Goal: Contribute content: Contribute content

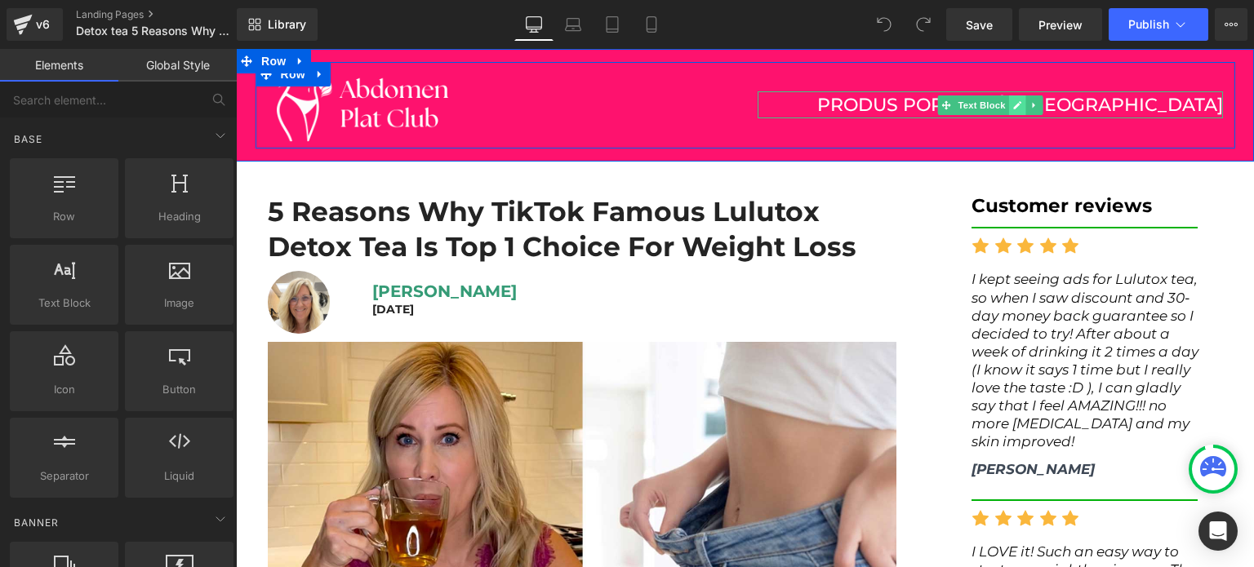
click at [1008, 105] on link at bounding box center [1016, 106] width 17 height 20
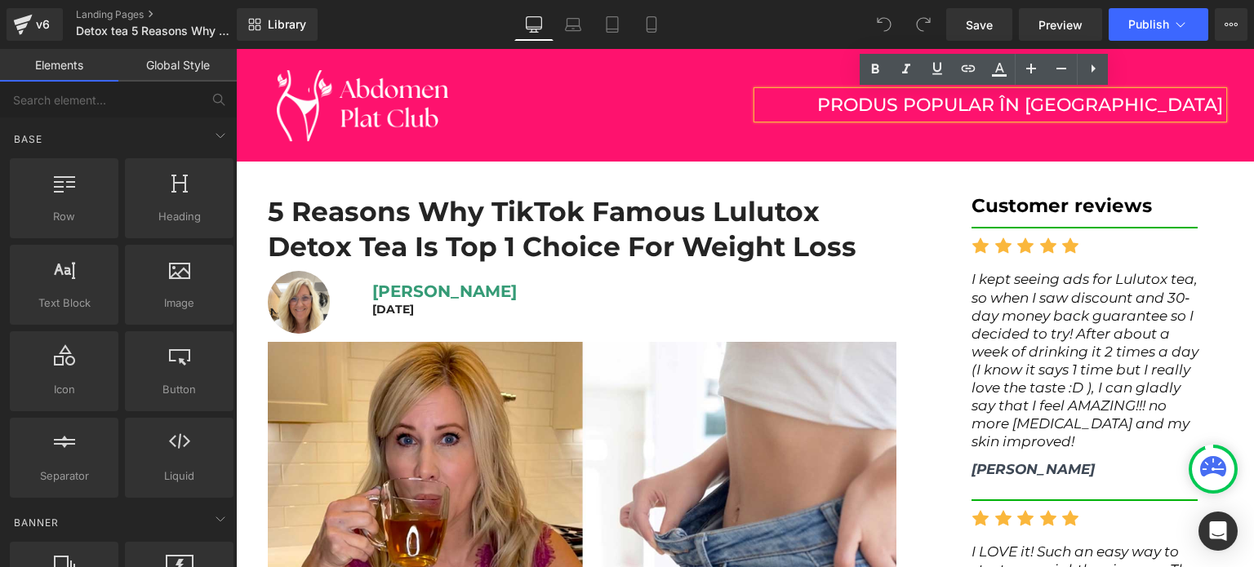
click at [833, 102] on p "PRODUS POPULAR ÎN [GEOGRAPHIC_DATA]" at bounding box center [993, 104] width 459 height 27
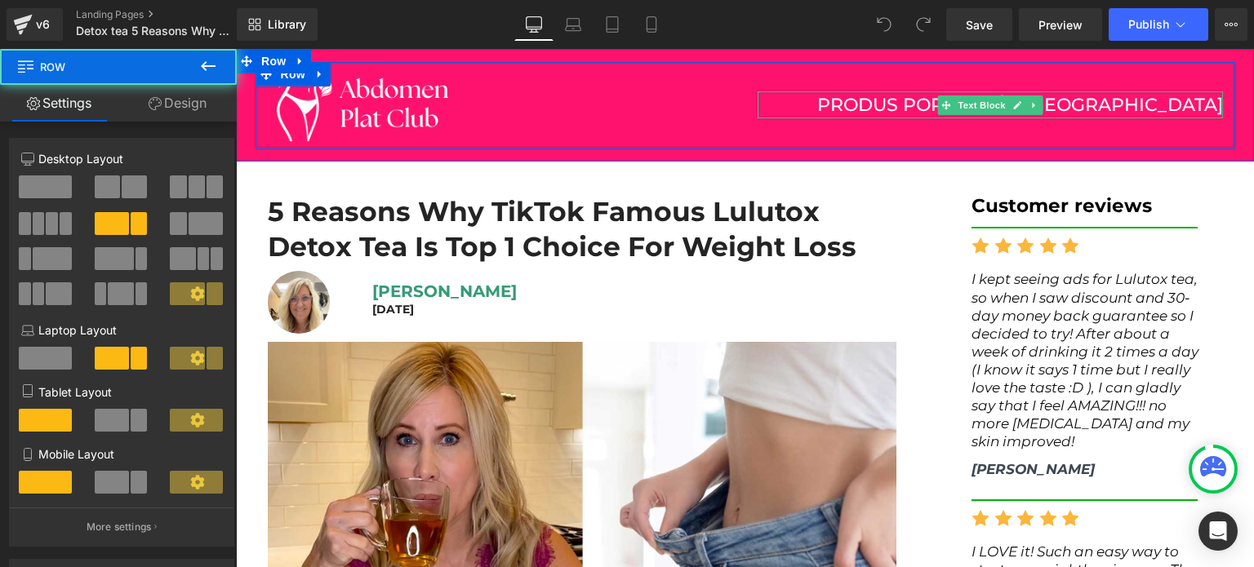
click at [960, 113] on span "Text Block" at bounding box center [981, 106] width 54 height 20
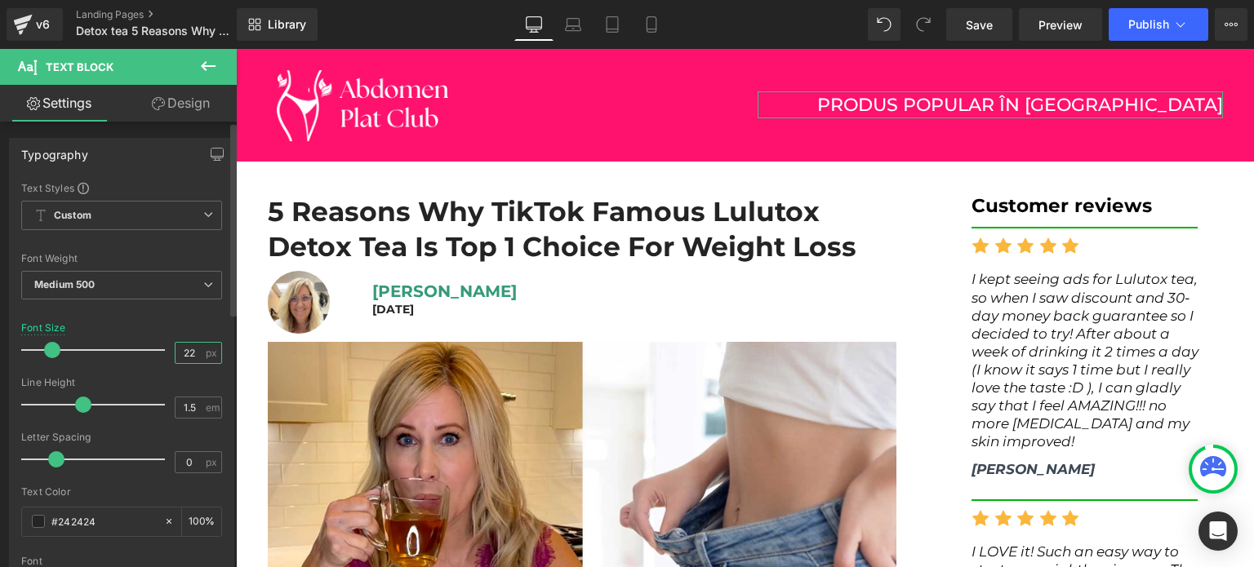
click at [180, 351] on input "22" at bounding box center [190, 353] width 29 height 20
type input "20"
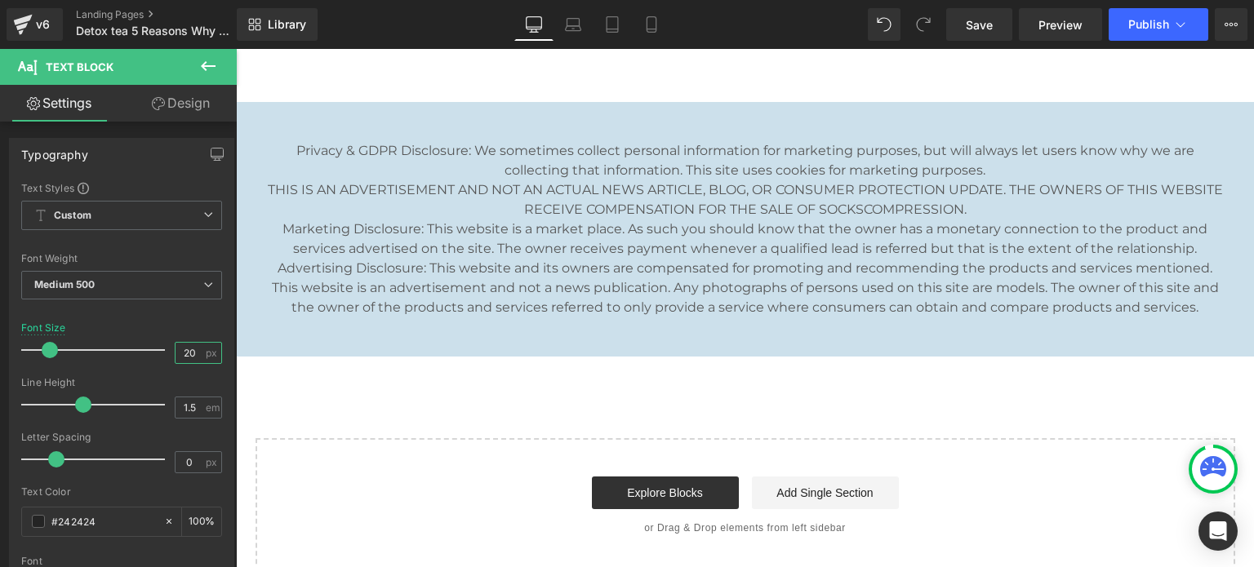
scroll to position [5295, 0]
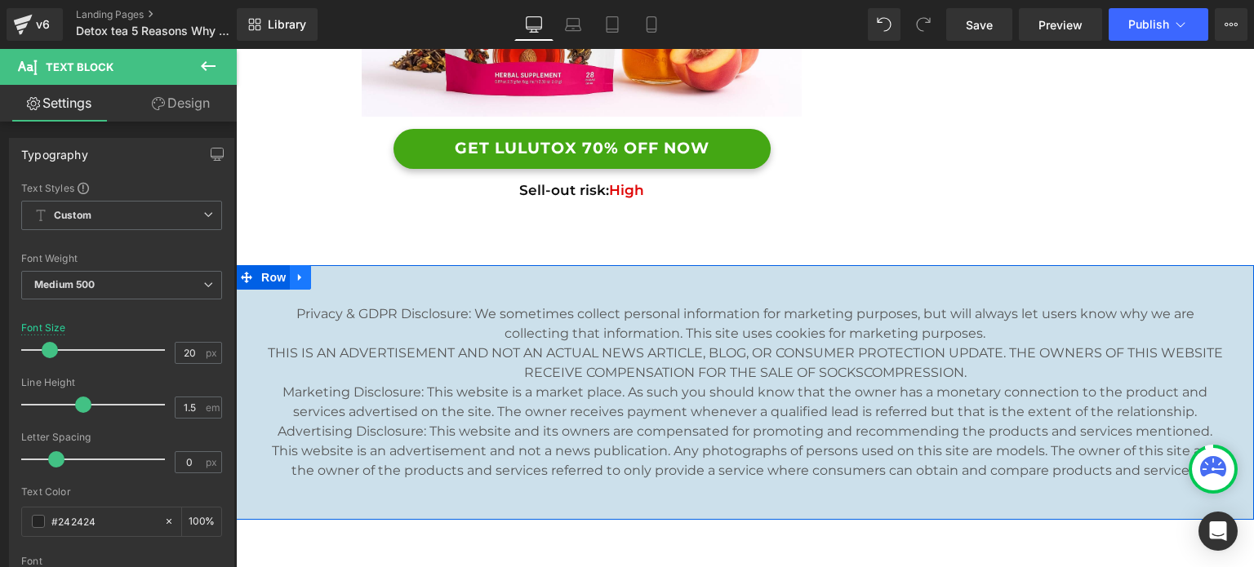
click at [295, 272] on icon at bounding box center [300, 278] width 11 height 12
click at [337, 272] on icon at bounding box center [342, 277] width 11 height 11
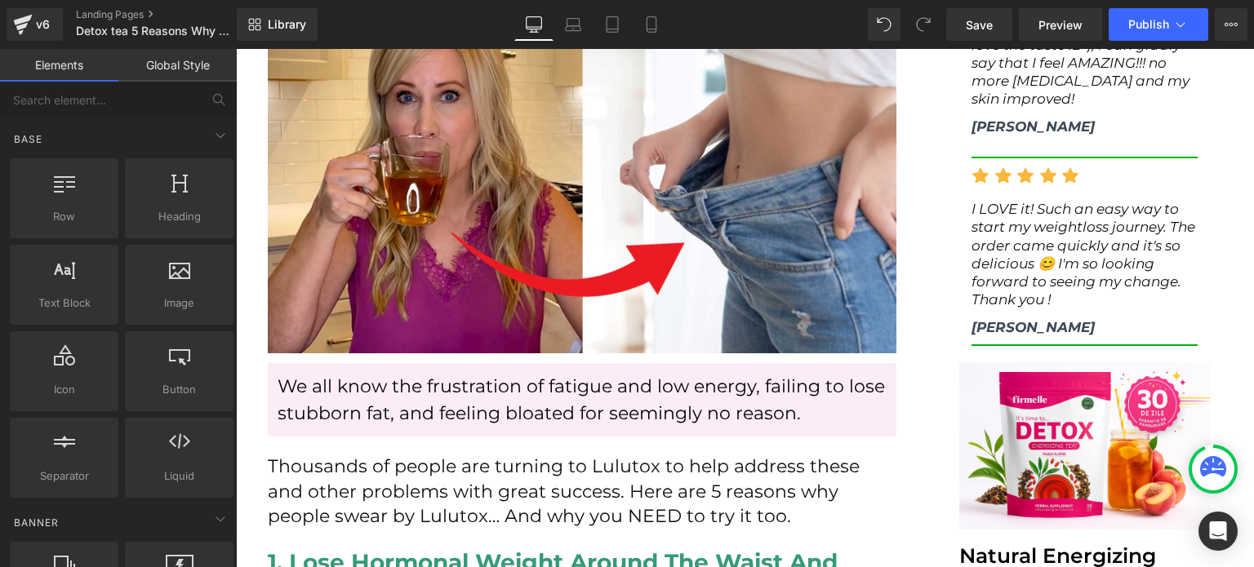
scroll to position [0, 0]
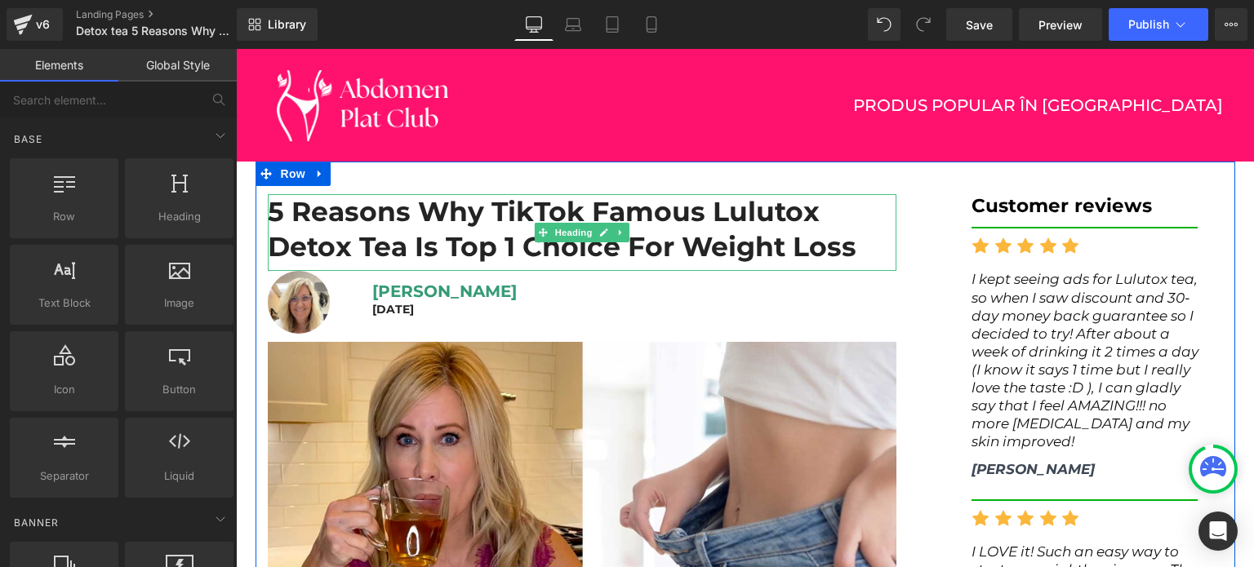
click at [389, 254] on h1 "5 Reasons Why TikTok Famous Lulutox Detox Tea Is Top 1 Choice For Weight Loss" at bounding box center [582, 229] width 629 height 70
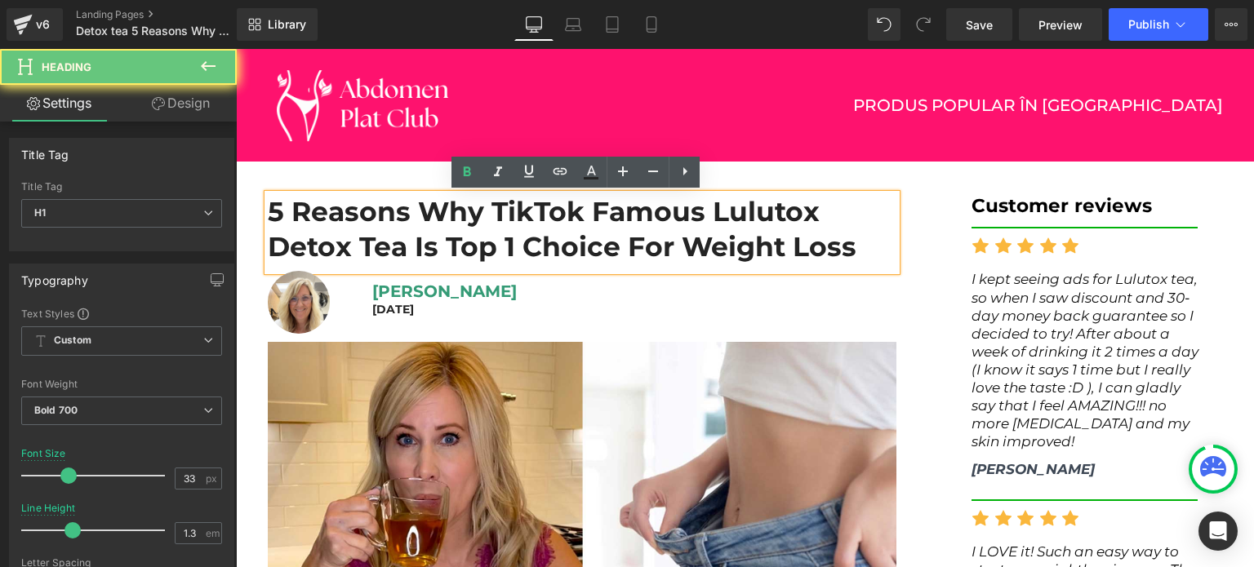
click at [389, 254] on h1 "5 Reasons Why TikTok Famous Lulutox Detox Tea Is Top 1 Choice For Weight Loss" at bounding box center [582, 229] width 629 height 70
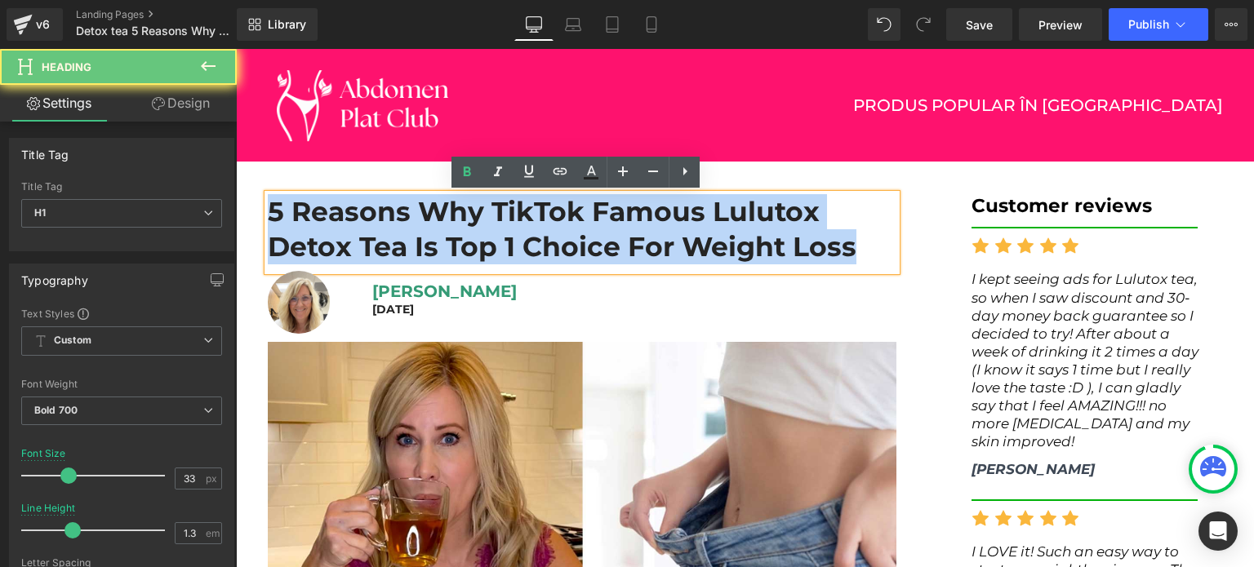
click at [389, 254] on h1 "5 Reasons Why TikTok Famous Lulutox Detox Tea Is Top 1 Choice For Weight Loss" at bounding box center [582, 229] width 629 height 70
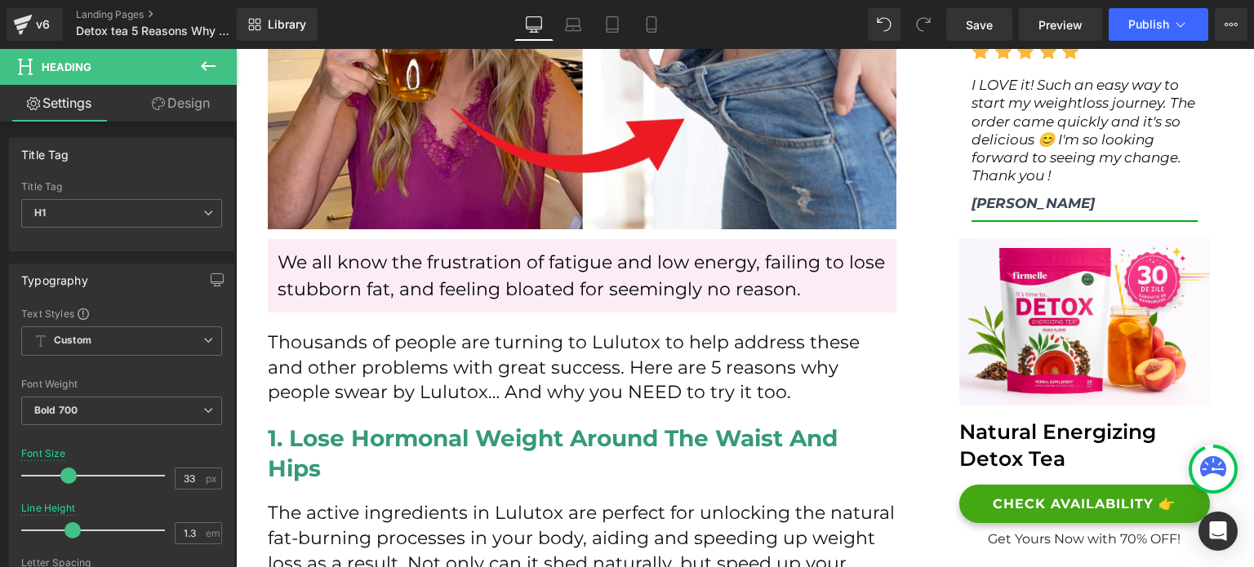
scroll to position [490, 0]
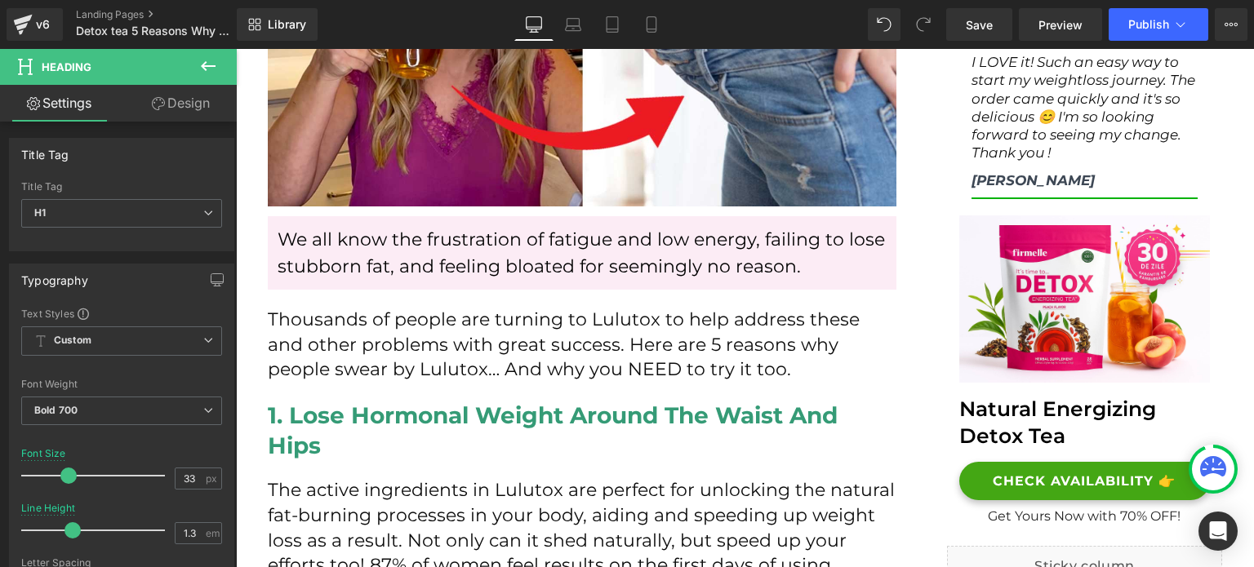
click at [412, 237] on p "We all know the frustration of fatigue and low energy, failing to lose stubborn…" at bounding box center [582, 253] width 609 height 54
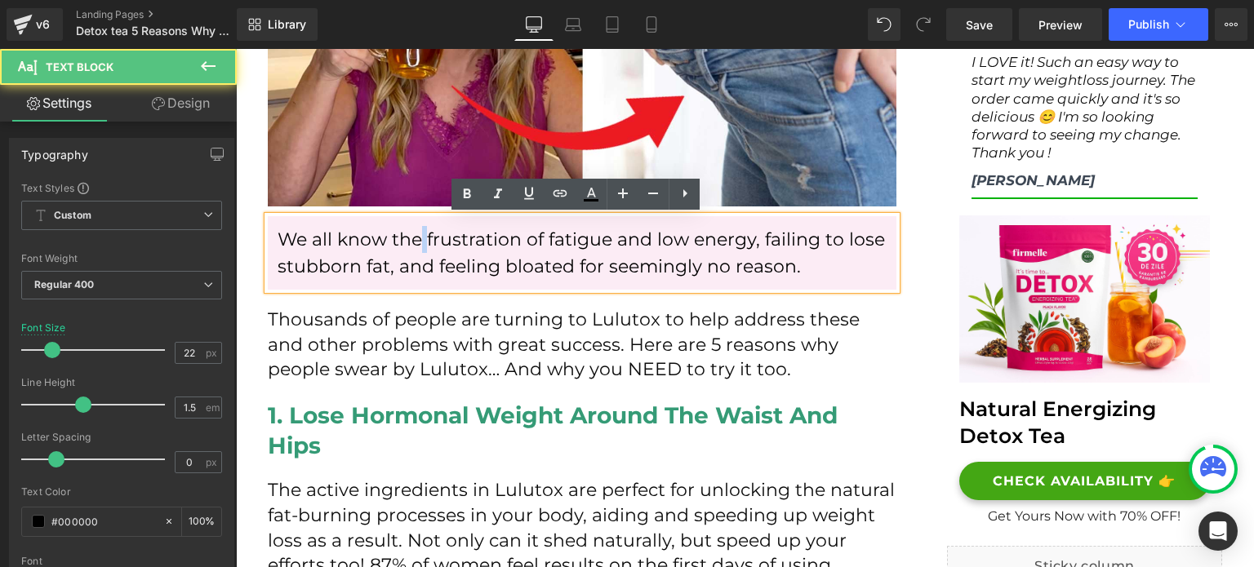
click at [412, 236] on p "We all know the frustration of fatigue and low energy, failing to lose stubborn…" at bounding box center [582, 253] width 609 height 54
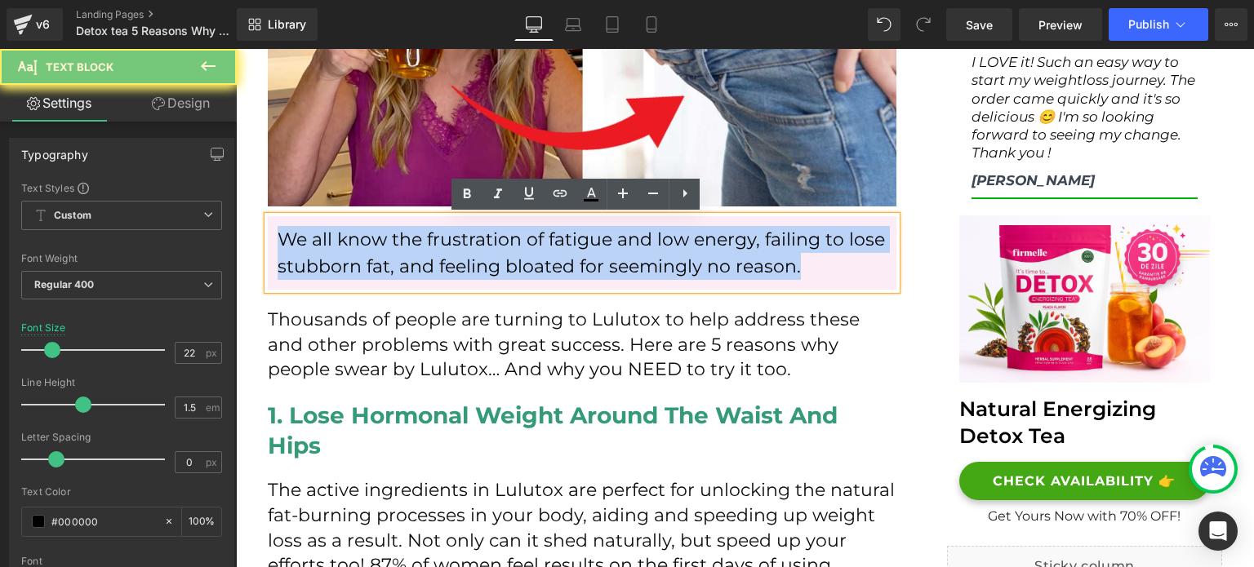
click at [412, 236] on p "We all know the frustration of fatigue and low energy, failing to lose stubborn…" at bounding box center [582, 253] width 609 height 54
copy p "We all know the frustration of fatigue and low energy, failing to lose stubborn…"
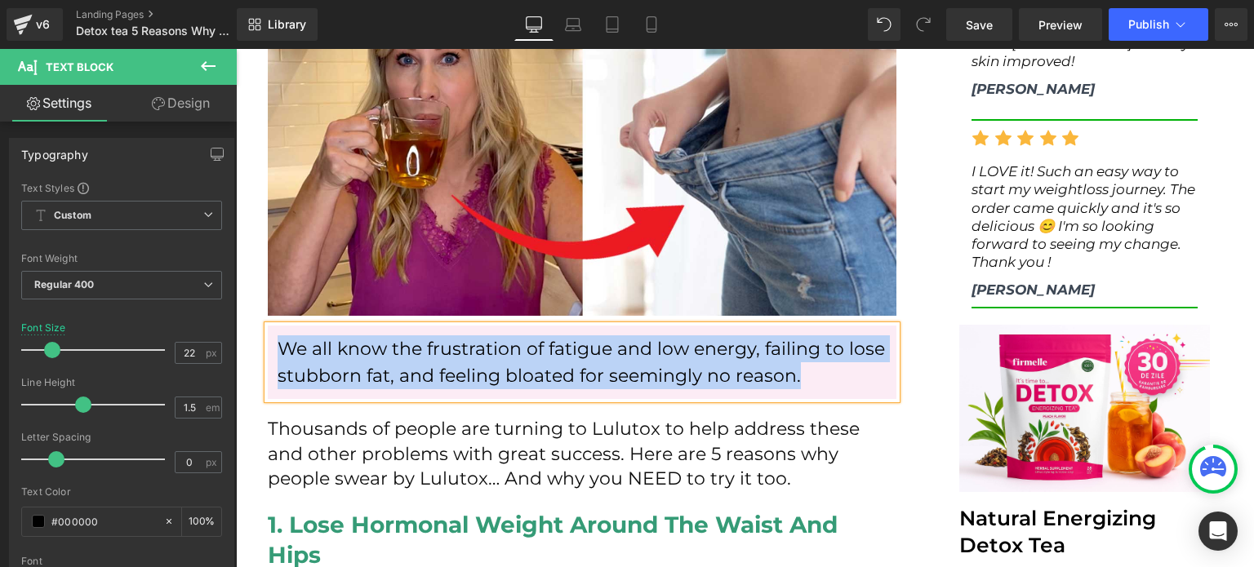
scroll to position [0, 0]
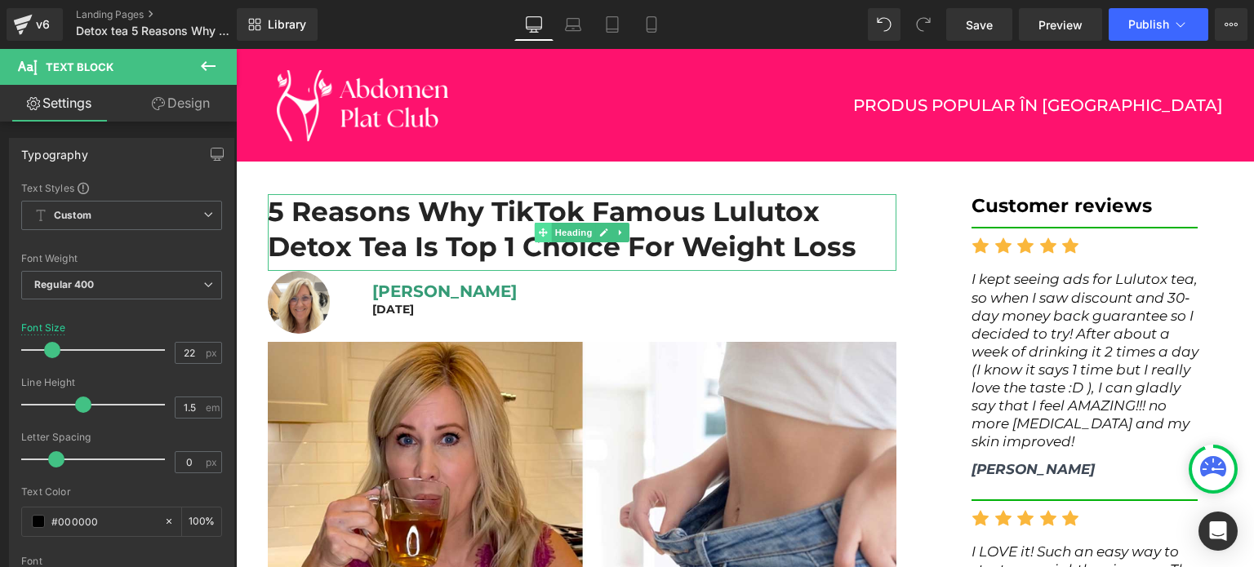
click at [538, 228] on icon at bounding box center [542, 233] width 9 height 10
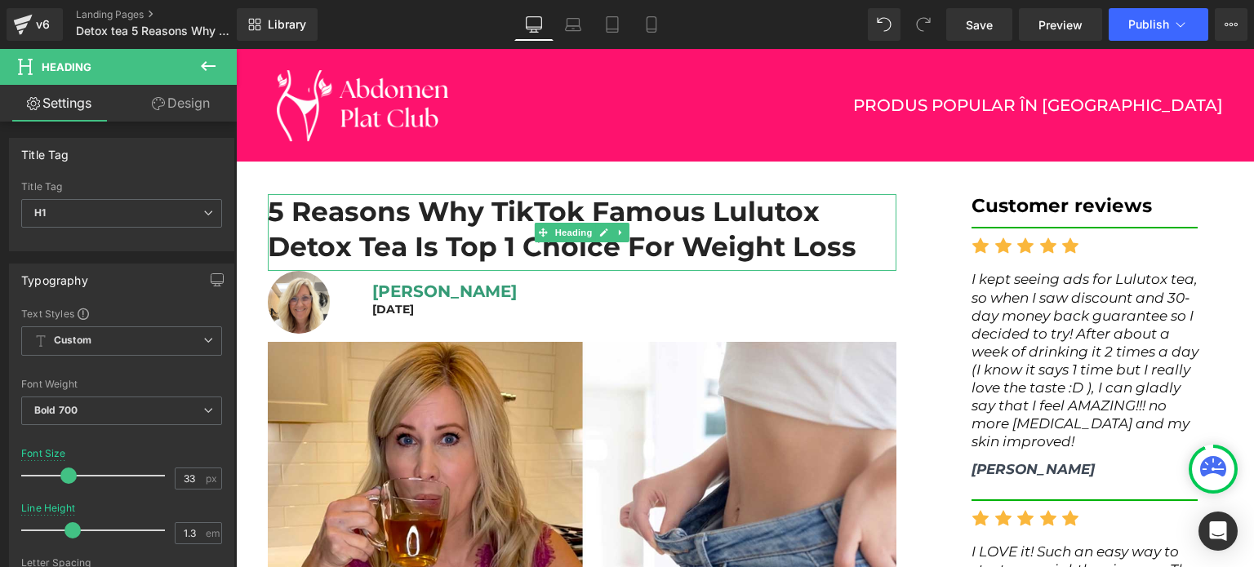
click at [517, 205] on h1 "5 Reasons Why TikTok Famous Lulutox Detox Tea Is Top 1 Choice For Weight Loss" at bounding box center [582, 229] width 629 height 70
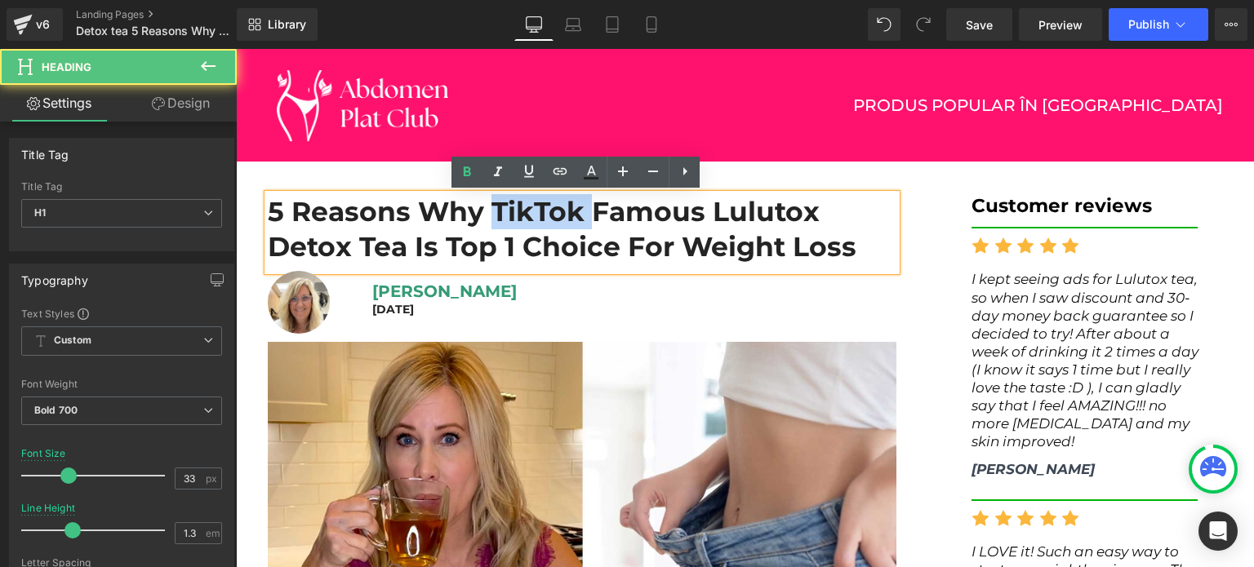
click at [517, 205] on h1 "5 Reasons Why TikTok Famous Lulutox Detox Tea Is Top 1 Choice For Weight Loss" at bounding box center [582, 229] width 629 height 70
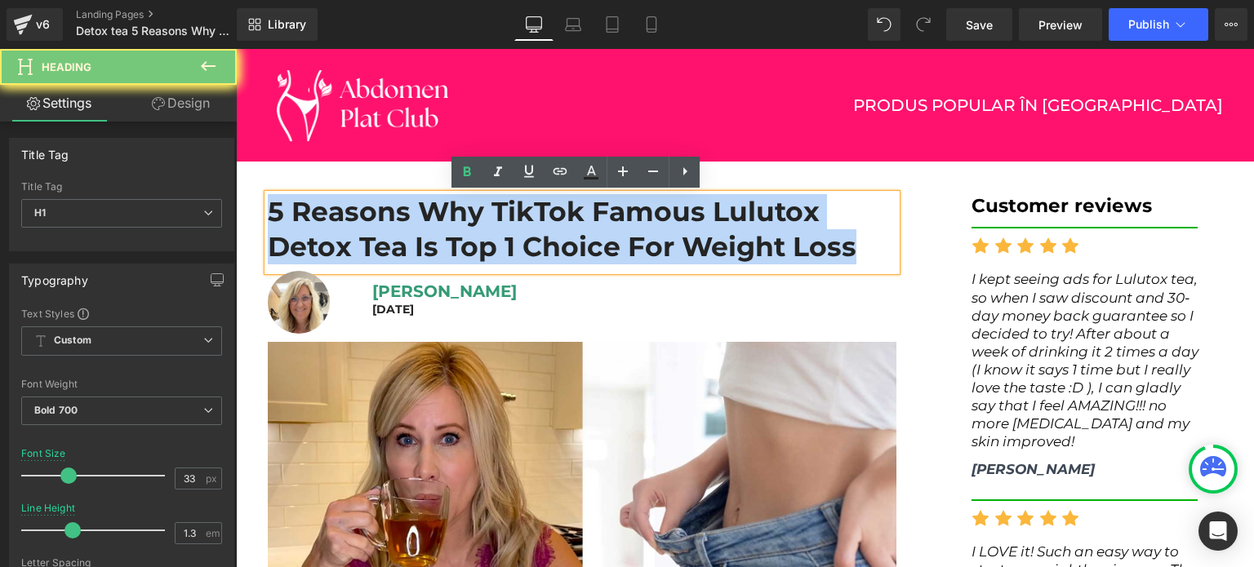
click at [517, 205] on h1 "5 Reasons Why TikTok Famous Lulutox Detox Tea Is Top 1 Choice For Weight Loss" at bounding box center [582, 229] width 629 height 70
paste div
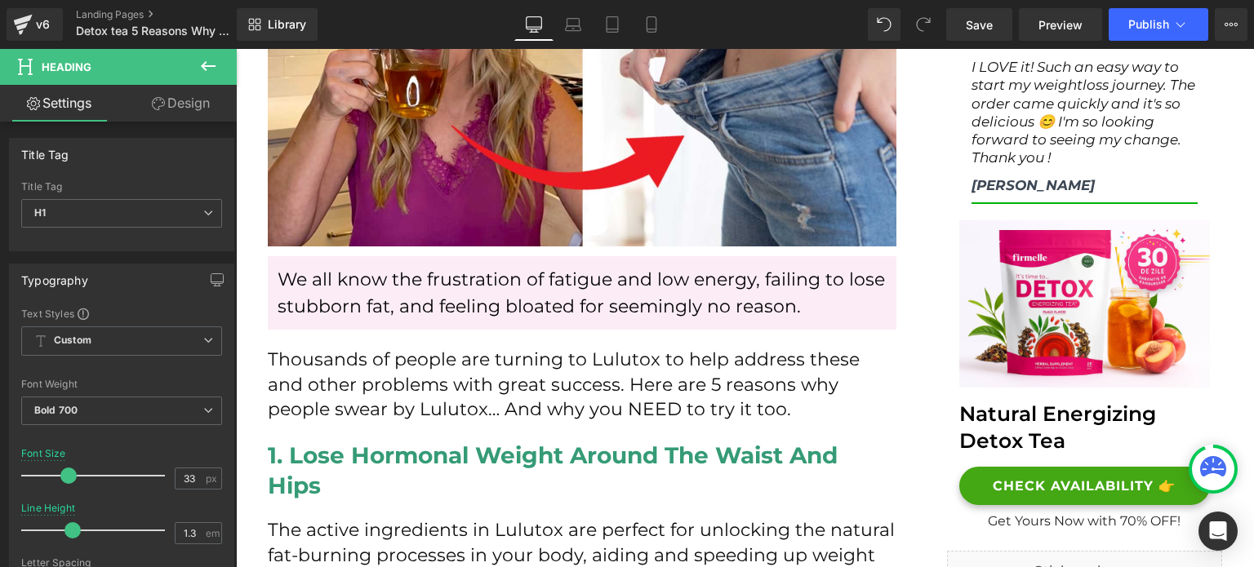
scroll to position [490, 0]
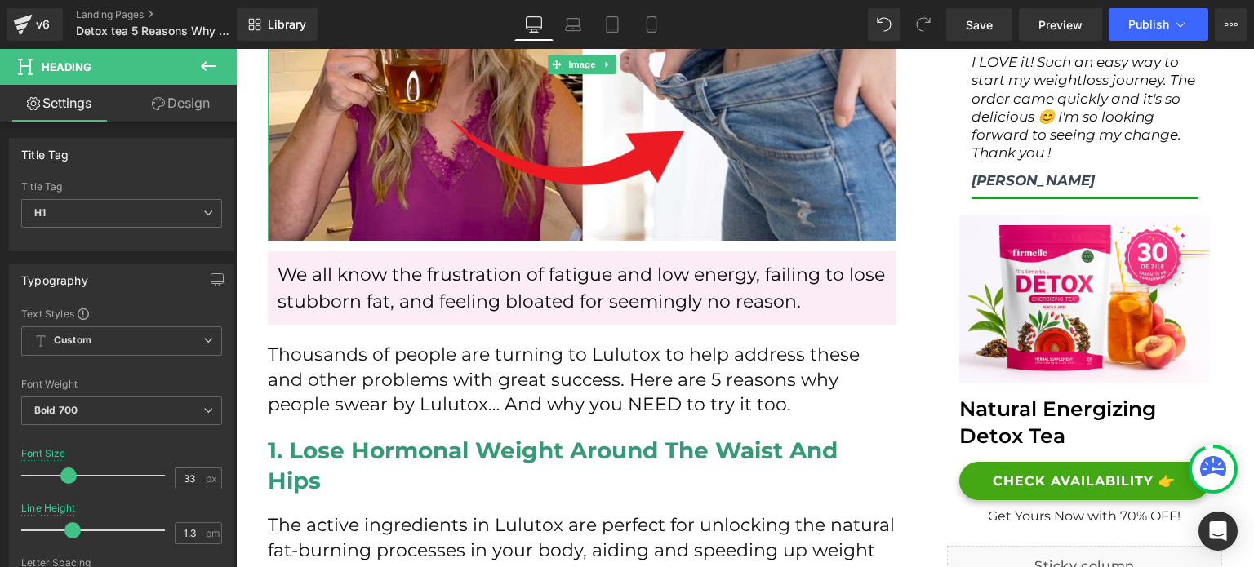
click at [385, 274] on p "We all know the frustration of fatigue and low energy, failing to lose stubborn…" at bounding box center [582, 288] width 609 height 54
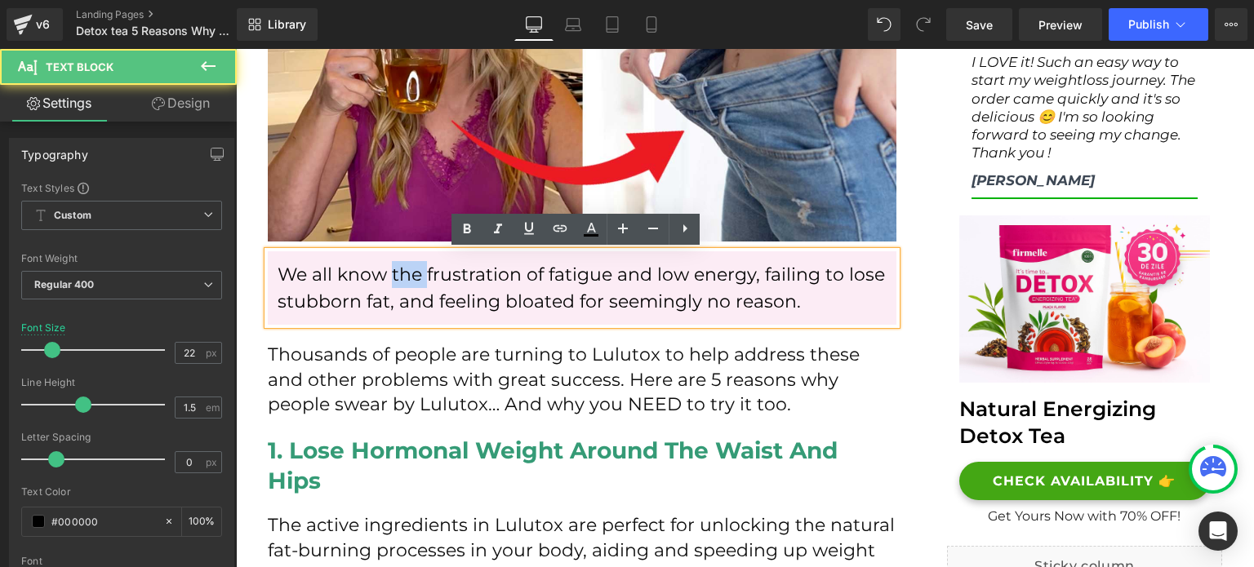
click at [385, 274] on p "We all know the frustration of fatigue and low energy, failing to lose stubborn…" at bounding box center [582, 288] width 609 height 54
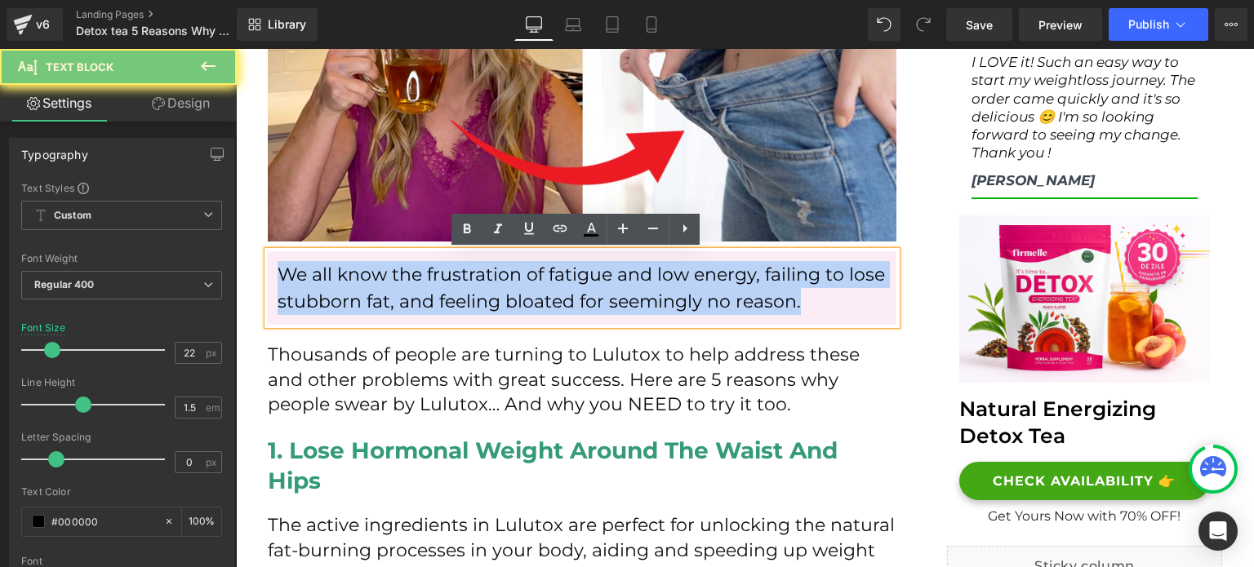
click at [385, 274] on p "We all know the frustration of fatigue and low energy, failing to lose stubborn…" at bounding box center [582, 288] width 609 height 54
paste div
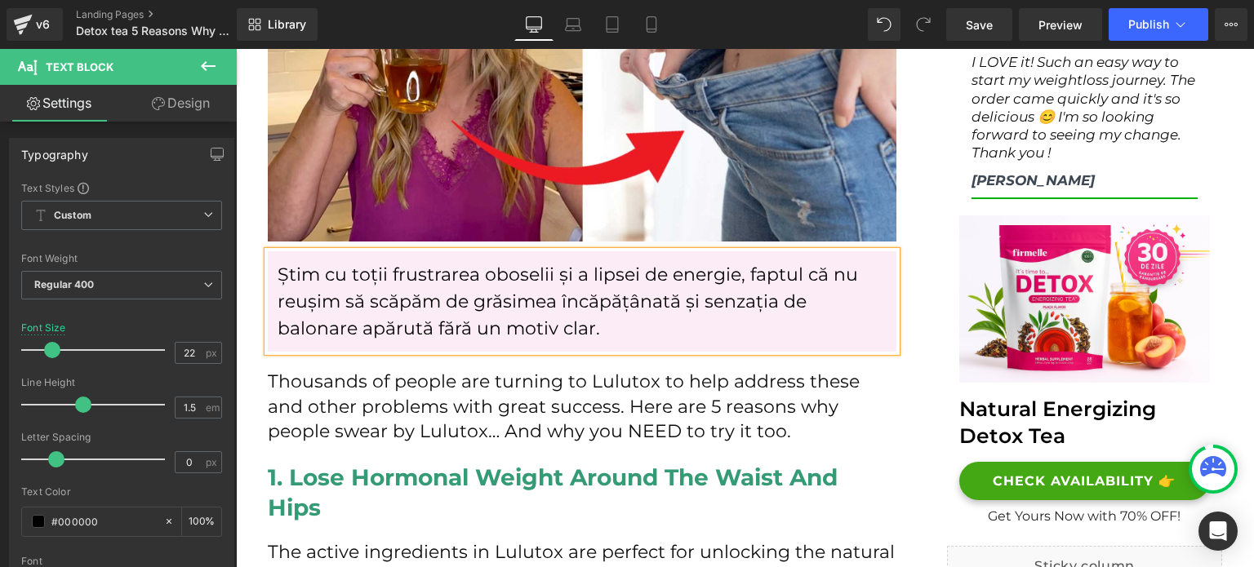
click at [414, 374] on p "Thousands of people are turning to Lulutox to help address these and other prob…" at bounding box center [582, 407] width 629 height 75
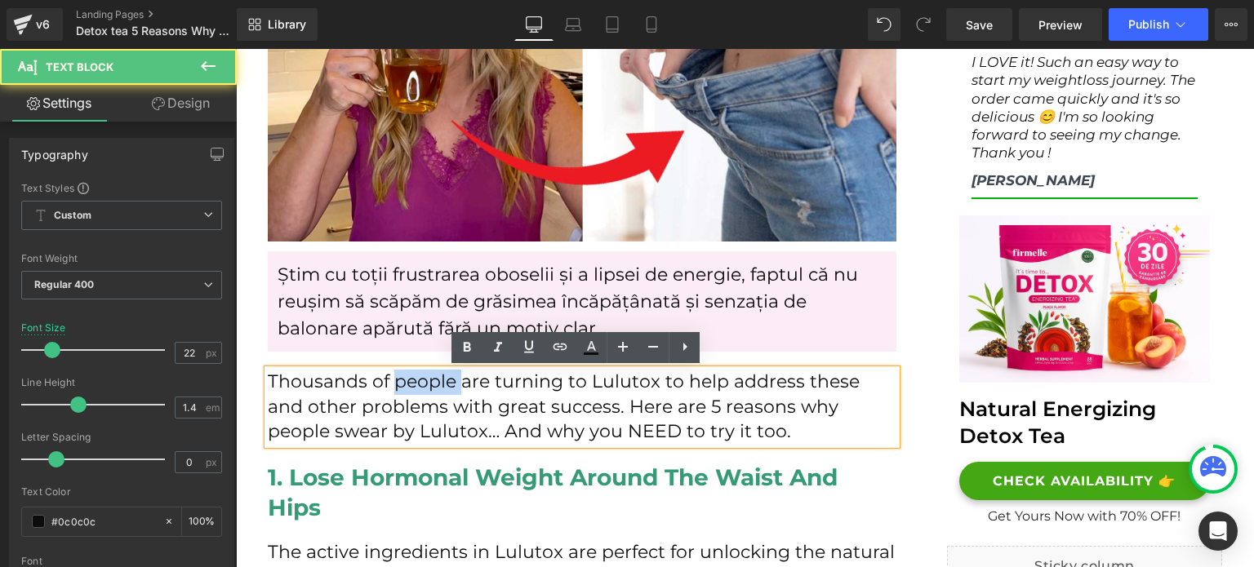
click at [414, 374] on p "Thousands of people are turning to Lulutox to help address these and other prob…" at bounding box center [582, 407] width 629 height 75
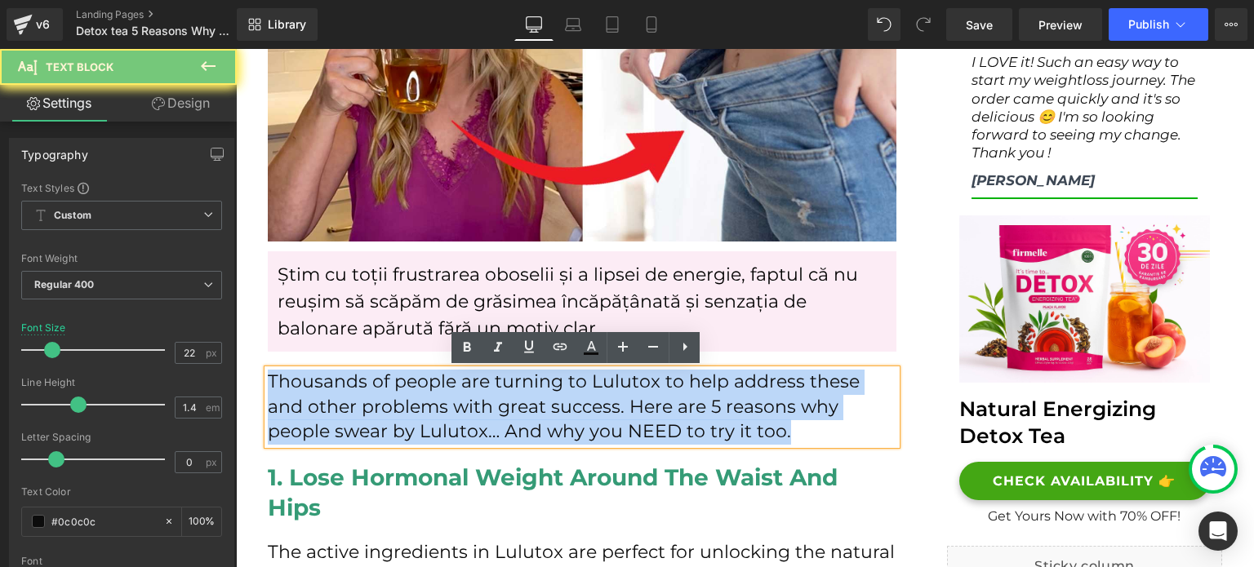
click at [414, 374] on p "Thousands of people are turning to Lulutox to help address these and other prob…" at bounding box center [582, 407] width 629 height 75
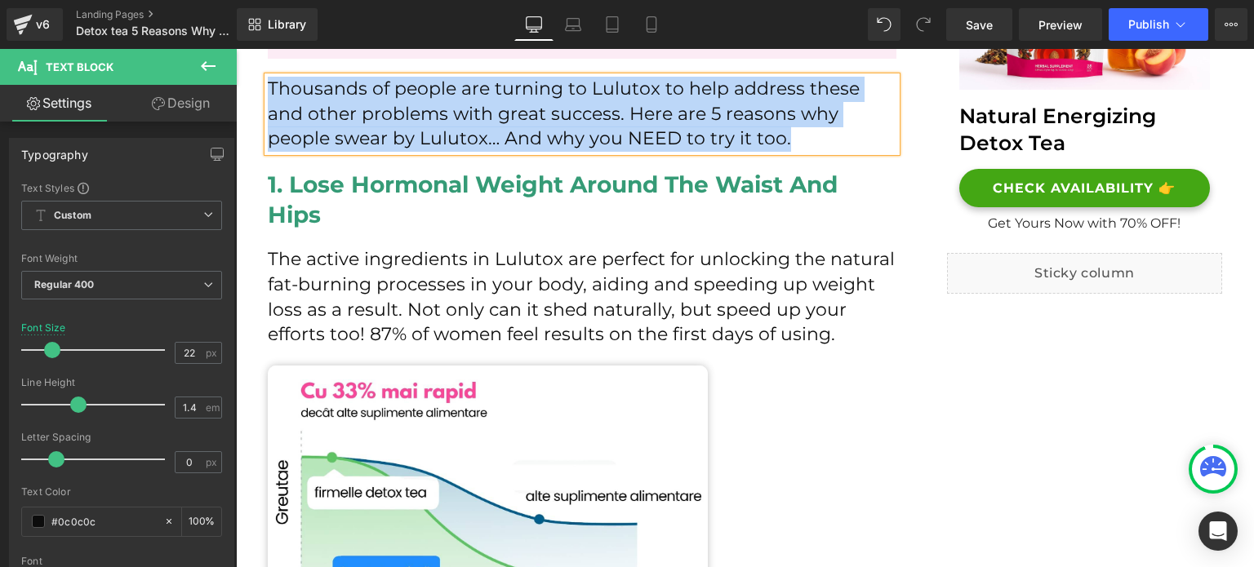
scroll to position [816, 0]
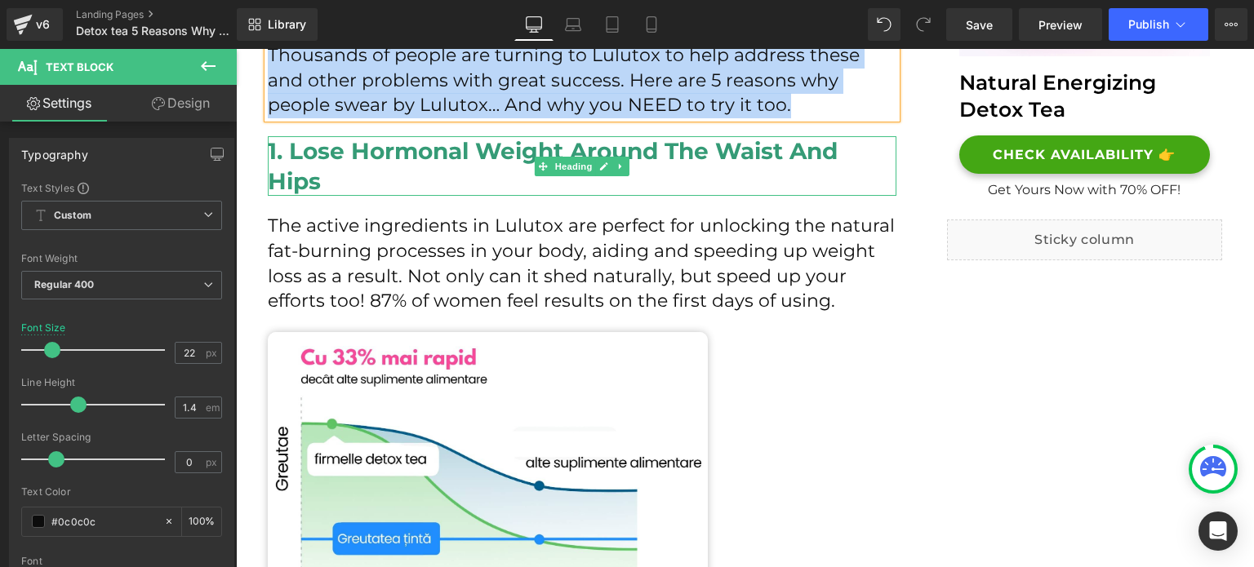
click at [327, 153] on h2 "1. Lose Hormonal Weight Around The Waist And Hips" at bounding box center [582, 166] width 629 height 60
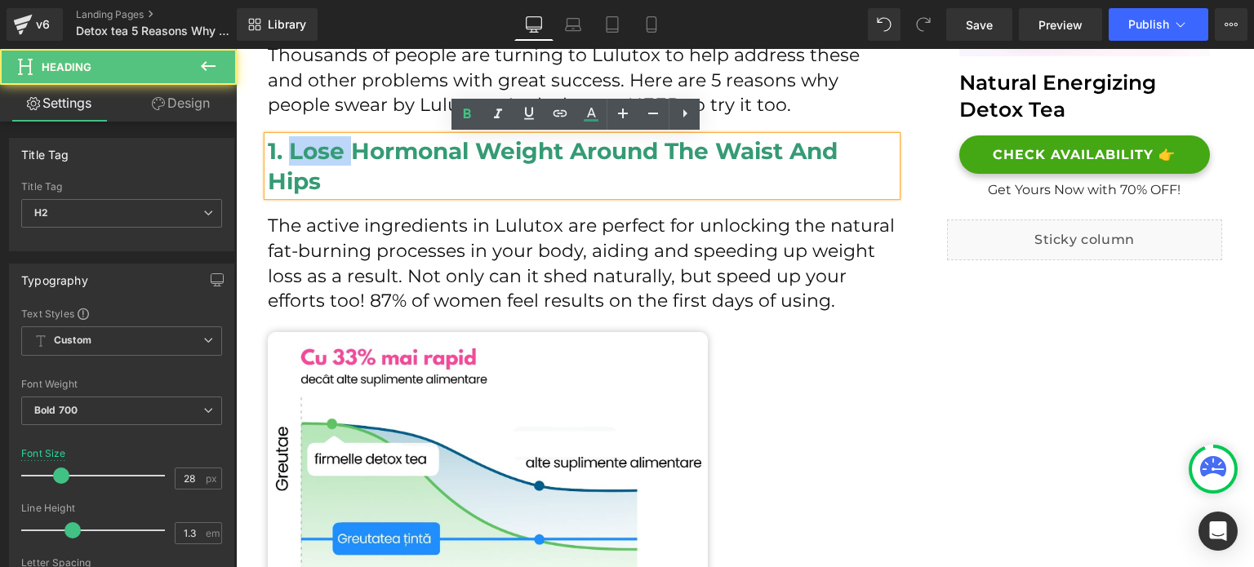
click at [327, 153] on h2 "1. Lose Hormonal Weight Around The Waist And Hips" at bounding box center [582, 166] width 629 height 60
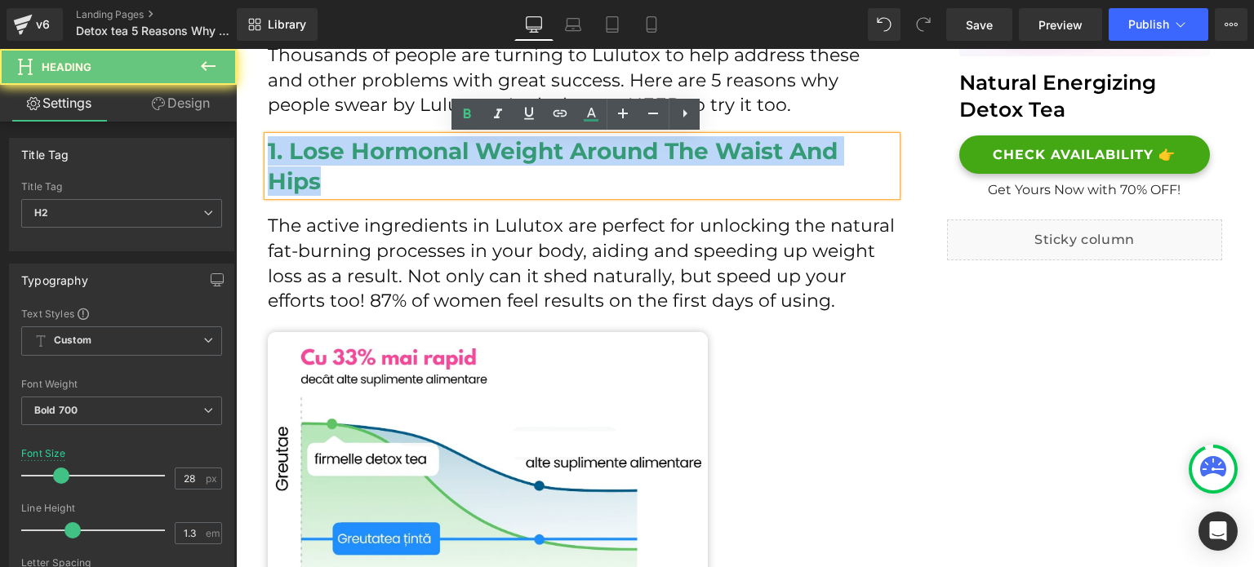
click at [327, 153] on h2 "1. Lose Hormonal Weight Around The Waist And Hips" at bounding box center [582, 166] width 629 height 60
copy h2 "1. Lose Hormonal Weight Around The Waist And Hips"
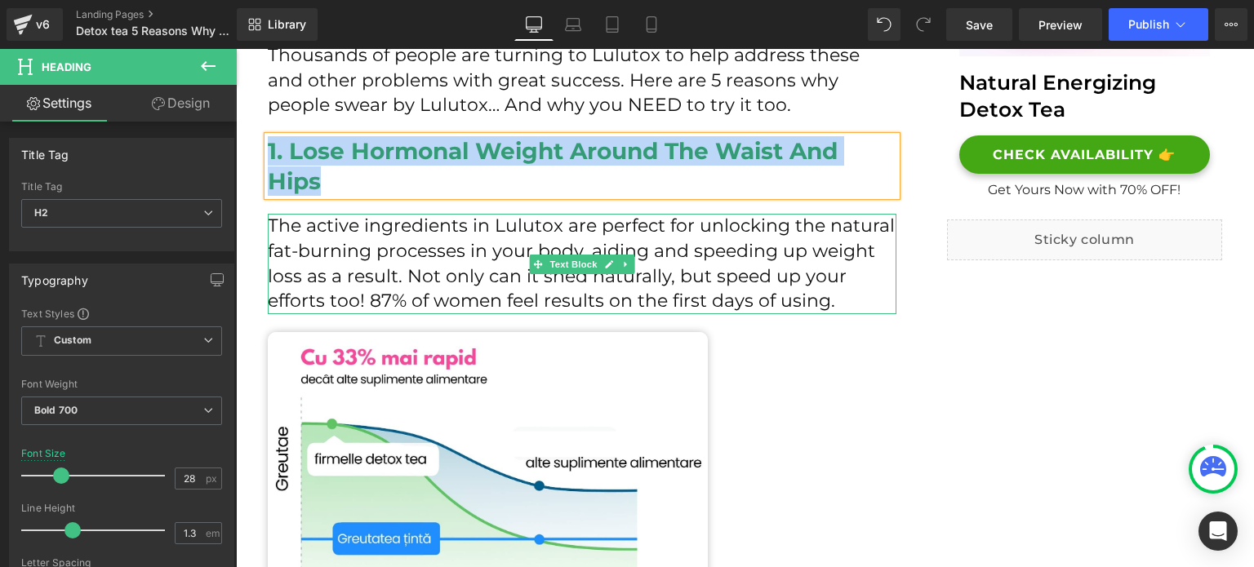
click at [475, 285] on p "The active ingredients in Lulutox are perfect for unlocking the natural fat-bur…" at bounding box center [582, 264] width 629 height 100
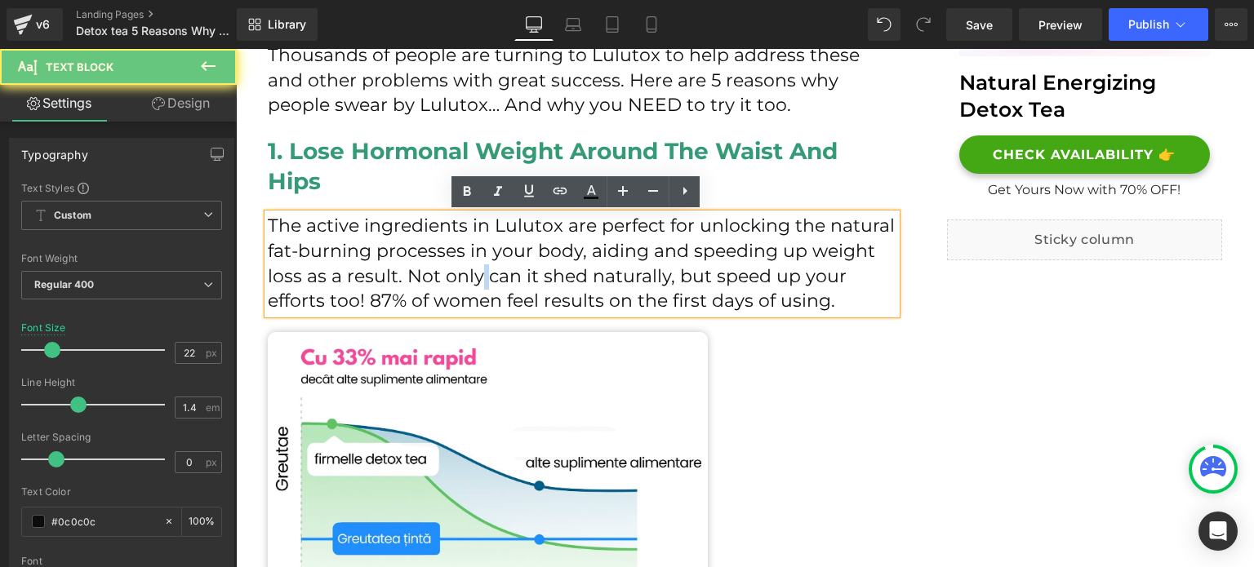
click at [475, 285] on p "The active ingredients in Lulutox are perfect for unlocking the natural fat-bur…" at bounding box center [582, 264] width 629 height 100
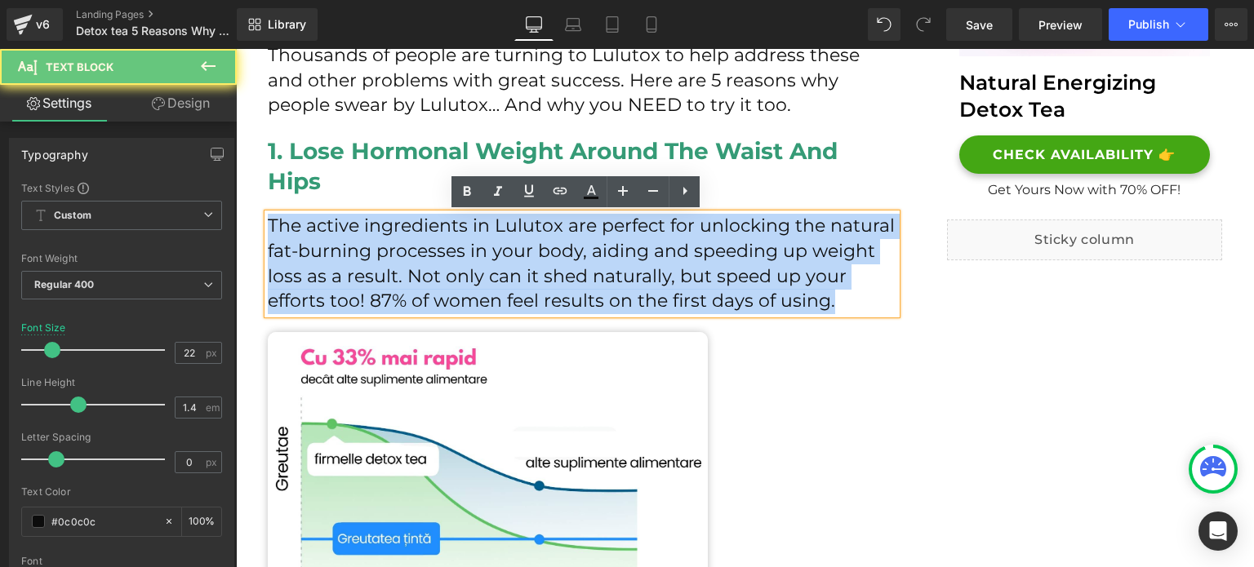
click at [475, 285] on p "The active ingredients in Lulutox are perfect for unlocking the natural fat-bur…" at bounding box center [582, 264] width 629 height 100
copy p "The active ingredients in Lulutox are perfect for unlocking the natural fat-bur…"
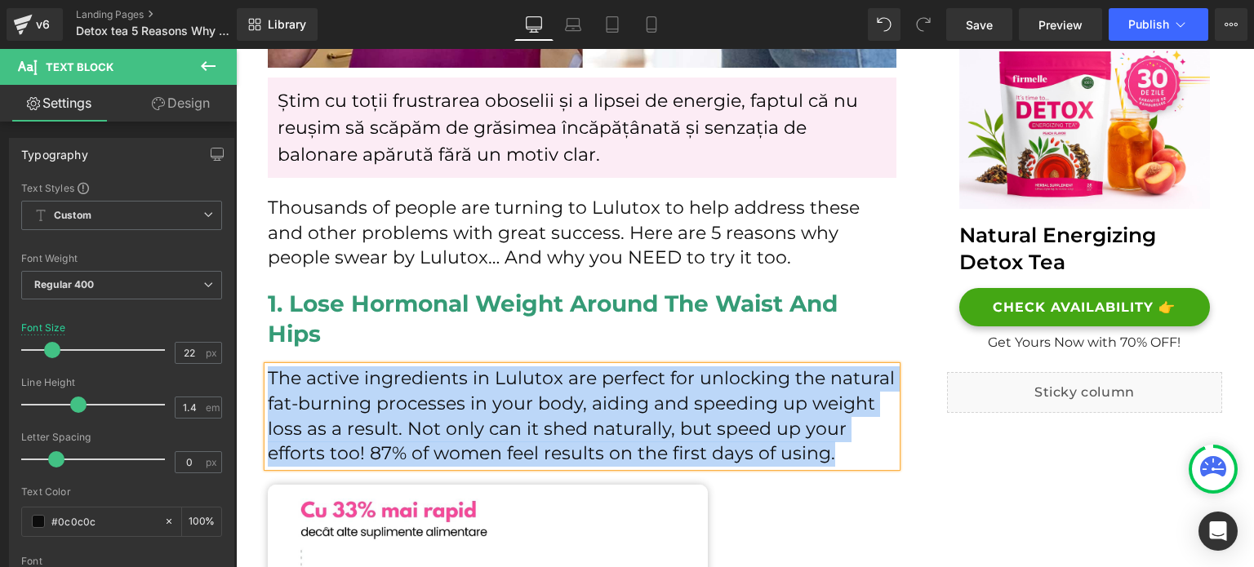
scroll to position [653, 0]
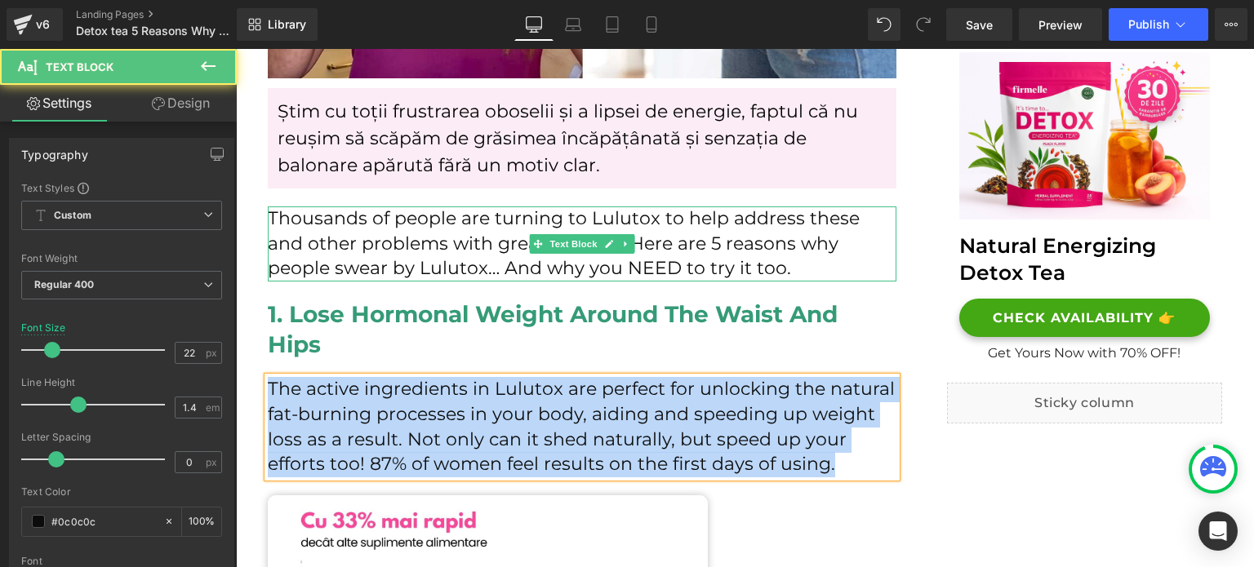
click at [343, 229] on p "Thousands of people are turning to Lulutox to help address these and other prob…" at bounding box center [582, 244] width 629 height 75
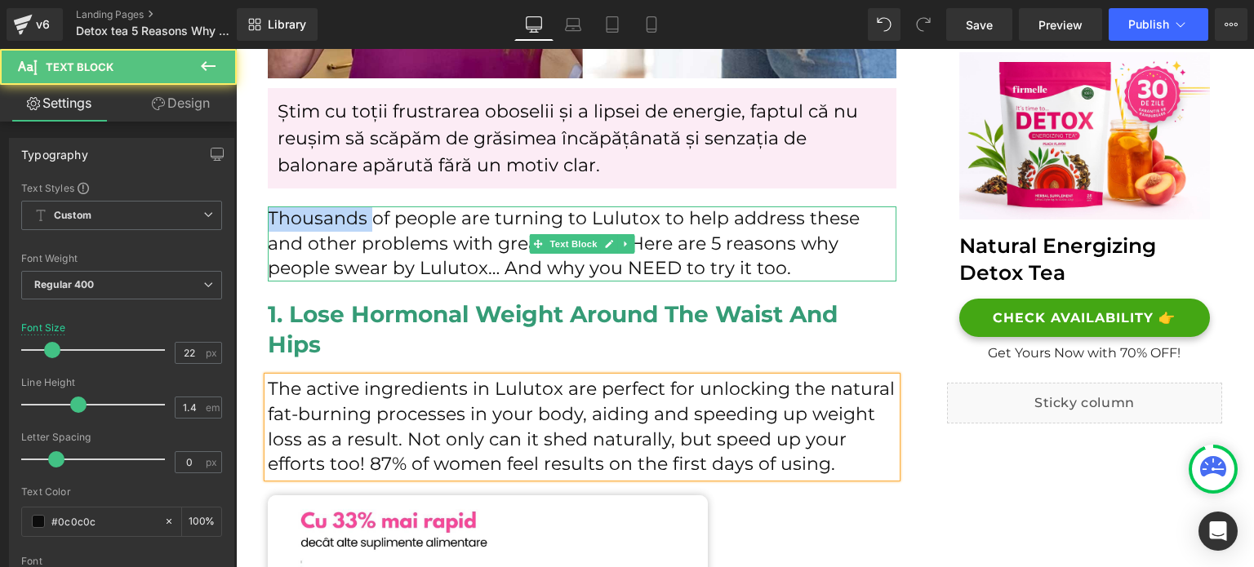
click at [343, 229] on p "Thousands of people are turning to Lulutox to help address these and other prob…" at bounding box center [582, 244] width 629 height 75
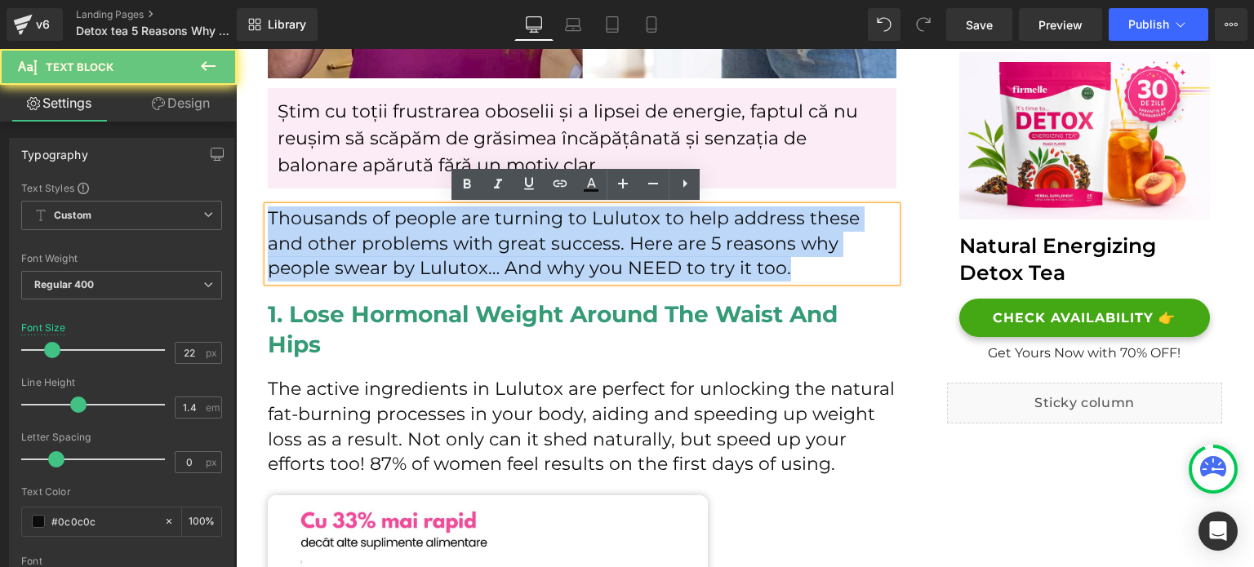
click at [343, 229] on p "Thousands of people are turning to Lulutox to help address these and other prob…" at bounding box center [582, 244] width 629 height 75
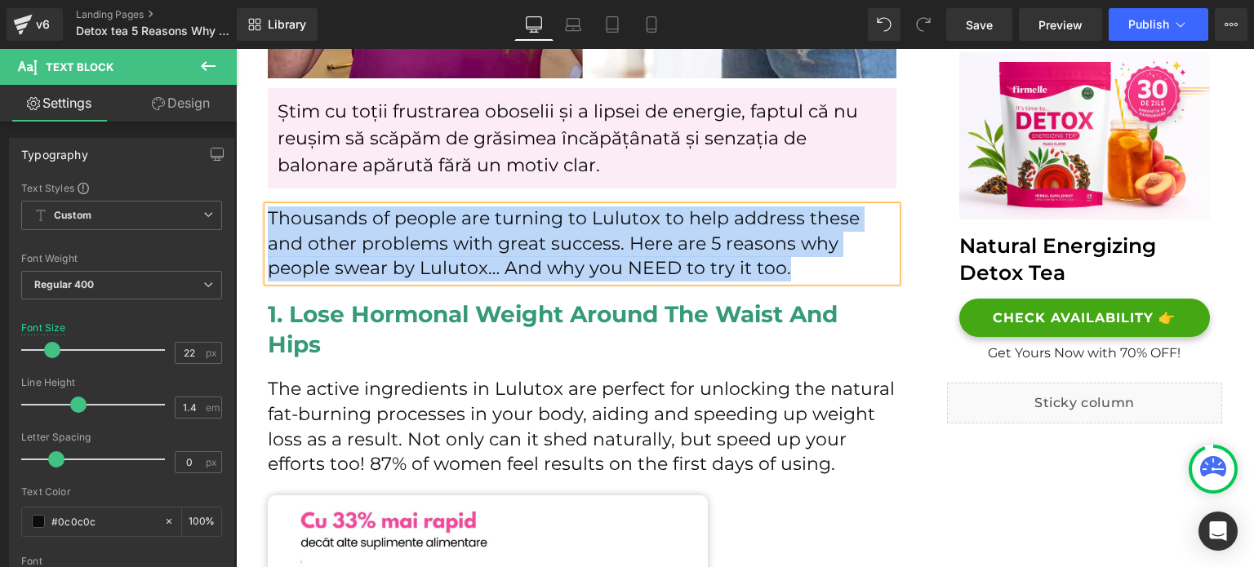
paste div
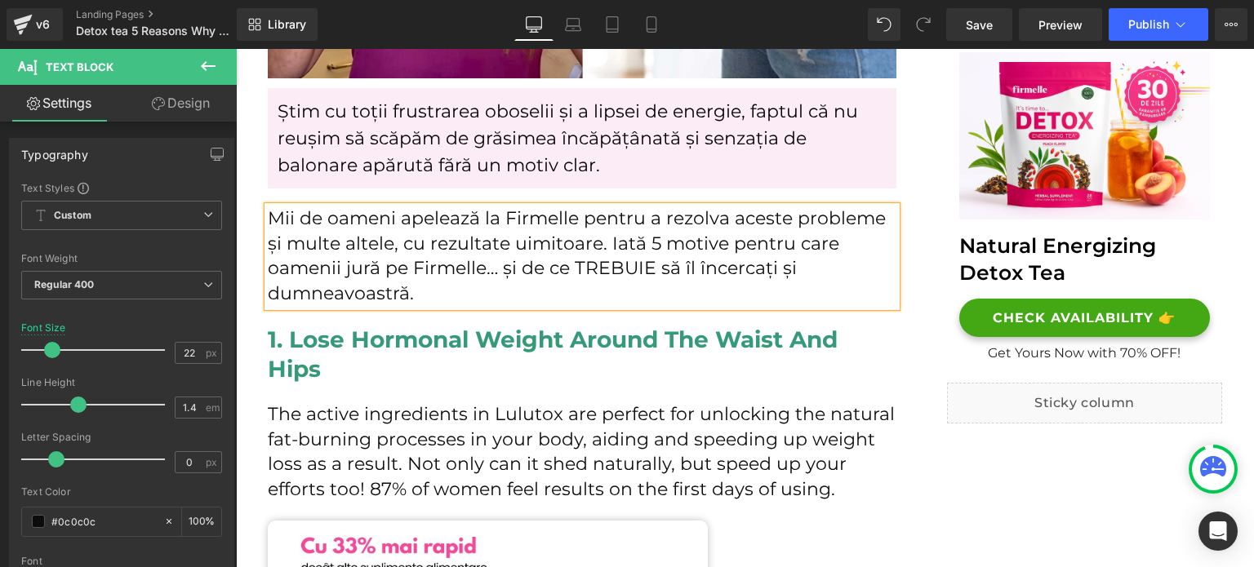
click at [326, 349] on h2 "1. Lose Hormonal Weight Around The Waist And Hips" at bounding box center [582, 355] width 629 height 60
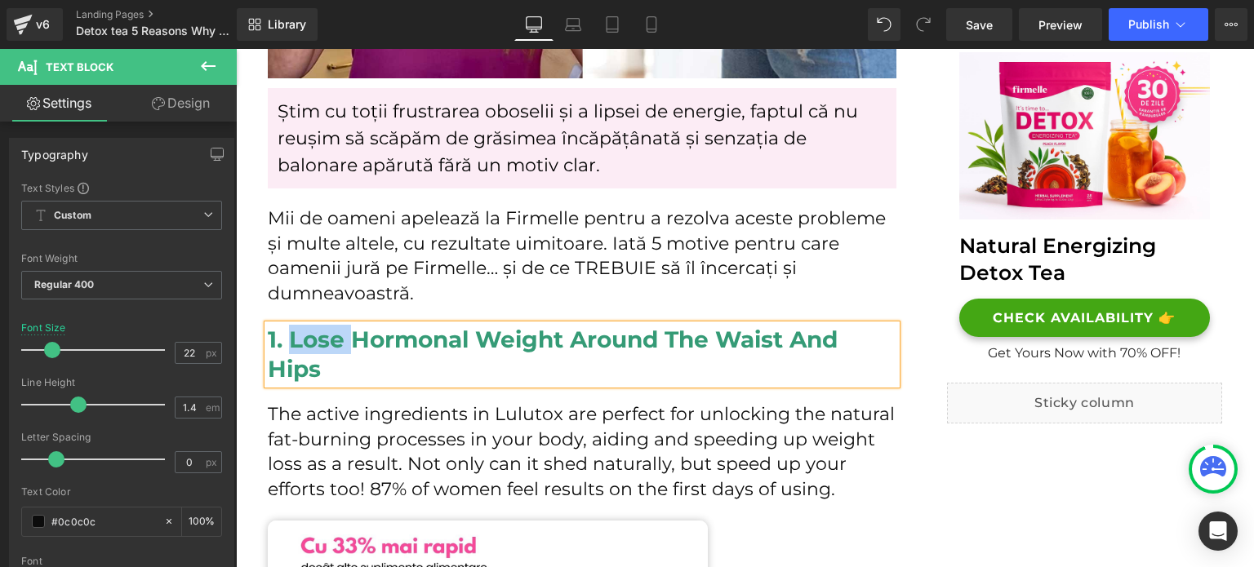
click at [326, 349] on h2 "1. Lose Hormonal Weight Around The Waist And Hips" at bounding box center [582, 355] width 629 height 60
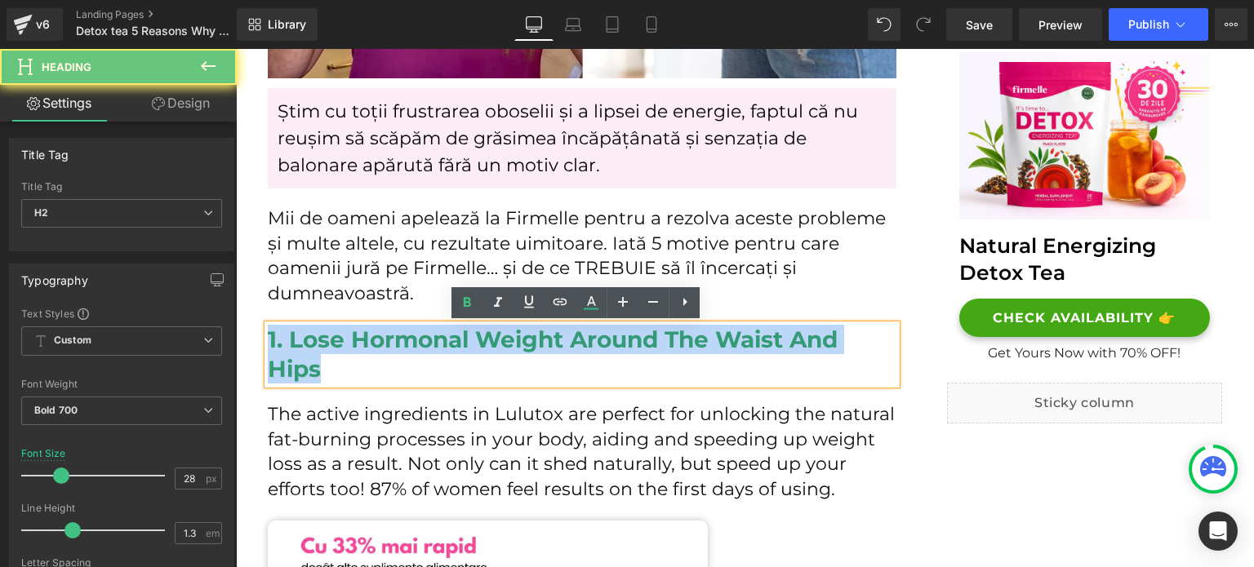
click at [326, 349] on h2 "1. Lose Hormonal Weight Around The Waist And Hips" at bounding box center [582, 355] width 629 height 60
paste div
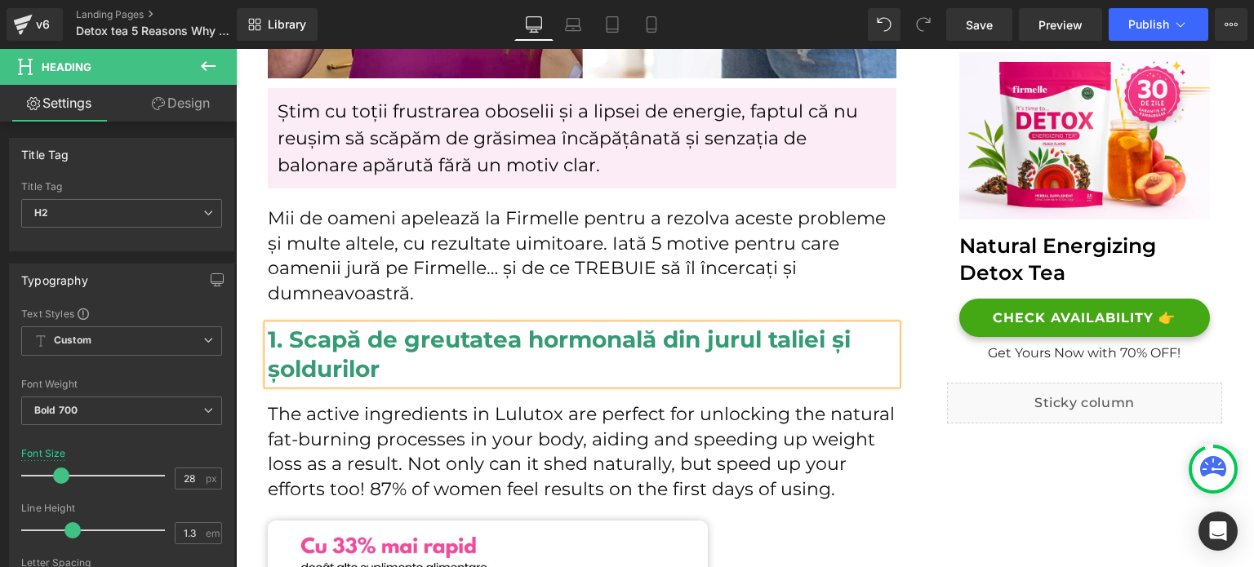
click at [317, 414] on p "The active ingredients in Lulutox are perfect for unlocking the natural fat-bur…" at bounding box center [582, 453] width 629 height 100
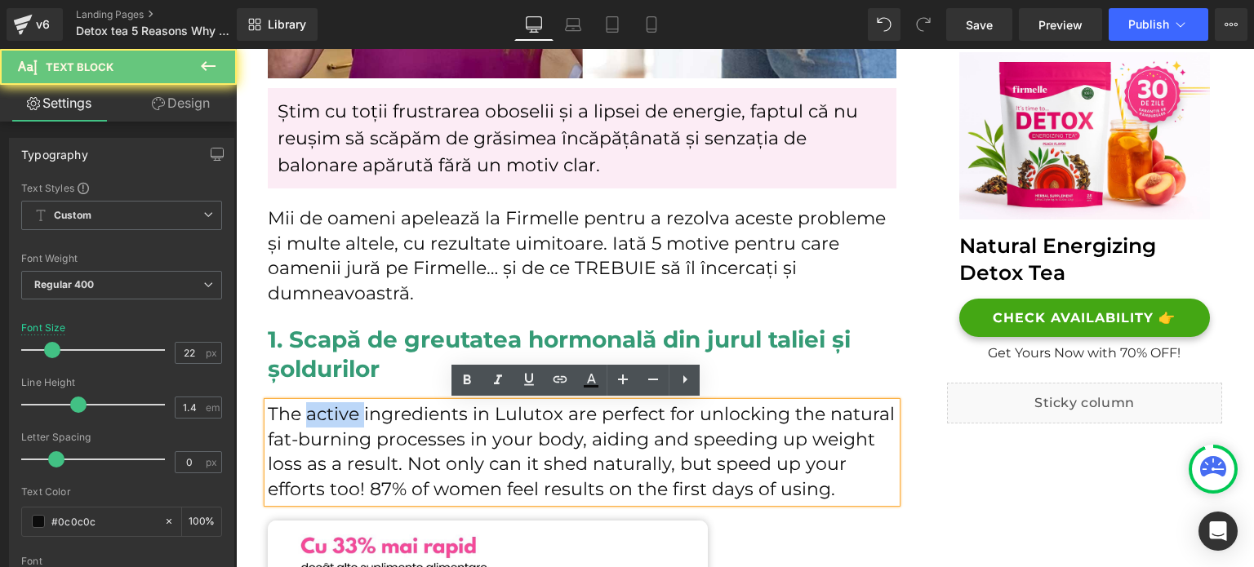
click at [317, 414] on p "The active ingredients in Lulutox are perfect for unlocking the natural fat-bur…" at bounding box center [582, 453] width 629 height 100
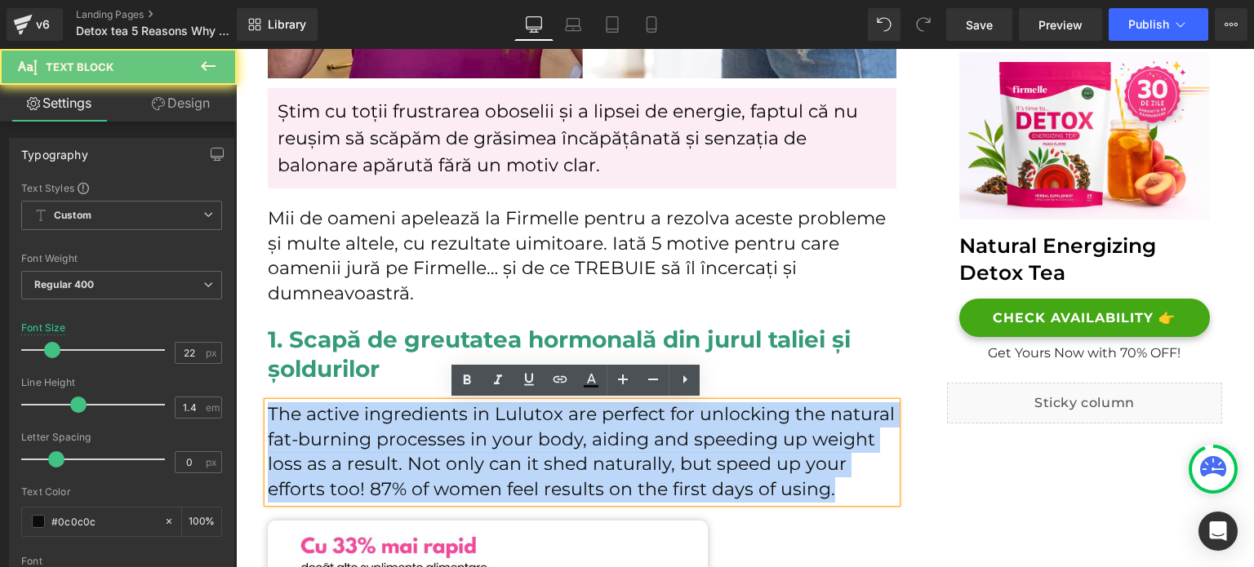
click at [317, 414] on p "The active ingredients in Lulutox are perfect for unlocking the natural fat-bur…" at bounding box center [582, 453] width 629 height 100
paste div
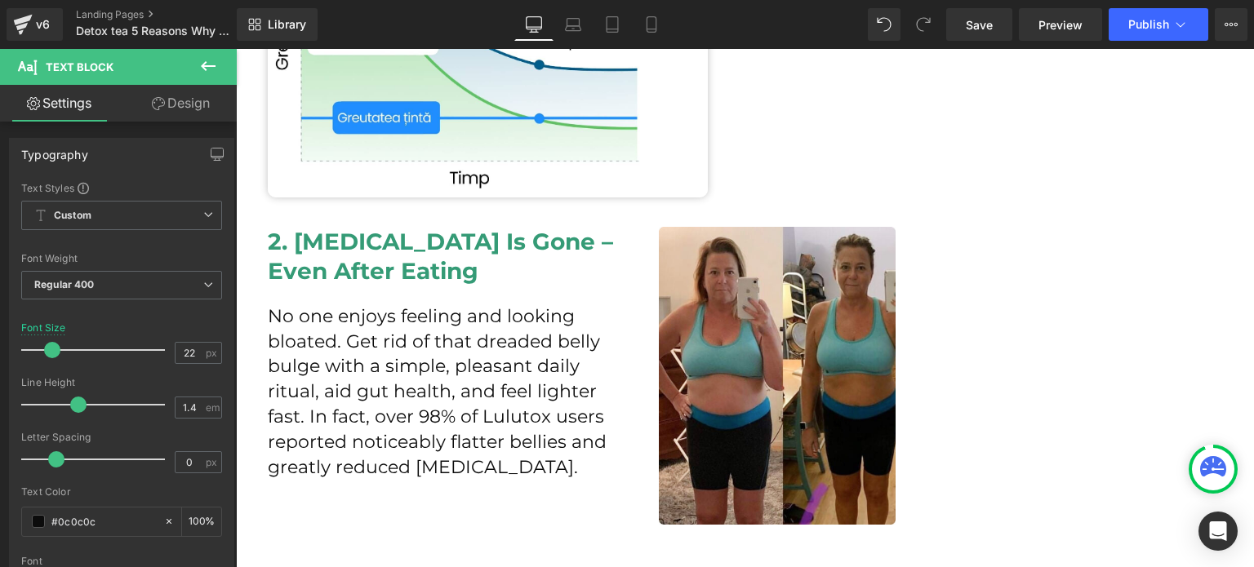
scroll to position [1306, 0]
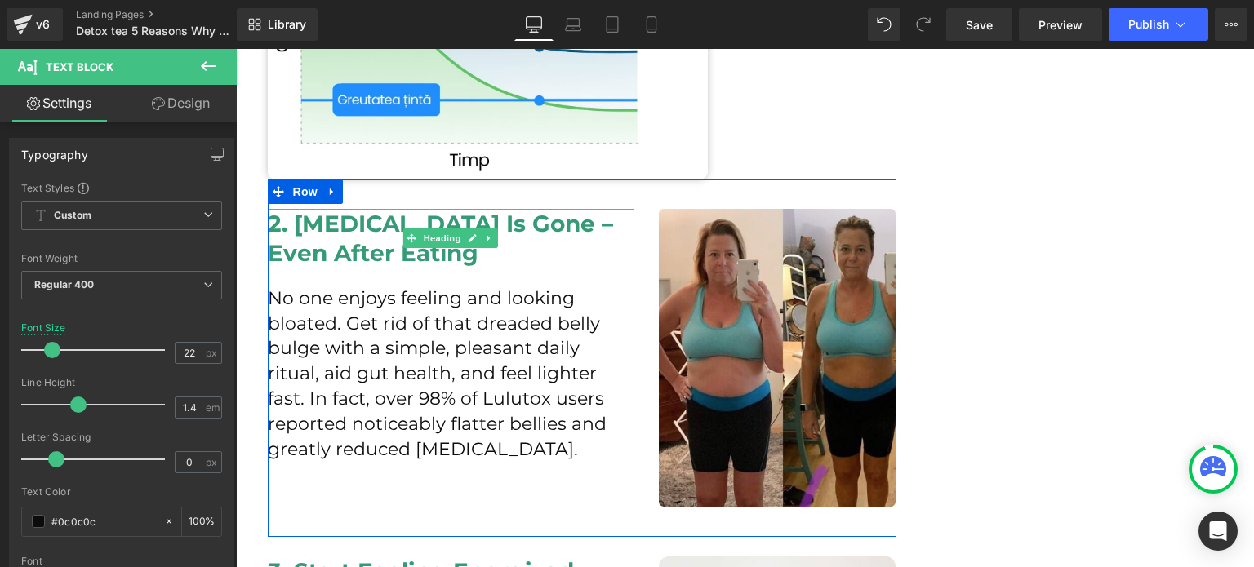
click at [340, 248] on h2 "2. Bloating Is Gone – Even After Eating" at bounding box center [451, 239] width 367 height 60
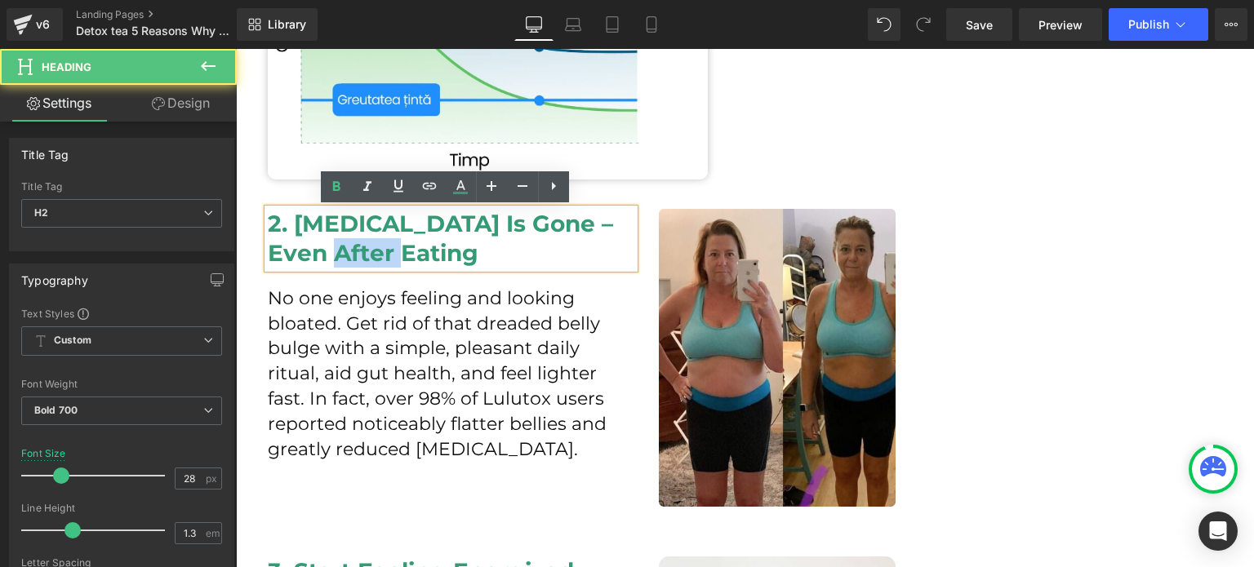
click at [340, 248] on h2 "2. Bloating Is Gone – Even After Eating" at bounding box center [451, 239] width 367 height 60
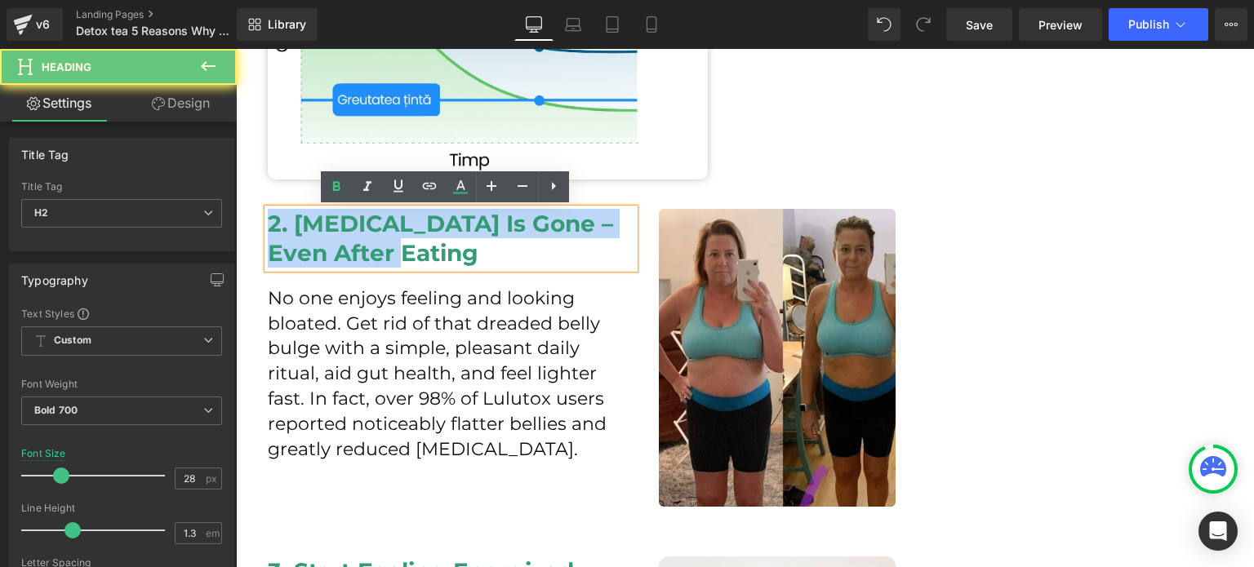
click at [340, 248] on h2 "2. Bloating Is Gone – Even After Eating" at bounding box center [451, 239] width 367 height 60
copy h2 "2. Bloating Is Gone – Even After Eating"
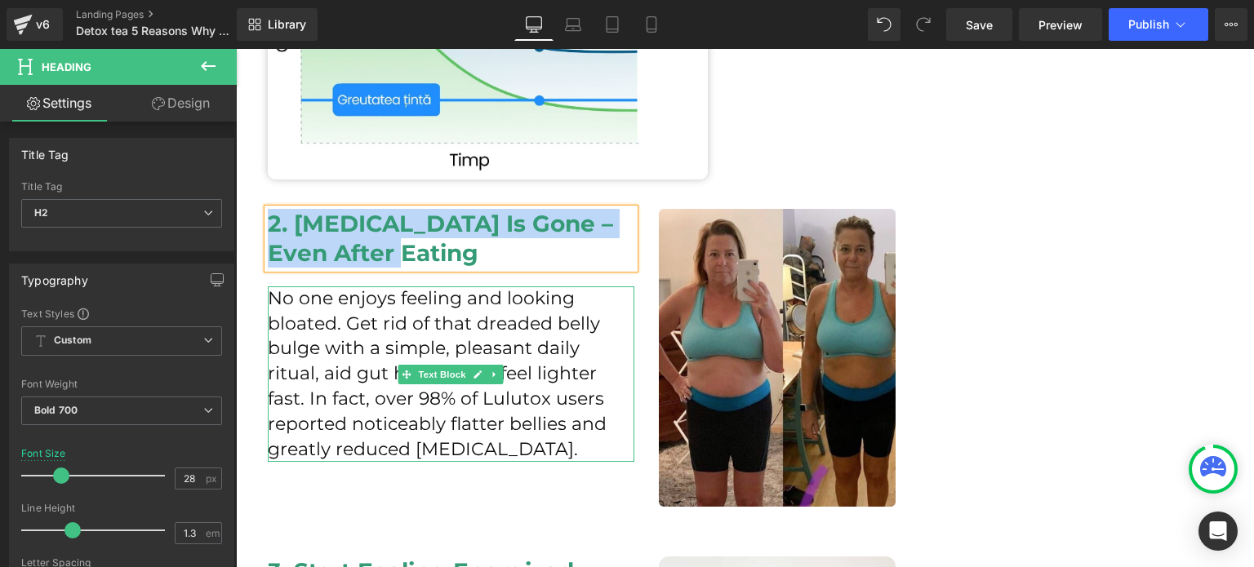
click at [352, 338] on p "No one enjoys feeling and looking bloated. Get rid of that dreaded belly bulge …" at bounding box center [451, 375] width 367 height 176
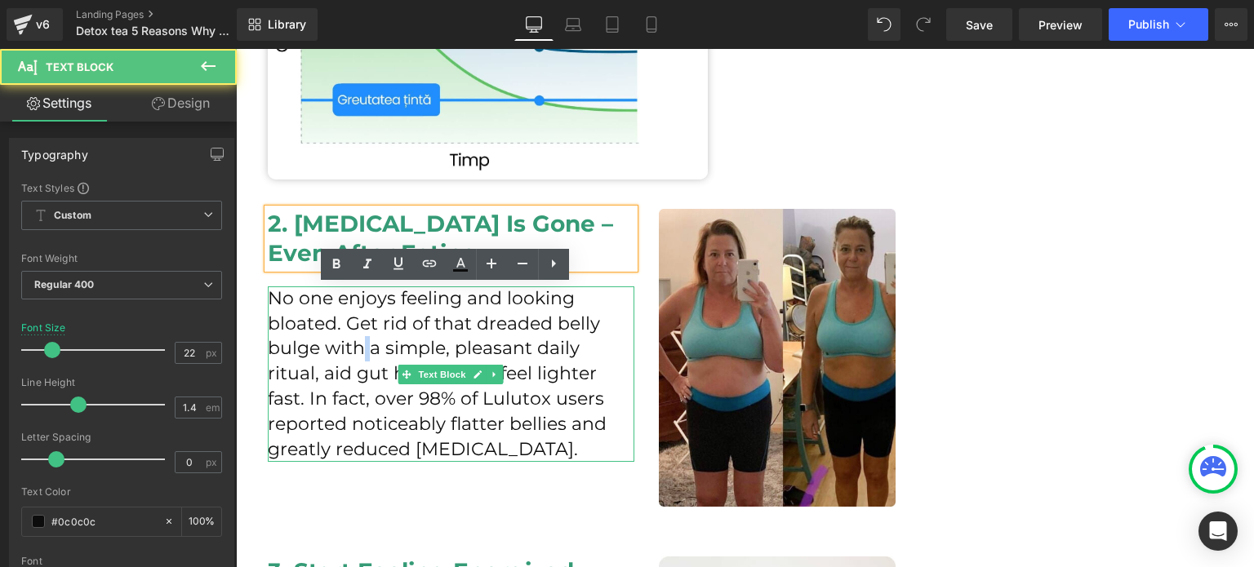
click at [352, 338] on p "No one enjoys feeling and looking bloated. Get rid of that dreaded belly bulge …" at bounding box center [451, 375] width 367 height 176
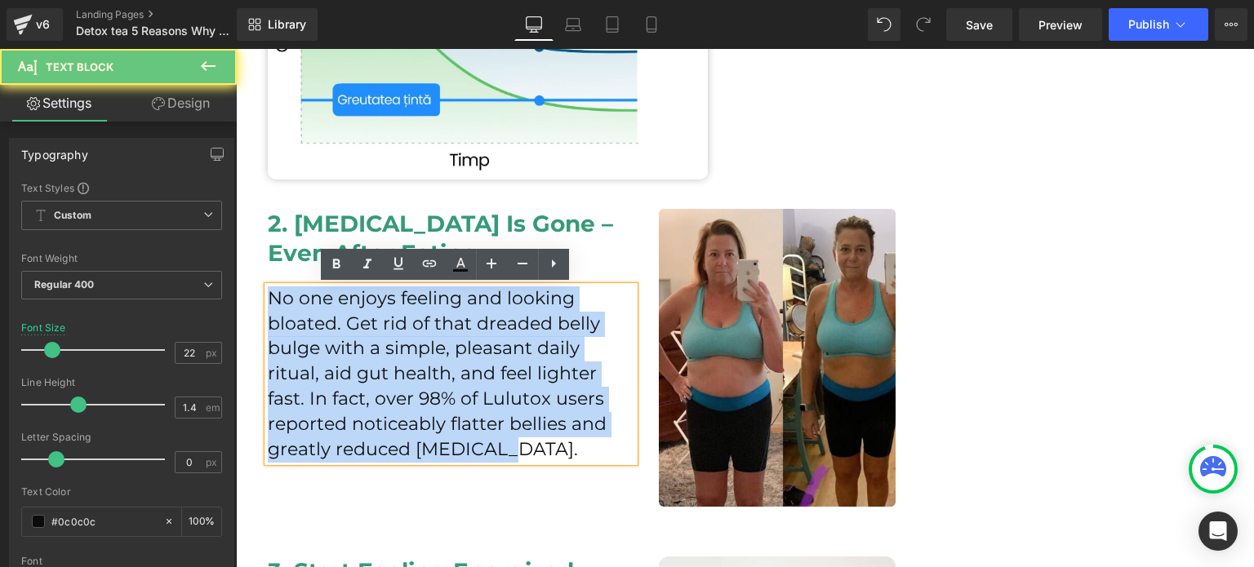
click at [352, 338] on p "No one enjoys feeling and looking bloated. Get rid of that dreaded belly bulge …" at bounding box center [451, 375] width 367 height 176
copy p "No one enjoys feeling and looking bloated. Get rid of that dreaded belly bulge …"
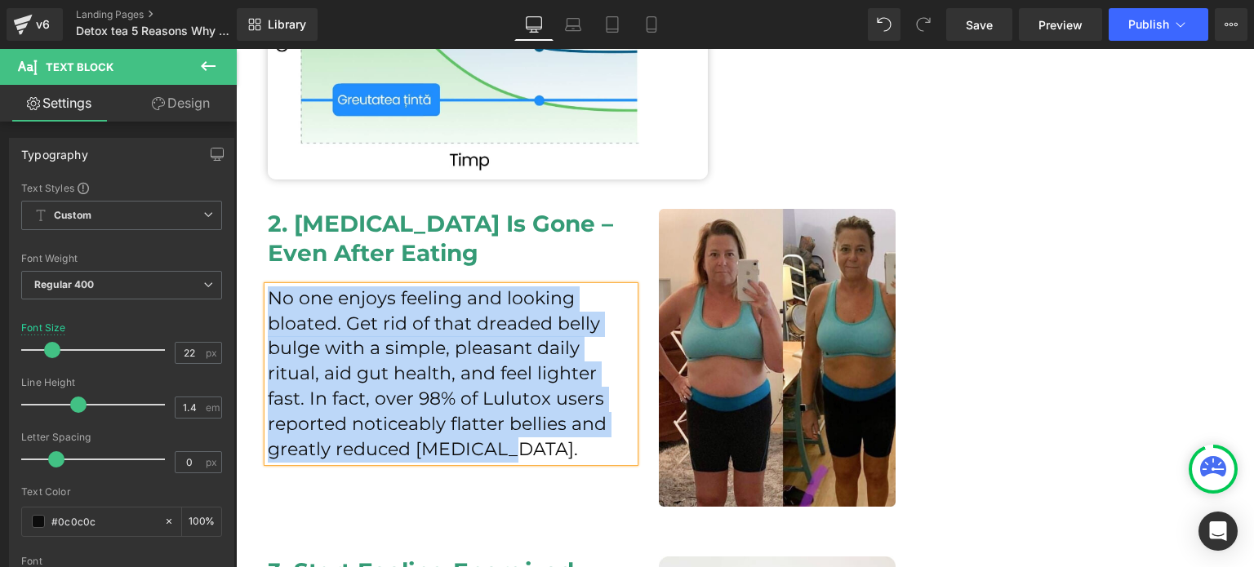
click at [321, 238] on h2 "2. Bloating Is Gone – Even After Eating" at bounding box center [451, 239] width 367 height 60
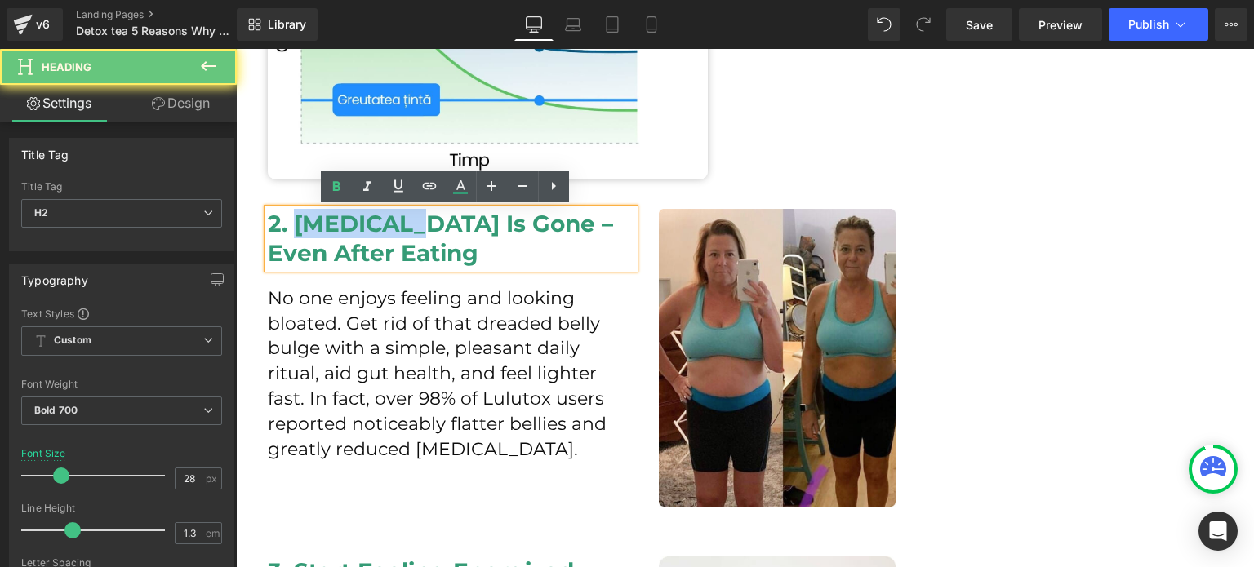
click at [321, 238] on h2 "2. Bloating Is Gone – Even After Eating" at bounding box center [451, 239] width 367 height 60
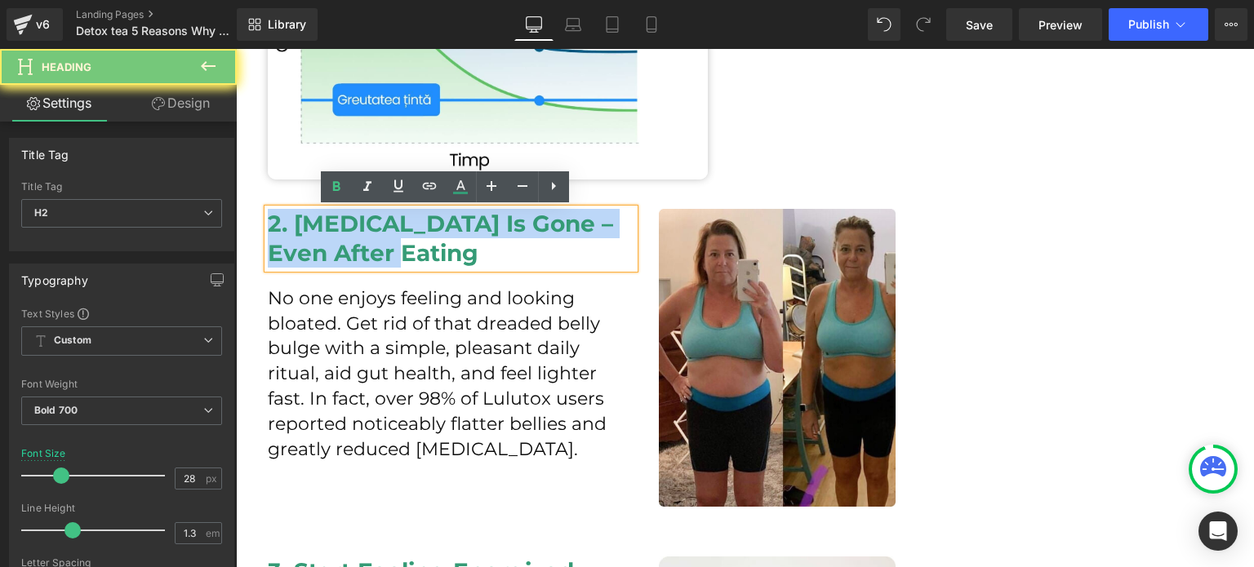
click at [321, 238] on h2 "2. Bloating Is Gone – Even After Eating" at bounding box center [451, 239] width 367 height 60
paste div
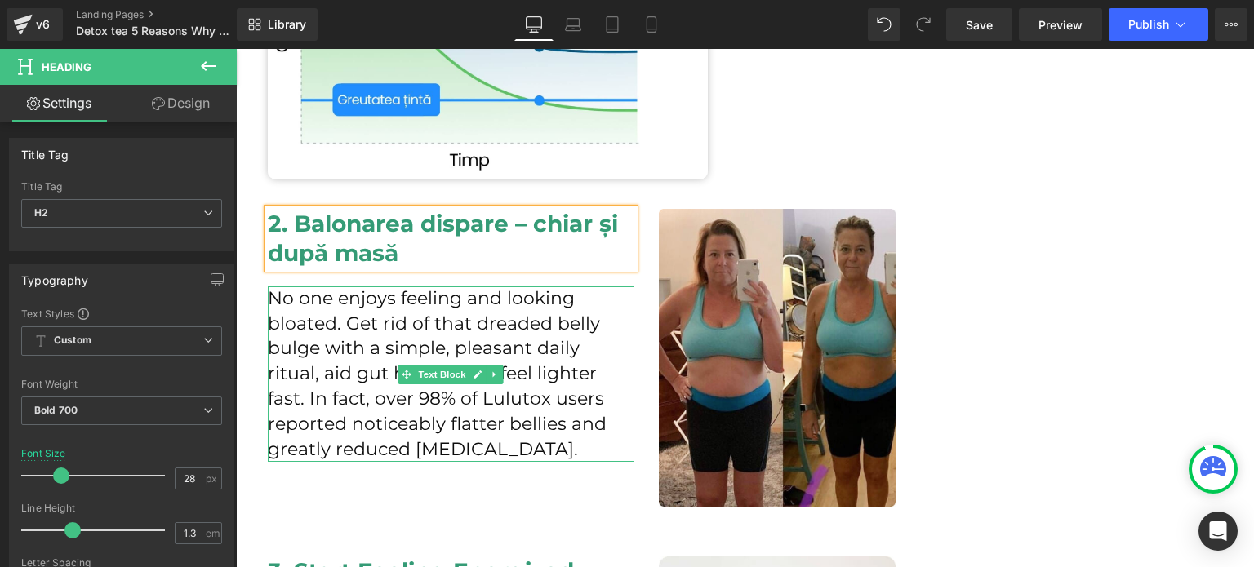
click at [358, 345] on p "No one enjoys feeling and looking bloated. Get rid of that dreaded belly bulge …" at bounding box center [451, 375] width 367 height 176
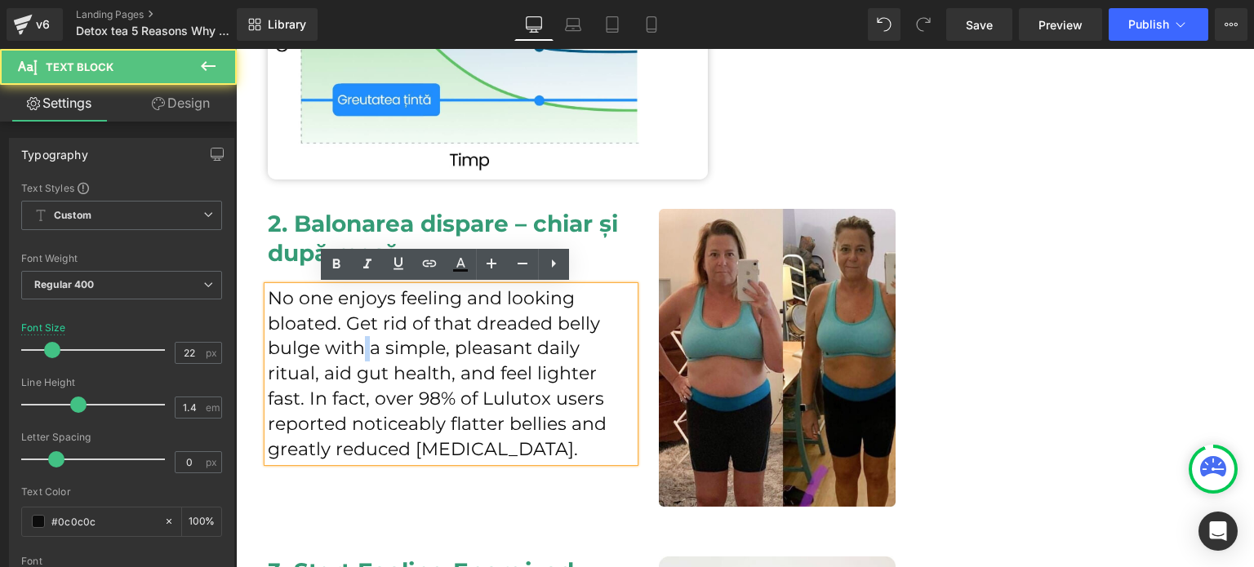
click at [358, 345] on p "No one enjoys feeling and looking bloated. Get rid of that dreaded belly bulge …" at bounding box center [451, 375] width 367 height 176
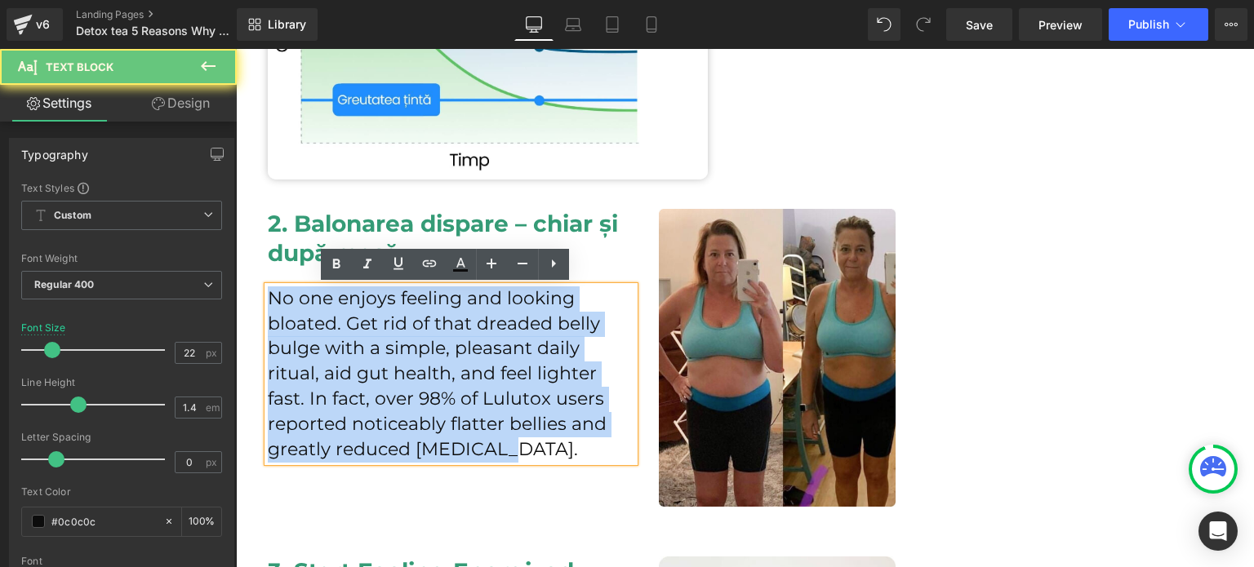
click at [357, 345] on p "No one enjoys feeling and looking bloated. Get rid of that dreaded belly bulge …" at bounding box center [451, 375] width 367 height 176
paste div
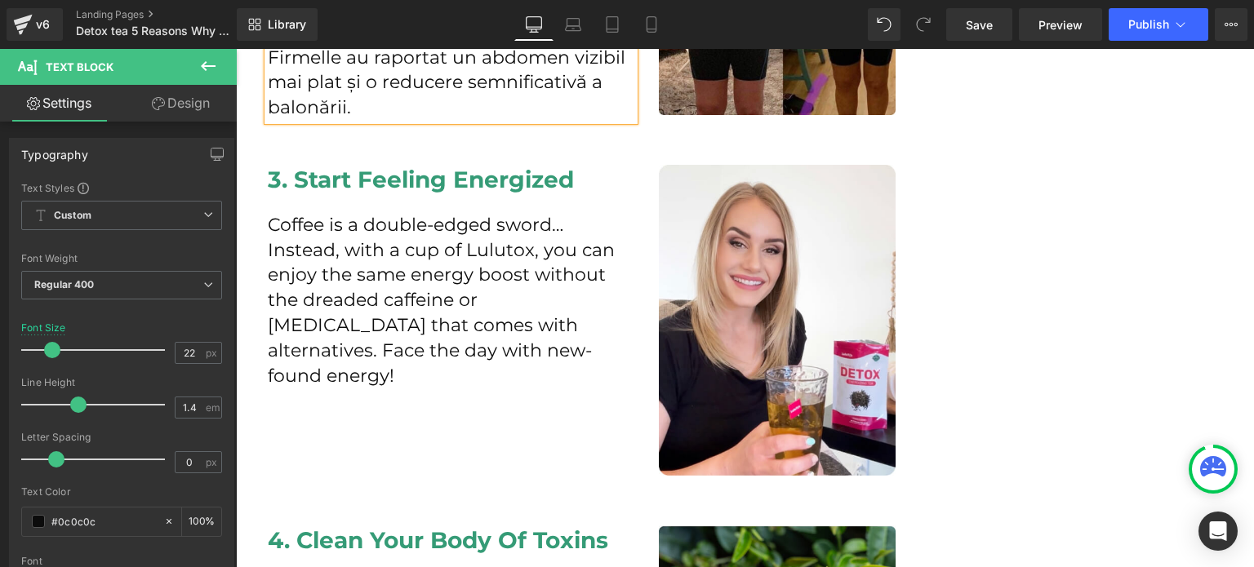
scroll to position [1715, 0]
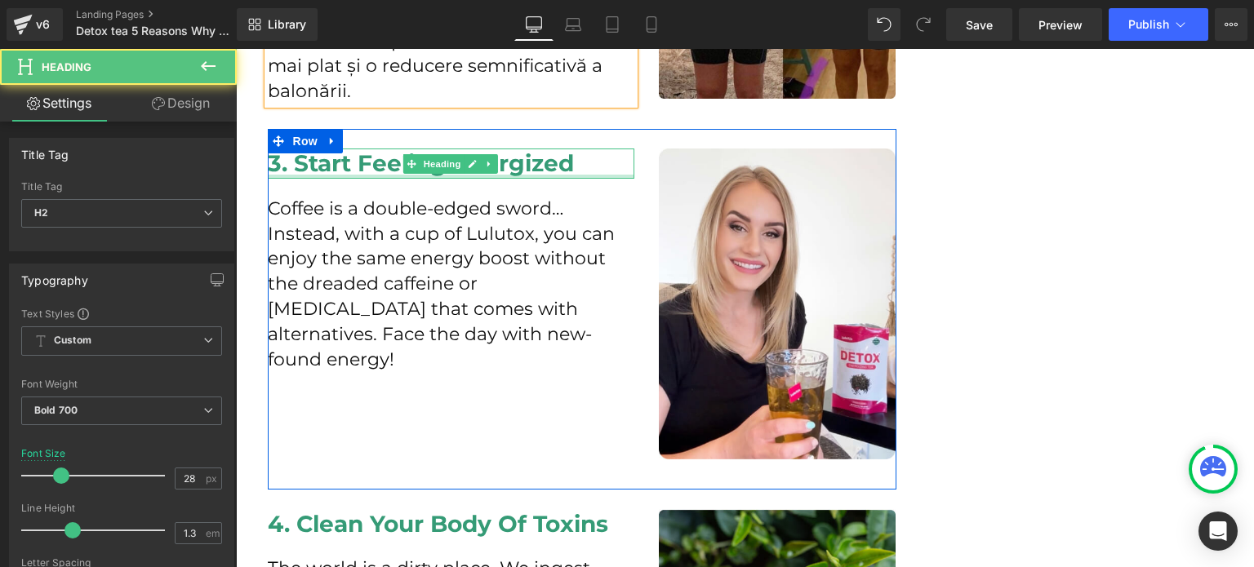
click at [394, 177] on div "3. Start Feeling Energized Heading" at bounding box center [451, 163] width 367 height 29
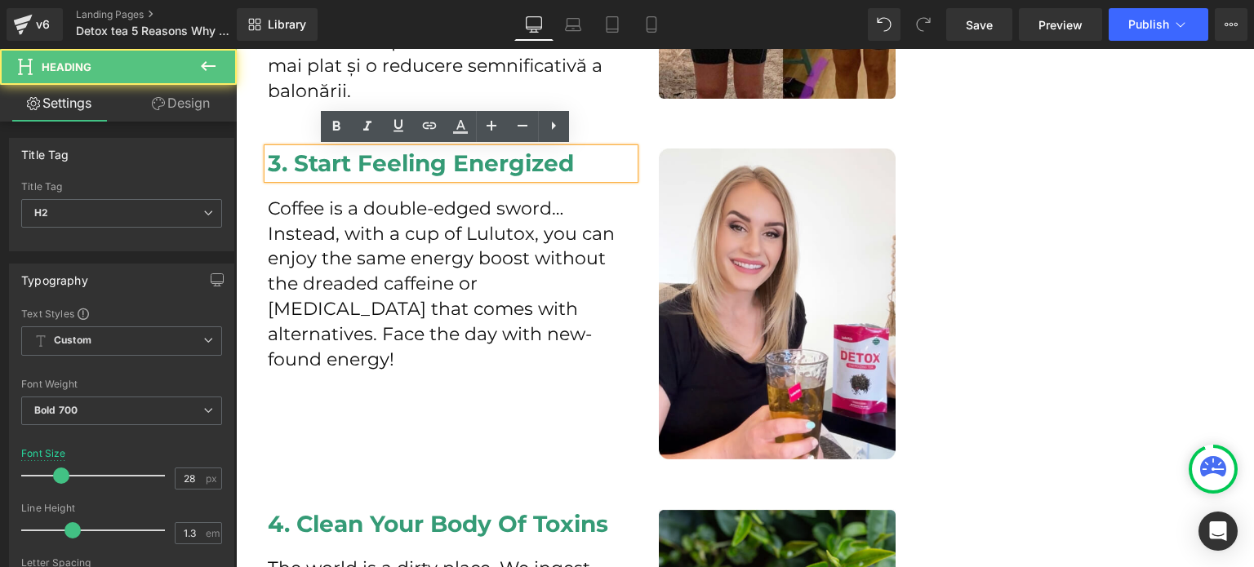
click at [388, 168] on h2 "3. Start Feeling Energized" at bounding box center [451, 163] width 367 height 29
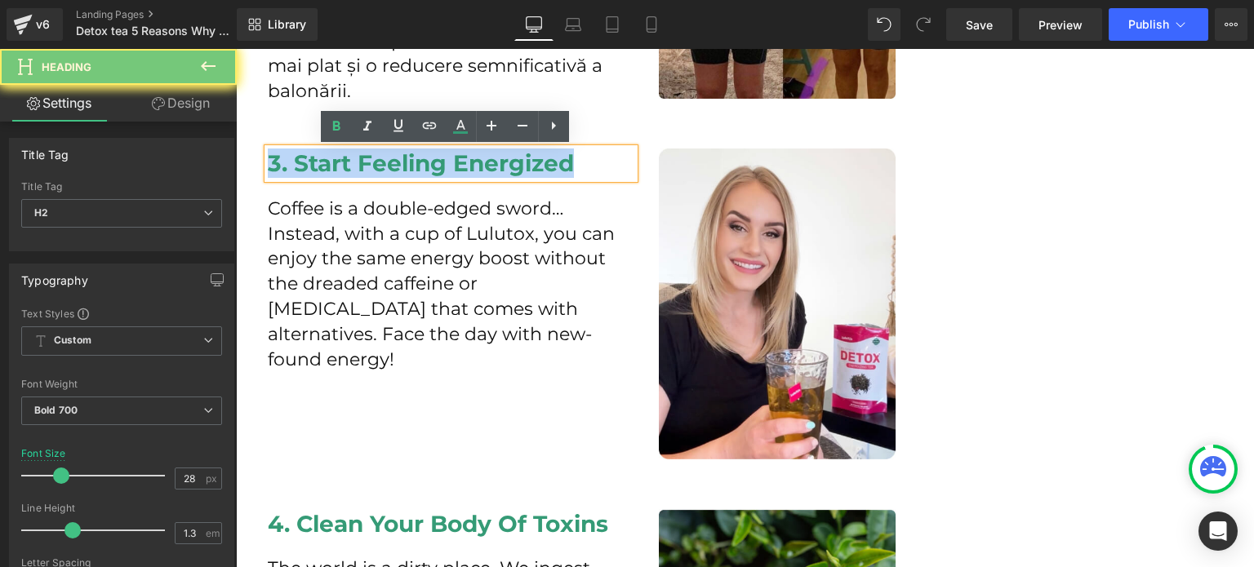
click at [388, 168] on h2 "3. Start Feeling Energized" at bounding box center [451, 163] width 367 height 29
copy h2 "3. Start Feeling Energized"
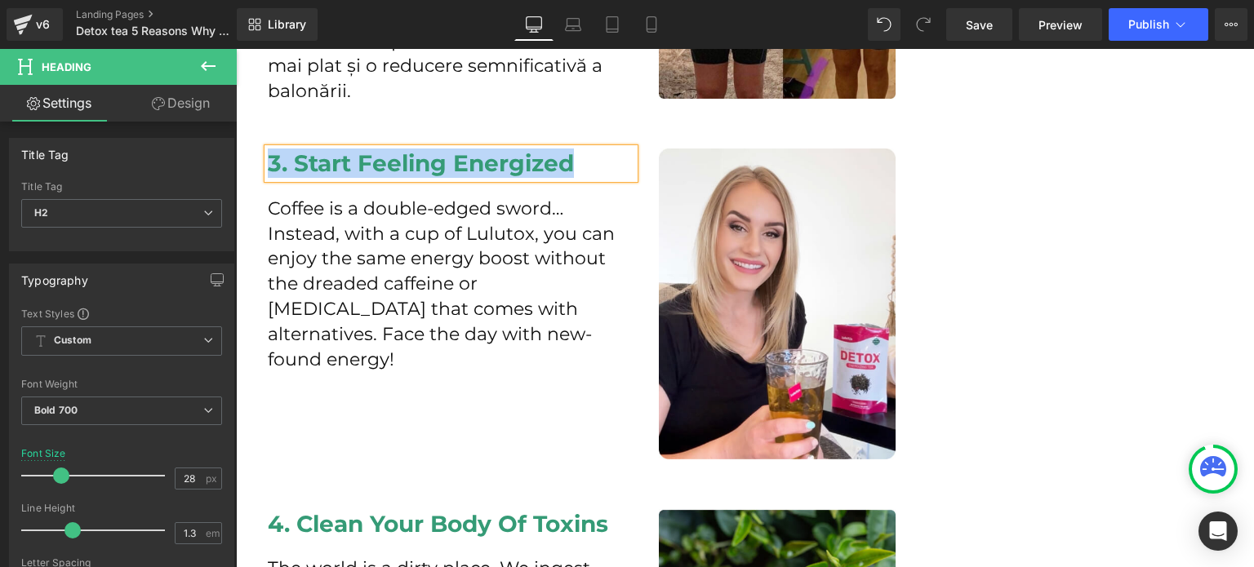
click at [379, 322] on p "Coffee is a double-edged sword… Instead, with a cup of Lulutox, you can enjoy t…" at bounding box center [451, 285] width 367 height 176
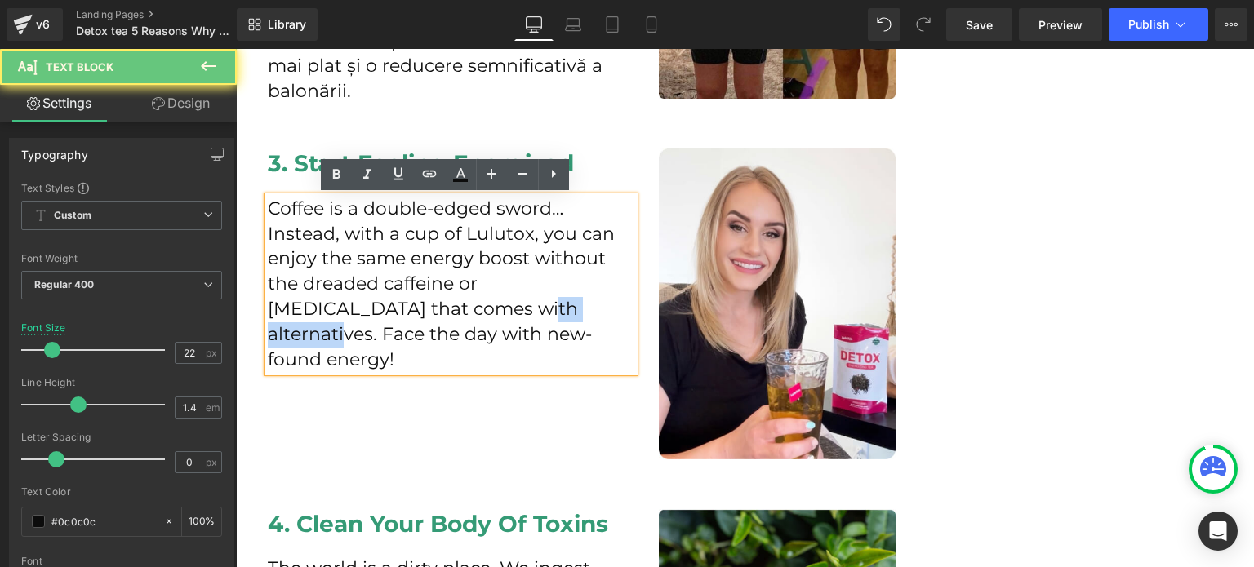
click at [379, 322] on p "Coffee is a double-edged sword… Instead, with a cup of Lulutox, you can enjoy t…" at bounding box center [451, 285] width 367 height 176
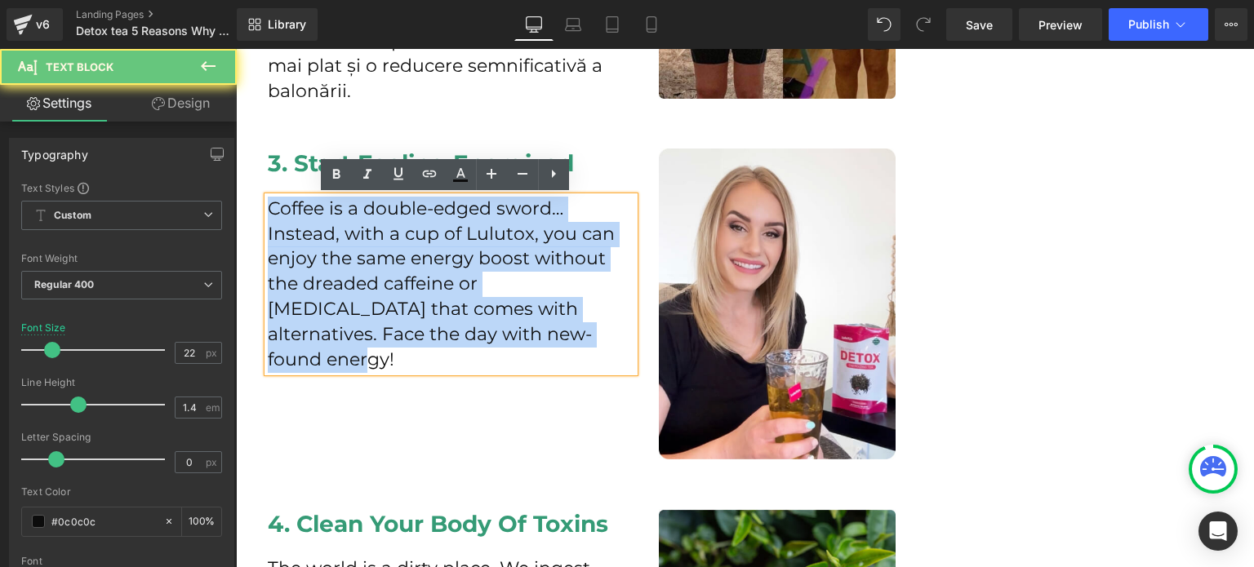
click at [379, 322] on p "Coffee is a double-edged sword… Instead, with a cup of Lulutox, you can enjoy t…" at bounding box center [451, 285] width 367 height 176
copy p "Coffee is a double-edged sword… Instead, with a cup of Lulutox, you can enjoy t…"
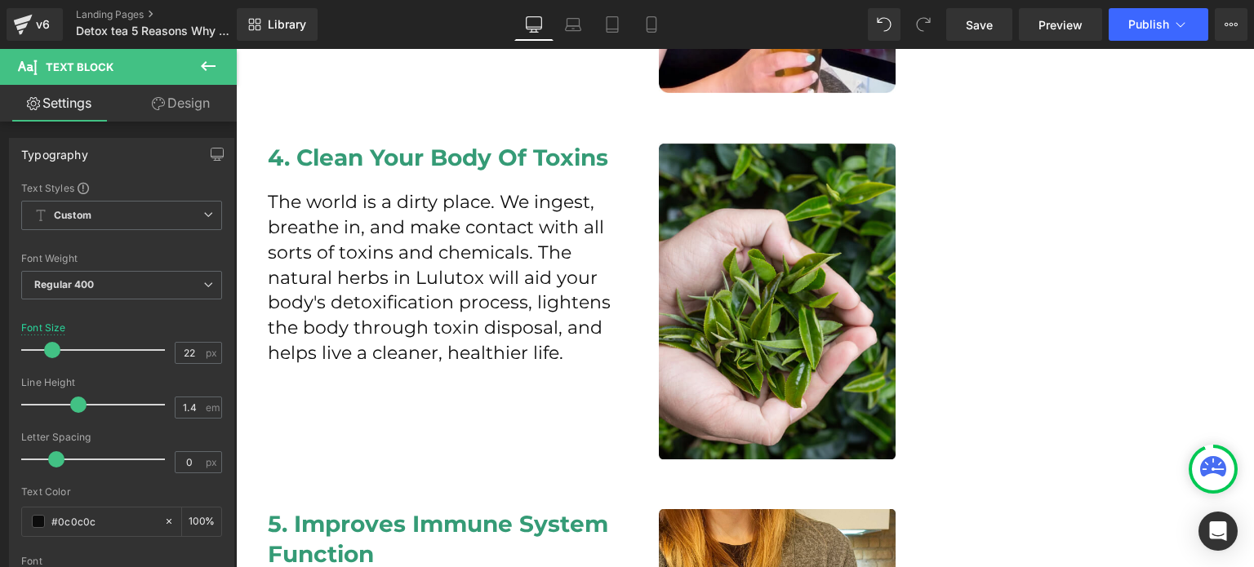
scroll to position [2123, 0]
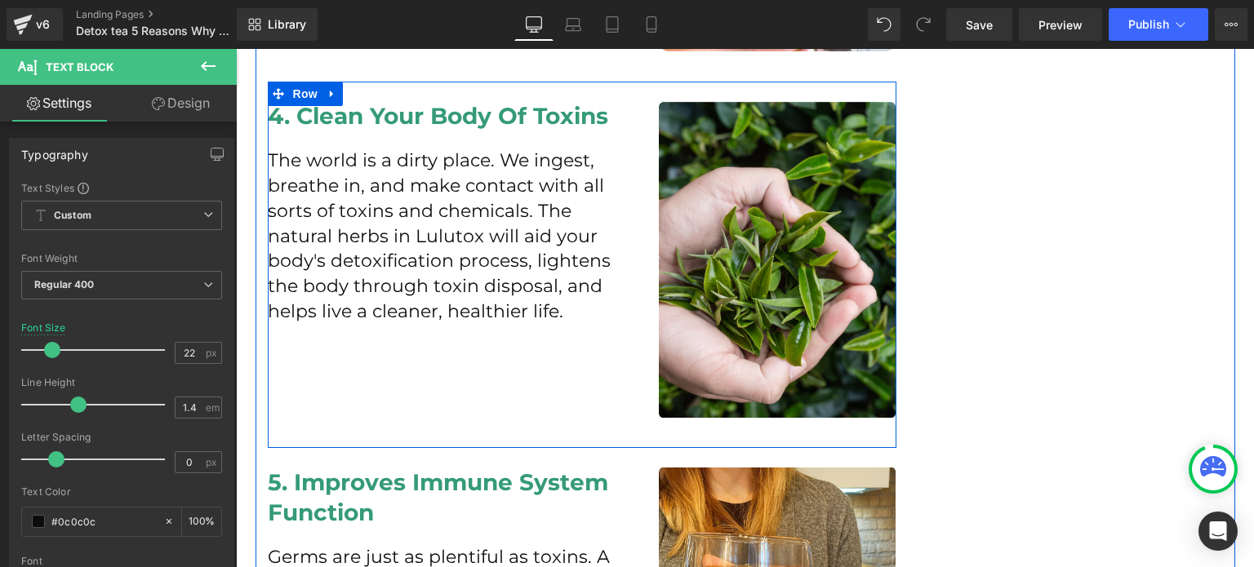
click at [345, 257] on p "The world is a dirty place. We ingest, breathe in, and make contact with all so…" at bounding box center [451, 237] width 367 height 176
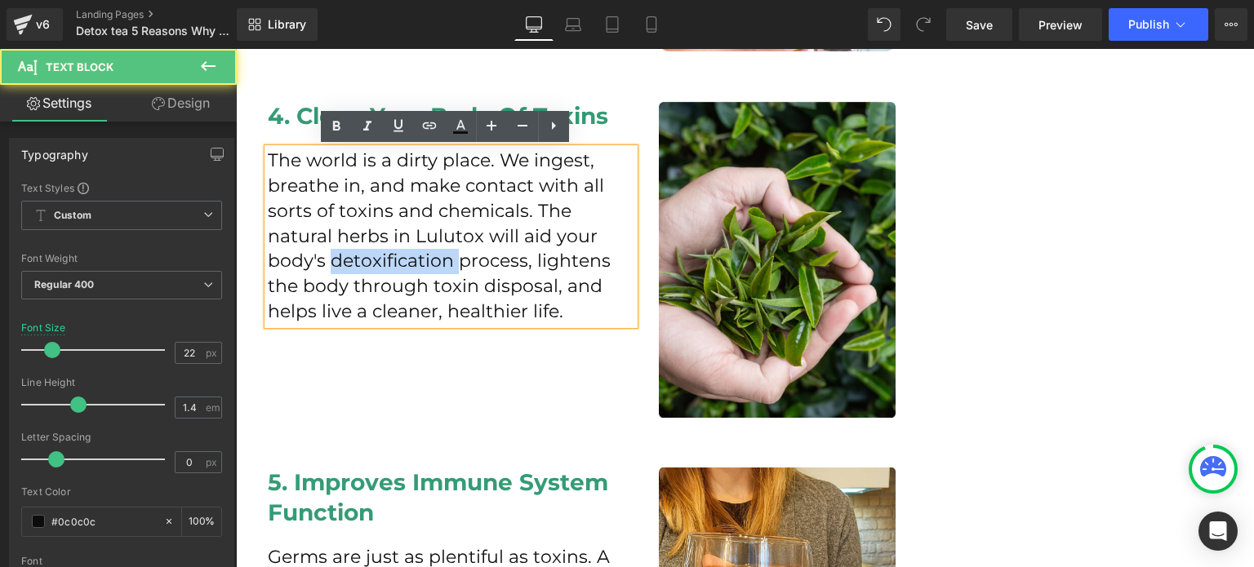
click at [345, 257] on p "The world is a dirty place. We ingest, breathe in, and make contact with all so…" at bounding box center [451, 237] width 367 height 176
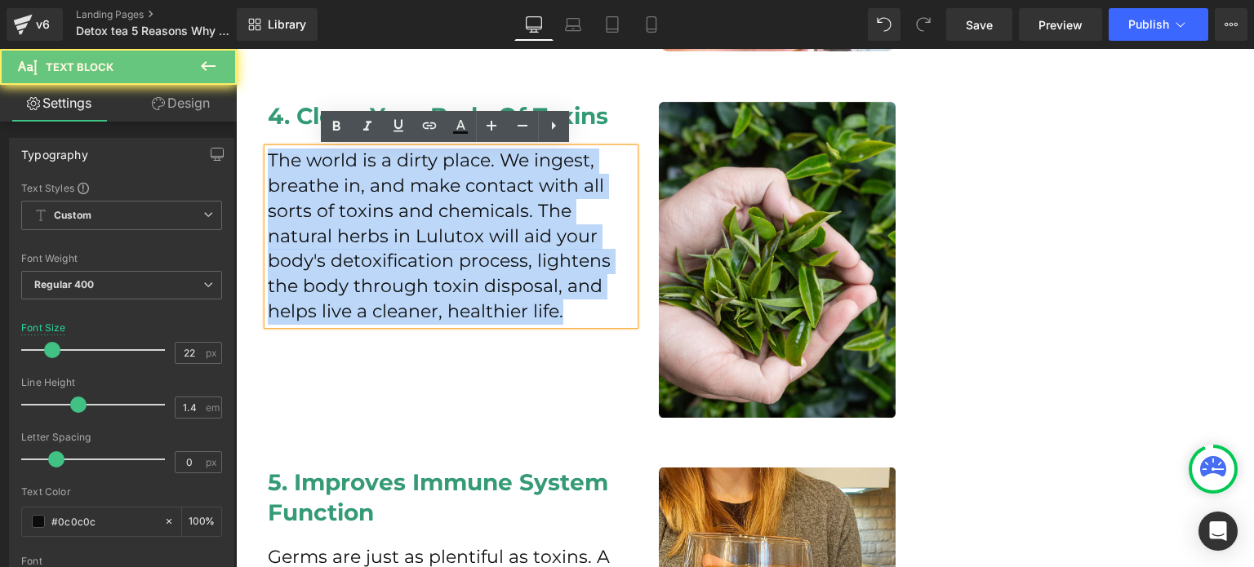
click at [345, 258] on p "The world is a dirty place. We ingest, breathe in, and make contact with all so…" at bounding box center [451, 237] width 367 height 176
paste div
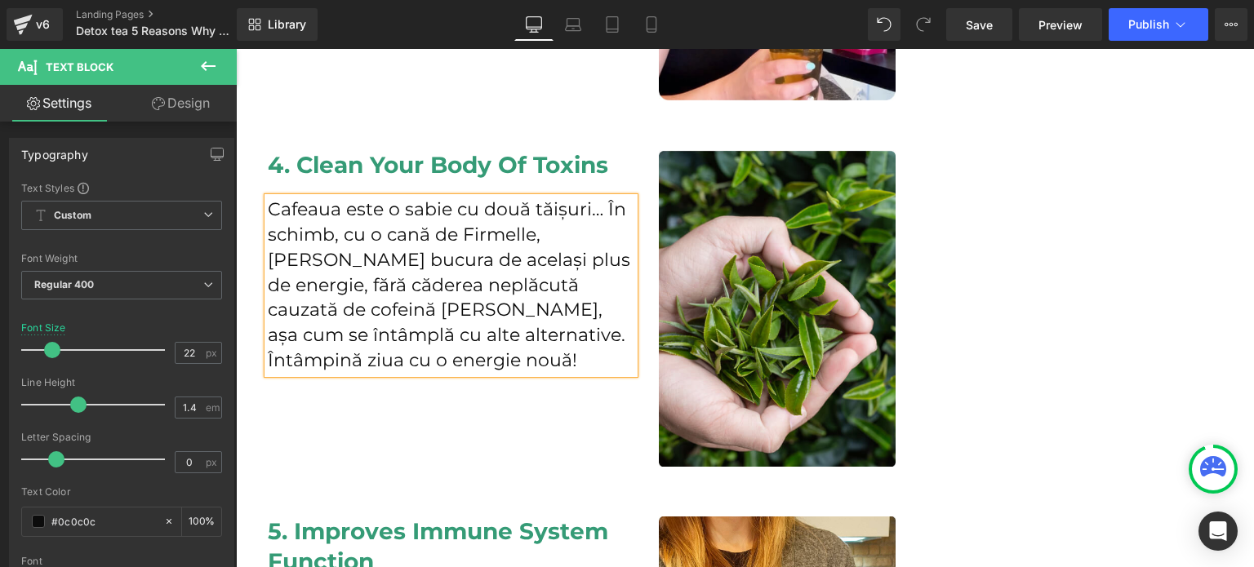
scroll to position [1960, 0]
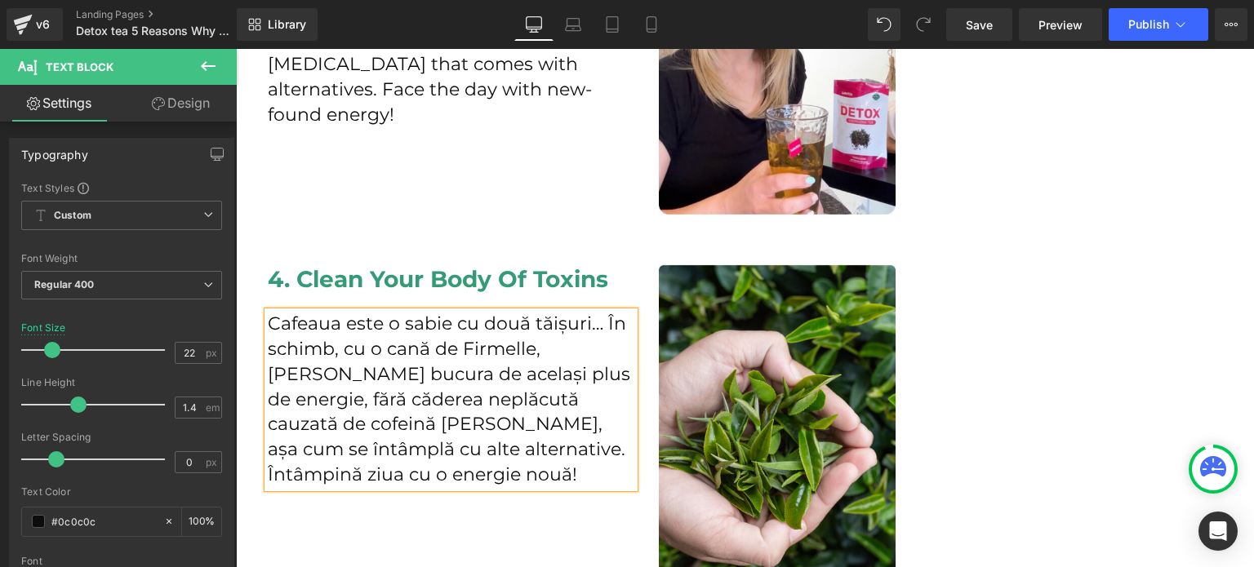
click at [310, 267] on div "4. Clean Your Body Of Toxins Heading" at bounding box center [451, 279] width 367 height 29
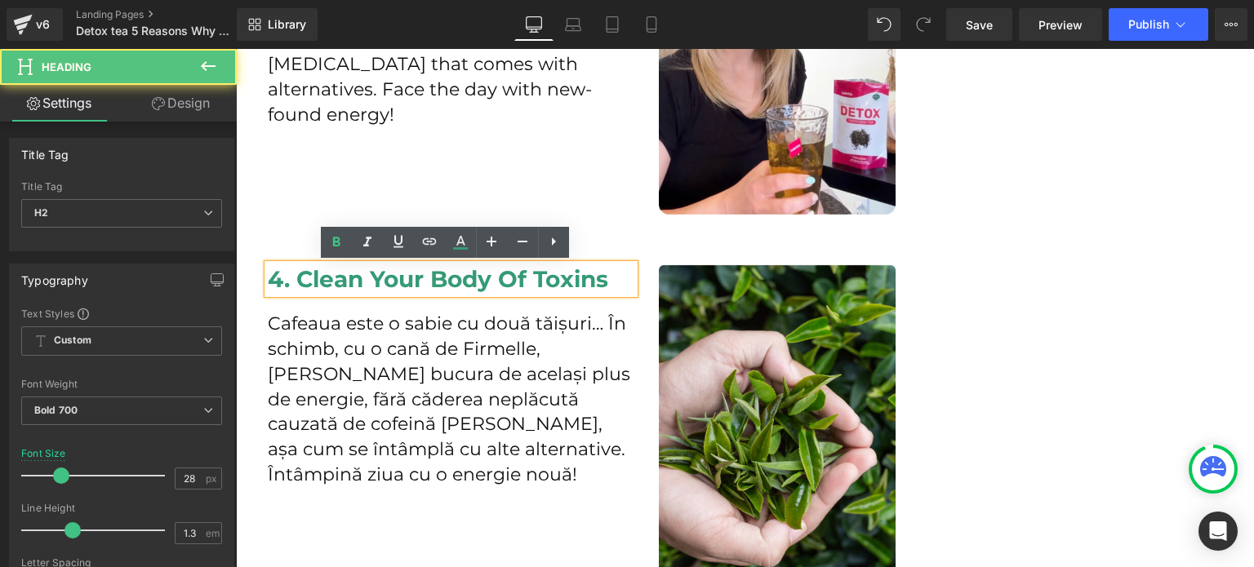
click at [310, 268] on div "4. Clean Your Body Of Toxins Heading" at bounding box center [451, 279] width 367 height 29
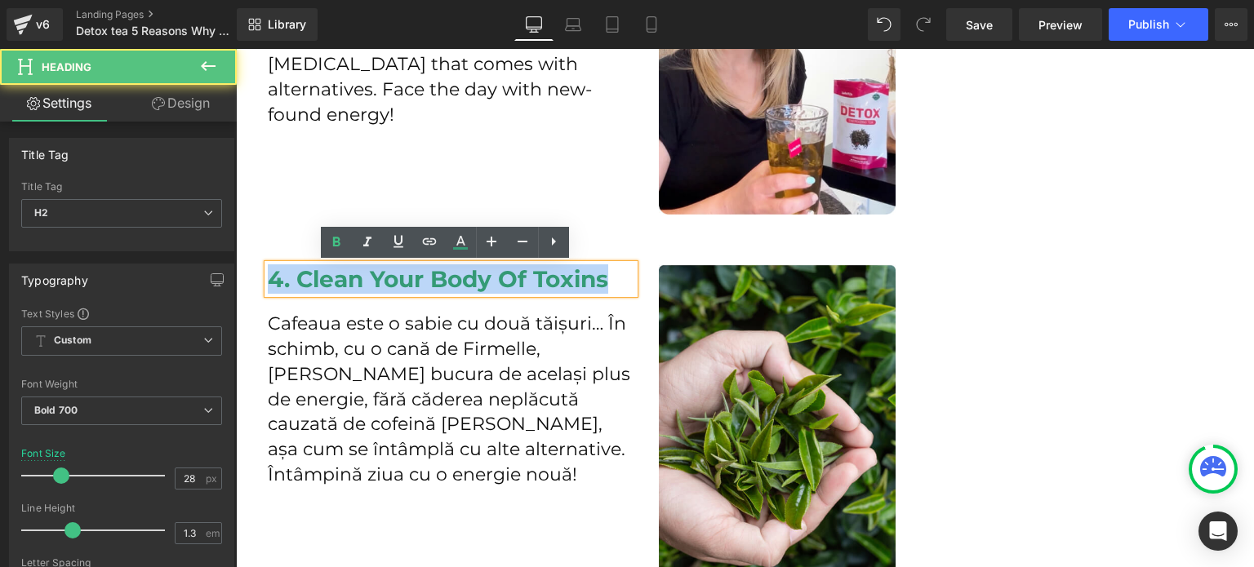
click at [310, 268] on h2 "4. Clean Your Body Of Toxins" at bounding box center [451, 279] width 367 height 29
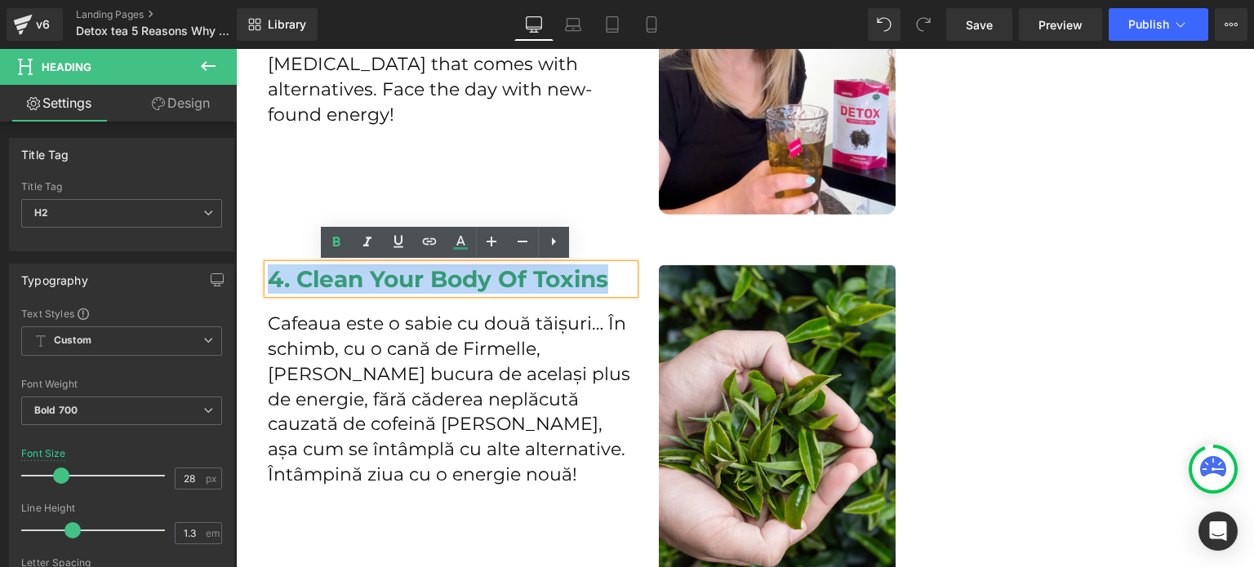
paste div
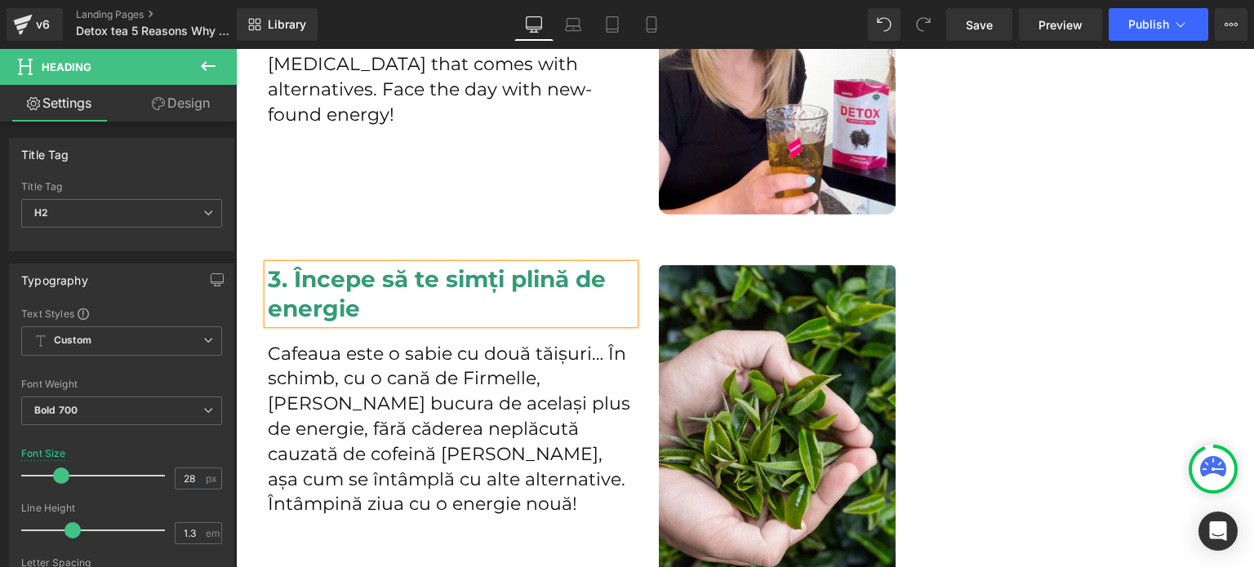
click at [479, 378] on p "Cafeaua este o sabie cu două tăișuri… În schimb, cu o cană de Firmelle, te poți…" at bounding box center [451, 430] width 367 height 176
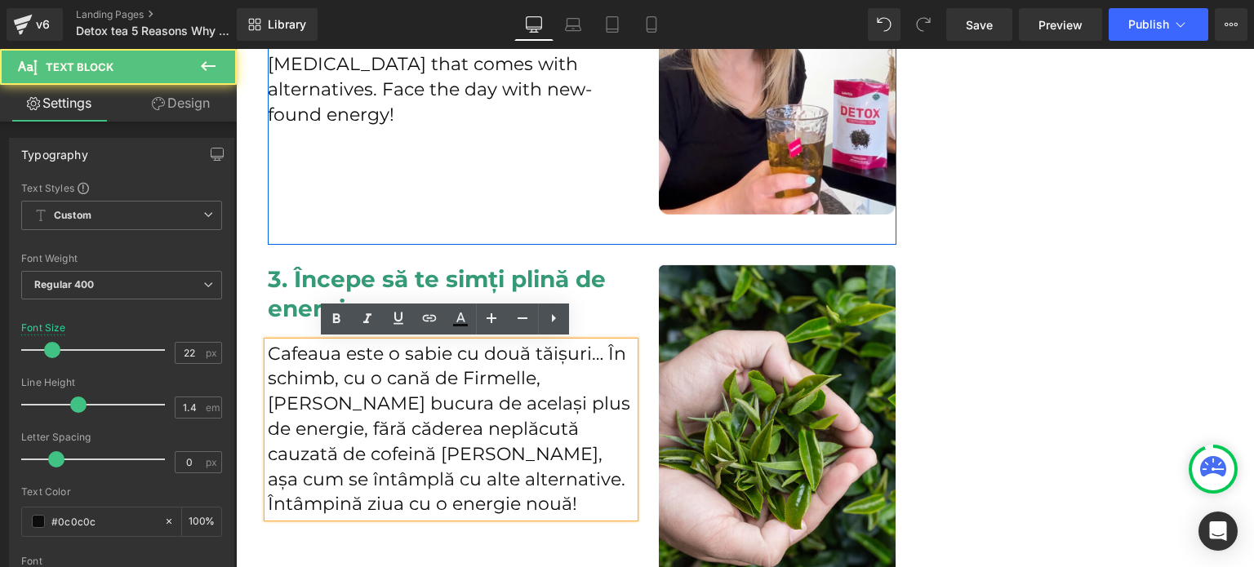
click at [578, 193] on div "3. Start Feeling Energized Heading Coffee is a double-edged sword… Instead, wit…" at bounding box center [582, 64] width 629 height 360
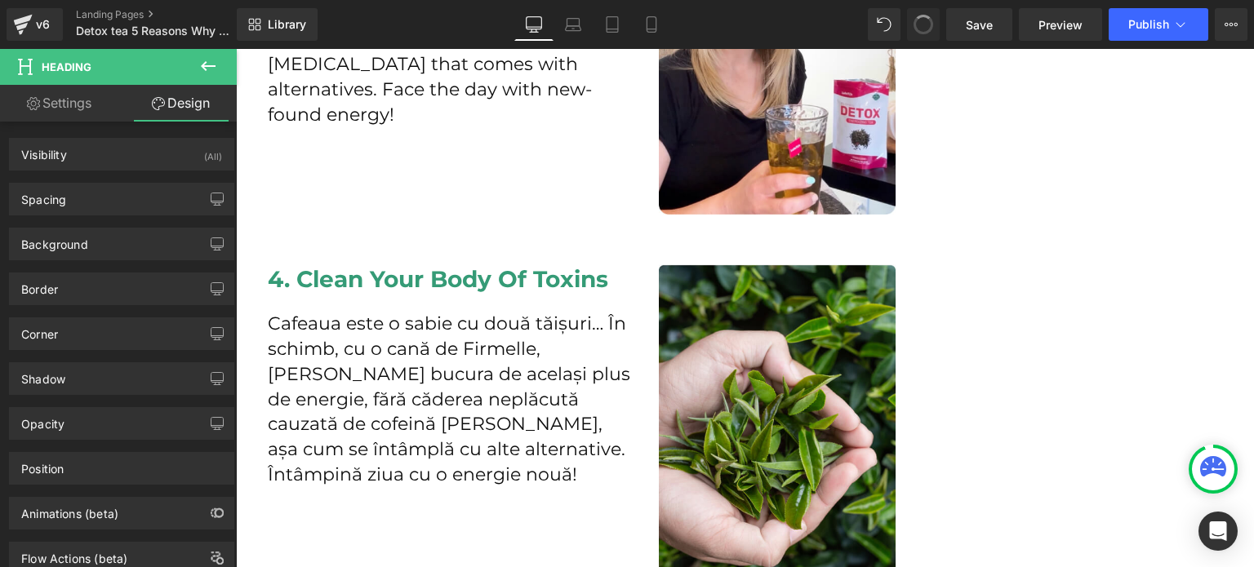
click at [921, 18] on span at bounding box center [923, 24] width 24 height 24
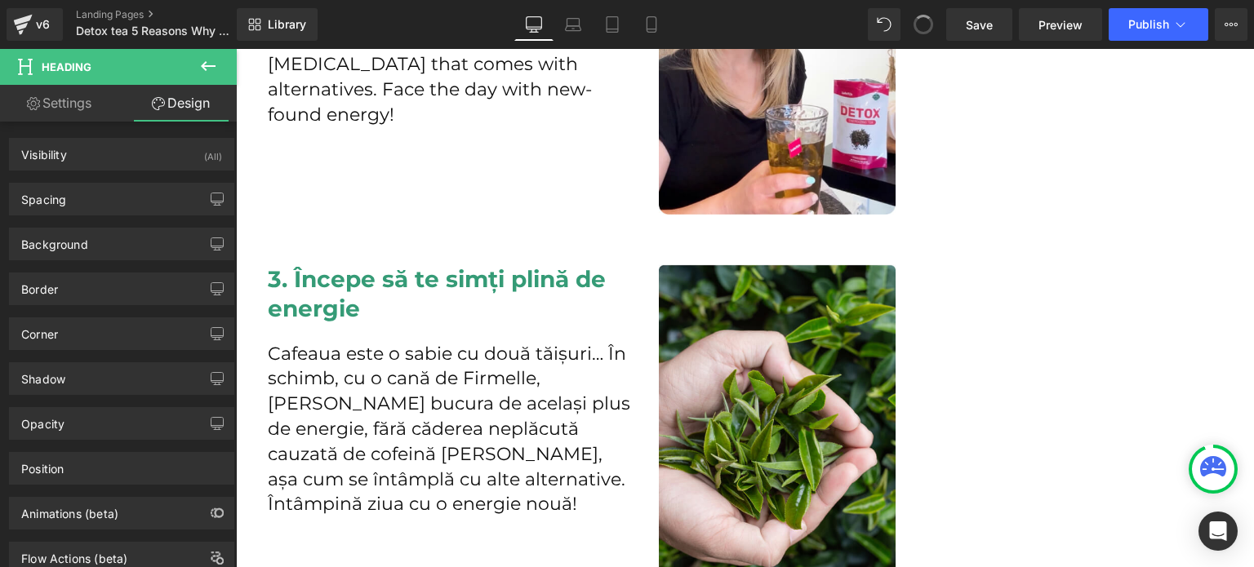
click at [921, 19] on span at bounding box center [923, 24] width 23 height 23
click at [921, 19] on icon at bounding box center [923, 24] width 15 height 15
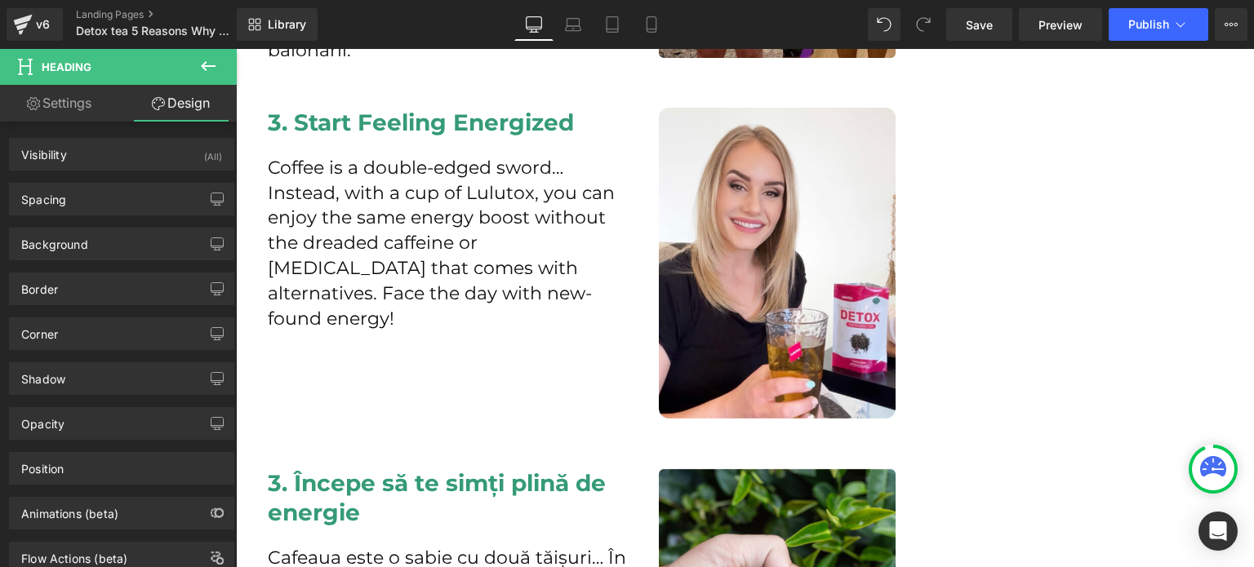
scroll to position [1715, 0]
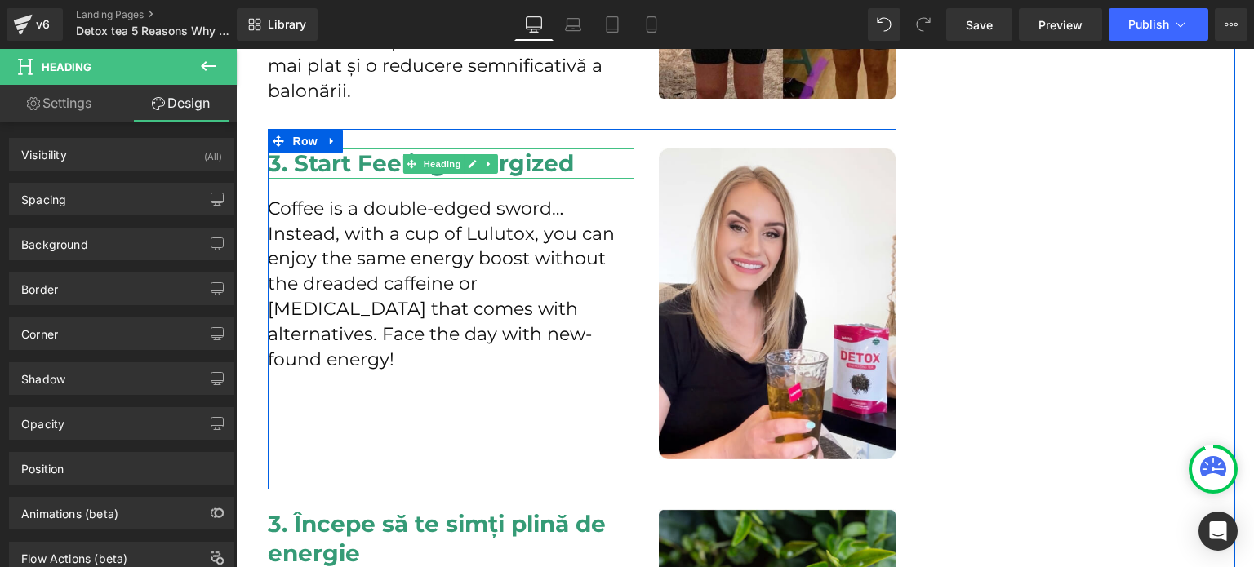
click at [323, 162] on h2 "3. Start Feeling Energized" at bounding box center [451, 163] width 367 height 29
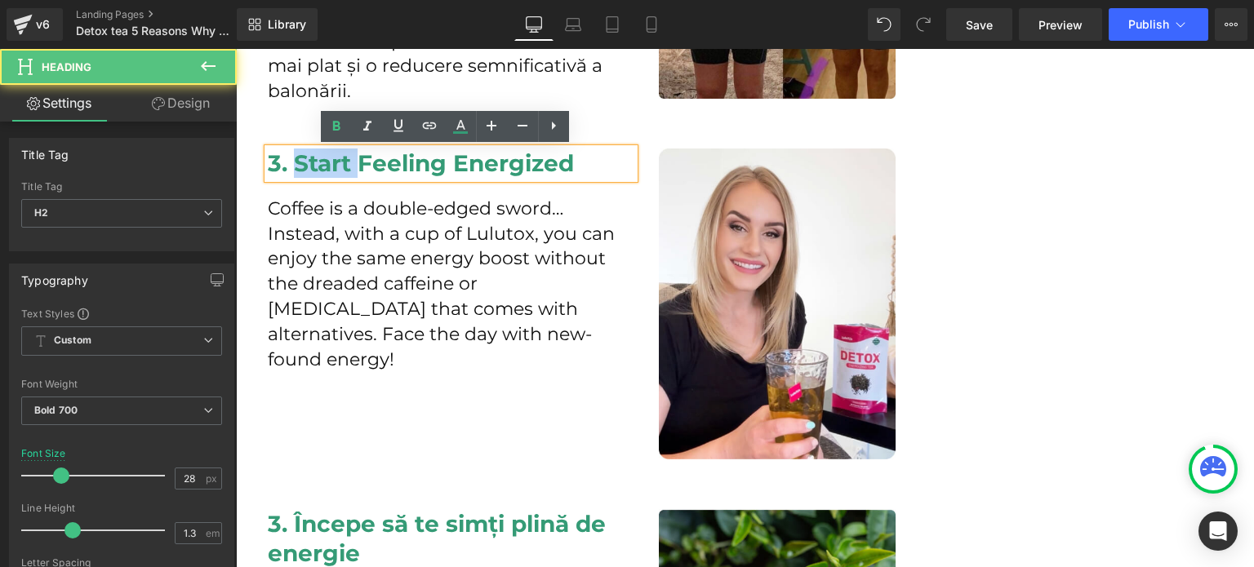
click at [323, 162] on h2 "3. Start Feeling Energized" at bounding box center [451, 163] width 367 height 29
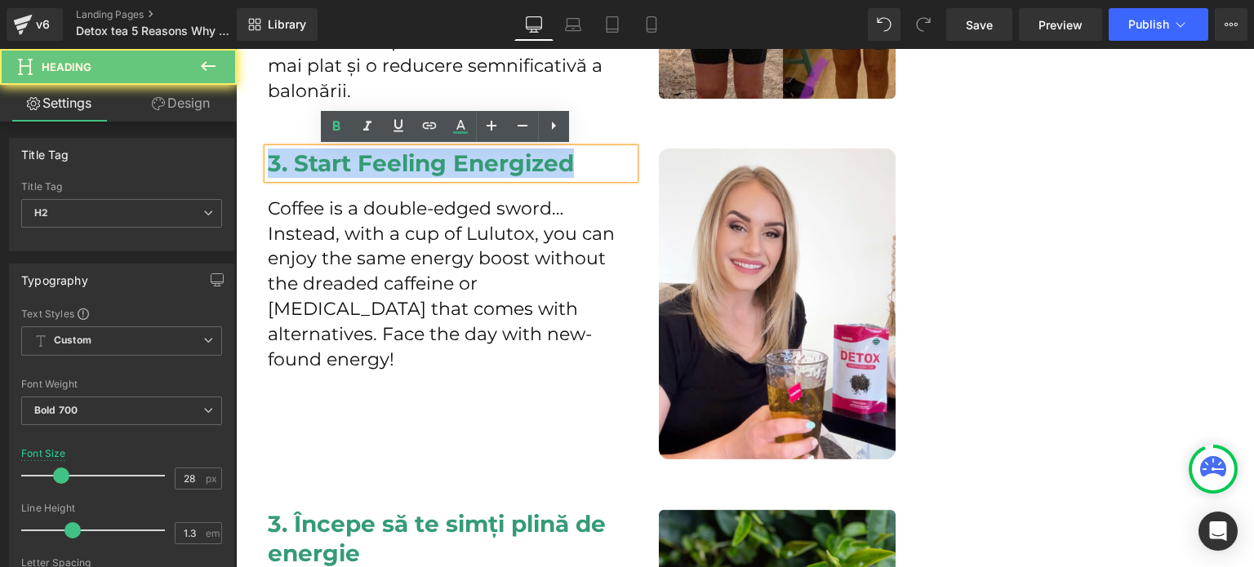
click at [323, 162] on h2 "3. Start Feeling Energized" at bounding box center [451, 163] width 367 height 29
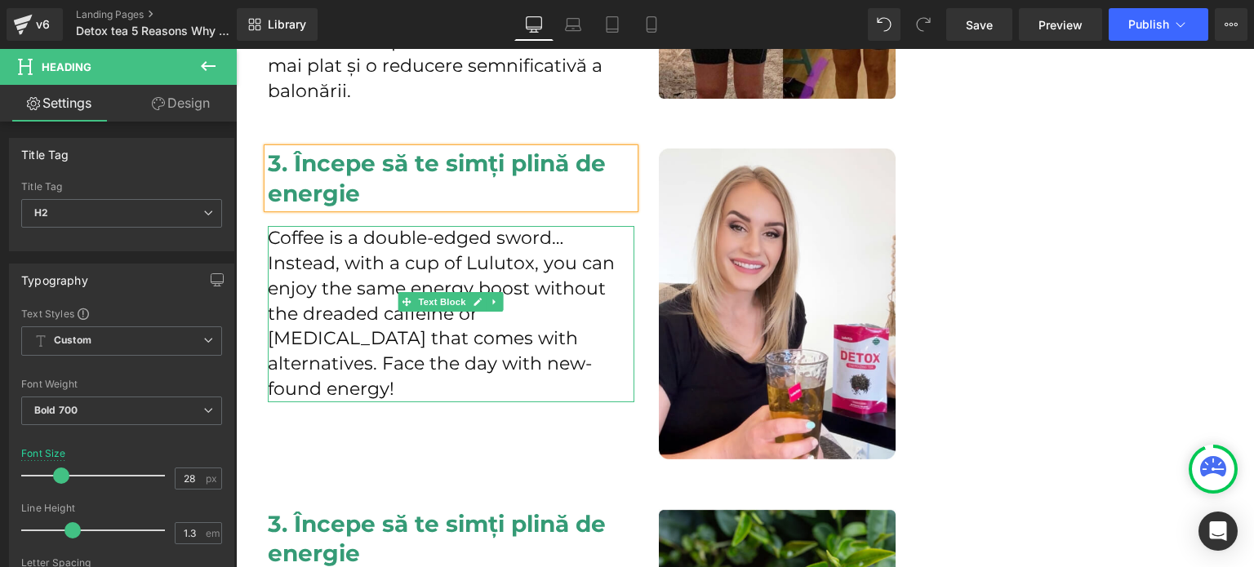
click at [363, 265] on p "Coffee is a double-edged sword… Instead, with a cup of Lulutox, you can enjoy t…" at bounding box center [451, 314] width 367 height 176
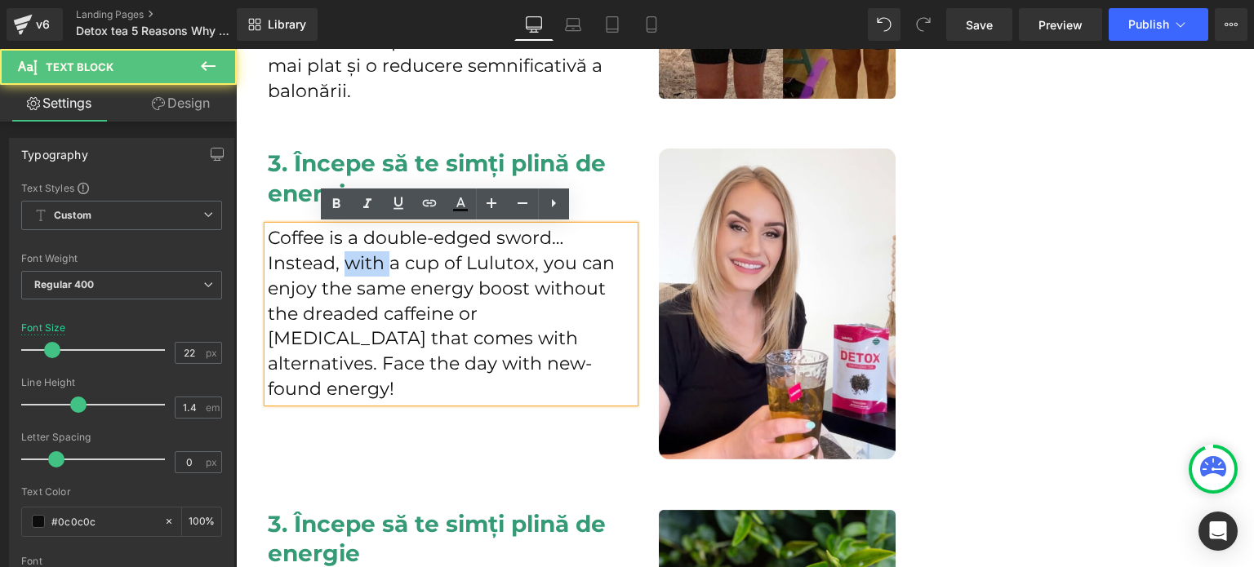
click at [363, 265] on p "Coffee is a double-edged sword… Instead, with a cup of Lulutox, you can enjoy t…" at bounding box center [451, 314] width 367 height 176
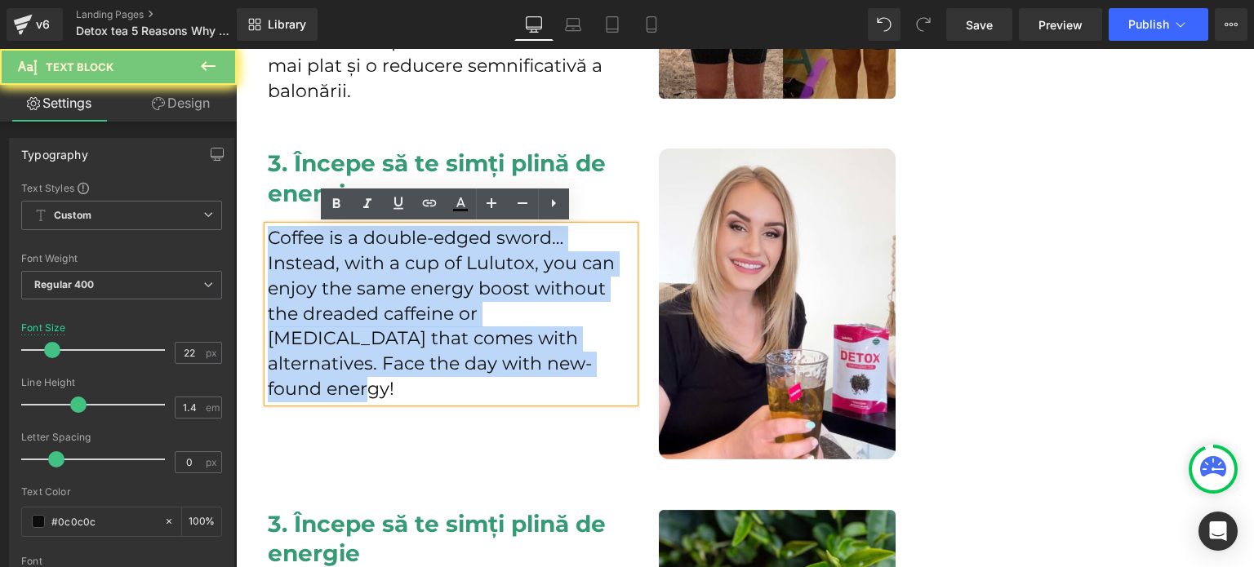
click at [363, 265] on p "Coffee is a double-edged sword… Instead, with a cup of Lulutox, you can enjoy t…" at bounding box center [451, 314] width 367 height 176
paste div
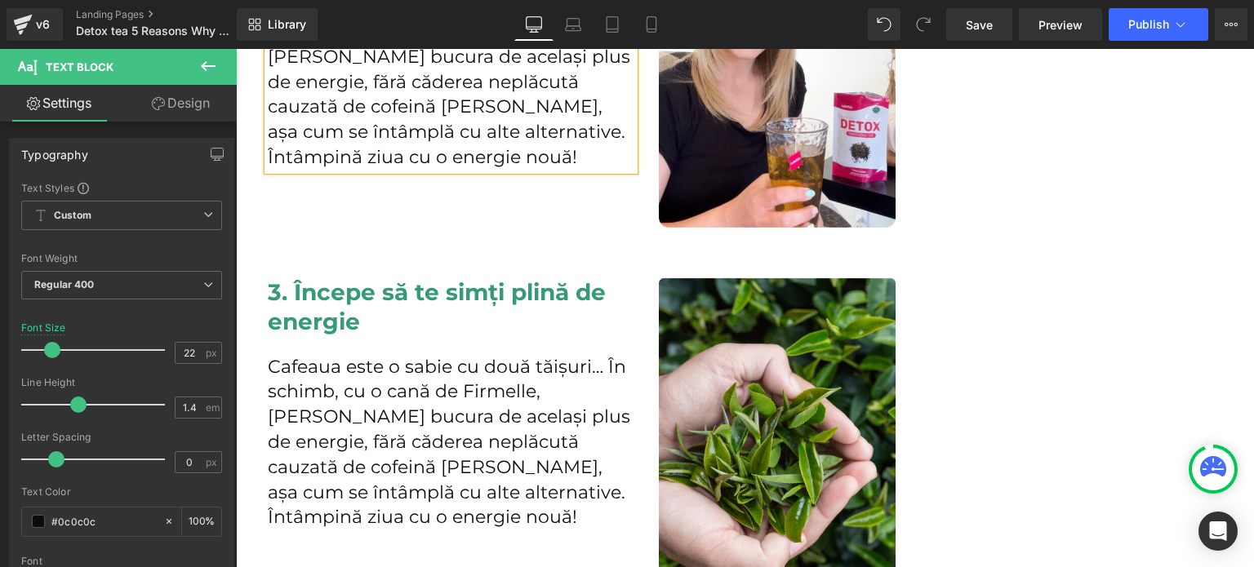
scroll to position [1960, 0]
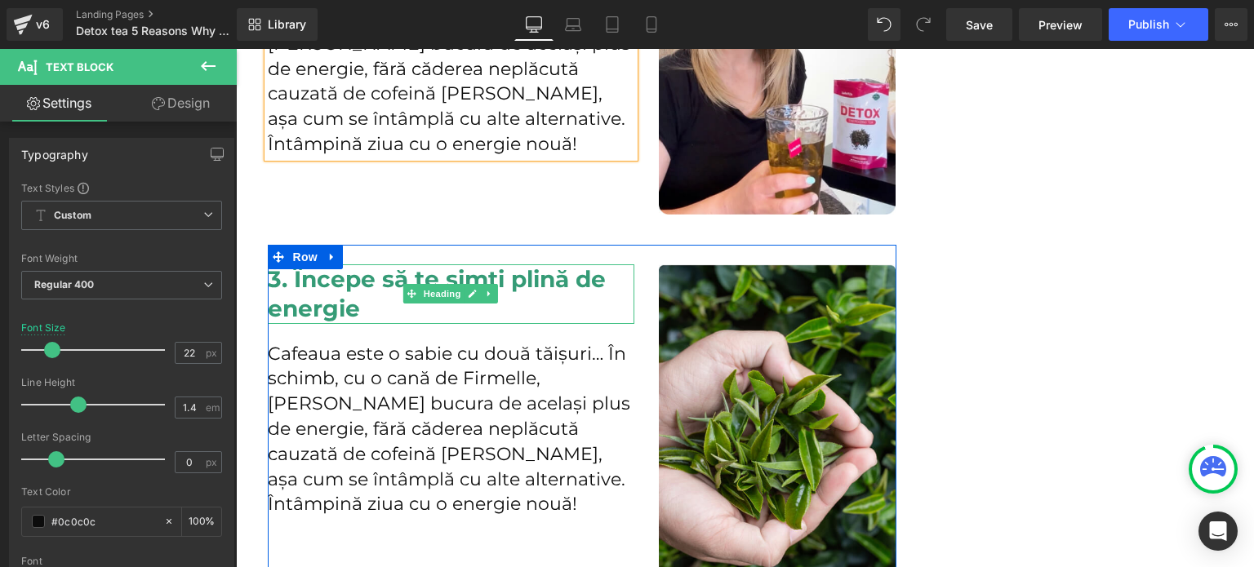
click at [323, 293] on h2 "3. Începe să te simți plină de energie" at bounding box center [451, 295] width 367 height 60
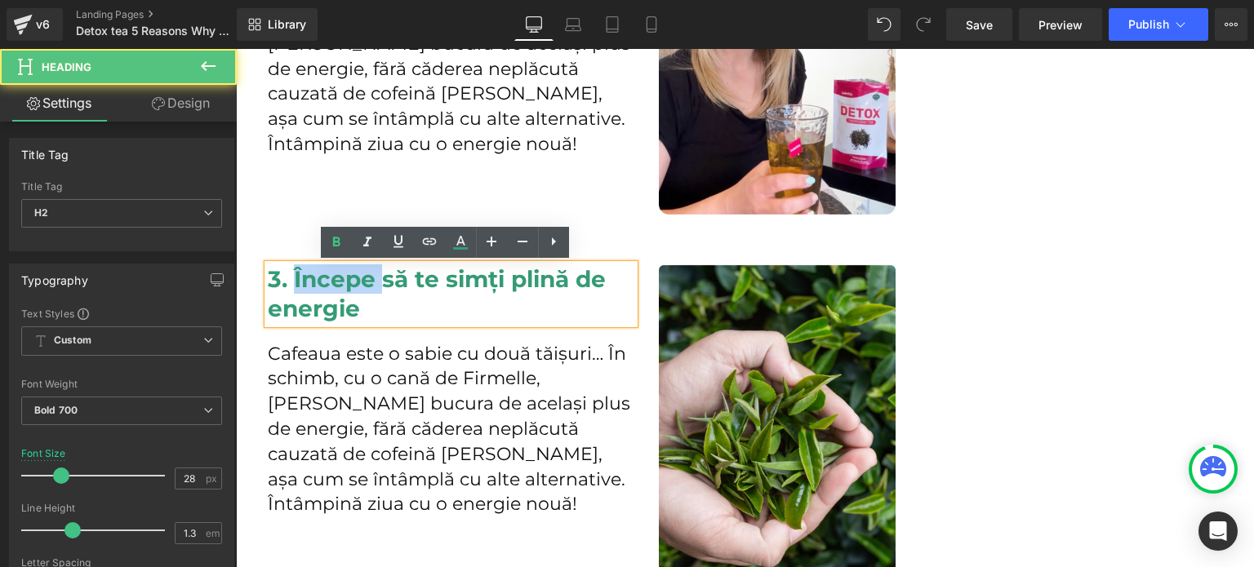
click at [323, 293] on h2 "3. Începe să te simți plină de energie" at bounding box center [451, 295] width 367 height 60
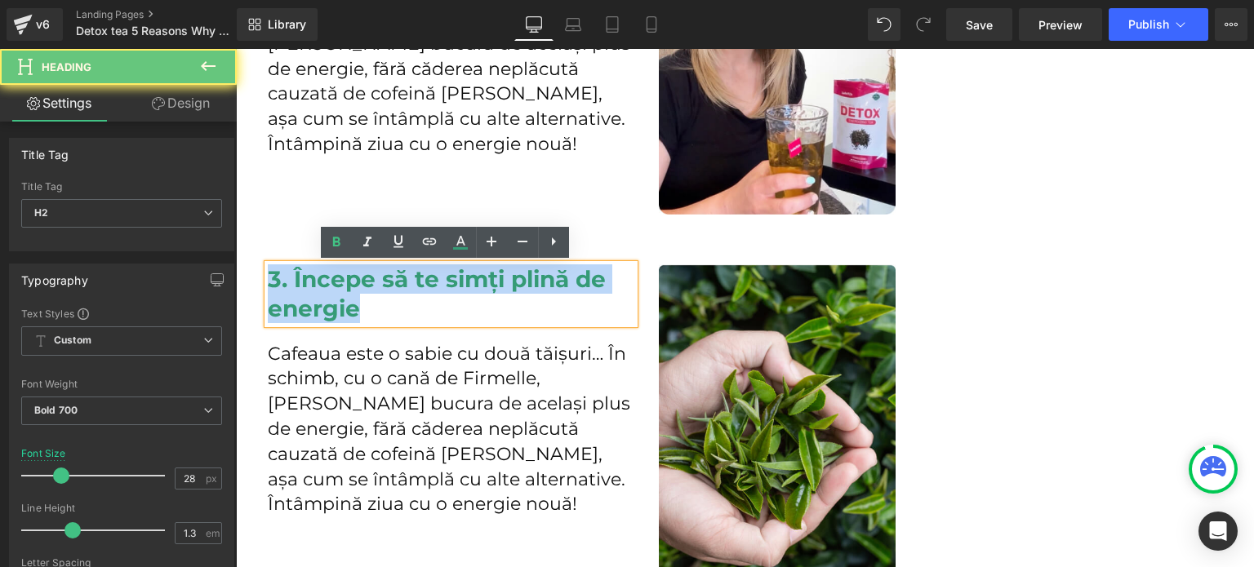
click at [323, 293] on h2 "3. Începe să te simți plină de energie" at bounding box center [451, 295] width 367 height 60
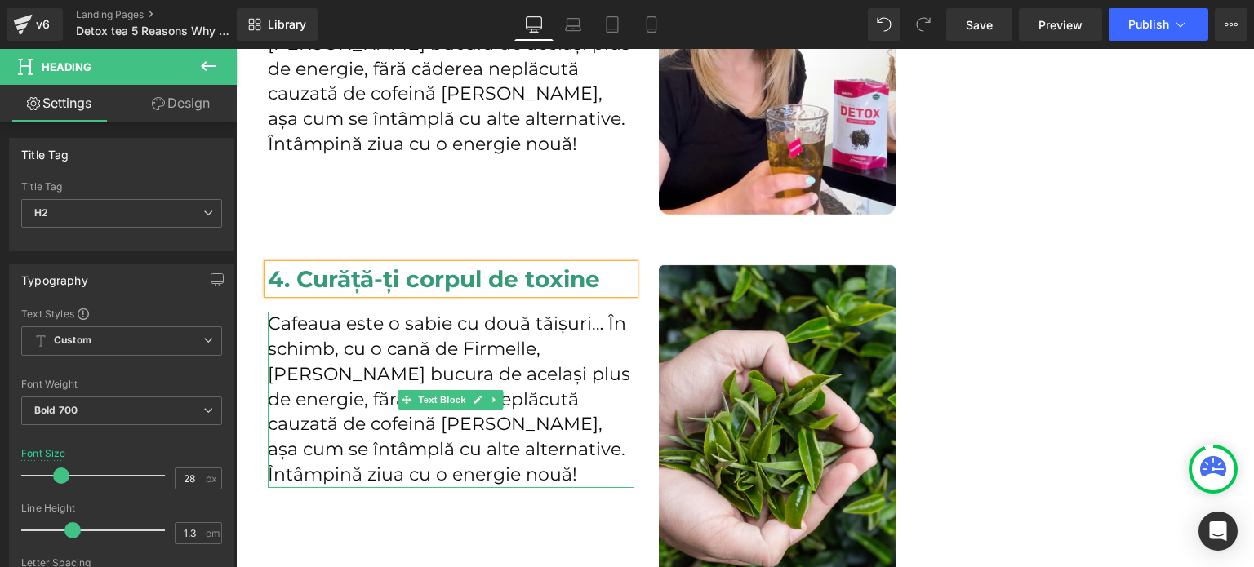
click at [359, 381] on p "Cafeaua este o sabie cu două tăișuri… În schimb, cu o cană de Firmelle, te poți…" at bounding box center [451, 400] width 367 height 176
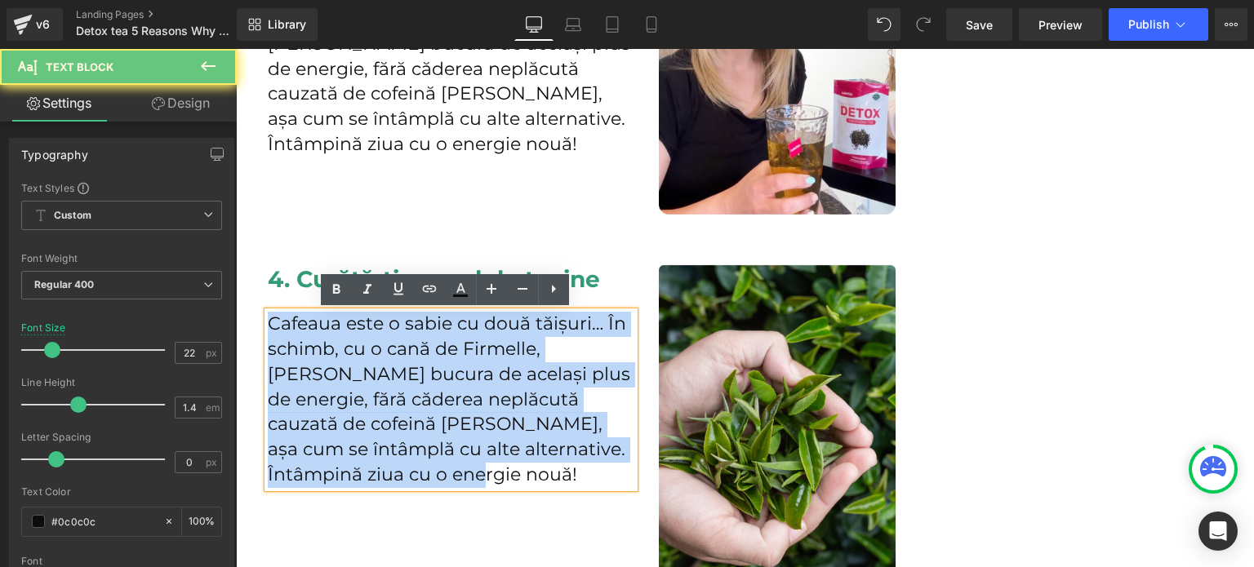
click at [359, 381] on p "Cafeaua este o sabie cu două tăișuri… În schimb, cu o cană de Firmelle, te poți…" at bounding box center [451, 400] width 367 height 176
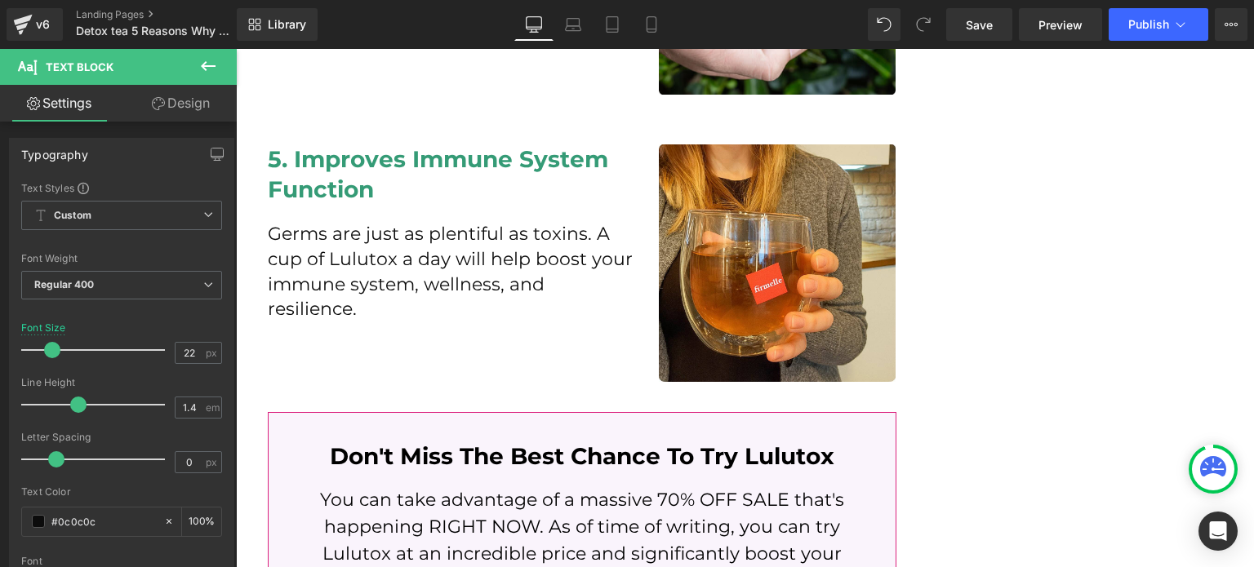
scroll to position [2449, 0]
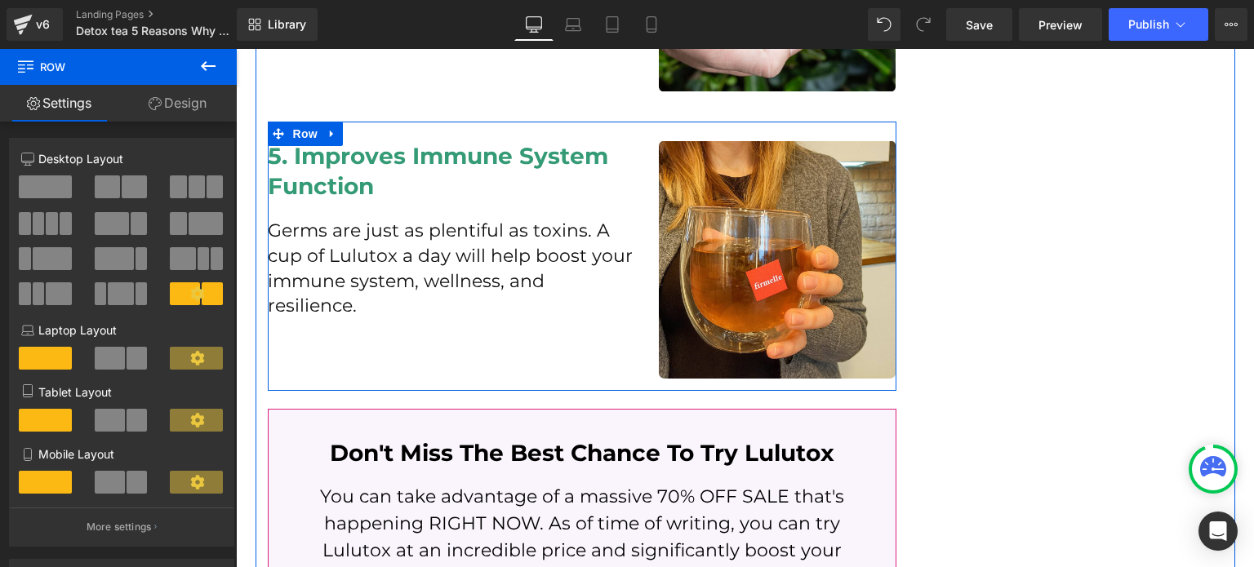
click at [366, 167] on h2 "5. Improves Immune System Function" at bounding box center [451, 171] width 367 height 60
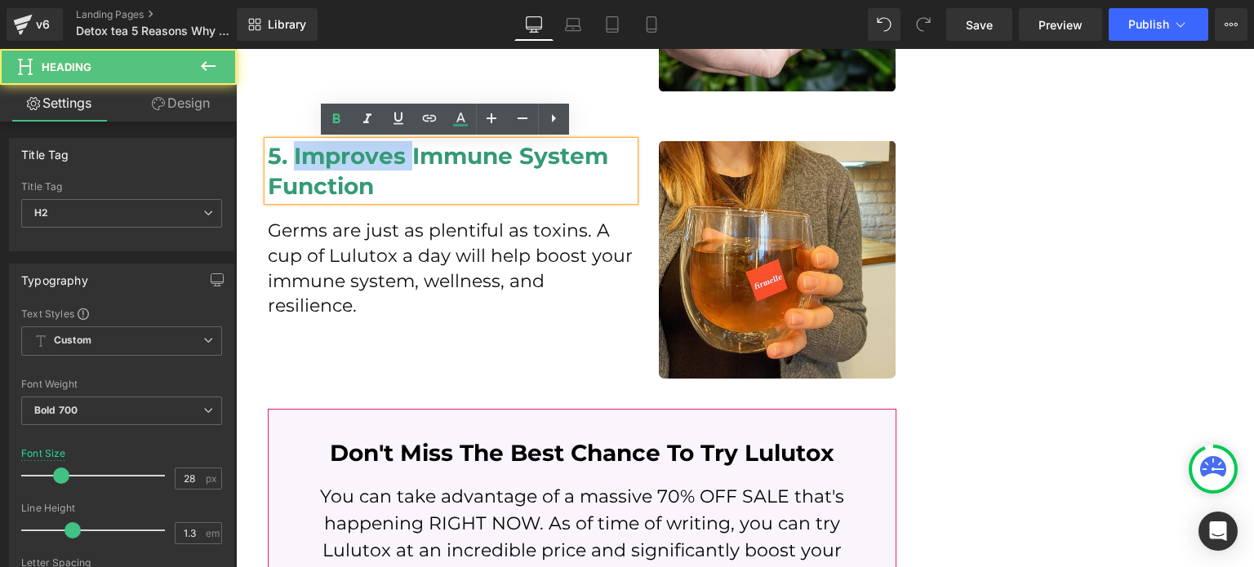
click at [366, 167] on h2 "5. Improves Immune System Function" at bounding box center [451, 171] width 367 height 60
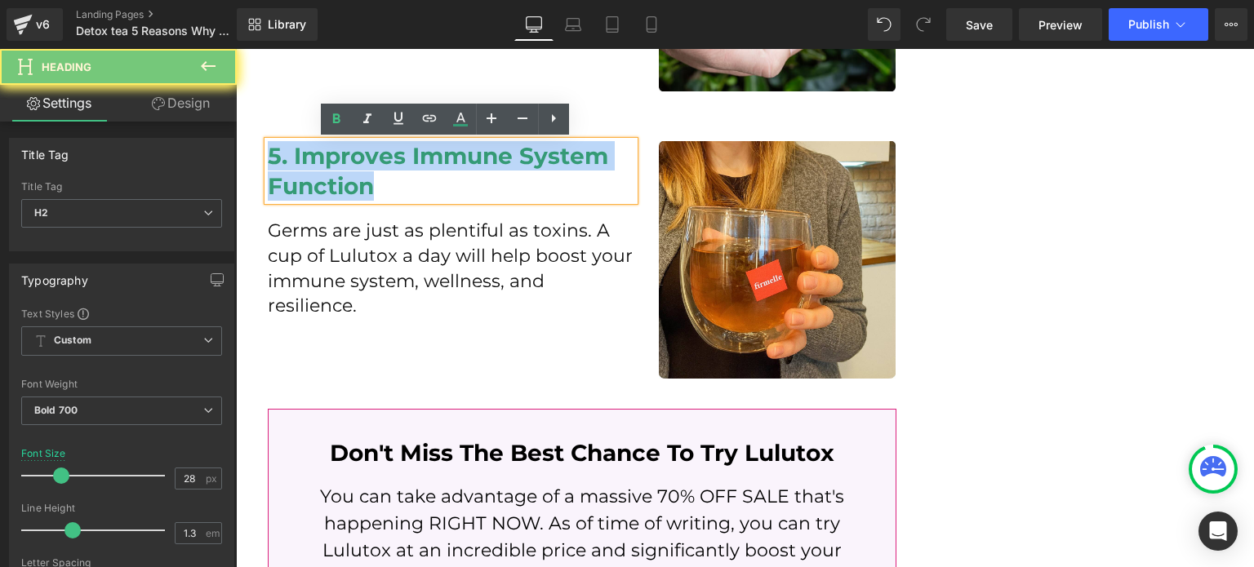
click at [366, 167] on h2 "5. Improves Immune System Function" at bounding box center [451, 171] width 367 height 60
paste div
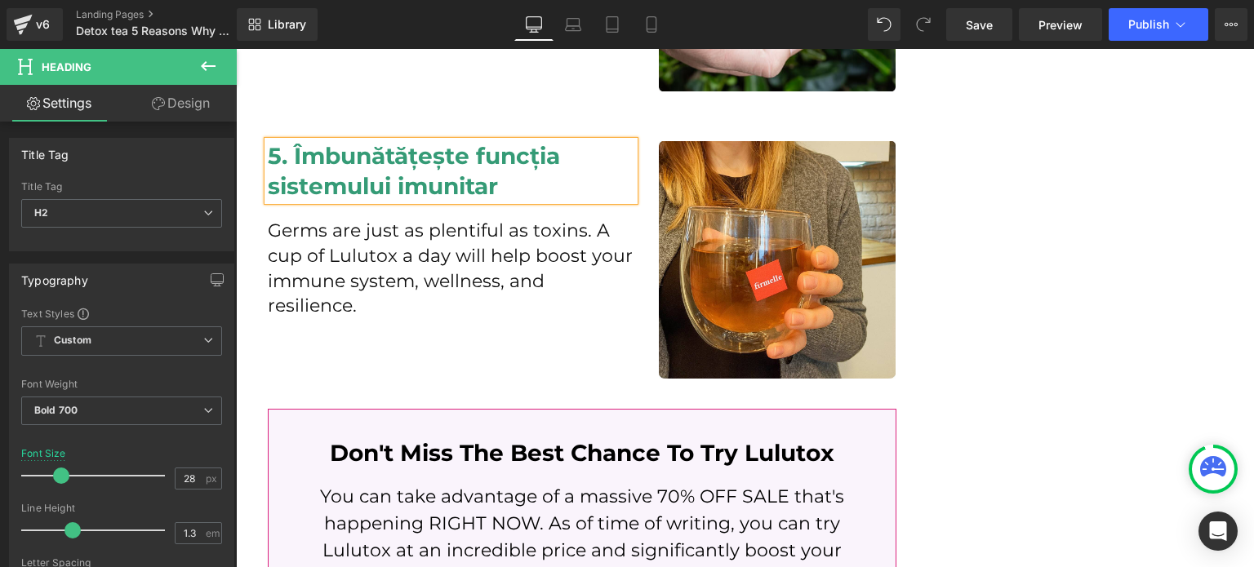
click at [388, 229] on p "Germs are just as plentiful as toxins. A cup of Lulutox a day will help boost y…" at bounding box center [451, 269] width 367 height 100
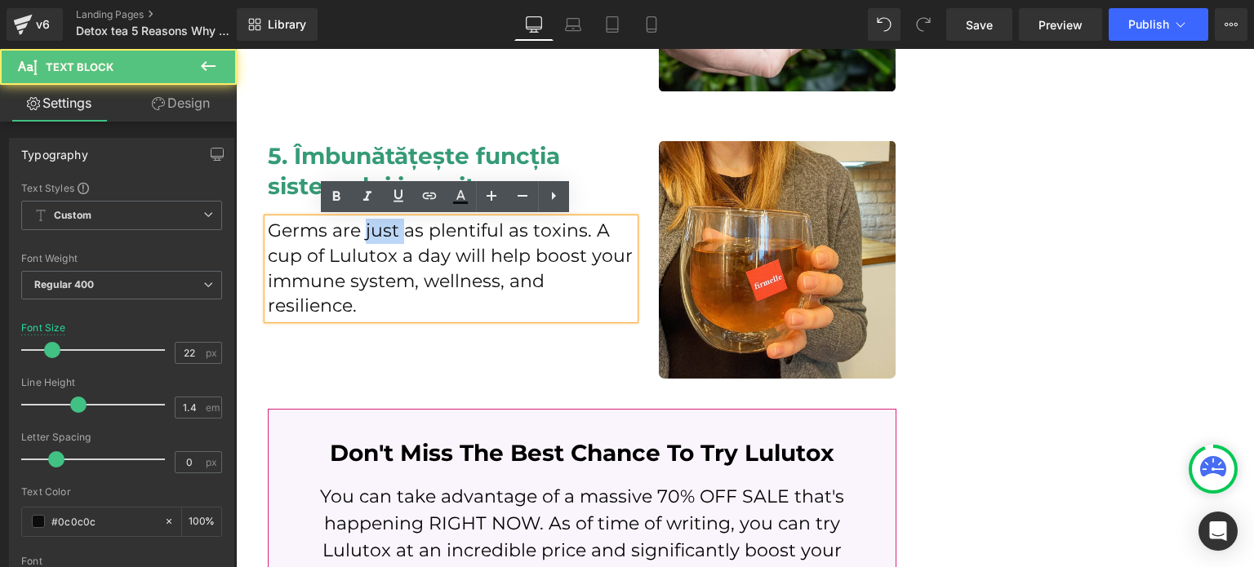
click at [388, 229] on p "Germs are just as plentiful as toxins. A cup of Lulutox a day will help boost y…" at bounding box center [451, 269] width 367 height 100
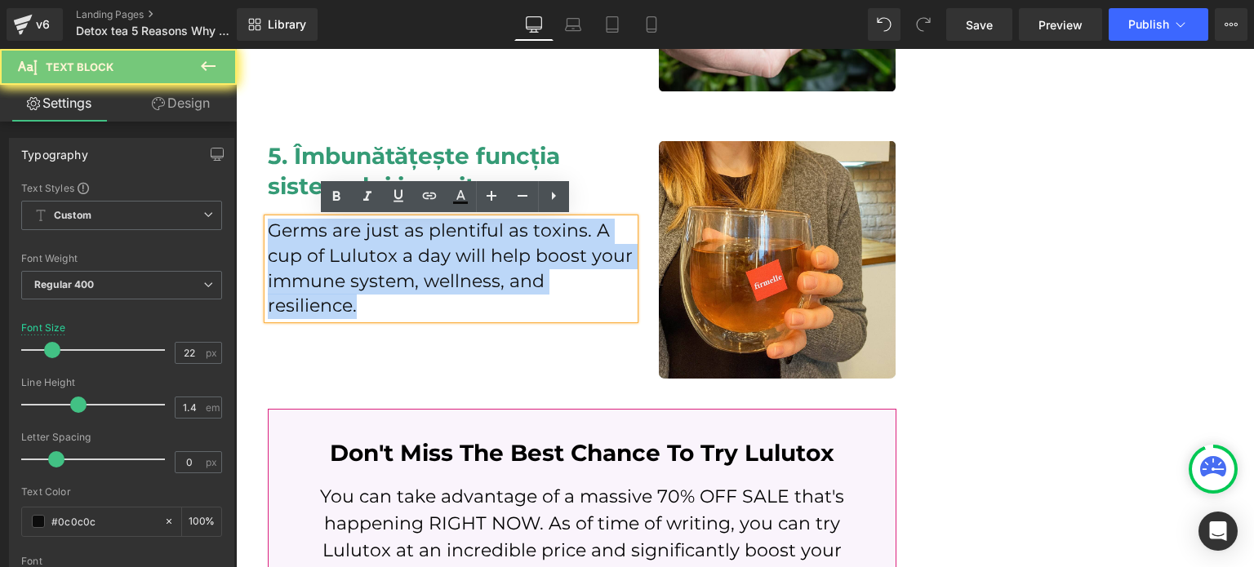
click at [388, 229] on p "Germs are just as plentiful as toxins. A cup of Lulutox a day will help boost y…" at bounding box center [451, 269] width 367 height 100
paste div
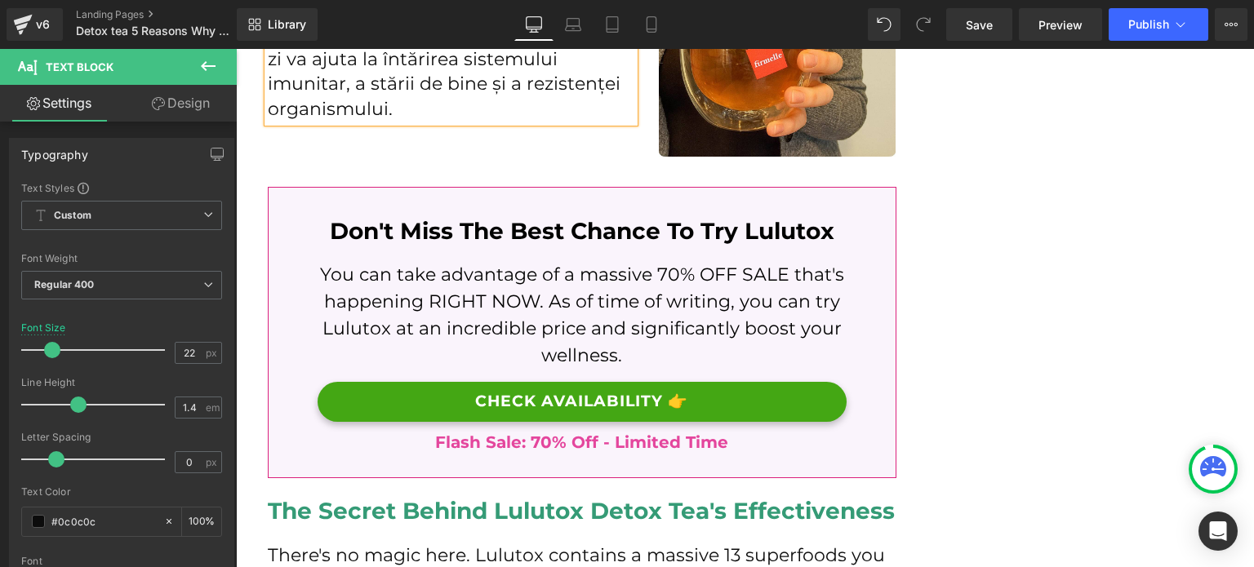
scroll to position [2694, 0]
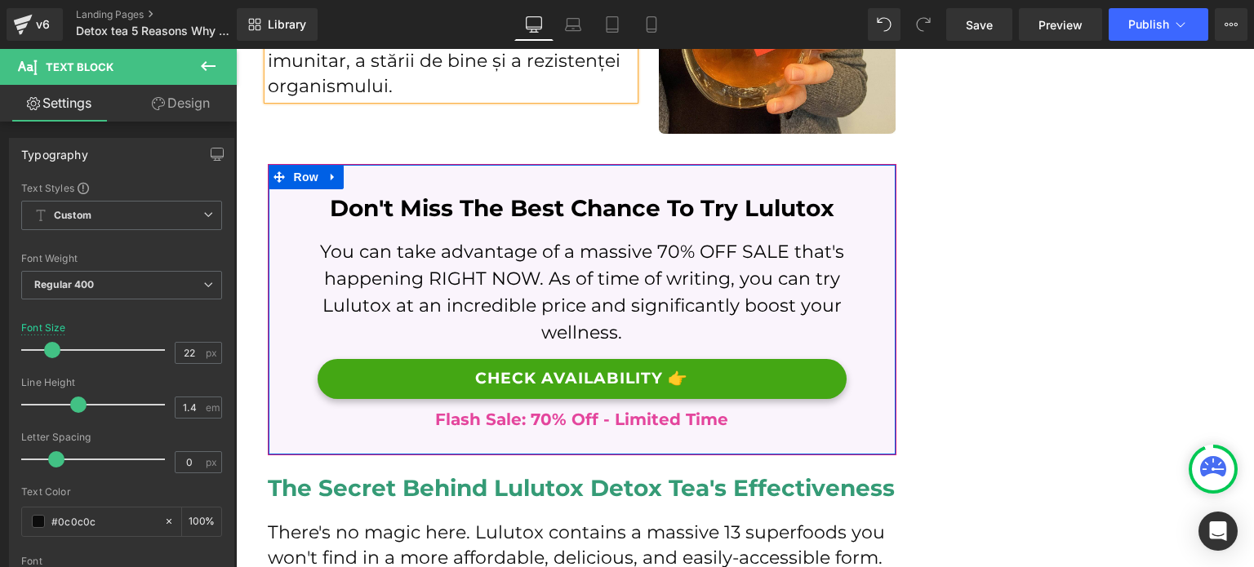
click at [575, 202] on span "Heading" at bounding box center [573, 208] width 44 height 20
click at [575, 201] on span "Heading" at bounding box center [573, 208] width 44 height 20
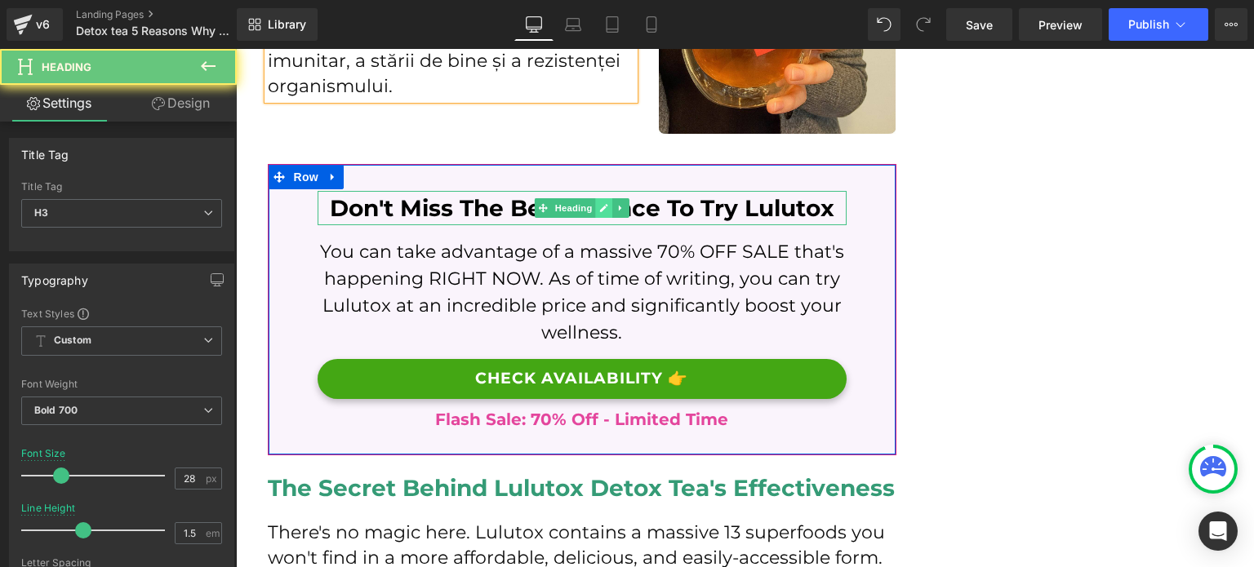
click at [600, 205] on icon at bounding box center [604, 208] width 8 height 8
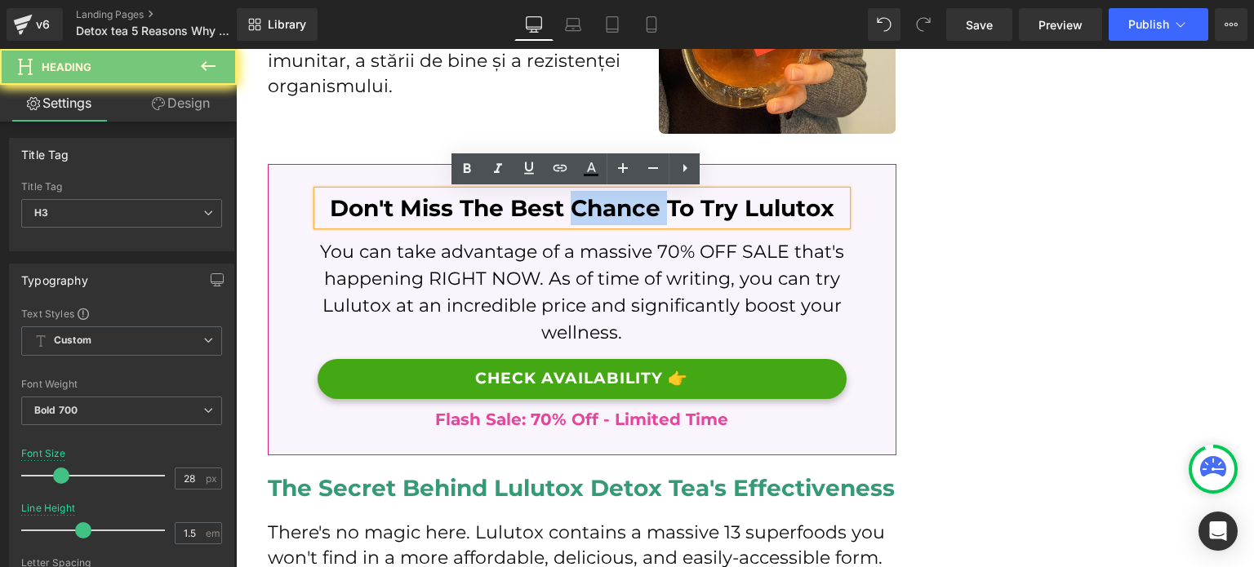
click at [599, 207] on h3 "Don't Miss The Best Chance To Try Lulutox" at bounding box center [582, 208] width 529 height 34
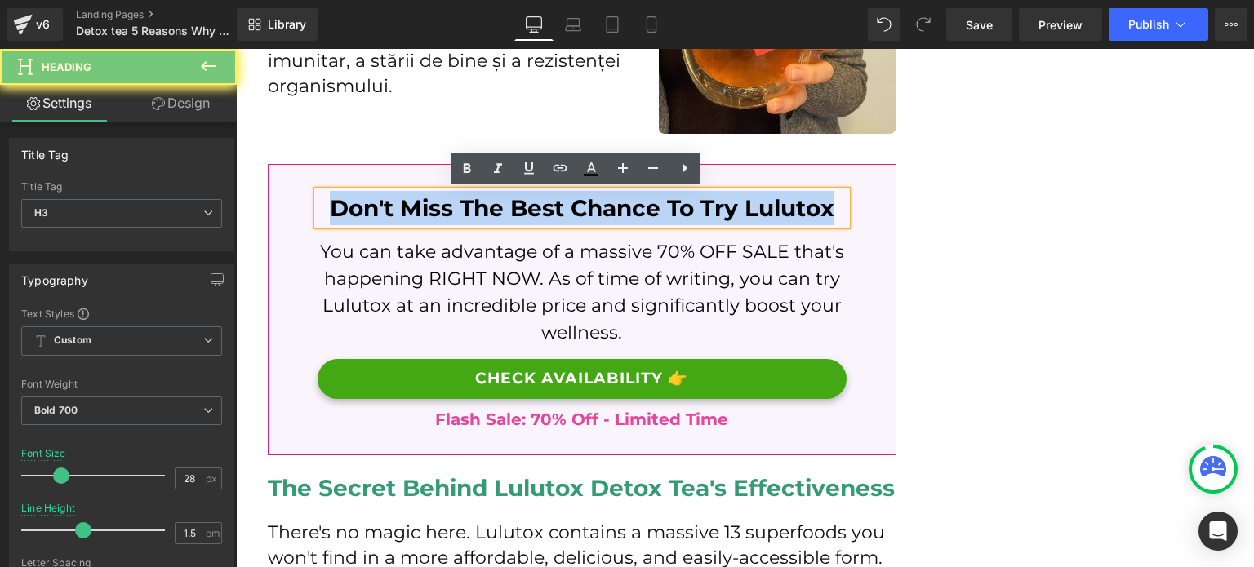
click at [599, 206] on h3 "Don't Miss The Best Chance To Try Lulutox" at bounding box center [582, 208] width 529 height 34
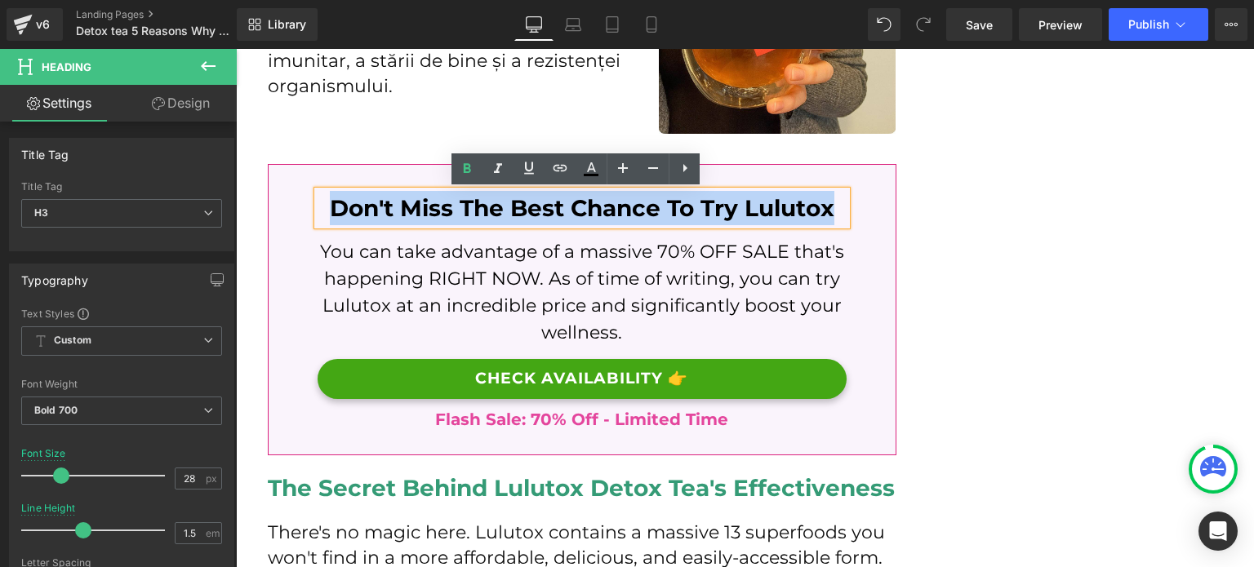
paste div
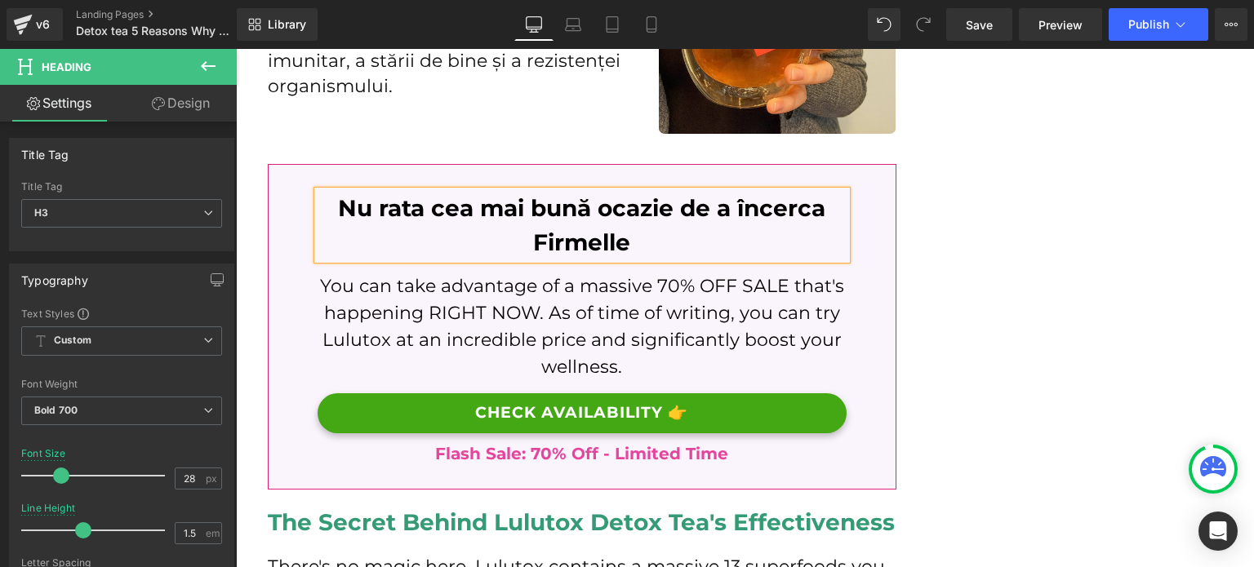
click at [506, 294] on p "You can take advantage of a massive 70% OFF SALE that's happening RIGHT NOW. As…" at bounding box center [582, 327] width 529 height 108
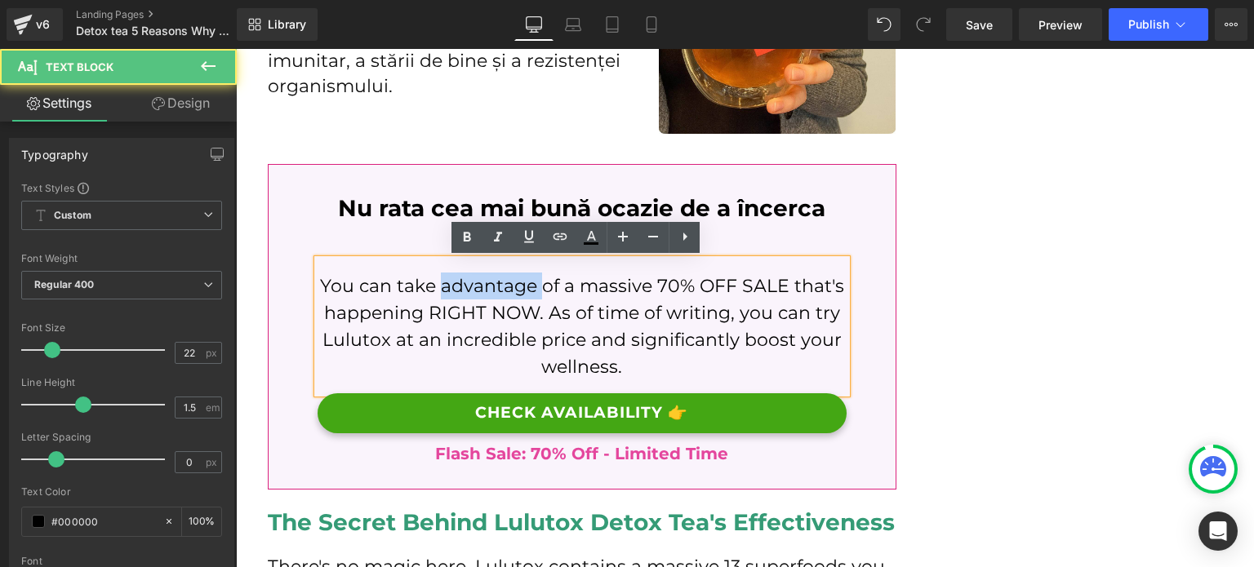
click at [506, 294] on p "You can take advantage of a massive 70% OFF SALE that's happening RIGHT NOW. As…" at bounding box center [582, 327] width 529 height 108
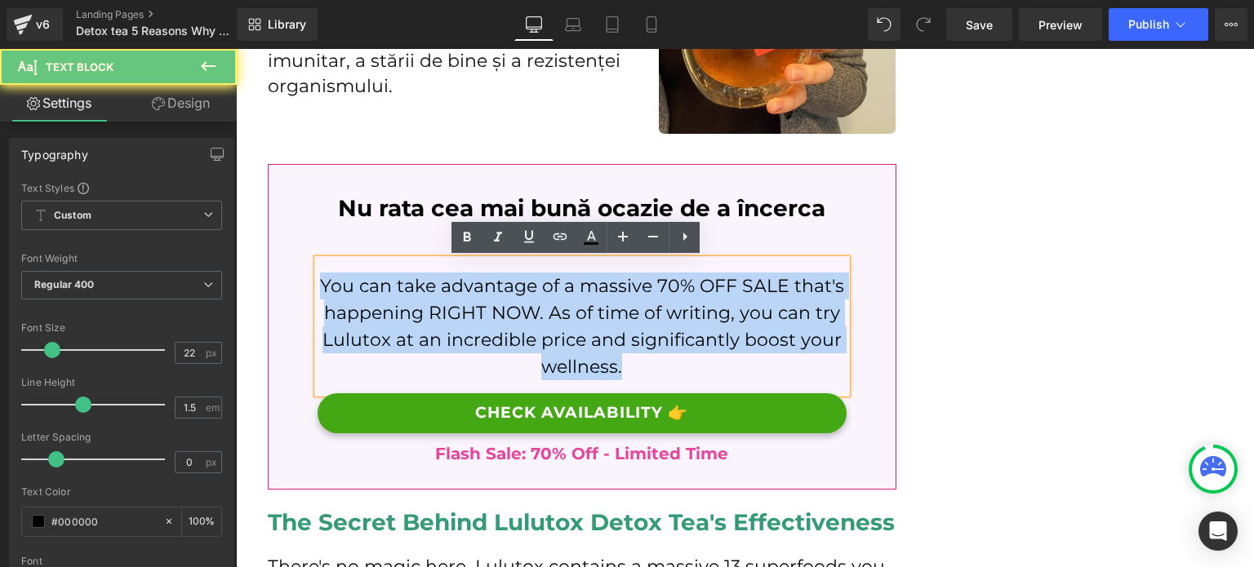
click at [506, 294] on p "You can take advantage of a massive 70% OFF SALE that's happening RIGHT NOW. As…" at bounding box center [582, 327] width 529 height 108
paste div
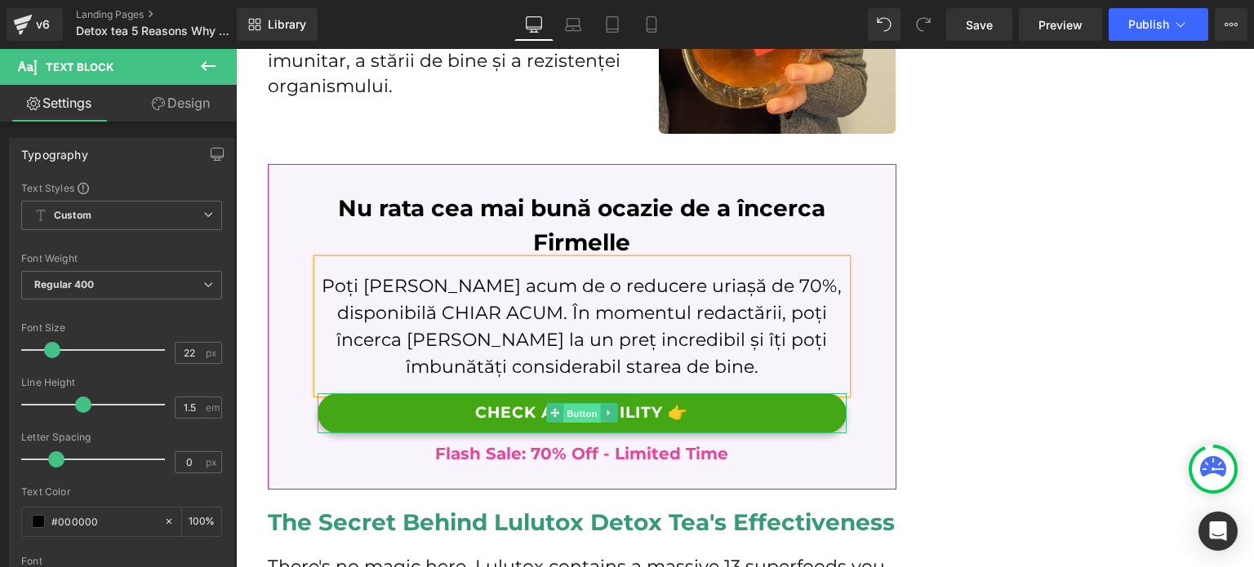
click at [586, 411] on span "Button" at bounding box center [582, 414] width 38 height 20
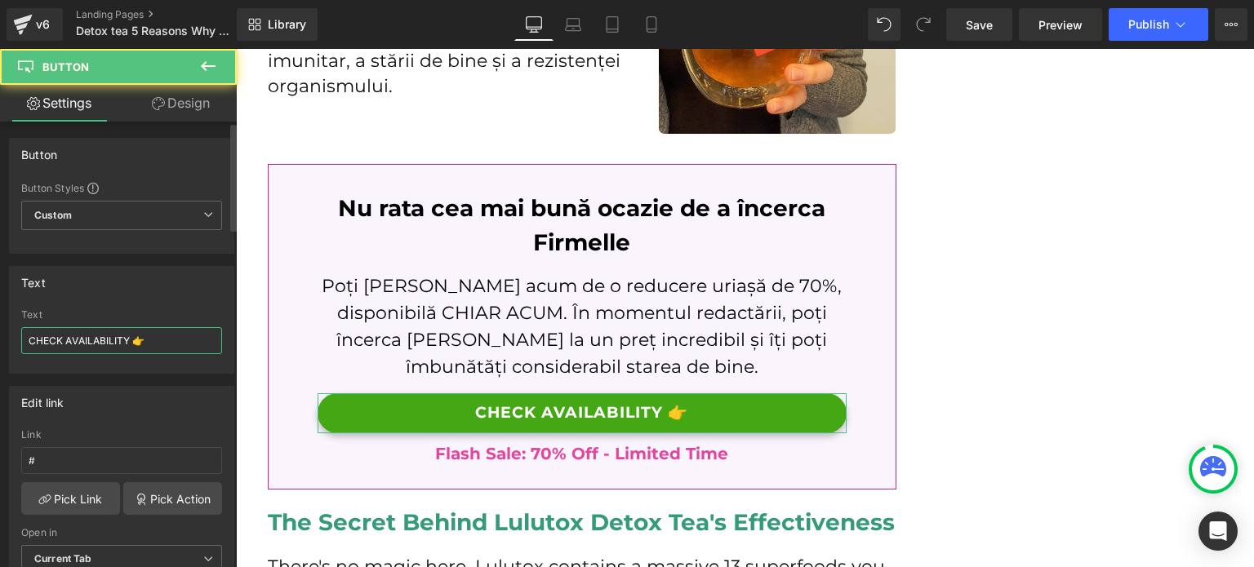
click at [95, 348] on input "CHECK AVAILABILITY 👉" at bounding box center [121, 340] width 201 height 27
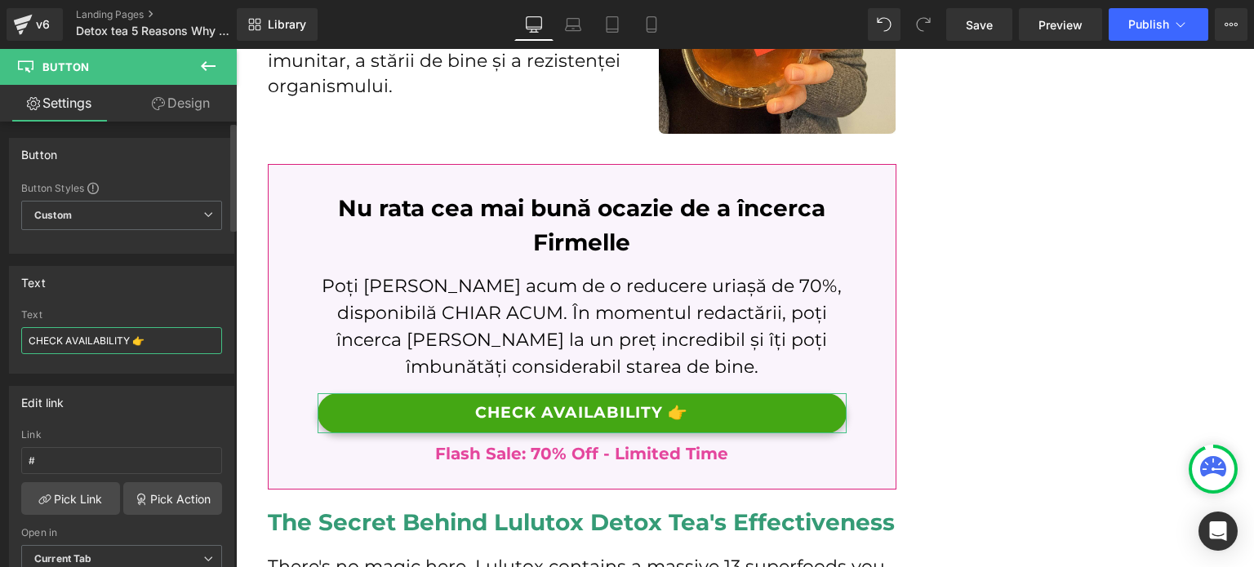
paste input "Verifică disponibilitatea"
type input "Verifică disponibilitatea 👉"
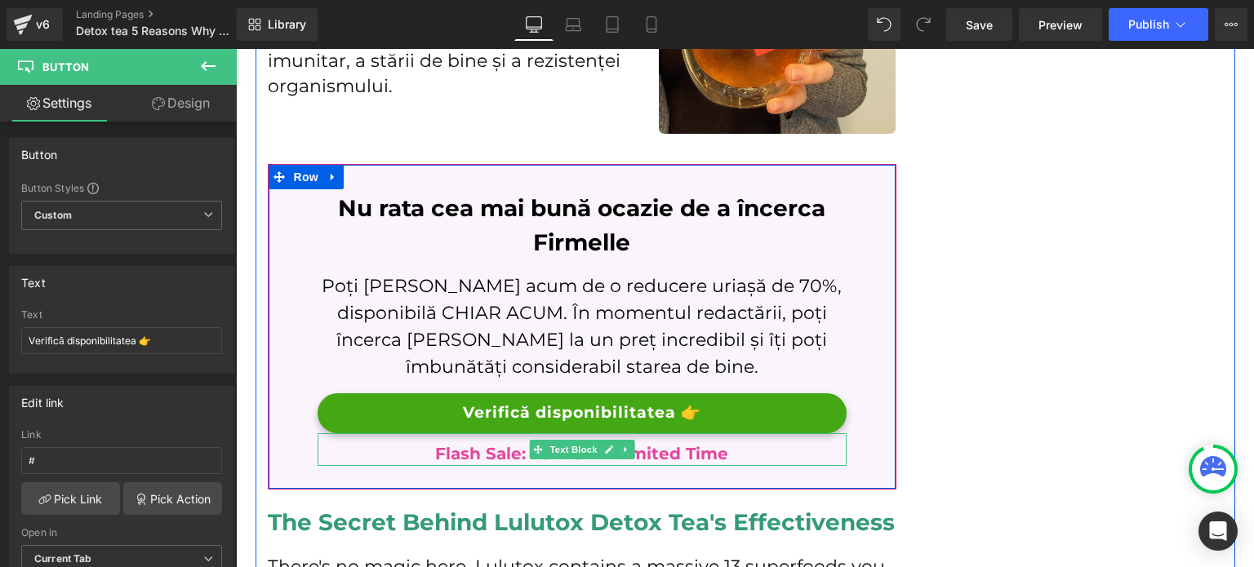
click at [457, 458] on p "Flash Sale: 70% Off - Limited Time" at bounding box center [582, 454] width 529 height 24
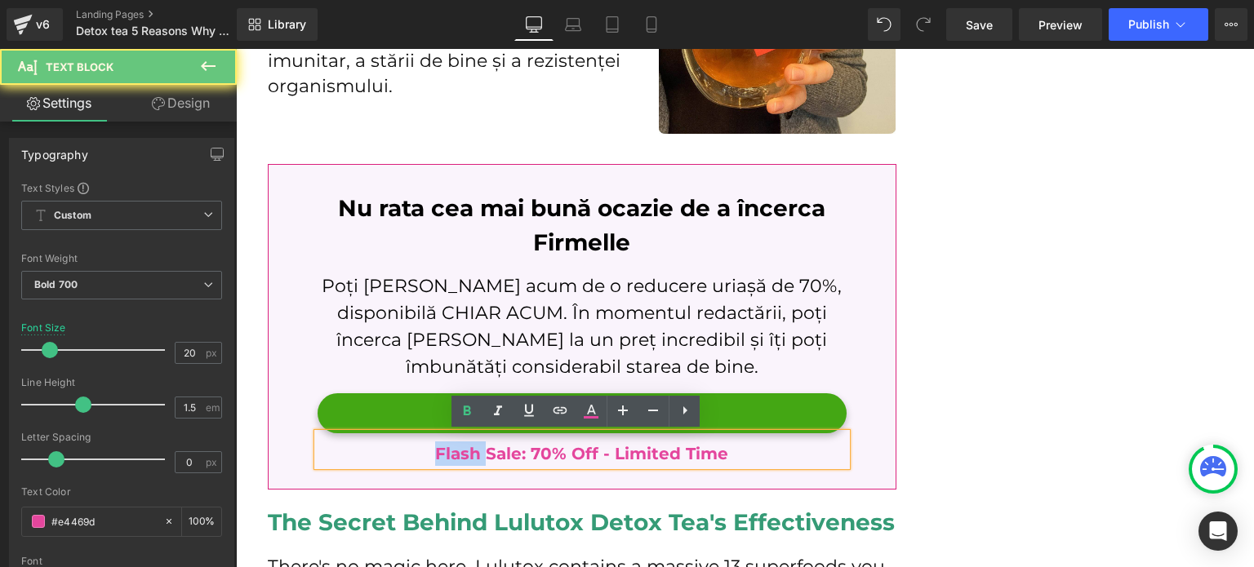
click at [457, 458] on p "Flash Sale: 70% Off - Limited Time" at bounding box center [582, 454] width 529 height 24
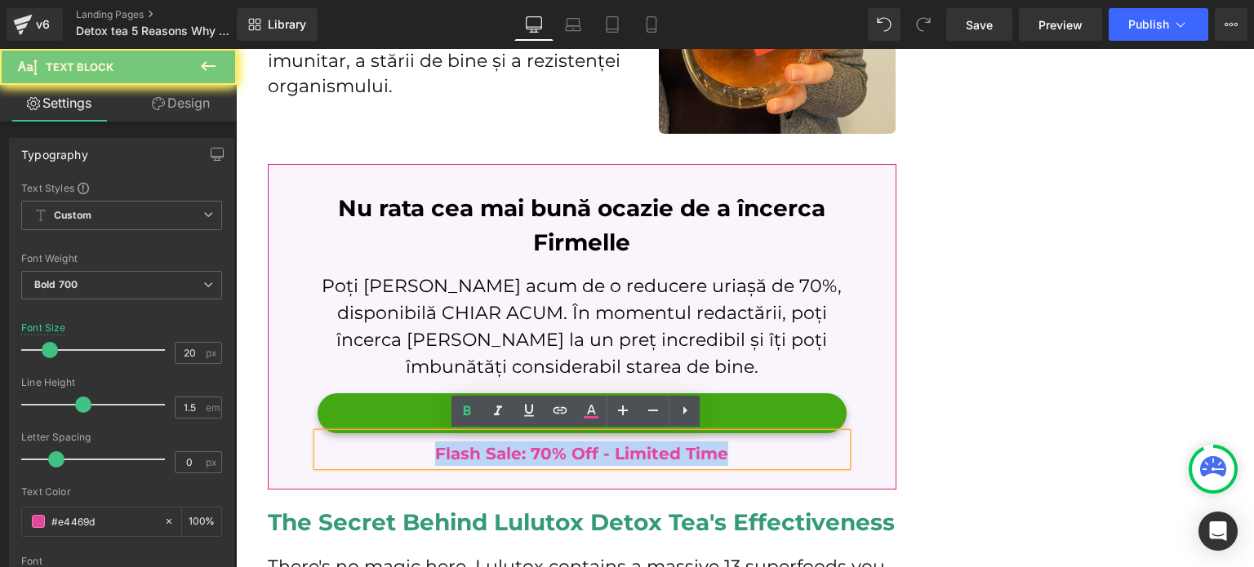
paste div
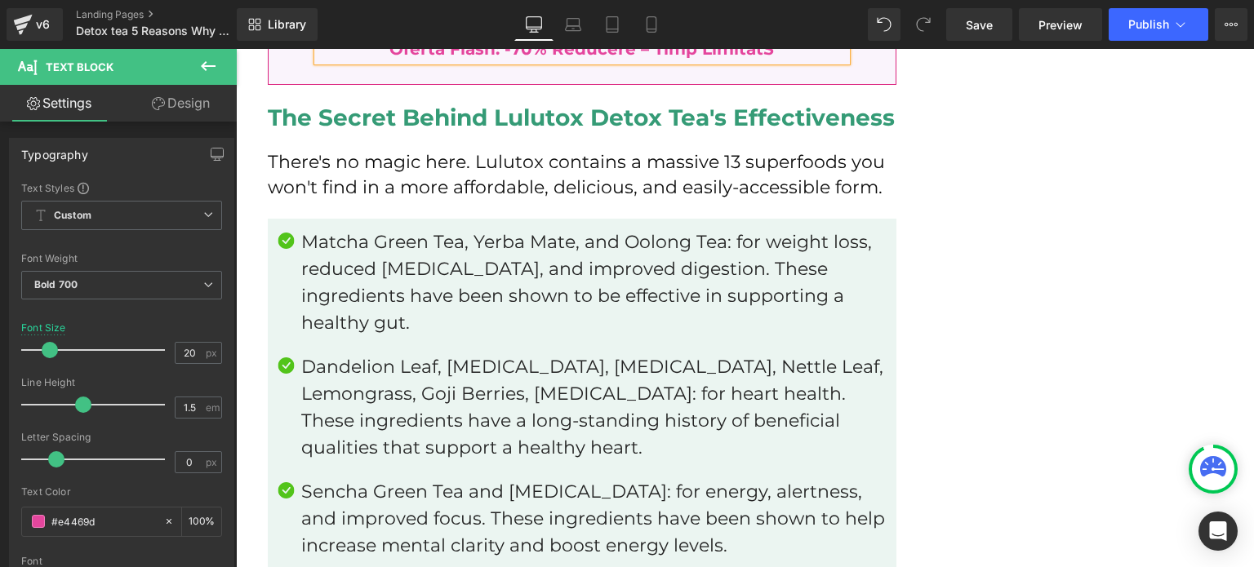
scroll to position [3088, 0]
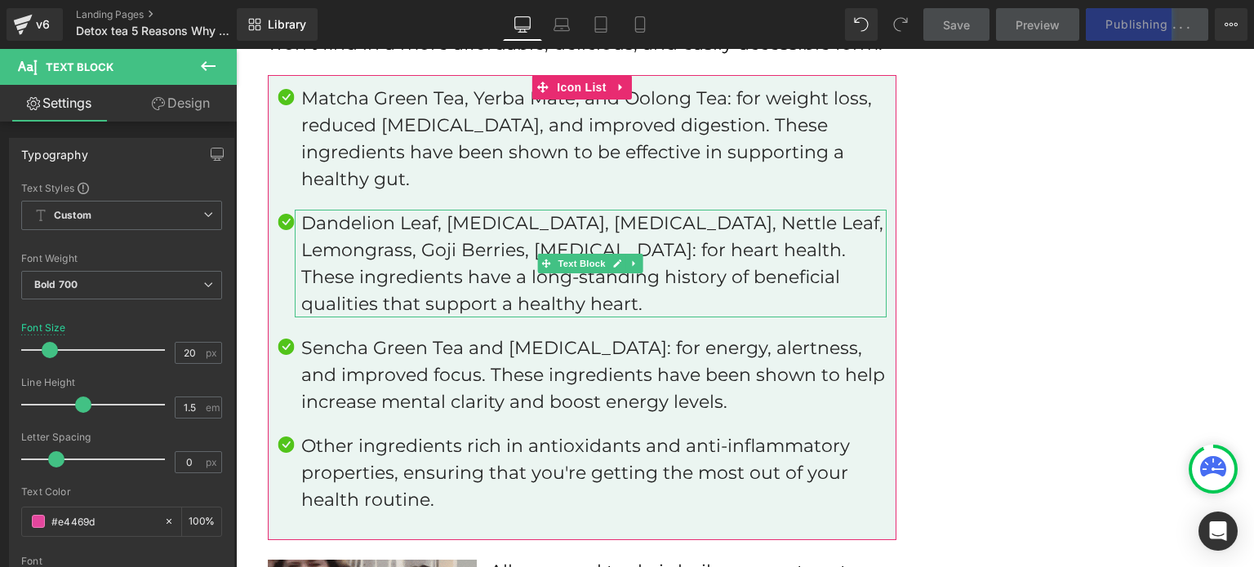
scroll to position [3251, 0]
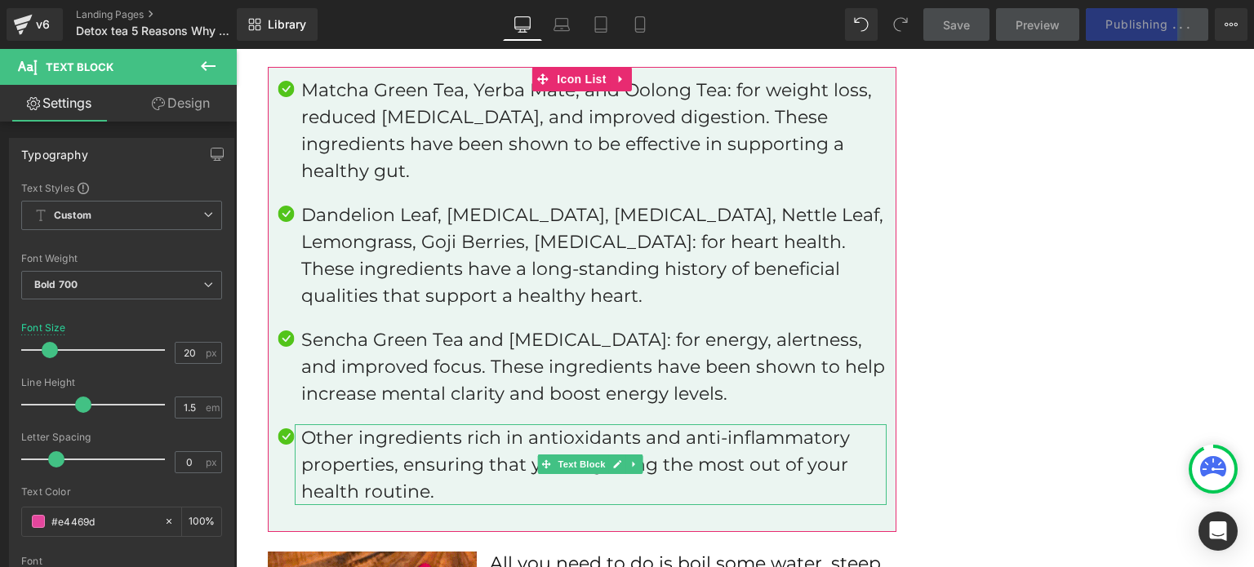
click at [434, 440] on p "Other ingredients rich in antioxidants and anti-inflammatory properties, ensuri…" at bounding box center [593, 465] width 585 height 81
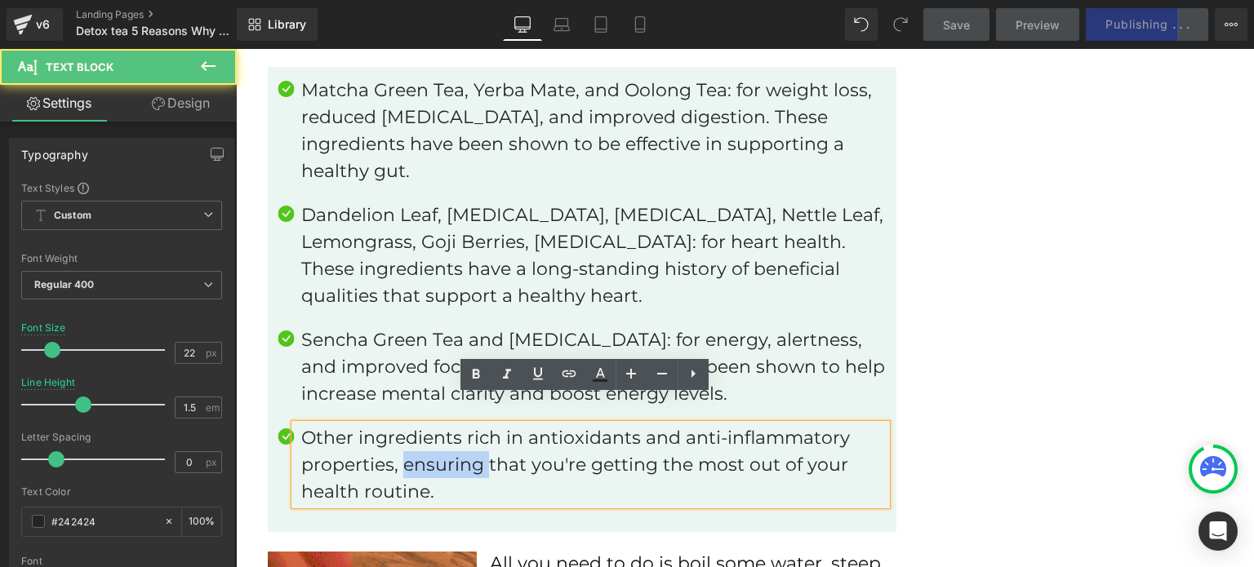
click at [434, 440] on p "Other ingredients rich in antioxidants and anti-inflammatory properties, ensuri…" at bounding box center [593, 465] width 585 height 81
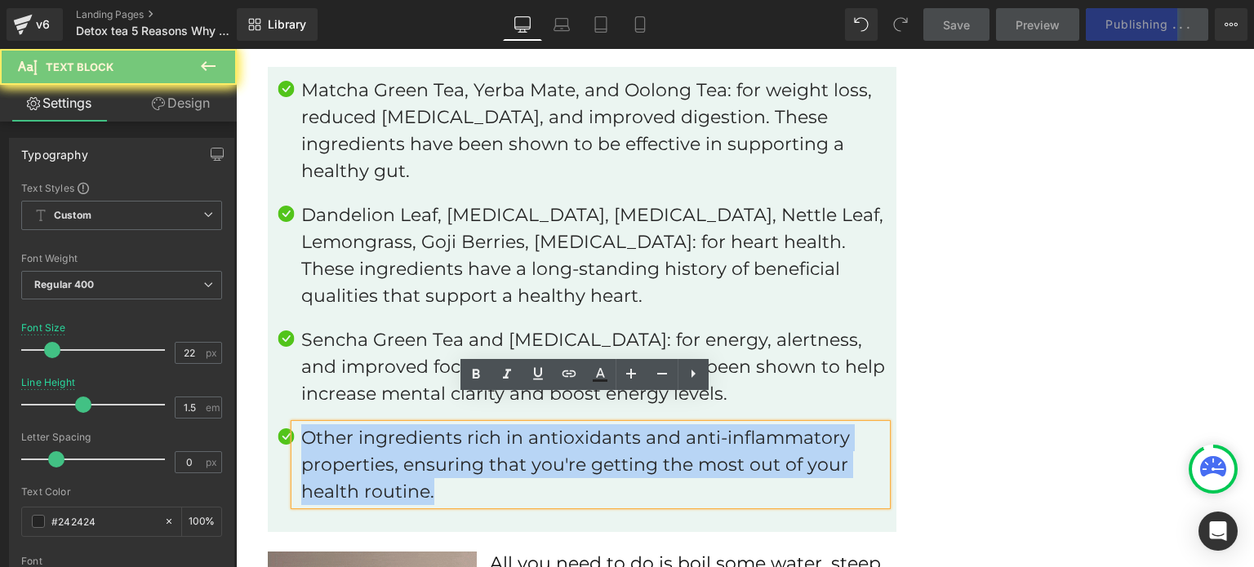
click at [434, 440] on p "Other ingredients rich in antioxidants and anti-inflammatory properties, ensuri…" at bounding box center [593, 465] width 585 height 81
copy p "Other ingredients rich in antioxidants and anti-inflammatory properties, ensuri…"
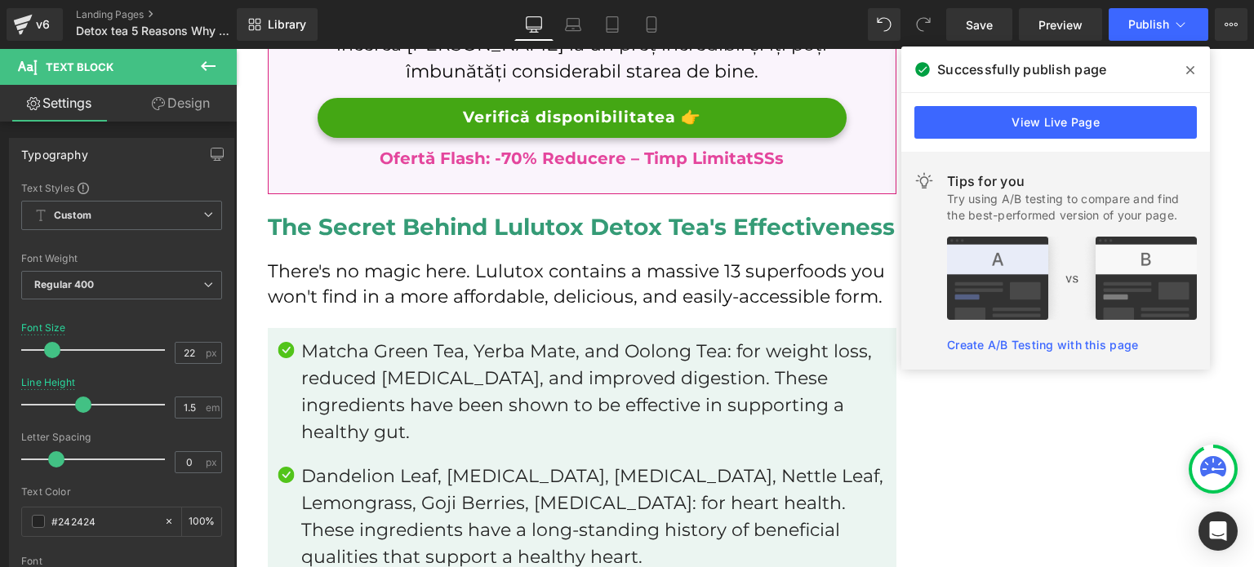
scroll to position [2925, 0]
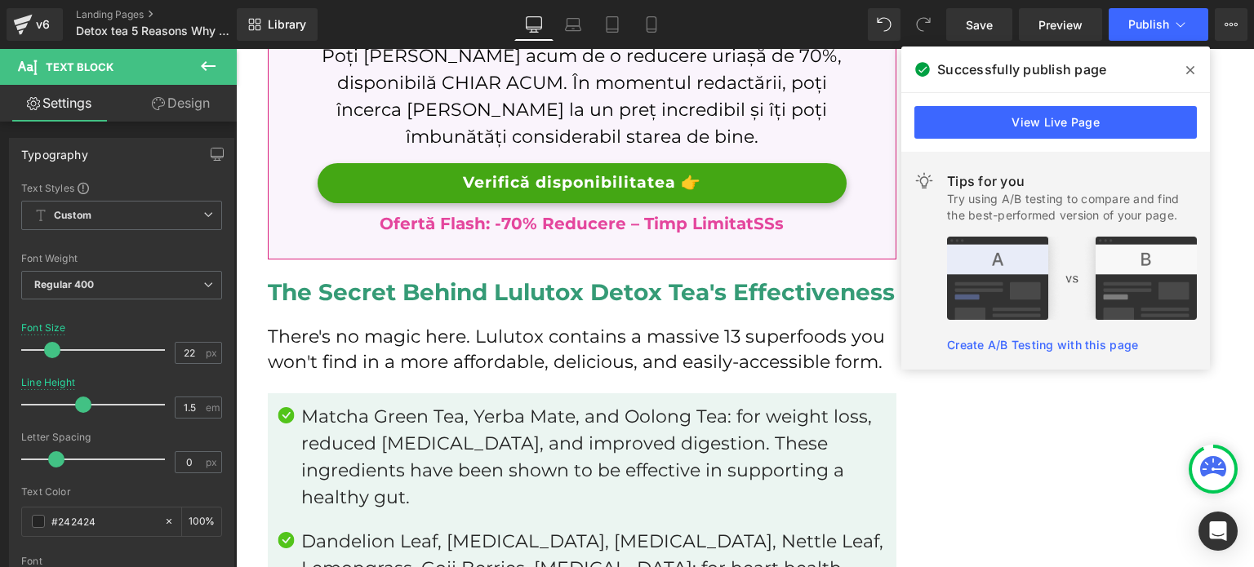
click at [336, 296] on h2 "The Secret Behind Lulutox Detox Tea's Effectiveness" at bounding box center [582, 292] width 629 height 29
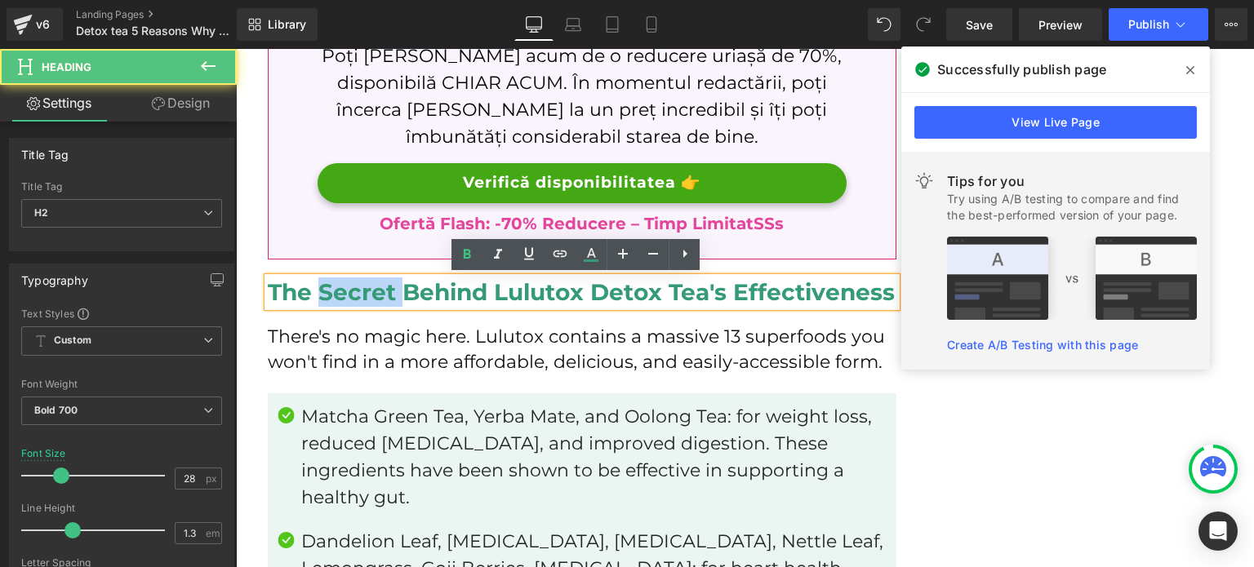
click at [336, 296] on h2 "The Secret Behind Lulutox Detox Tea's Effectiveness" at bounding box center [582, 292] width 629 height 29
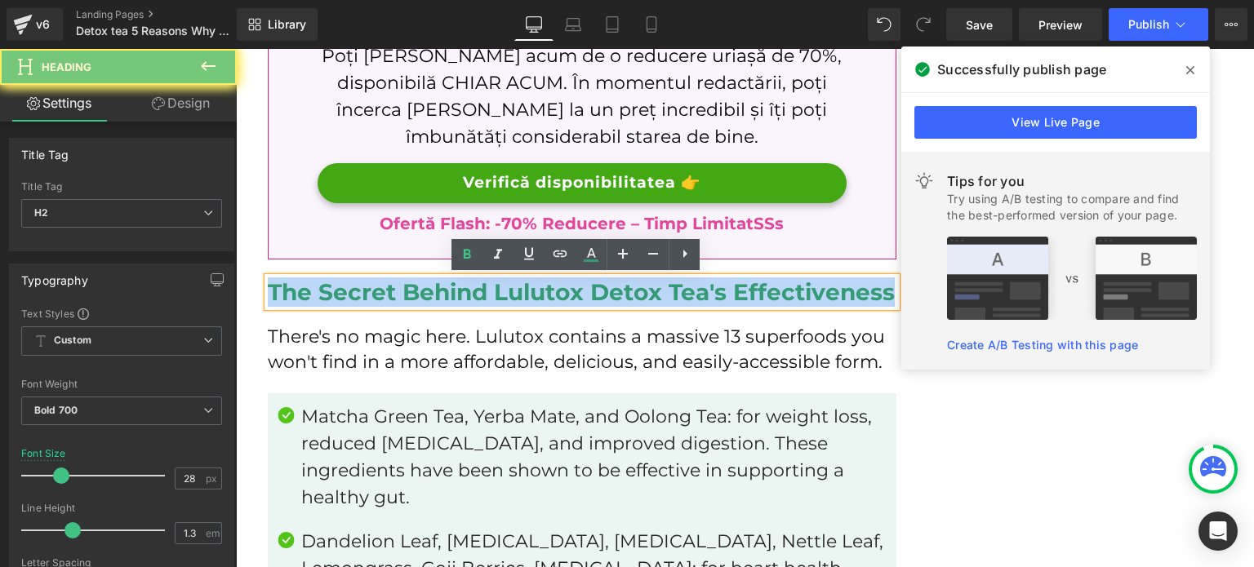
click at [336, 296] on h2 "The Secret Behind Lulutox Detox Tea's Effectiveness" at bounding box center [582, 292] width 629 height 29
paste div
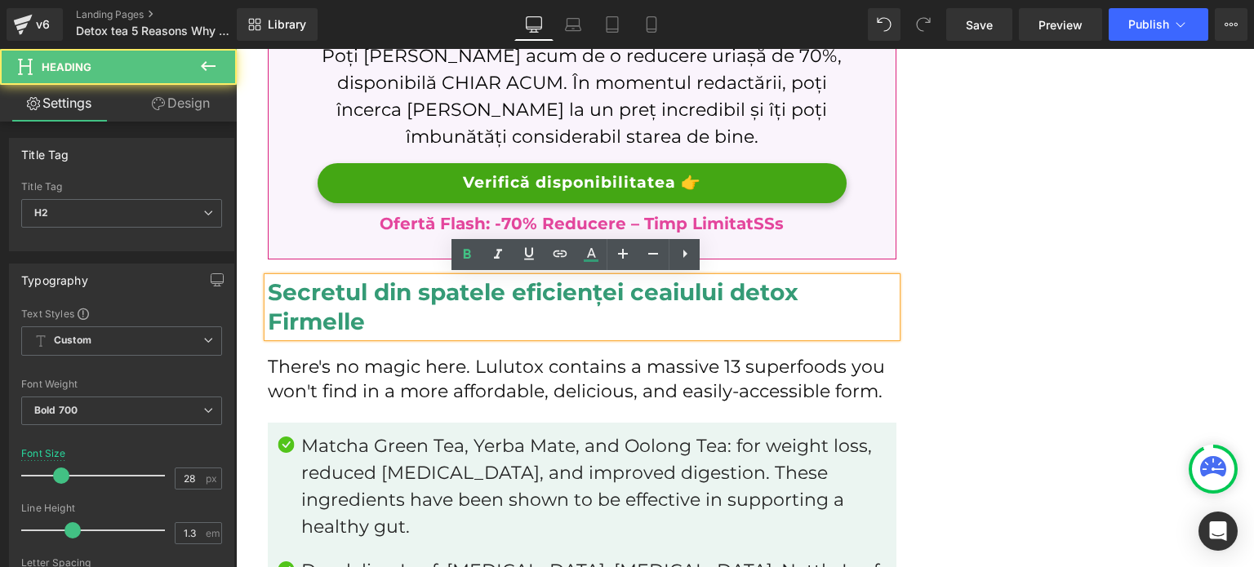
click at [376, 316] on h2 "Secretul din spatele eficienței ceaiului detox Firmelle" at bounding box center [582, 308] width 629 height 60
click at [311, 368] on p "There's no magic here. Lulutox contains a massive 13 superfoods you won't find …" at bounding box center [582, 380] width 629 height 51
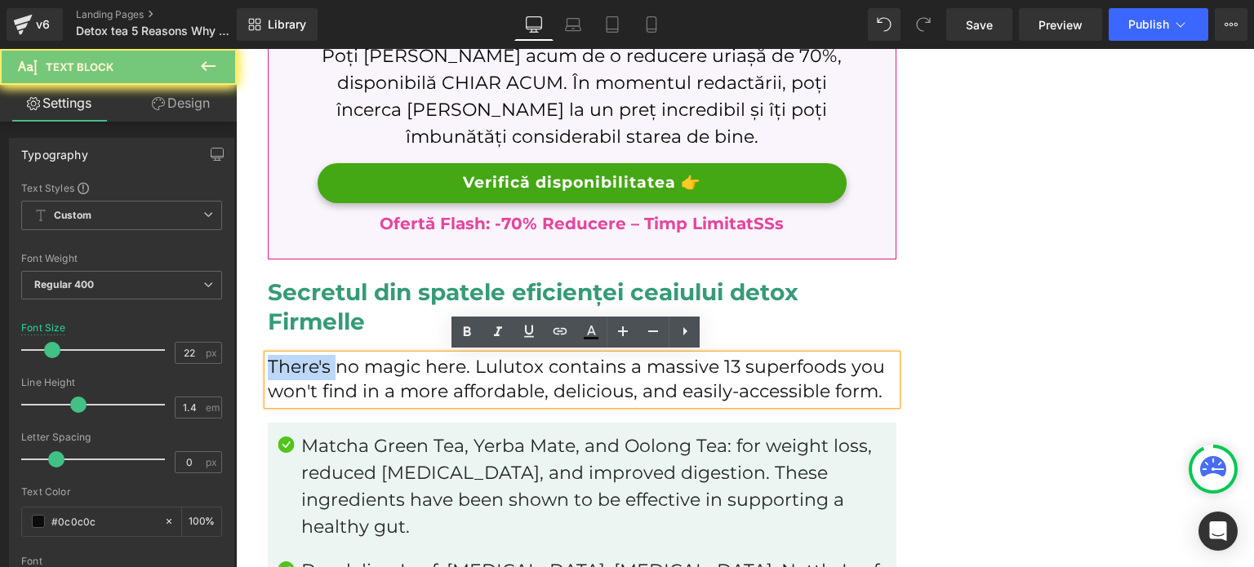
click at [311, 368] on p "There's no magic here. Lulutox contains a massive 13 superfoods you won't find …" at bounding box center [582, 380] width 629 height 51
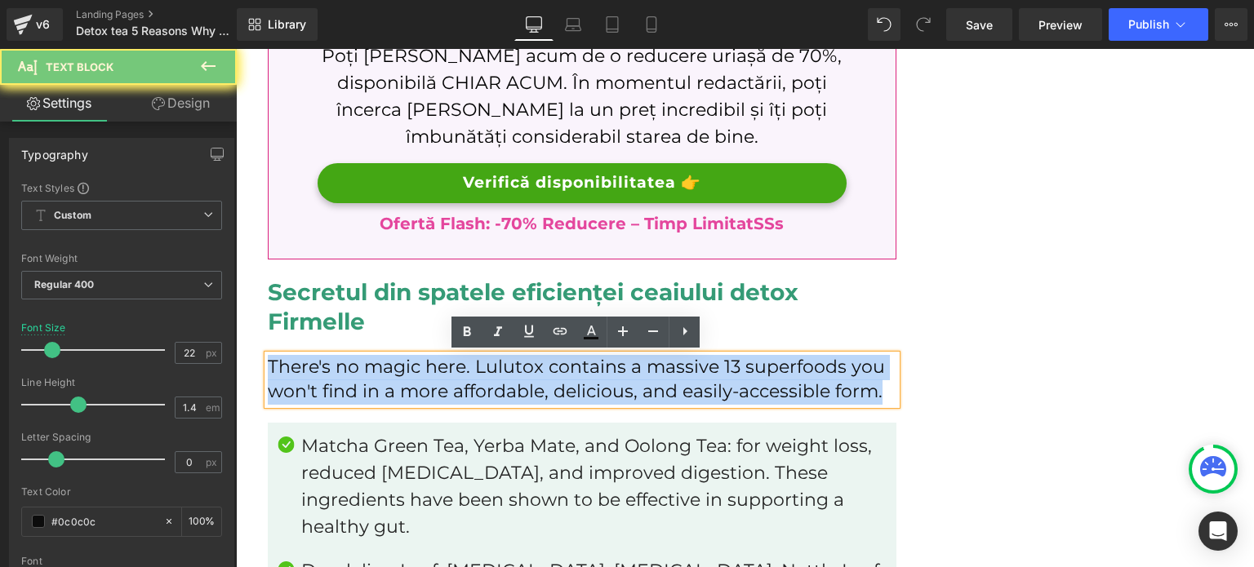
click at [311, 368] on p "There's no magic here. Lulutox contains a massive 13 superfoods you won't find …" at bounding box center [582, 380] width 629 height 51
paste div
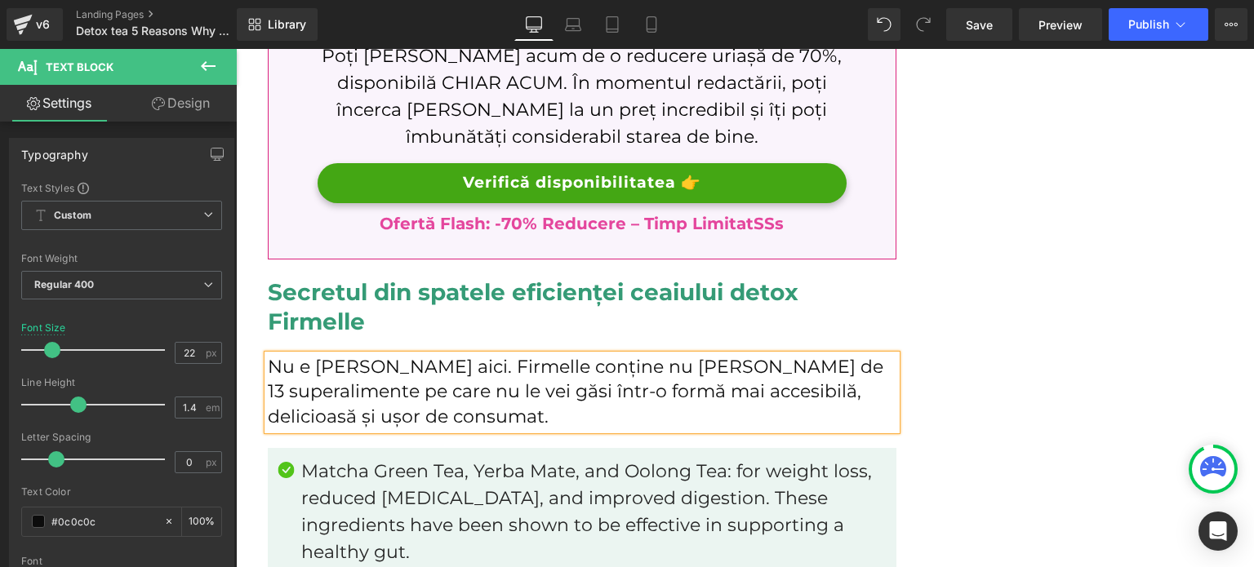
click at [416, 375] on p "Nu e nicio magie aici. Firmelle conține nu mai puțin de 13 superalimente pe car…" at bounding box center [582, 392] width 629 height 75
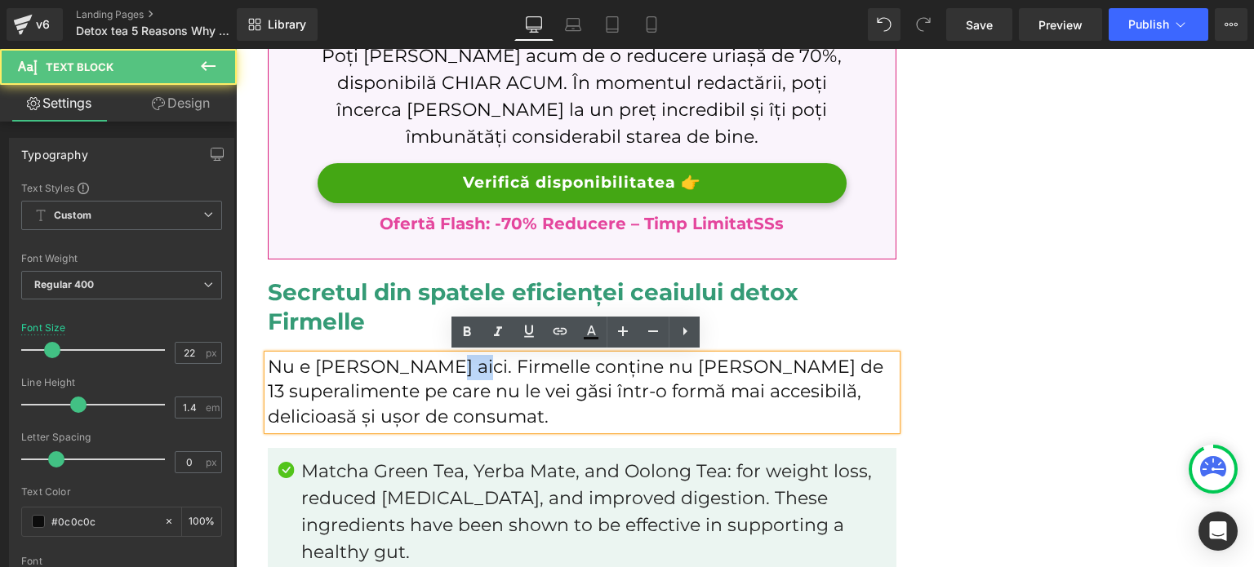
click at [416, 375] on p "Nu e nicio magie aici. Firmelle conține nu mai puțin de 13 superalimente pe car…" at bounding box center [582, 392] width 629 height 75
click at [340, 502] on p "Matcha Green Tea, Yerba Mate, and Oolong Tea: for weight loss, reduced bloating…" at bounding box center [593, 512] width 585 height 108
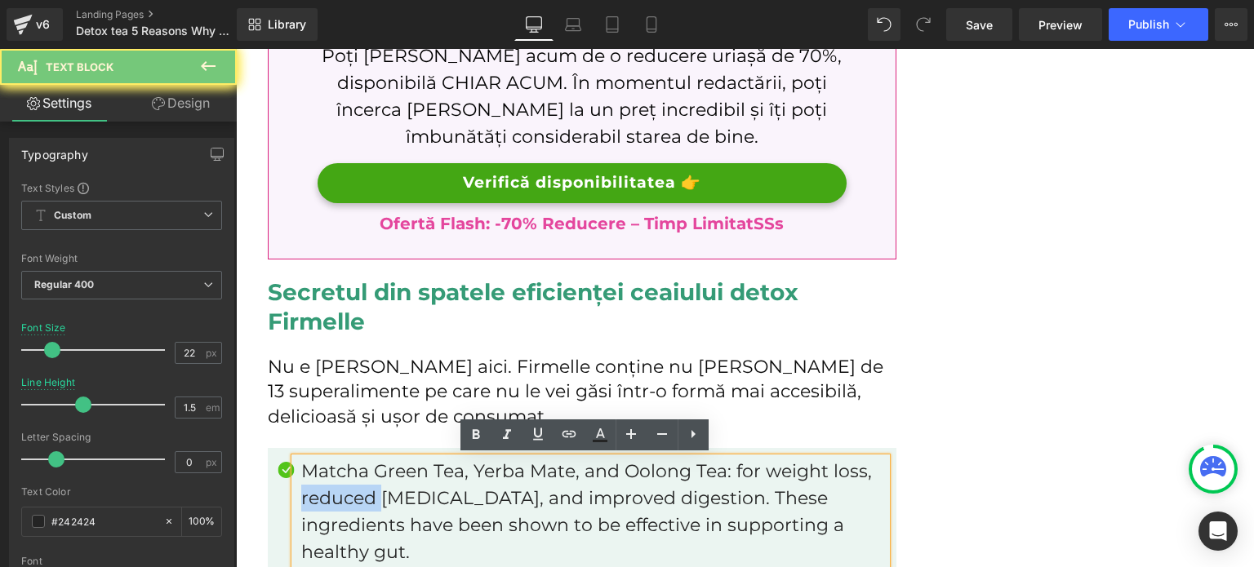
click at [340, 502] on p "Matcha Green Tea, Yerba Mate, and Oolong Tea: for weight loss, reduced bloating…" at bounding box center [593, 512] width 585 height 108
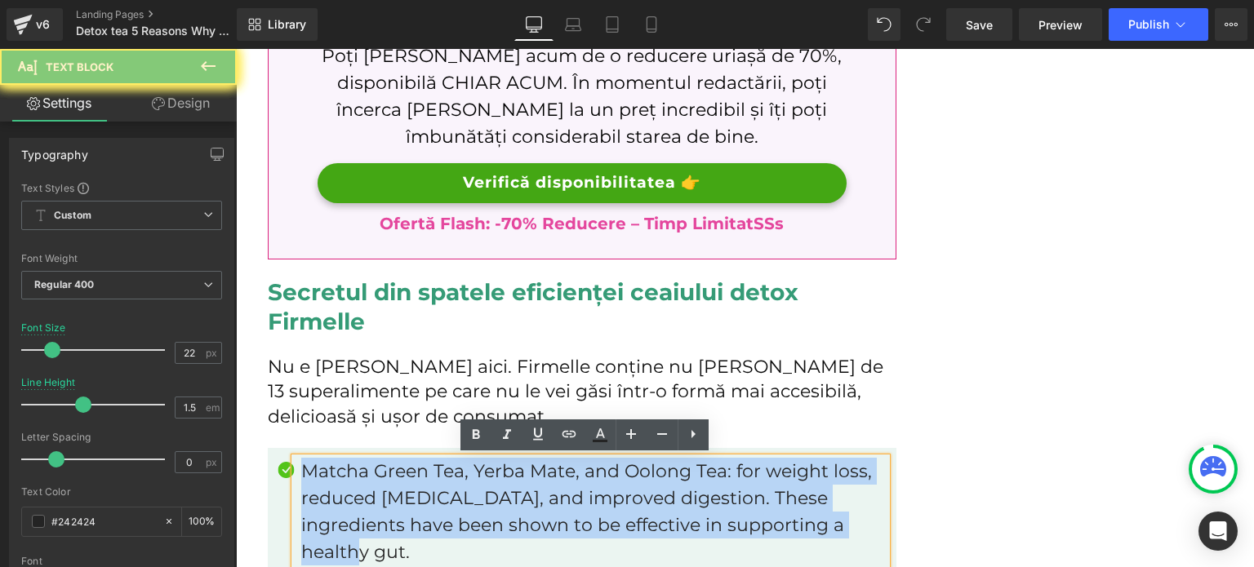
click at [340, 502] on p "Matcha Green Tea, Yerba Mate, and Oolong Tea: for weight loss, reduced bloating…" at bounding box center [593, 512] width 585 height 108
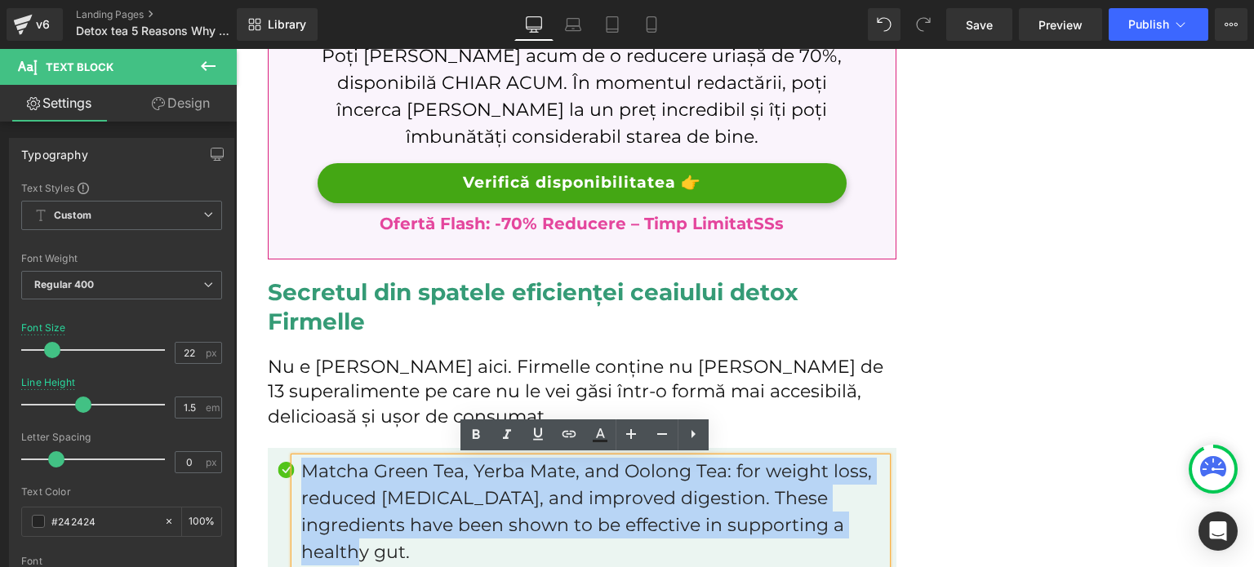
paste div
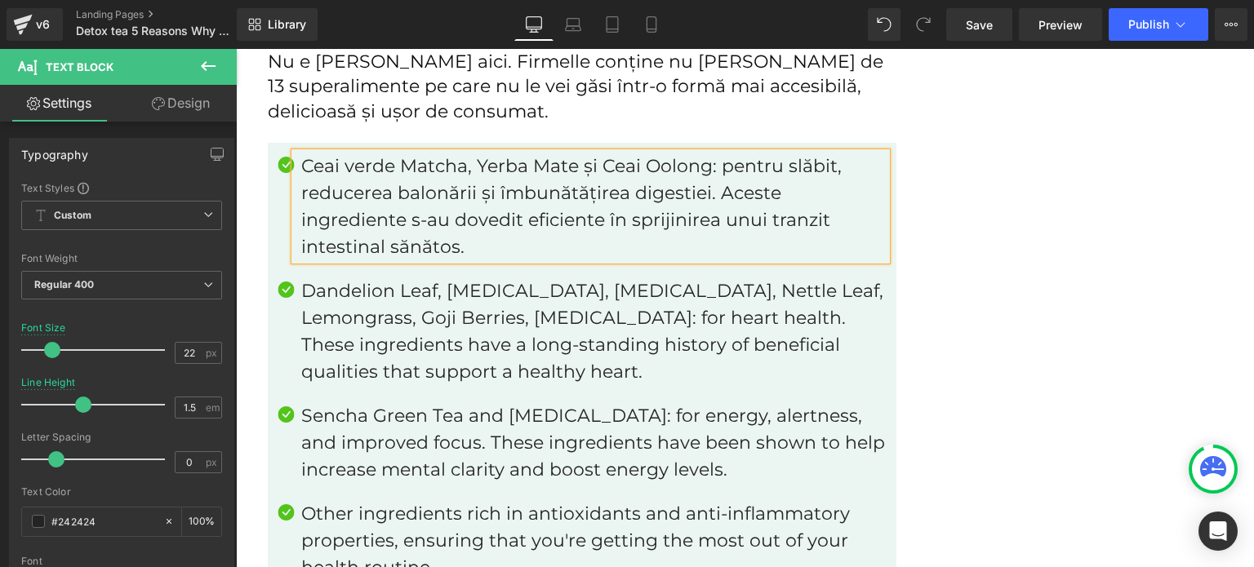
scroll to position [3251, 0]
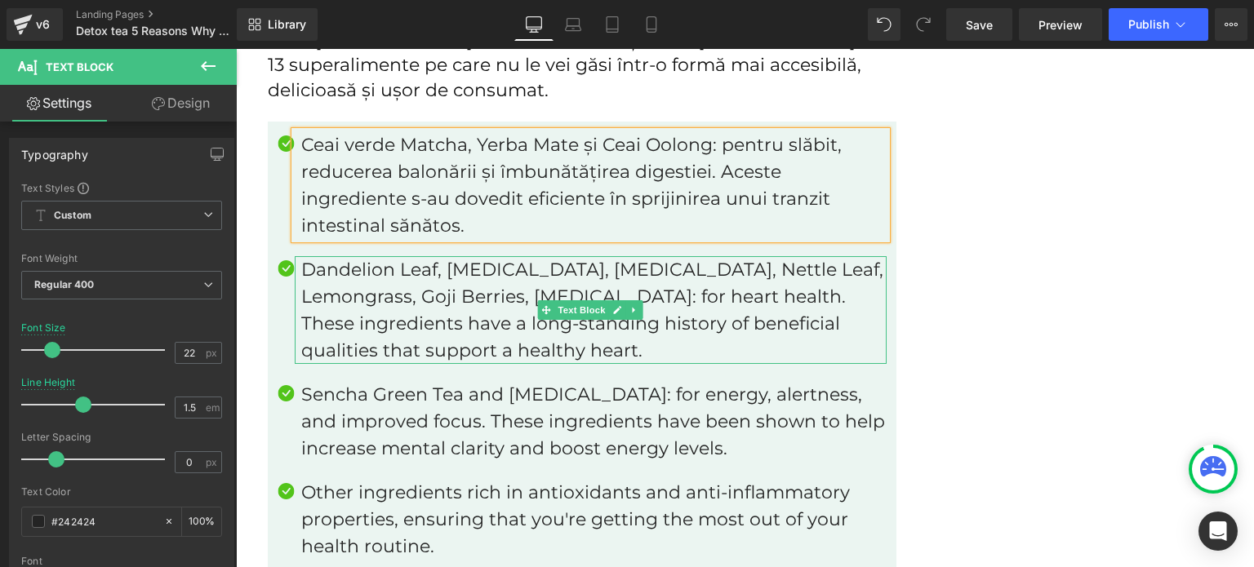
click at [382, 326] on p "Dandelion Leaf, Ginseng, Milk Thistle, Nettle Leaf, Lemongrass, Goji Berries, C…" at bounding box center [593, 310] width 585 height 108
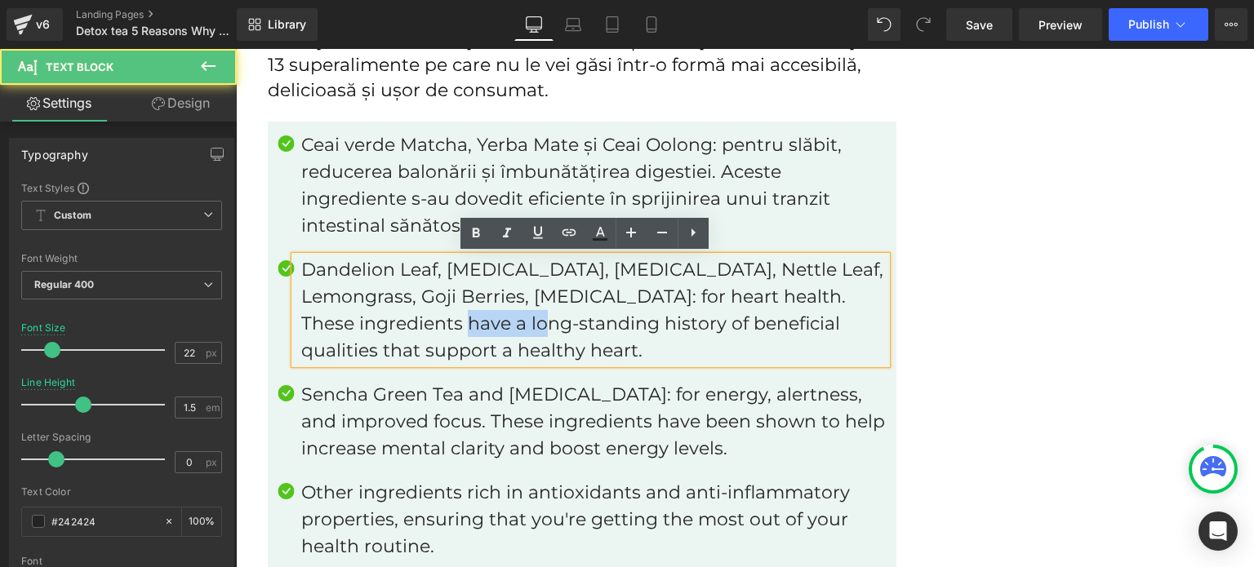
click at [382, 326] on p "Dandelion Leaf, Ginseng, Milk Thistle, Nettle Leaf, Lemongrass, Goji Berries, C…" at bounding box center [593, 310] width 585 height 108
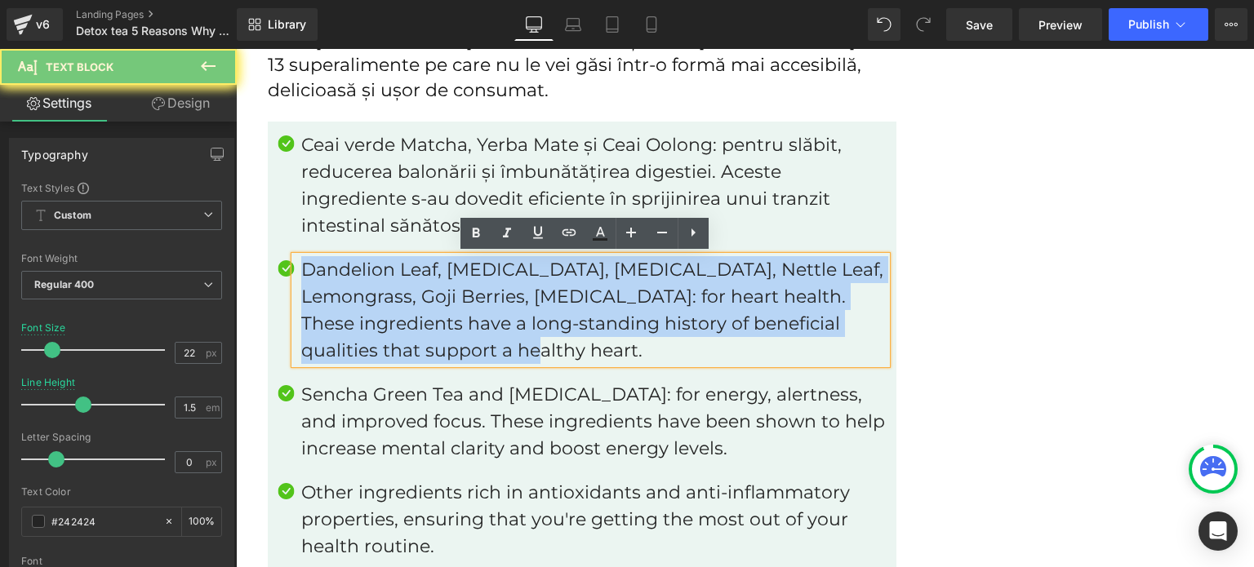
click at [382, 326] on p "Dandelion Leaf, Ginseng, Milk Thistle, Nettle Leaf, Lemongrass, Goji Berries, C…" at bounding box center [593, 310] width 585 height 108
paste div
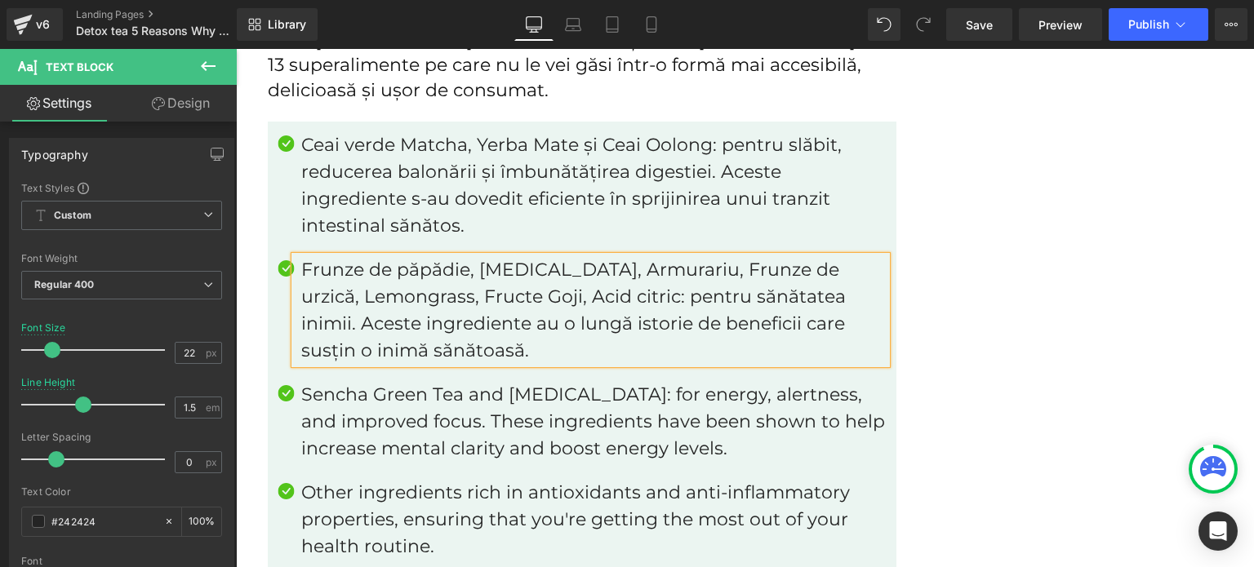
click at [342, 391] on p "Sencha Green Tea and Ginseng: for energy, alertness, and improved focus. These …" at bounding box center [593, 421] width 585 height 81
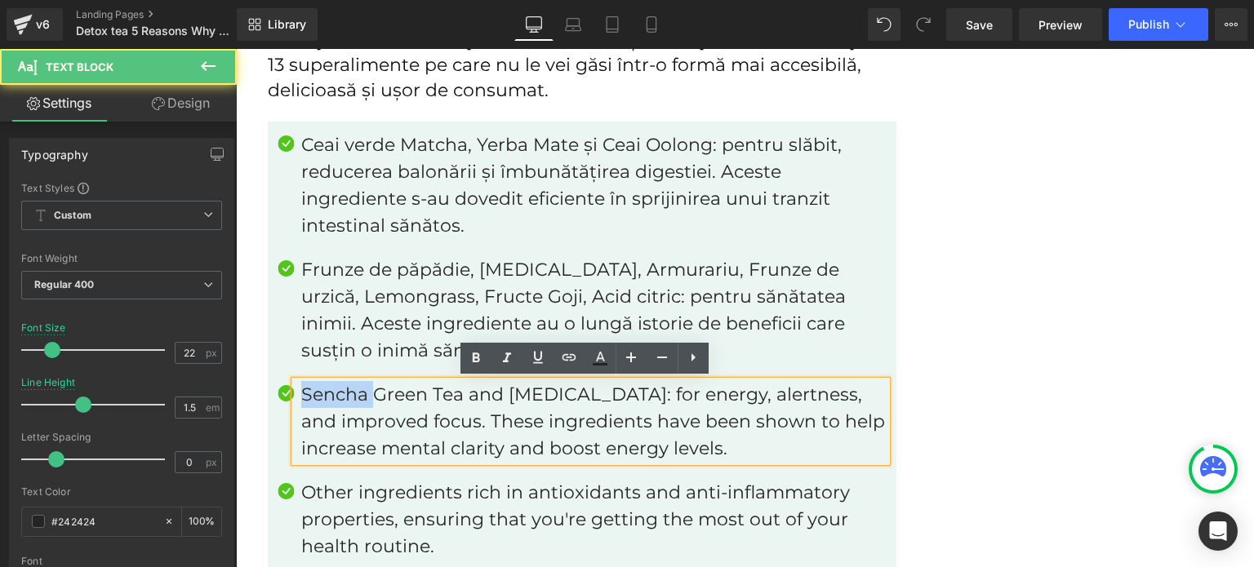
click at [342, 391] on p "Sencha Green Tea and Ginseng: for energy, alertness, and improved focus. These …" at bounding box center [593, 421] width 585 height 81
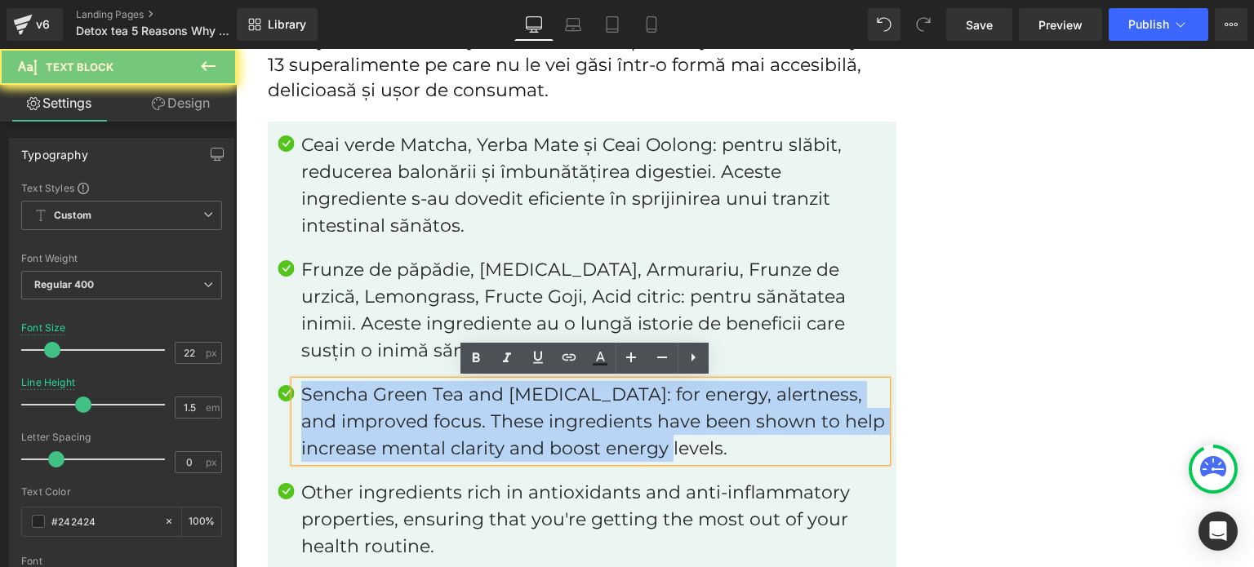
click at [342, 391] on p "Sencha Green Tea and Ginseng: for energy, alertness, and improved focus. These …" at bounding box center [593, 421] width 585 height 81
paste div
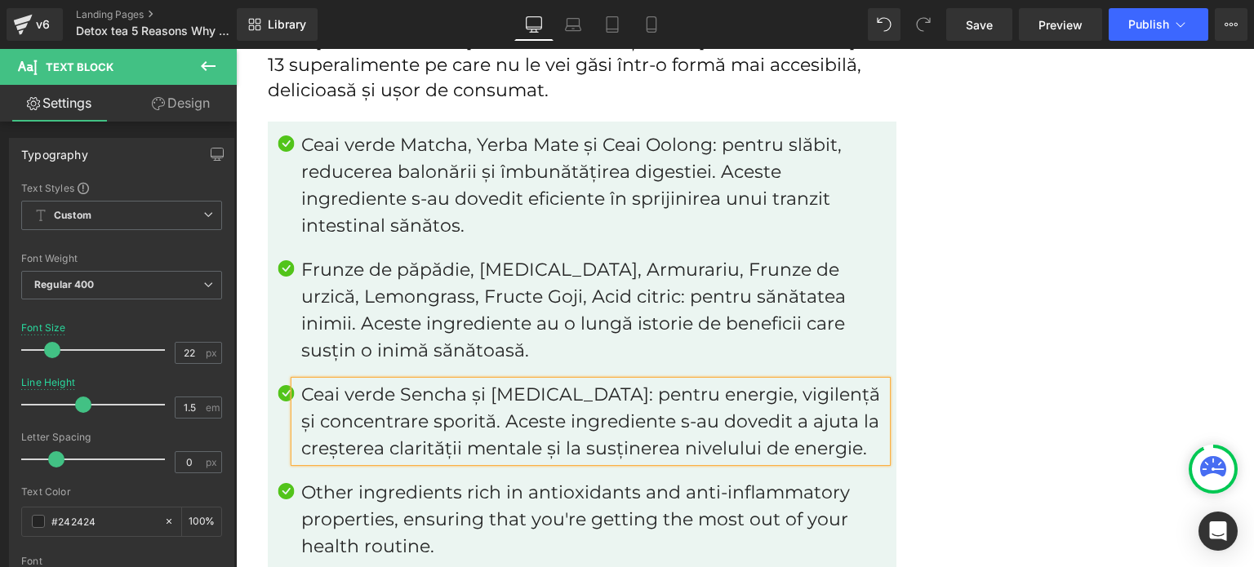
scroll to position [3333, 0]
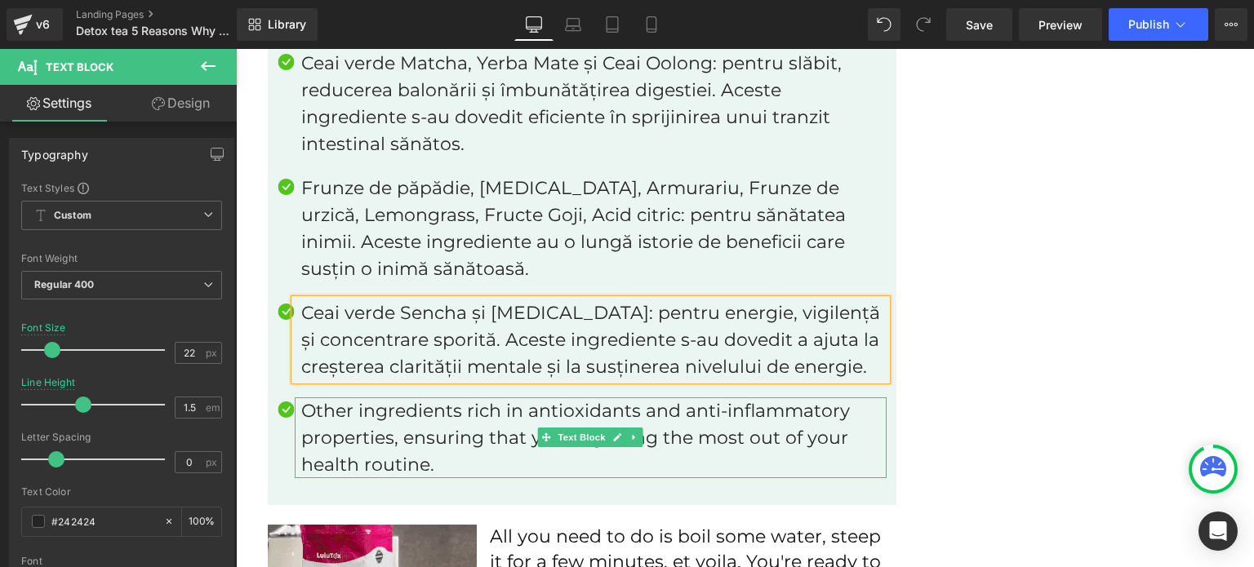
click at [464, 450] on p "Other ingredients rich in antioxidants and anti-inflammatory properties, ensuri…" at bounding box center [593, 438] width 585 height 81
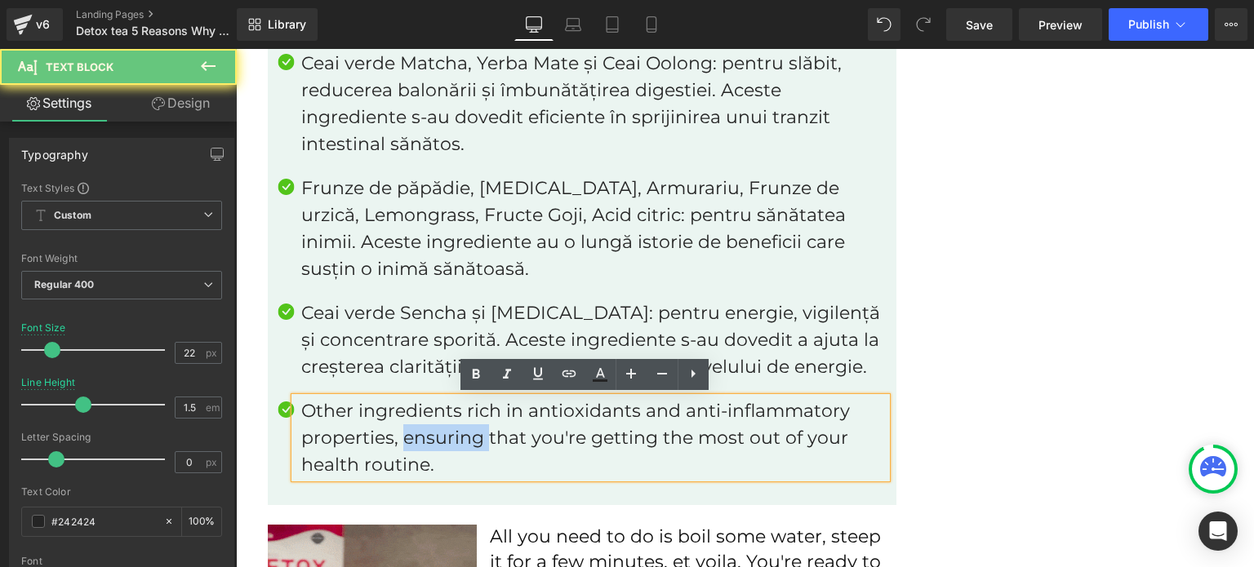
click at [464, 450] on p "Other ingredients rich in antioxidants and anti-inflammatory properties, ensuri…" at bounding box center [593, 438] width 585 height 81
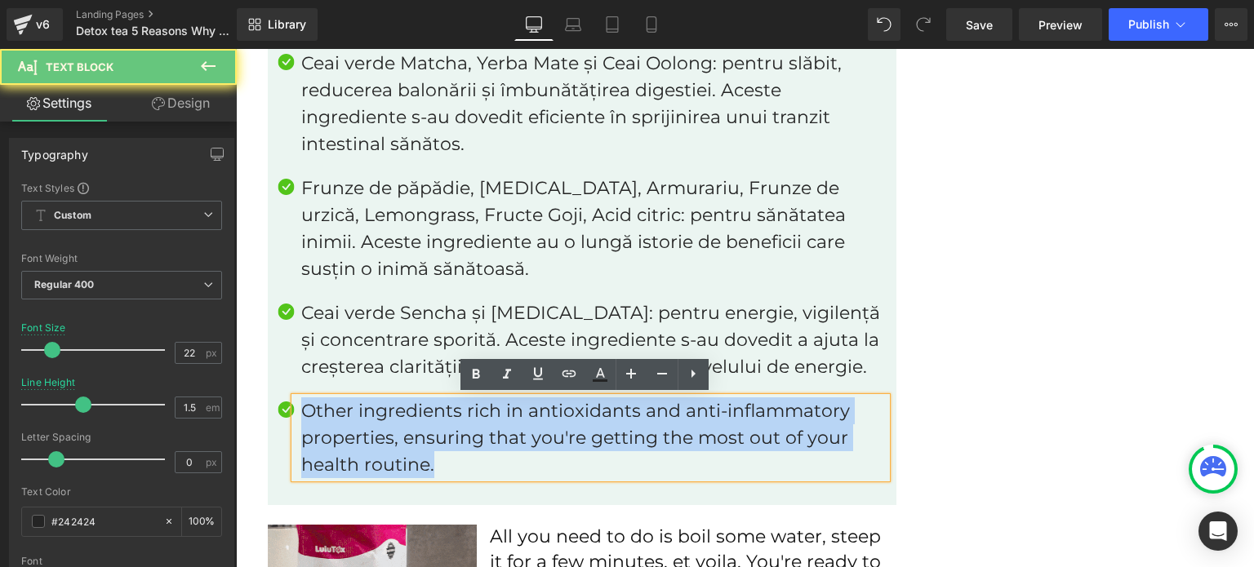
click at [464, 450] on p "Other ingredients rich in antioxidants and anti-inflammatory properties, ensuri…" at bounding box center [593, 438] width 585 height 81
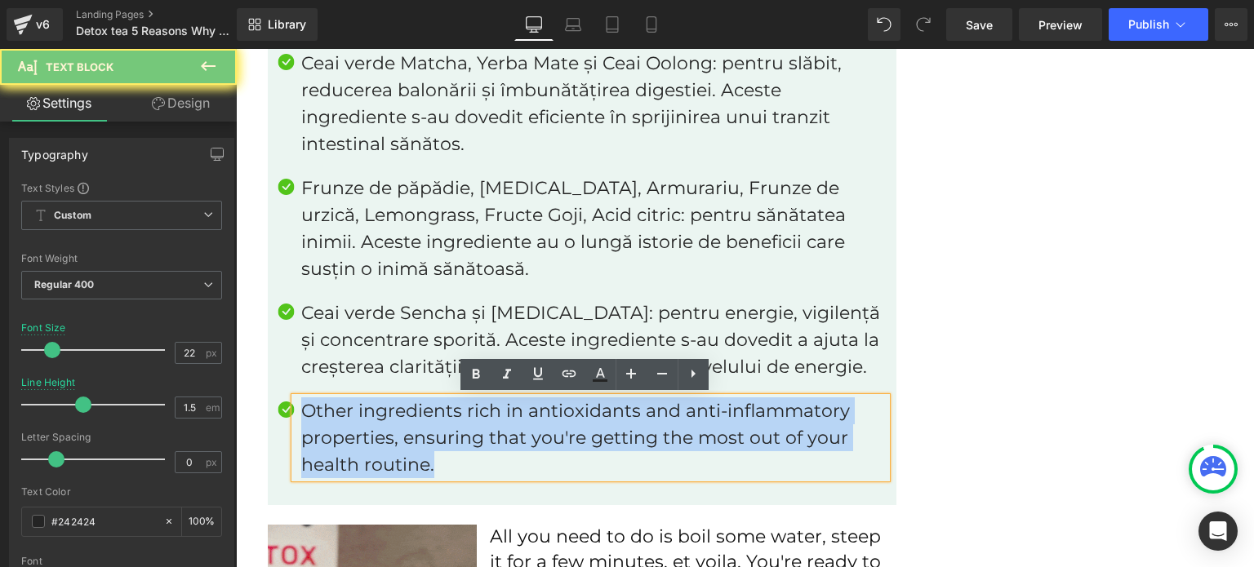
paste div
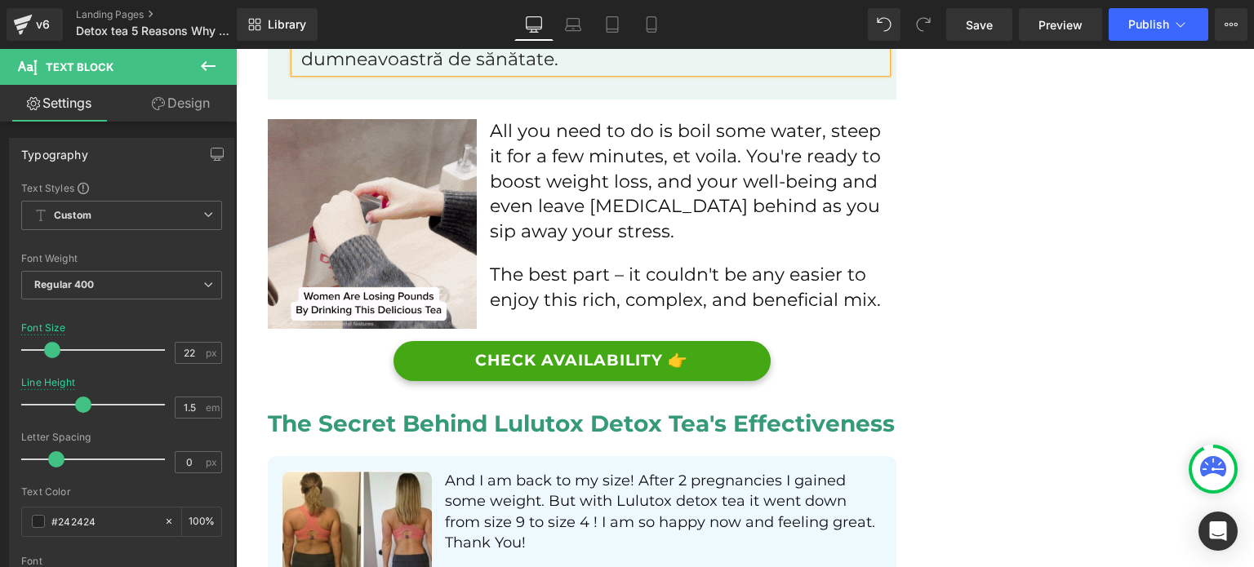
scroll to position [3741, 0]
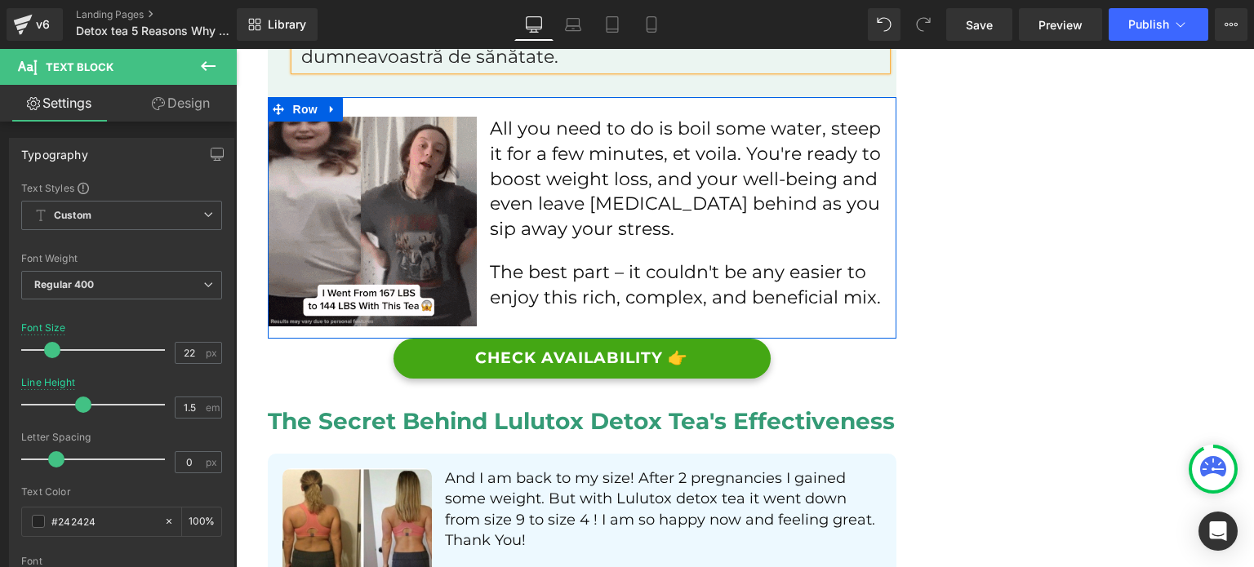
click at [592, 176] on p "All you need to do is boil some water, steep it for a few minutes, et voila. Yo…" at bounding box center [693, 180] width 406 height 126
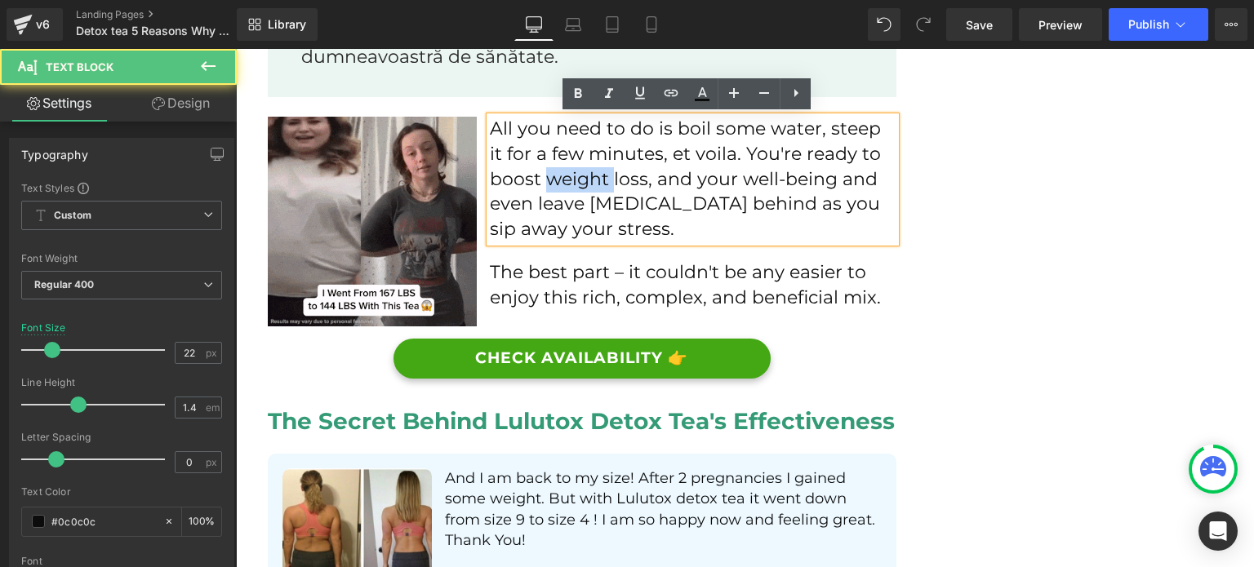
click at [592, 176] on p "All you need to do is boil some water, steep it for a few minutes, et voila. Yo…" at bounding box center [693, 180] width 406 height 126
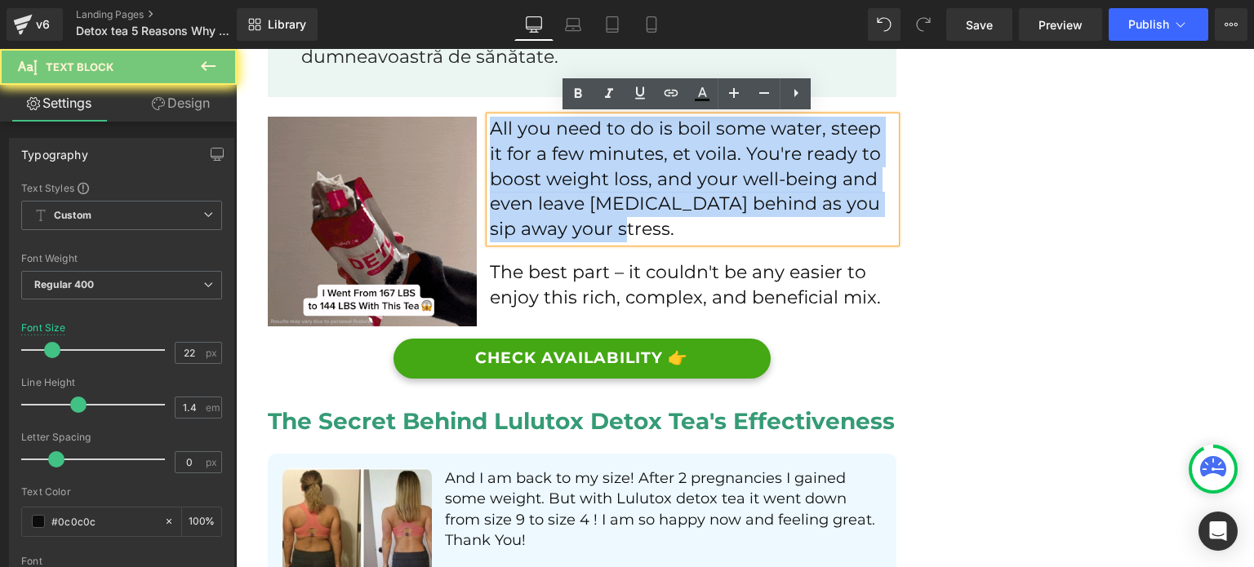
click at [592, 176] on p "All you need to do is boil some water, steep it for a few minutes, et voila. Yo…" at bounding box center [693, 180] width 406 height 126
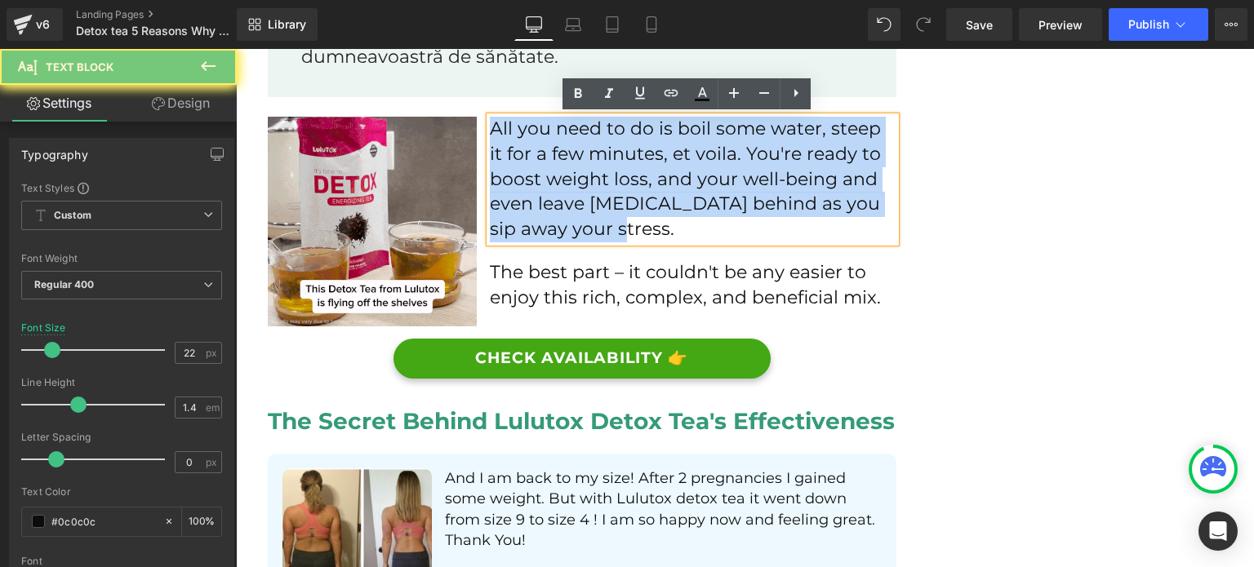
paste div
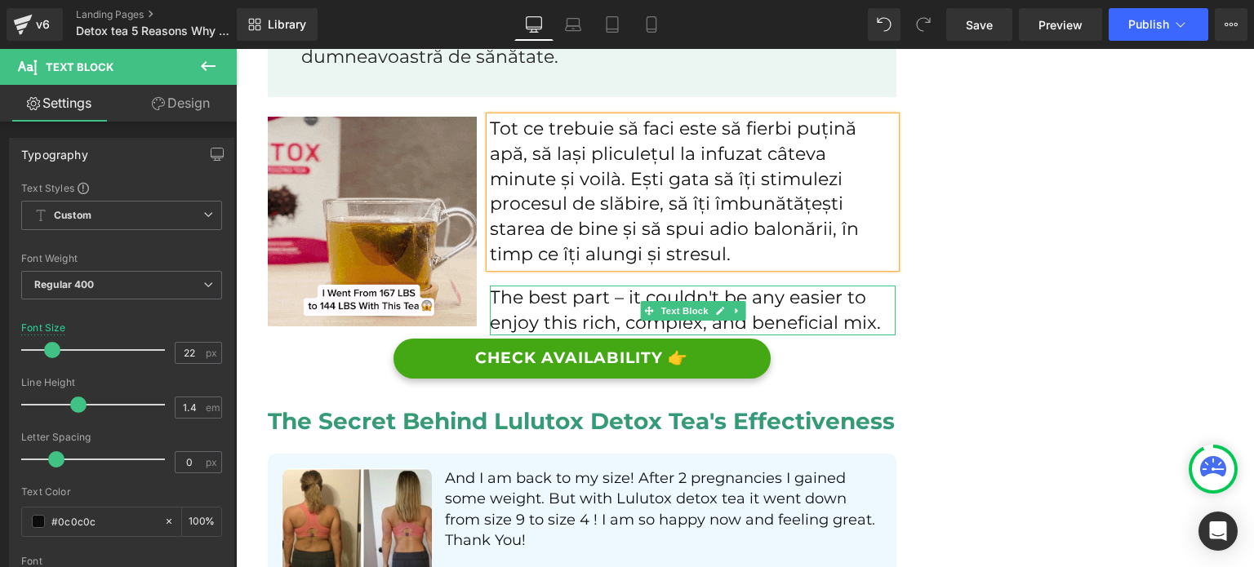
click at [534, 308] on p "The best part – it couldn't be any easier to enjoy this rich, complex, and bene…" at bounding box center [693, 311] width 406 height 51
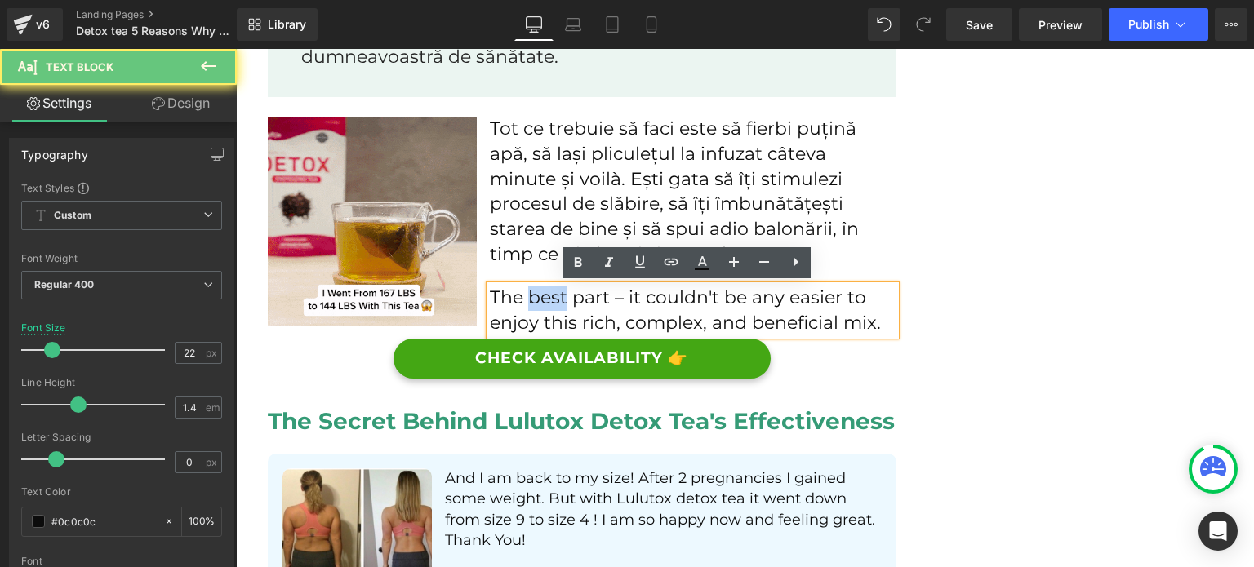
click at [534, 307] on p "The best part – it couldn't be any easier to enjoy this rich, complex, and bene…" at bounding box center [693, 311] width 406 height 51
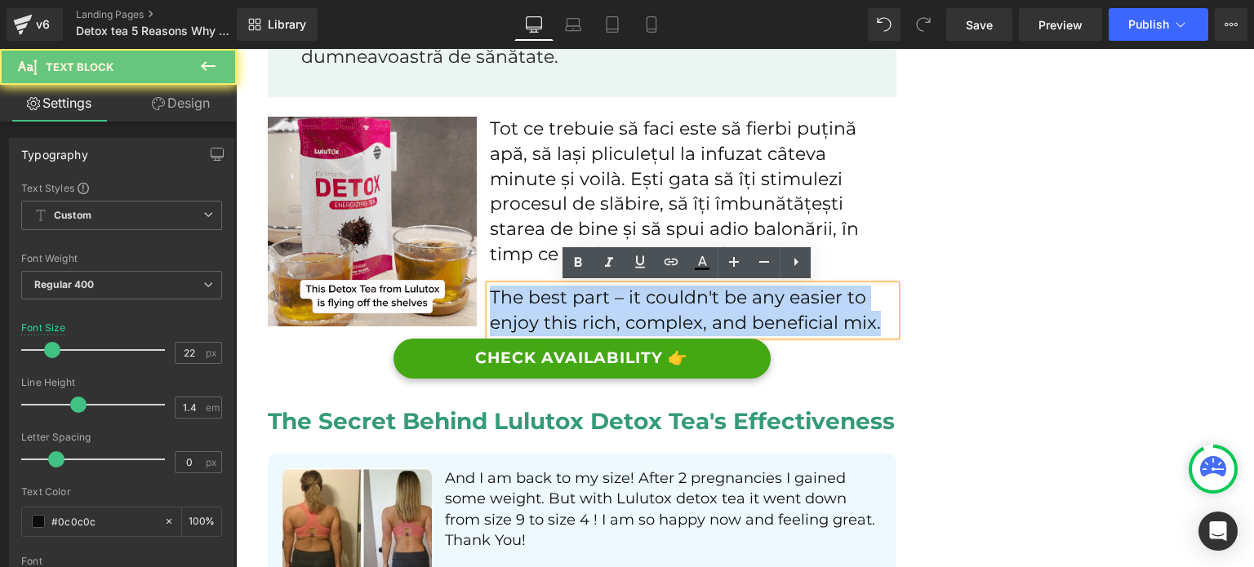
click at [534, 307] on p "The best part – it couldn't be any easier to enjoy this rich, complex, and bene…" at bounding box center [693, 311] width 406 height 51
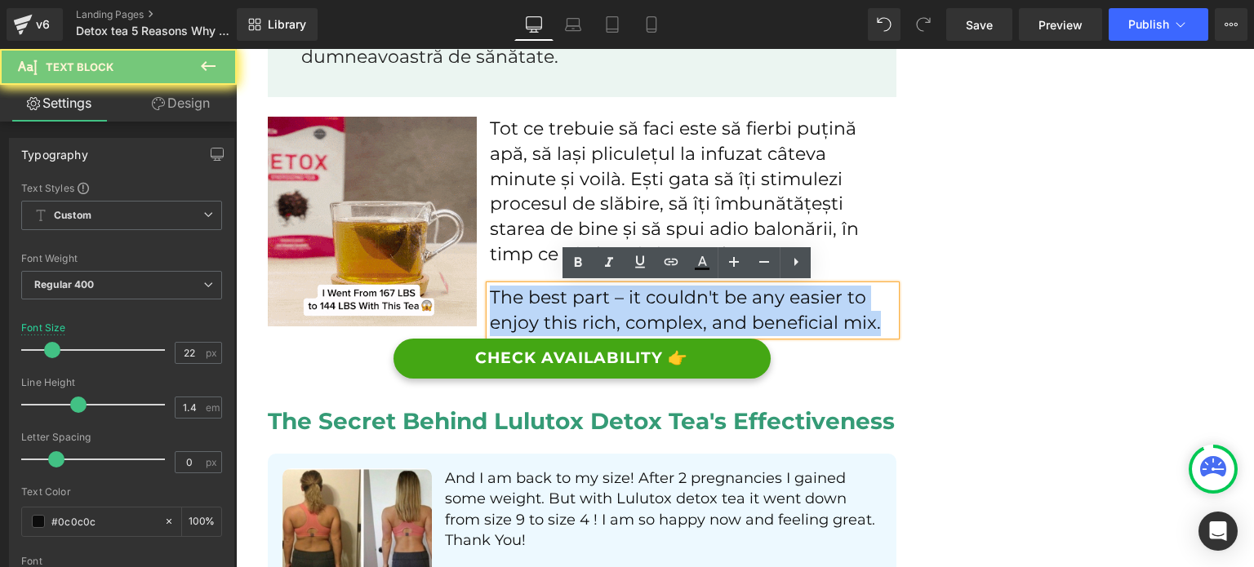
paste div
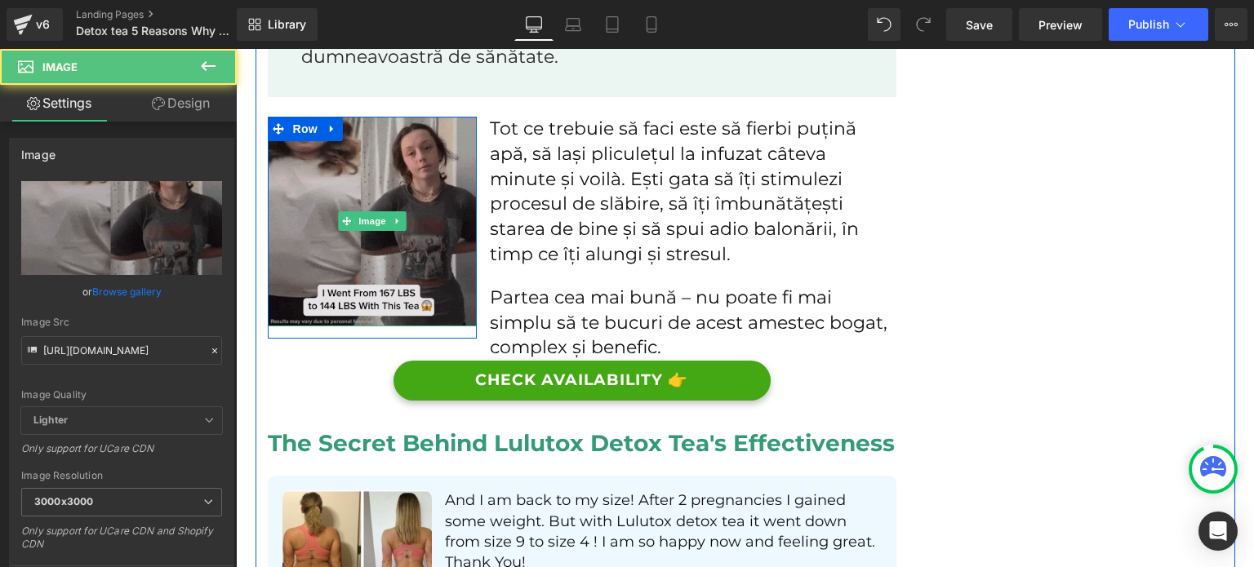
click at [398, 251] on img at bounding box center [373, 222] width 210 height 210
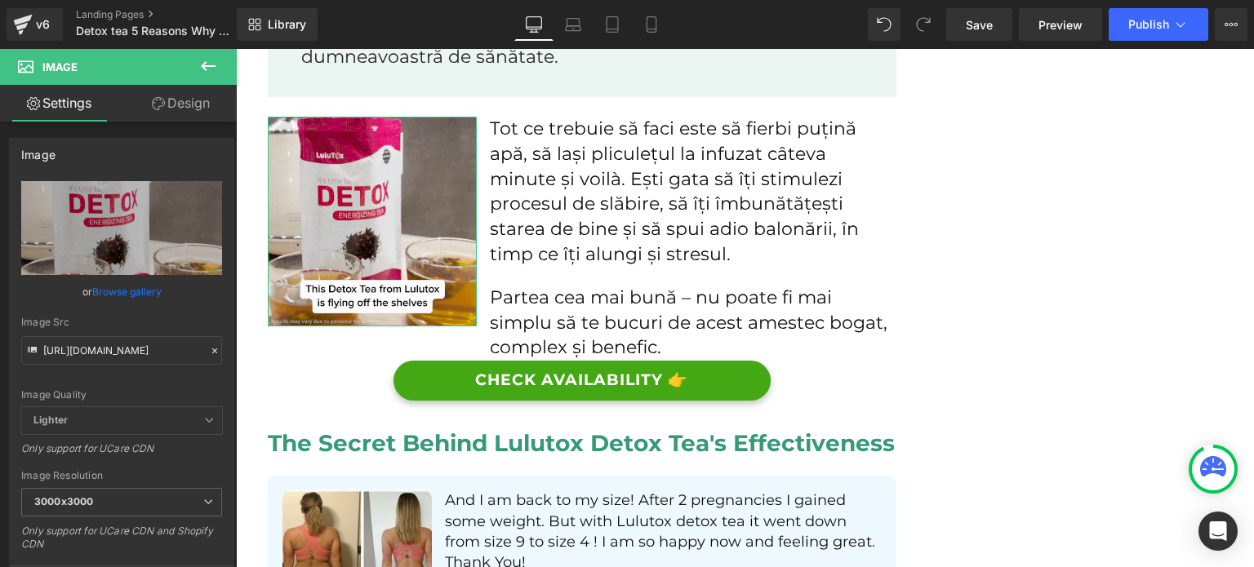
click at [183, 119] on link "Design" at bounding box center [181, 103] width 118 height 37
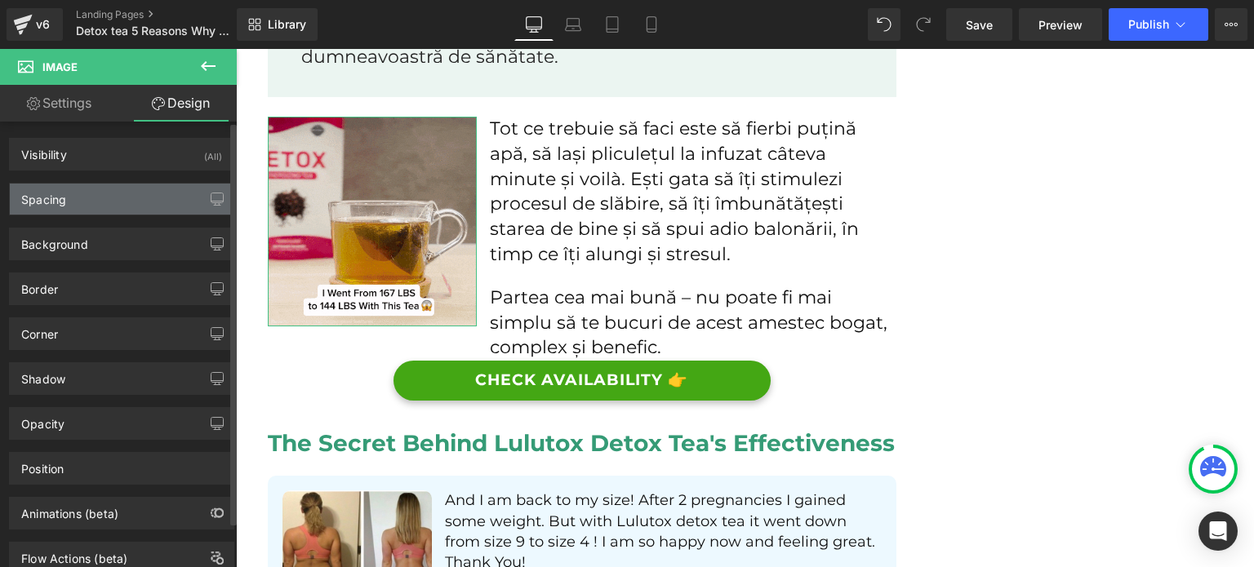
click at [135, 191] on div "Spacing" at bounding box center [122, 199] width 224 height 31
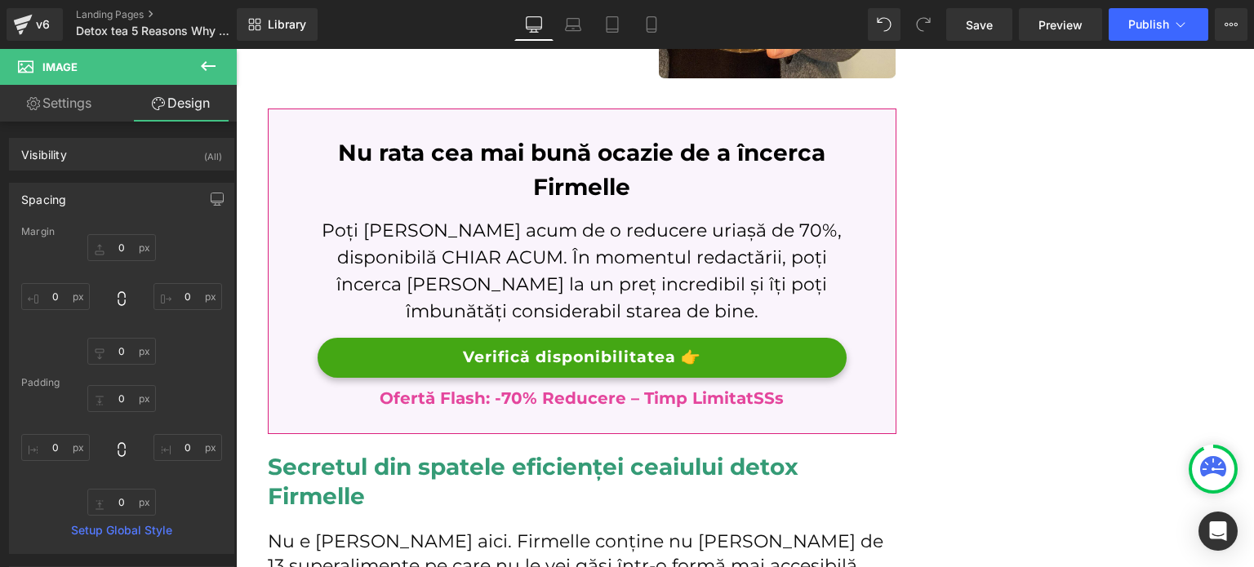
scroll to position [2761, 0]
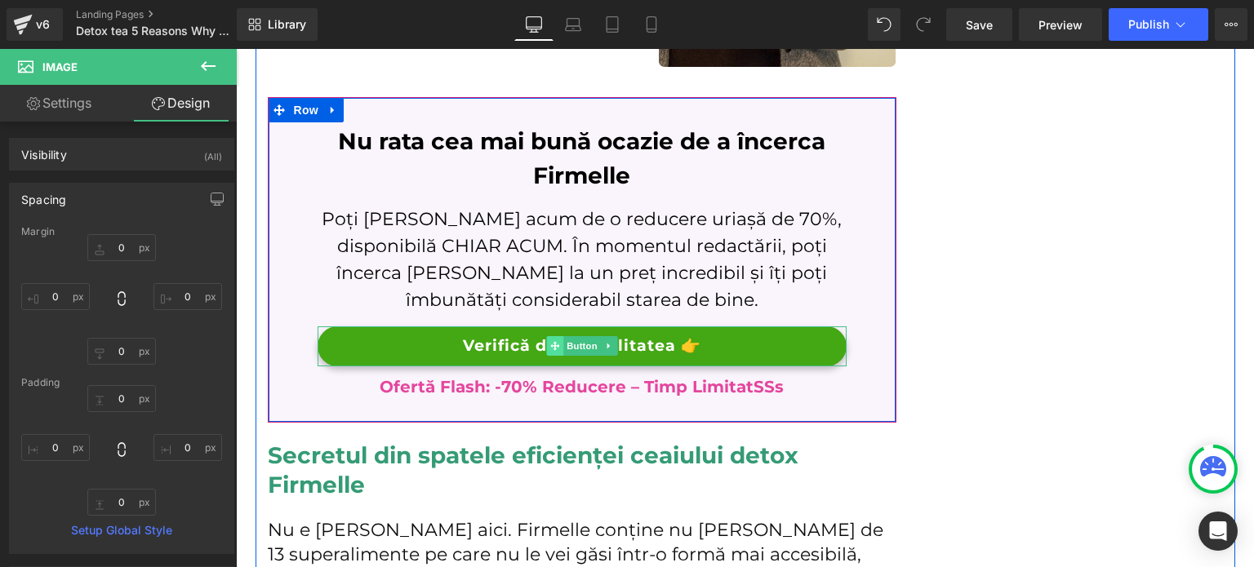
click at [552, 349] on icon at bounding box center [554, 346] width 9 height 10
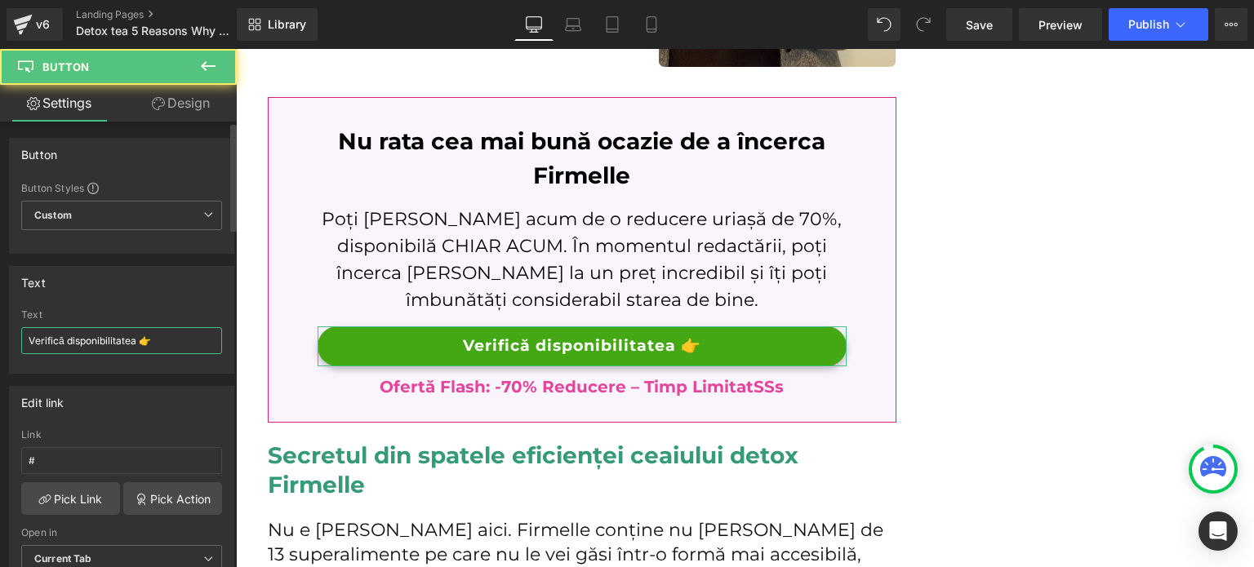
drag, startPoint x: 100, startPoint y: 344, endPoint x: 355, endPoint y: 249, distance: 272.5
click at [100, 344] on input "Verifică disponibilitatea 👉" at bounding box center [121, 340] width 201 height 27
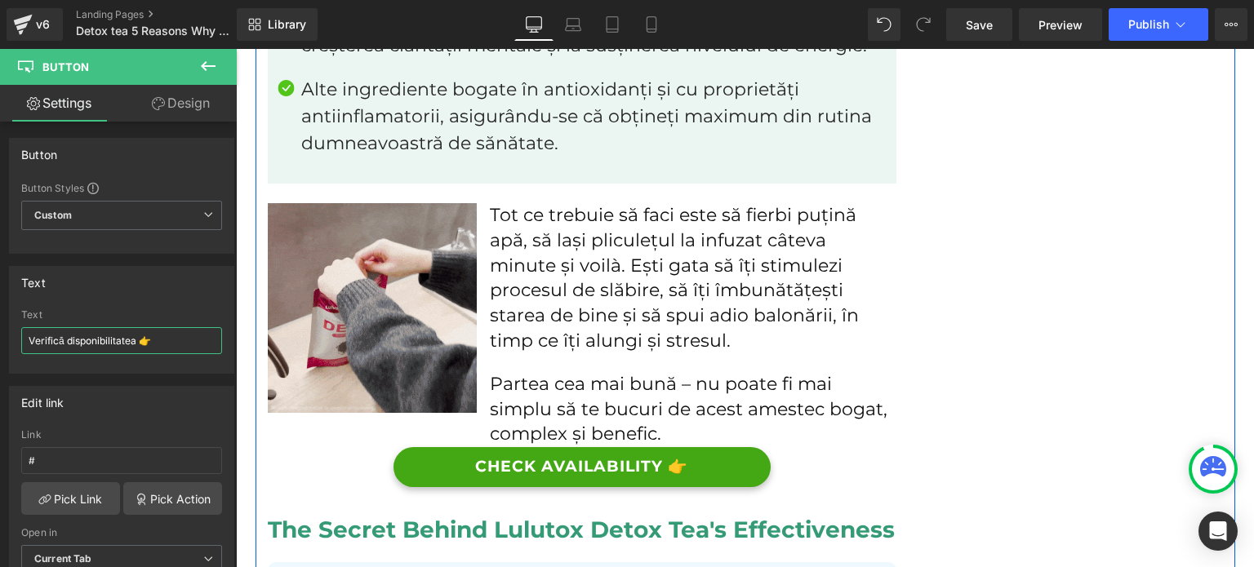
scroll to position [3659, 0]
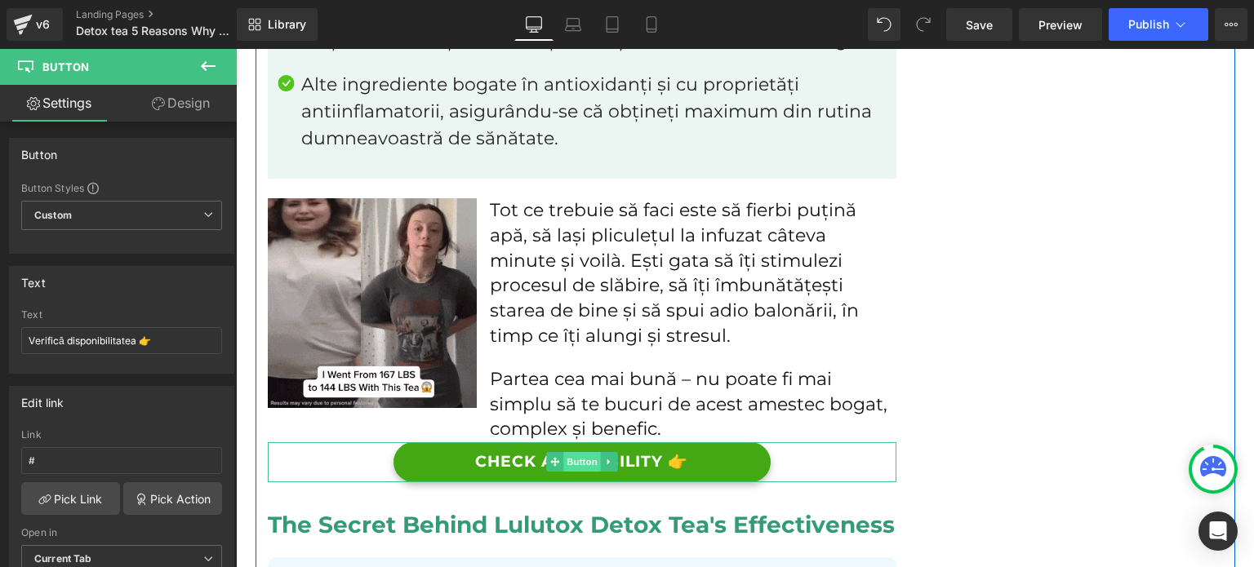
click at [567, 456] on span "Button" at bounding box center [582, 462] width 38 height 20
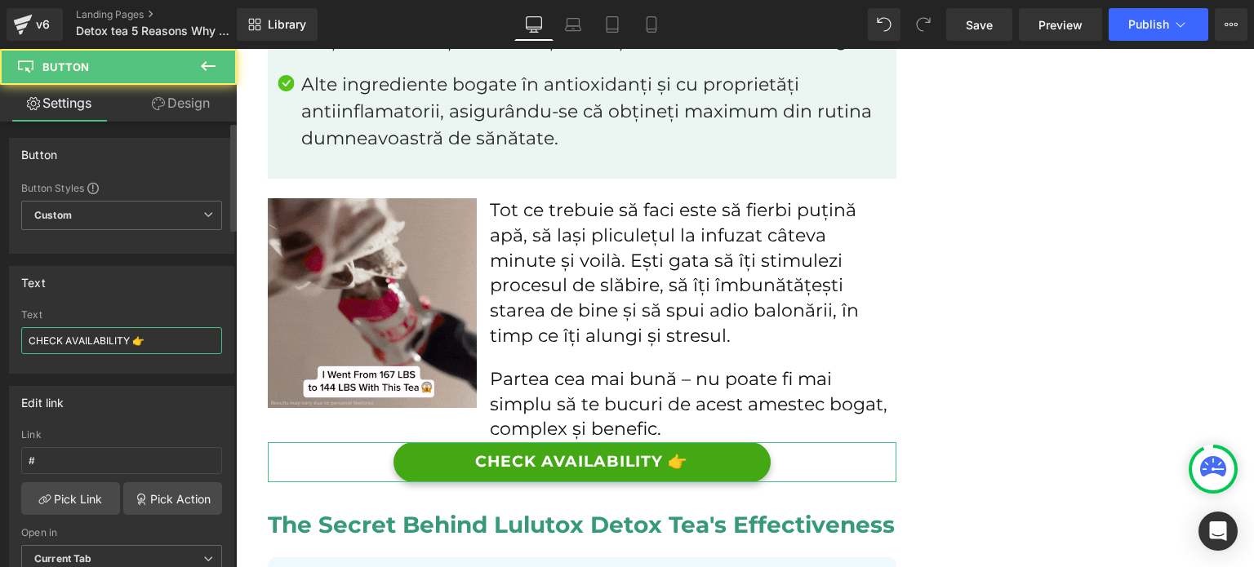
click at [155, 333] on input "CHECK AVAILABILITY 👉" at bounding box center [121, 340] width 201 height 27
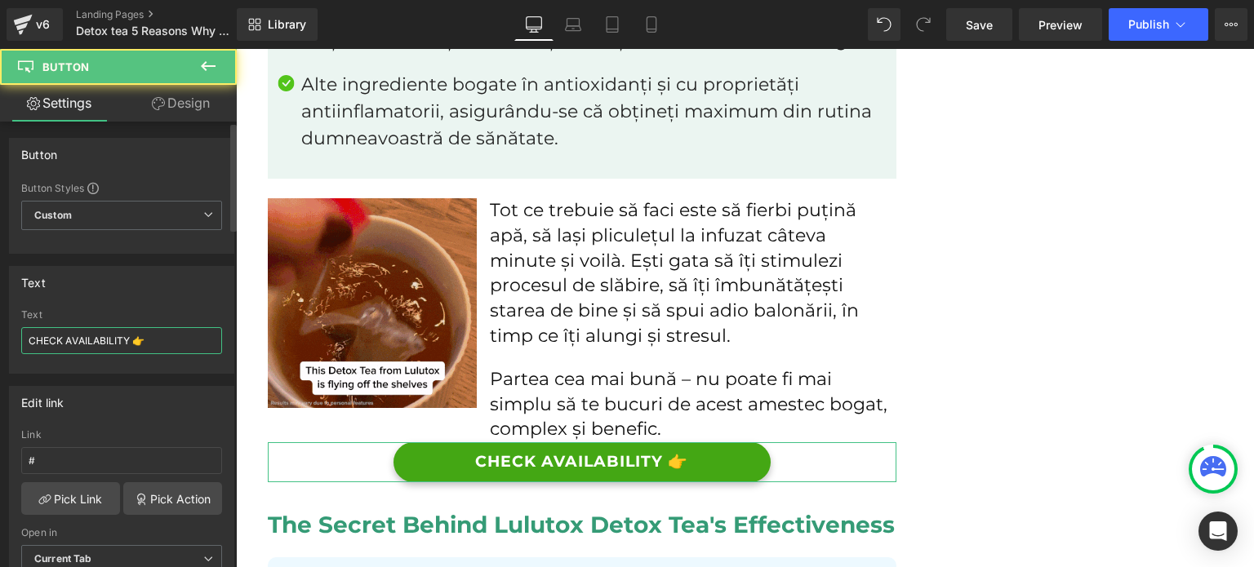
paste input "Verifică disponibilitatea"
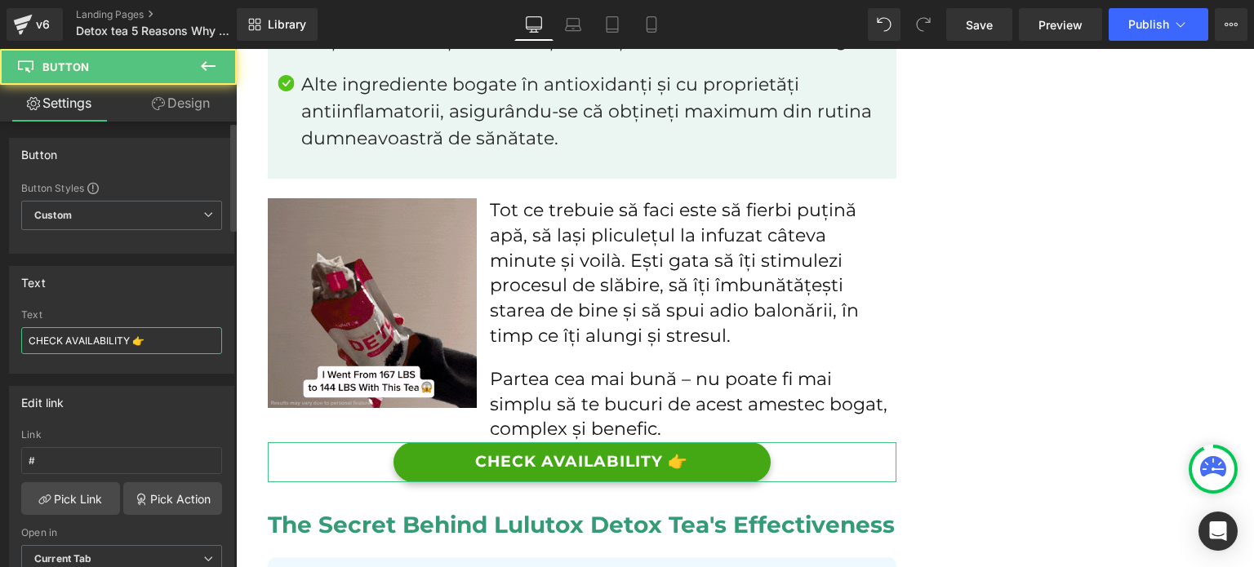
type input "Verifică disponibilitatea 👉"
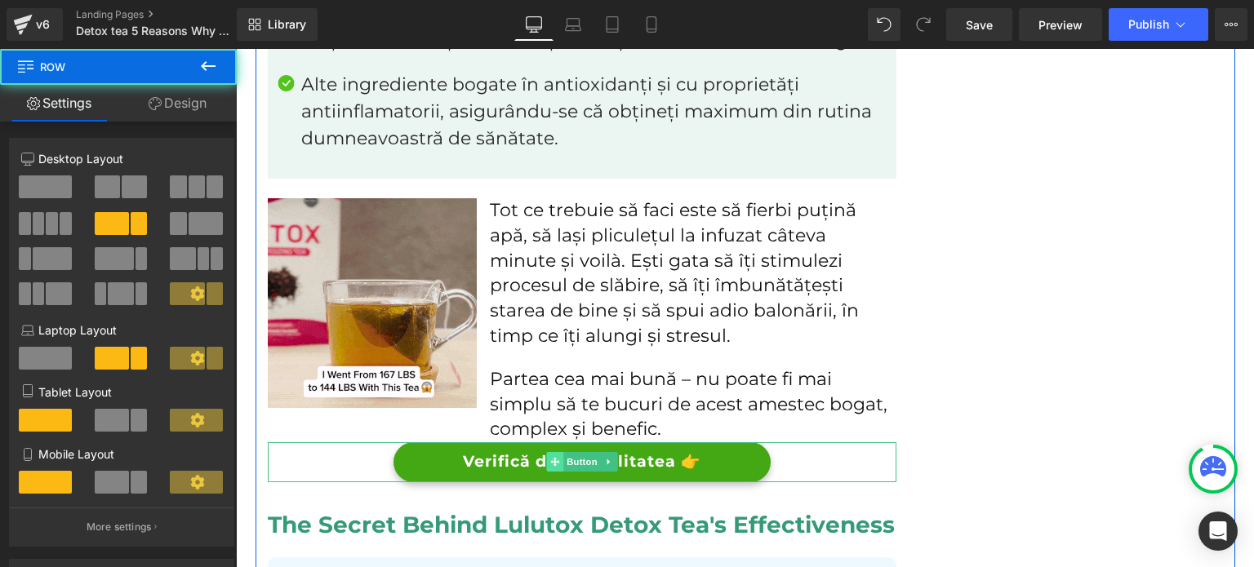
click at [554, 458] on span at bounding box center [554, 462] width 17 height 20
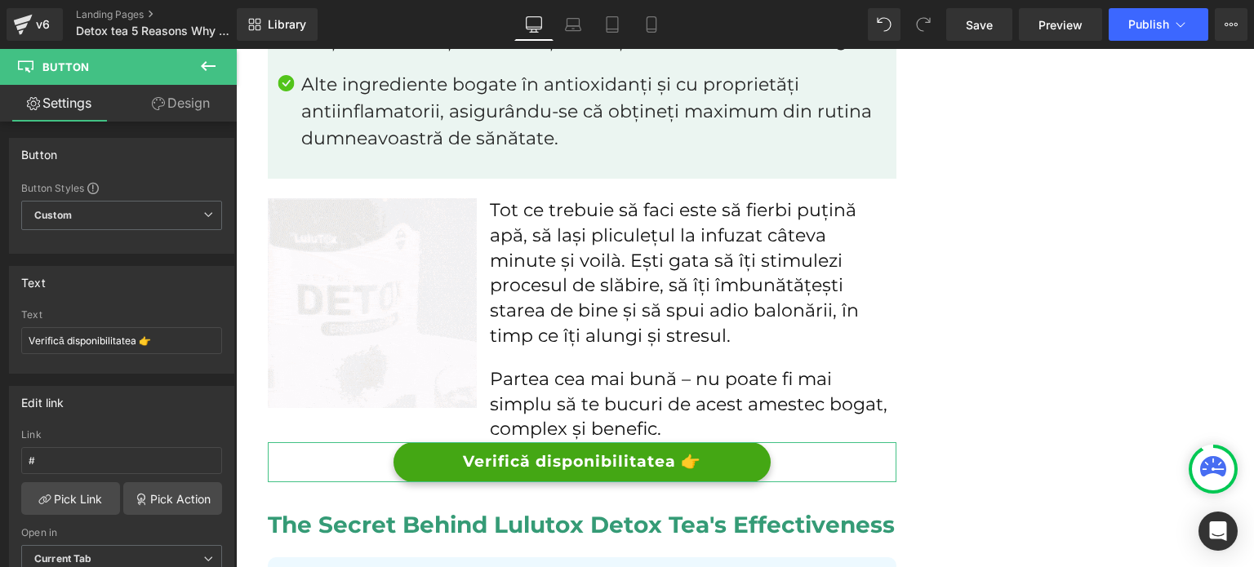
click at [167, 113] on link "Design" at bounding box center [181, 103] width 118 height 37
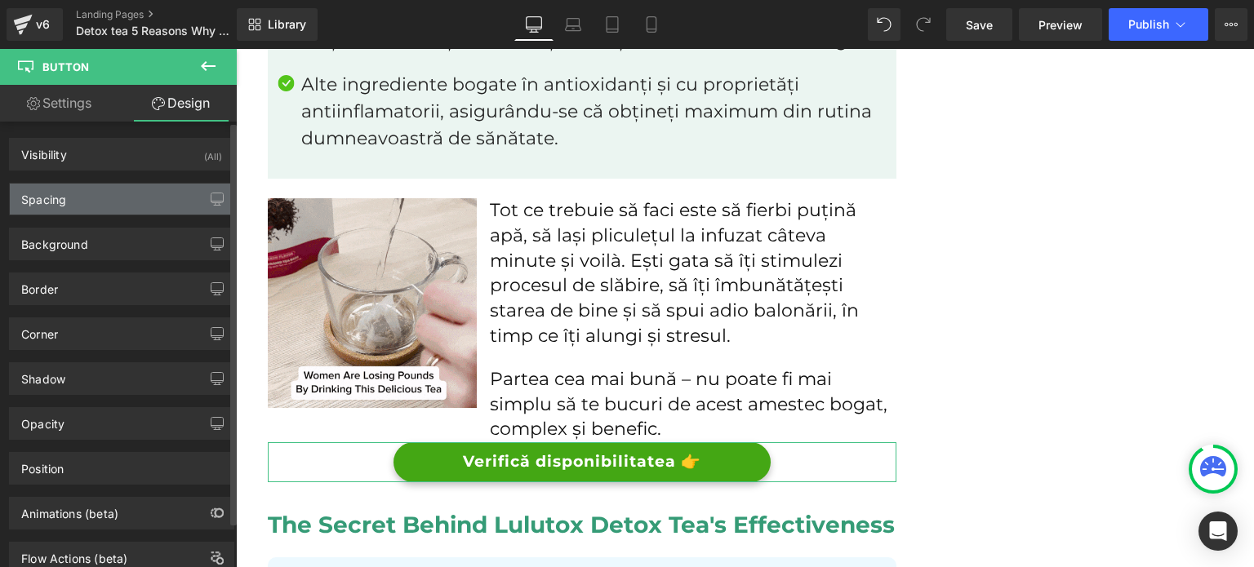
click at [108, 199] on div "Spacing" at bounding box center [122, 199] width 224 height 31
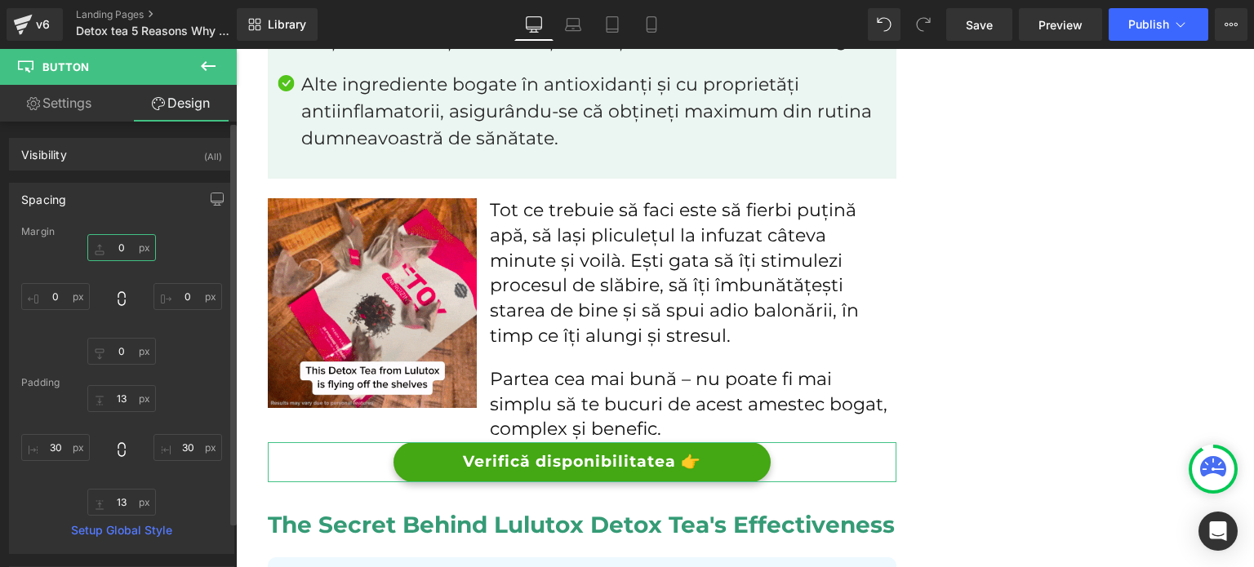
click at [125, 247] on input "0" at bounding box center [121, 247] width 69 height 27
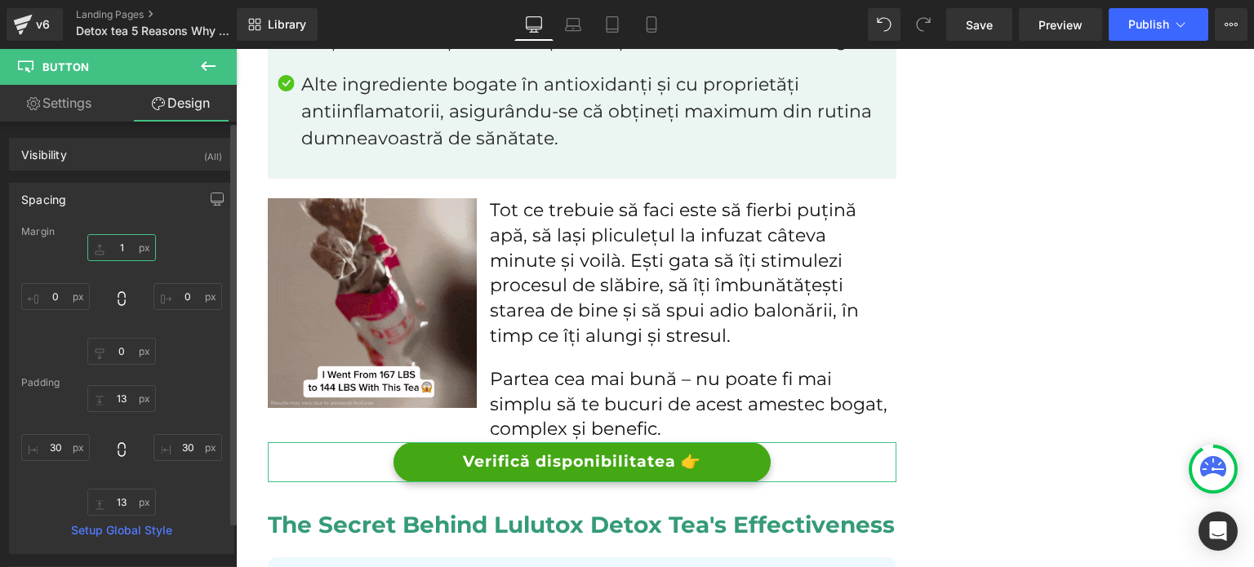
type input "12"
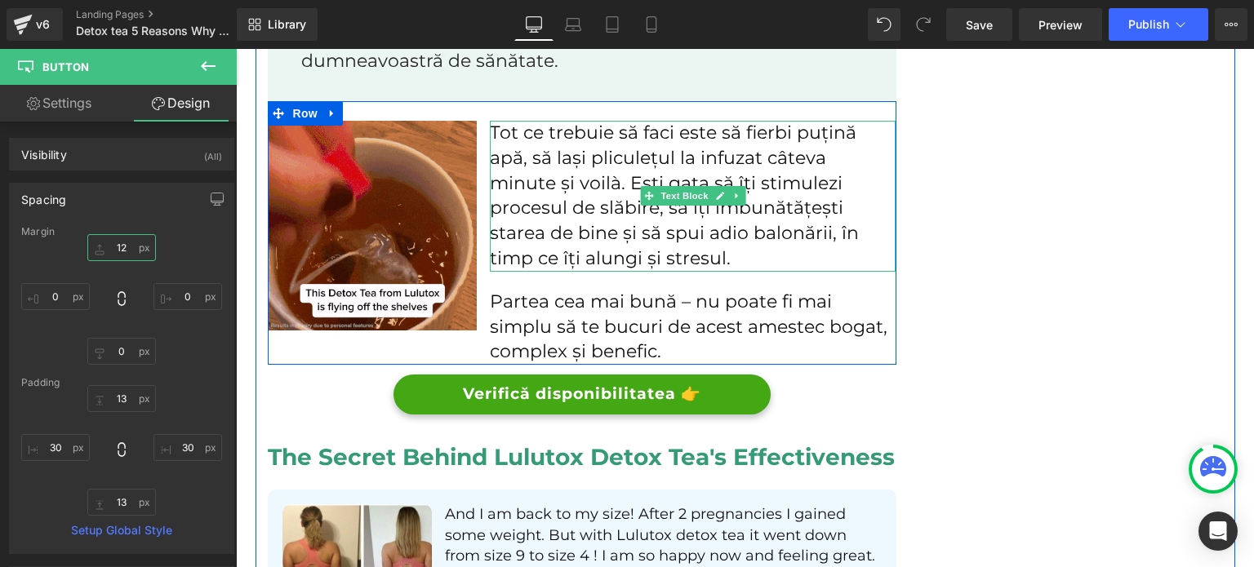
scroll to position [3741, 0]
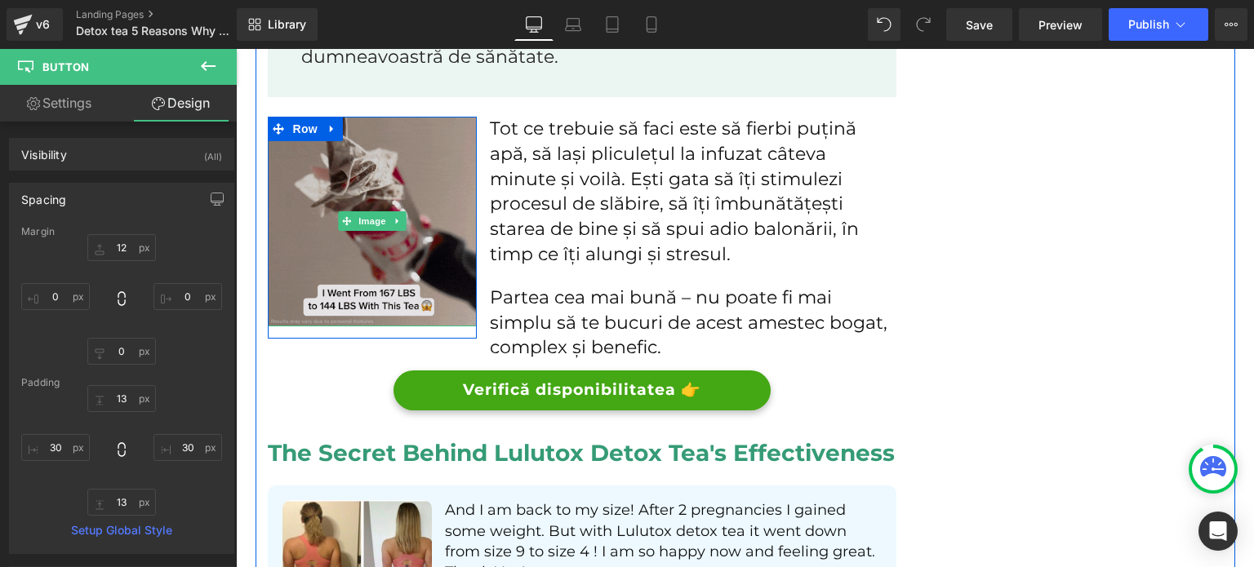
click at [403, 310] on img at bounding box center [373, 222] width 210 height 210
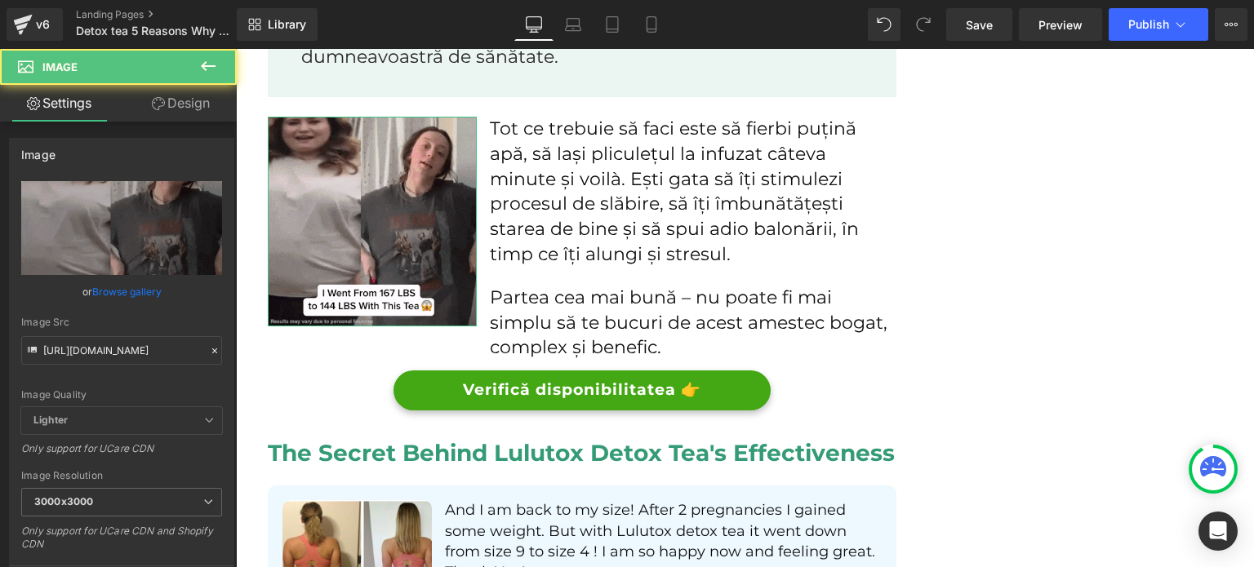
click at [163, 111] on link "Design" at bounding box center [181, 103] width 118 height 37
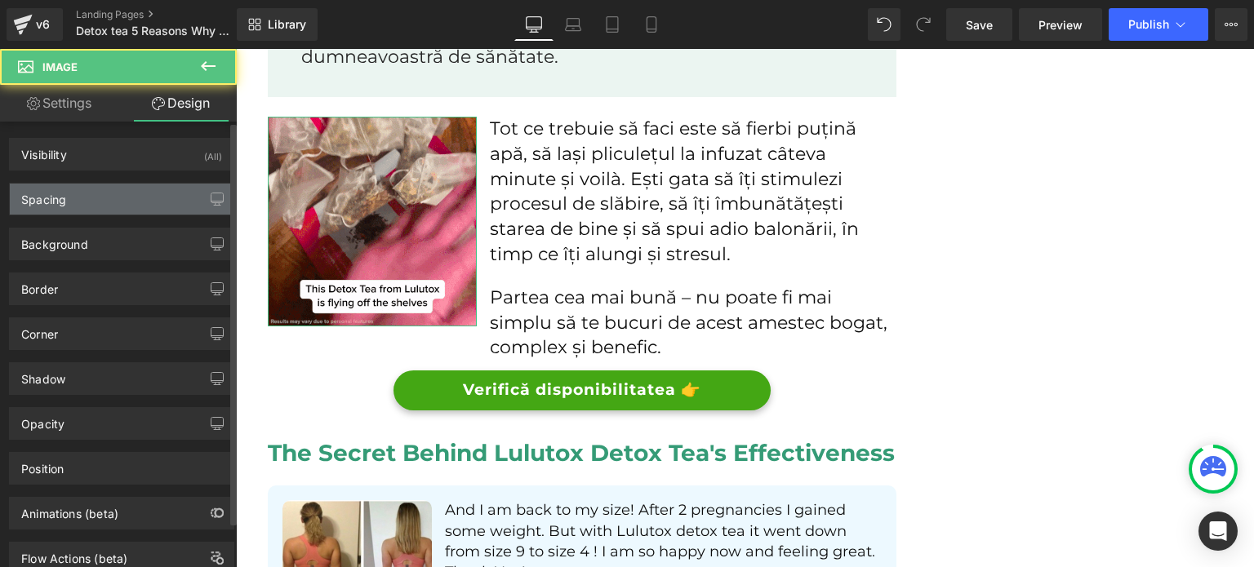
click at [66, 199] on div "Spacing" at bounding box center [122, 199] width 224 height 31
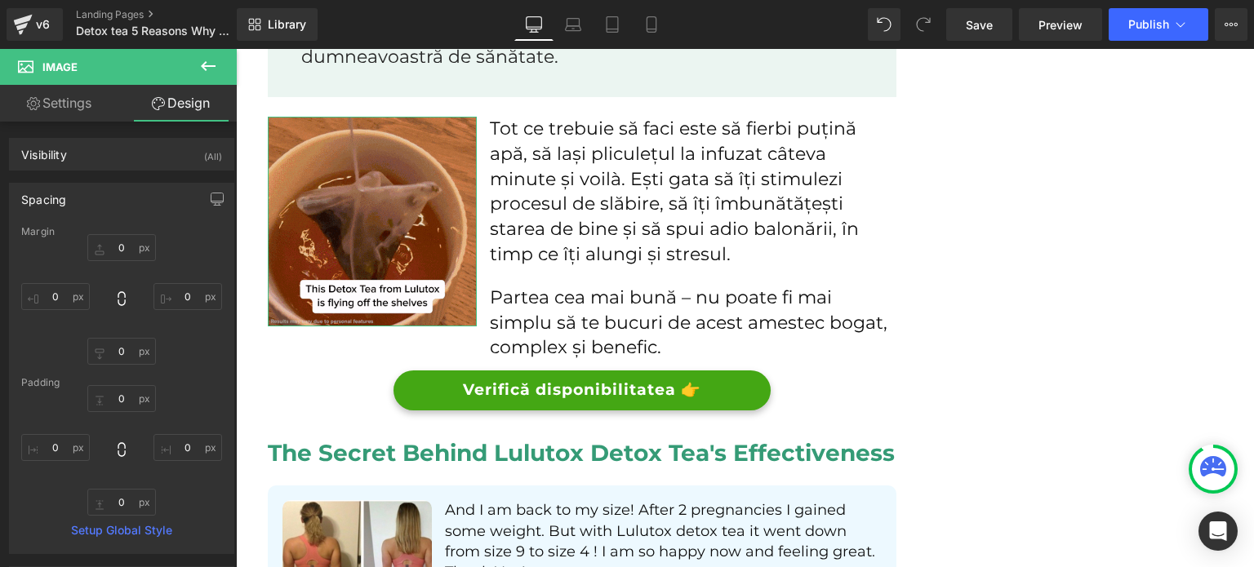
click at [60, 108] on link "Settings" at bounding box center [59, 103] width 118 height 37
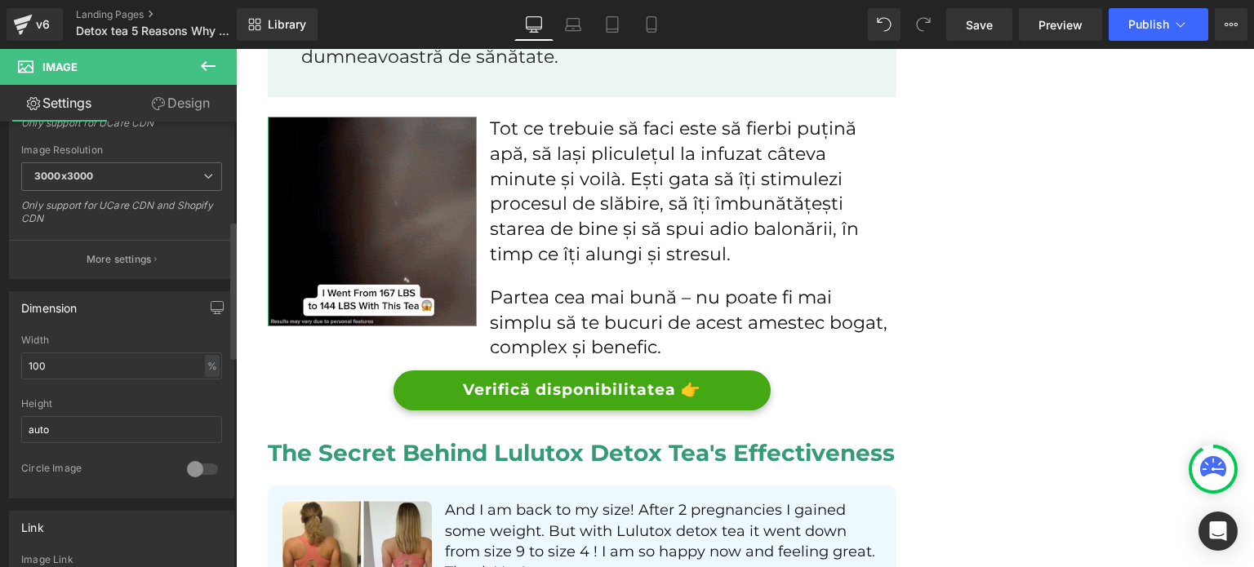
scroll to position [327, 0]
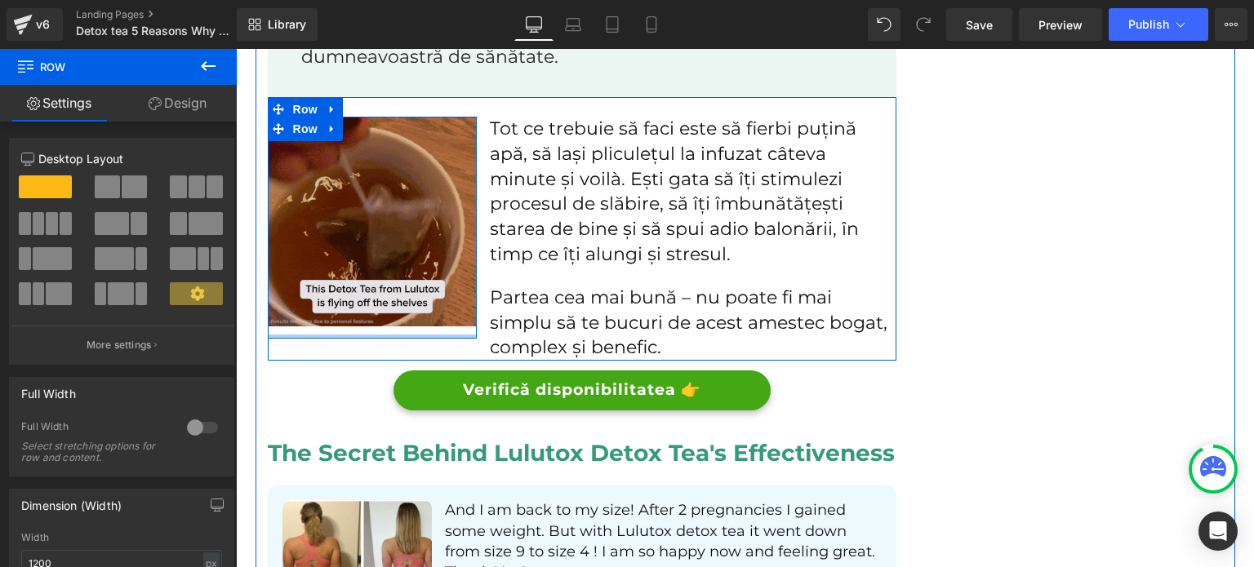
drag, startPoint x: 341, startPoint y: 331, endPoint x: 343, endPoint y: 300, distance: 31.9
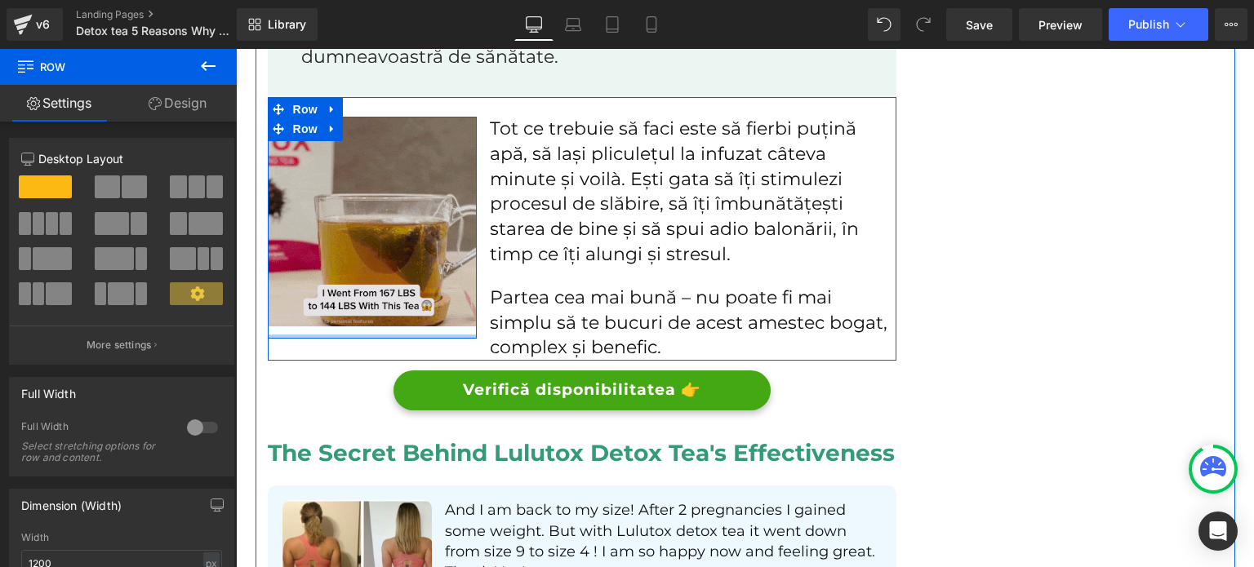
click at [343, 300] on div "Image Row" at bounding box center [373, 228] width 210 height 222
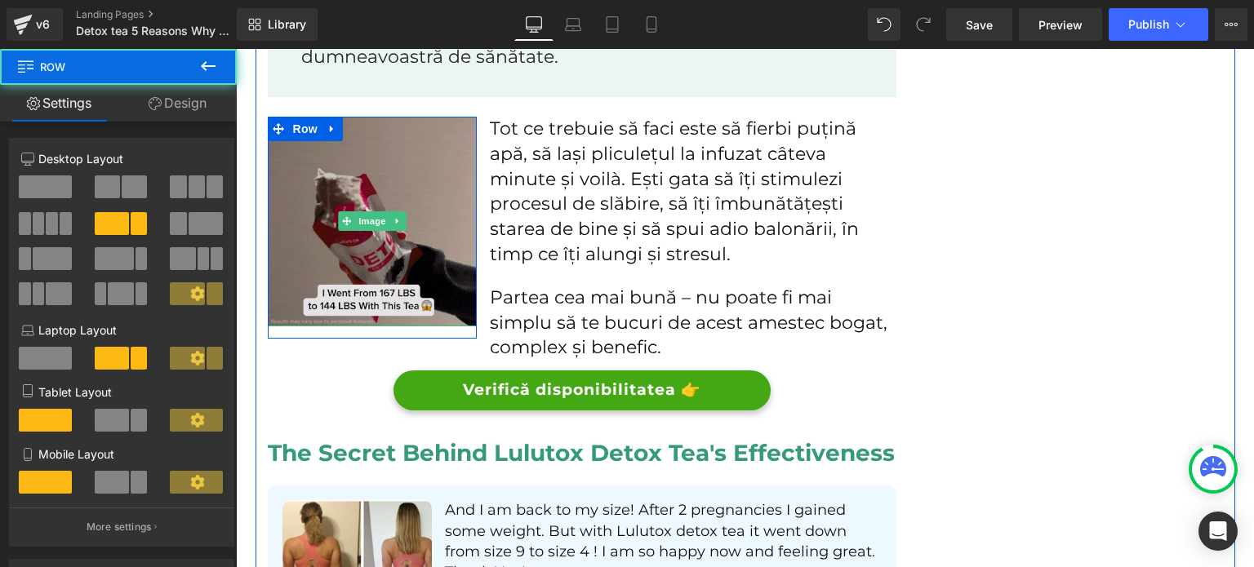
click at [421, 271] on img at bounding box center [373, 222] width 210 height 210
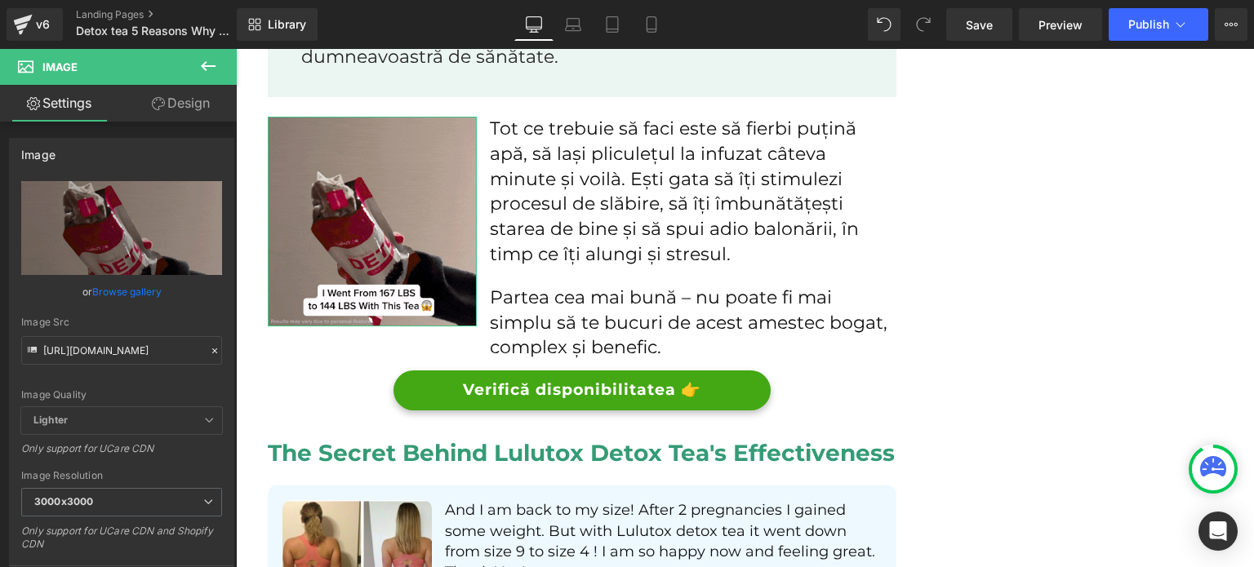
click at [162, 107] on icon at bounding box center [158, 103] width 13 height 13
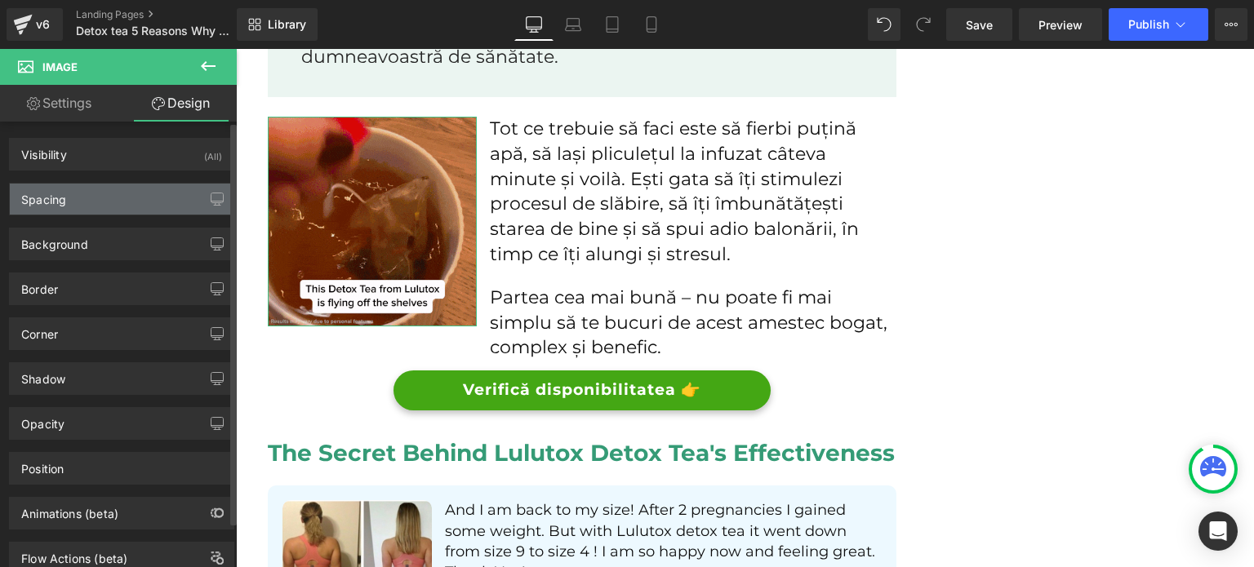
click at [127, 204] on div "Spacing" at bounding box center [122, 199] width 224 height 31
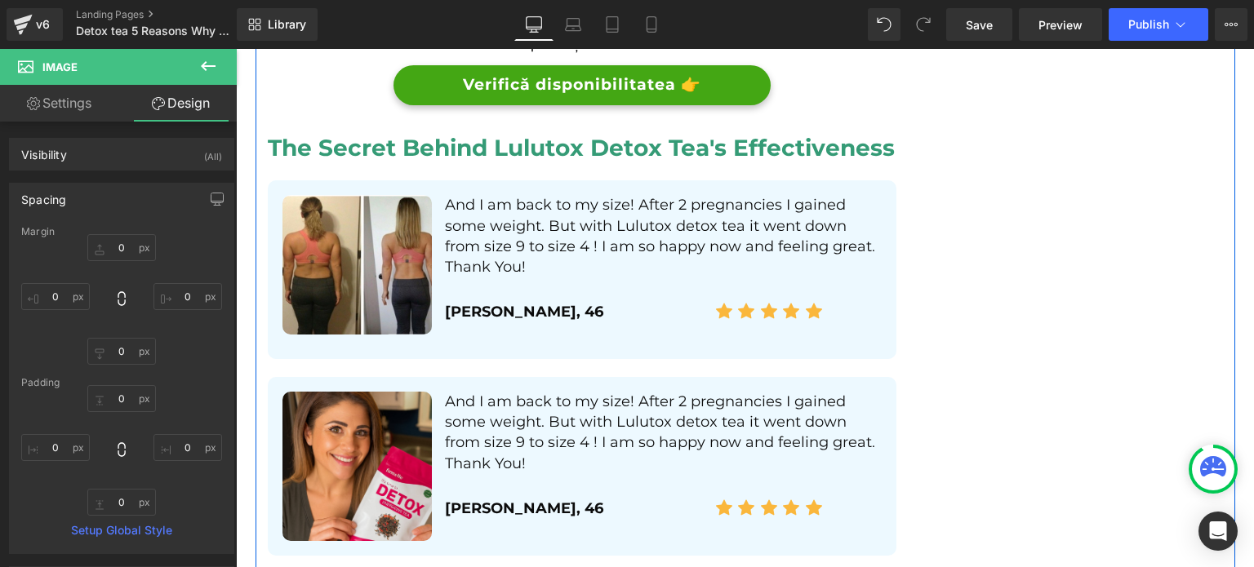
scroll to position [4068, 0]
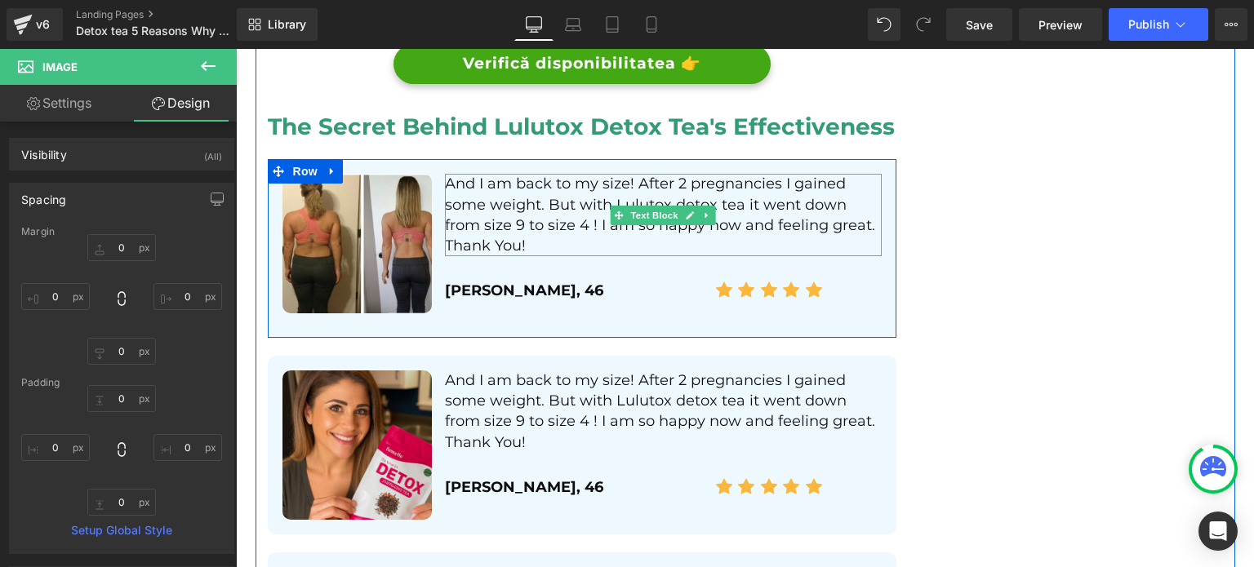
click at [531, 205] on p "And I am back to my size! After 2 pregnancies I gained some weight. But with Lu…" at bounding box center [663, 215] width 437 height 82
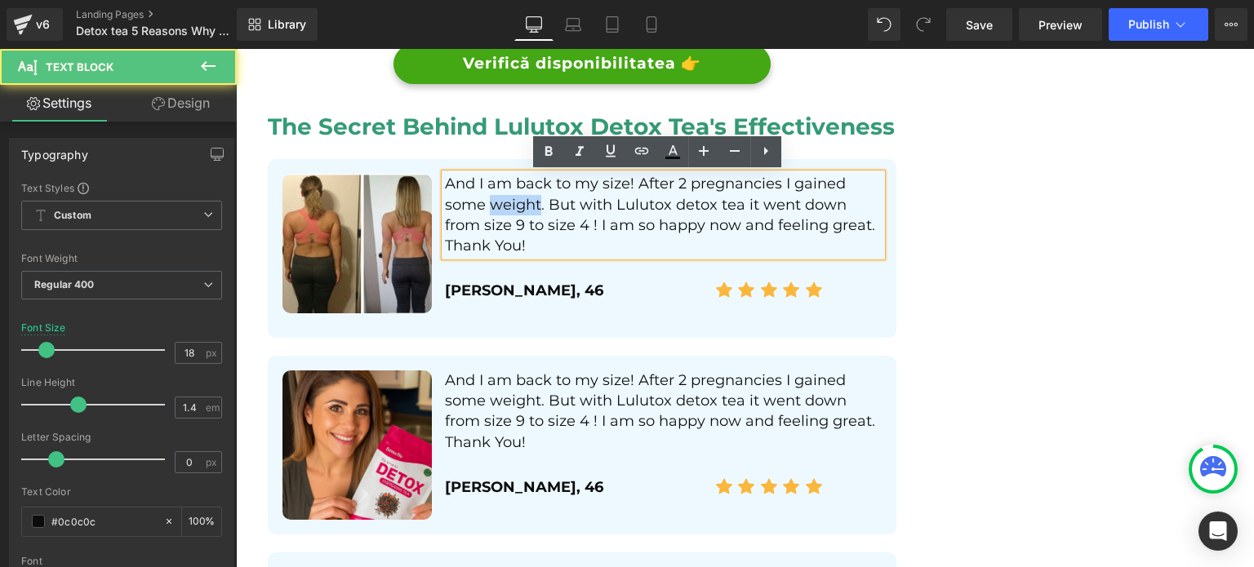
click at [531, 205] on p "And I am back to my size! After 2 pregnancies I gained some weight. But with Lu…" at bounding box center [663, 215] width 437 height 82
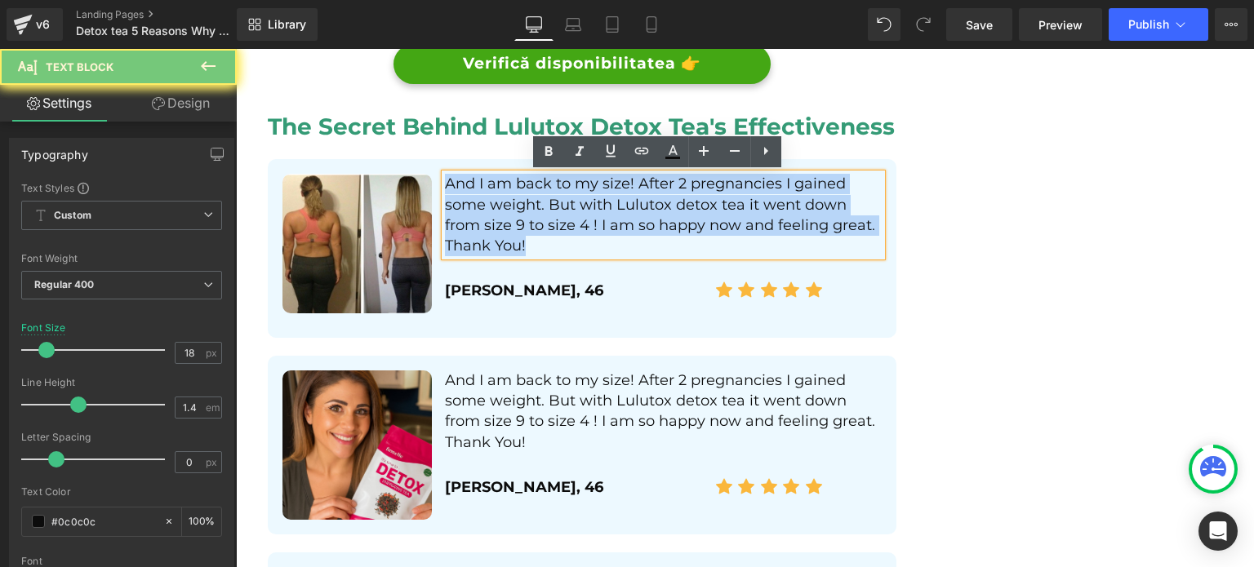
click at [531, 205] on p "And I am back to my size! After 2 pregnancies I gained some weight. But with Lu…" at bounding box center [663, 215] width 437 height 82
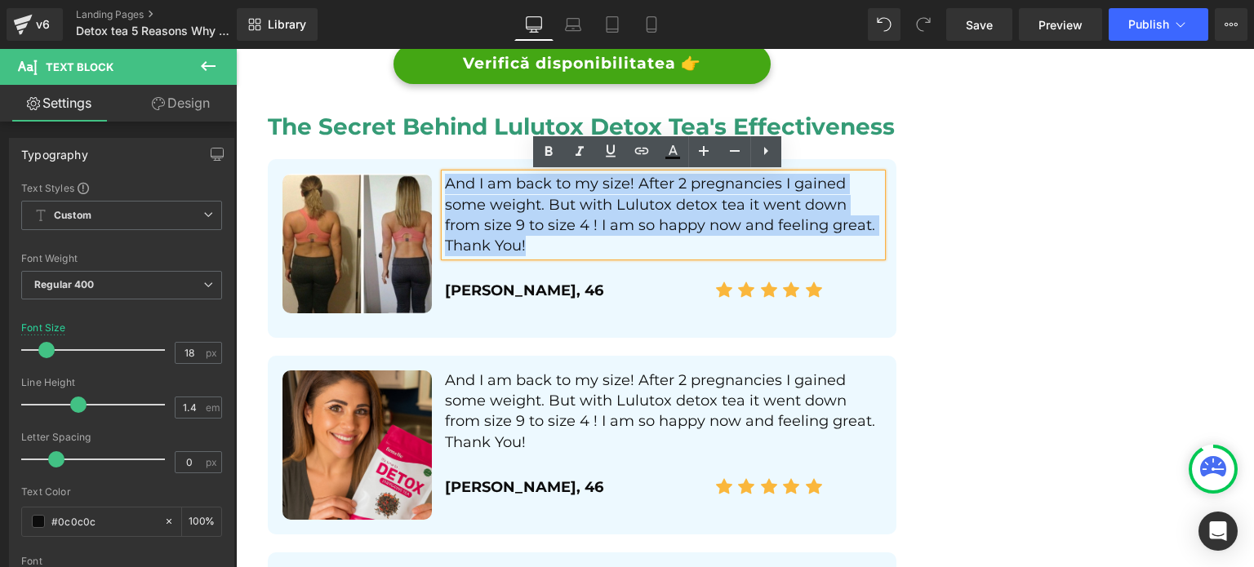
click at [519, 229] on p "And I am back to my size! After 2 pregnancies I gained some weight. But with Lu…" at bounding box center [663, 215] width 437 height 82
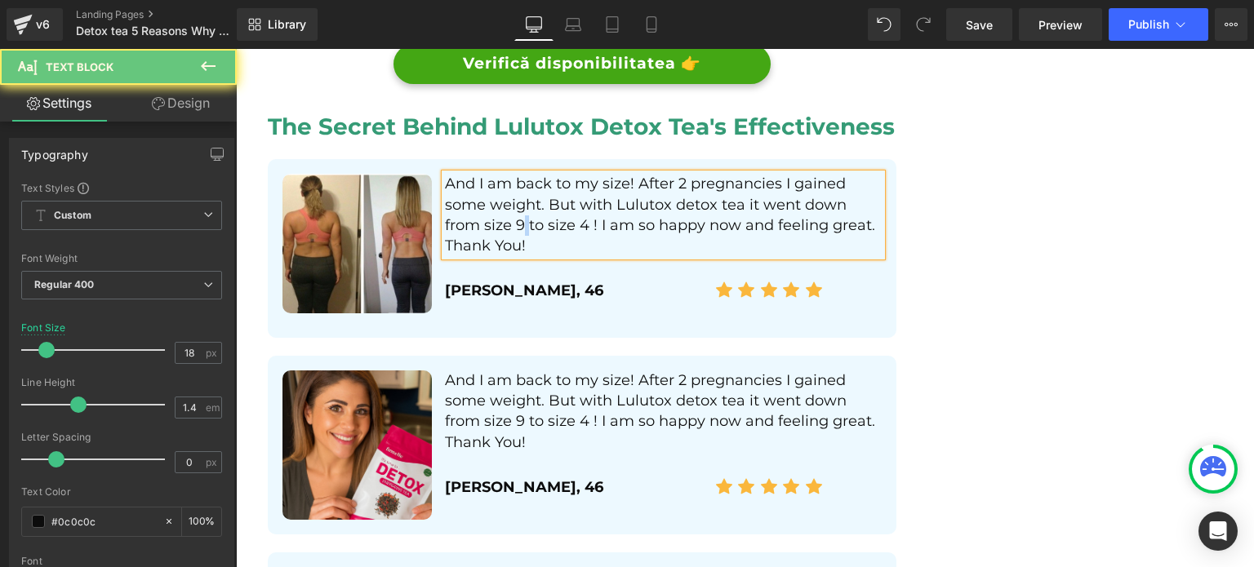
click at [519, 228] on p "And I am back to my size! After 2 pregnancies I gained some weight. But with Lu…" at bounding box center [663, 215] width 437 height 82
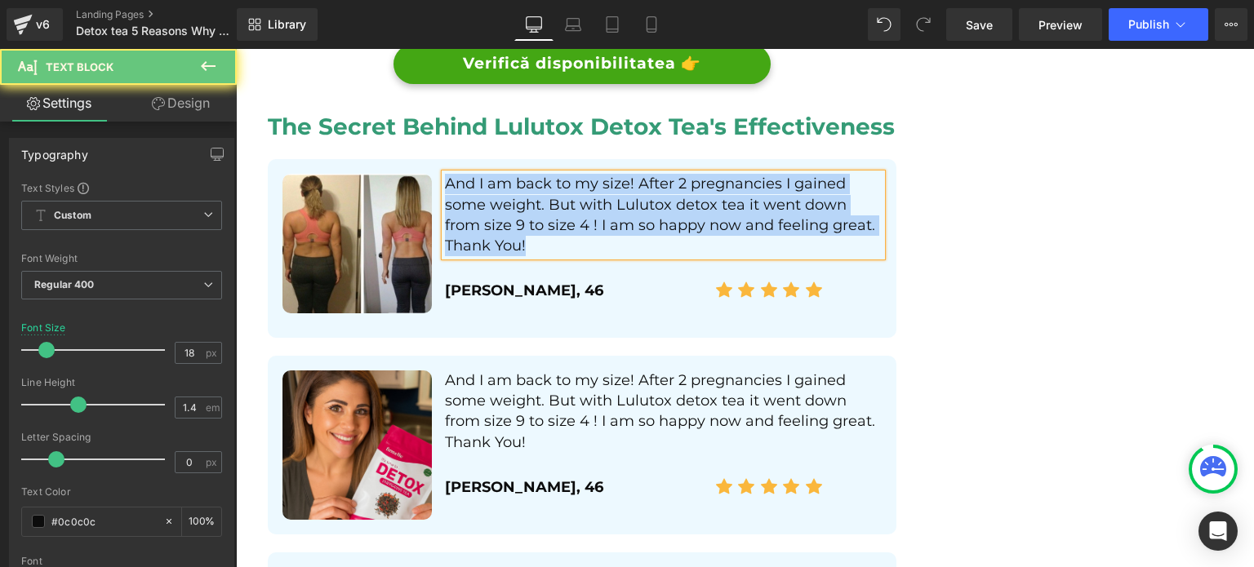
click at [519, 228] on p "And I am back to my size! After 2 pregnancies I gained some weight. But with Lu…" at bounding box center [663, 215] width 437 height 82
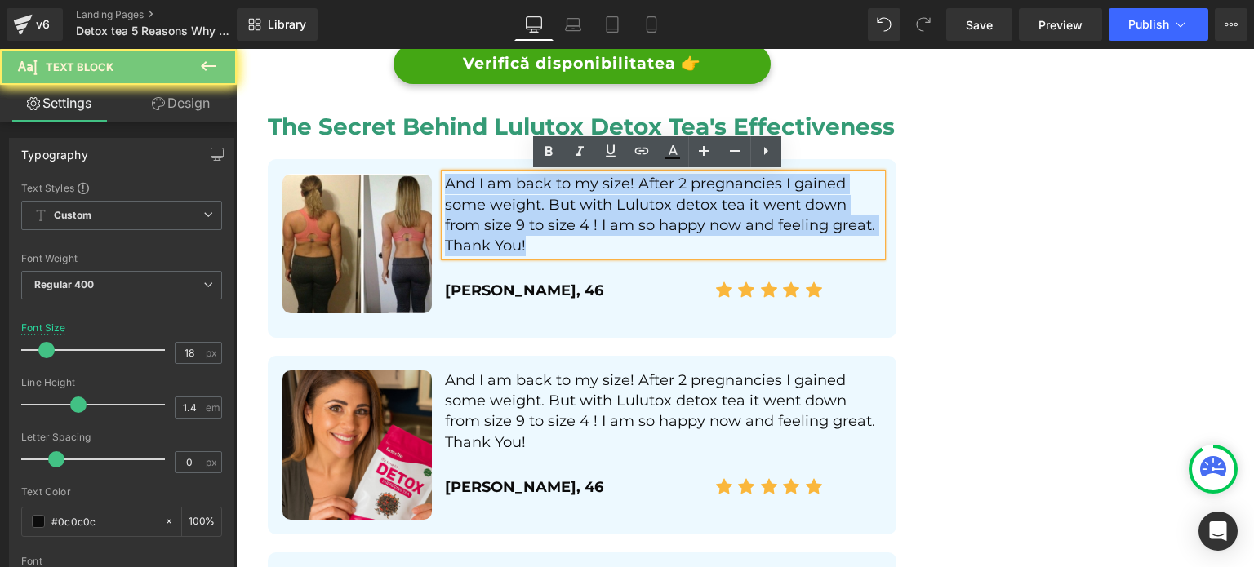
click at [519, 228] on p "And I am back to my size! After 2 pregnancies I gained some weight. But with Lu…" at bounding box center [663, 215] width 437 height 82
paste div
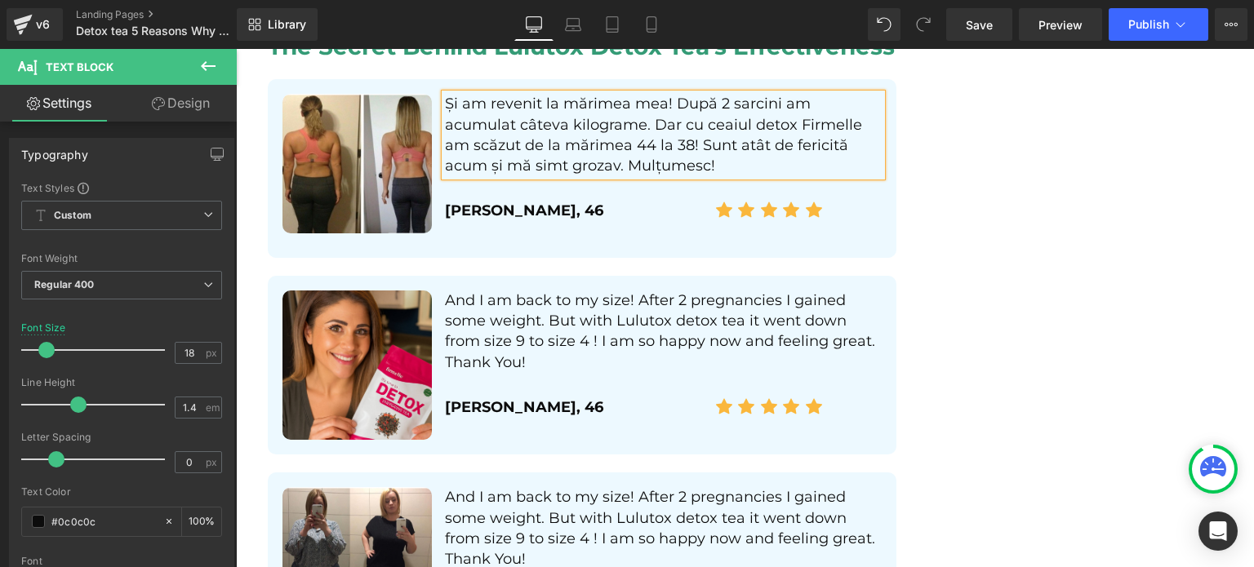
scroll to position [4149, 0]
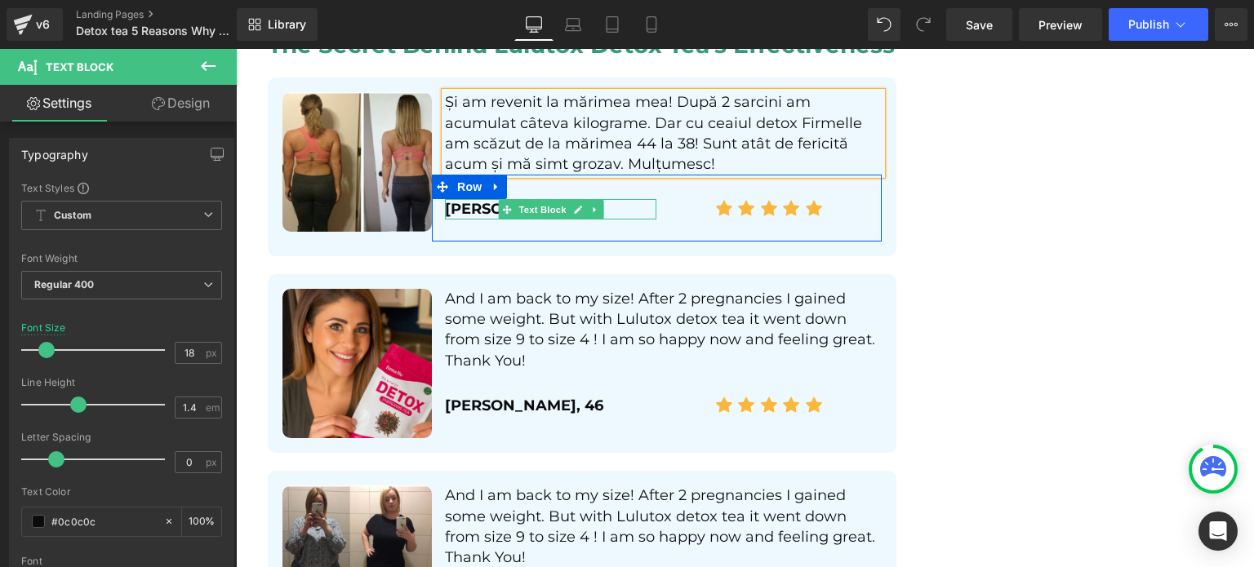
click at [477, 207] on p "Kelly, 46" at bounding box center [550, 209] width 211 height 20
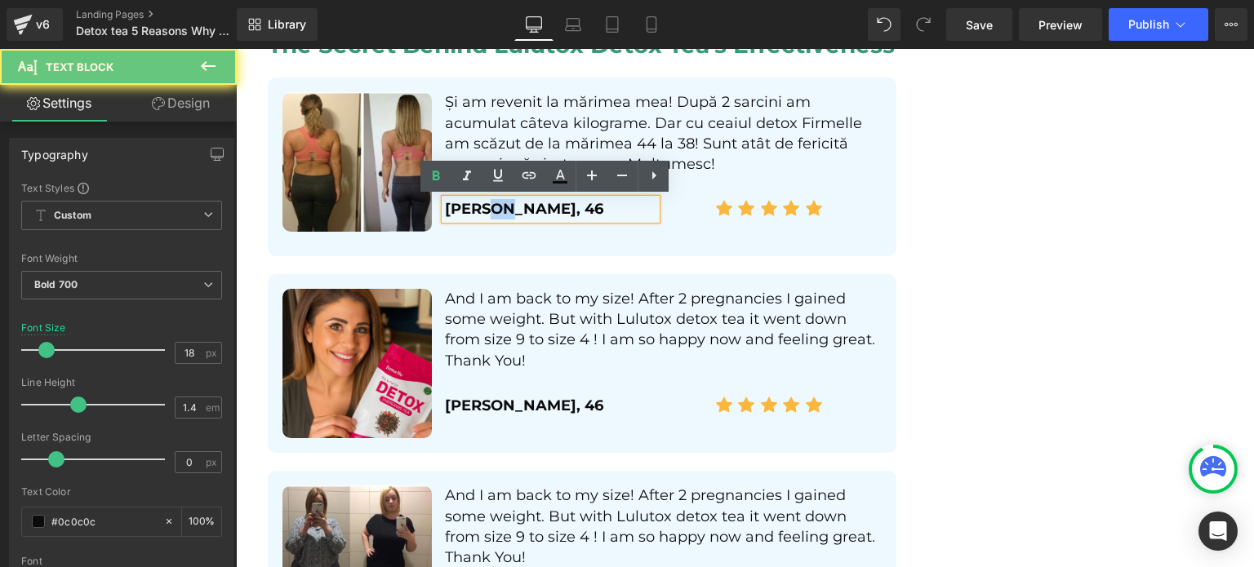
click at [477, 207] on p "Kelly, 46" at bounding box center [550, 209] width 211 height 20
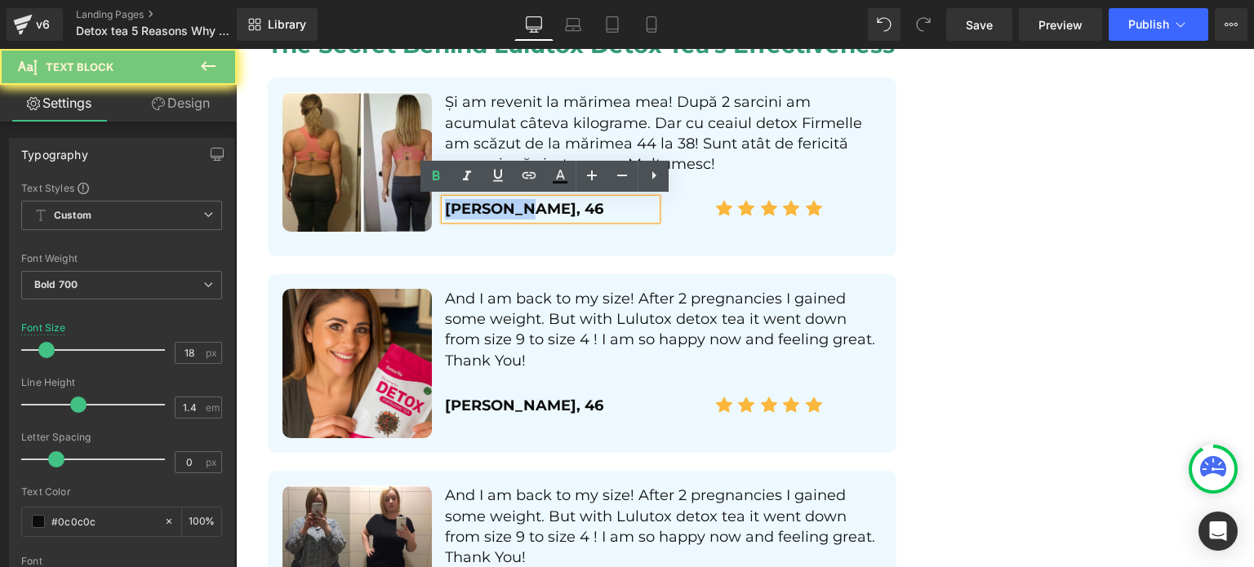
paste div
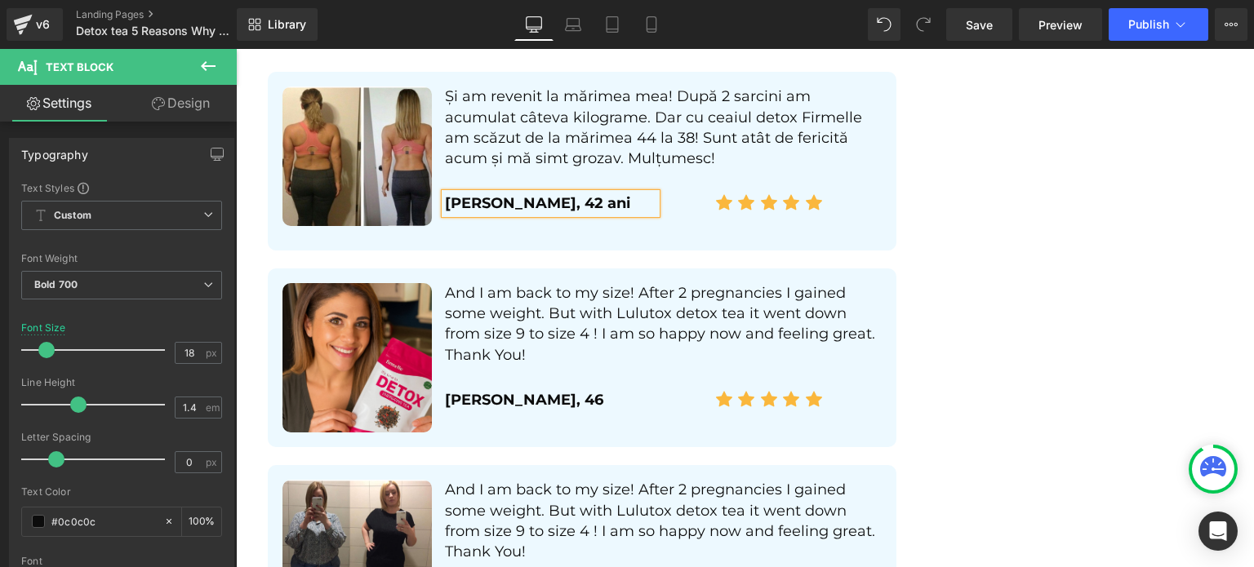
scroll to position [4231, 0]
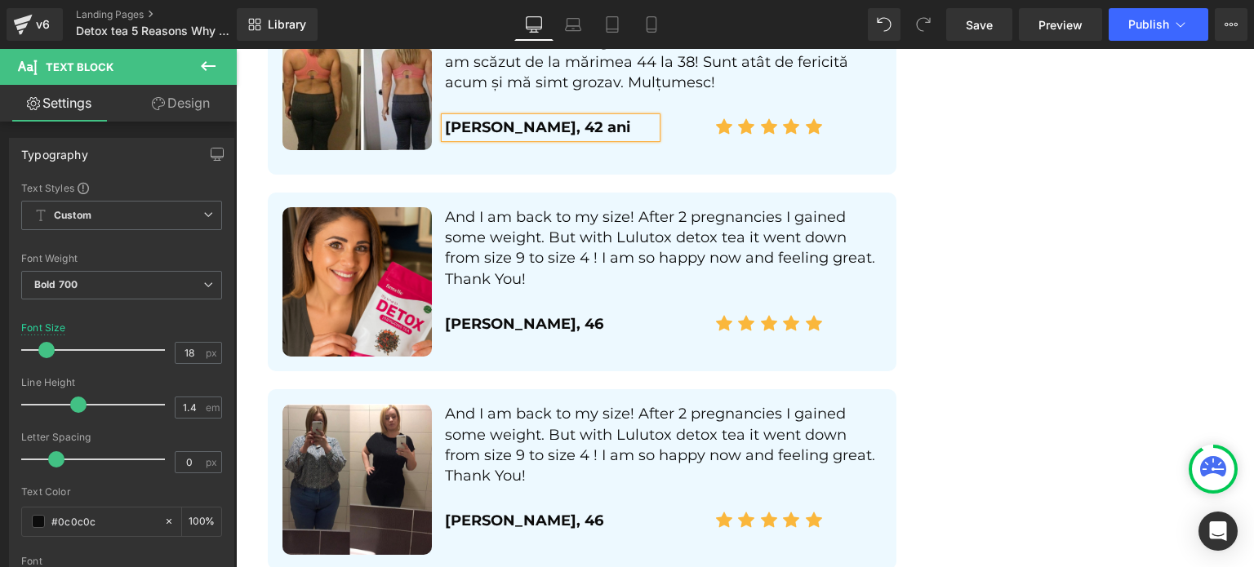
click at [499, 255] on p "And I am back to my size! After 2 pregnancies I gained some weight. But with Lu…" at bounding box center [663, 248] width 437 height 82
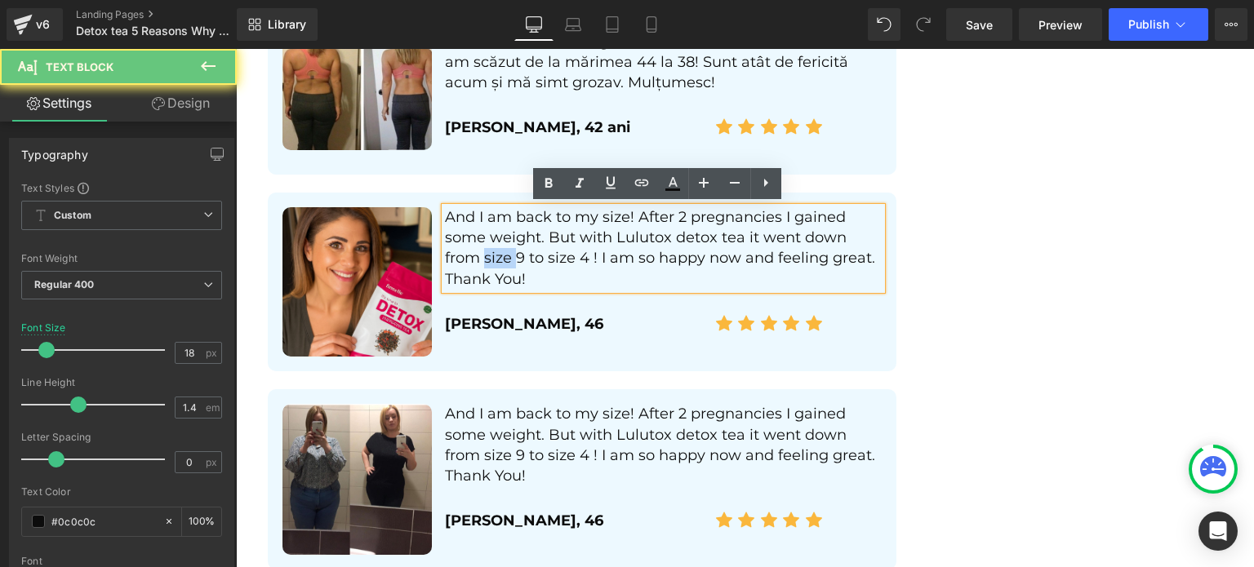
click at [499, 255] on p "And I am back to my size! After 2 pregnancies I gained some weight. But with Lu…" at bounding box center [663, 248] width 437 height 82
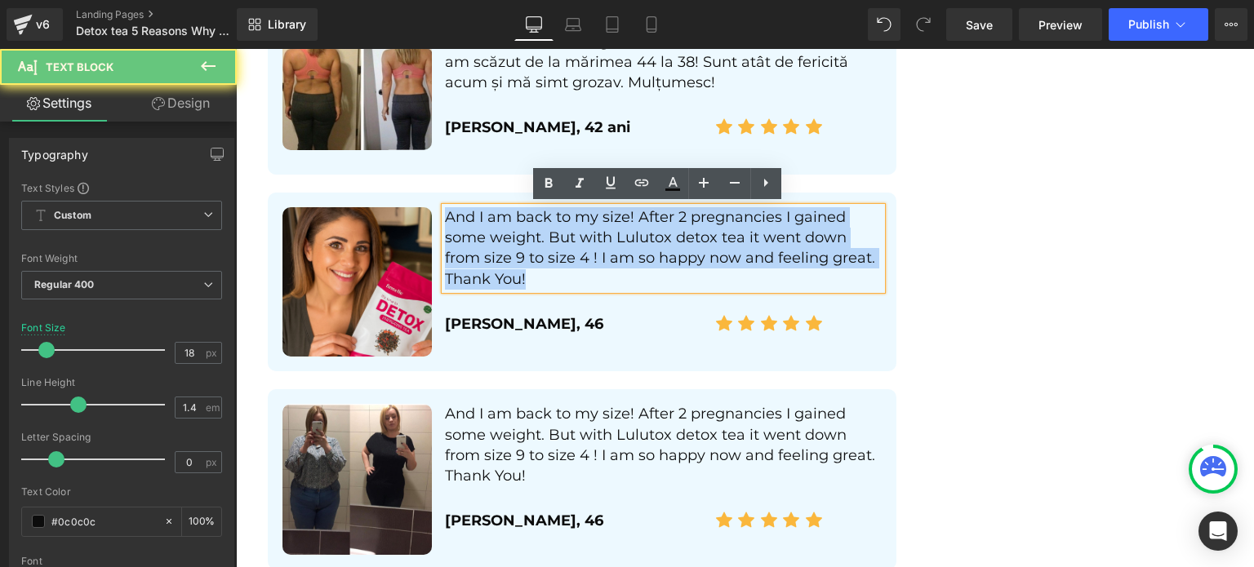
click at [499, 255] on p "And I am back to my size! After 2 pregnancies I gained some weight. But with Lu…" at bounding box center [663, 248] width 437 height 82
paste div
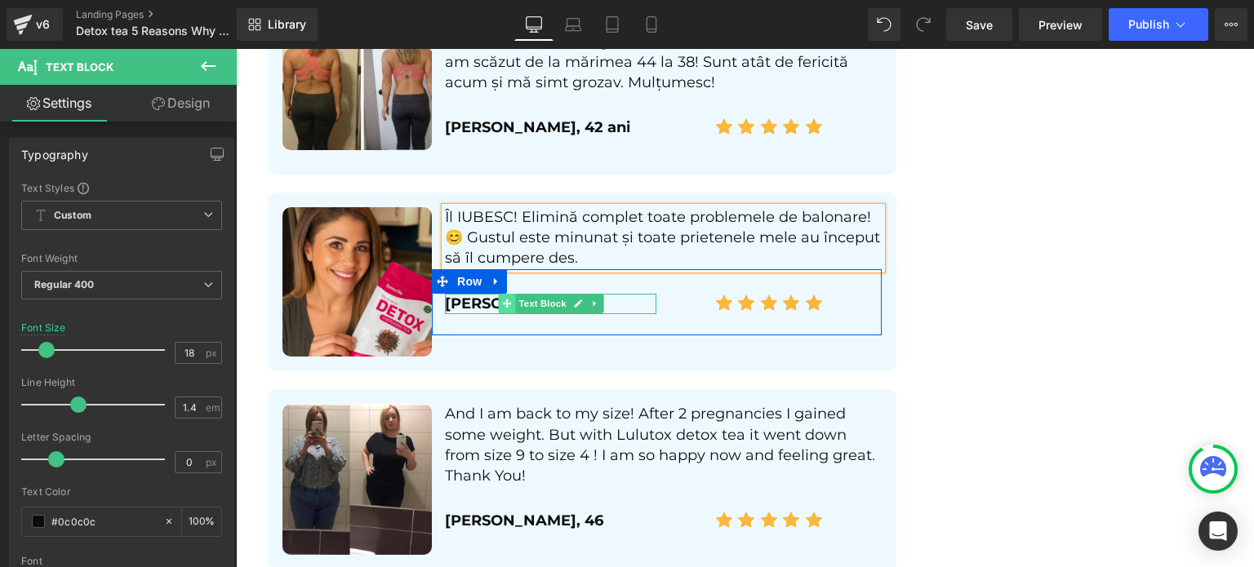
click at [502, 302] on icon at bounding box center [506, 304] width 9 height 10
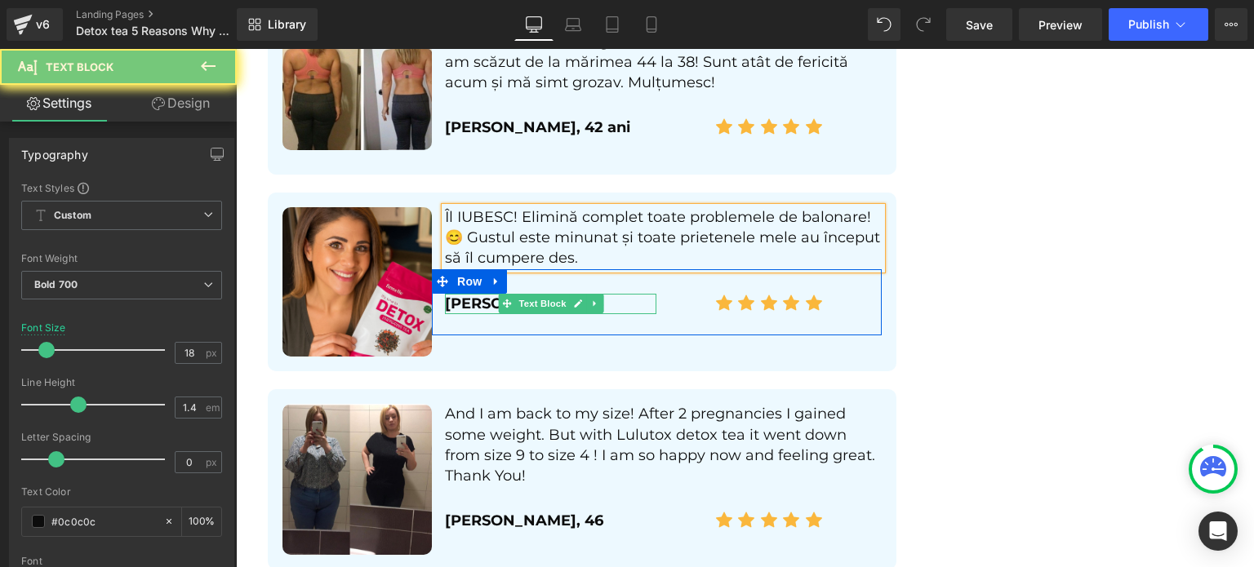
click at [484, 305] on p "Kelly, 46" at bounding box center [550, 304] width 211 height 20
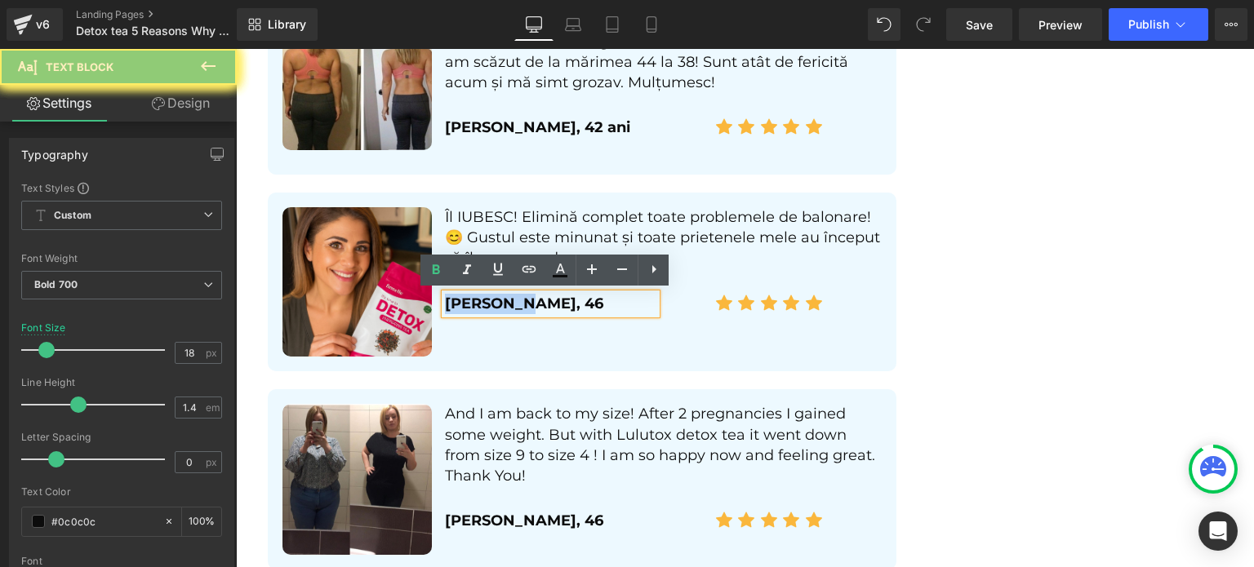
click at [484, 305] on p "Kelly, 46" at bounding box center [550, 304] width 211 height 20
paste div
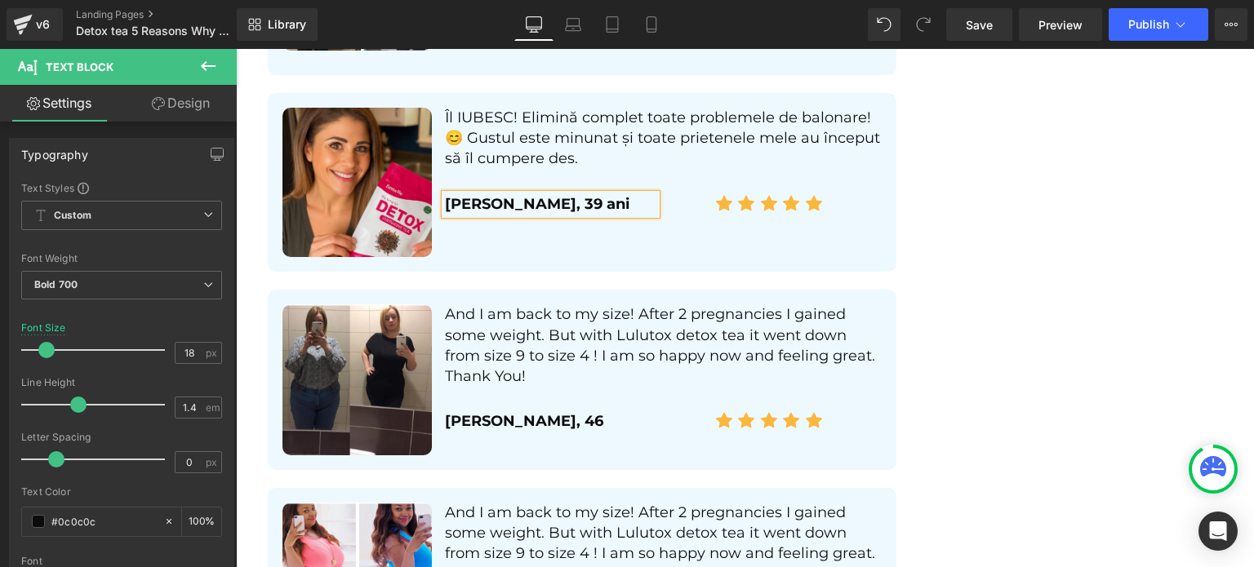
scroll to position [4394, 0]
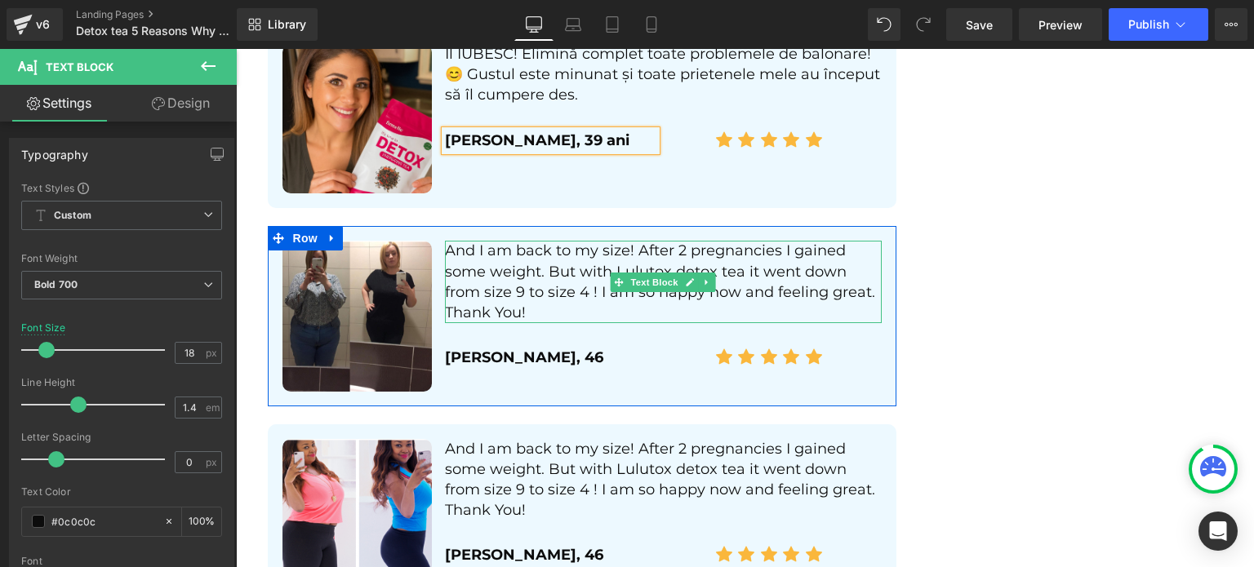
click at [515, 260] on p "And I am back to my size! After 2 pregnancies I gained some weight. But with Lu…" at bounding box center [663, 282] width 437 height 82
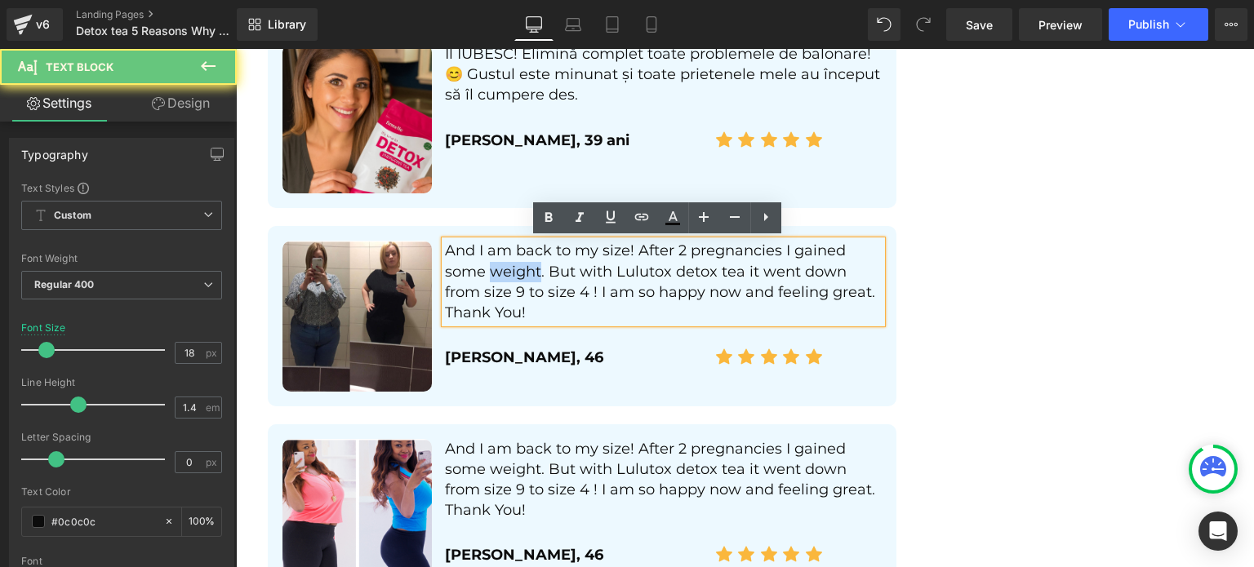
click at [515, 260] on p "And I am back to my size! After 2 pregnancies I gained some weight. But with Lu…" at bounding box center [663, 282] width 437 height 82
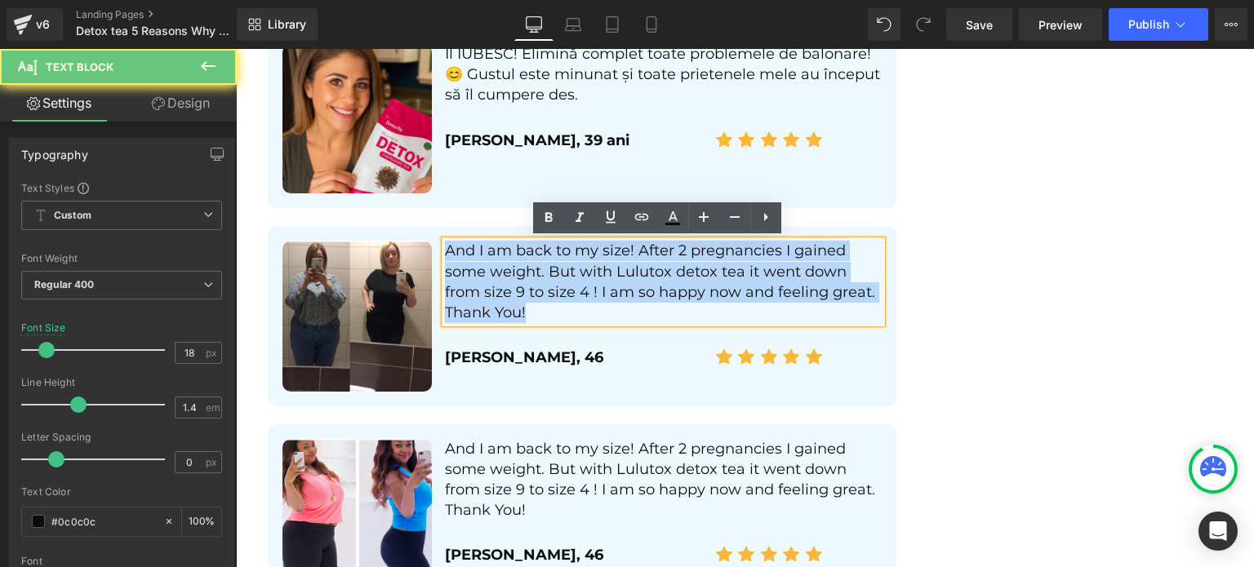
click at [515, 260] on p "And I am back to my size! After 2 pregnancies I gained some weight. But with Lu…" at bounding box center [663, 282] width 437 height 82
paste div
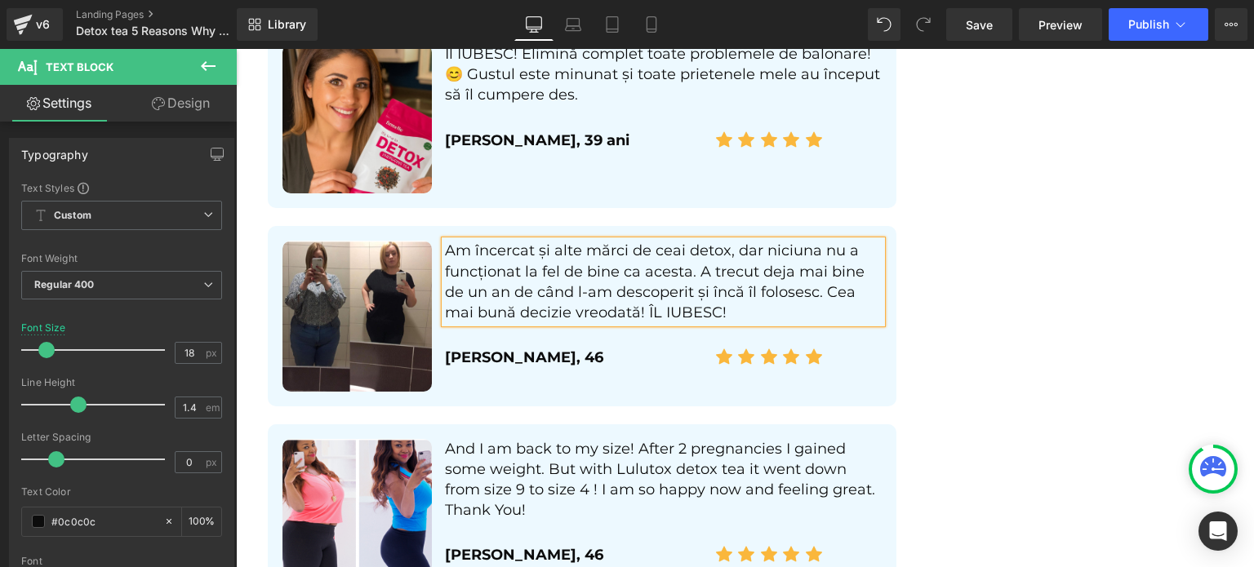
click at [490, 354] on p "Kelly, 46" at bounding box center [550, 358] width 211 height 20
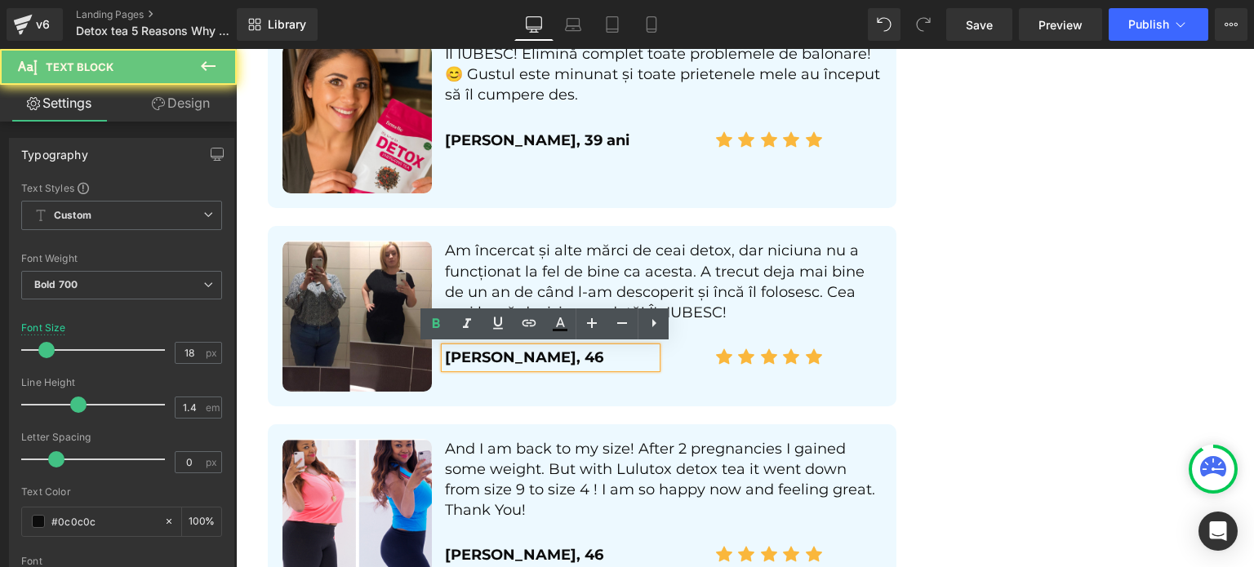
click at [490, 354] on p "Kelly, 46" at bounding box center [550, 358] width 211 height 20
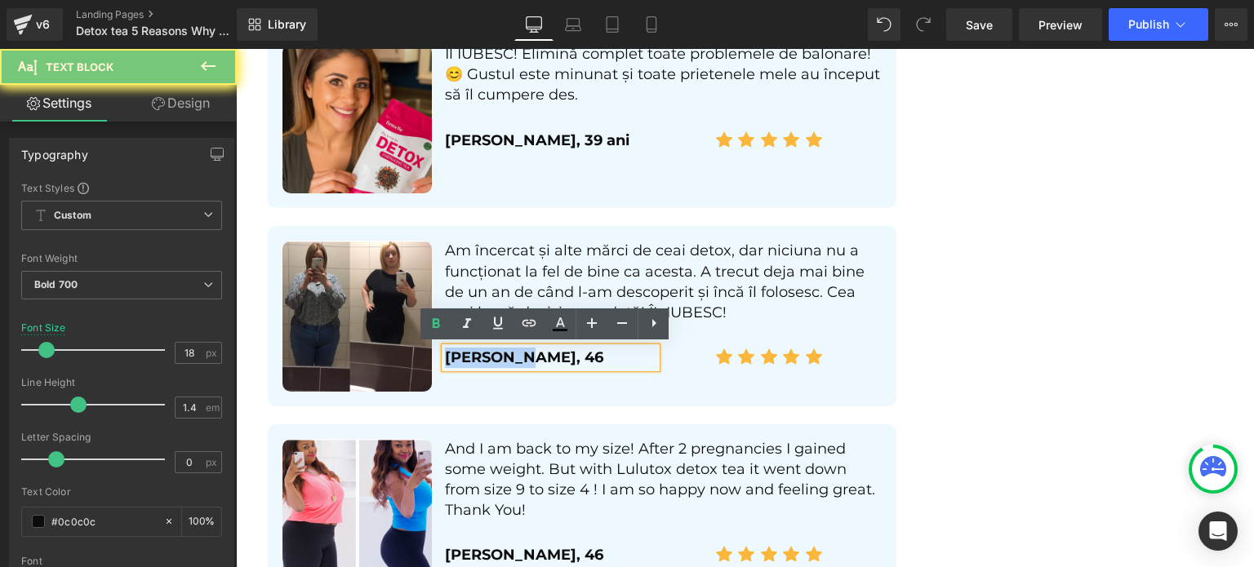
paste div
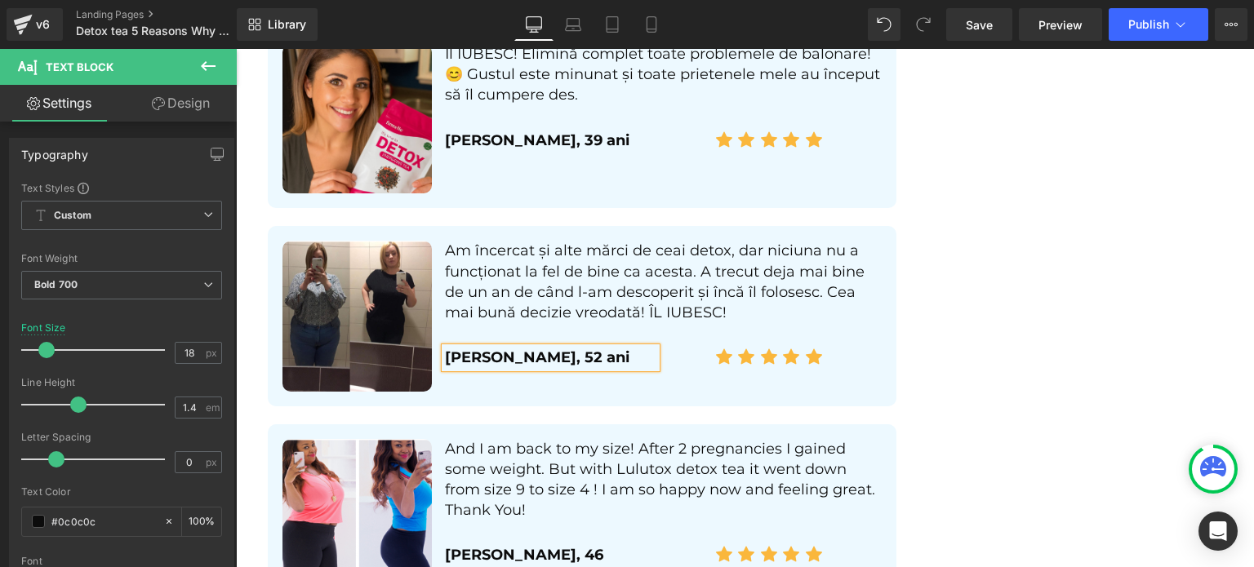
click at [470, 456] on p "And I am back to my size! After 2 pregnancies I gained some weight. But with Lu…" at bounding box center [663, 480] width 437 height 82
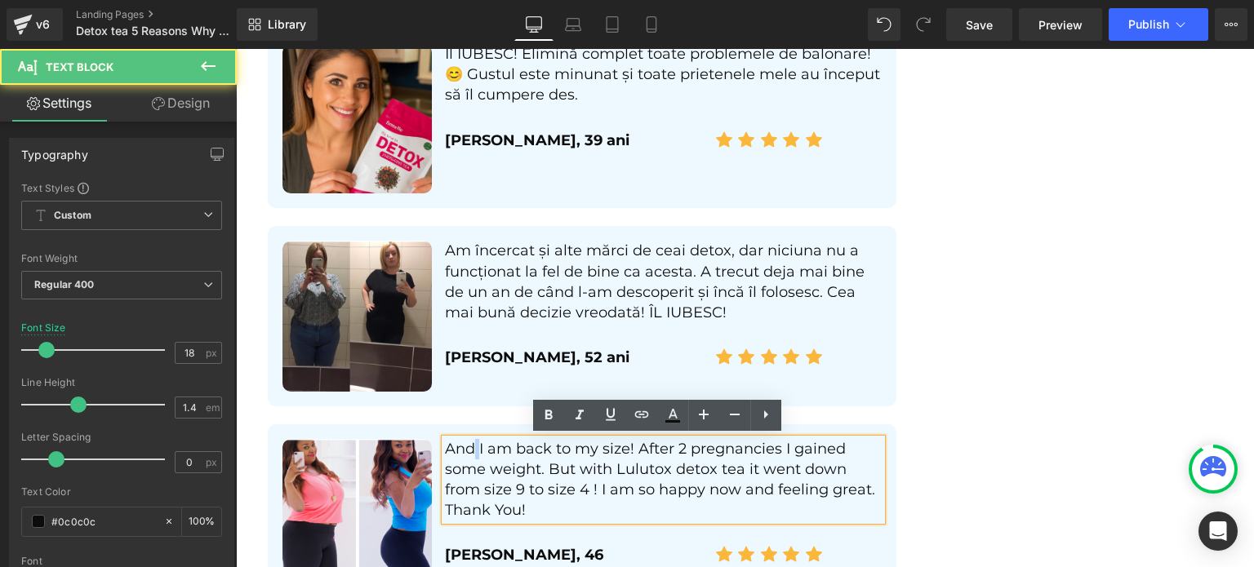
click at [470, 456] on p "And I am back to my size! After 2 pregnancies I gained some weight. But with Lu…" at bounding box center [663, 480] width 437 height 82
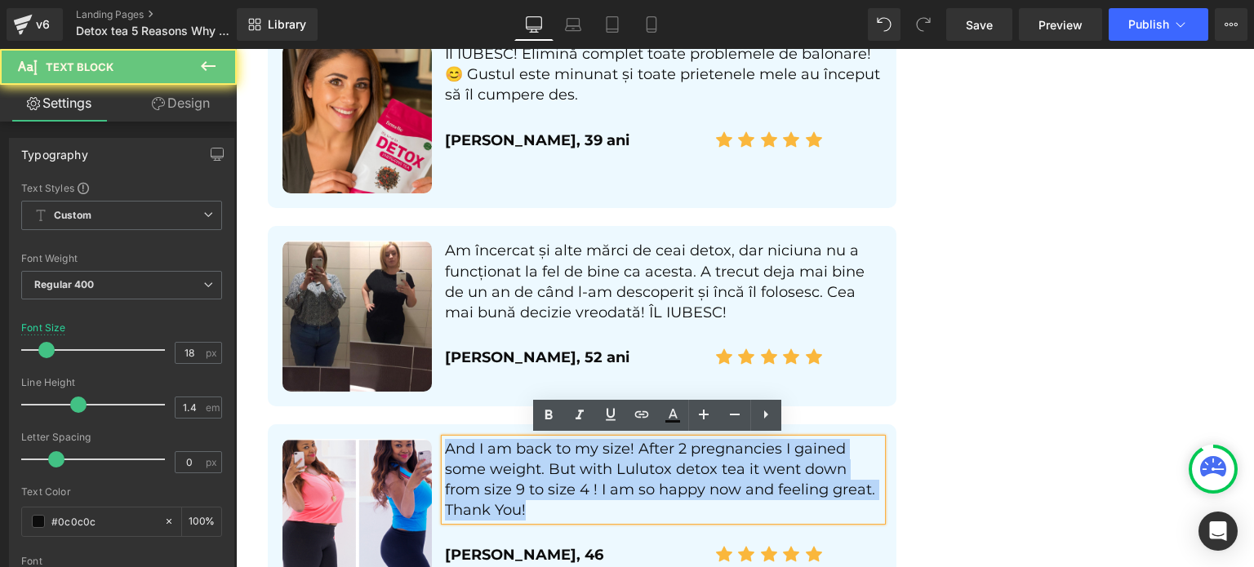
click at [470, 456] on p "And I am back to my size! After 2 pregnancies I gained some weight. But with Lu…" at bounding box center [663, 480] width 437 height 82
paste div
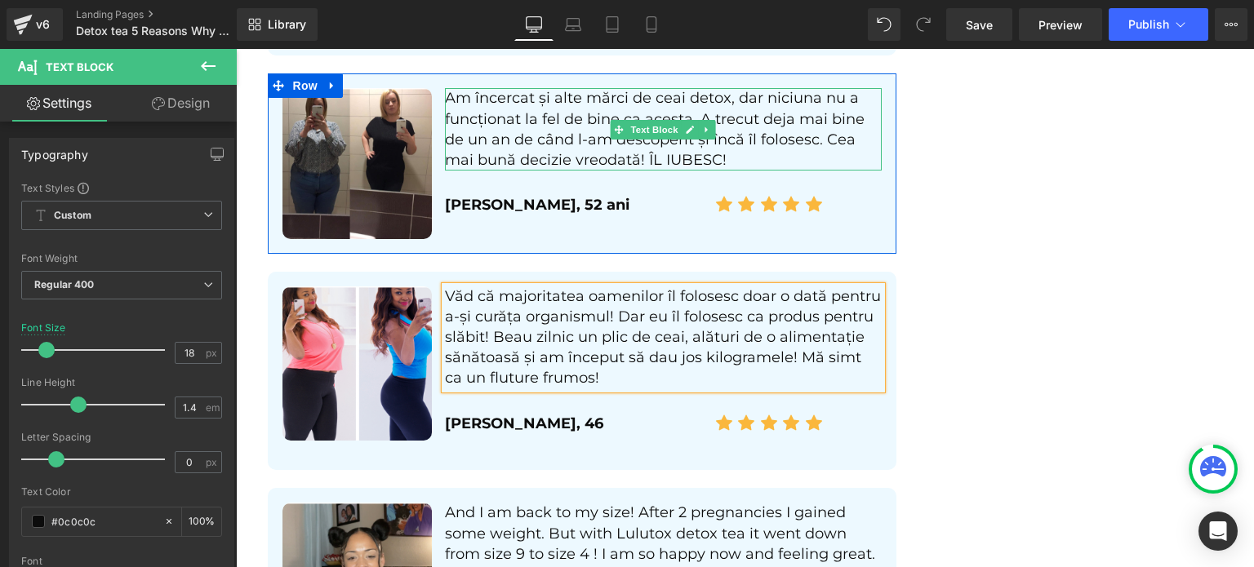
scroll to position [4558, 0]
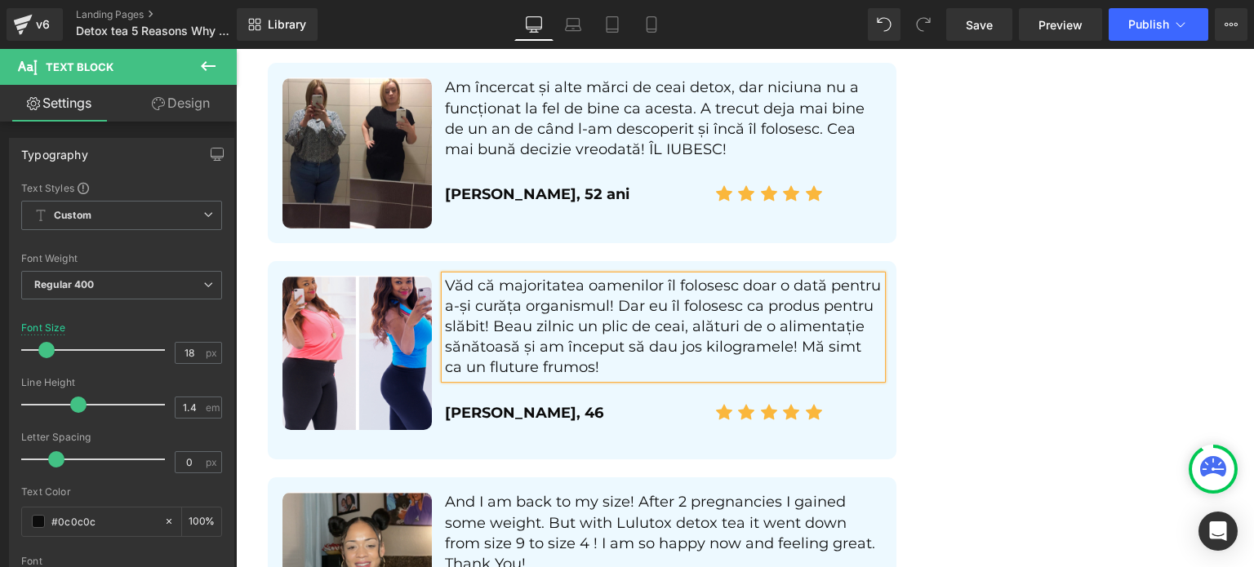
click at [478, 406] on p "Kelly, 46" at bounding box center [550, 413] width 211 height 20
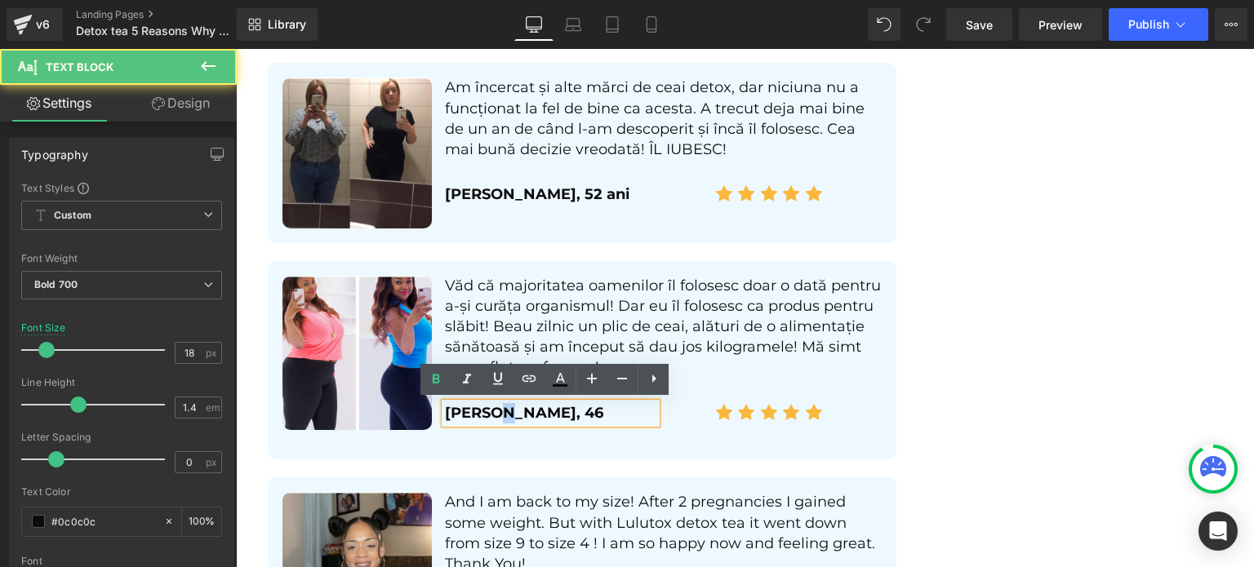
click at [478, 406] on p "Kelly, 46" at bounding box center [550, 413] width 211 height 20
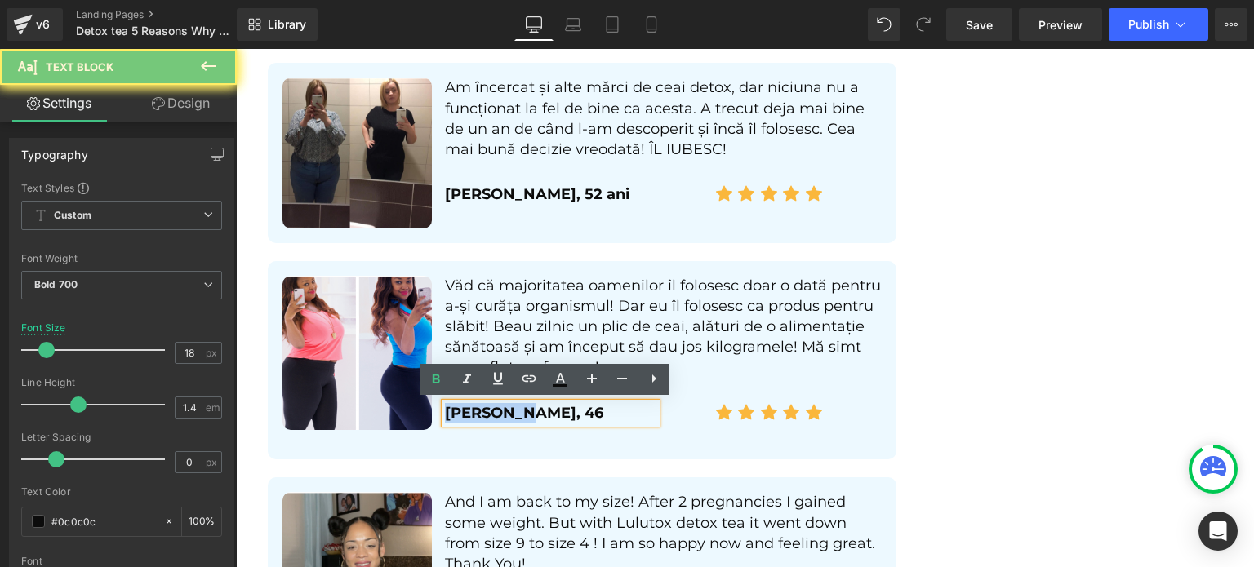
click at [478, 406] on p "Kelly, 46" at bounding box center [550, 413] width 211 height 20
paste div
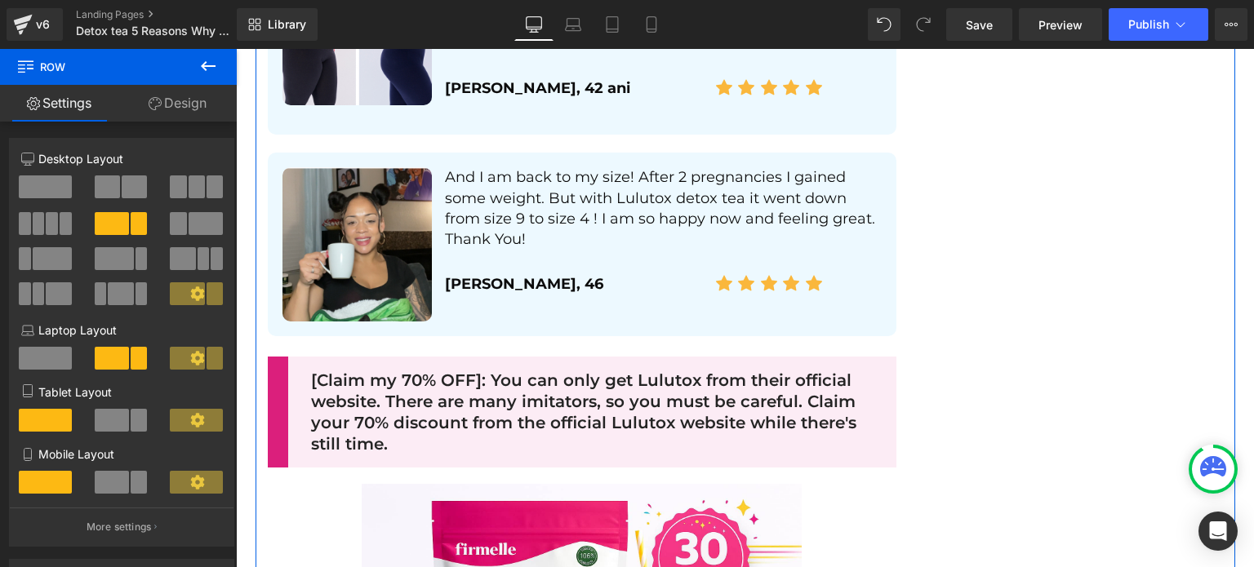
scroll to position [4884, 0]
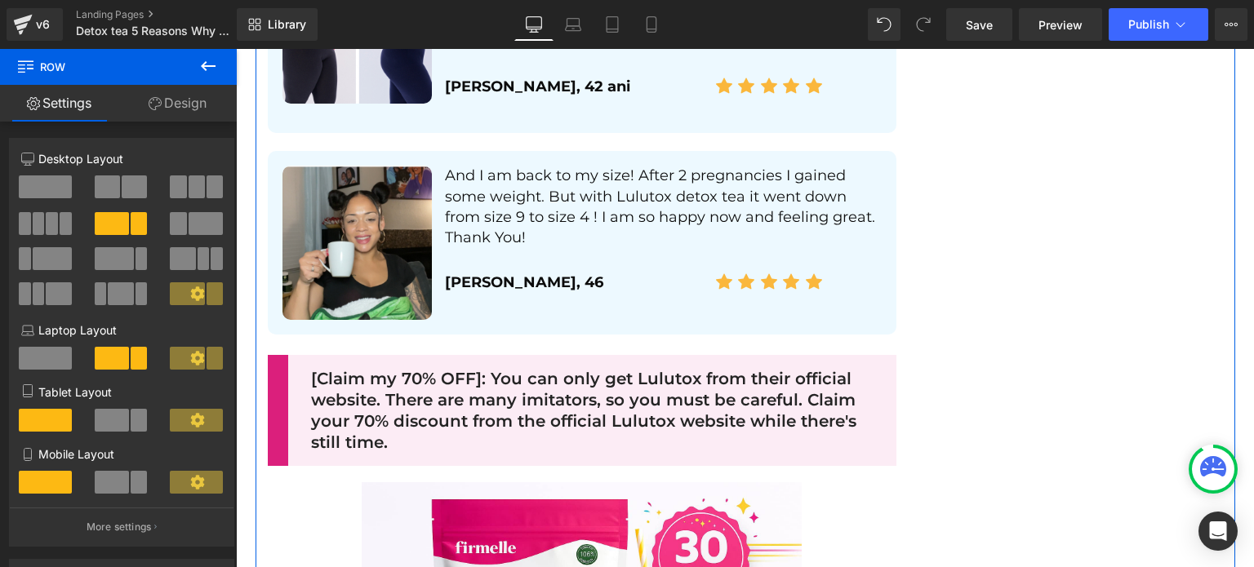
click at [386, 394] on p "[Claim my 70% OFF]: You can only get Lulutox from their official website. There…" at bounding box center [592, 410] width 563 height 85
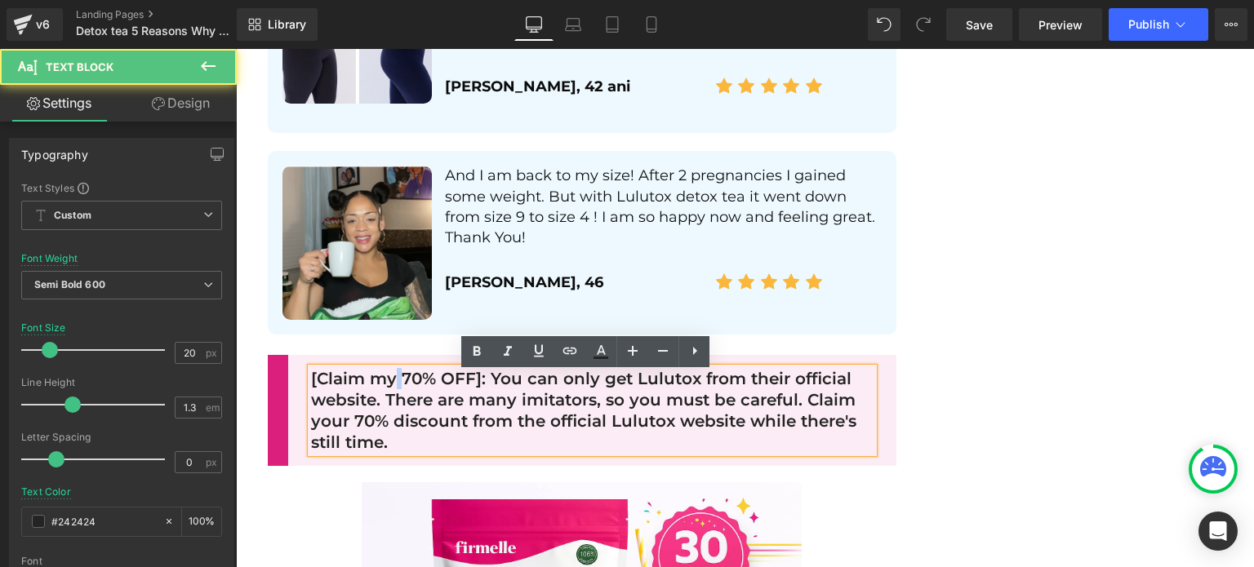
click at [386, 394] on p "[Claim my 70% OFF]: You can only get Lulutox from their official website. There…" at bounding box center [592, 410] width 563 height 85
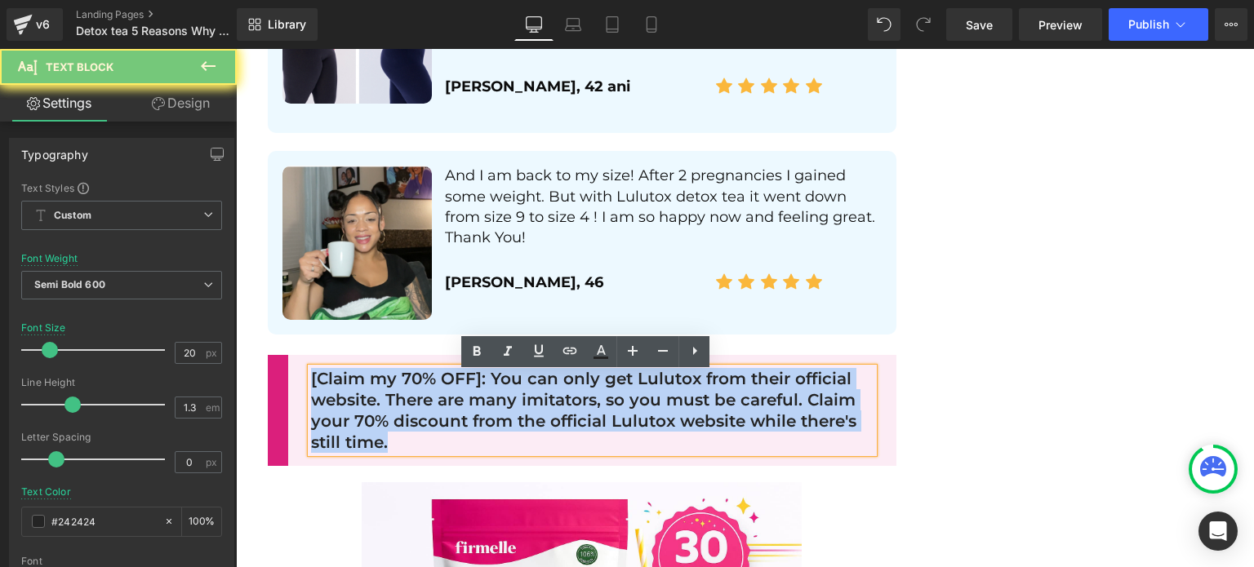
click at [386, 394] on p "[Claim my 70% OFF]: You can only get Lulutox from their official website. There…" at bounding box center [592, 410] width 563 height 85
paste div
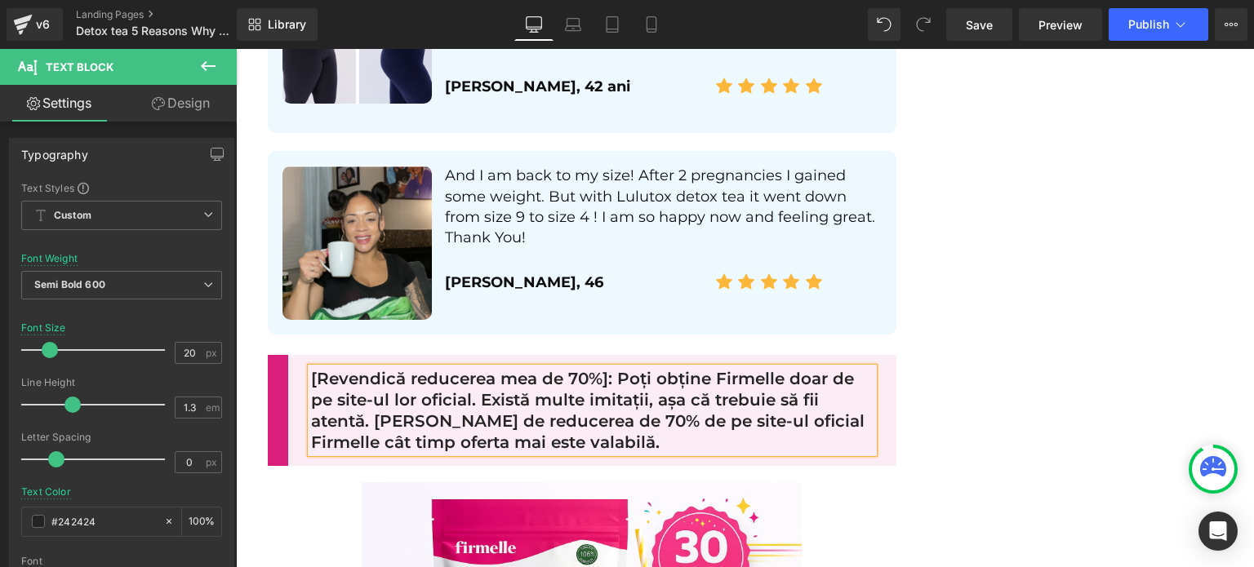
click at [503, 185] on p "And I am back to my size! After 2 pregnancies I gained some weight. But with Lu…" at bounding box center [663, 207] width 437 height 82
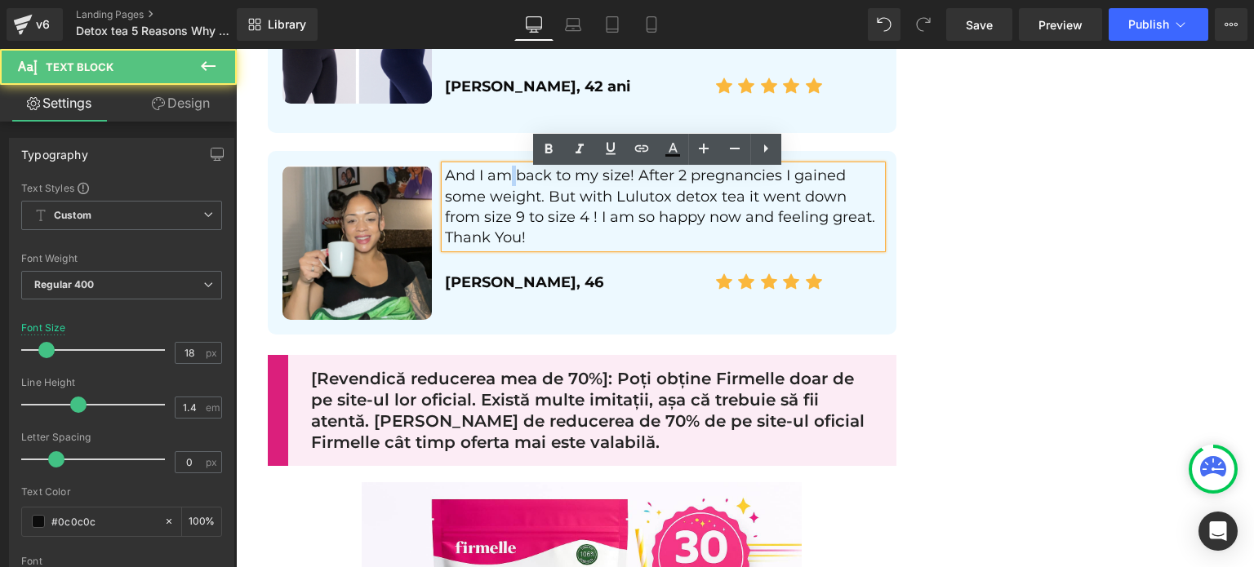
click at [503, 184] on p "And I am back to my size! After 2 pregnancies I gained some weight. But with Lu…" at bounding box center [663, 207] width 437 height 82
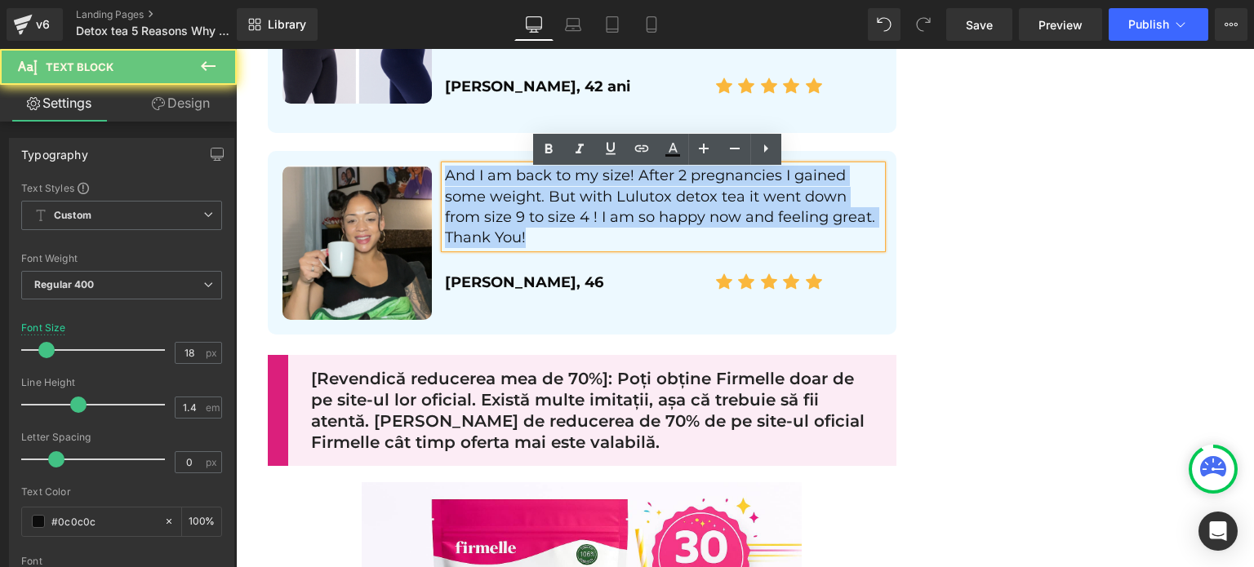
click at [503, 184] on p "And I am back to my size! After 2 pregnancies I gained some weight. But with Lu…" at bounding box center [663, 207] width 437 height 82
paste div
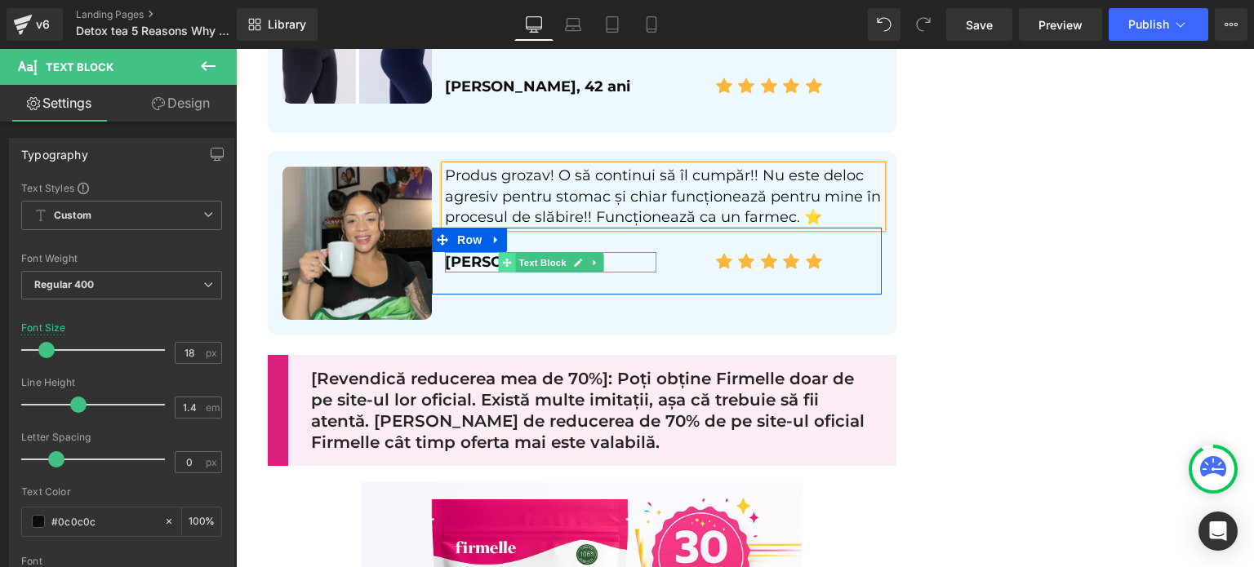
click at [502, 265] on icon at bounding box center [506, 263] width 9 height 10
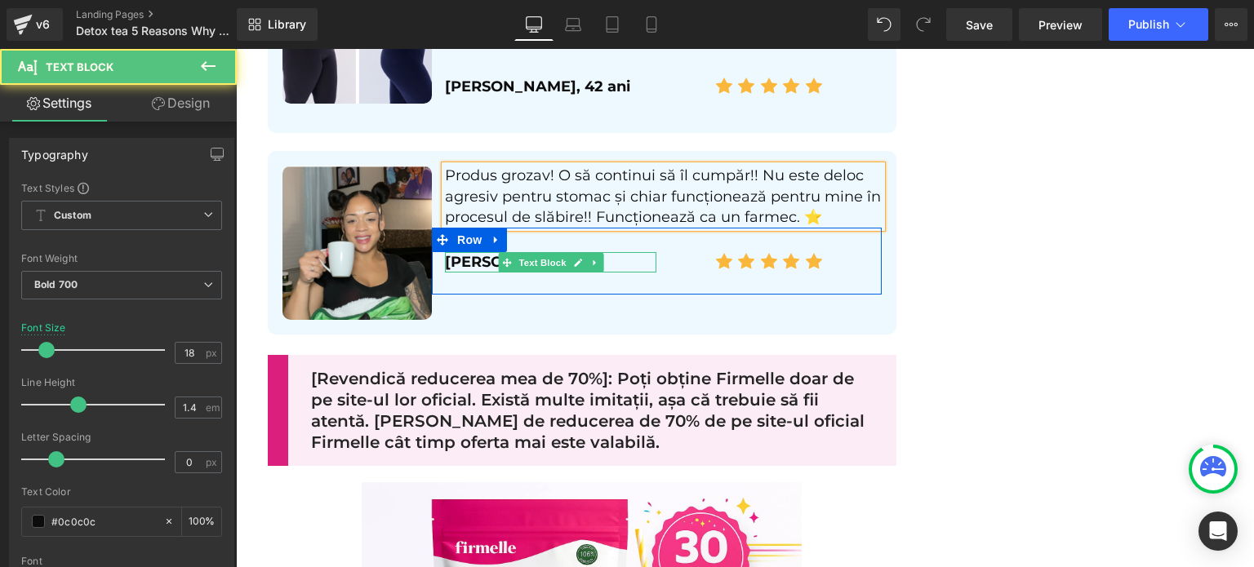
click at [485, 265] on p "Kelly, 46" at bounding box center [550, 262] width 211 height 20
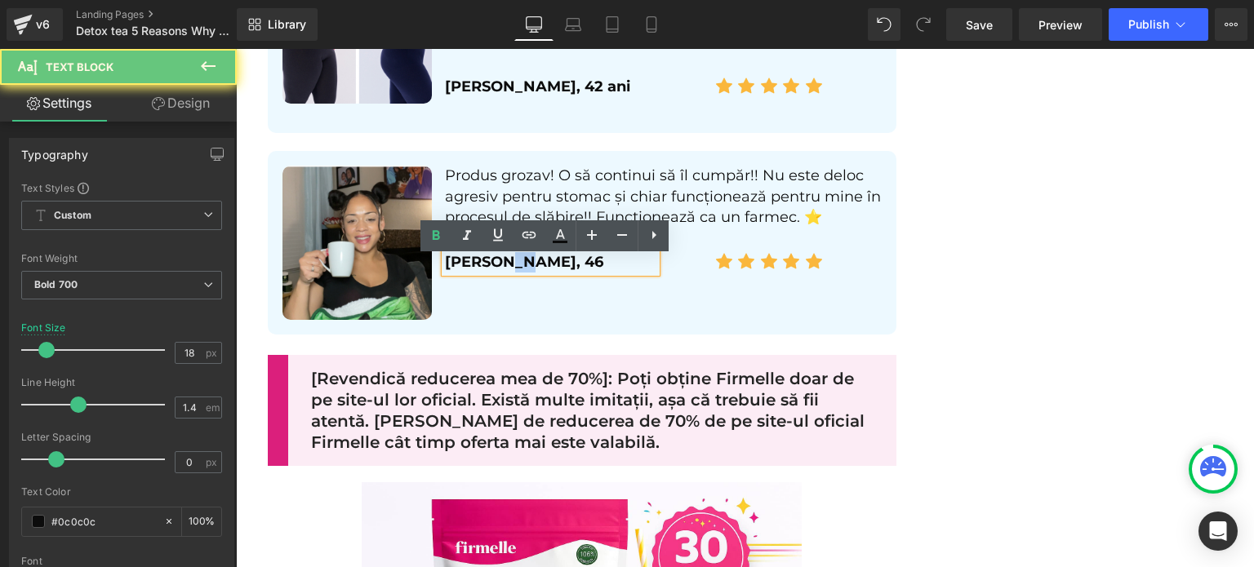
click at [485, 265] on p "Kelly, 46" at bounding box center [550, 262] width 211 height 20
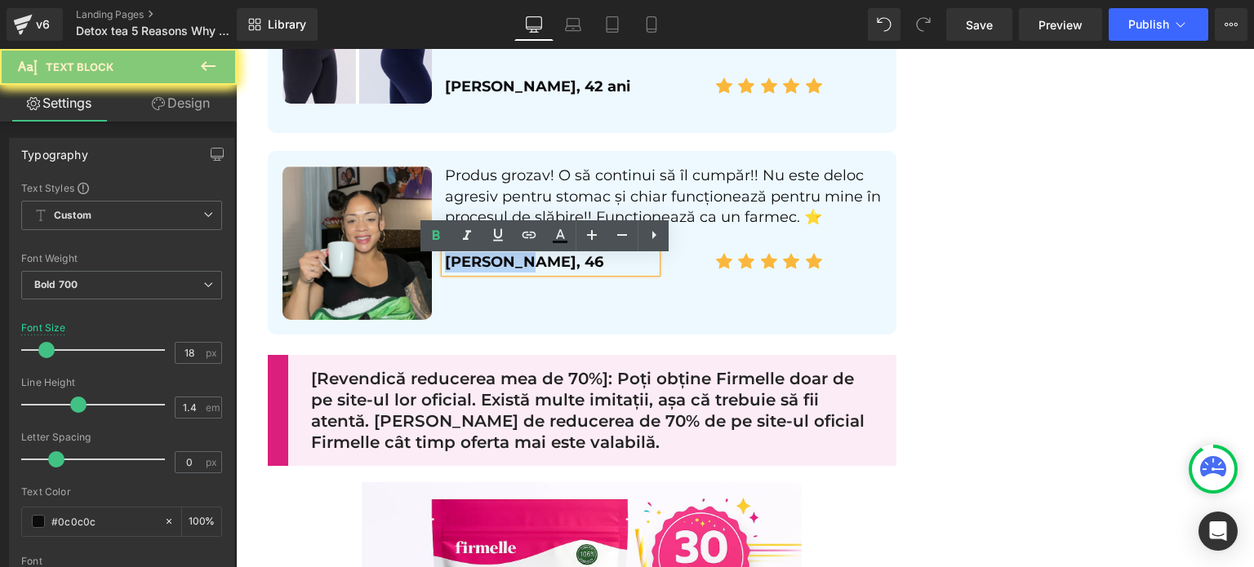
click at [485, 265] on p "Kelly, 46" at bounding box center [550, 262] width 211 height 20
paste div
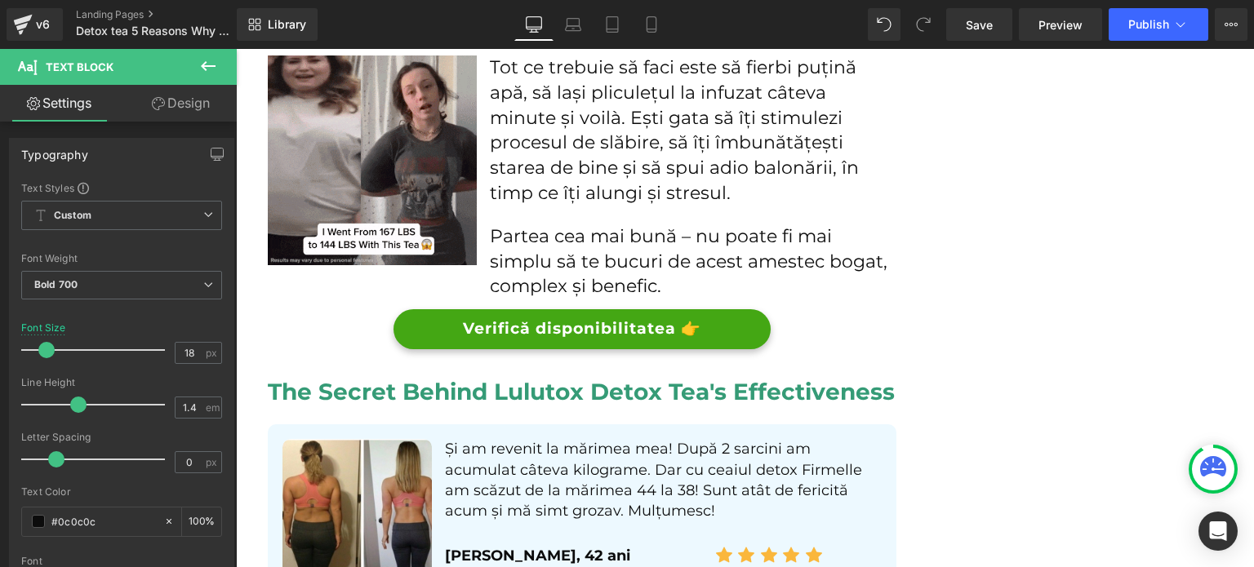
scroll to position [3741, 0]
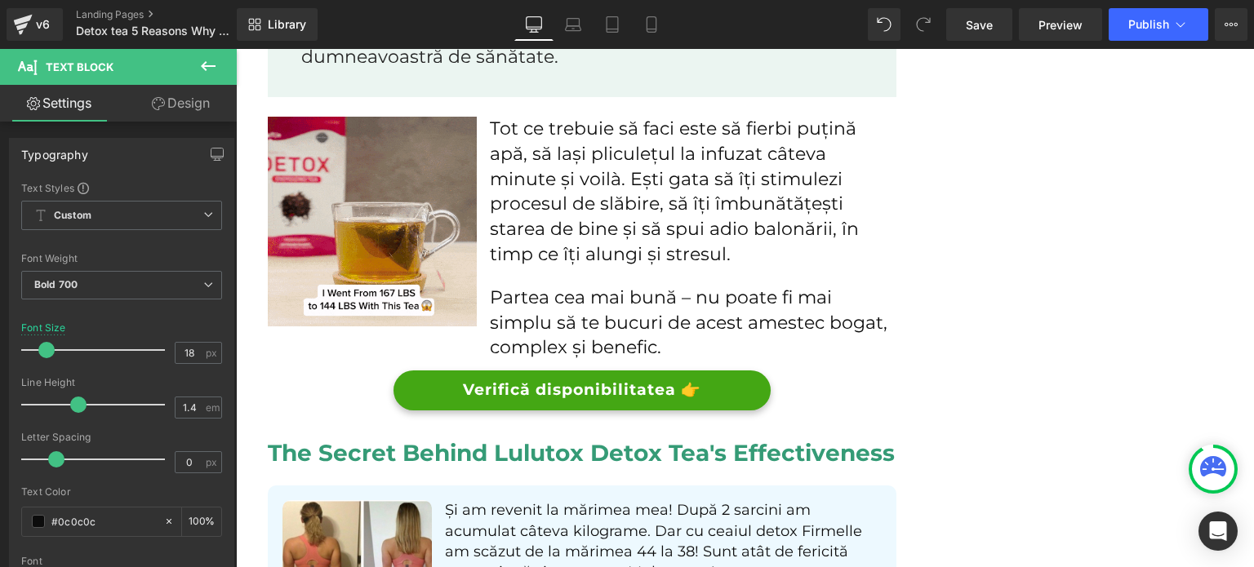
click at [434, 453] on h2 "The Secret Behind Lulutox Detox Tea's Effectiveness" at bounding box center [582, 452] width 629 height 29
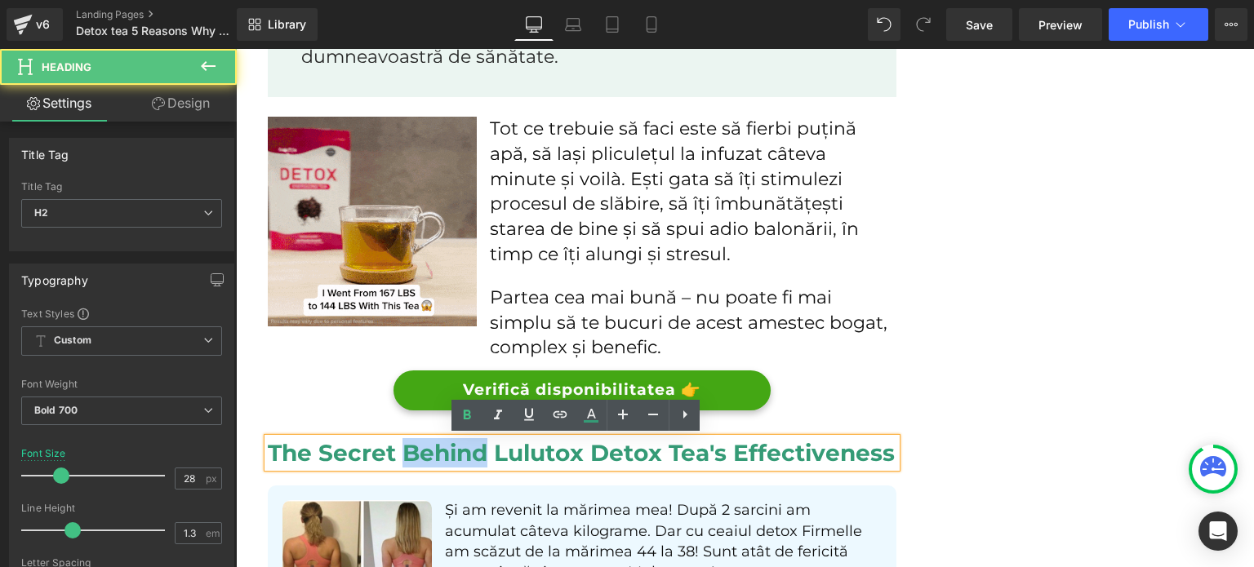
click at [434, 452] on h2 "The Secret Behind Lulutox Detox Tea's Effectiveness" at bounding box center [582, 452] width 629 height 29
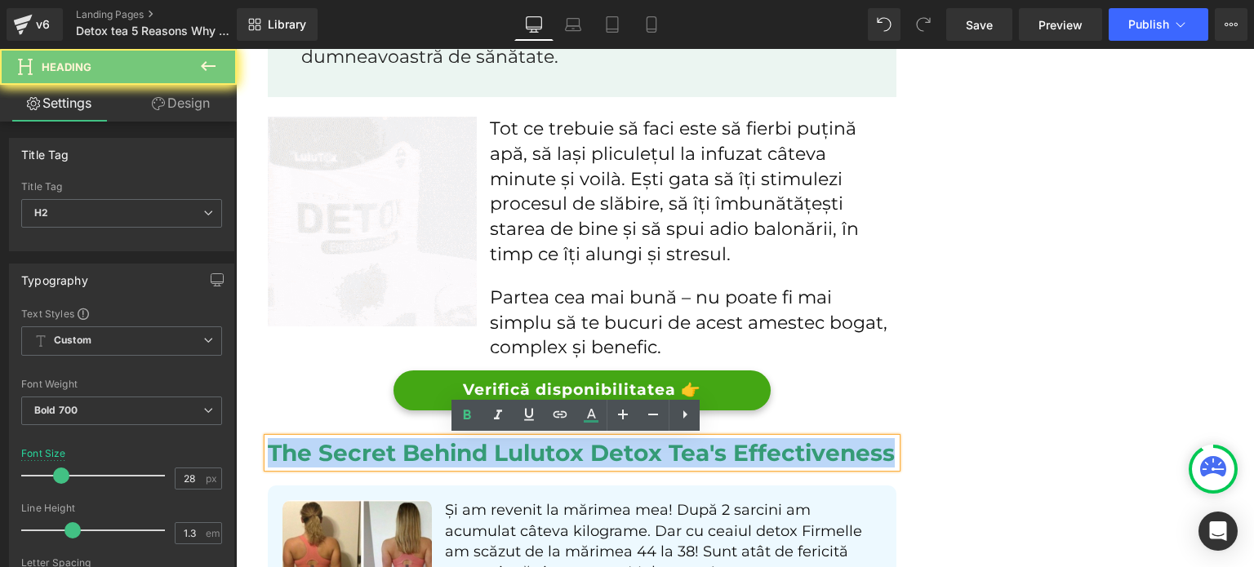
click at [434, 452] on h2 "The Secret Behind Lulutox Detox Tea's Effectiveness" at bounding box center [582, 452] width 629 height 29
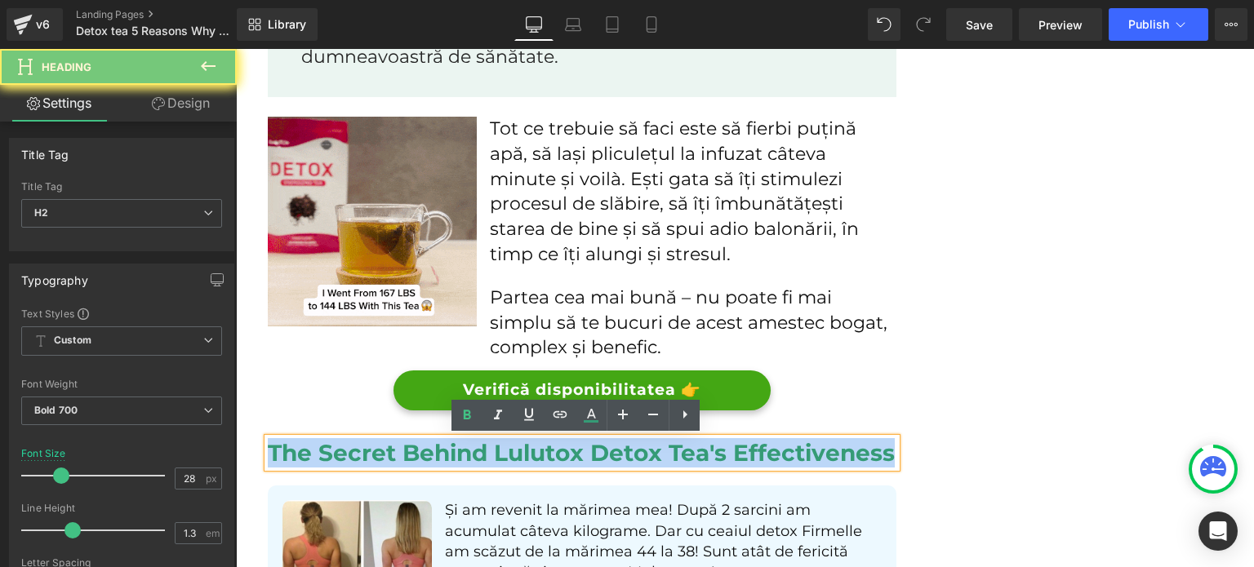
copy h2 "The Secret Behind Lulutox Detox Tea's Effectiveness"
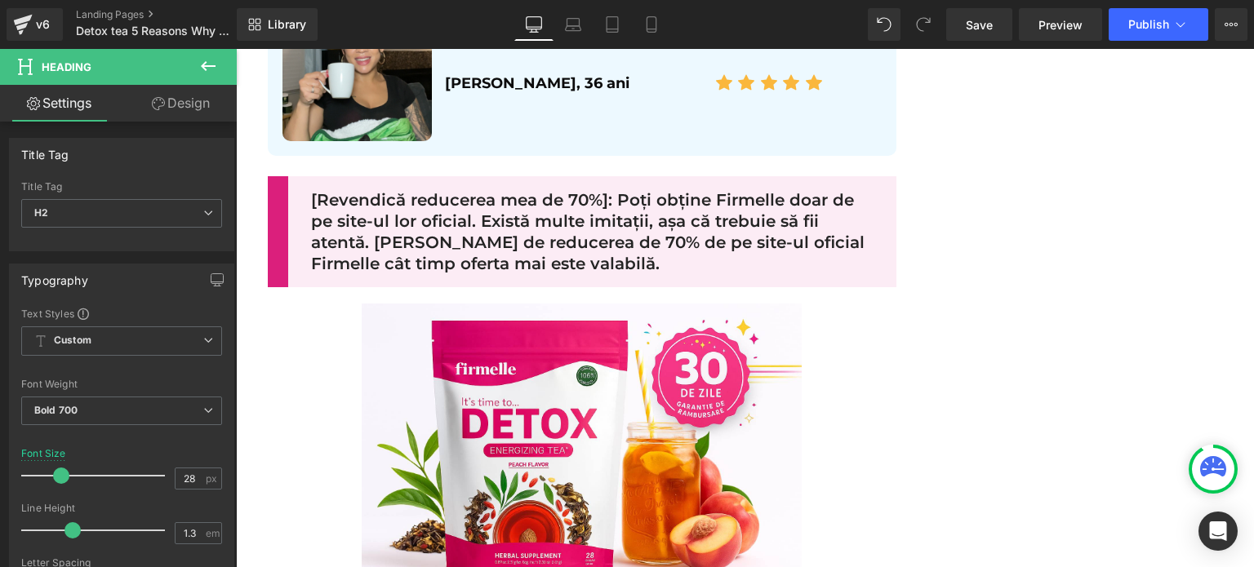
scroll to position [5062, 0]
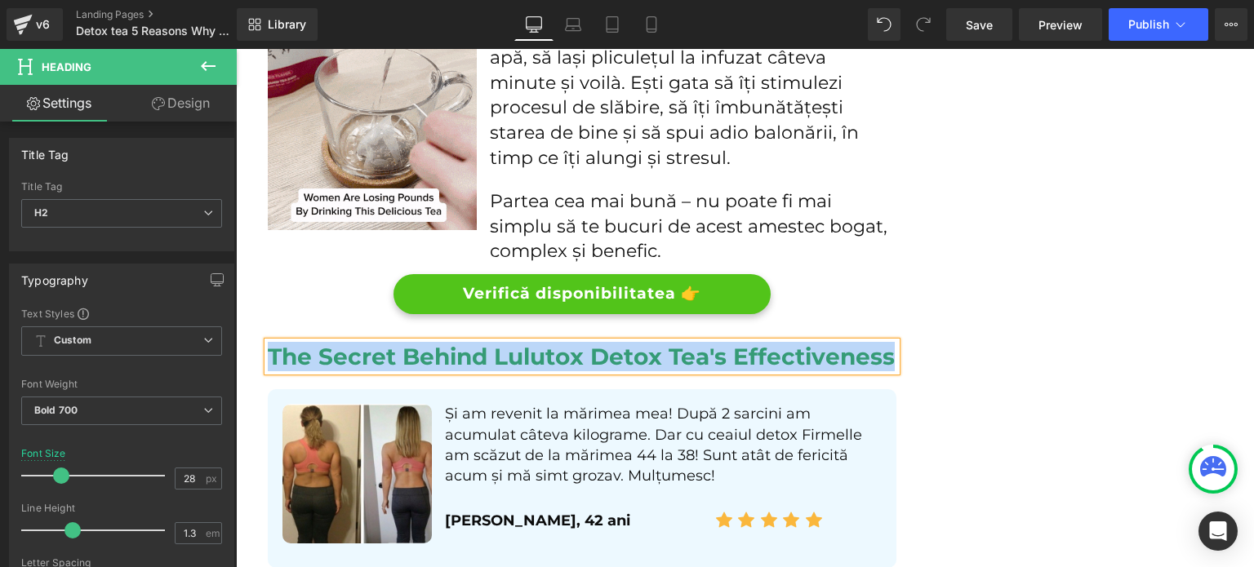
paste div
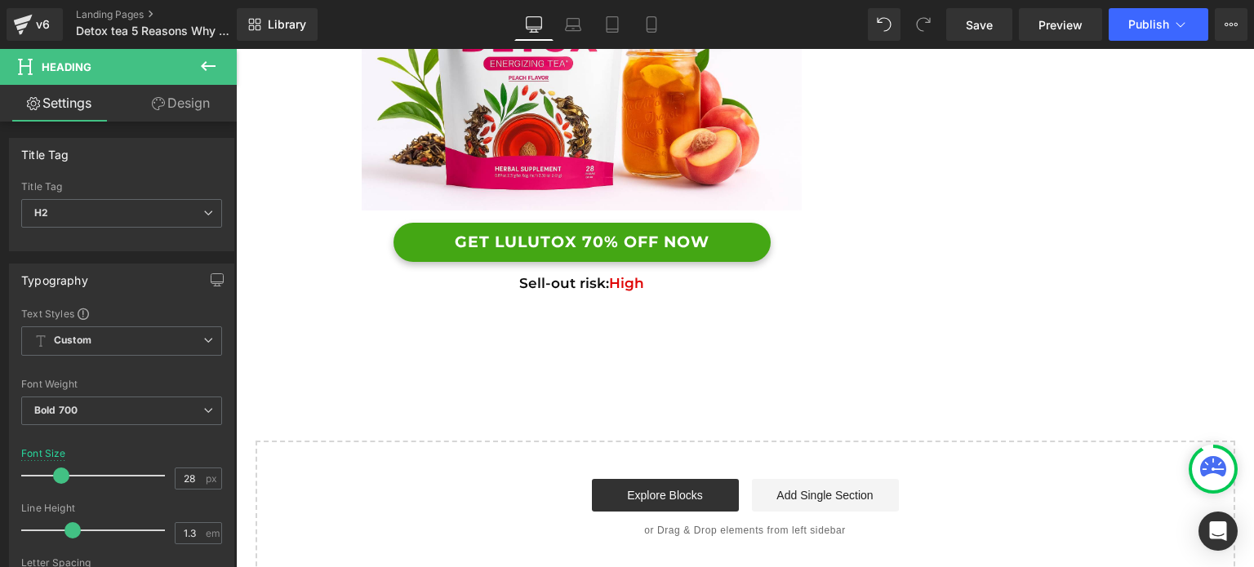
scroll to position [5470, 0]
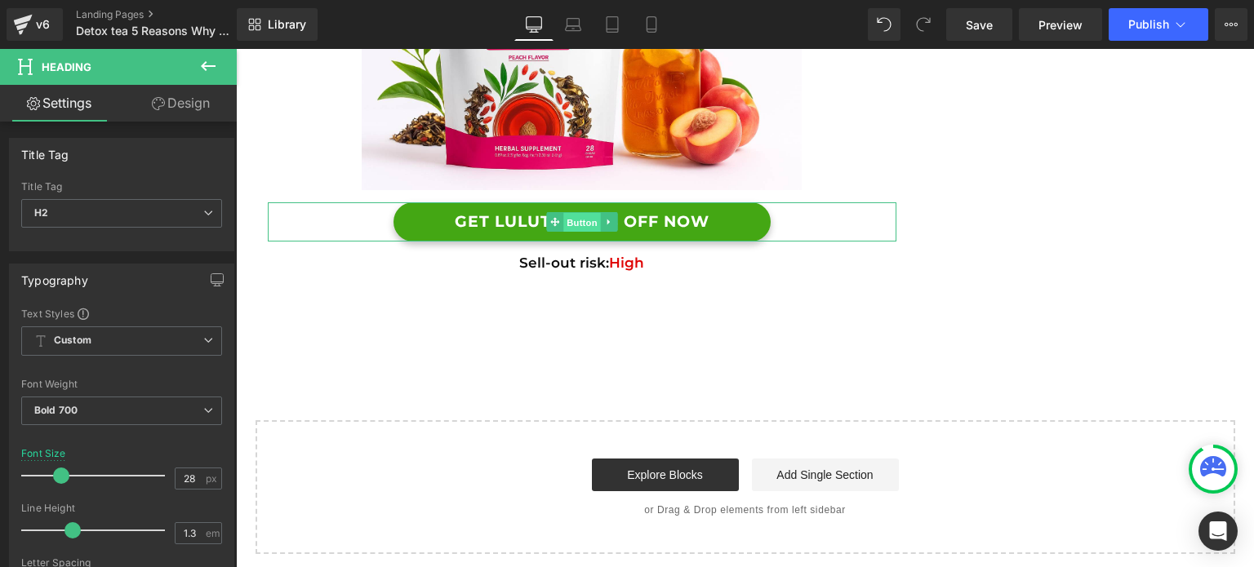
click at [582, 232] on span "Button" at bounding box center [582, 223] width 38 height 20
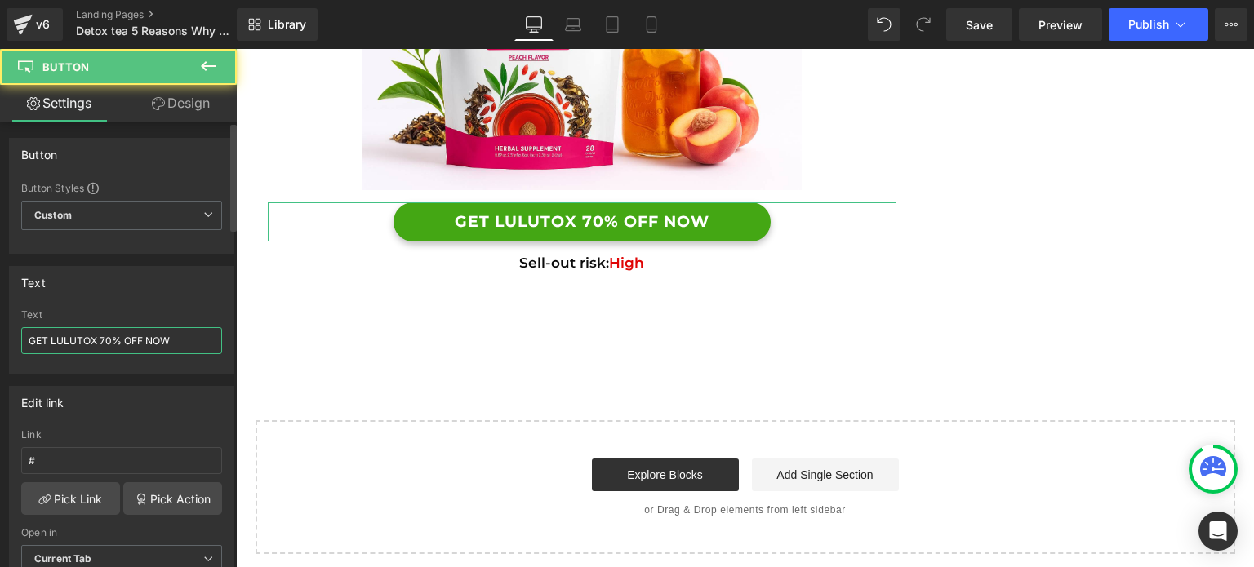
click at [122, 336] on input "GET LULUTOX 70% OFF NOW" at bounding box center [121, 340] width 201 height 27
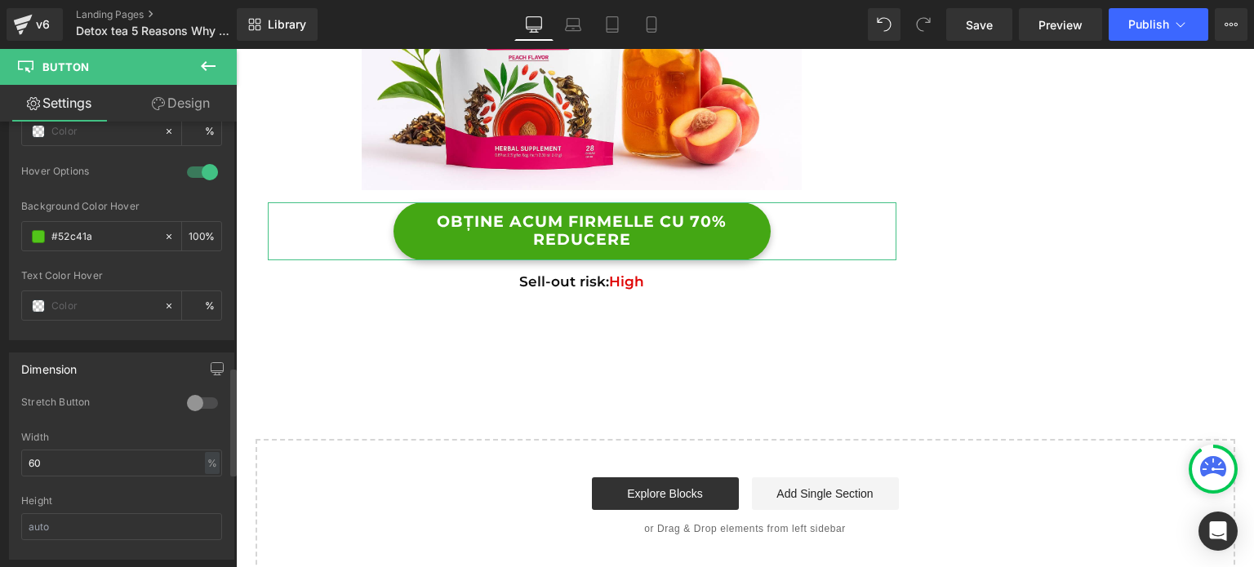
scroll to position [1061, 0]
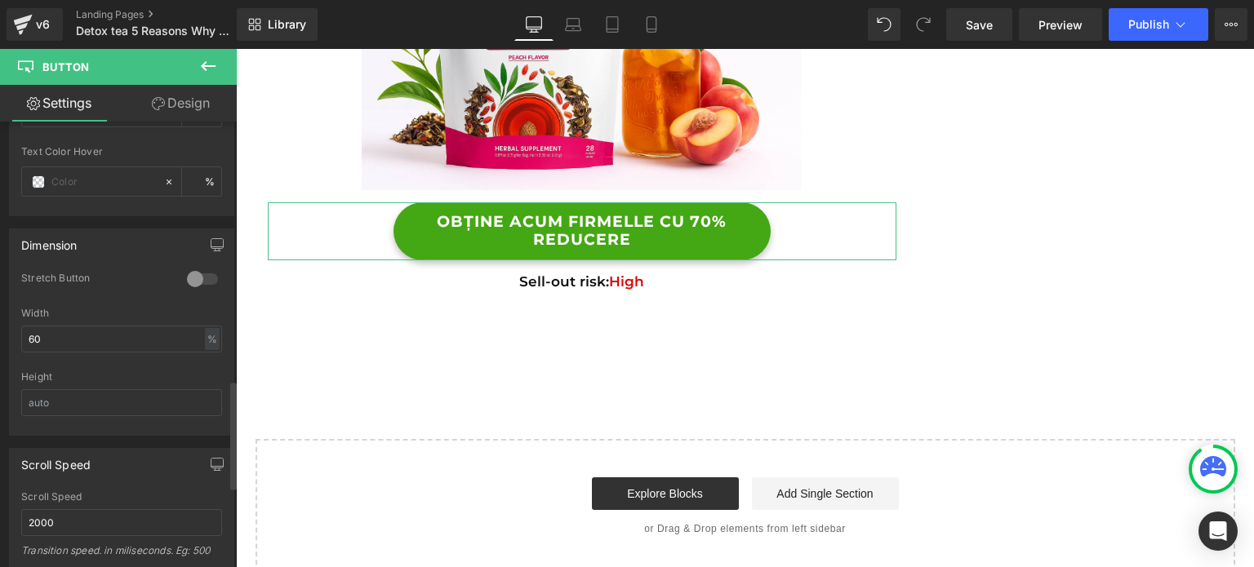
type input "OBȚINE ACUM FIRMELLE CU 70% REDUCERE"
click at [194, 281] on div at bounding box center [202, 279] width 39 height 26
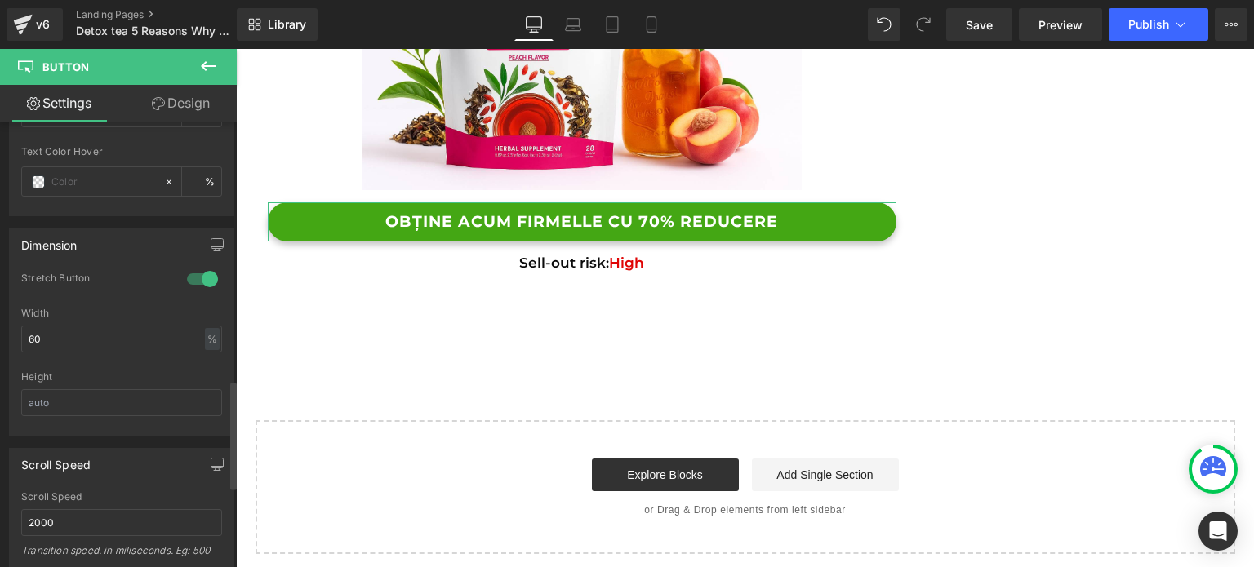
click at [194, 281] on div at bounding box center [202, 279] width 39 height 26
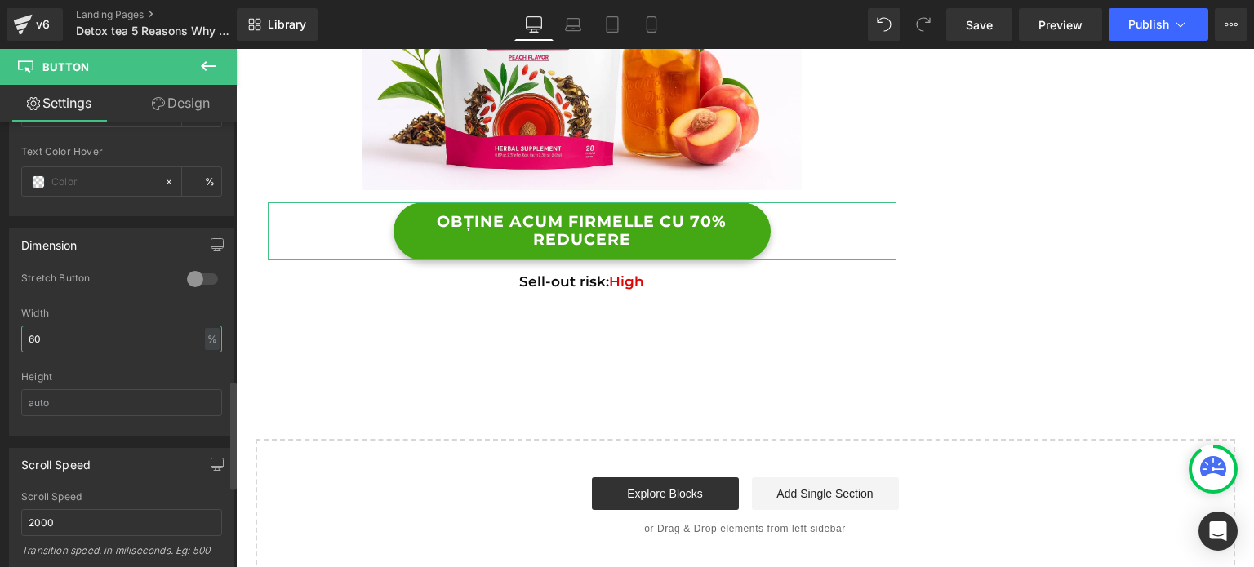
click at [118, 332] on input "60" at bounding box center [121, 339] width 201 height 27
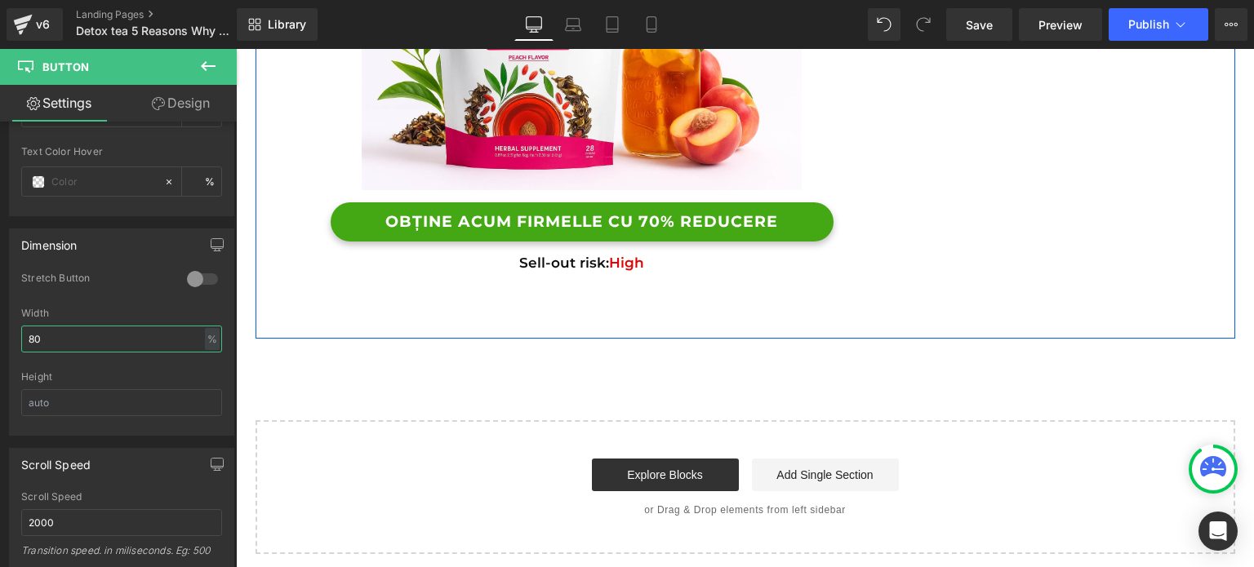
type input "80"
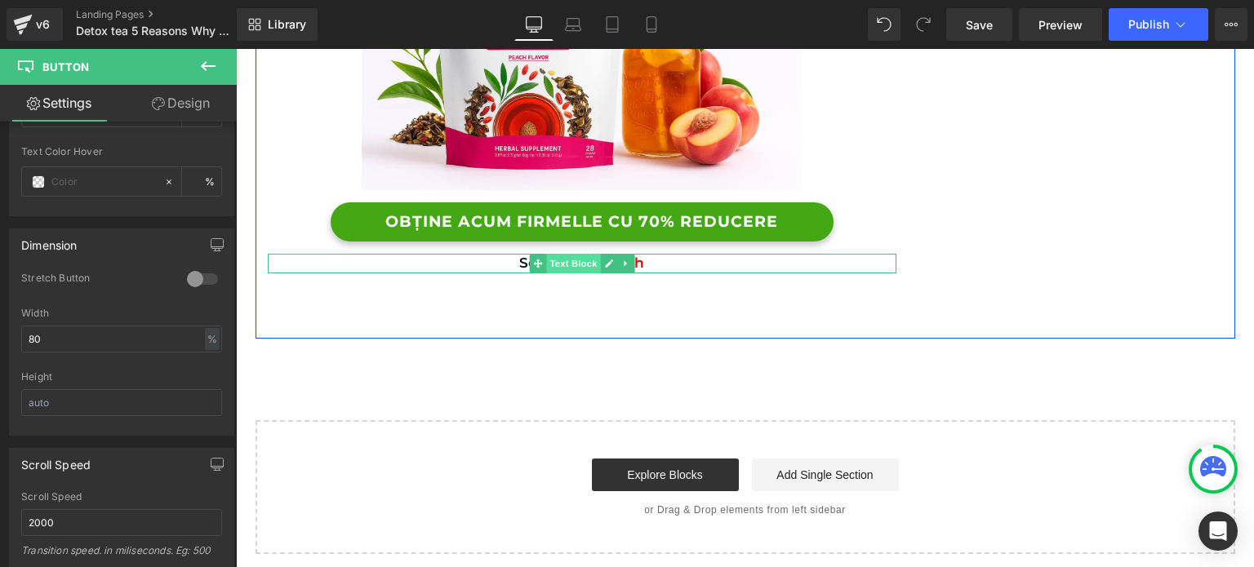
click at [546, 266] on span "Text Block" at bounding box center [573, 264] width 54 height 20
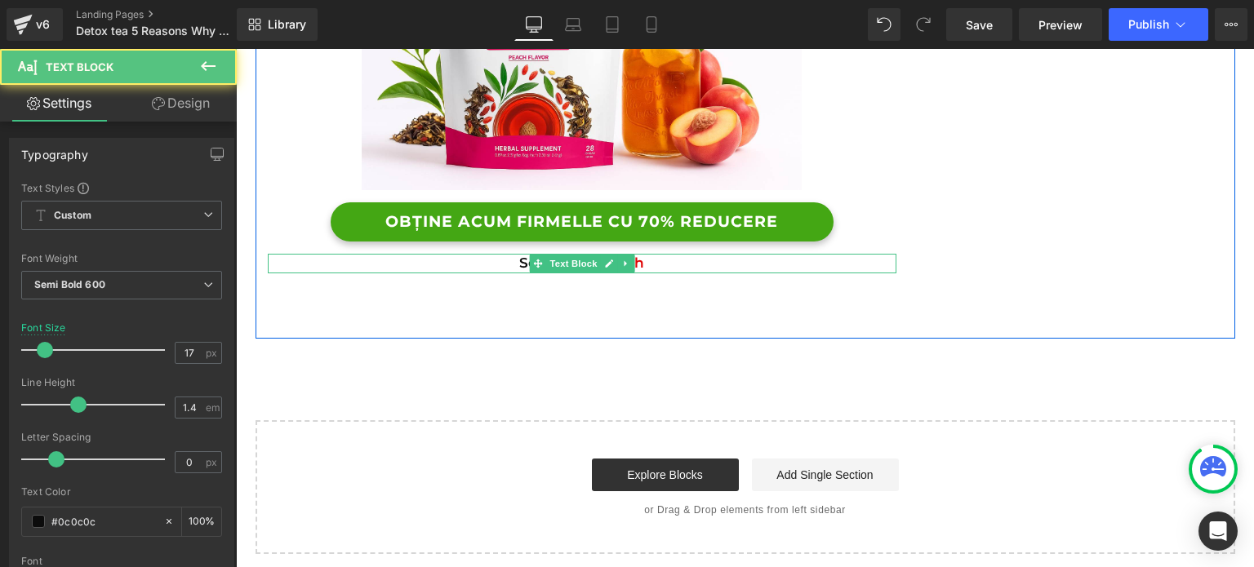
click at [504, 269] on p "Sell-out risk: High" at bounding box center [582, 264] width 629 height 20
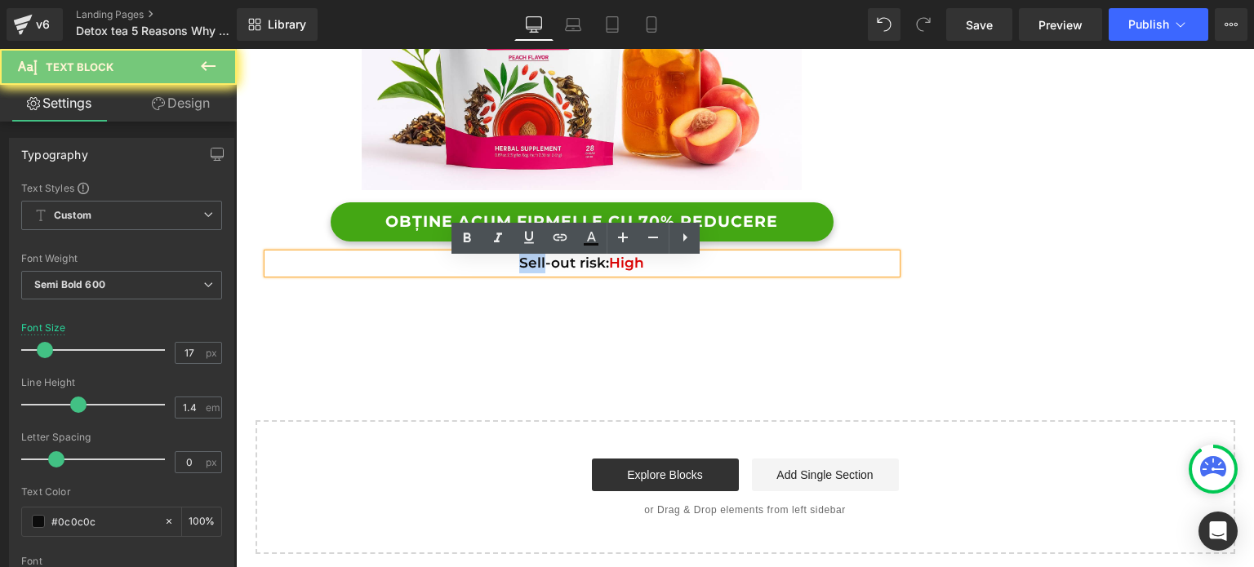
click at [504, 269] on p "Sell-out risk: High" at bounding box center [582, 264] width 629 height 20
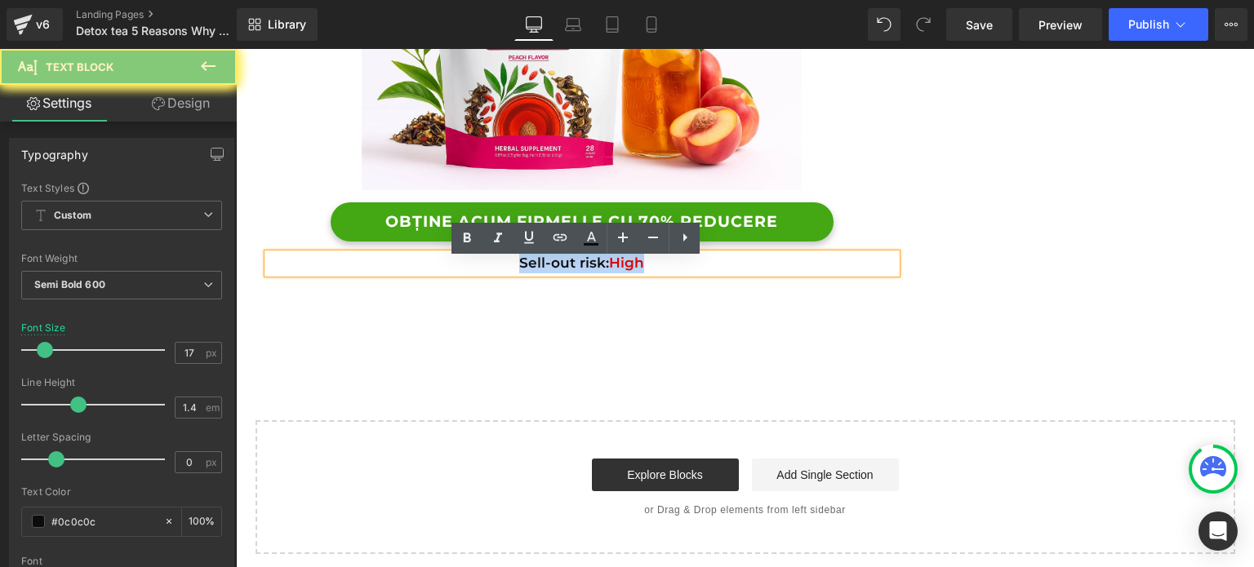
paste div
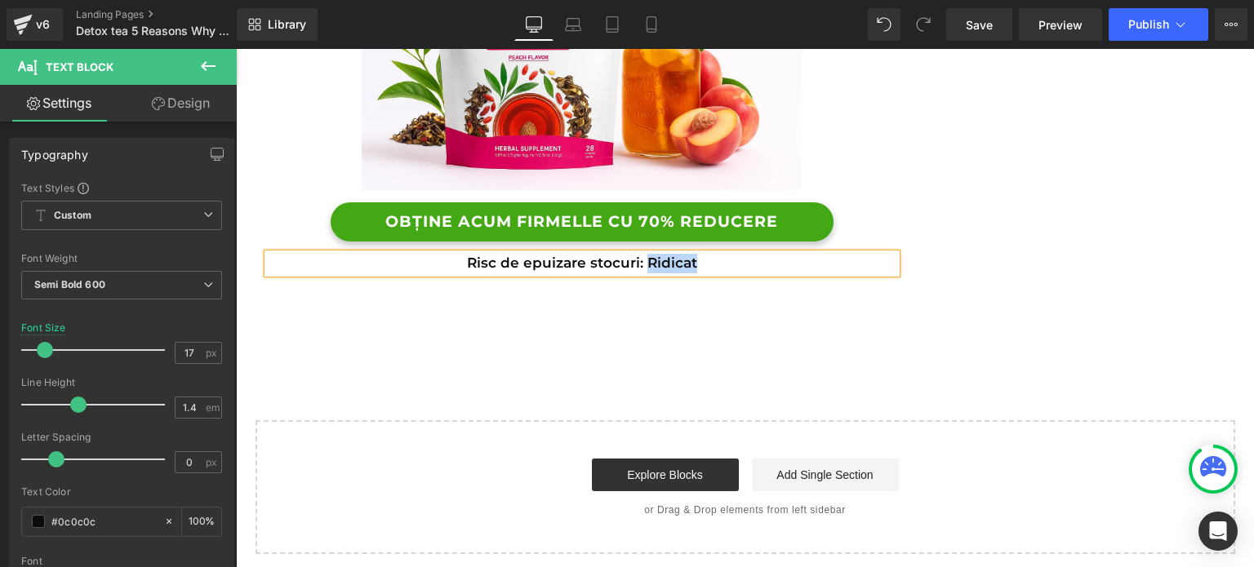
drag, startPoint x: 707, startPoint y: 264, endPoint x: 643, endPoint y: 268, distance: 64.6
click at [643, 268] on p "Risc de epuizare stocuri: Ridicat" at bounding box center [582, 264] width 629 height 20
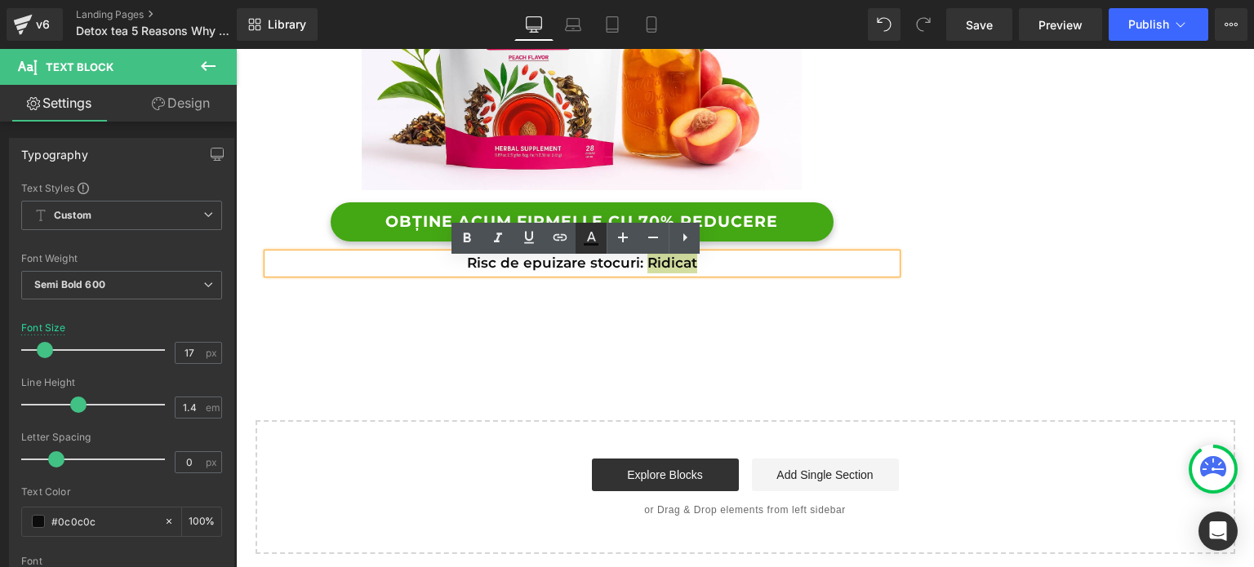
click at [599, 242] on icon at bounding box center [591, 239] width 20 height 20
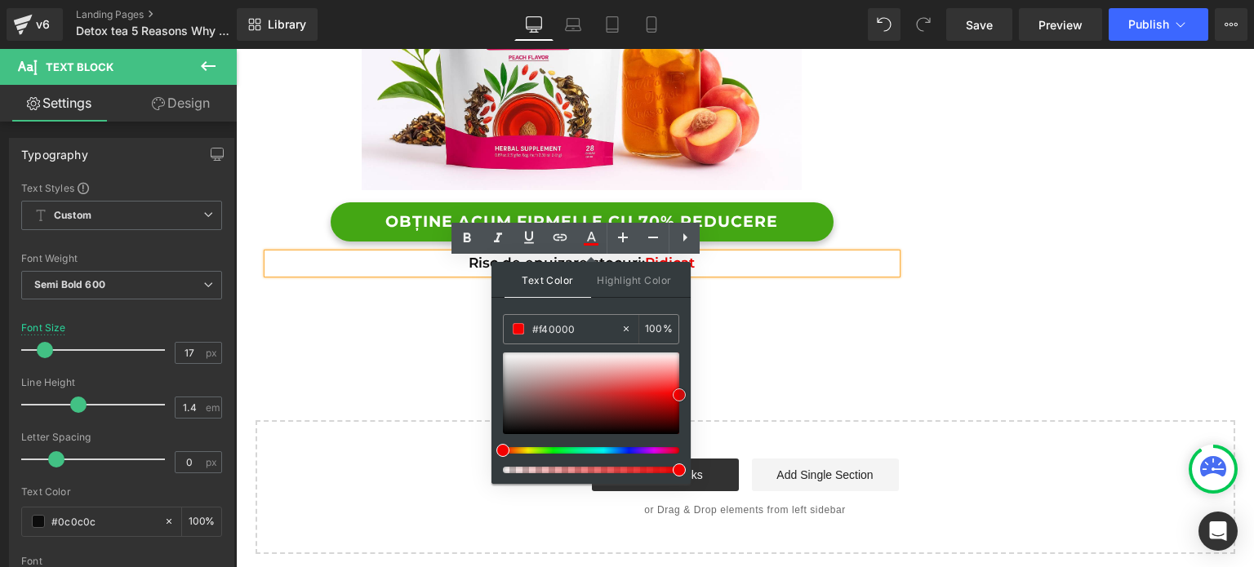
drag, startPoint x: 600, startPoint y: 374, endPoint x: 679, endPoint y: 394, distance: 81.8
click at [679, 394] on div at bounding box center [591, 394] width 176 height 82
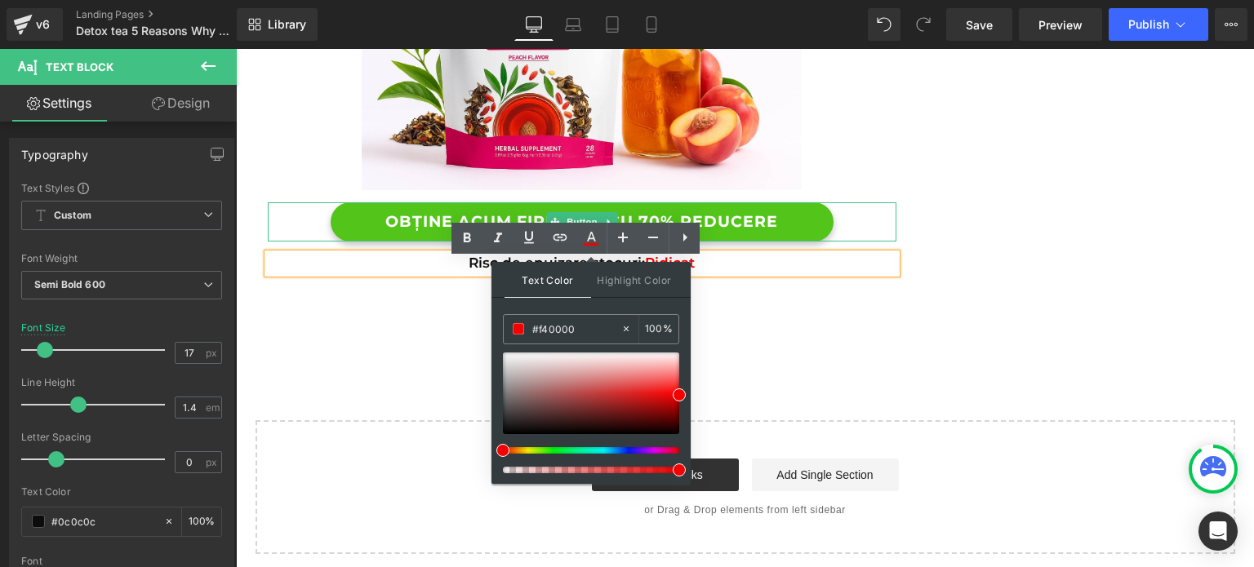
click at [820, 225] on link "OBȚINE ACUM FIRMELLE CU 70% REDUCERE" at bounding box center [582, 222] width 503 height 40
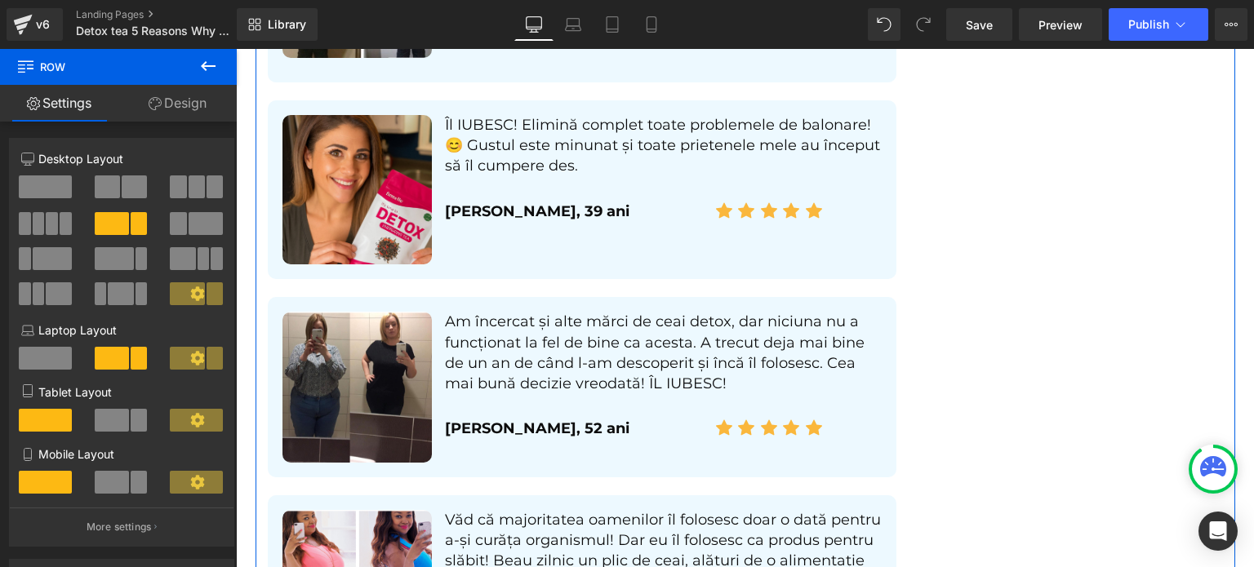
scroll to position [4164, 0]
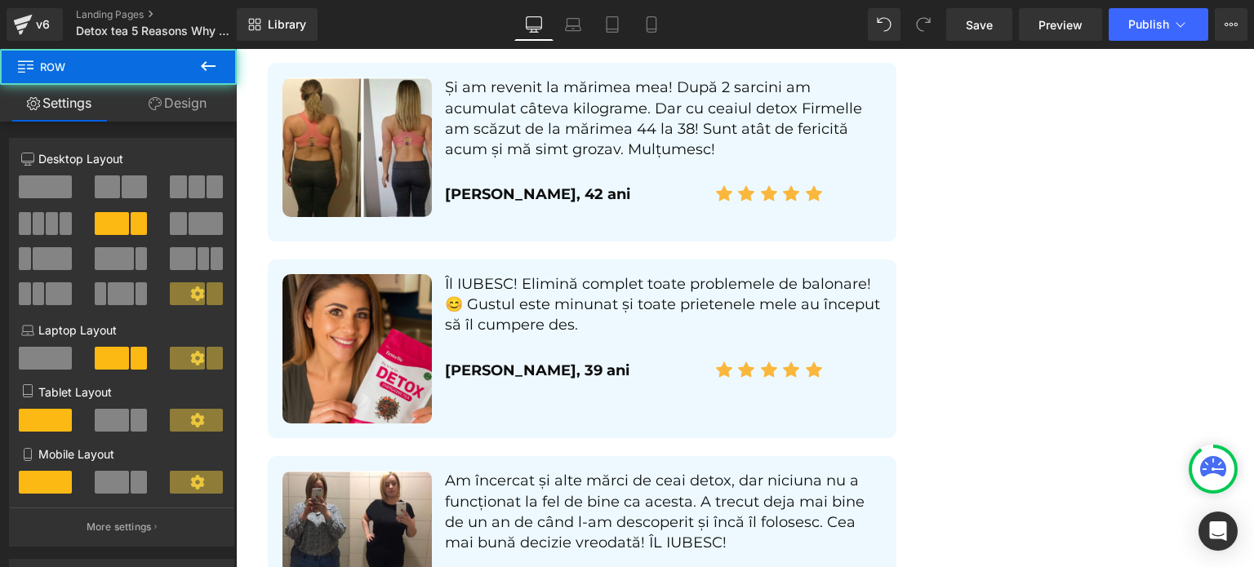
click at [1158, 44] on div "Library Desktop Desktop Laptop Tablet Mobile Save Preview Publish Scheduled Vie…" at bounding box center [745, 24] width 1017 height 49
click at [1157, 42] on div "Library Desktop Desktop Laptop Tablet Mobile Save Preview Publish Scheduled Vie…" at bounding box center [745, 24] width 1017 height 49
click at [1162, 25] on span "Publish" at bounding box center [1148, 24] width 41 height 13
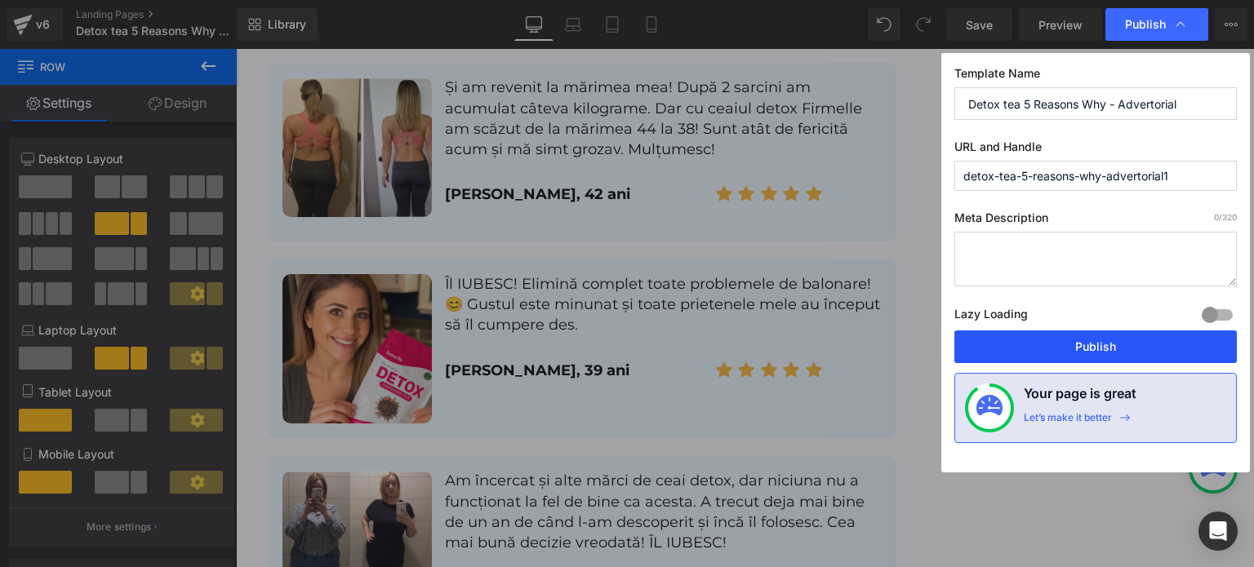
click at [1048, 349] on button "Publish" at bounding box center [1095, 347] width 283 height 33
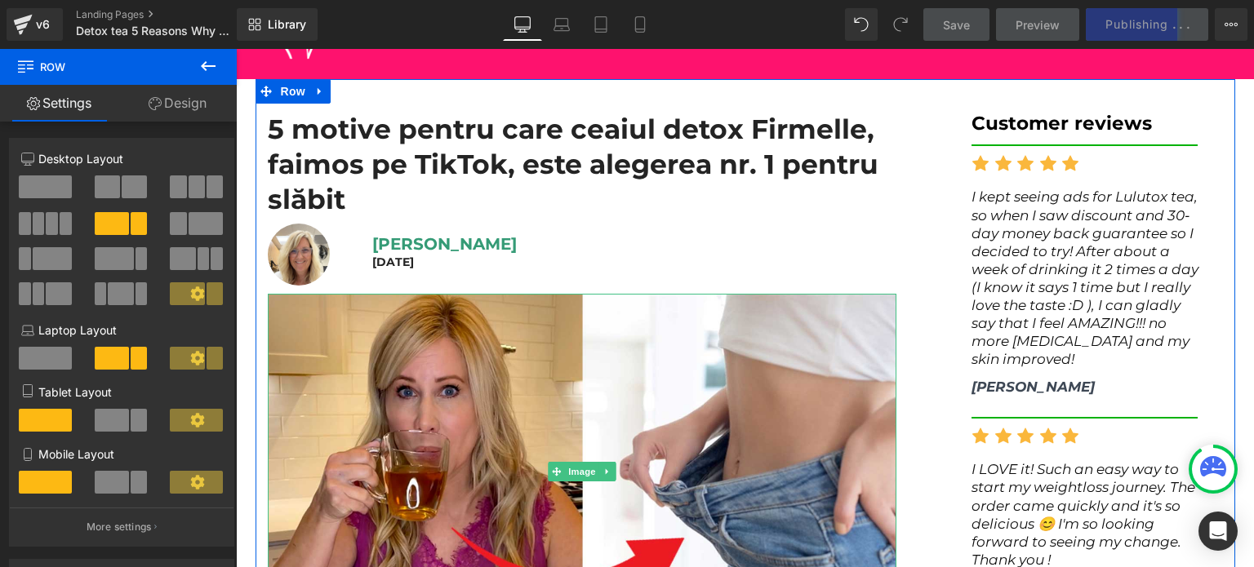
scroll to position [82, 0]
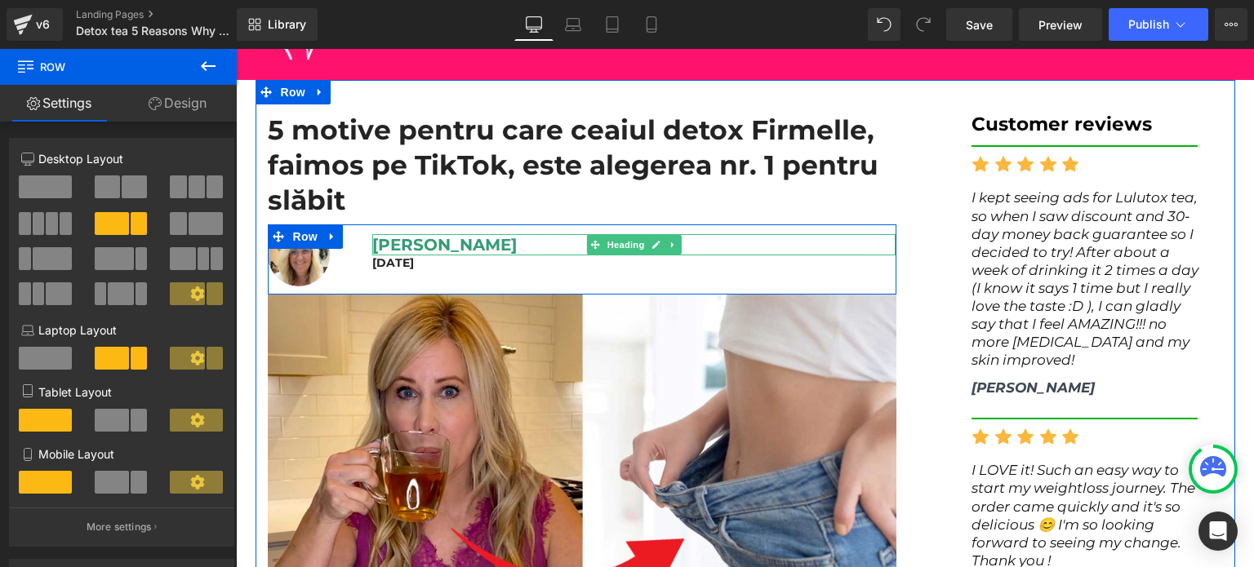
click at [383, 246] on span "Andrea Stewart" at bounding box center [444, 245] width 145 height 20
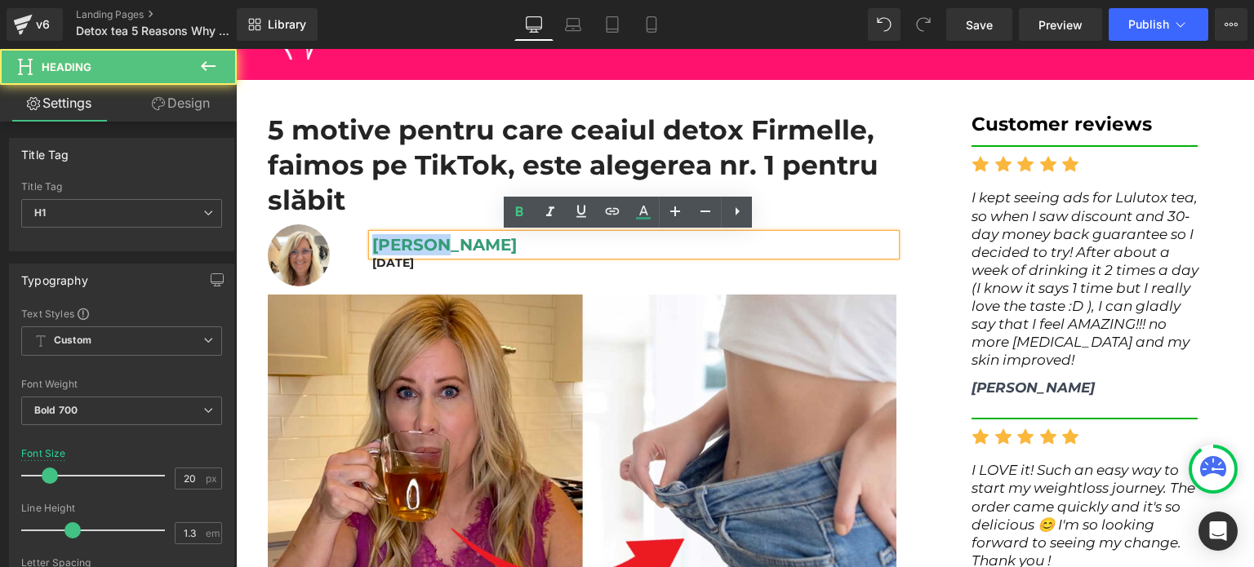
click at [383, 245] on span "Andrea Stewart" at bounding box center [444, 245] width 145 height 20
paste div
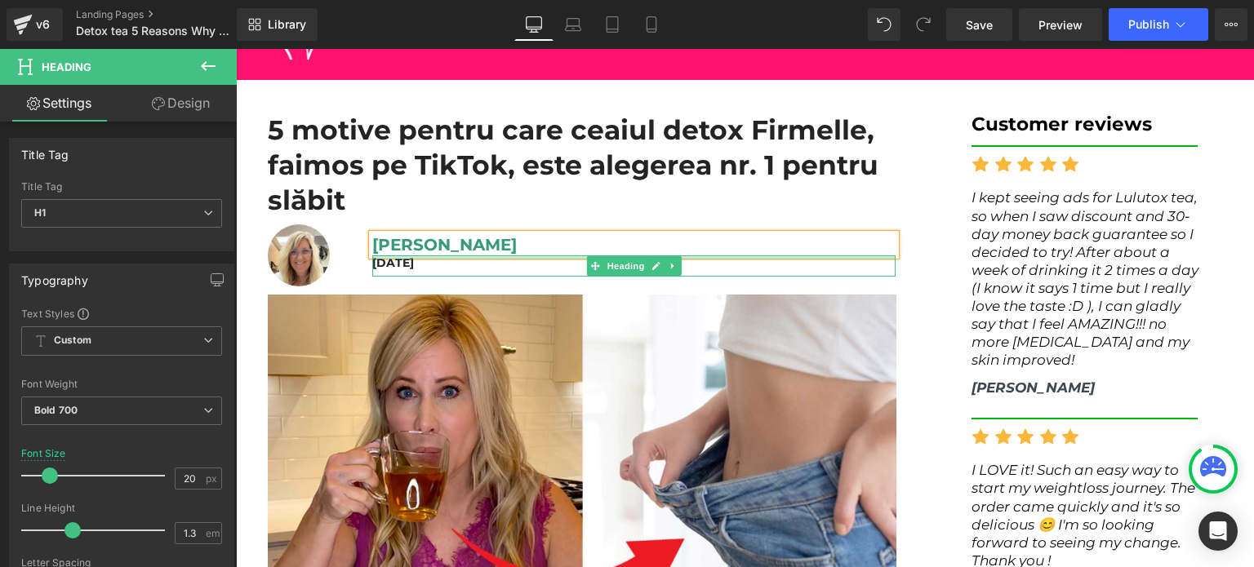
click at [423, 251] on span "[PERSON_NAME]" at bounding box center [444, 245] width 145 height 20
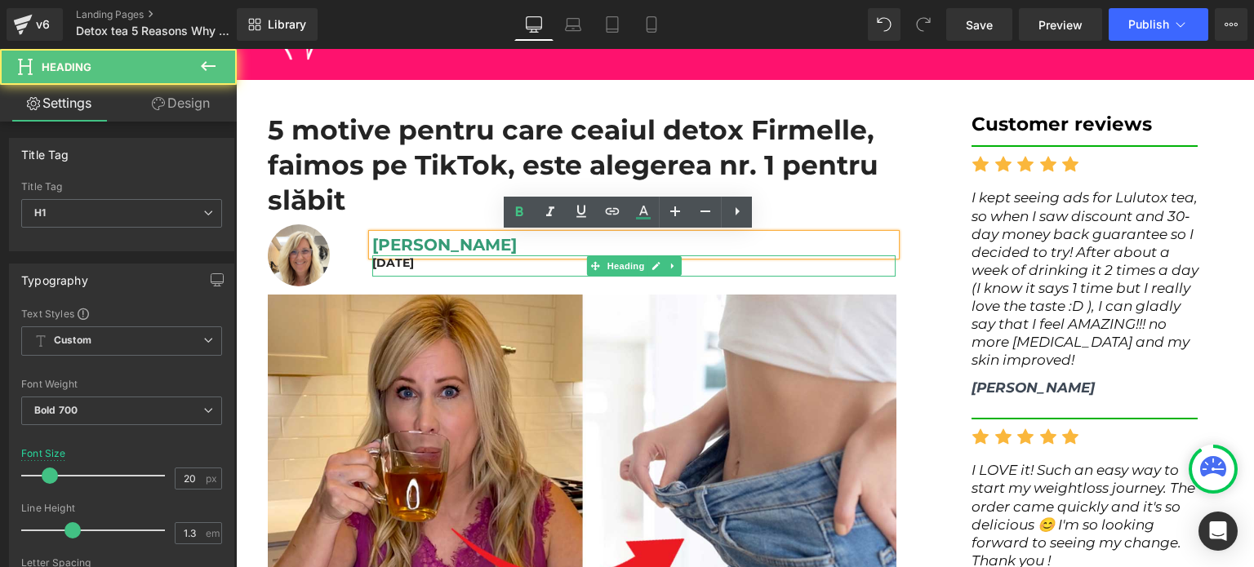
click at [408, 260] on h1 "August 16, 2025" at bounding box center [634, 263] width 524 height 15
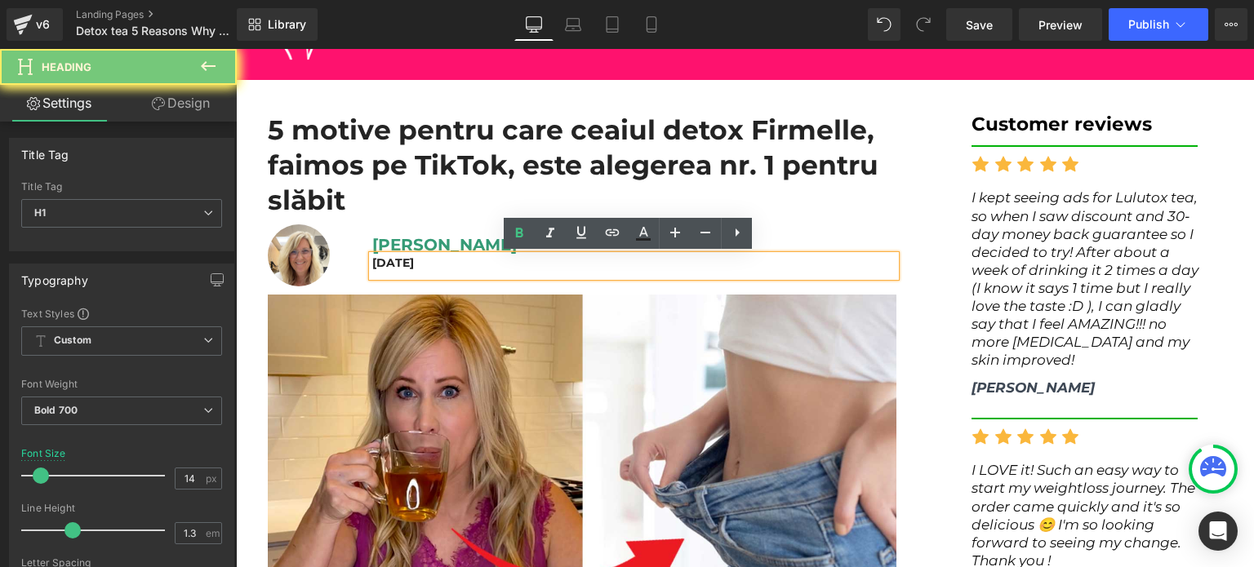
click at [408, 260] on h1 "August 16, 2025" at bounding box center [634, 263] width 524 height 15
paste div
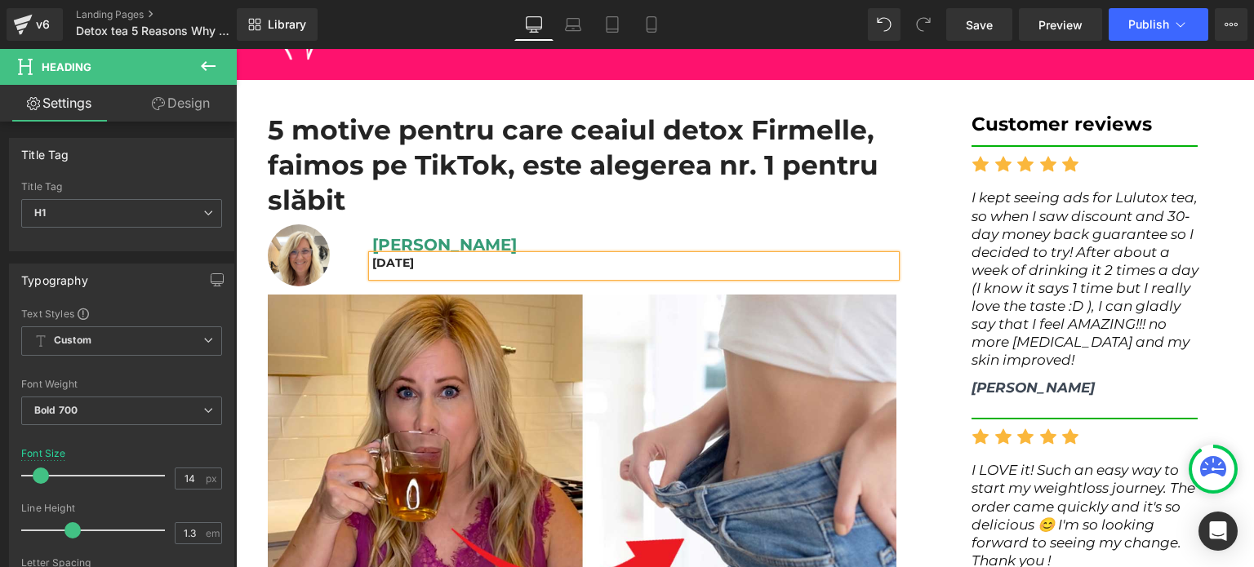
click at [552, 221] on div "5 motive pentru care ceaiul detox Firmelle, faimos pe TikTok, este alegerea nr.…" at bounding box center [582, 169] width 629 height 112
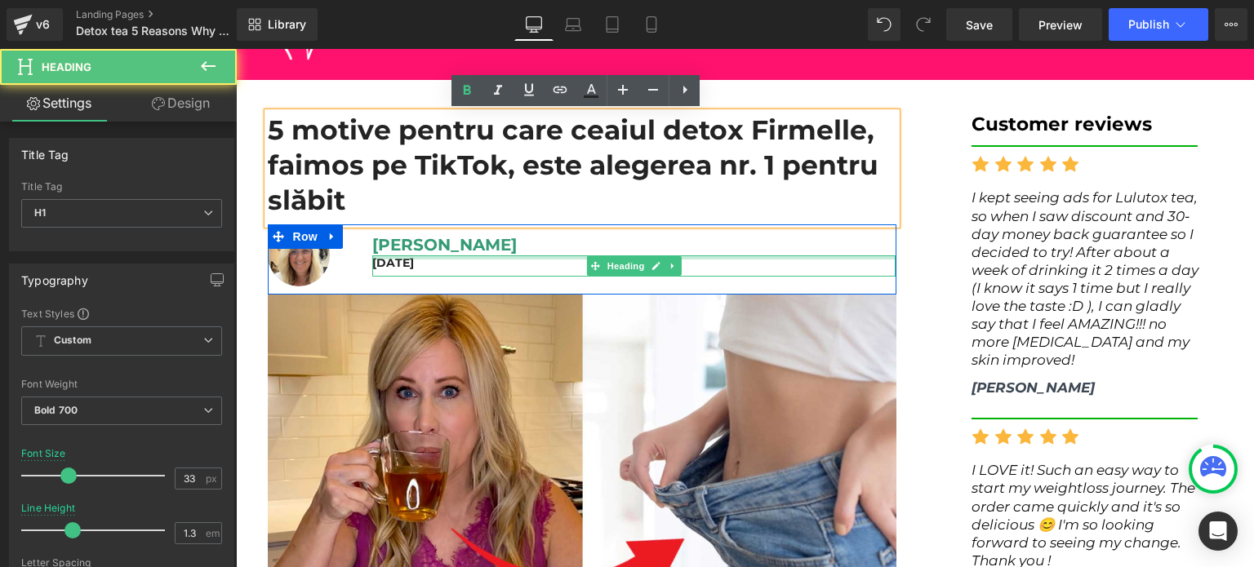
click at [451, 257] on div at bounding box center [634, 258] width 524 height 4
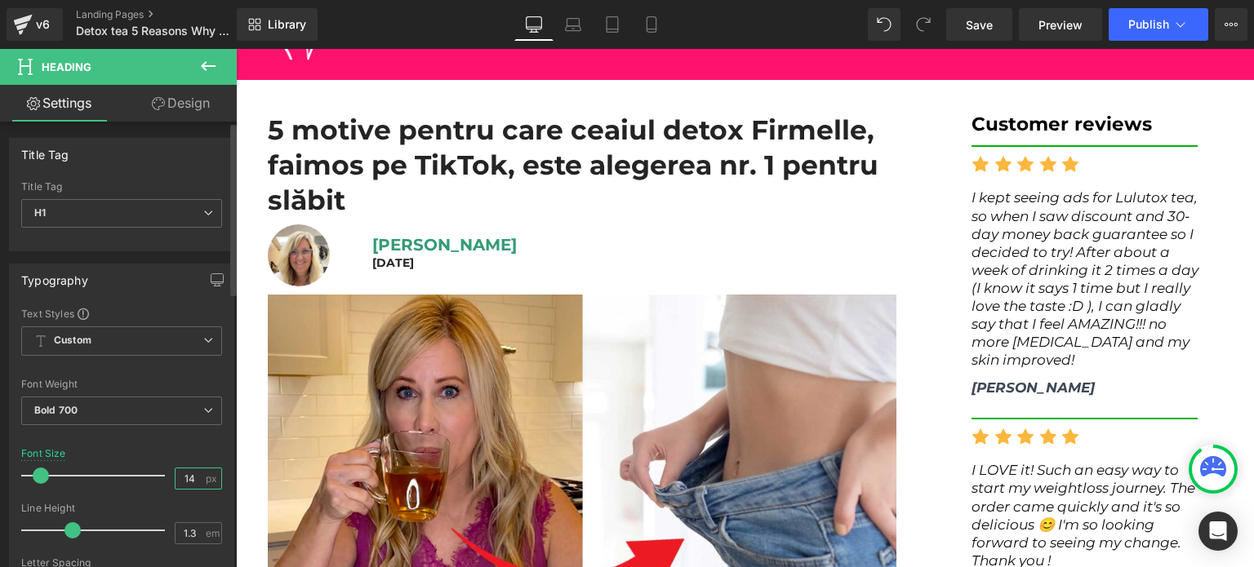
click at [193, 469] on input "14" at bounding box center [190, 479] width 29 height 20
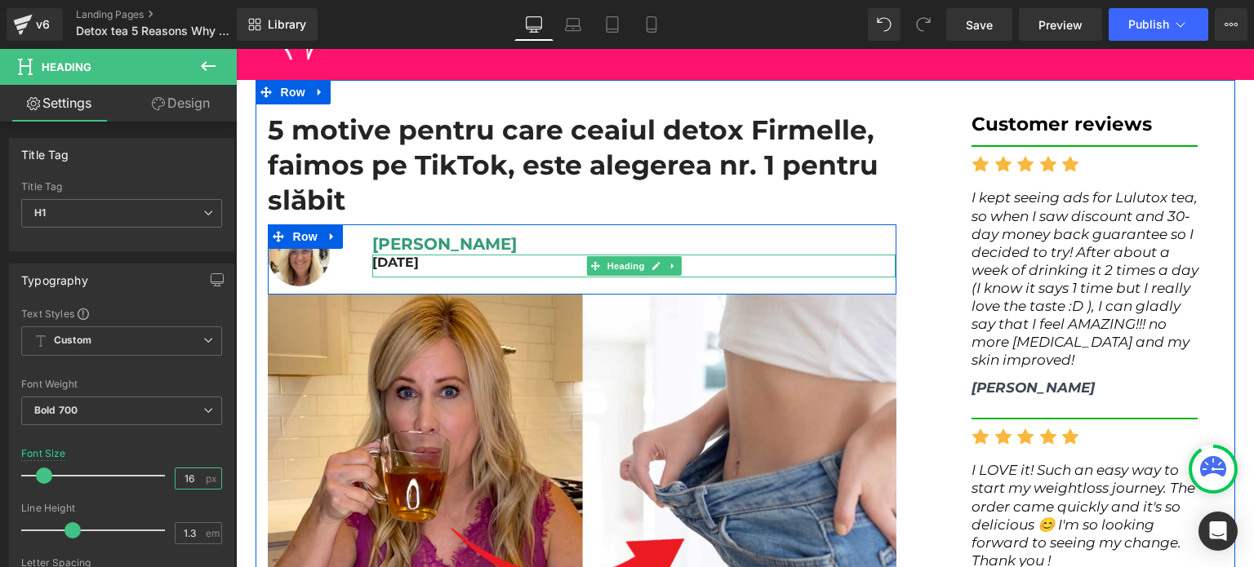
type input "16"
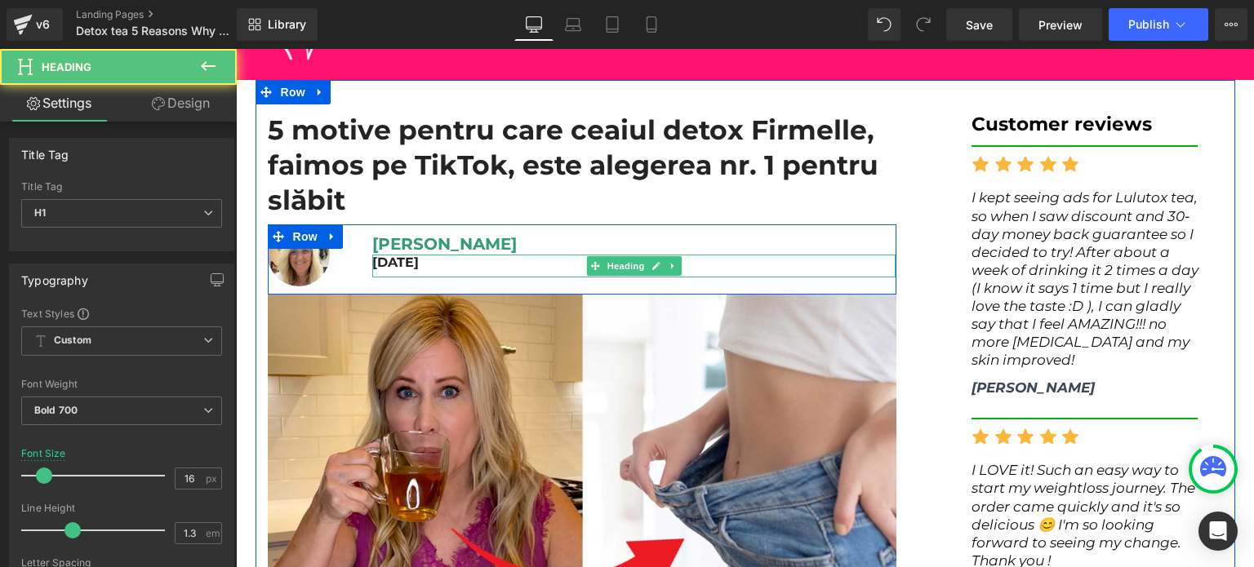
click at [421, 263] on h1 "16 august 2025" at bounding box center [634, 263] width 524 height 17
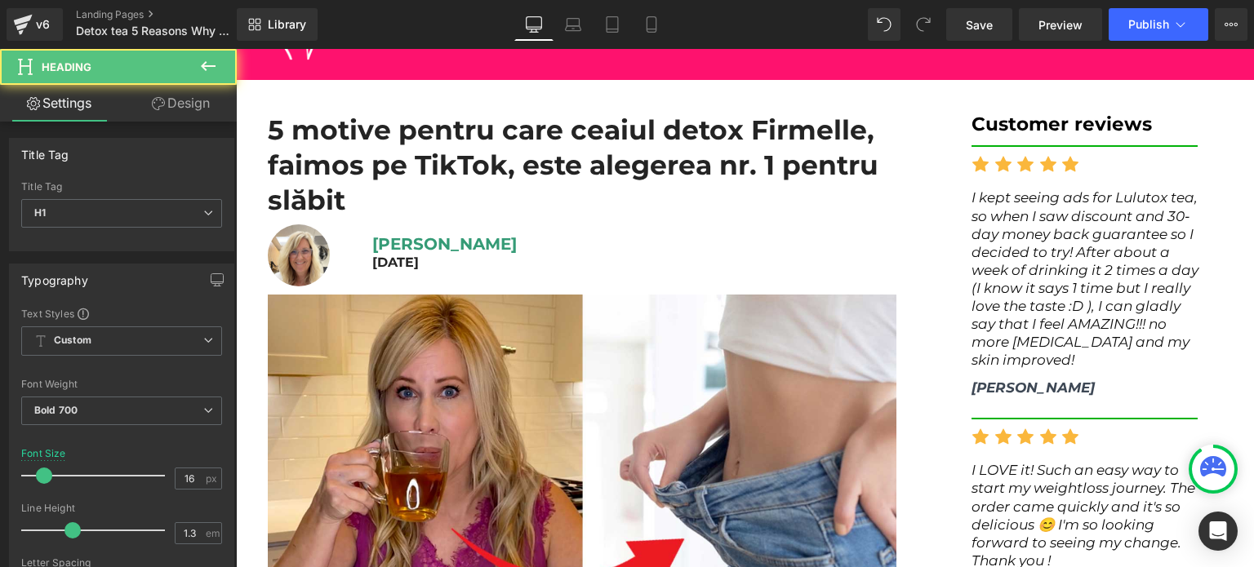
click at [176, 105] on link "Design" at bounding box center [181, 103] width 118 height 37
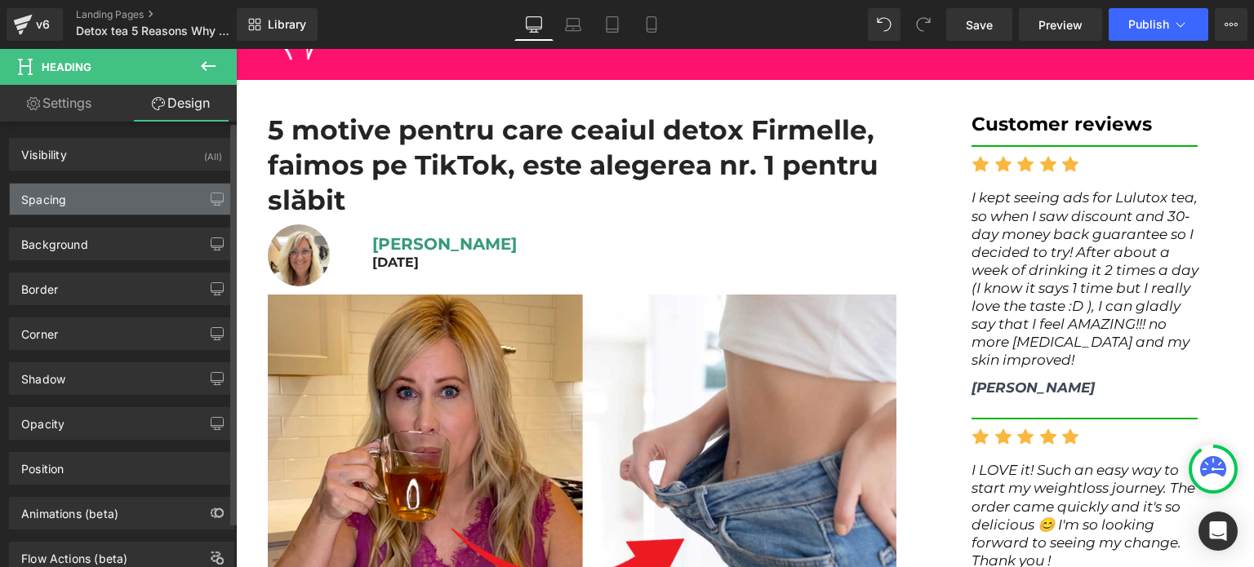
click at [124, 191] on div "Spacing" at bounding box center [122, 199] width 224 height 31
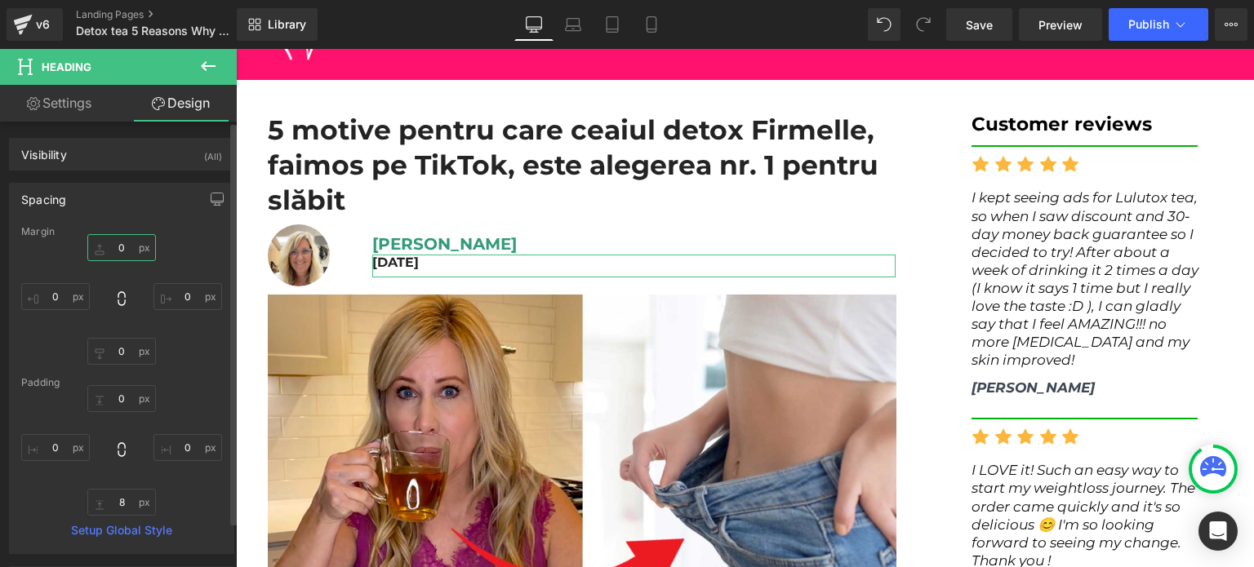
click at [132, 255] on input "0" at bounding box center [121, 247] width 69 height 27
type input "8"
type input "4"
click at [462, 189] on h1 "5 motive pentru care ceaiul detox Firmelle, faimos pe TikTok, este alegerea nr.…" at bounding box center [582, 165] width 629 height 105
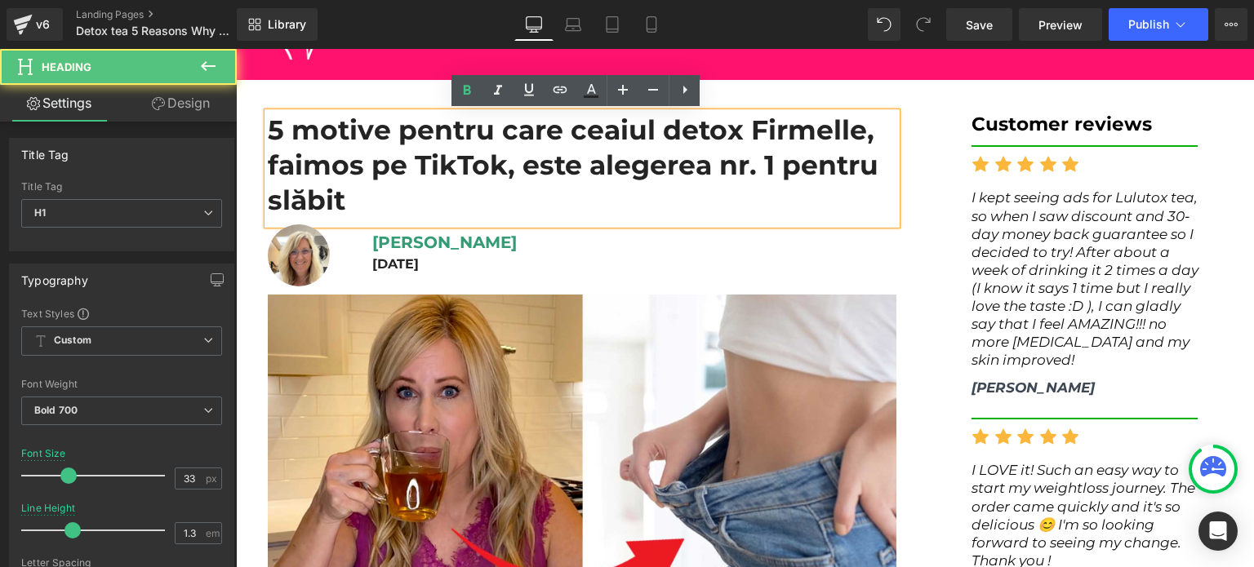
click at [236, 49] on div at bounding box center [236, 49] width 0 height 0
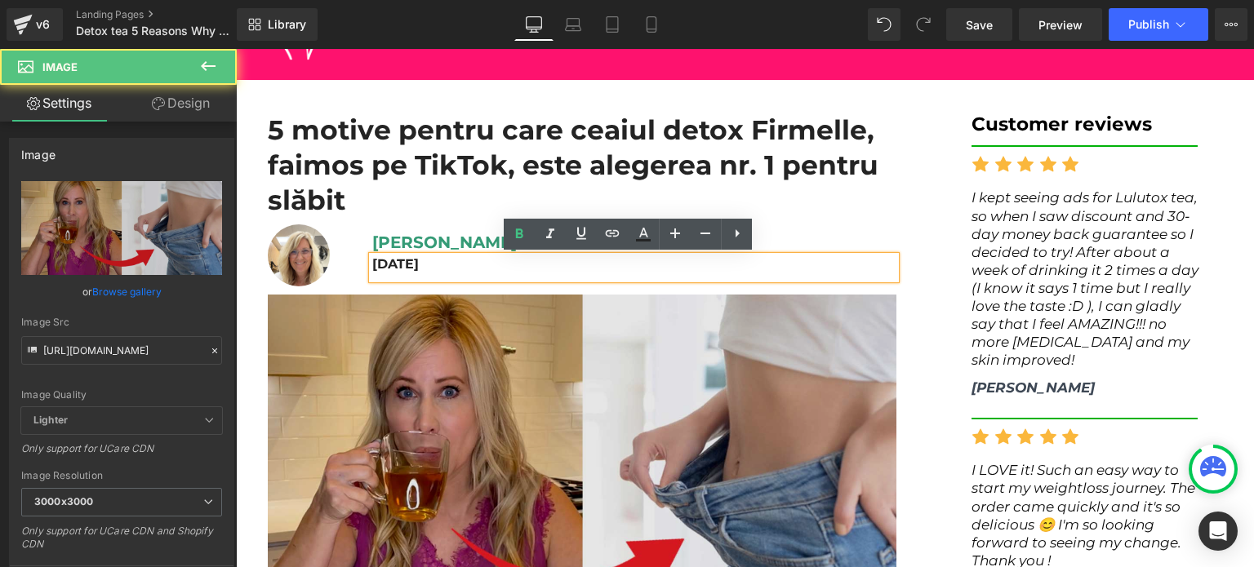
click at [487, 295] on div "Image" at bounding box center [582, 472] width 629 height 354
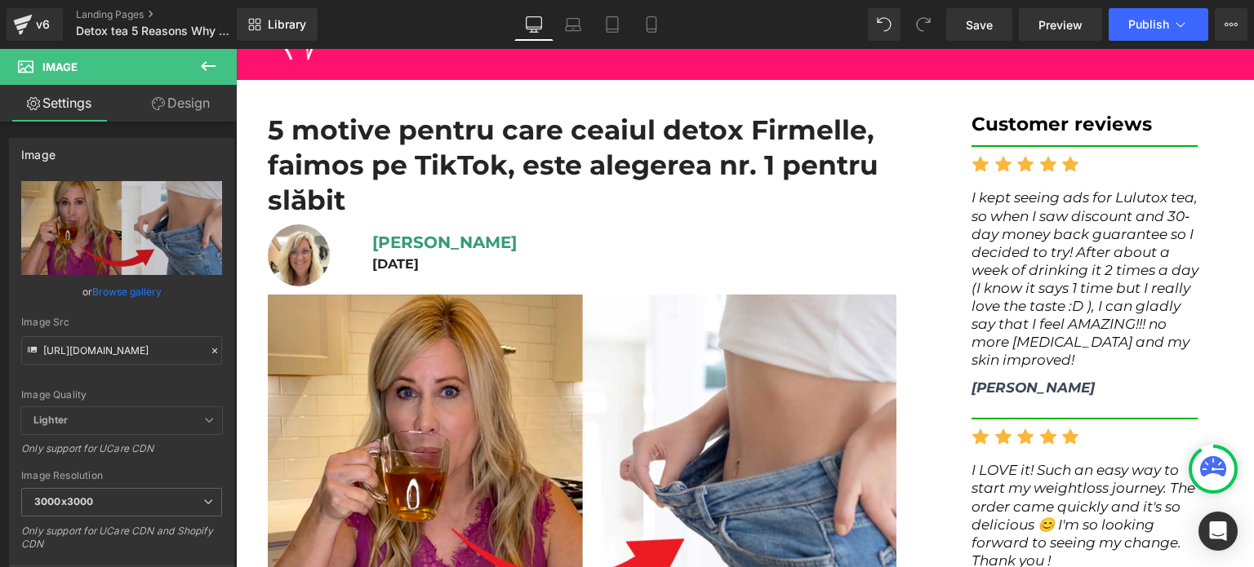
click at [1042, 134] on div "Customer reviews Heading" at bounding box center [1085, 125] width 227 height 24
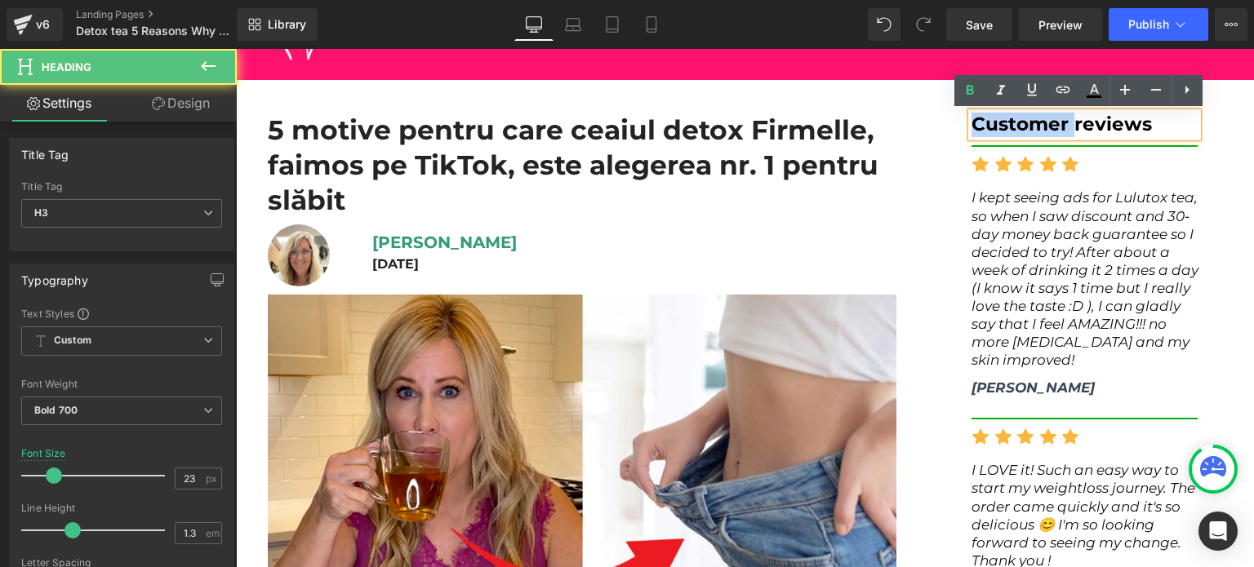
click at [1042, 134] on h3 "Customer reviews" at bounding box center [1085, 125] width 227 height 24
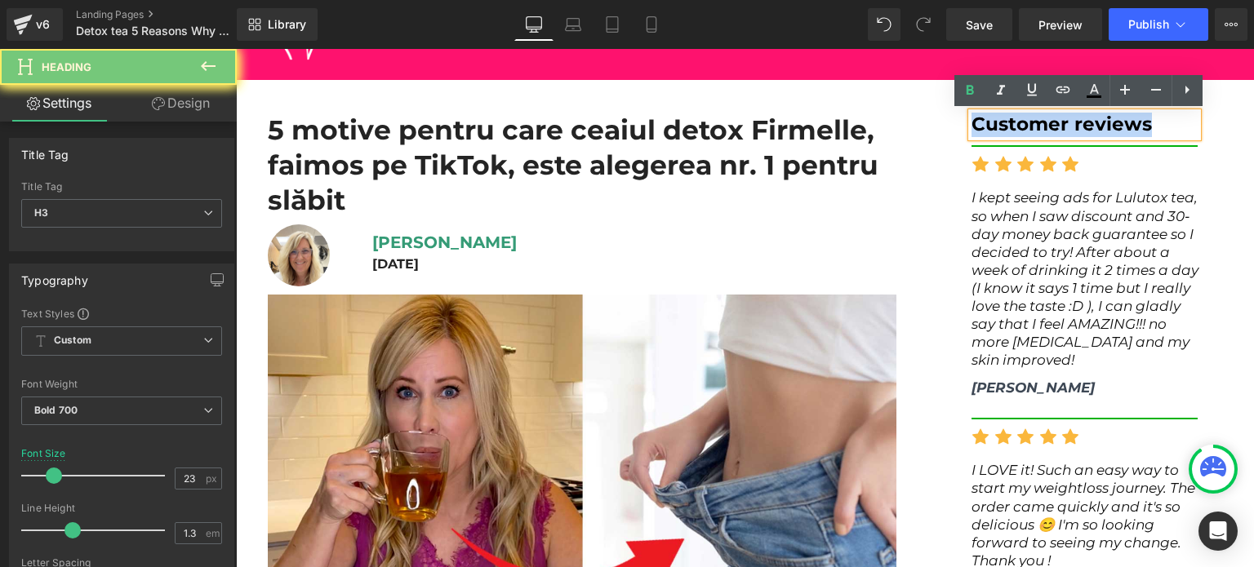
click at [1042, 134] on h3 "Customer reviews" at bounding box center [1085, 125] width 227 height 24
copy h3 "Customer reviews"
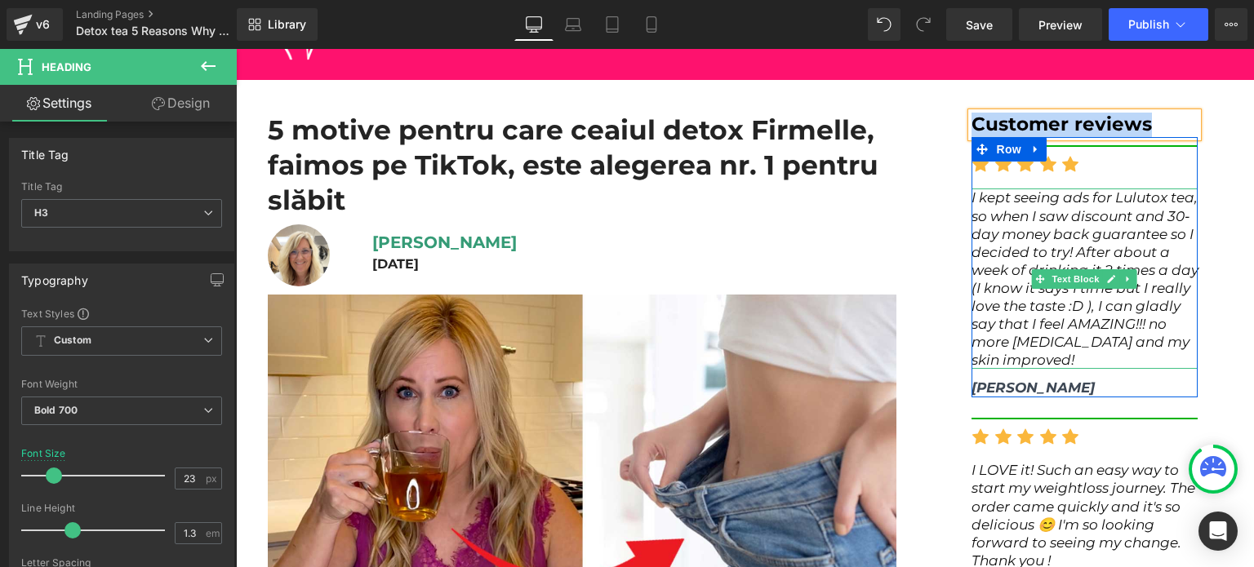
click at [977, 226] on span "I kept seeing ads for Lulutox tea, so when I saw discount and 30-day money back…" at bounding box center [1085, 278] width 227 height 179
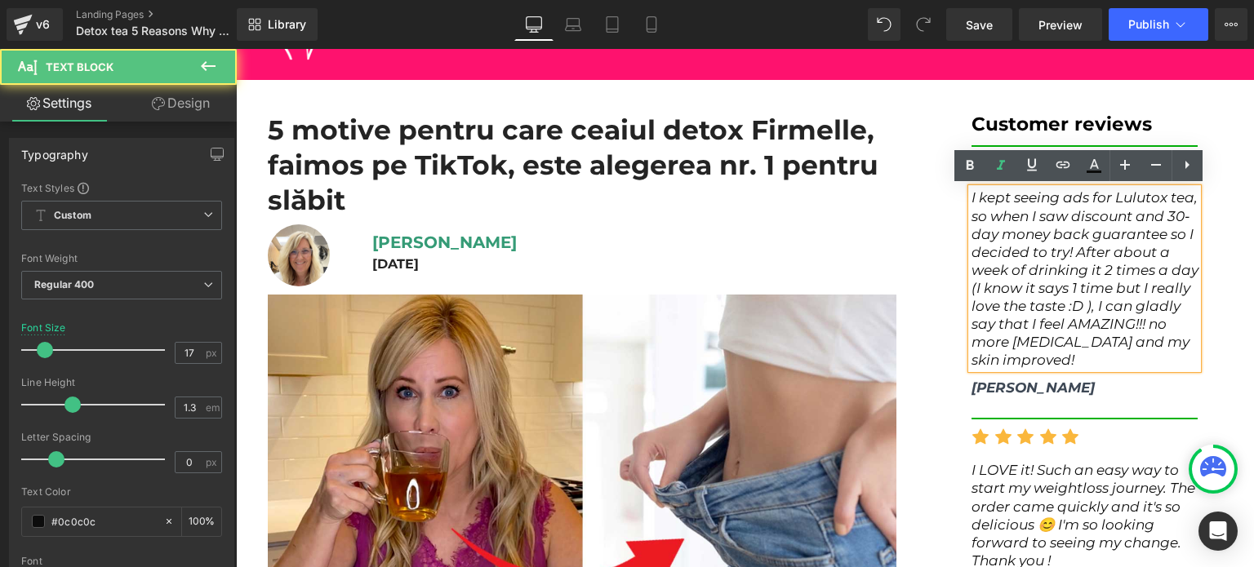
click at [977, 226] on span "I kept seeing ads for Lulutox tea, so when I saw discount and 30-day money back…" at bounding box center [1085, 278] width 227 height 179
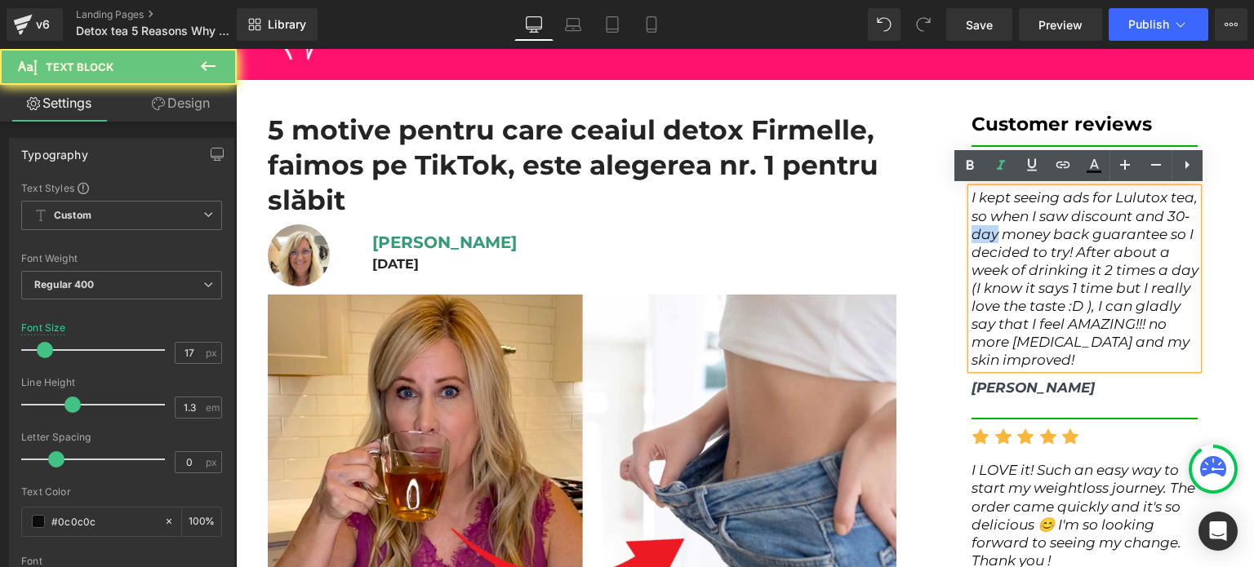
click at [981, 227] on span "I kept seeing ads for Lulutox tea, so when I saw discount and 30-day money back…" at bounding box center [1085, 278] width 227 height 179
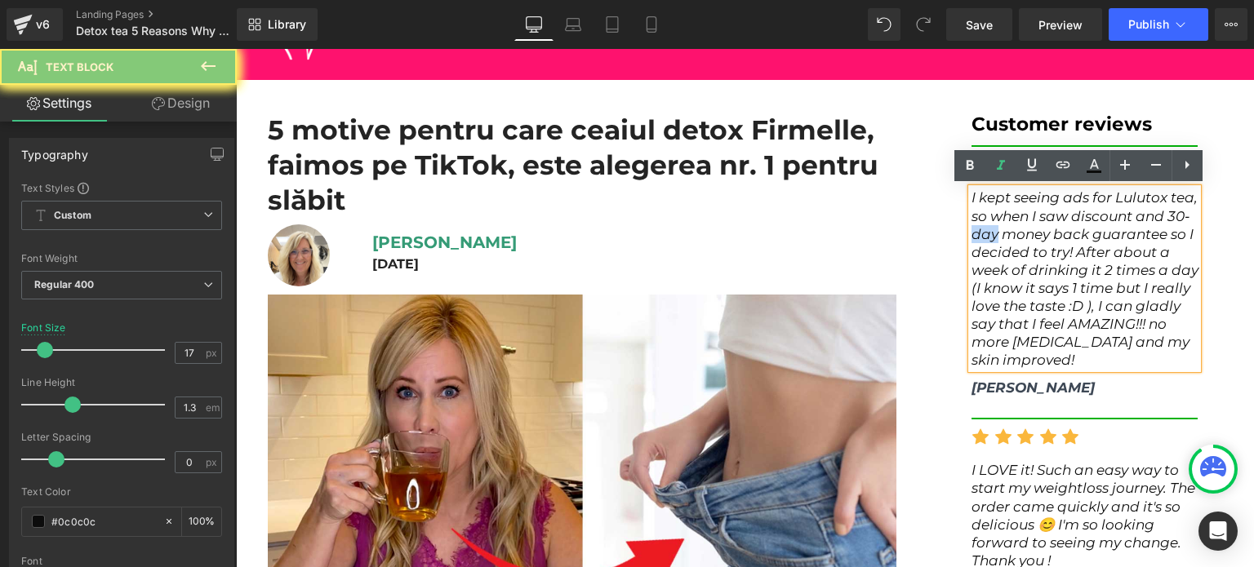
click at [981, 227] on span "I kept seeing ads for Lulutox tea, so when I saw discount and 30-day money back…" at bounding box center [1085, 278] width 227 height 179
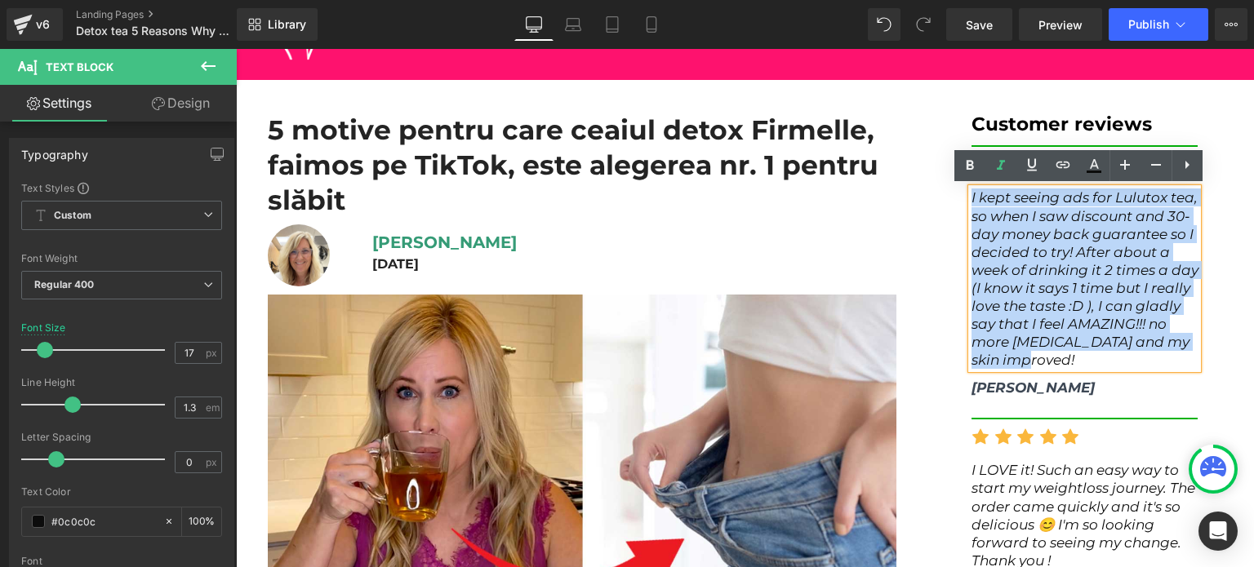
click at [981, 227] on span "I kept seeing ads for Lulutox tea, so when I saw discount and 30-day money back…" at bounding box center [1085, 278] width 227 height 179
paste div
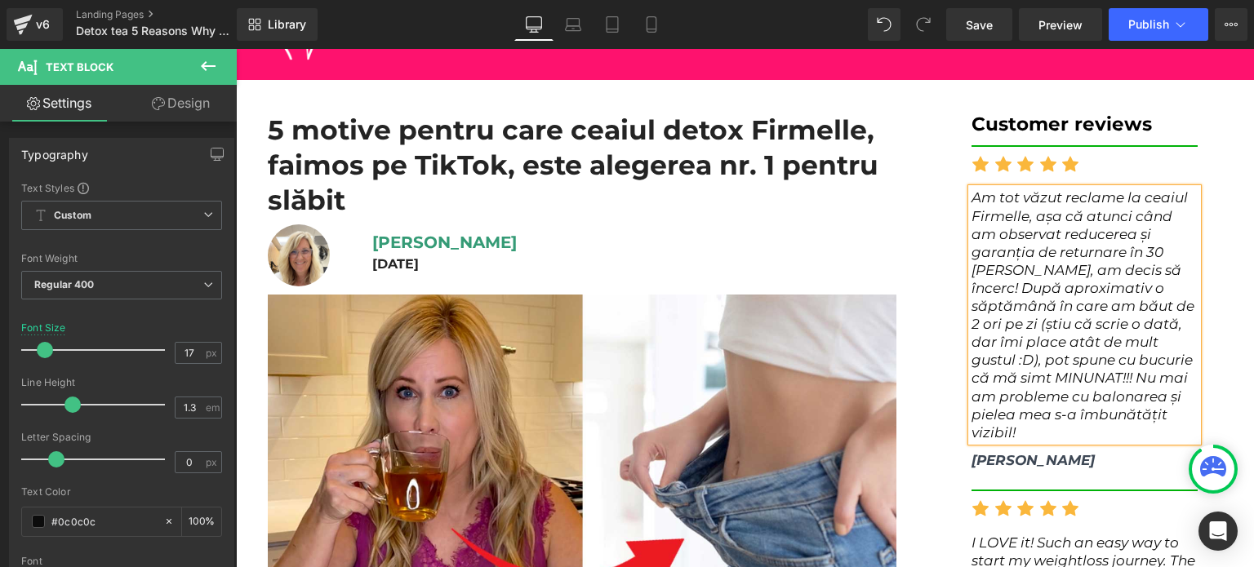
click at [236, 49] on div at bounding box center [236, 49] width 0 height 0
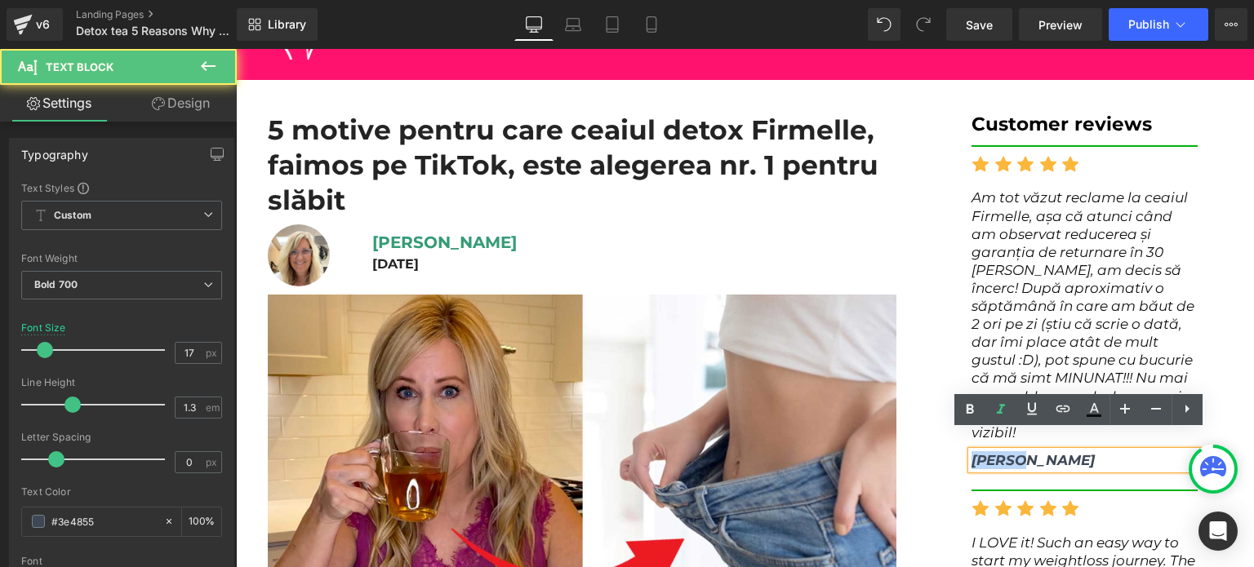
click at [983, 452] on span "Sarah Swanson" at bounding box center [1033, 460] width 123 height 16
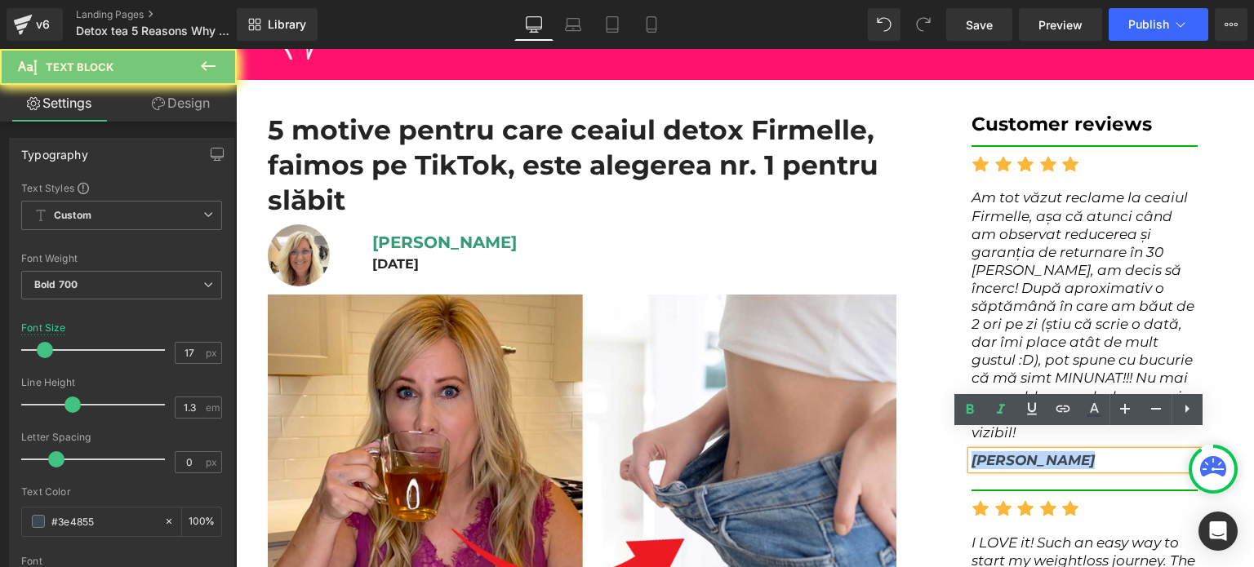
click at [983, 452] on span "Sarah Swanson" at bounding box center [1033, 460] width 123 height 16
paste div
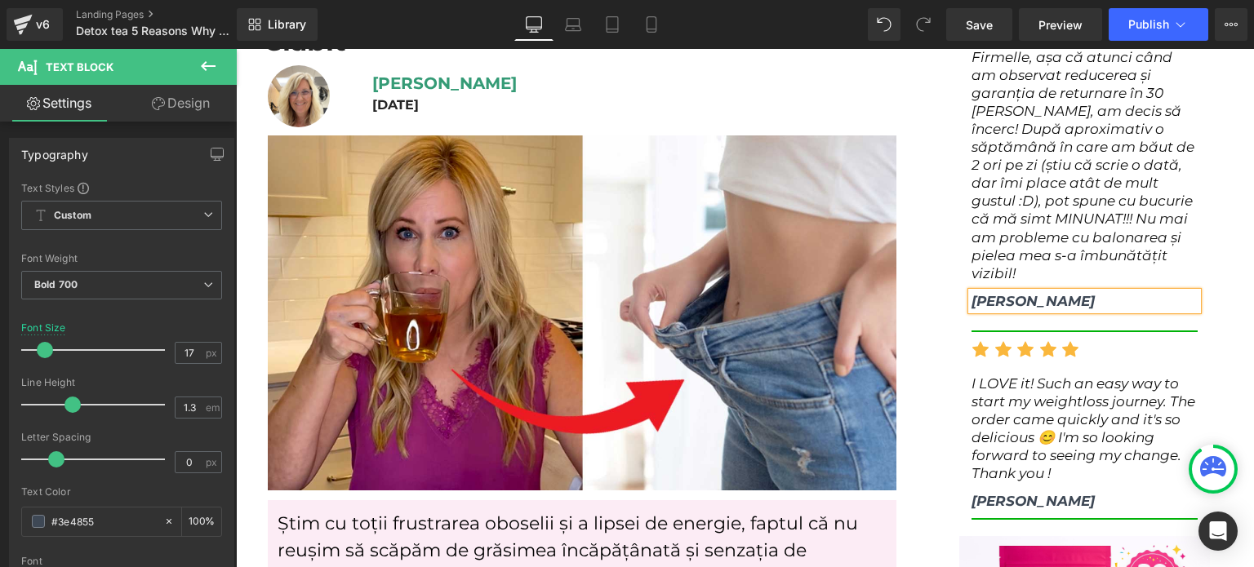
scroll to position [245, 0]
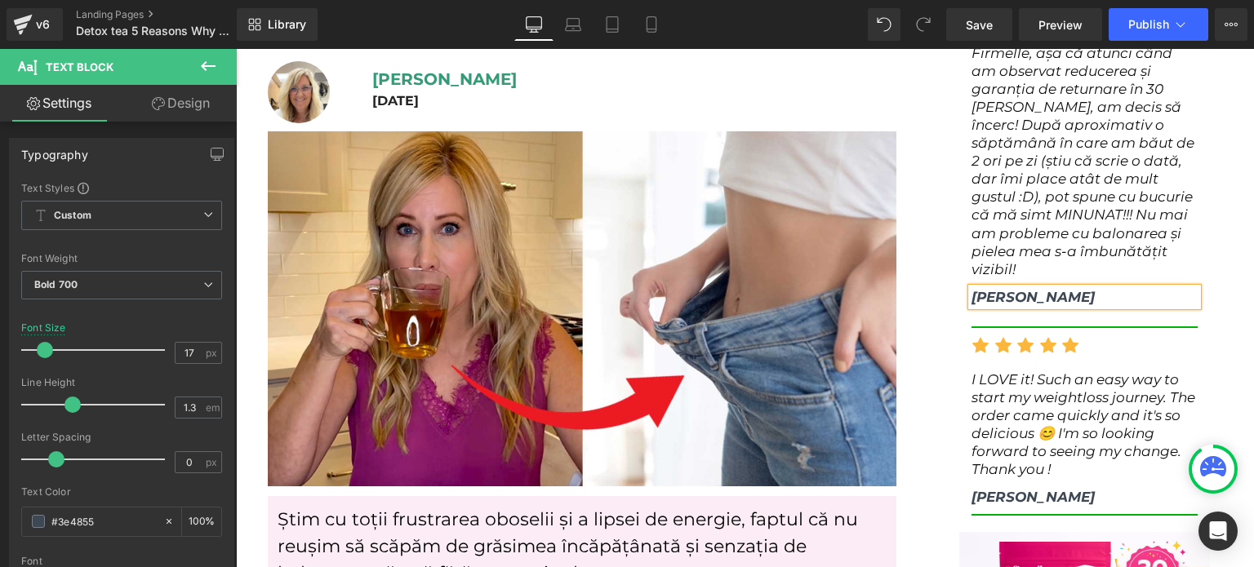
click at [1016, 398] on span "I LOVE it! Such an easy way to start my weightloss journey. The order came quic…" at bounding box center [1084, 425] width 224 height 106
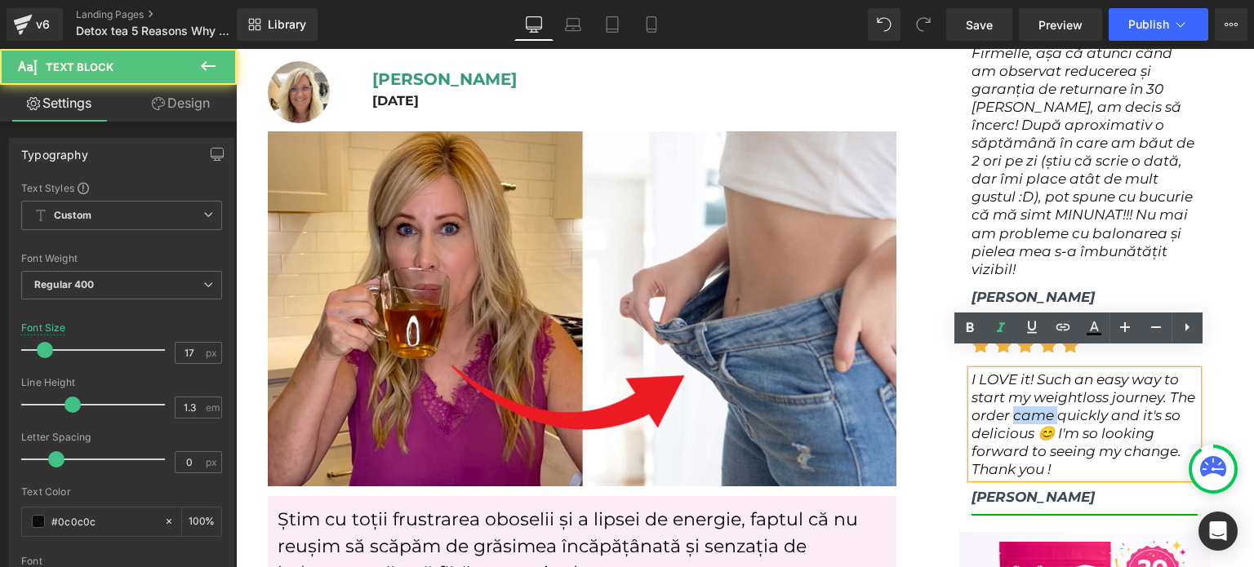
click at [1016, 398] on span "I LOVE it! Such an easy way to start my weightloss journey. The order came quic…" at bounding box center [1084, 425] width 224 height 106
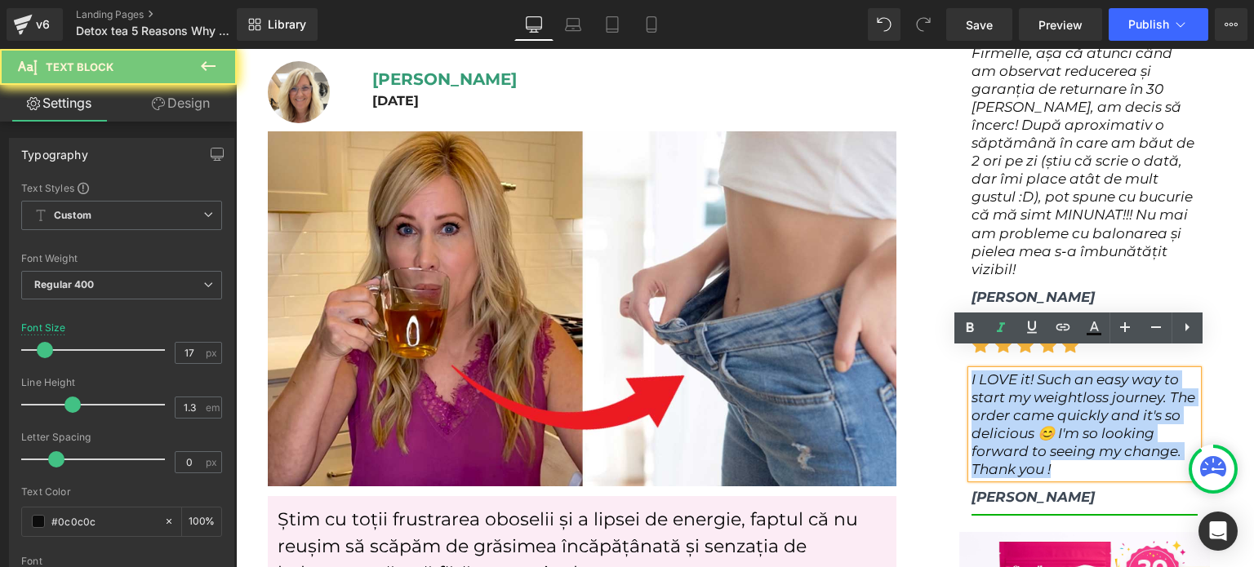
click at [1016, 398] on span "I LOVE it! Such an easy way to start my weightloss journey. The order came quic…" at bounding box center [1084, 425] width 224 height 106
paste div
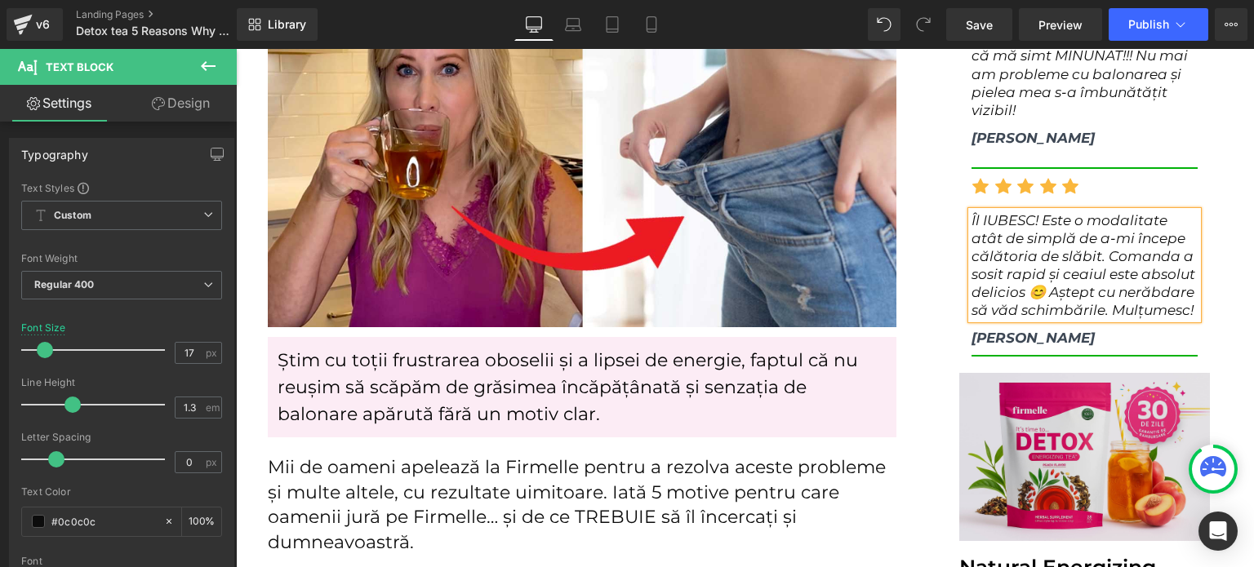
scroll to position [408, 0]
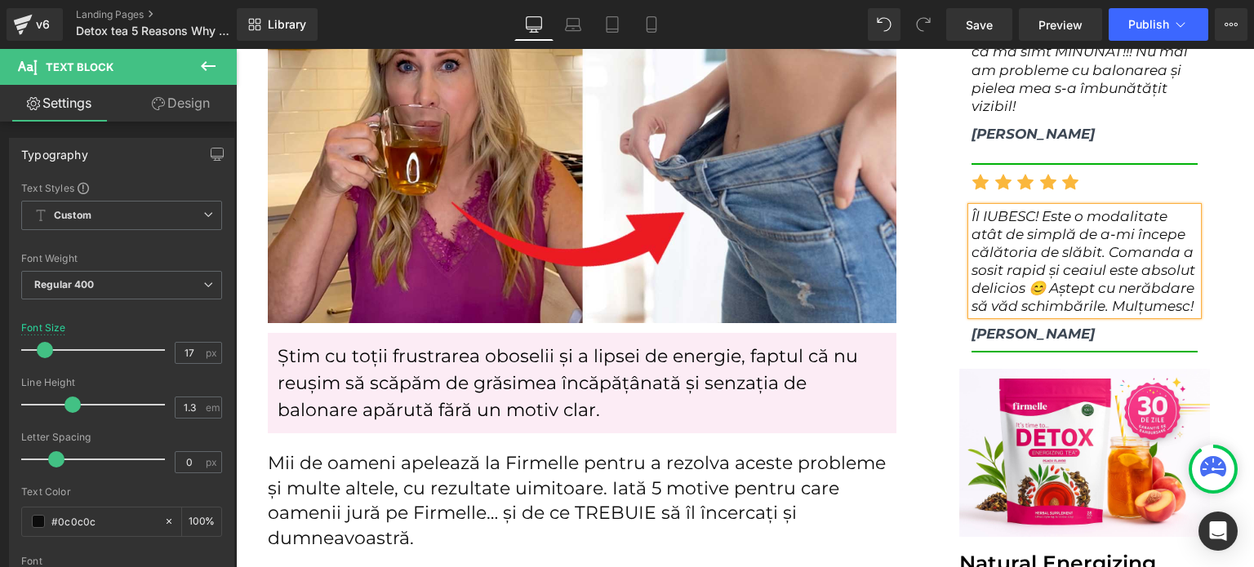
click at [995, 326] on span "Kelly Peterson" at bounding box center [1033, 334] width 123 height 16
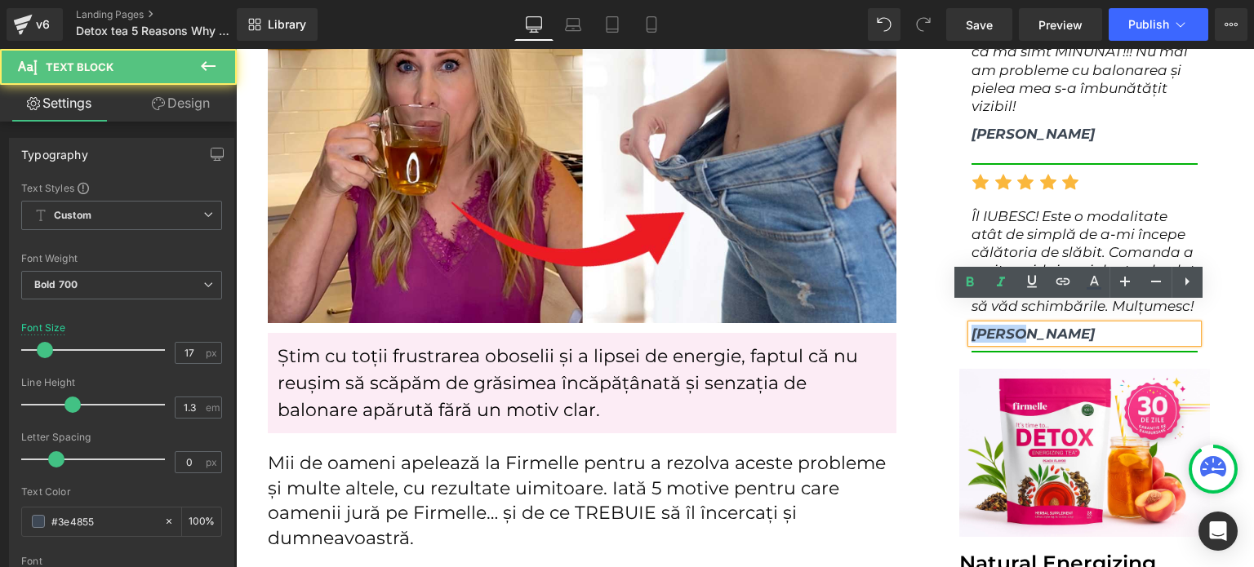
click at [995, 326] on span "Kelly Peterson" at bounding box center [1033, 334] width 123 height 16
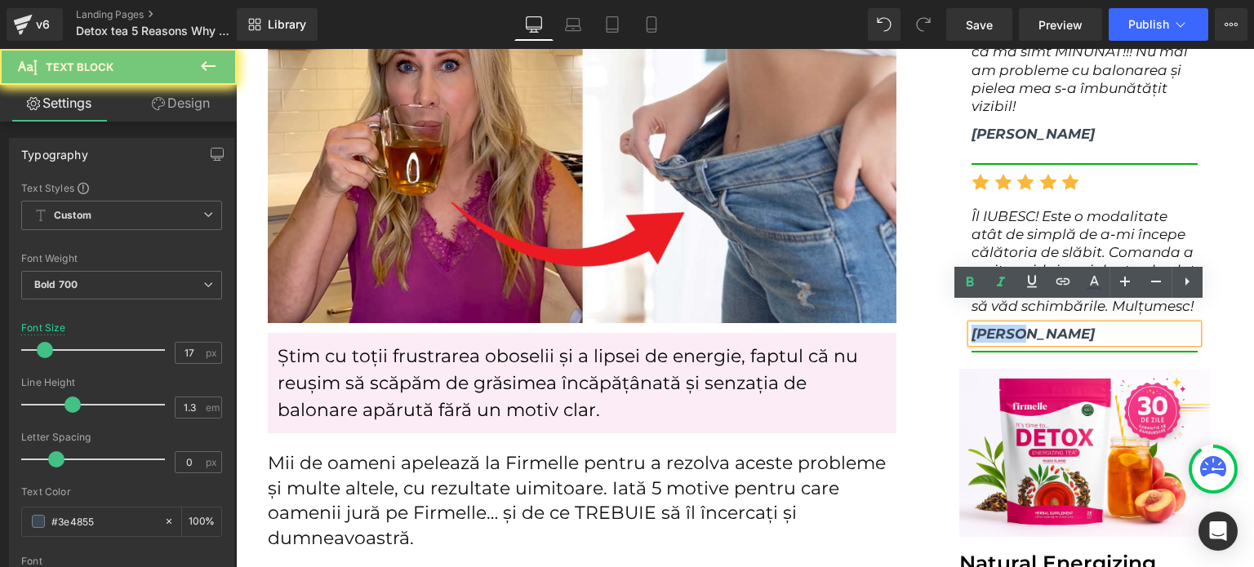
click at [995, 326] on span "Kelly Peterson" at bounding box center [1033, 334] width 123 height 16
paste div
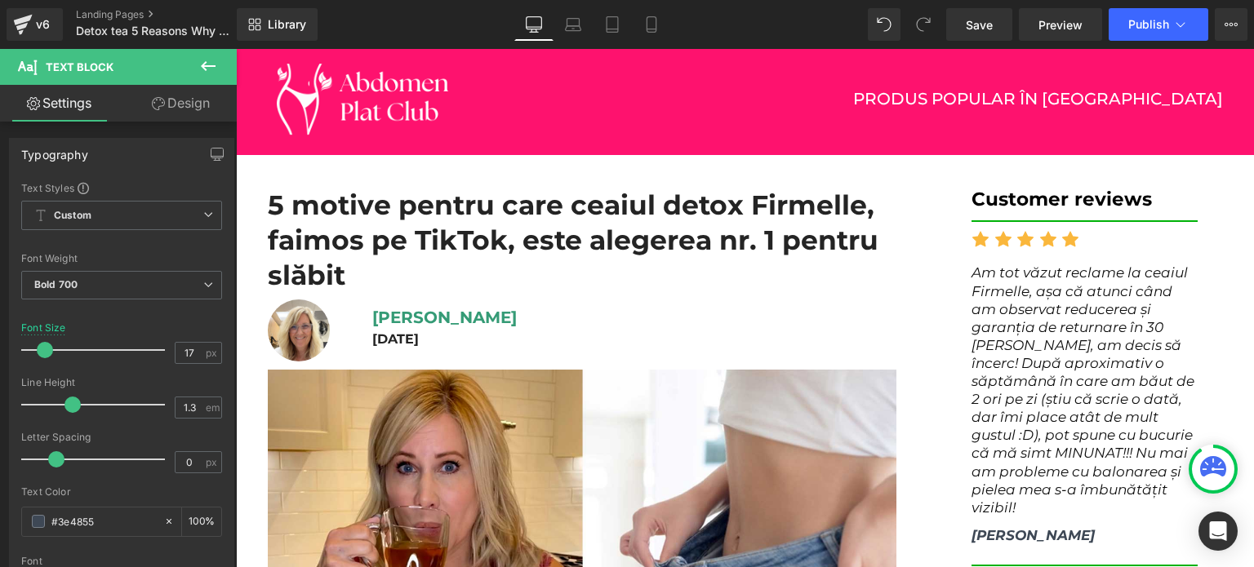
scroll to position [0, 0]
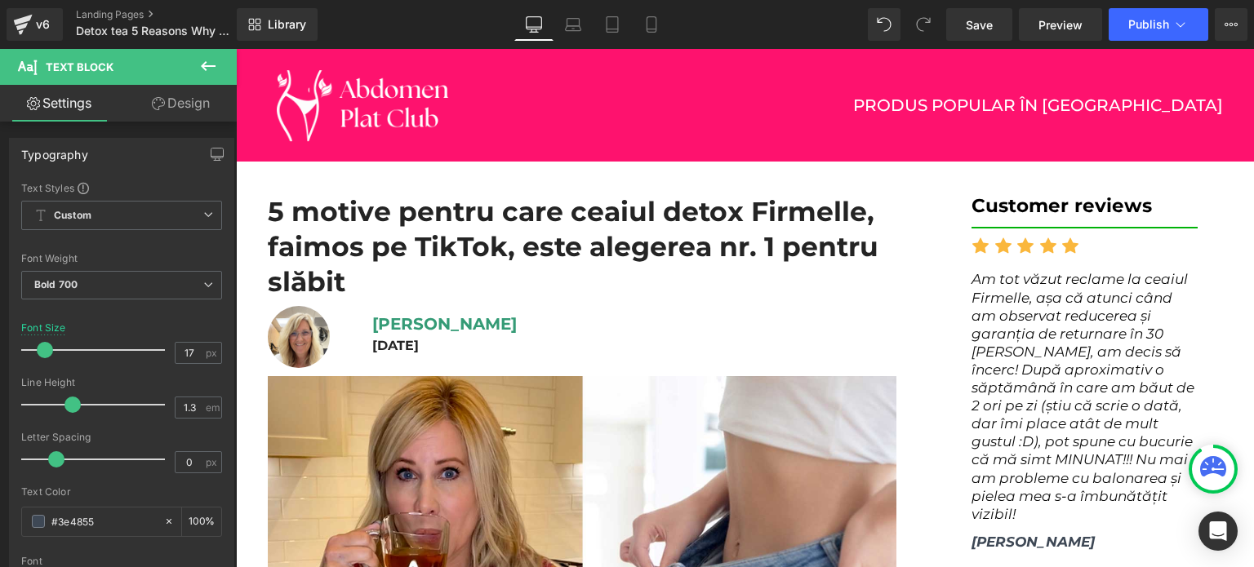
click at [993, 217] on div "Customer reviews Heading" at bounding box center [1085, 206] width 227 height 24
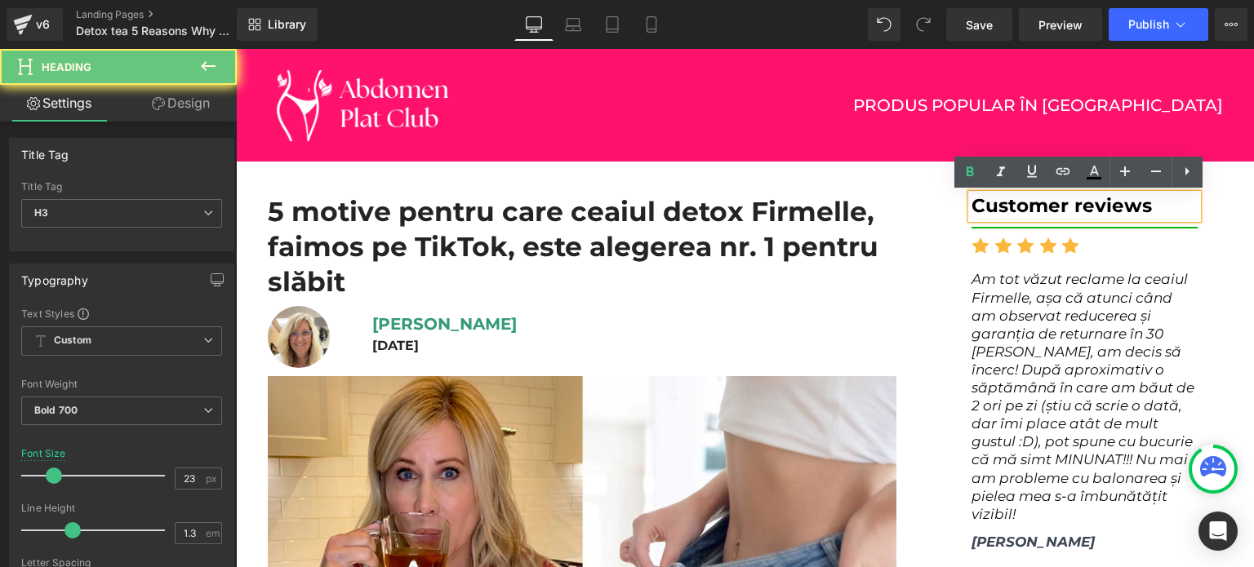
click at [990, 211] on h3 "Customer reviews" at bounding box center [1085, 206] width 227 height 24
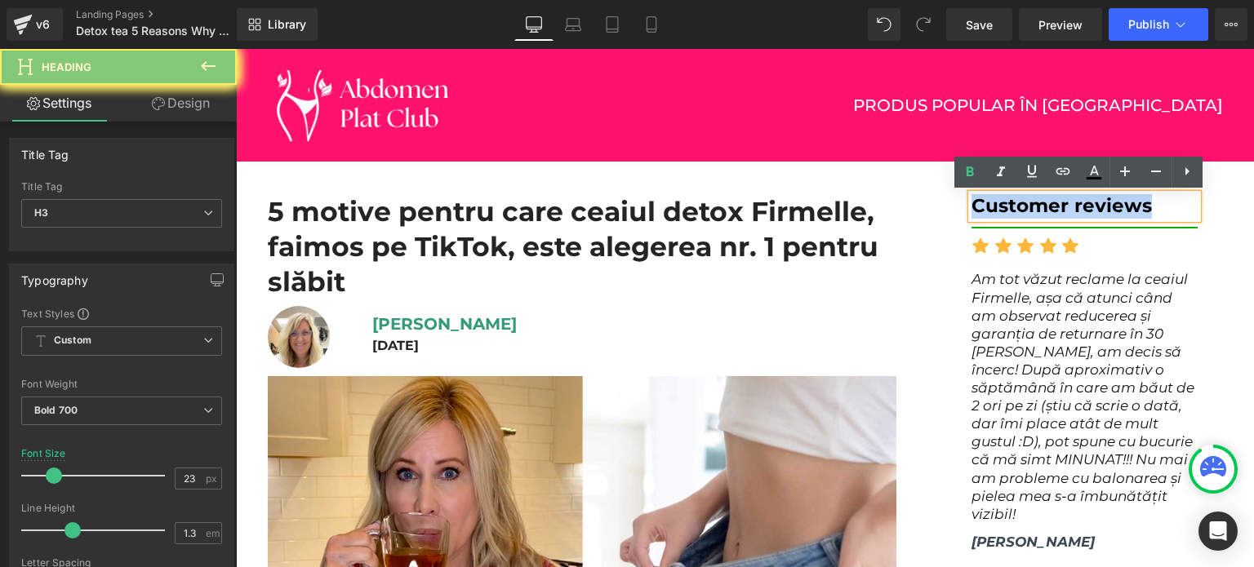
click at [990, 211] on h3 "Customer reviews" at bounding box center [1085, 206] width 227 height 24
paste div
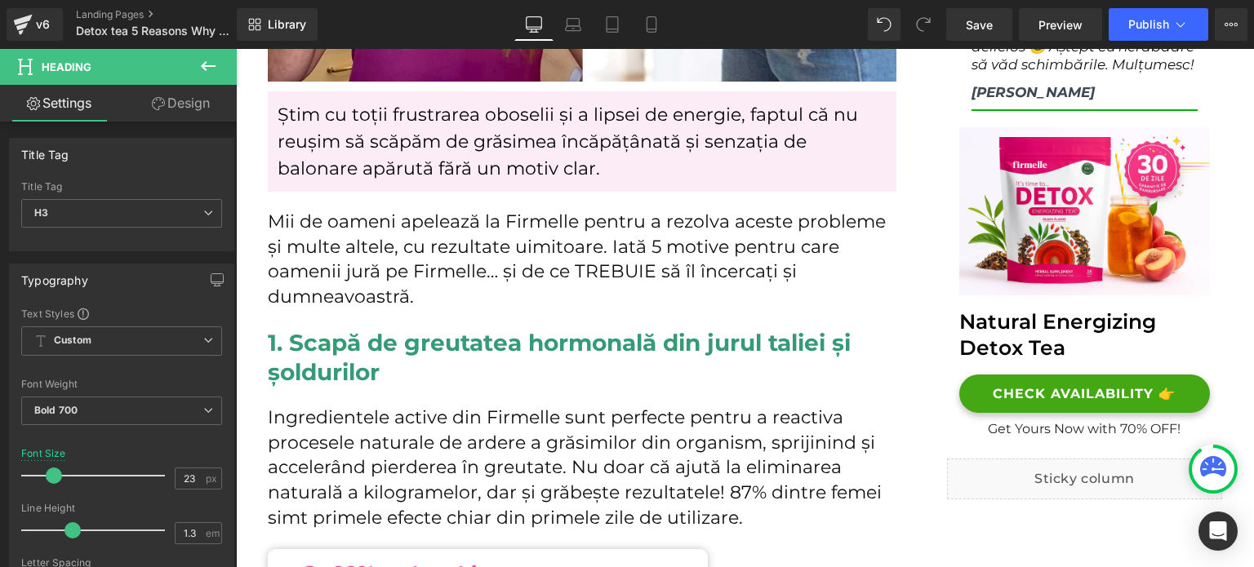
scroll to position [653, 0]
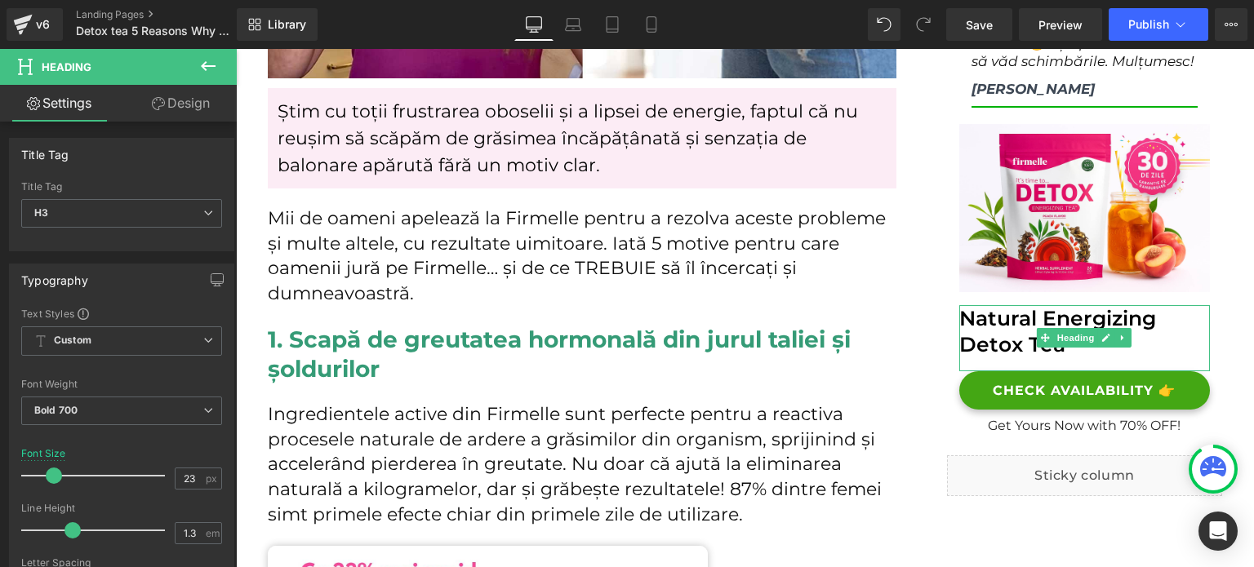
click at [989, 311] on h1 "Natural Energizing Detox Tea" at bounding box center [1084, 331] width 251 height 53
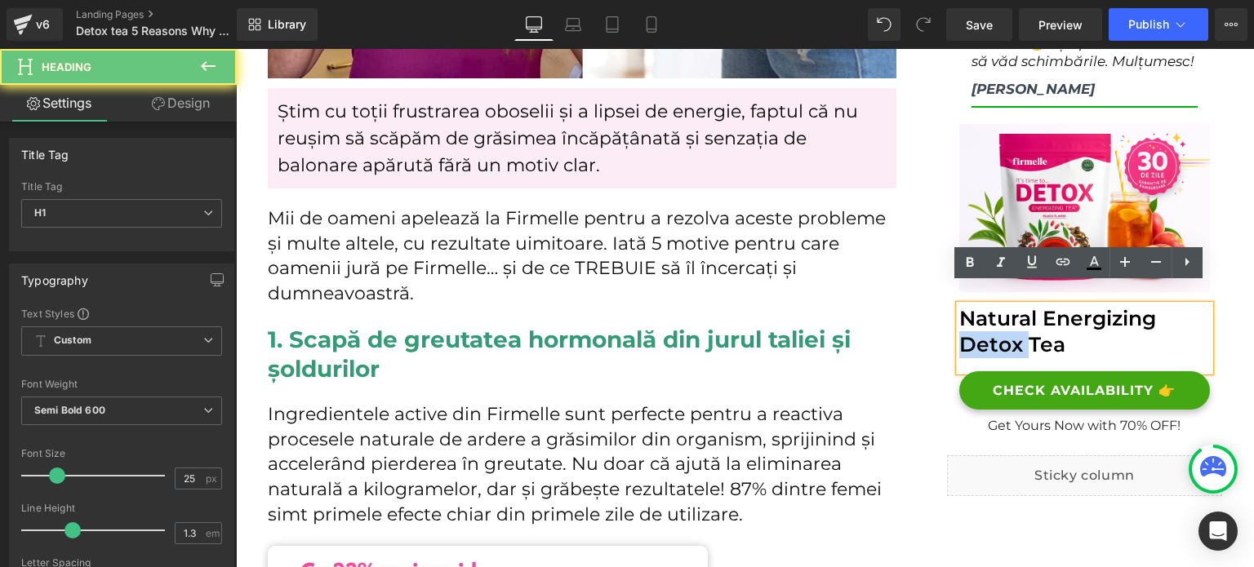
click at [989, 311] on h1 "Natural Energizing Detox Tea" at bounding box center [1084, 331] width 251 height 53
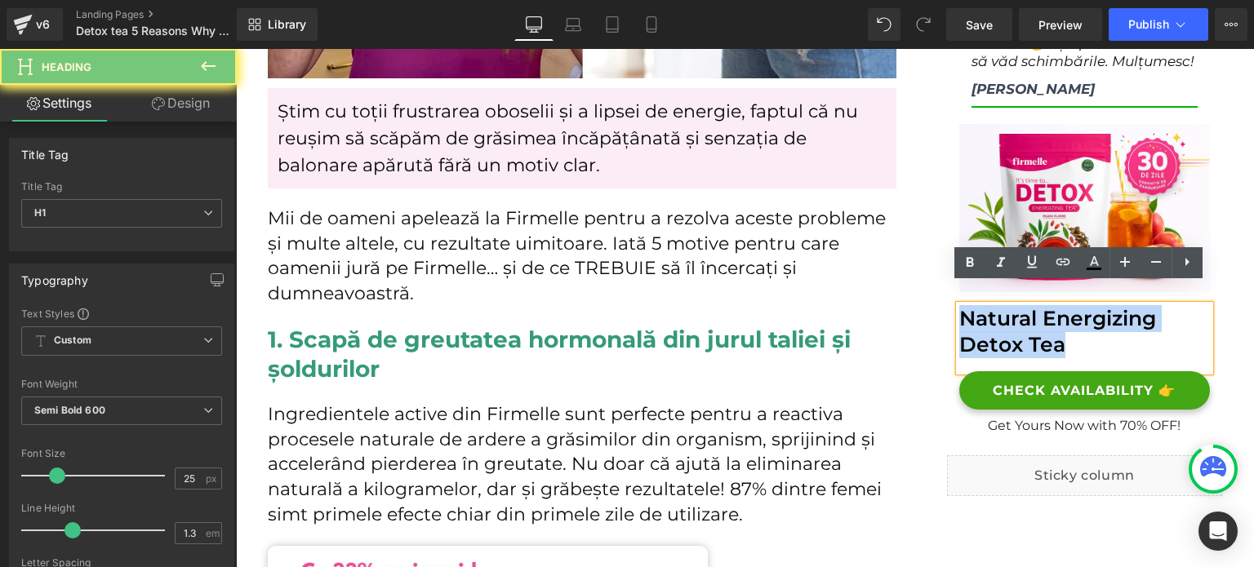
paste div
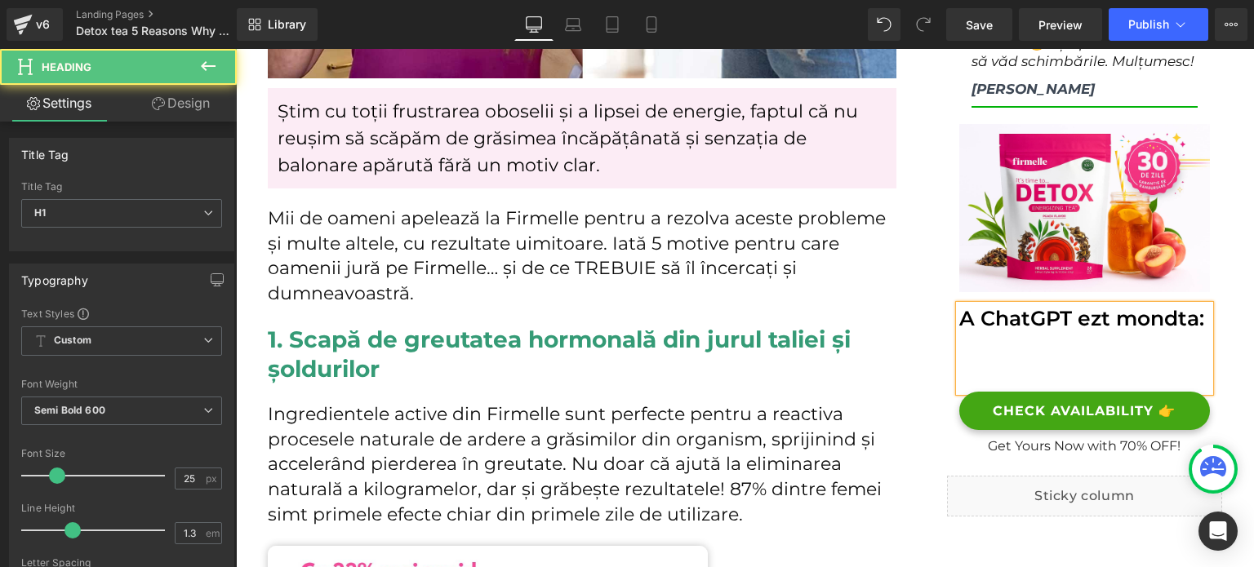
click at [982, 331] on div at bounding box center [1084, 343] width 251 height 24
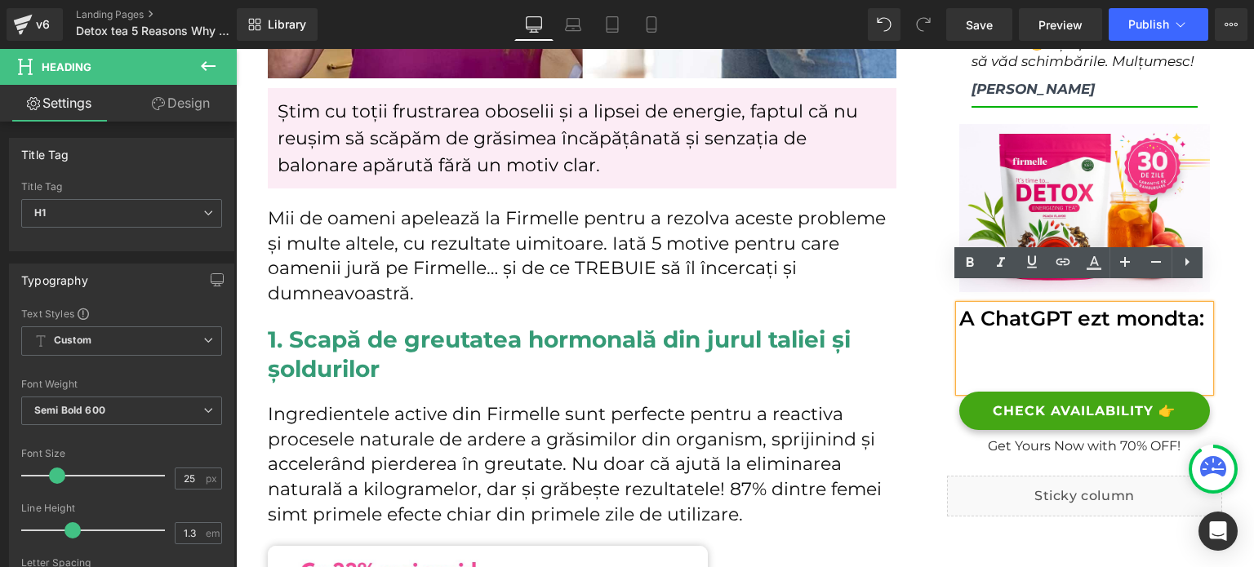
click at [987, 305] on h1 "A ChatGPT ezt mondta:" at bounding box center [1084, 318] width 251 height 27
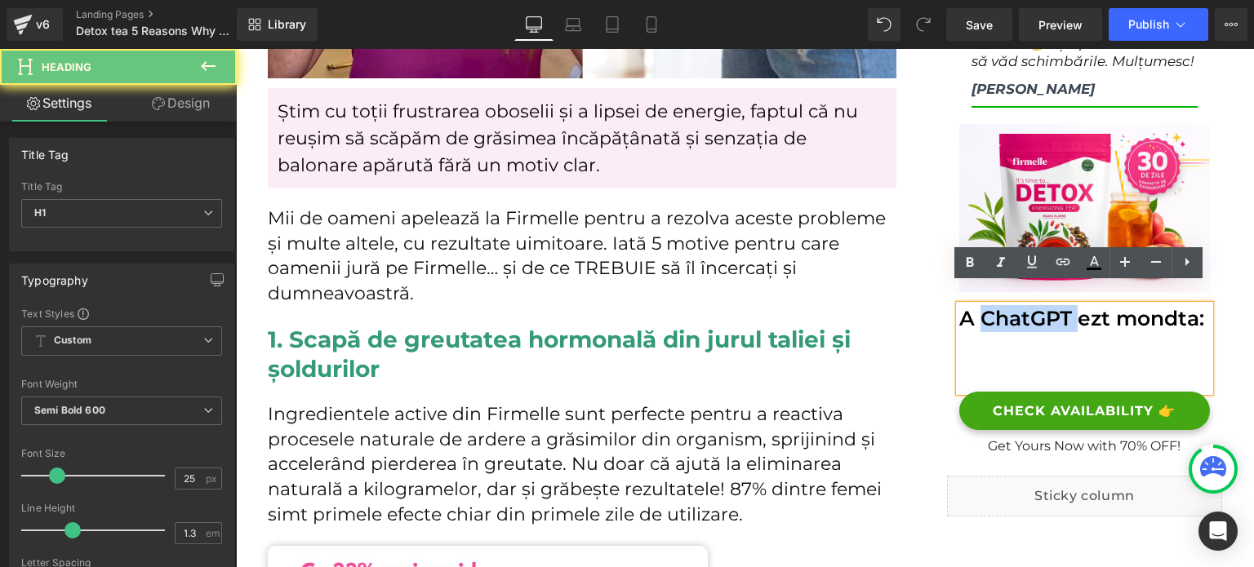
click at [987, 305] on h1 "A ChatGPT ezt mondta:" at bounding box center [1084, 318] width 251 height 27
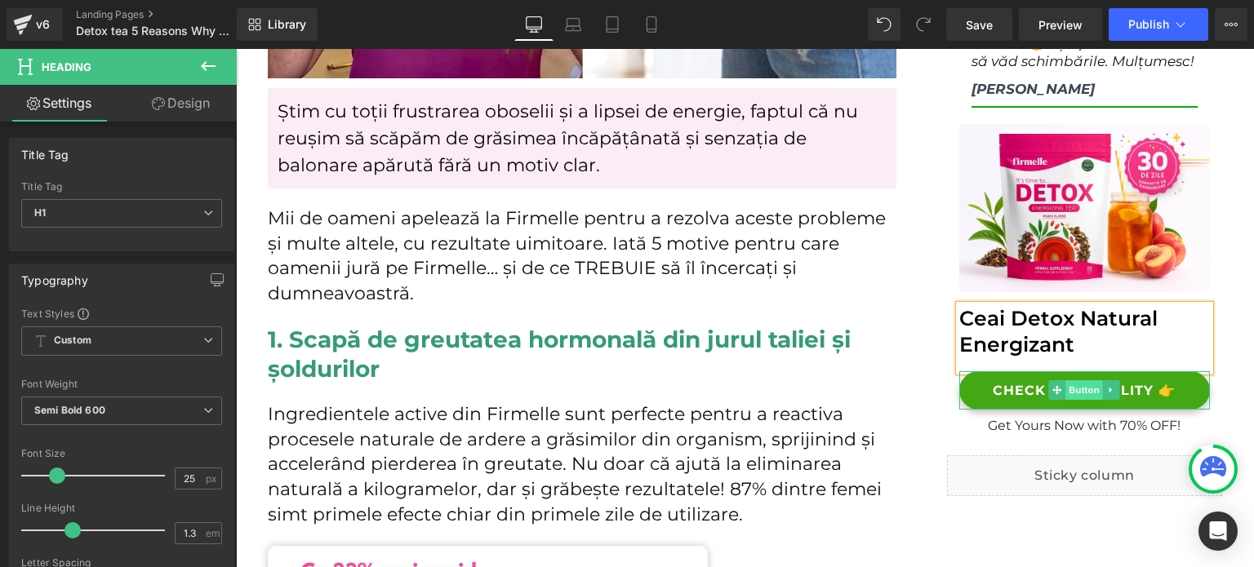
click at [1068, 380] on span "Button" at bounding box center [1085, 390] width 38 height 20
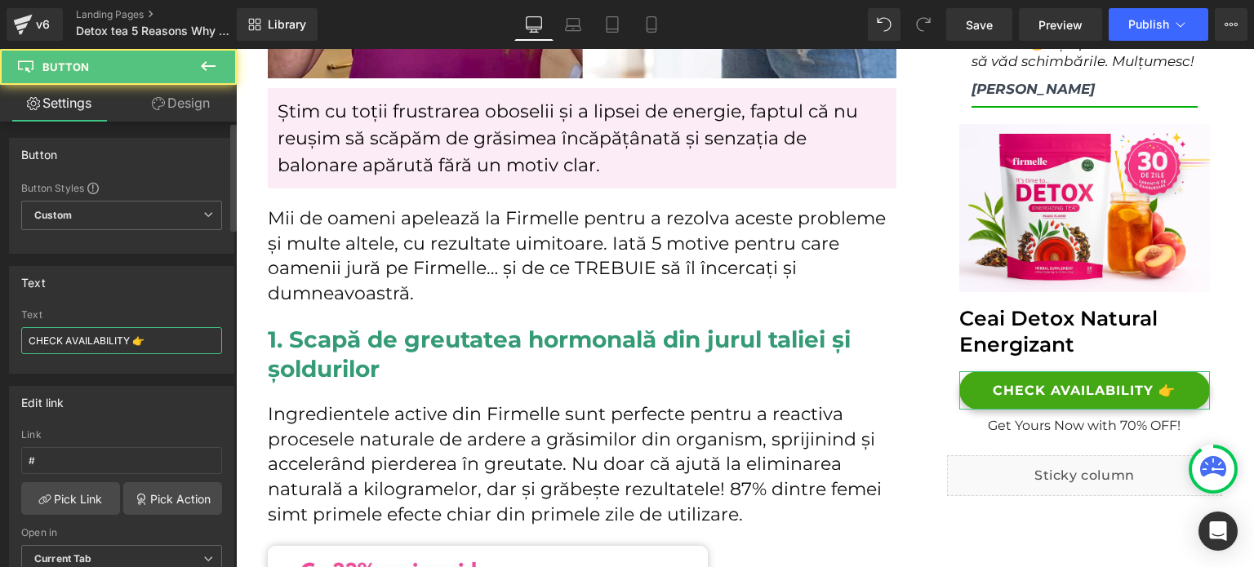
click at [108, 339] on input "CHECK AVAILABILITY 👉" at bounding box center [121, 340] width 201 height 27
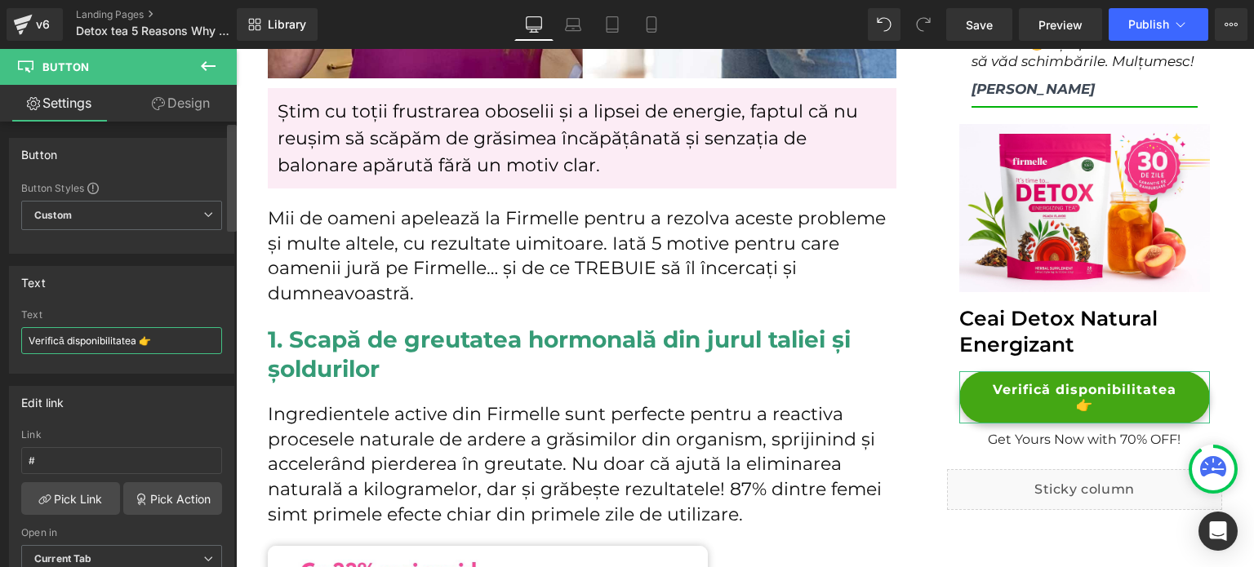
type input "Verifică disponibilitatea 👉"
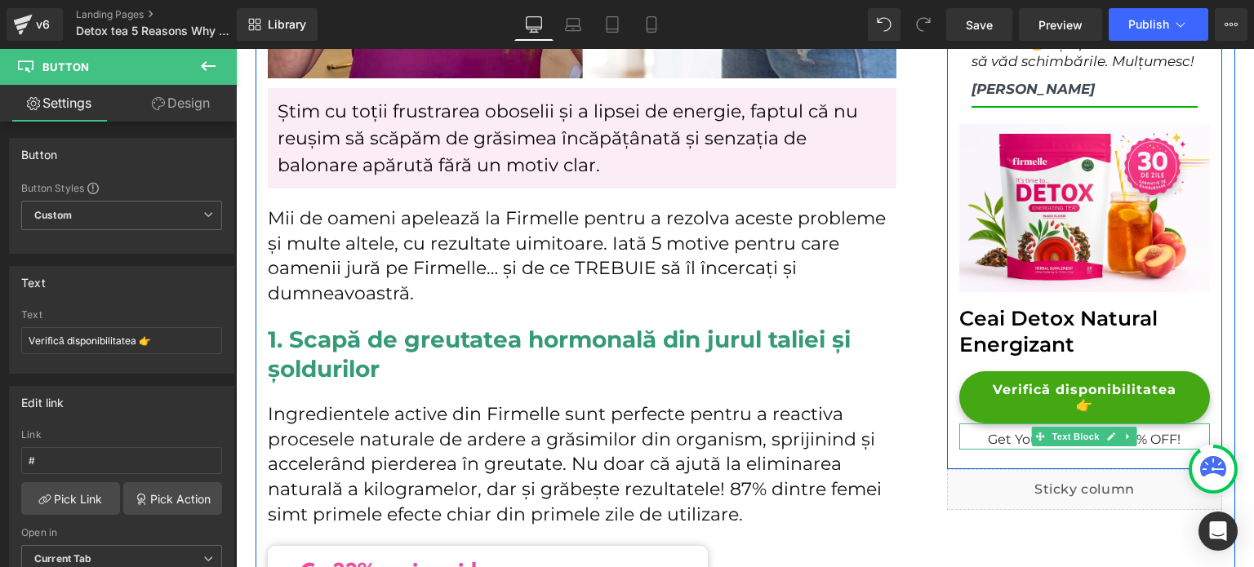
click at [993, 430] on p "Get Yours Now with 70% OFF!" at bounding box center [1084, 440] width 251 height 20
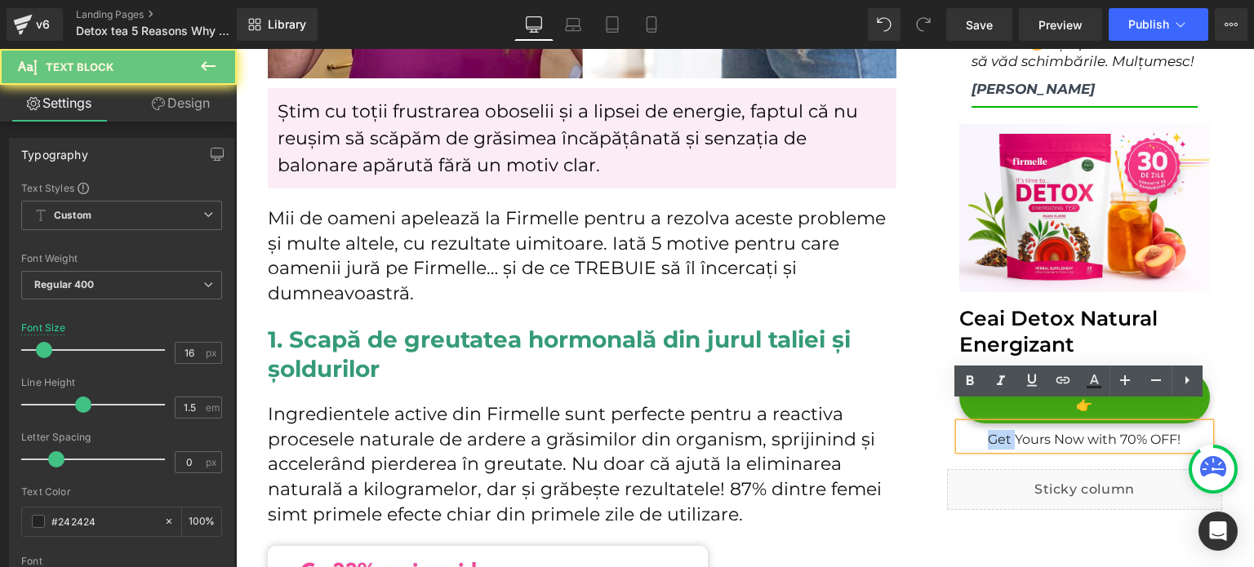
click at [993, 430] on p "Get Yours Now with 70% OFF!" at bounding box center [1084, 440] width 251 height 20
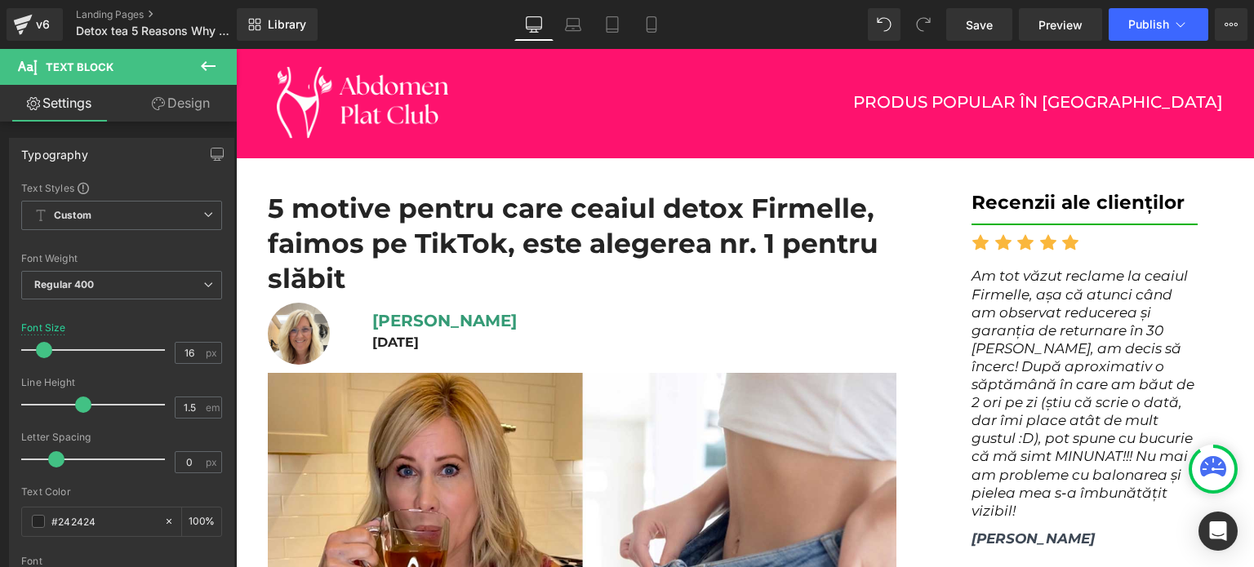
scroll to position [0, 0]
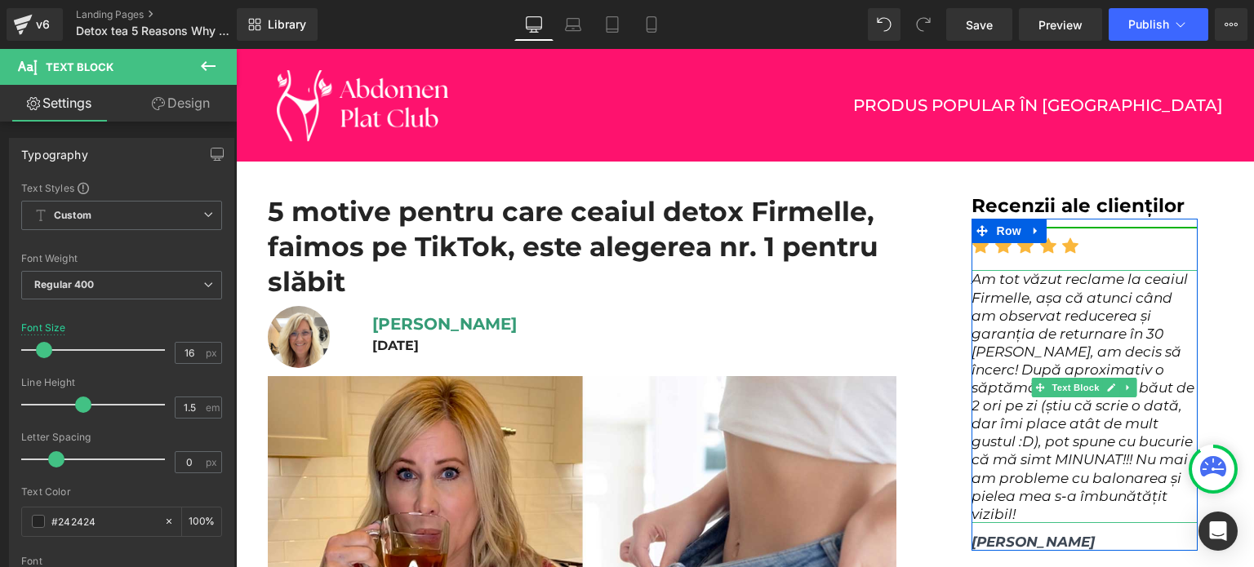
click at [1043, 320] on span "Am tot văzut reclame la ceaiul Firmelle, așa că atunci când am observat reducer…" at bounding box center [1083, 396] width 223 height 251
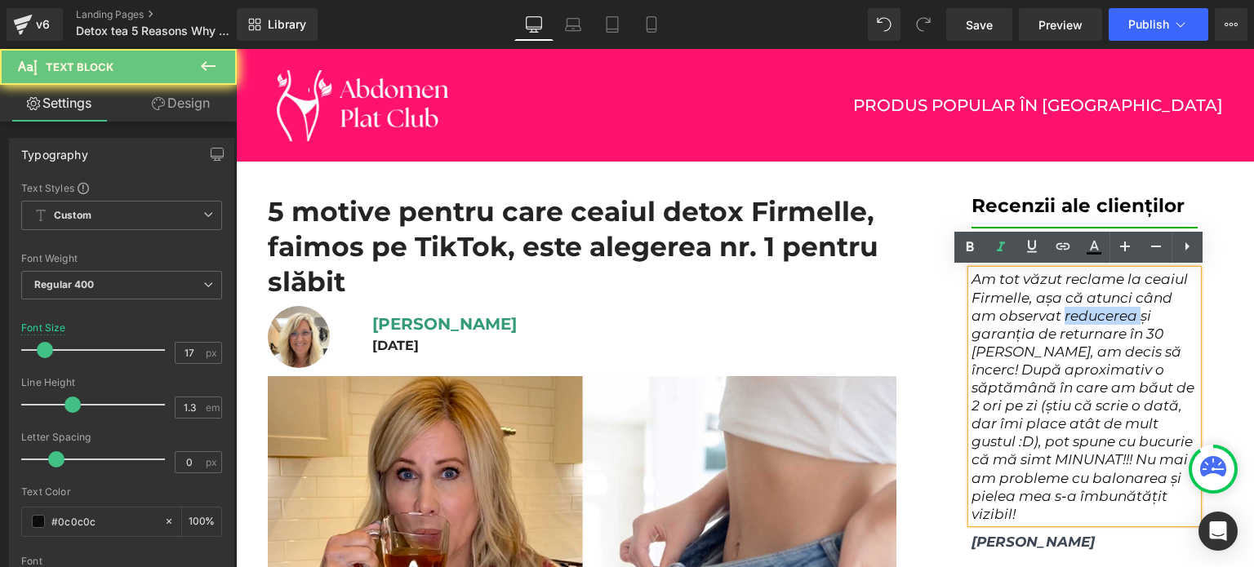
click at [1043, 320] on span "Am tot văzut reclame la ceaiul Firmelle, așa că atunci când am observat reducer…" at bounding box center [1083, 396] width 223 height 251
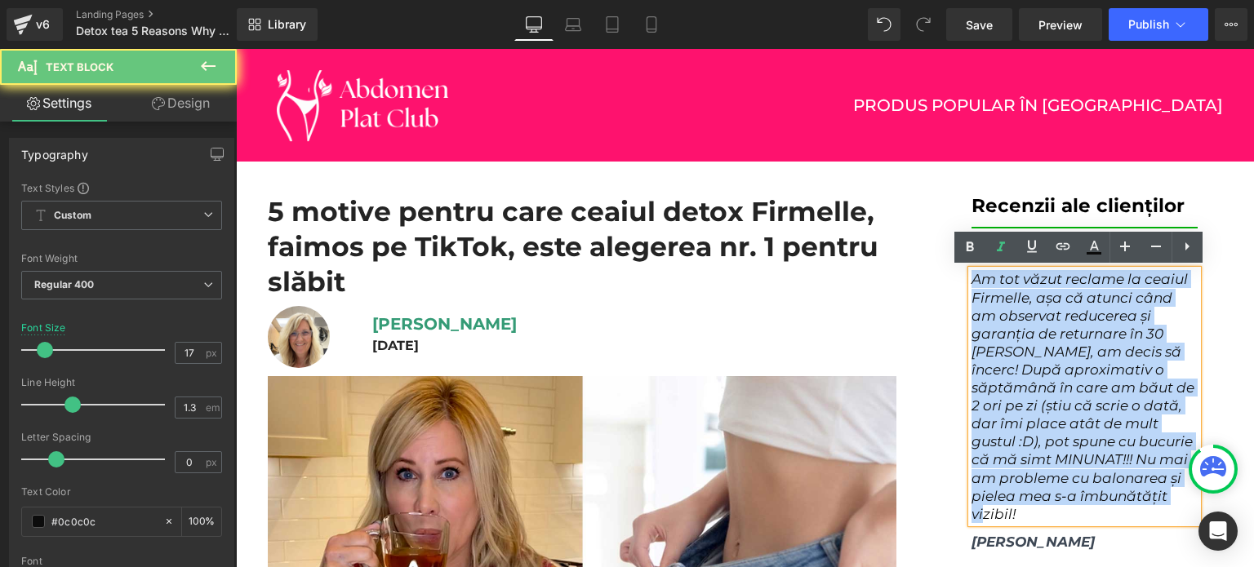
click at [1043, 320] on span "Am tot văzut reclame la ceaiul Firmelle, așa că atunci când am observat reducer…" at bounding box center [1083, 396] width 223 height 251
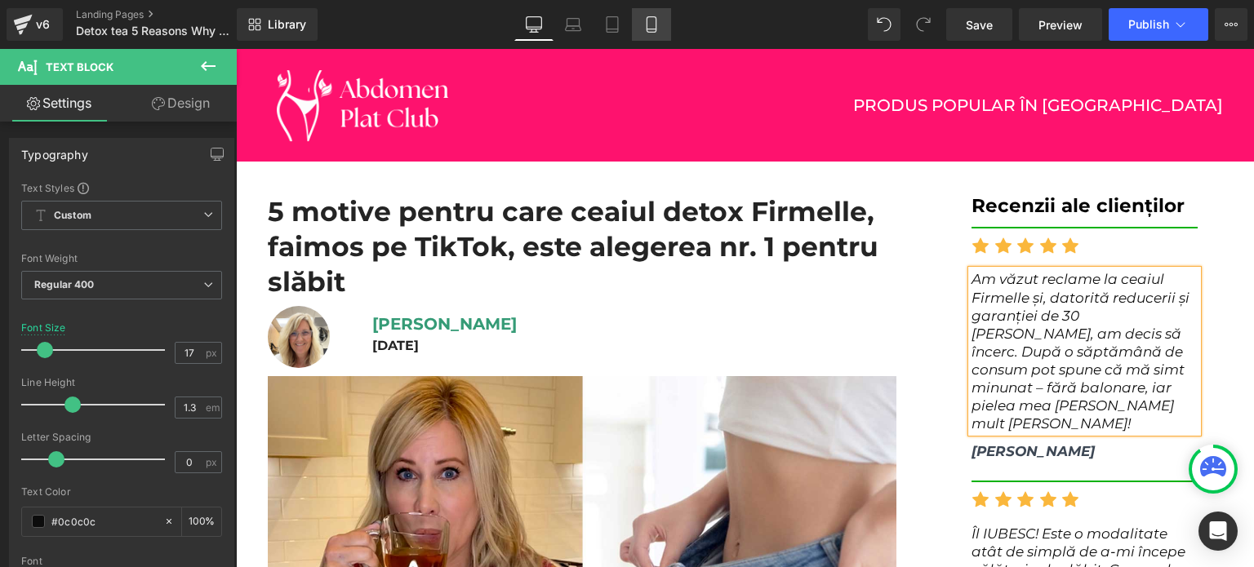
click at [636, 33] on link "Mobile" at bounding box center [651, 24] width 39 height 33
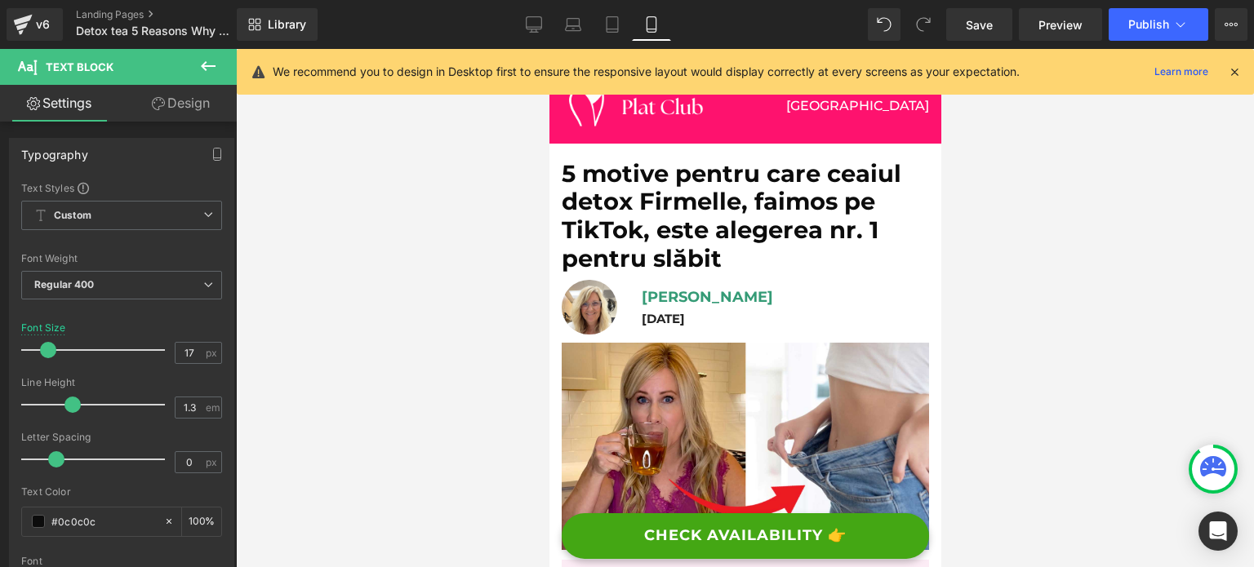
drag, startPoint x: 1230, startPoint y: 65, endPoint x: 143, endPoint y: 86, distance: 1087.8
click at [1230, 65] on icon at bounding box center [1234, 72] width 15 height 15
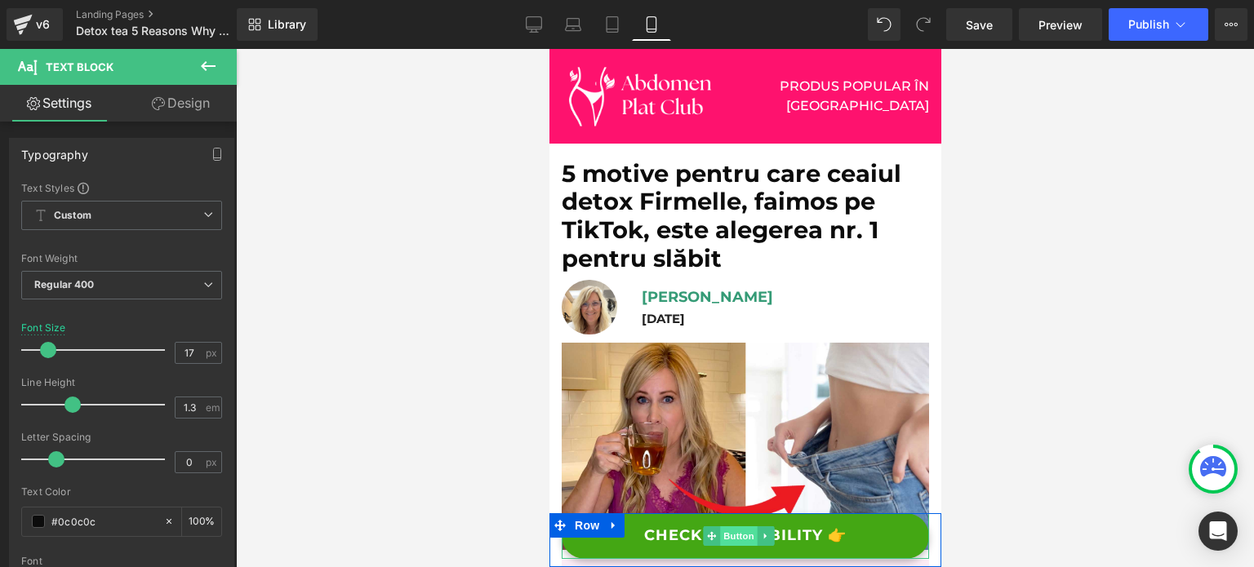
click at [749, 536] on span "Button" at bounding box center [739, 537] width 38 height 20
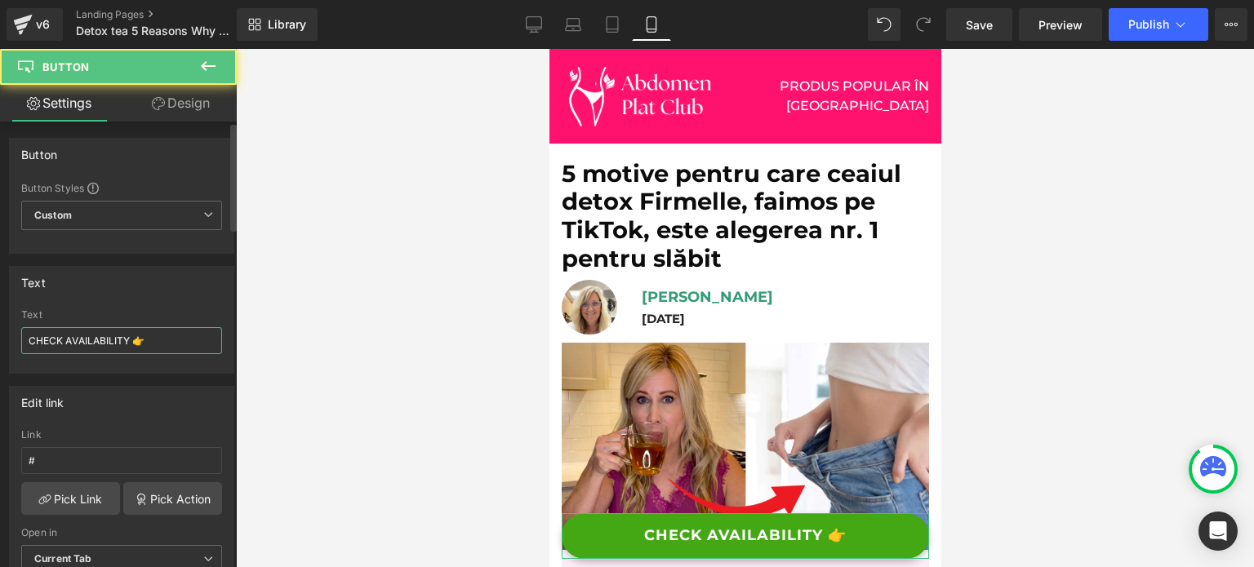
click at [146, 348] on input "CHECK AVAILABILITY 👉" at bounding box center [121, 340] width 201 height 27
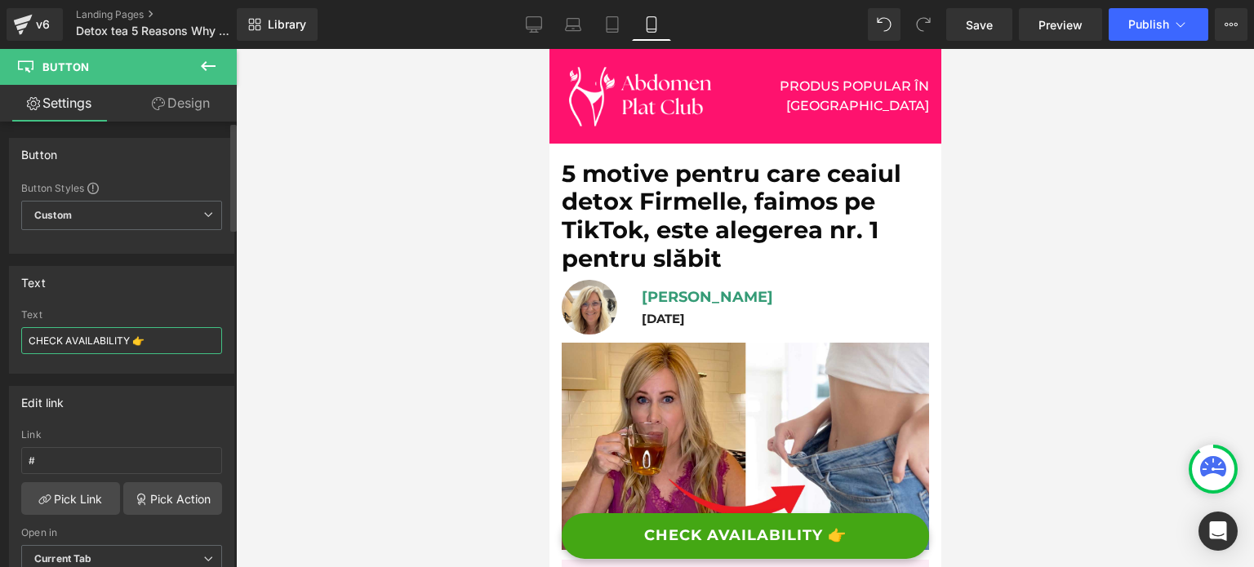
paste input "Verifică disponibilitatea"
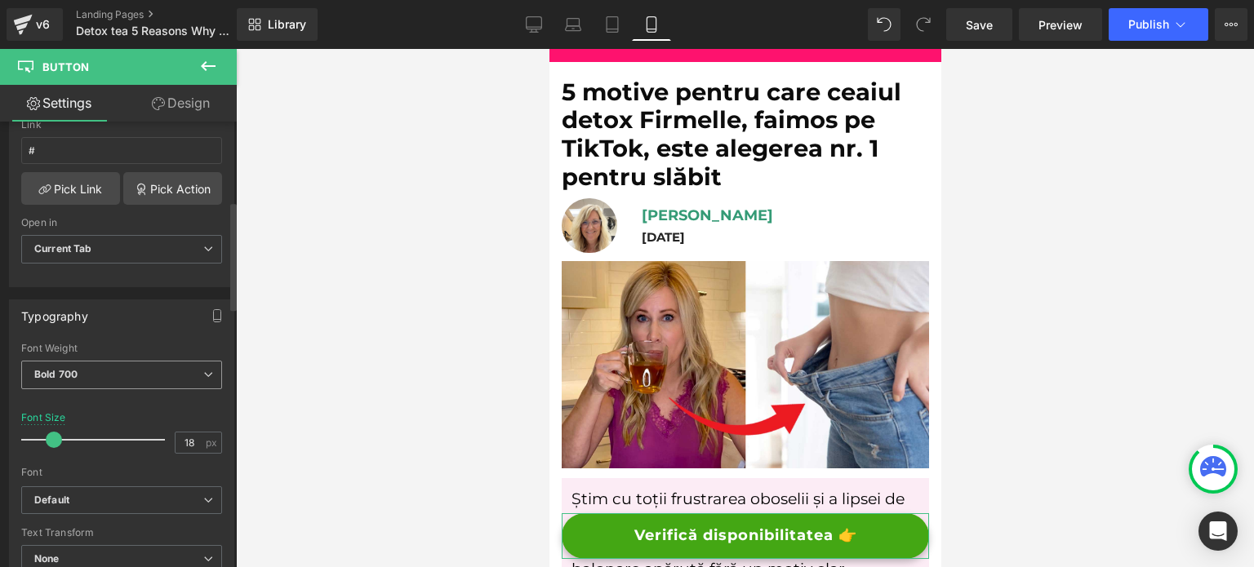
scroll to position [327, 0]
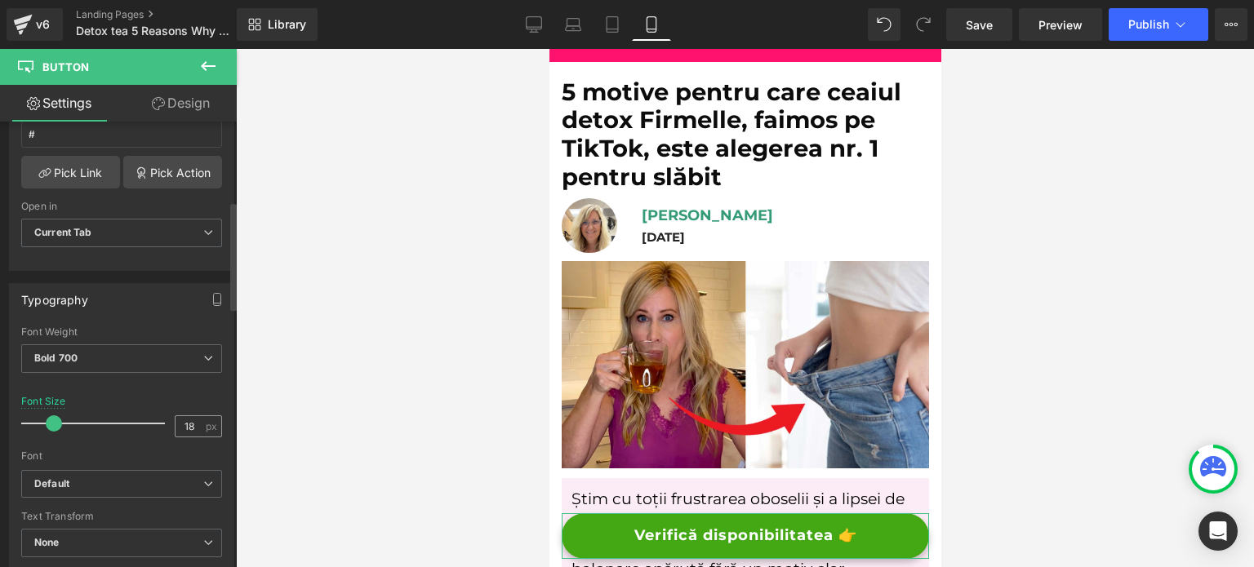
type input "Verifică disponibilitatea 👉"
click at [189, 429] on input "18" at bounding box center [190, 426] width 29 height 20
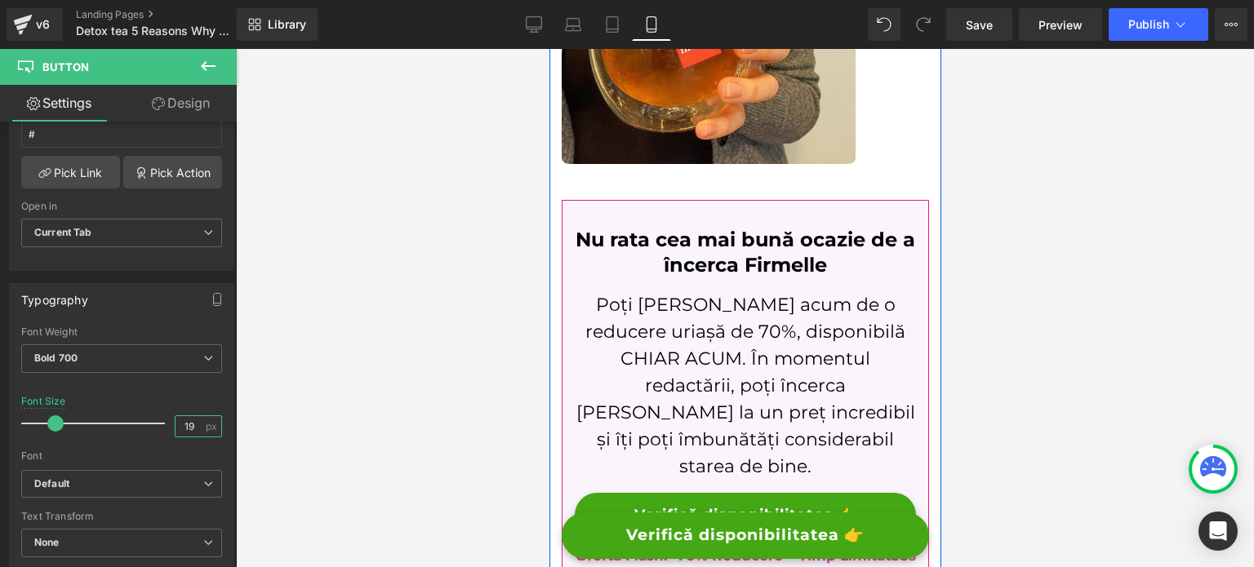
scroll to position [3593, 0]
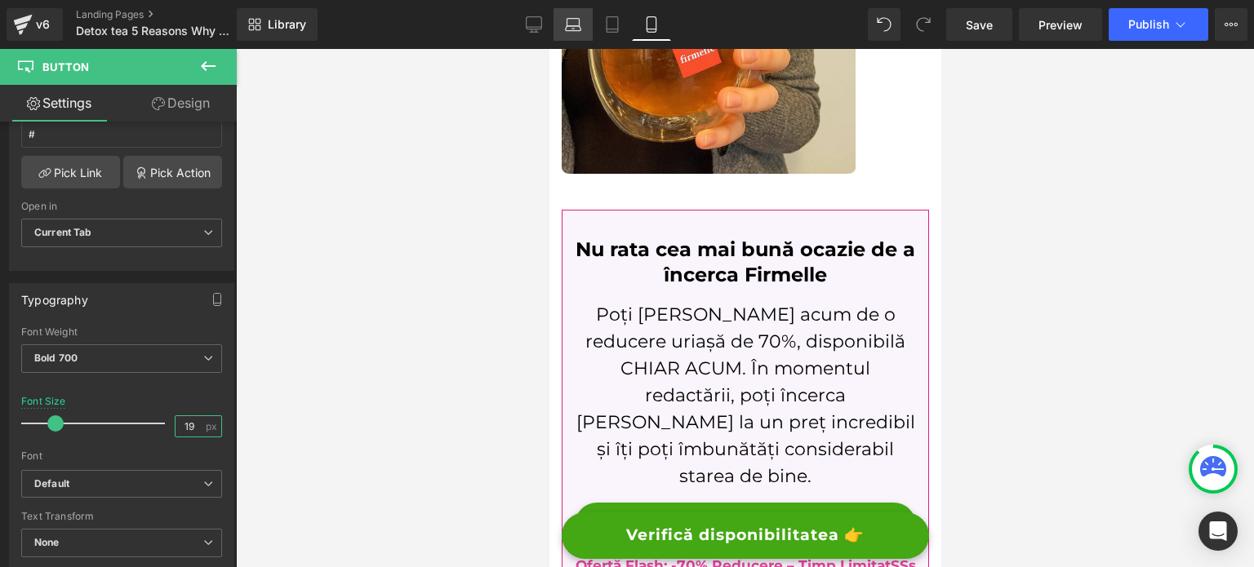
type input "19"
click at [559, 25] on link "Laptop" at bounding box center [573, 24] width 39 height 33
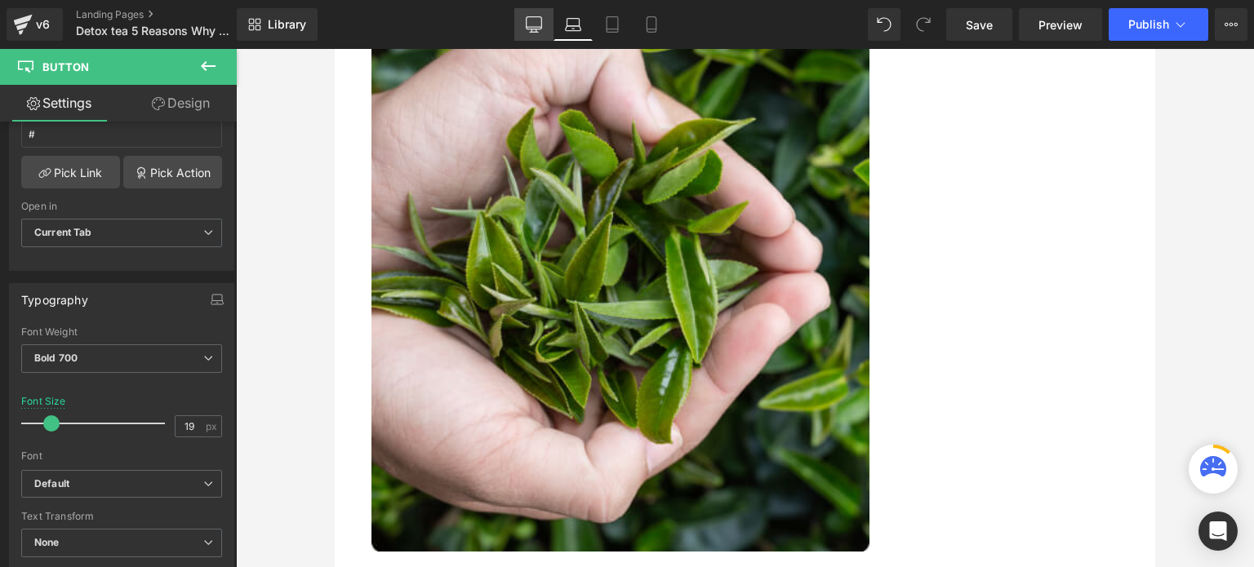
scroll to position [0, 0]
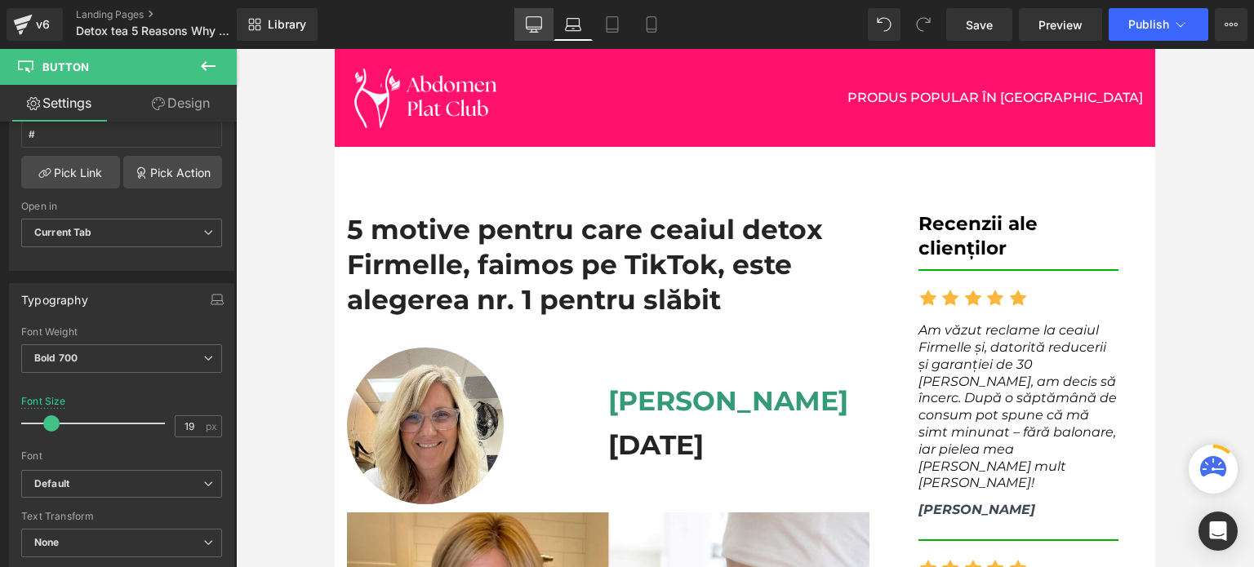
click at [544, 27] on link "Desktop" at bounding box center [533, 24] width 39 height 33
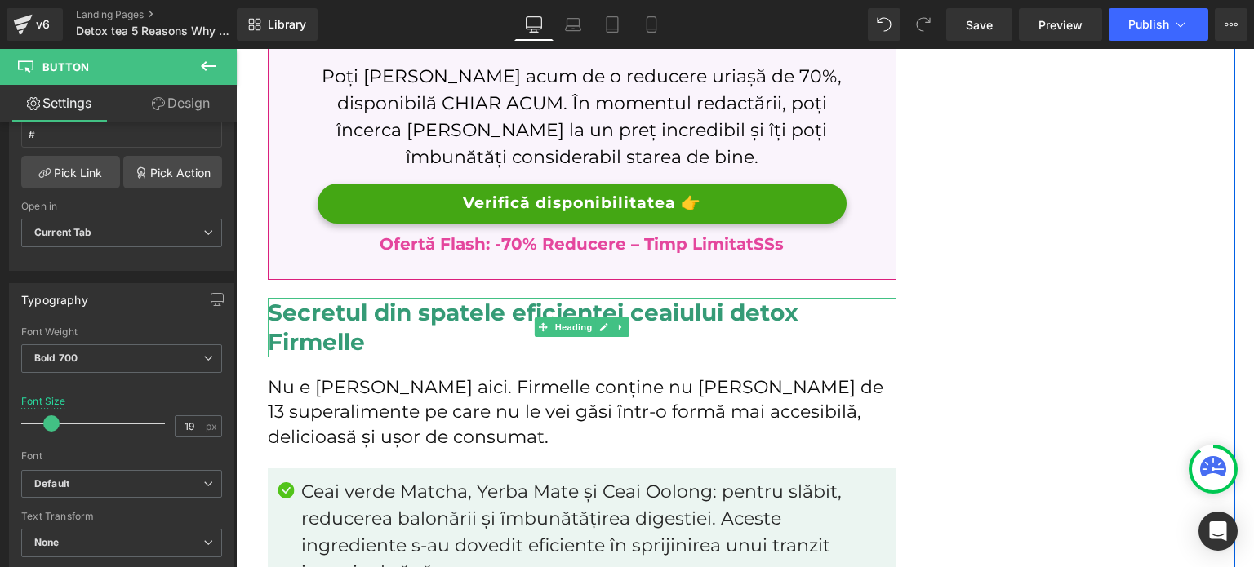
scroll to position [2858, 0]
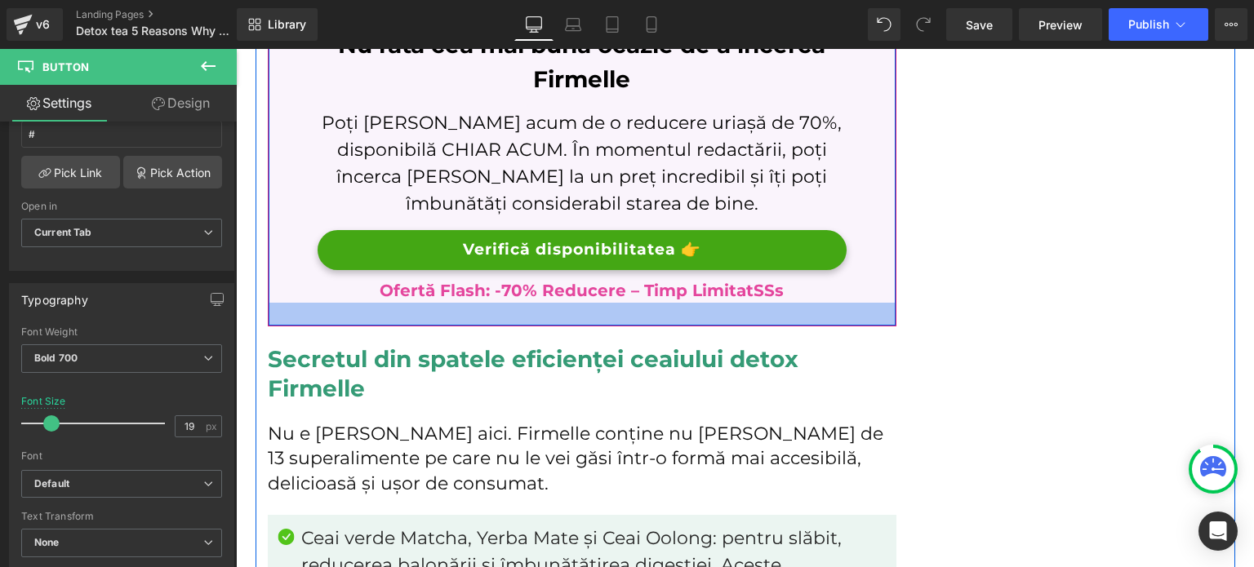
click at [638, 293] on p "Ofertă Flash: -70% Reducere – Timp LimitatSSs" at bounding box center [582, 290] width 529 height 24
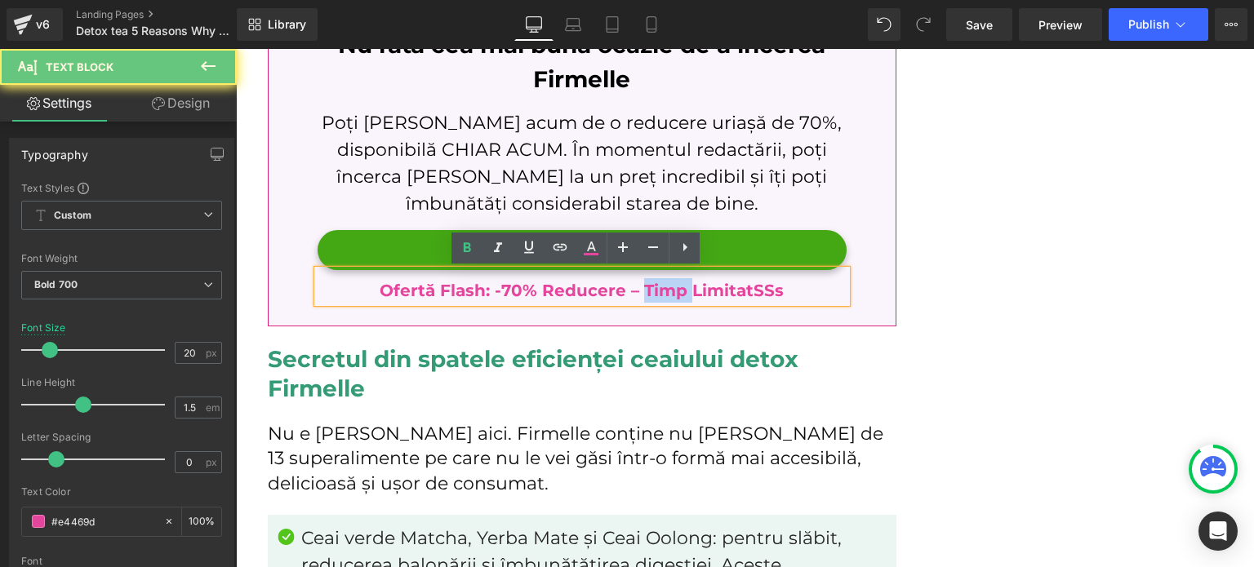
click at [638, 293] on p "Ofertă Flash: -70% Reducere – Timp LimitatSSs" at bounding box center [582, 290] width 529 height 24
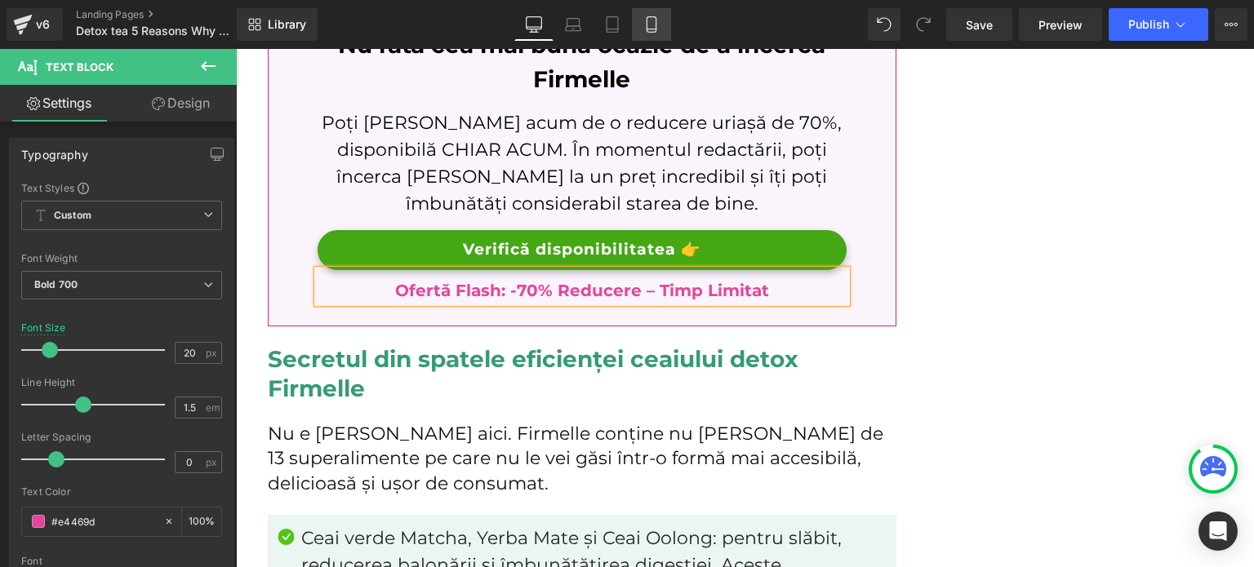
click at [662, 26] on link "Mobile" at bounding box center [651, 24] width 39 height 33
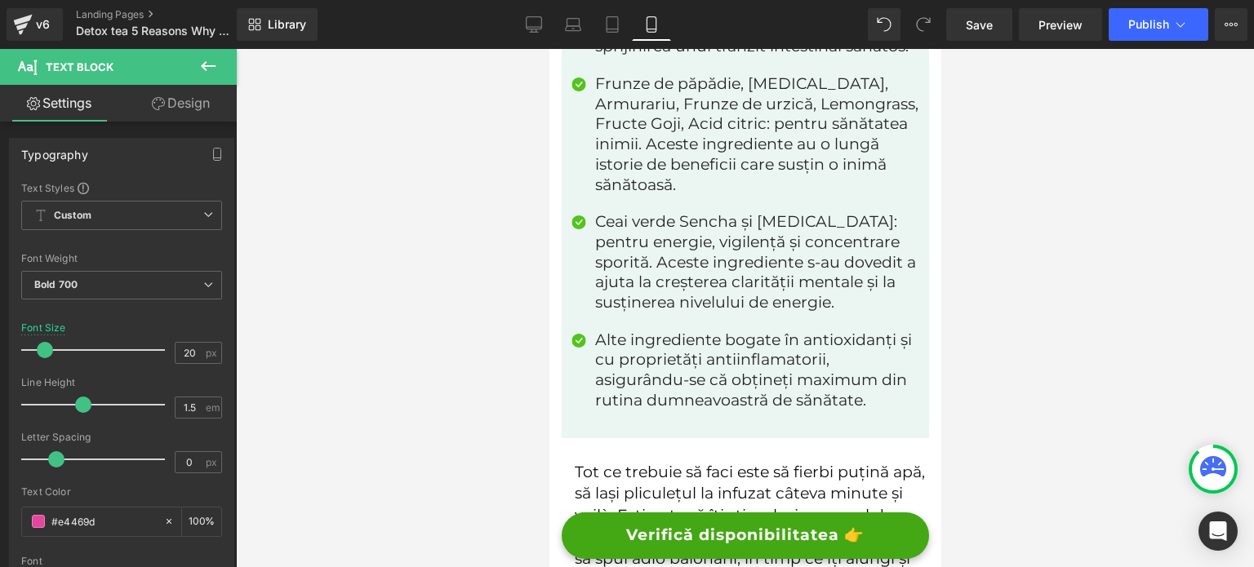
scroll to position [4350, 0]
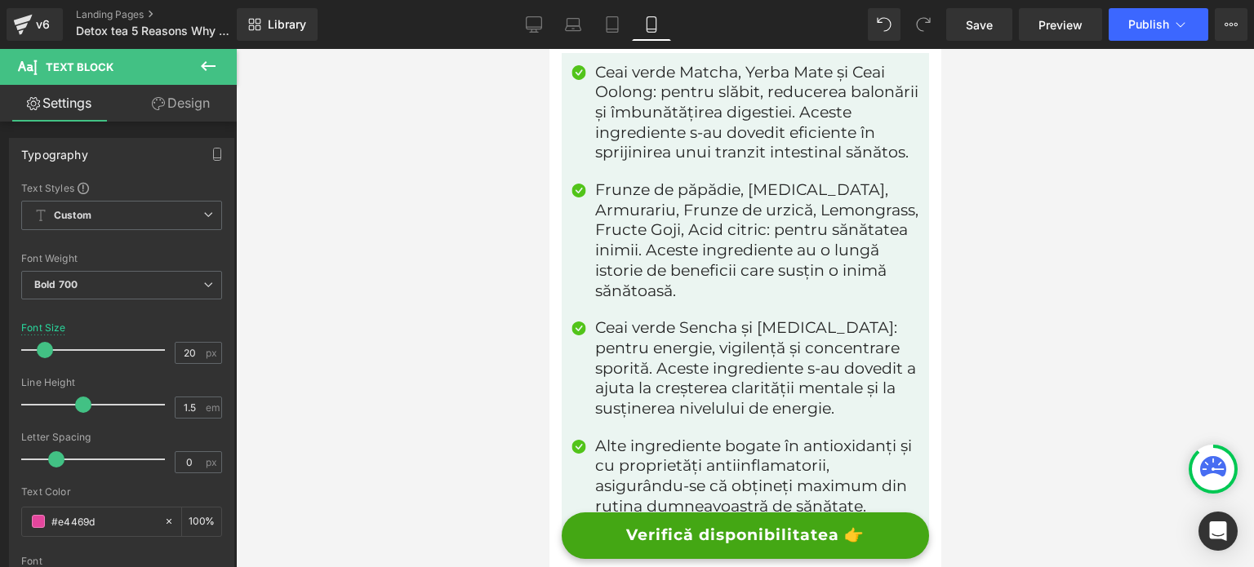
click at [696, 318] on div "Ceai verde Sencha și Ginseng: pentru energie, vigilență și concentrare sporită.…" at bounding box center [753, 368] width 331 height 101
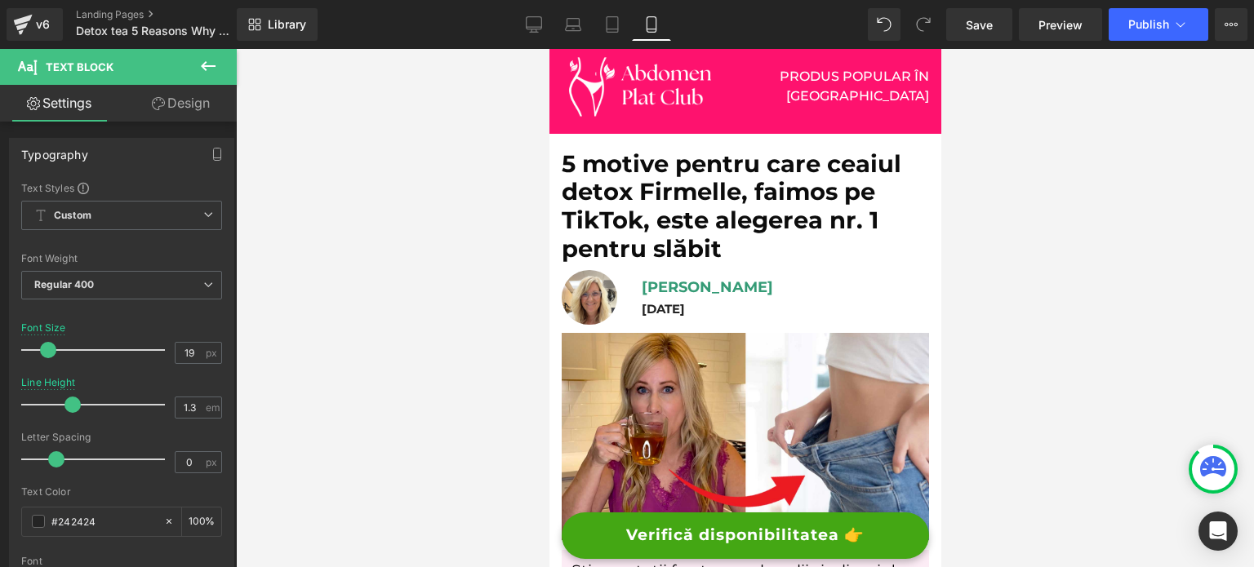
scroll to position [0, 0]
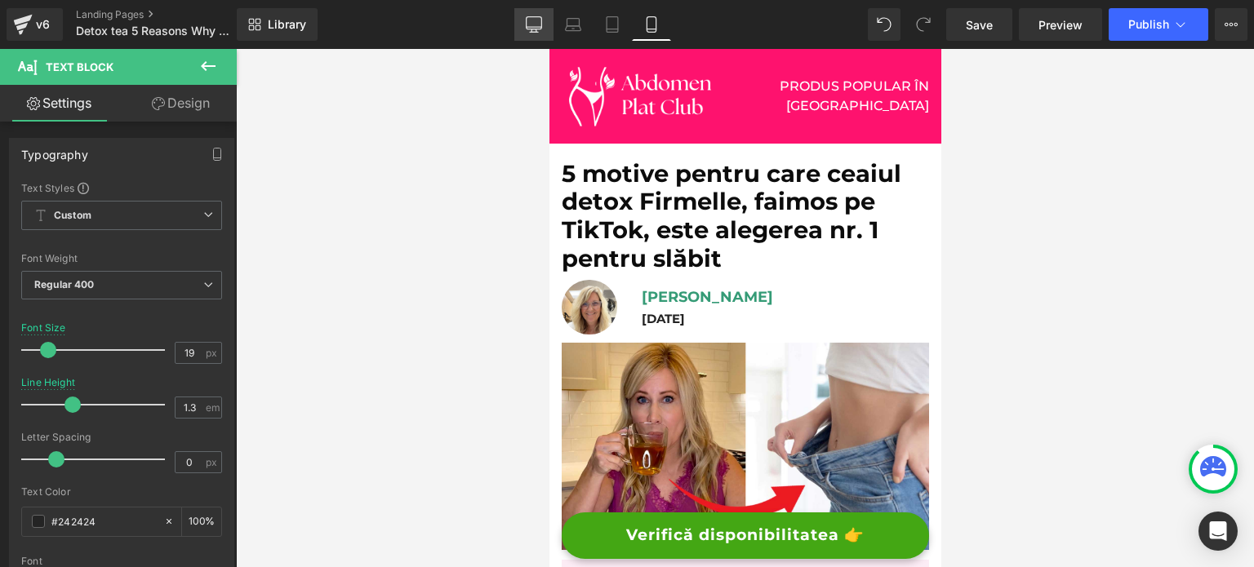
drag, startPoint x: 538, startPoint y: 25, endPoint x: 434, endPoint y: 42, distance: 105.8
click at [538, 25] on icon at bounding box center [534, 24] width 16 height 16
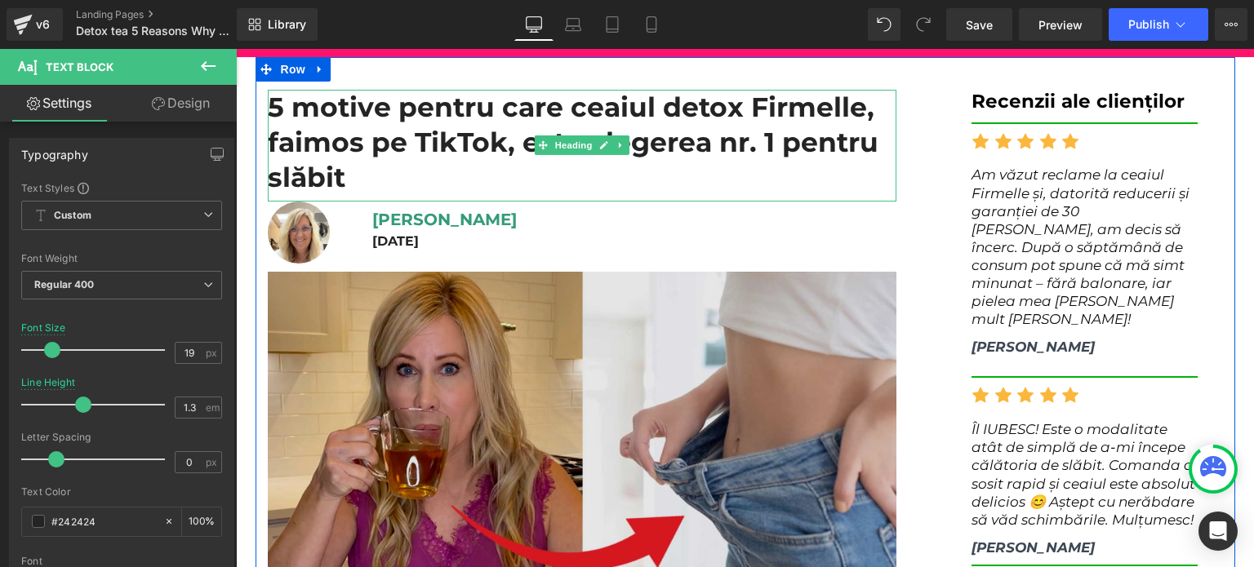
scroll to position [327, 0]
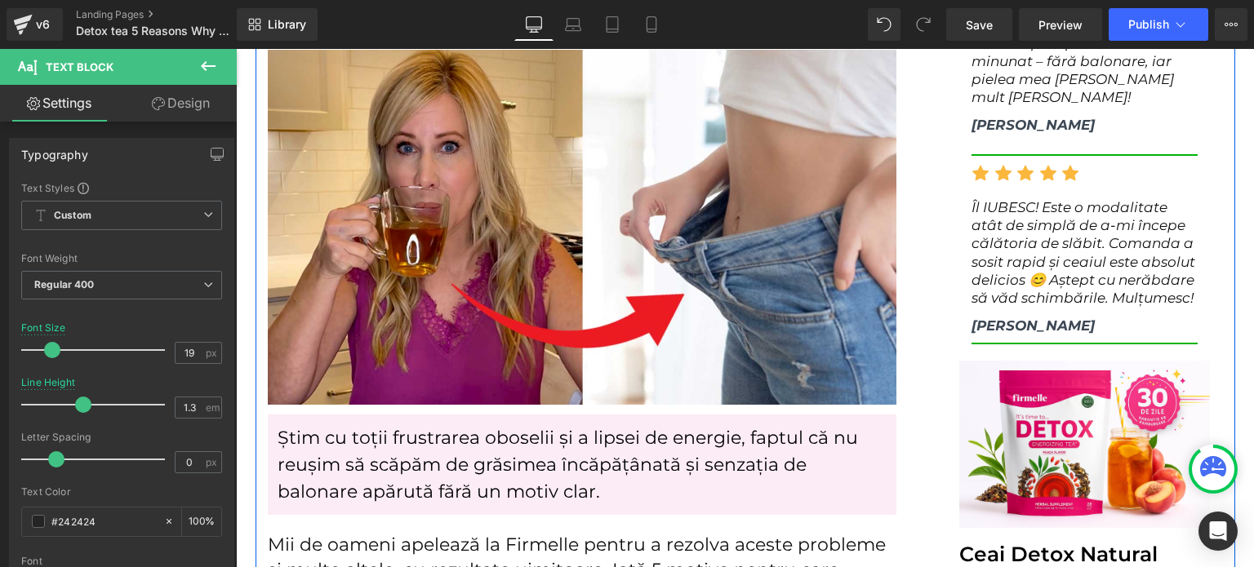
click at [350, 443] on p "Știm cu toții frustrarea oboselii și a lipsei de energie, faptul că nu reușim s…" at bounding box center [582, 465] width 609 height 81
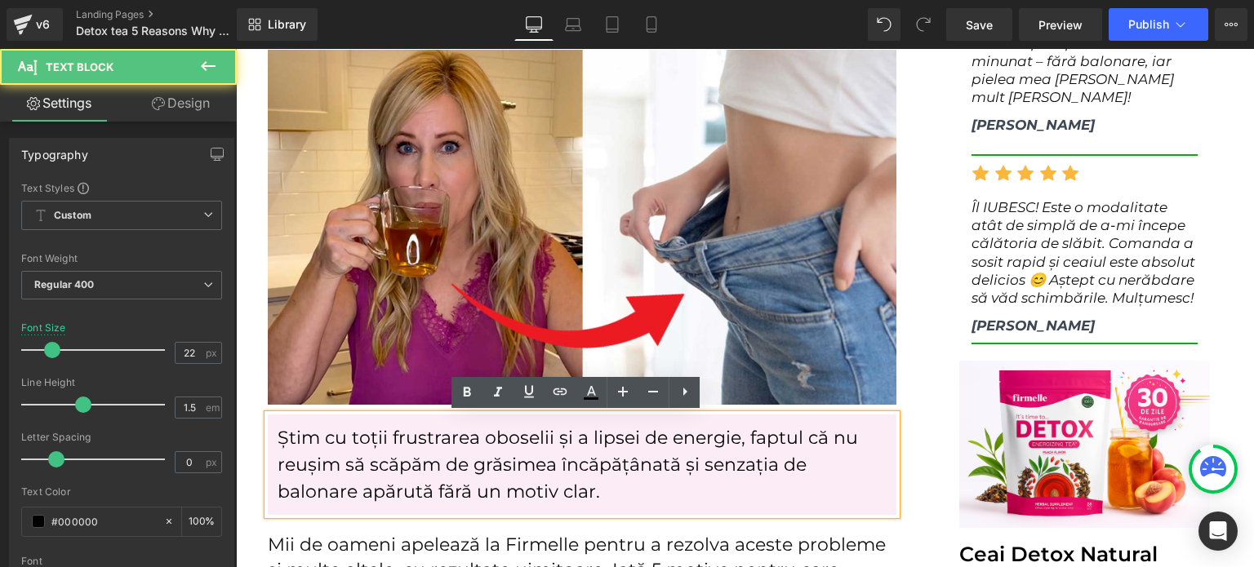
click at [328, 428] on p "Știm cu toții frustrarea oboselii și a lipsei de energie, faptul că nu reușim s…" at bounding box center [582, 465] width 609 height 81
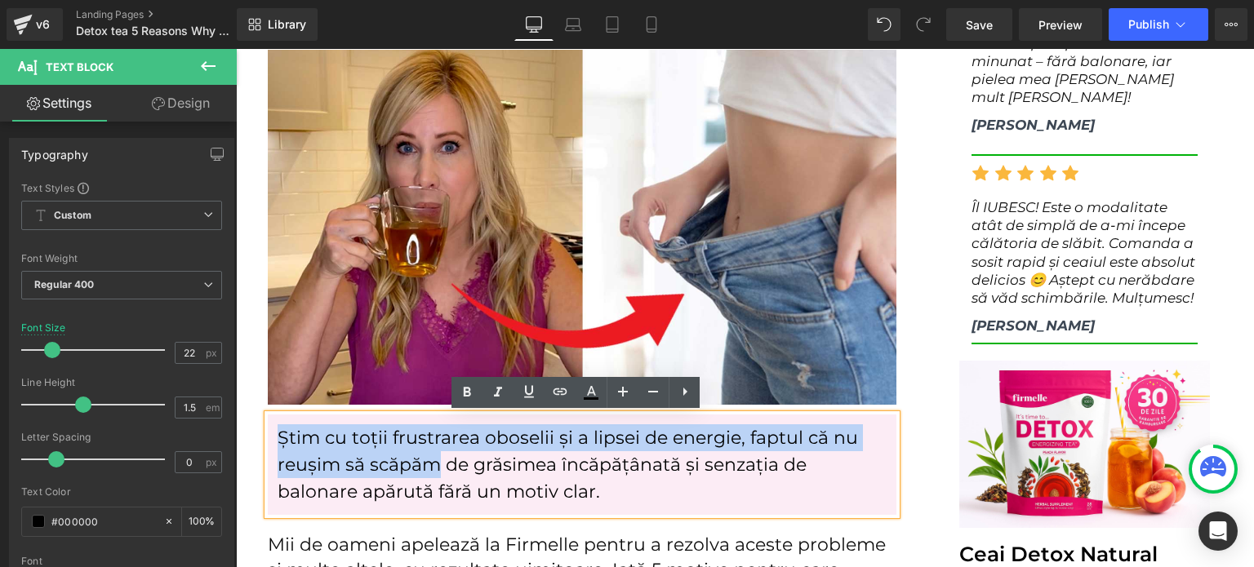
drag, startPoint x: 274, startPoint y: 440, endPoint x: 428, endPoint y: 460, distance: 154.7
click at [429, 460] on p "Știm cu toții frustrarea oboselii și a lipsei de energie, faptul că nu reușim s…" at bounding box center [582, 465] width 609 height 81
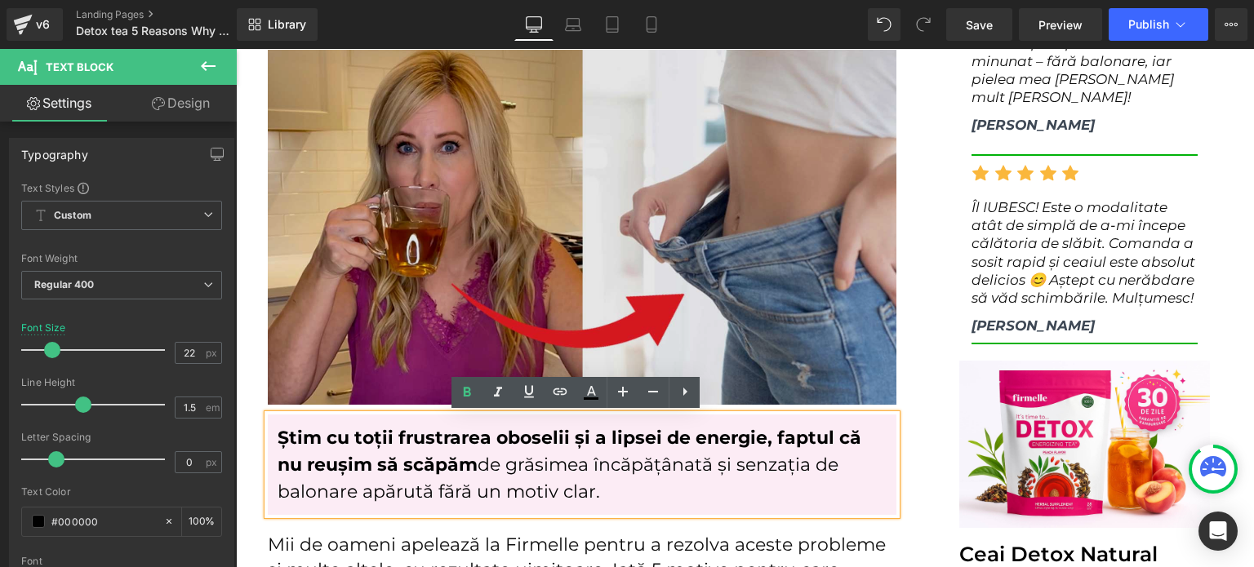
scroll to position [653, 0]
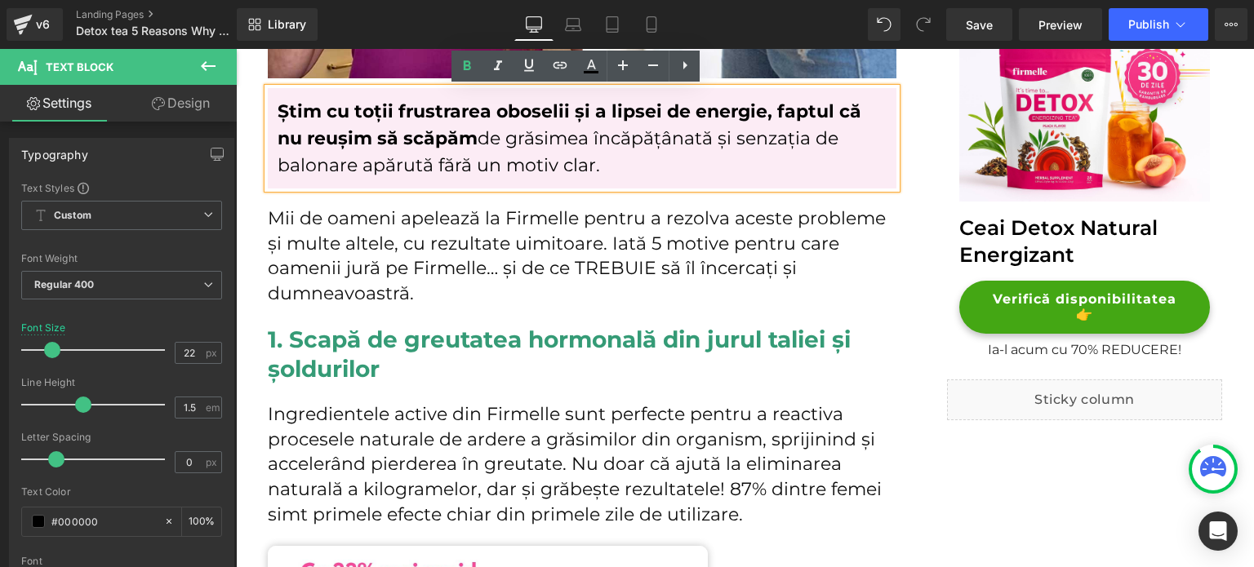
click at [647, 265] on p "Mii de oameni apelează la Firmelle pentru a rezolva aceste probleme și multe al…" at bounding box center [582, 257] width 629 height 100
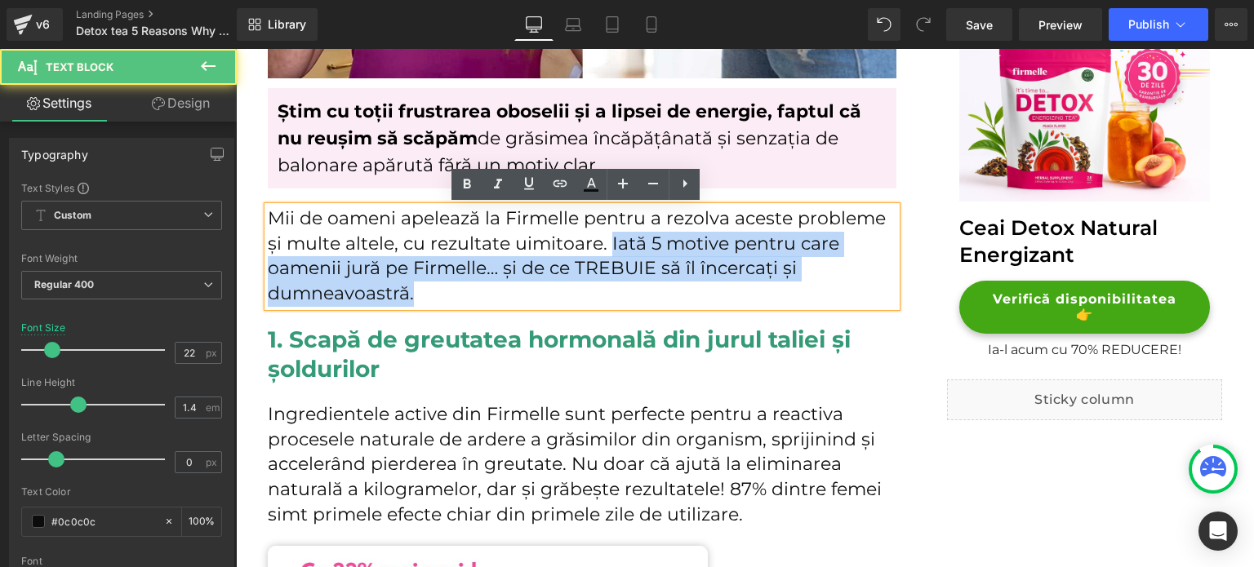
drag, startPoint x: 602, startPoint y: 247, endPoint x: 787, endPoint y: 293, distance: 190.9
click at [787, 293] on p "Mii de oameni apelează la Firmelle pentru a rezolva aceste probleme și multe al…" at bounding box center [582, 257] width 629 height 100
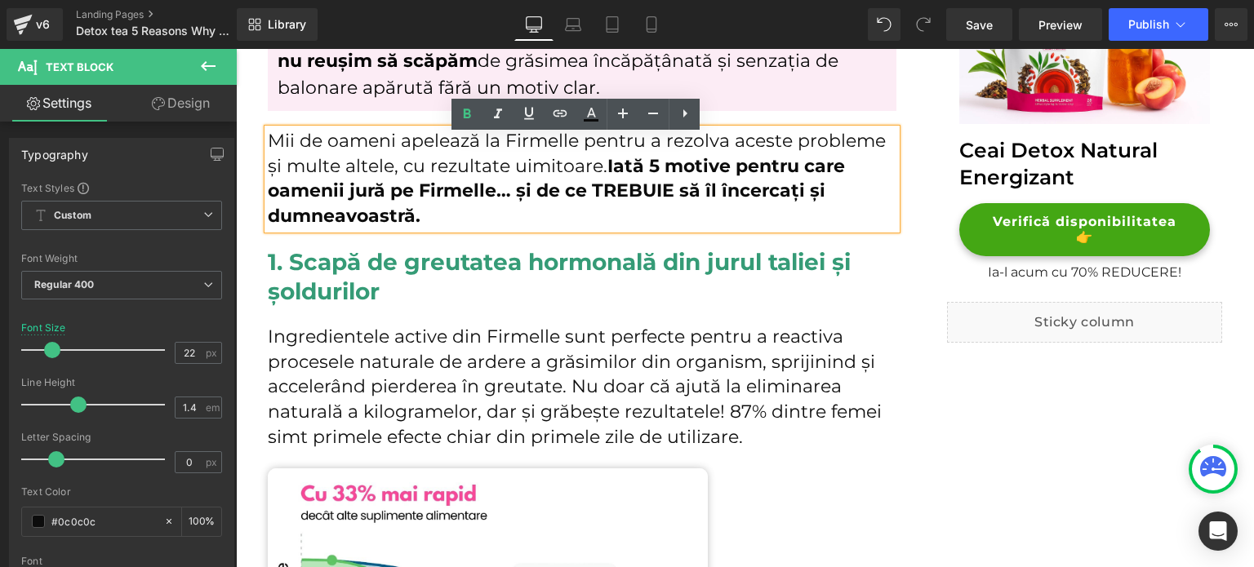
scroll to position [735, 0]
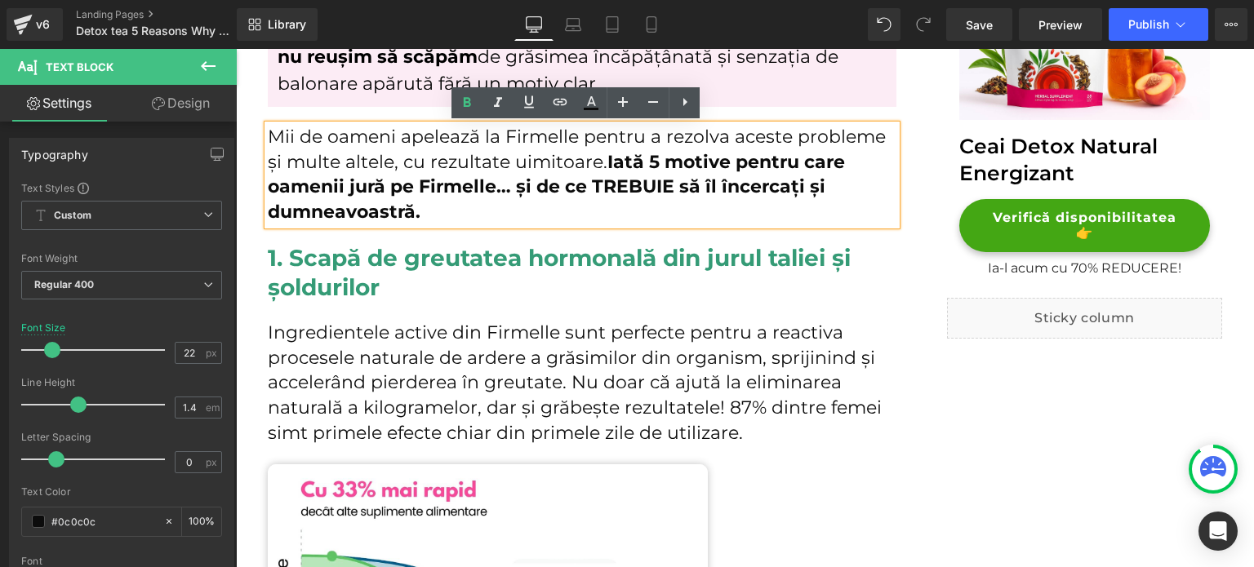
click at [650, 370] on p "Ingredientele active din Firmelle sunt perfecte pentru a reactiva procesele nat…" at bounding box center [582, 384] width 629 height 126
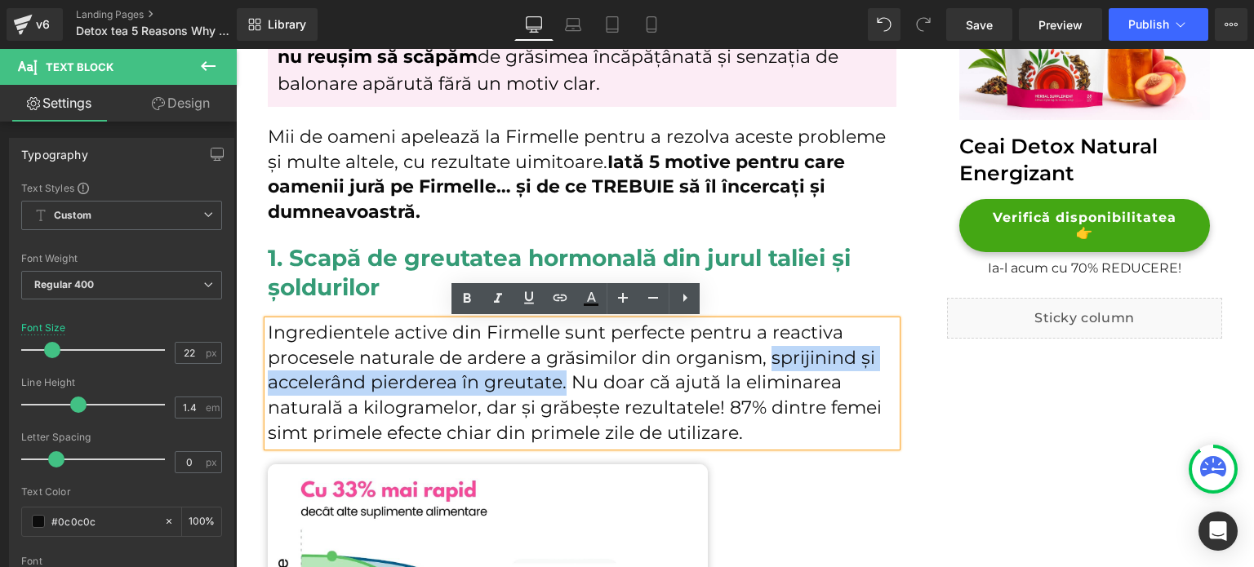
drag, startPoint x: 763, startPoint y: 363, endPoint x: 559, endPoint y: 386, distance: 205.5
click at [559, 386] on p "Ingredientele active din Firmelle sunt perfecte pentru a reactiva procesele nat…" at bounding box center [582, 384] width 629 height 126
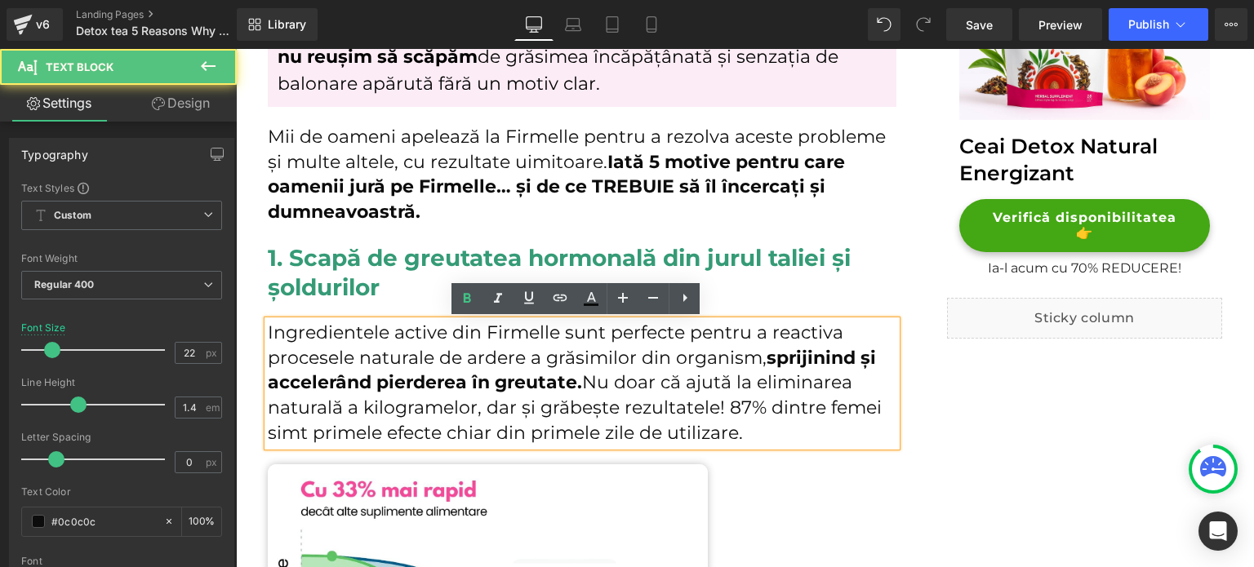
drag, startPoint x: 720, startPoint y: 408, endPoint x: 750, endPoint y: 429, distance: 35.8
click at [750, 429] on p "Ingredientele active din Firmelle sunt perfecte pentru a reactiva procesele nat…" at bounding box center [582, 384] width 629 height 126
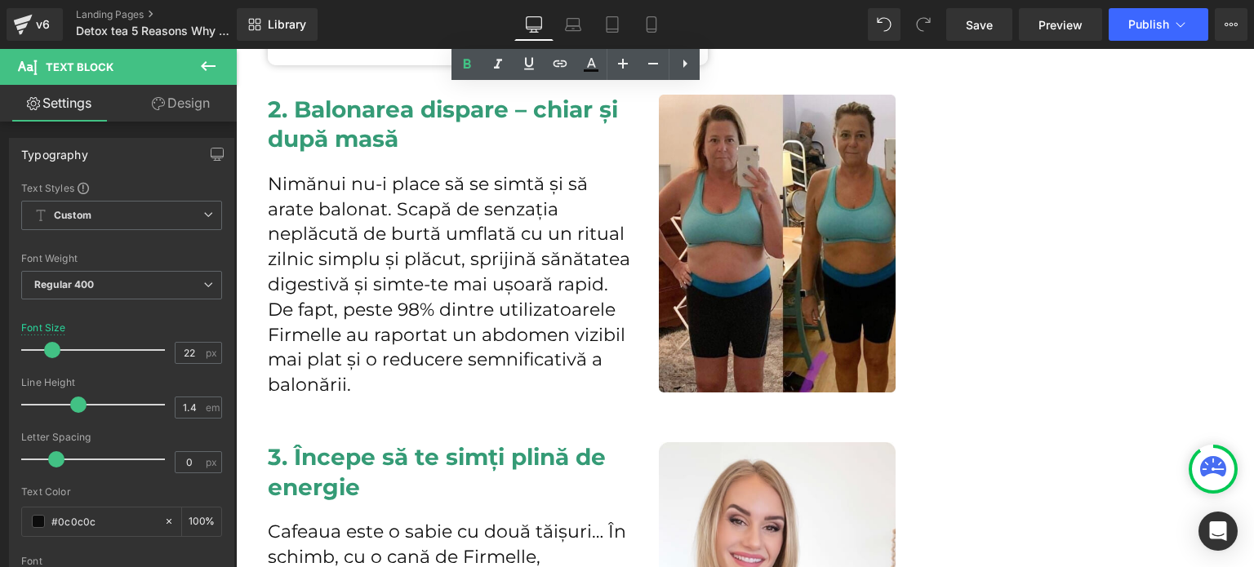
scroll to position [1470, 0]
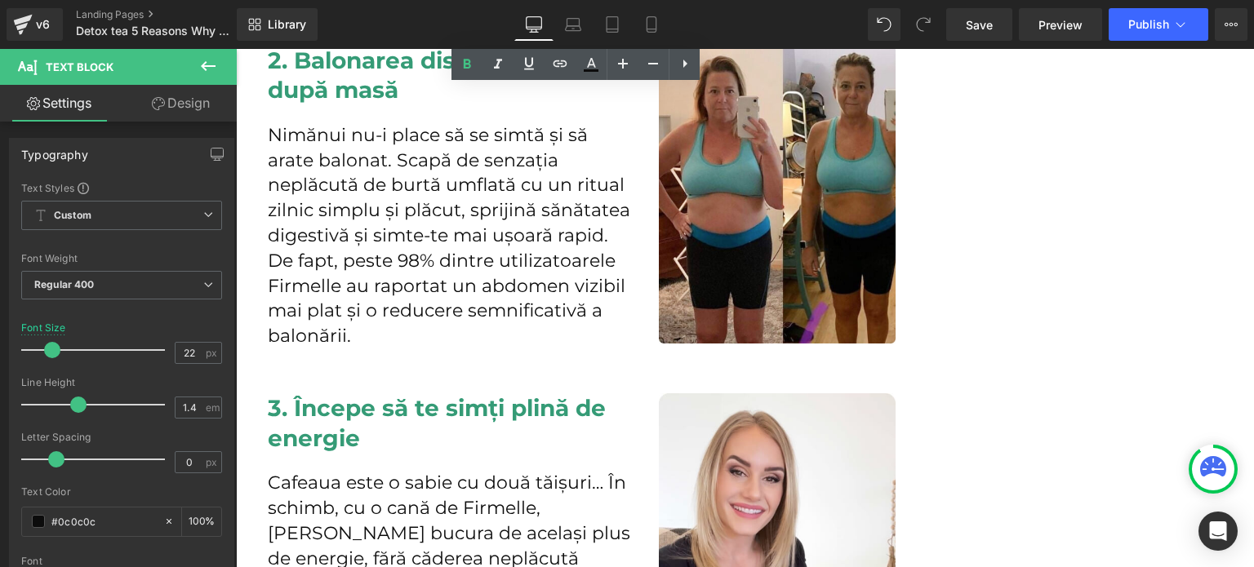
click at [591, 274] on p "Nimănui nu-i place să se simtă și să arate balonat. Scapă de senzația neplăcută…" at bounding box center [451, 236] width 367 height 226
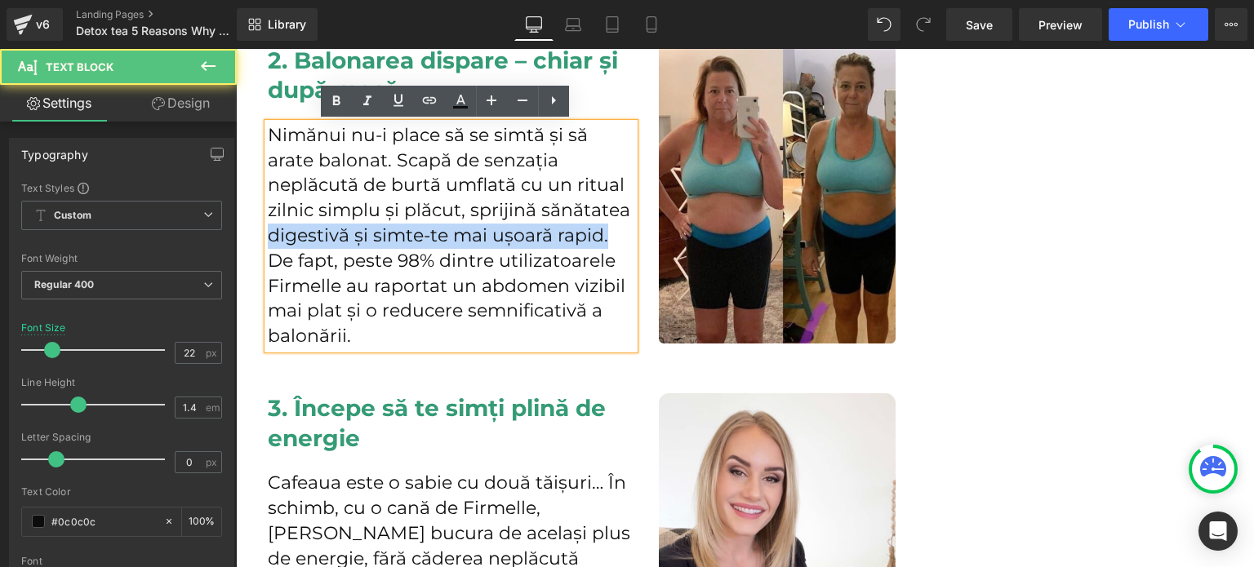
drag, startPoint x: 266, startPoint y: 238, endPoint x: 610, endPoint y: 247, distance: 343.9
click at [610, 247] on p "Nimănui nu-i place să se simtă și să arate balonat. Scapă de senzația neplăcută…" at bounding box center [451, 236] width 367 height 226
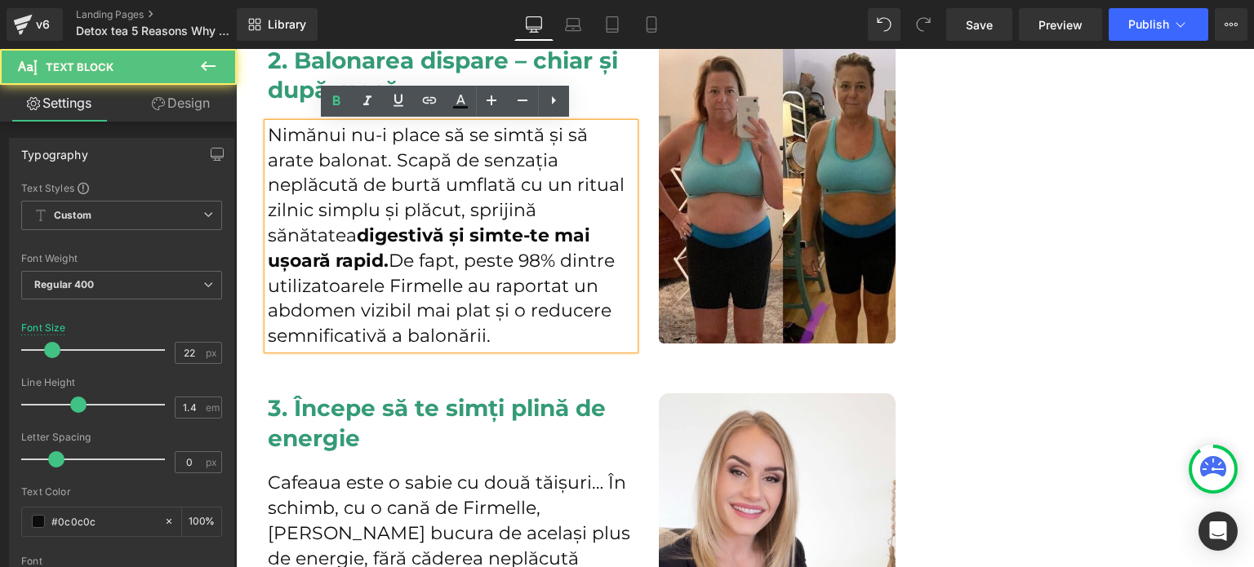
click at [337, 260] on p "Nimănui nu-i place să se simtă și să arate balonat. Scapă de senzația neplăcută…" at bounding box center [451, 236] width 367 height 226
drag, startPoint x: 337, startPoint y: 260, endPoint x: 382, endPoint y: 340, distance: 92.5
click at [382, 340] on p "Nimănui nu-i place să se simtă și să arate balonat. Scapă de senzația neplăcută…" at bounding box center [451, 236] width 367 height 226
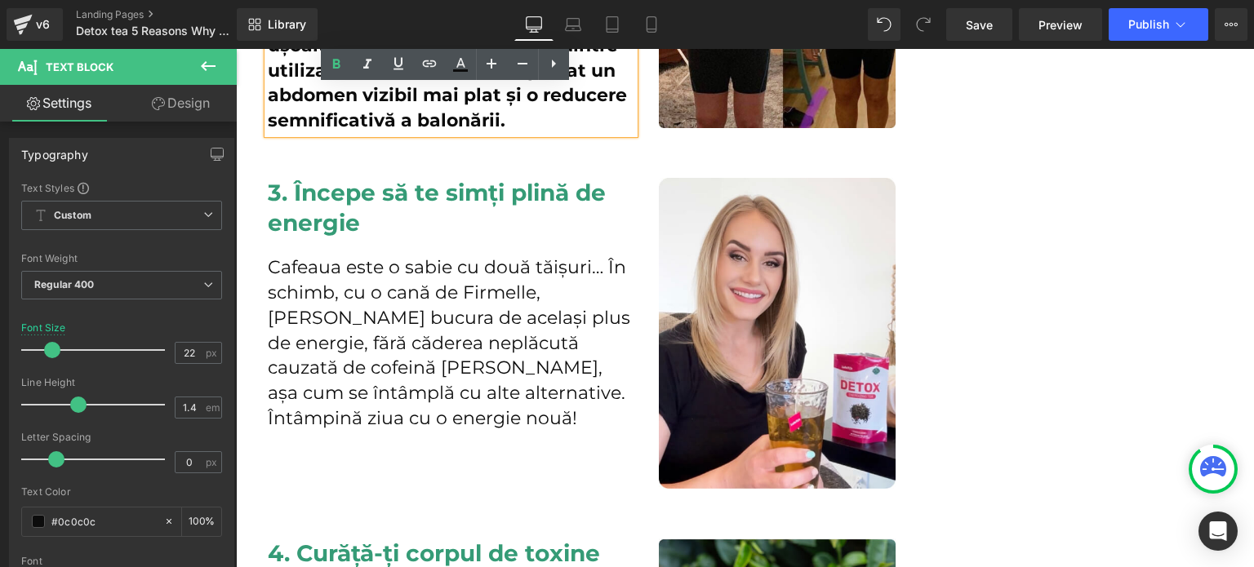
scroll to position [1715, 0]
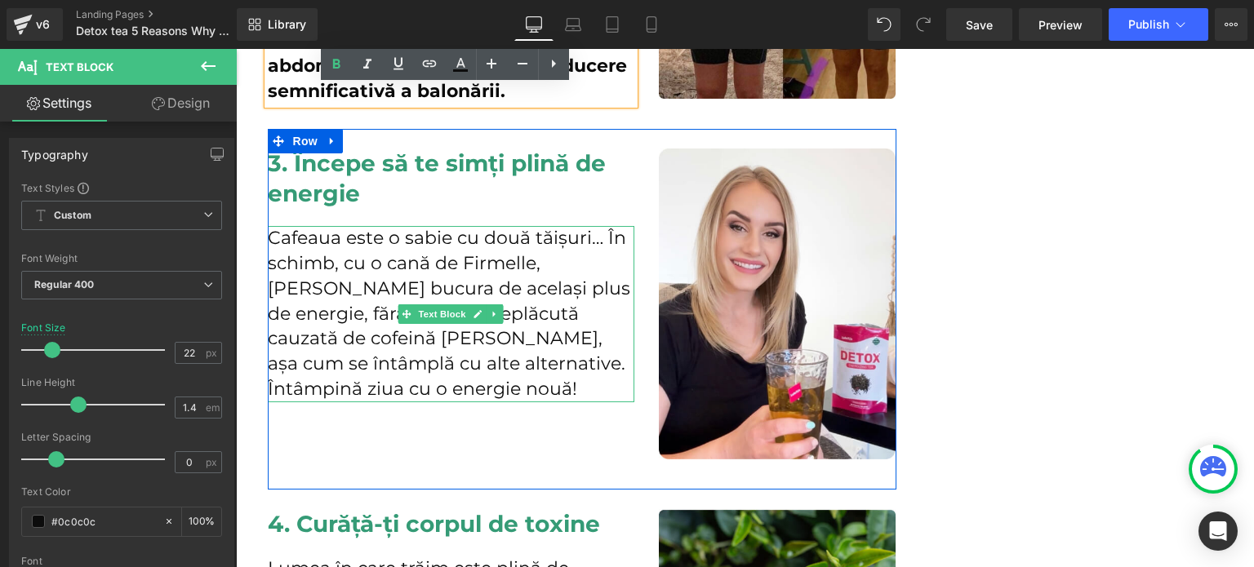
click at [505, 289] on p "Cafeaua este o sabie cu două tăișuri… În schimb, cu o cană de Firmelle, te poți…" at bounding box center [451, 314] width 367 height 176
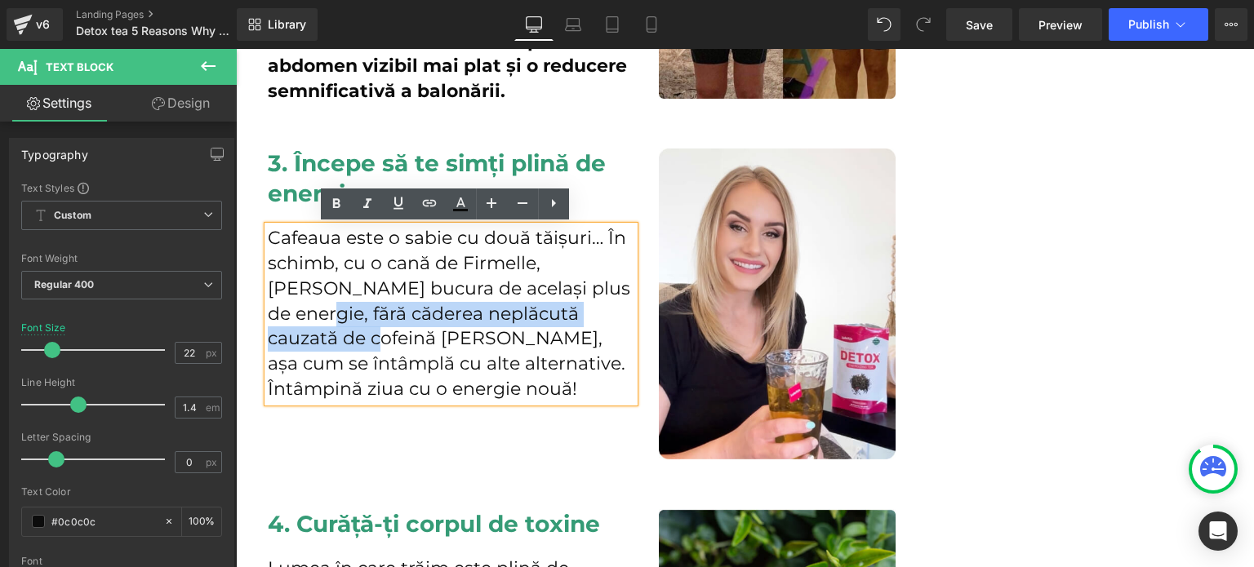
drag, startPoint x: 572, startPoint y: 290, endPoint x: 598, endPoint y: 310, distance: 33.2
click at [598, 310] on p "Cafeaua este o sabie cu două tăișuri… În schimb, cu o cană de Firmelle, te poți…" at bounding box center [451, 314] width 367 height 176
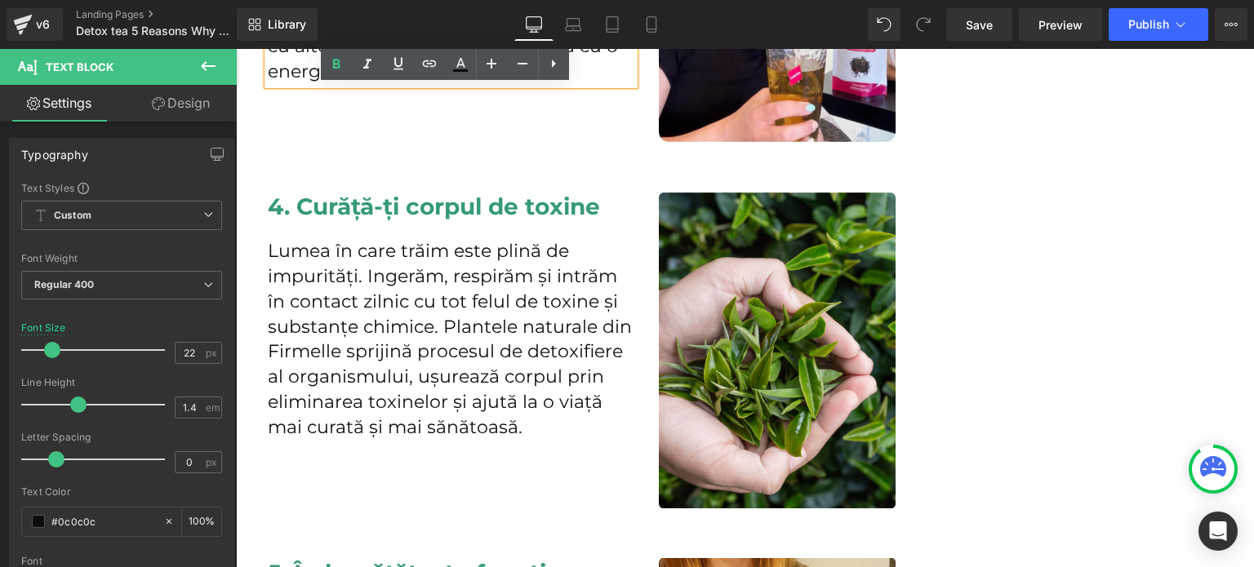
scroll to position [2041, 0]
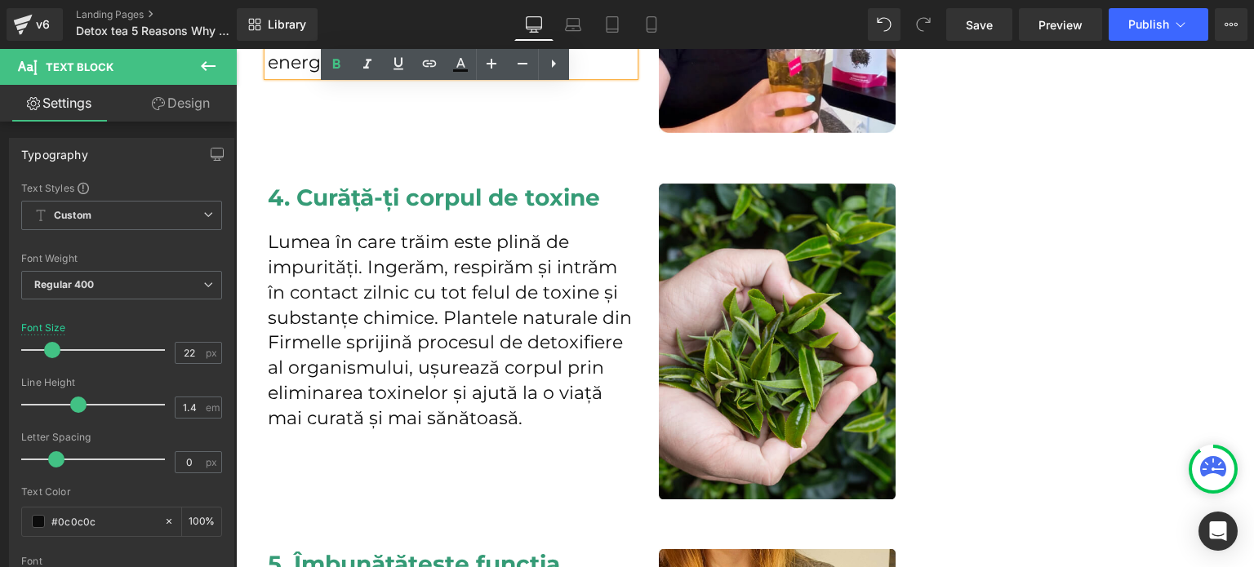
click at [439, 323] on div "Lumea în care trăim este plină de impurități. Ingerăm, respirăm și intrăm în co…" at bounding box center [451, 330] width 367 height 201
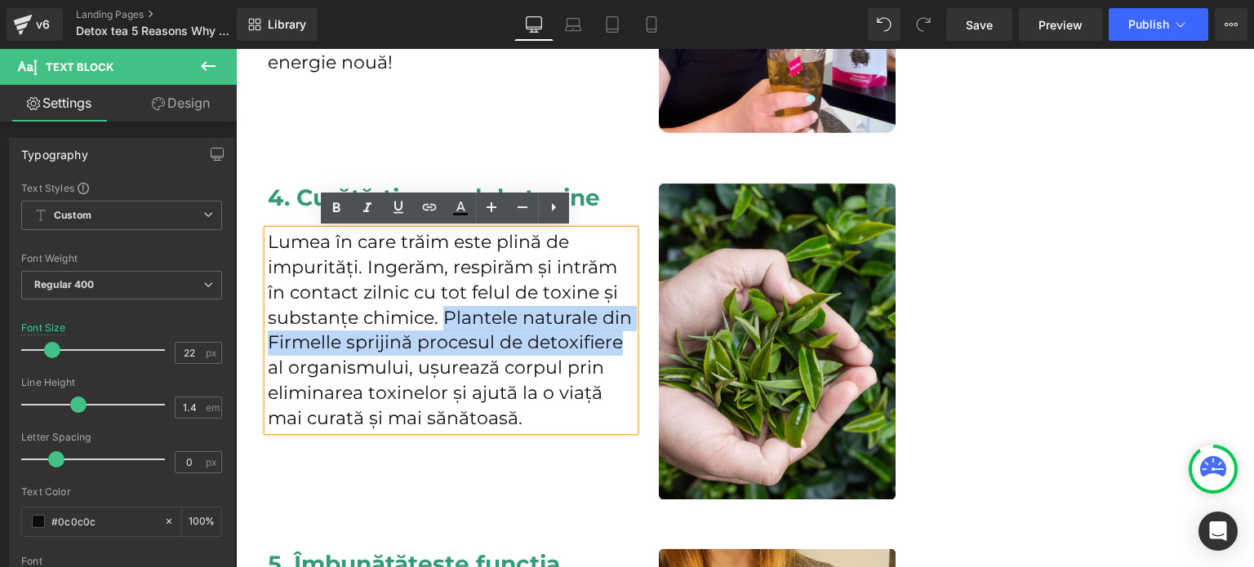
drag, startPoint x: 438, startPoint y: 323, endPoint x: 611, endPoint y: 350, distance: 174.5
click at [611, 350] on p "Lumea în care trăim este plină de impurități. Ingerăm, respirăm și intrăm în co…" at bounding box center [451, 330] width 367 height 201
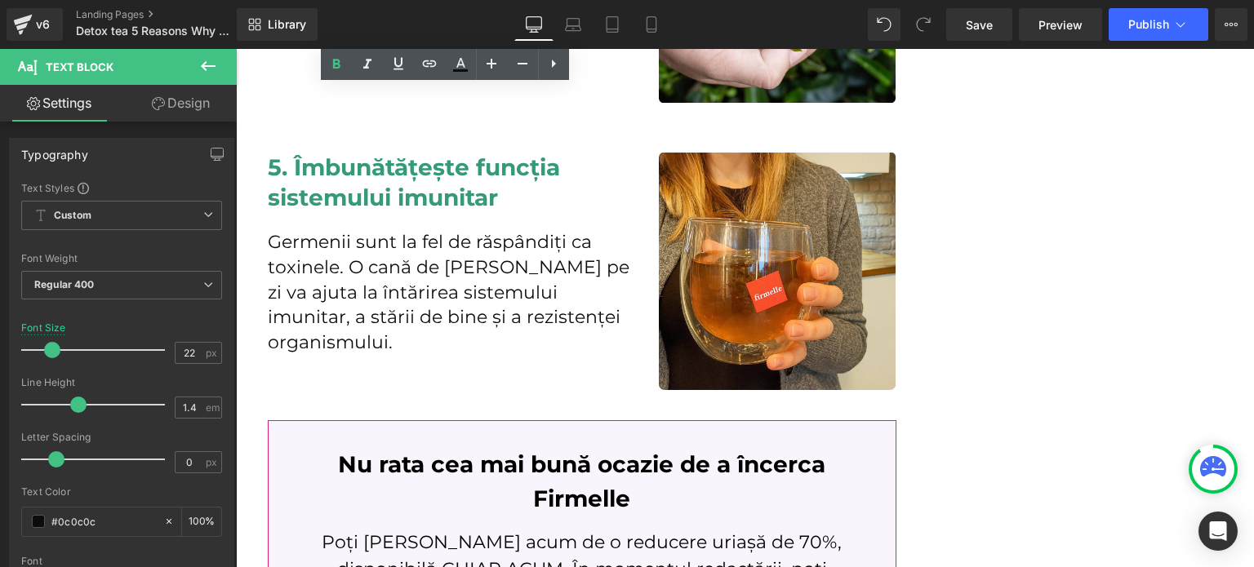
scroll to position [2449, 0]
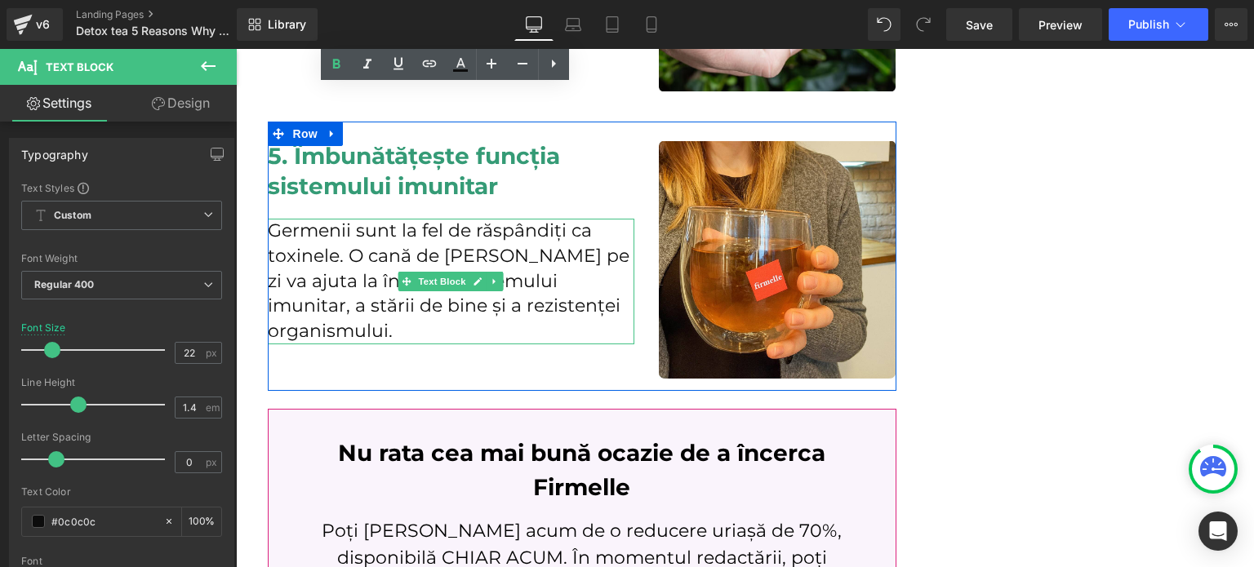
click at [503, 289] on p "Germenii sunt la fel de răspândiți ca toxinele. O cană de Firmelle pe zi va aju…" at bounding box center [451, 282] width 367 height 126
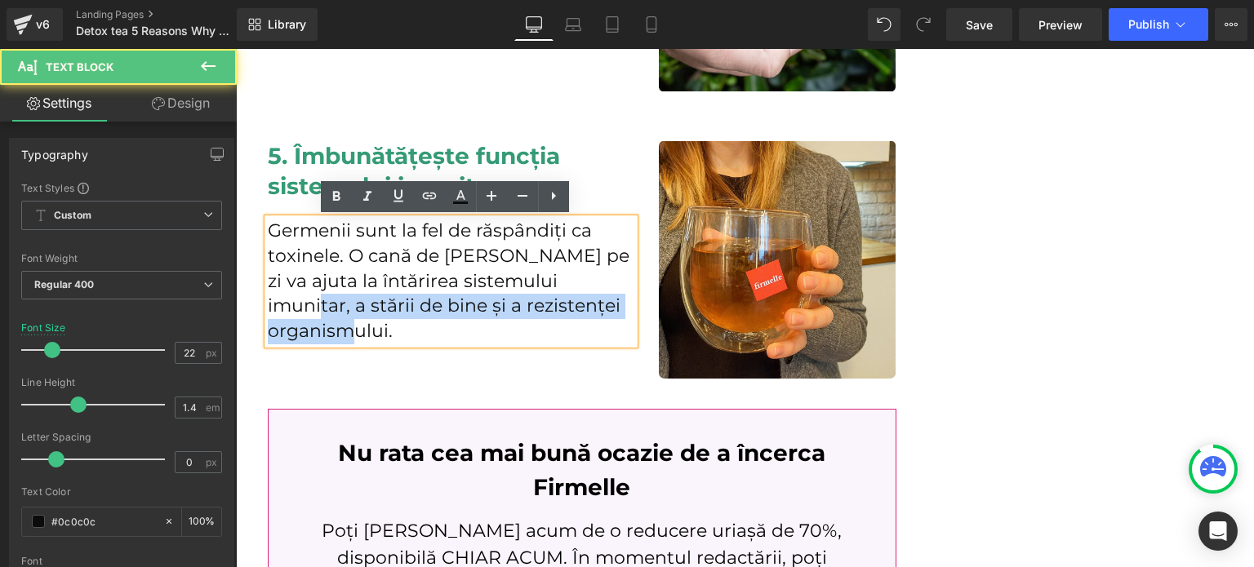
drag, startPoint x: 592, startPoint y: 283, endPoint x: 604, endPoint y: 320, distance: 39.5
click at [604, 320] on p "Germenii sunt la fel de răspândiți ca toxinele. O cană de Firmelle pe zi va aju…" at bounding box center [451, 282] width 367 height 126
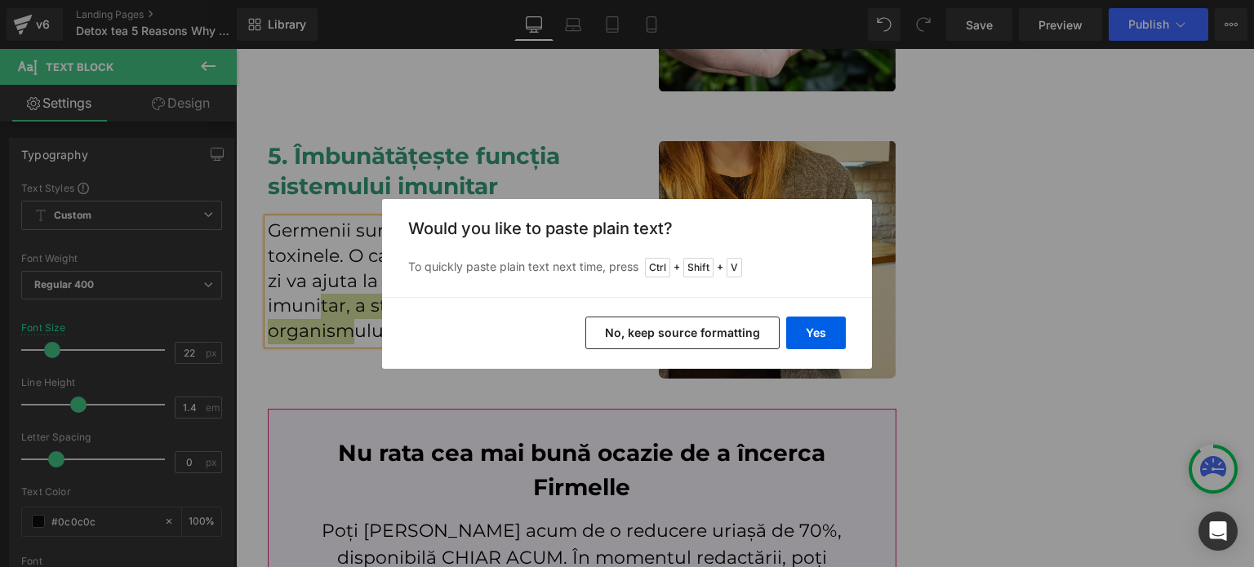
click at [715, 345] on button "No, keep source formatting" at bounding box center [682, 333] width 194 height 33
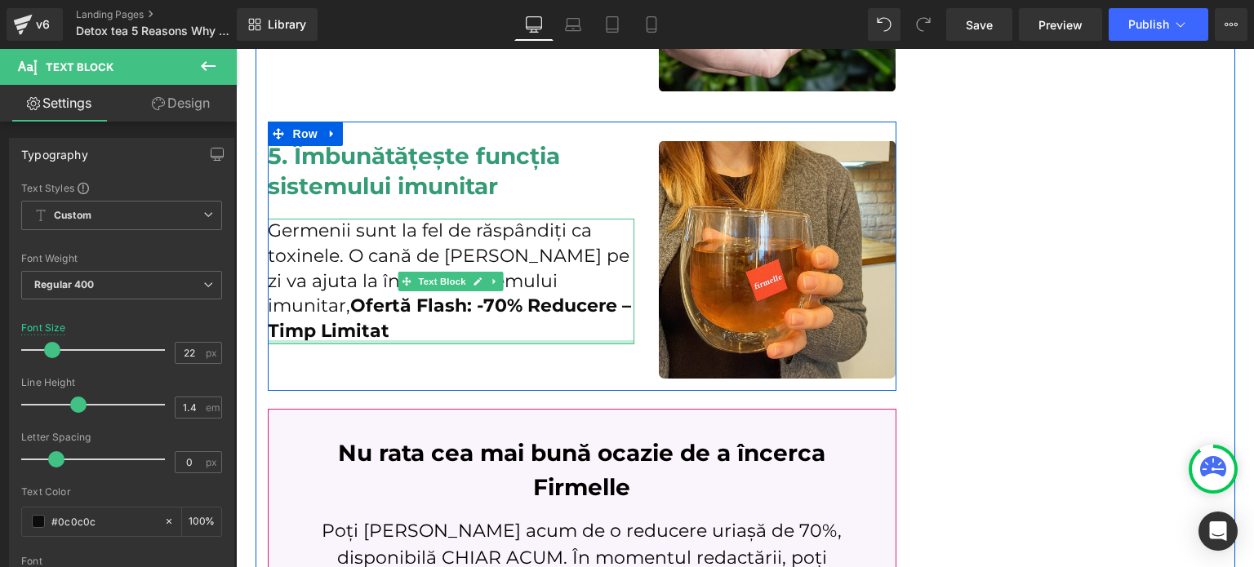
click at [509, 341] on div at bounding box center [451, 342] width 367 height 4
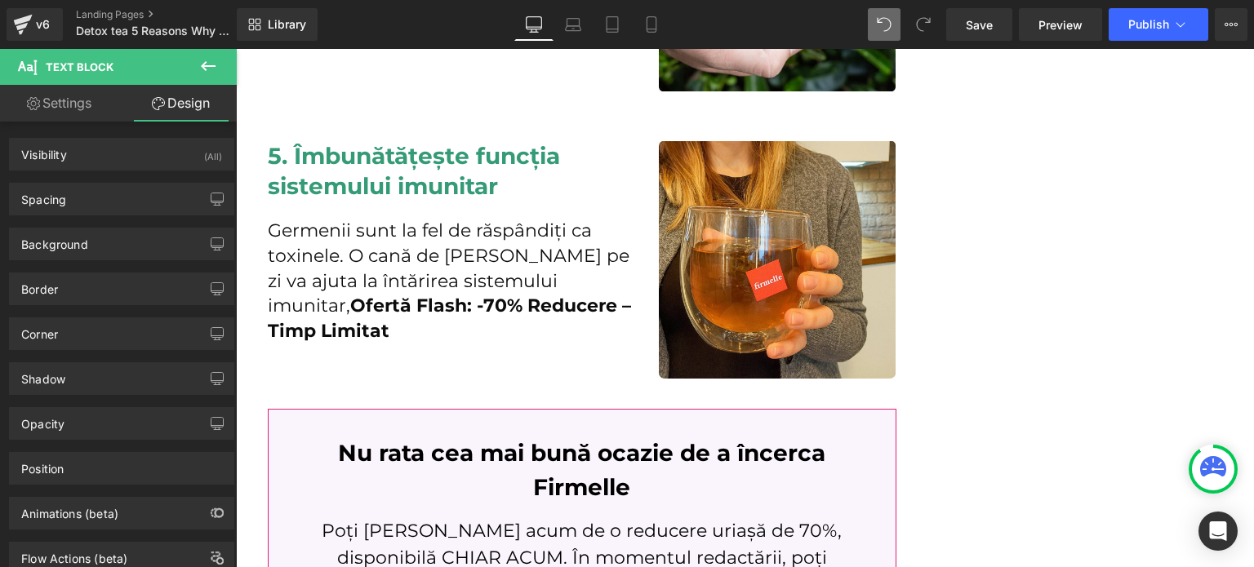
click at [868, 32] on div "Library Desktop Desktop Laptop Tablet Mobile Save Preview Publish Scheduled Vie…" at bounding box center [745, 24] width 1017 height 33
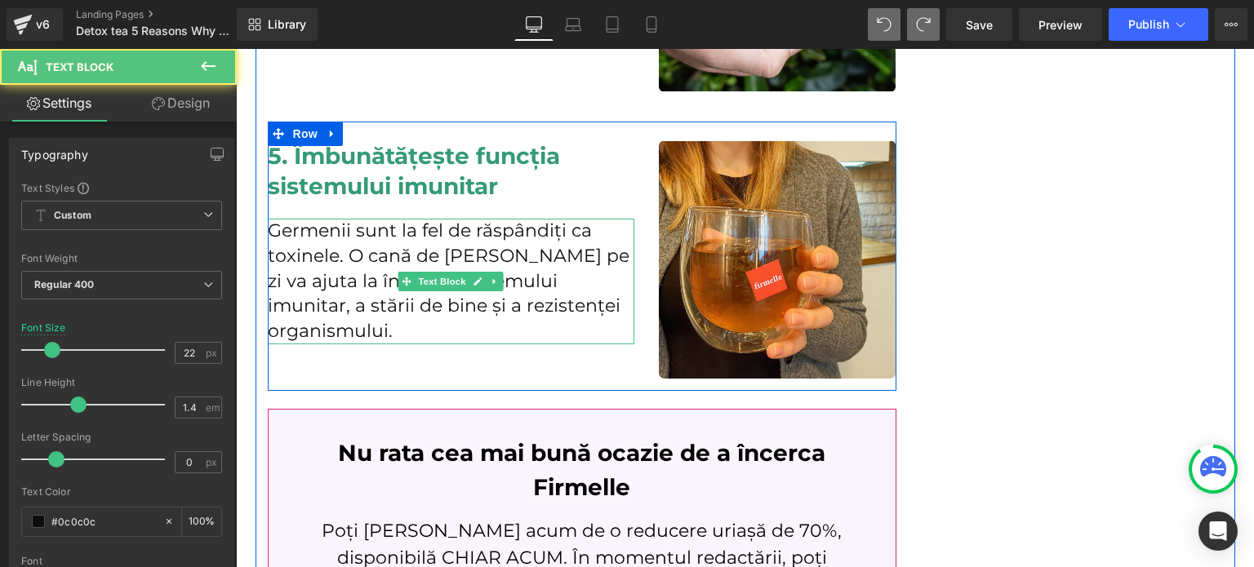
click at [429, 323] on p "Germenii sunt la fel de răspândiți ca toxinele. O cană de Firmelle pe zi va aju…" at bounding box center [451, 282] width 367 height 126
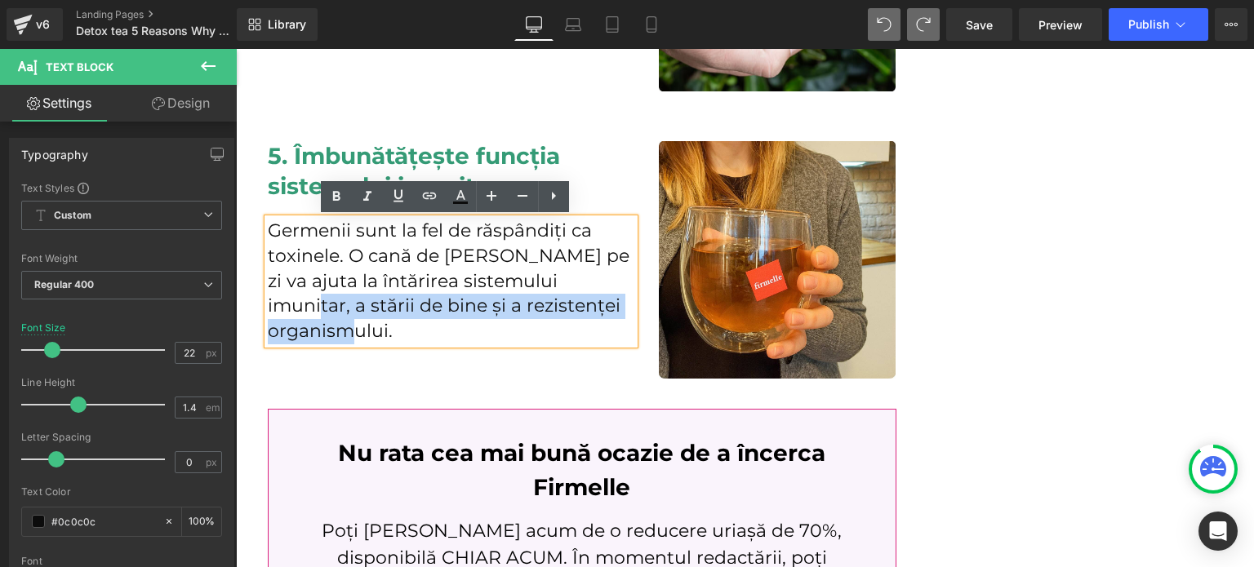
drag, startPoint x: 474, startPoint y: 332, endPoint x: 594, endPoint y: 279, distance: 132.0
click at [594, 279] on p "Germenii sunt la fel de răspândiți ca toxinele. O cană de Firmelle pe zi va aju…" at bounding box center [451, 282] width 367 height 126
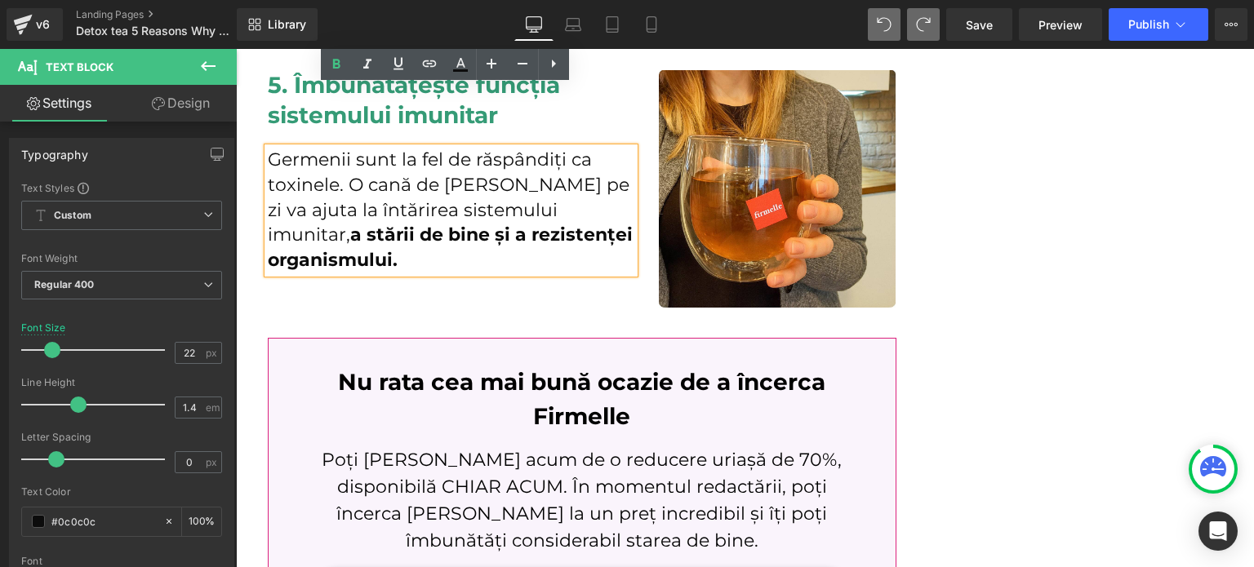
scroll to position [2776, 0]
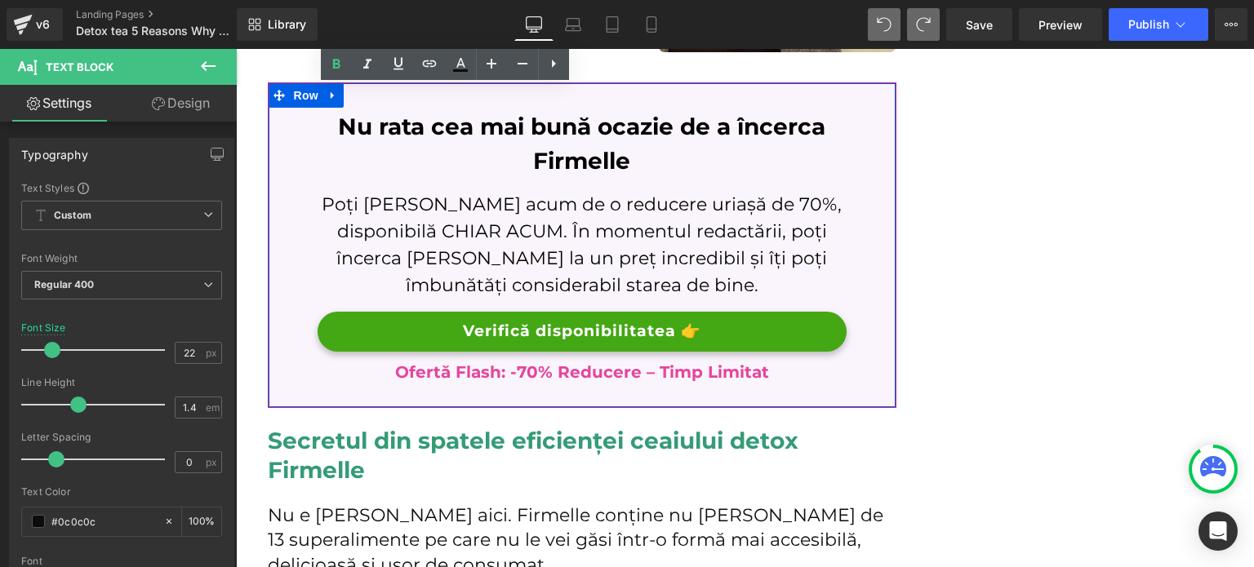
click at [656, 260] on p "Poți profita acum de o reducere uriașă de 70%, disponibilă CHIAR ACUM. În momen…" at bounding box center [582, 245] width 529 height 108
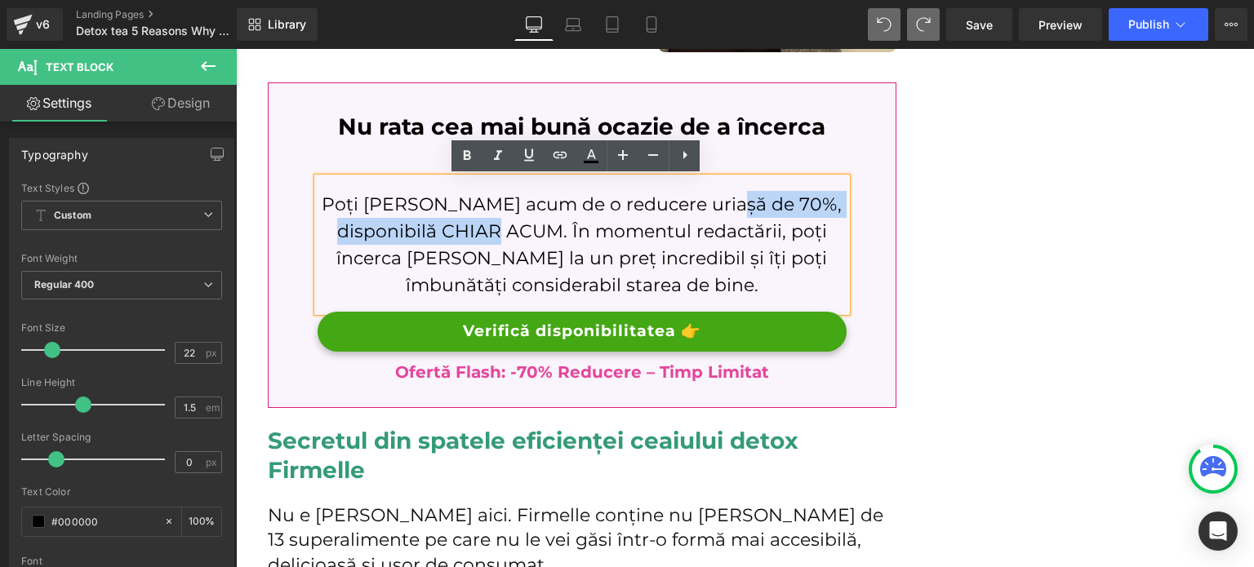
drag, startPoint x: 694, startPoint y: 203, endPoint x: 472, endPoint y: 228, distance: 223.4
click at [472, 228] on p "Poți profita acum de o reducere uriașă de 70%, disponibilă CHIAR ACUM. În momen…" at bounding box center [582, 245] width 529 height 108
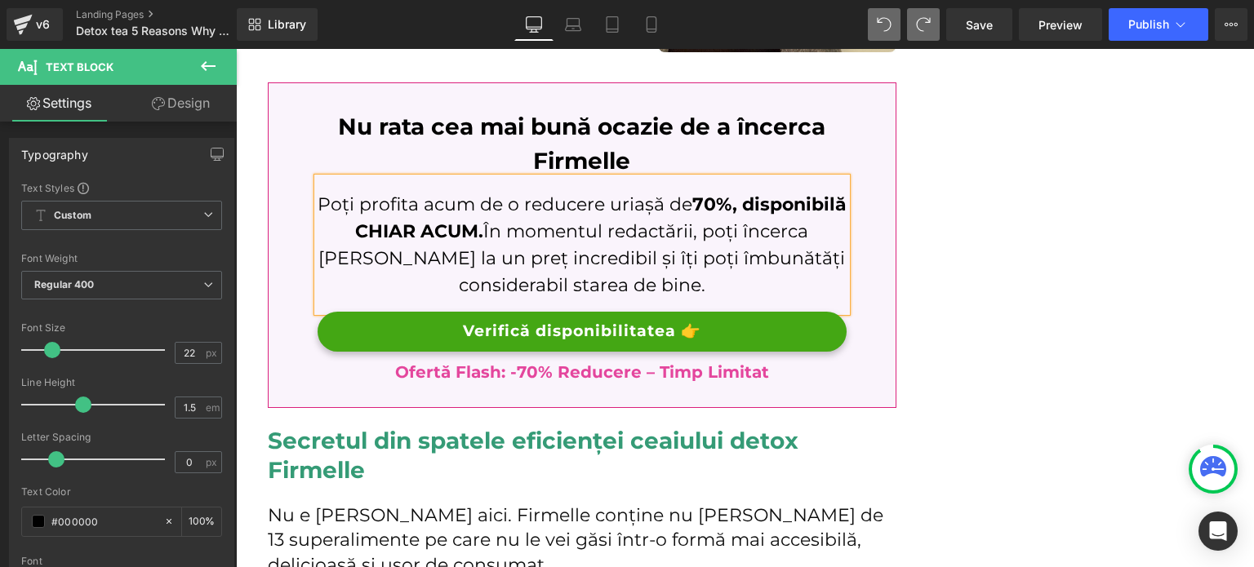
click at [754, 285] on p "Poți profita acum de o reducere uriașă de 70%, disponibilă CHIAR ACUM. În momen…" at bounding box center [582, 245] width 529 height 108
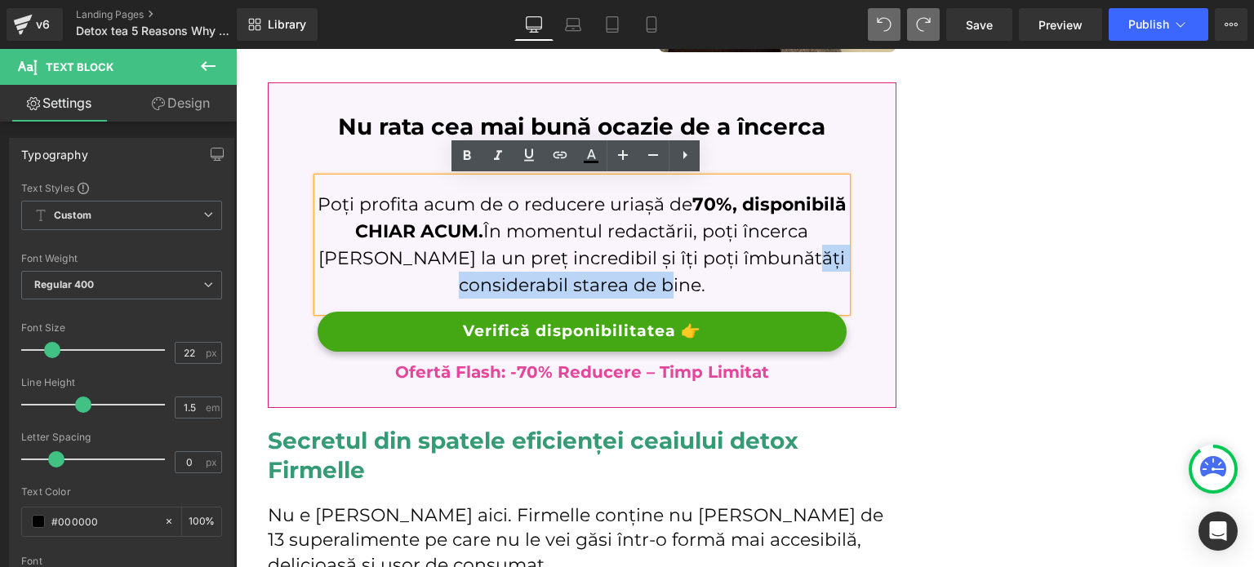
drag, startPoint x: 750, startPoint y: 285, endPoint x: 456, endPoint y: 278, distance: 294.8
click at [456, 278] on p "Poți profita acum de o reducere uriașă de 70%, disponibilă CHIAR ACUM. În momen…" at bounding box center [582, 245] width 529 height 108
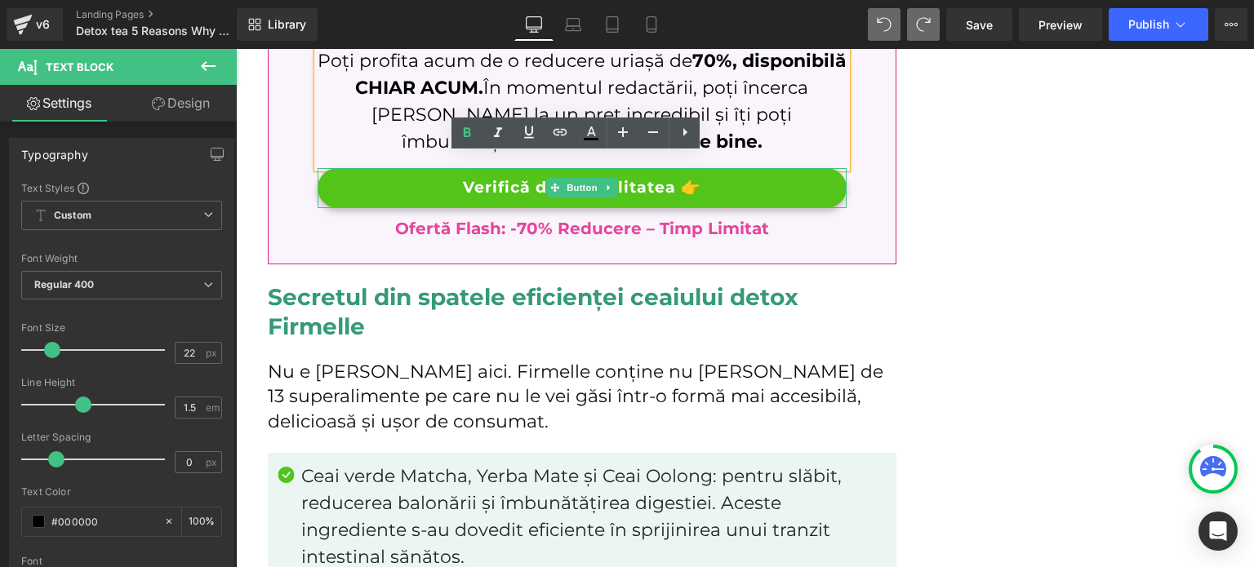
scroll to position [2939, 0]
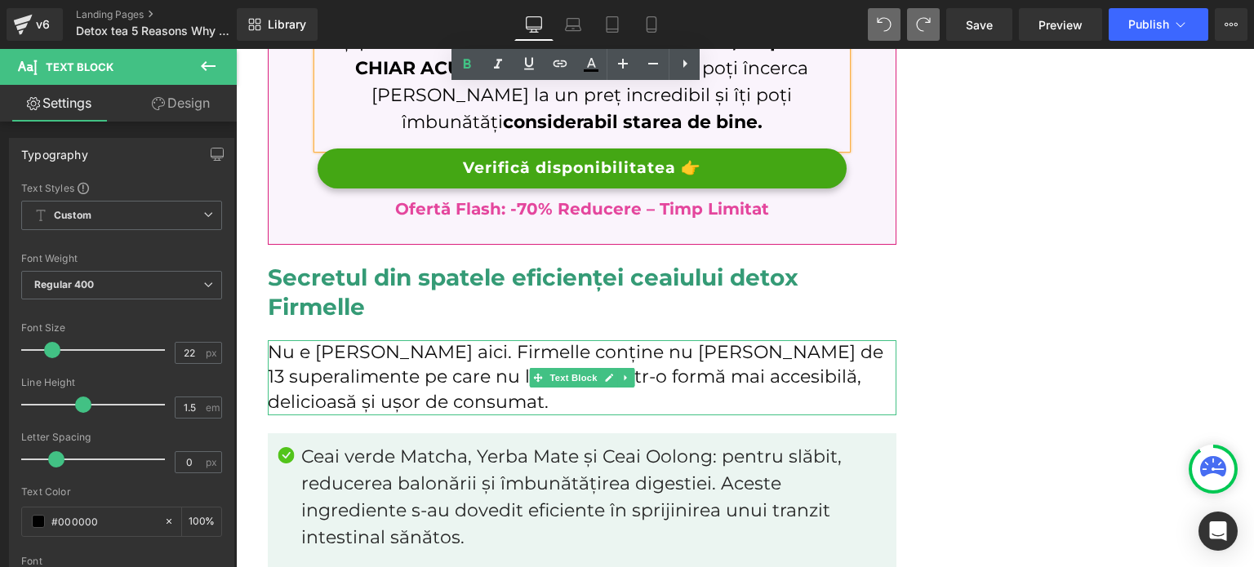
click at [496, 366] on p "Nu e nicio magie aici. Firmelle conține nu mai puțin de 13 superalimente pe car…" at bounding box center [582, 377] width 629 height 75
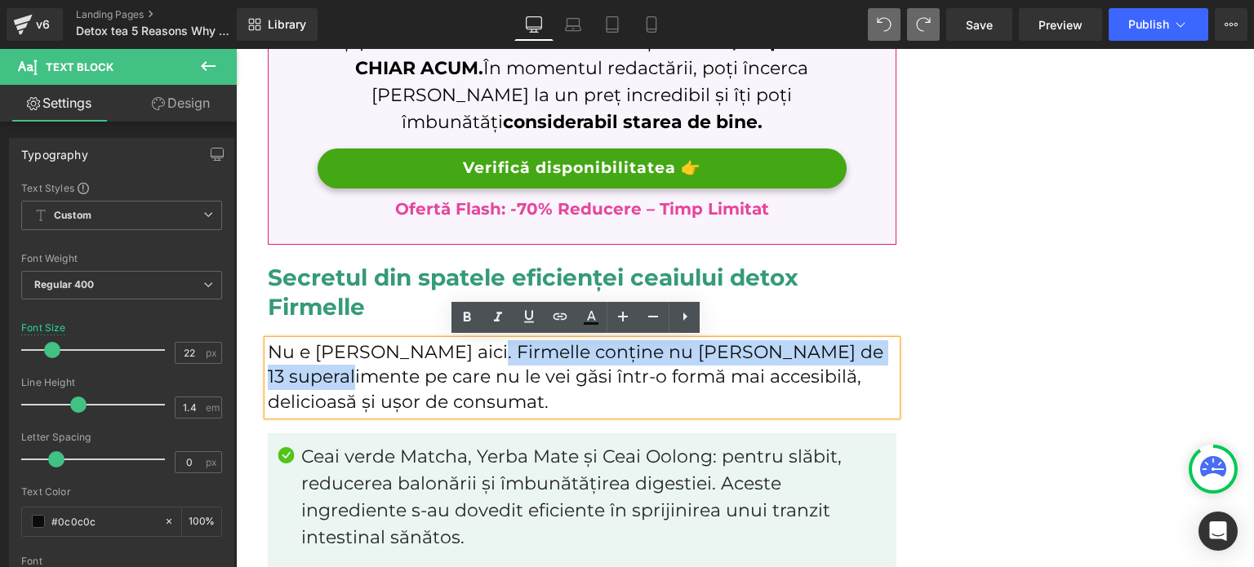
drag, startPoint x: 460, startPoint y: 349, endPoint x: 386, endPoint y: 378, distance: 79.9
click at [386, 378] on p "Nu e nicio magie aici. Firmelle conține nu mai puțin de 13 superalimente pe car…" at bounding box center [582, 377] width 629 height 75
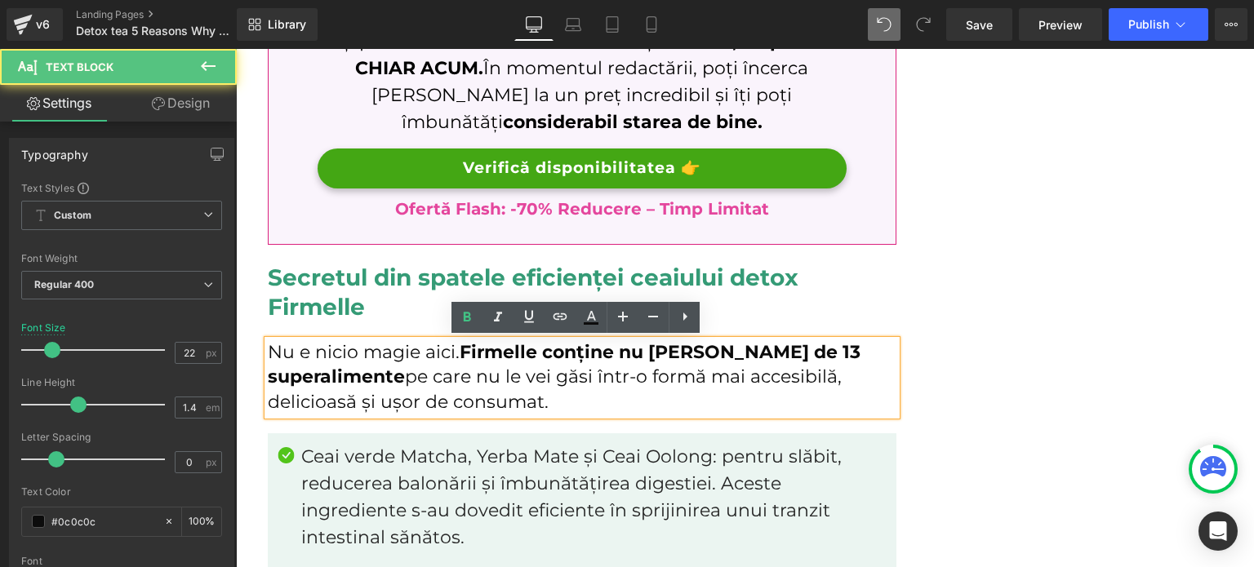
drag, startPoint x: 552, startPoint y: 377, endPoint x: 579, endPoint y: 406, distance: 39.3
click at [579, 406] on p "Nu e nicio magie aici. Firmelle conține nu mai puțin de 13 superalimente pe car…" at bounding box center [582, 377] width 629 height 75
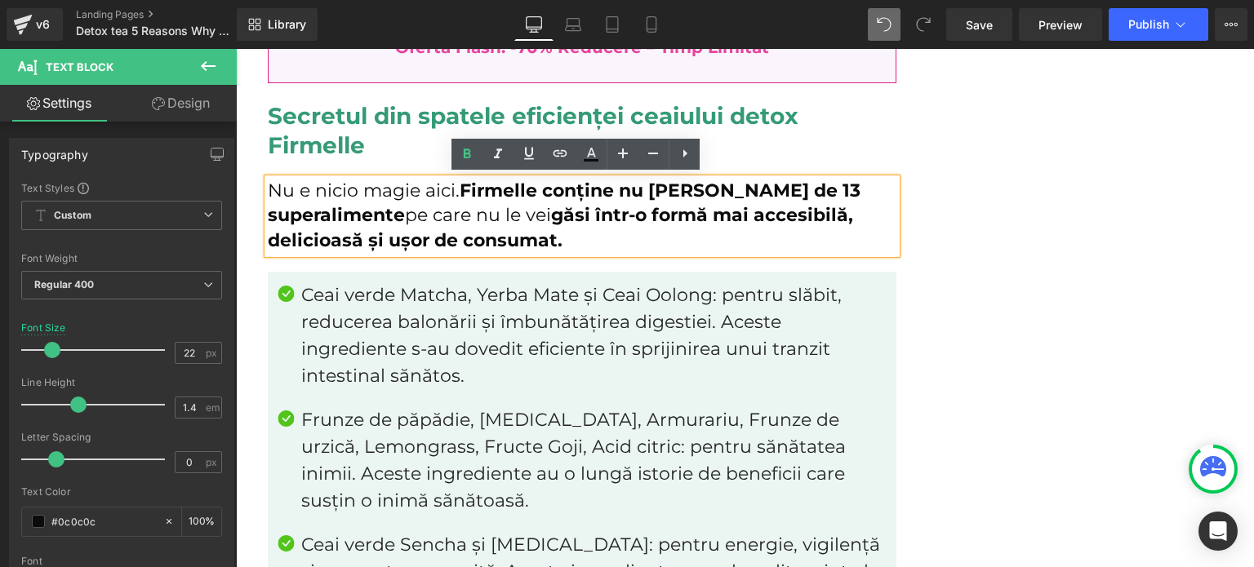
scroll to position [3103, 0]
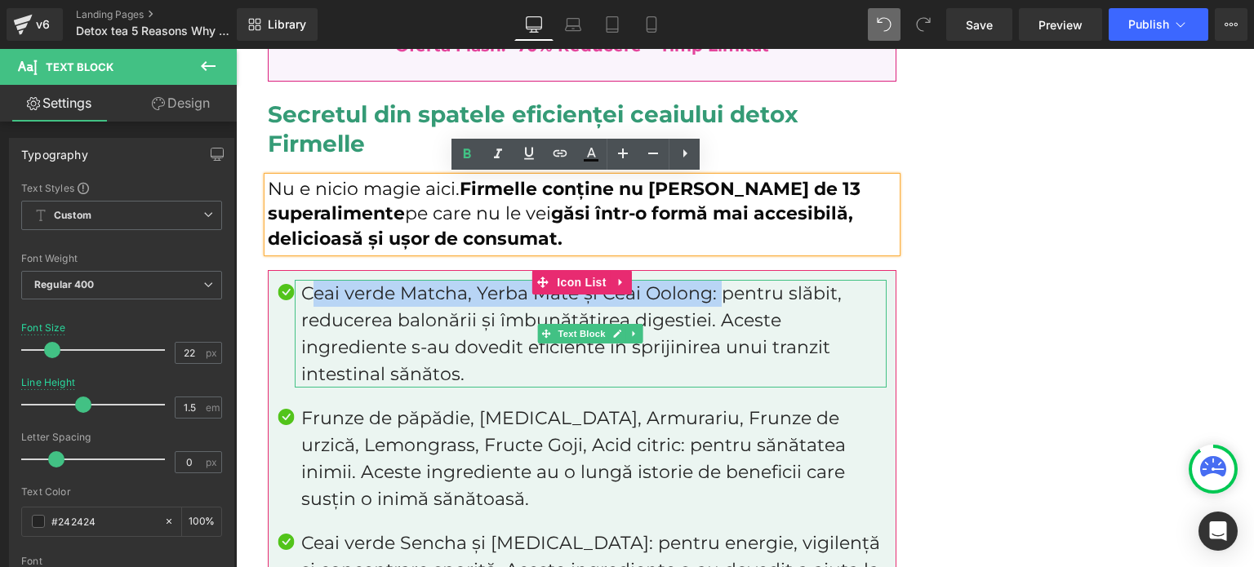
drag, startPoint x: 710, startPoint y: 299, endPoint x: 301, endPoint y: 298, distance: 408.2
click at [301, 298] on p "Ceai verde Matcha, Yerba Mate și Ceai Oolong: pentru slăbit, reducerea balonări…" at bounding box center [593, 334] width 585 height 108
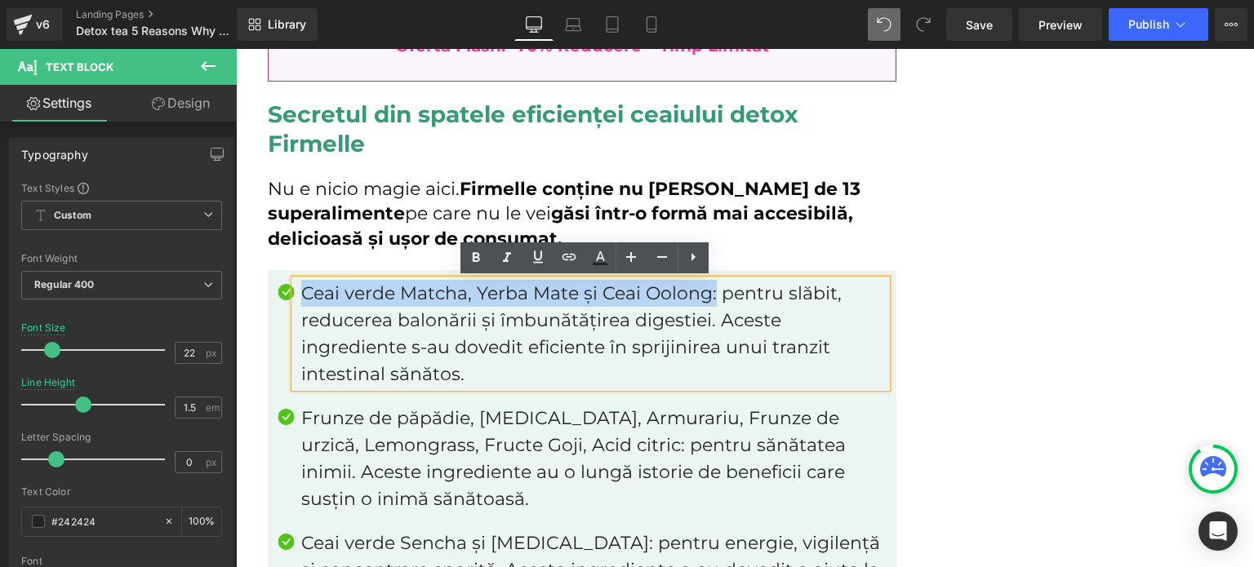
drag, startPoint x: 297, startPoint y: 292, endPoint x: 706, endPoint y: 296, distance: 409.1
click at [706, 296] on p "Ceai verde Matcha, Yerba Mate și Ceai Oolong: pentru slăbit, reducerea balonări…" at bounding box center [593, 334] width 585 height 108
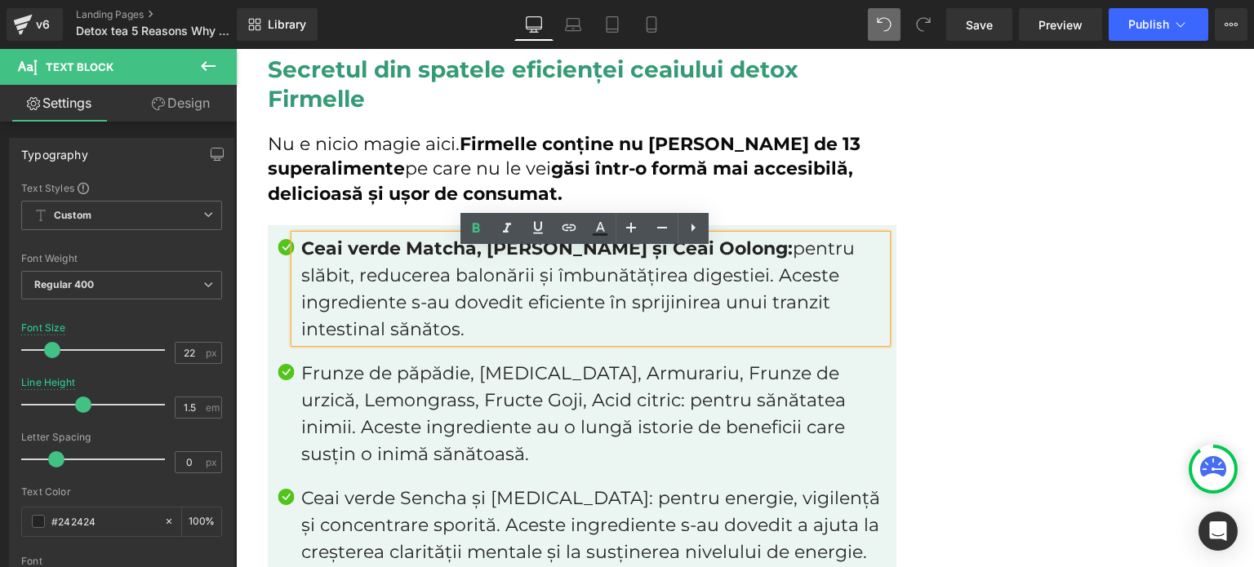
scroll to position [3184, 0]
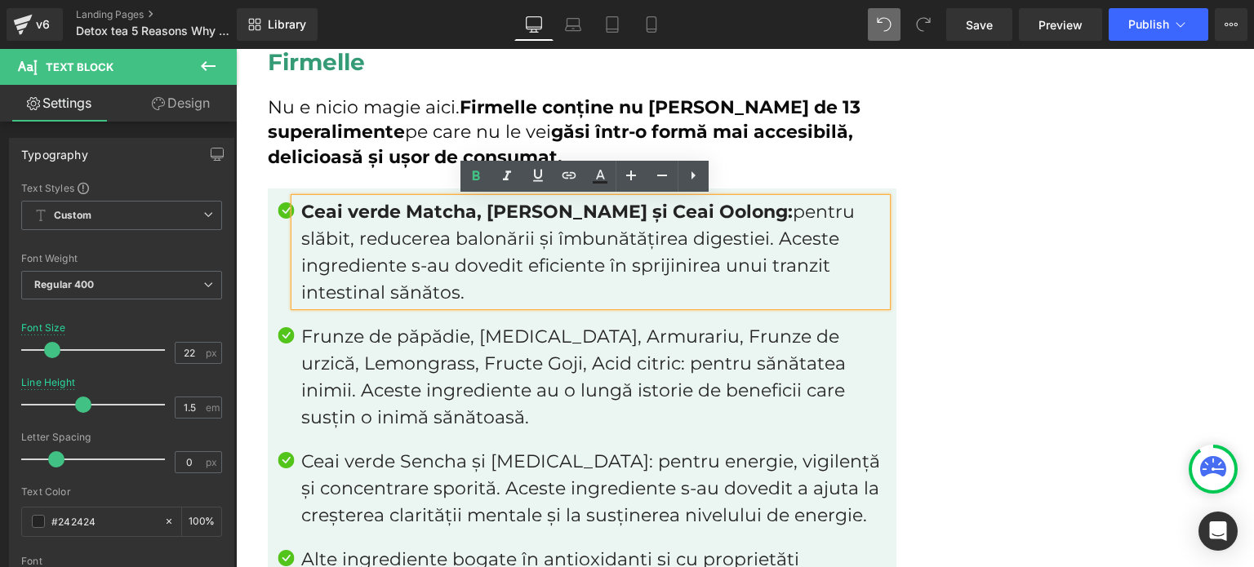
click at [295, 365] on div "Frunze de păpădie, Ginseng, Armurariu, Frunze de urzică, Lemongrass, Fructe Goj…" at bounding box center [591, 377] width 592 height 108
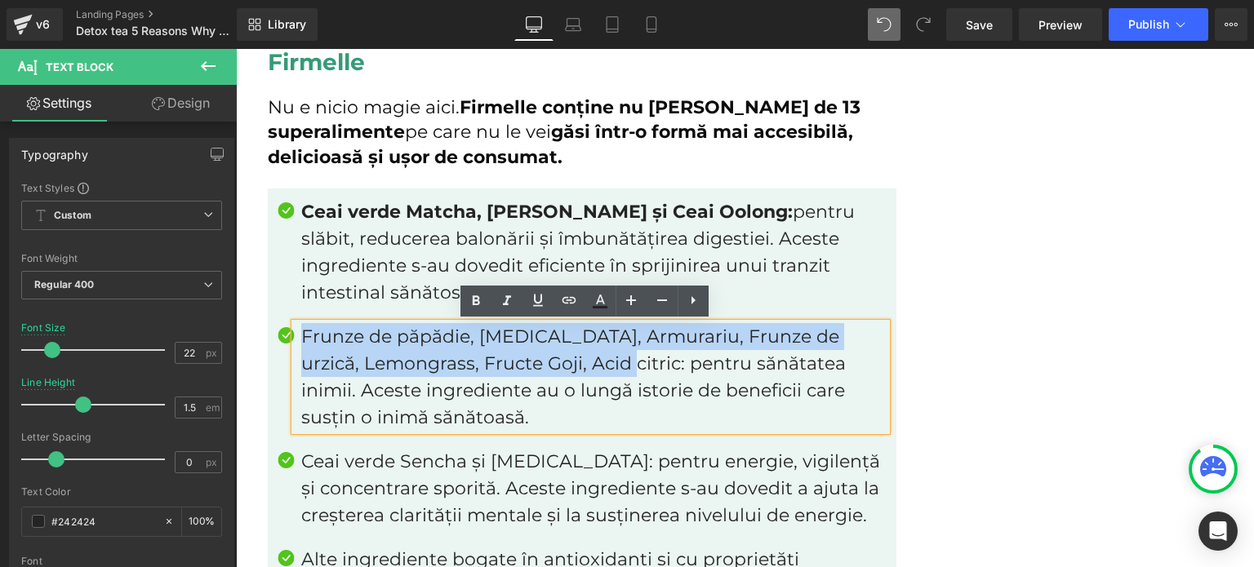
drag, startPoint x: 294, startPoint y: 339, endPoint x: 614, endPoint y: 368, distance: 321.4
click at [614, 368] on p "Frunze de păpădie, Ginseng, Armurariu, Frunze de urzică, Lemongrass, Fructe Goj…" at bounding box center [593, 377] width 585 height 108
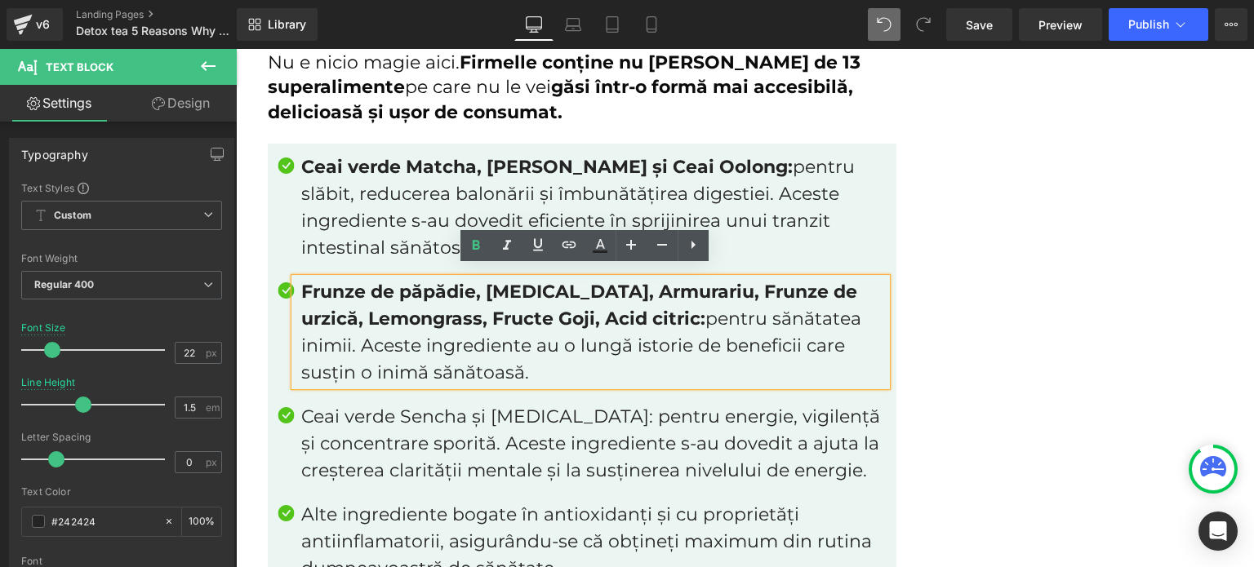
scroll to position [3266, 0]
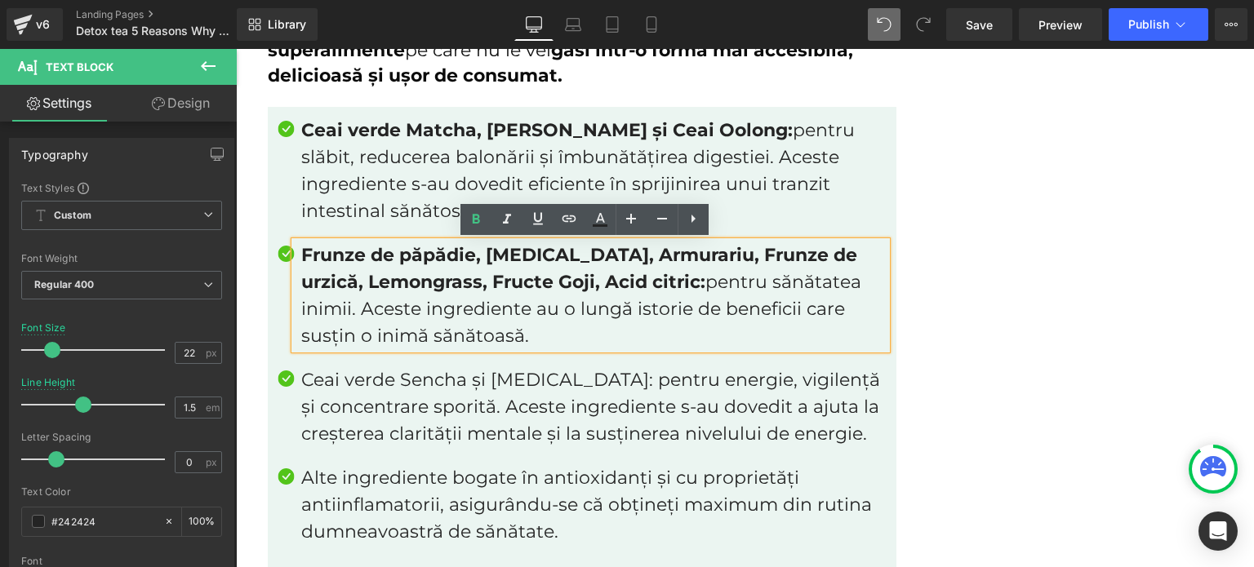
click at [558, 367] on div "Ceai verde Sencha și Ginseng: pentru energie, vigilență și concentrare sporită.…" at bounding box center [591, 407] width 592 height 81
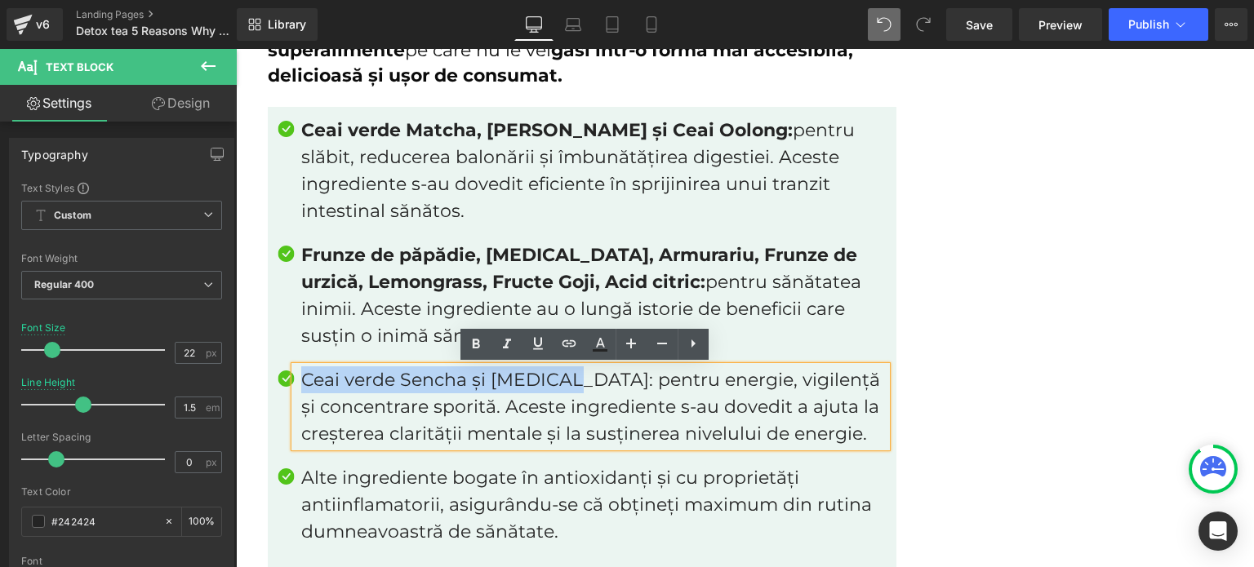
drag, startPoint x: 561, startPoint y: 386, endPoint x: 295, endPoint y: 385, distance: 266.2
click at [301, 385] on p "Ceai verde Sencha și Ginseng: pentru energie, vigilență și concentrare sporită.…" at bounding box center [593, 407] width 585 height 81
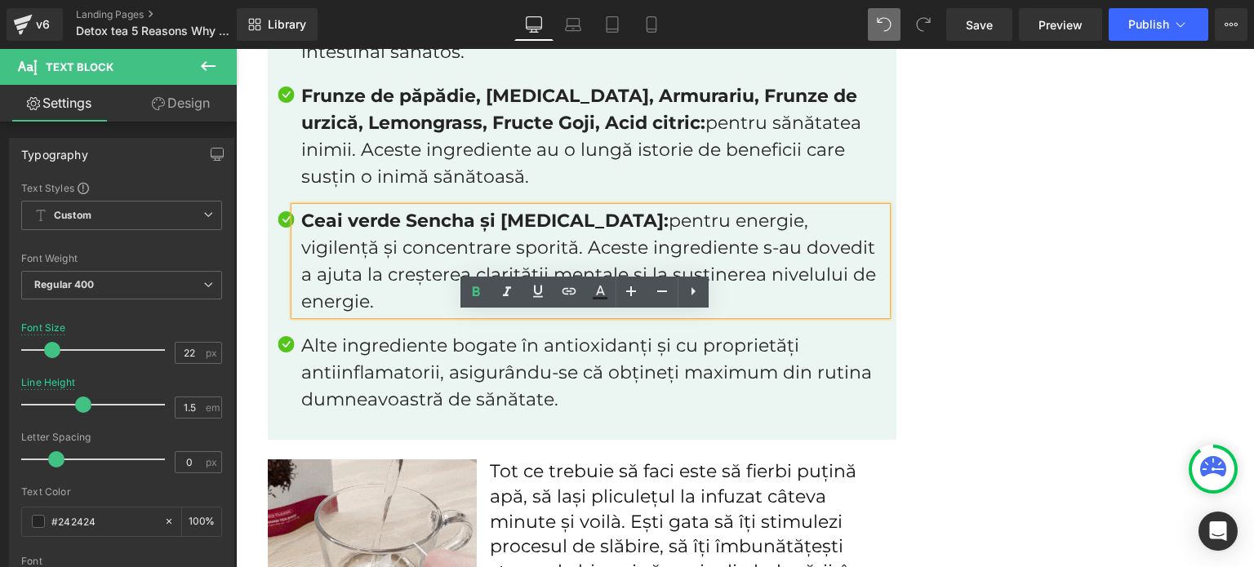
scroll to position [3429, 0]
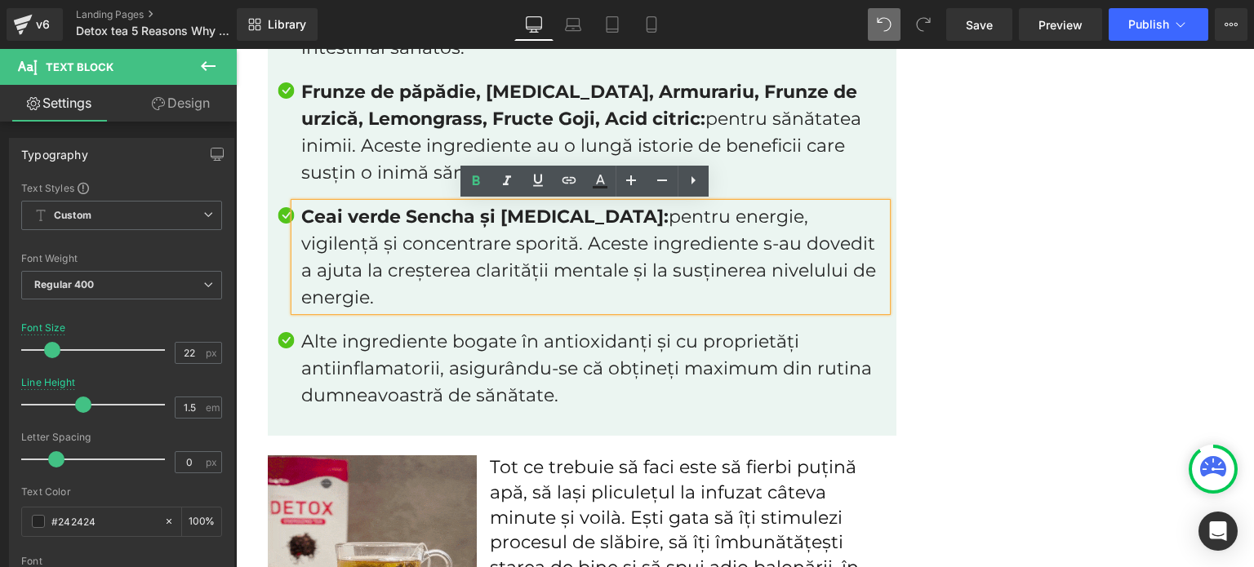
click at [603, 375] on p "Alte ingrediente bogate în antioxidanți și cu proprietăți antiinflamatorii, asi…" at bounding box center [593, 368] width 585 height 81
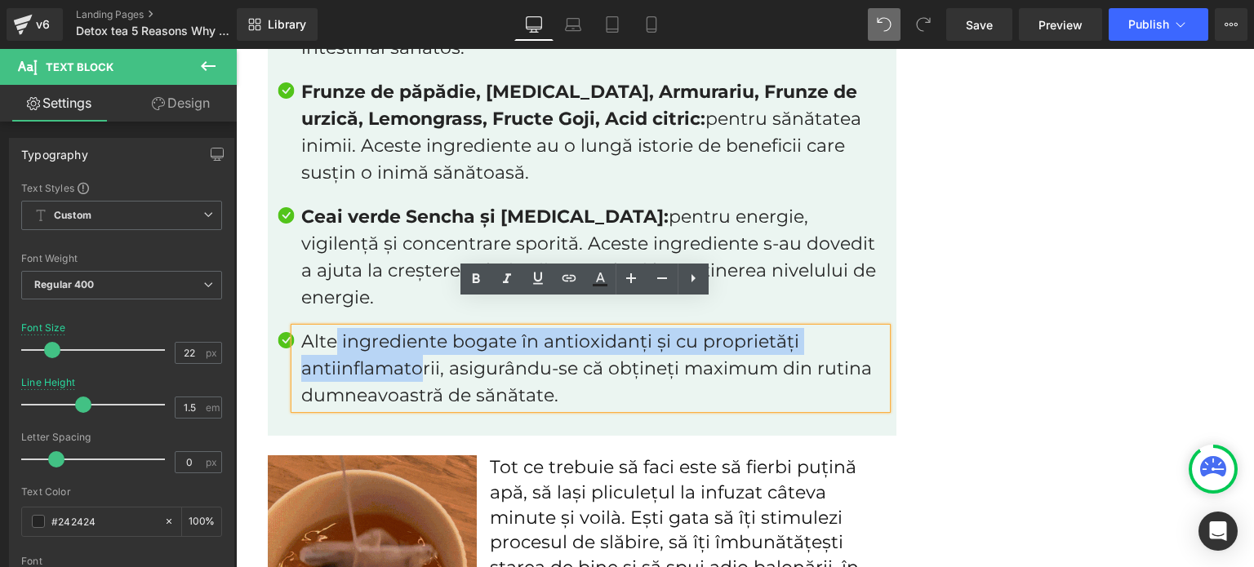
drag, startPoint x: 331, startPoint y: 318, endPoint x: 412, endPoint y: 340, distance: 82.8
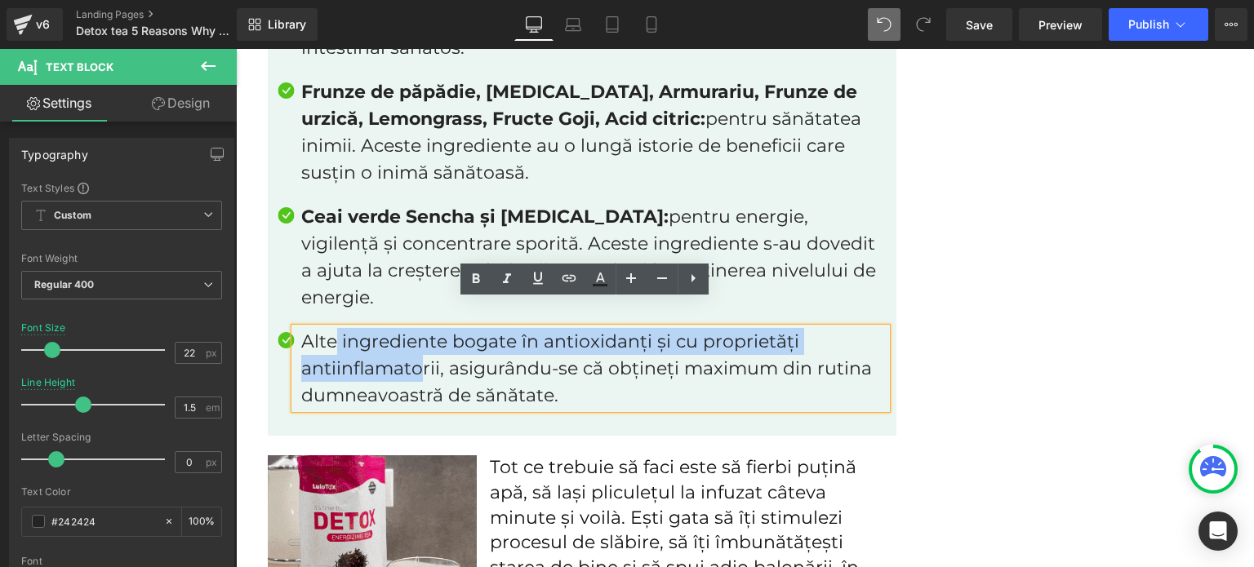
click at [412, 340] on p "Alte ingrediente bogate în antioxidanți și cu proprietăți antiinflamatorii, asi…" at bounding box center [593, 368] width 585 height 81
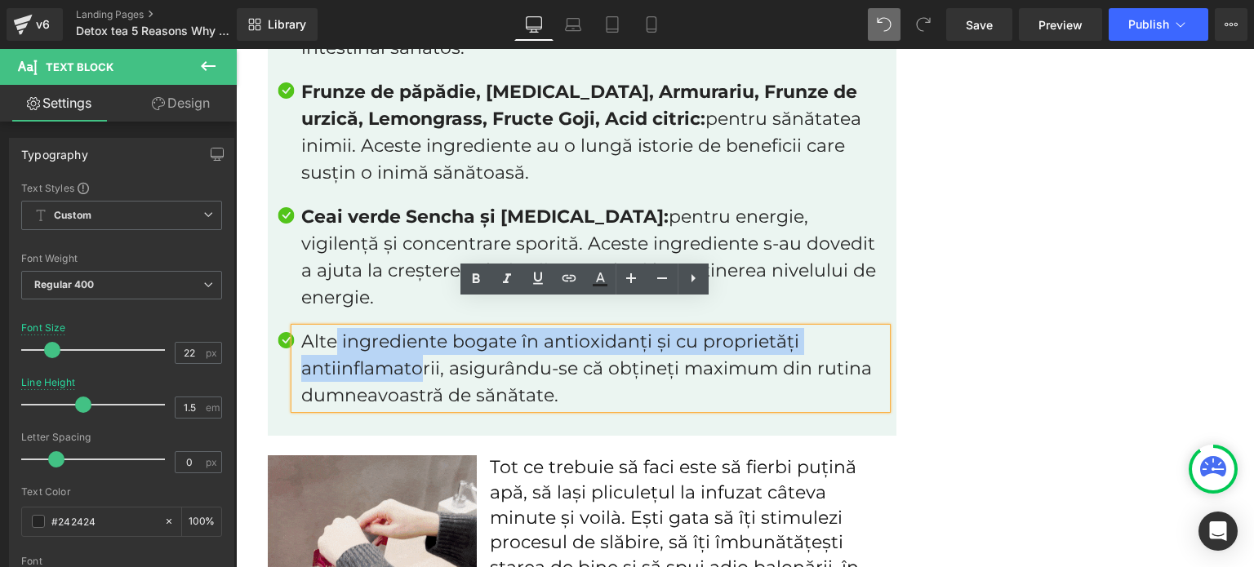
click at [346, 328] on p "Alte ingrediente bogate în antioxidanți și cu proprietăți antiinflamatorii, asi…" at bounding box center [593, 368] width 585 height 81
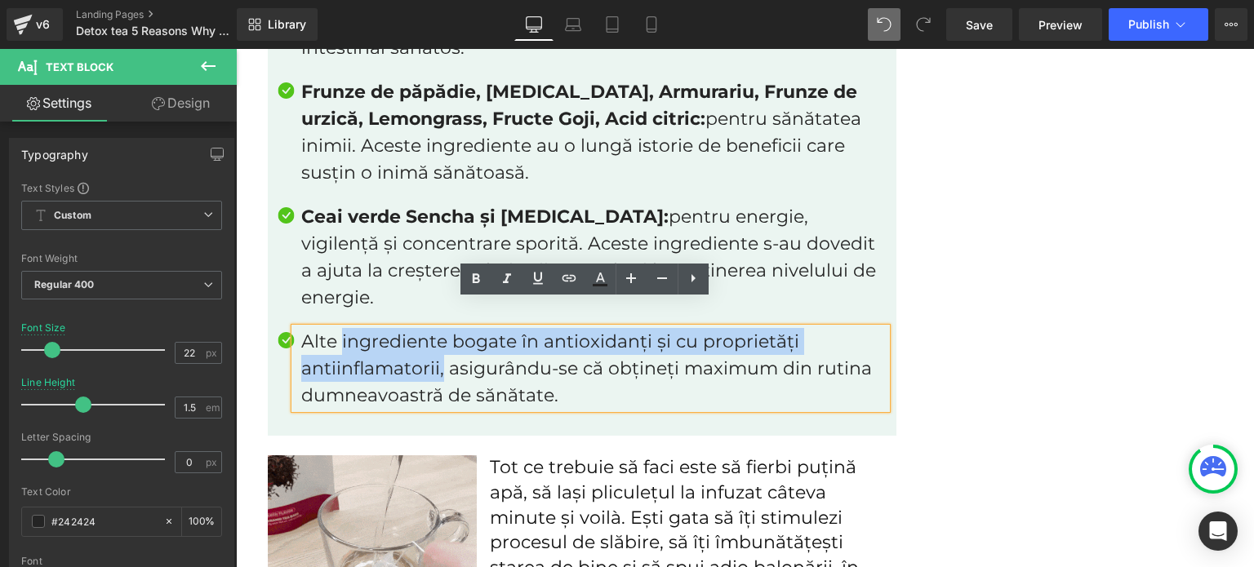
drag, startPoint x: 336, startPoint y: 318, endPoint x: 436, endPoint y: 341, distance: 103.2
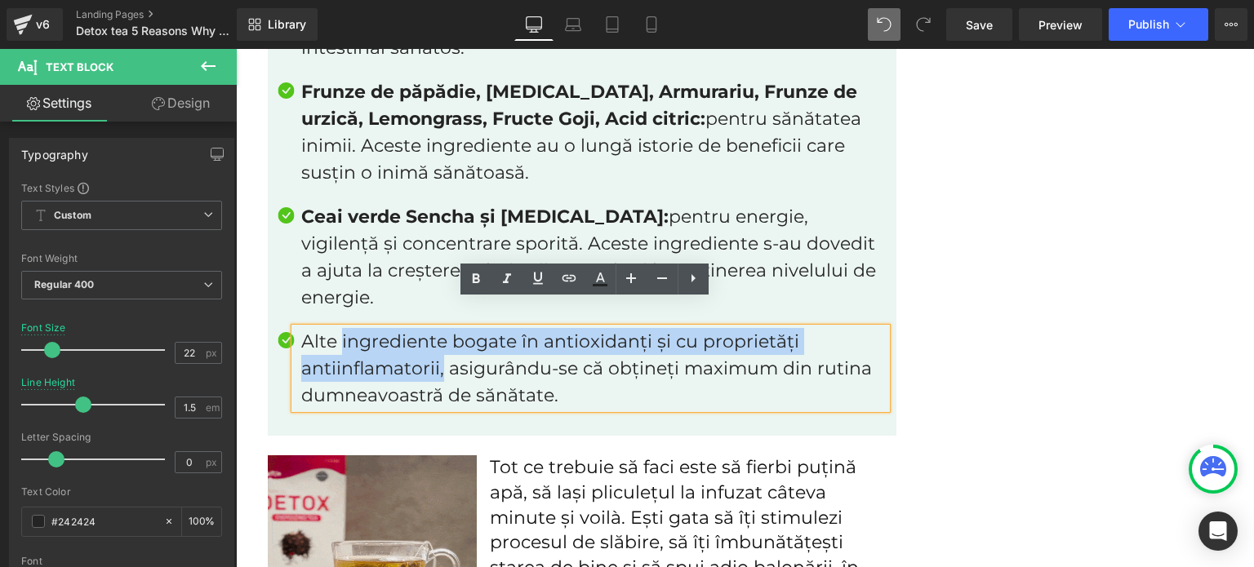
click at [436, 341] on p "Alte ingrediente bogate în antioxidanți și cu proprietăți antiinflamatorii, asi…" at bounding box center [593, 368] width 585 height 81
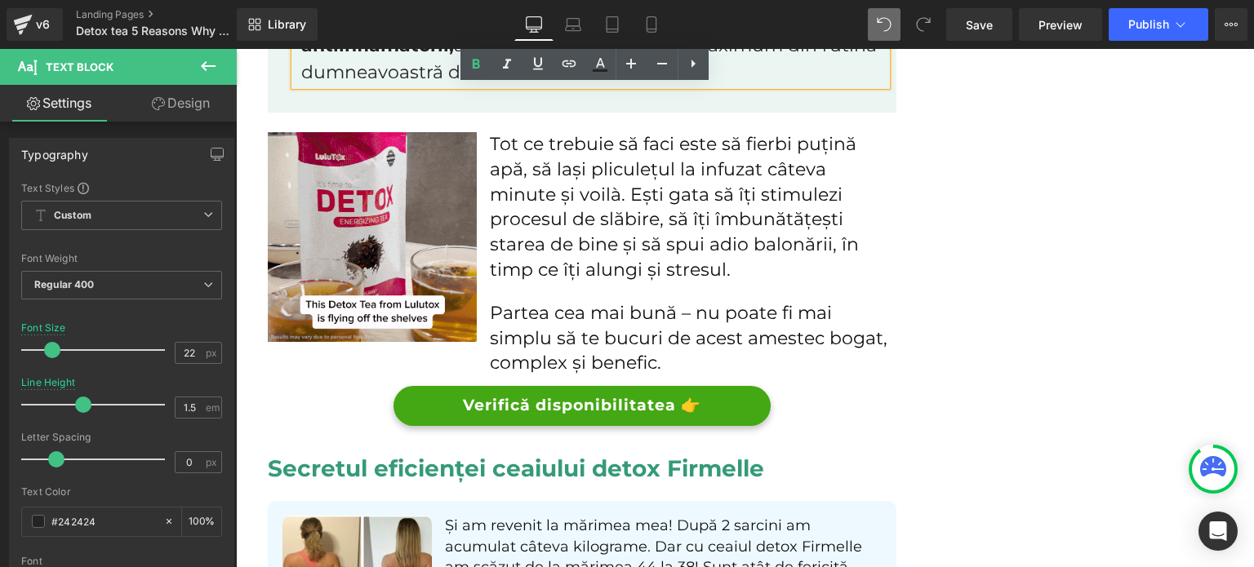
scroll to position [3756, 0]
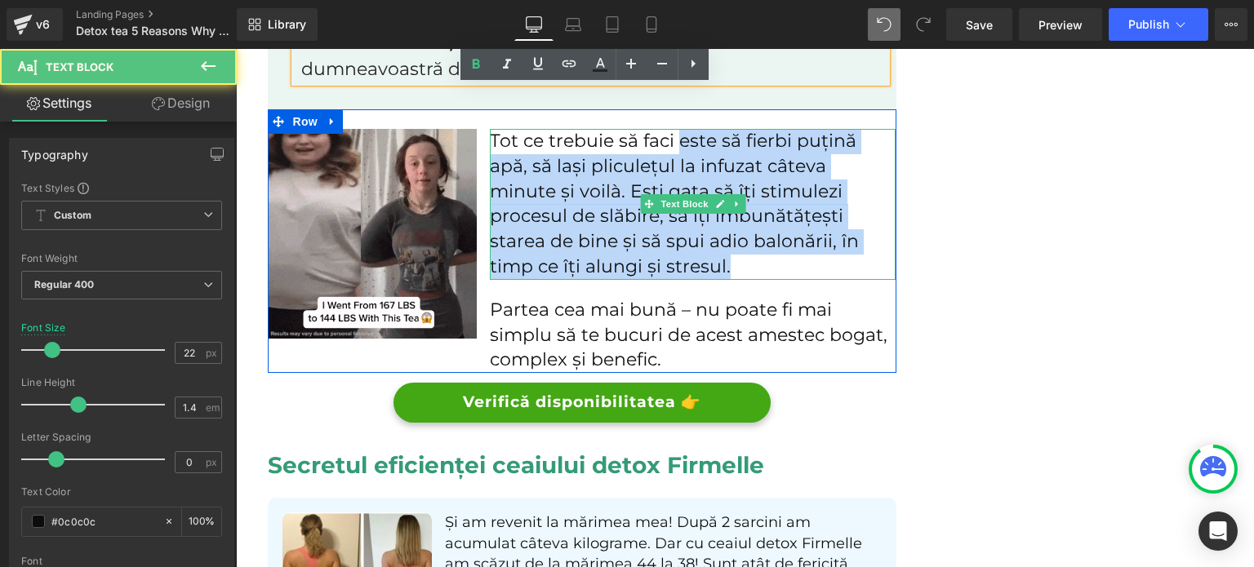
drag, startPoint x: 672, startPoint y: 117, endPoint x: 715, endPoint y: 236, distance: 126.8
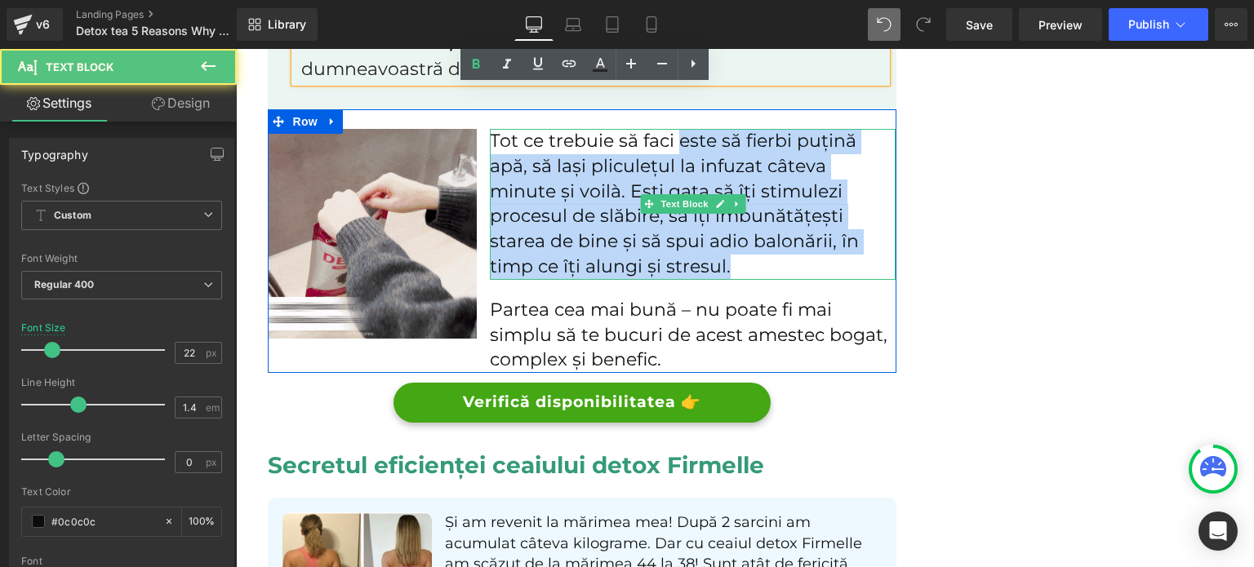
click at [715, 236] on p "Tot ce trebuie să faci este să fierbi puțină apă, să lași pliculețul la infuzat…" at bounding box center [693, 204] width 406 height 151
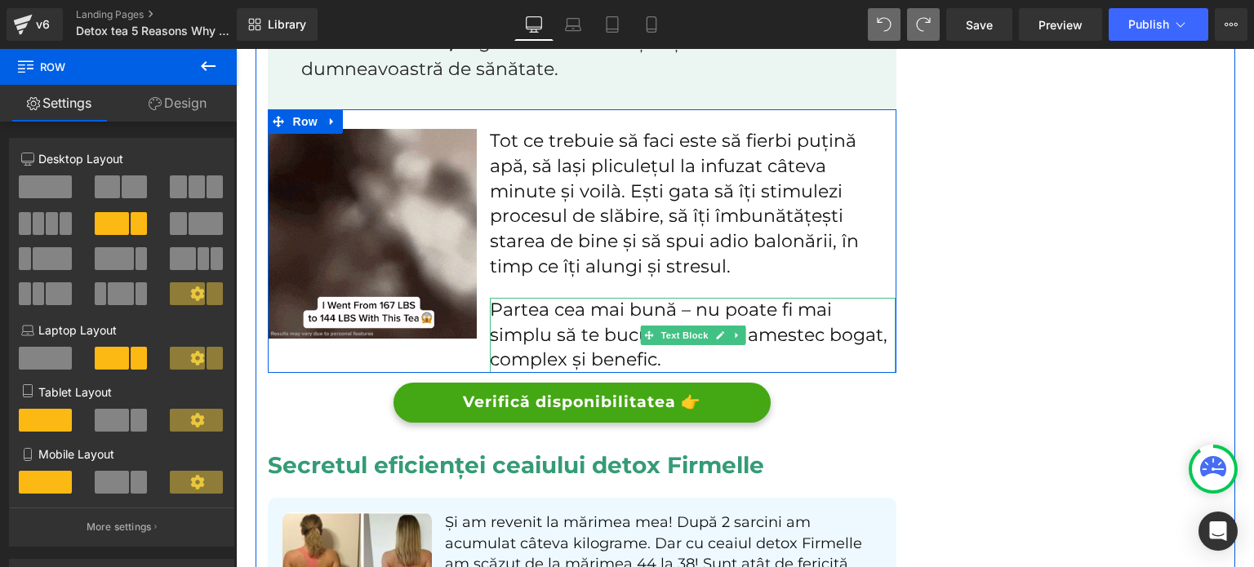
click at [543, 298] on p "Partea cea mai bună – nu poate fi mai simplu să te bucuri de acest amestec boga…" at bounding box center [693, 335] width 406 height 75
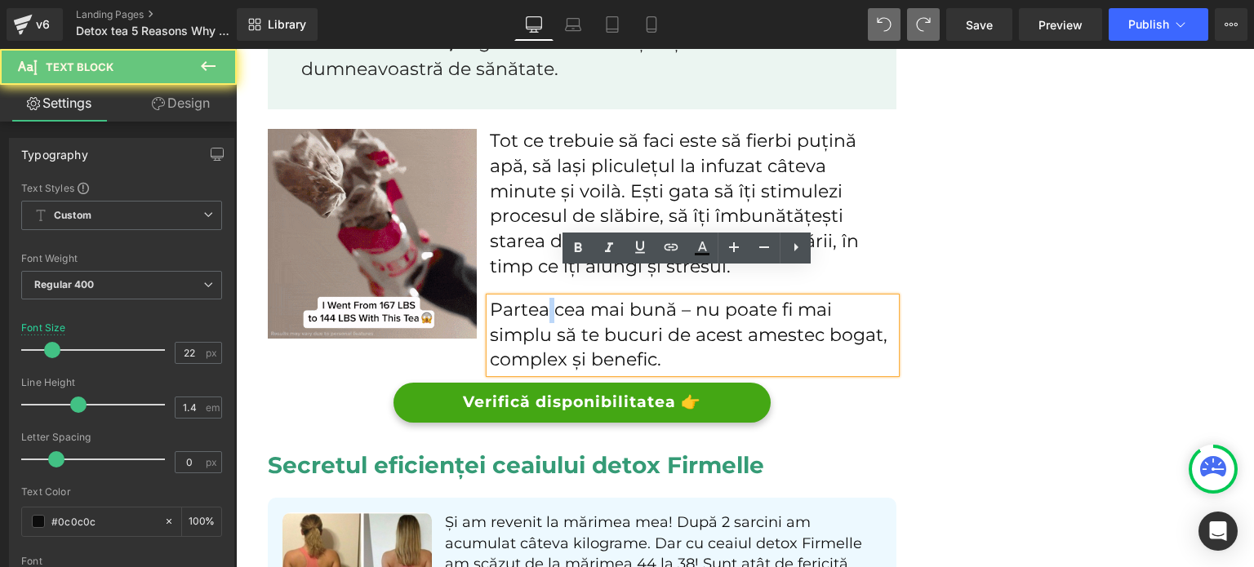
click at [543, 298] on p "Partea cea mai bună – nu poate fi mai simplu să te bucuri de acest amestec boga…" at bounding box center [693, 335] width 406 height 75
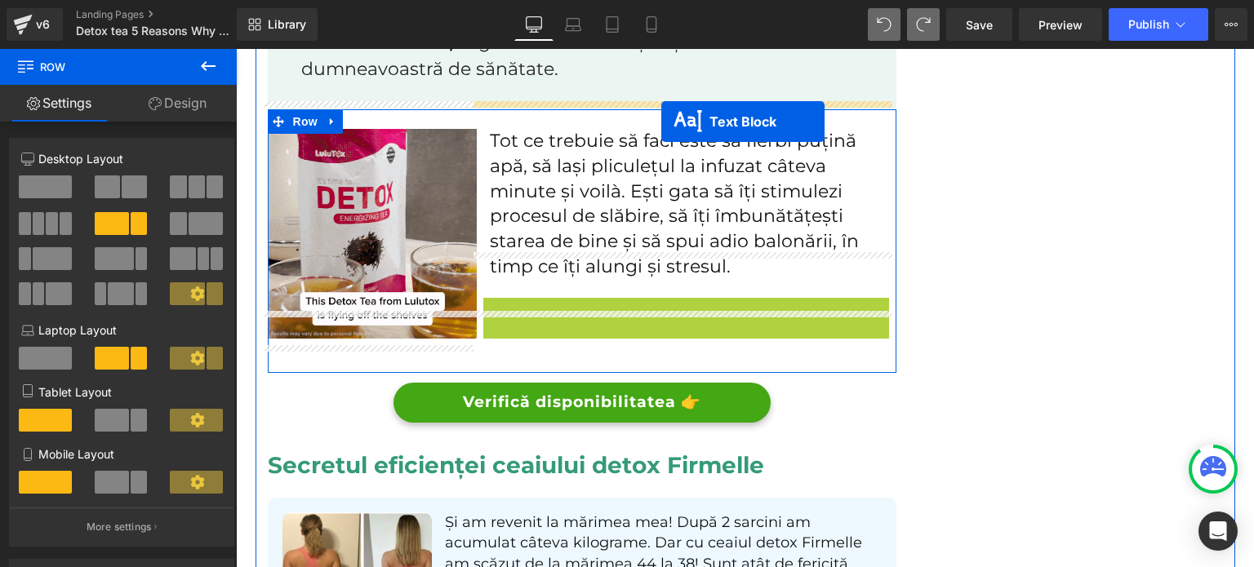
drag, startPoint x: 679, startPoint y: 307, endPoint x: 661, endPoint y: 122, distance: 186.2
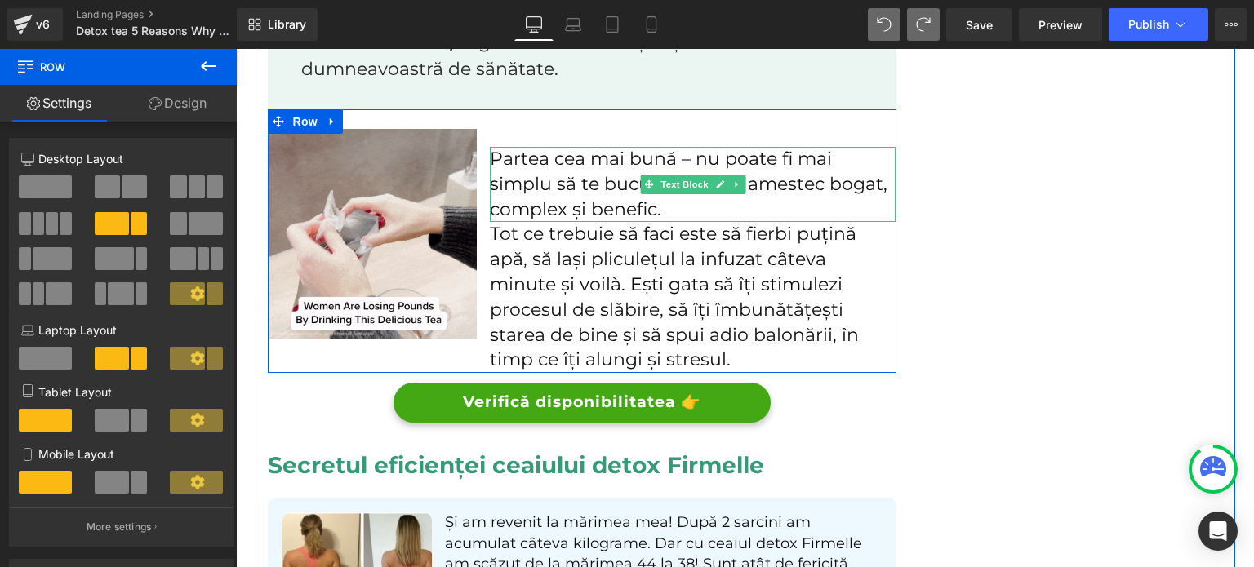
click at [575, 166] on p "Partea cea mai bună – nu poate fi mai simplu să te bucuri de acest amestec boga…" at bounding box center [693, 184] width 406 height 75
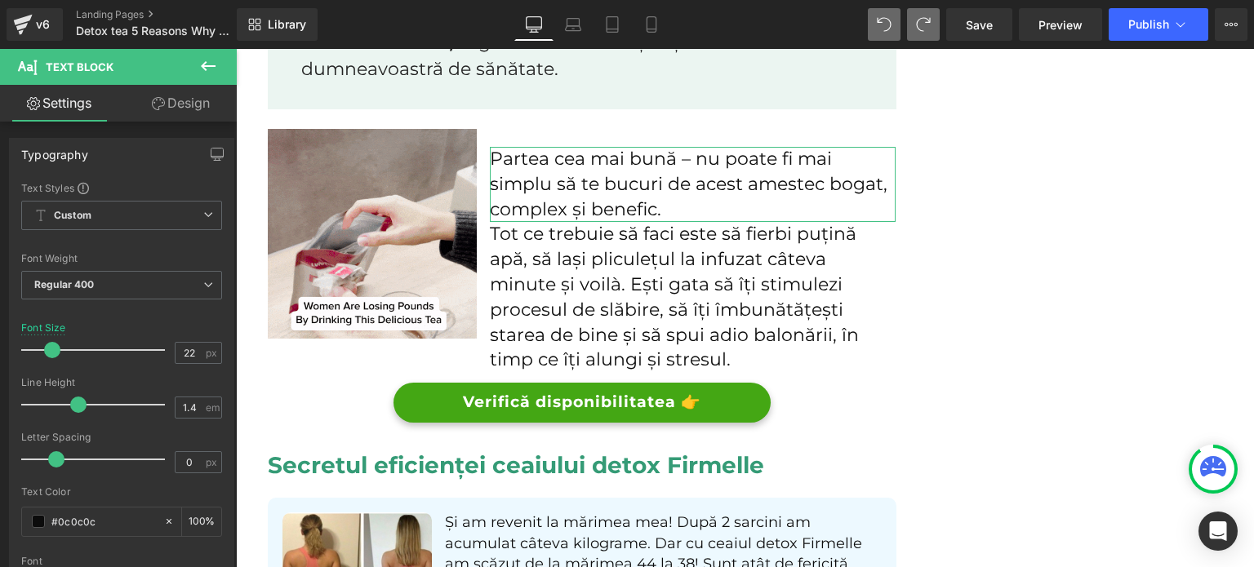
click at [146, 104] on link "Design" at bounding box center [181, 103] width 118 height 37
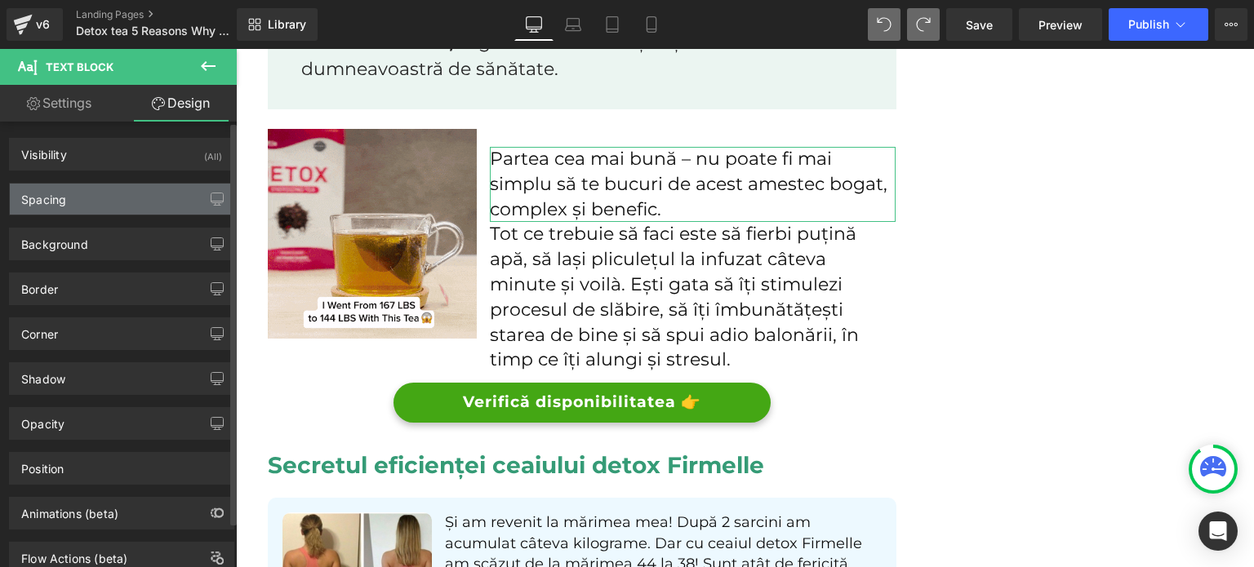
click at [104, 207] on div "Spacing" at bounding box center [122, 199] width 224 height 31
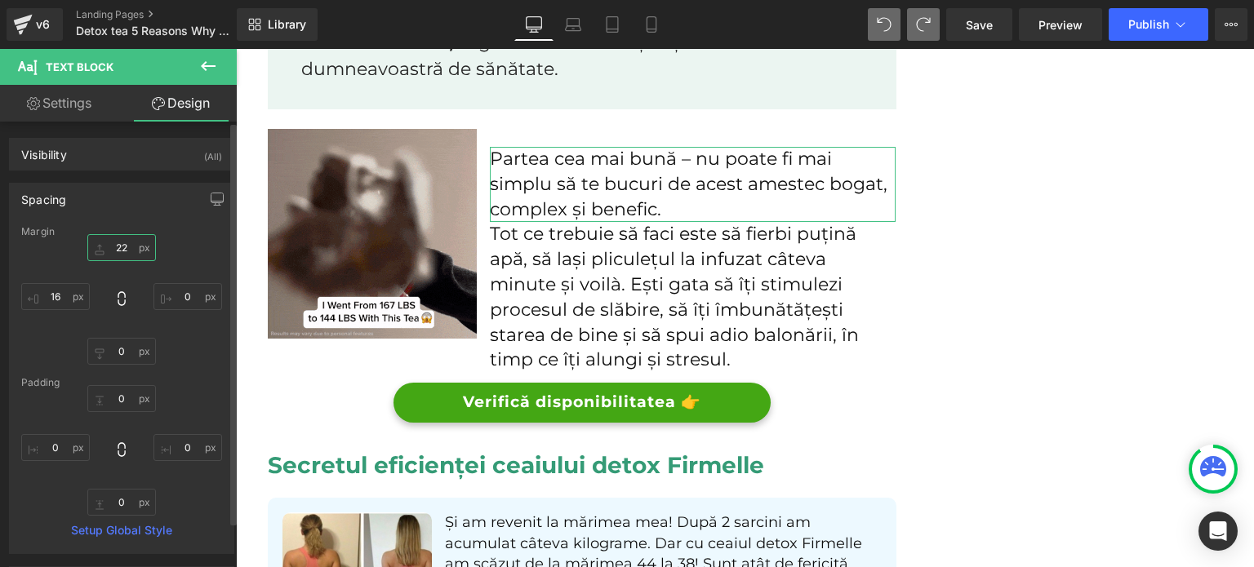
click at [136, 243] on input "22" at bounding box center [121, 247] width 69 height 27
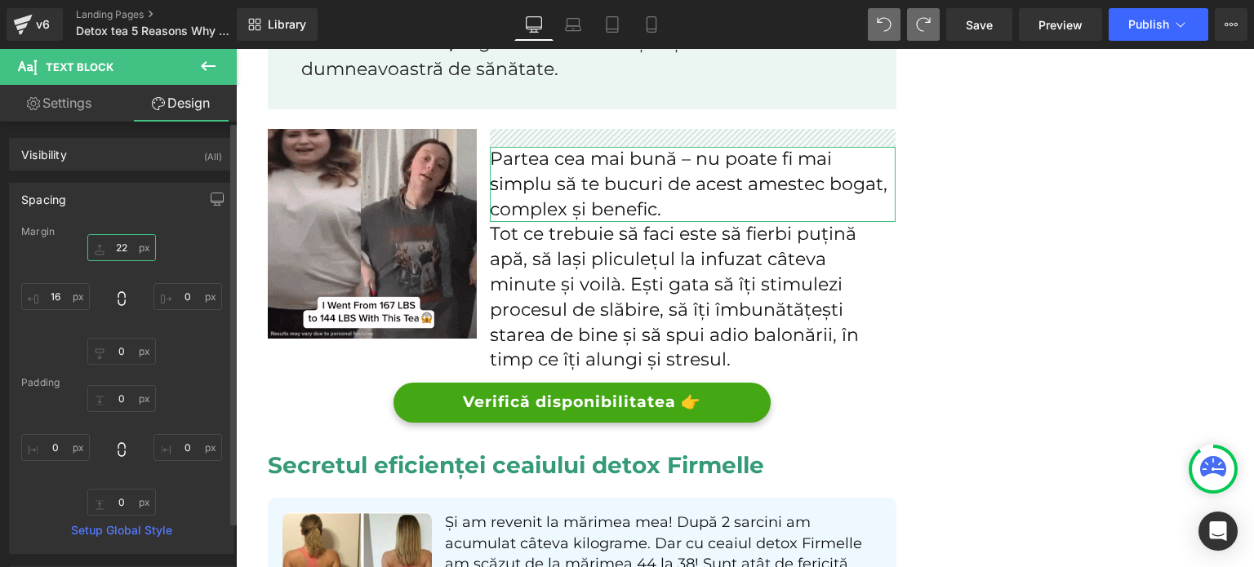
type input "0"
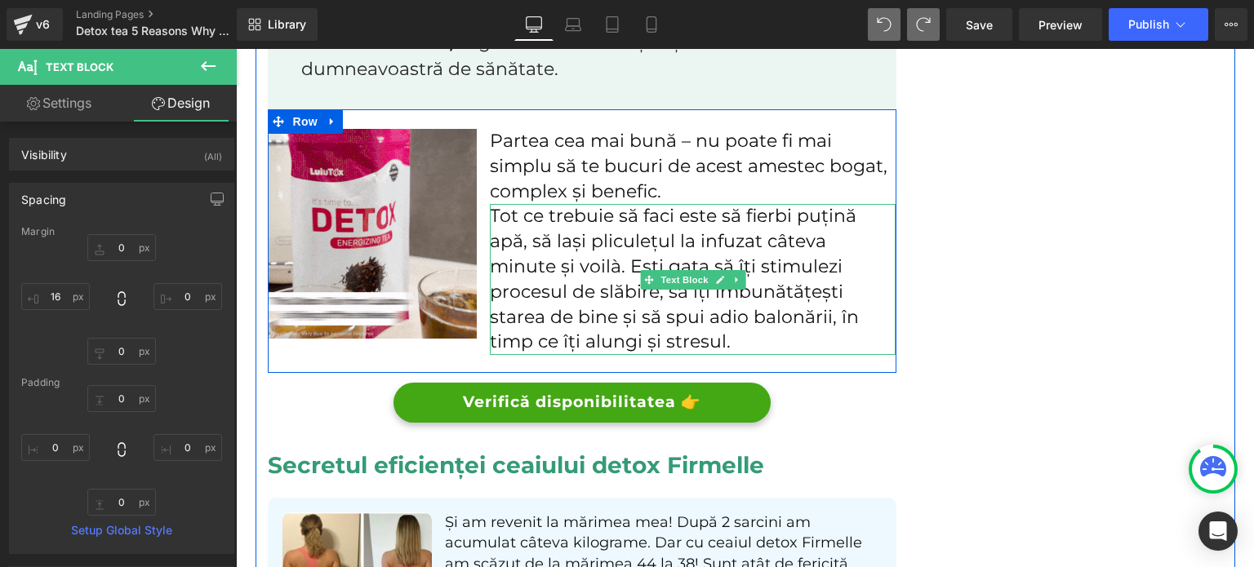
click at [516, 271] on p "Tot ce trebuie să faci este să fierbi puțină apă, să lași pliculețul la infuzat…" at bounding box center [693, 279] width 406 height 151
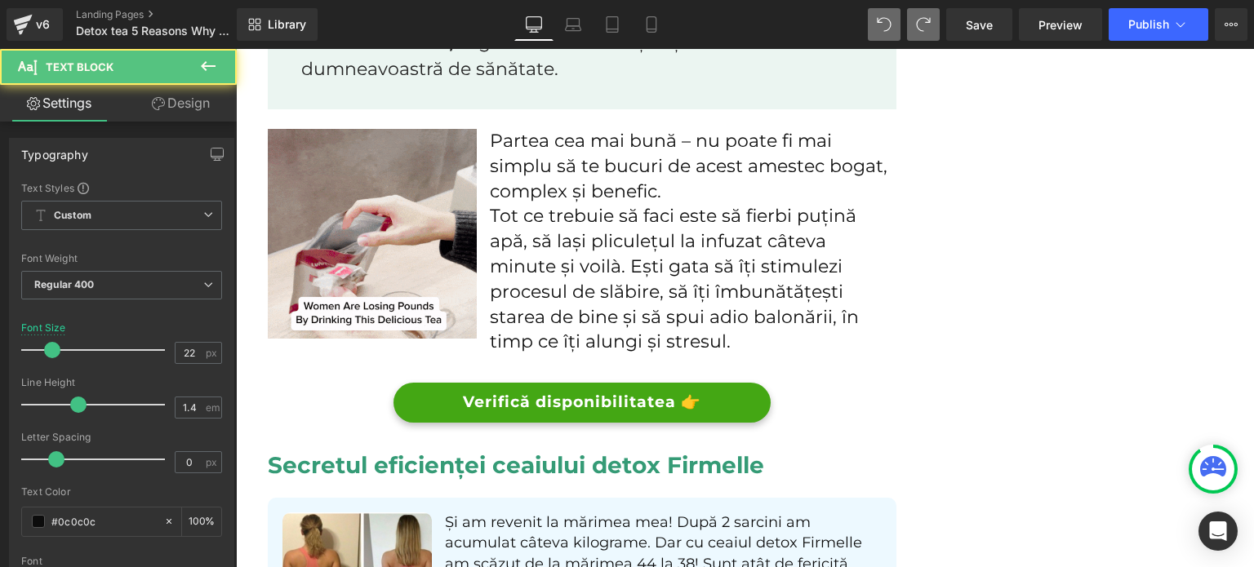
click at [183, 100] on link "Design" at bounding box center [181, 103] width 118 height 37
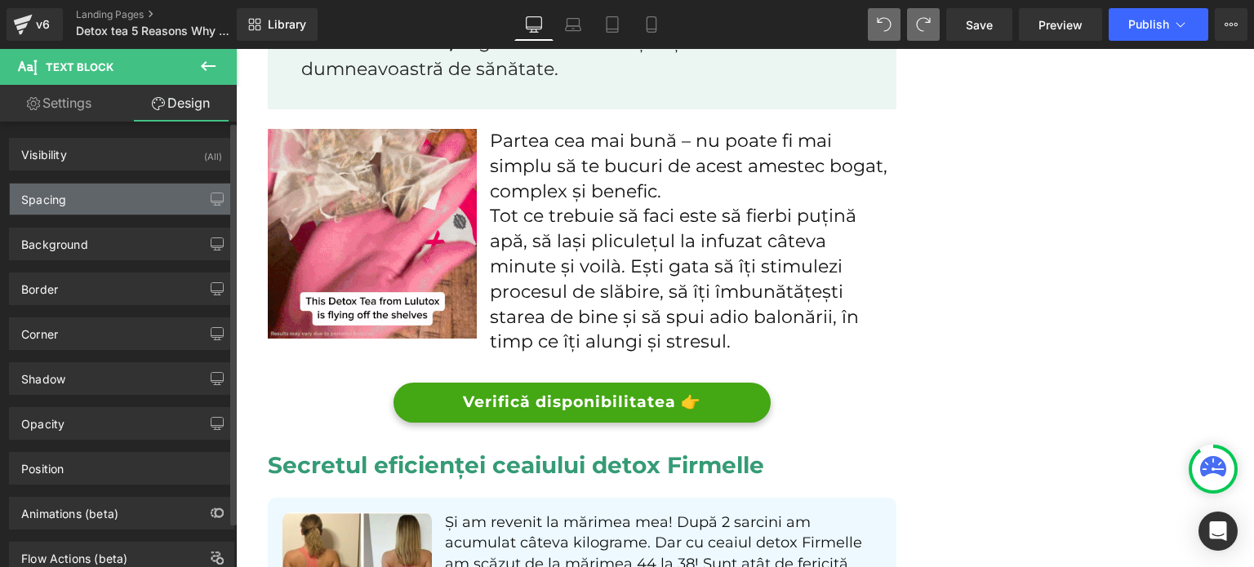
click at [95, 198] on div "Spacing" at bounding box center [122, 199] width 224 height 31
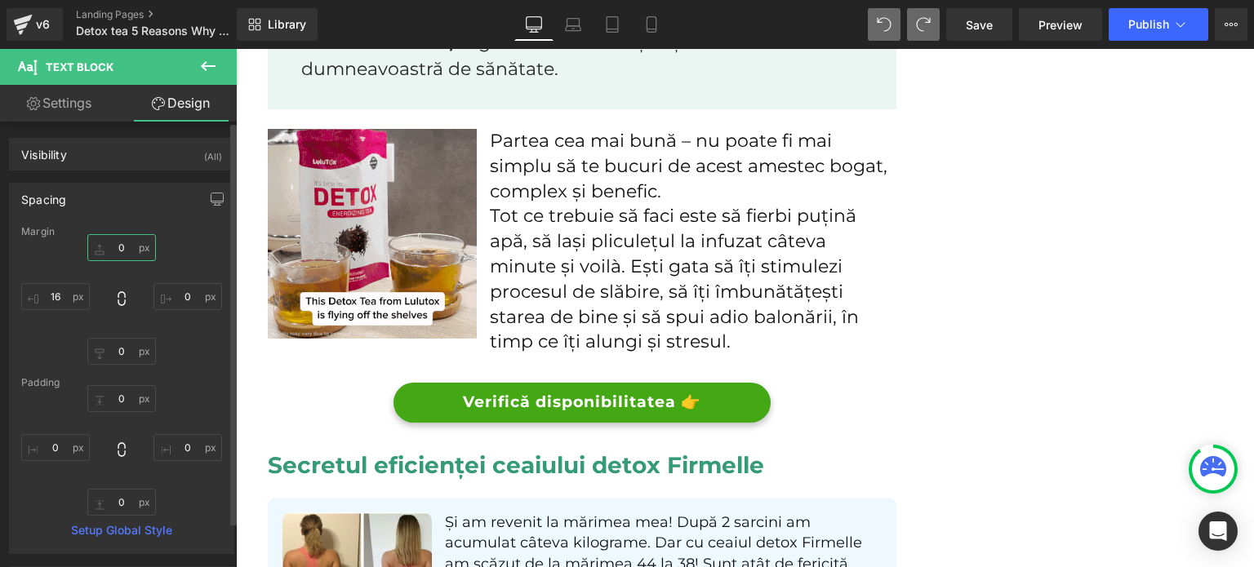
click at [114, 240] on input "0" at bounding box center [121, 247] width 69 height 27
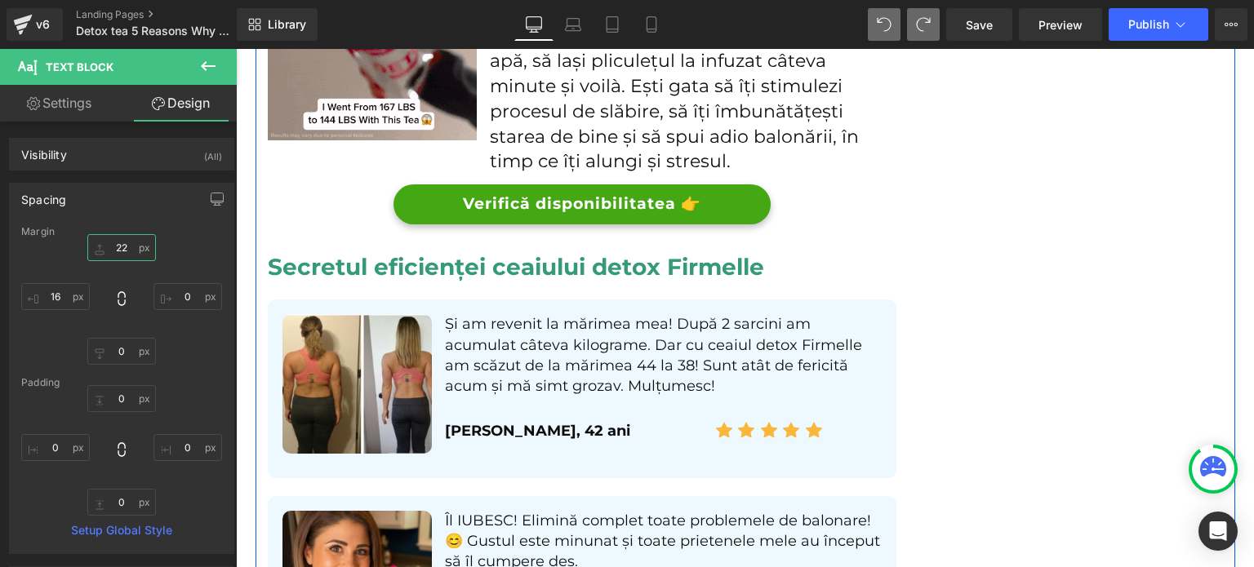
scroll to position [4001, 0]
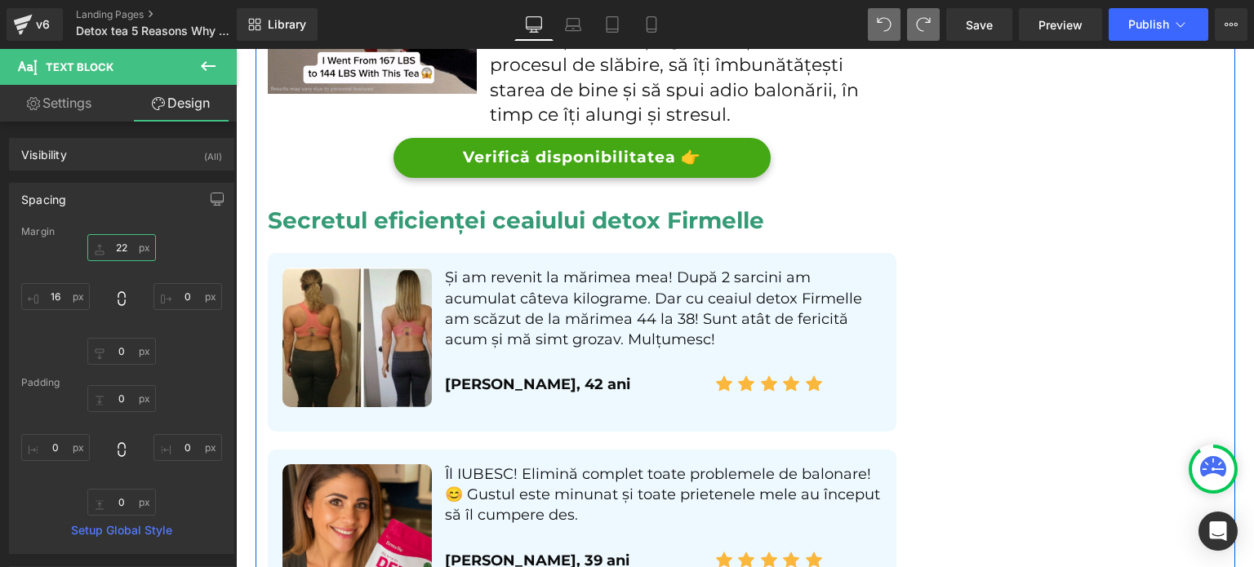
type input "22"
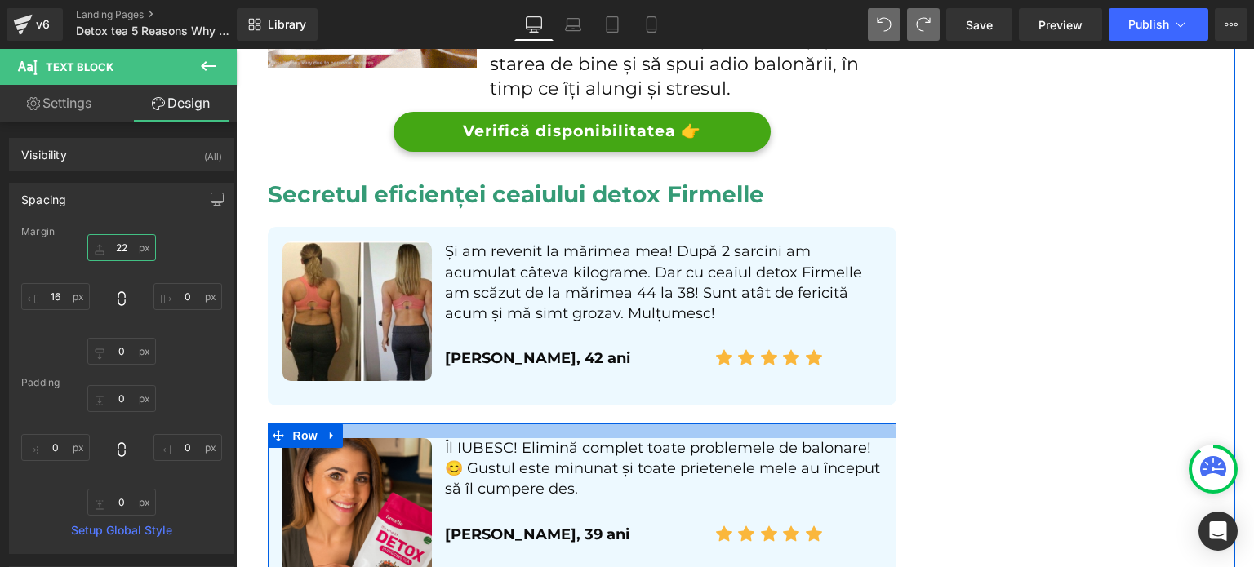
scroll to position [3837, 0]
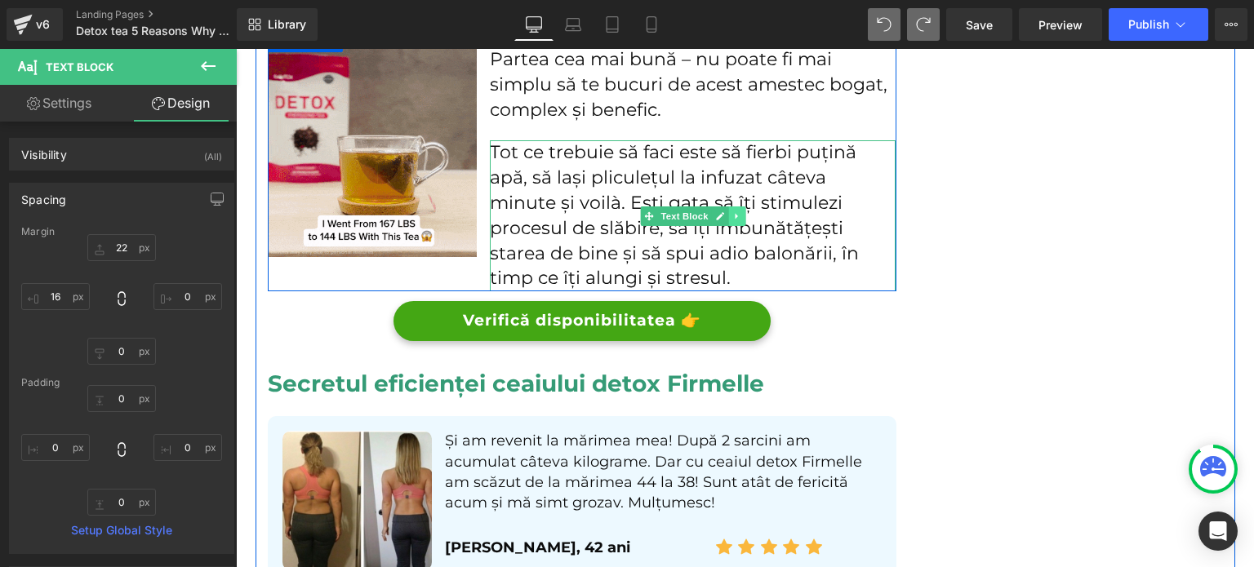
click at [728, 207] on link at bounding box center [736, 217] width 17 height 20
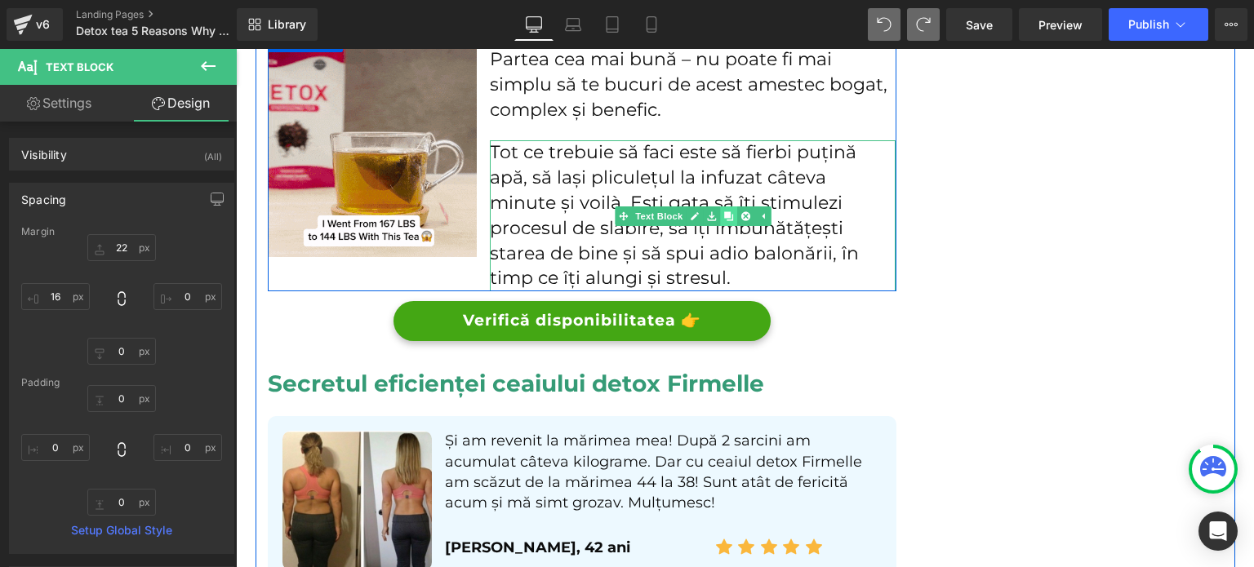
click at [724, 211] on icon at bounding box center [728, 215] width 9 height 9
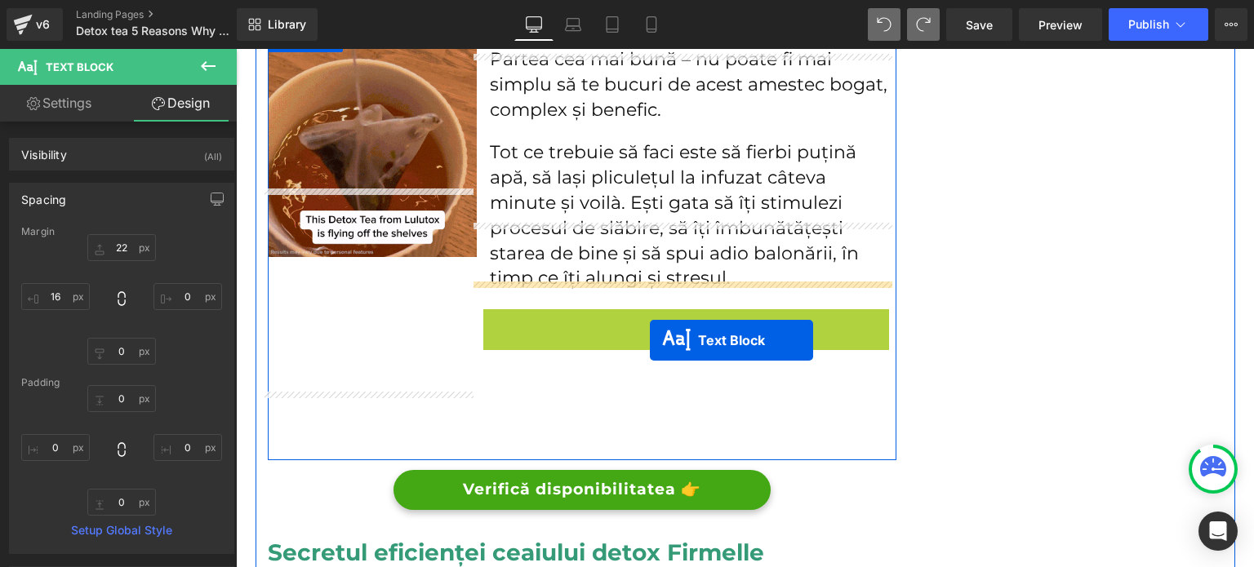
scroll to position [4001, 0]
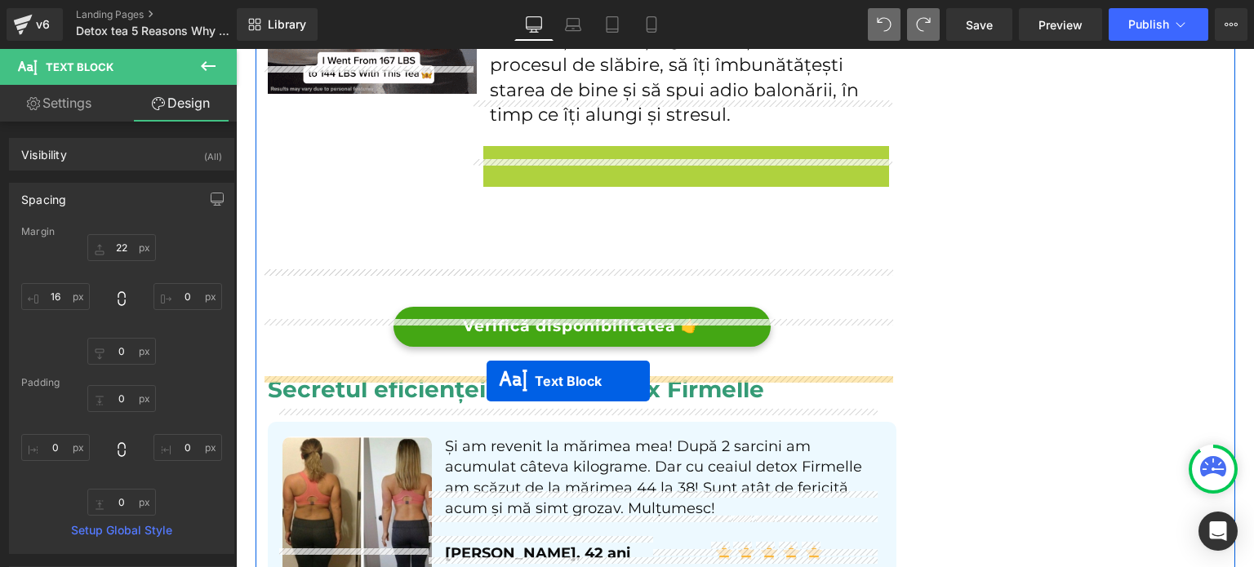
drag, startPoint x: 665, startPoint y: 349, endPoint x: 486, endPoint y: 383, distance: 182.1
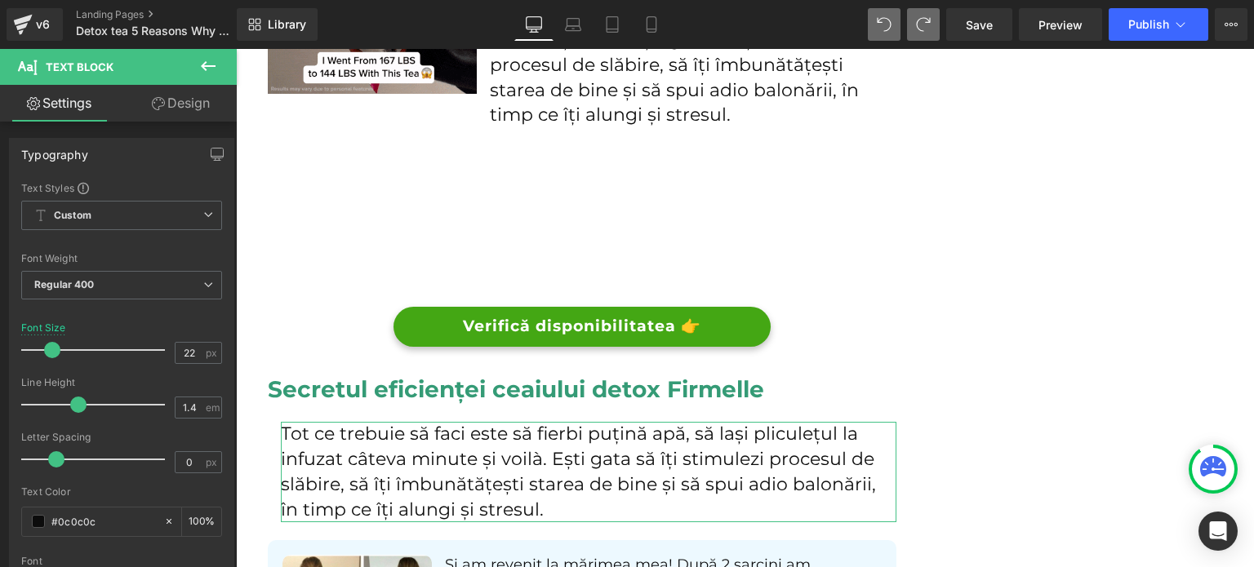
click at [189, 120] on link "Design" at bounding box center [181, 103] width 118 height 37
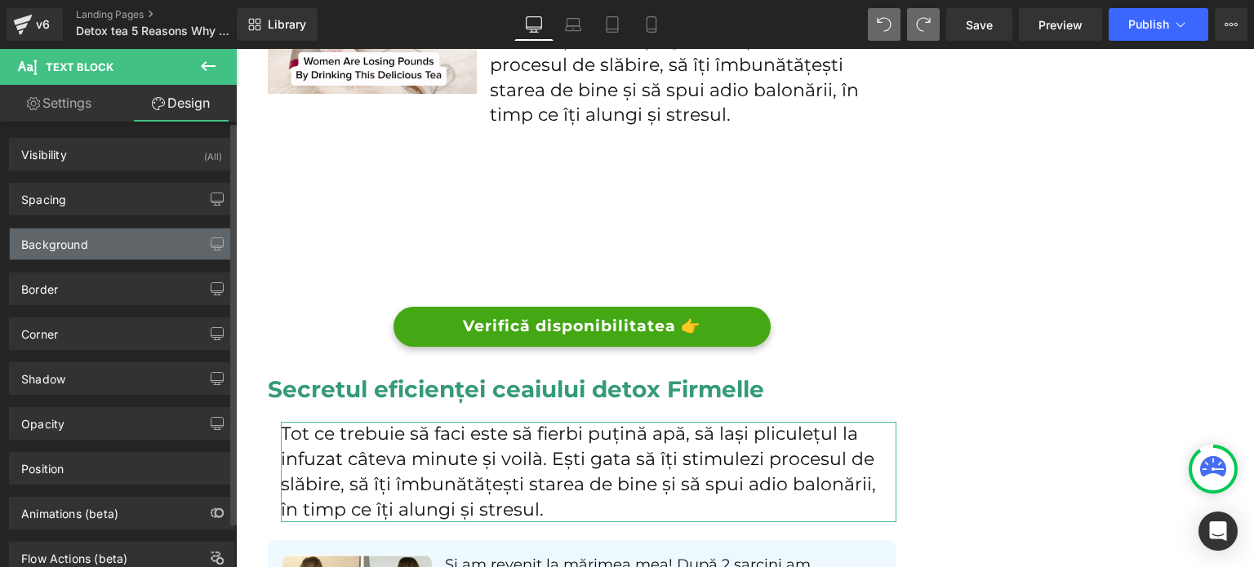
click at [111, 229] on div "Background" at bounding box center [122, 244] width 224 height 31
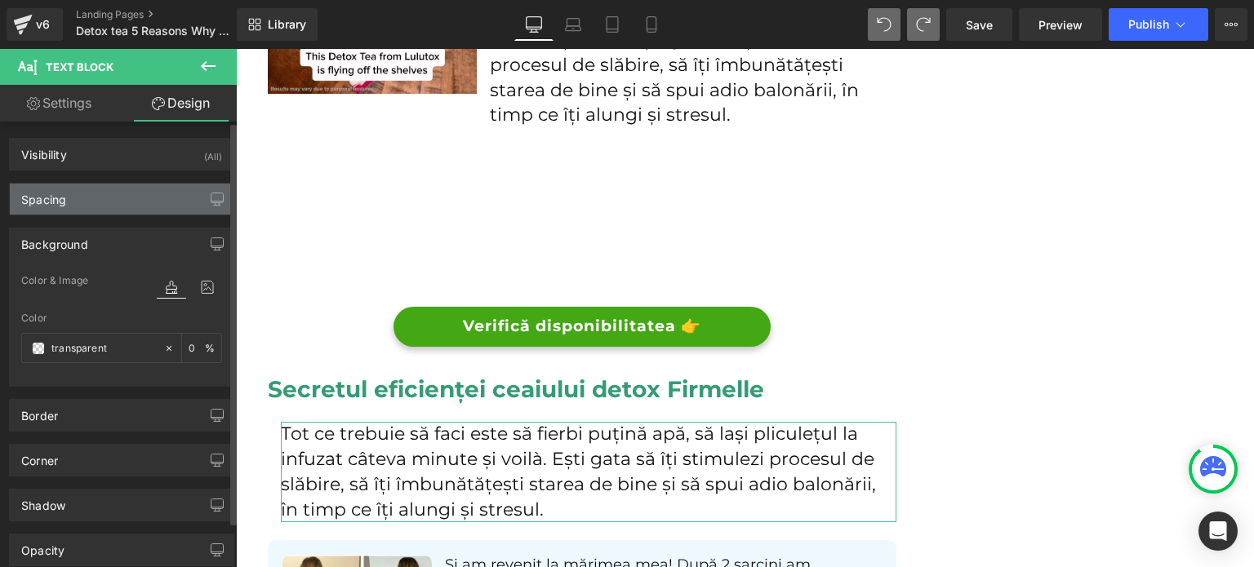
click at [113, 189] on div "Spacing" at bounding box center [122, 199] width 224 height 31
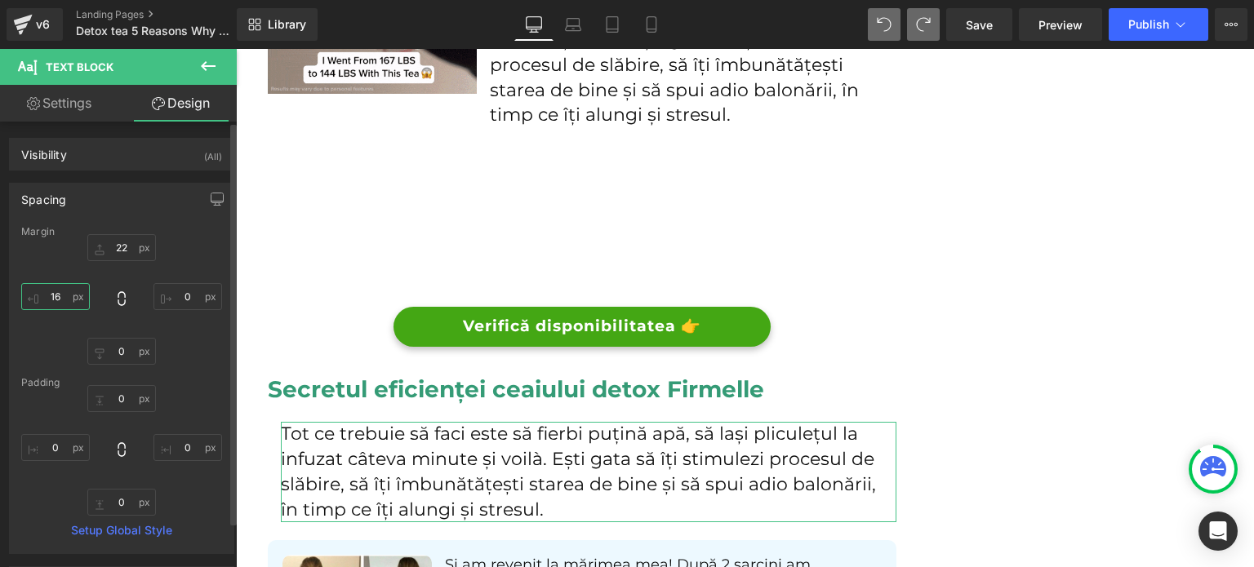
click at [69, 298] on input "16" at bounding box center [55, 296] width 69 height 27
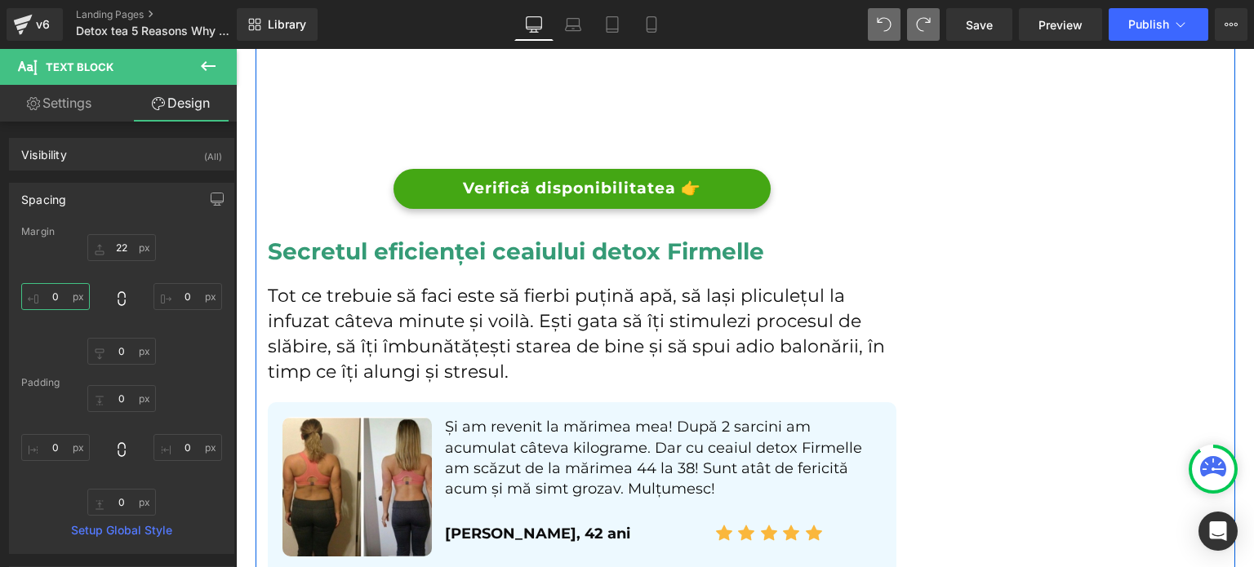
scroll to position [4164, 0]
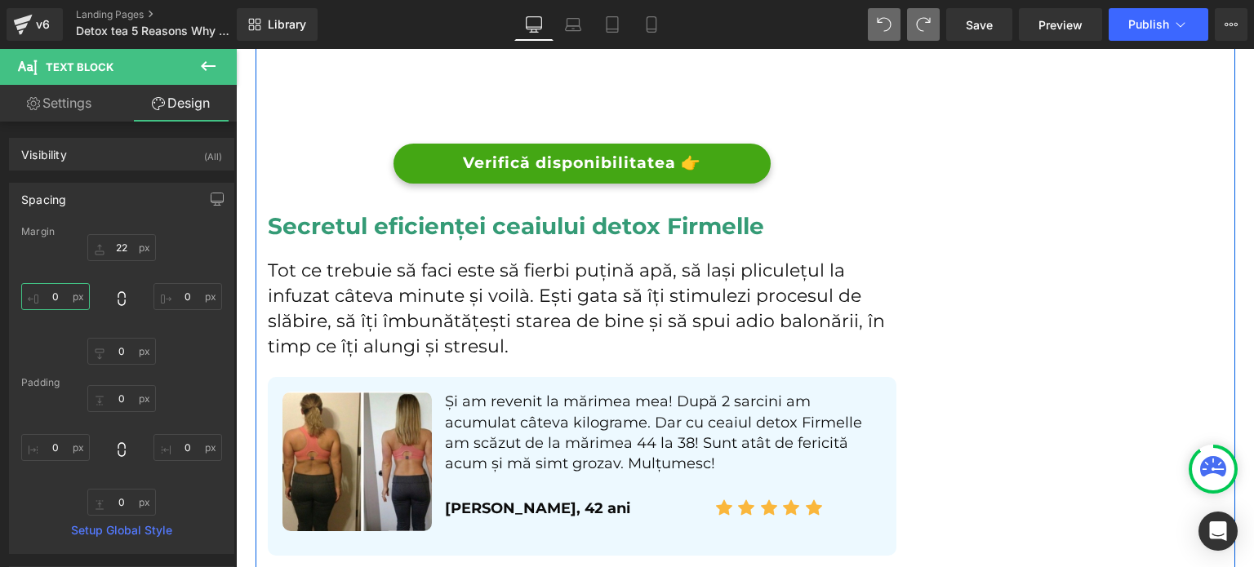
type input "0"
click at [421, 259] on p "Tot ce trebuie să faci este să fierbi puțină apă, să lași pliculețul la infuzat…" at bounding box center [582, 309] width 629 height 100
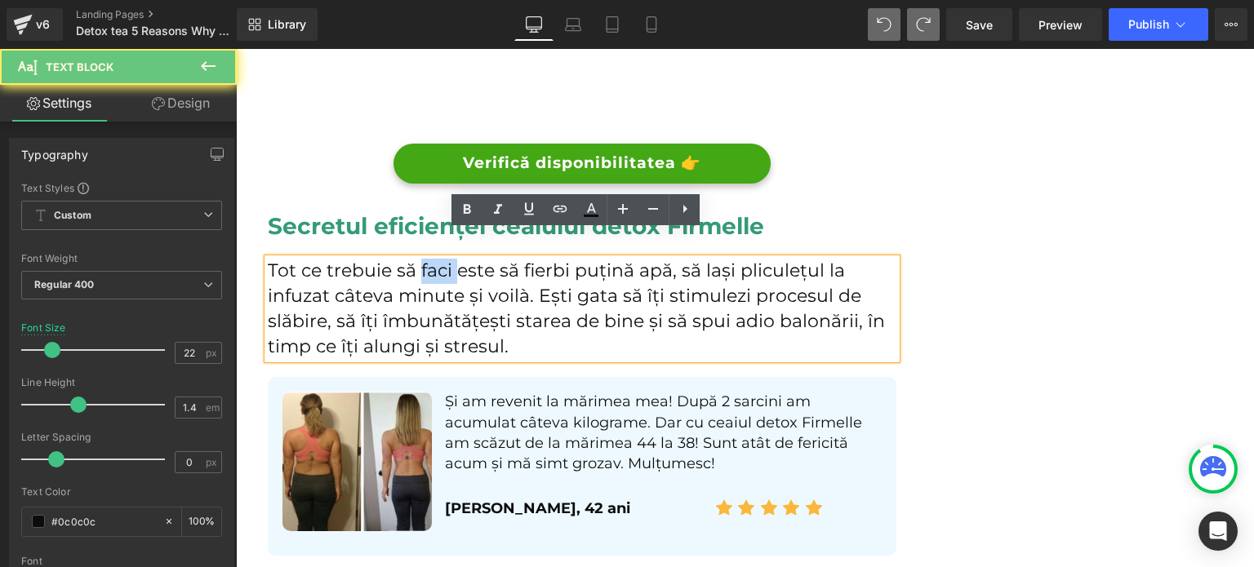
click at [421, 259] on p "Tot ce trebuie să faci este să fierbi puțină apă, să lași pliculețul la infuzat…" at bounding box center [582, 309] width 629 height 100
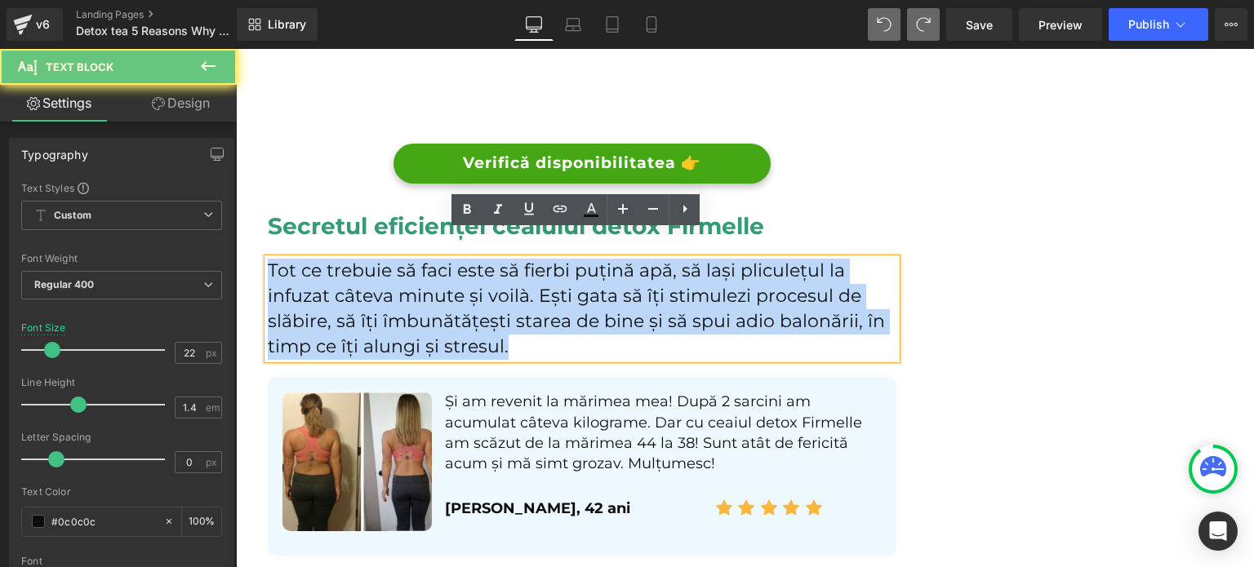
click at [421, 259] on p "Tot ce trebuie să faci este să fierbi puțină apă, să lași pliculețul la infuzat…" at bounding box center [582, 309] width 629 height 100
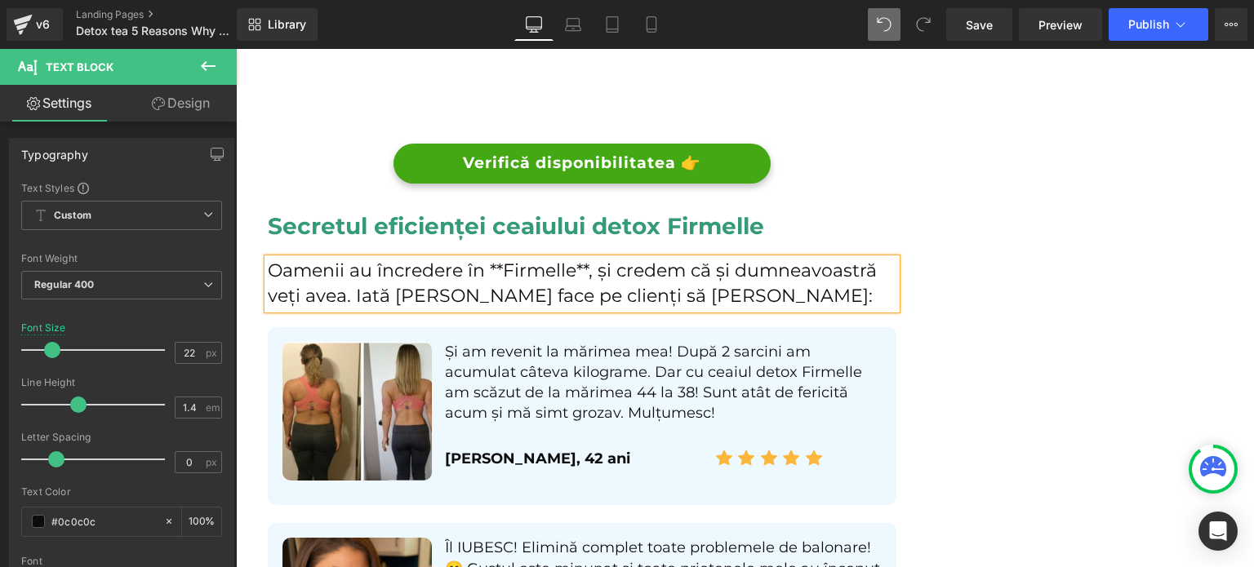
click at [584, 259] on p "Oamenii au încredere în **Firmelle**, și credem că și dumneavoastră veți avea. …" at bounding box center [582, 284] width 629 height 51
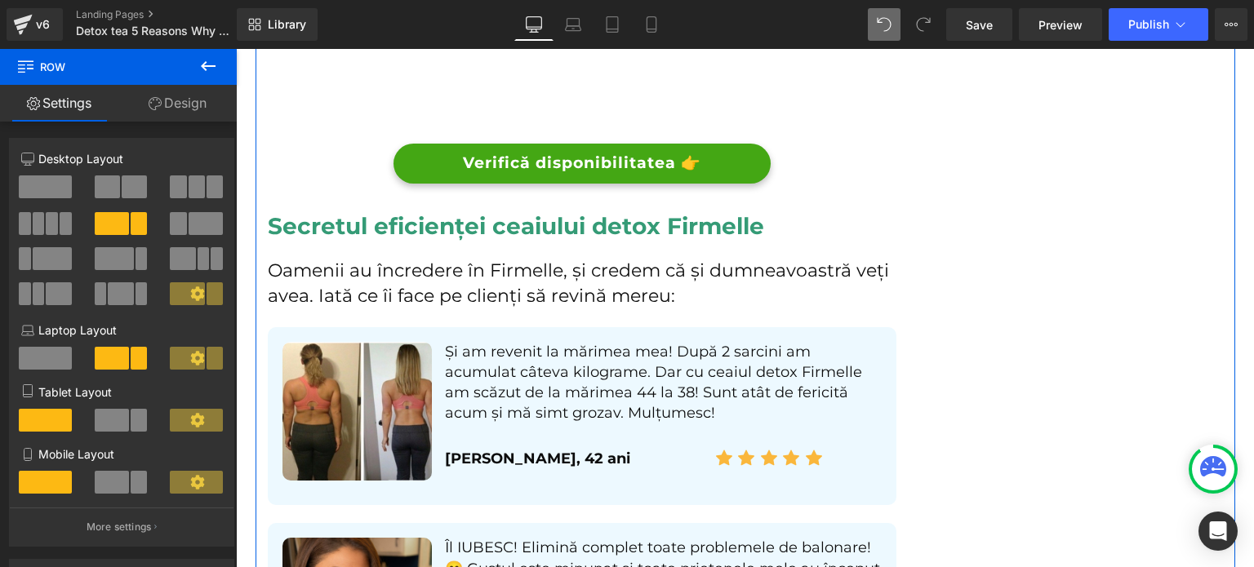
click at [388, 211] on h2 "Secretul eficienței ceaiului detox Firmelle" at bounding box center [582, 225] width 629 height 29
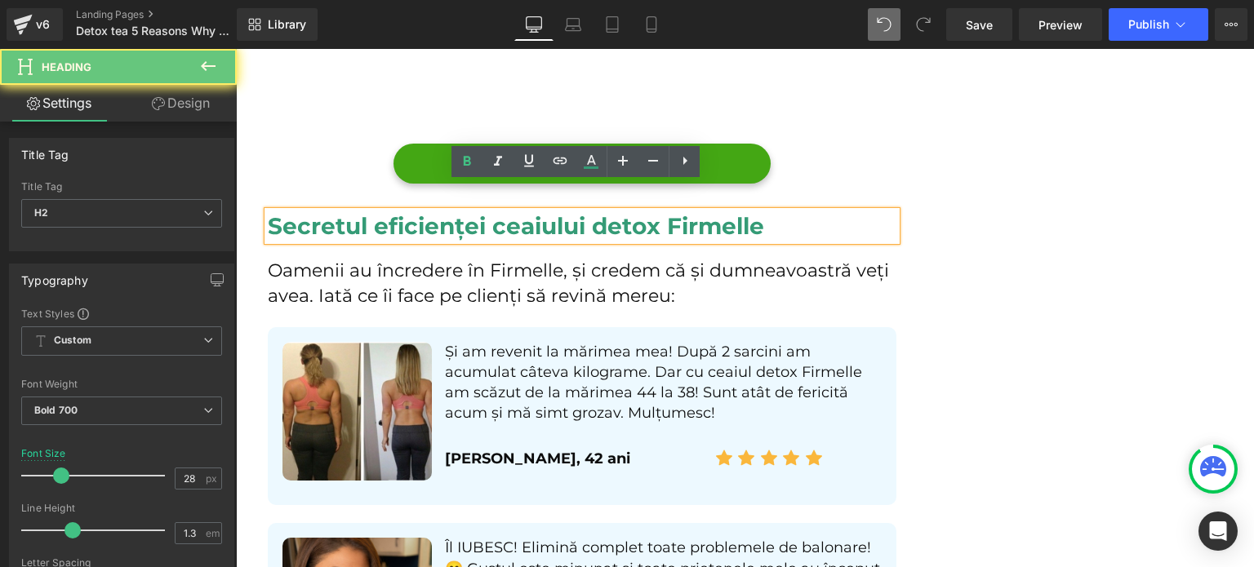
click at [388, 211] on h2 "Secretul eficienței ceaiului detox Firmelle" at bounding box center [582, 225] width 629 height 29
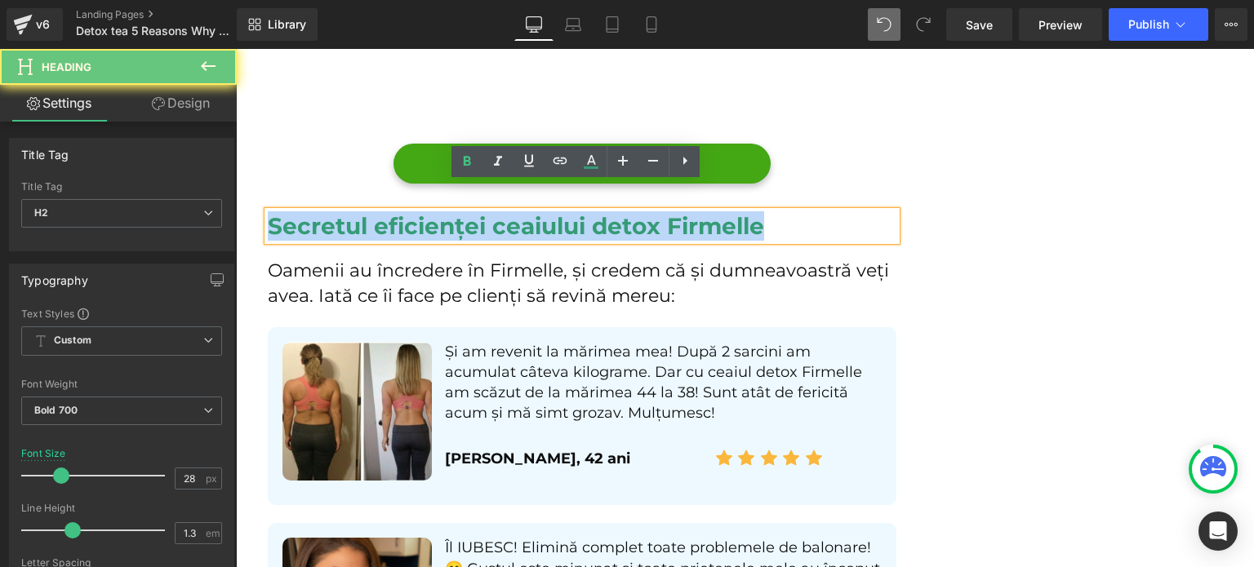
click at [388, 211] on h2 "Secretul eficienței ceaiului detox Firmelle" at bounding box center [582, 225] width 629 height 29
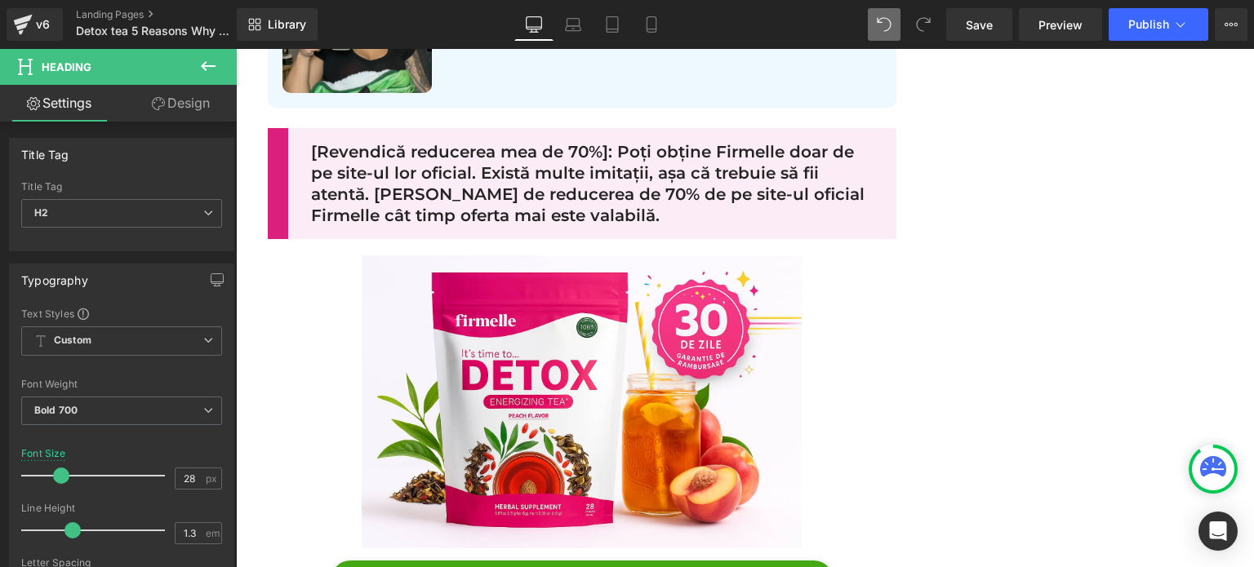
scroll to position [5389, 0]
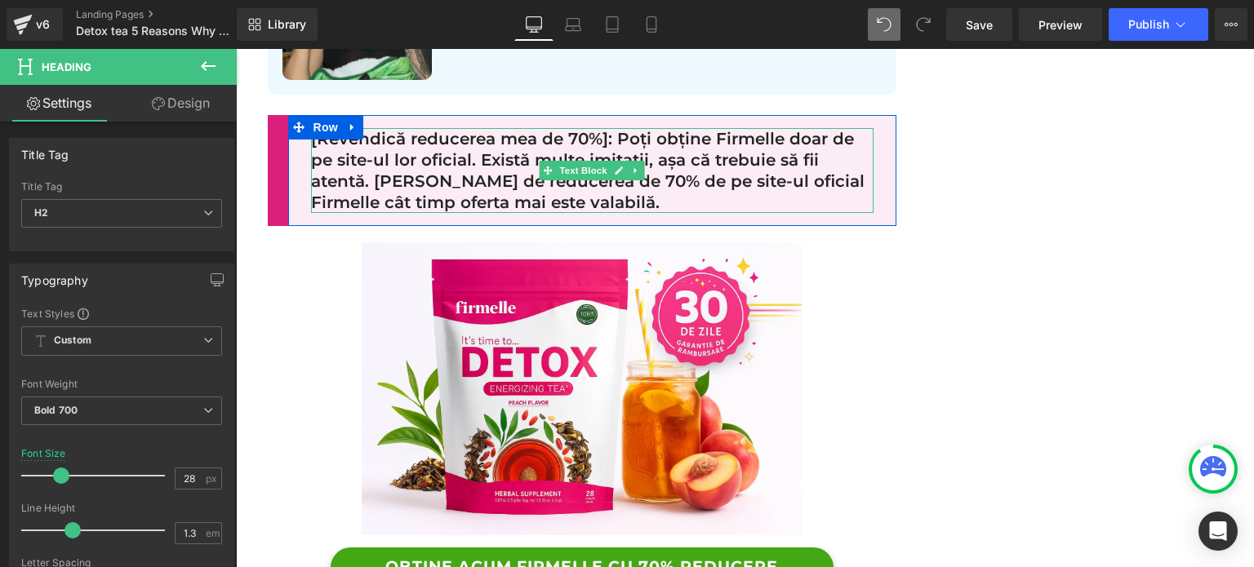
drag, startPoint x: 444, startPoint y: 159, endPoint x: 406, endPoint y: 159, distance: 38.4
click at [444, 159] on p "[Revendică reducerea mea de 70%]: Poți obține Firmelle doar de pe site-ul lor o…" at bounding box center [592, 170] width 563 height 85
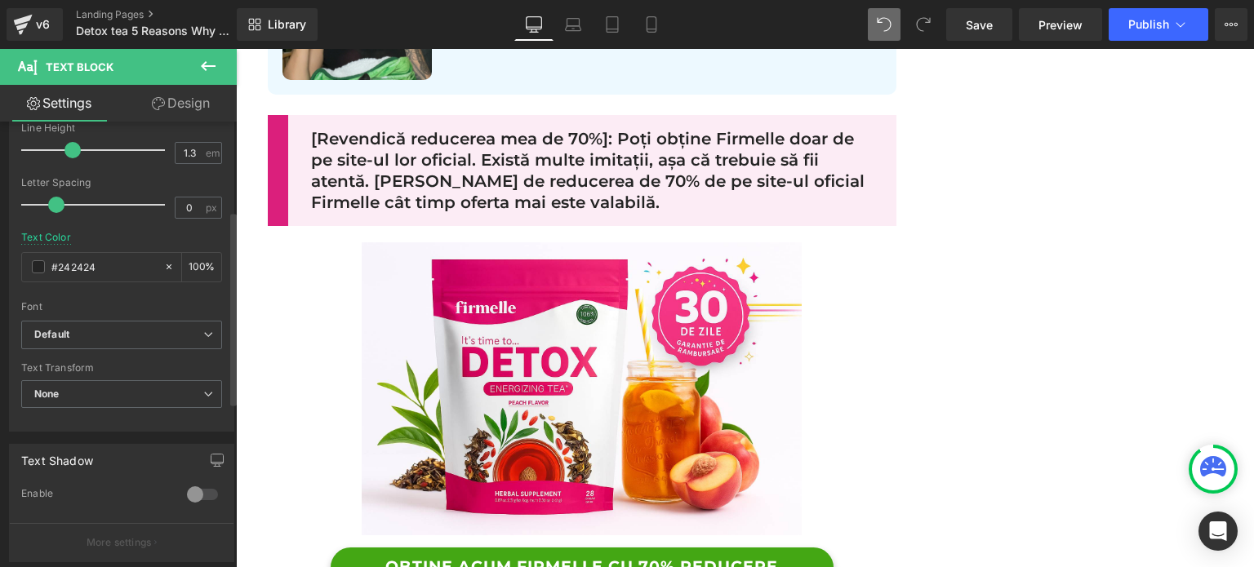
scroll to position [0, 0]
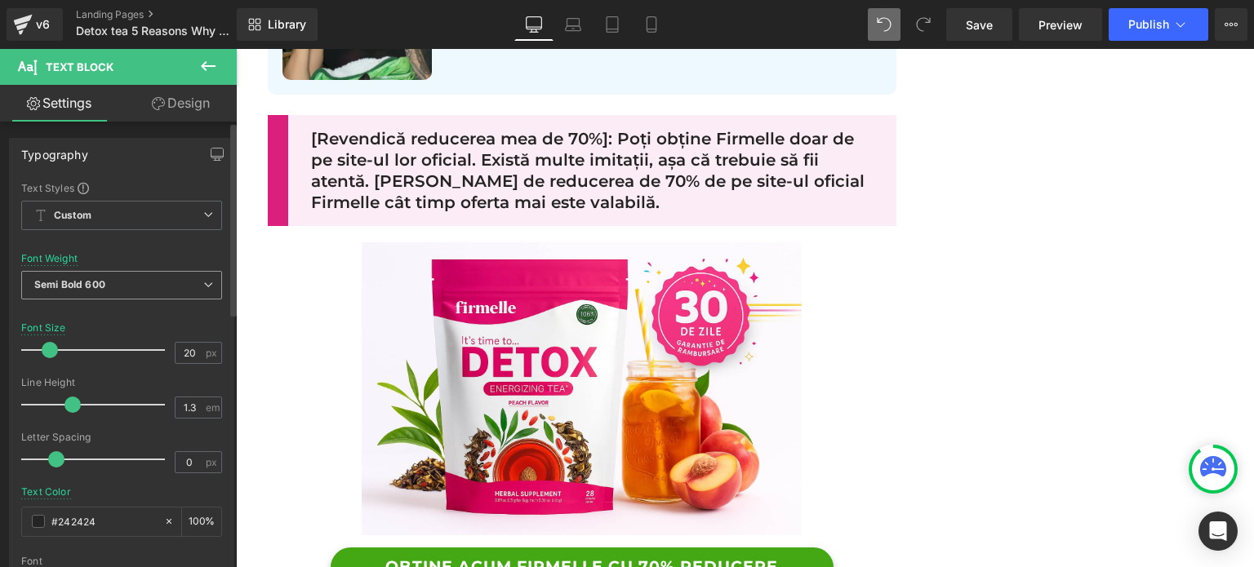
click at [116, 283] on span "Semi Bold 600" at bounding box center [121, 285] width 201 height 29
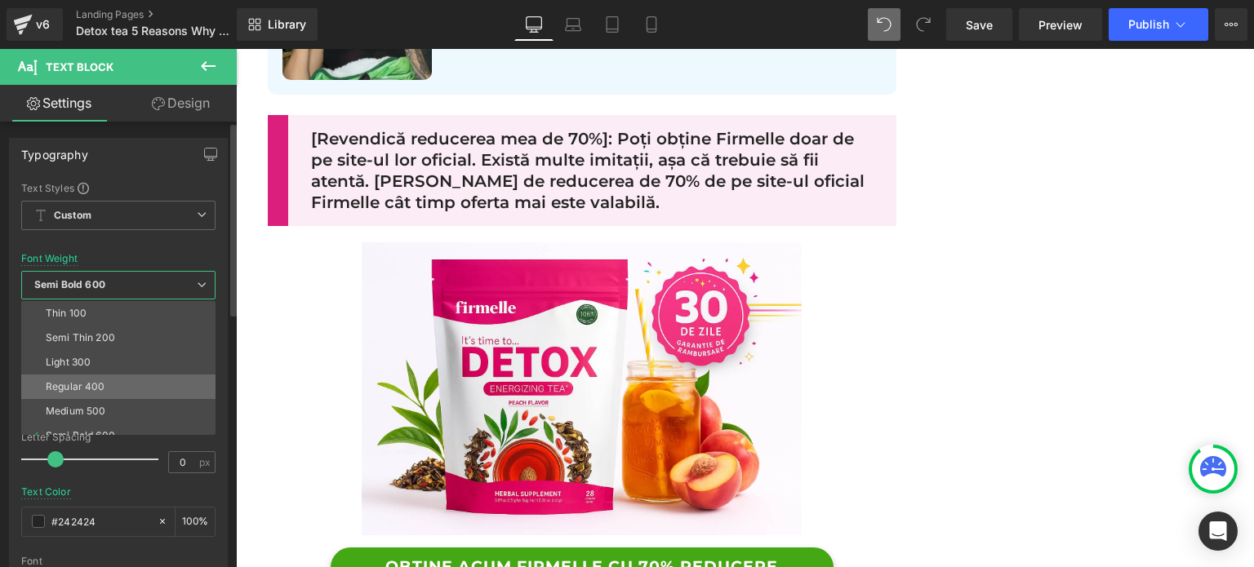
click at [118, 379] on li "Regular 400" at bounding box center [122, 387] width 202 height 24
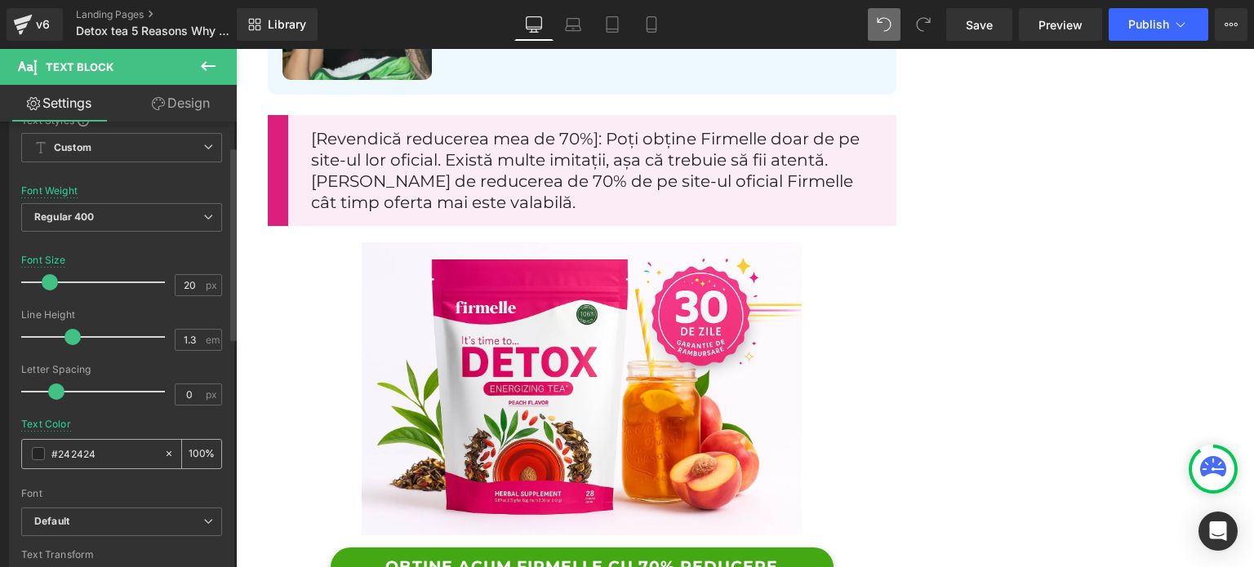
scroll to position [163, 0]
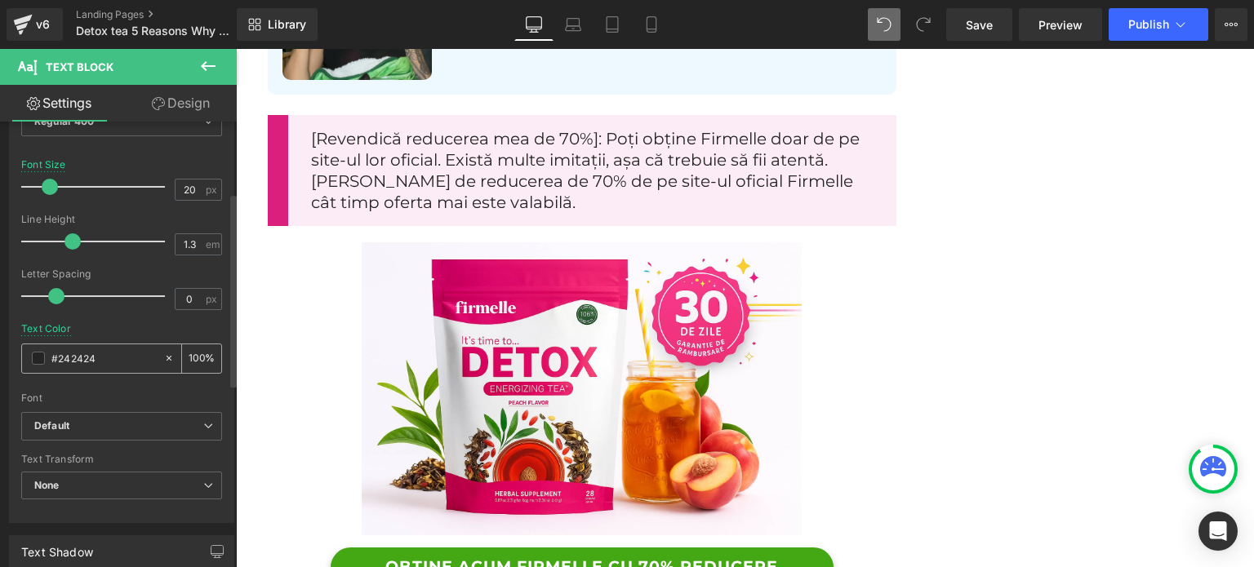
click at [38, 358] on span at bounding box center [38, 358] width 13 height 13
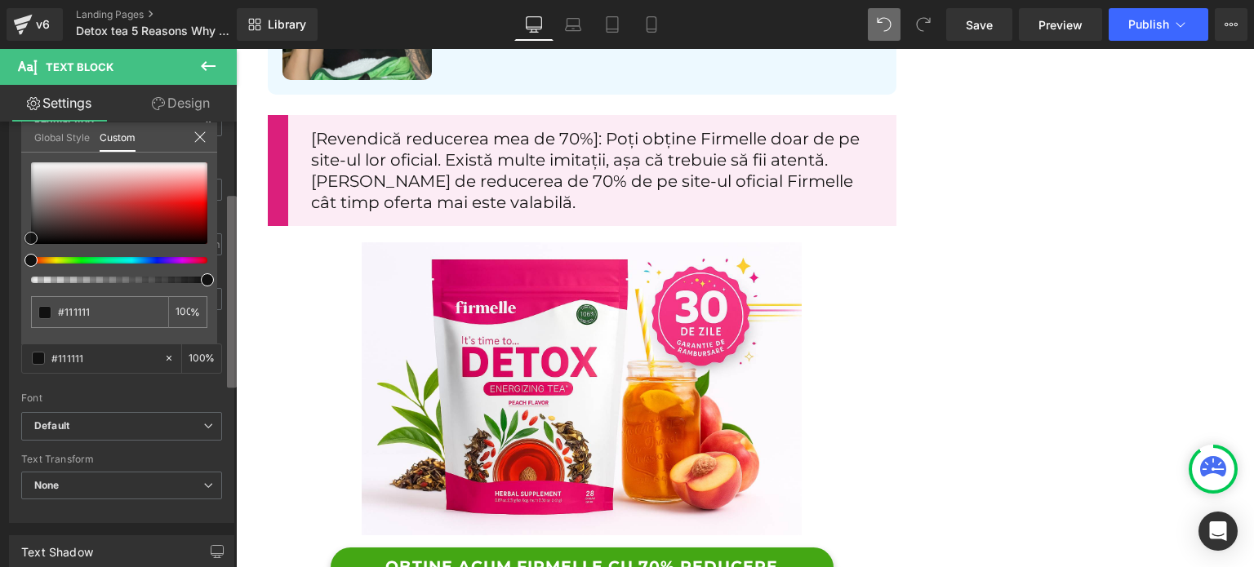
drag, startPoint x: 33, startPoint y: 235, endPoint x: 231, endPoint y: 239, distance: 198.4
click at [32, 241] on span at bounding box center [30, 238] width 13 height 13
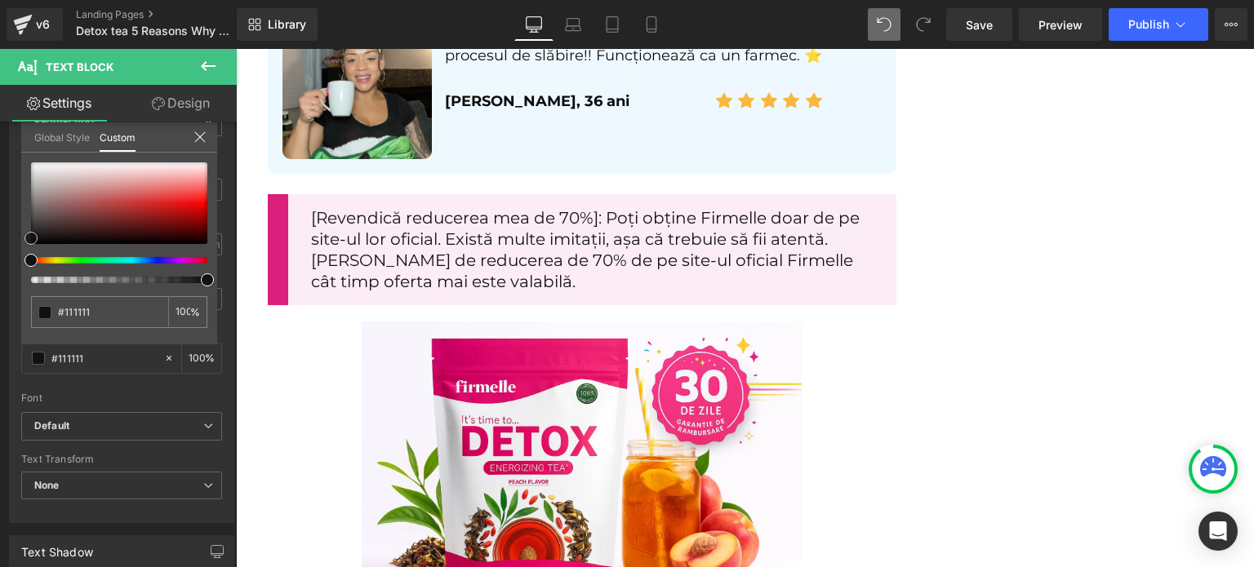
scroll to position [5307, 0]
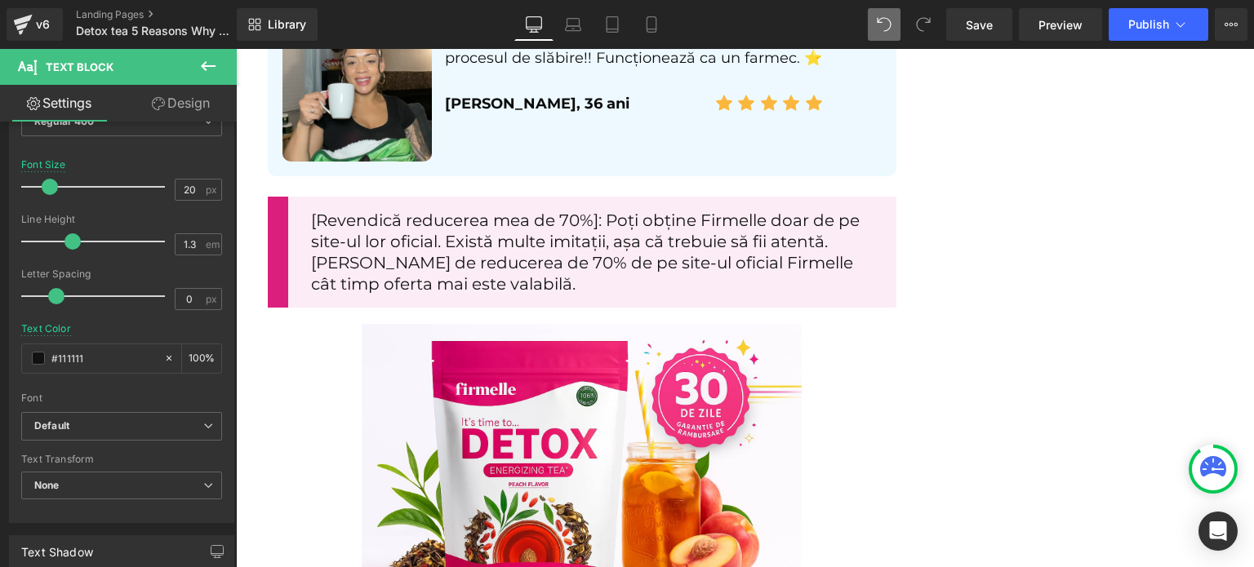
click at [553, 215] on p "[Revendică reducerea mea de 70%]: Poți obține Firmelle doar de pe site-ul lor o…" at bounding box center [592, 252] width 563 height 85
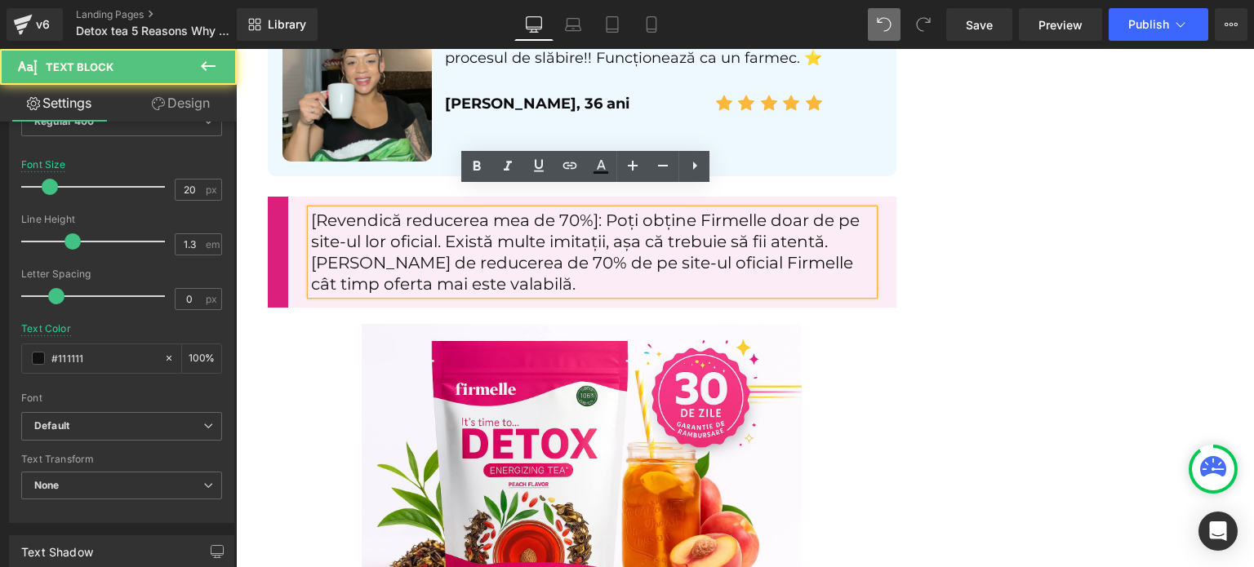
click at [590, 210] on p "[Revendică reducerea mea de 70%]: Poți obține Firmelle doar de pe site-ul lor o…" at bounding box center [592, 252] width 563 height 85
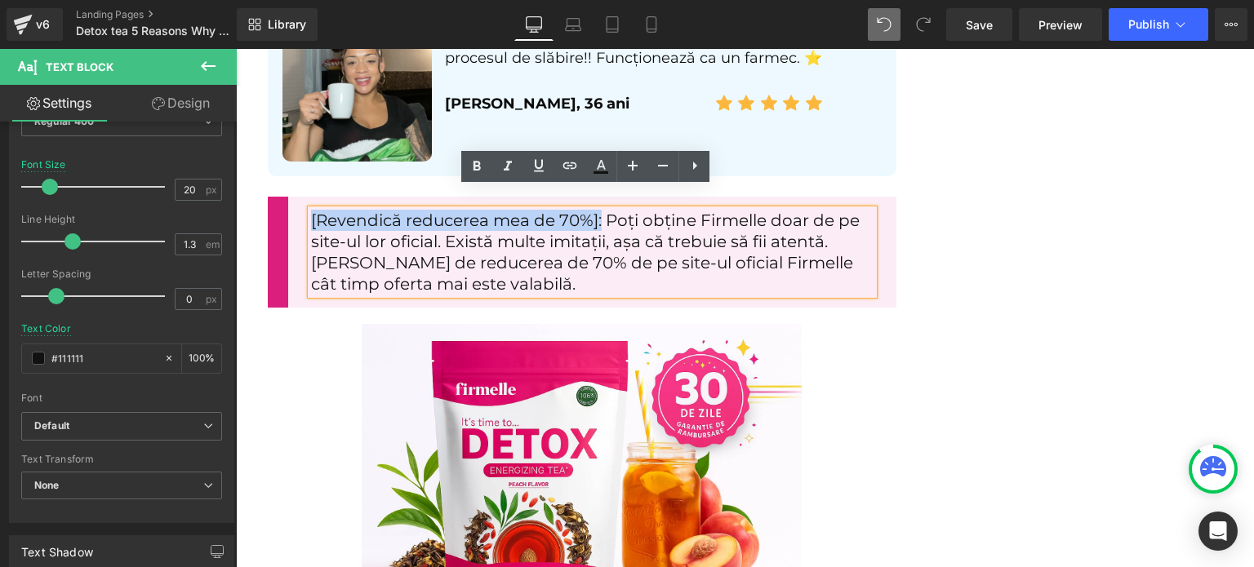
drag, startPoint x: 594, startPoint y: 198, endPoint x: 305, endPoint y: 205, distance: 289.1
click at [311, 210] on p "[Revendică reducerea mea de 70%]: Poți obține Firmelle doar de pe site-ul lor o…" at bounding box center [592, 252] width 563 height 85
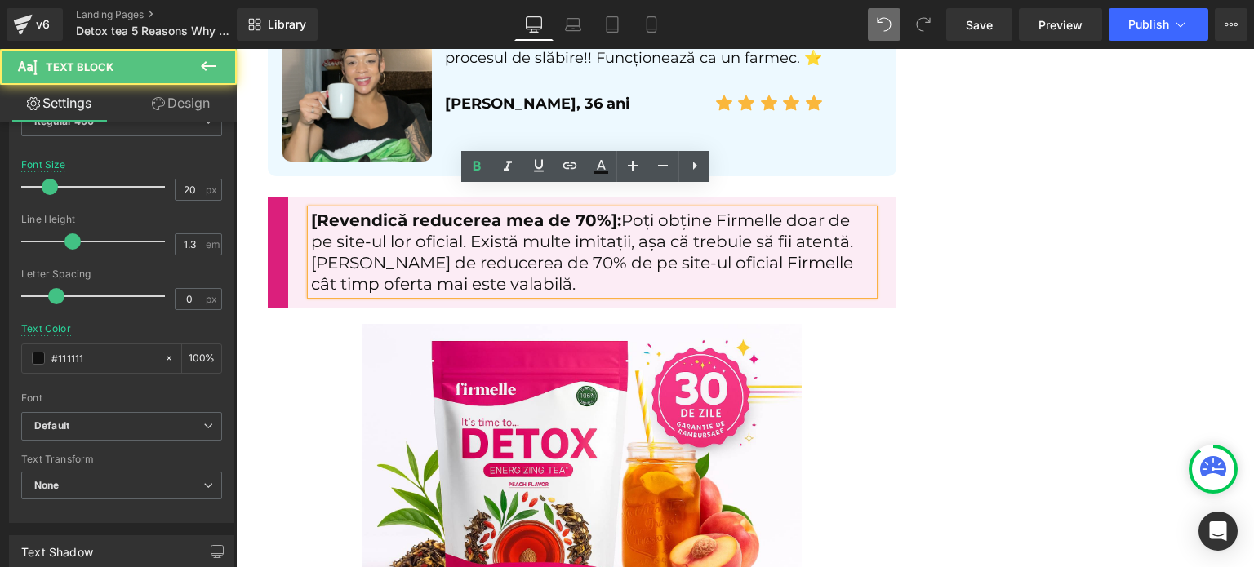
click at [701, 238] on p "[Revendică reducerea mea de 70%]: Poți obține Firmelle doar de pe site-ul lor o…" at bounding box center [592, 252] width 563 height 85
click at [692, 220] on p "[Revendică reducerea mea de 70%]: Poți obține Firmelle doar de pe site-ul lor o…" at bounding box center [592, 252] width 563 height 85
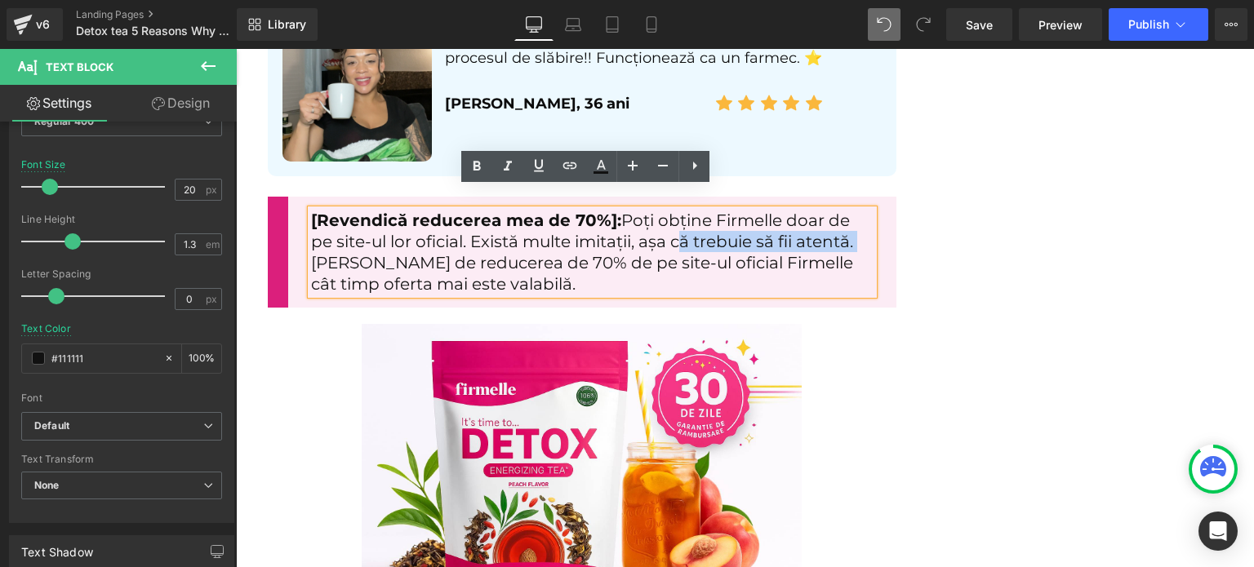
drag, startPoint x: 669, startPoint y: 220, endPoint x: 849, endPoint y: 219, distance: 180.5
click at [849, 219] on p "[Revendică reducerea mea de 70%]: Poți obține Firmelle doar de pe site-ul lor o…" at bounding box center [592, 252] width 563 height 85
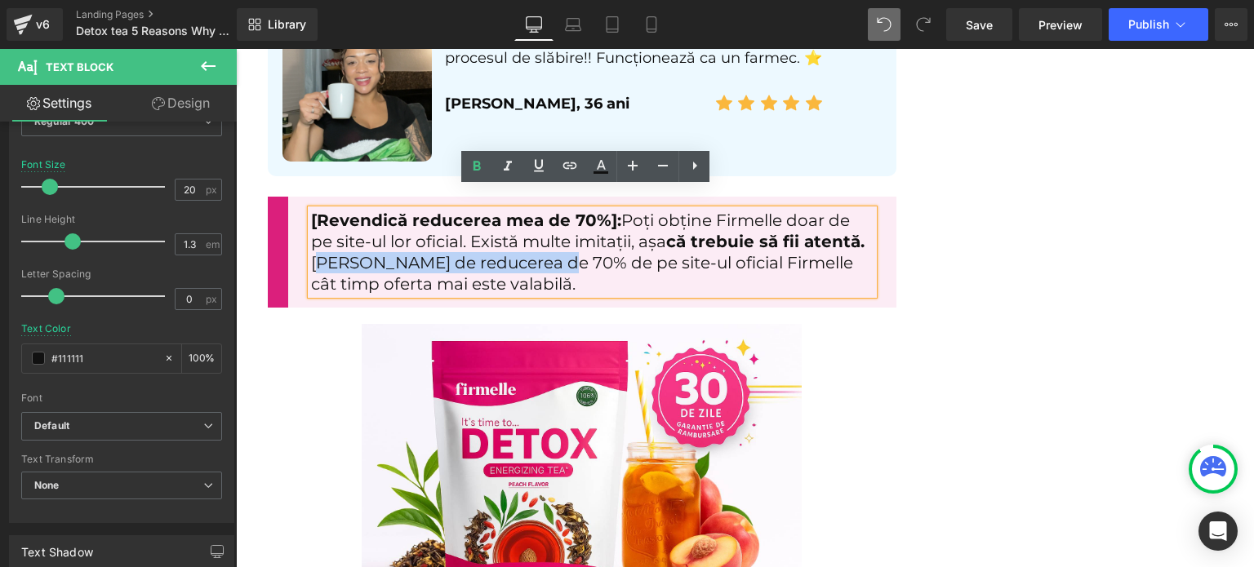
drag, startPoint x: 305, startPoint y: 242, endPoint x: 535, endPoint y: 242, distance: 229.4
click at [535, 242] on p "[Revendică reducerea mea de 70%]: Poți obține Firmelle doar de pe site-ul lor o…" at bounding box center [592, 252] width 563 height 85
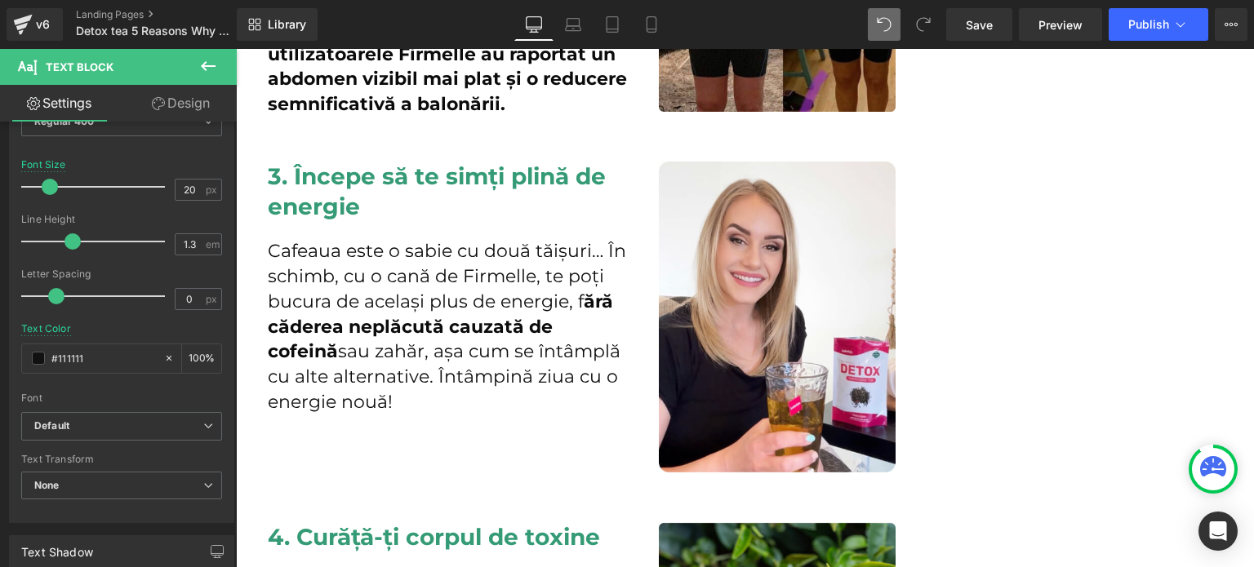
scroll to position [0, 0]
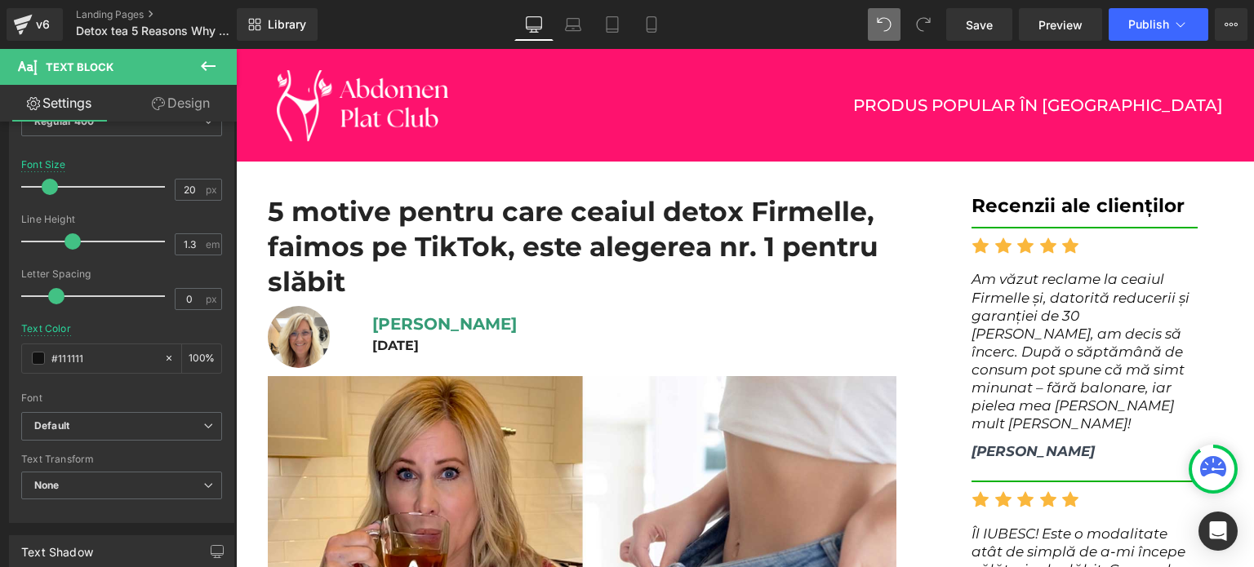
drag, startPoint x: 1253, startPoint y: 407, endPoint x: 1445, endPoint y: 92, distance: 369.0
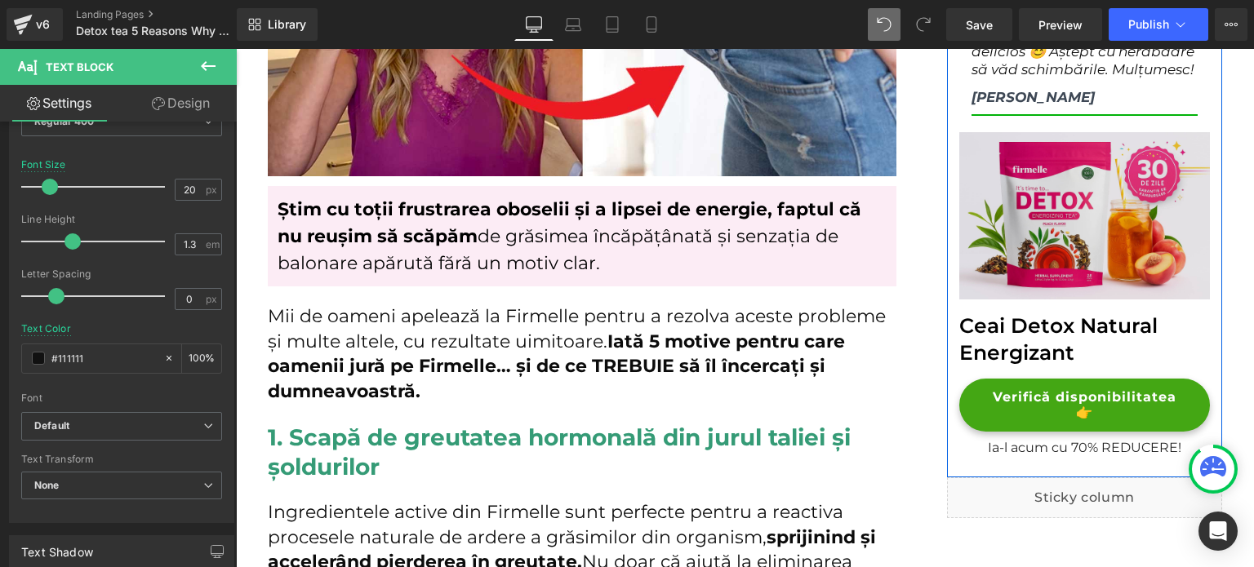
scroll to position [408, 0]
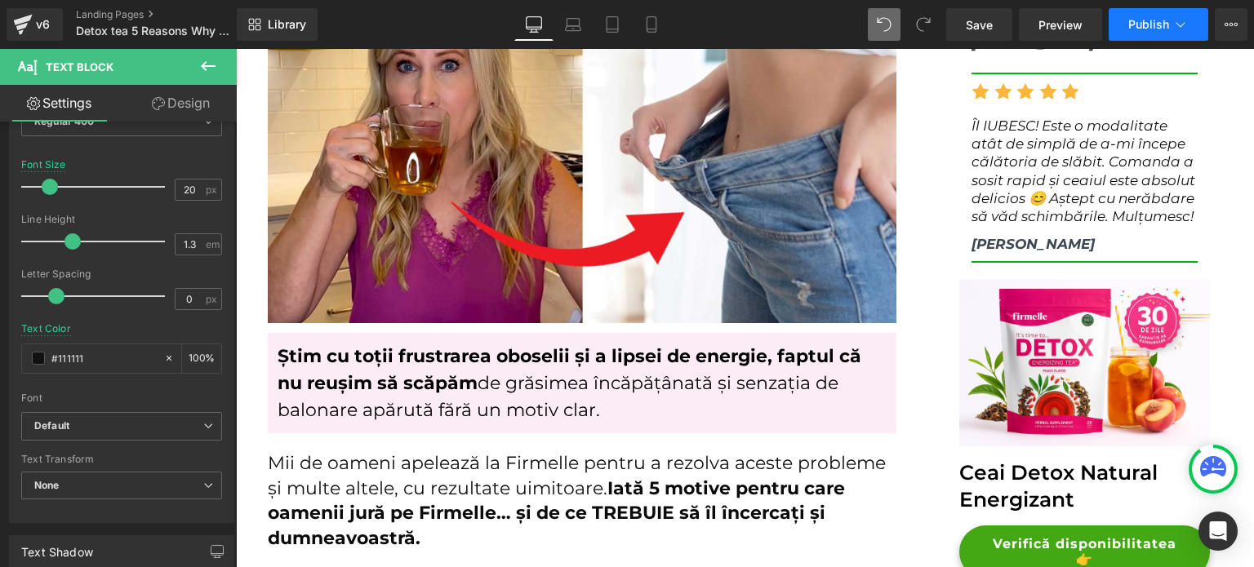
click at [1146, 29] on span "Publish" at bounding box center [1148, 24] width 41 height 13
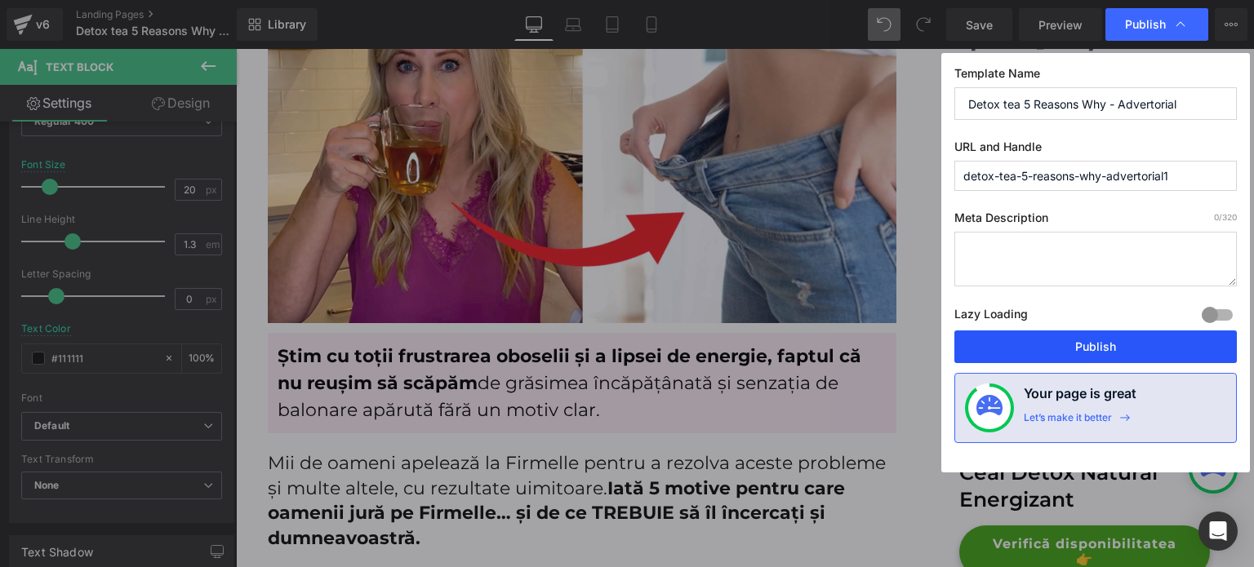
click at [1056, 342] on button "Publish" at bounding box center [1095, 347] width 283 height 33
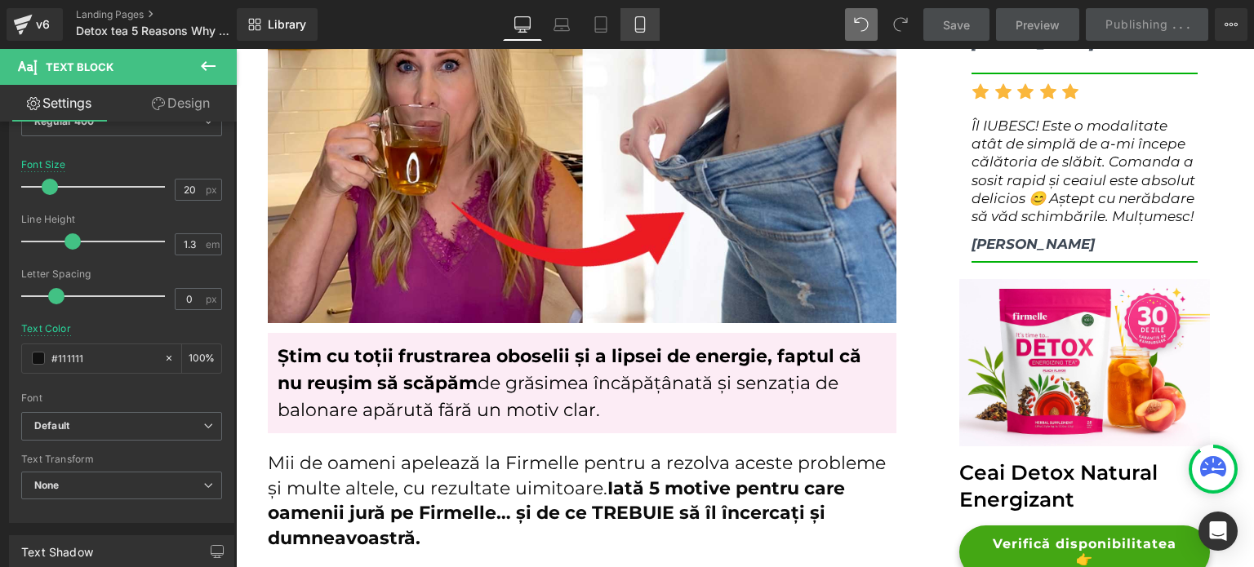
scroll to position [0, 0]
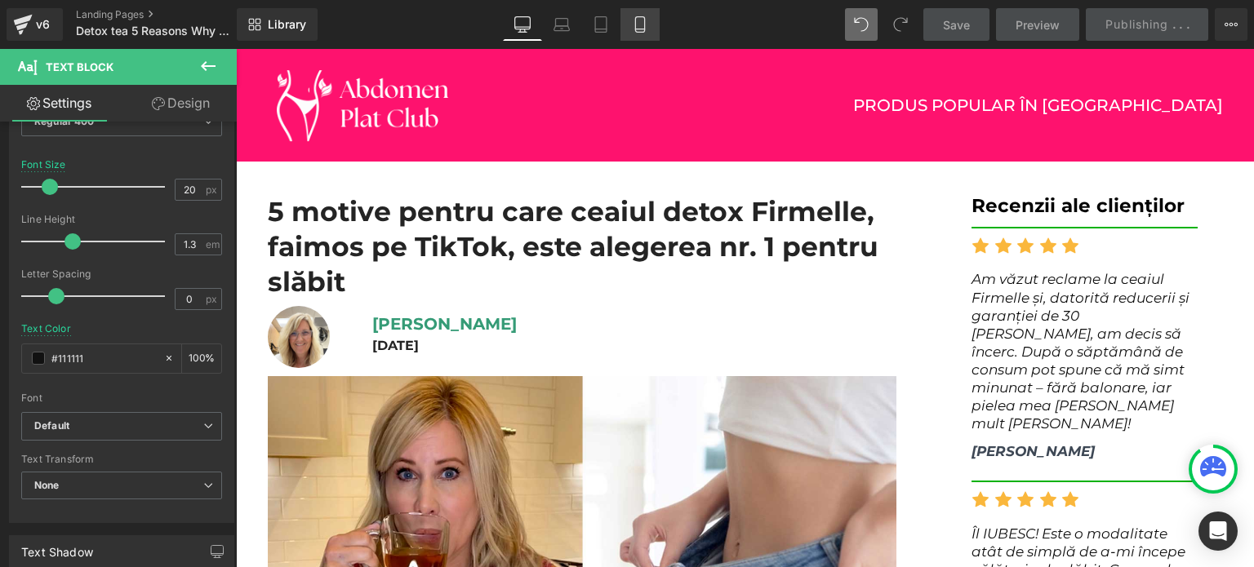
click at [637, 20] on icon at bounding box center [640, 24] width 16 height 16
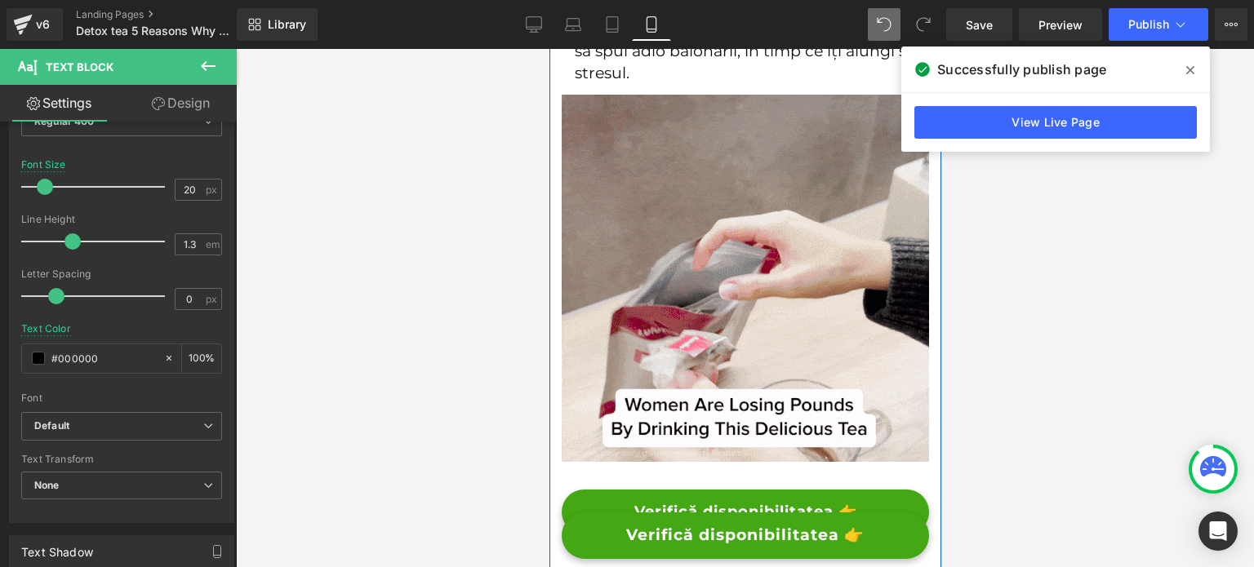
scroll to position [4981, 0]
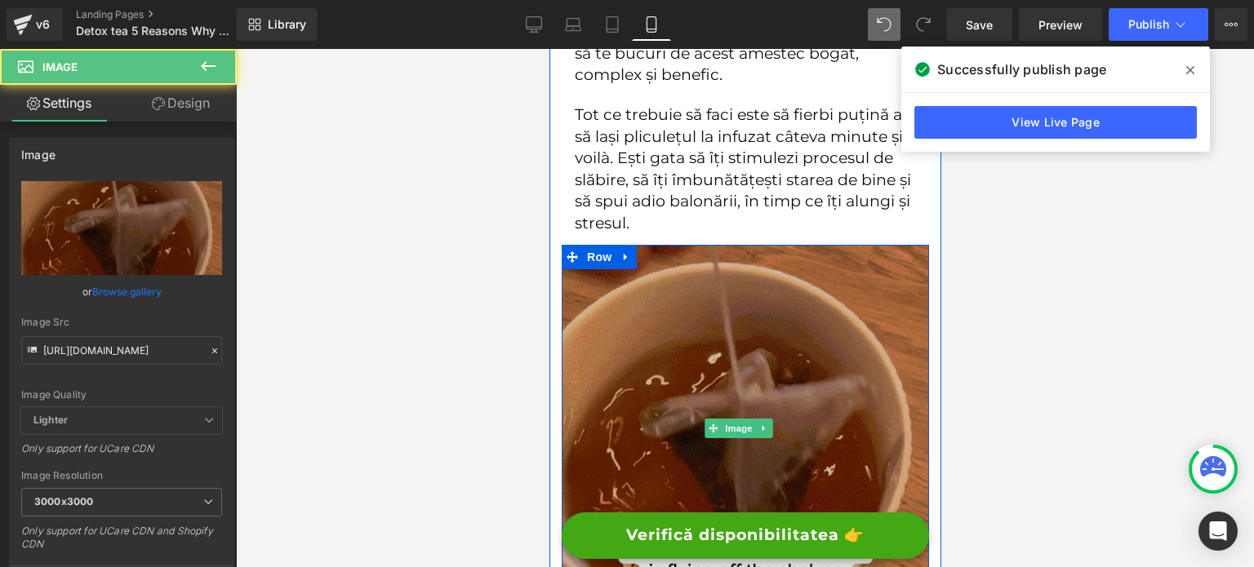
click at [698, 245] on img at bounding box center [744, 428] width 367 height 367
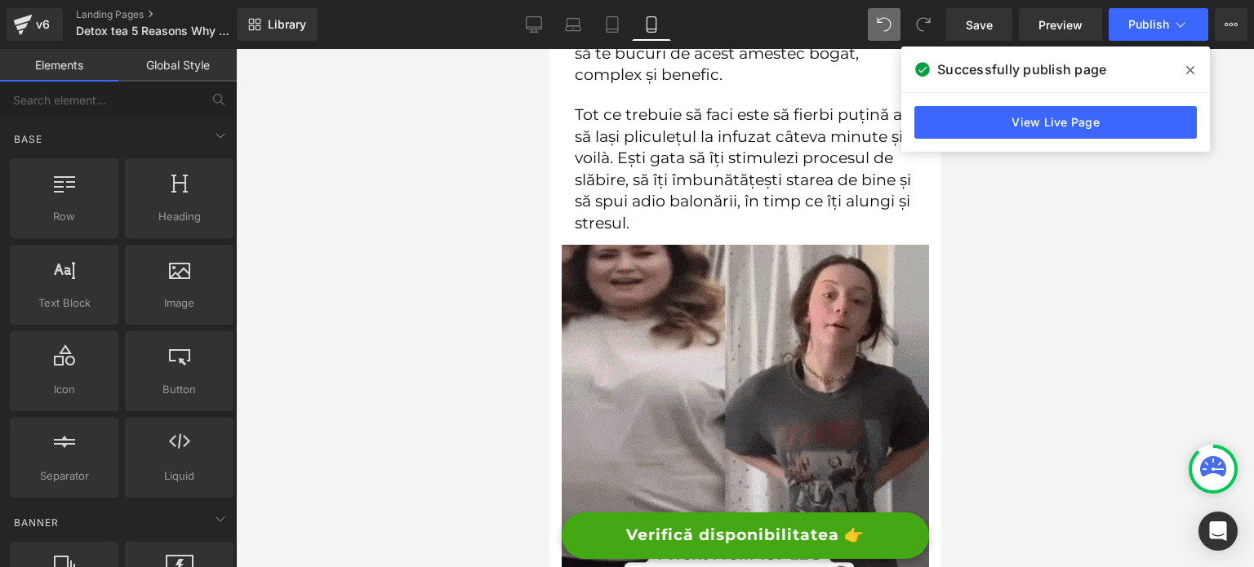
click at [467, 327] on div at bounding box center [745, 308] width 1018 height 518
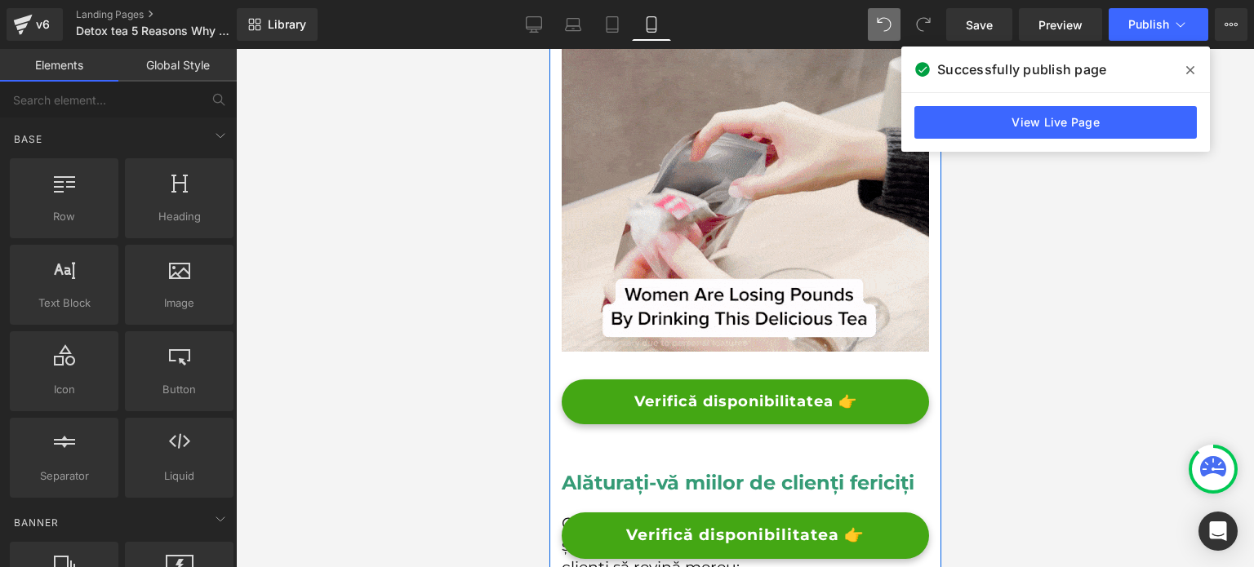
scroll to position [5715, 0]
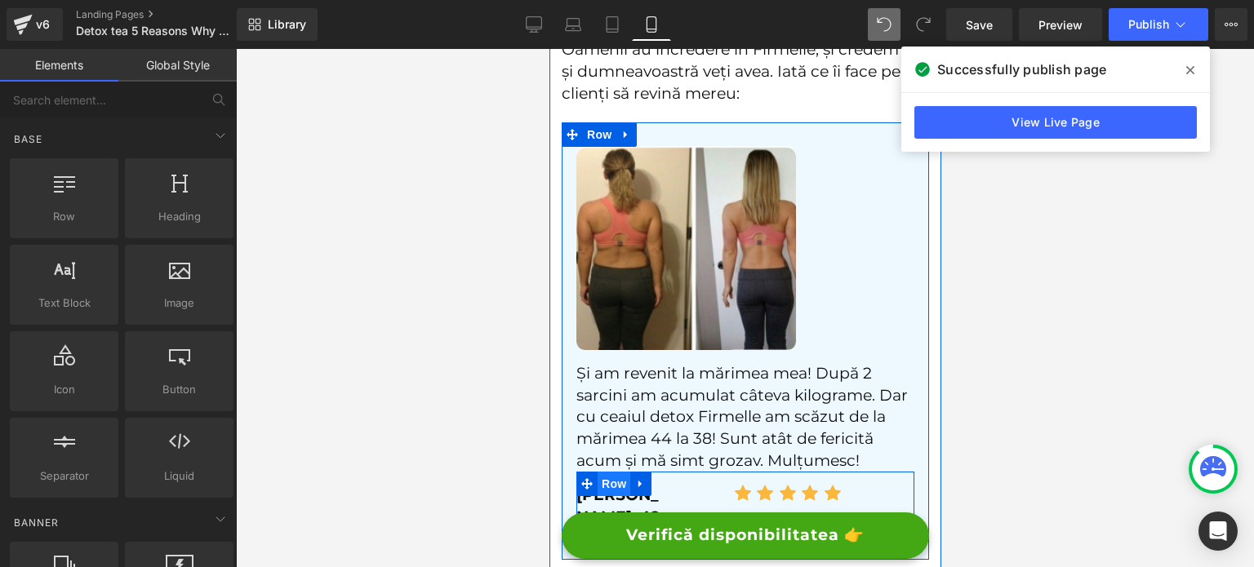
click at [609, 472] on span "Row" at bounding box center [613, 484] width 33 height 24
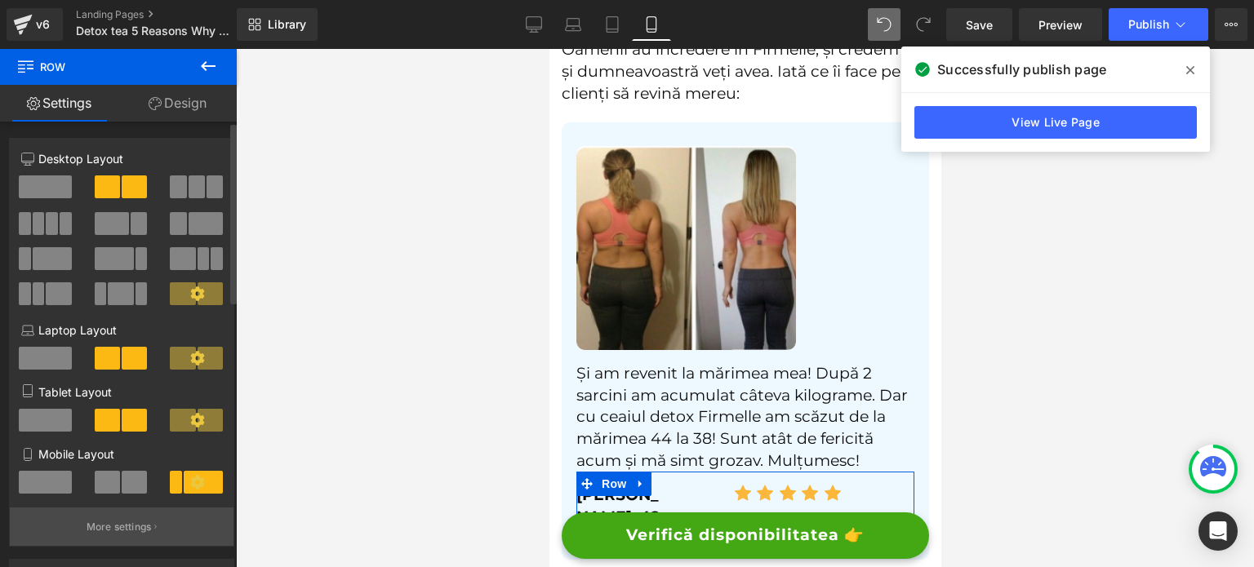
click at [120, 528] on p "More settings" at bounding box center [119, 527] width 65 height 15
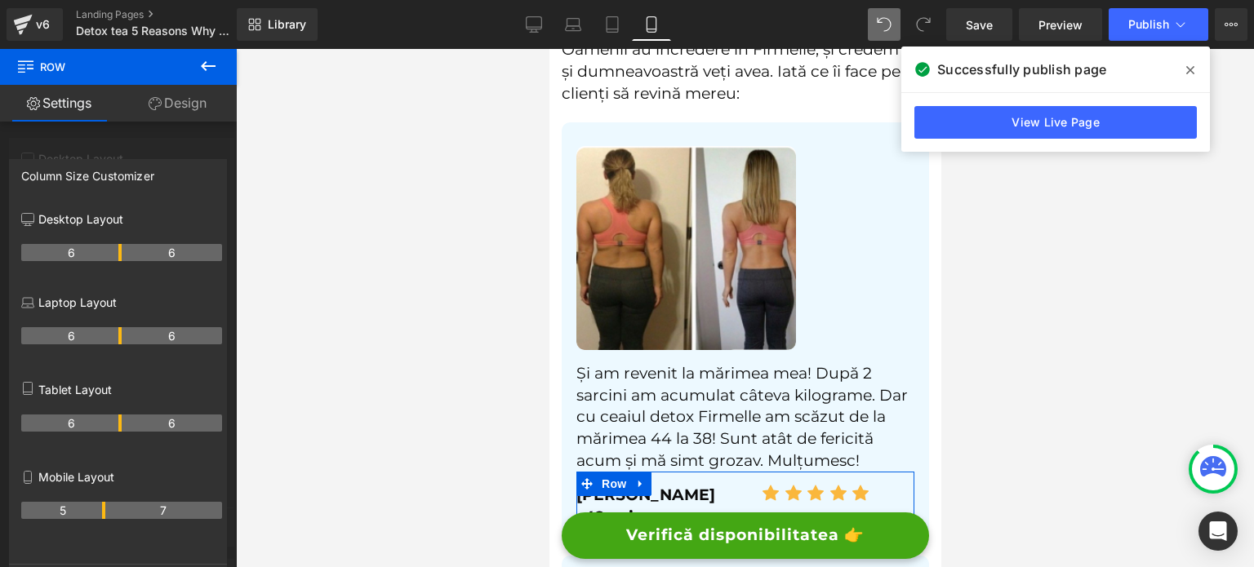
drag, startPoint x: 69, startPoint y: 514, endPoint x: 100, endPoint y: 518, distance: 31.4
click at [100, 518] on th "5" at bounding box center [63, 510] width 84 height 17
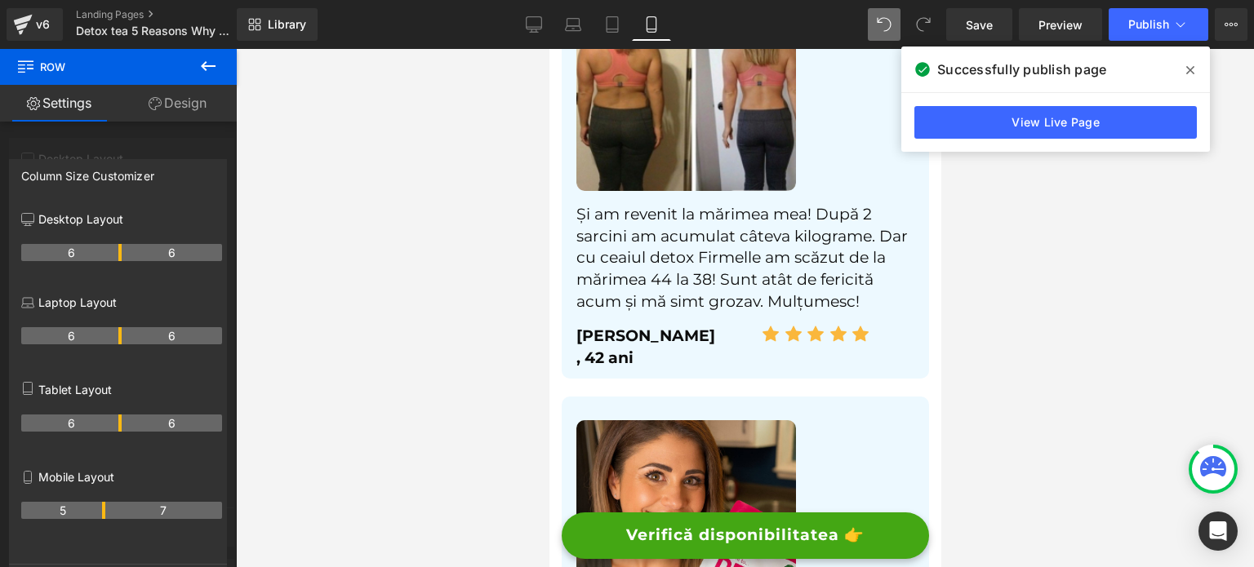
scroll to position [5879, 0]
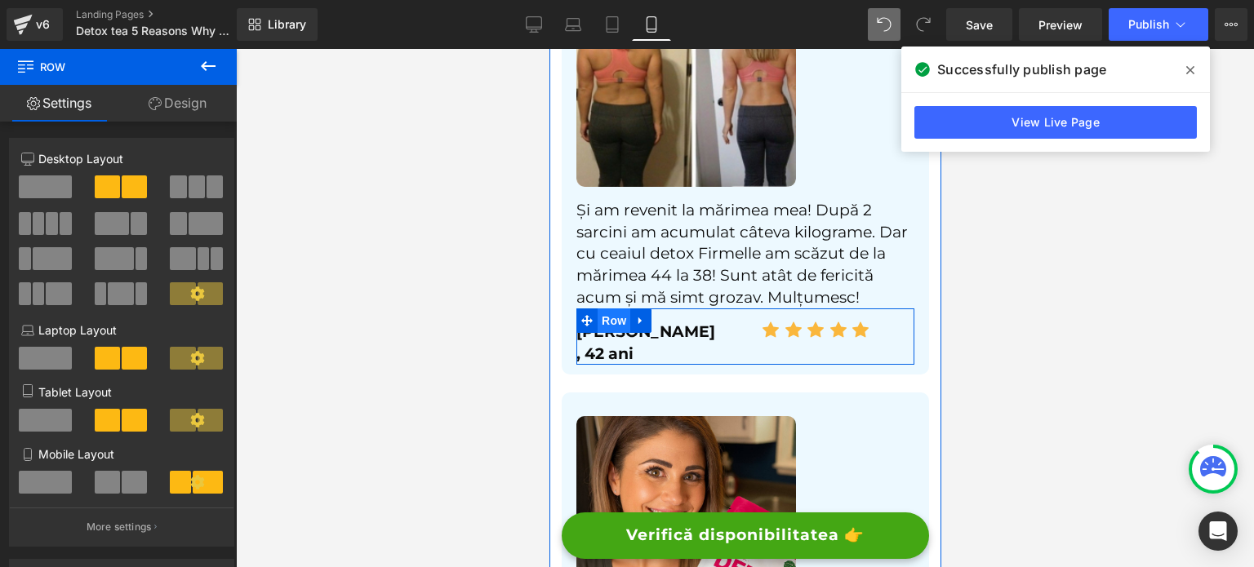
click at [612, 309] on span "Row" at bounding box center [613, 321] width 33 height 24
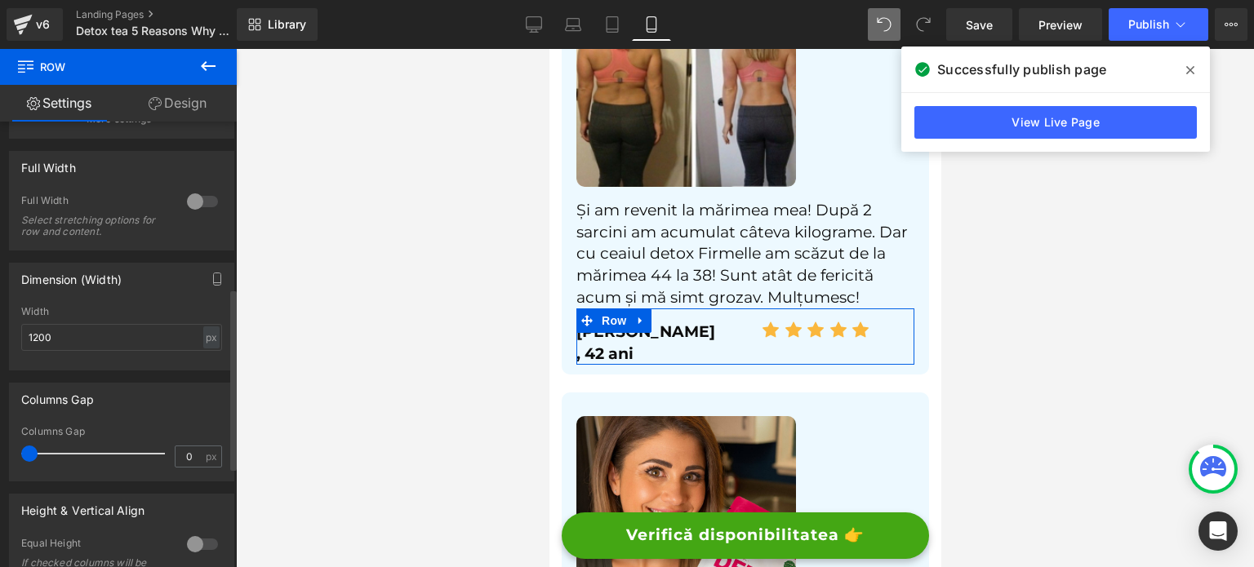
scroll to position [653, 0]
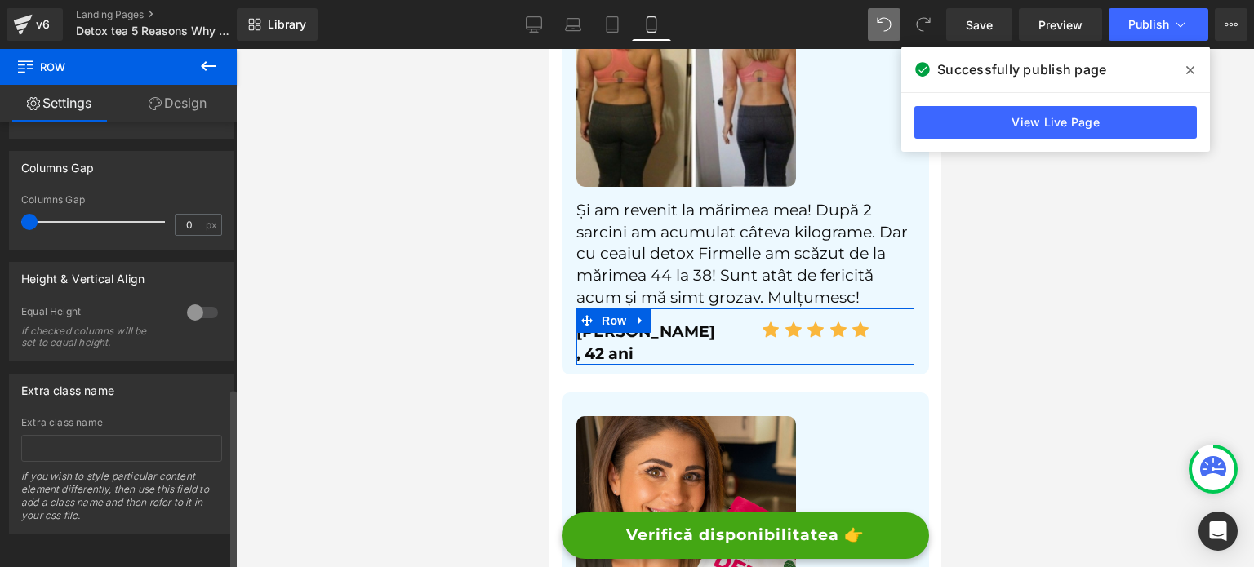
click at [184, 305] on div at bounding box center [202, 313] width 39 height 26
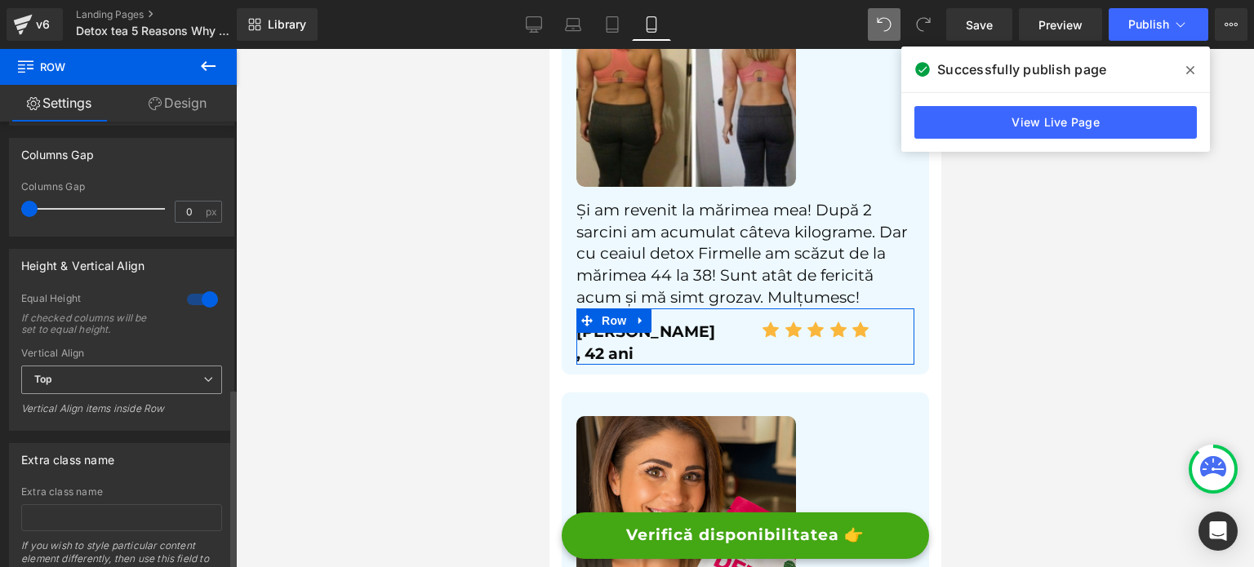
click at [150, 377] on span "Top" at bounding box center [121, 380] width 201 height 29
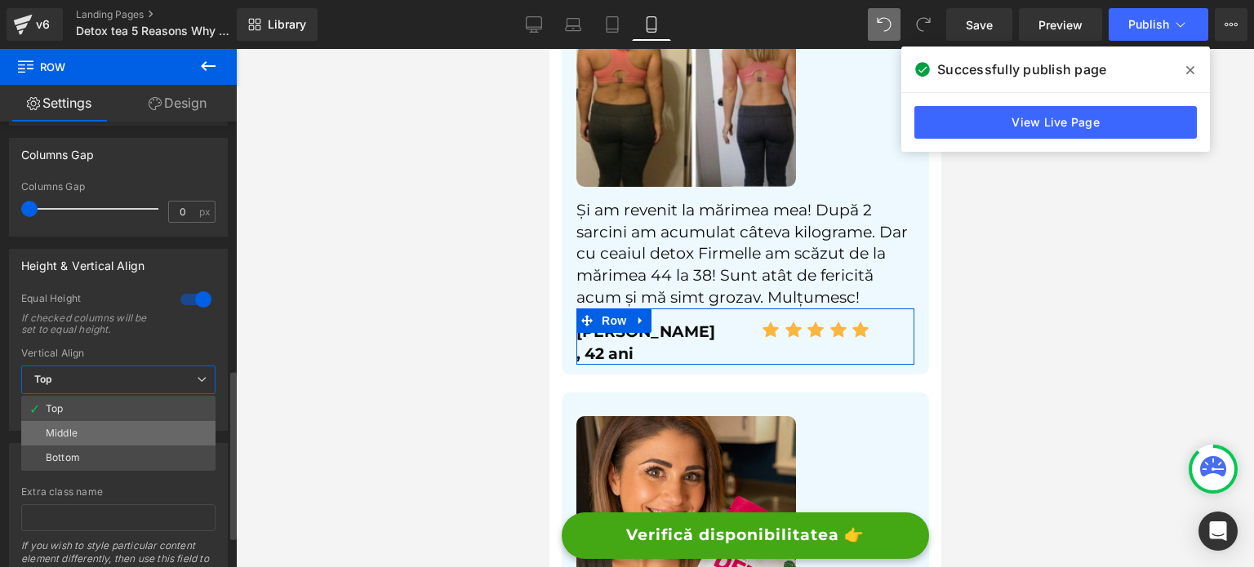
click at [104, 430] on li "Middle" at bounding box center [118, 433] width 194 height 24
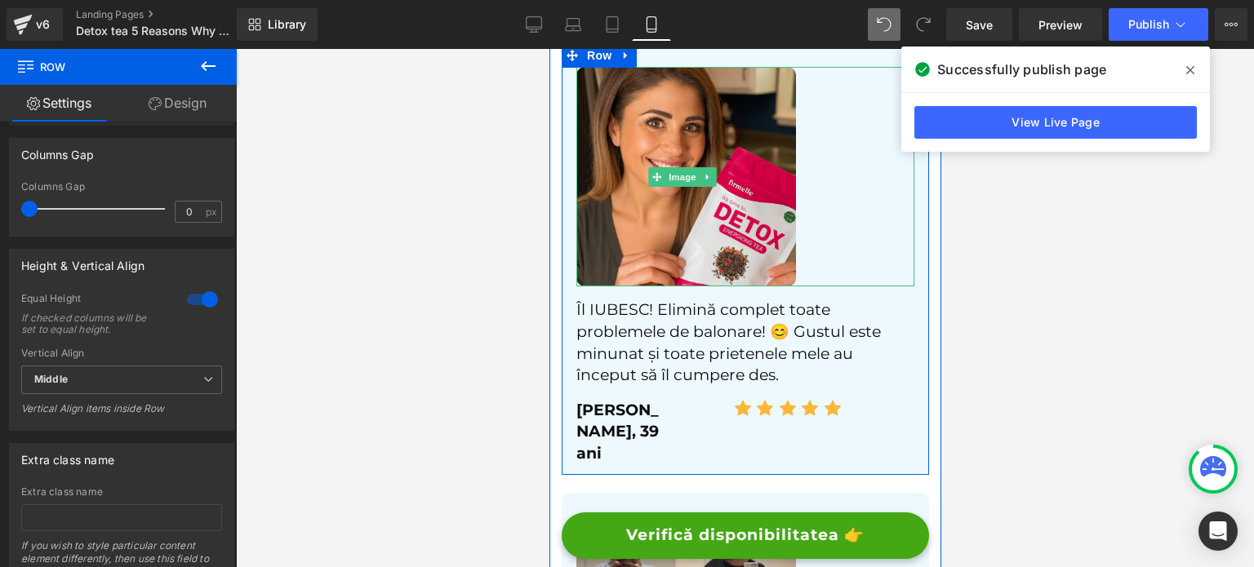
scroll to position [6287, 0]
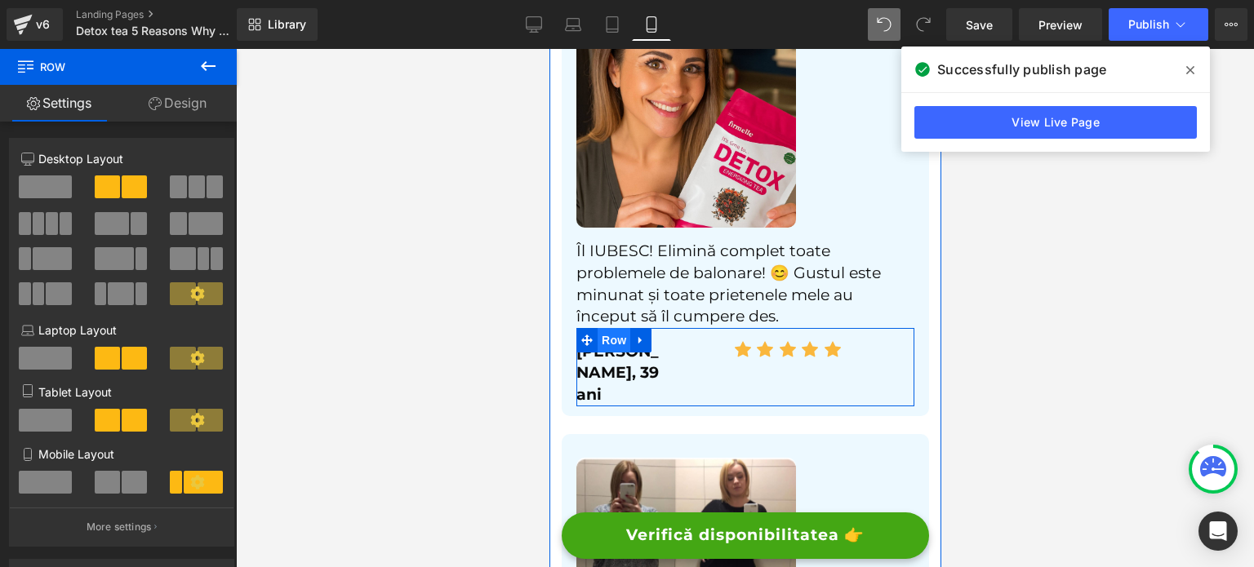
click at [616, 328] on span "Row" at bounding box center [613, 340] width 33 height 24
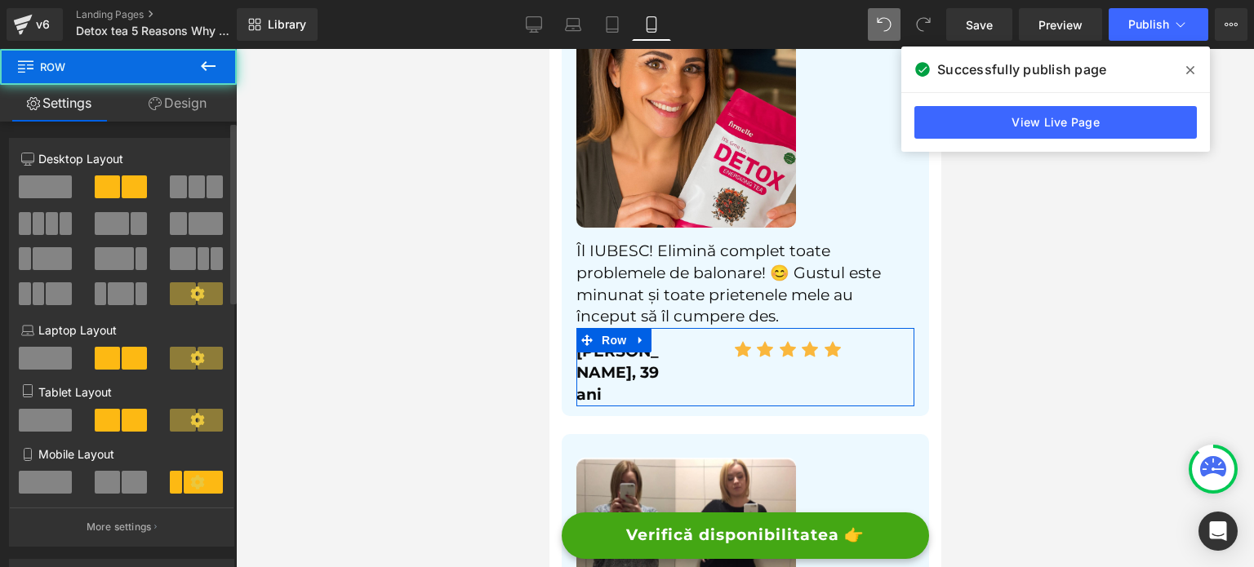
drag, startPoint x: 118, startPoint y: 532, endPoint x: 104, endPoint y: 393, distance: 139.5
click at [118, 532] on p "More settings" at bounding box center [119, 527] width 65 height 15
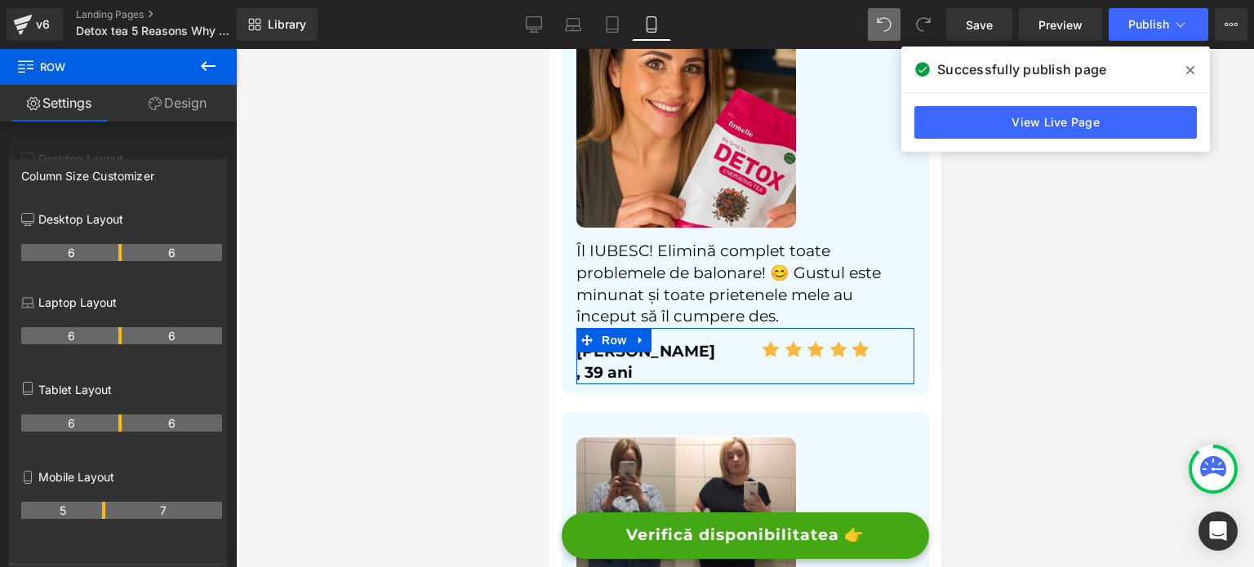
drag, startPoint x: 69, startPoint y: 509, endPoint x: 101, endPoint y: 509, distance: 32.7
click at [96, 507] on th "5" at bounding box center [63, 510] width 84 height 17
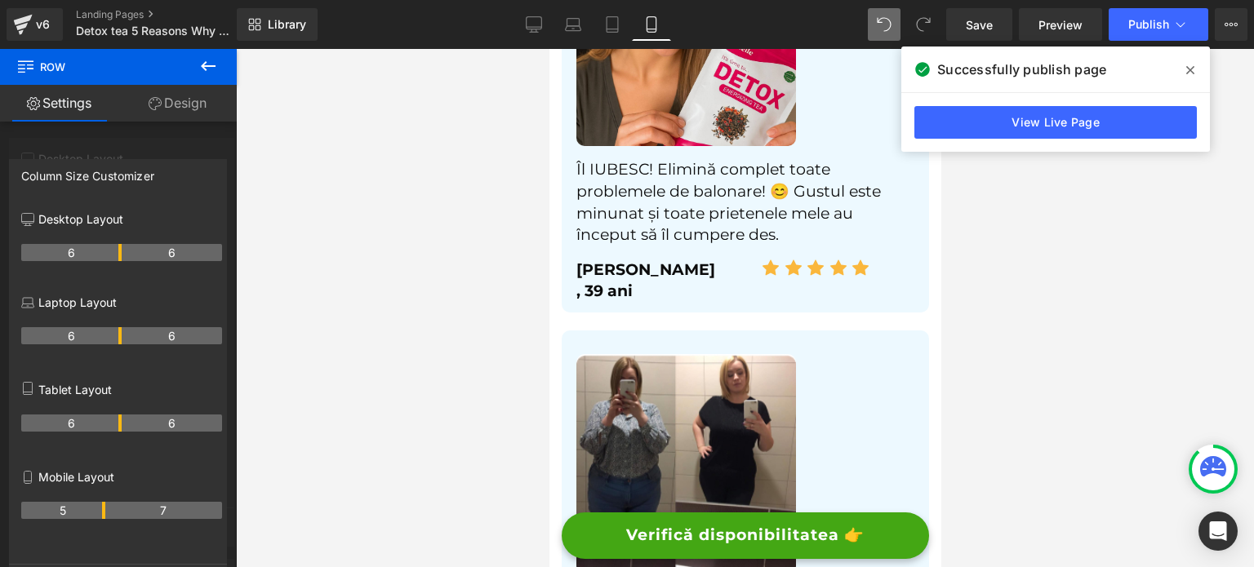
scroll to position [6614, 0]
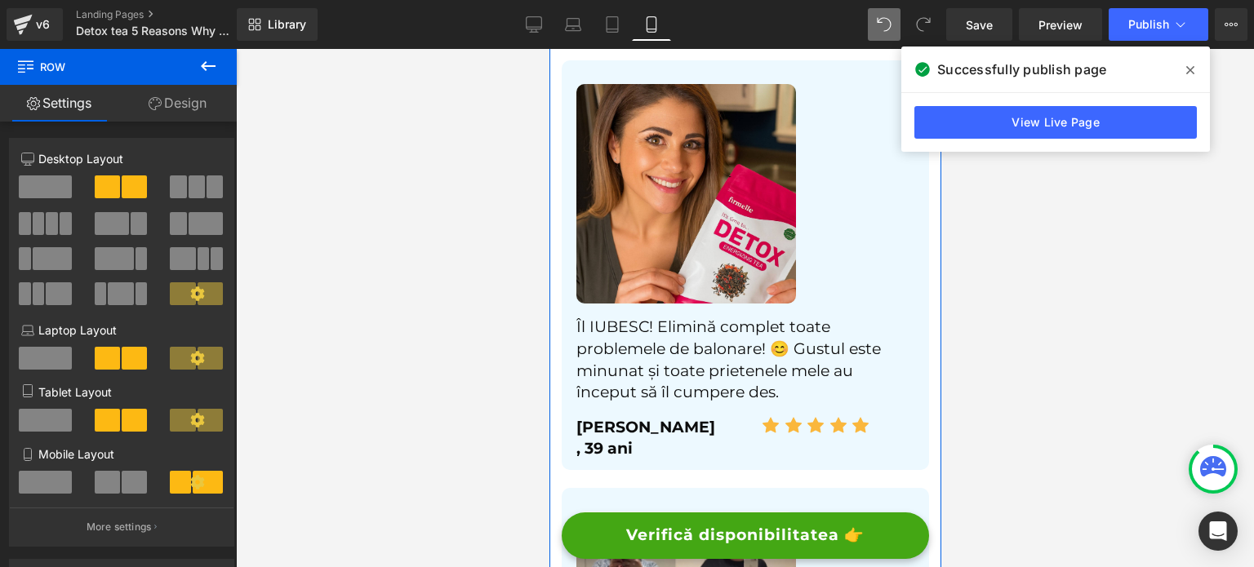
scroll to position [6205, 0]
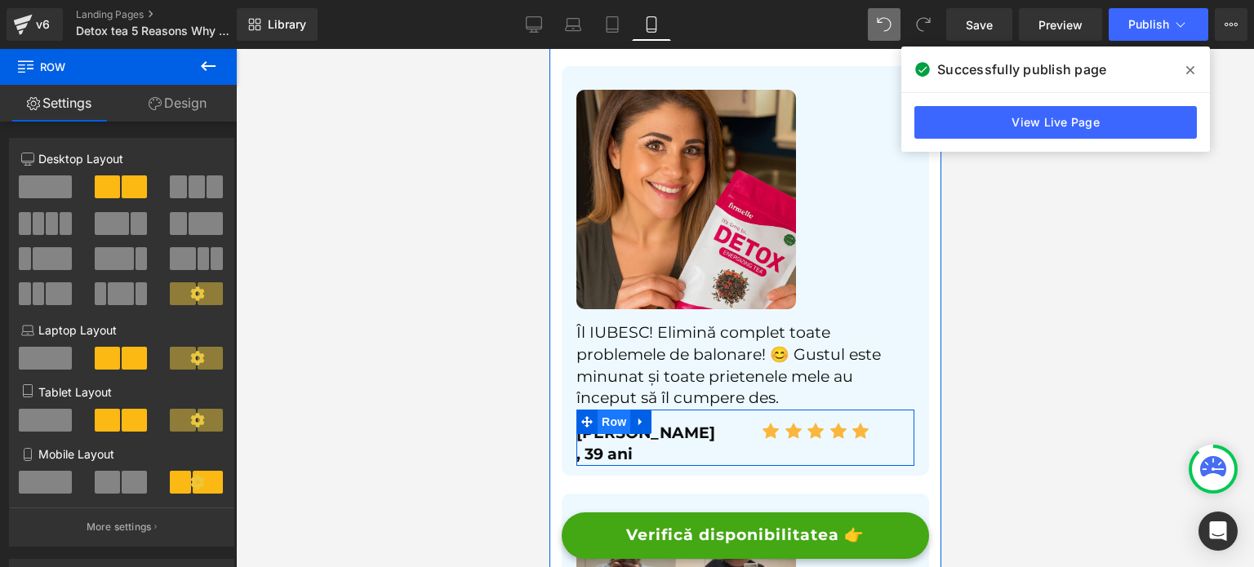
click at [600, 410] on span "Row" at bounding box center [613, 422] width 33 height 24
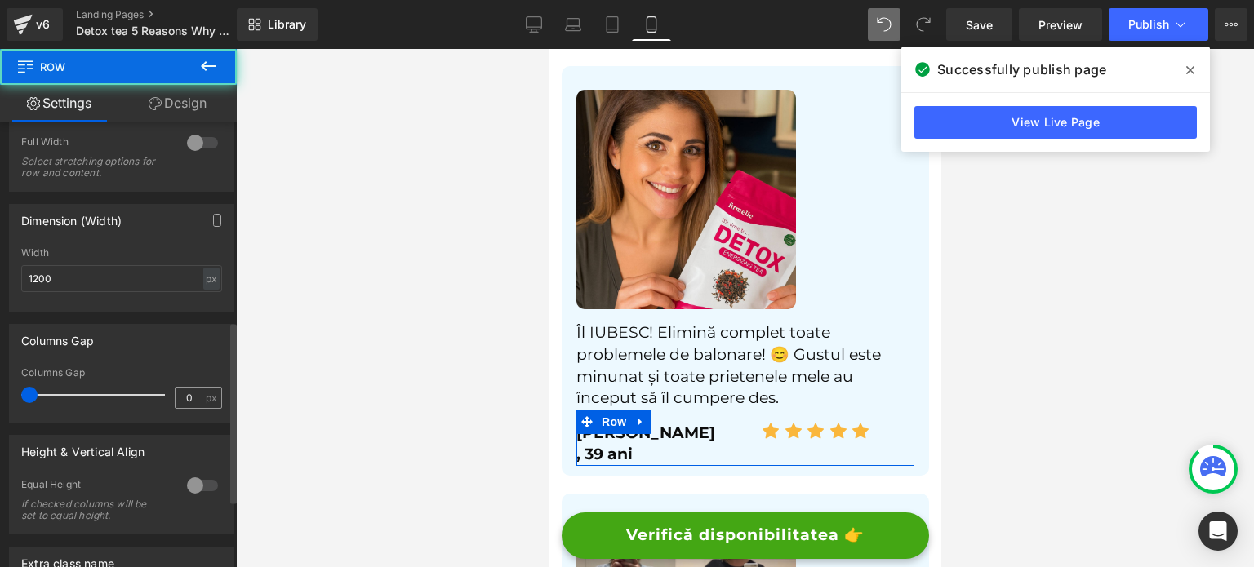
scroll to position [490, 0]
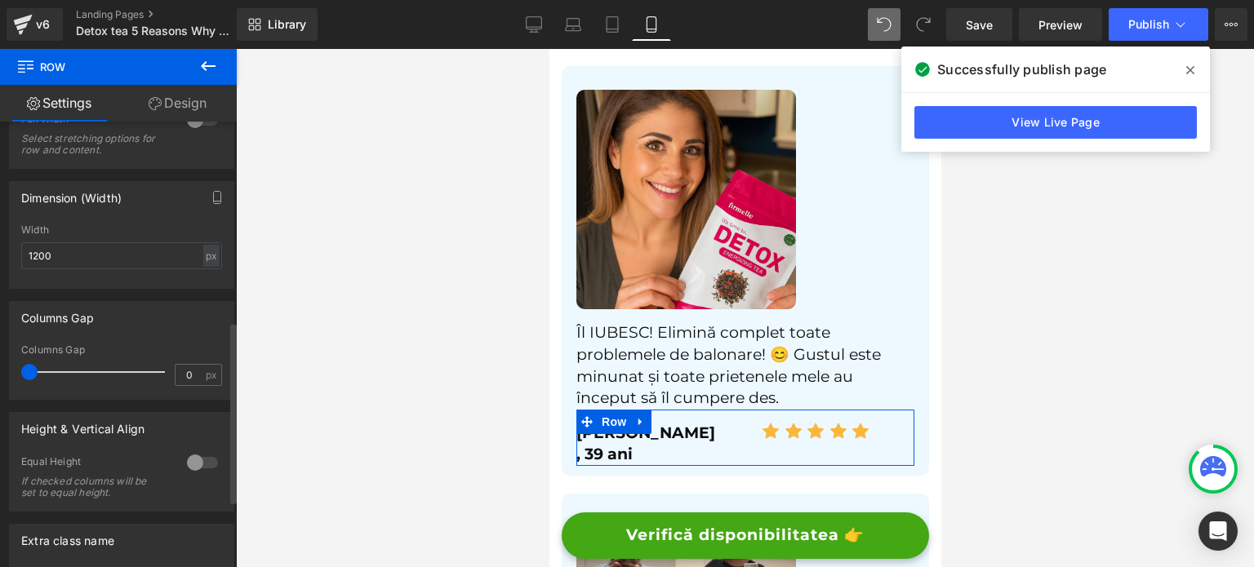
click at [183, 461] on div at bounding box center [202, 463] width 39 height 26
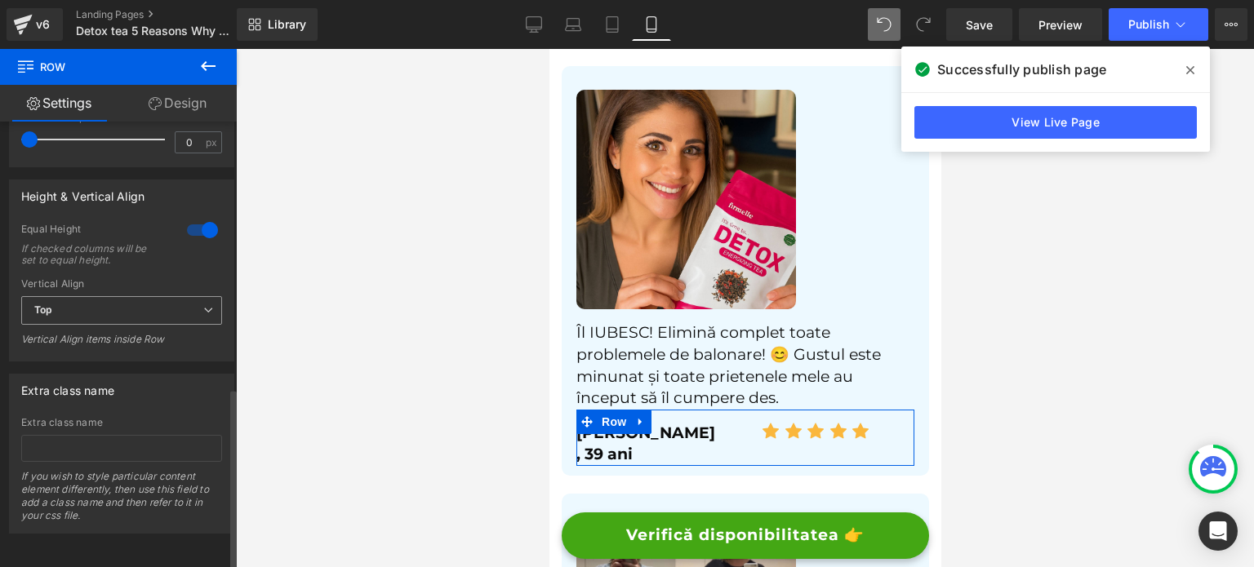
scroll to position [735, 0]
drag, startPoint x: 135, startPoint y: 288, endPoint x: 135, endPoint y: 300, distance: 11.4
click at [135, 296] on span "Top" at bounding box center [121, 310] width 201 height 29
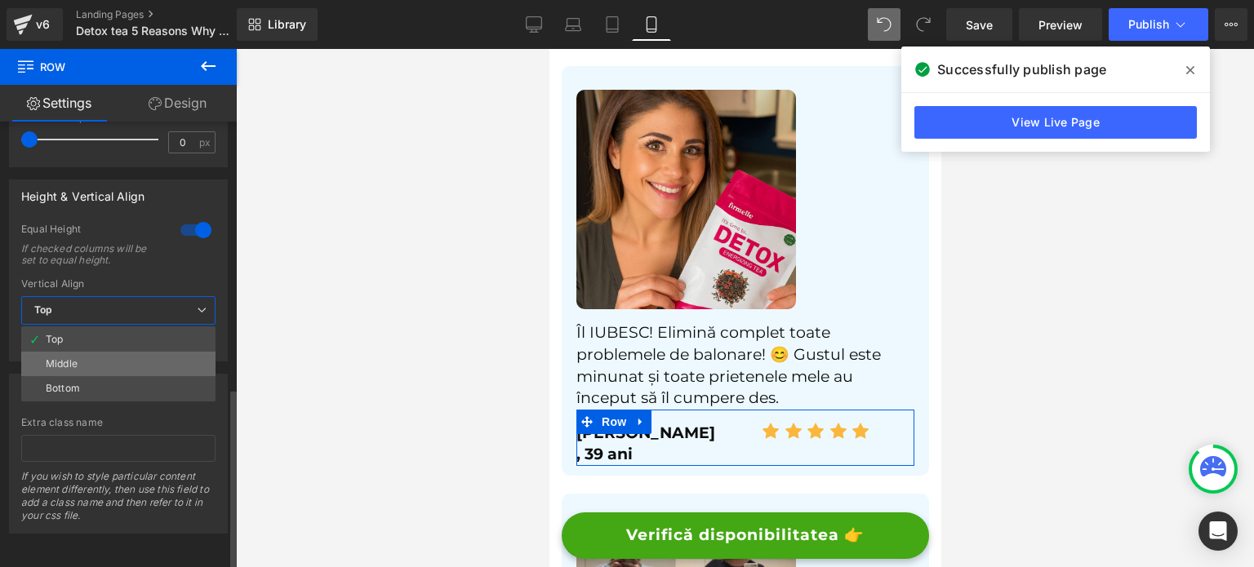
click at [109, 352] on li "Middle" at bounding box center [118, 364] width 194 height 24
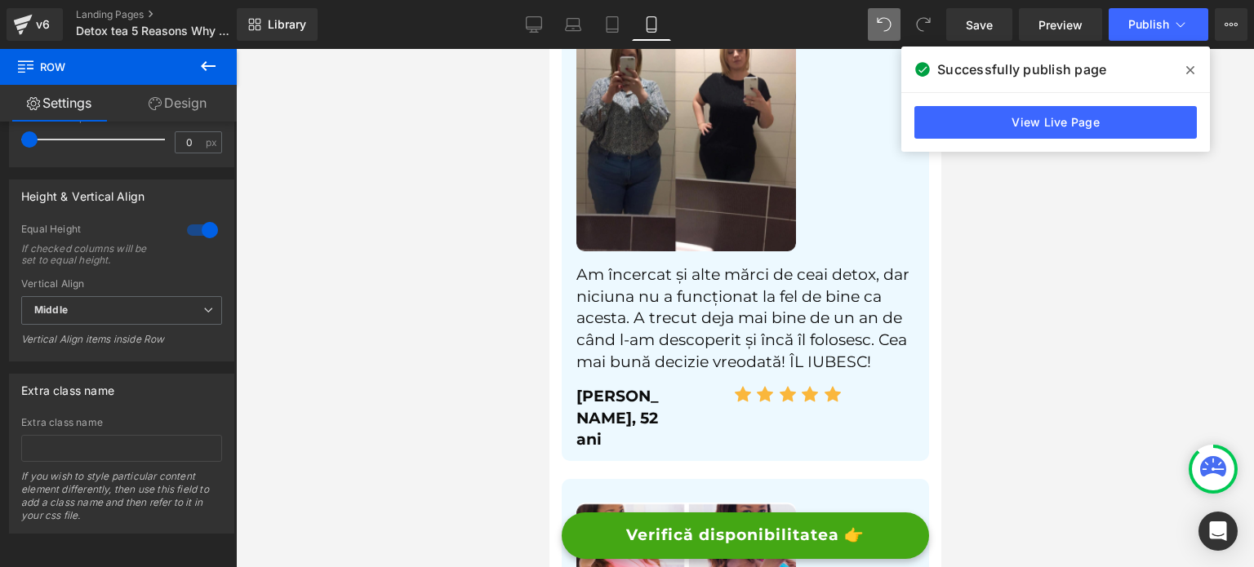
scroll to position [6695, 0]
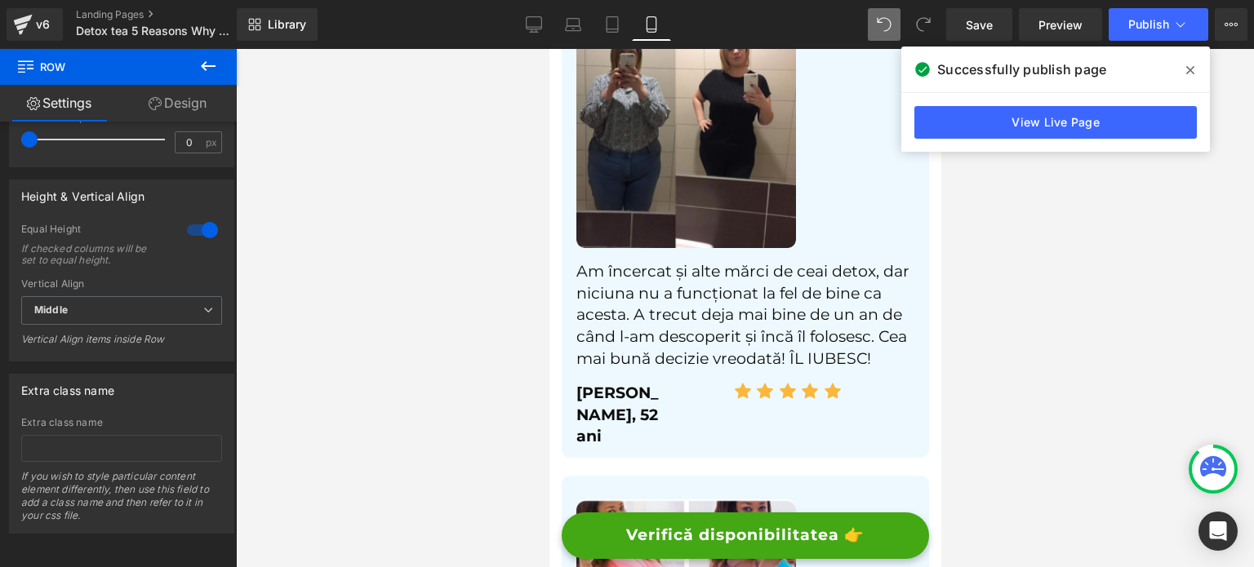
click at [610, 370] on div "Gabriela Ionescu, 52 ani Text Block Icon Icon Icon Icon Icon Icon List Hoz Row" at bounding box center [745, 409] width 338 height 78
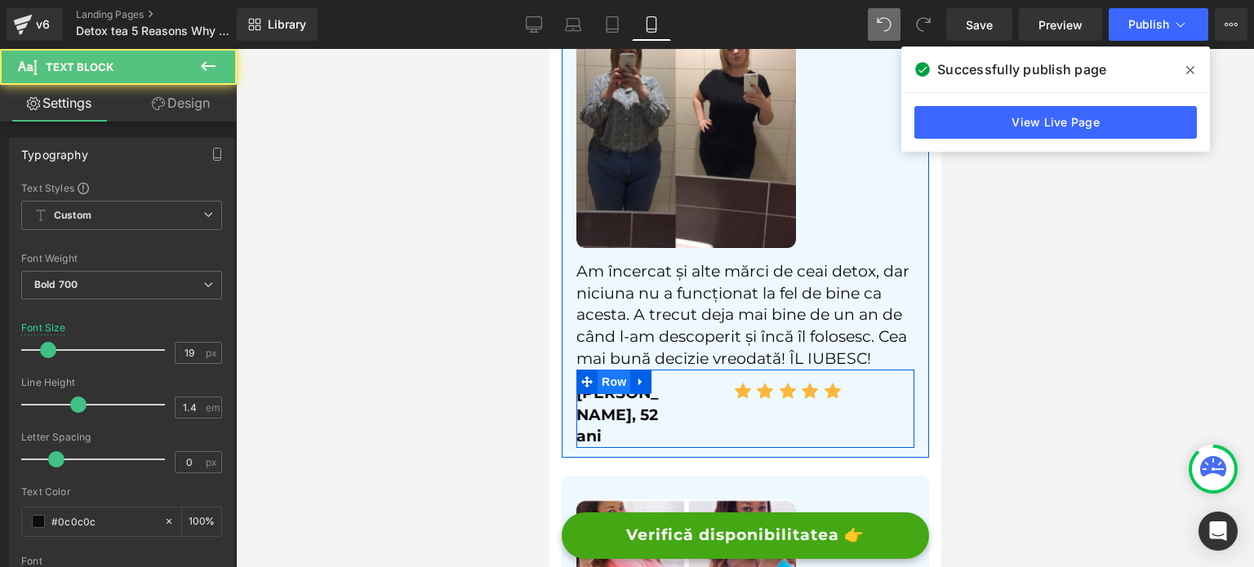
click at [607, 370] on span "Row" at bounding box center [613, 382] width 33 height 24
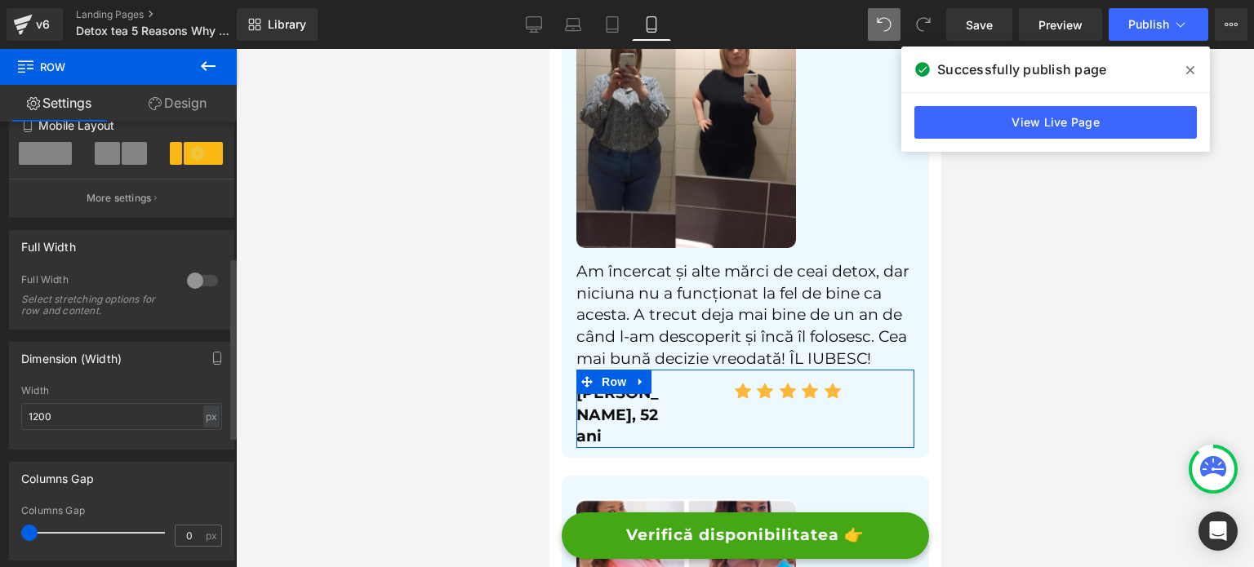
scroll to position [327, 0]
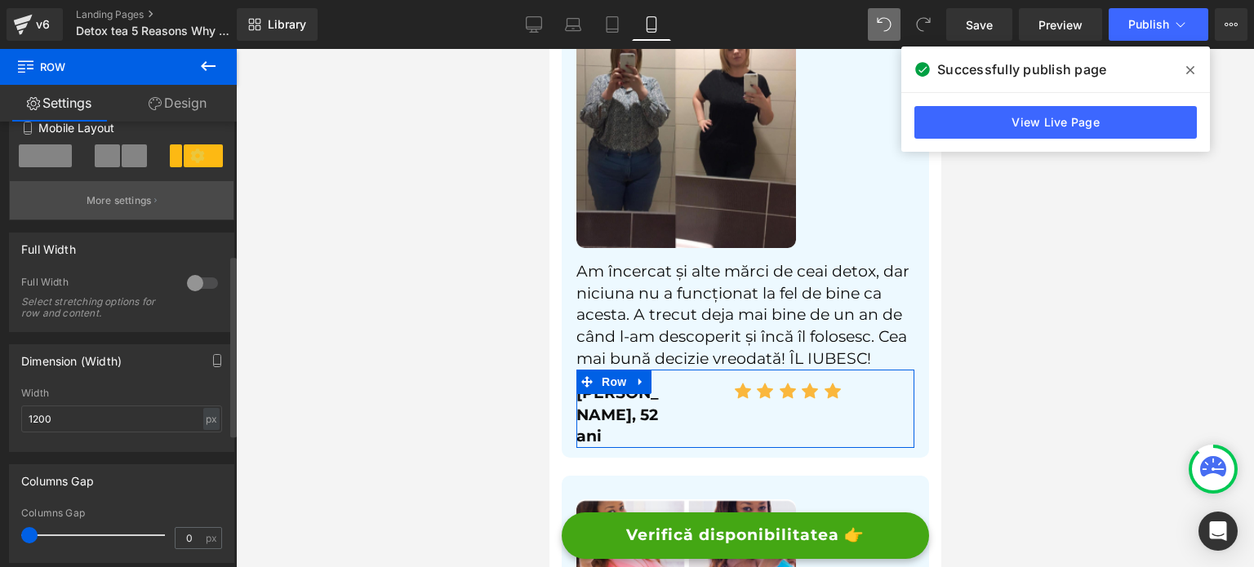
click at [118, 219] on button "More settings" at bounding box center [122, 200] width 224 height 38
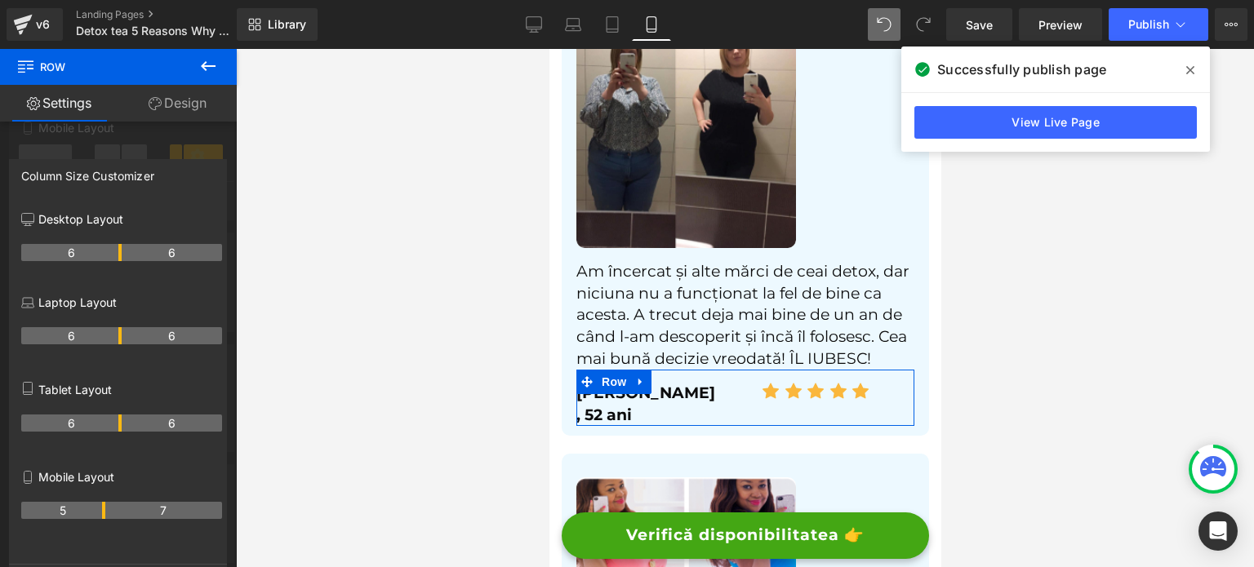
drag, startPoint x: 69, startPoint y: 510, endPoint x: 95, endPoint y: 510, distance: 25.3
click at [95, 510] on th "5" at bounding box center [63, 510] width 84 height 17
click at [160, 162] on div "Column Size Customizer" at bounding box center [118, 175] width 216 height 31
drag, startPoint x: 167, startPoint y: 145, endPoint x: 175, endPoint y: 175, distance: 30.5
click at [167, 146] on div at bounding box center [118, 312] width 237 height 527
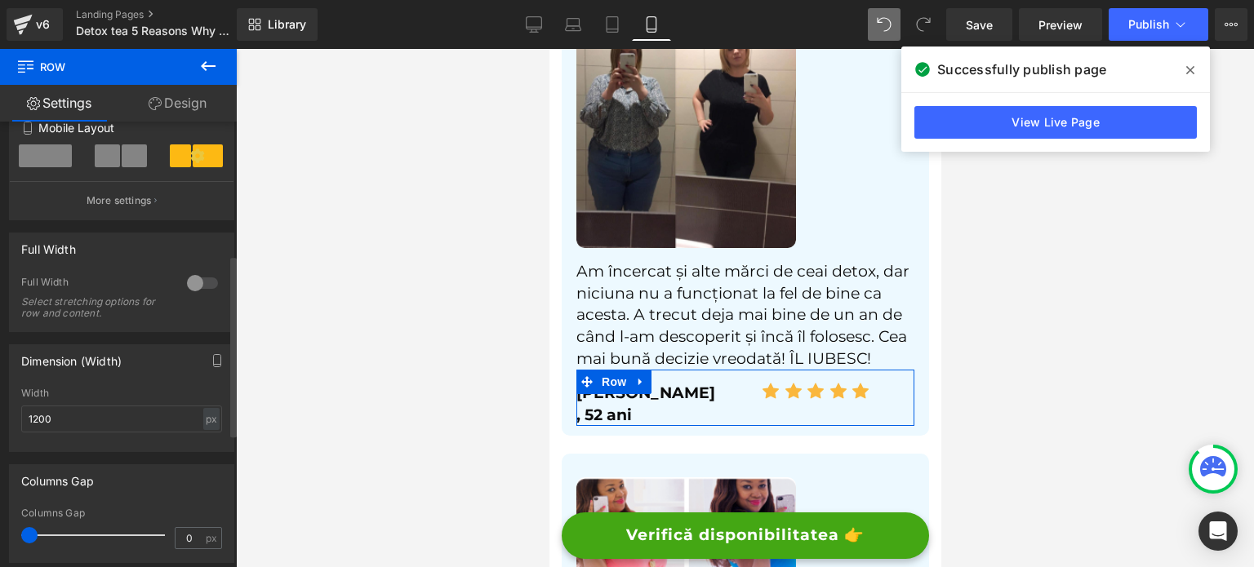
scroll to position [572, 0]
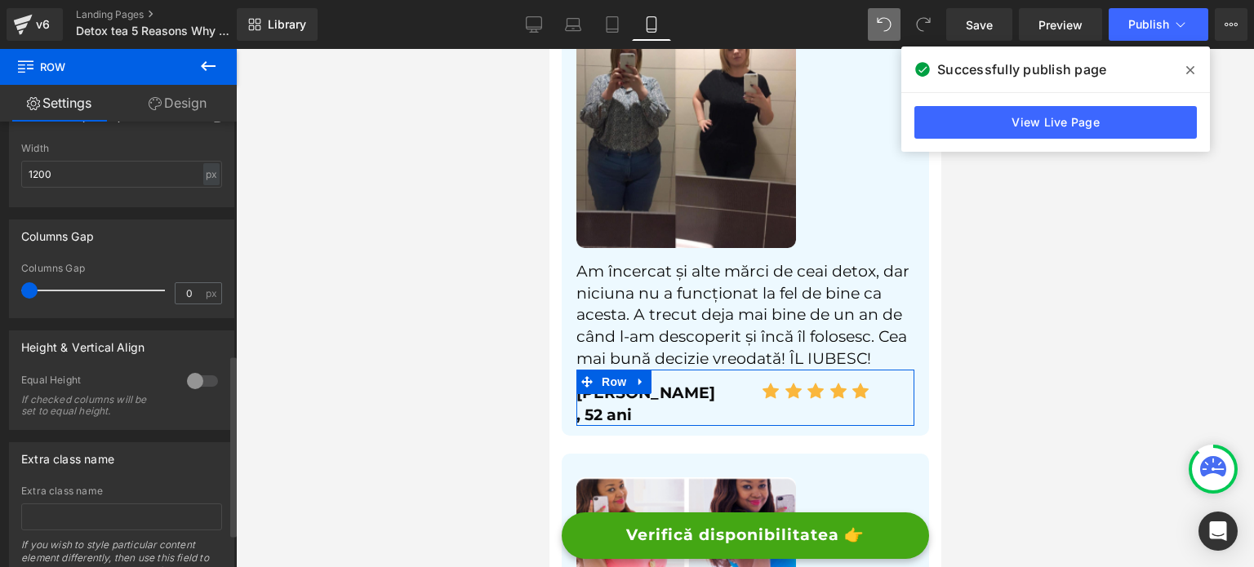
click at [185, 392] on div at bounding box center [202, 381] width 39 height 26
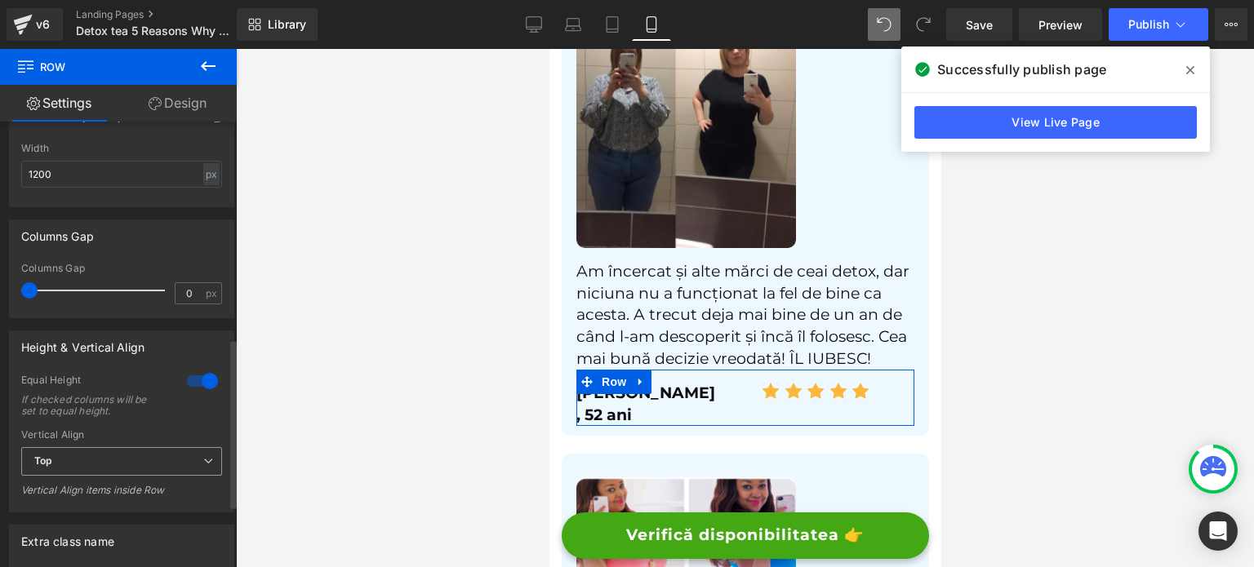
click at [101, 468] on span "Top" at bounding box center [121, 461] width 201 height 29
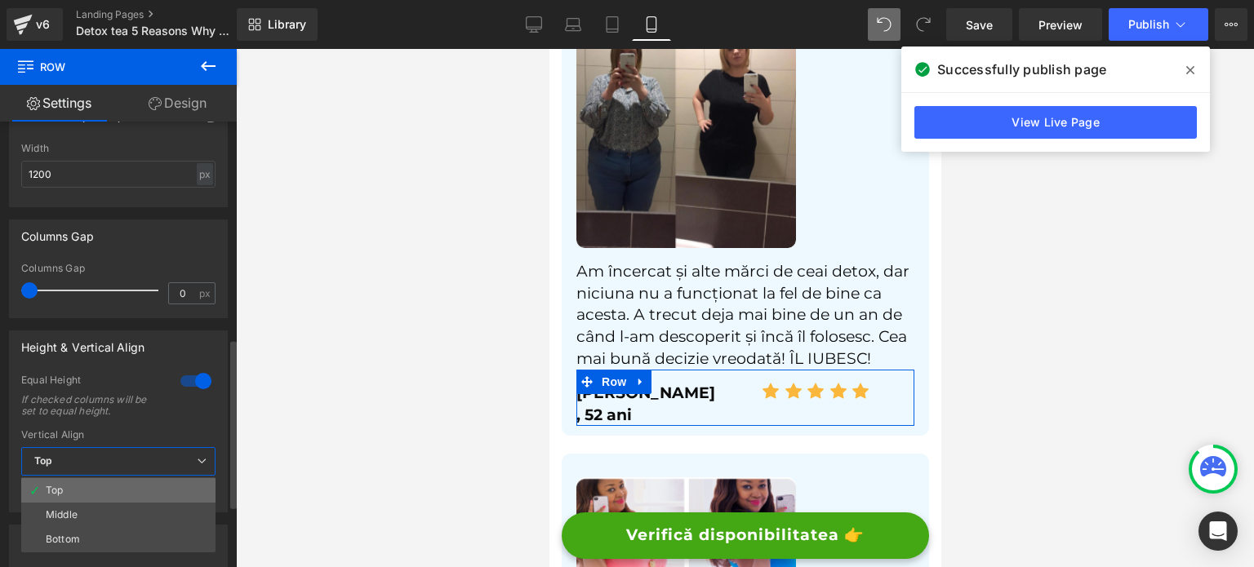
click at [85, 503] on li "Top" at bounding box center [118, 490] width 194 height 24
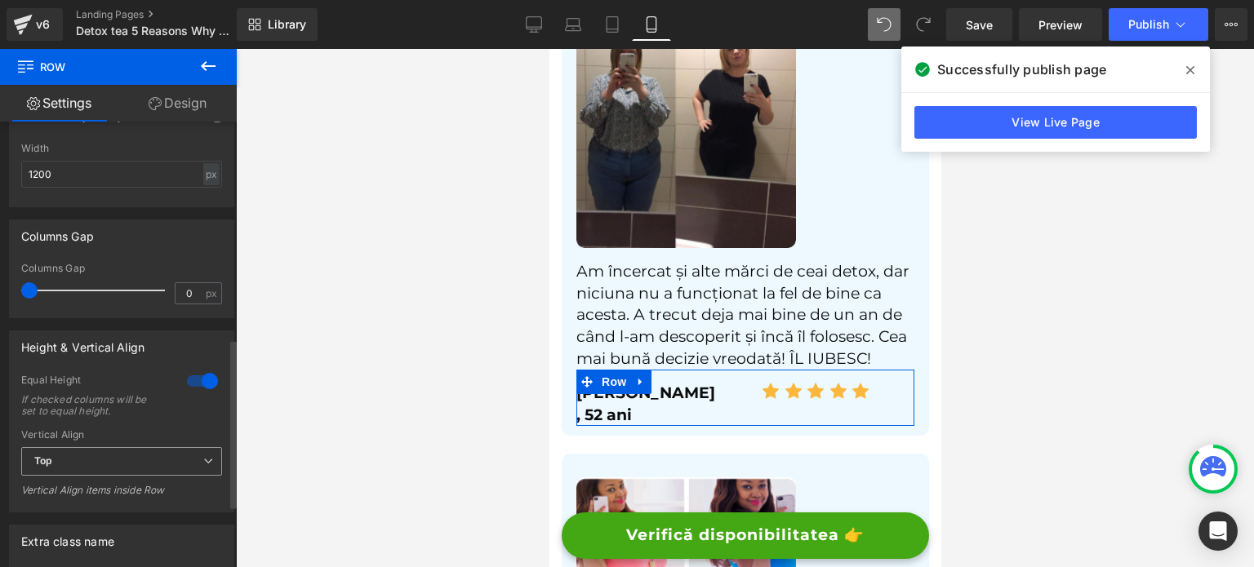
click at [75, 470] on span "Top" at bounding box center [121, 461] width 201 height 29
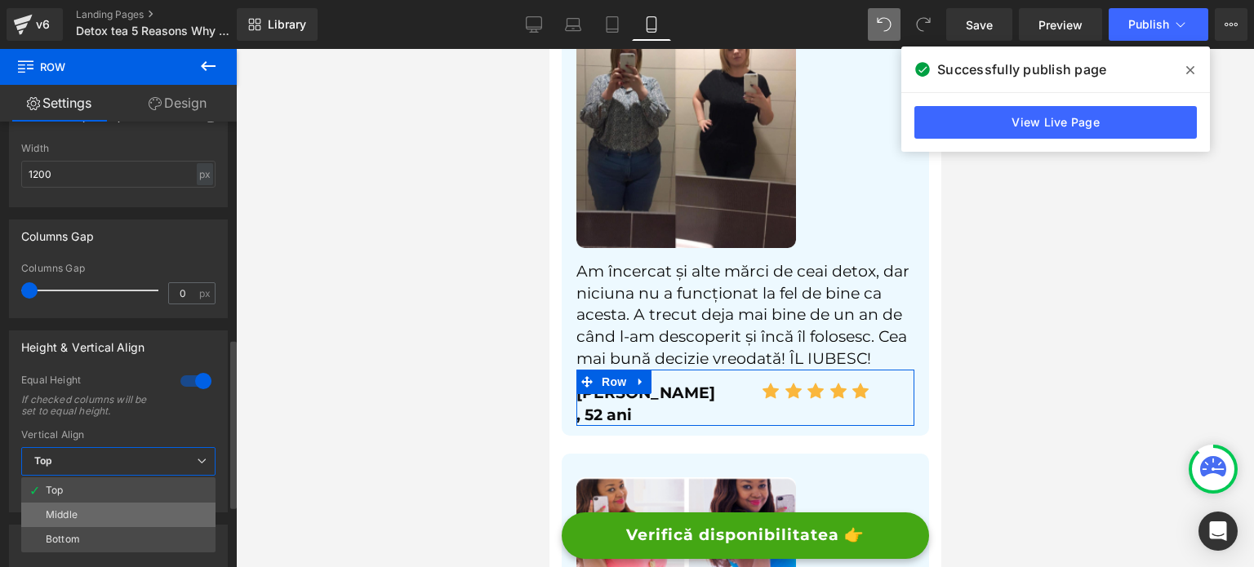
click at [68, 512] on div "Middle" at bounding box center [62, 514] width 32 height 11
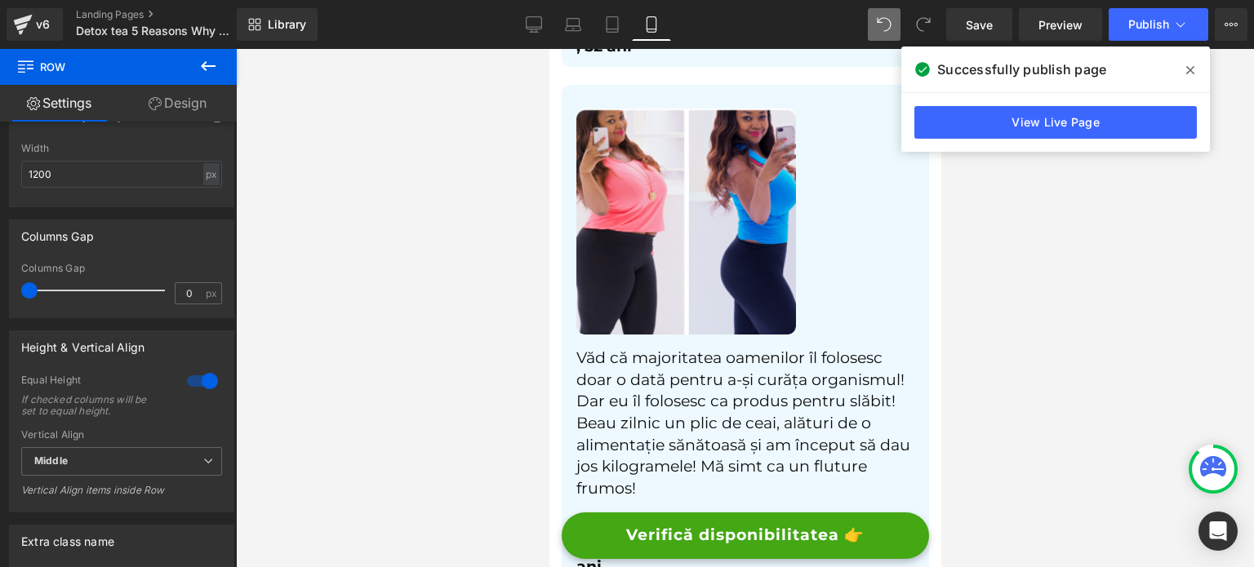
scroll to position [7185, 0]
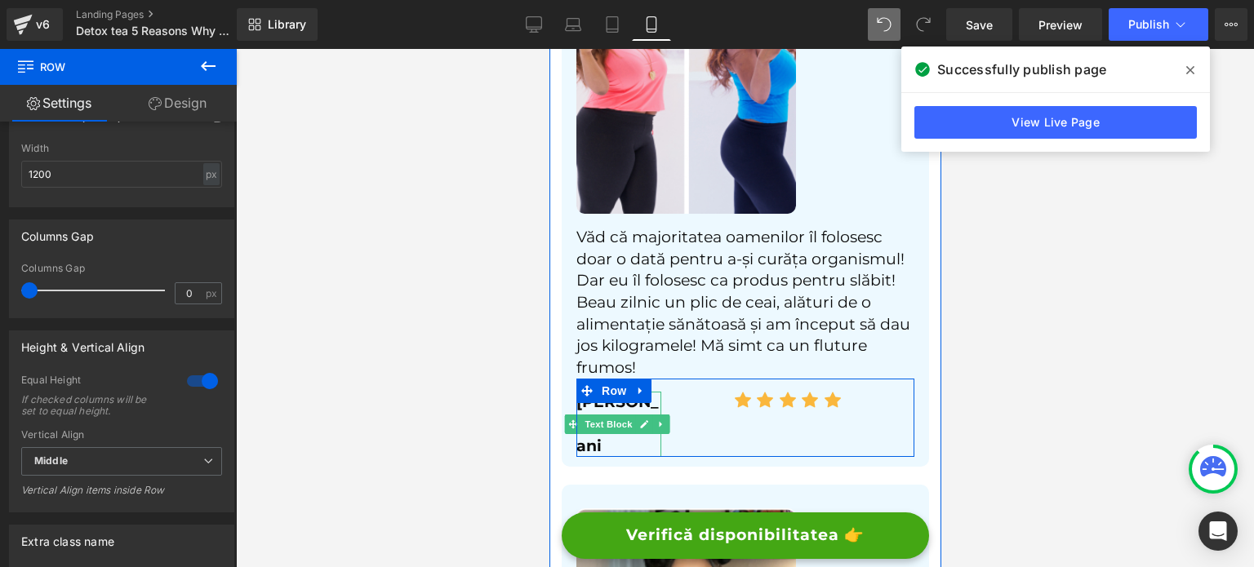
click at [582, 379] on span at bounding box center [586, 391] width 21 height 24
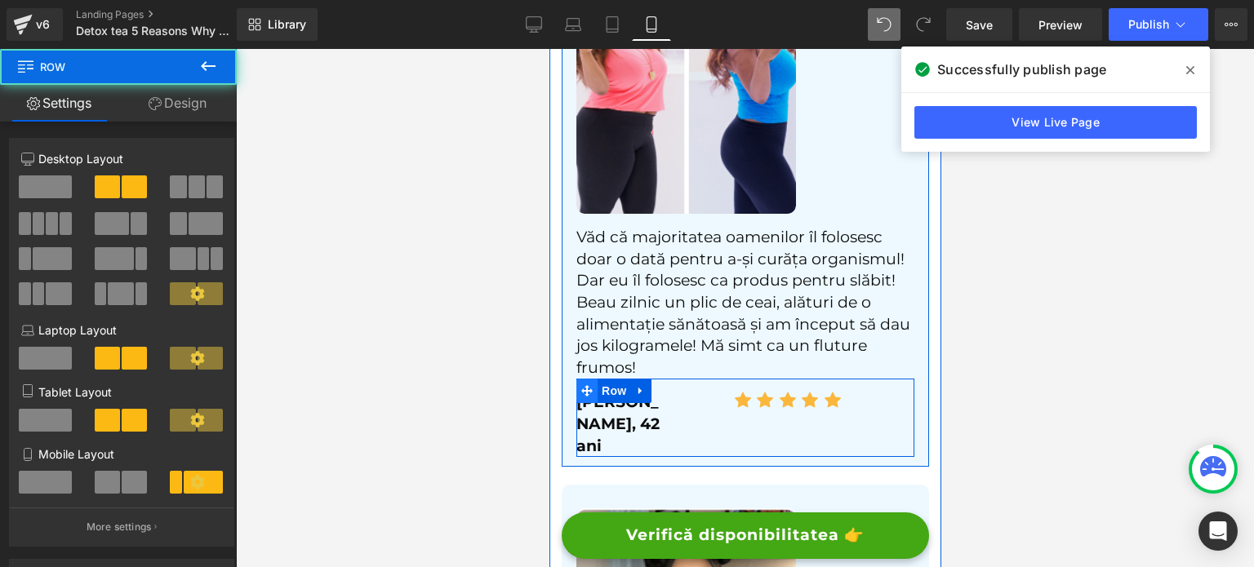
click at [590, 385] on icon at bounding box center [586, 390] width 11 height 11
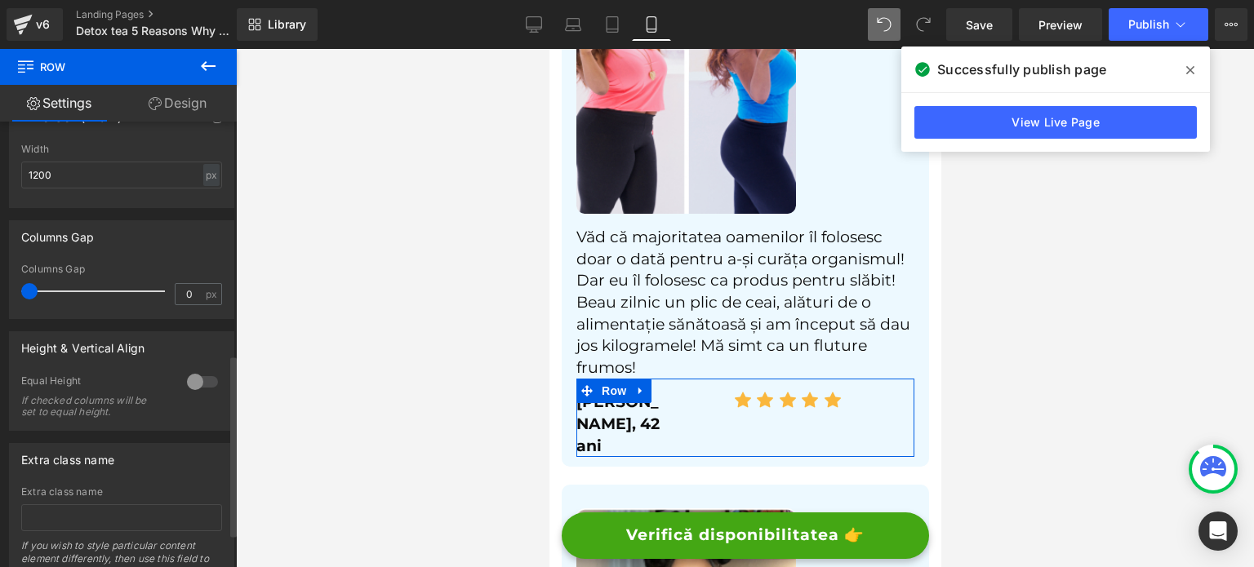
scroll to position [572, 0]
click at [197, 387] on div at bounding box center [202, 381] width 39 height 26
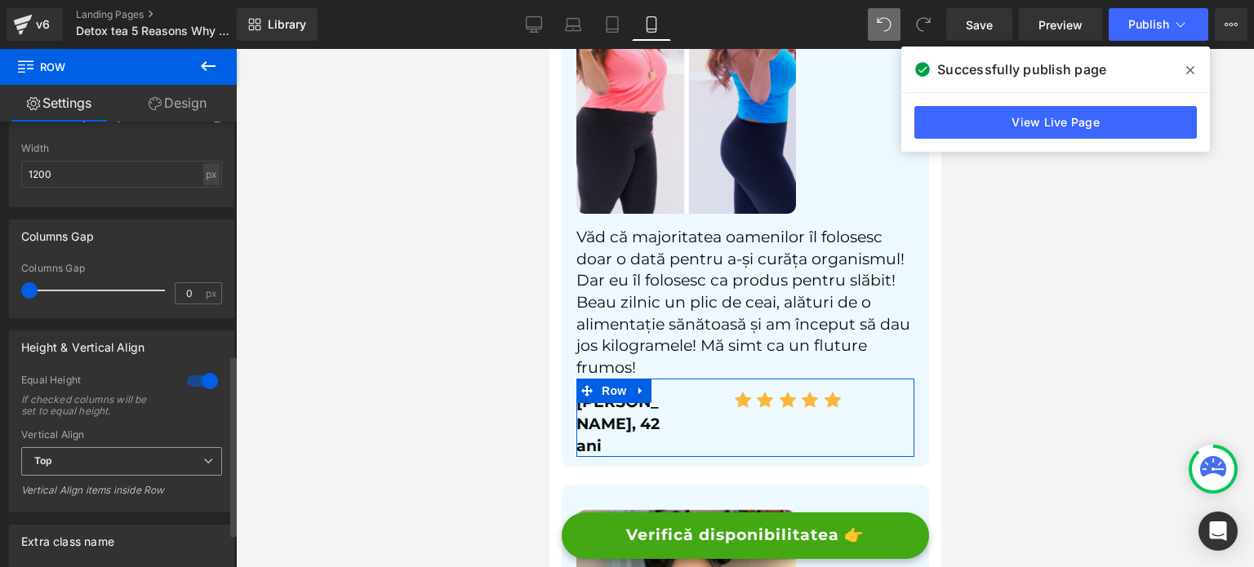
click at [105, 465] on span "Top" at bounding box center [121, 461] width 201 height 29
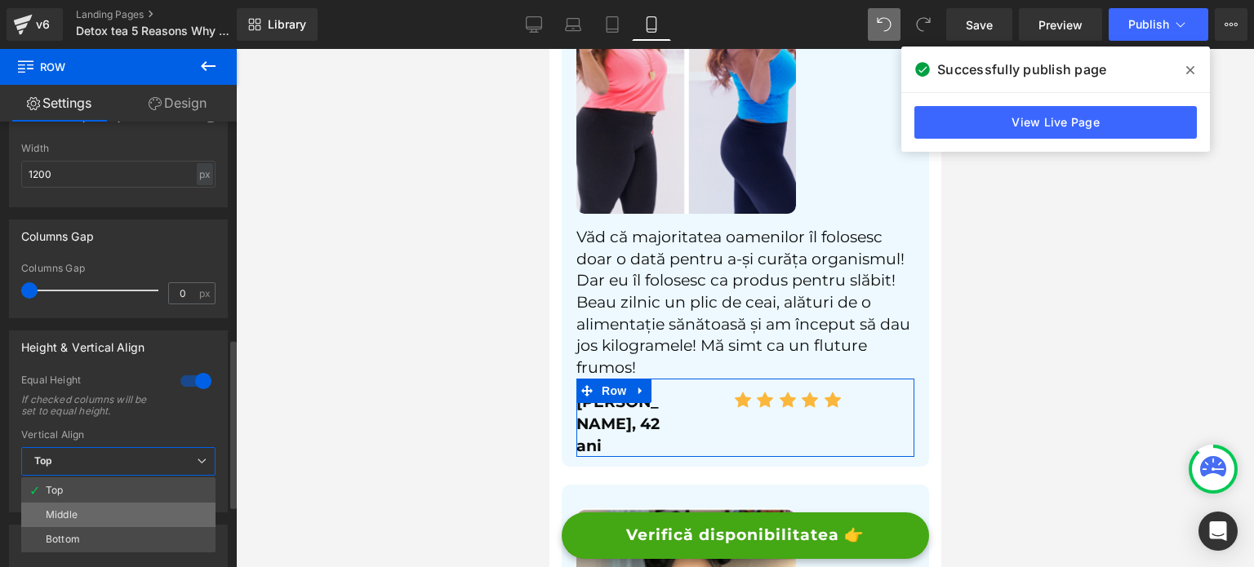
click at [63, 528] on li "Bottom" at bounding box center [118, 539] width 194 height 24
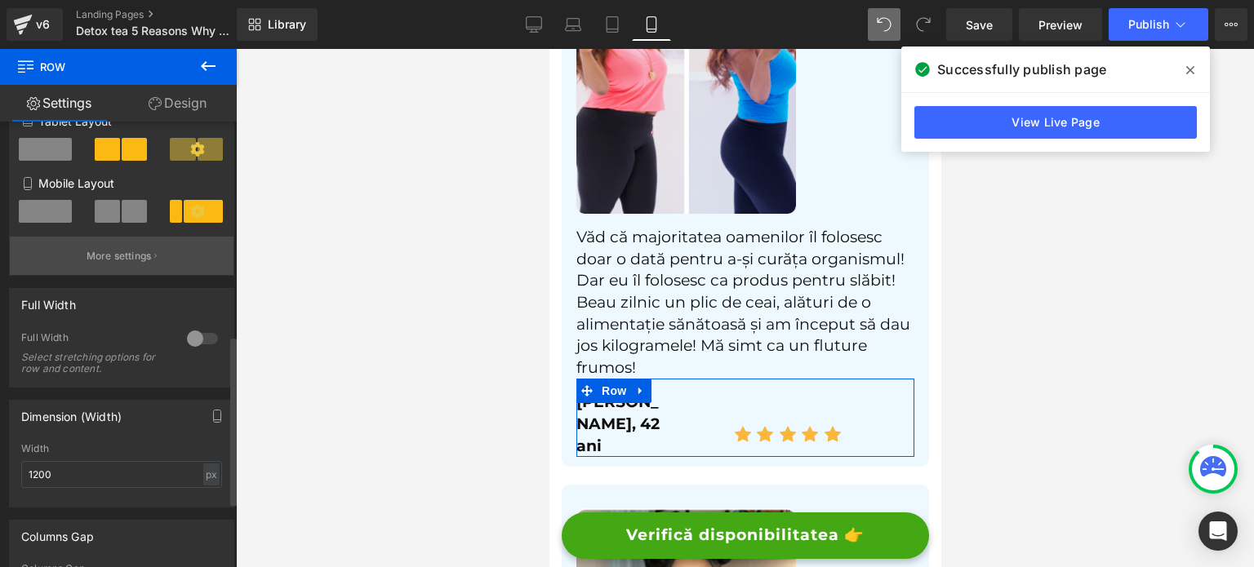
scroll to position [245, 0]
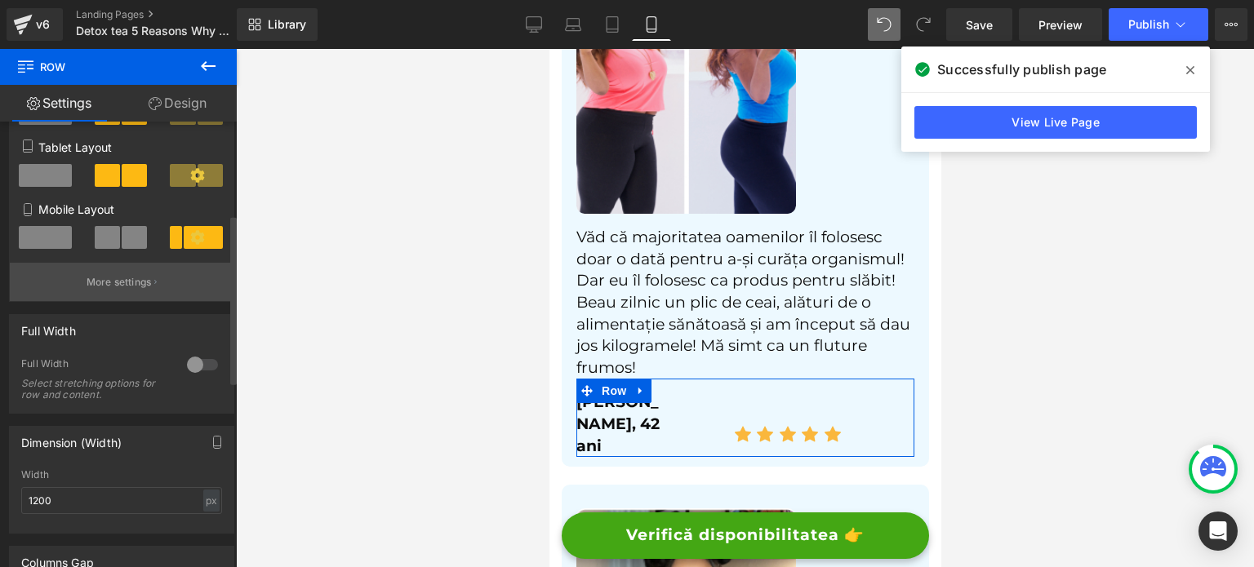
click at [98, 299] on button "More settings" at bounding box center [122, 282] width 224 height 38
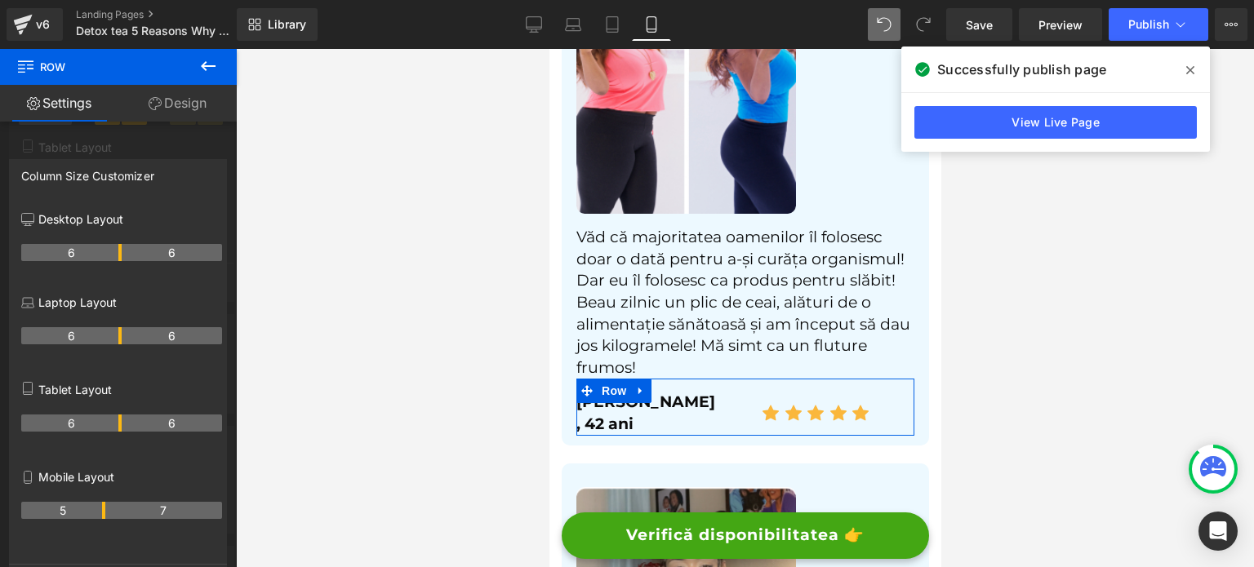
drag, startPoint x: 69, startPoint y: 514, endPoint x: 425, endPoint y: 412, distance: 371.1
click at [100, 515] on th "5" at bounding box center [63, 510] width 84 height 17
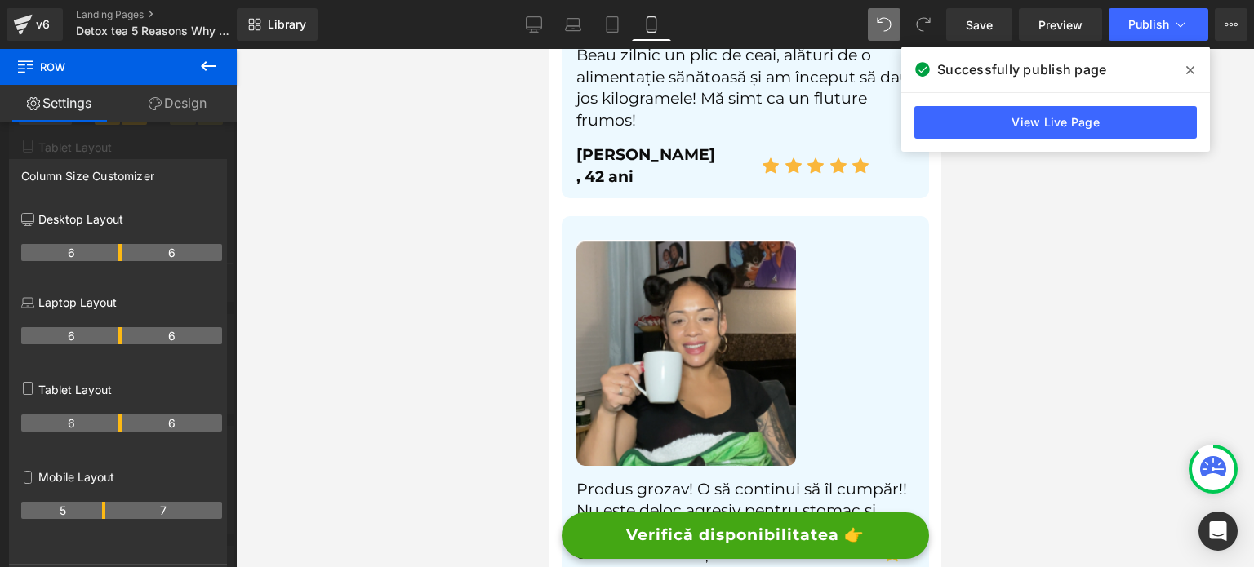
scroll to position [7512, 0]
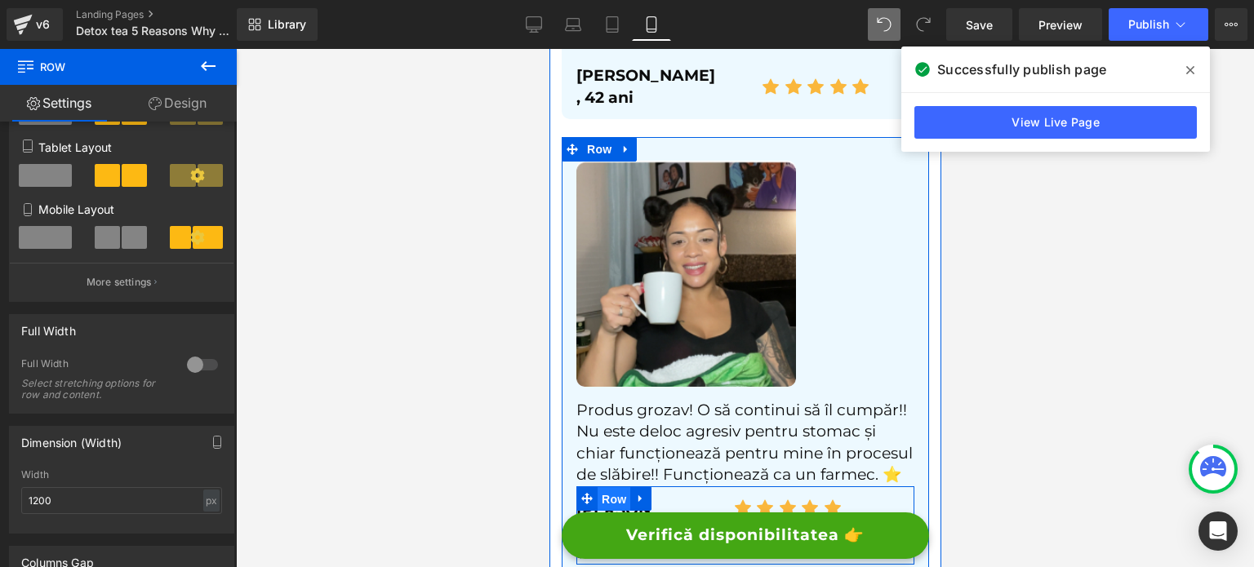
click at [621, 487] on span "Row" at bounding box center [613, 499] width 33 height 24
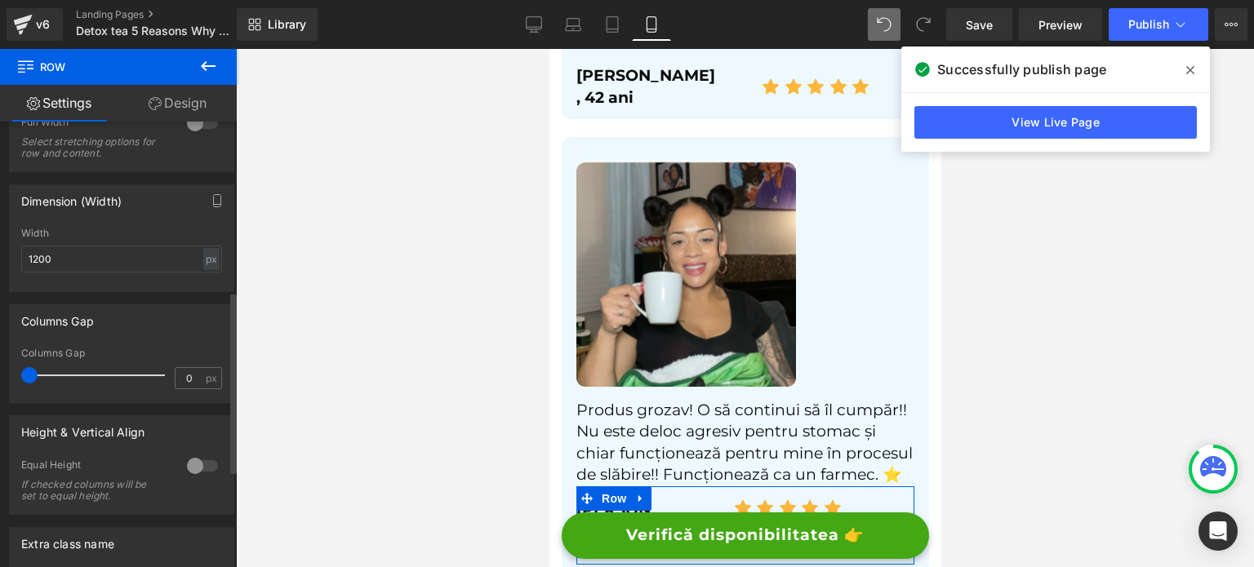
scroll to position [490, 0]
click at [207, 469] on div at bounding box center [202, 463] width 39 height 26
drag, startPoint x: 125, startPoint y: 545, endPoint x: 109, endPoint y: 509, distance: 39.1
click at [124, 545] on span "Top" at bounding box center [121, 543] width 201 height 29
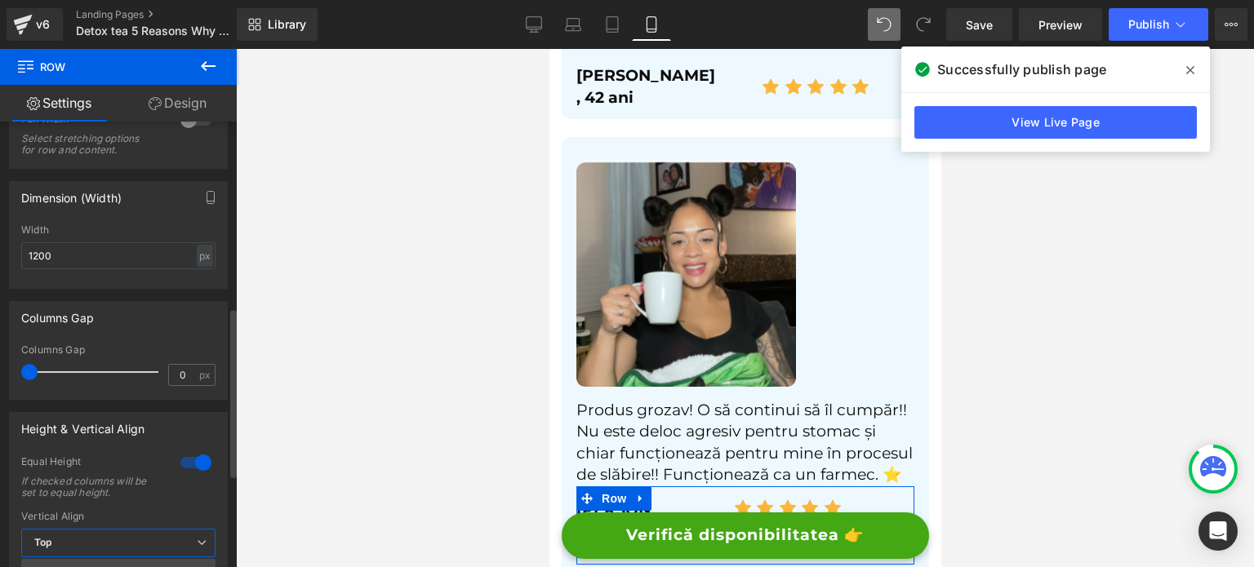
click at [113, 469] on div "Equal Height" at bounding box center [92, 464] width 143 height 17
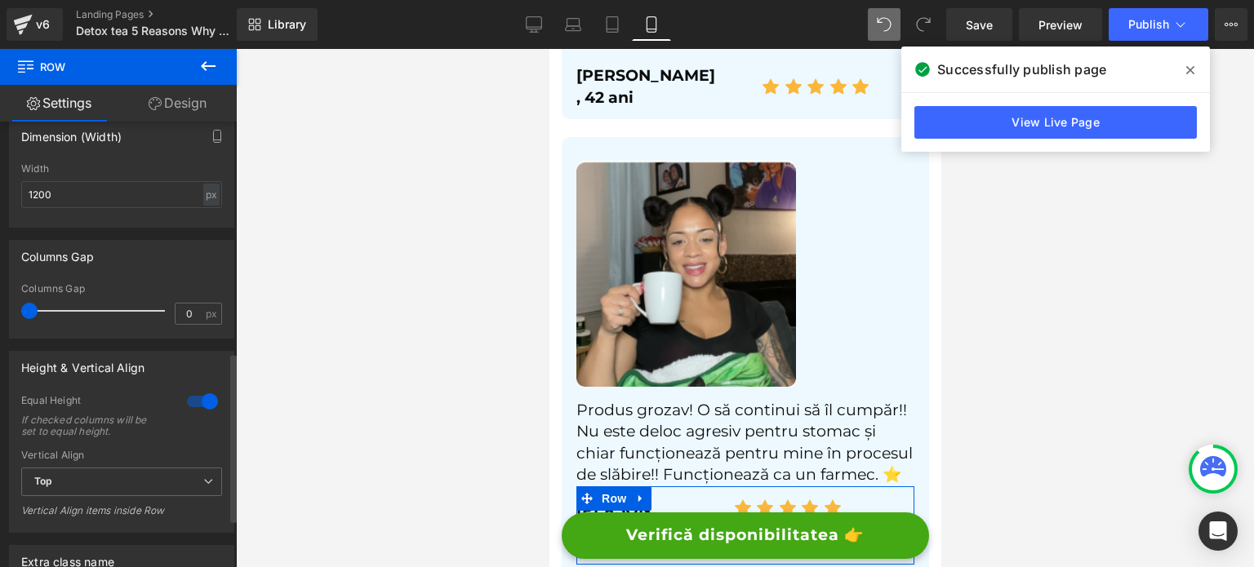
scroll to position [735, 0]
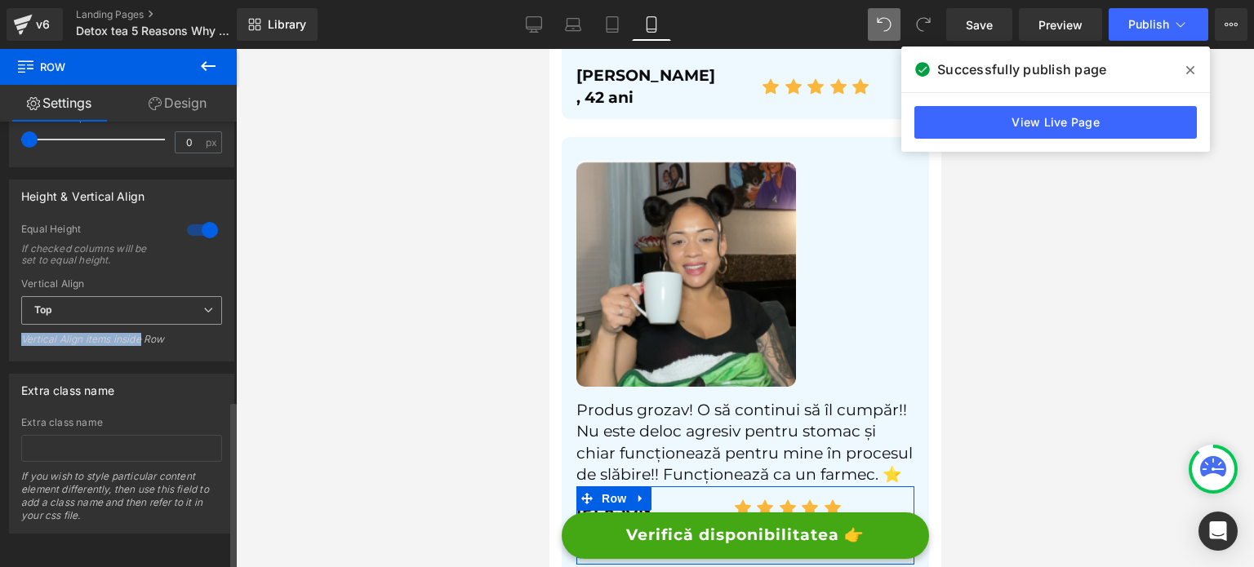
drag, startPoint x: 137, startPoint y: 329, endPoint x: 133, endPoint y: 307, distance: 22.4
click at [134, 313] on div "Top Top Middle Bottom Vertical Align items inside Row" at bounding box center [121, 326] width 201 height 60
click at [133, 307] on span "Top" at bounding box center [121, 310] width 201 height 29
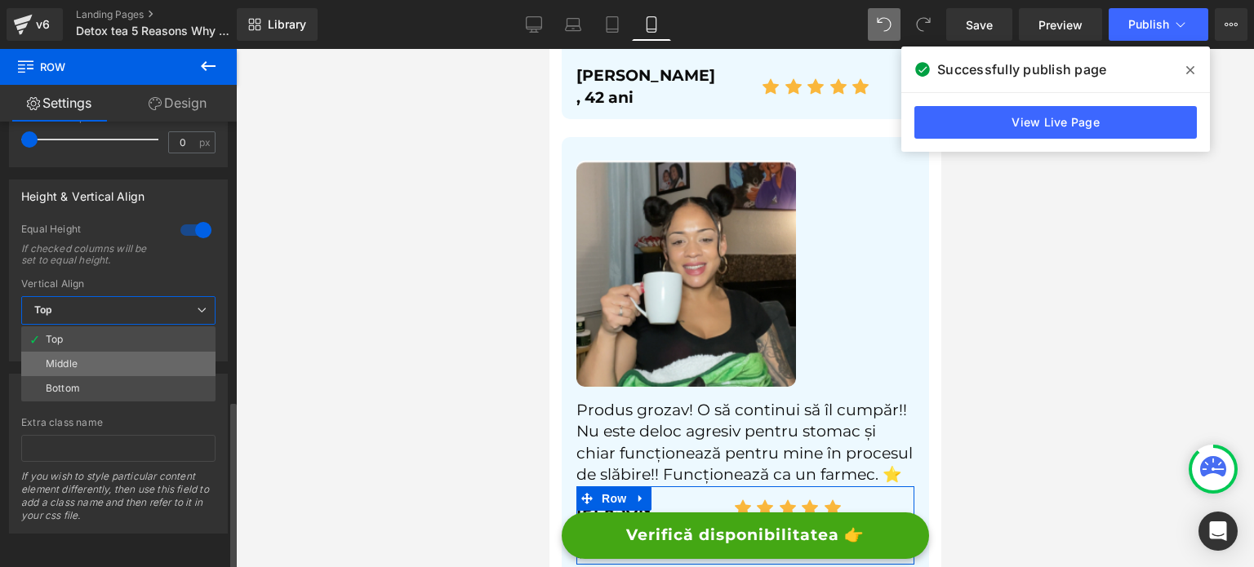
click at [109, 358] on li "Middle" at bounding box center [118, 364] width 194 height 24
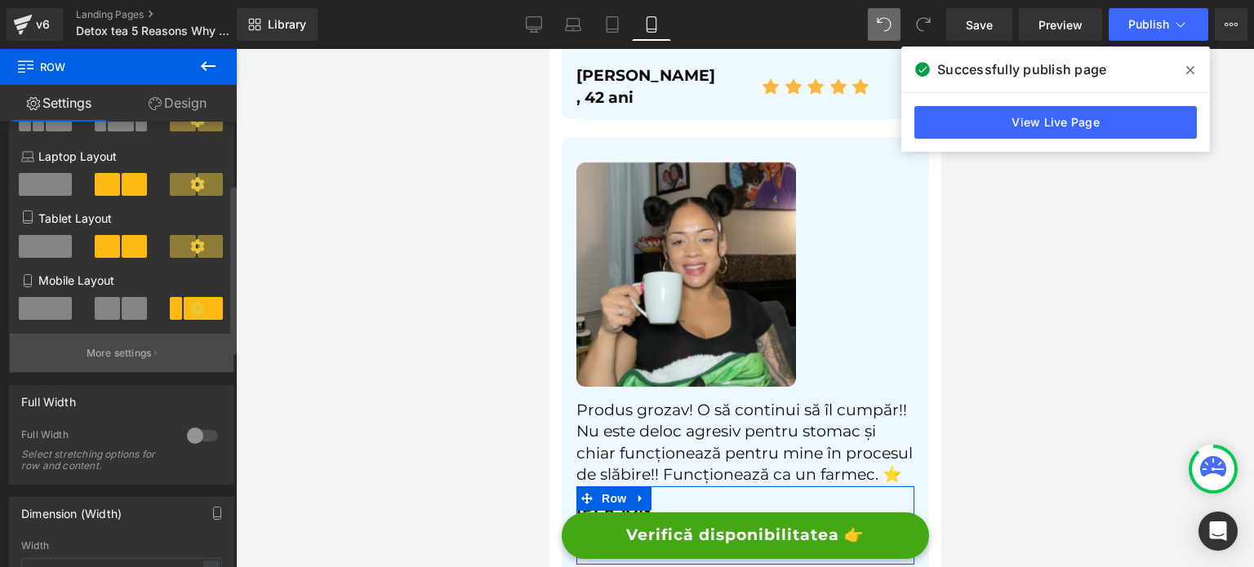
scroll to position [163, 0]
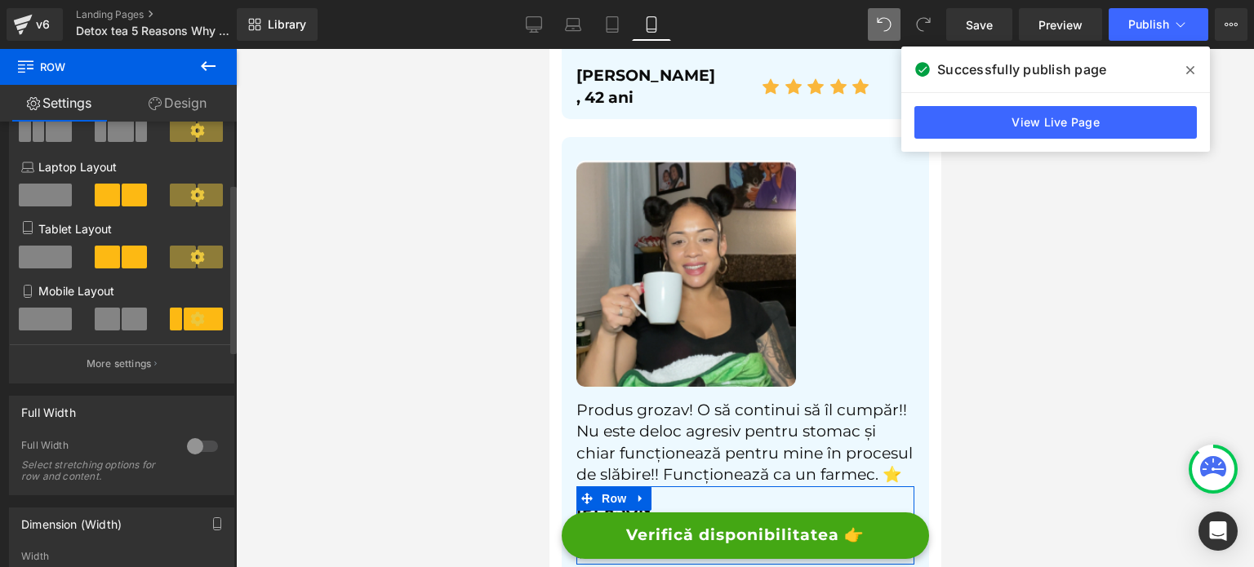
click at [105, 387] on div "Full Width 0 Full Width Select stretching options for row and content." at bounding box center [122, 440] width 244 height 112
click at [103, 367] on p "More settings" at bounding box center [119, 364] width 65 height 15
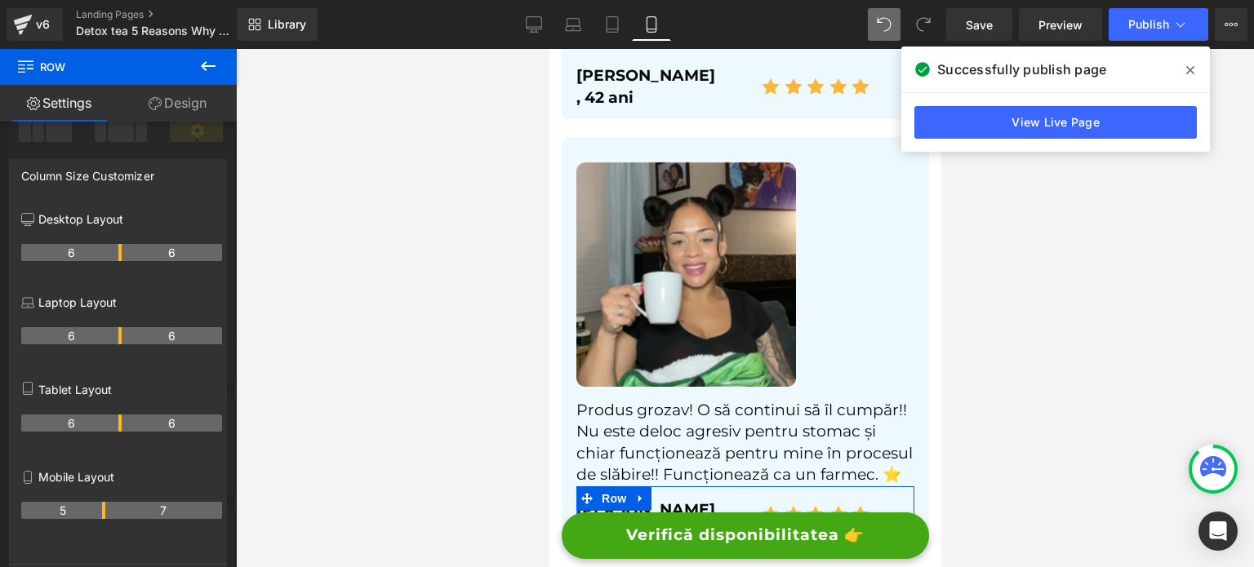
drag, startPoint x: 69, startPoint y: 520, endPoint x: 95, endPoint y: 515, distance: 26.6
click at [97, 518] on th "5" at bounding box center [63, 510] width 84 height 17
click at [509, 363] on div at bounding box center [745, 308] width 1018 height 518
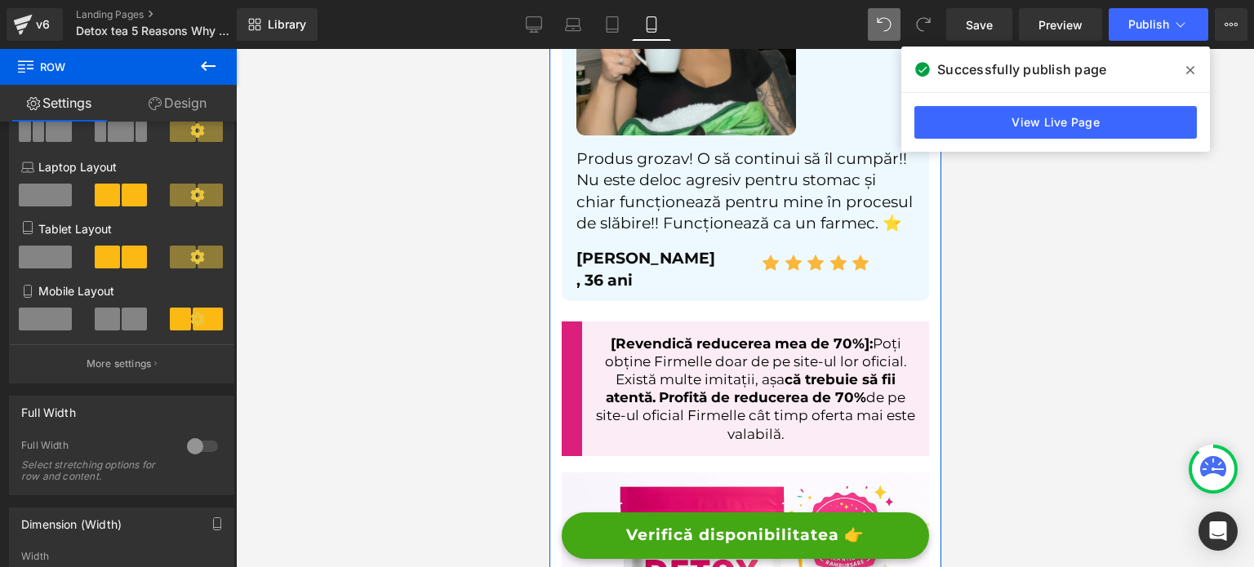
scroll to position [7757, 0]
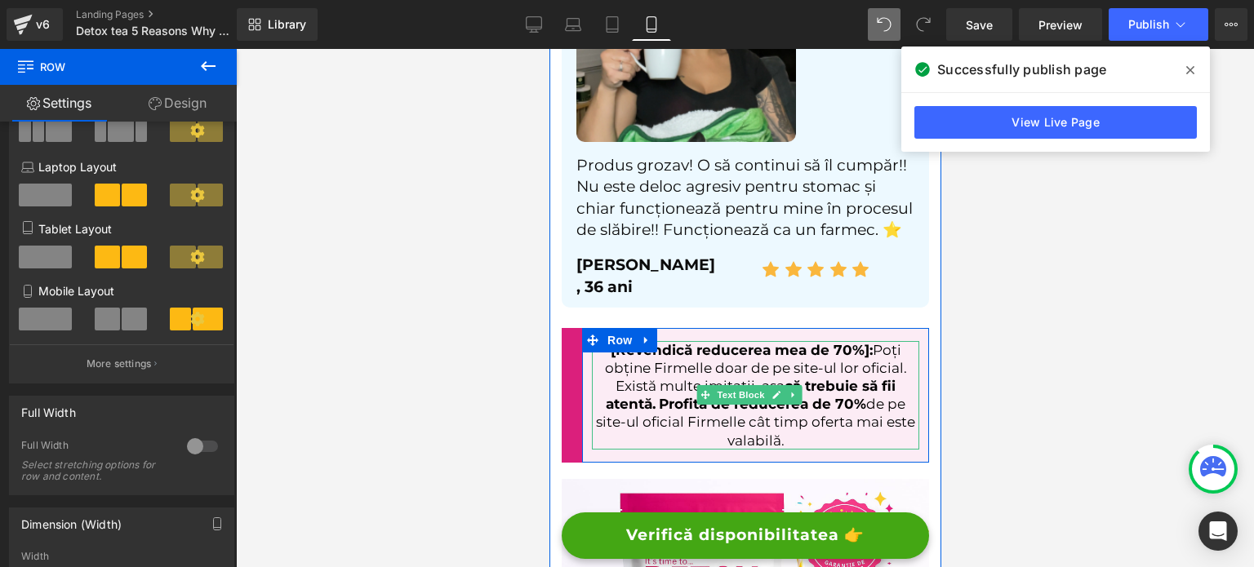
click at [621, 378] on span "că trebuie să fii atentă." at bounding box center [750, 395] width 290 height 34
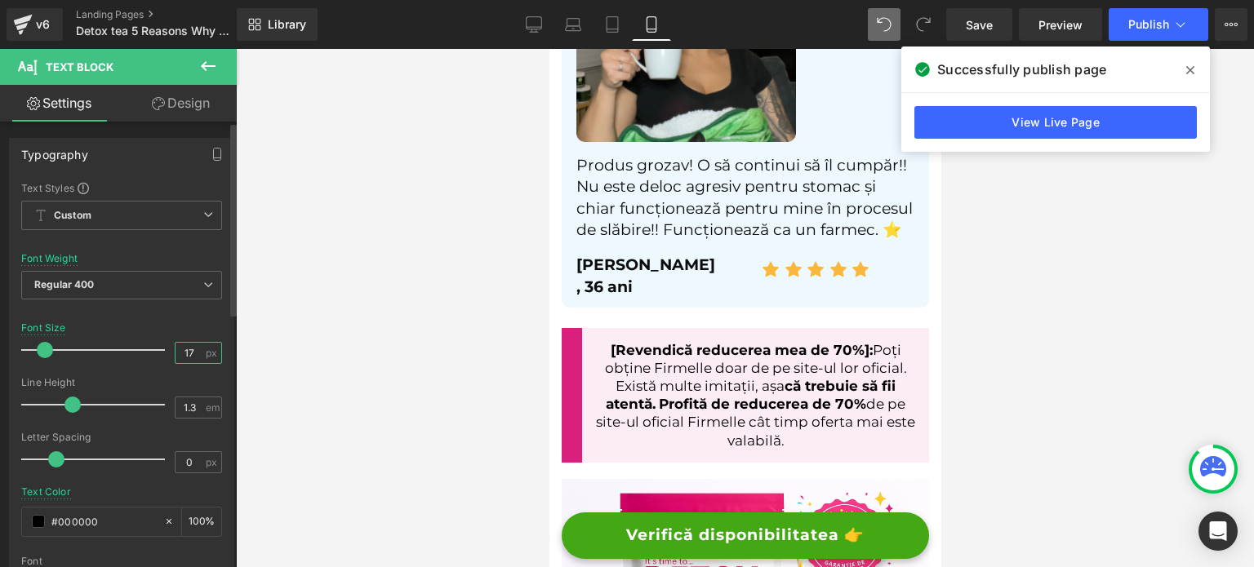
click at [193, 354] on input "17" at bounding box center [190, 353] width 29 height 20
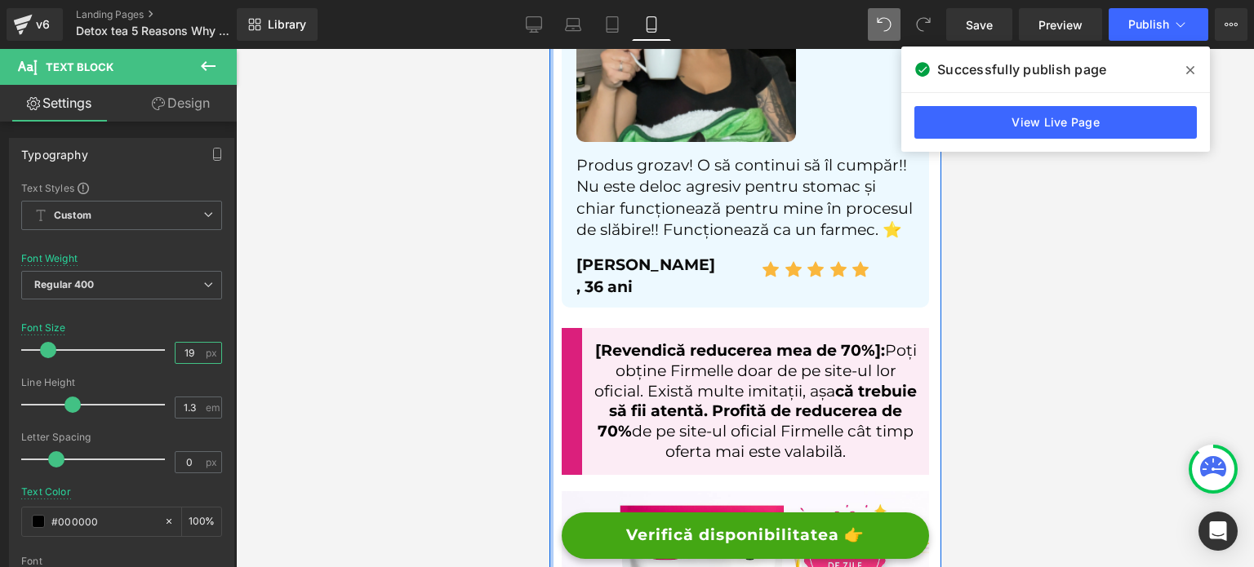
type input "19"
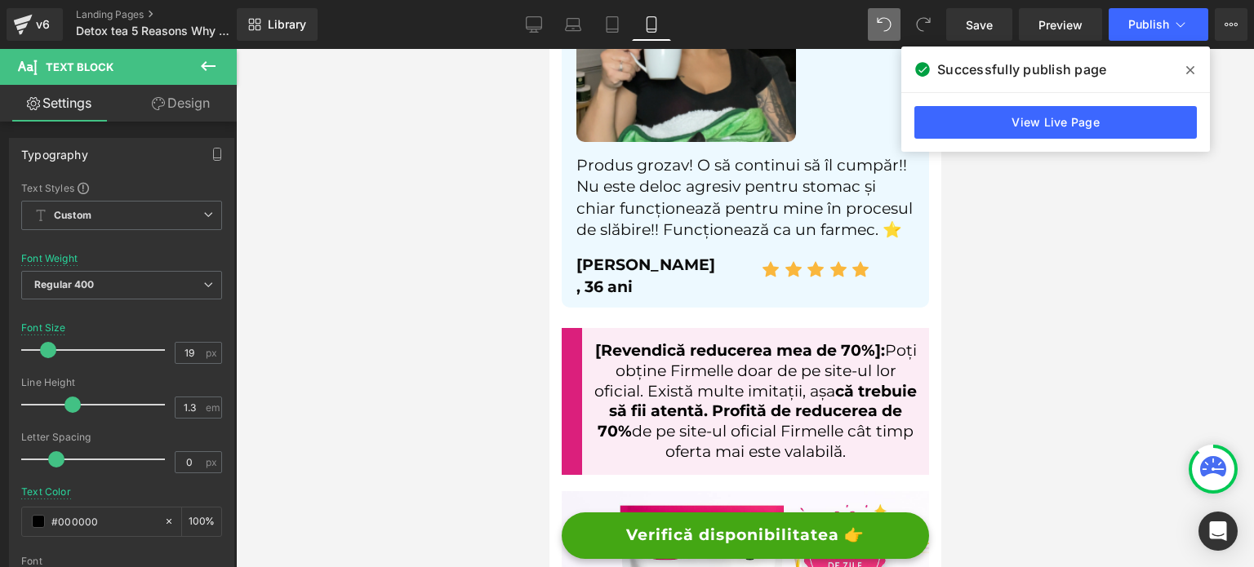
click at [399, 361] on div at bounding box center [745, 308] width 1018 height 518
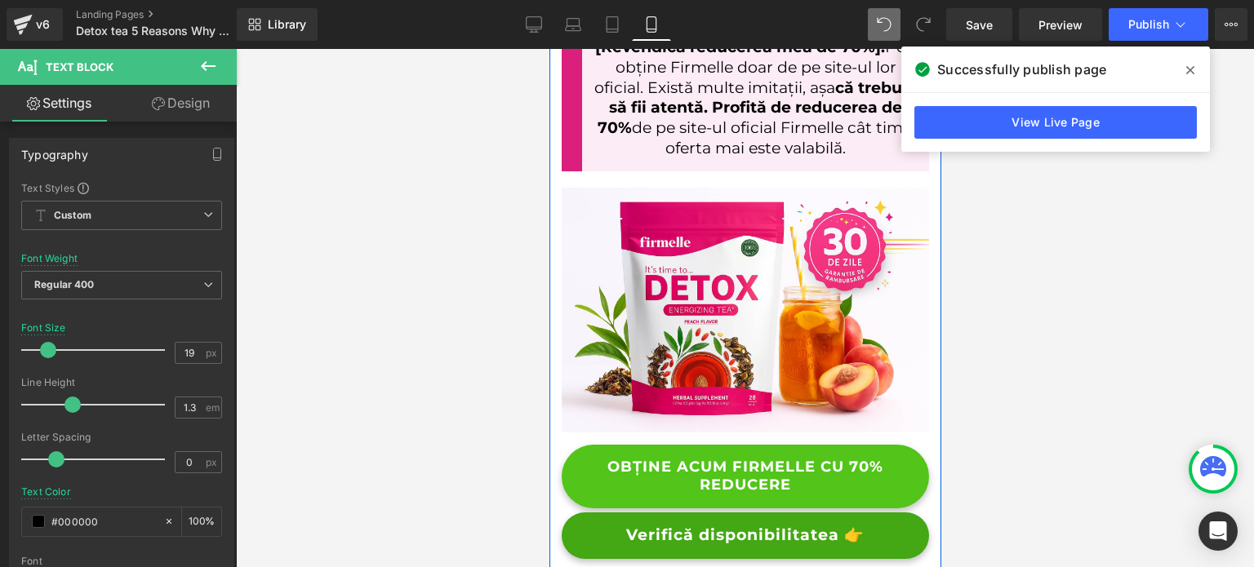
scroll to position [8165, 0]
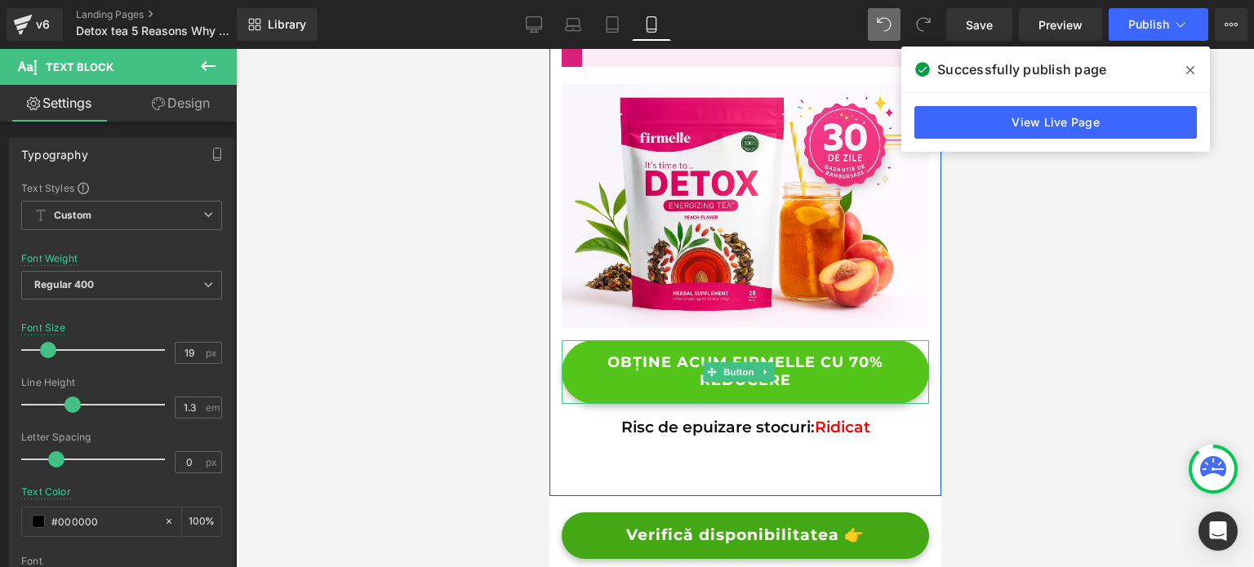
drag, startPoint x: 738, startPoint y: 287, endPoint x: 675, endPoint y: 303, distance: 64.8
click at [738, 363] on span "Button" at bounding box center [739, 373] width 38 height 20
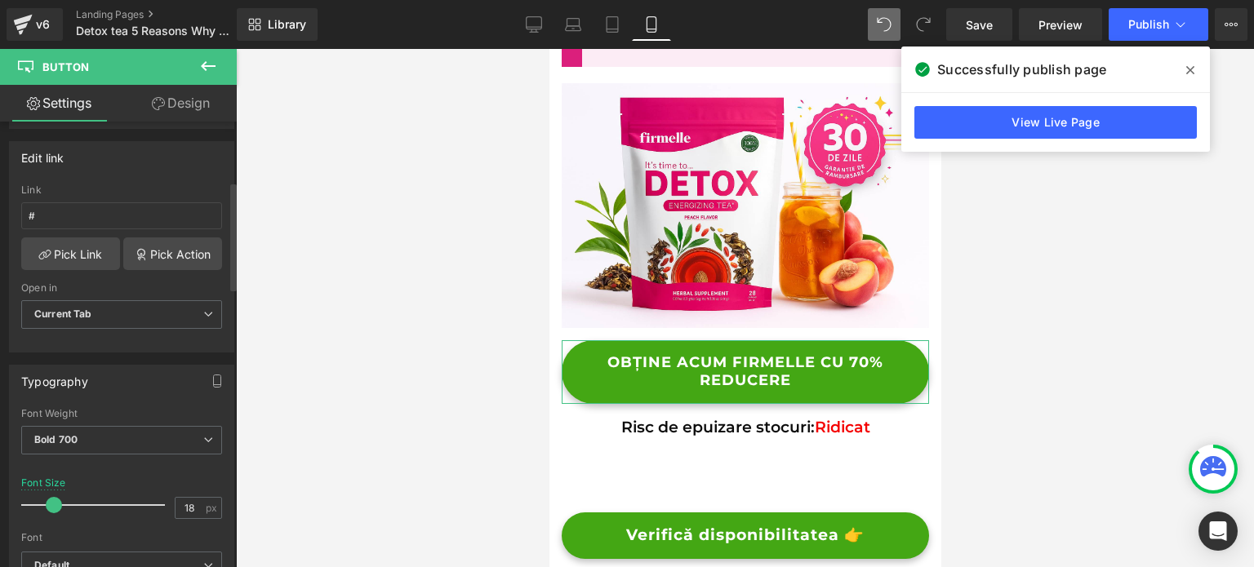
scroll to position [490, 0]
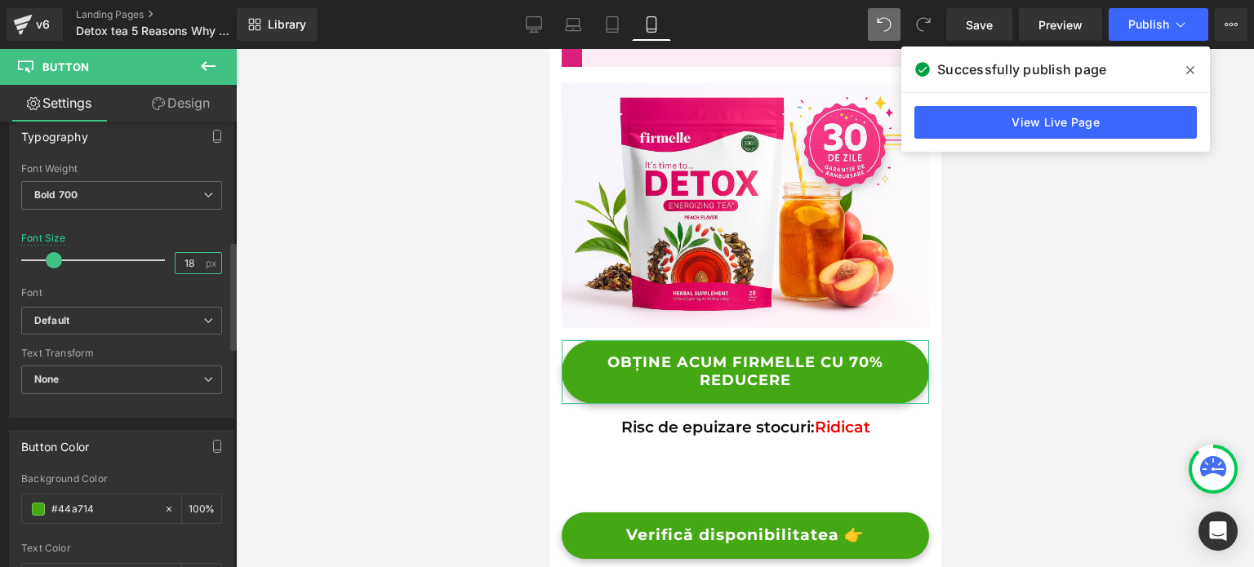
click at [192, 265] on input "18" at bounding box center [190, 263] width 29 height 20
type input "18"
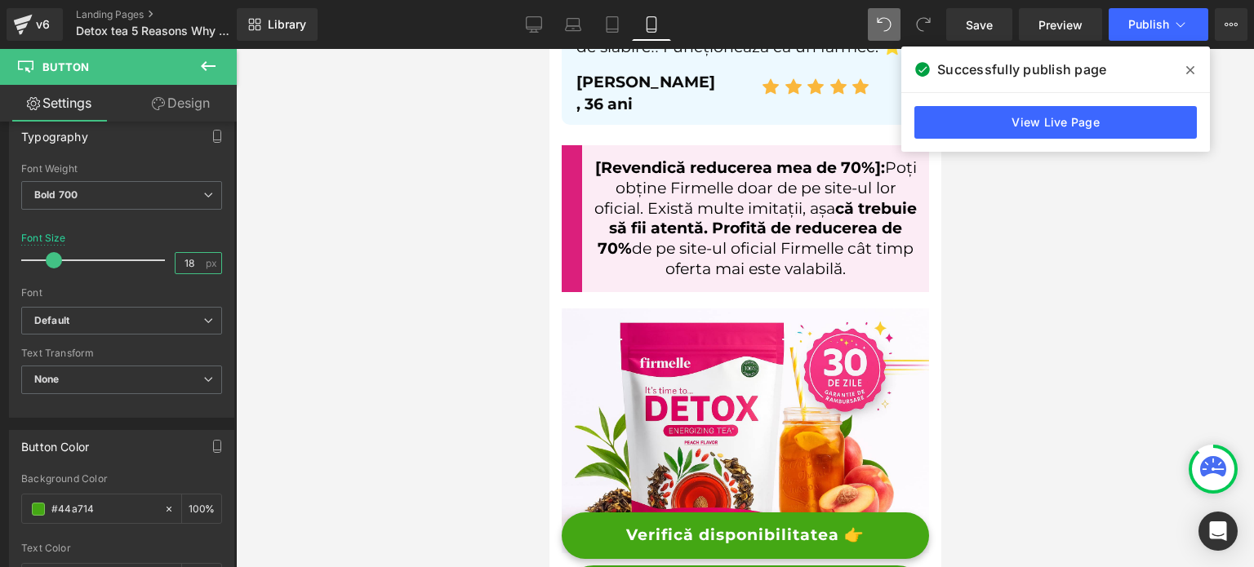
scroll to position [7920, 0]
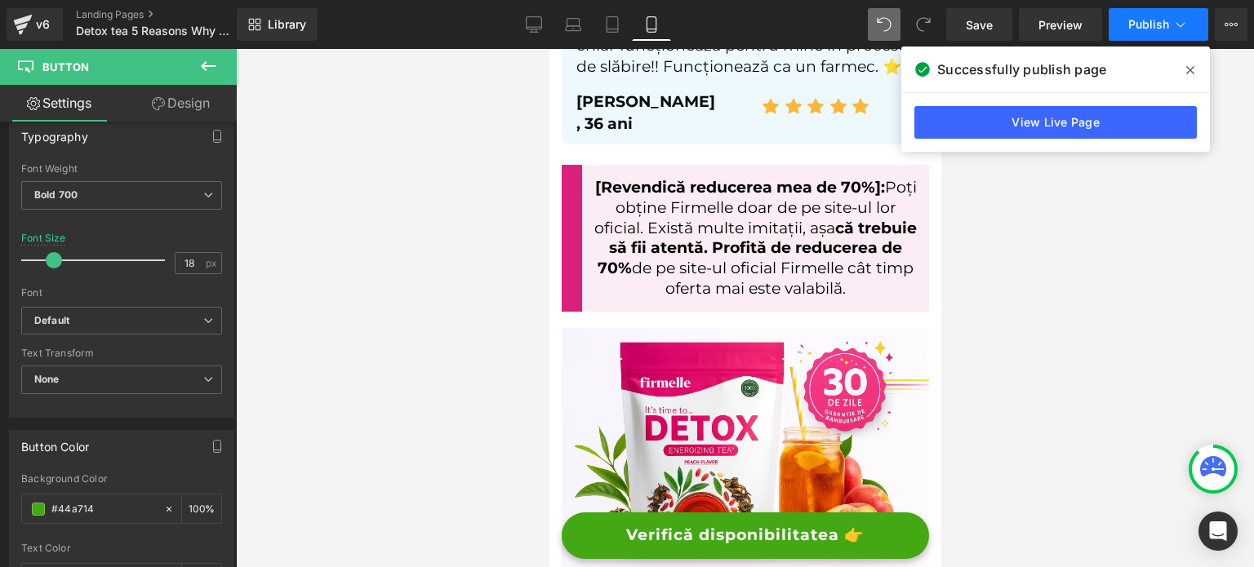
click at [1179, 19] on icon at bounding box center [1180, 24] width 16 height 16
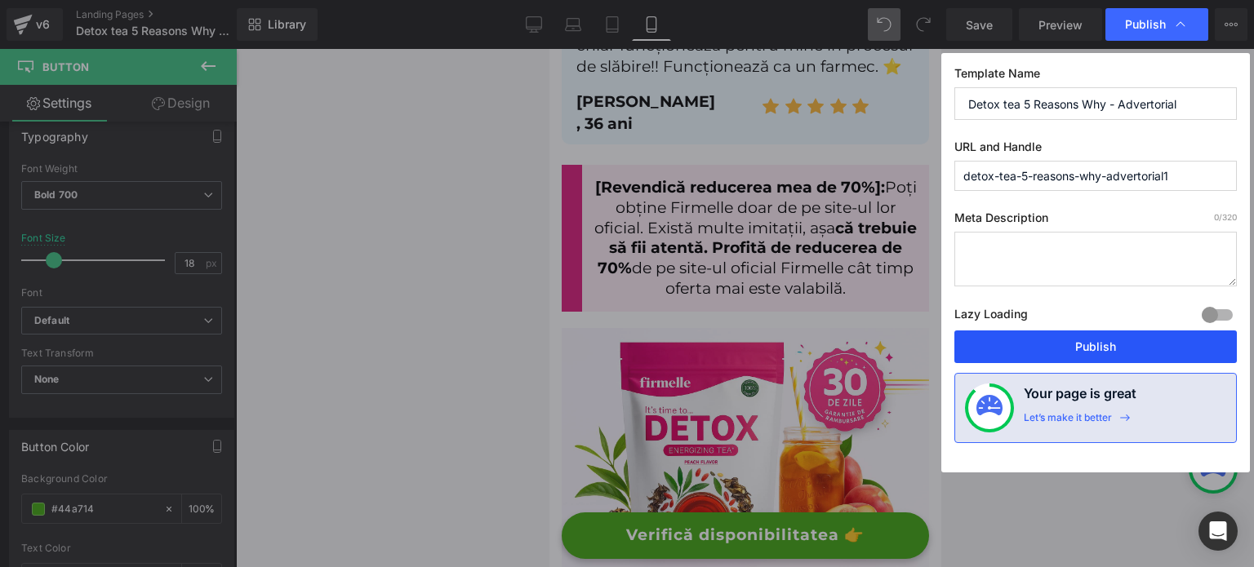
click at [1071, 349] on button "Publish" at bounding box center [1095, 347] width 283 height 33
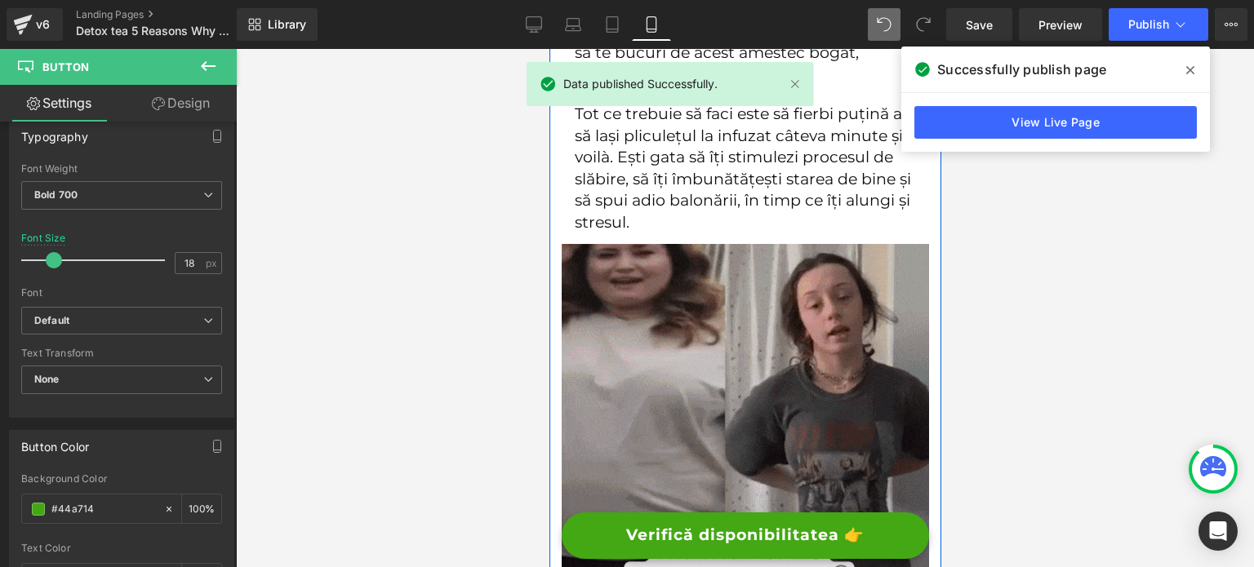
scroll to position [4981, 0]
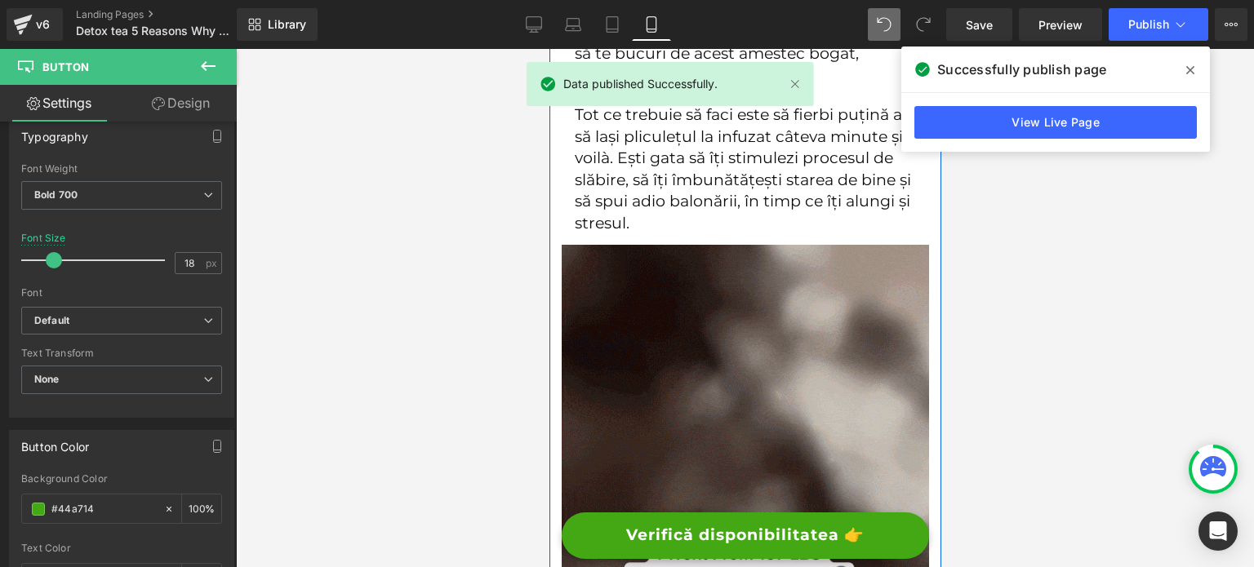
click at [719, 300] on img at bounding box center [744, 428] width 367 height 367
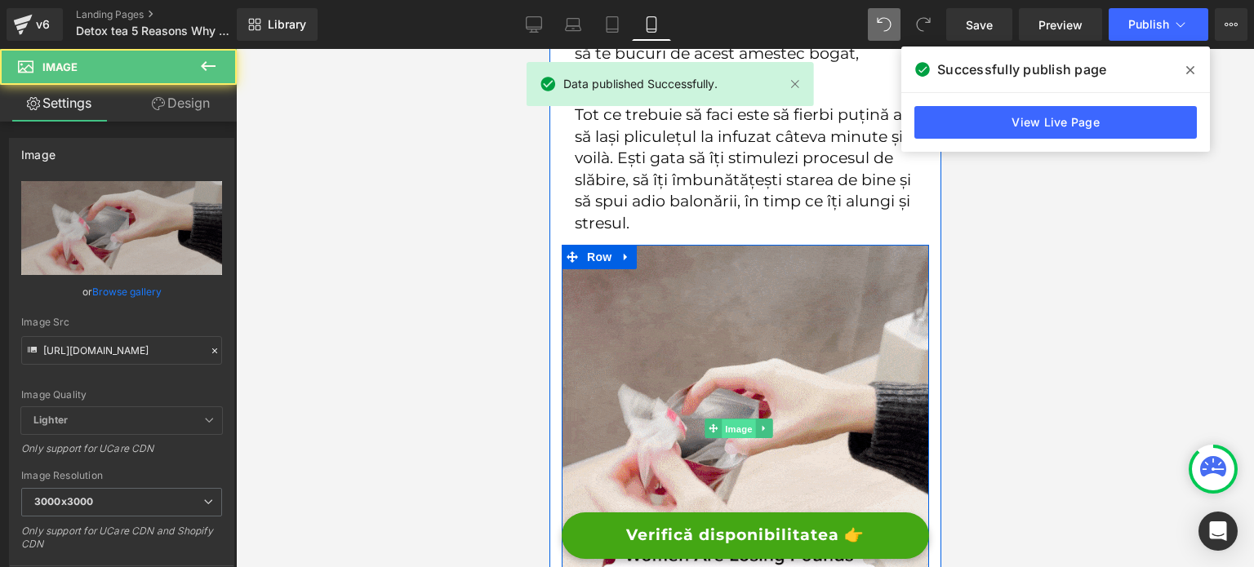
click at [726, 419] on span "Image" at bounding box center [739, 429] width 34 height 20
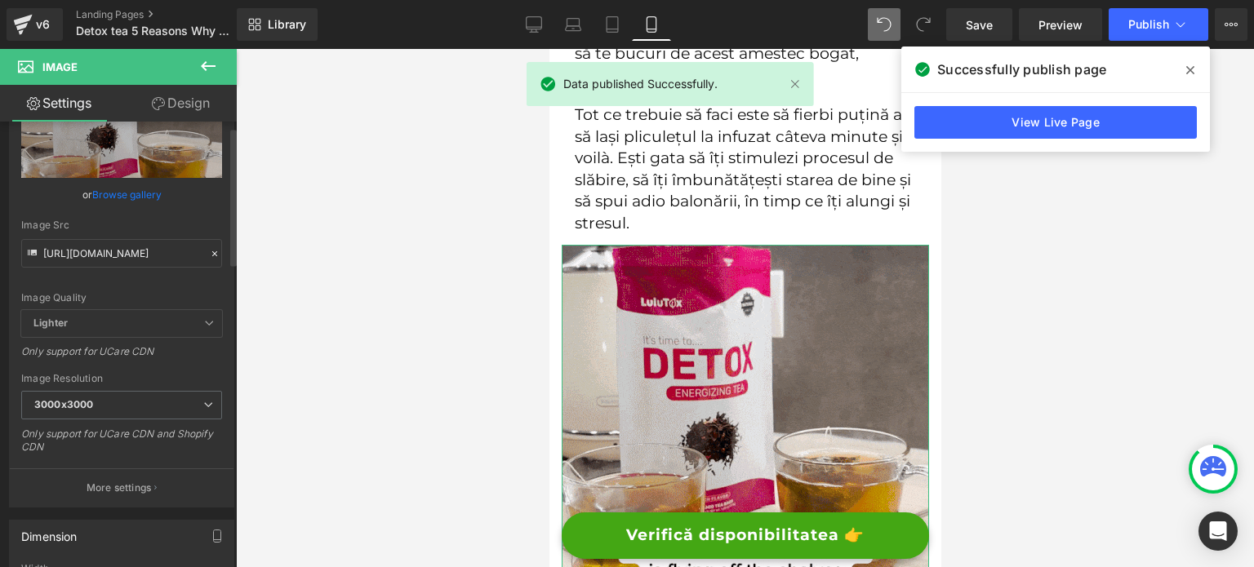
scroll to position [408, 0]
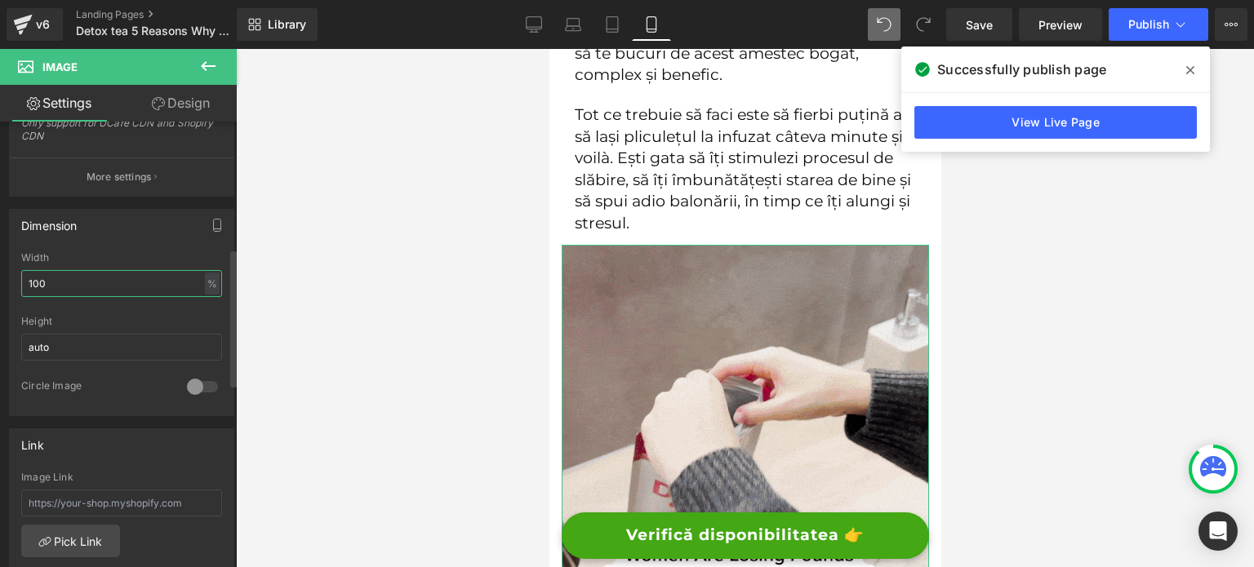
click at [94, 287] on input "100" at bounding box center [121, 283] width 201 height 27
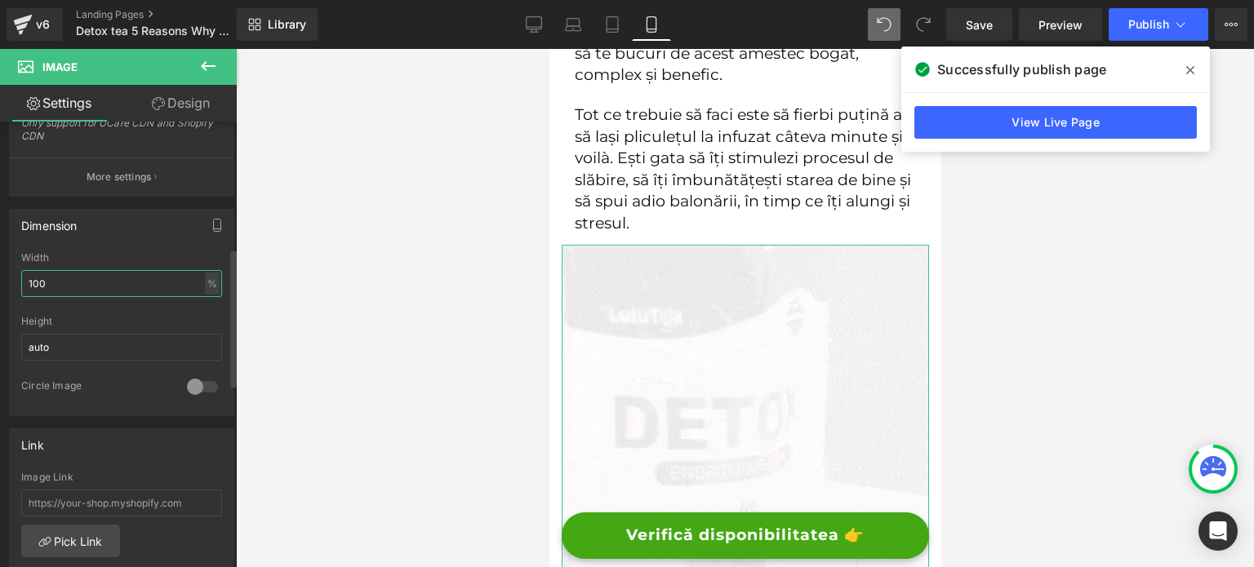
click at [94, 287] on input "100" at bounding box center [121, 283] width 201 height 27
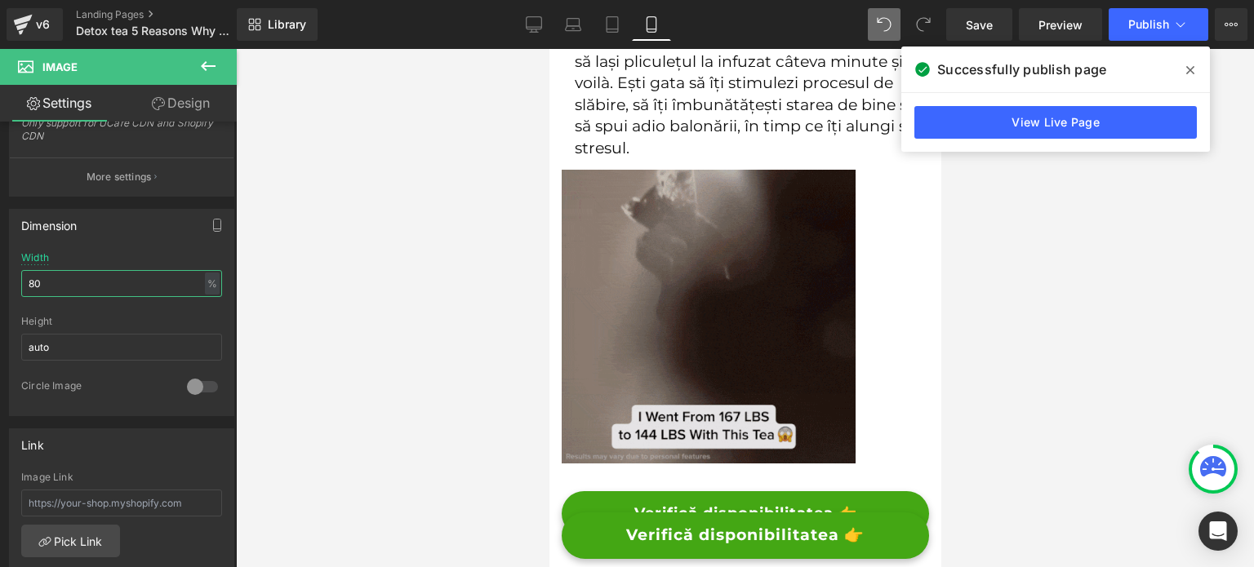
scroll to position [5062, 0]
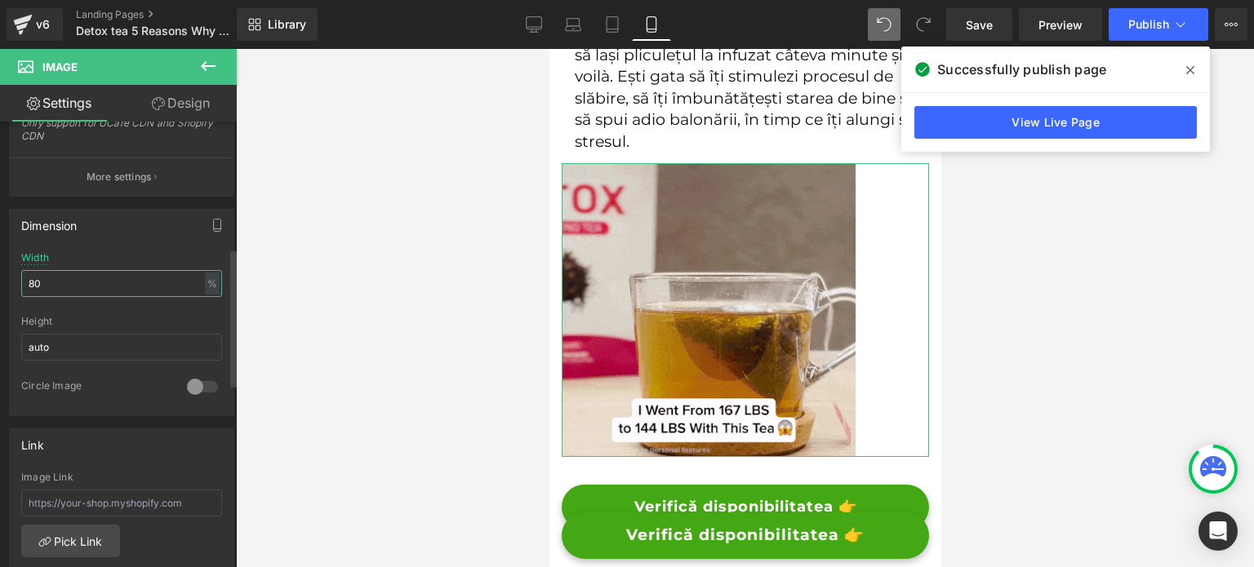
click at [82, 289] on input "80" at bounding box center [121, 283] width 201 height 27
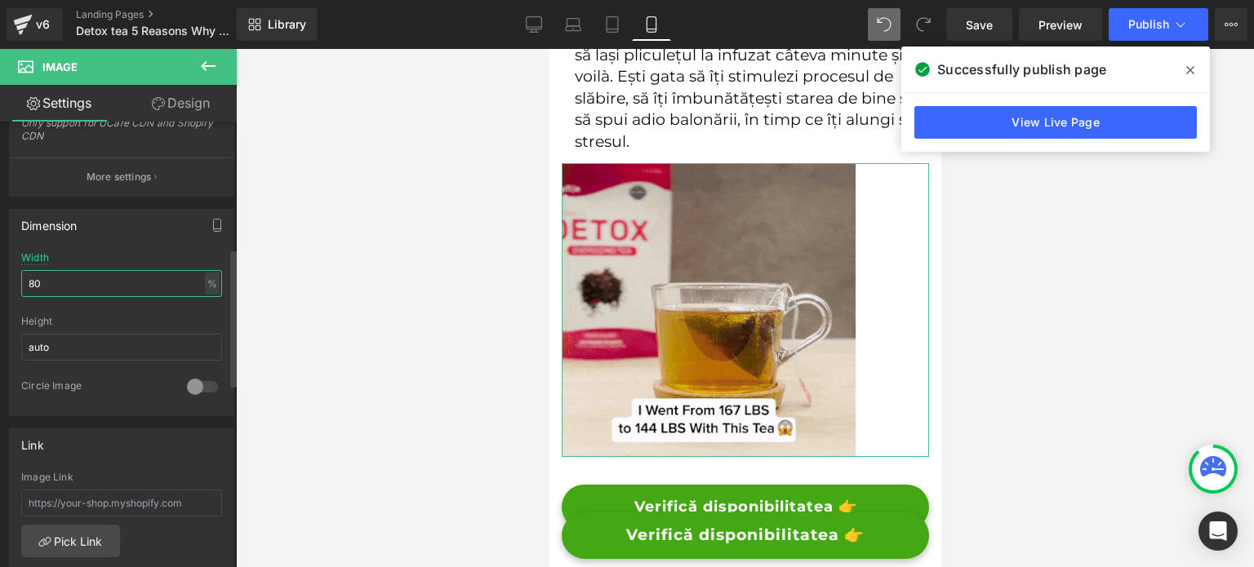
click at [82, 289] on input "80" at bounding box center [121, 283] width 201 height 27
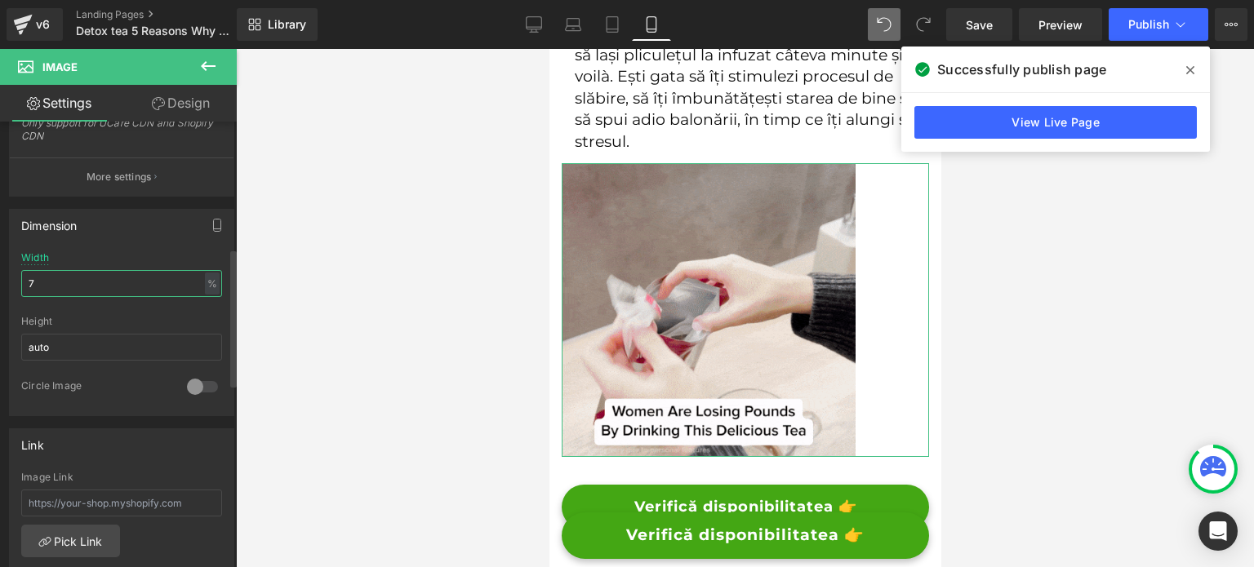
type input "75"
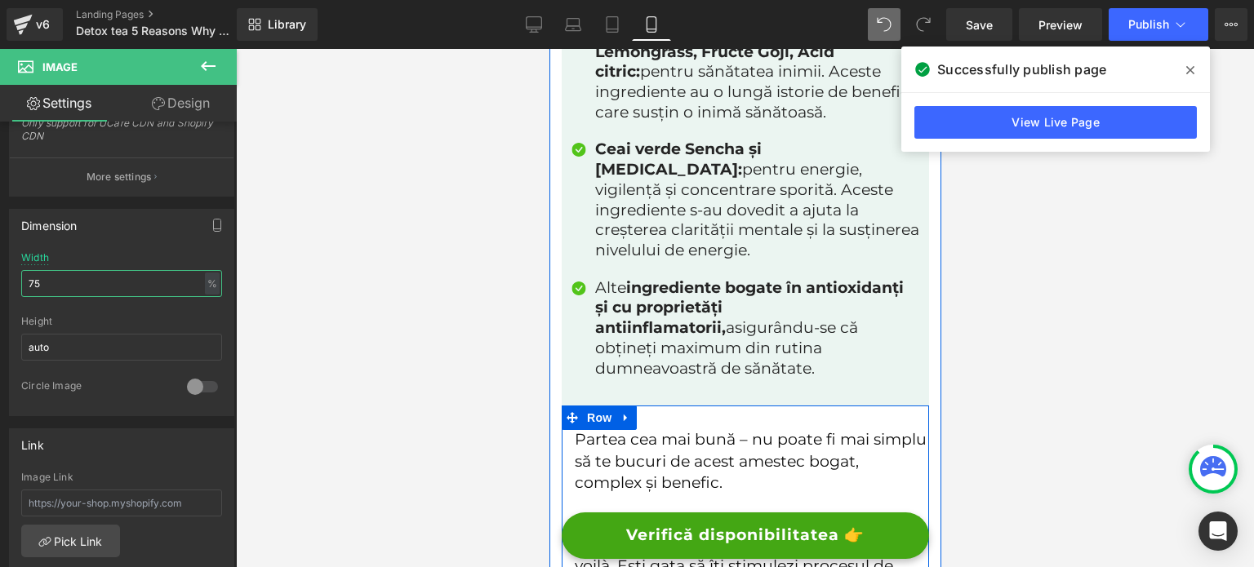
scroll to position [4572, 0]
click at [596, 406] on span "Row" at bounding box center [598, 418] width 33 height 24
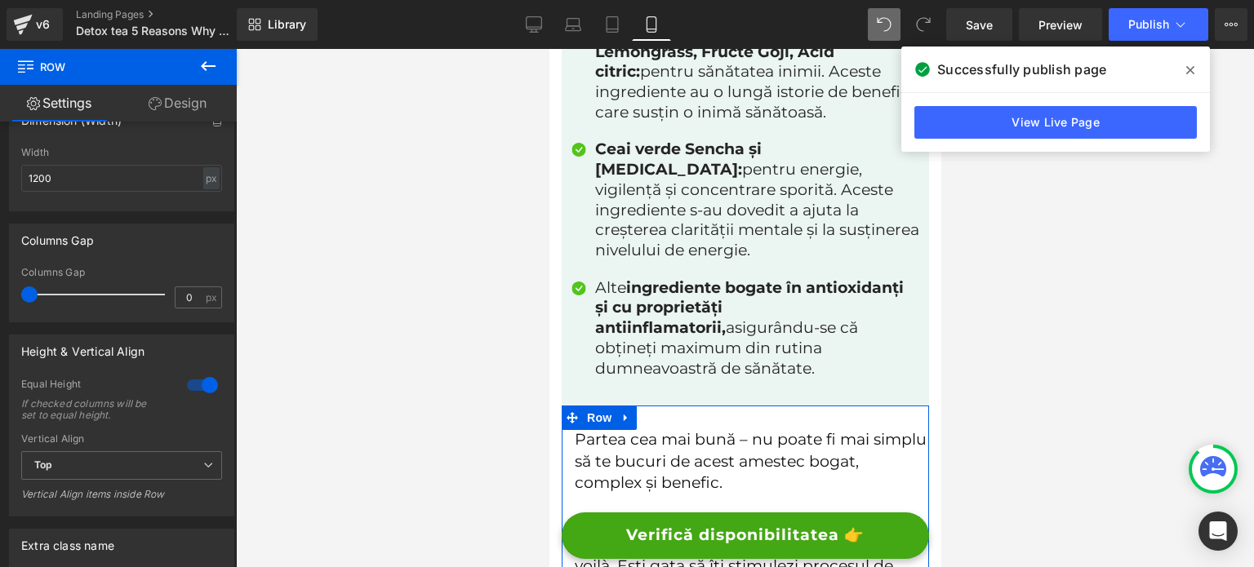
scroll to position [572, 0]
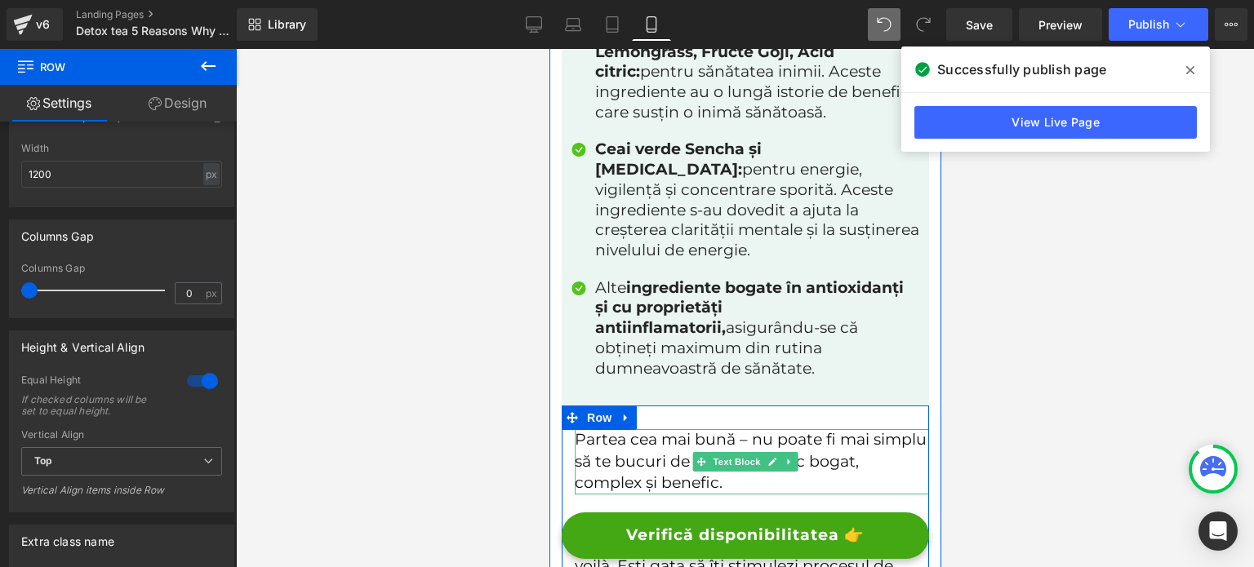
click at [592, 429] on p "Partea cea mai bună – nu poate fi mai simplu să te bucuri de acest amestec boga…" at bounding box center [751, 461] width 354 height 65
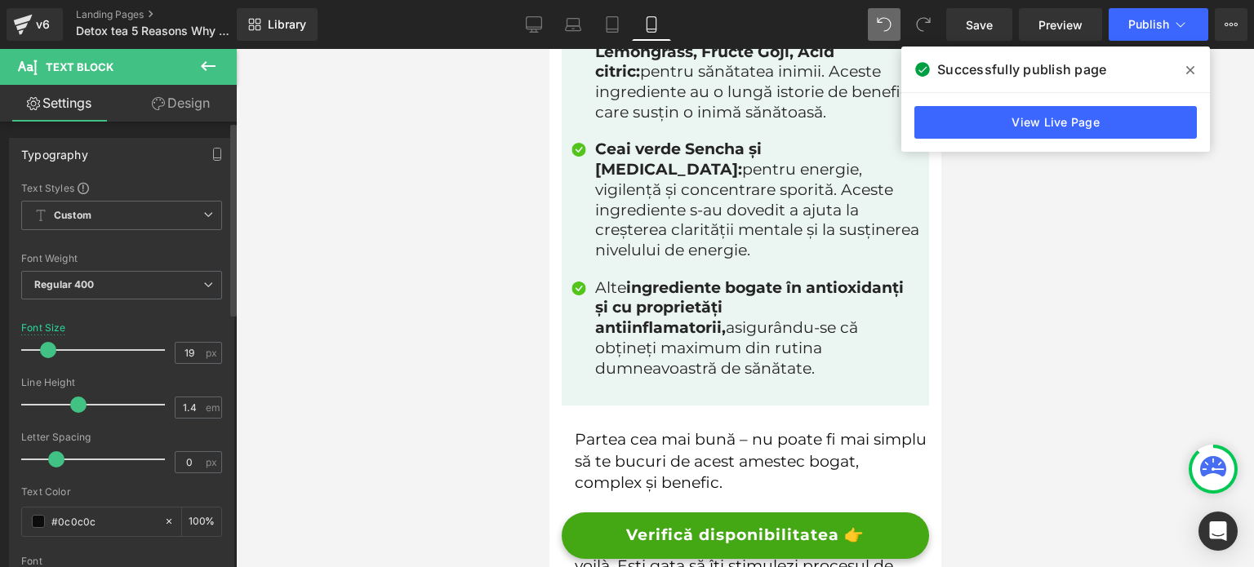
drag, startPoint x: 163, startPoint y: 105, endPoint x: 78, endPoint y: 218, distance: 142.2
click at [163, 106] on link "Design" at bounding box center [181, 103] width 118 height 37
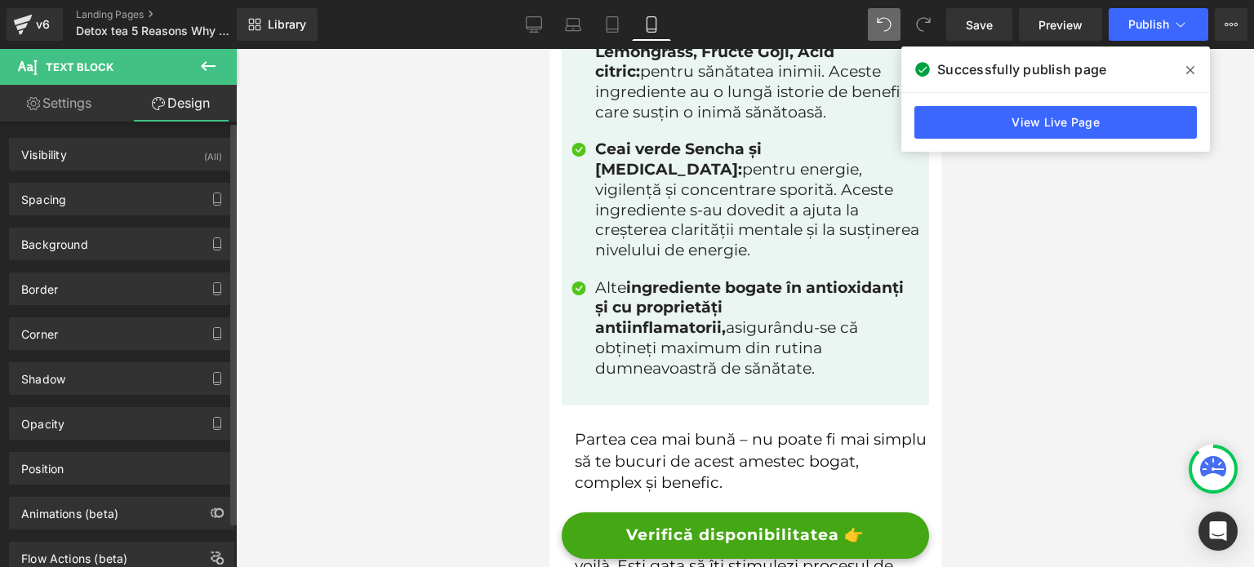
click at [76, 218] on div "Background Color & Image color Color transparent 0 % Image Replace Image Upload…" at bounding box center [122, 238] width 244 height 45
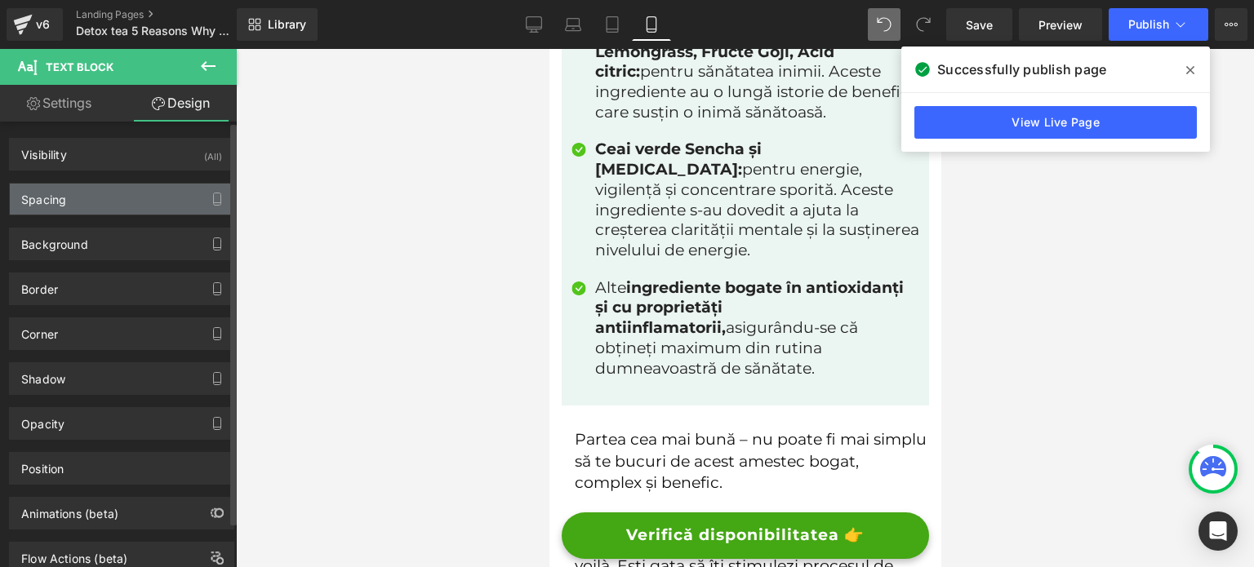
click at [75, 202] on div "Spacing" at bounding box center [122, 199] width 224 height 31
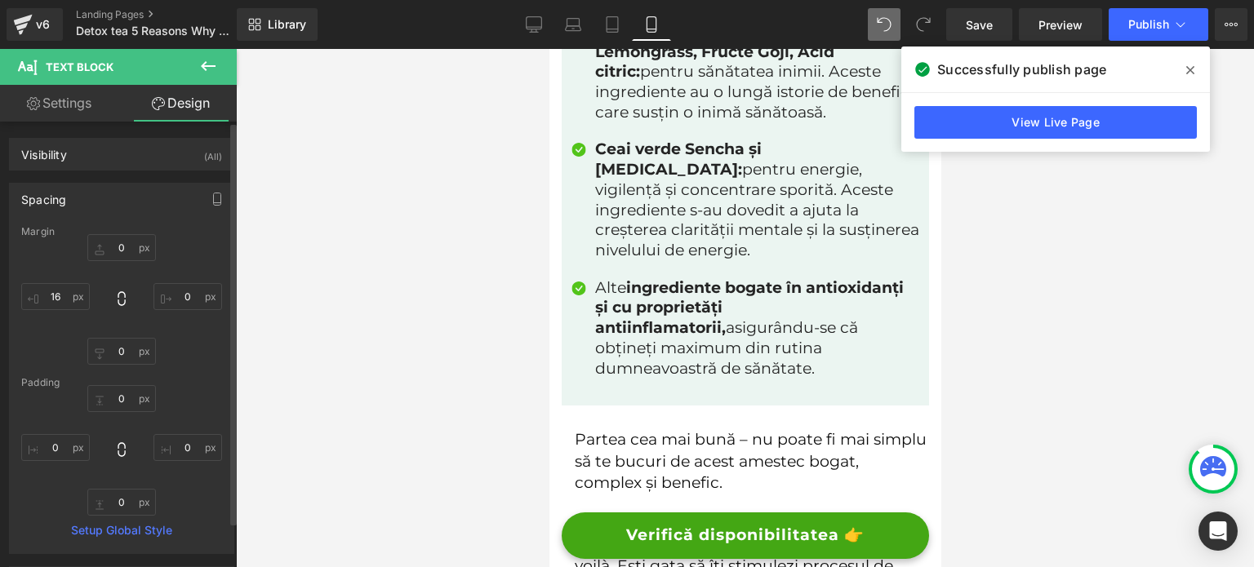
click at [50, 282] on div "0 0 0 16" at bounding box center [121, 299] width 201 height 131
click at [57, 296] on input "16" at bounding box center [55, 296] width 69 height 27
type input "0"
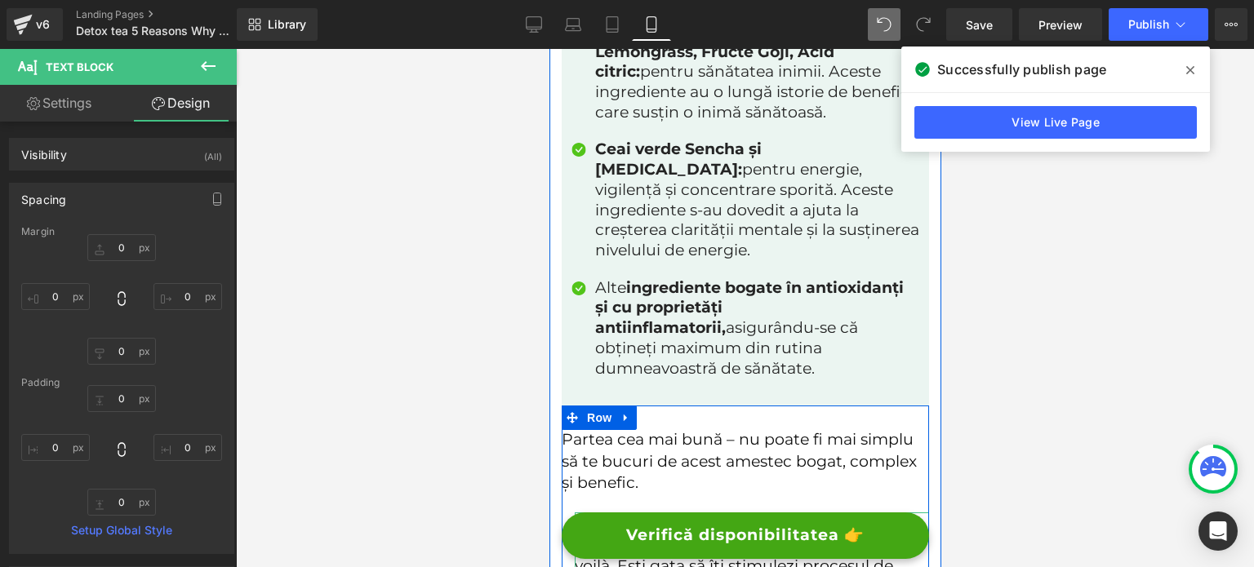
click at [647, 513] on p "Tot ce trebuie să faci este să fierbi puțină apă, să lași pliculețul la infuzat…" at bounding box center [751, 578] width 354 height 131
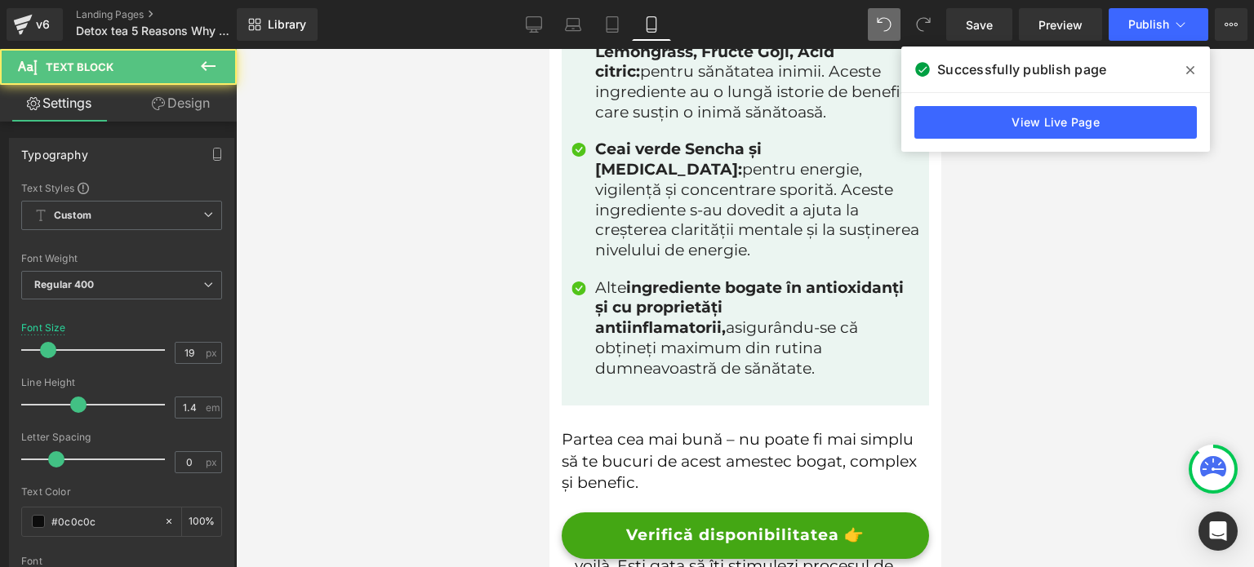
click at [185, 107] on link "Design" at bounding box center [181, 103] width 118 height 37
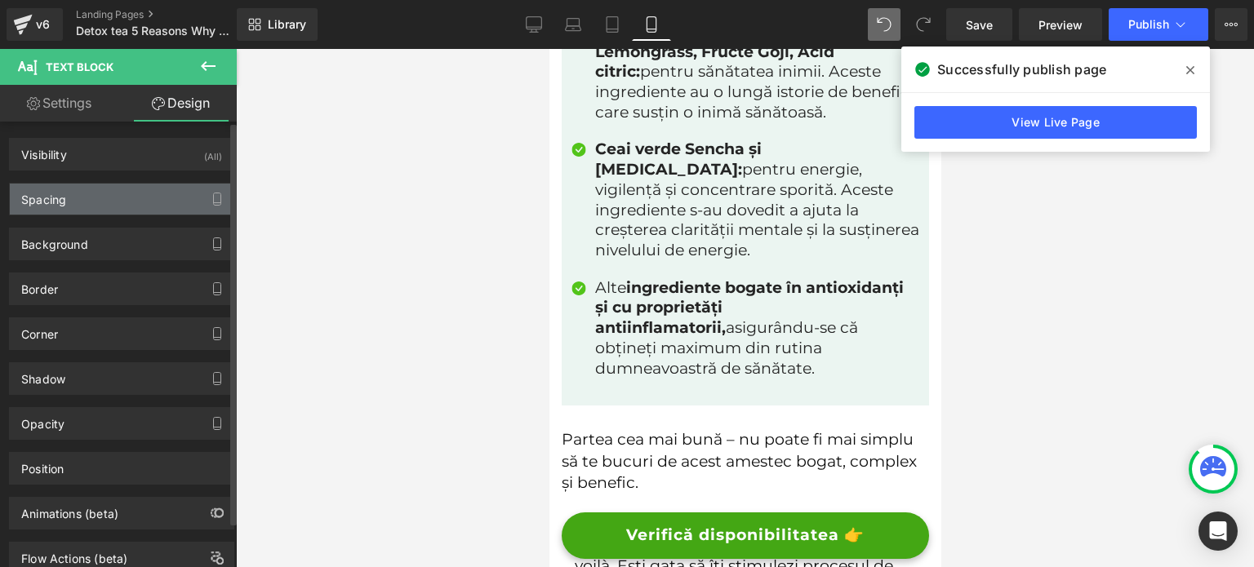
click at [105, 196] on div "Spacing" at bounding box center [122, 199] width 224 height 31
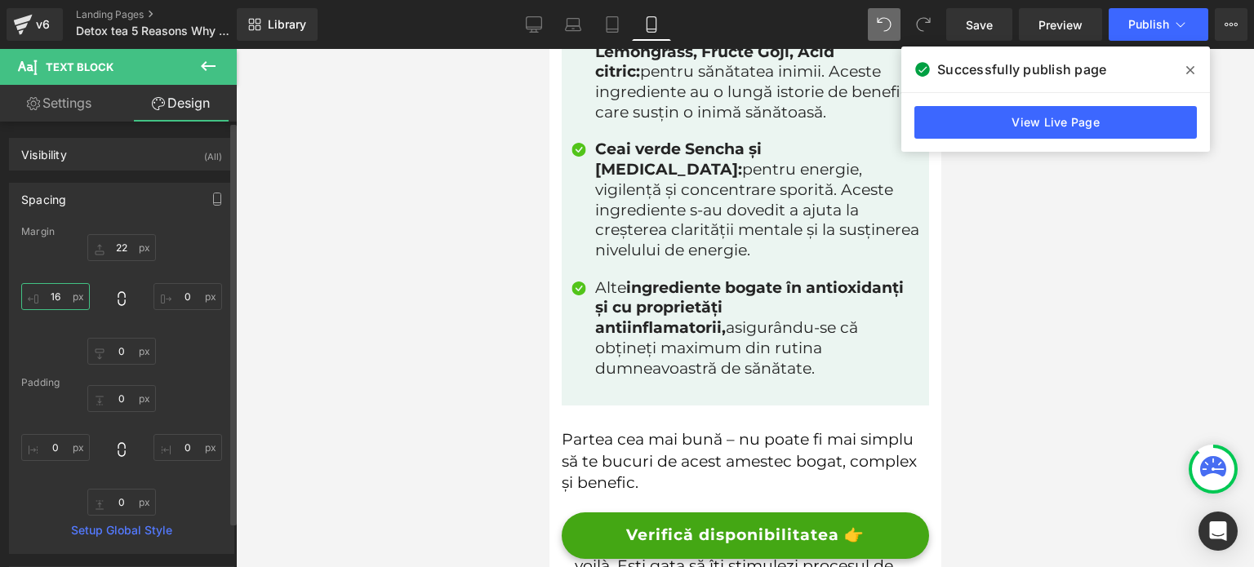
click at [72, 291] on input "16" at bounding box center [55, 296] width 69 height 27
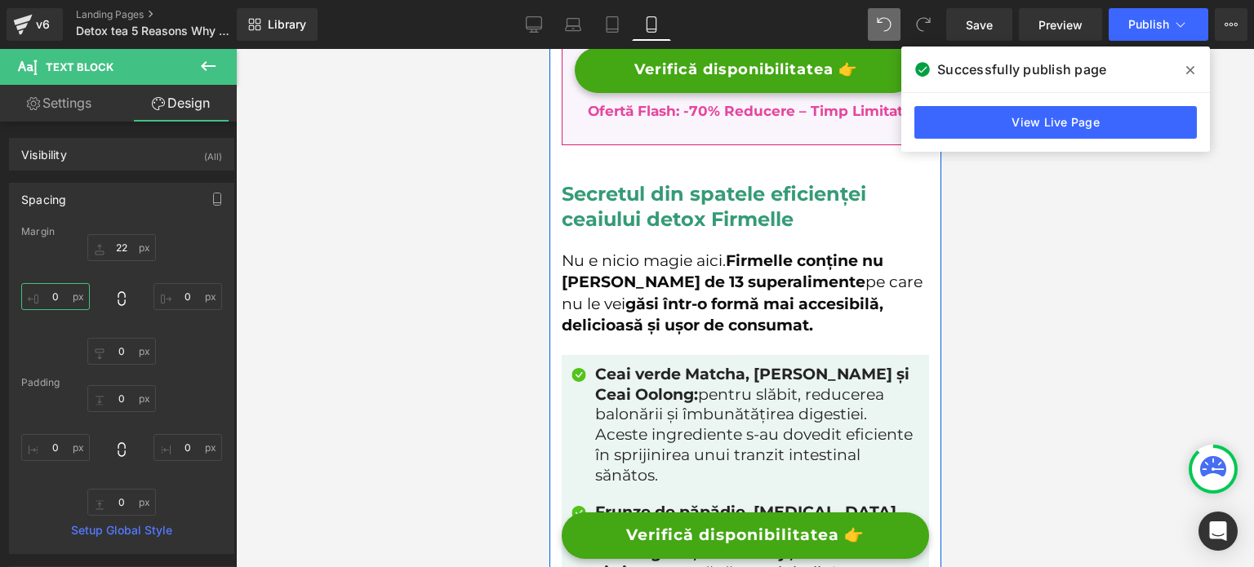
scroll to position [4082, 0]
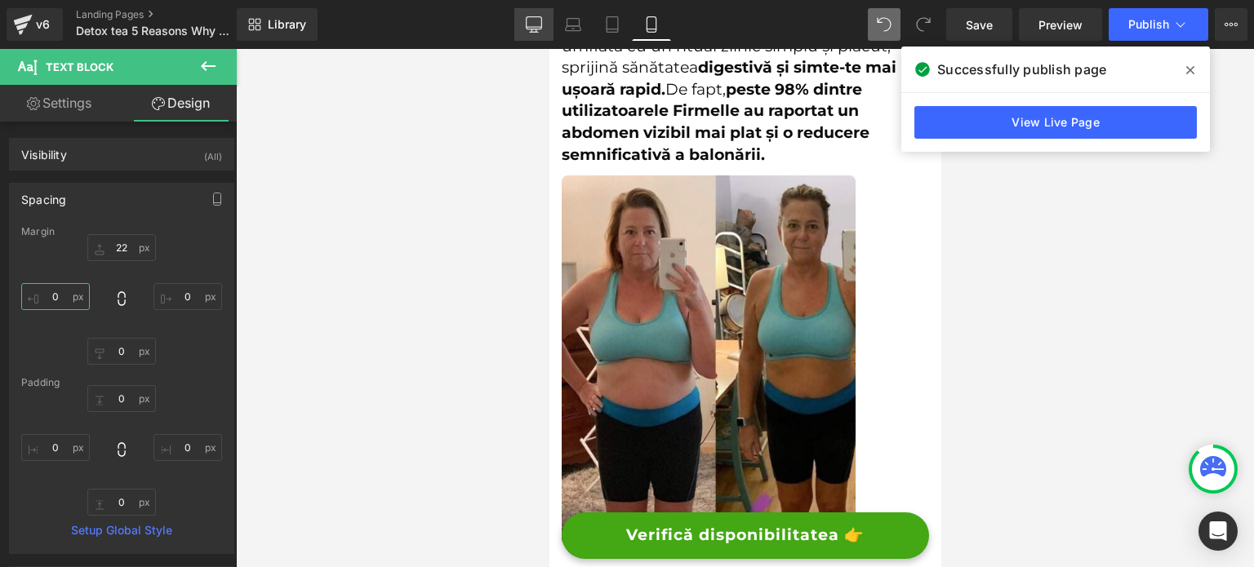
type input "0"
click at [528, 36] on link "Desktop" at bounding box center [533, 24] width 39 height 33
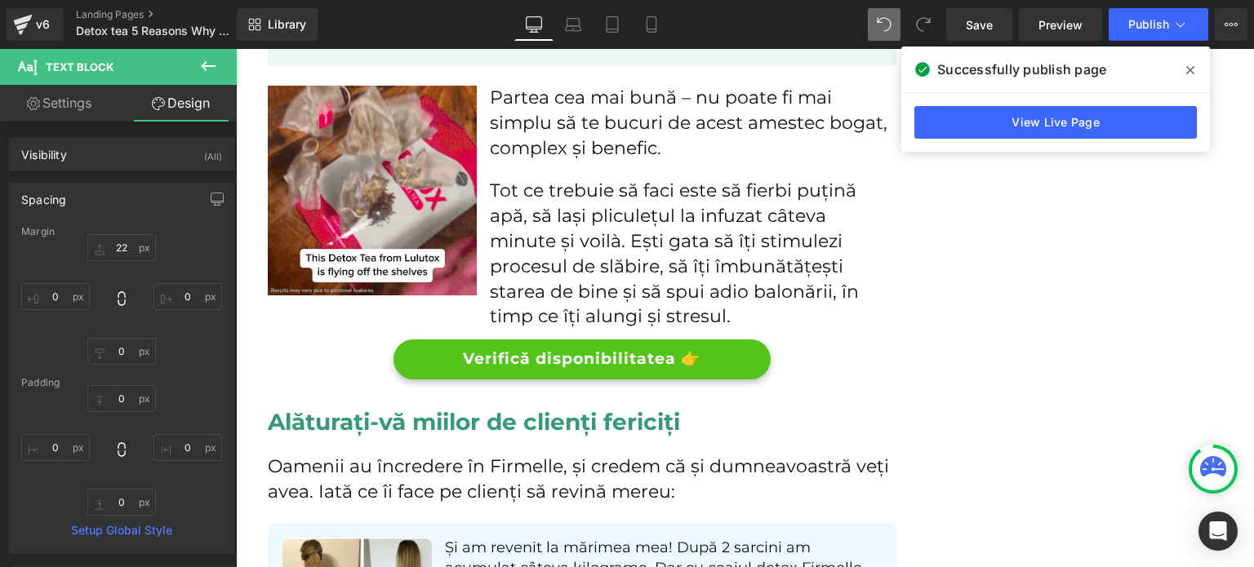
scroll to position [3717, 0]
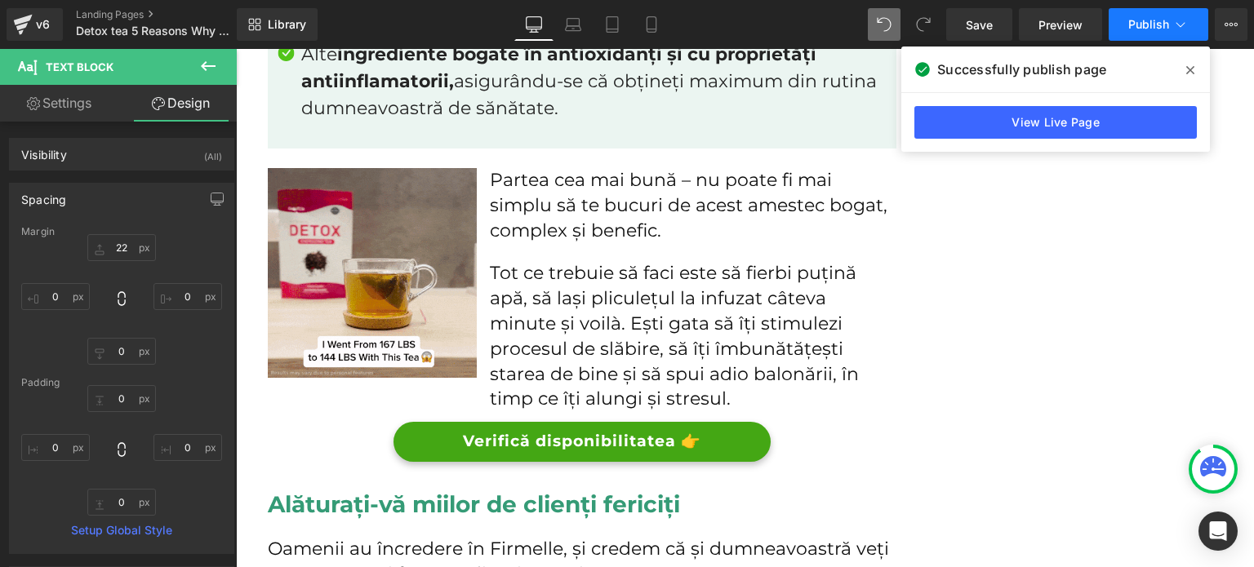
click at [1168, 39] on button "Publish" at bounding box center [1159, 24] width 100 height 33
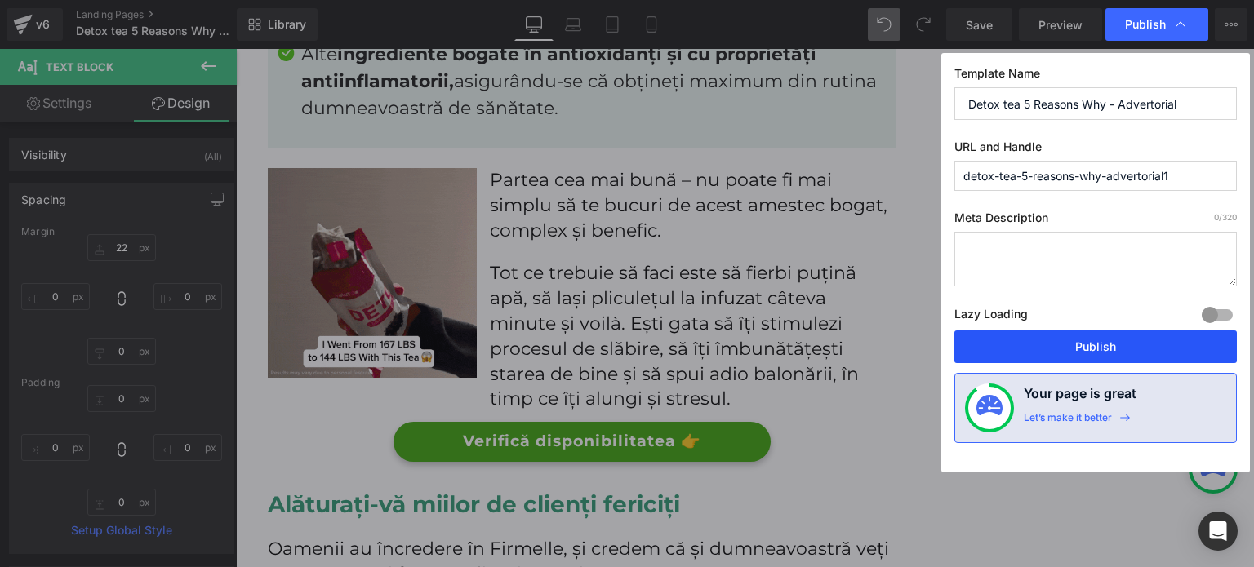
click at [1060, 347] on button "Publish" at bounding box center [1095, 347] width 283 height 33
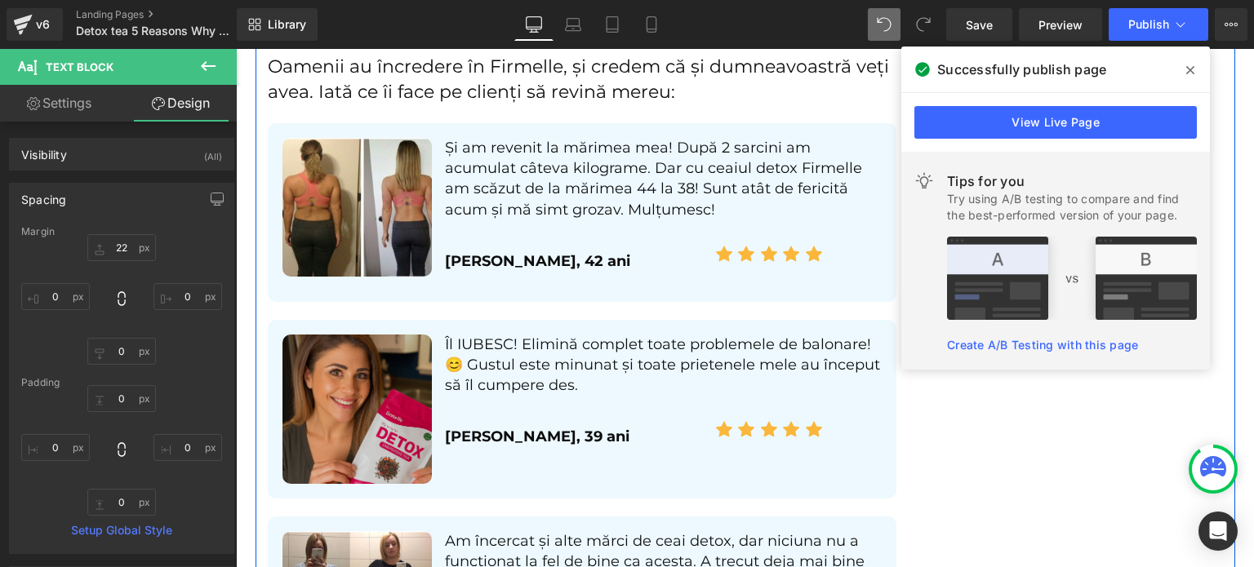
scroll to position [4451, 0]
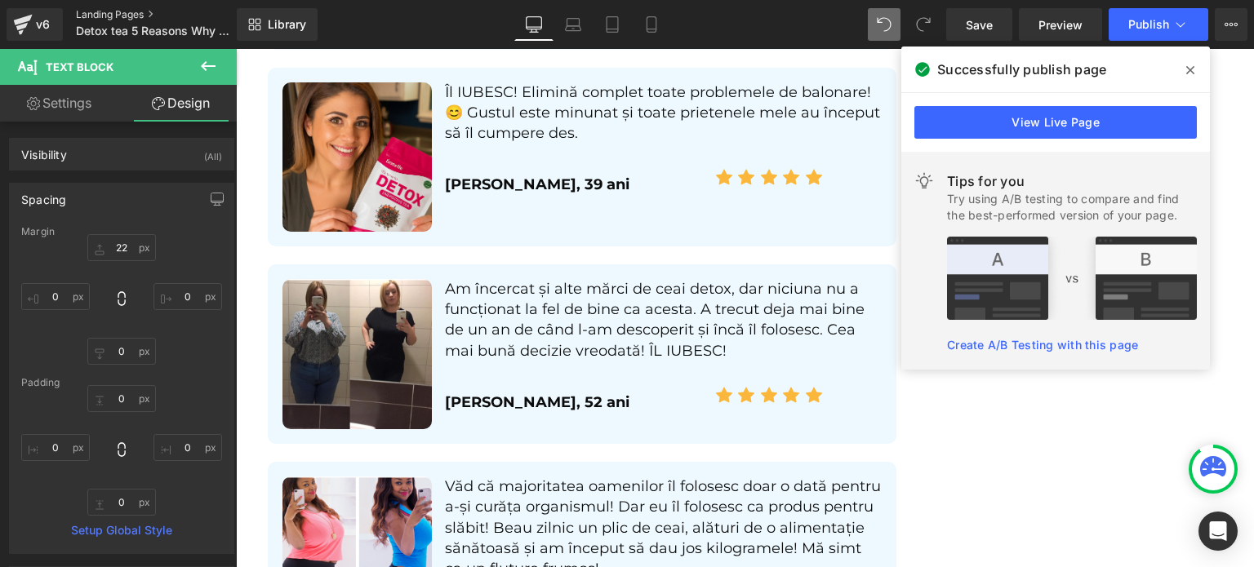
click at [128, 14] on link "Landing Pages" at bounding box center [170, 14] width 188 height 13
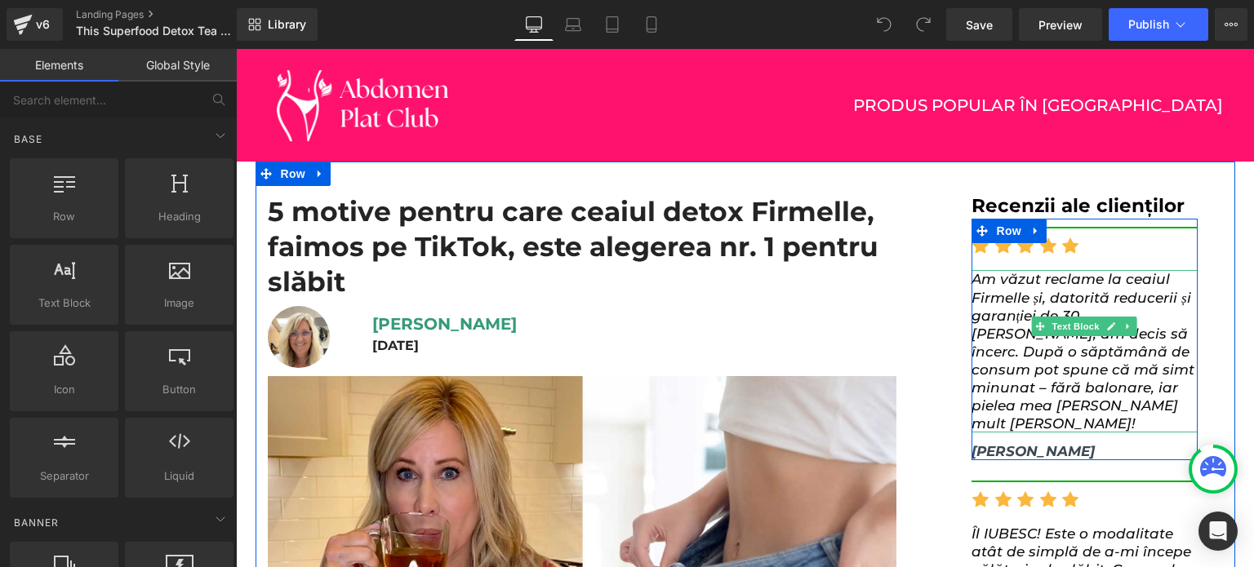
click at [983, 330] on span "Am văzut reclame la ceaiul Firmelle și, datorită reducerii și garanției de 30 […" at bounding box center [1083, 351] width 223 height 161
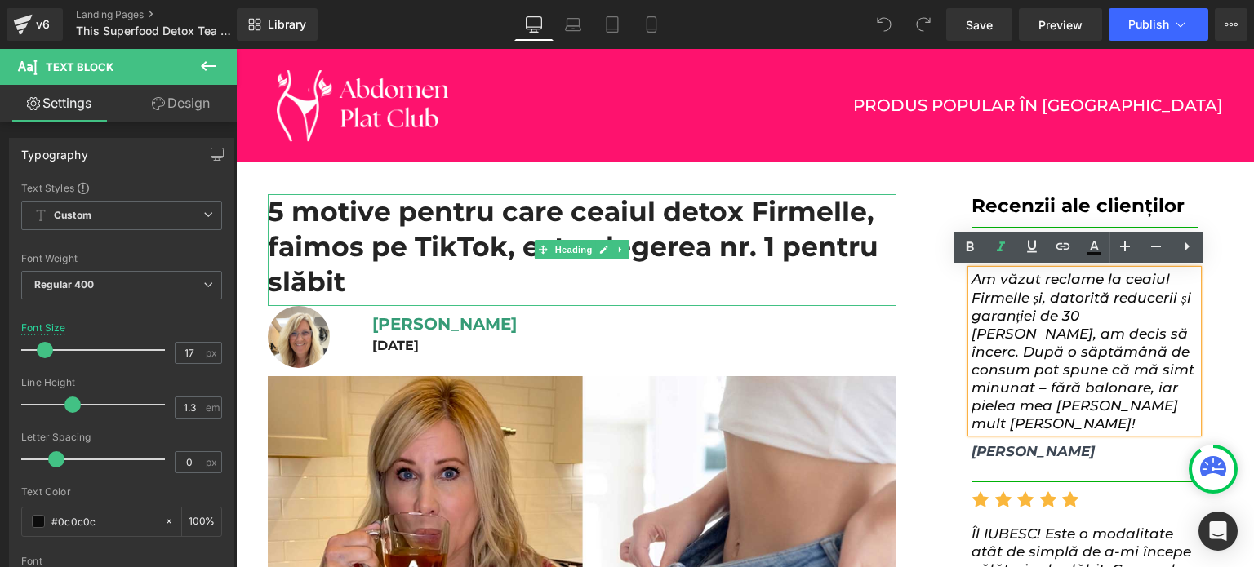
click at [416, 235] on h1 "5 motive pentru care ceaiul detox Firmelle, faimos pe TikTok, este alegerea nr.…" at bounding box center [582, 246] width 629 height 105
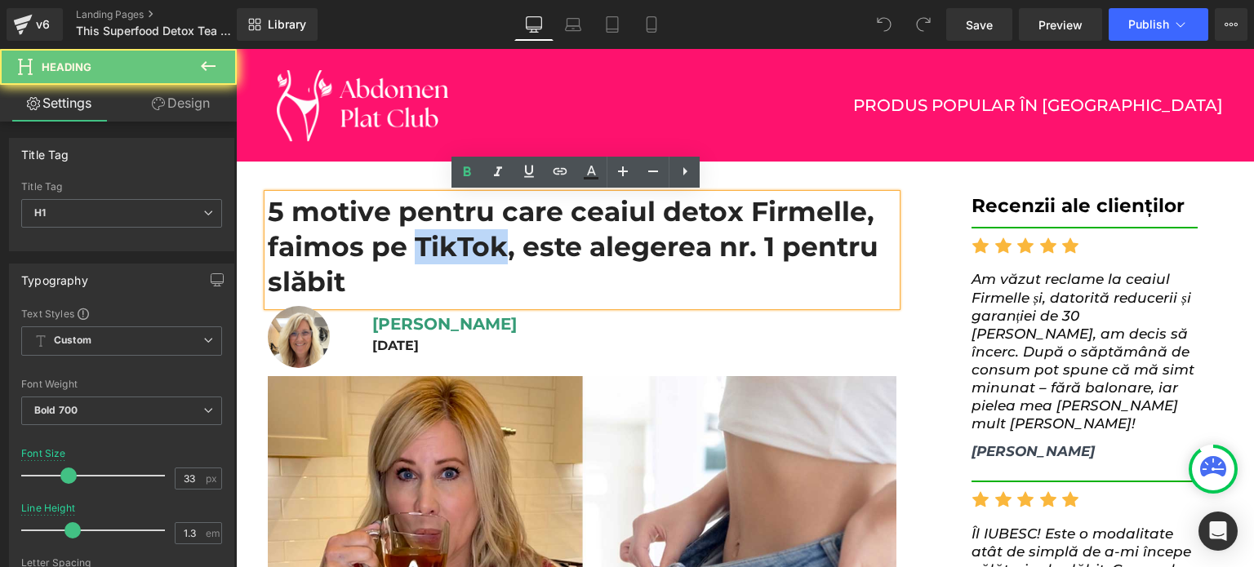
click at [416, 235] on h1 "5 motive pentru care ceaiul detox Firmelle, faimos pe TikTok, este alegerea nr.…" at bounding box center [582, 246] width 629 height 105
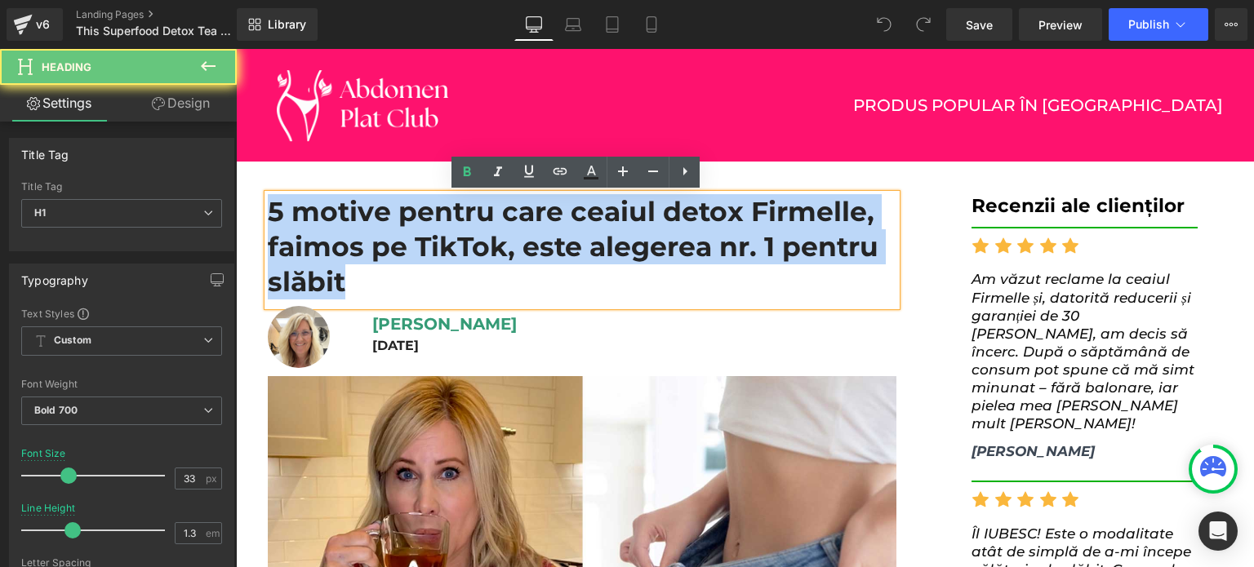
click at [416, 235] on h1 "5 motive pentru care ceaiul detox Firmelle, faimos pe TikTok, este alegerea nr.…" at bounding box center [582, 246] width 629 height 105
paste div
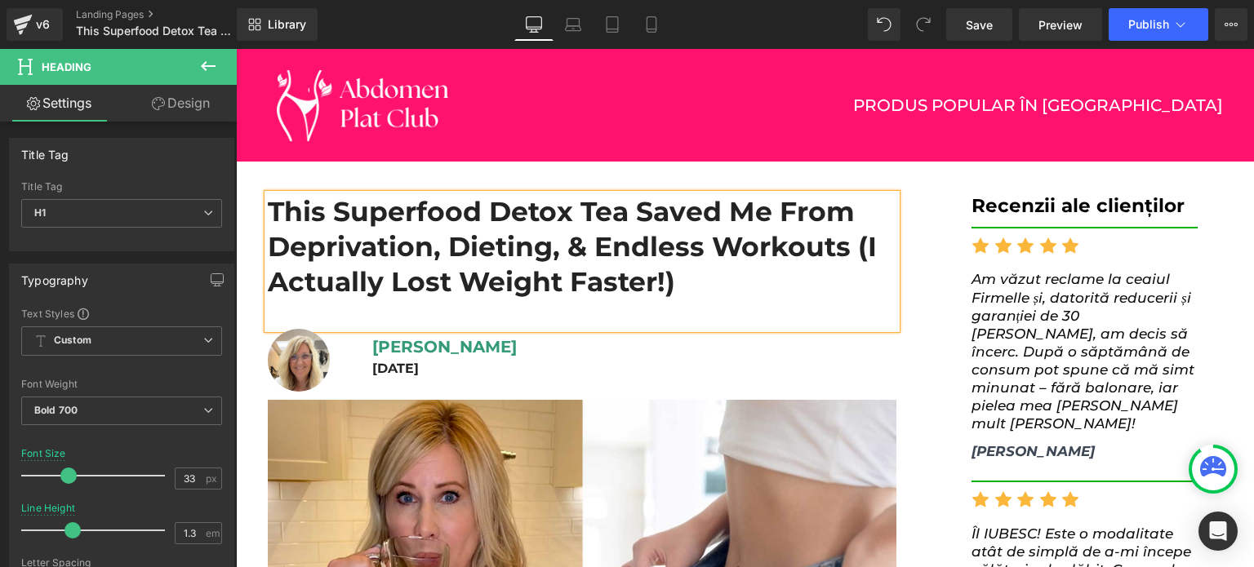
click at [450, 310] on div at bounding box center [582, 312] width 629 height 24
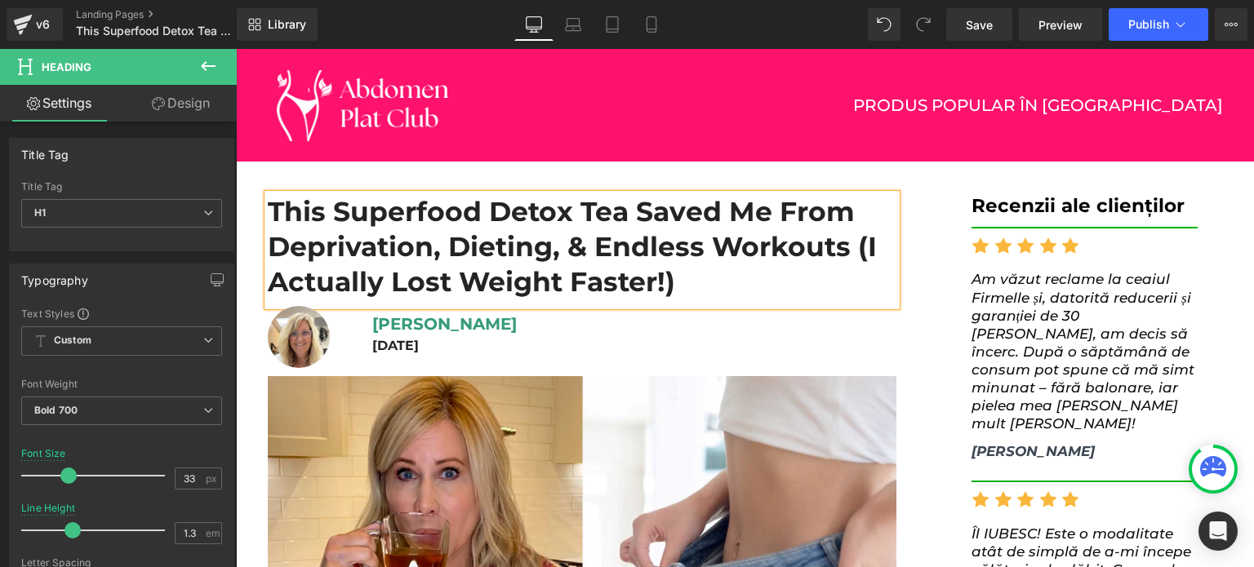
click at [400, 344] on h1 "16 august 2025" at bounding box center [634, 346] width 524 height 17
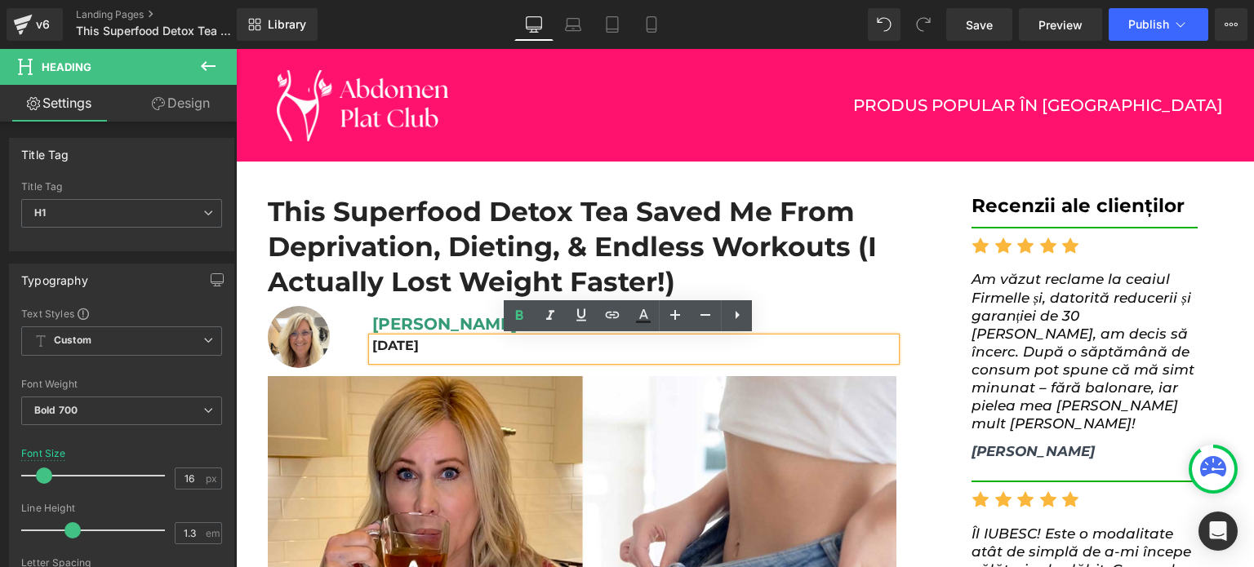
click at [415, 338] on div "16 august 2025" at bounding box center [634, 350] width 524 height 24
click at [378, 348] on h1 "16 august 2025" at bounding box center [634, 346] width 524 height 17
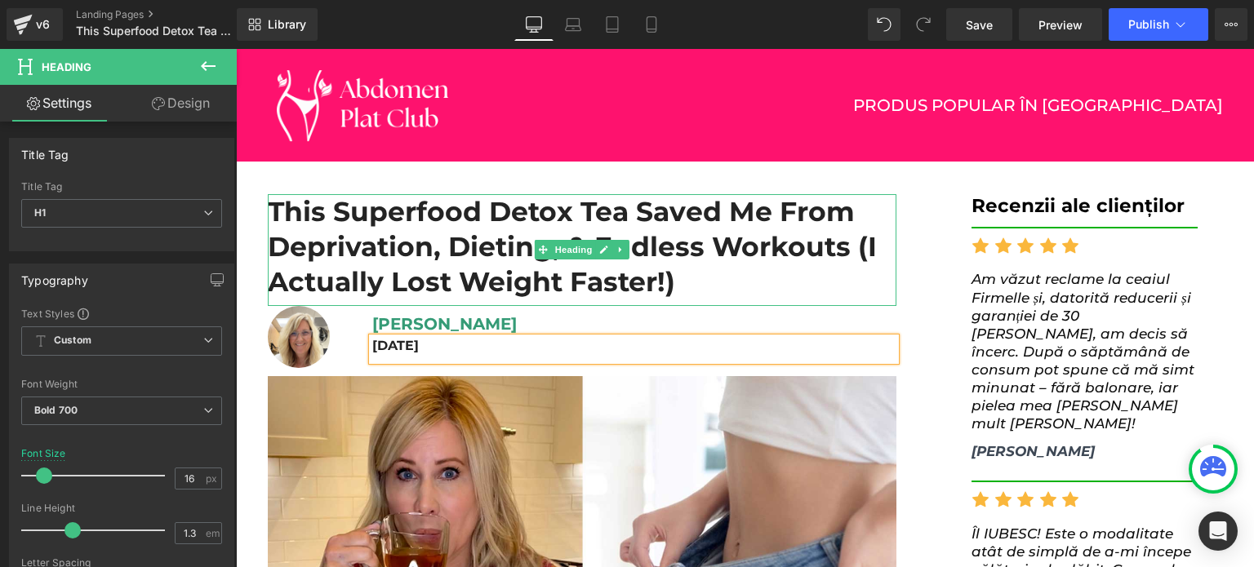
click at [757, 287] on h1 "This Superfood Detox Tea Saved Me From Deprivation, Dieting, & Endless Workouts…" at bounding box center [582, 246] width 629 height 105
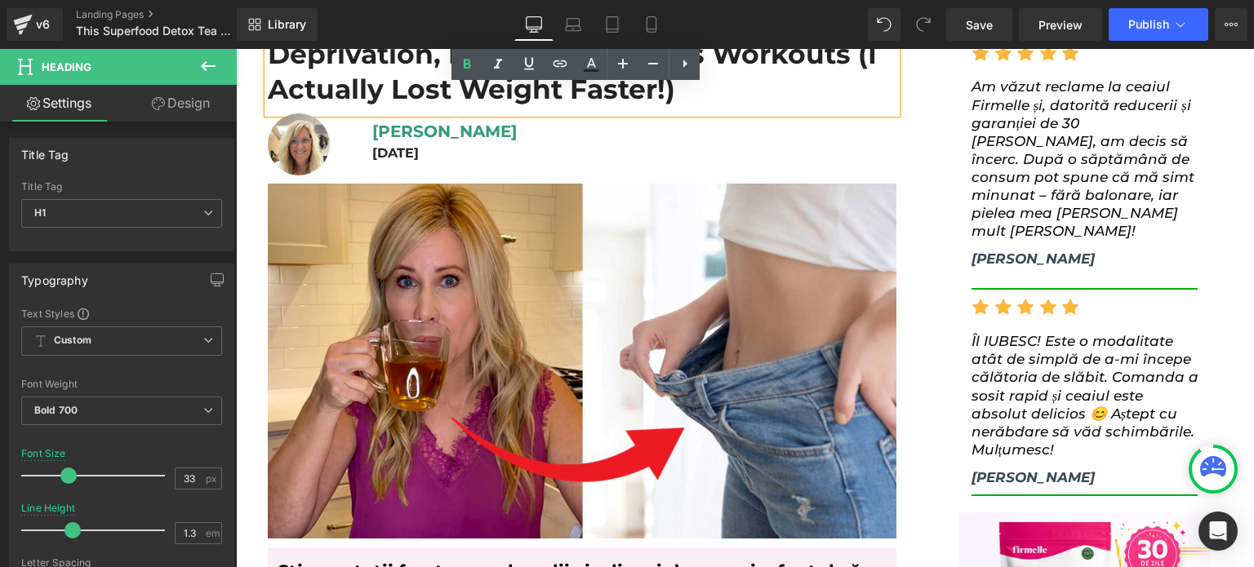
scroll to position [245, 0]
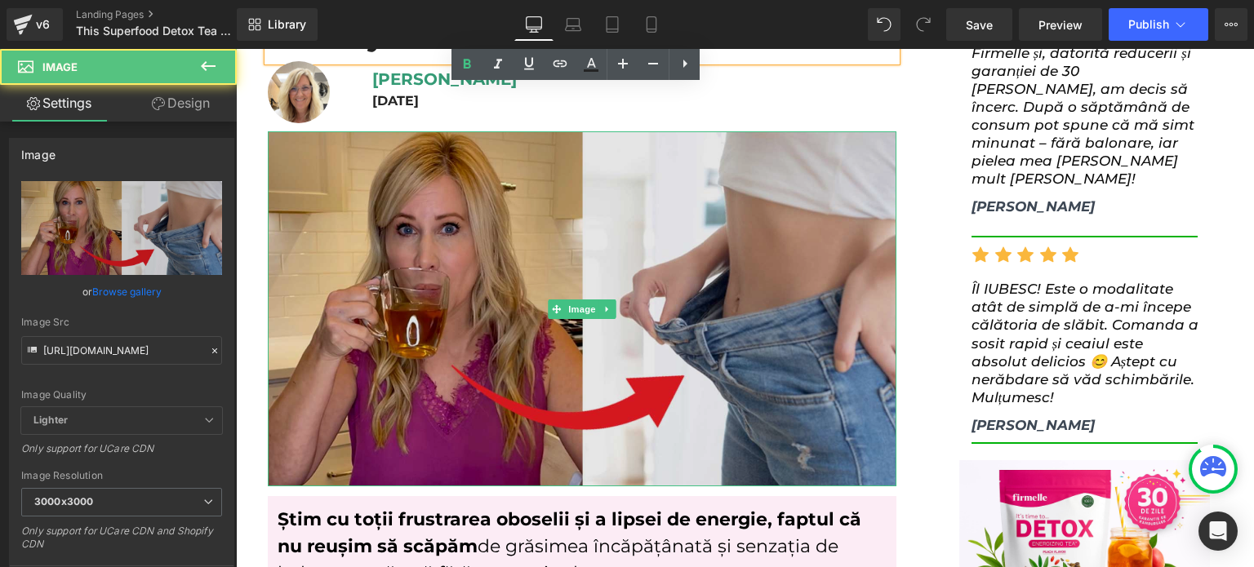
click at [524, 291] on img at bounding box center [582, 308] width 629 height 354
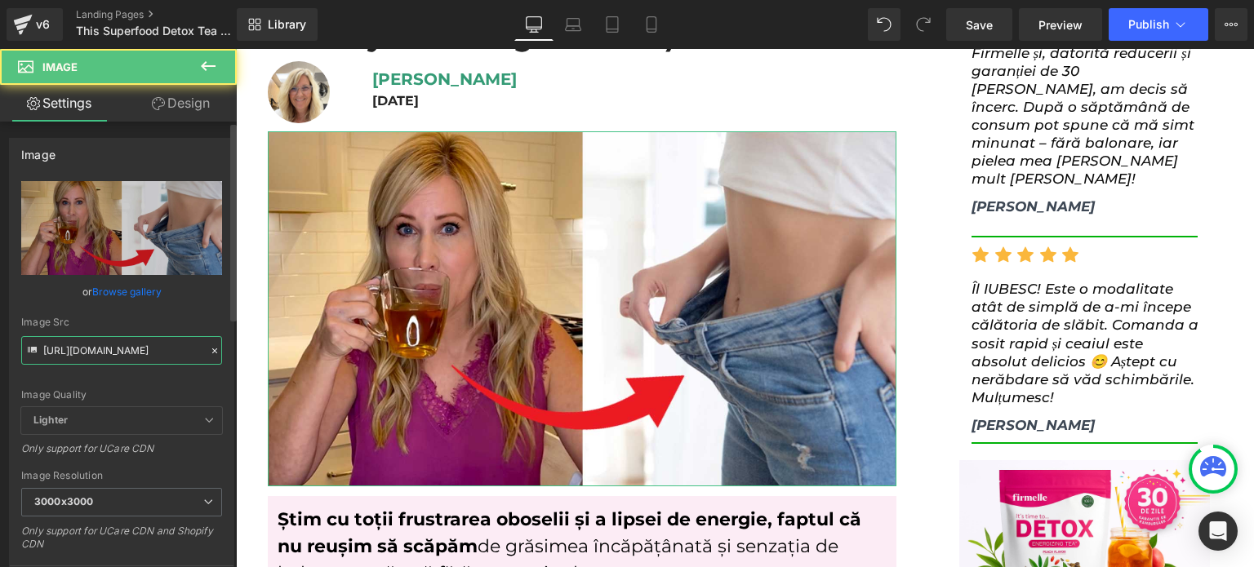
click at [111, 347] on input "https://lulutox.com/articles/t-5reasonswhy-aa21/index_files/1.jpg" at bounding box center [121, 350] width 201 height 29
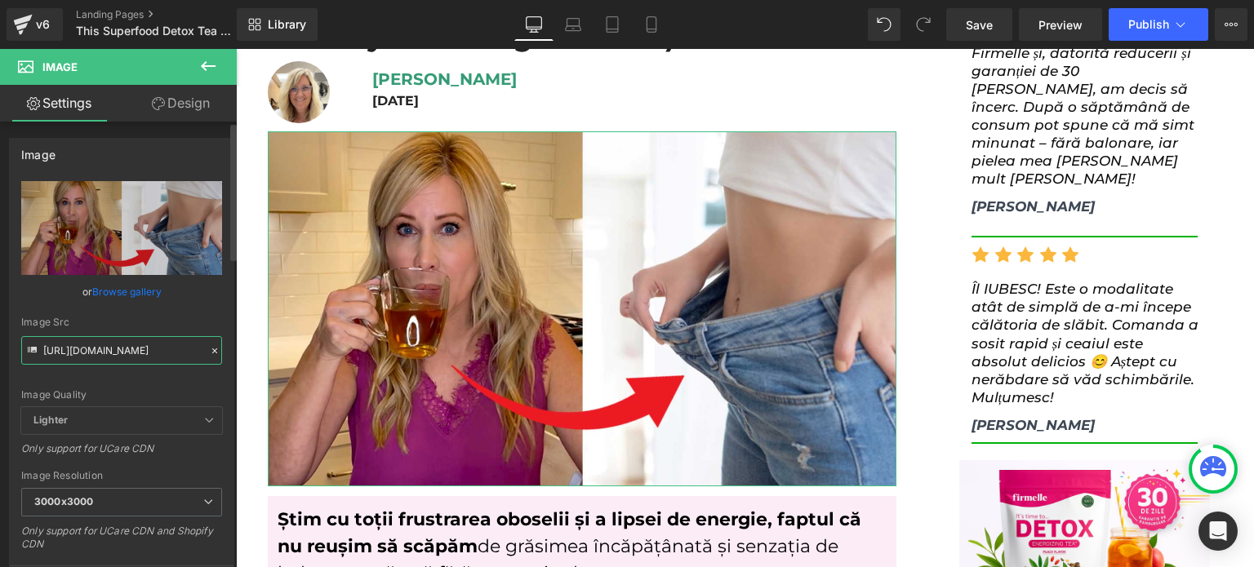
paste input "double-am14"
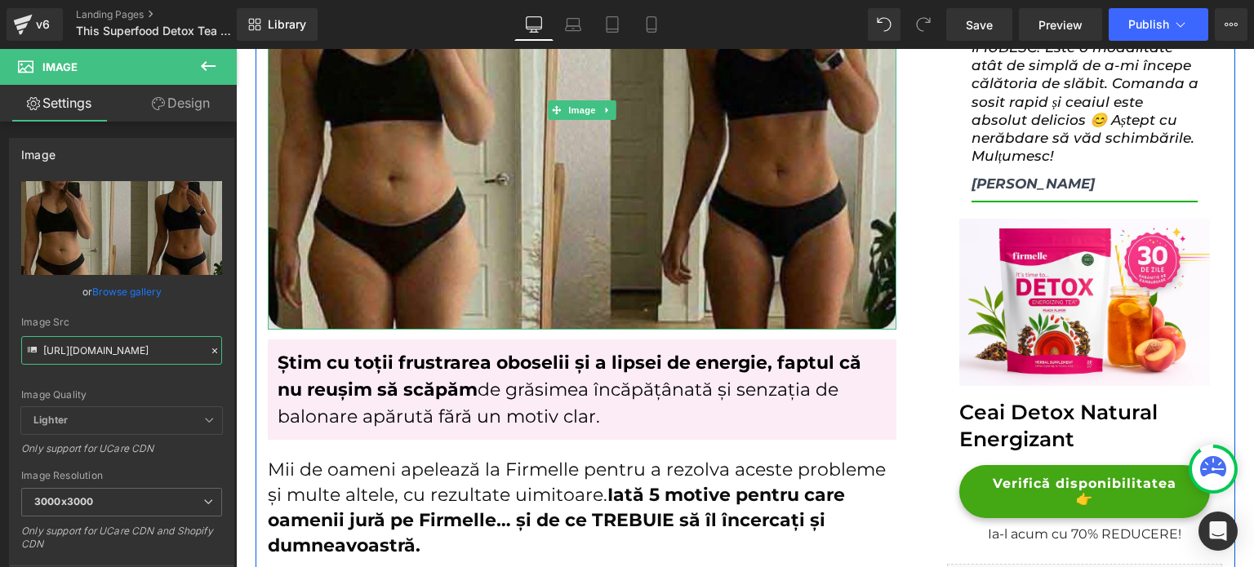
scroll to position [490, 0]
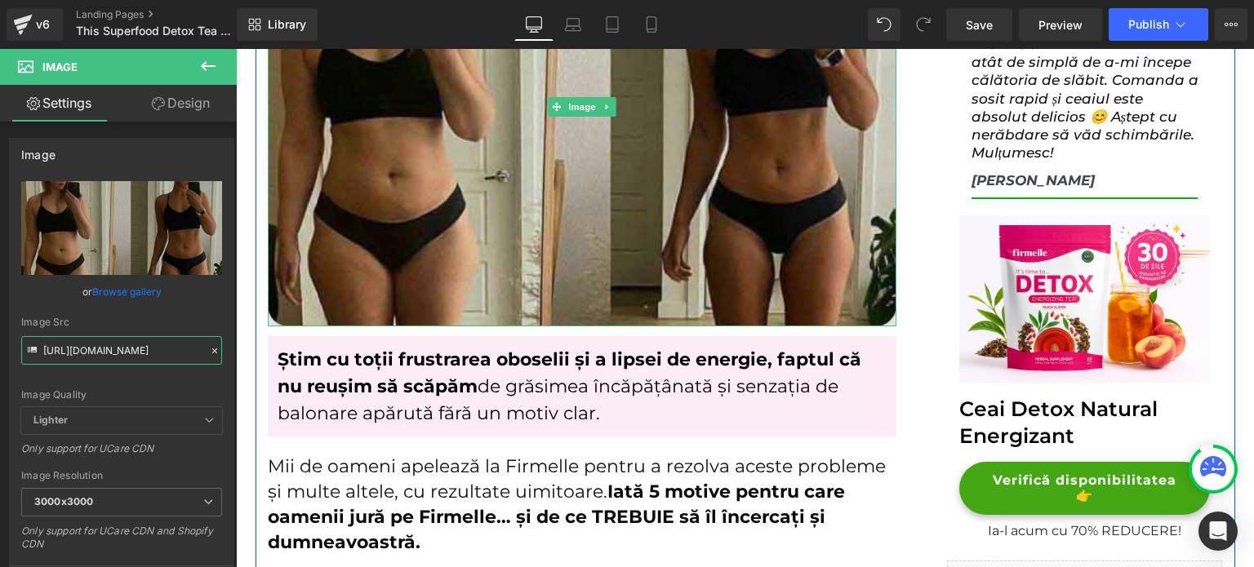
type input "https://lulutox.com/articles/t-double-am14/index_files/1.jpg"
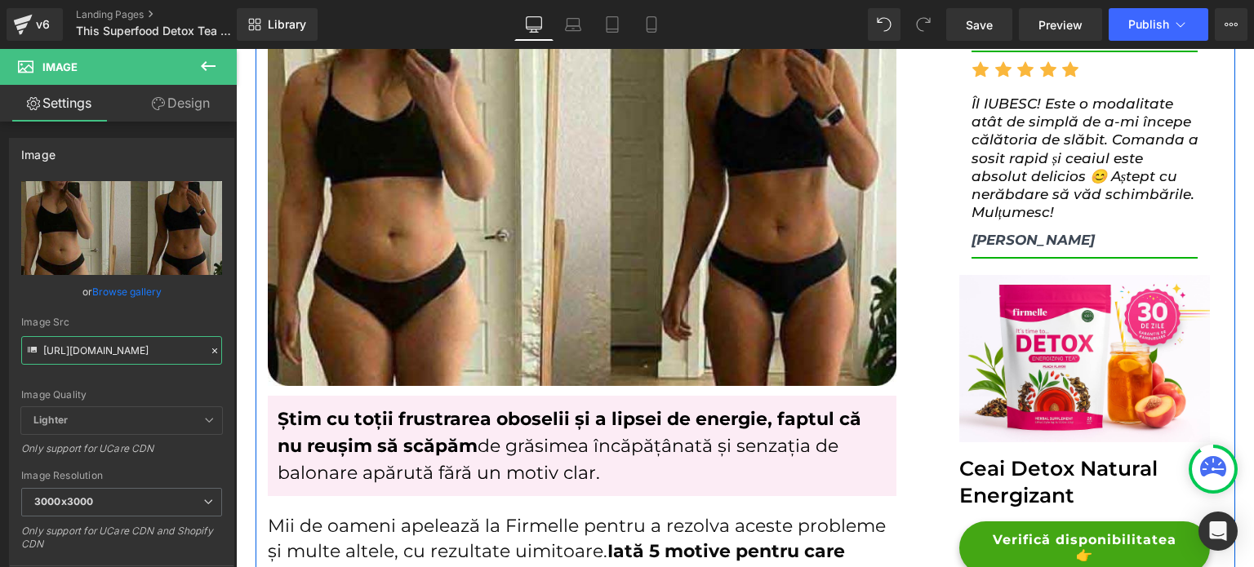
scroll to position [327, 0]
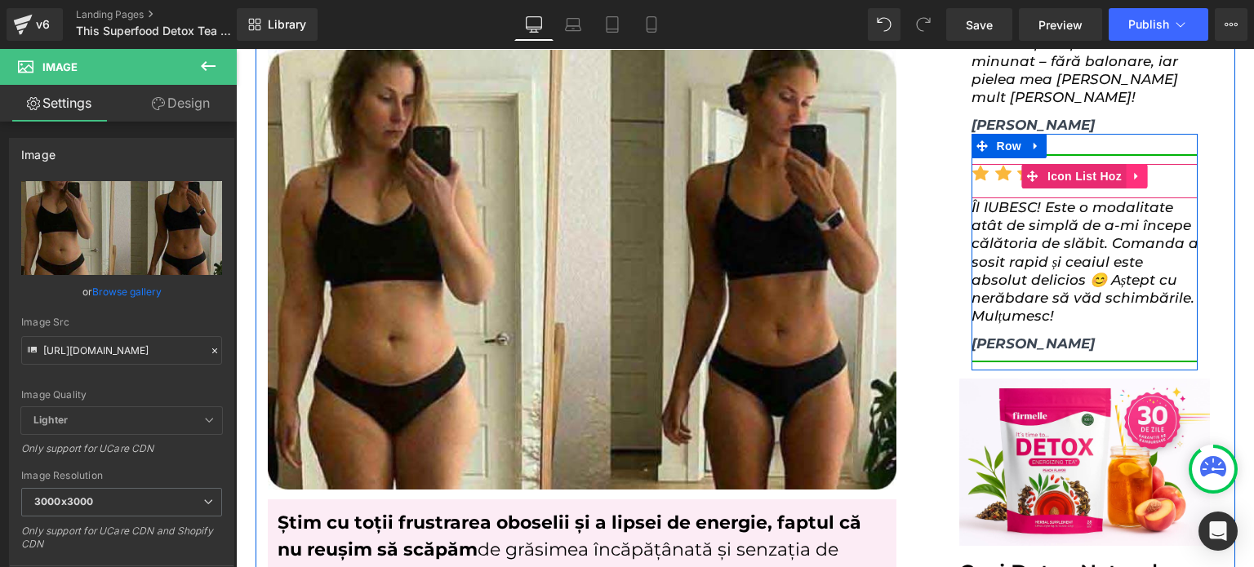
click at [1131, 171] on icon at bounding box center [1136, 177] width 11 height 12
click at [1120, 171] on icon at bounding box center [1125, 176] width 11 height 11
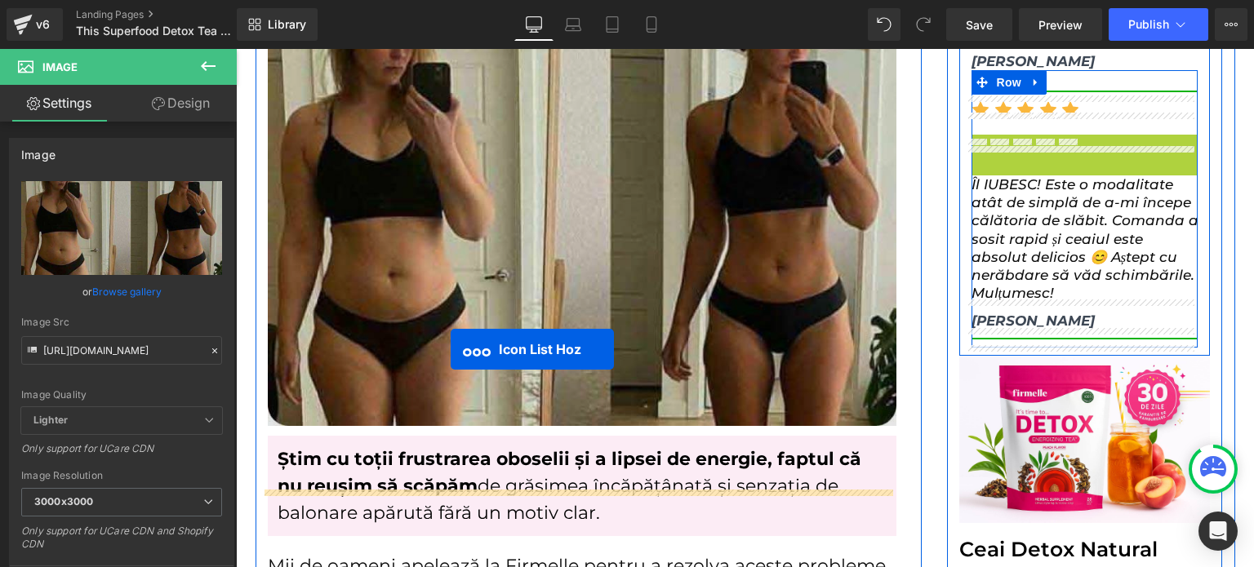
scroll to position [408, 0]
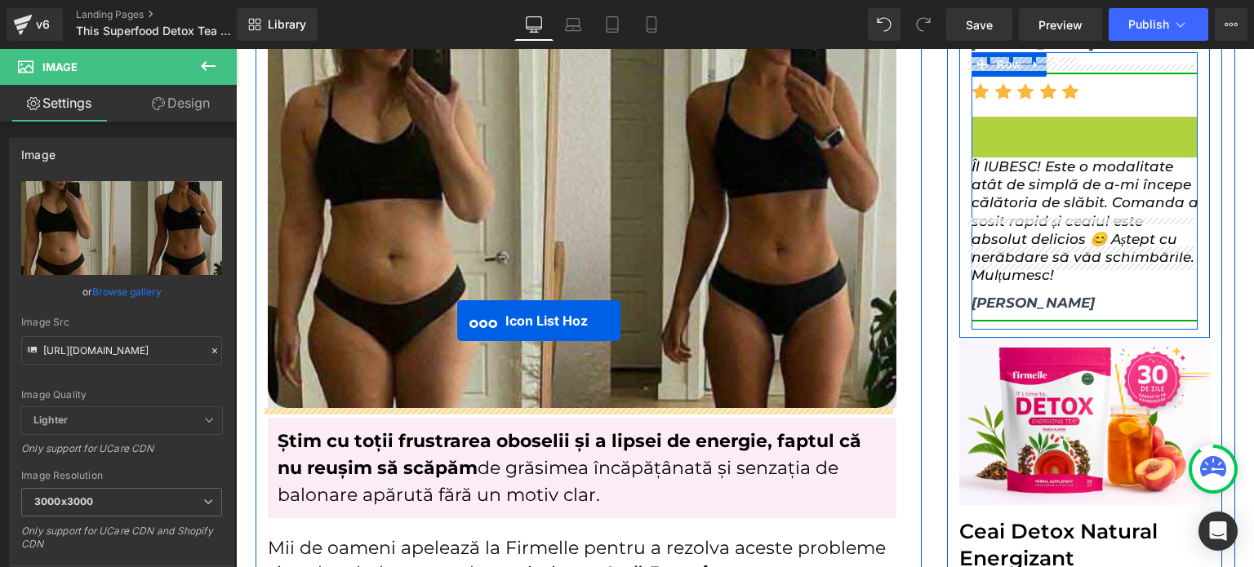
drag, startPoint x: 1076, startPoint y: 158, endPoint x: 457, endPoint y: 321, distance: 639.9
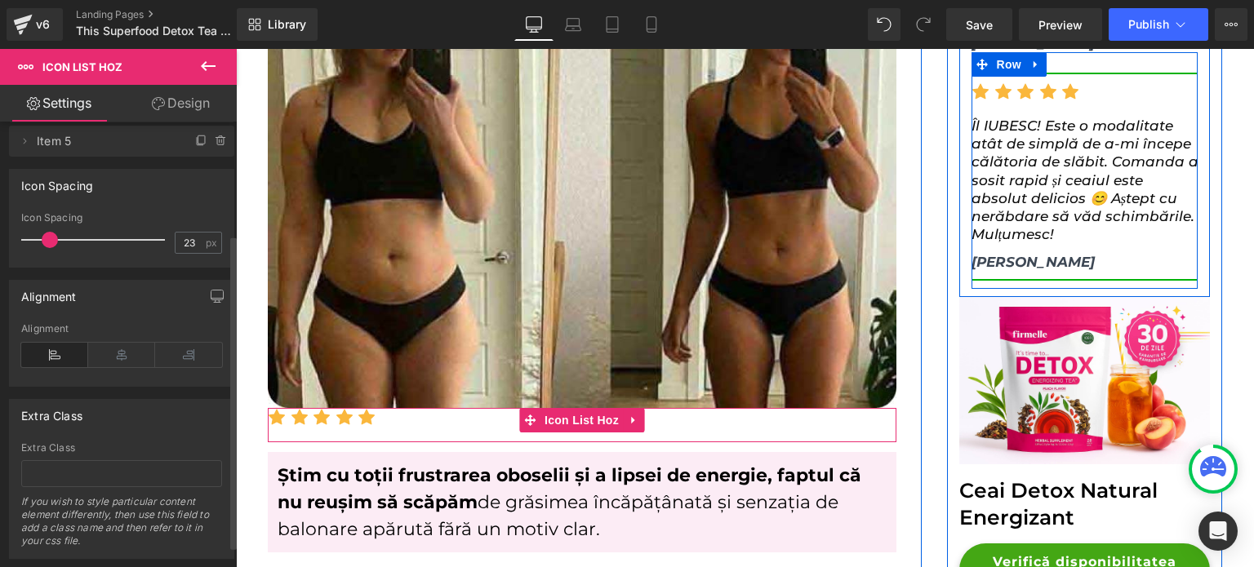
scroll to position [163, 0]
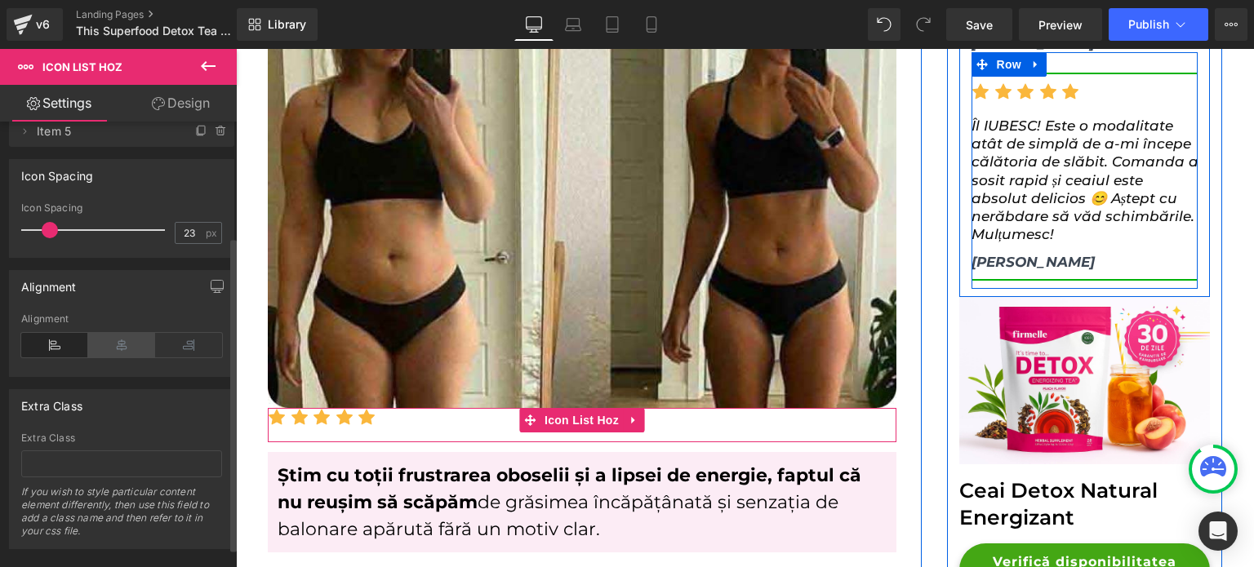
click at [114, 336] on icon at bounding box center [121, 345] width 67 height 24
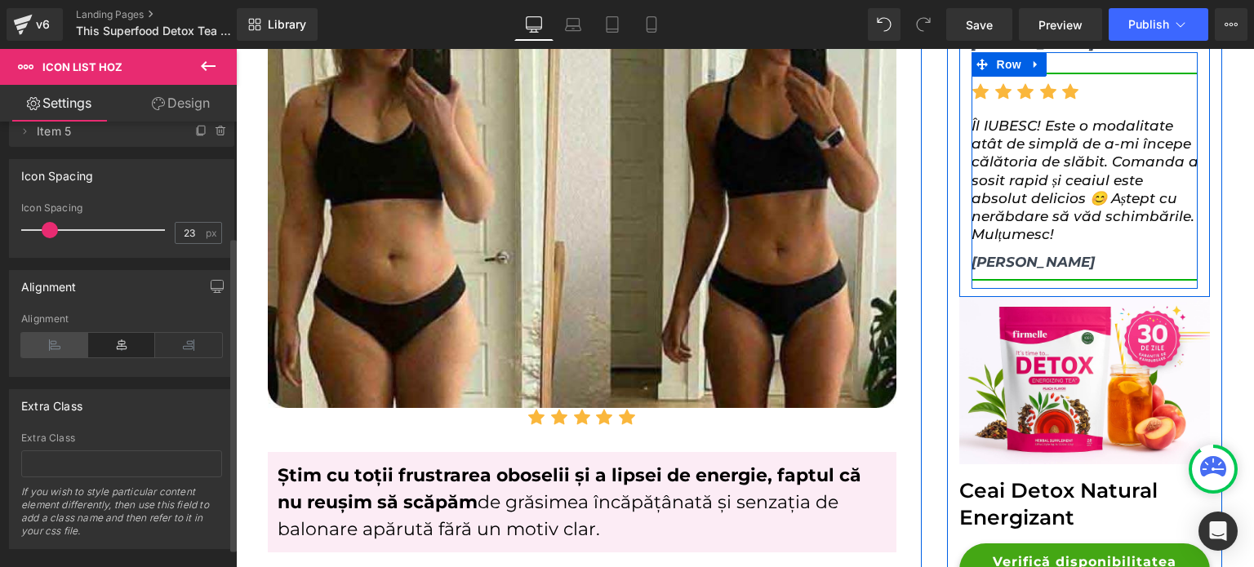
click at [78, 341] on icon at bounding box center [54, 345] width 67 height 24
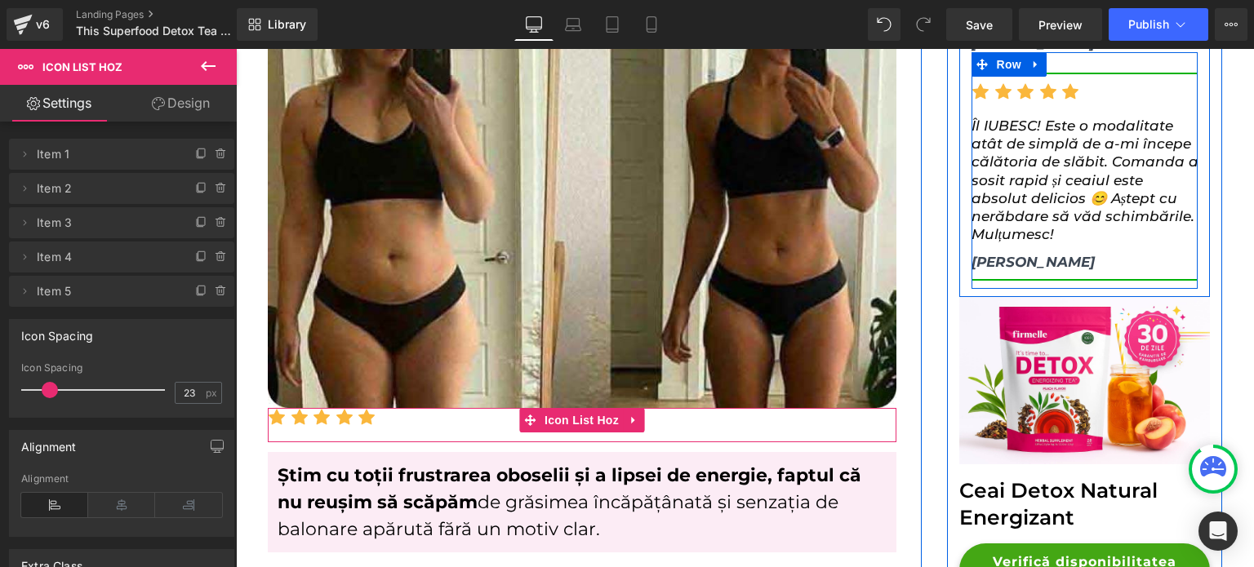
scroll to position [0, 0]
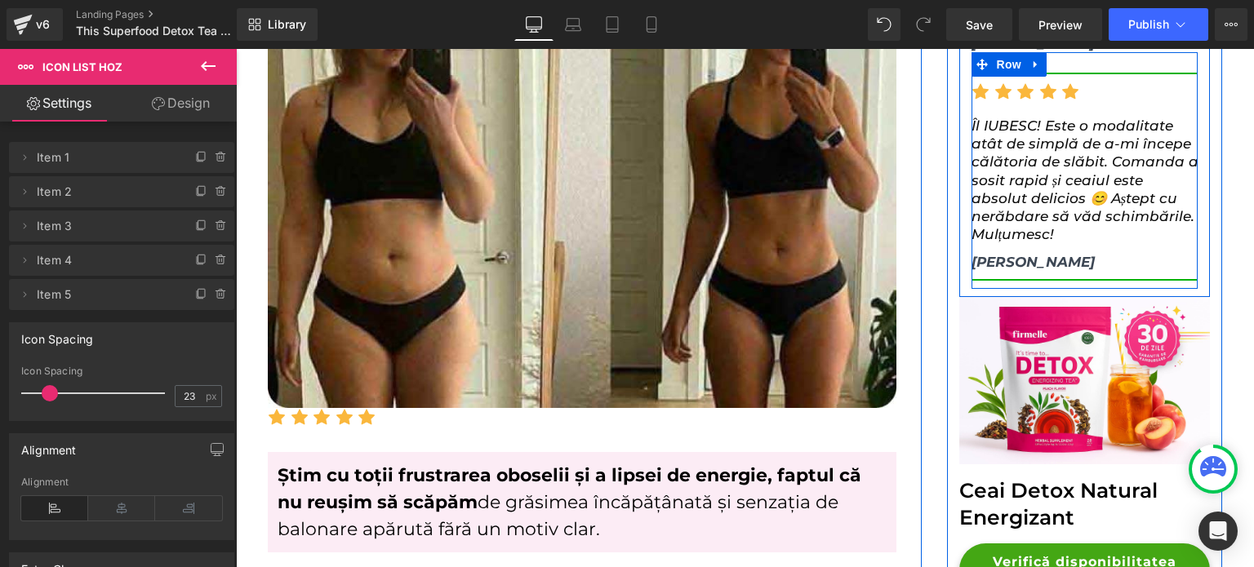
click at [211, 49] on div "Icon List Hoz You are previewing how the will restyle your page. You can not ed…" at bounding box center [627, 297] width 1254 height 595
click at [208, 67] on icon at bounding box center [208, 66] width 20 height 20
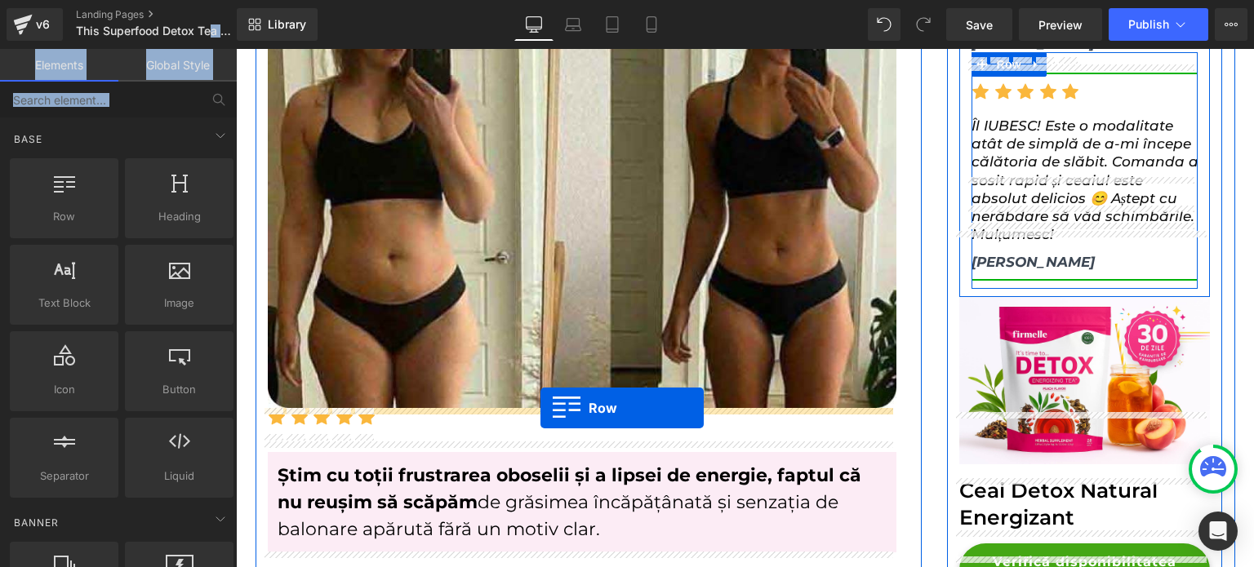
drag, startPoint x: 305, startPoint y: 257, endPoint x: 541, endPoint y: 408, distance: 280.2
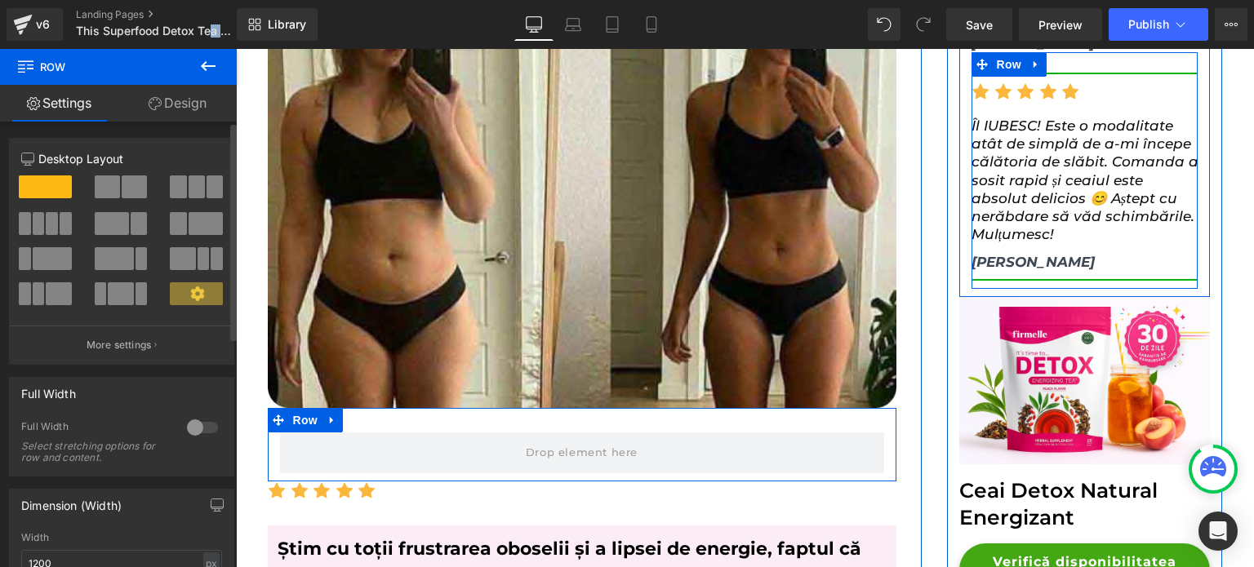
click at [135, 187] on span at bounding box center [134, 187] width 25 height 23
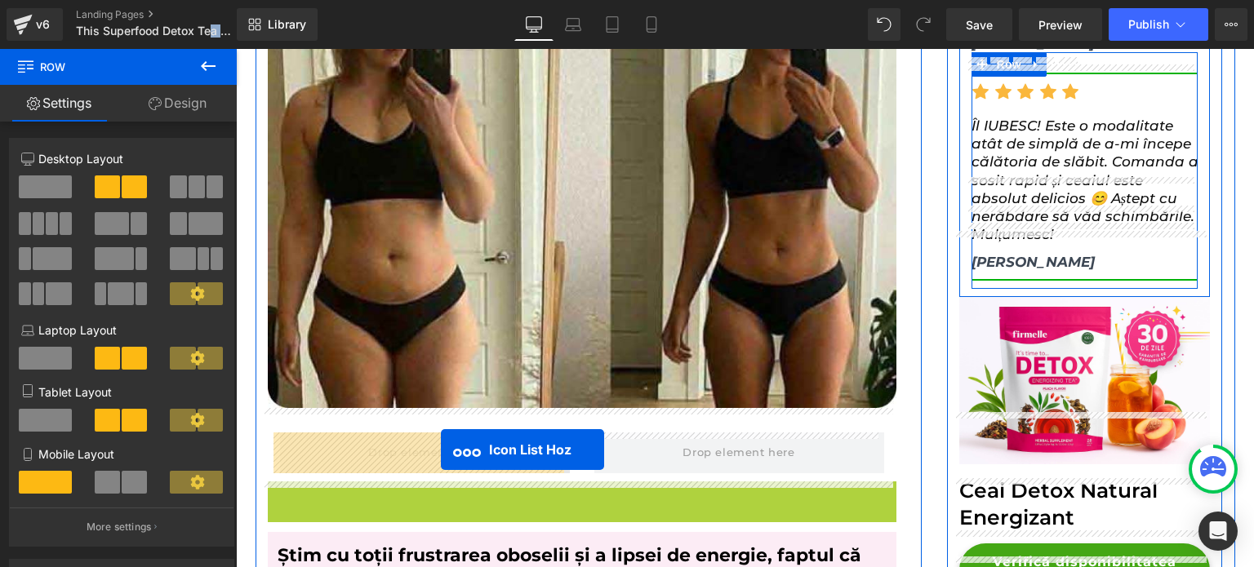
drag, startPoint x: 549, startPoint y: 500, endPoint x: 441, endPoint y: 450, distance: 119.5
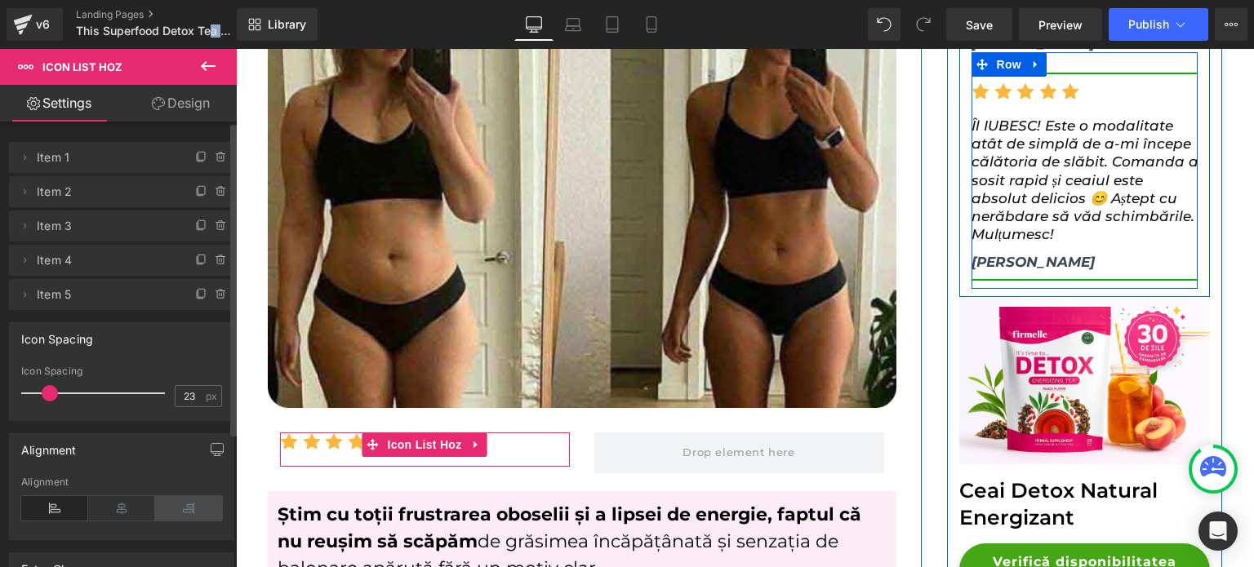
click at [164, 503] on icon at bounding box center [188, 508] width 67 height 24
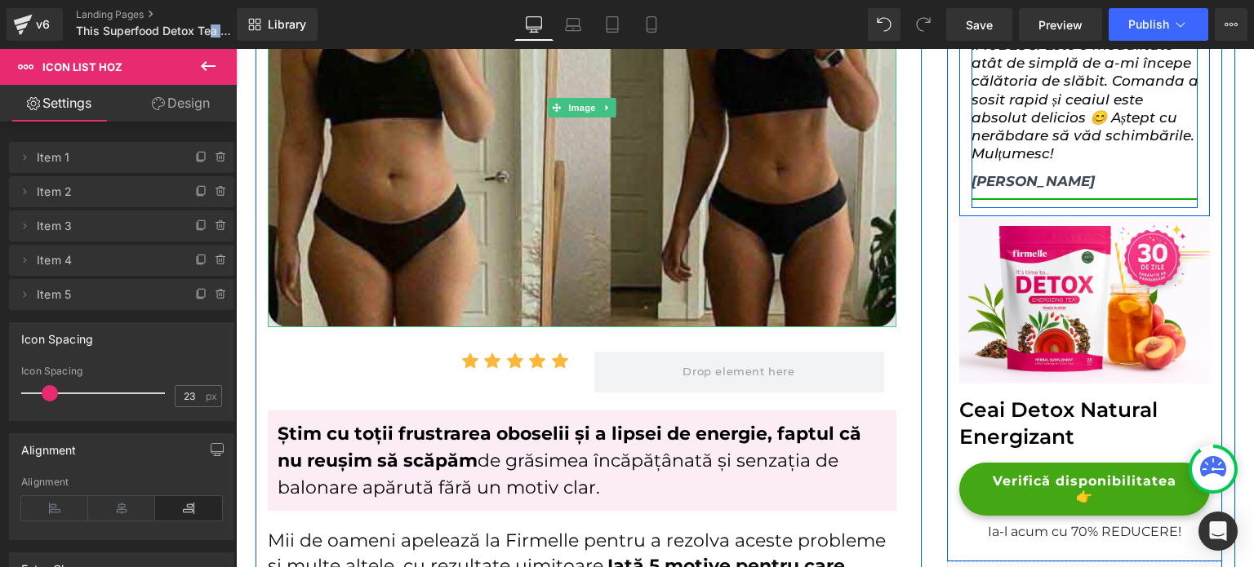
scroll to position [490, 0]
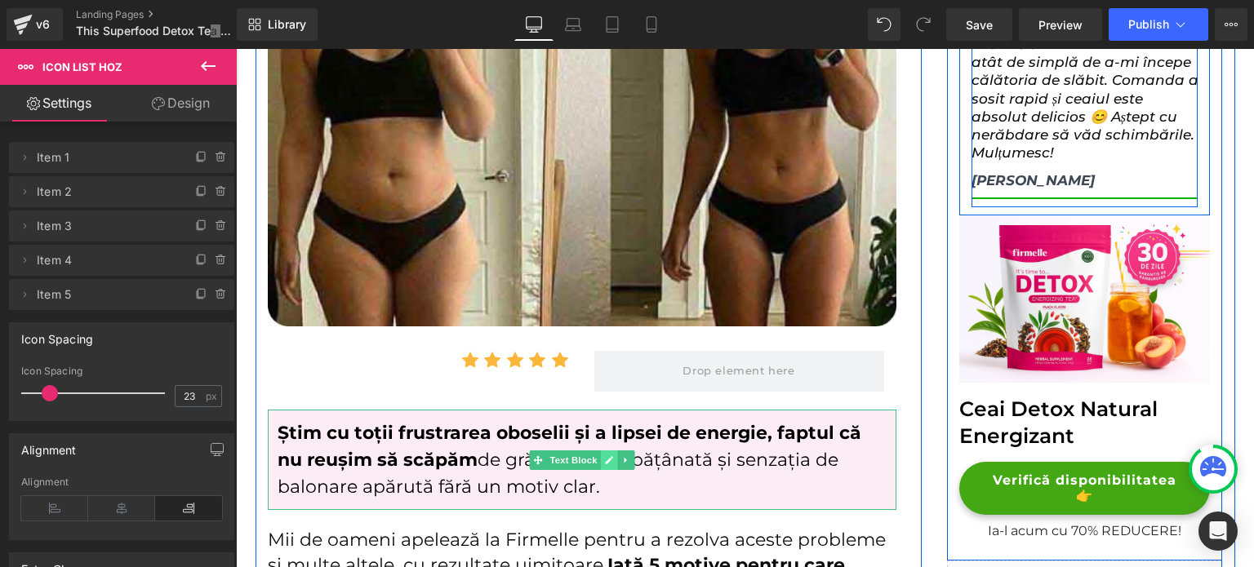
click at [609, 456] on link at bounding box center [608, 461] width 17 height 20
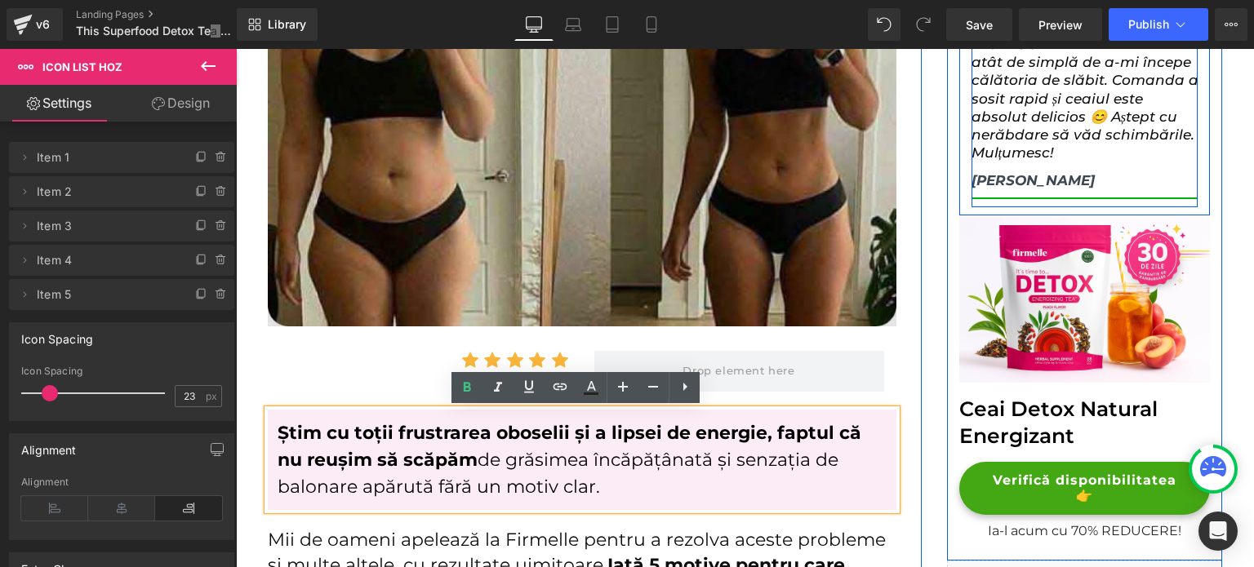
click at [731, 319] on img at bounding box center [582, 107] width 629 height 440
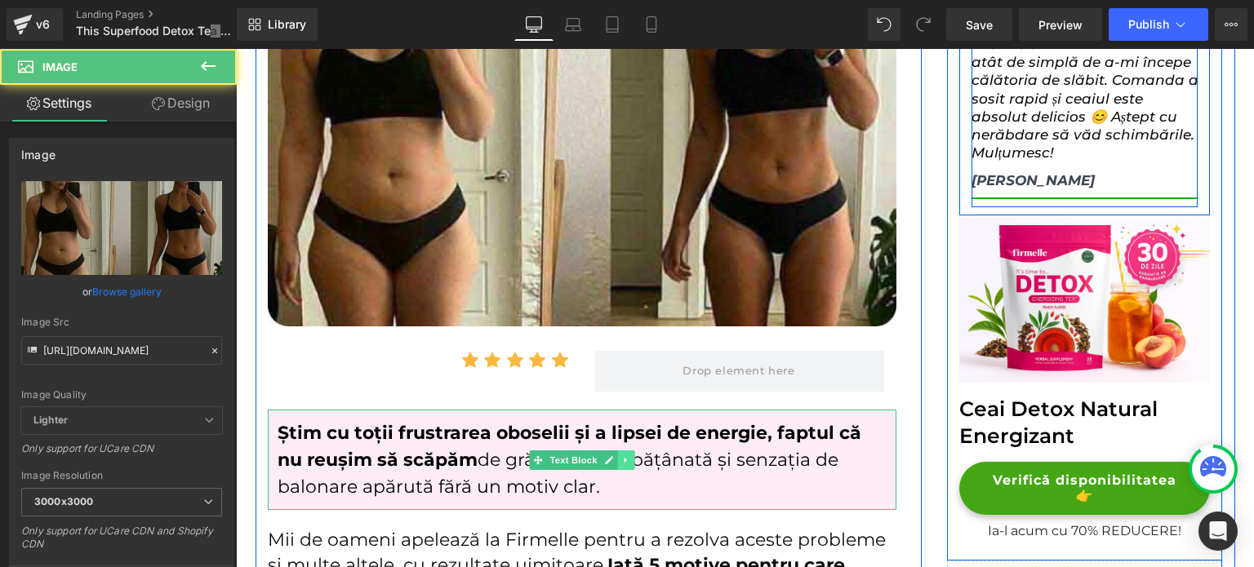
click at [618, 466] on link at bounding box center [625, 461] width 17 height 20
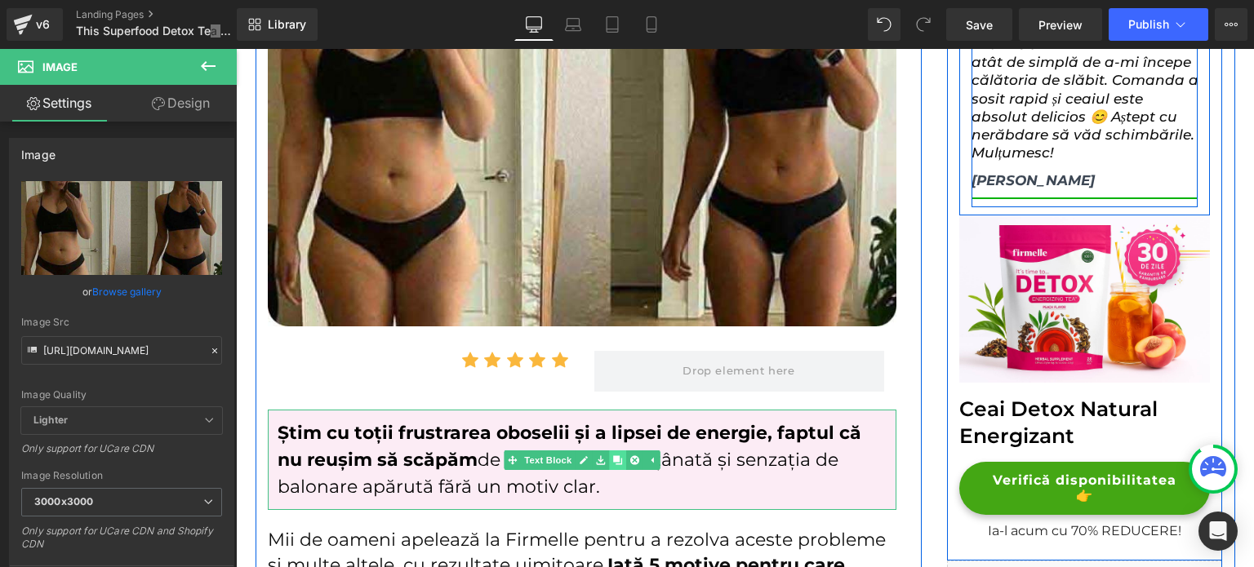
click at [612, 464] on icon at bounding box center [616, 460] width 9 height 9
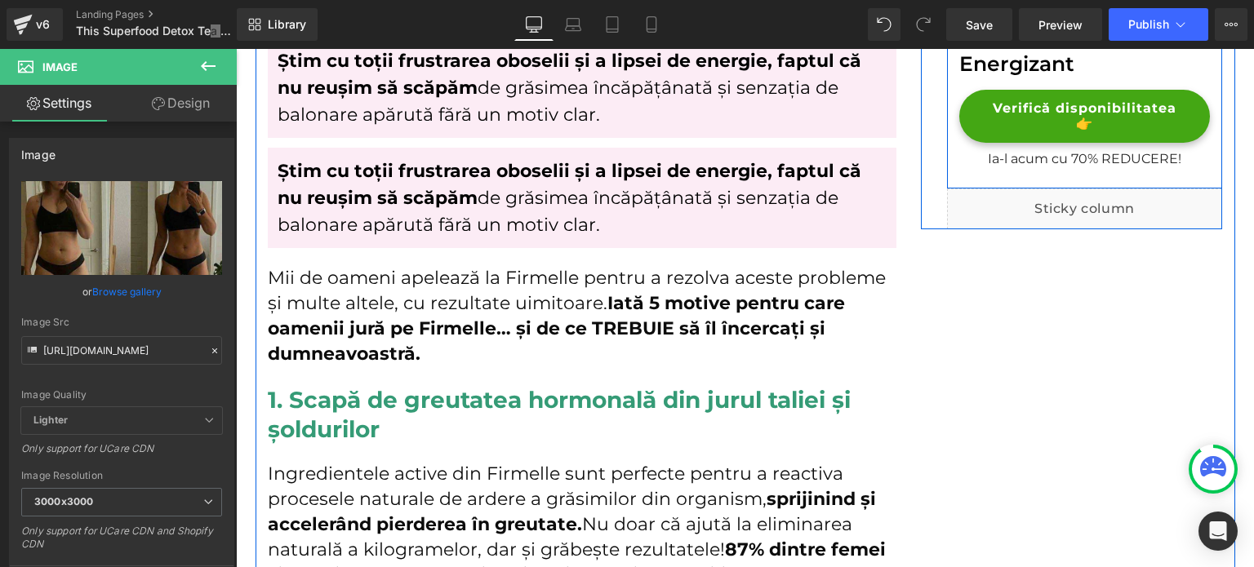
scroll to position [814, 0]
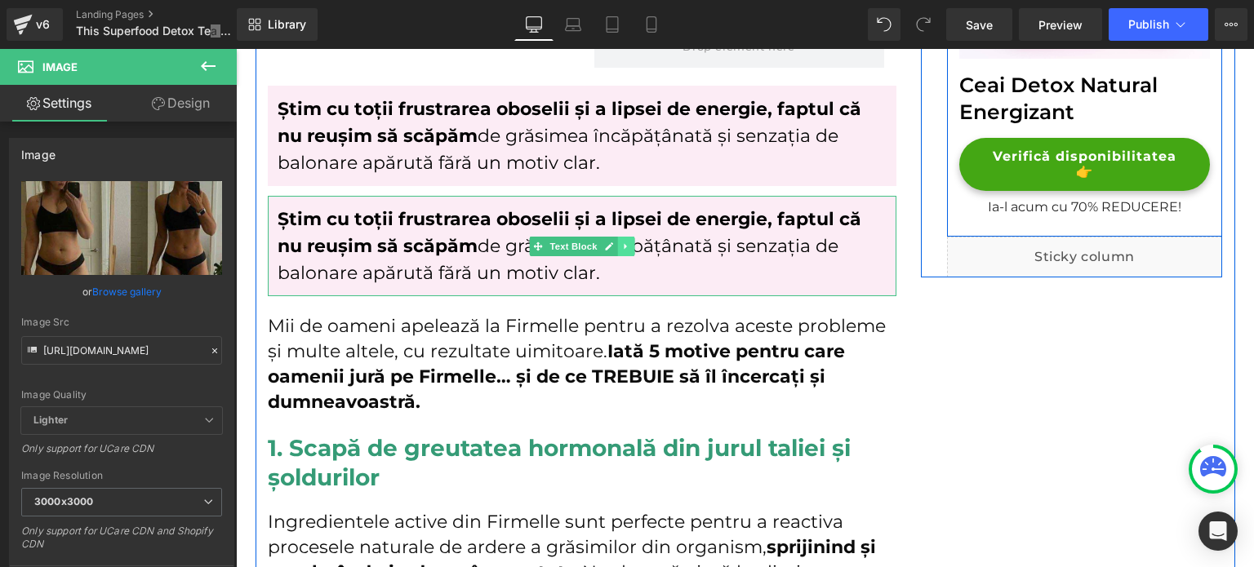
click at [617, 249] on link at bounding box center [625, 247] width 17 height 20
click at [624, 247] on li at bounding box center [617, 247] width 51 height 20
click at [630, 247] on icon at bounding box center [634, 246] width 9 height 9
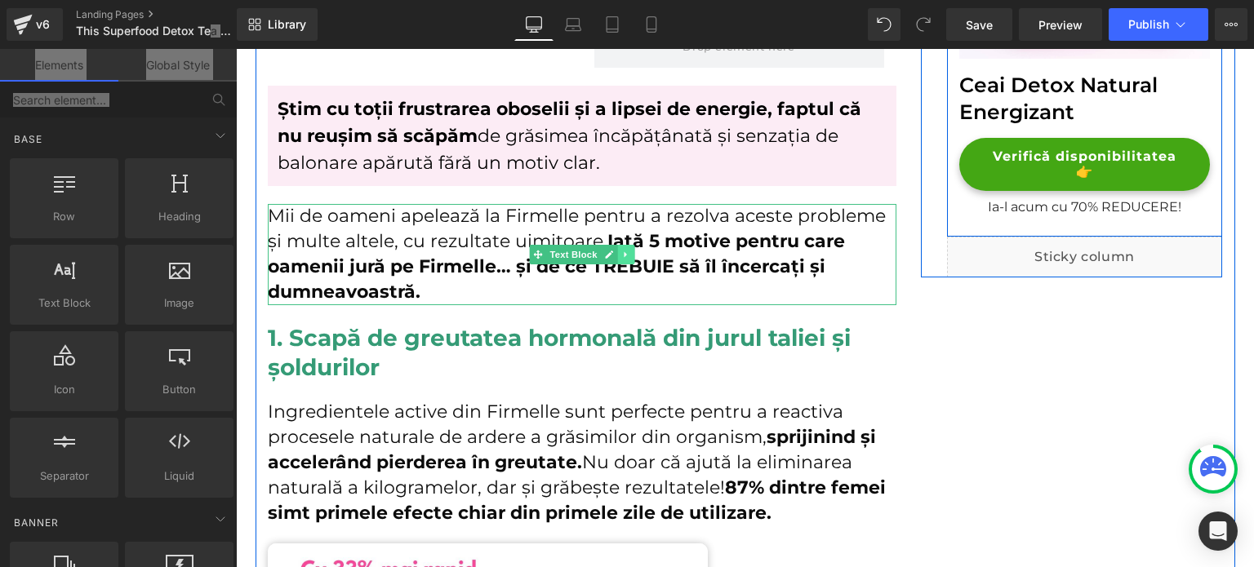
click at [621, 251] on icon at bounding box center [625, 255] width 9 height 10
click at [612, 250] on icon at bounding box center [616, 254] width 9 height 9
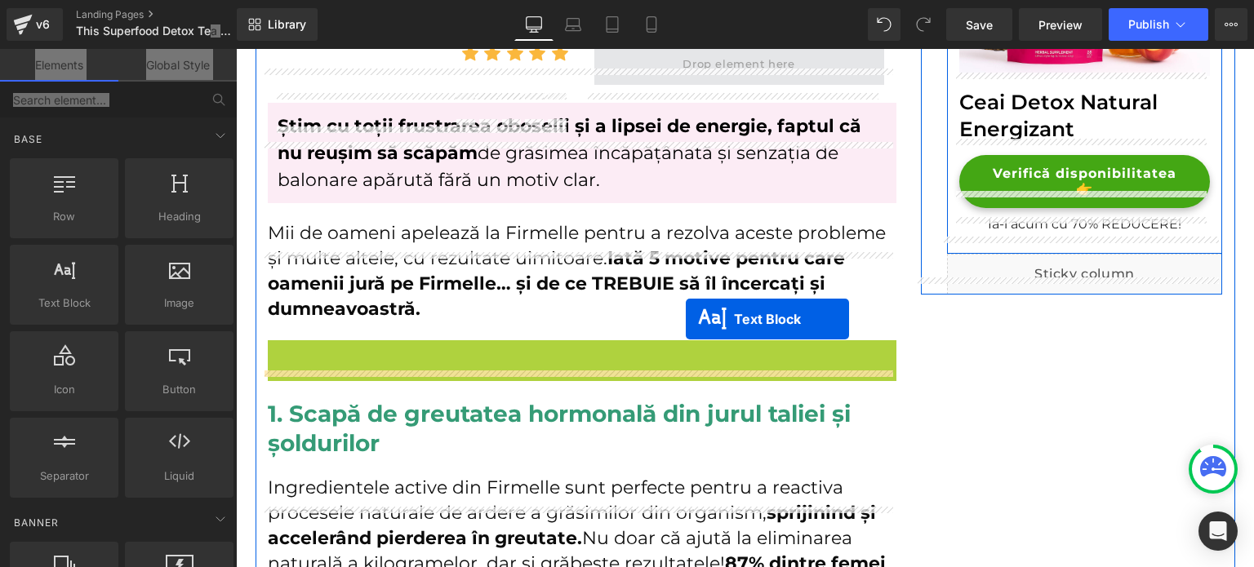
scroll to position [651, 0]
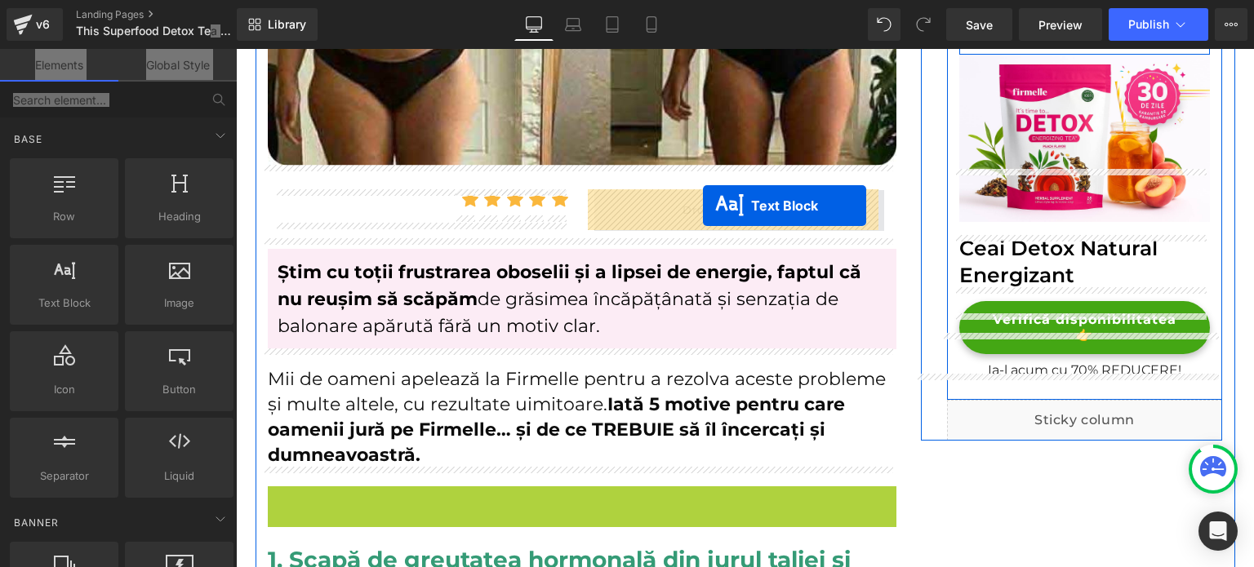
drag, startPoint x: 555, startPoint y: 372, endPoint x: 703, endPoint y: 207, distance: 222.1
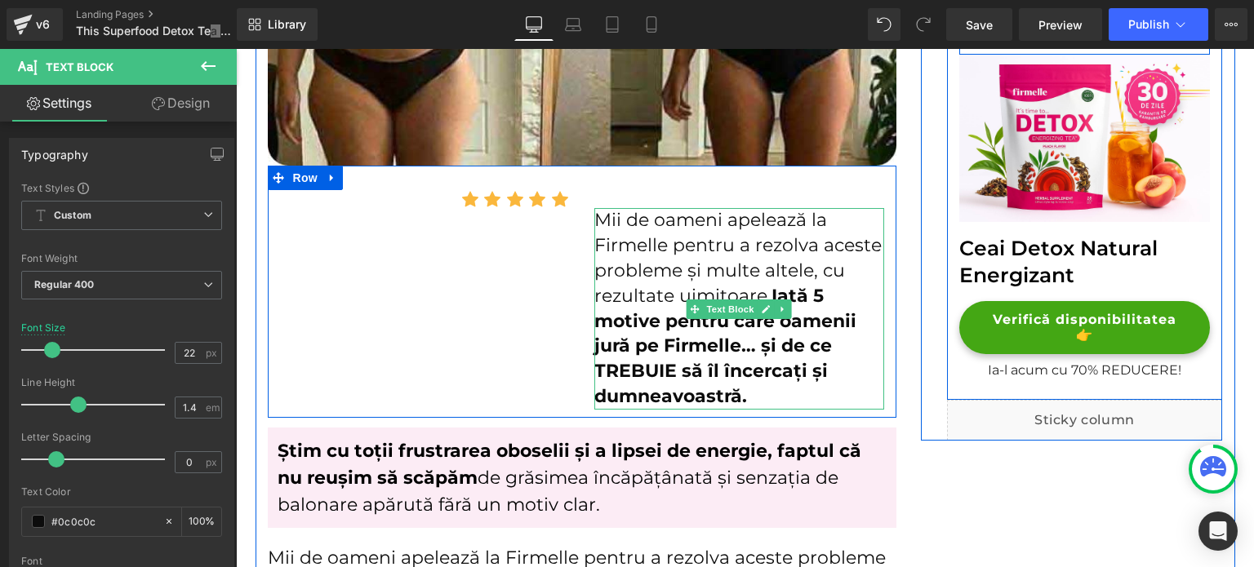
click at [709, 272] on p "Mii de oameni apelează la Firmelle pentru a rezolva aceste probleme și multe al…" at bounding box center [739, 308] width 290 height 201
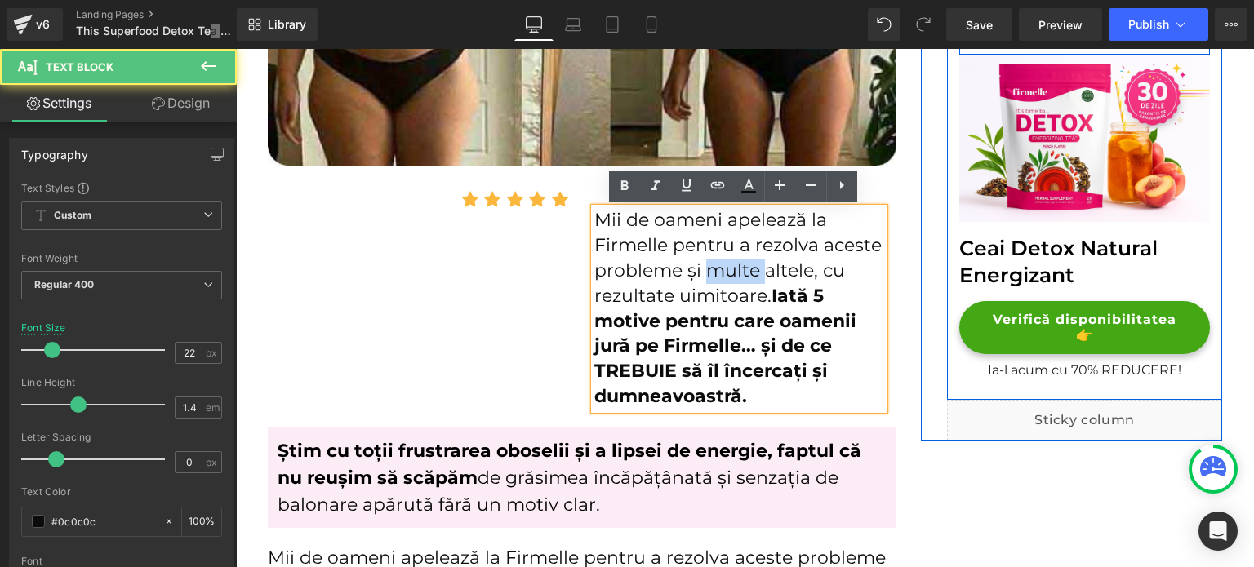
click at [709, 272] on p "Mii de oameni apelează la Firmelle pentru a rezolva aceste probleme și multe al…" at bounding box center [739, 308] width 290 height 201
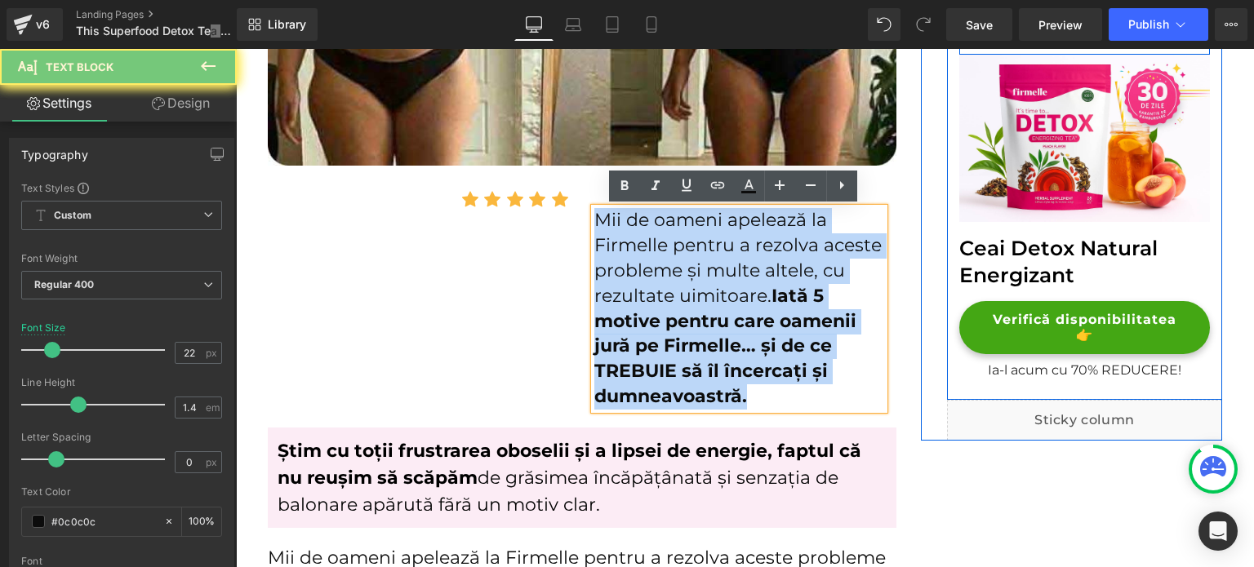
click at [709, 272] on p "Mii de oameni apelează la Firmelle pentru a rezolva aceste probleme și multe al…" at bounding box center [739, 308] width 290 height 201
paste div
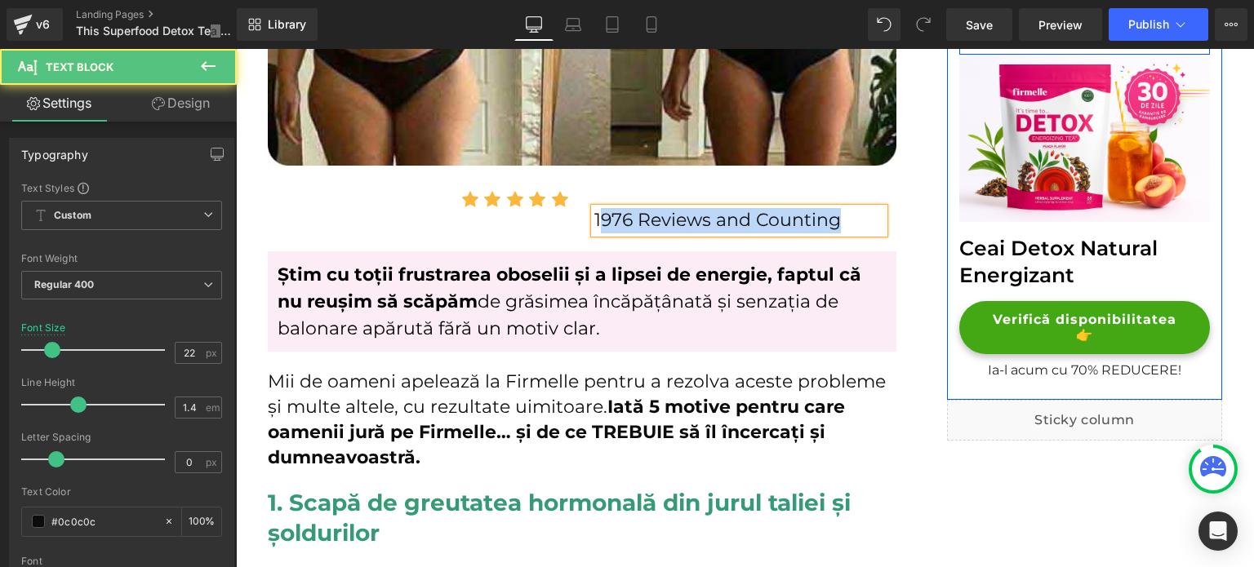
click at [594, 214] on div "1976 Reviews and Counting" at bounding box center [739, 220] width 290 height 25
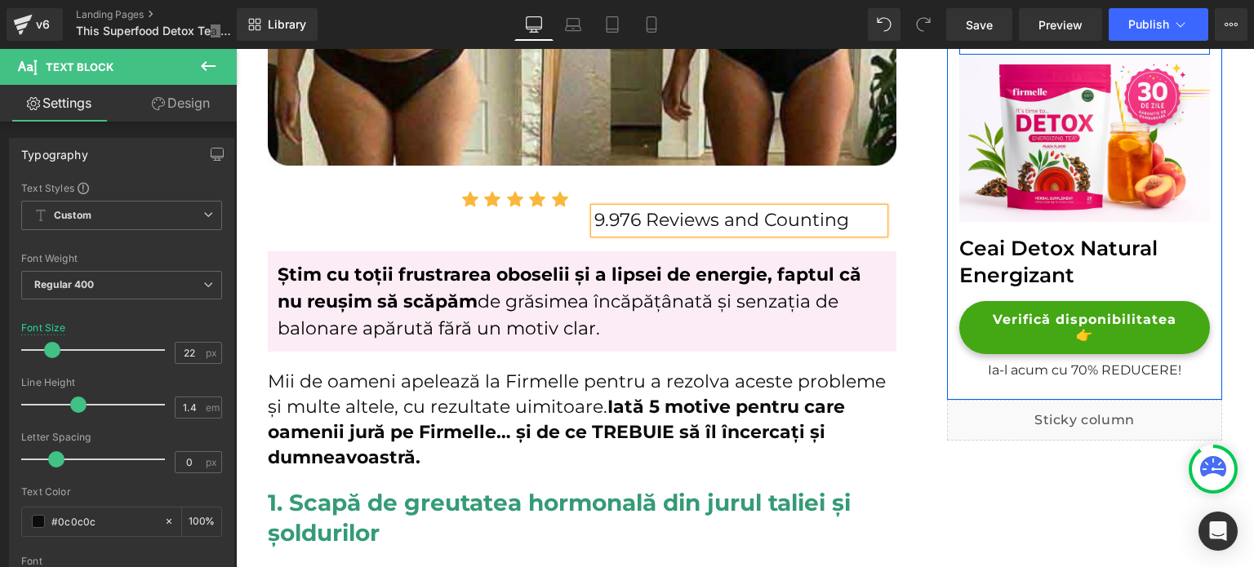
click at [572, 265] on span "Știm cu toții frustrarea oboselii și a lipsei de energie, faptul că nu reușim s…" at bounding box center [570, 288] width 584 height 49
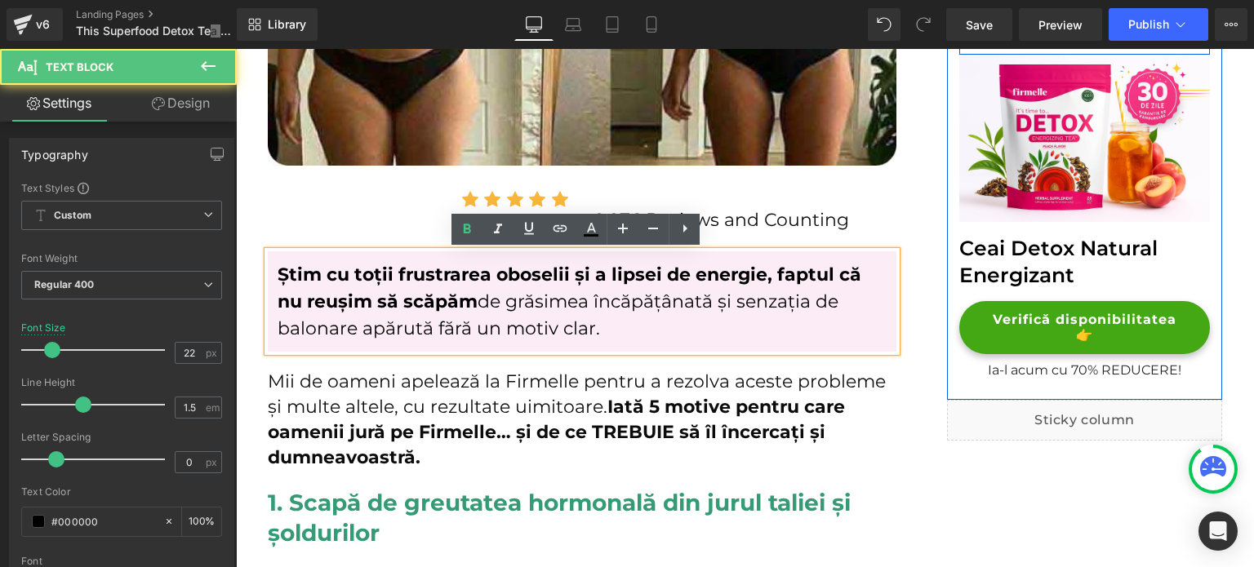
click at [742, 300] on span "Text Block" at bounding box center [730, 310] width 54 height 20
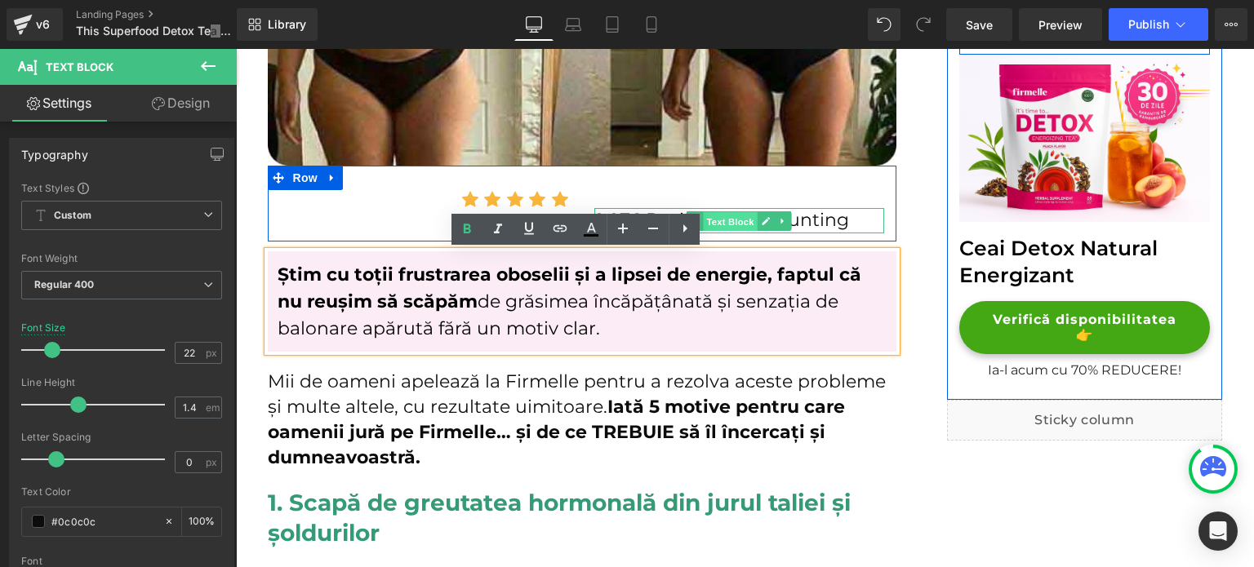
click at [742, 219] on span "Text Block" at bounding box center [730, 222] width 54 height 20
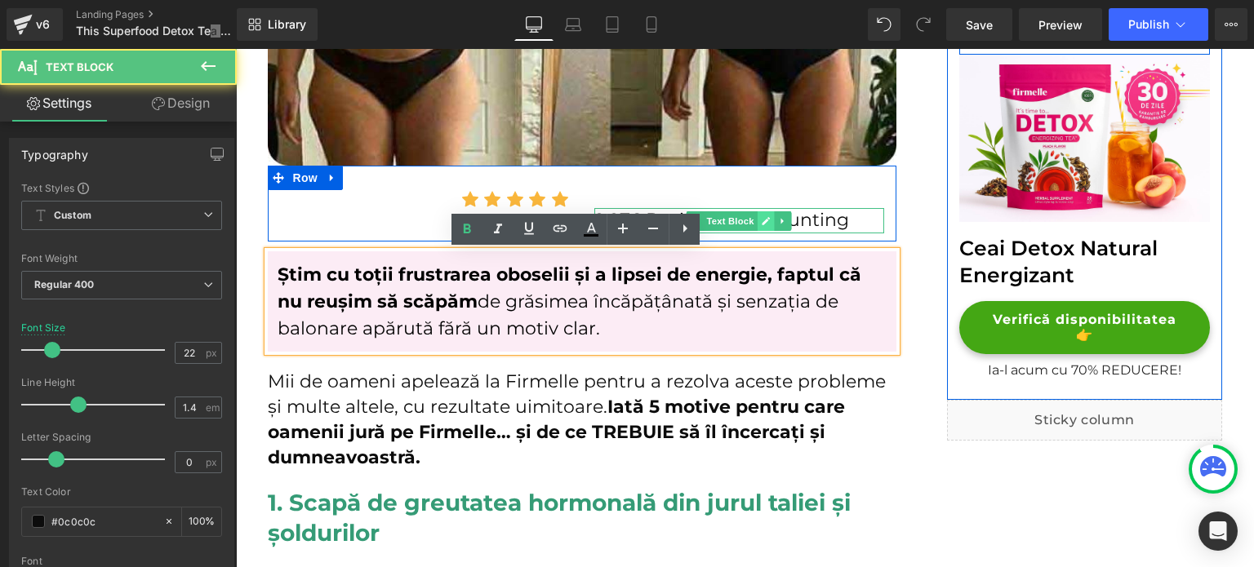
click at [763, 220] on icon at bounding box center [766, 221] width 9 height 10
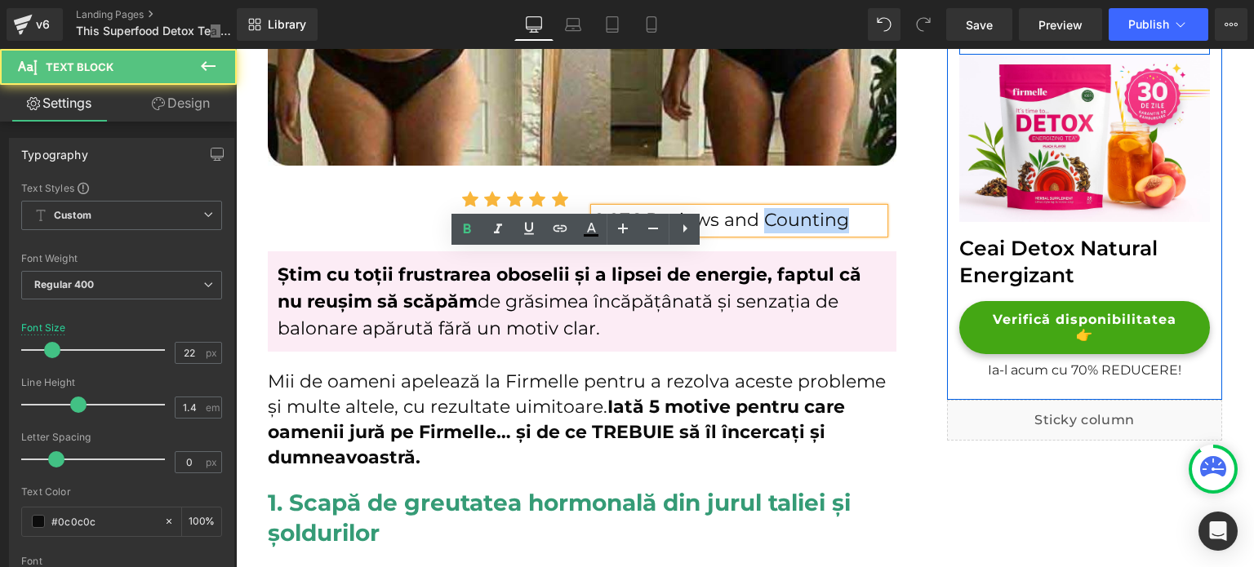
click at [763, 220] on p "9.976 Reviews and Counting" at bounding box center [739, 220] width 290 height 25
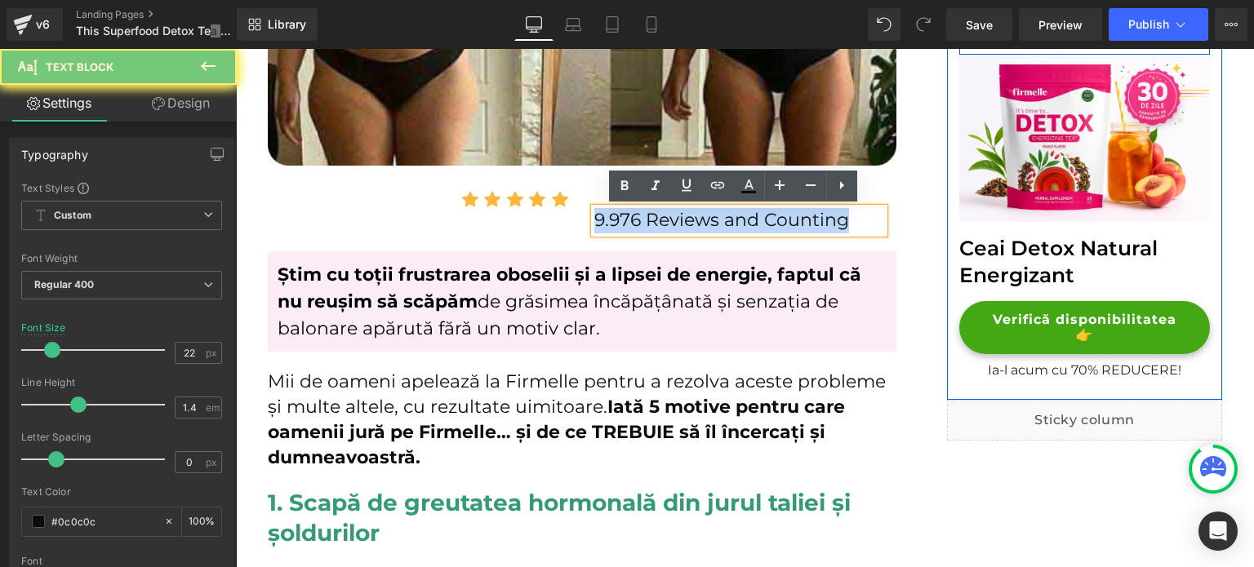
click at [763, 220] on p "9.976 Reviews and Counting" at bounding box center [739, 220] width 290 height 25
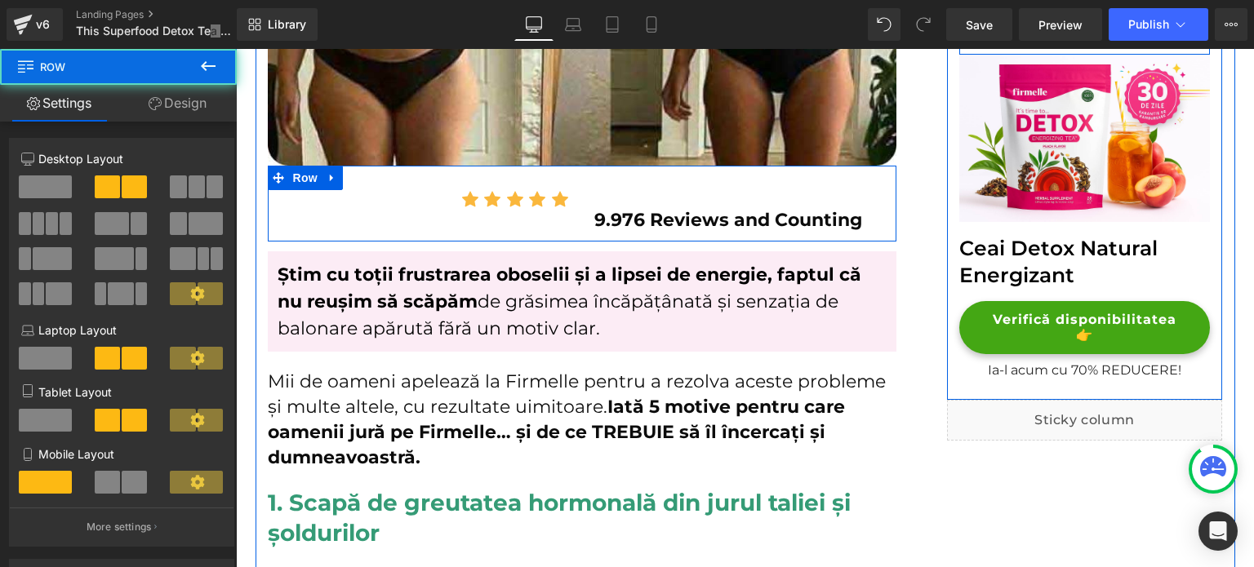
click at [593, 197] on div "9.976 Reviews and Counting Text Block" at bounding box center [739, 211] width 314 height 43
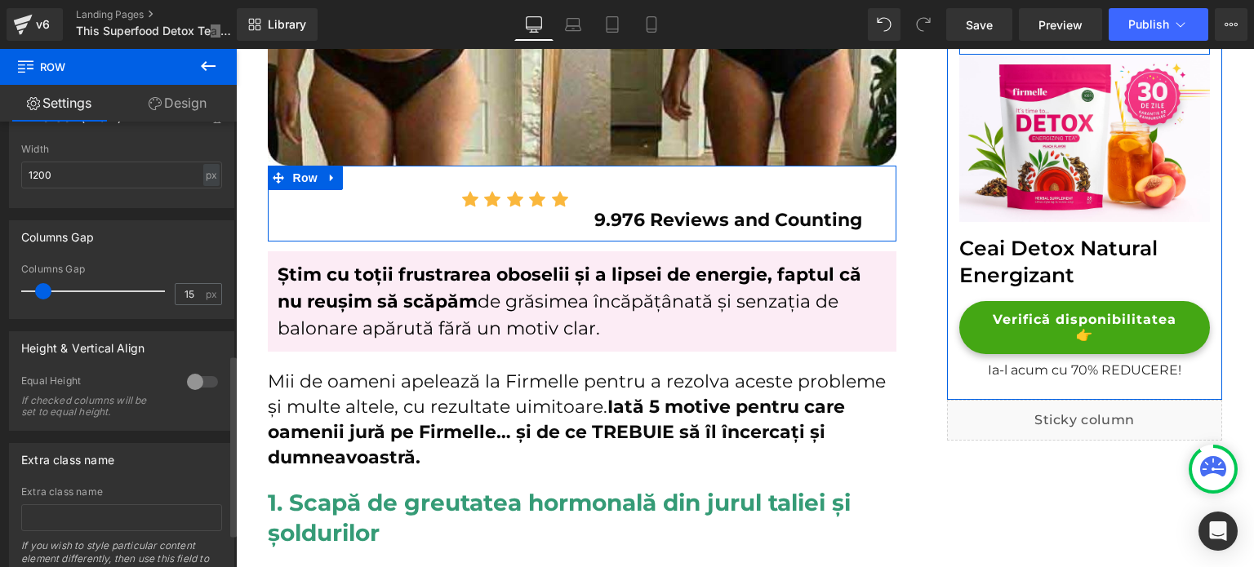
scroll to position [572, 0]
click at [188, 386] on div at bounding box center [202, 381] width 39 height 26
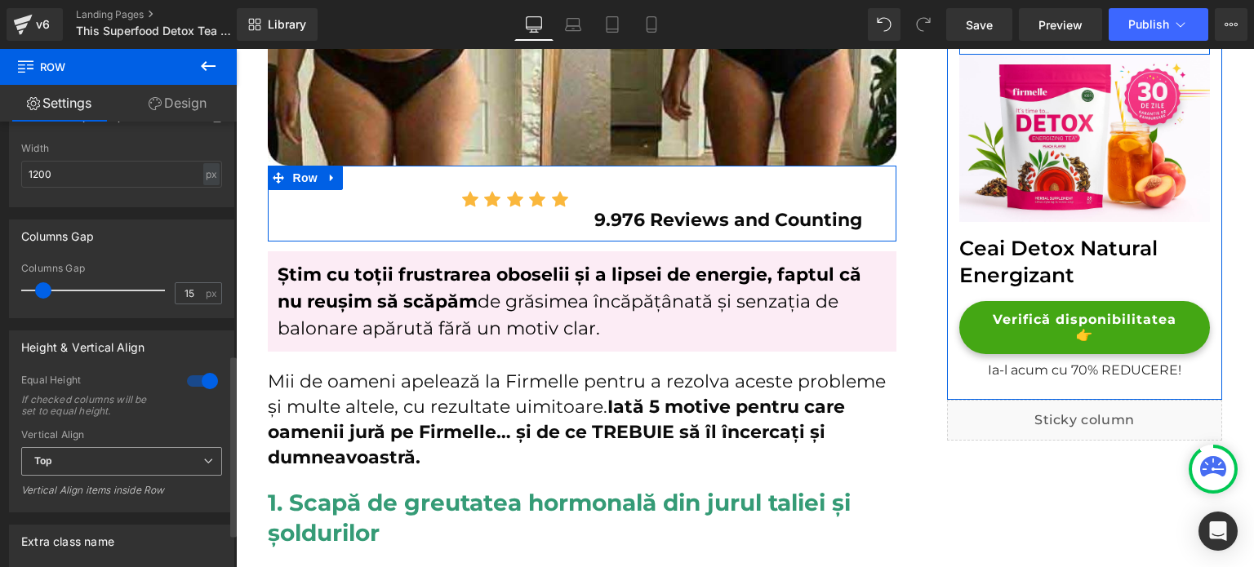
click at [160, 460] on span "Top" at bounding box center [121, 461] width 201 height 29
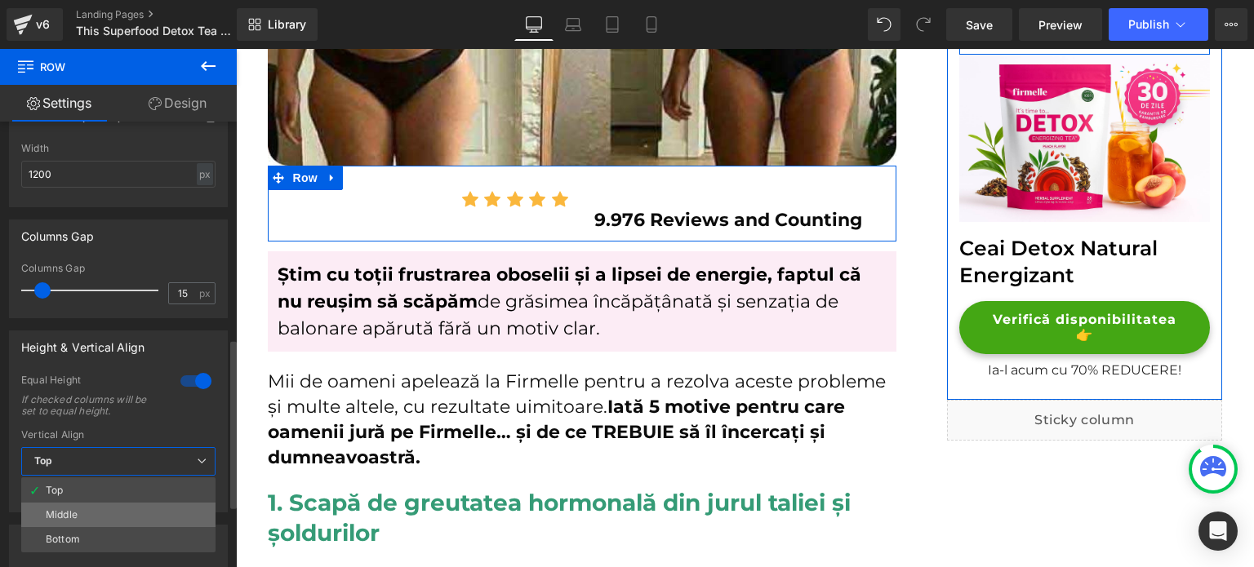
click at [107, 512] on li "Middle" at bounding box center [118, 515] width 194 height 24
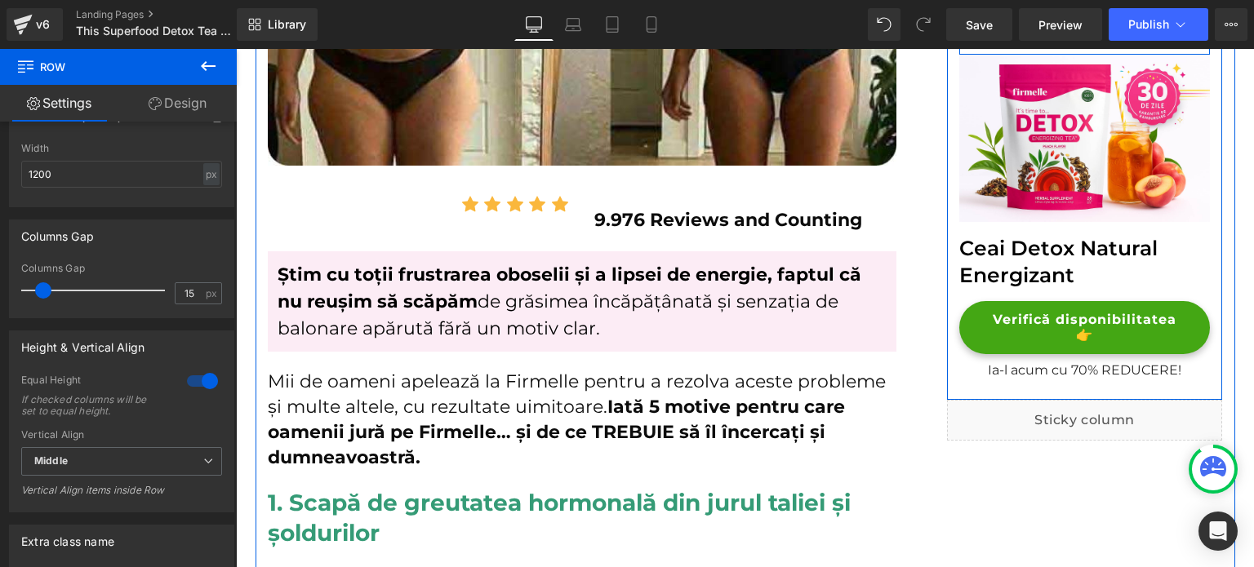
click at [652, 212] on strong "9.976 Reviews and Counting" at bounding box center [728, 220] width 268 height 22
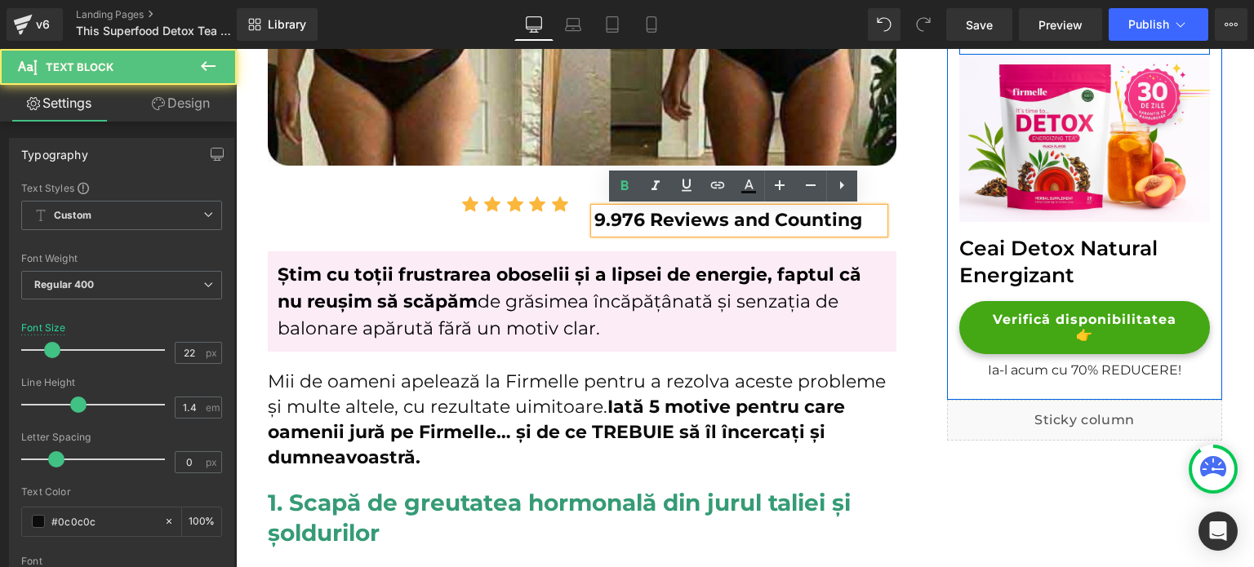
click at [181, 110] on link "Design" at bounding box center [181, 103] width 118 height 37
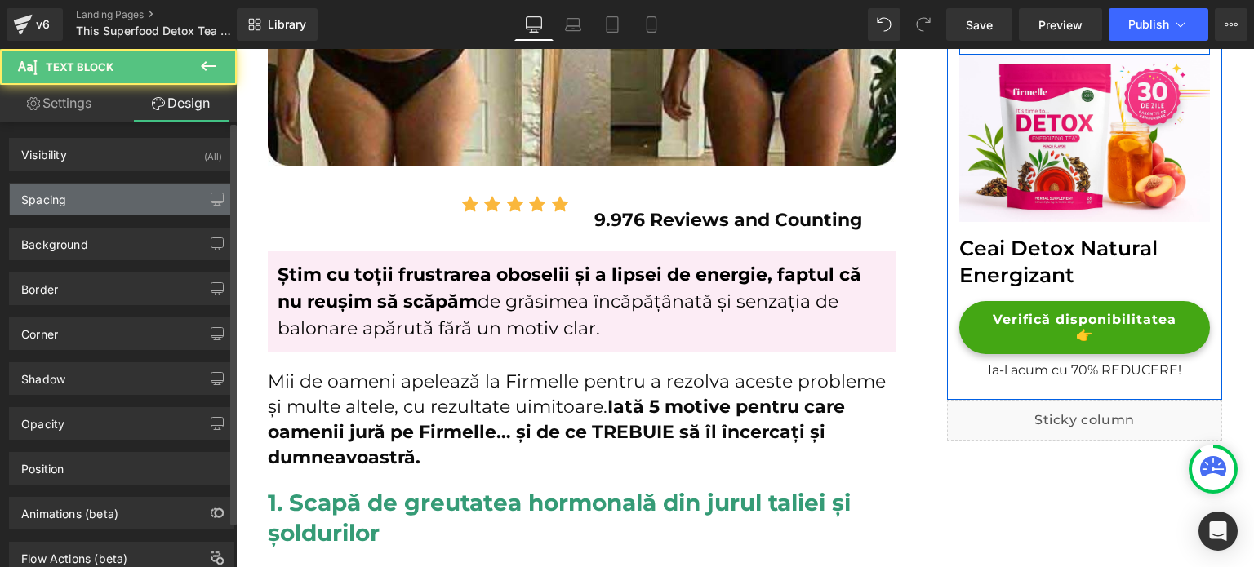
click at [127, 191] on div "Spacing" at bounding box center [122, 199] width 224 height 31
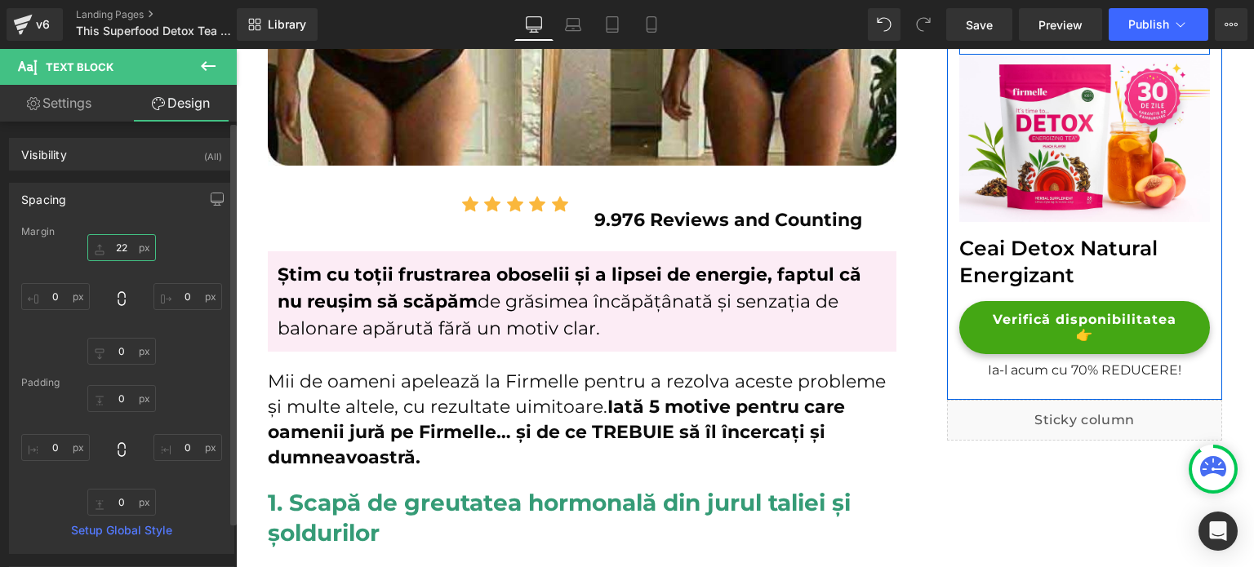
click at [136, 242] on input "text" at bounding box center [121, 247] width 69 height 27
type input "0"
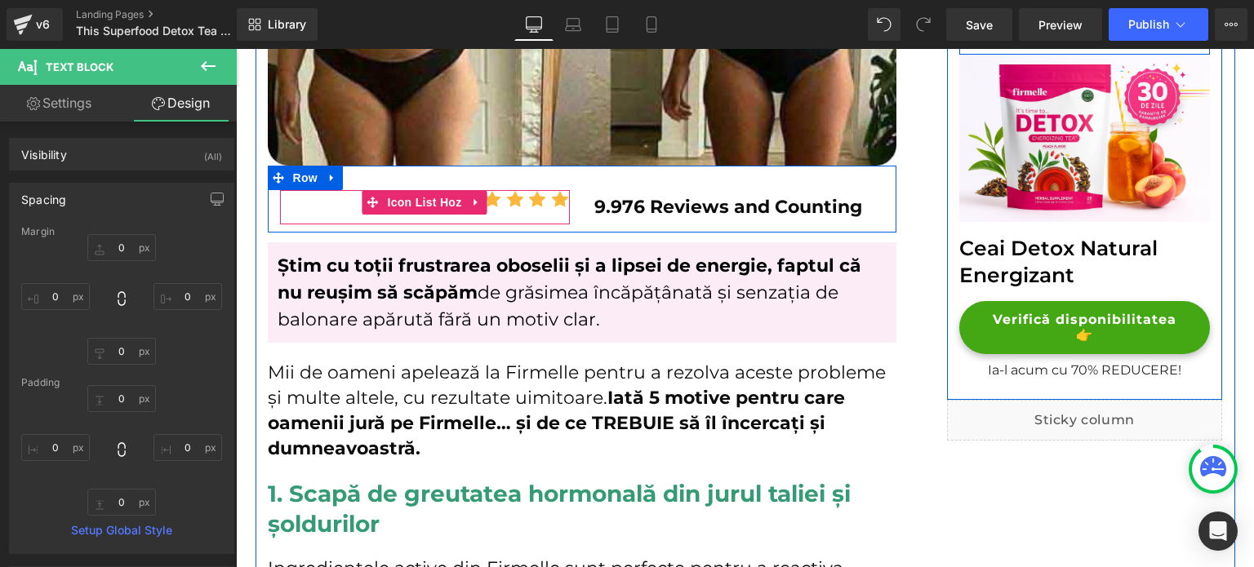
click at [418, 207] on span "Icon List Hoz" at bounding box center [424, 202] width 82 height 24
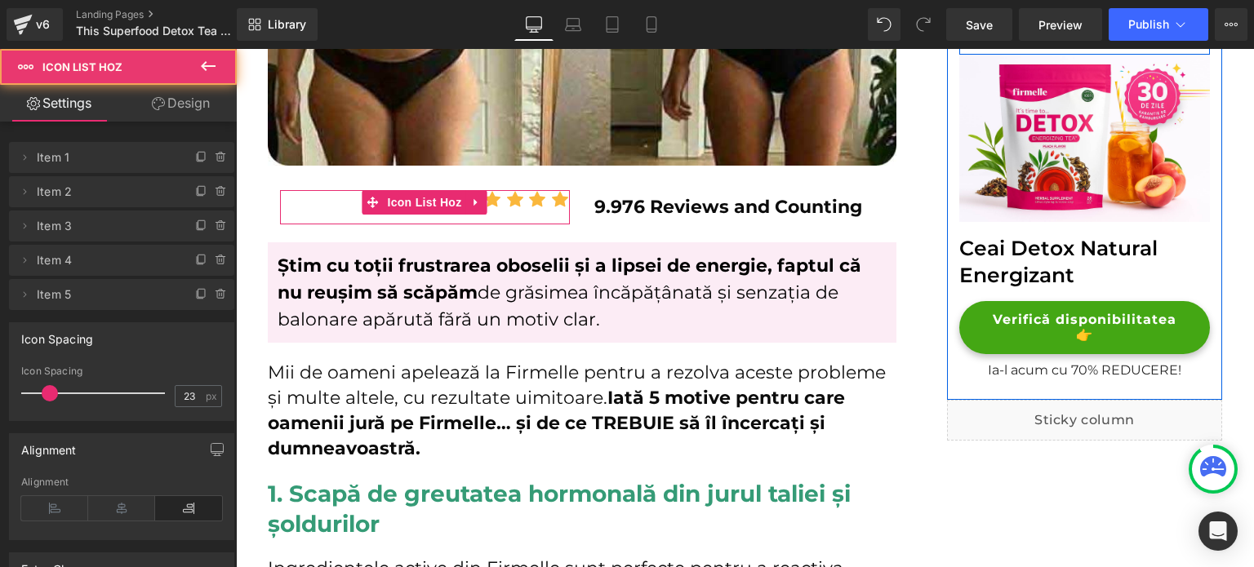
click at [162, 98] on icon at bounding box center [158, 103] width 13 height 13
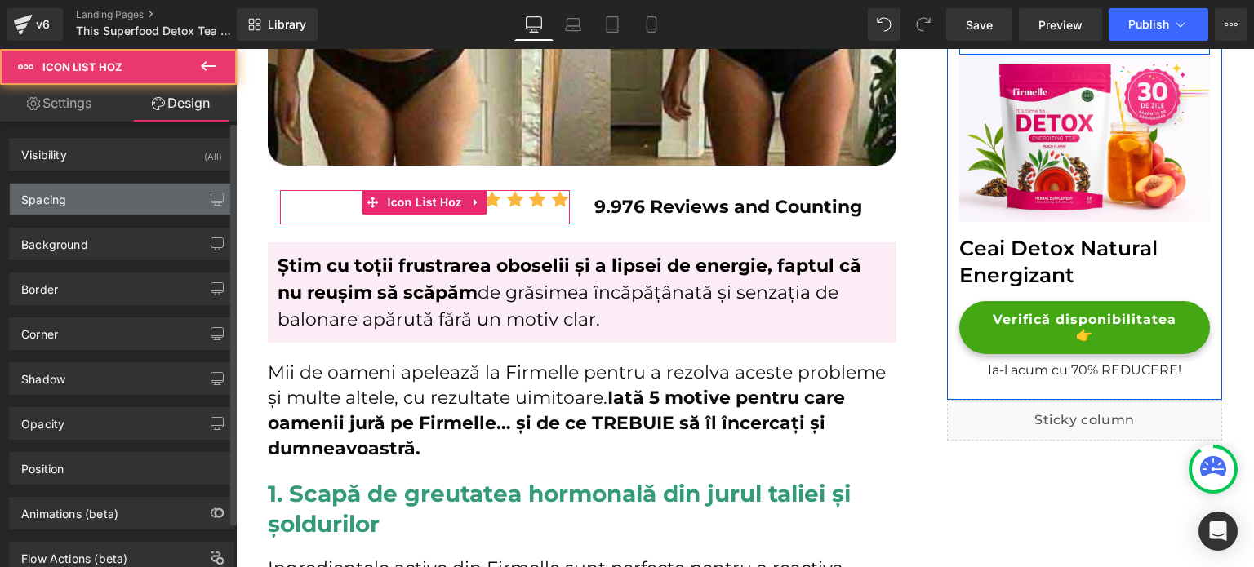
click at [105, 196] on div "Spacing" at bounding box center [122, 199] width 224 height 31
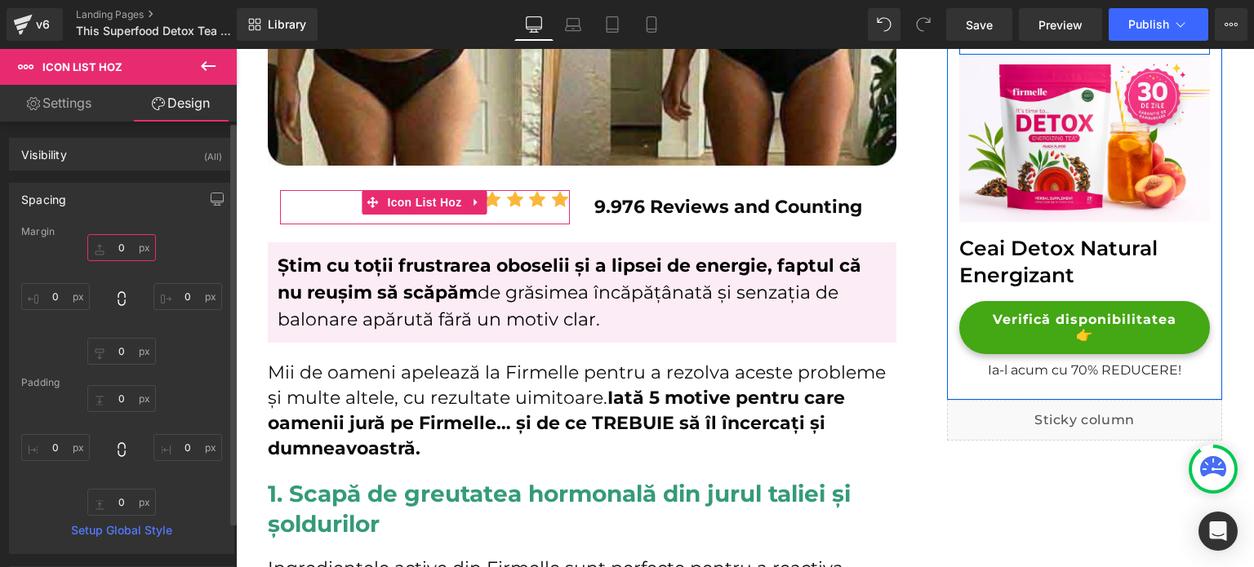
click at [122, 254] on input "0" at bounding box center [121, 247] width 69 height 27
type input "8"
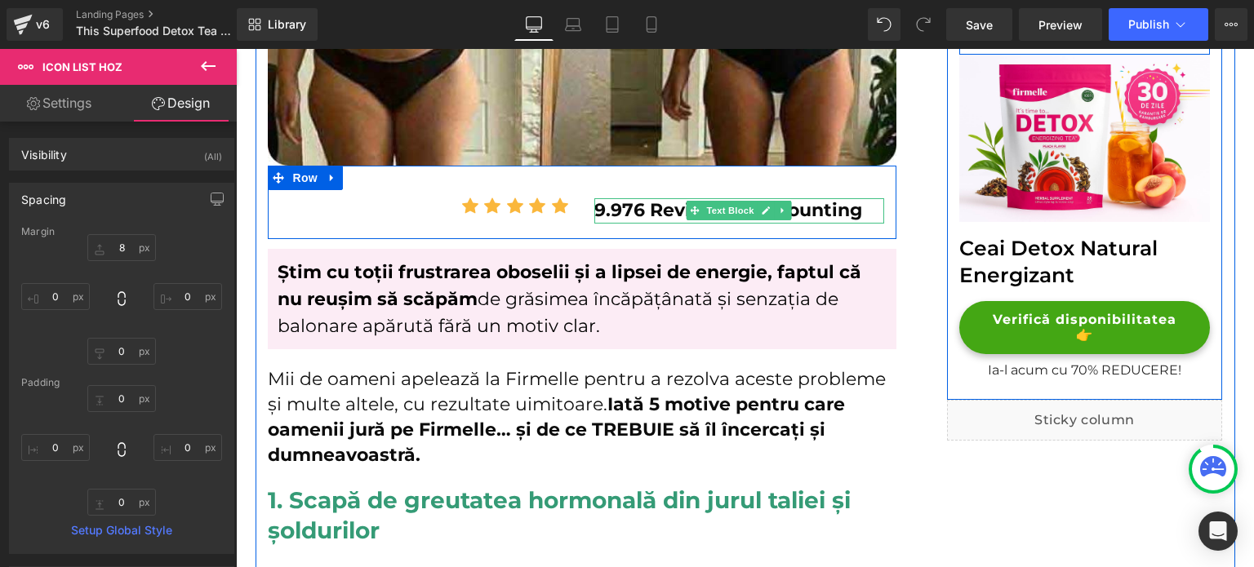
click at [630, 211] on strong "9.976 Reviews and Counting" at bounding box center [728, 210] width 268 height 22
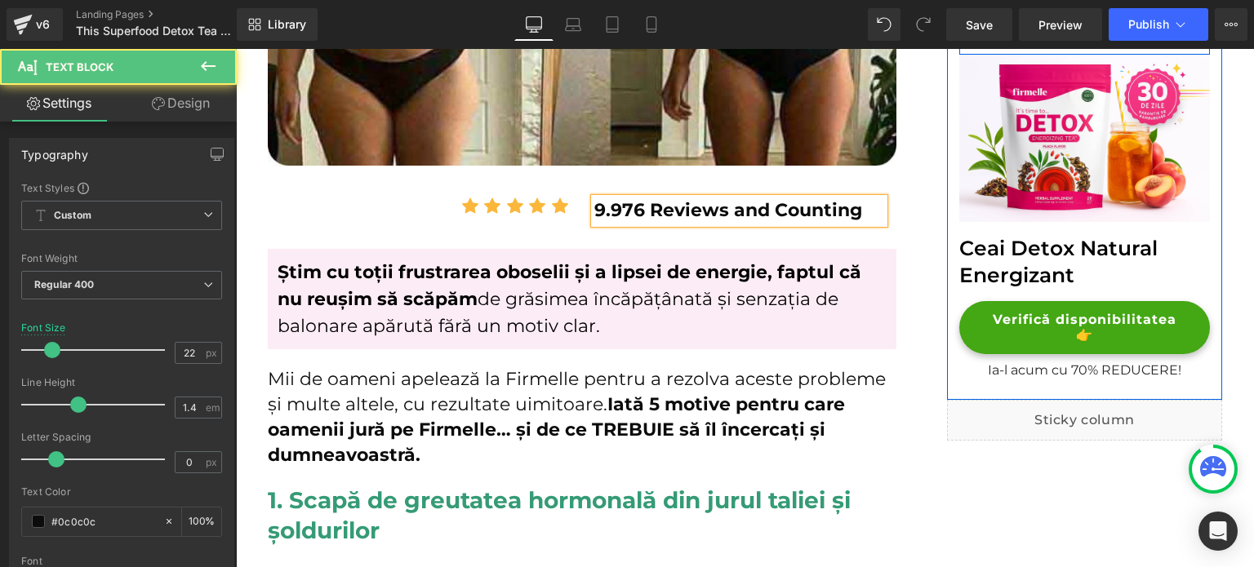
click at [213, 108] on link "Design" at bounding box center [181, 103] width 118 height 37
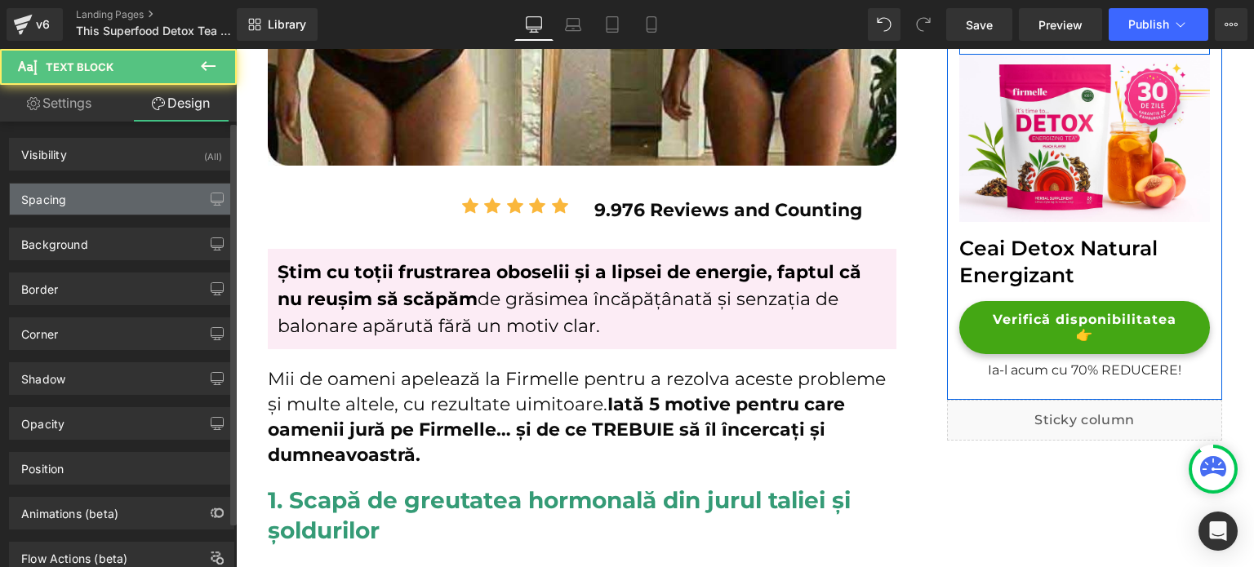
click at [126, 189] on div "Spacing" at bounding box center [122, 199] width 224 height 31
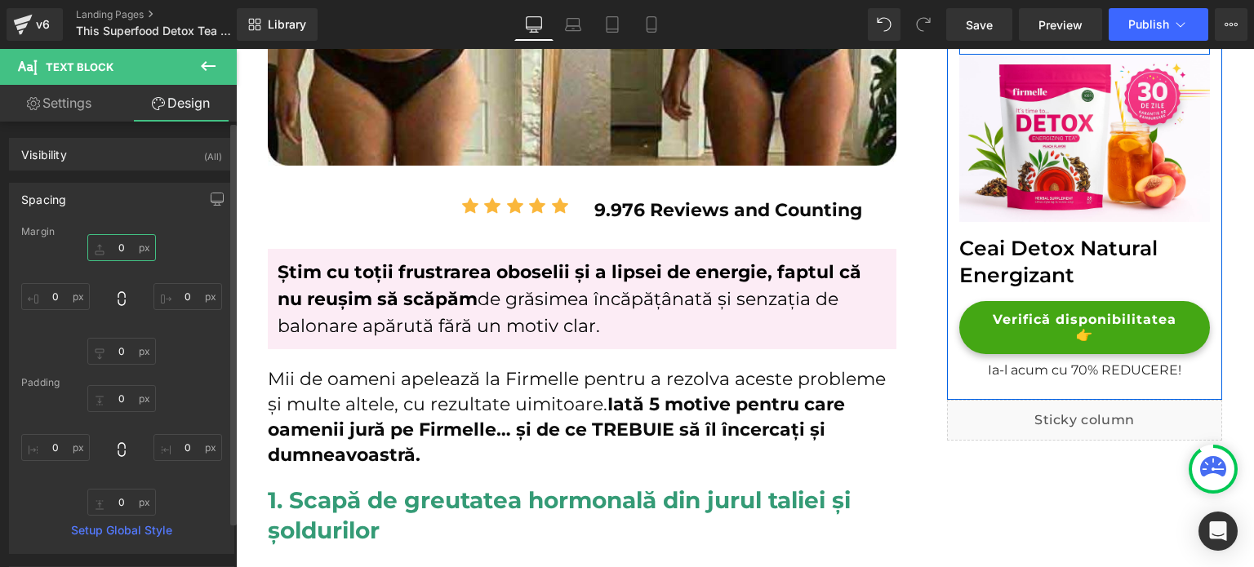
click at [120, 253] on input "0" at bounding box center [121, 247] width 69 height 27
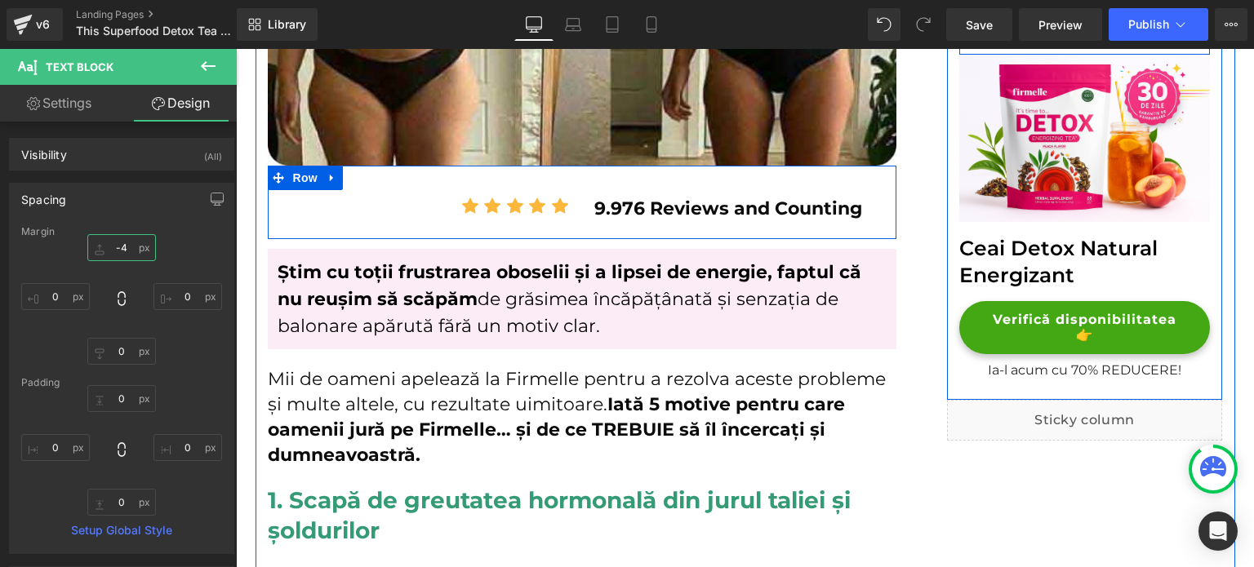
type input "-4"
click at [322, 181] on link at bounding box center [332, 178] width 21 height 24
click at [289, 172] on span "Row" at bounding box center [305, 179] width 33 height 24
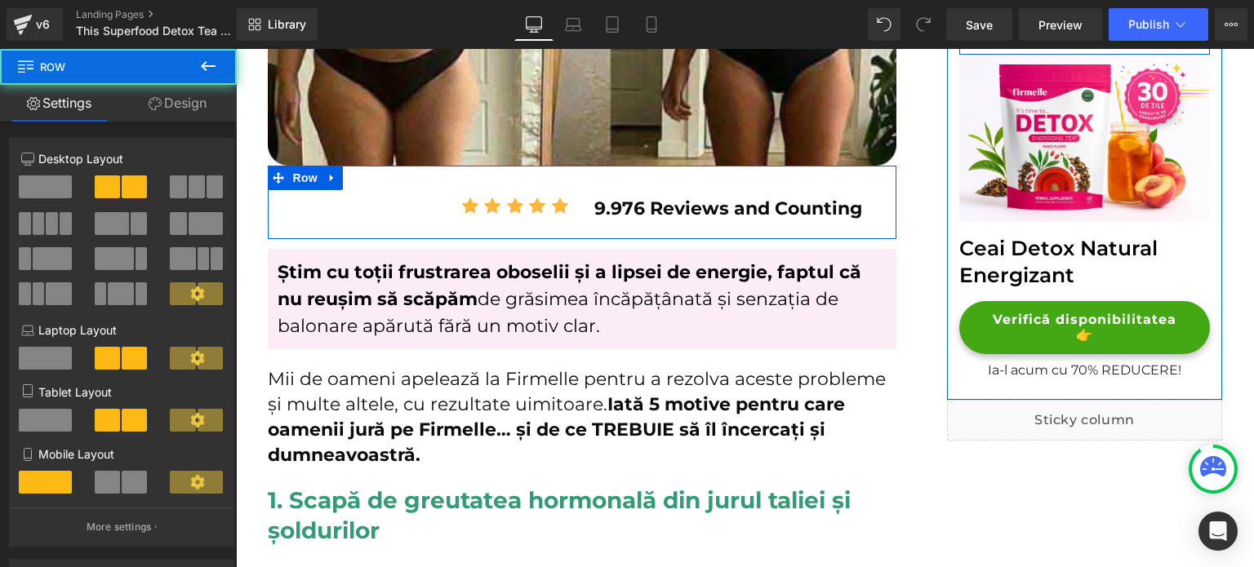
click at [219, 105] on link "Design" at bounding box center [177, 103] width 118 height 37
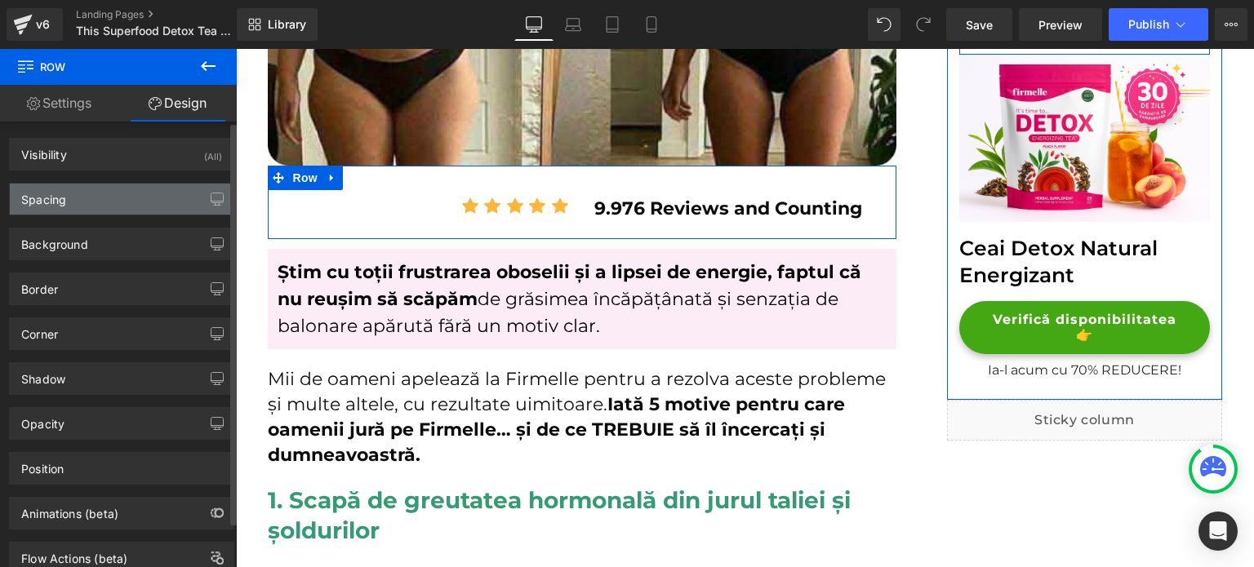
click at [111, 199] on div "Spacing" at bounding box center [122, 199] width 224 height 31
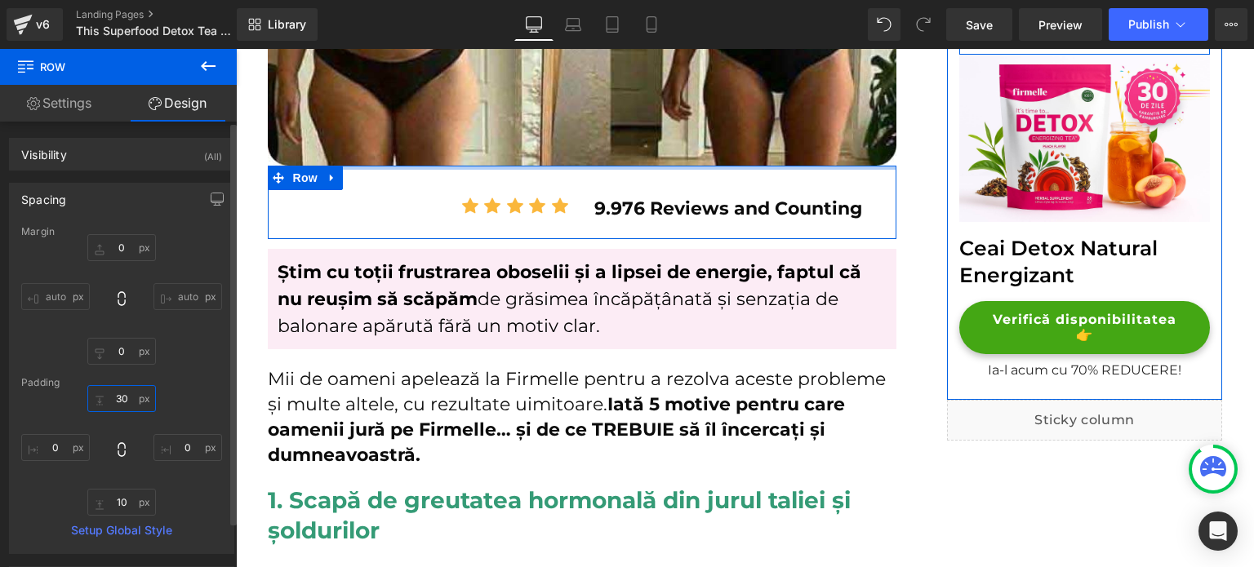
click at [121, 398] on input "30" at bounding box center [121, 398] width 69 height 27
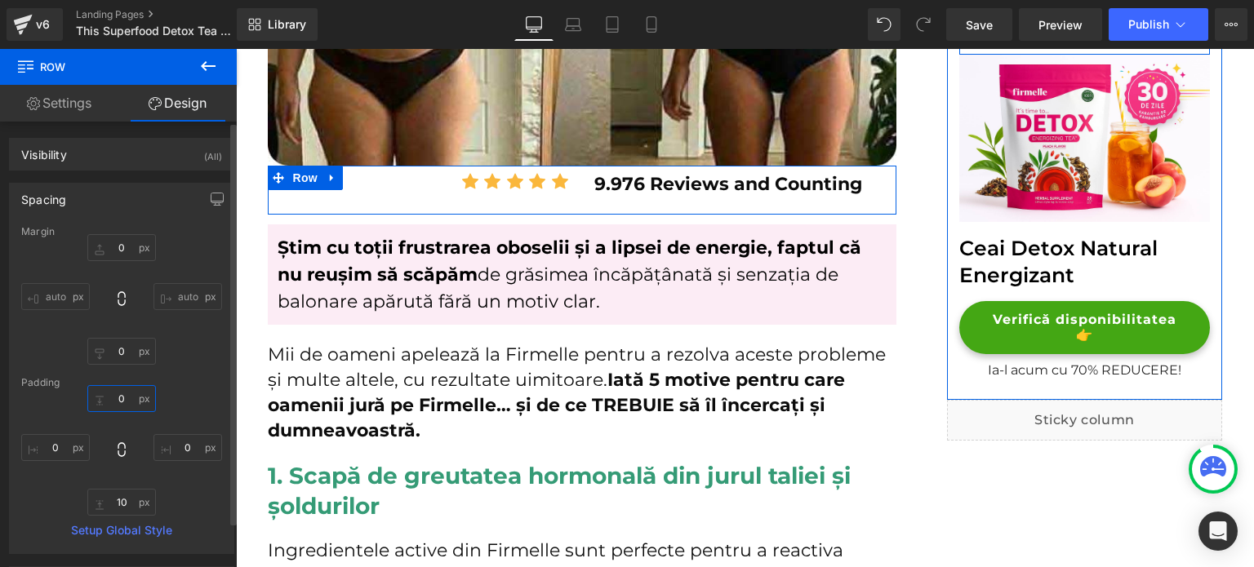
click at [120, 397] on input "0" at bounding box center [121, 398] width 69 height 27
click at [120, 401] on input "0" at bounding box center [121, 398] width 69 height 27
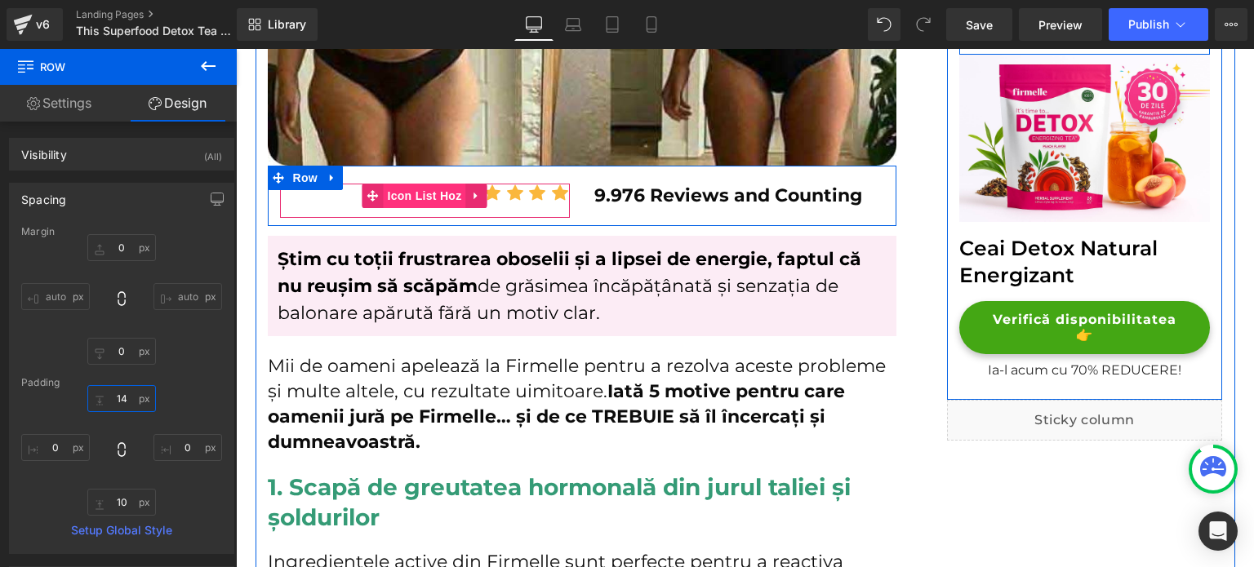
type input "14"
click at [426, 199] on span "Icon List Hoz" at bounding box center [424, 197] width 82 height 24
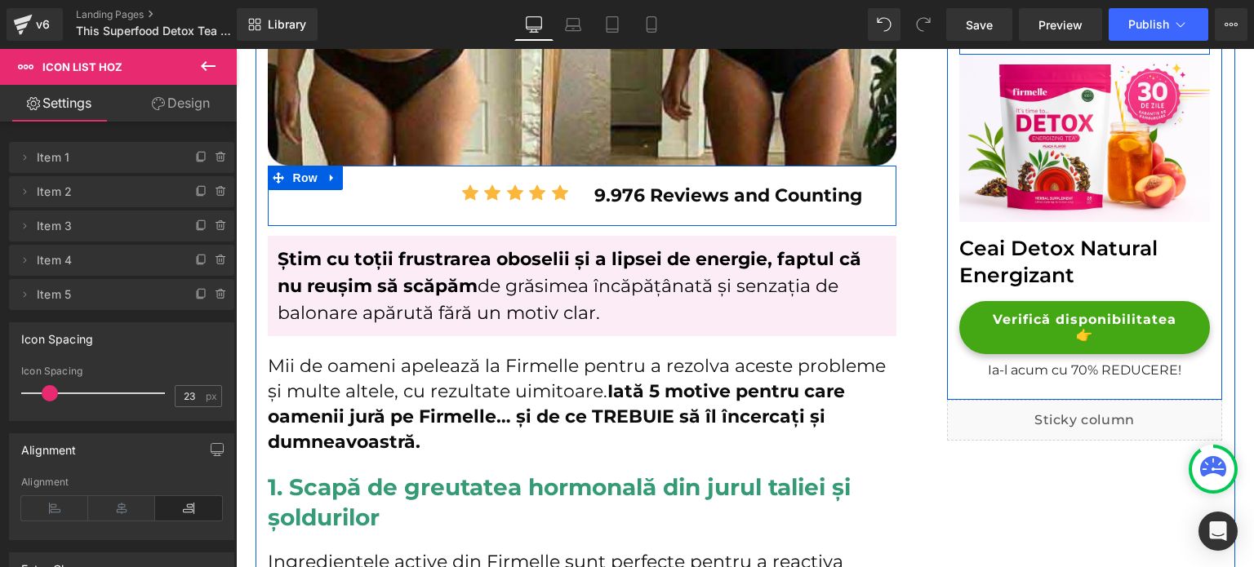
click at [582, 195] on div "9.976 Reviews and Counting Text Block" at bounding box center [739, 197] width 314 height 41
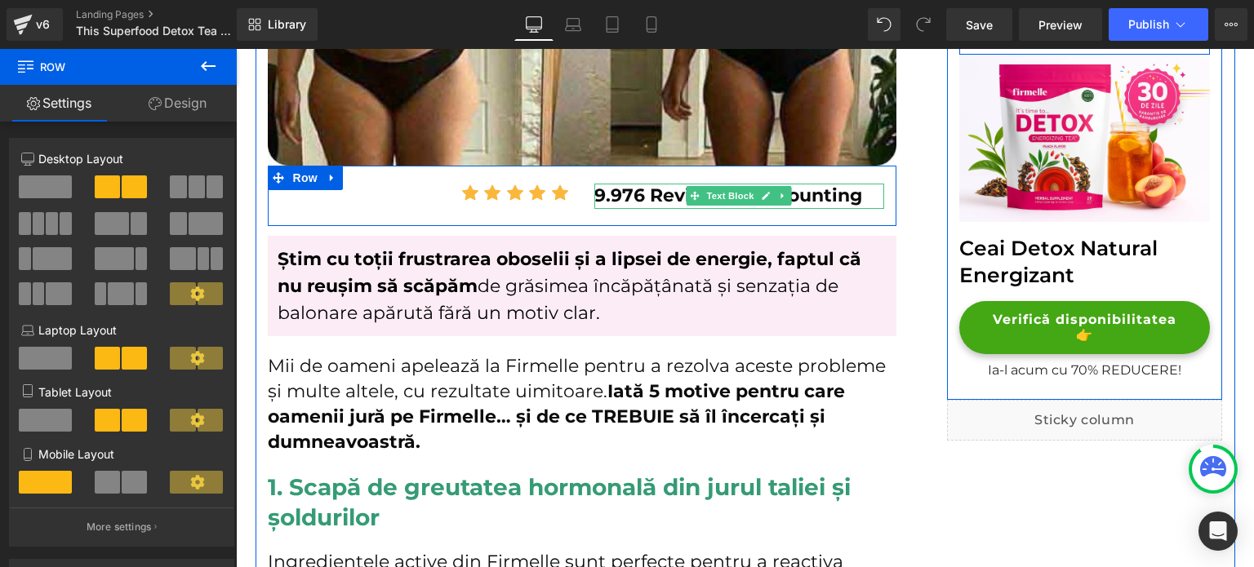
click at [634, 202] on strong "9.976 Reviews and Counting" at bounding box center [728, 196] width 268 height 22
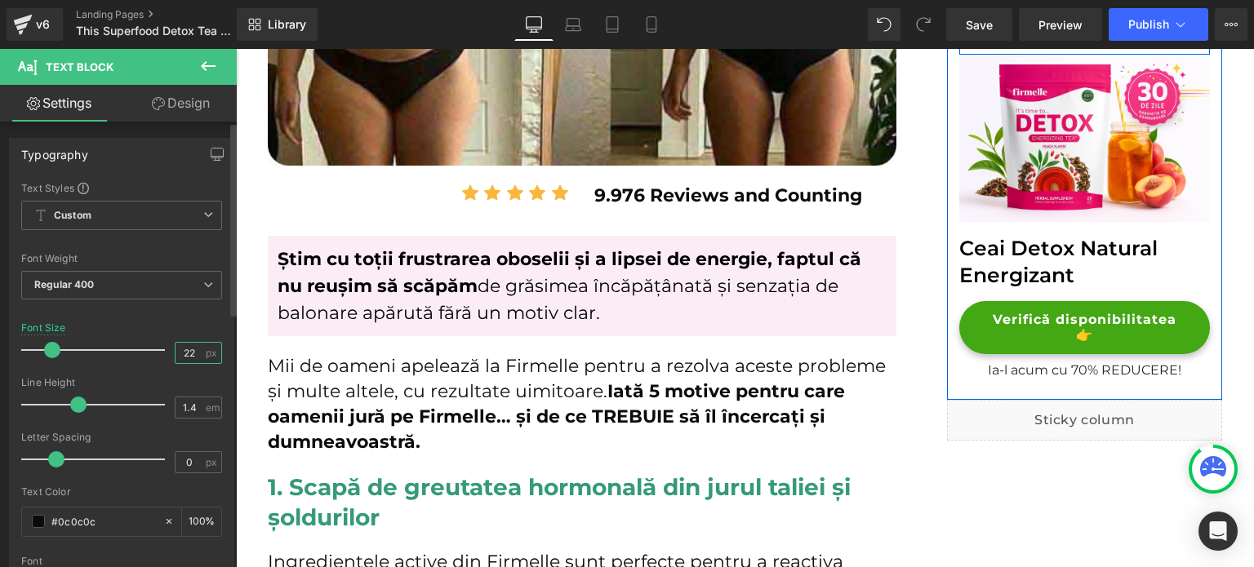
click at [184, 350] on input "22" at bounding box center [190, 353] width 29 height 20
click at [184, 351] on input "22" at bounding box center [190, 353] width 29 height 20
click at [179, 355] on input "19" at bounding box center [190, 353] width 29 height 20
type input "20"
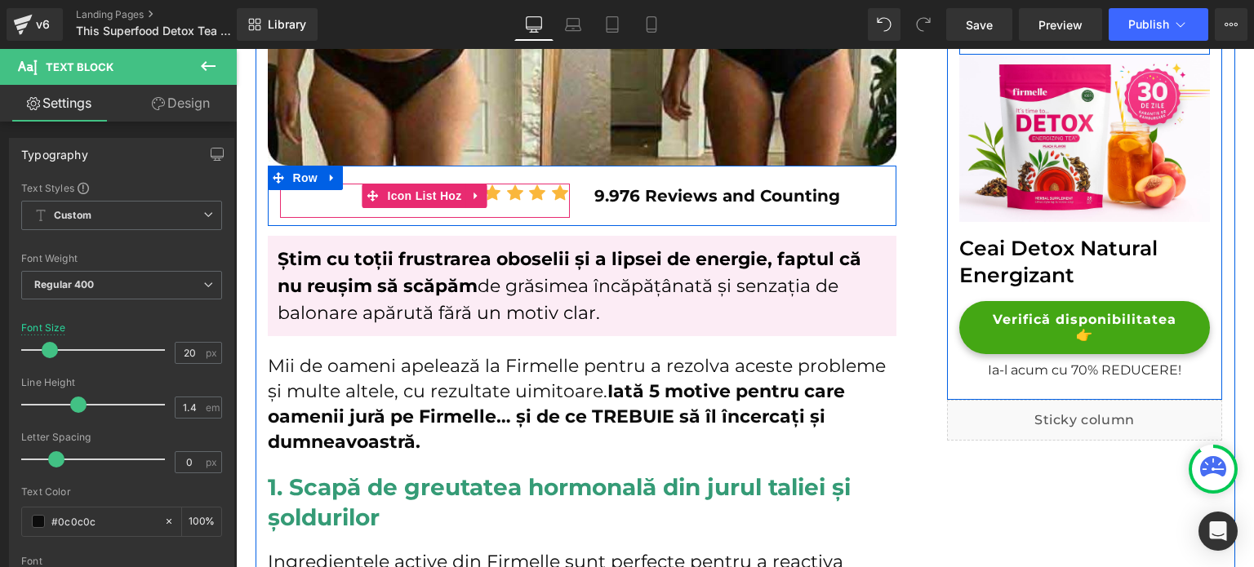
click at [489, 197] on span "Icon" at bounding box center [492, 197] width 26 height 20
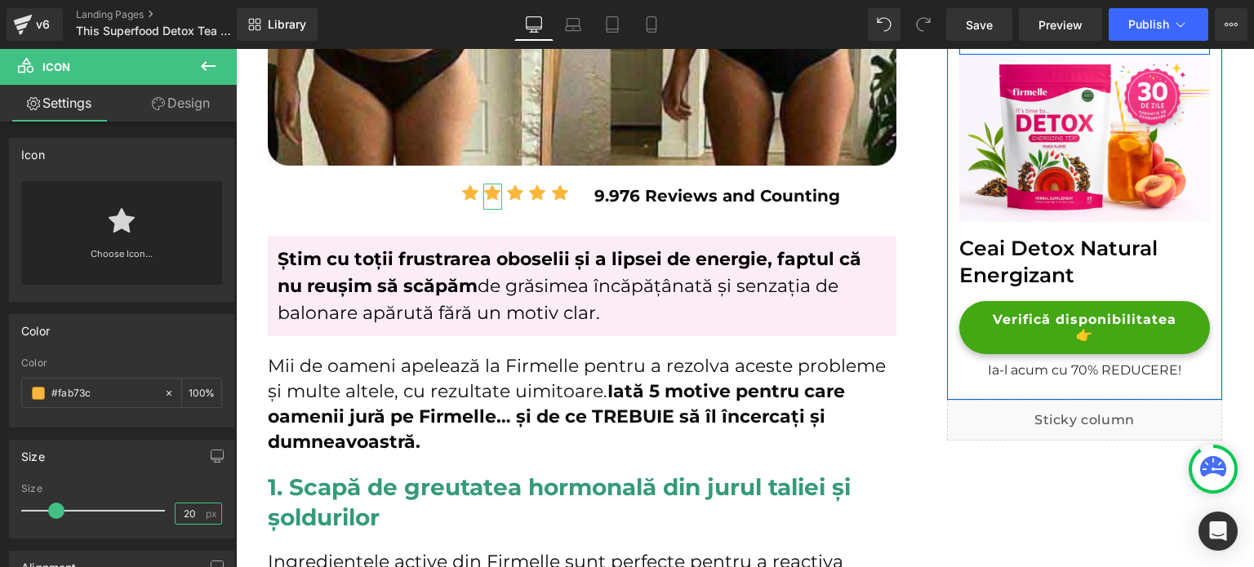
click at [178, 504] on input "20" at bounding box center [190, 514] width 29 height 20
type input "22"
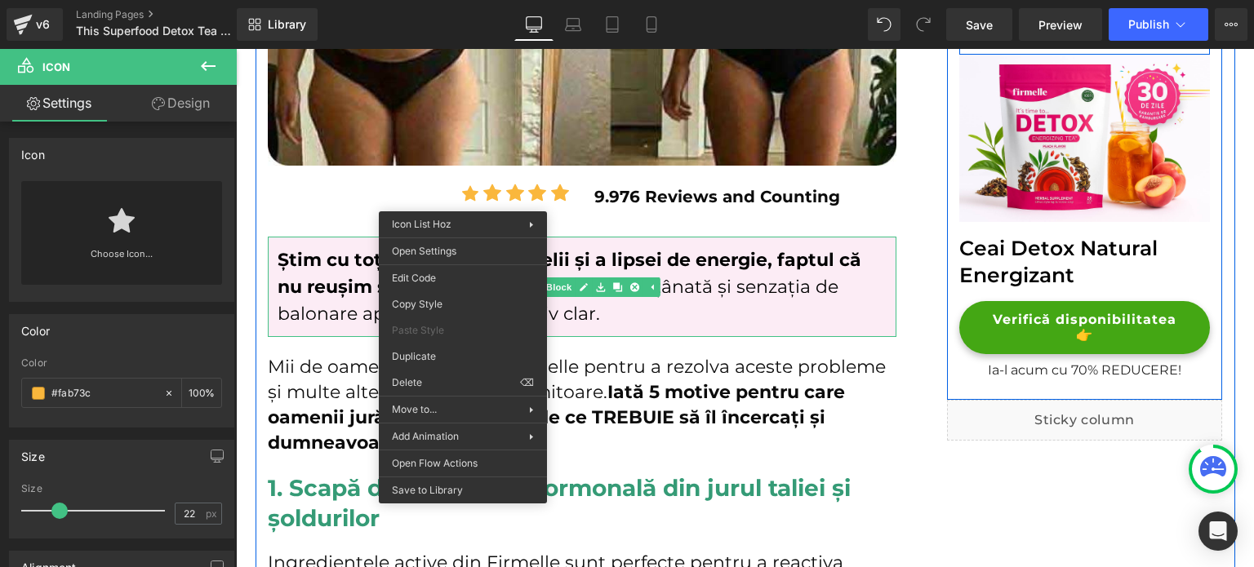
click at [575, 247] on p "Știm cu toții frustrarea oboselii și a lipsei de energie, faptul că nu reușim s…" at bounding box center [582, 287] width 609 height 81
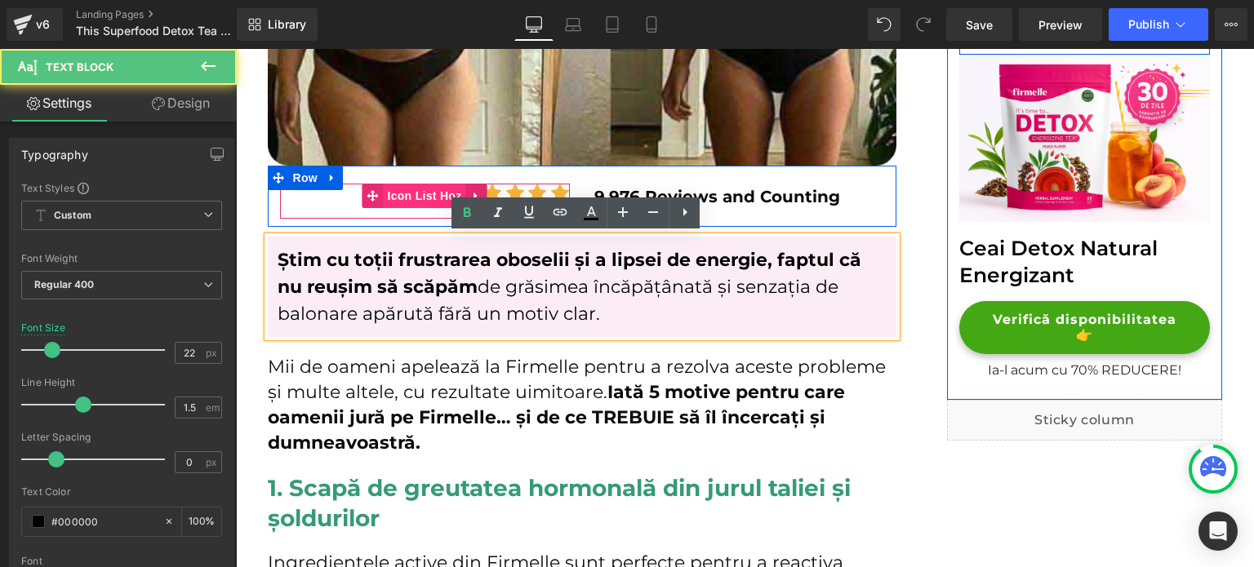
click at [429, 197] on span "Icon List Hoz" at bounding box center [424, 196] width 82 height 24
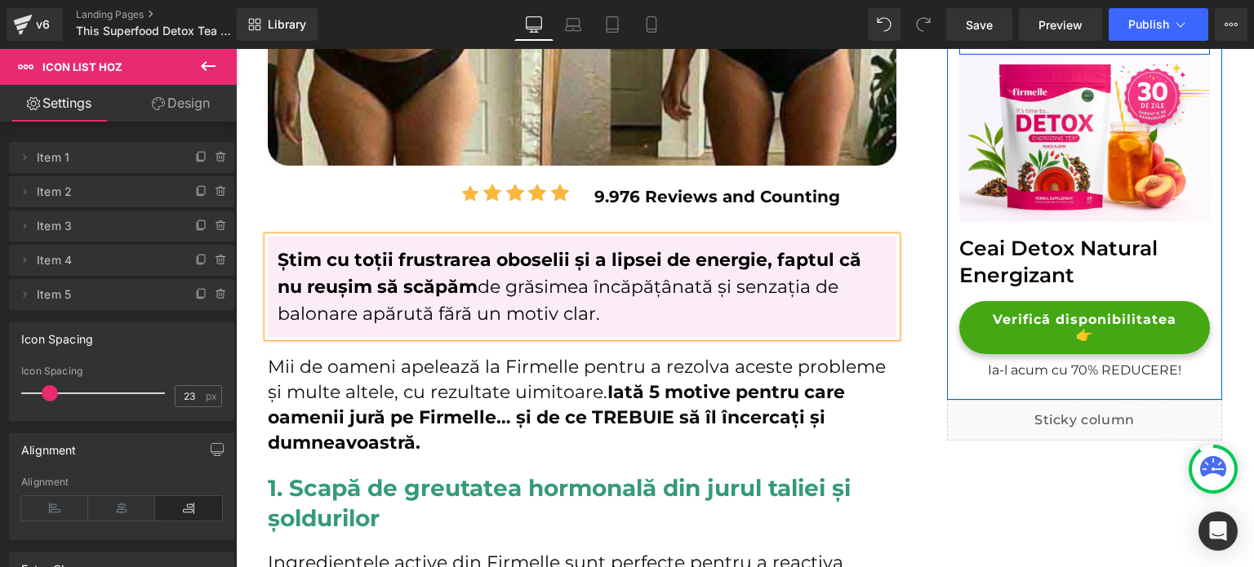
click at [219, 118] on link "Design" at bounding box center [181, 103] width 118 height 37
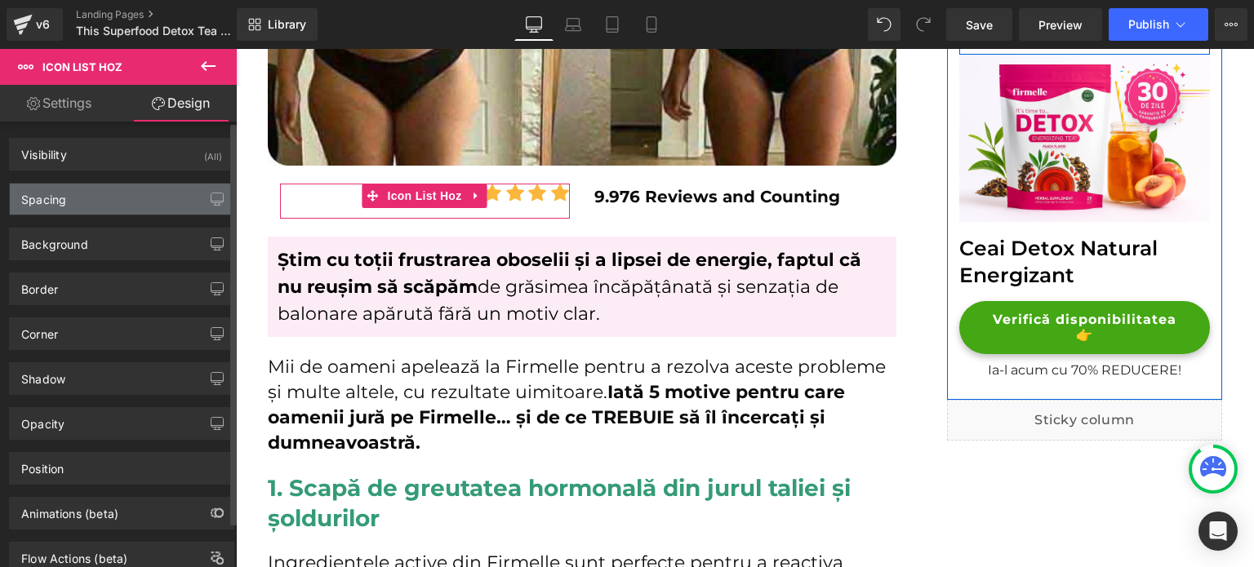
click at [142, 191] on div "Spacing" at bounding box center [122, 199] width 224 height 31
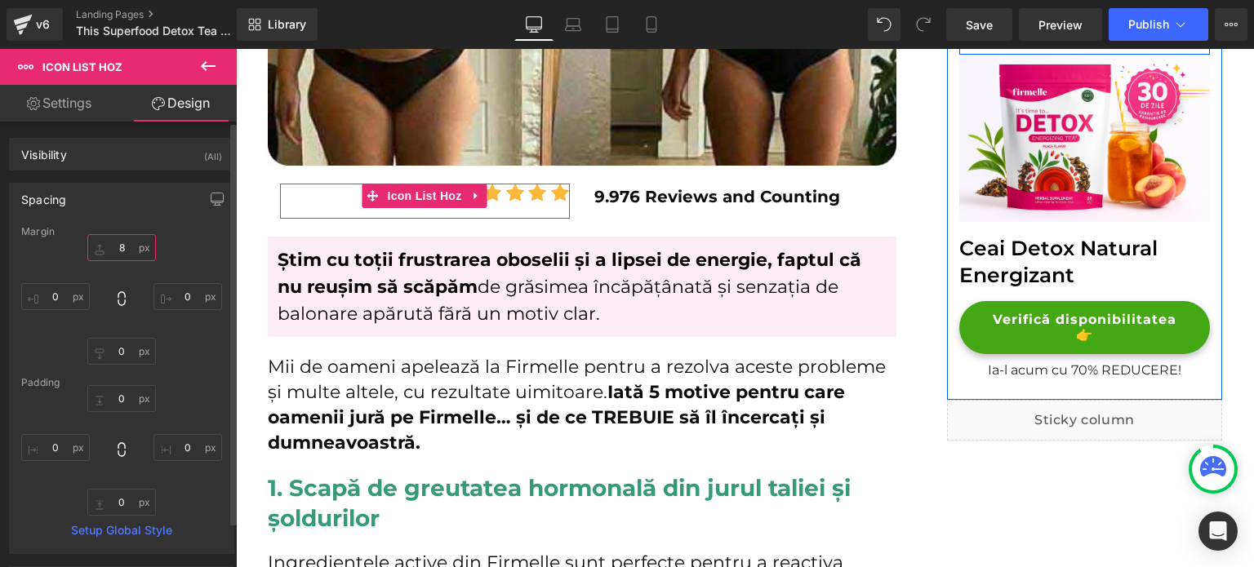
click at [118, 257] on input "8" at bounding box center [121, 247] width 69 height 27
click at [118, 256] on input "8" at bounding box center [121, 247] width 69 height 27
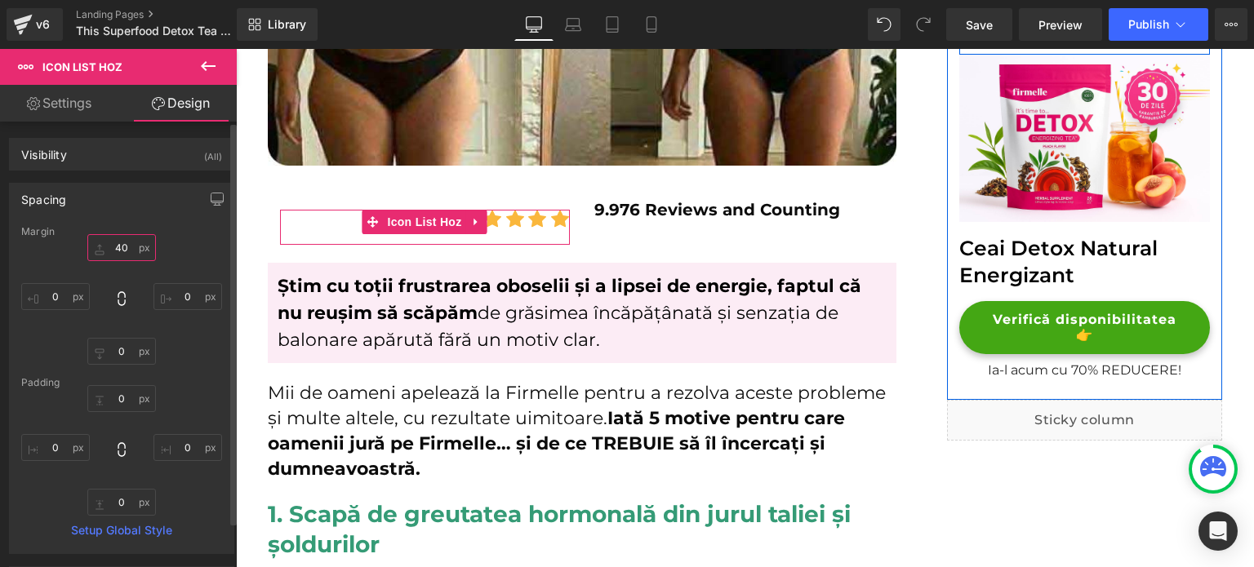
click at [118, 256] on input "40" at bounding box center [121, 247] width 69 height 27
type input "8"
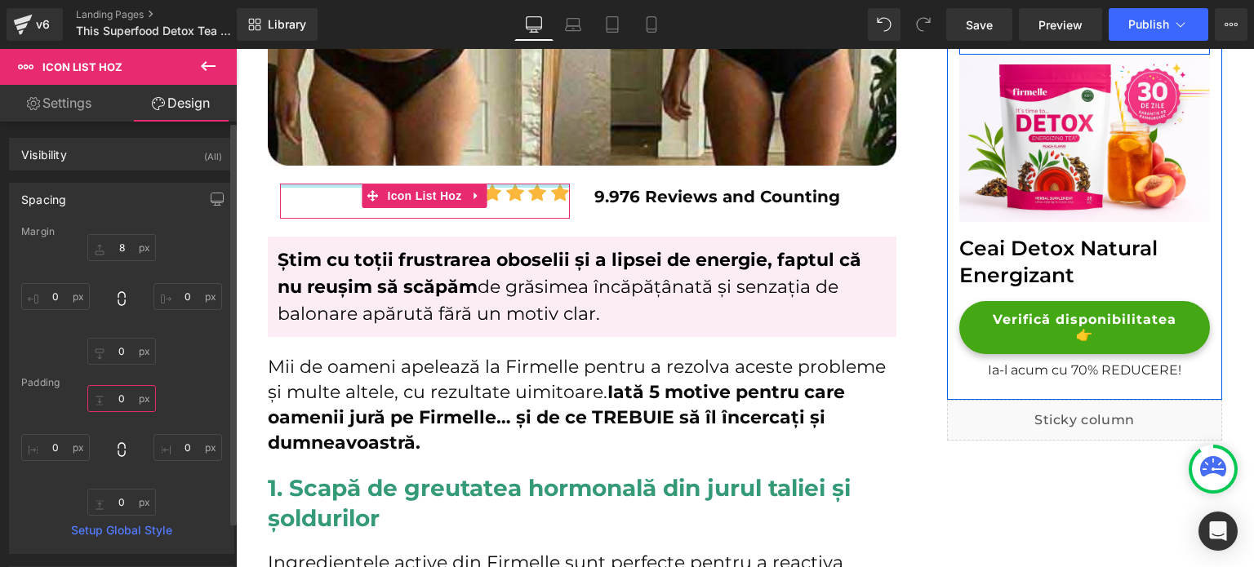
click at [134, 391] on input "0" at bounding box center [121, 398] width 69 height 27
type input "40"
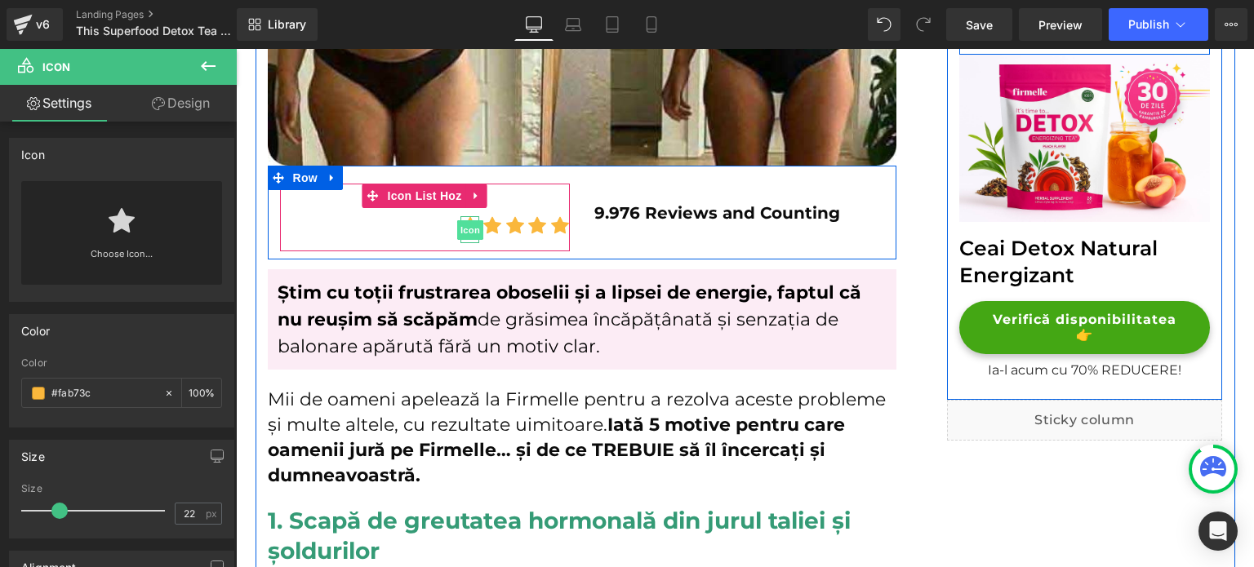
click at [458, 227] on span "Icon" at bounding box center [470, 230] width 26 height 20
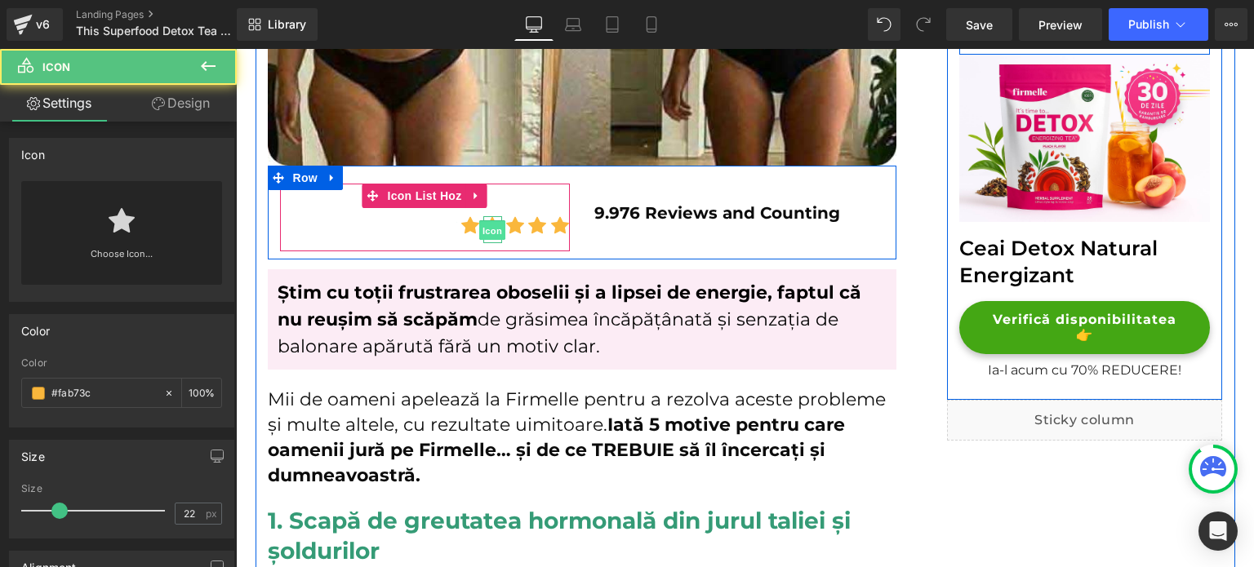
click at [487, 230] on span "Icon" at bounding box center [492, 231] width 26 height 20
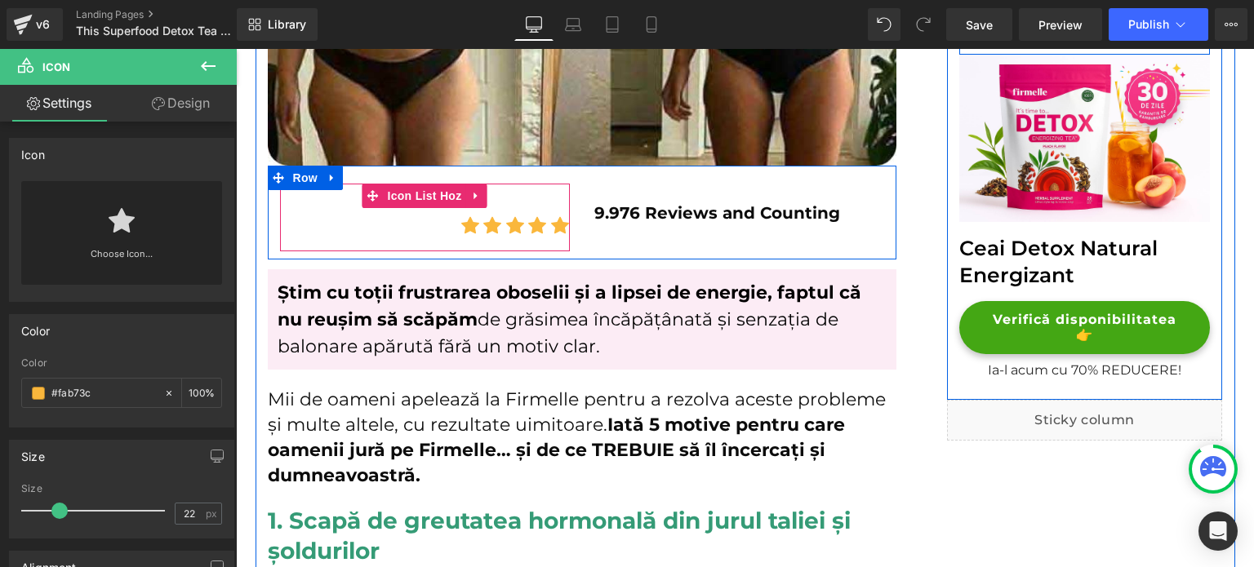
click at [434, 199] on span "Icon List Hoz" at bounding box center [424, 196] width 82 height 24
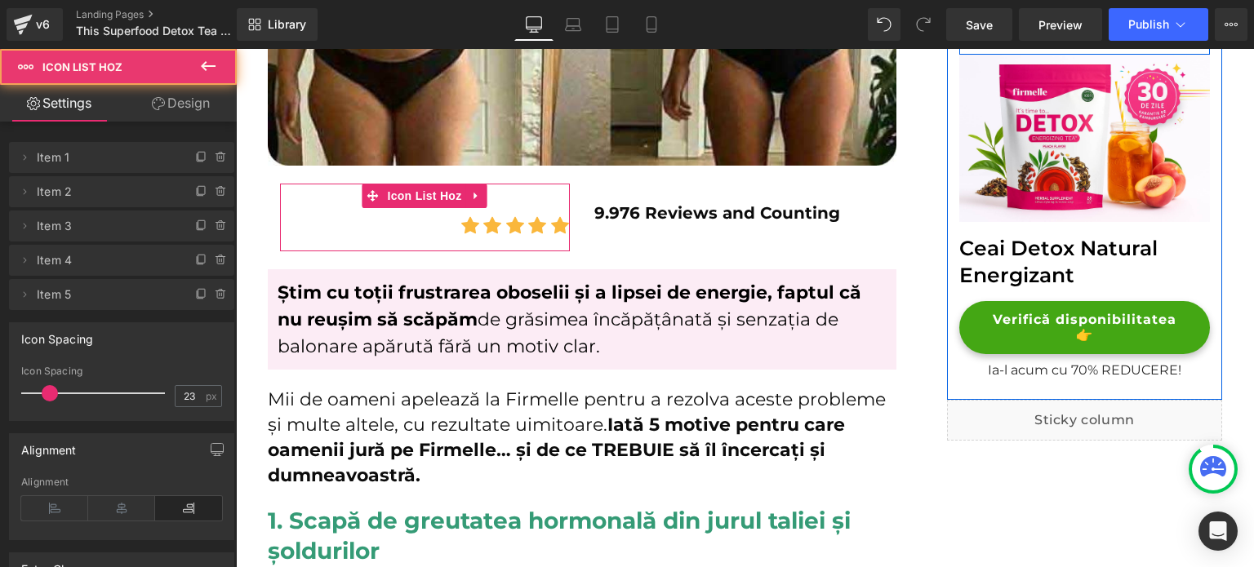
click at [189, 96] on link "Design" at bounding box center [181, 103] width 118 height 37
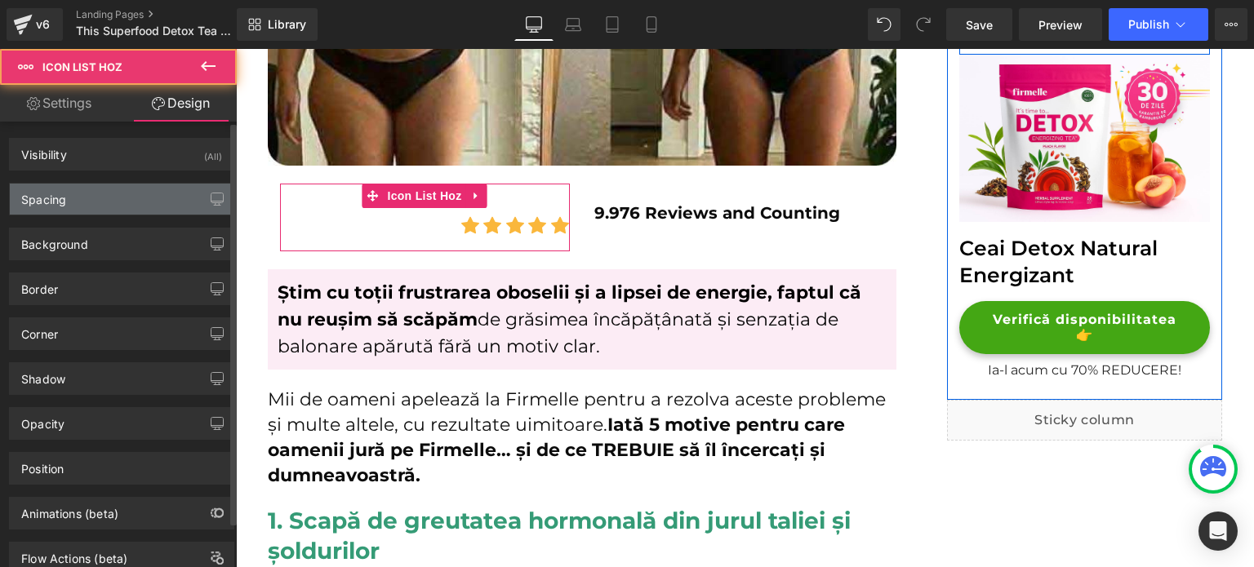
click at [85, 198] on div "Spacing" at bounding box center [122, 199] width 224 height 31
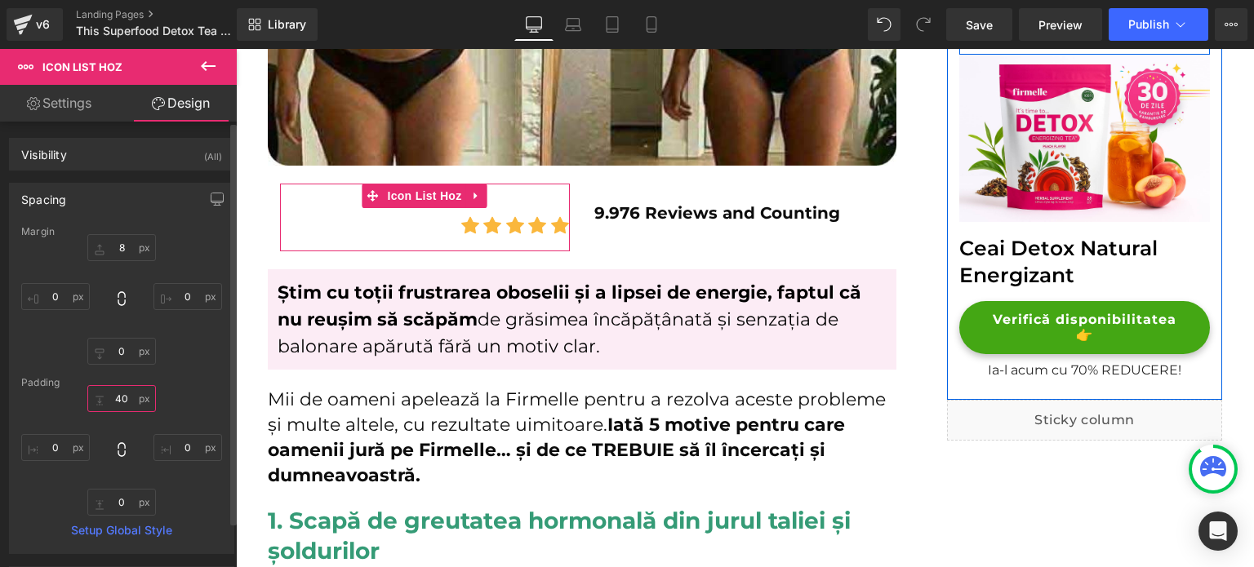
click at [115, 395] on input "40" at bounding box center [121, 398] width 69 height 27
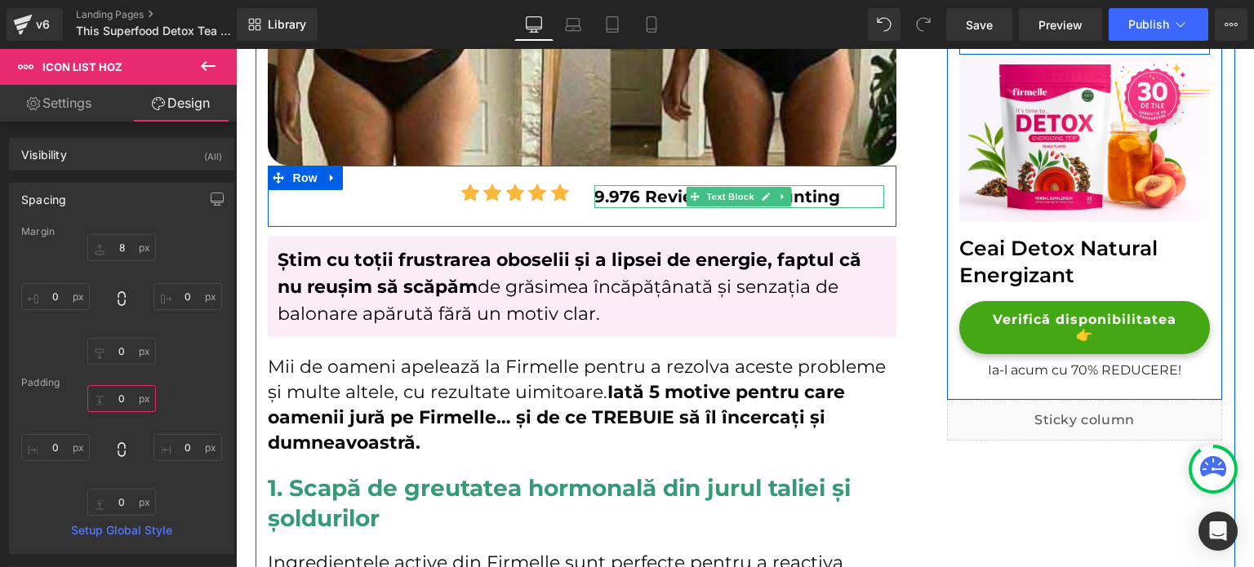
type input "0"
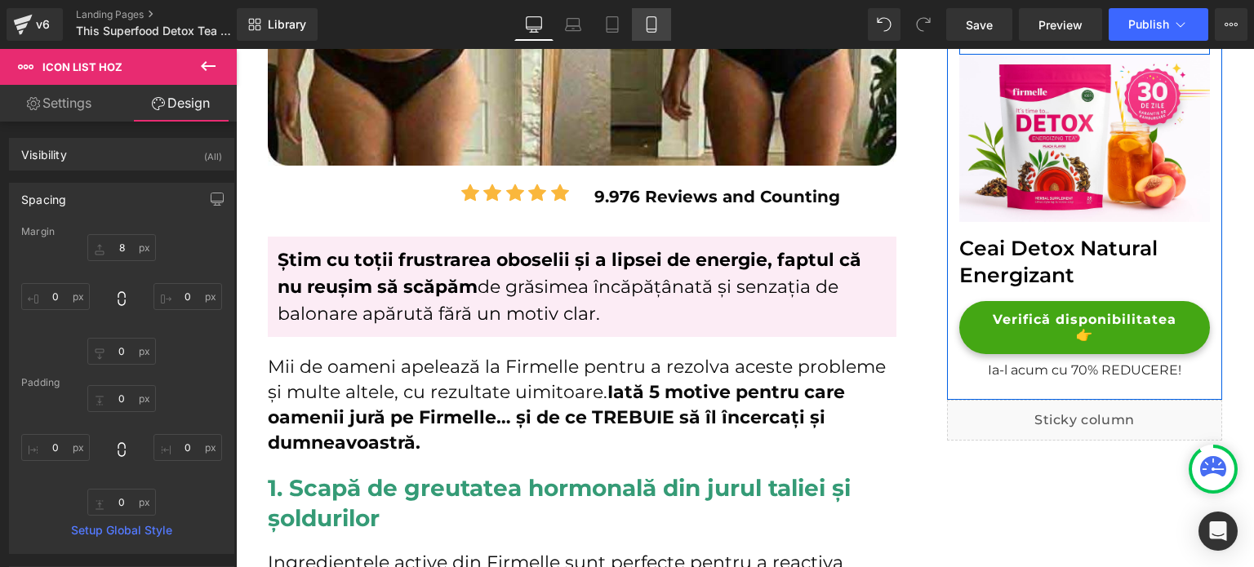
click at [643, 33] on link "Mobile" at bounding box center [651, 24] width 39 height 33
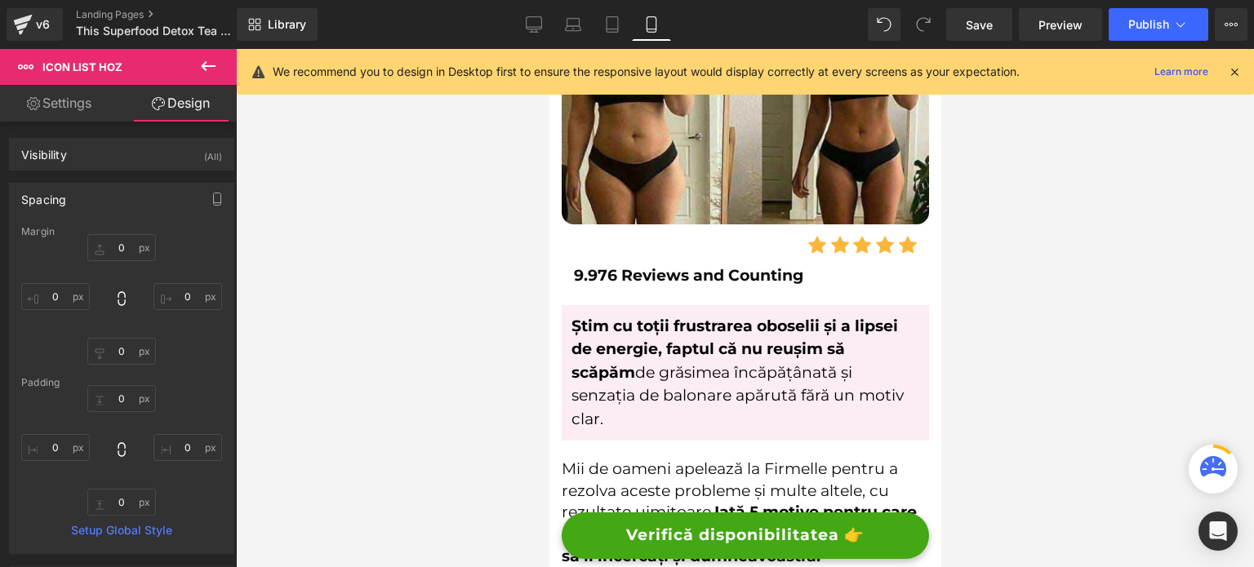
scroll to position [405, 0]
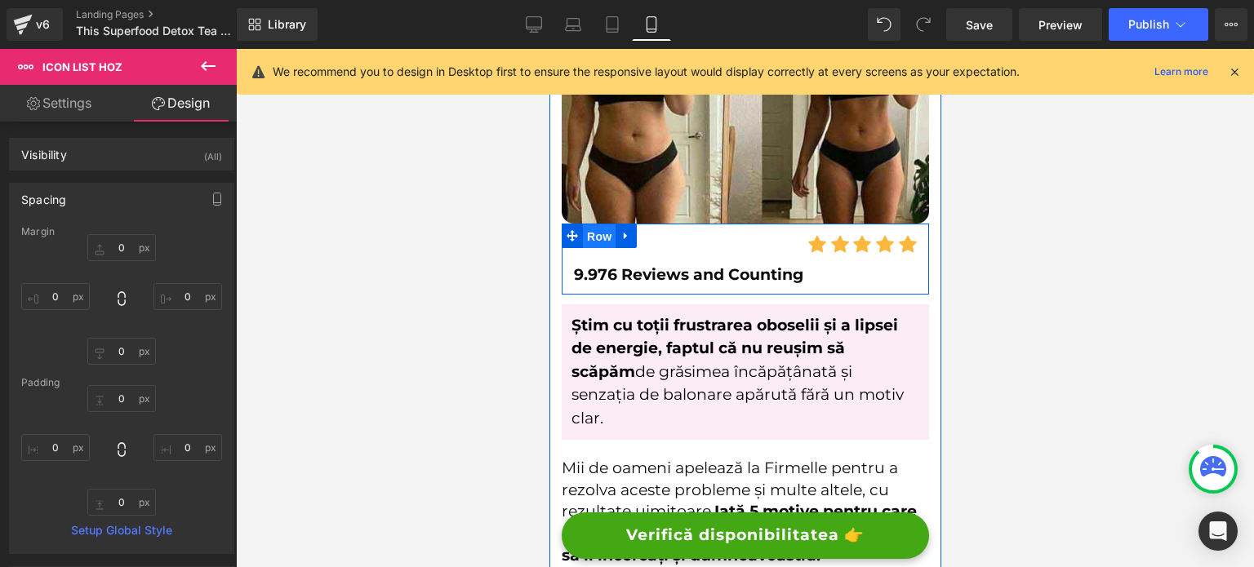
click at [599, 228] on span "Row" at bounding box center [598, 237] width 33 height 24
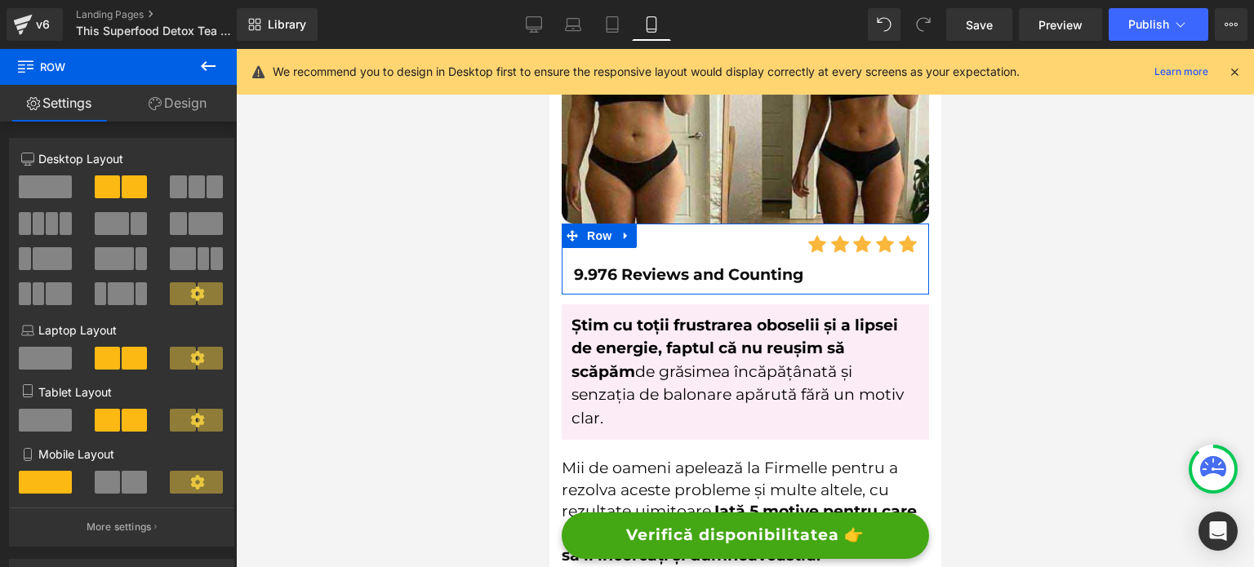
click at [115, 498] on div at bounding box center [122, 488] width 76 height 35
click at [110, 491] on span at bounding box center [107, 482] width 25 height 23
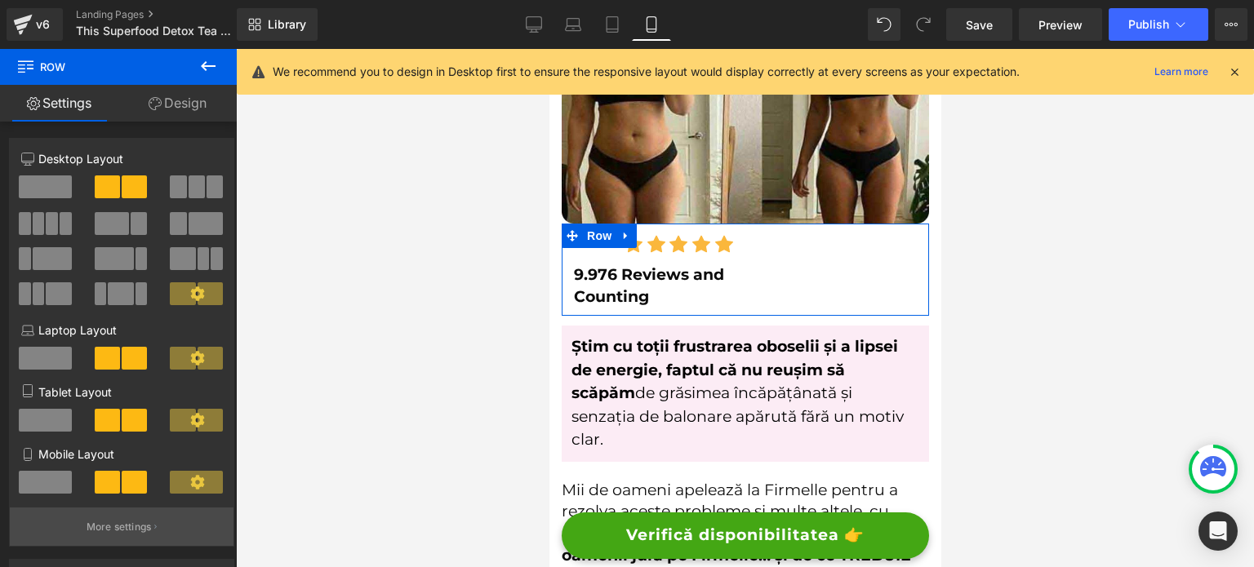
click at [111, 527] on p "More settings" at bounding box center [119, 527] width 65 height 15
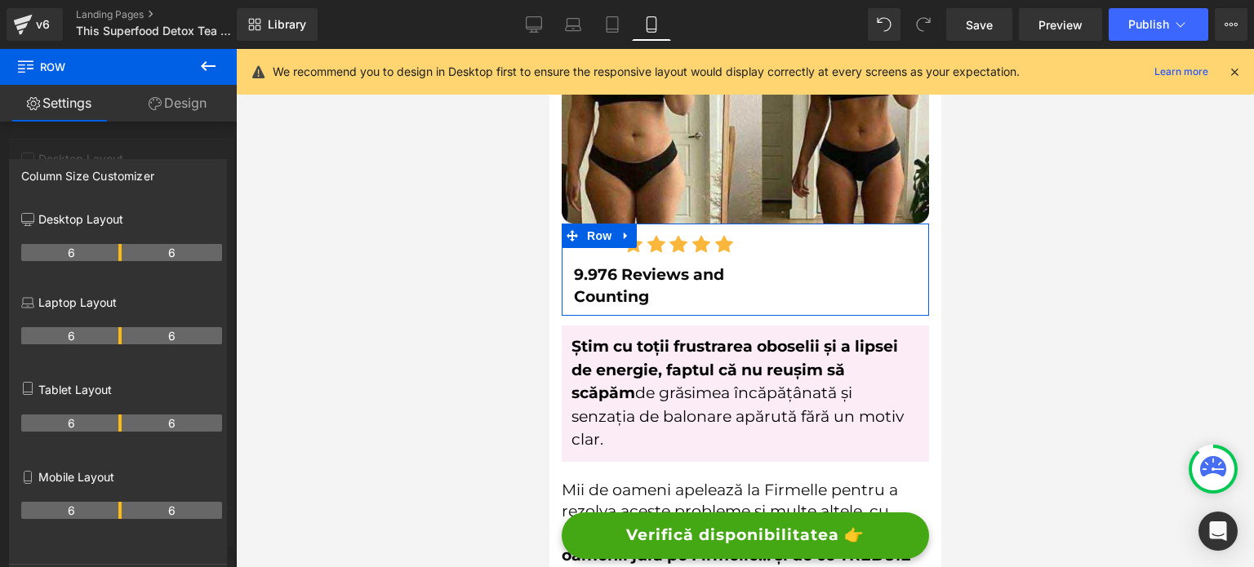
click at [93, 149] on div at bounding box center [118, 312] width 237 height 527
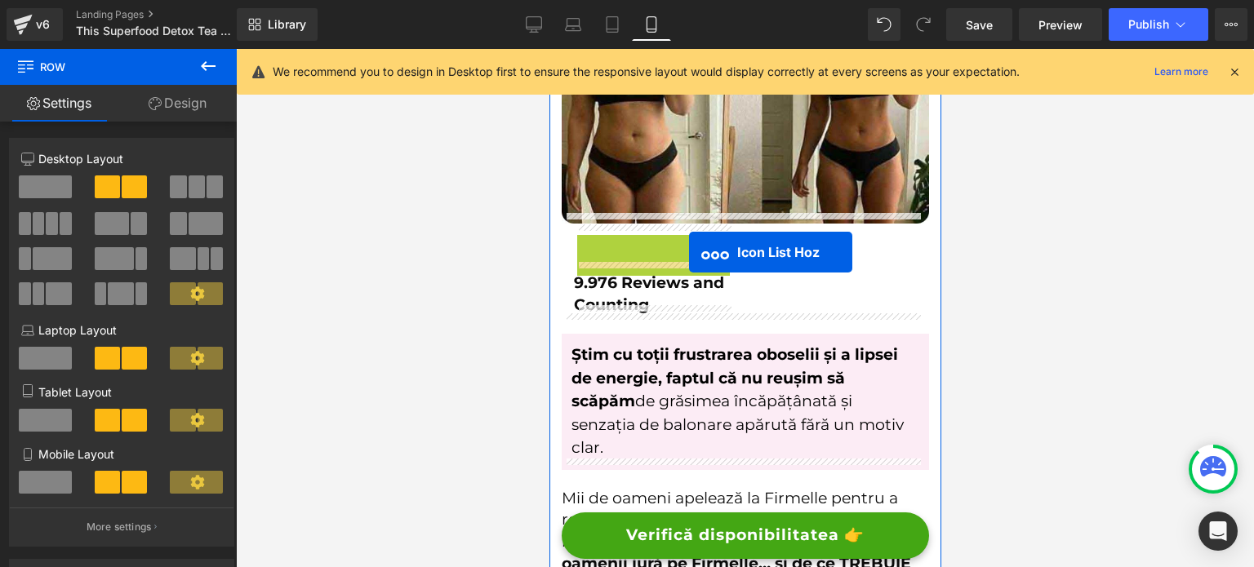
drag, startPoint x: 679, startPoint y: 234, endPoint x: 688, endPoint y: 252, distance: 20.1
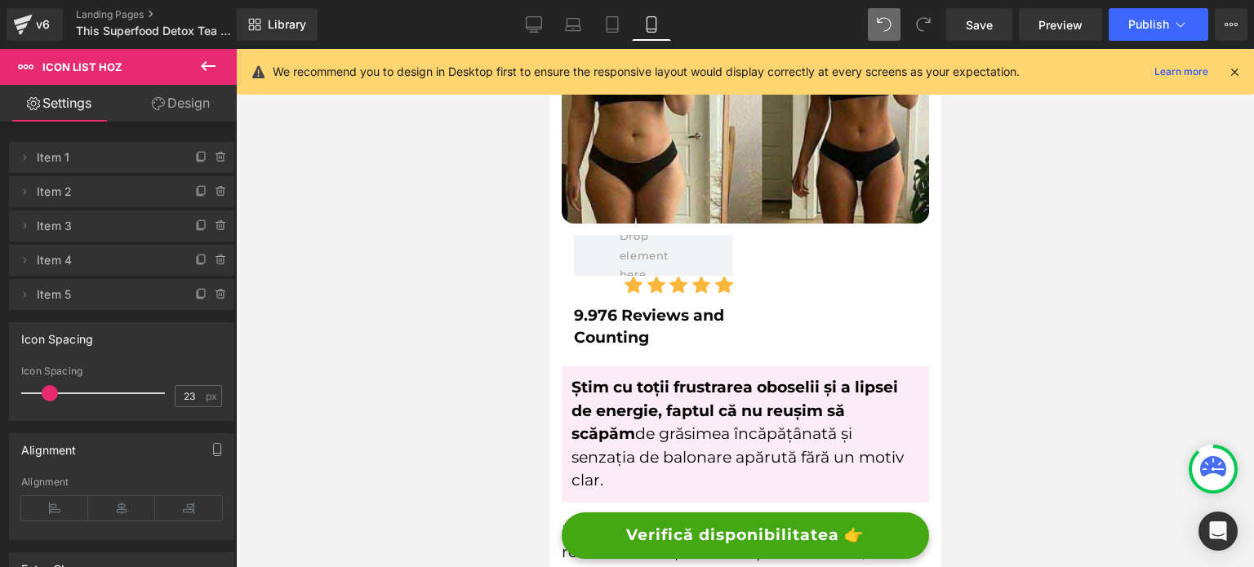
click at [878, 38] on span at bounding box center [884, 24] width 33 height 33
click at [882, 24] on icon at bounding box center [884, 24] width 15 height 15
click at [874, 32] on span at bounding box center [884, 24] width 33 height 33
click at [873, 32] on span at bounding box center [884, 24] width 33 height 33
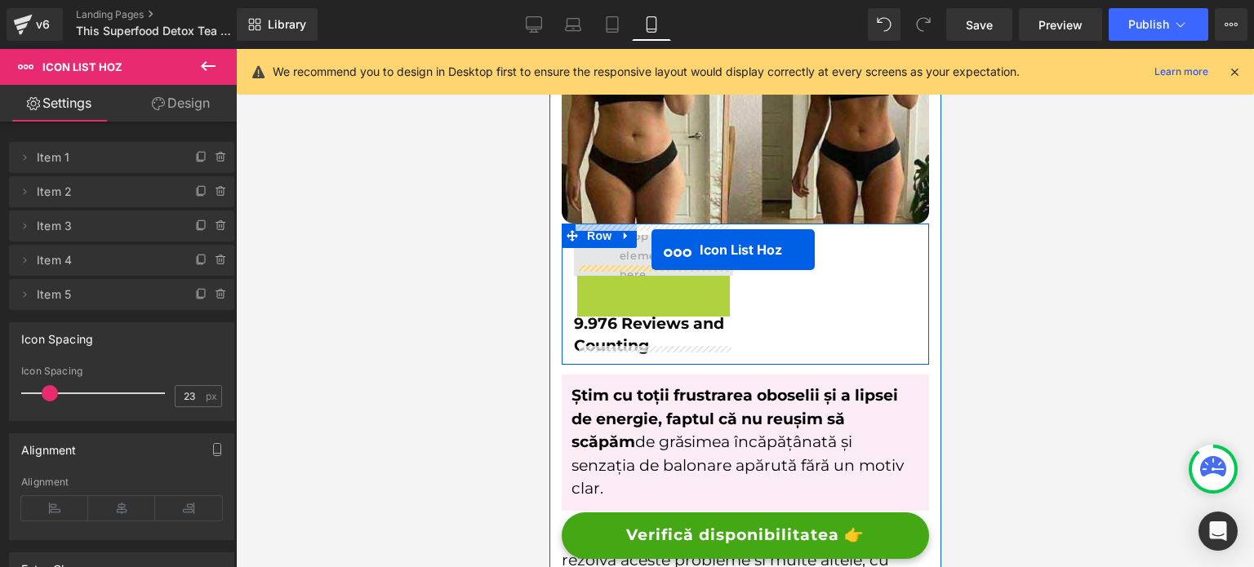
drag, startPoint x: 647, startPoint y: 278, endPoint x: 651, endPoint y: 250, distance: 28.0
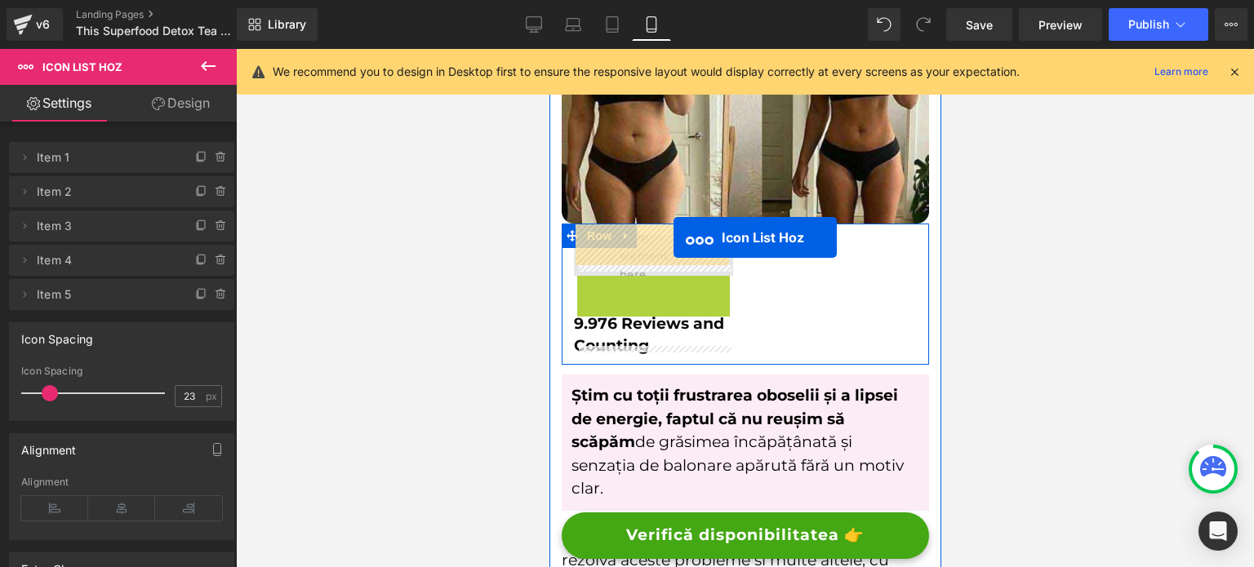
drag, startPoint x: 647, startPoint y: 276, endPoint x: 673, endPoint y: 238, distance: 46.0
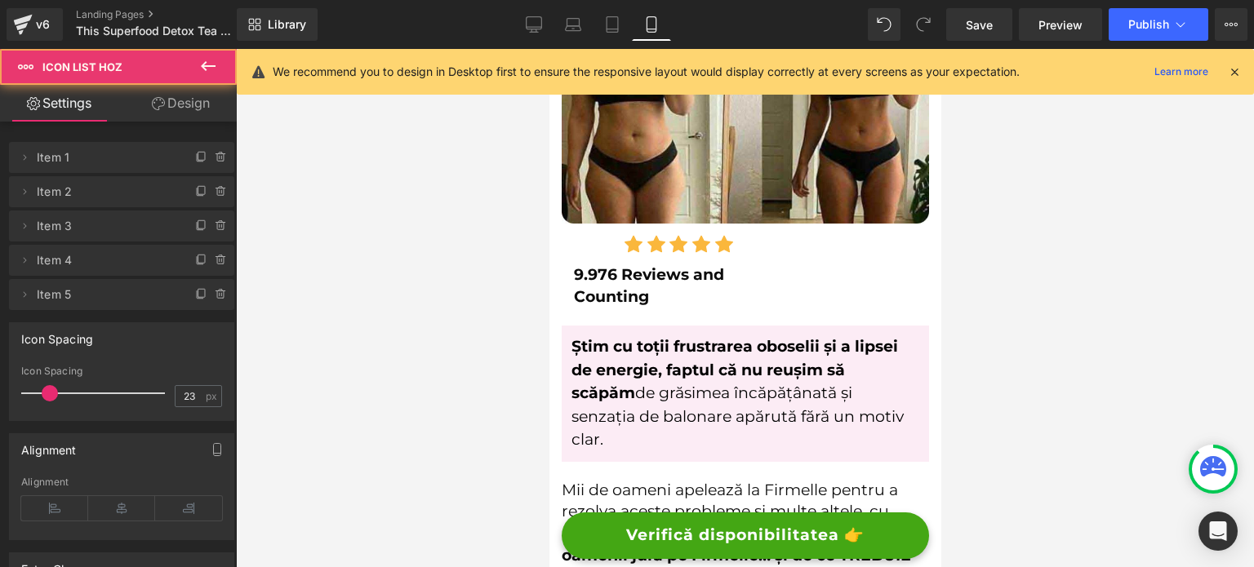
click at [211, 66] on icon at bounding box center [208, 66] width 20 height 20
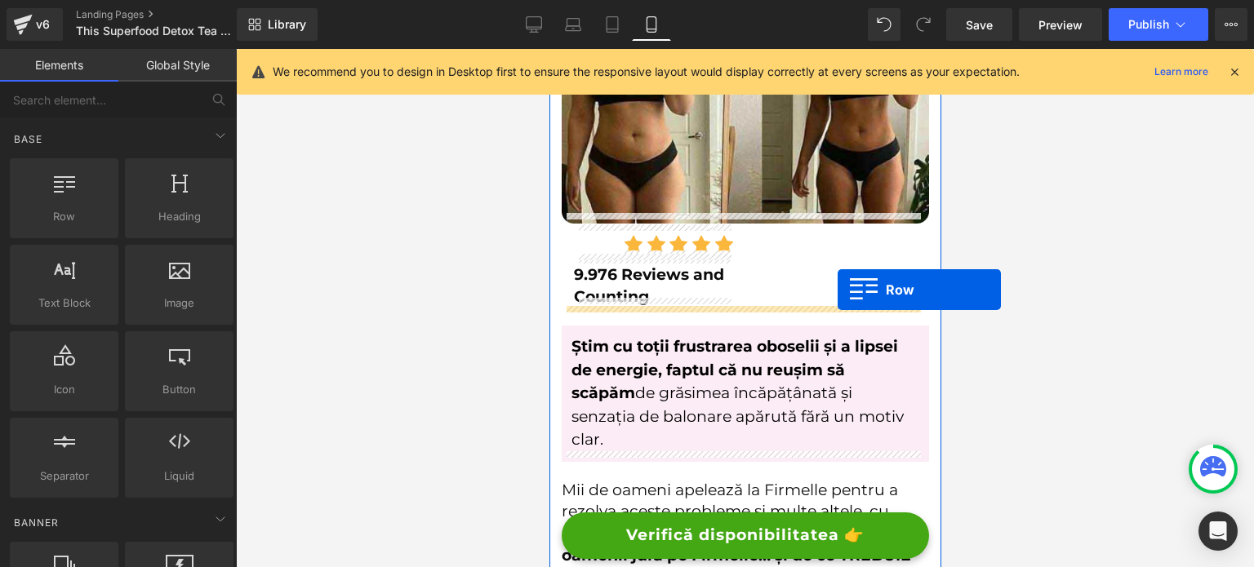
drag, startPoint x: 637, startPoint y: 254, endPoint x: 837, endPoint y: 290, distance: 203.2
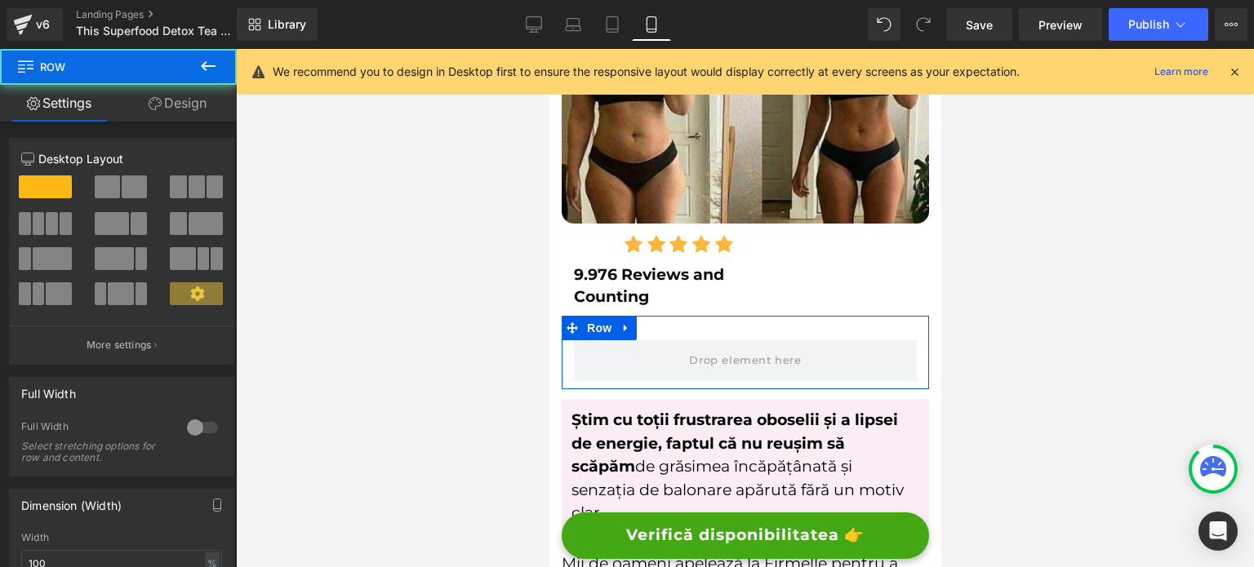
click at [140, 187] on span at bounding box center [134, 187] width 25 height 23
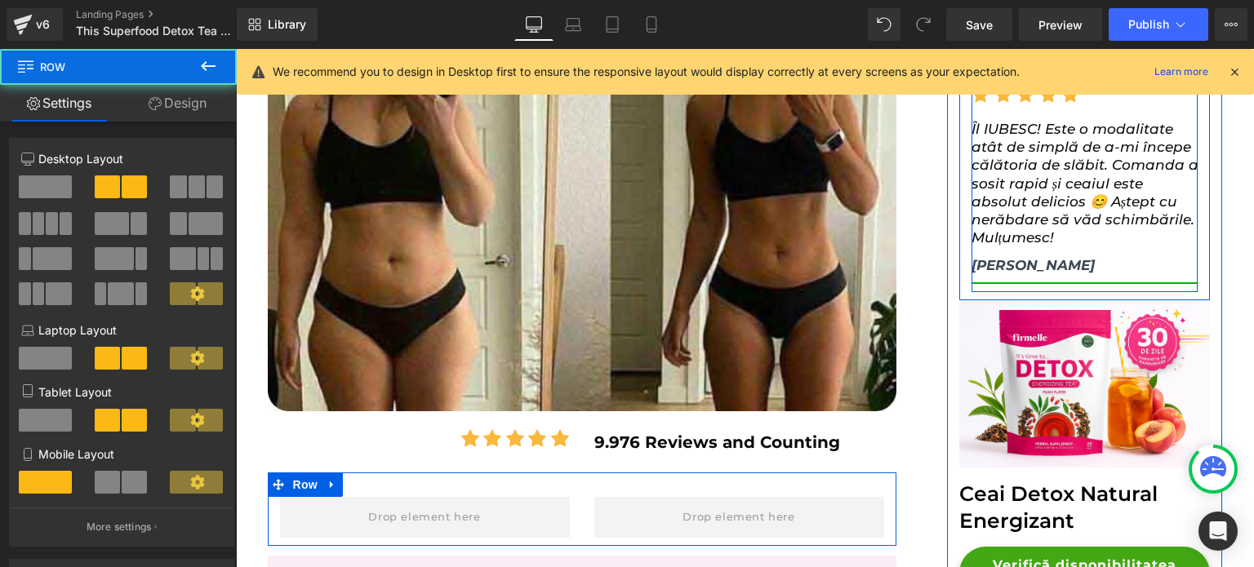
scroll to position [571, 0]
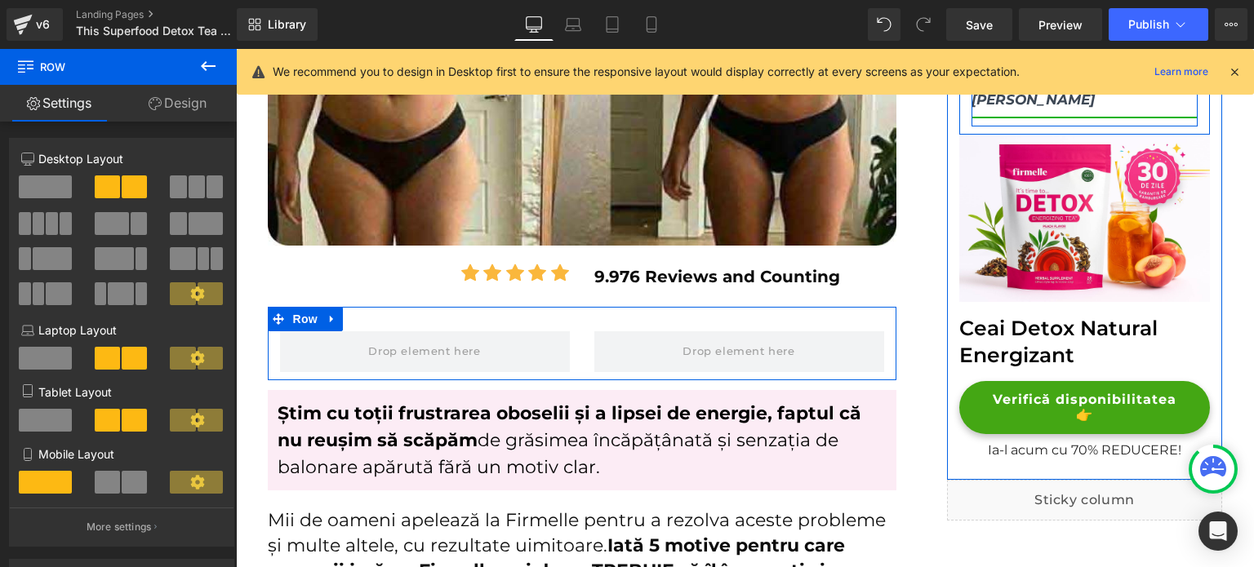
click at [121, 473] on div "Mobile Layout" at bounding box center [121, 477] width 201 height 62
click at [122, 479] on span at bounding box center [134, 482] width 25 height 23
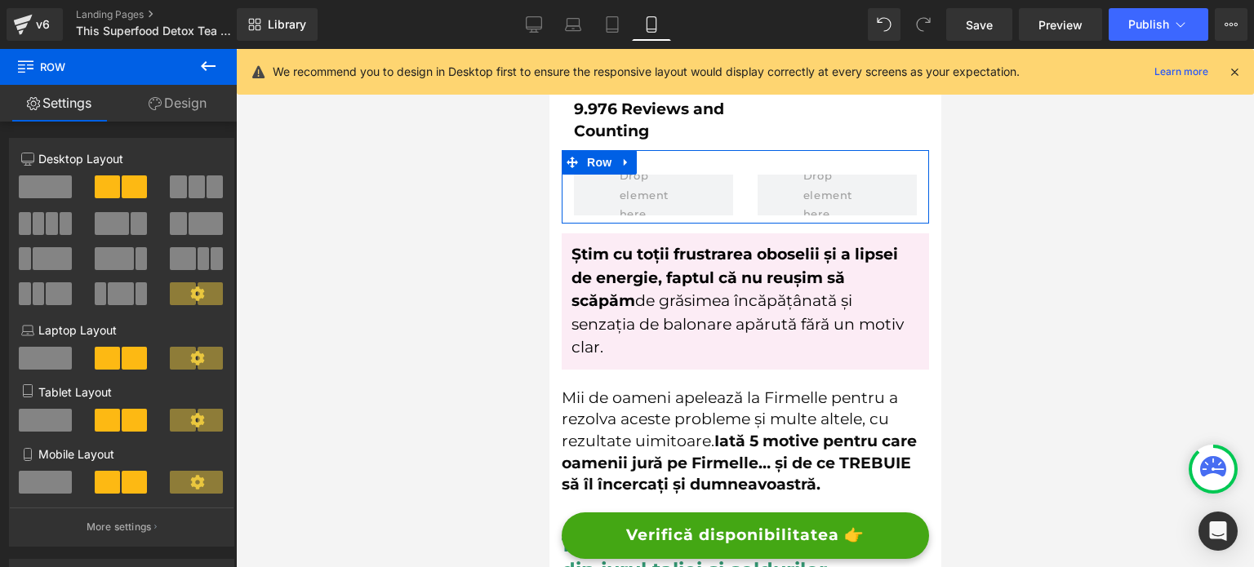
scroll to position [405, 0]
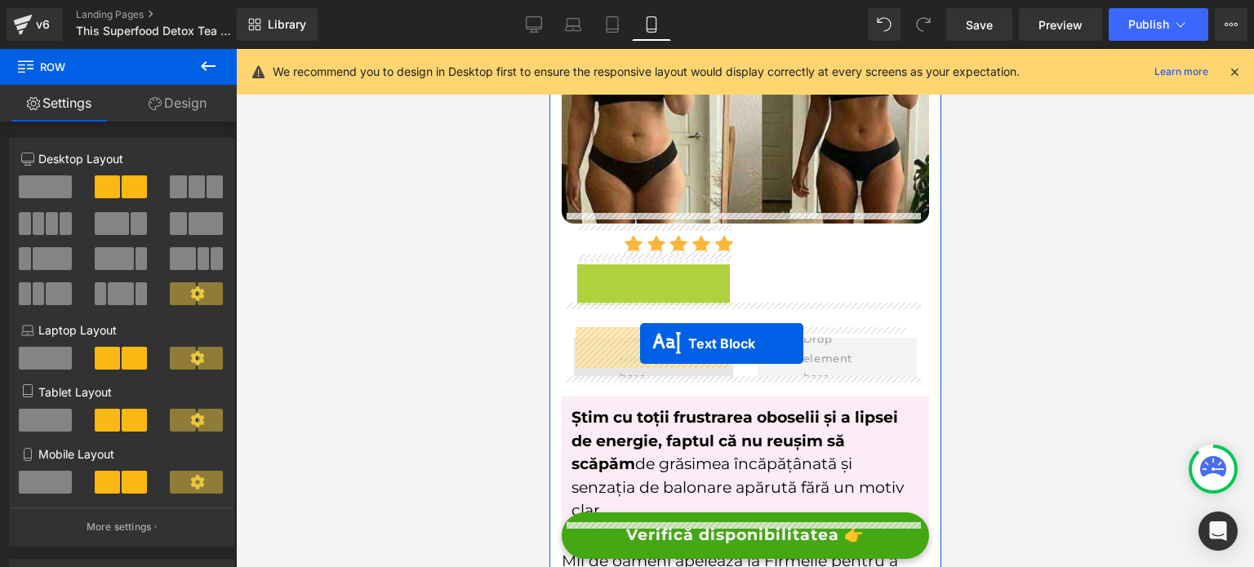
drag, startPoint x: 653, startPoint y: 270, endPoint x: 639, endPoint y: 344, distance: 74.8
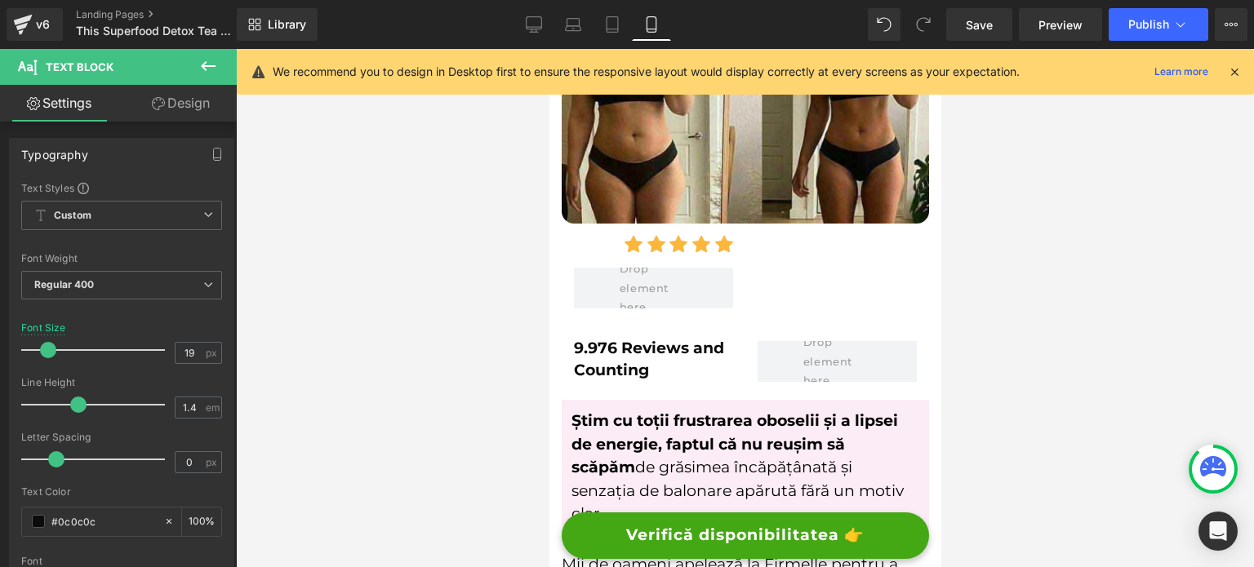
click at [869, 29] on div "Library Mobile Desktop Laptop Tablet Mobile Save Preview Publish Scheduled View…" at bounding box center [745, 24] width 1017 height 33
click at [878, 29] on icon at bounding box center [884, 24] width 15 height 15
click at [888, 23] on icon at bounding box center [884, 24] width 15 height 15
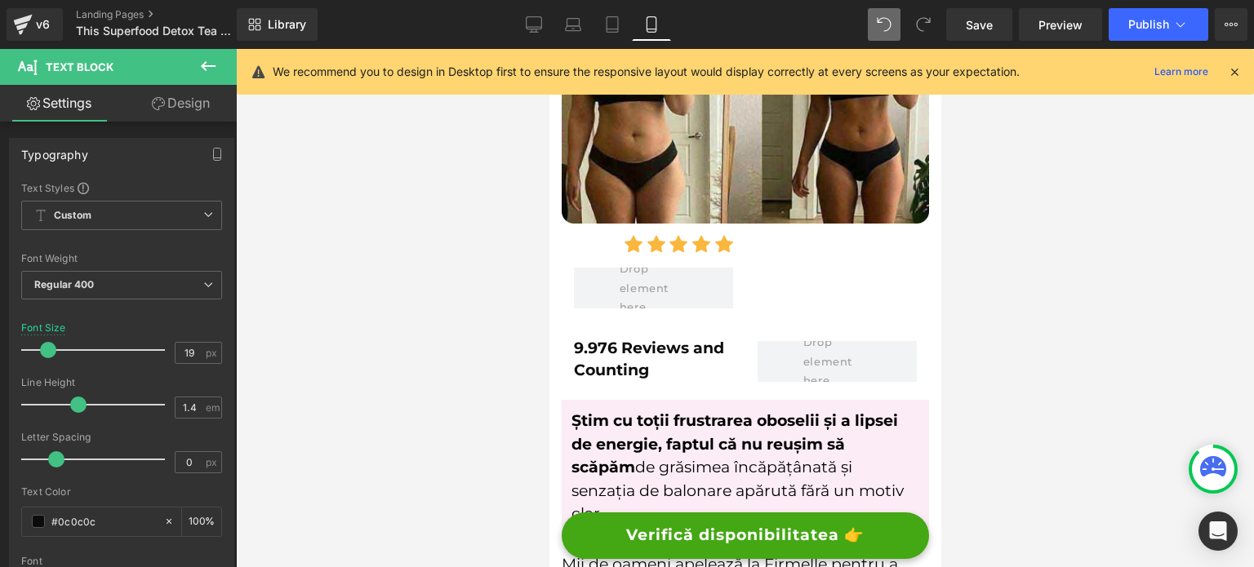
click at [888, 23] on icon at bounding box center [884, 24] width 15 height 15
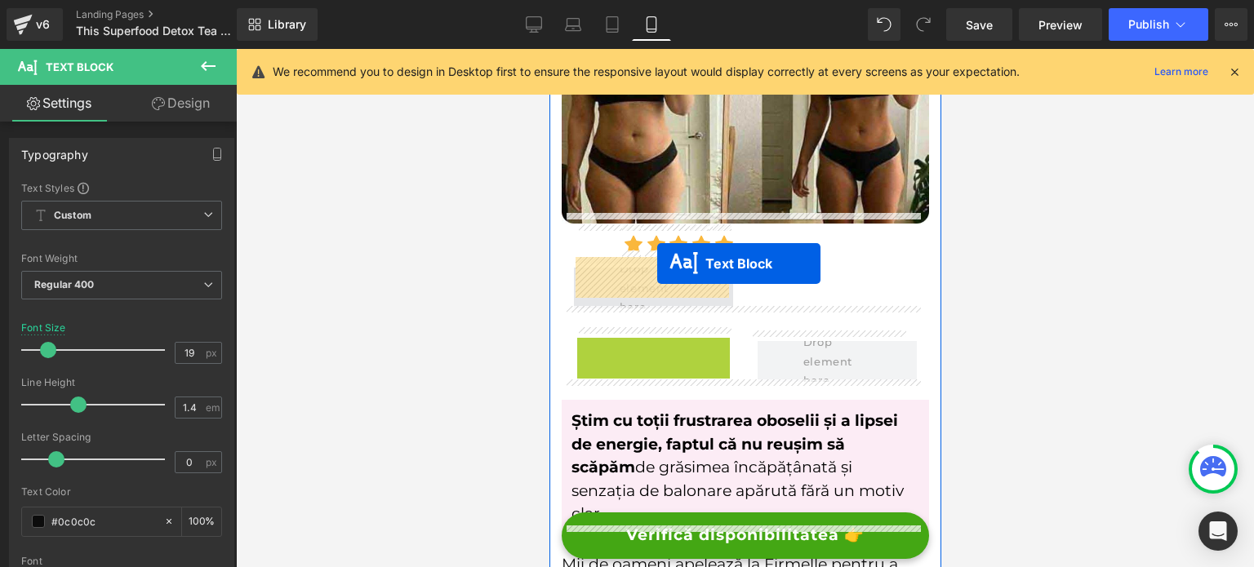
drag, startPoint x: 637, startPoint y: 348, endPoint x: 656, endPoint y: 264, distance: 86.4
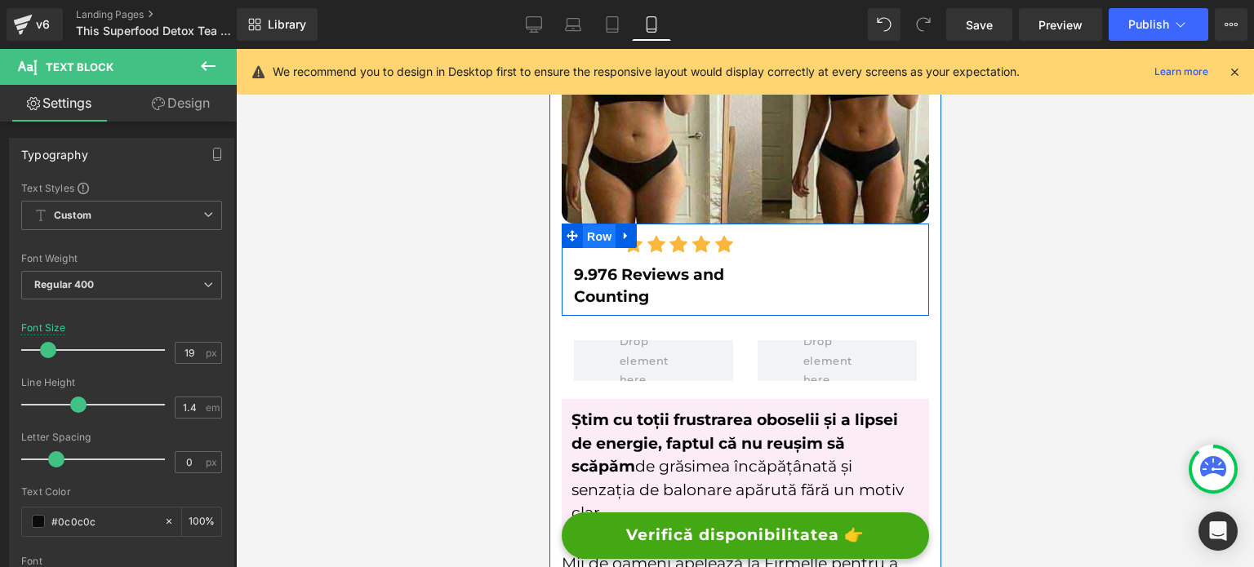
click at [594, 225] on span "Row" at bounding box center [598, 237] width 33 height 24
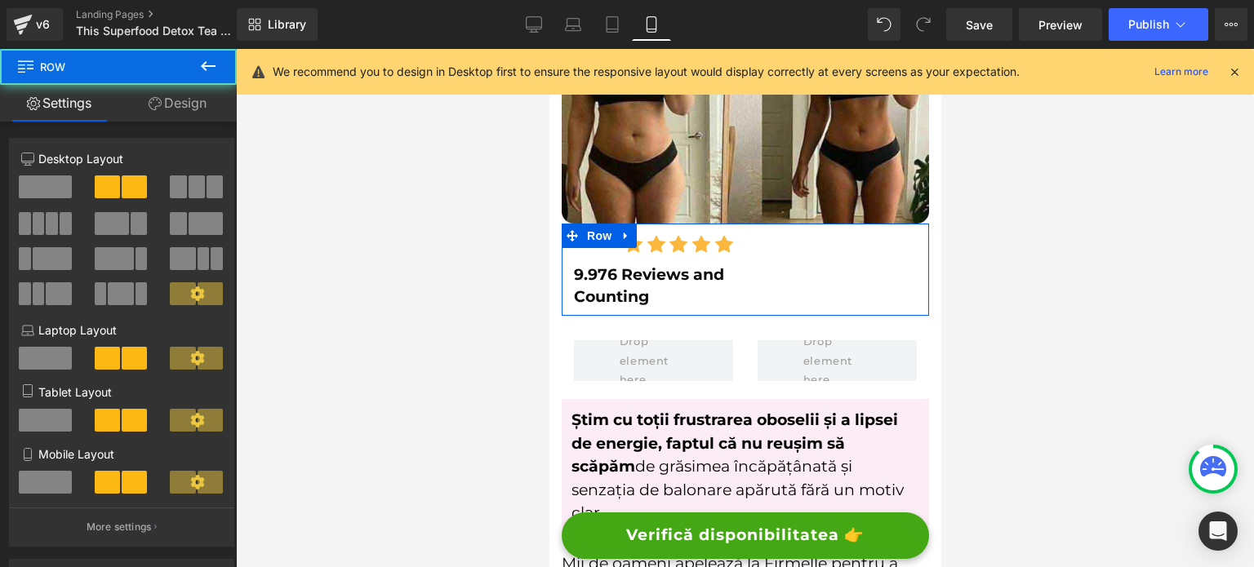
click at [62, 476] on span at bounding box center [45, 482] width 53 height 23
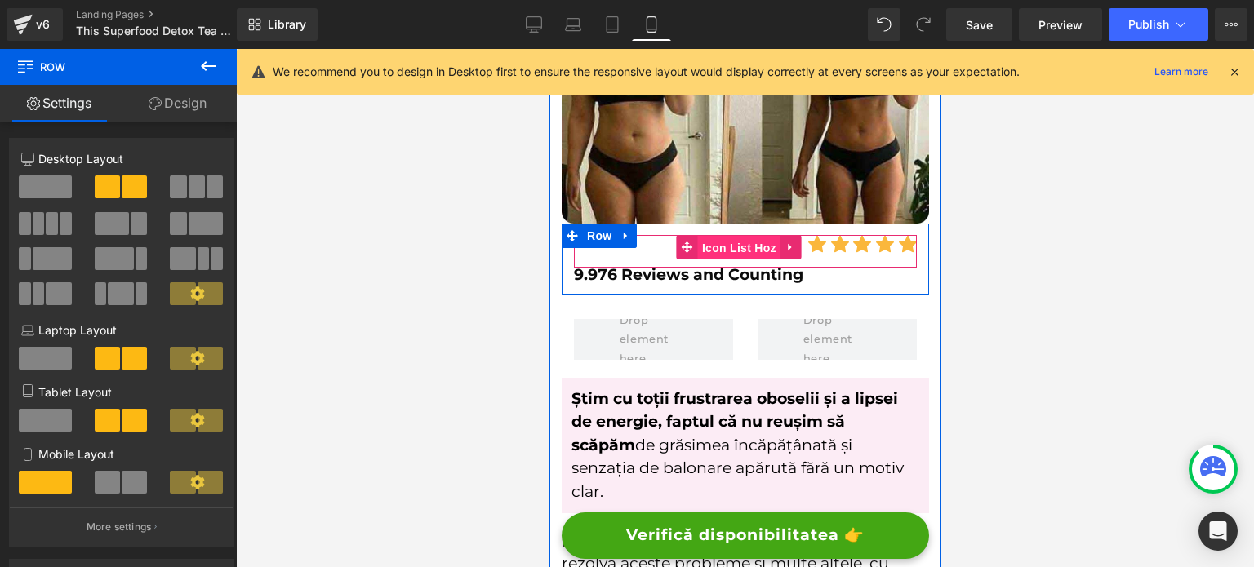
click at [745, 236] on span "Icon List Hoz" at bounding box center [738, 248] width 82 height 24
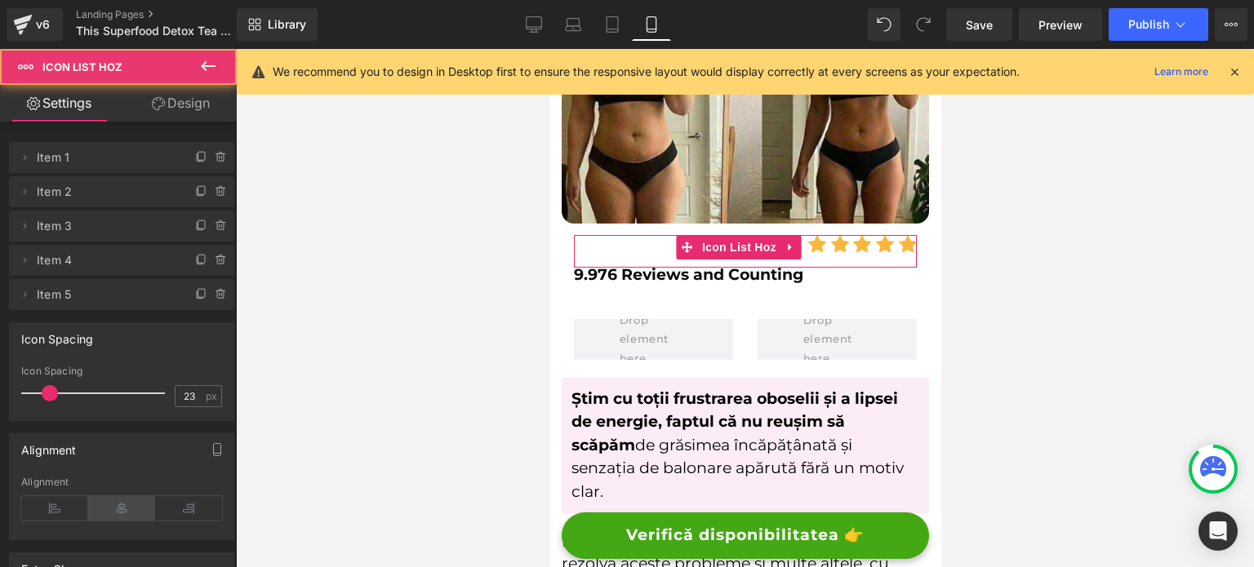
click at [107, 505] on icon at bounding box center [121, 508] width 67 height 24
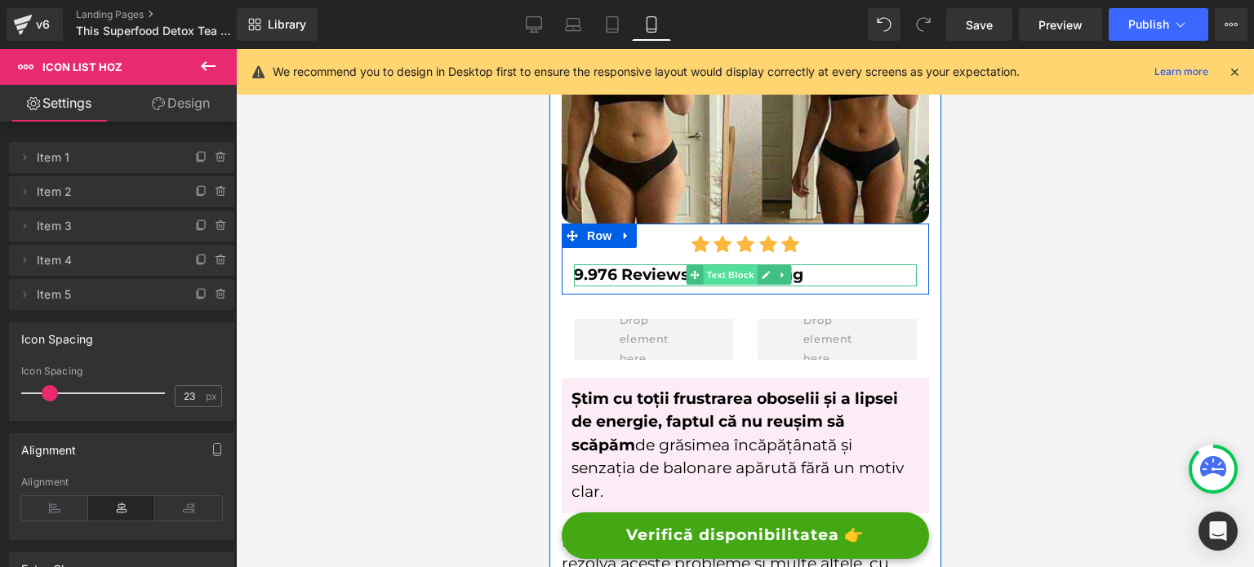
click at [711, 266] on span "Text Block" at bounding box center [730, 275] width 54 height 20
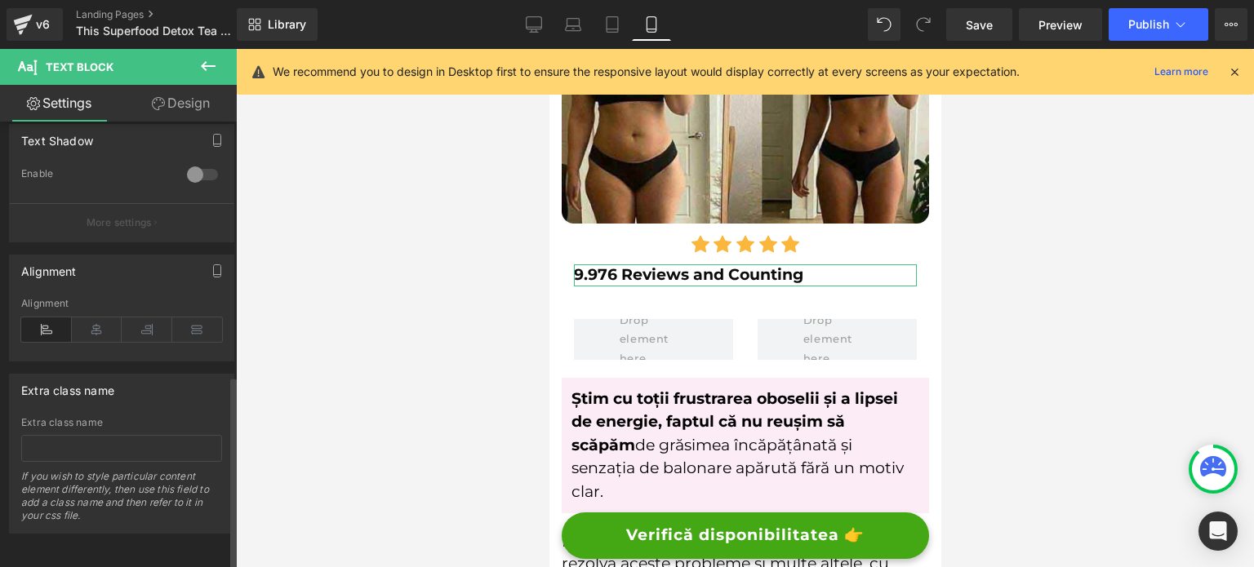
scroll to position [584, 0]
click at [99, 318] on icon at bounding box center [97, 330] width 51 height 24
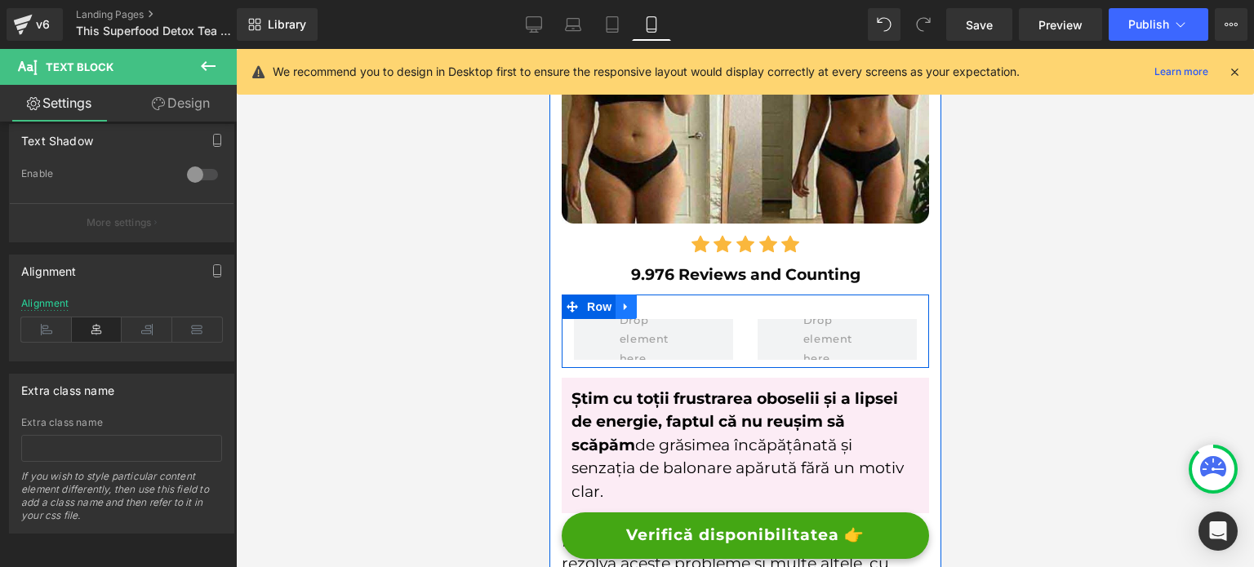
click at [625, 300] on icon at bounding box center [625, 306] width 11 height 12
click at [664, 301] on icon at bounding box center [667, 306] width 11 height 11
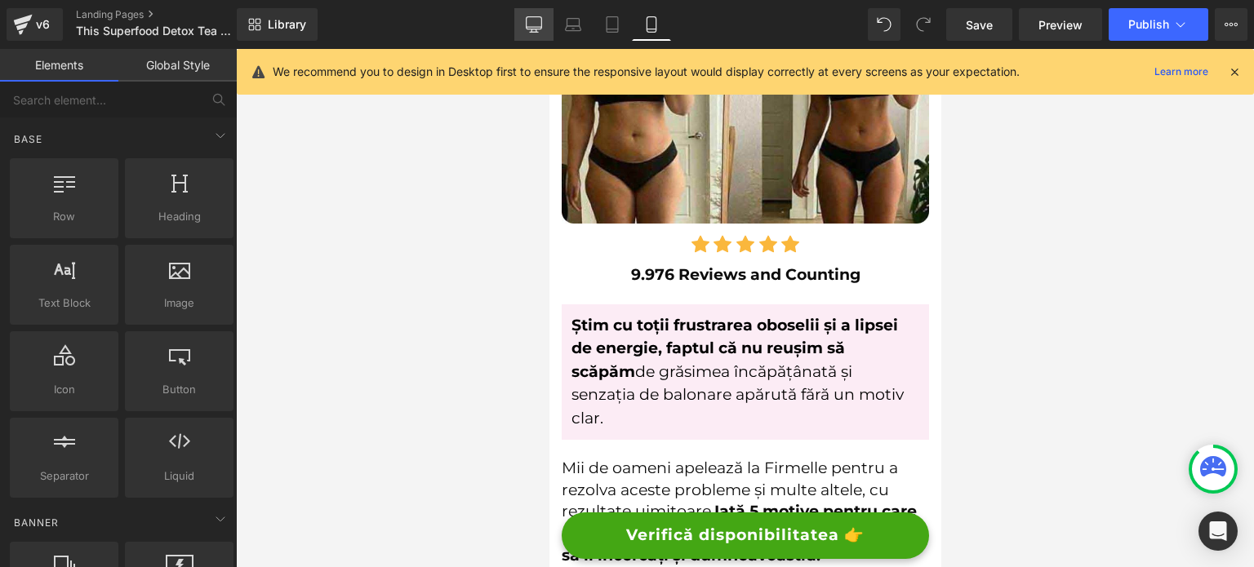
click at [527, 25] on icon at bounding box center [534, 24] width 16 height 16
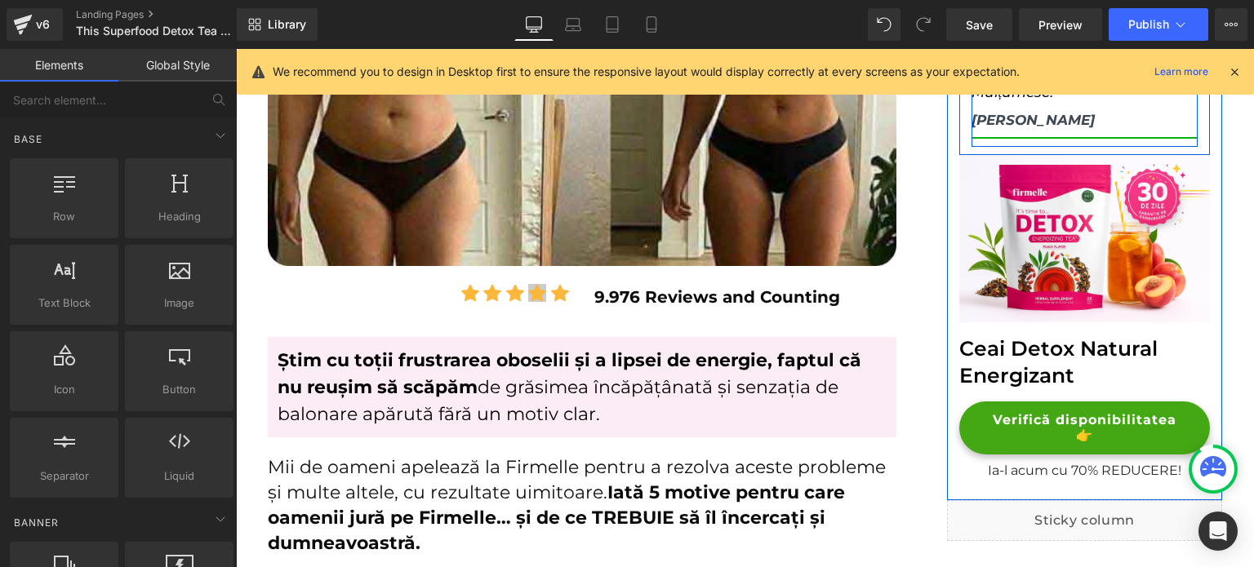
scroll to position [572, 0]
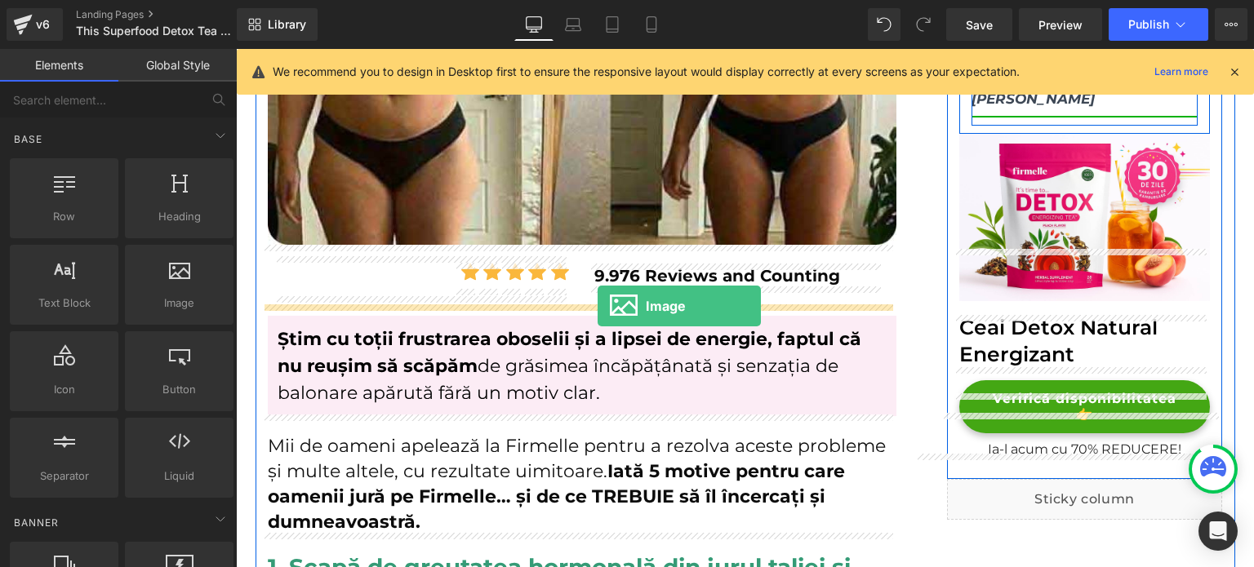
drag, startPoint x: 413, startPoint y: 357, endPoint x: 598, endPoint y: 306, distance: 191.3
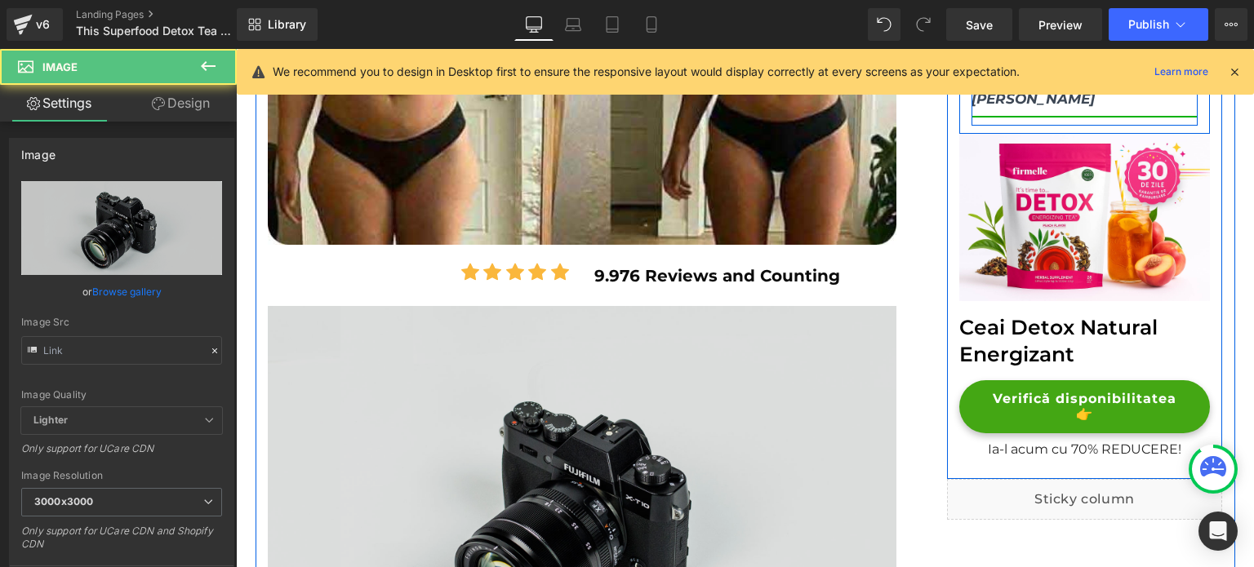
click at [555, 369] on img at bounding box center [582, 514] width 629 height 416
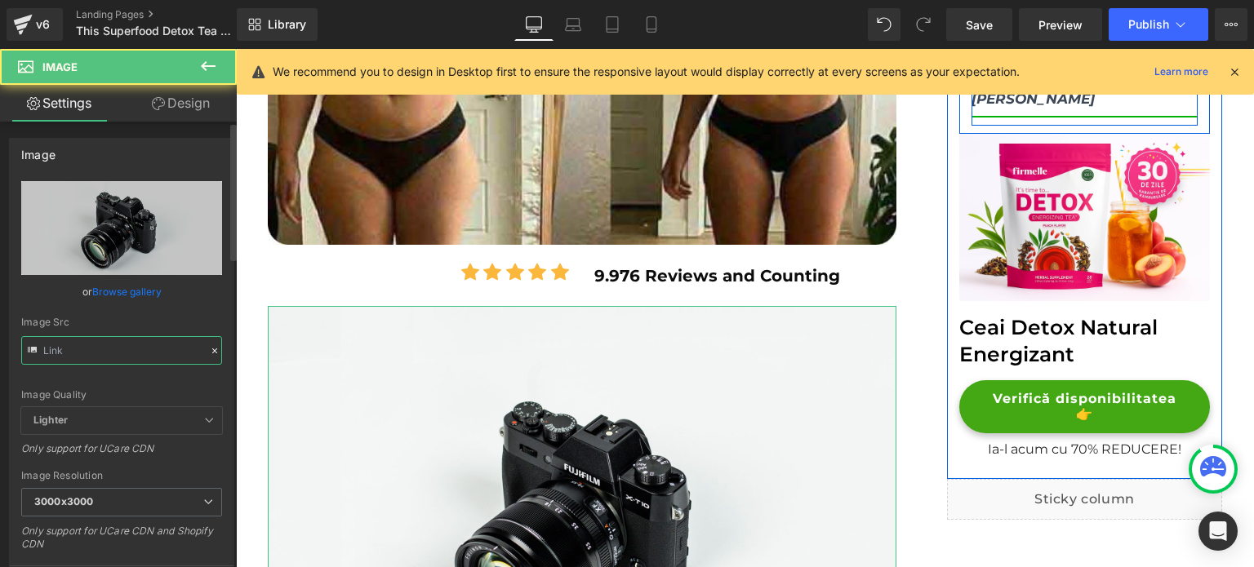
click at [145, 344] on input "text" at bounding box center [121, 350] width 201 height 29
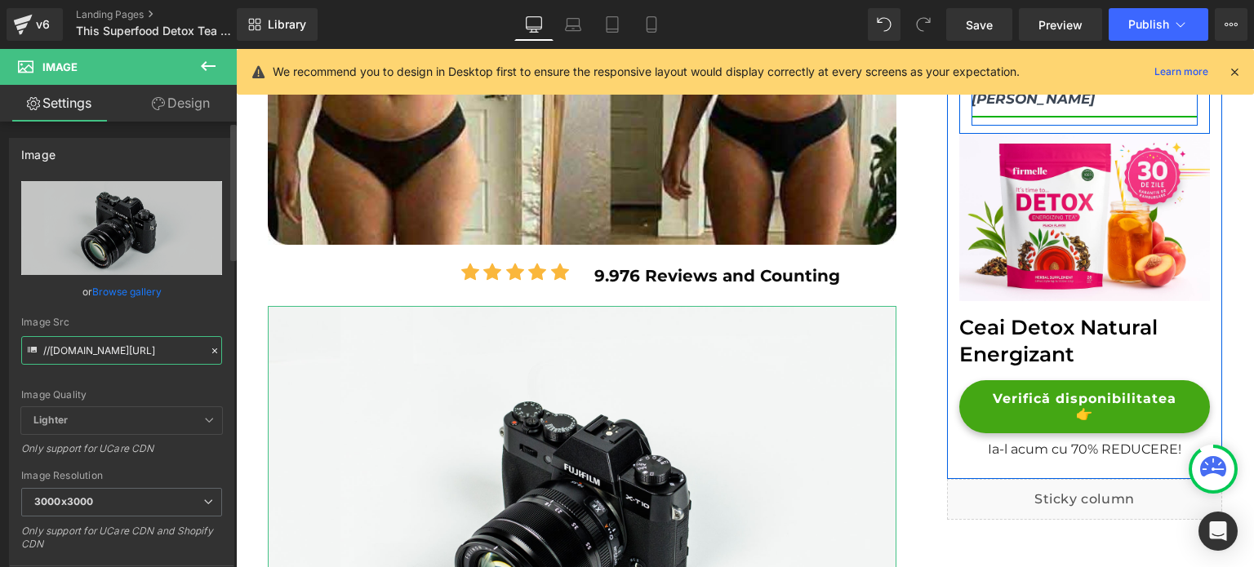
paste input "https://lulutox.com/articles/t-double-am14/index_files/featured.pn"
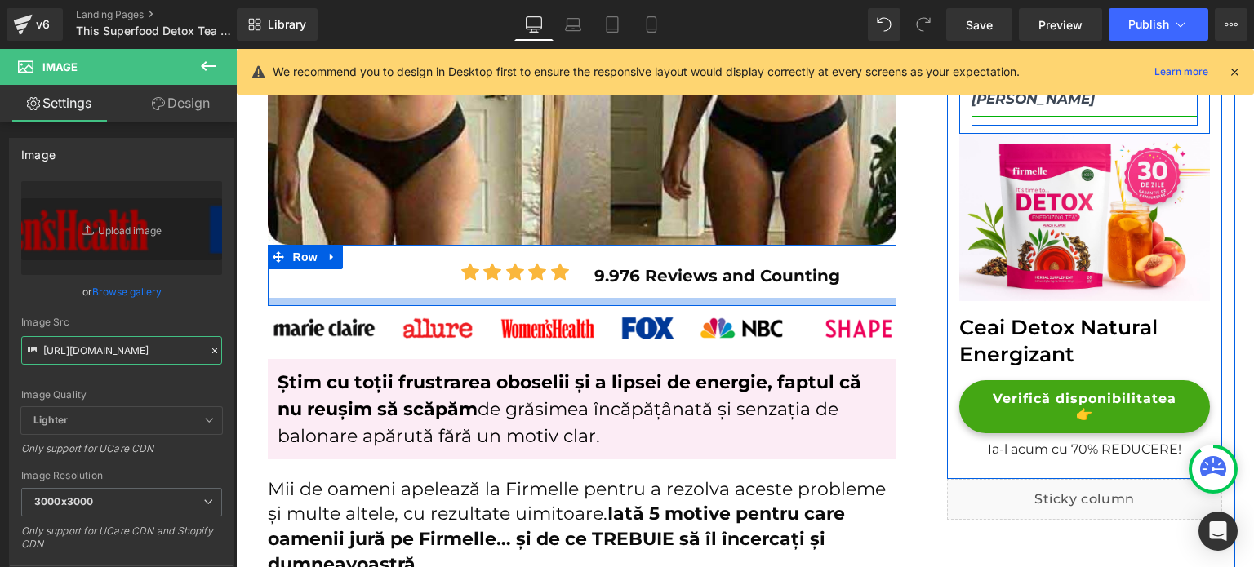
type input "https://lulutox.com/articles/t-double-am14/index_files/featured.png"
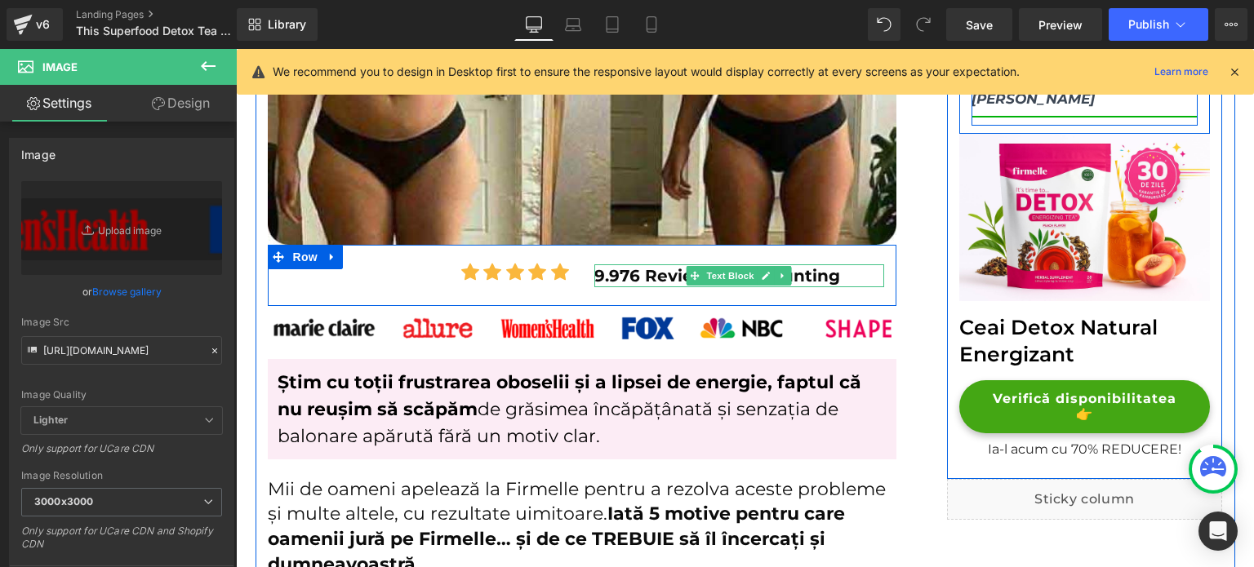
click at [781, 277] on icon at bounding box center [782, 276] width 2 height 6
click at [770, 278] on icon at bounding box center [774, 276] width 9 height 10
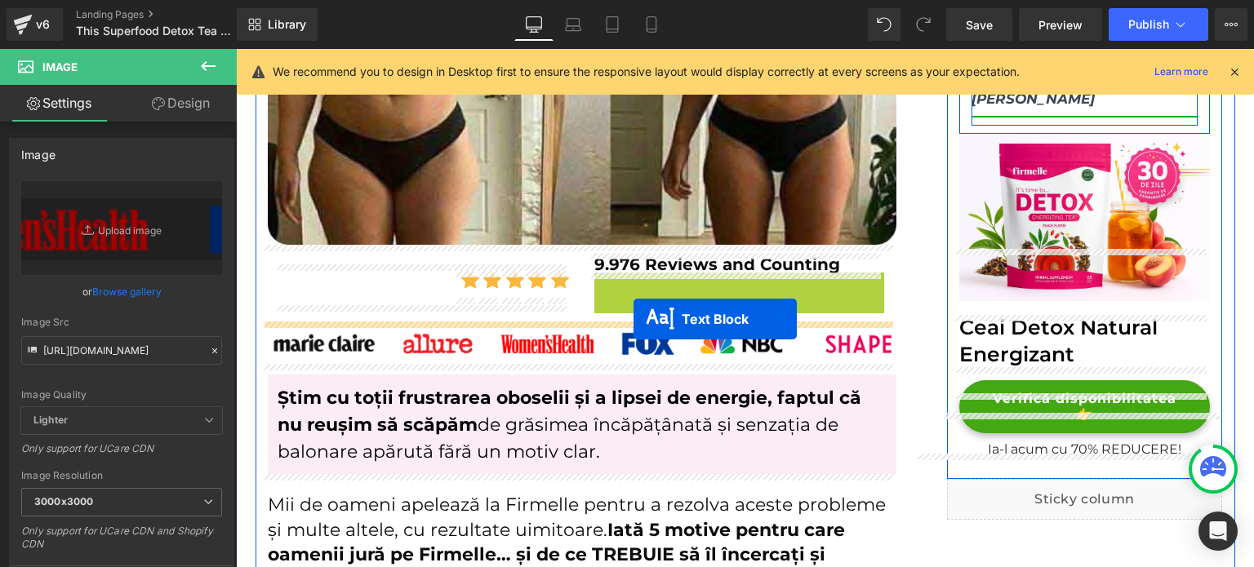
drag, startPoint x: 728, startPoint y: 289, endPoint x: 634, endPoint y: 319, distance: 99.4
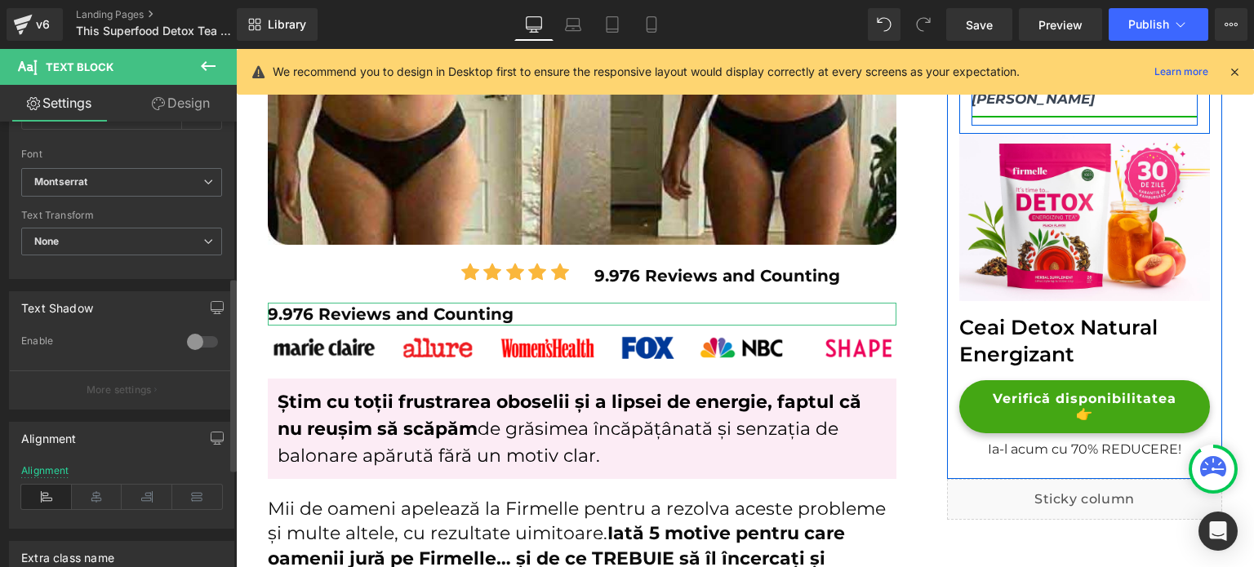
scroll to position [408, 0]
click at [117, 485] on icon at bounding box center [97, 496] width 51 height 24
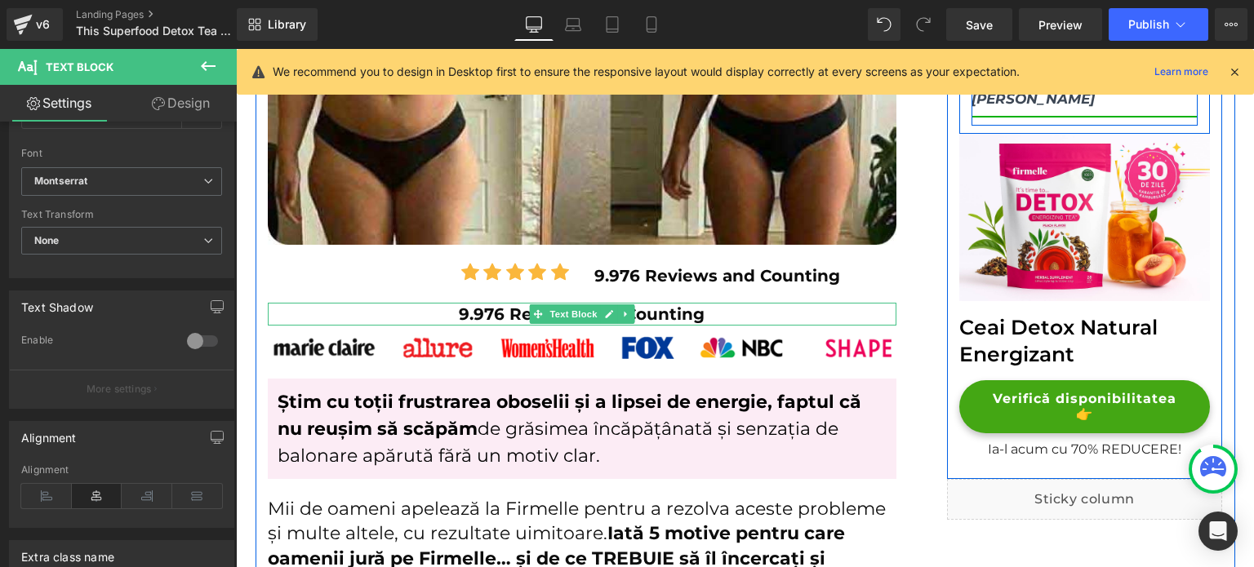
click at [529, 309] on span at bounding box center [537, 315] width 17 height 20
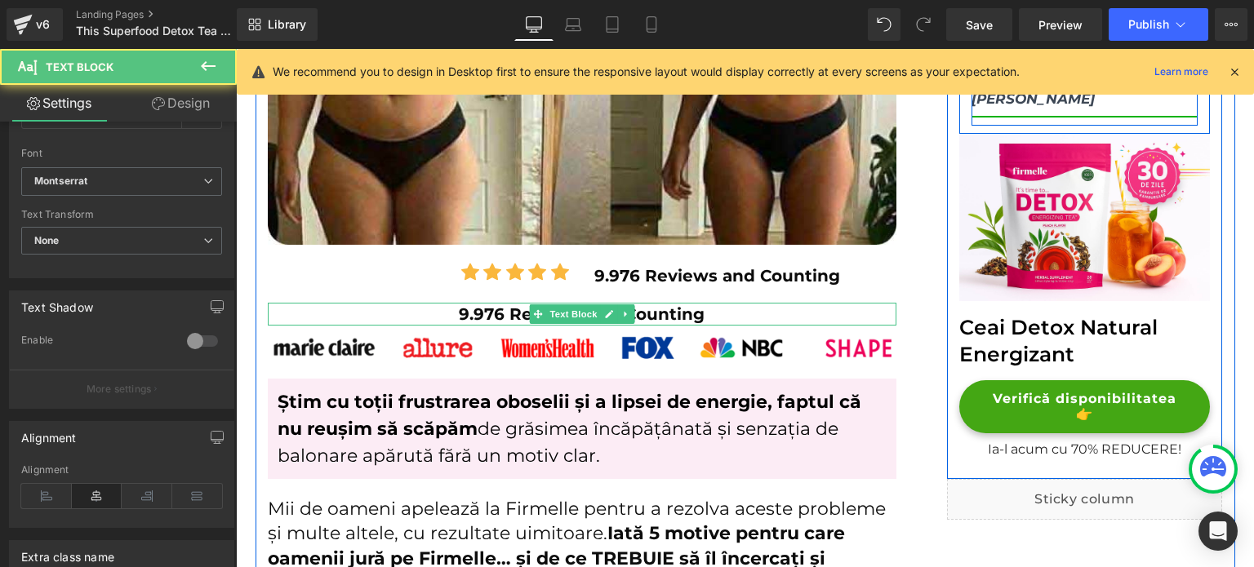
click at [529, 309] on span at bounding box center [537, 315] width 17 height 20
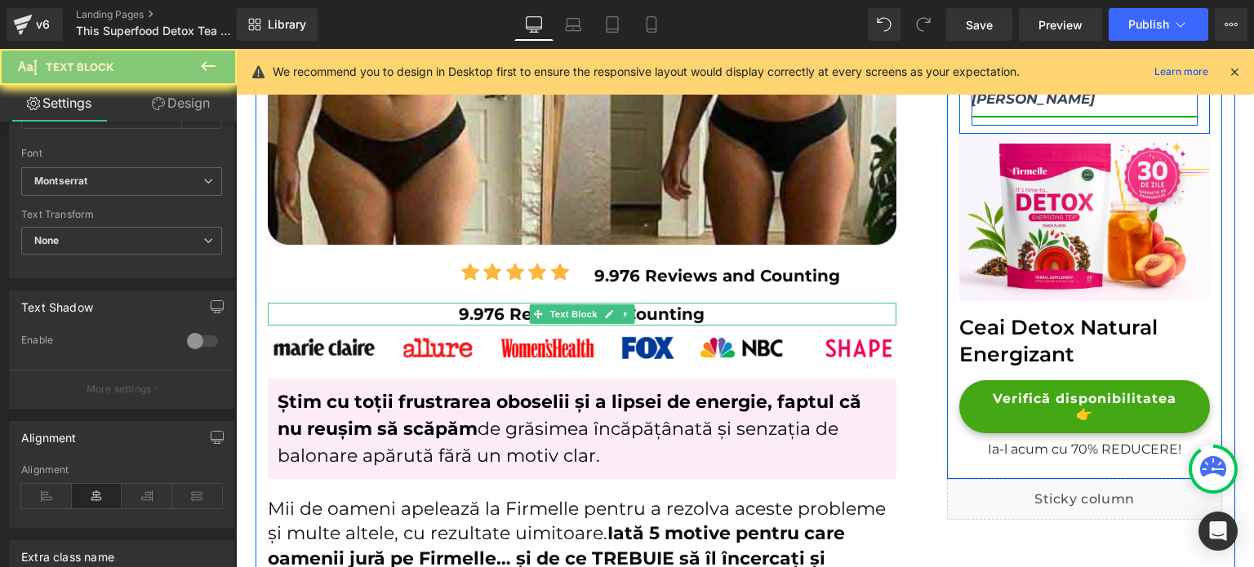
click at [510, 308] on strong "9.976 Reviews and Counting" at bounding box center [582, 315] width 246 height 20
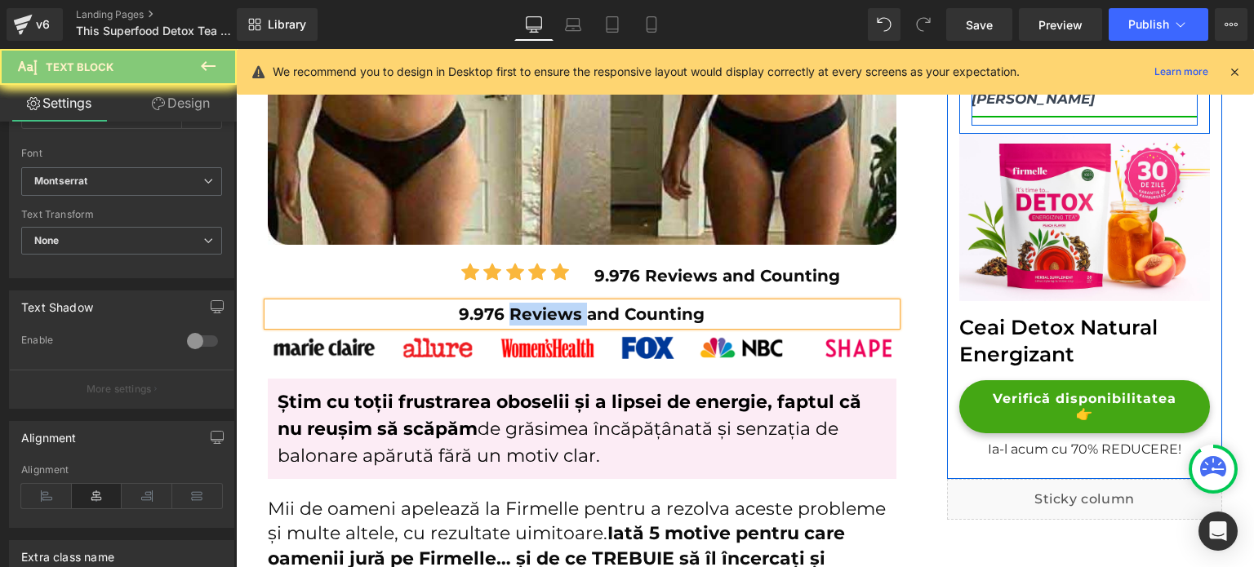
click at [510, 308] on strong "9.976 Reviews and Counting" at bounding box center [582, 315] width 246 height 20
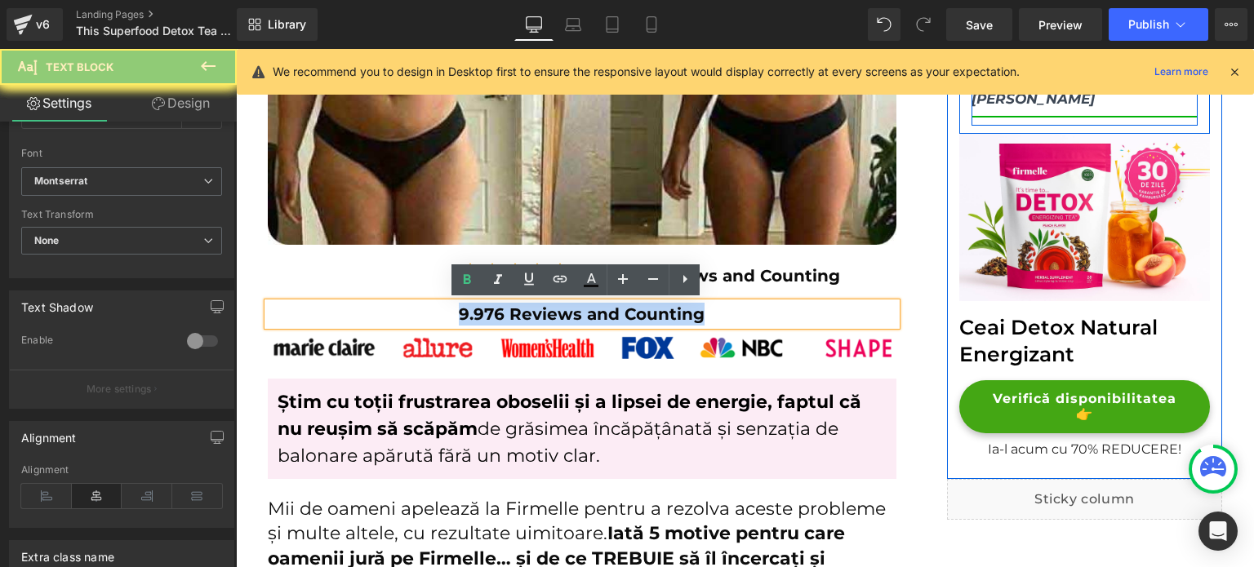
click at [512, 308] on strong "9.976 Reviews and Counting" at bounding box center [582, 315] width 246 height 20
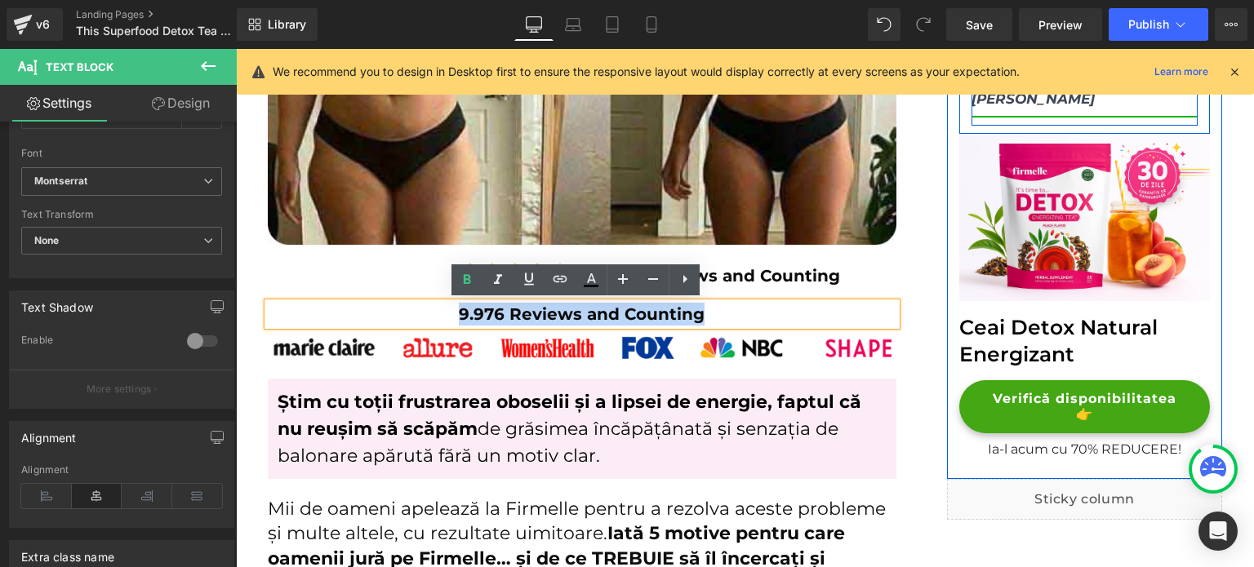
paste div
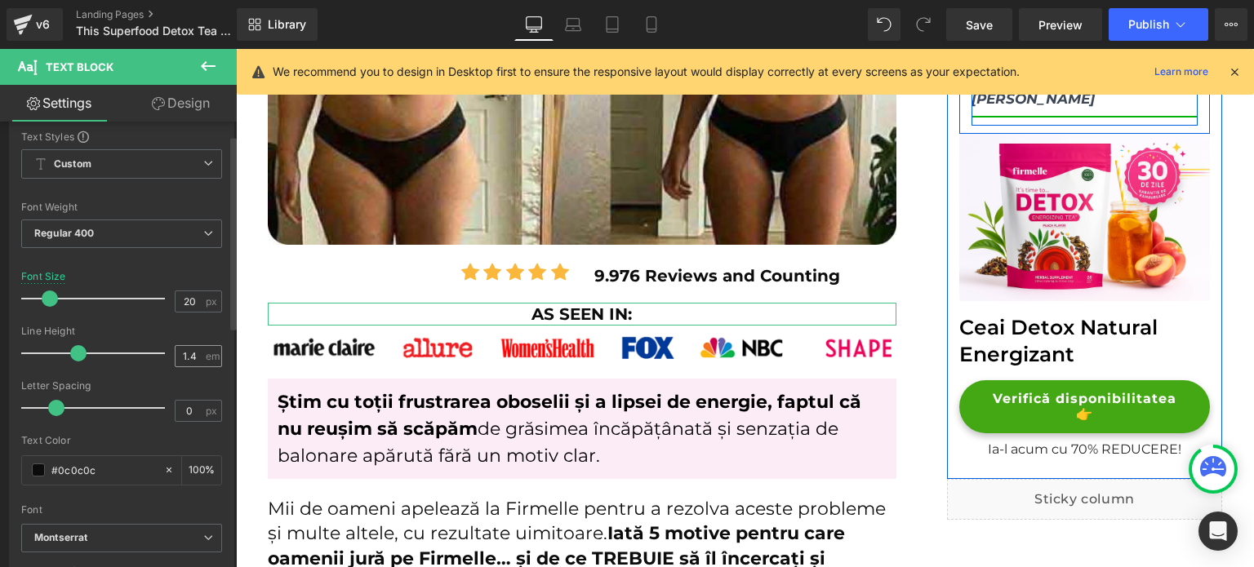
scroll to position [0, 0]
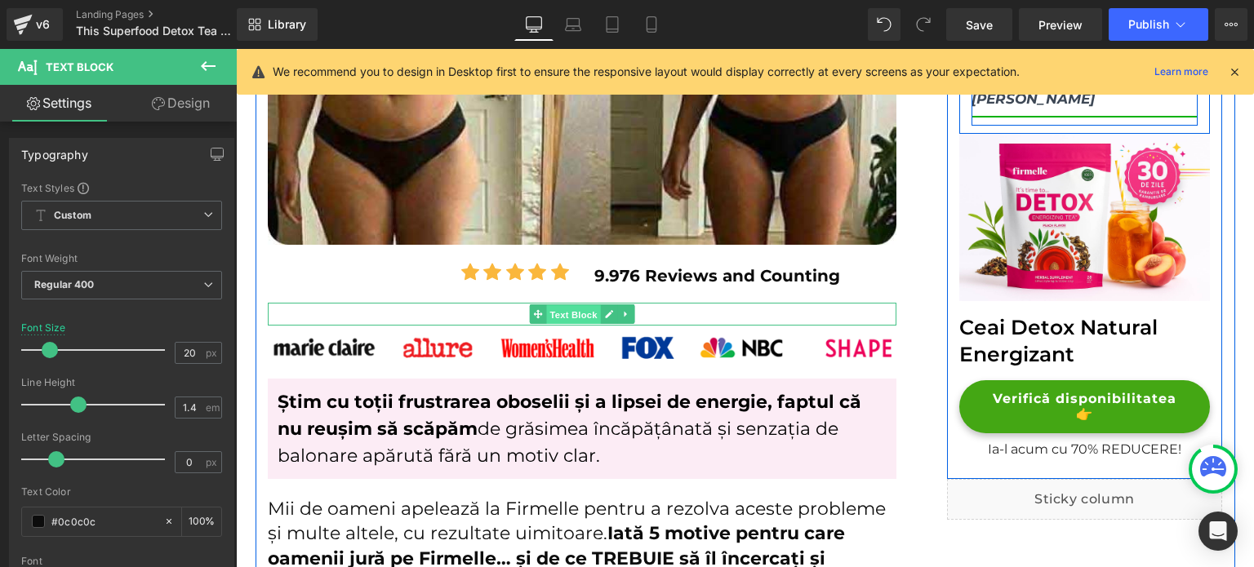
click at [546, 319] on span "Text Block" at bounding box center [573, 315] width 54 height 20
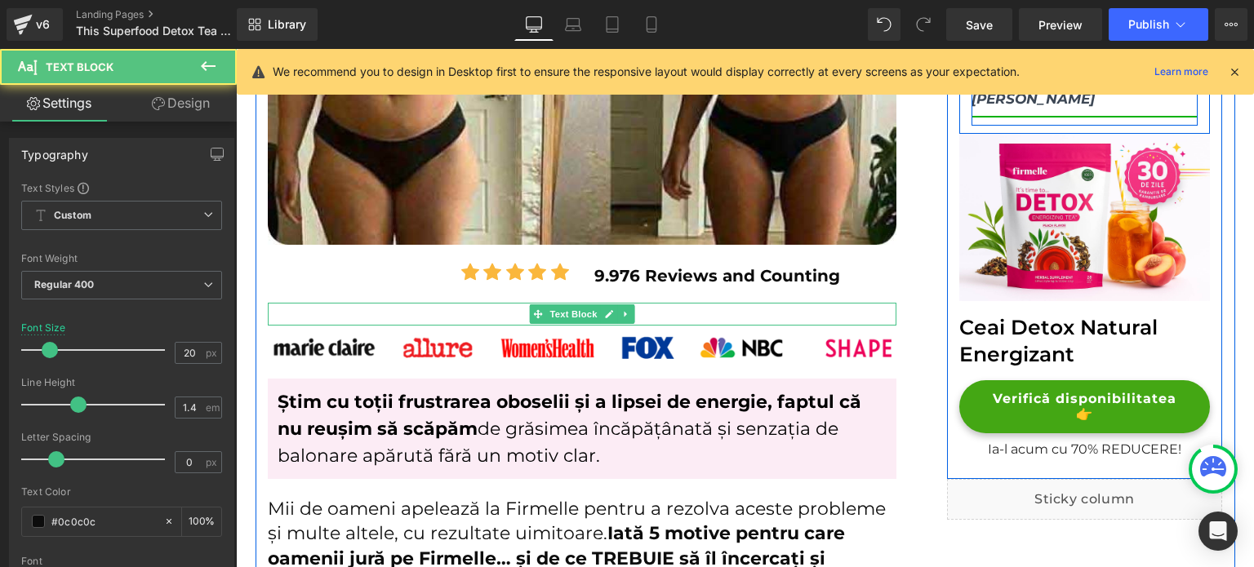
click at [462, 318] on p "AS SEEN IN:" at bounding box center [582, 314] width 629 height 23
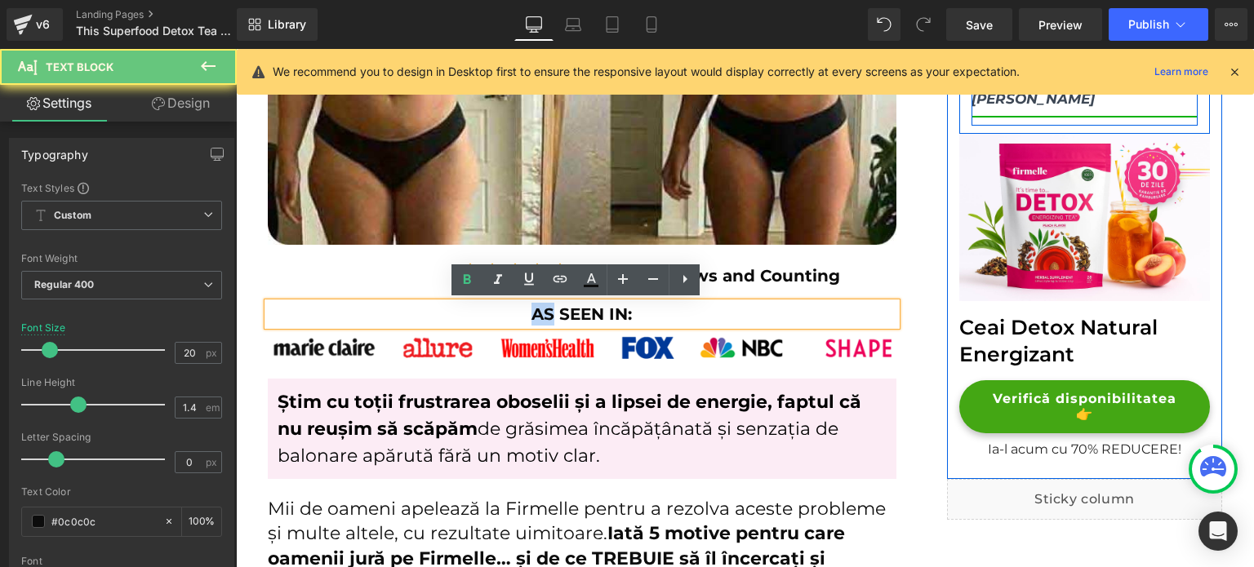
click at [462, 318] on p "AS SEEN IN:" at bounding box center [582, 314] width 629 height 23
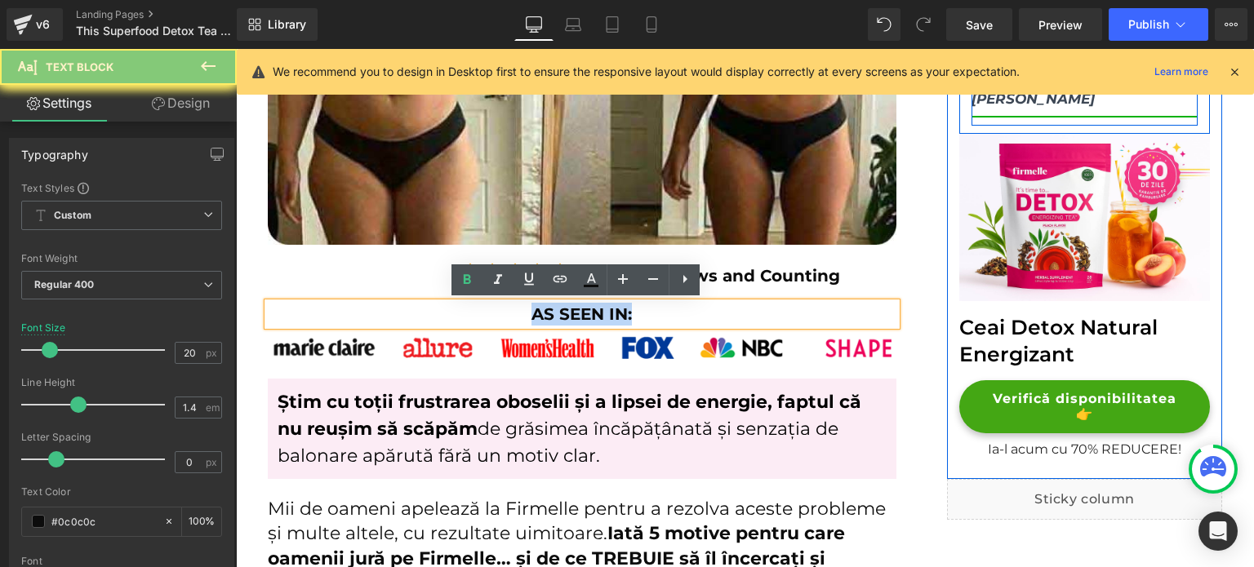
click at [462, 318] on p "AS SEEN IN:" at bounding box center [582, 314] width 629 height 23
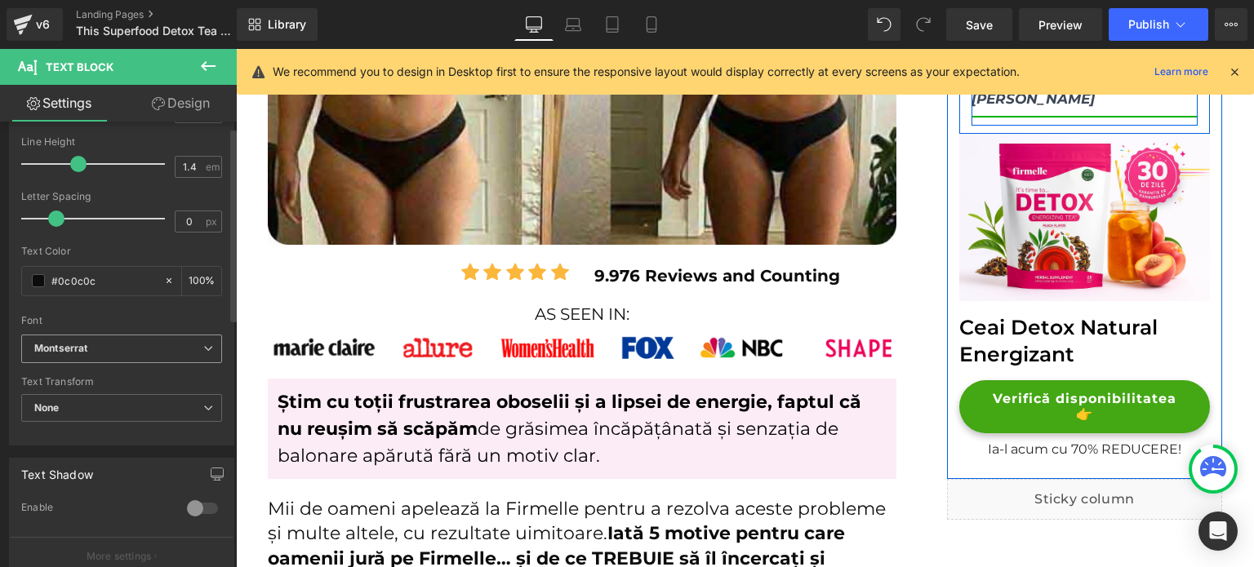
scroll to position [245, 0]
click at [45, 281] on div "#0c0c0c" at bounding box center [92, 277] width 141 height 29
click at [43, 281] on span at bounding box center [38, 276] width 13 height 13
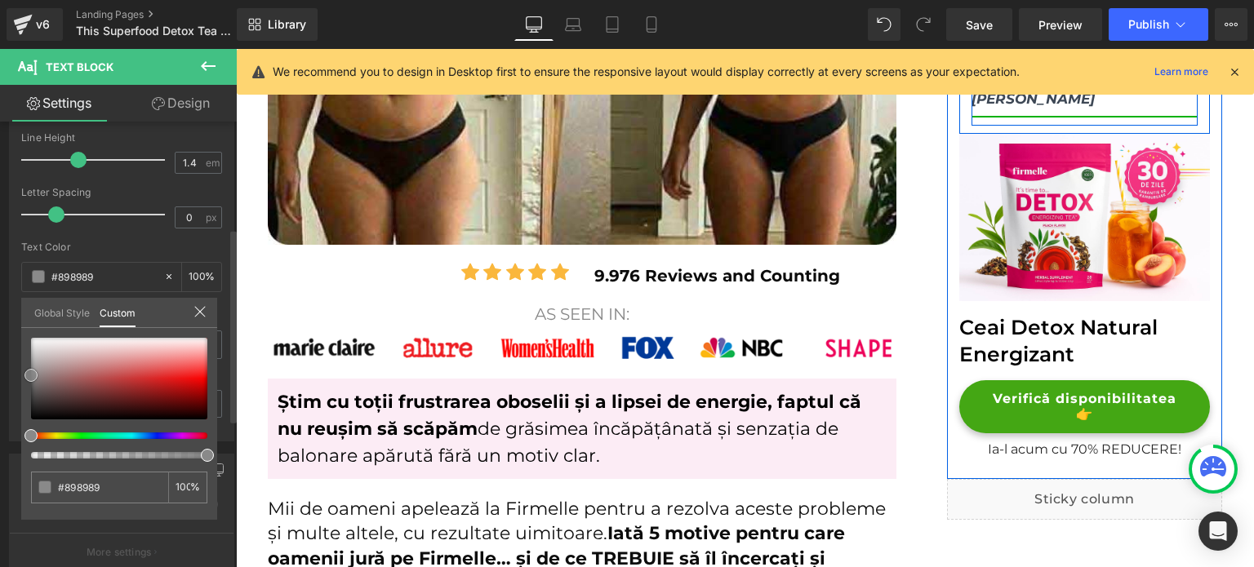
click at [31, 375] on div at bounding box center [119, 379] width 176 height 82
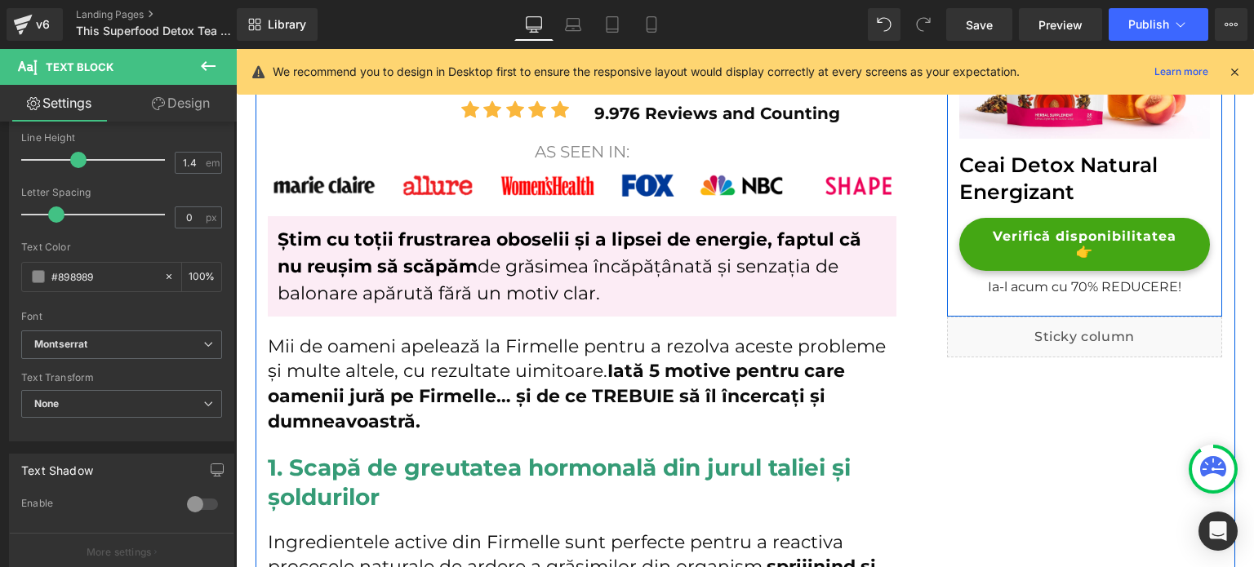
scroll to position [735, 0]
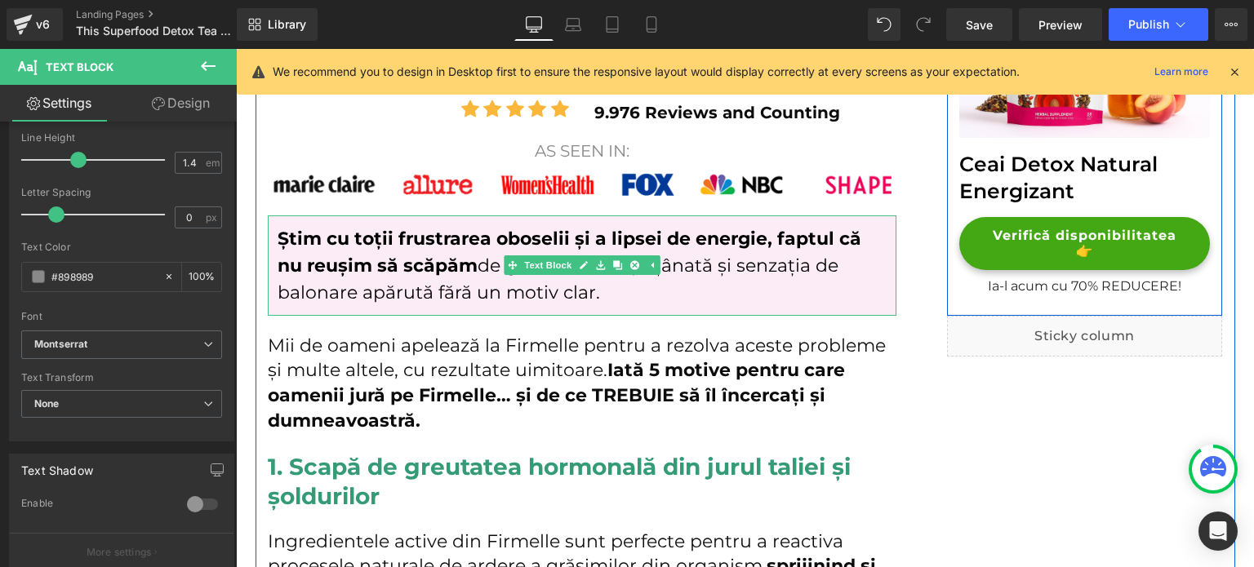
click at [371, 264] on span "Știm cu toții frustrarea oboselii și a lipsei de energie, faptul că nu reușim s…" at bounding box center [570, 252] width 584 height 49
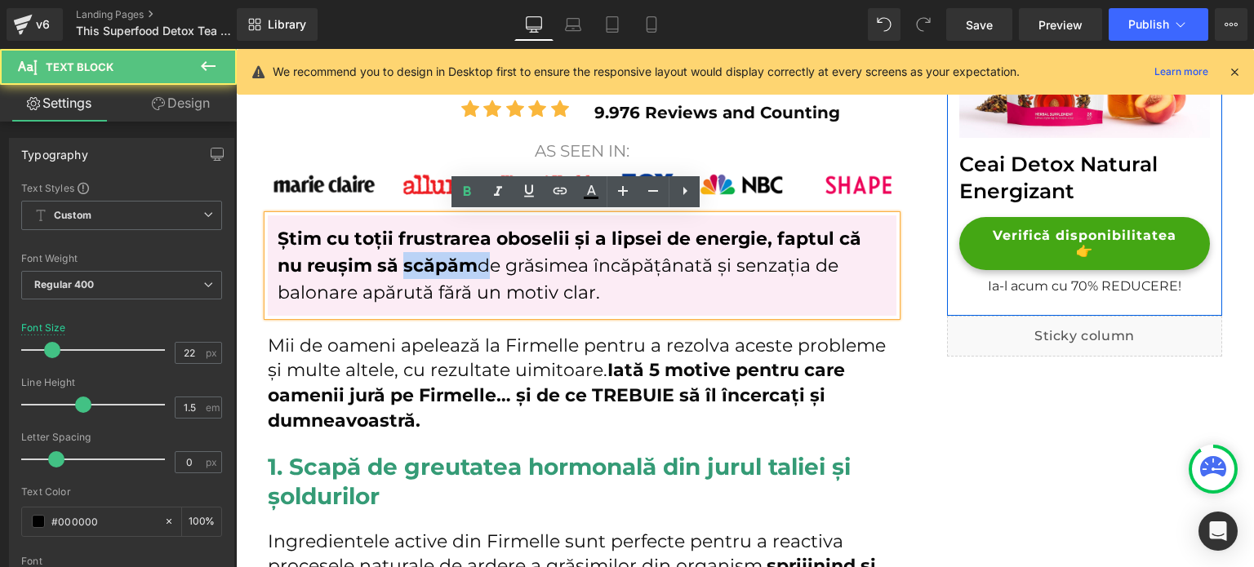
click at [371, 264] on span "Știm cu toții frustrarea oboselii și a lipsei de energie, faptul că nu reușim s…" at bounding box center [570, 252] width 584 height 49
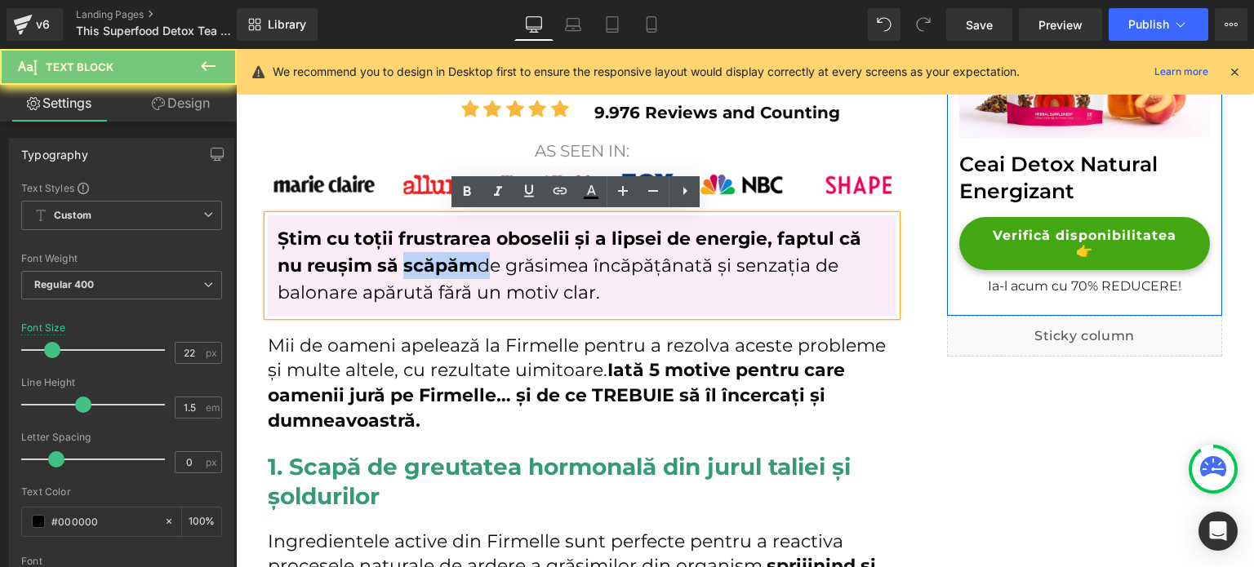
click at [371, 264] on span "Știm cu toții frustrarea oboselii și a lipsei de energie, faptul că nu reușim s…" at bounding box center [570, 252] width 584 height 49
paste div
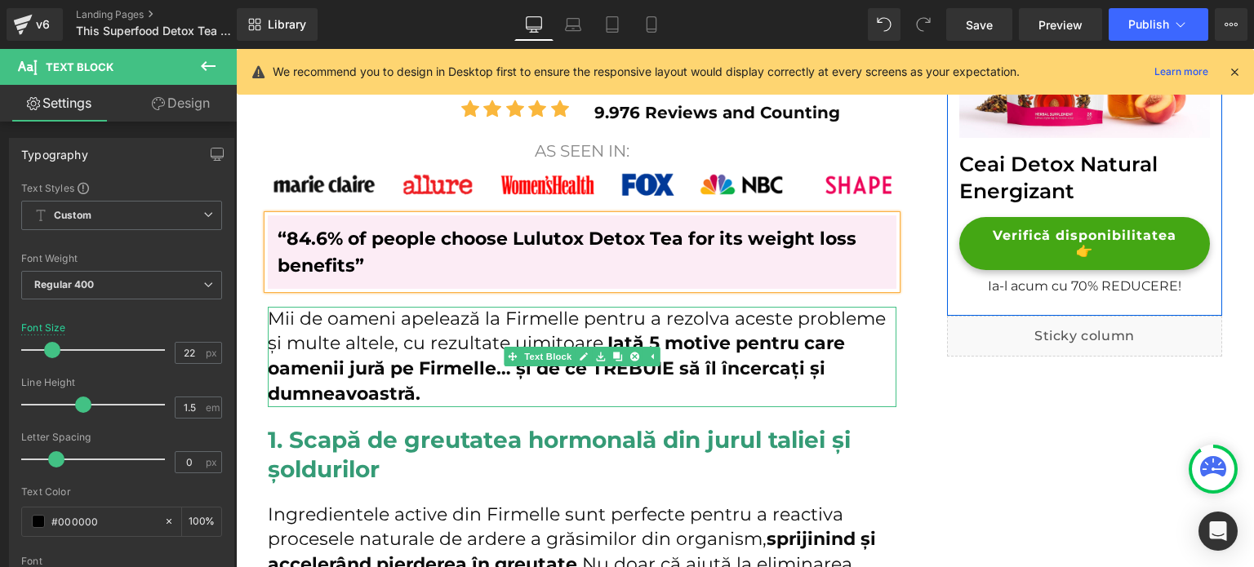
click at [456, 343] on p "Mii de oameni apelează la Firmelle pentru a rezolva aceste probleme și multe al…" at bounding box center [582, 357] width 629 height 100
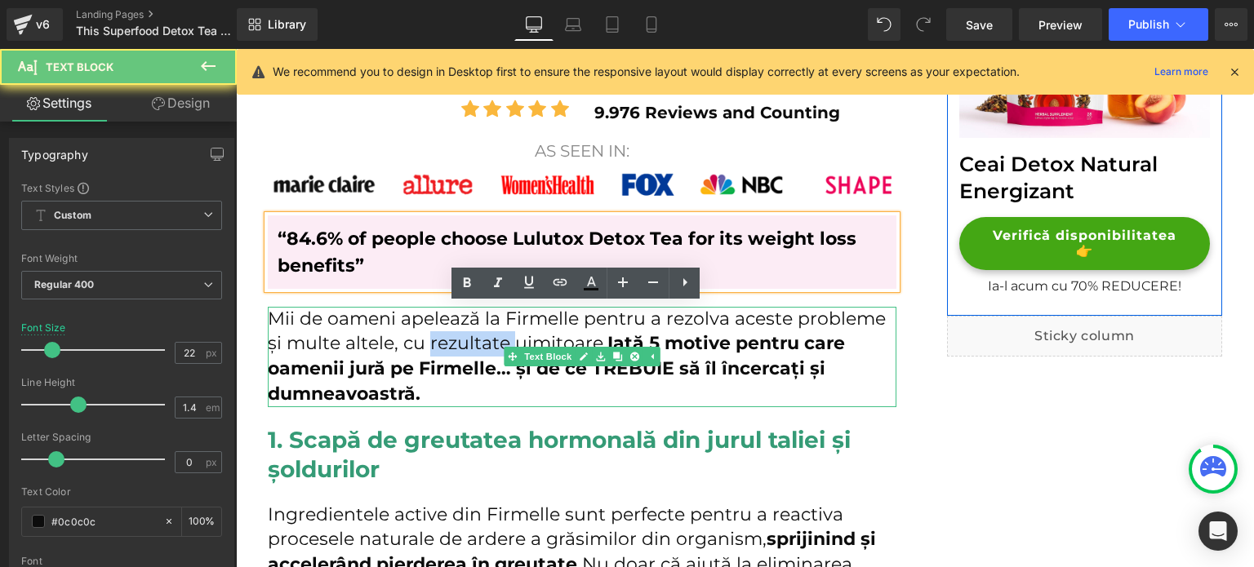
click at [456, 343] on p "Mii de oameni apelează la Firmelle pentru a rezolva aceste probleme și multe al…" at bounding box center [582, 357] width 629 height 100
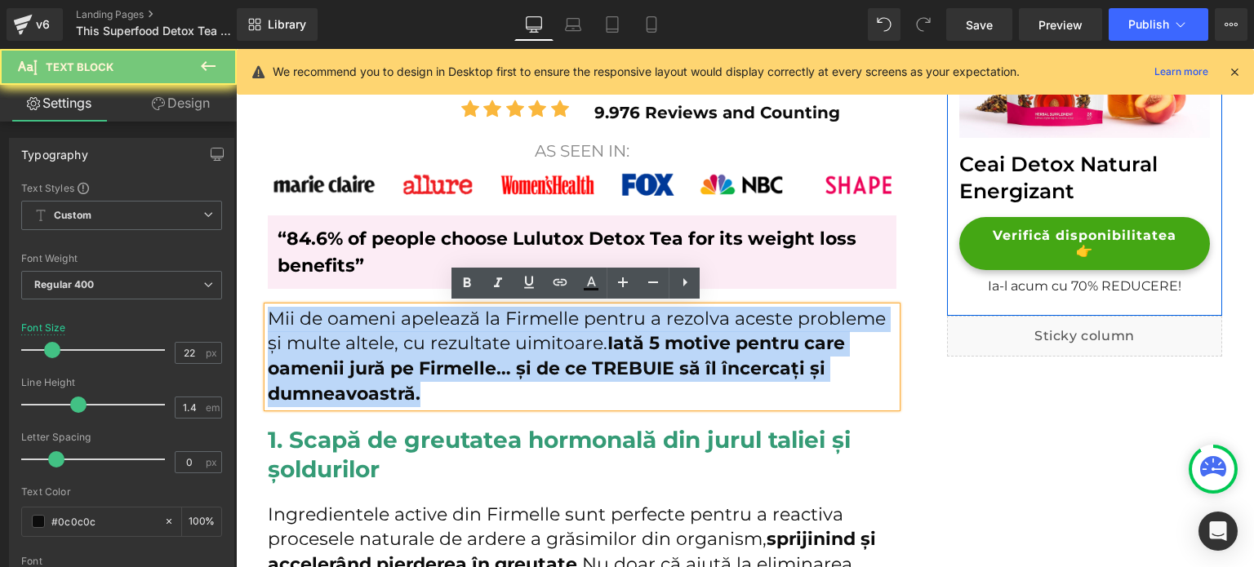
click at [456, 343] on p "Mii de oameni apelează la Firmelle pentru a rezolva aceste probleme și multe al…" at bounding box center [582, 357] width 629 height 100
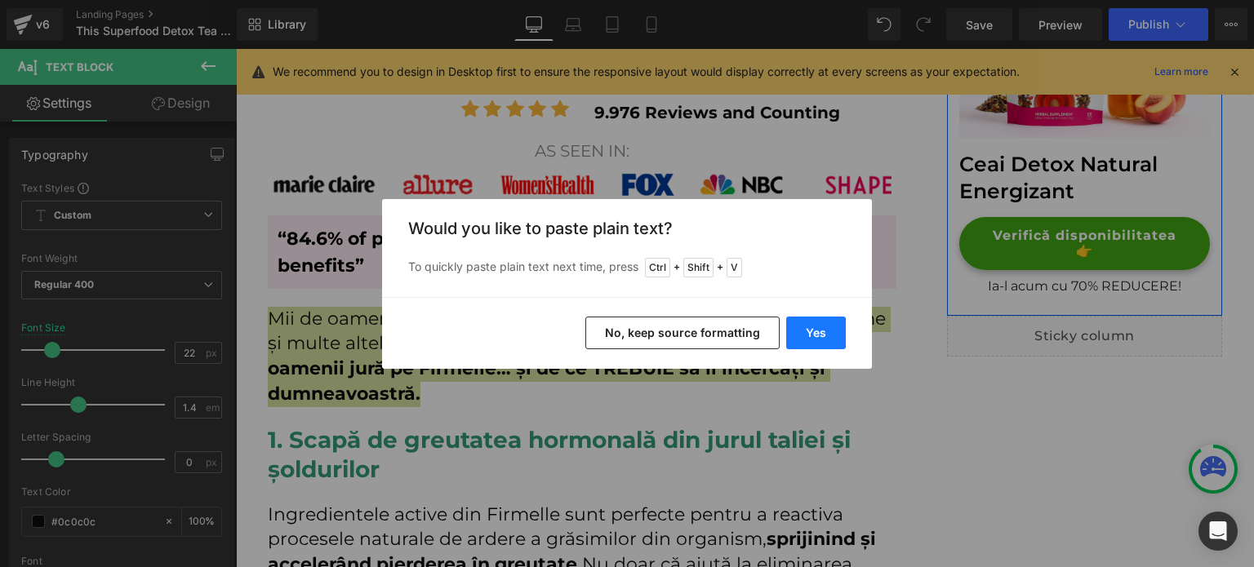
click at [816, 337] on button "Yes" at bounding box center [816, 333] width 60 height 33
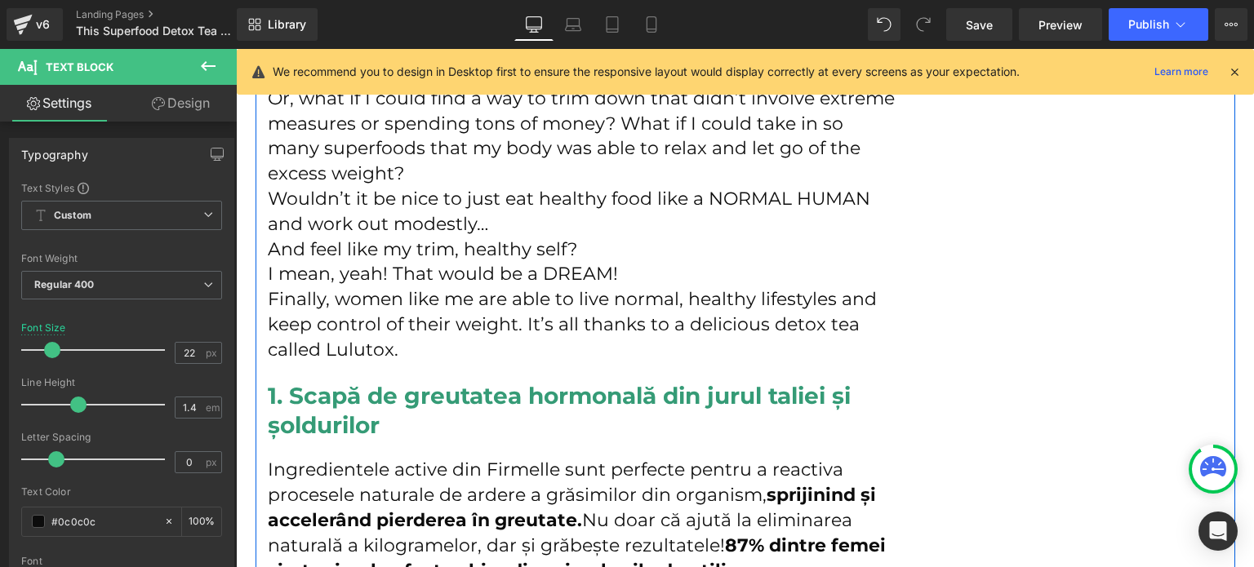
scroll to position [1470, 0]
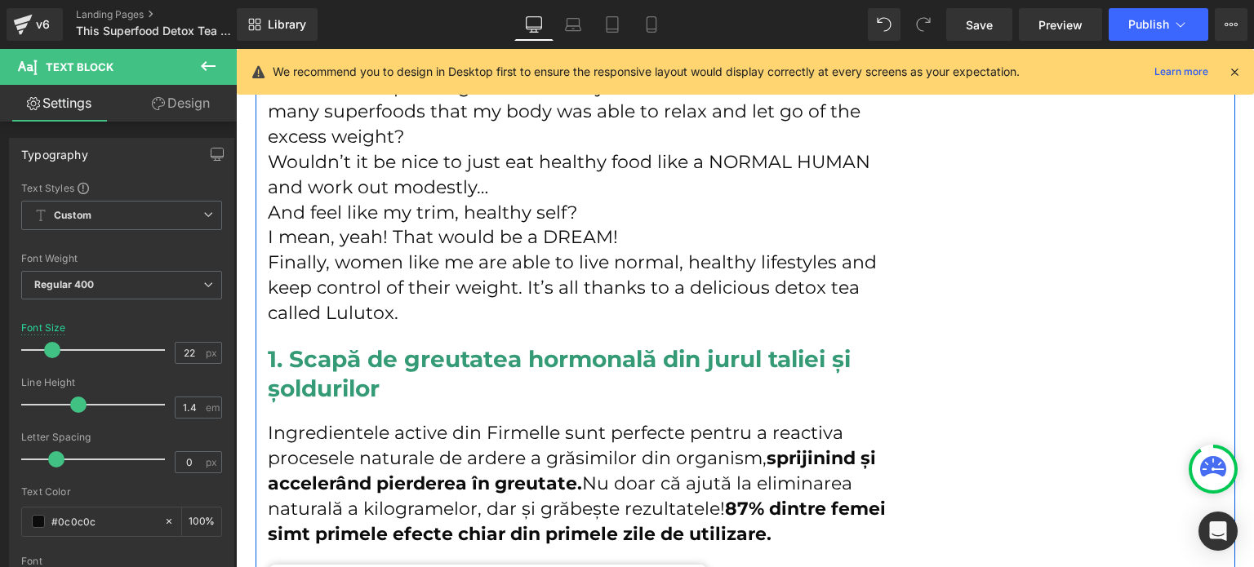
click at [317, 364] on h2 "1. Scapă de greutatea hormonală din jurul taliei și șoldurilor" at bounding box center [582, 375] width 629 height 60
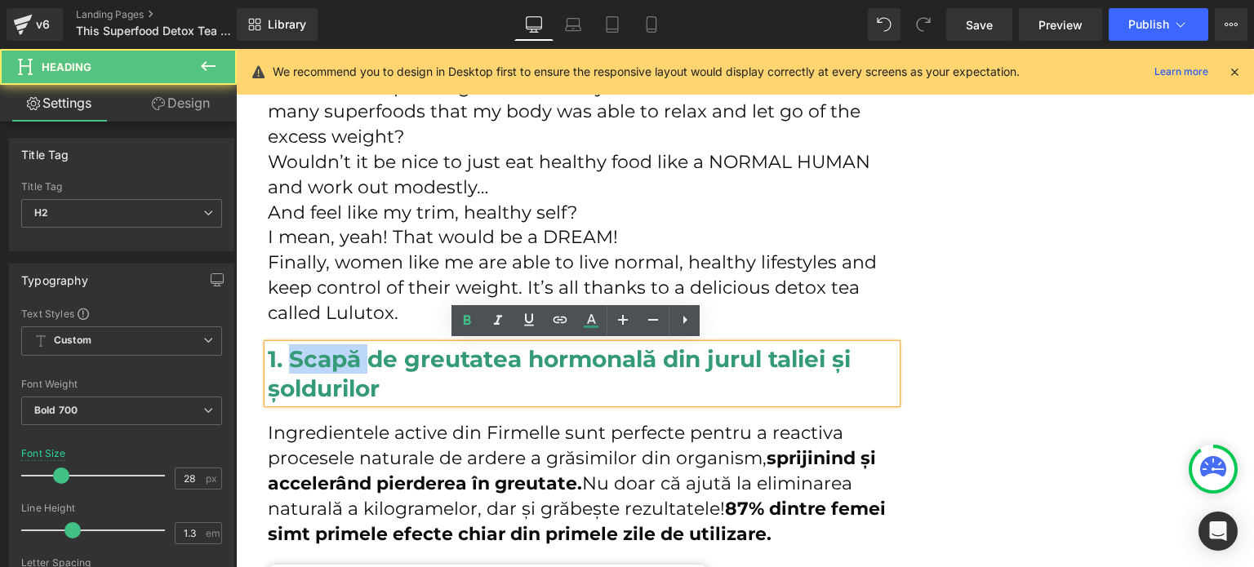
click at [317, 364] on h2 "1. Scapă de greutatea hormonală din jurul taliei și șoldurilor" at bounding box center [582, 375] width 629 height 60
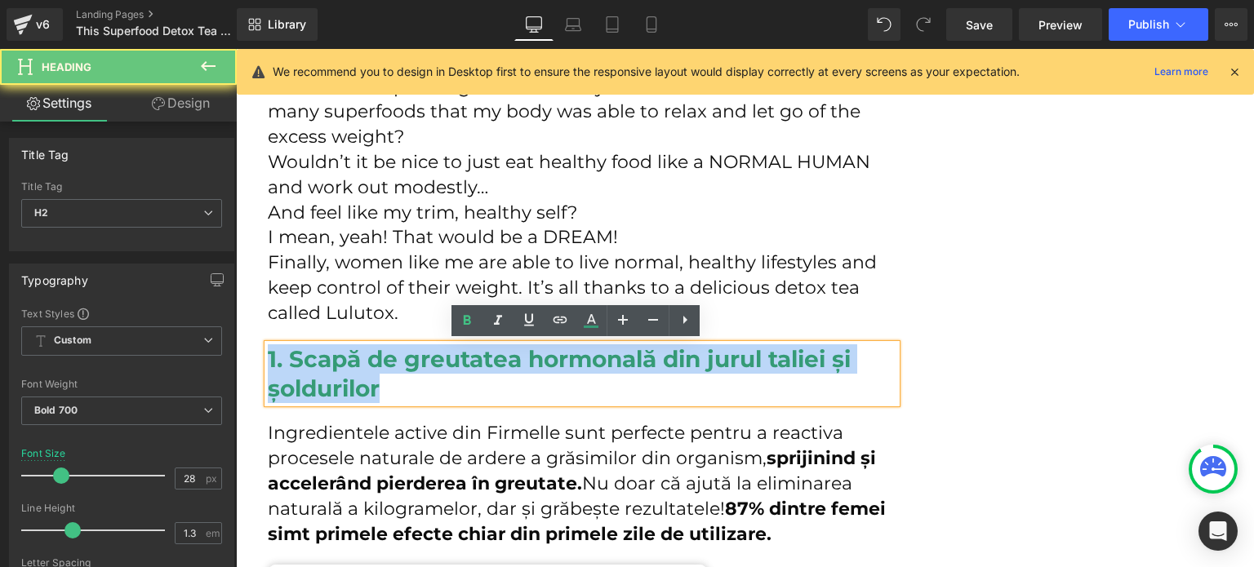
click at [317, 364] on h2 "1. Scapă de greutatea hormonală din jurul taliei și șoldurilor" at bounding box center [582, 375] width 629 height 60
paste div
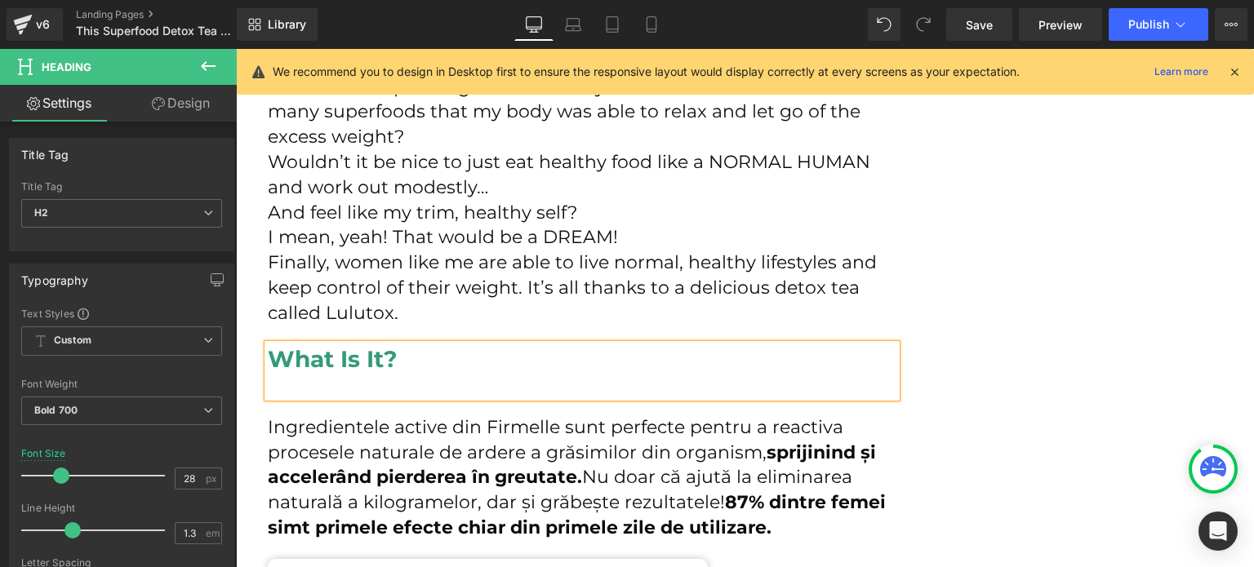
click at [339, 381] on div at bounding box center [582, 386] width 629 height 24
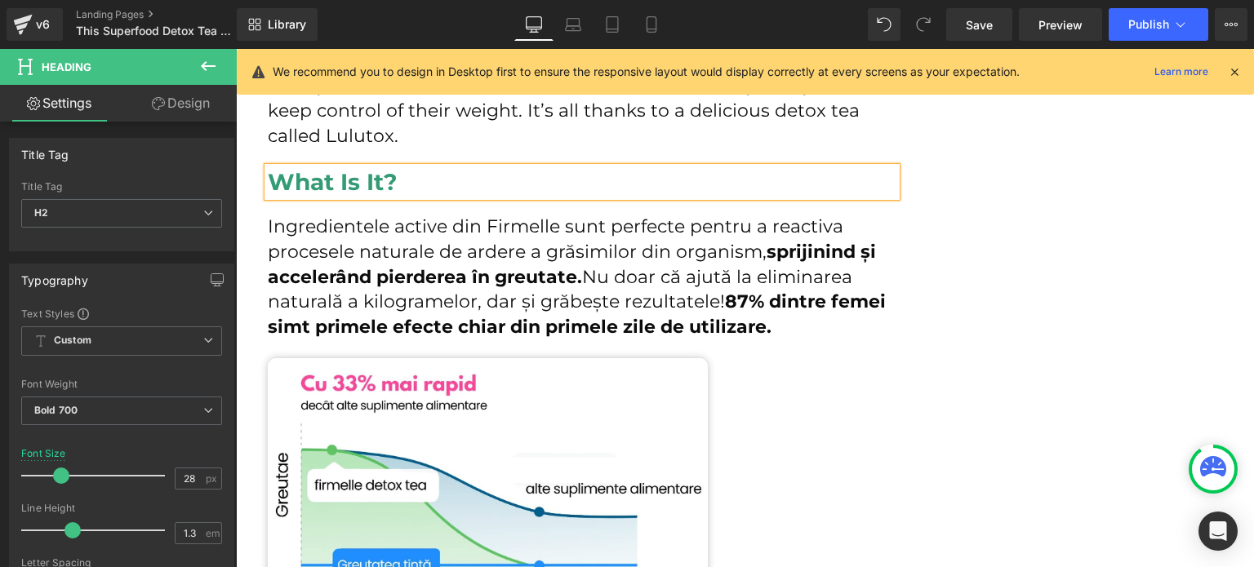
scroll to position [1633, 0]
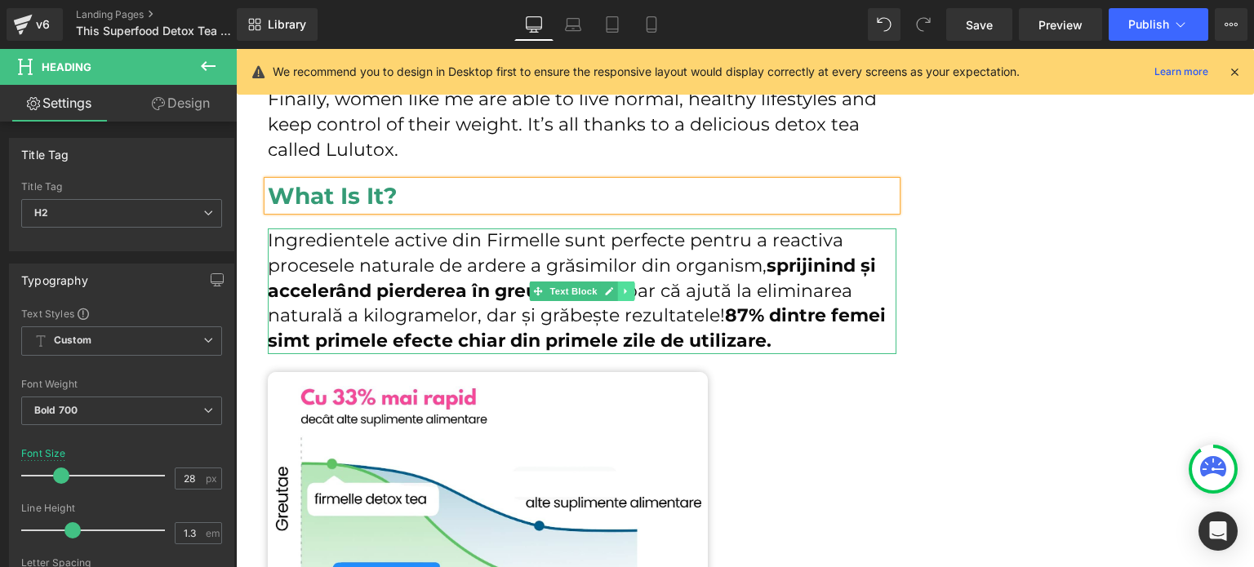
click at [621, 287] on icon at bounding box center [625, 292] width 9 height 10
click at [630, 287] on icon at bounding box center [634, 291] width 9 height 9
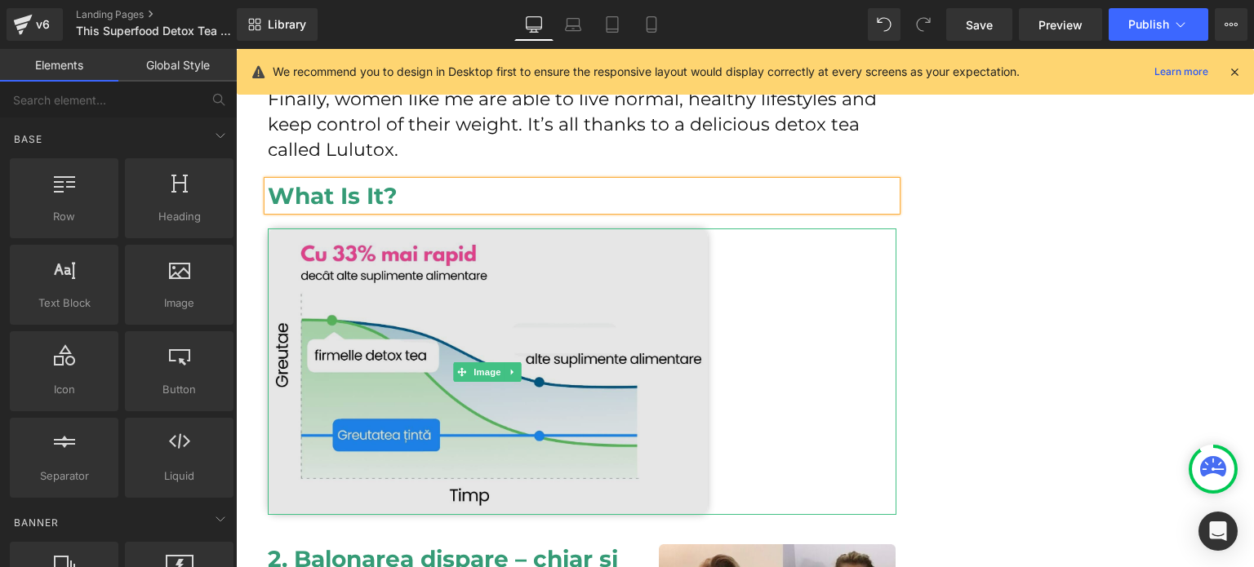
click at [444, 329] on img at bounding box center [488, 372] width 440 height 287
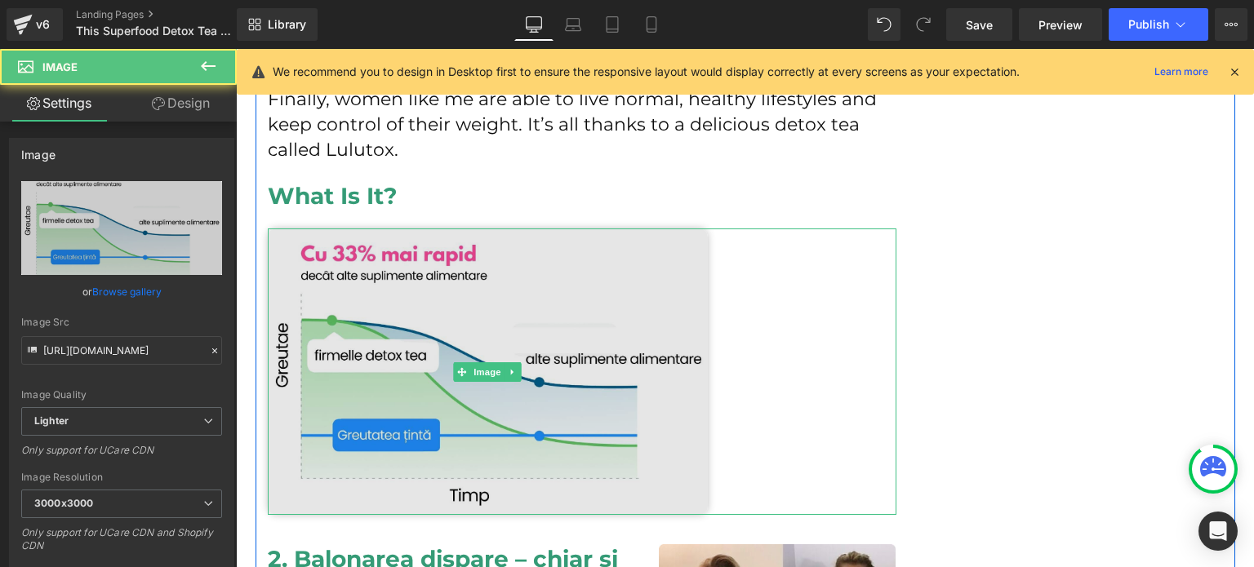
click at [480, 291] on img at bounding box center [488, 372] width 440 height 287
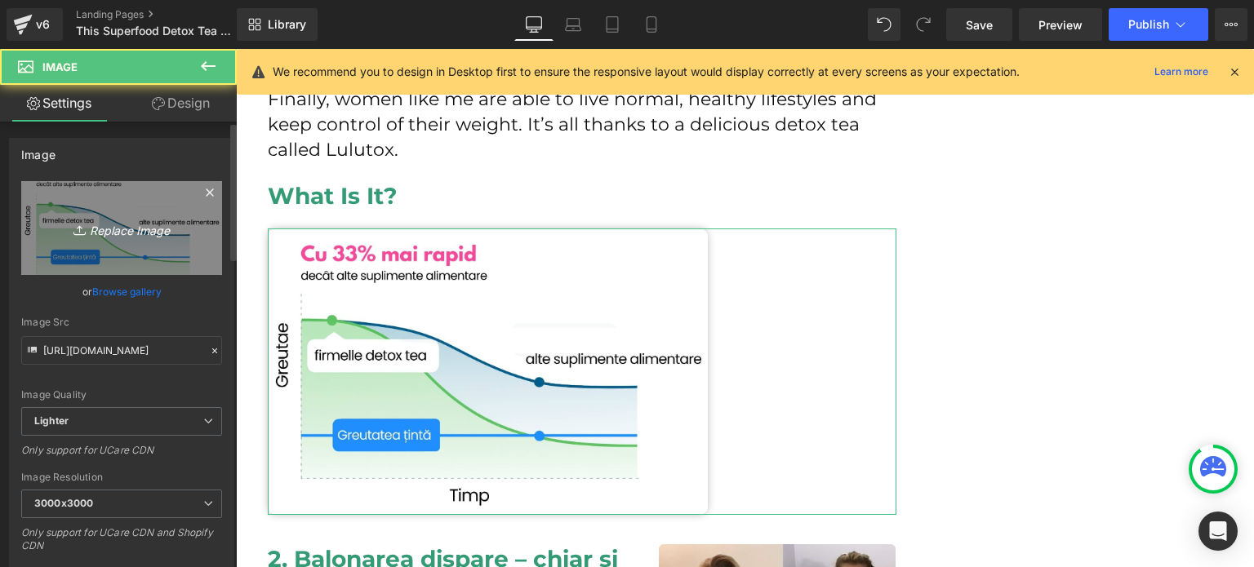
click at [136, 257] on link "Replace Image" at bounding box center [121, 228] width 201 height 94
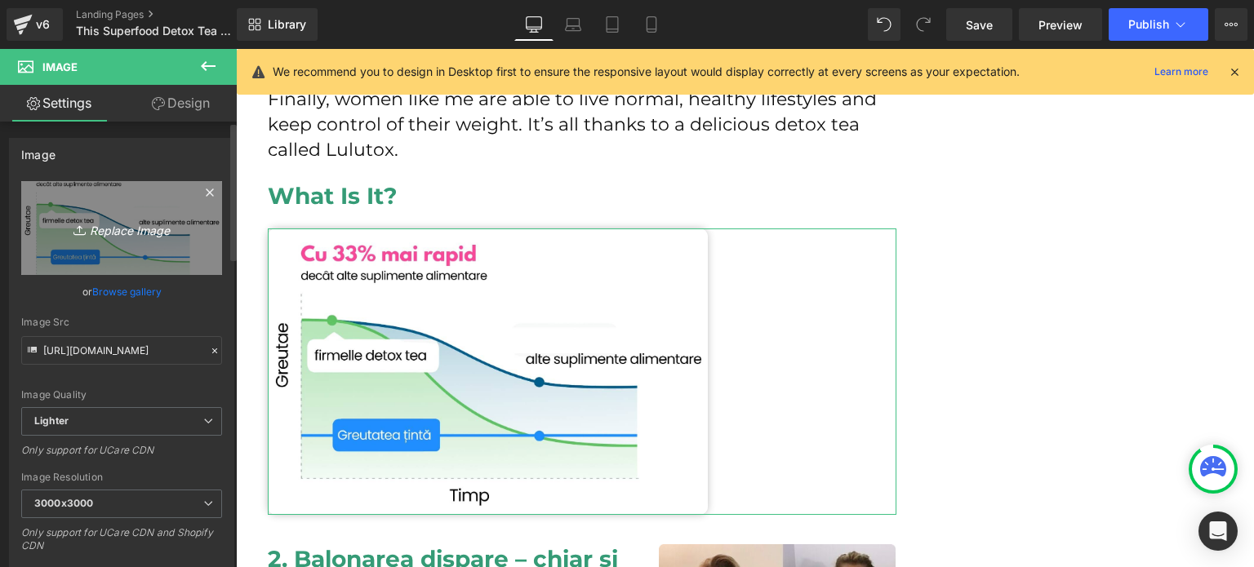
type input "C:\fakepath\b8ad335a-19f7-40e2-bd39-97da93b3b76b.jpg"
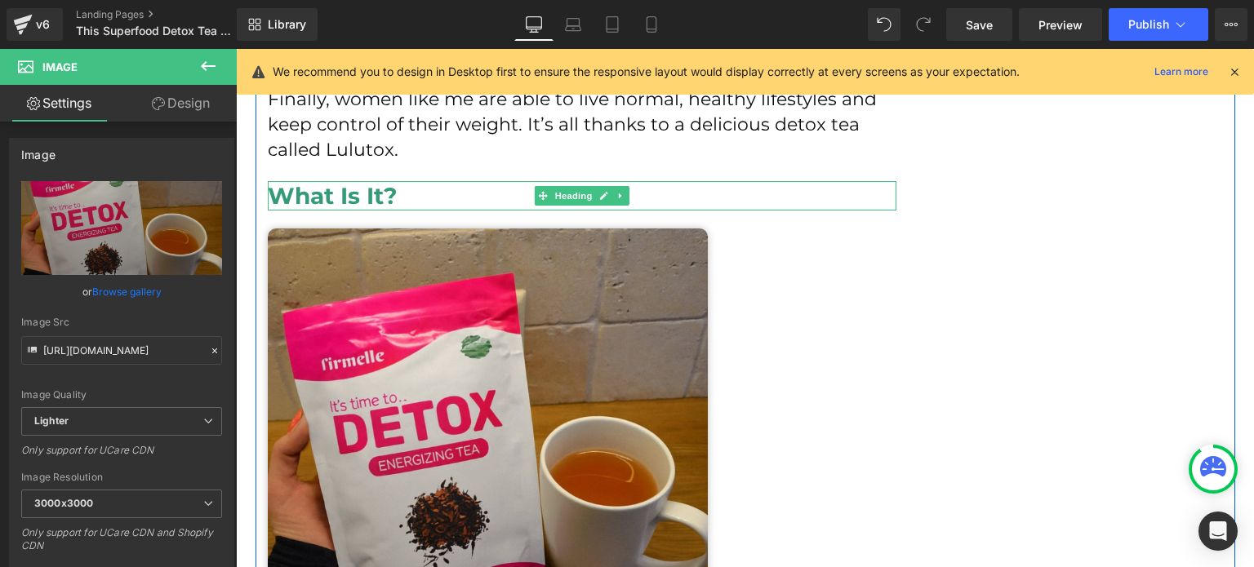
click at [343, 202] on h2 "What Is It?" at bounding box center [582, 195] width 629 height 29
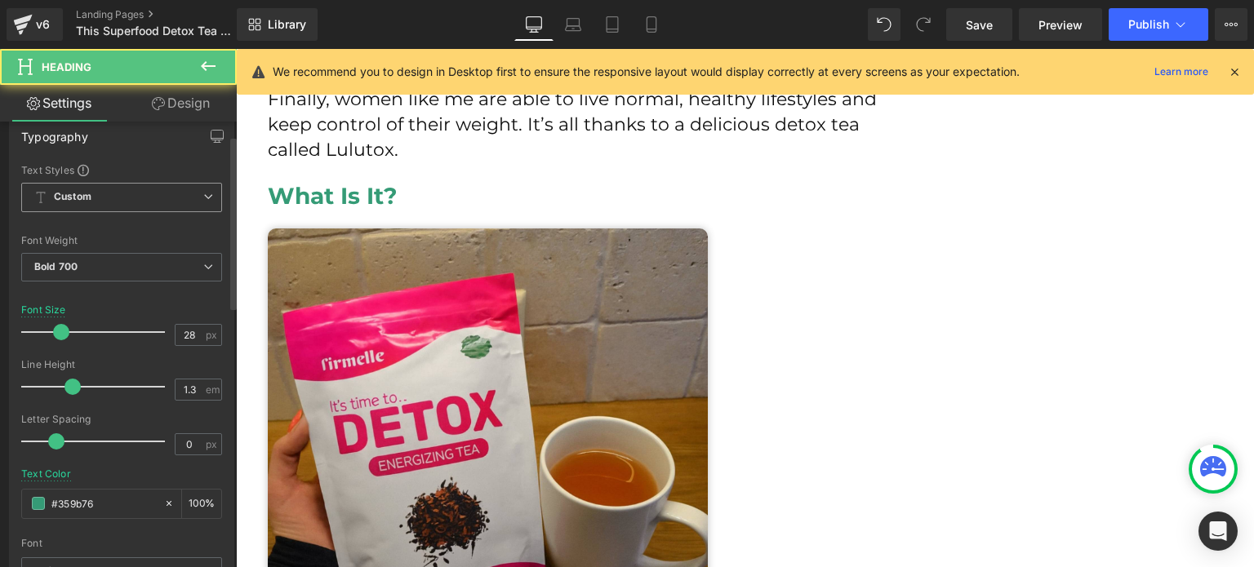
scroll to position [327, 0]
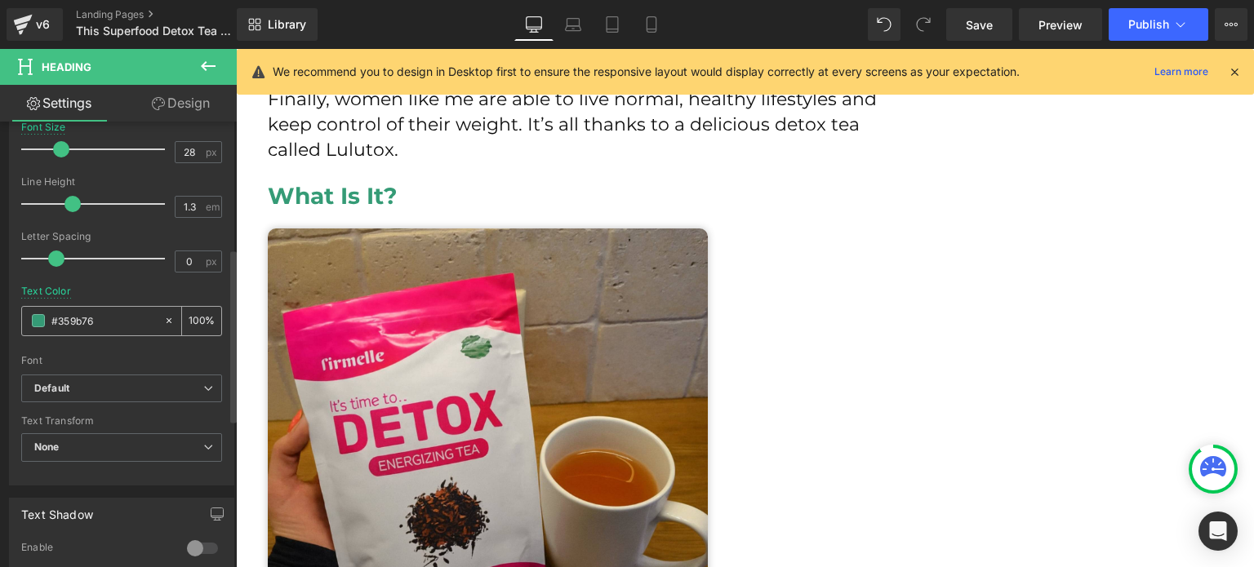
click at [37, 318] on span at bounding box center [38, 320] width 13 height 13
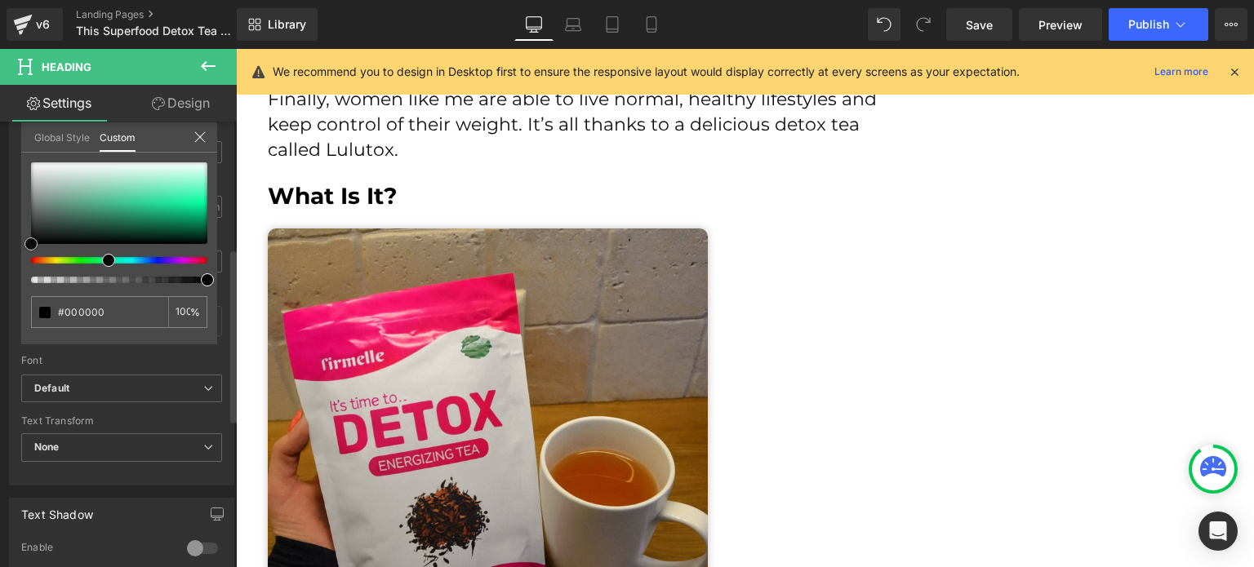
drag, startPoint x: 55, startPoint y: 225, endPoint x: 22, endPoint y: 251, distance: 41.8
click at [22, 251] on div "#359b76 100 %" at bounding box center [119, 253] width 196 height 182
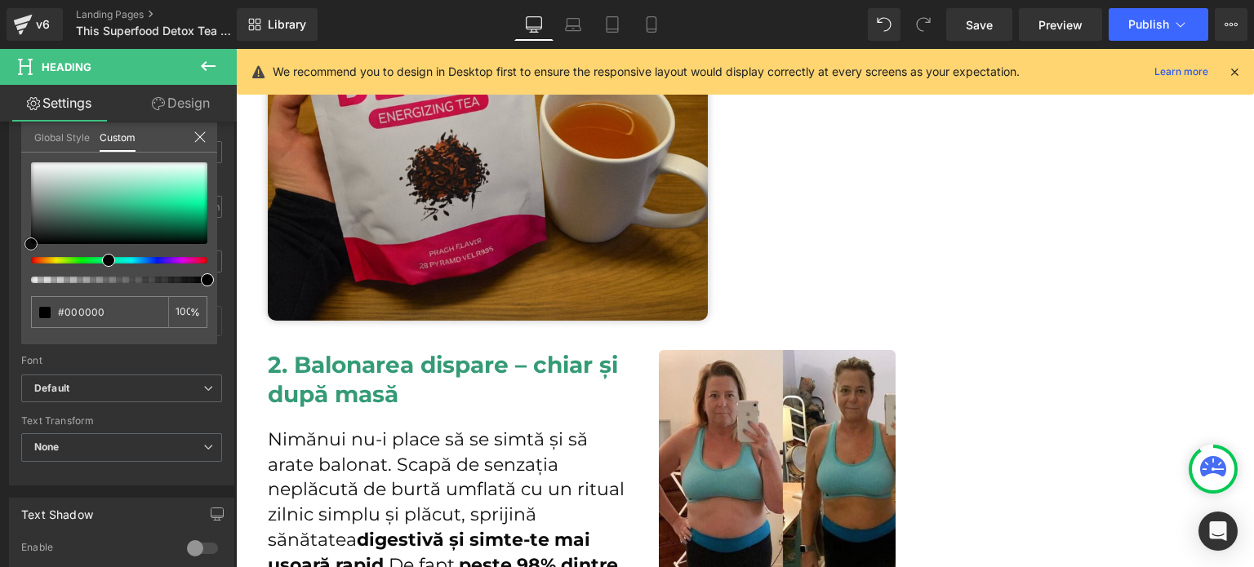
scroll to position [1960, 0]
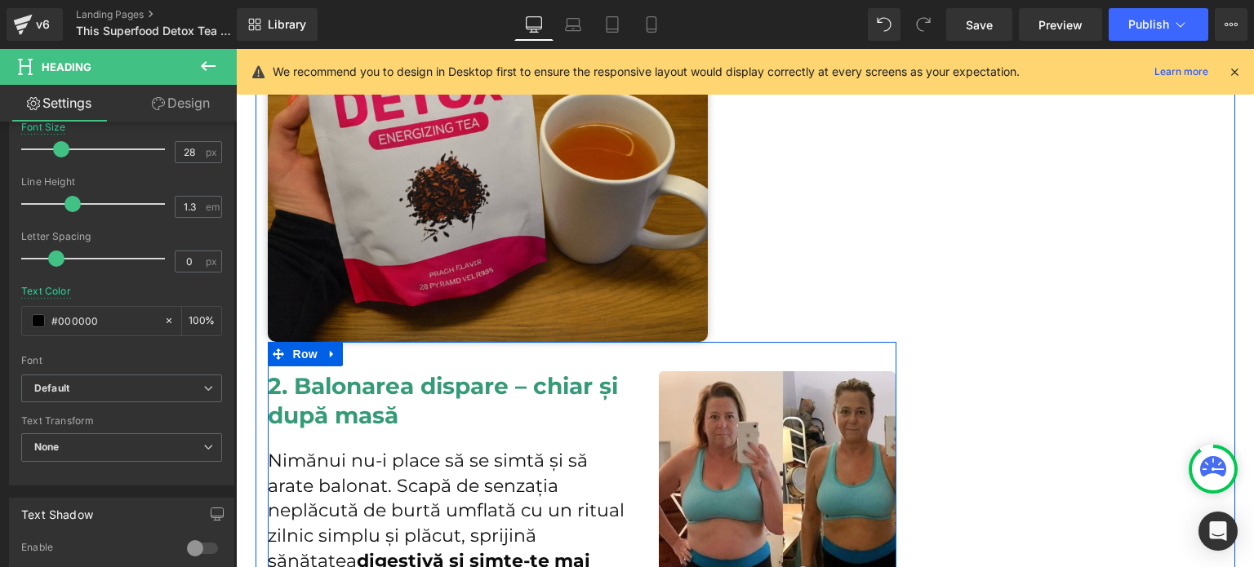
click at [322, 356] on link at bounding box center [332, 354] width 21 height 24
click at [369, 355] on icon at bounding box center [374, 354] width 11 height 11
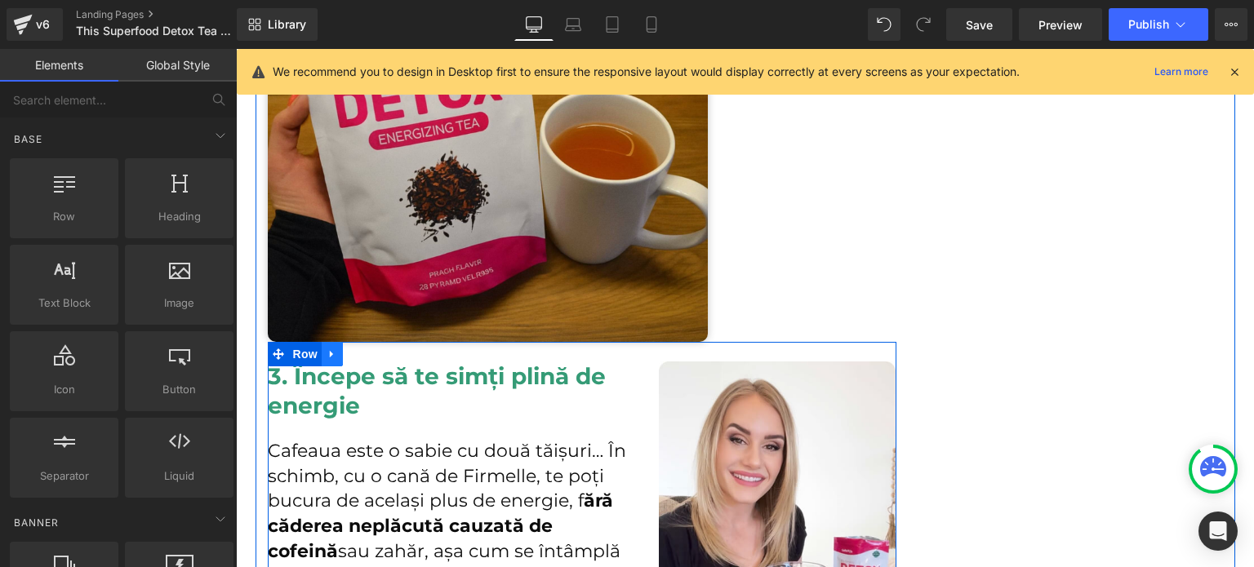
click at [328, 358] on icon at bounding box center [332, 354] width 11 height 12
click at [364, 362] on link at bounding box center [374, 354] width 21 height 24
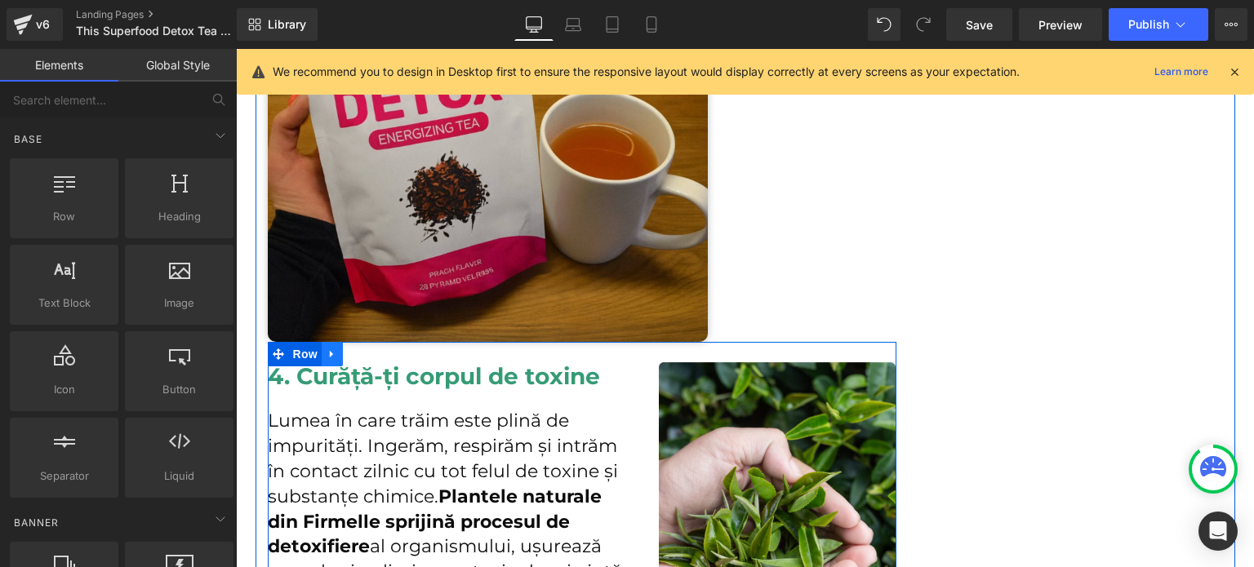
click at [327, 358] on icon at bounding box center [332, 354] width 11 height 12
click at [369, 353] on icon at bounding box center [374, 354] width 11 height 11
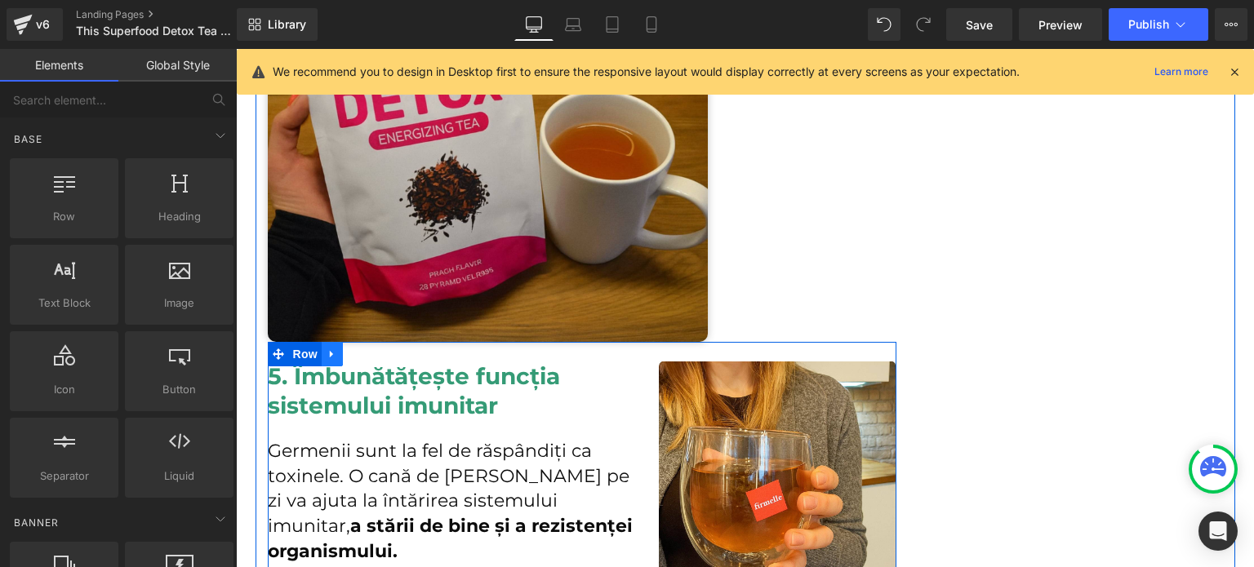
click at [322, 357] on link at bounding box center [332, 354] width 21 height 24
click at [371, 352] on icon at bounding box center [374, 354] width 11 height 11
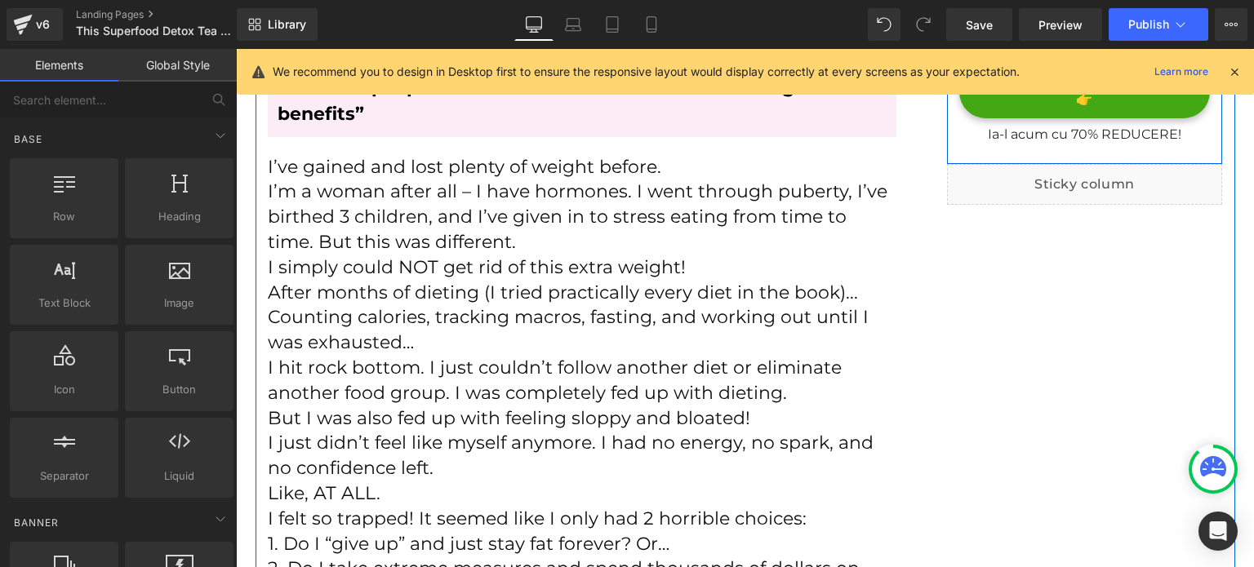
scroll to position [898, 0]
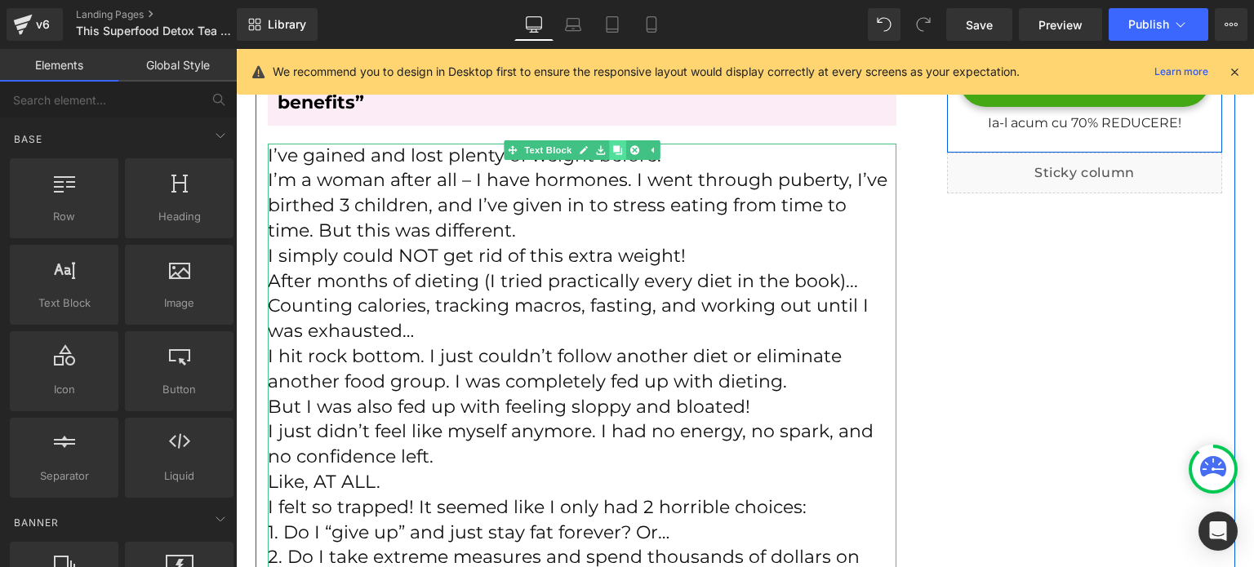
click at [611, 155] on link at bounding box center [617, 150] width 17 height 20
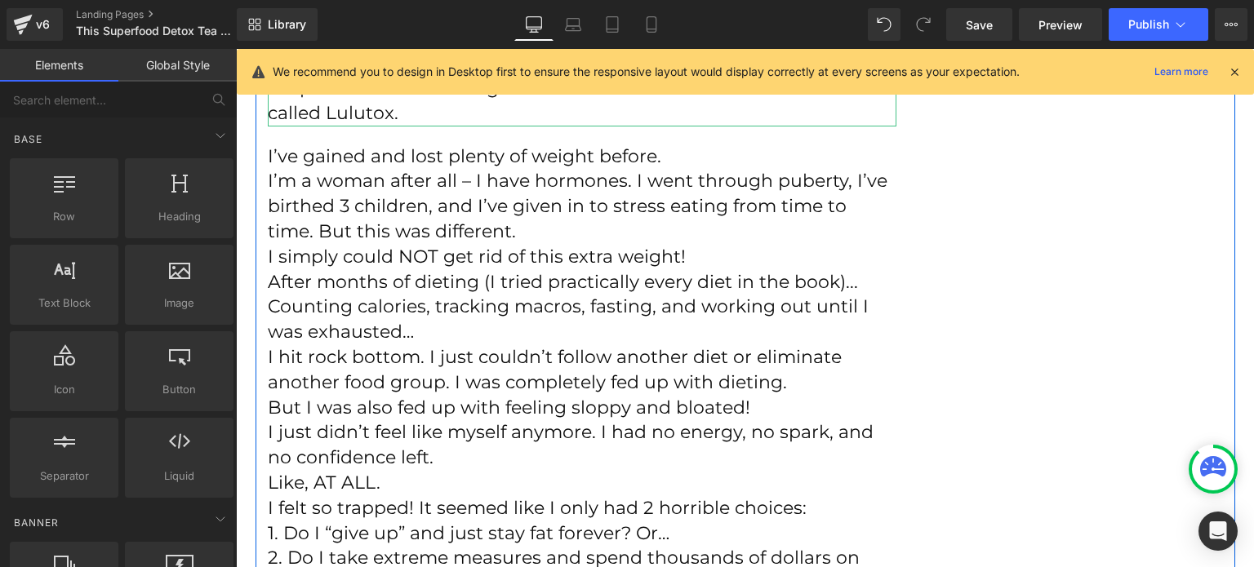
scroll to position [1698, 0]
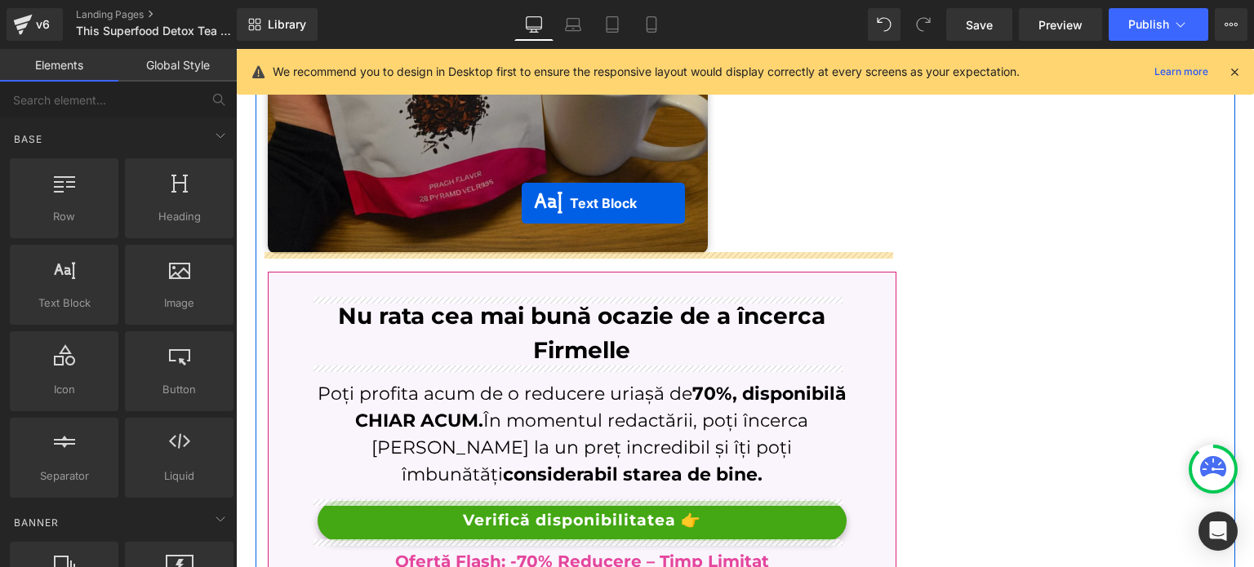
drag, startPoint x: 529, startPoint y: 120, endPoint x: 522, endPoint y: 203, distance: 83.6
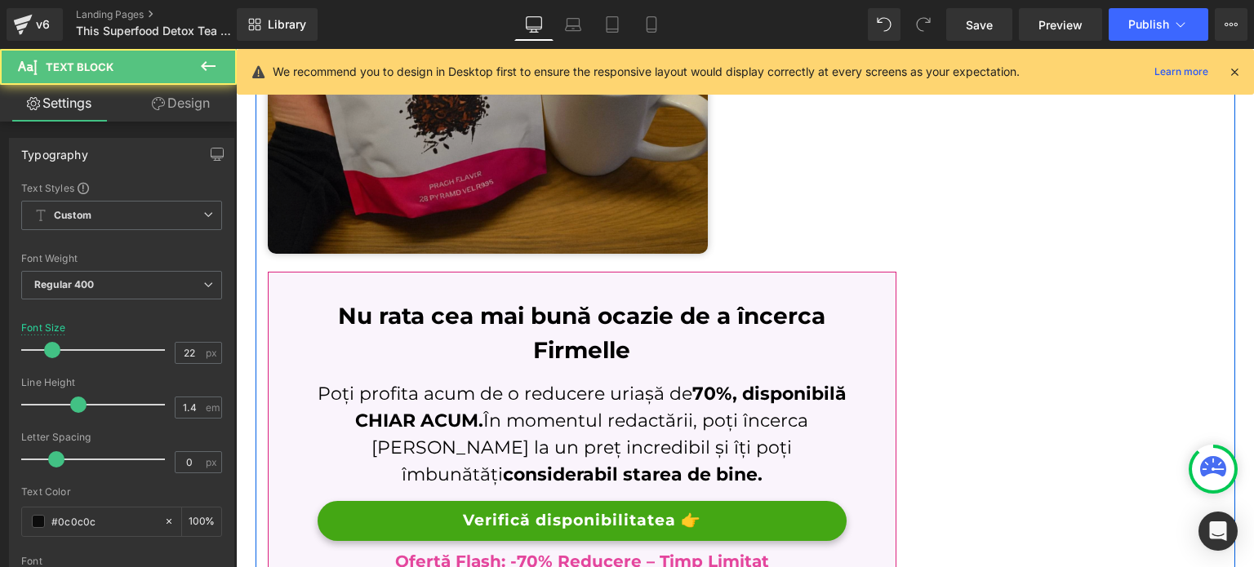
scroll to position [2048, 0]
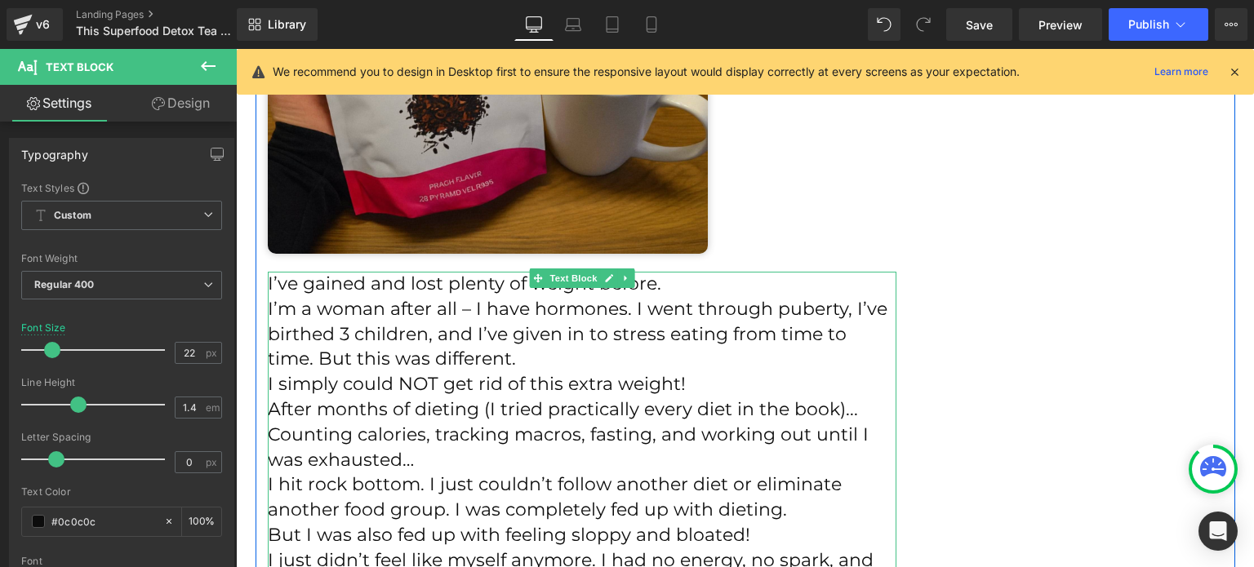
click at [431, 315] on p "I’m a woman after all – I have hormones. I went through puberty, I’ve birthed 3…" at bounding box center [582, 334] width 629 height 75
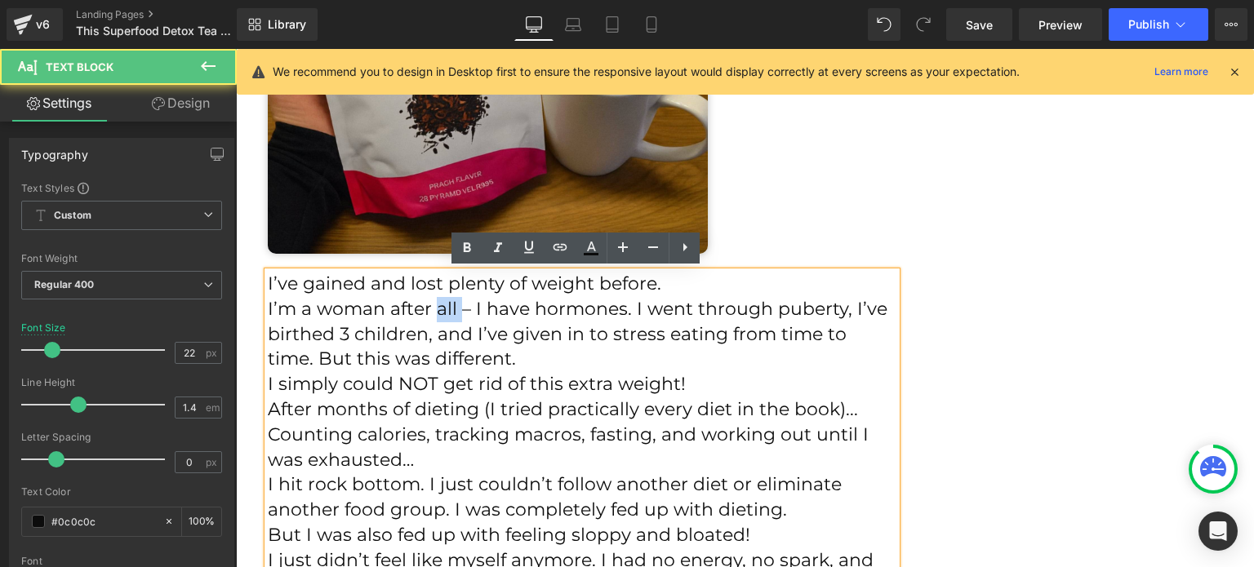
click at [431, 315] on p "I’m a woman after all – I have hormones. I went through puberty, I’ve birthed 3…" at bounding box center [582, 334] width 629 height 75
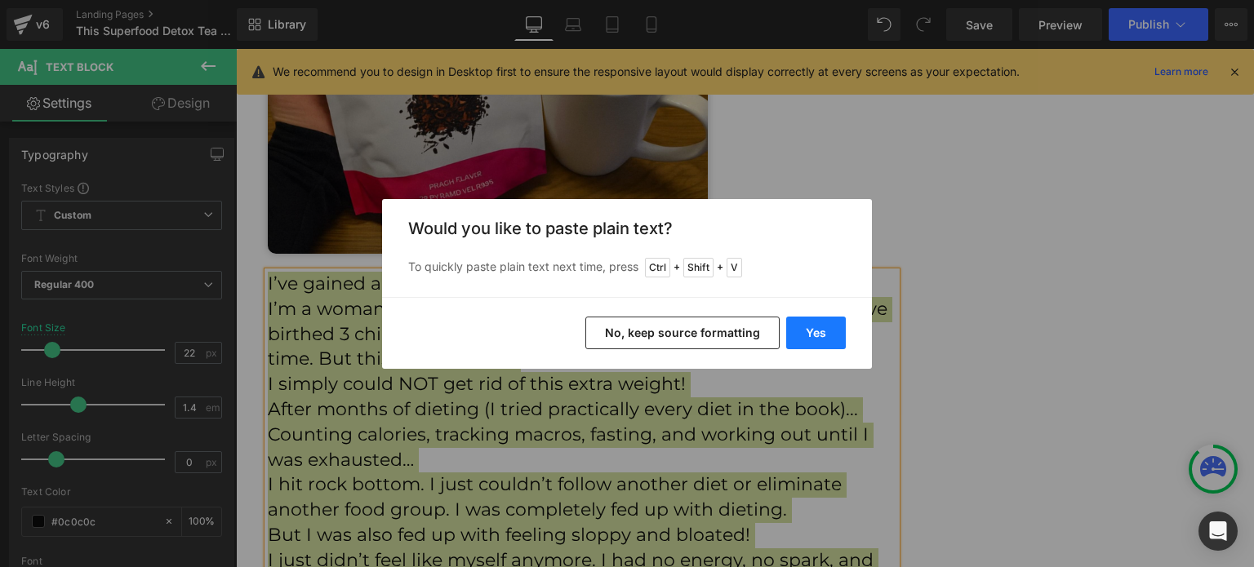
click at [801, 336] on button "Yes" at bounding box center [816, 333] width 60 height 33
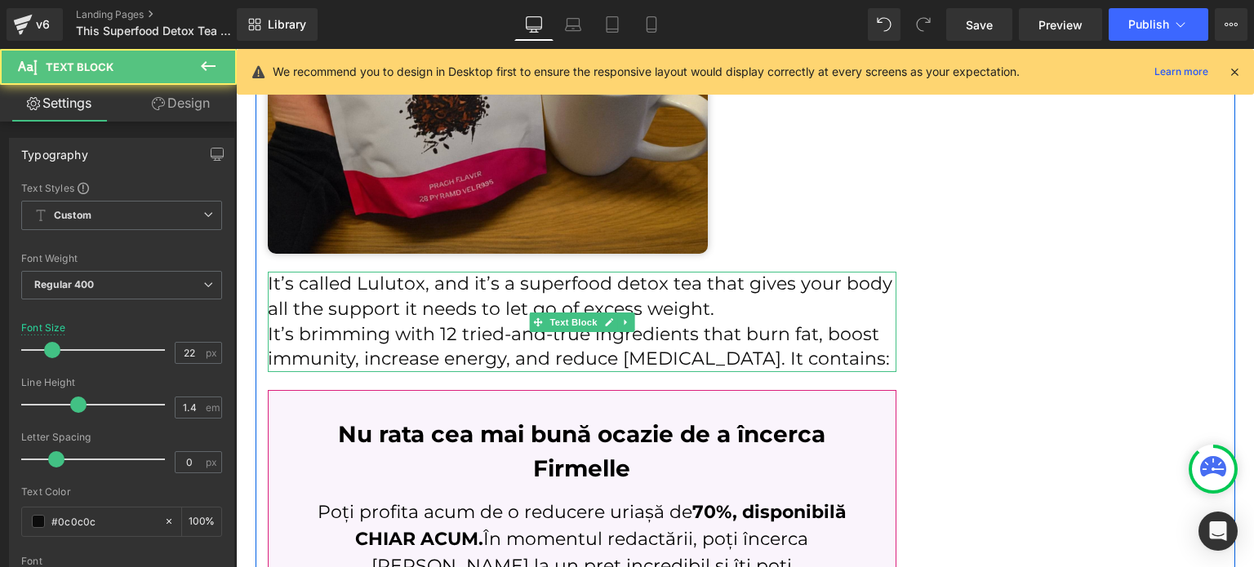
click at [758, 313] on p "It’s called Lulutox, and it’s a superfood detox tea that gives your body all th…" at bounding box center [582, 297] width 629 height 51
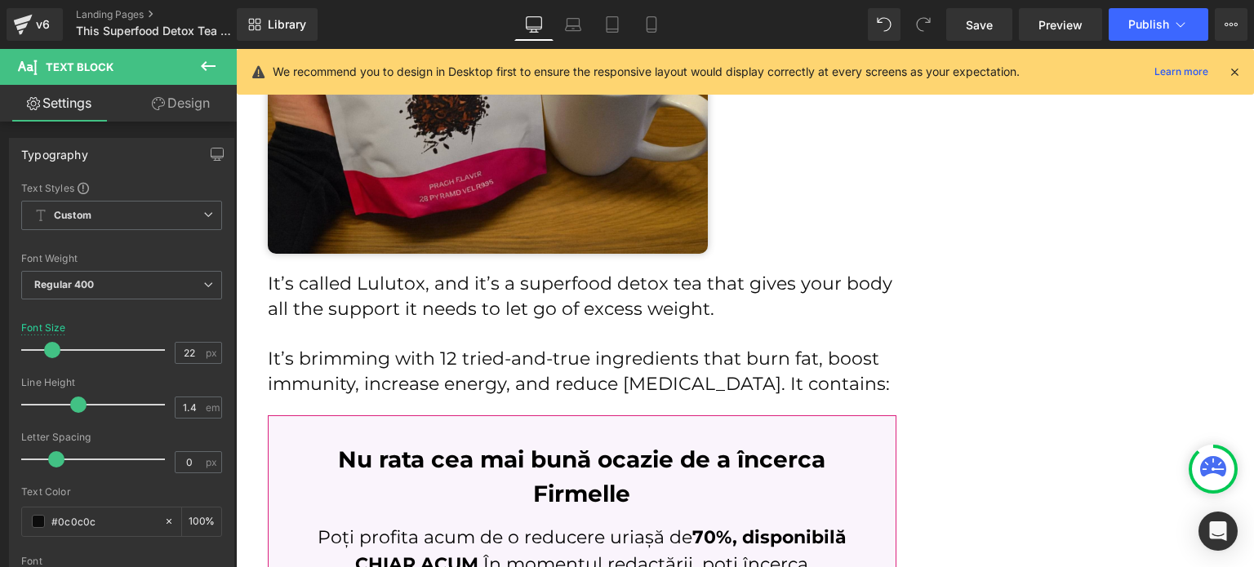
click at [199, 87] on link "Design" at bounding box center [181, 103] width 118 height 37
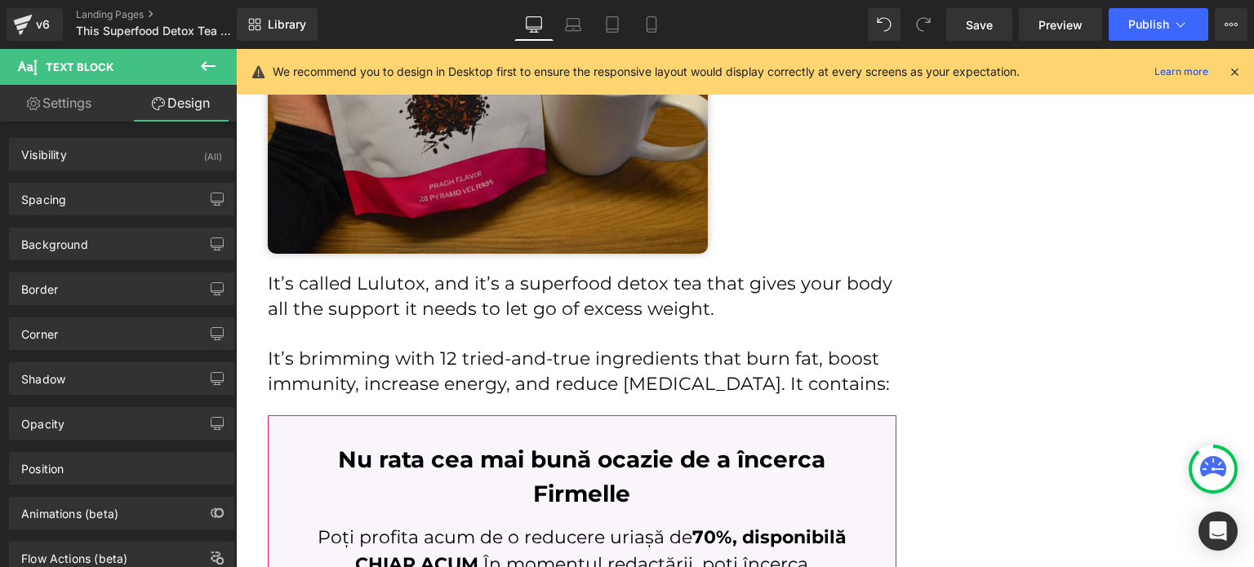
drag, startPoint x: 211, startPoint y: 69, endPoint x: 123, endPoint y: 118, distance: 100.2
click at [211, 70] on icon at bounding box center [208, 66] width 20 height 20
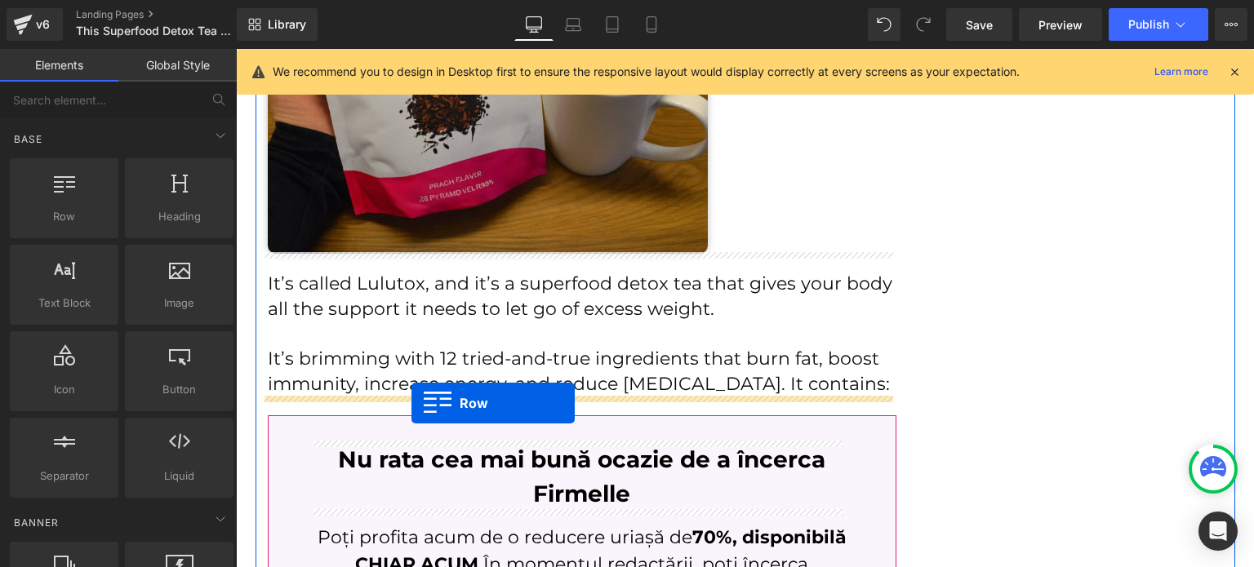
drag, startPoint x: 306, startPoint y: 252, endPoint x: 412, endPoint y: 403, distance: 184.1
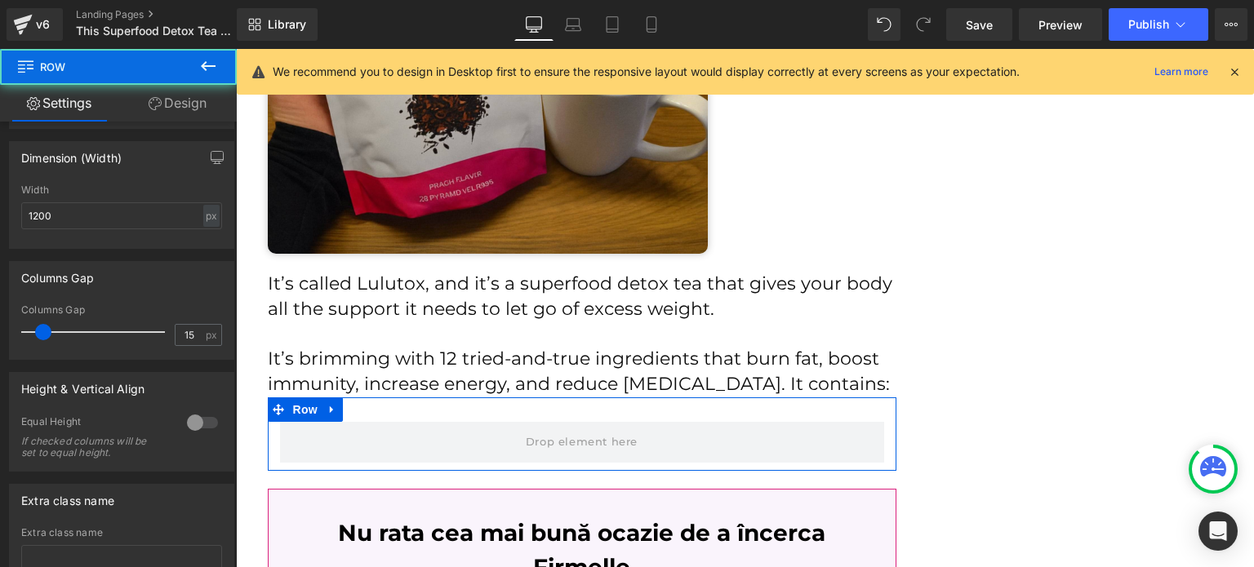
scroll to position [408, 0]
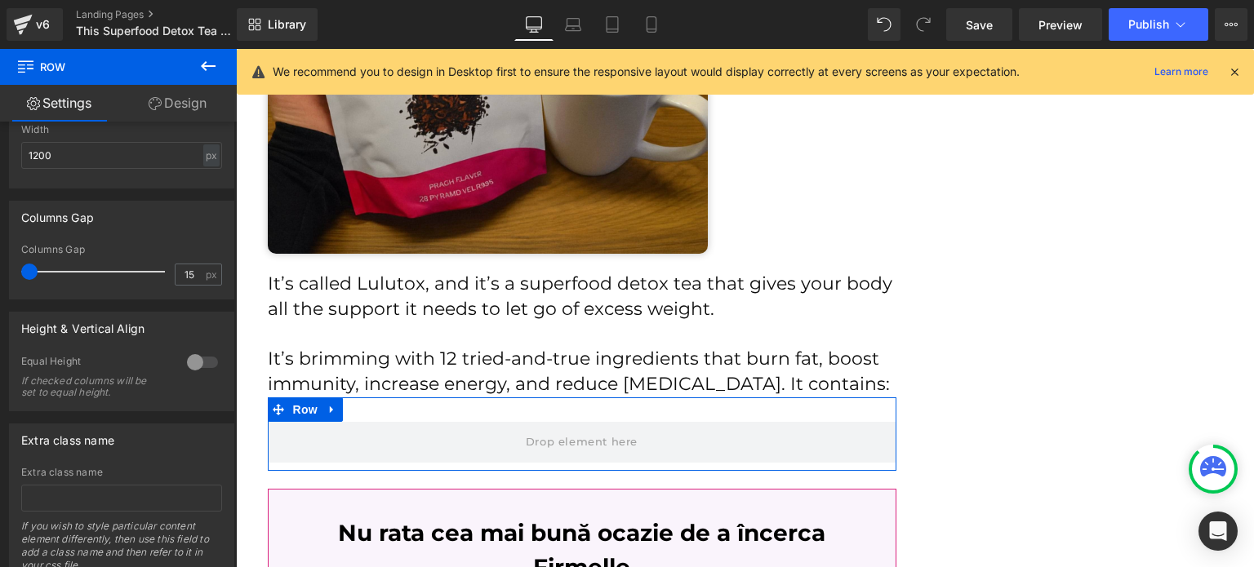
drag, startPoint x: 43, startPoint y: 277, endPoint x: 0, endPoint y: 272, distance: 43.6
click at [0, 272] on div "Columns Gap 15px Columns Gap 15 px" at bounding box center [122, 244] width 244 height 111
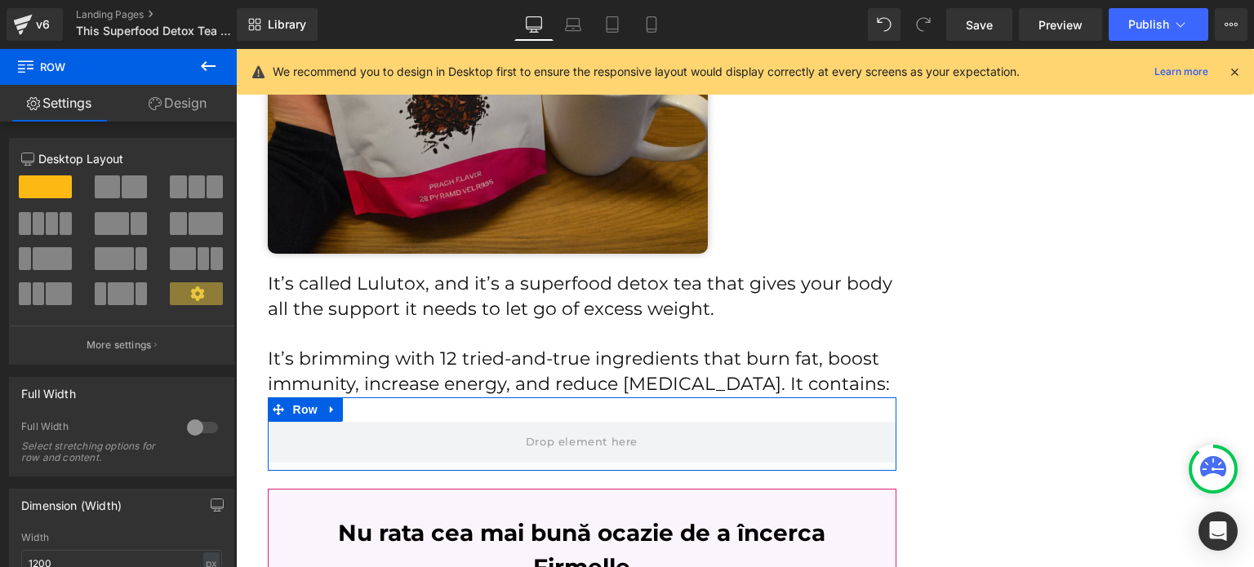
click at [186, 78] on button at bounding box center [208, 67] width 57 height 36
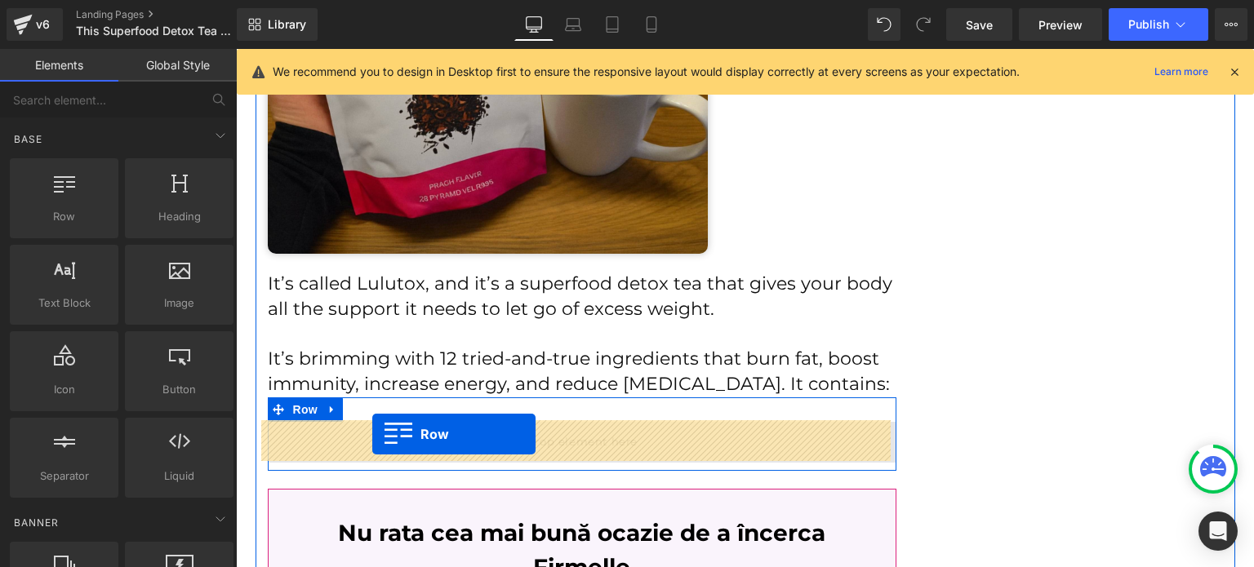
drag, startPoint x: 468, startPoint y: 345, endPoint x: 372, endPoint y: 434, distance: 130.6
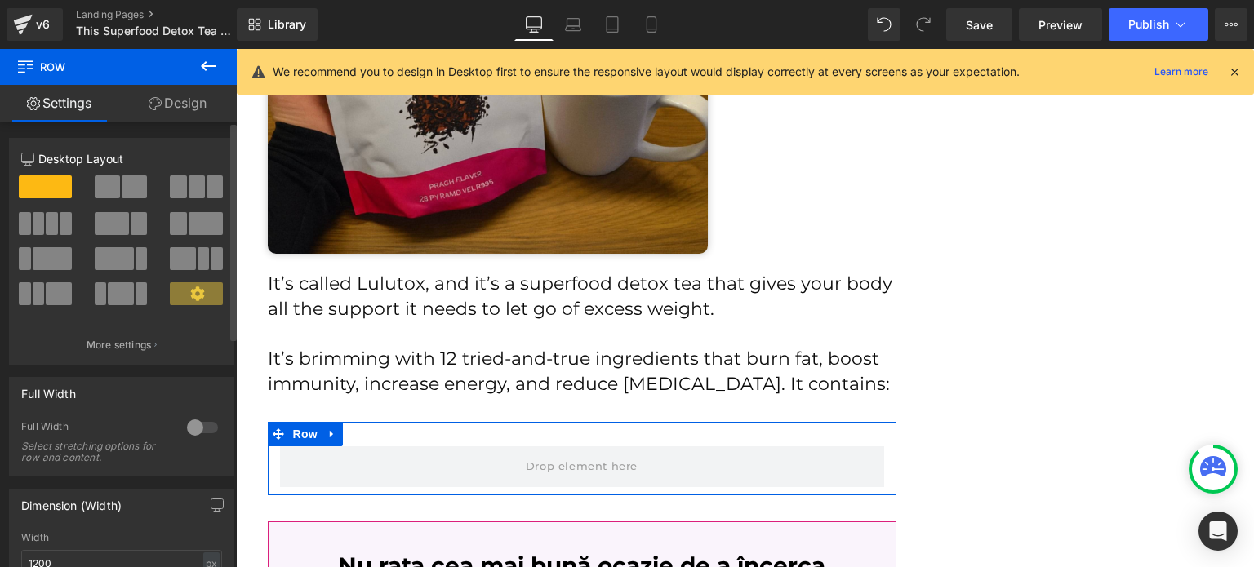
click at [112, 187] on span at bounding box center [107, 187] width 25 height 23
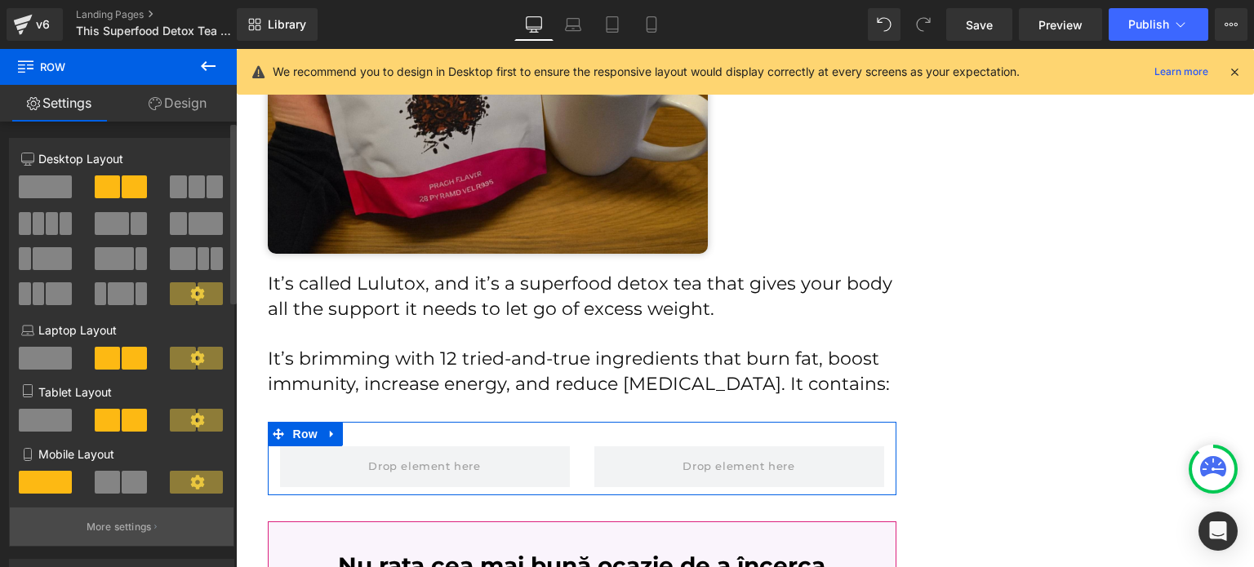
click at [123, 523] on button "More settings" at bounding box center [122, 527] width 224 height 38
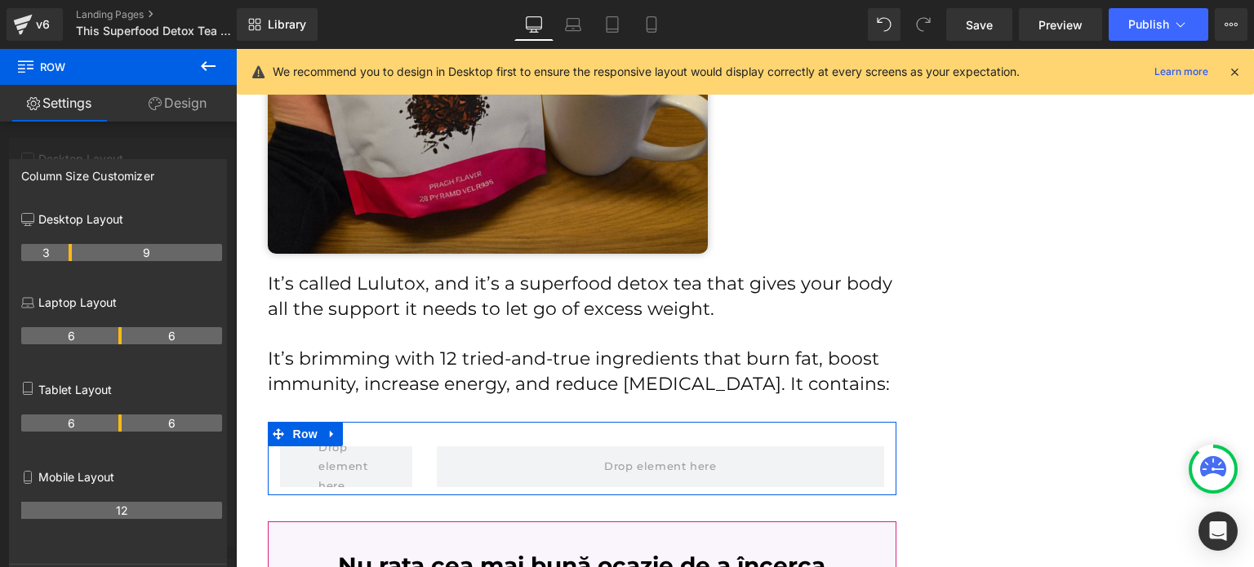
drag, startPoint x: 119, startPoint y: 251, endPoint x: 75, endPoint y: 256, distance: 44.3
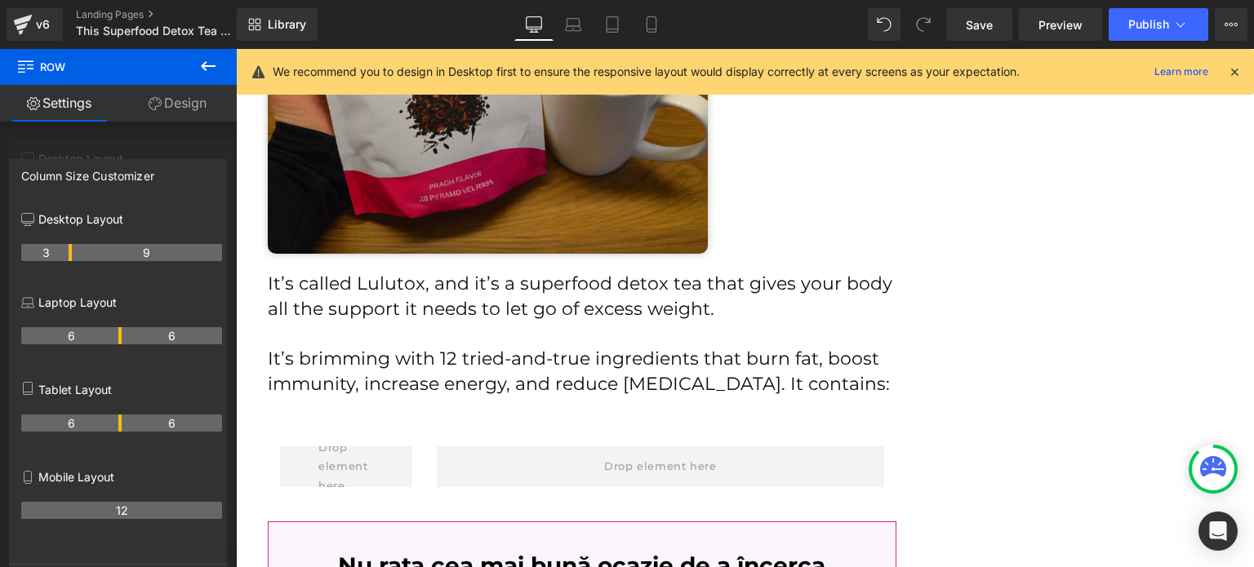
click at [203, 77] on button at bounding box center [208, 67] width 57 height 36
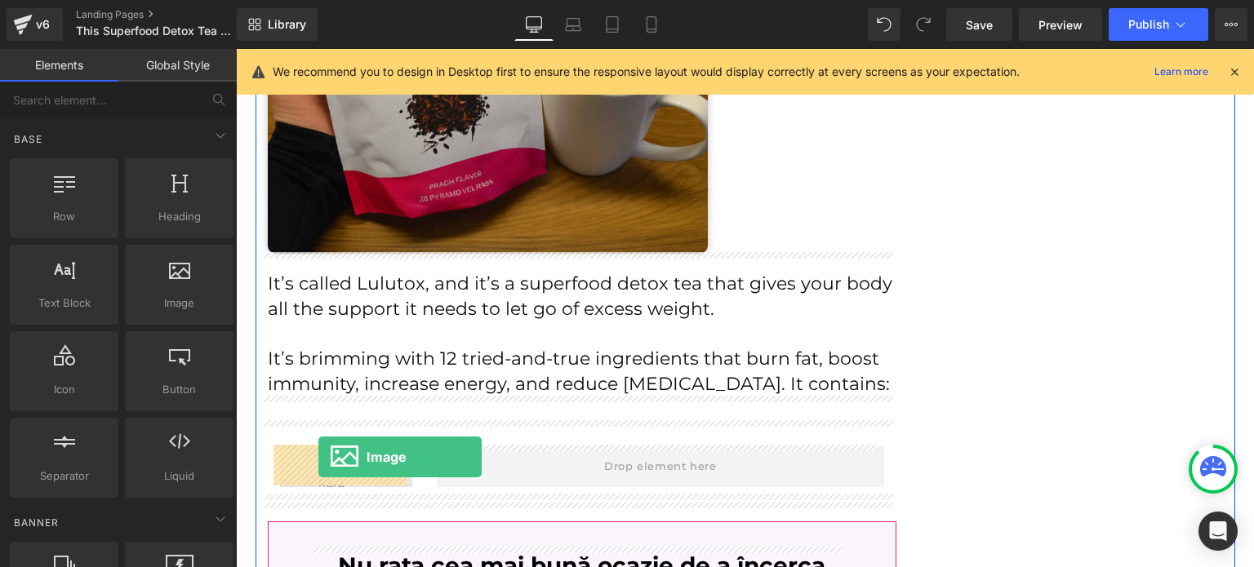
drag, startPoint x: 394, startPoint y: 345, endPoint x: 318, endPoint y: 457, distance: 135.4
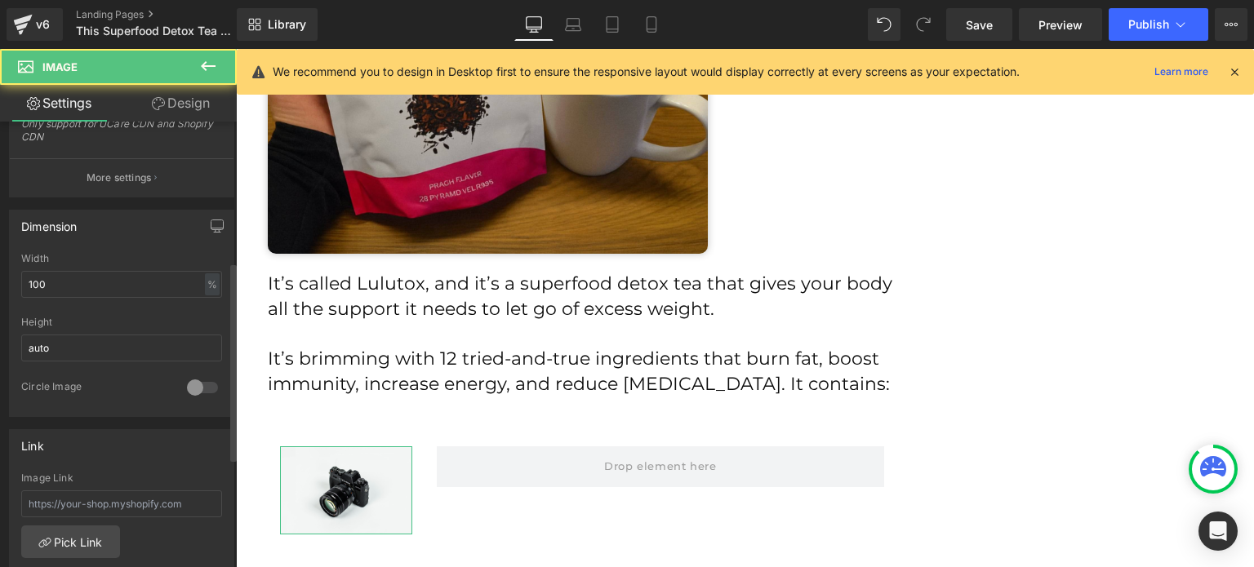
scroll to position [408, 0]
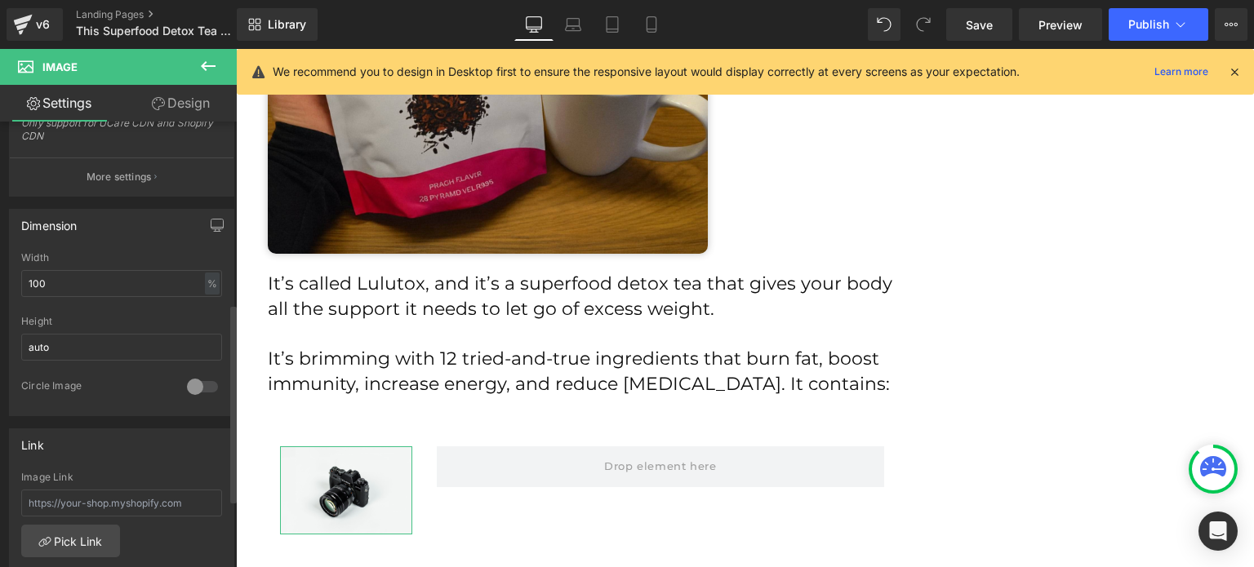
click at [193, 381] on div at bounding box center [202, 387] width 39 height 26
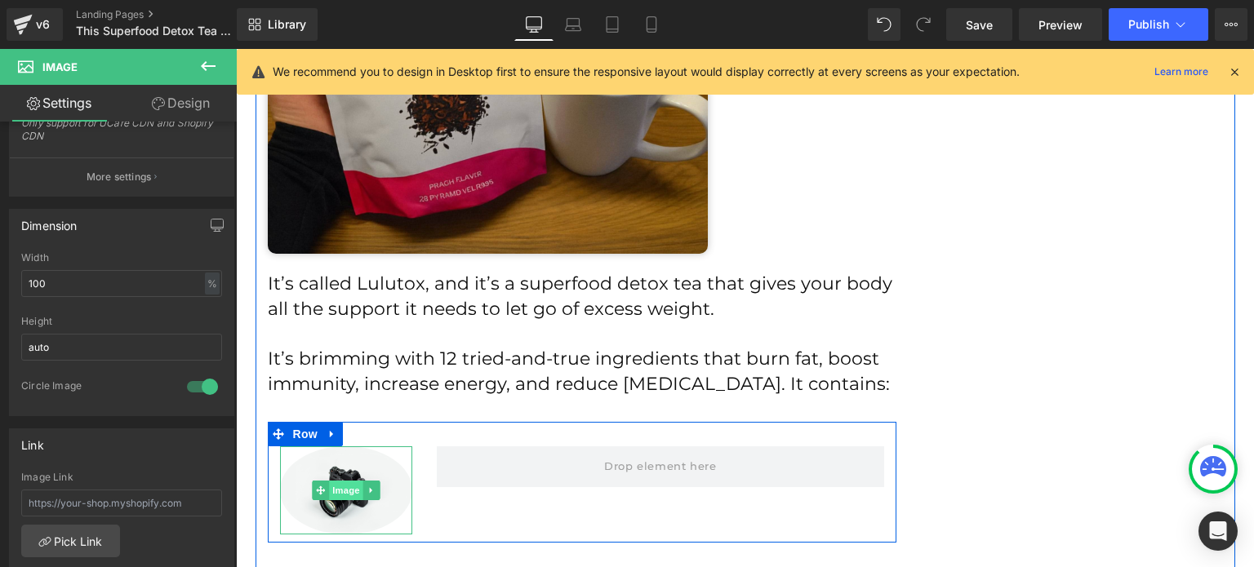
click at [344, 481] on span "Image" at bounding box center [346, 491] width 34 height 20
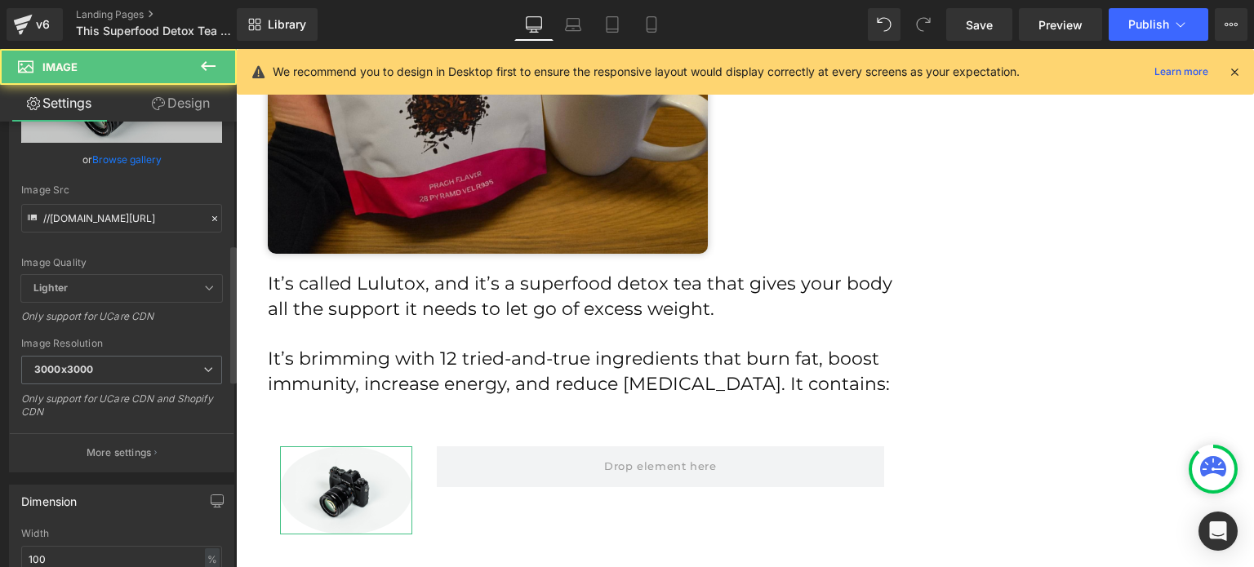
scroll to position [82, 0]
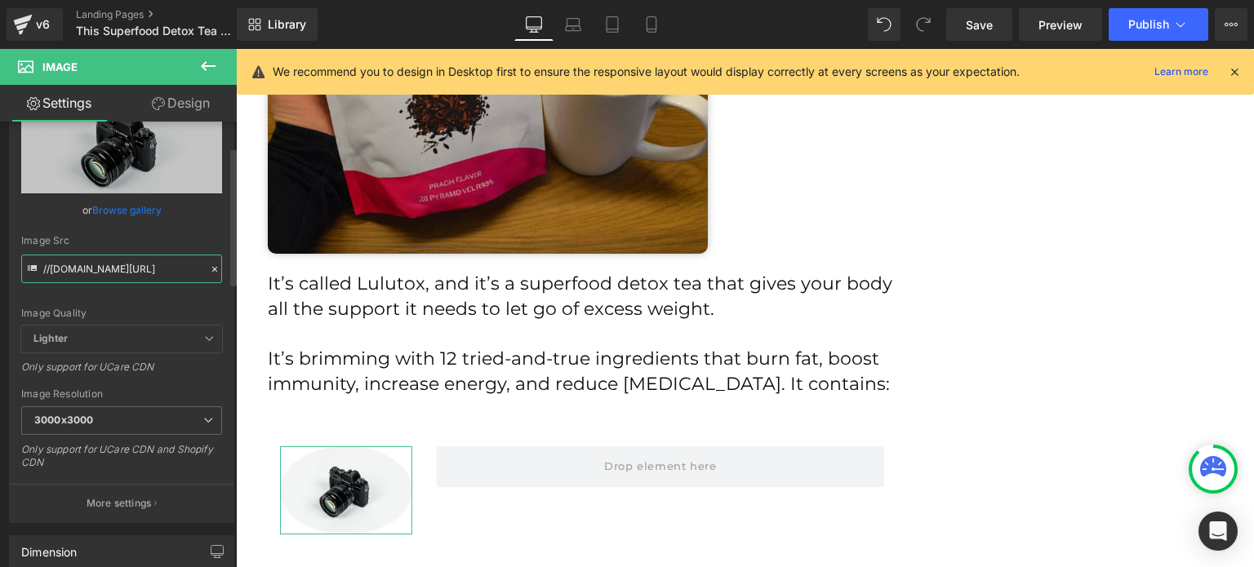
click at [120, 276] on input "//d1um8515vdn9kb.cloudfront.net/images/parallax.jpg" at bounding box center [121, 269] width 201 height 29
paste input "https://lulutox.com/articles/t-double-am14/index_files/ing1"
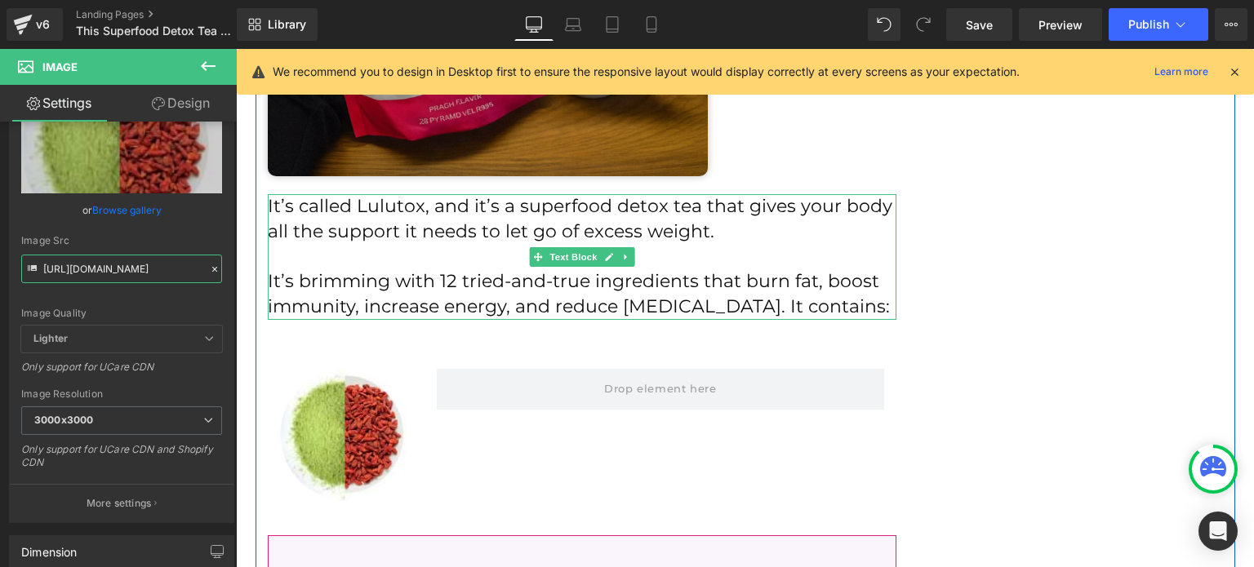
scroll to position [2129, 0]
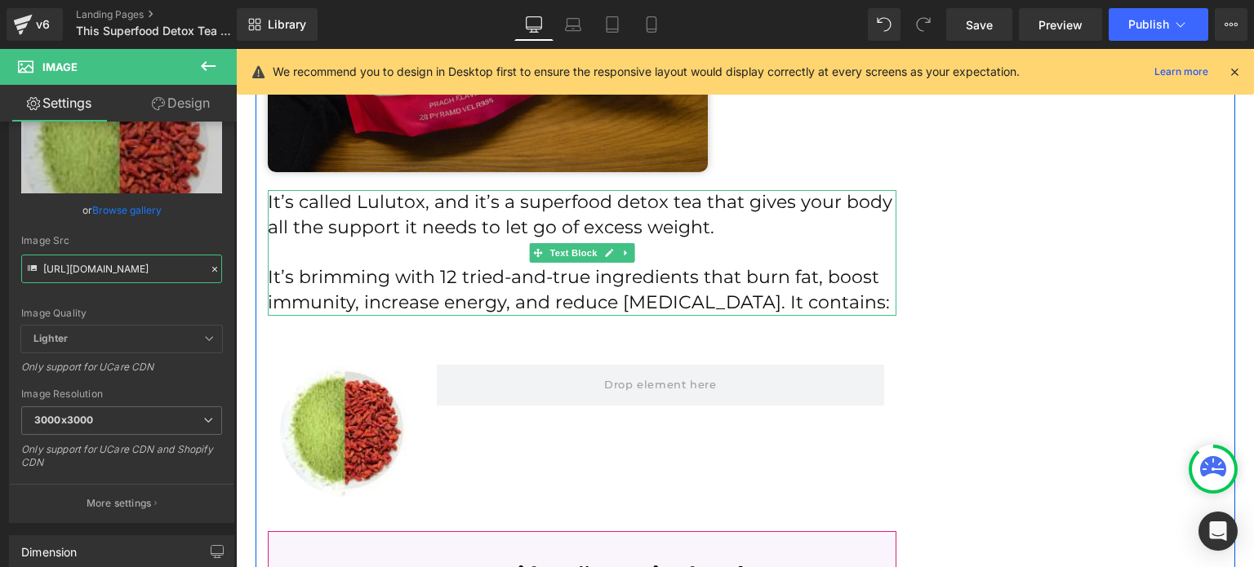
type input "https://lulutox.com/articles/t-double-am14/index_files/ing1.jpg"
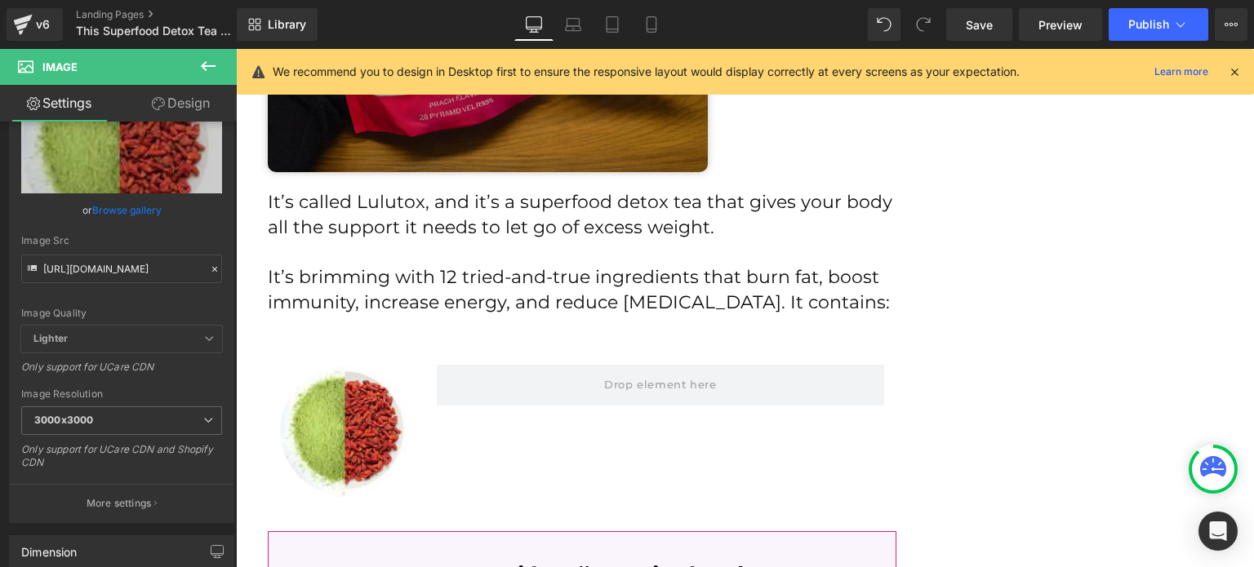
scroll to position [0, 0]
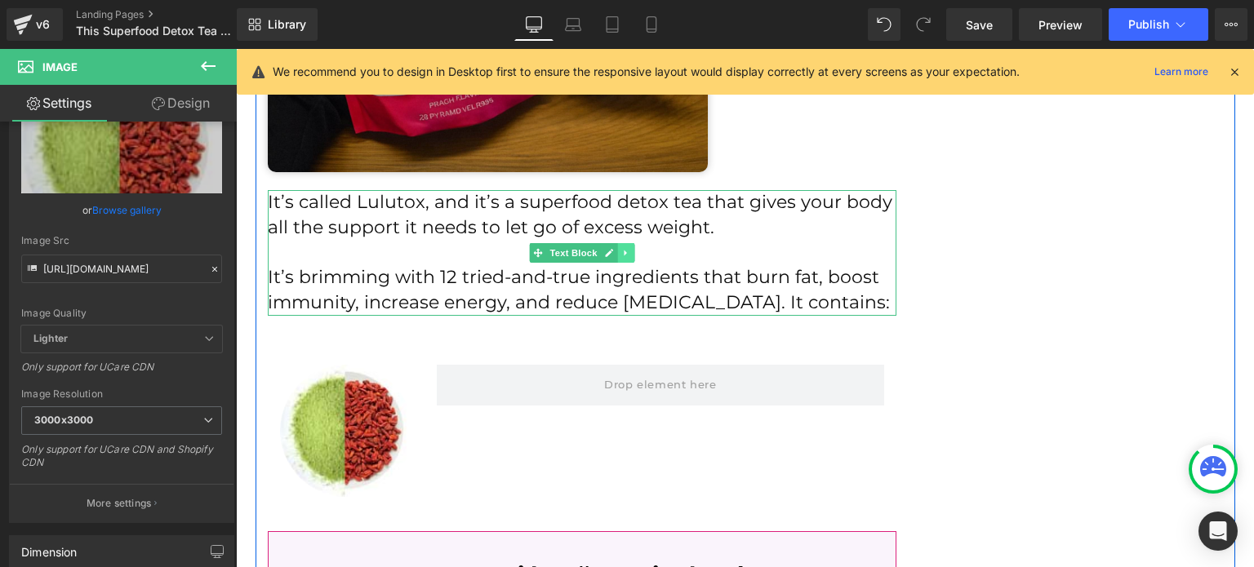
click at [617, 251] on link at bounding box center [625, 253] width 17 height 20
click at [612, 251] on icon at bounding box center [616, 252] width 9 height 9
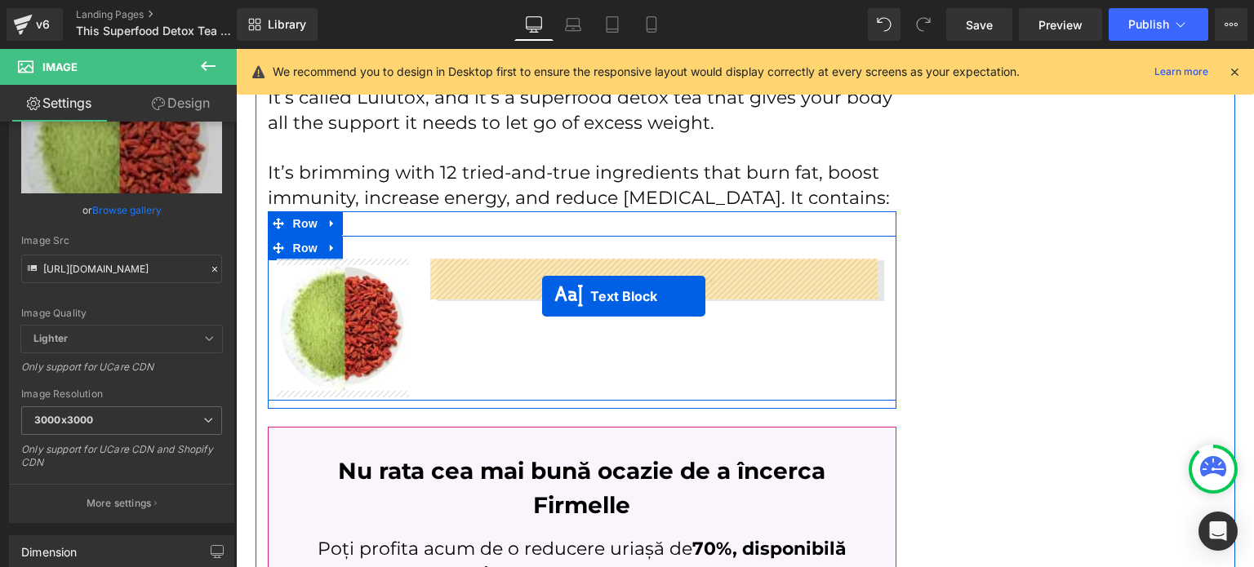
drag, startPoint x: 559, startPoint y: 259, endPoint x: 541, endPoint y: 296, distance: 40.9
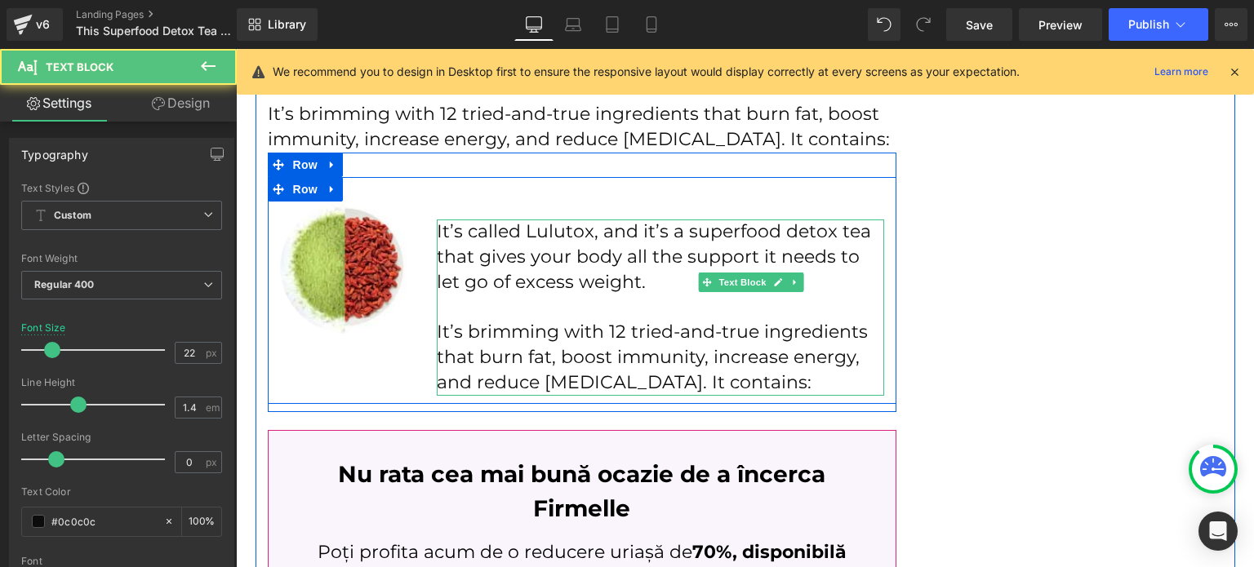
scroll to position [2234, 0]
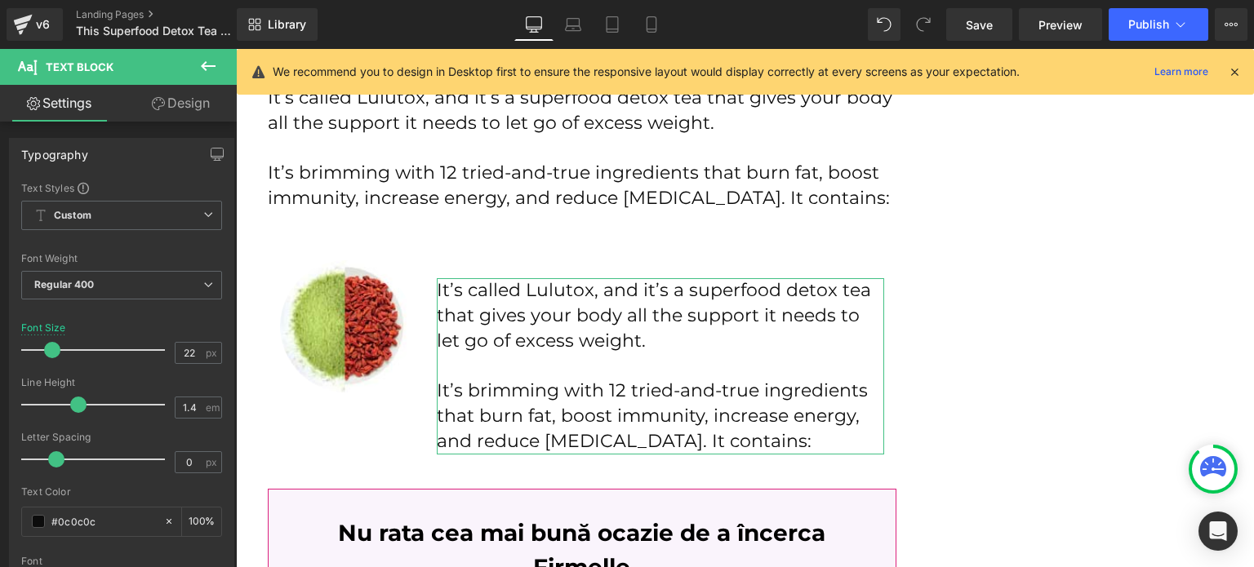
click at [189, 100] on link "Design" at bounding box center [181, 103] width 118 height 37
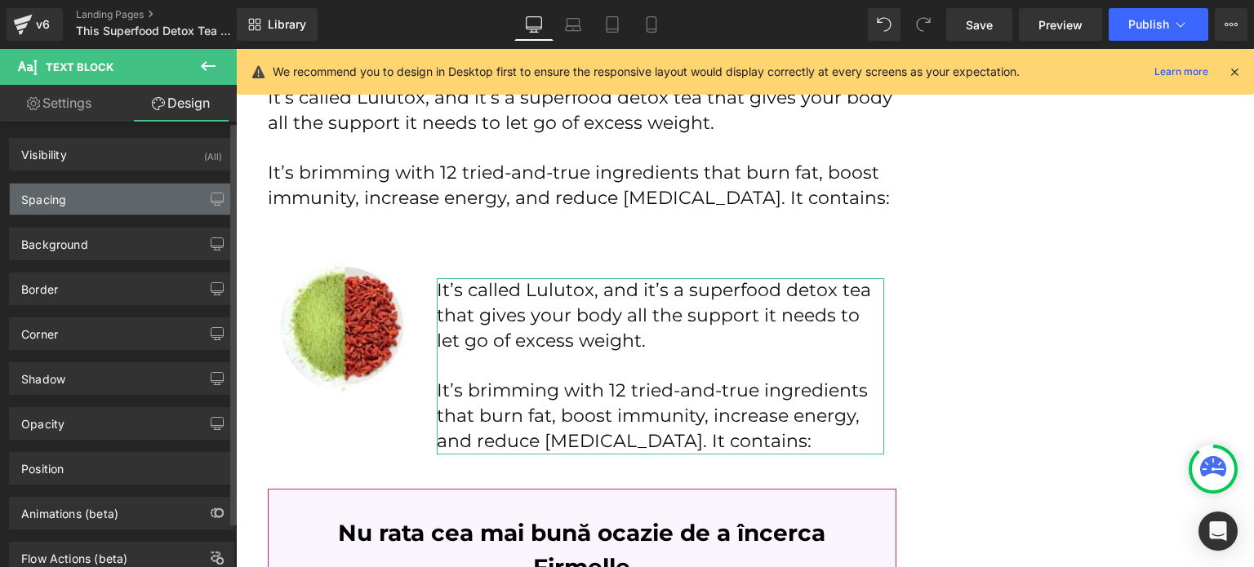
click at [100, 197] on div "Spacing" at bounding box center [122, 199] width 224 height 31
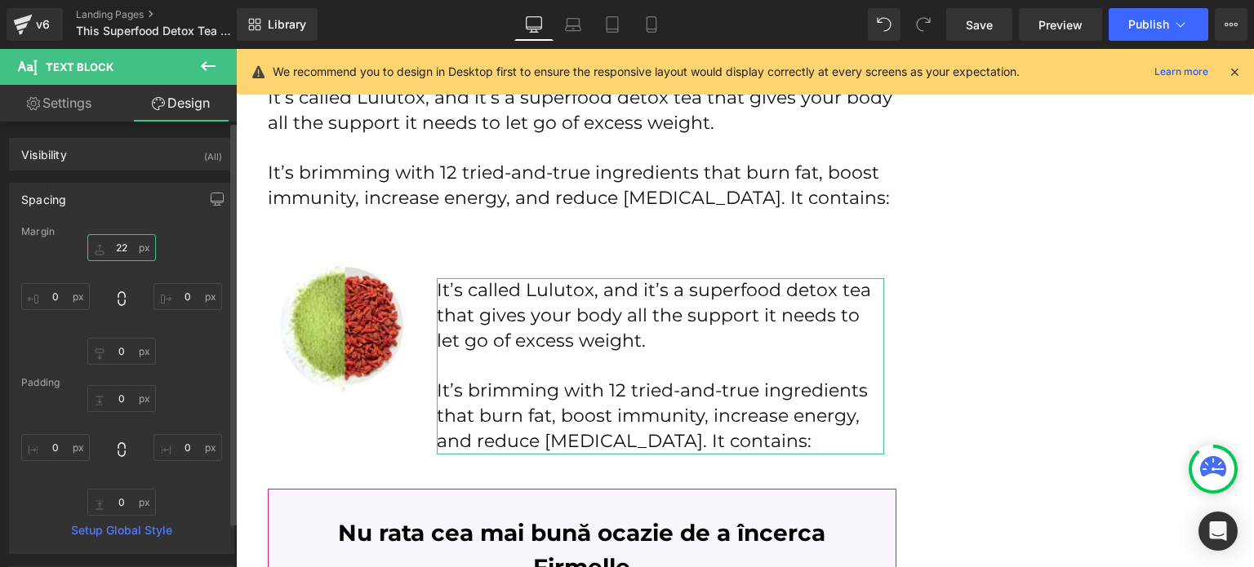
click at [121, 244] on input "22" at bounding box center [121, 247] width 69 height 27
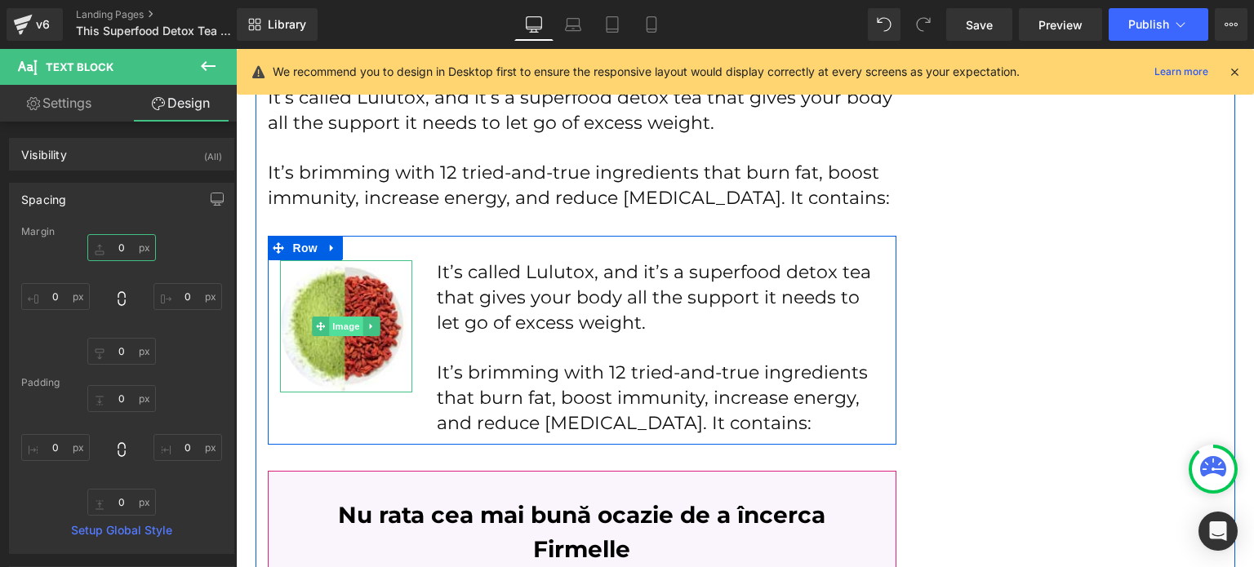
type input "0"
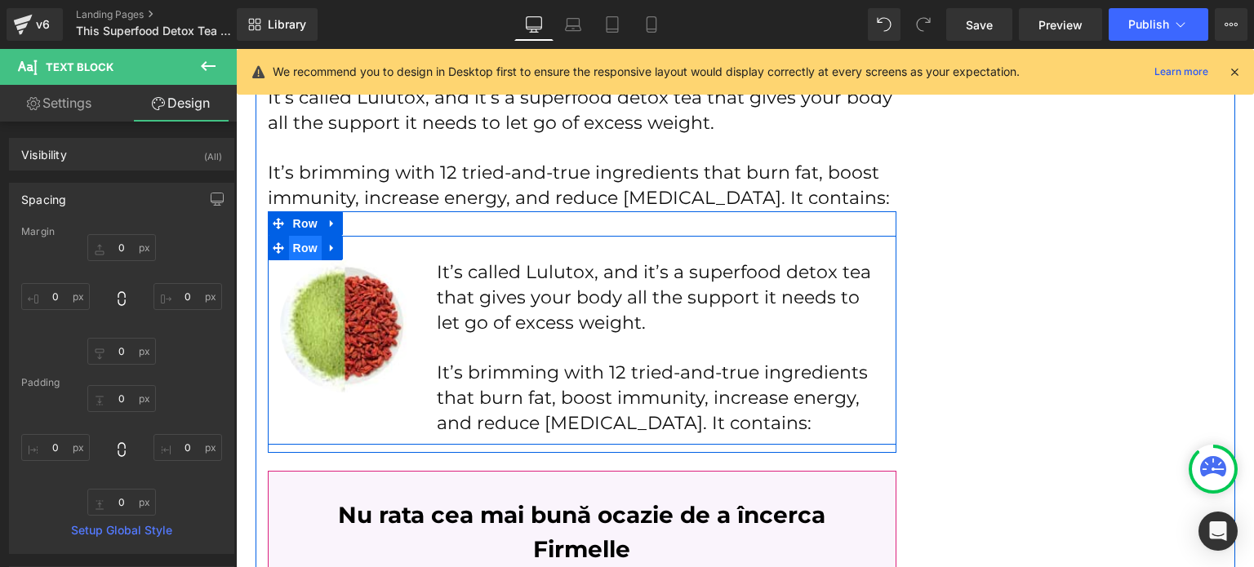
click at [307, 246] on span "Row" at bounding box center [305, 248] width 33 height 24
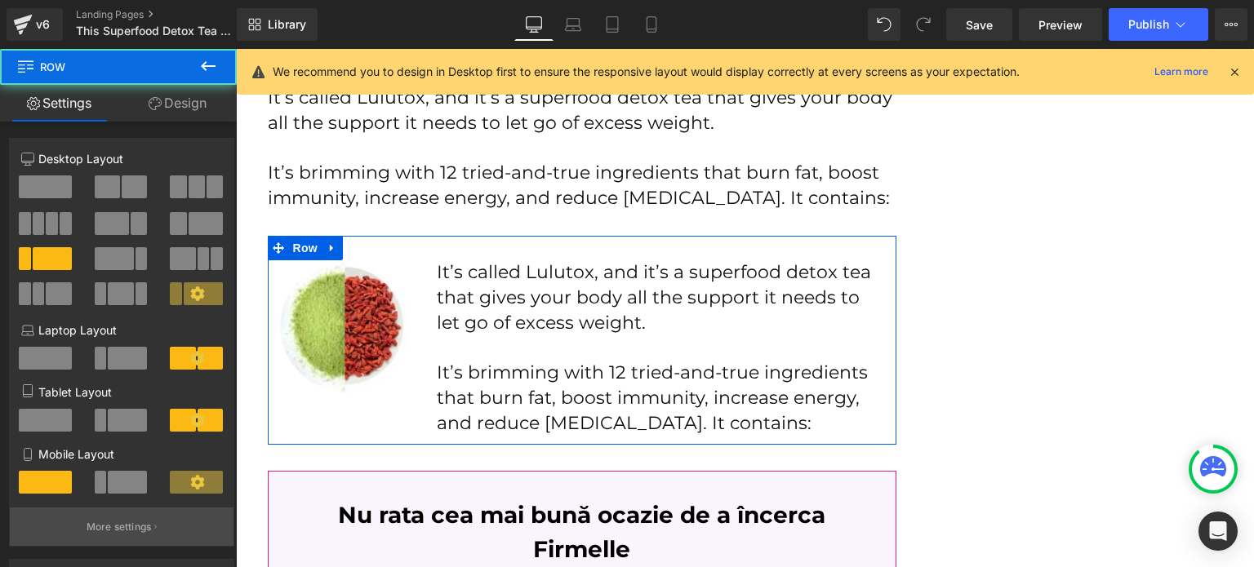
click at [112, 523] on button "More settings" at bounding box center [122, 527] width 224 height 38
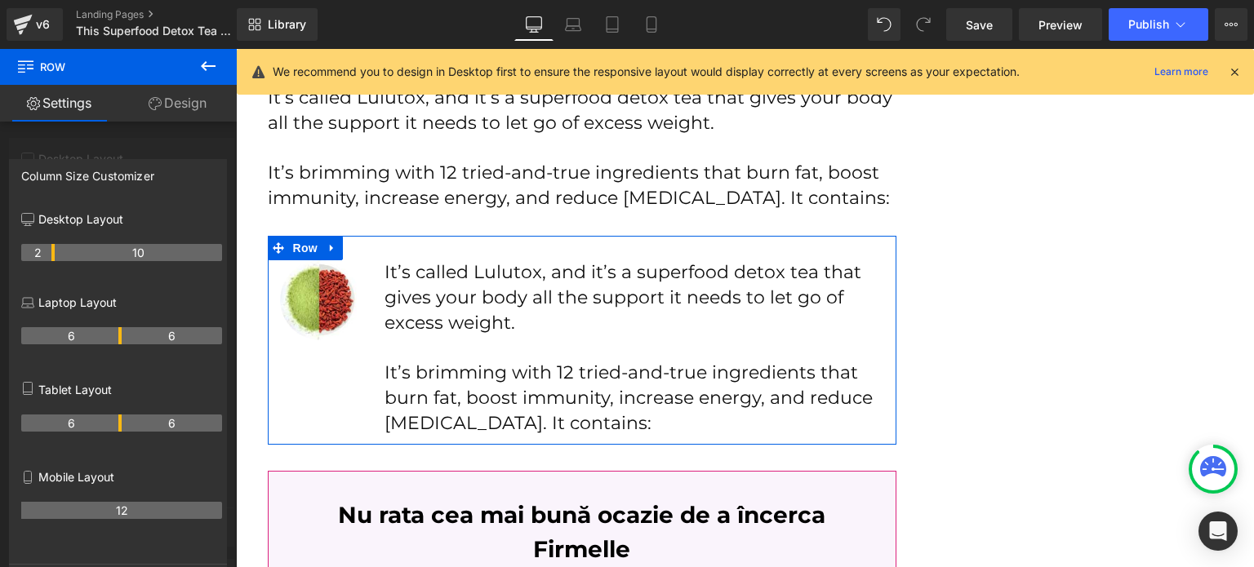
drag, startPoint x: 69, startPoint y: 257, endPoint x: 56, endPoint y: 257, distance: 13.1
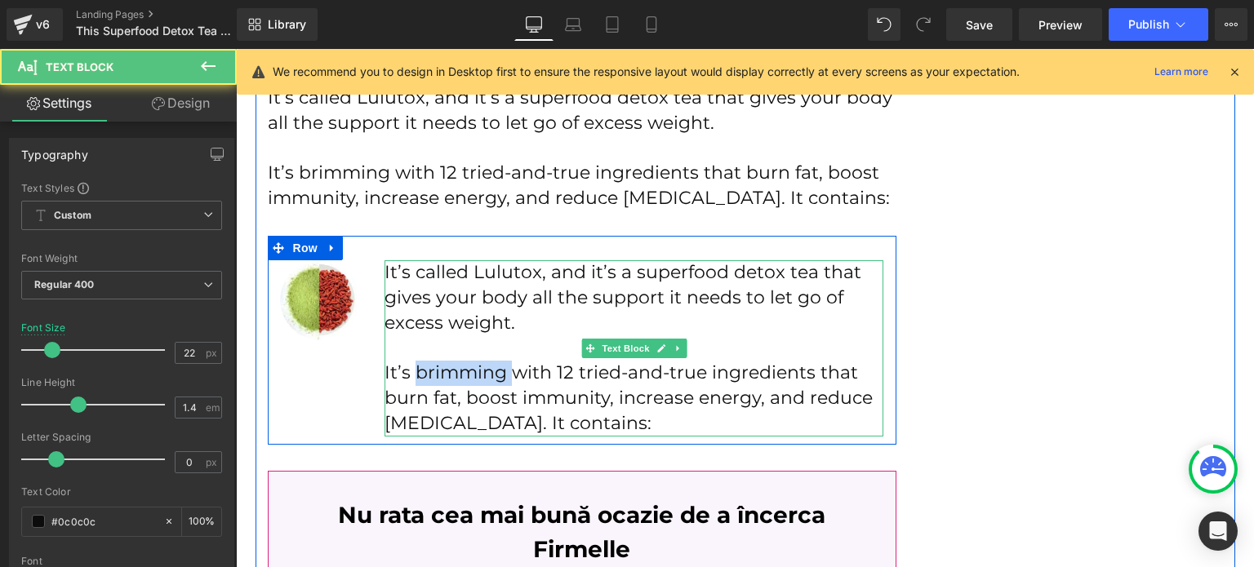
click at [432, 384] on p "It’s brimming with 12 tried-and-true ingredients that burn fat, boost immunity,…" at bounding box center [635, 398] width 500 height 75
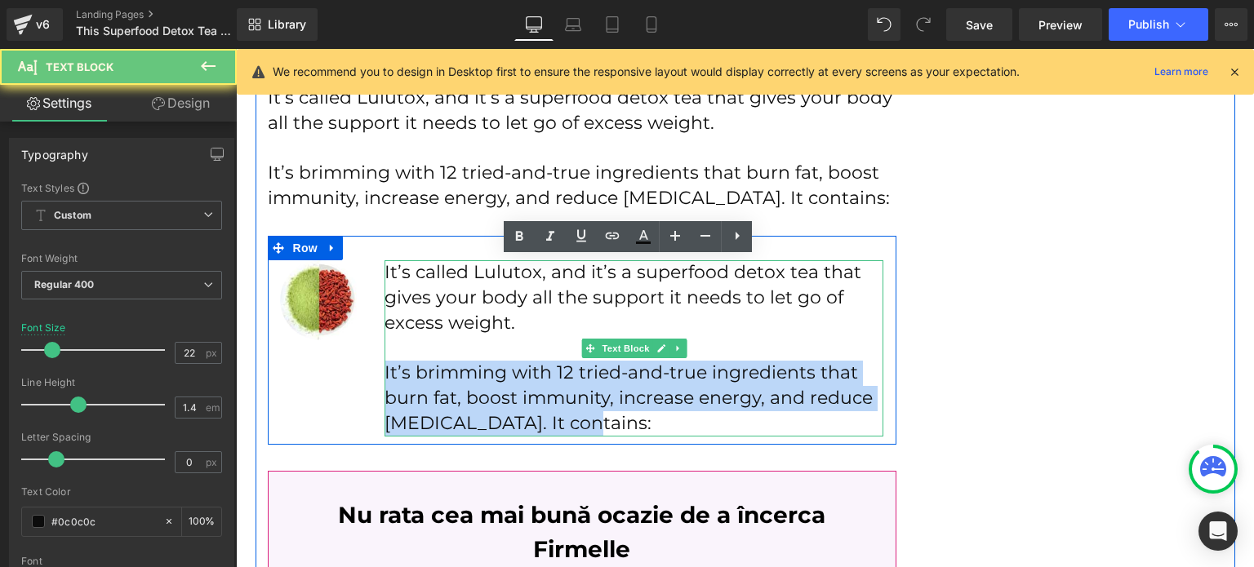
click at [432, 384] on p "It’s brimming with 12 tried-and-true ingredients that burn fat, boost immunity,…" at bounding box center [635, 398] width 500 height 75
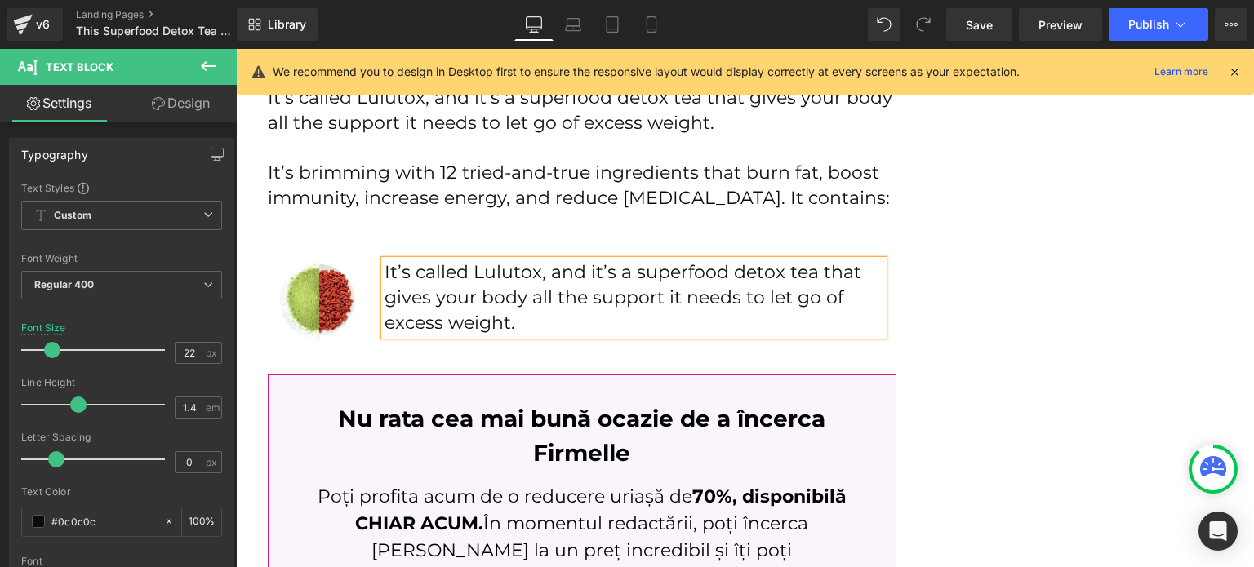
click at [470, 300] on p "It’s called Lulutox, and it’s a superfood detox tea that gives your body all th…" at bounding box center [635, 297] width 500 height 75
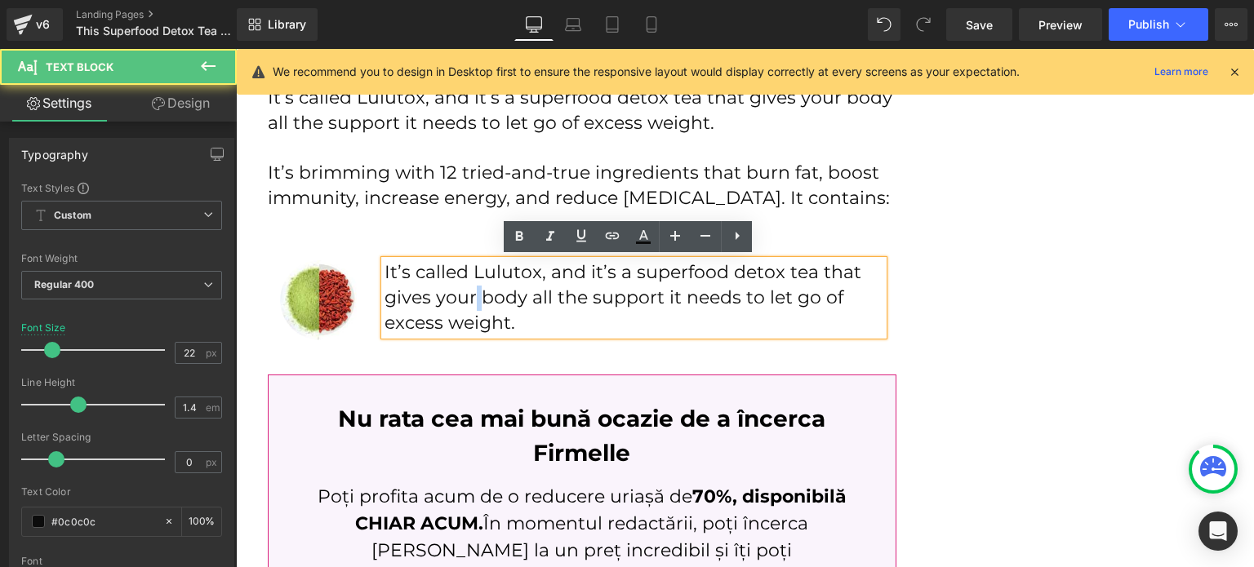
click at [470, 299] on p "It’s called Lulutox, and it’s a superfood detox tea that gives your body all th…" at bounding box center [635, 297] width 500 height 75
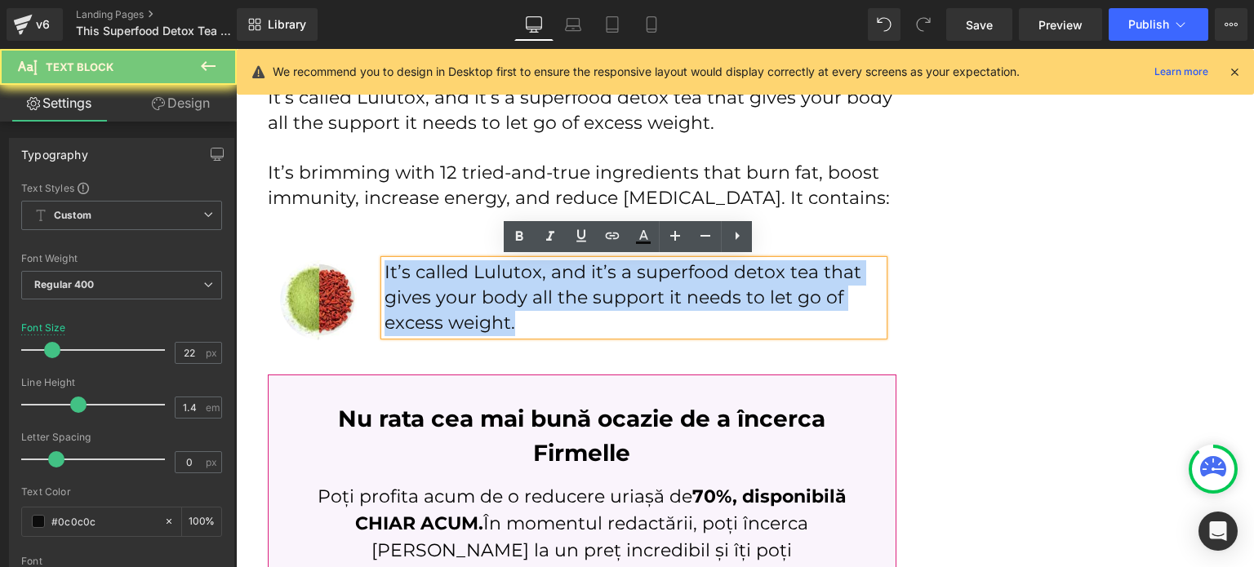
click at [470, 299] on p "It’s called Lulutox, and it’s a superfood detox tea that gives your body all th…" at bounding box center [635, 297] width 500 height 75
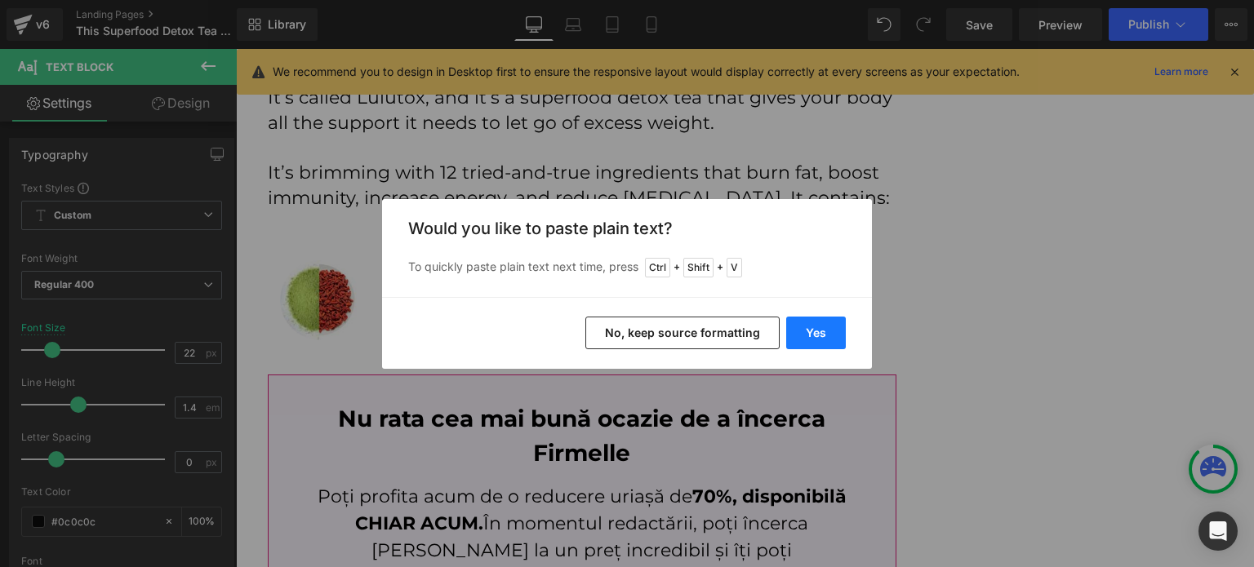
click at [820, 332] on button "Yes" at bounding box center [816, 333] width 60 height 33
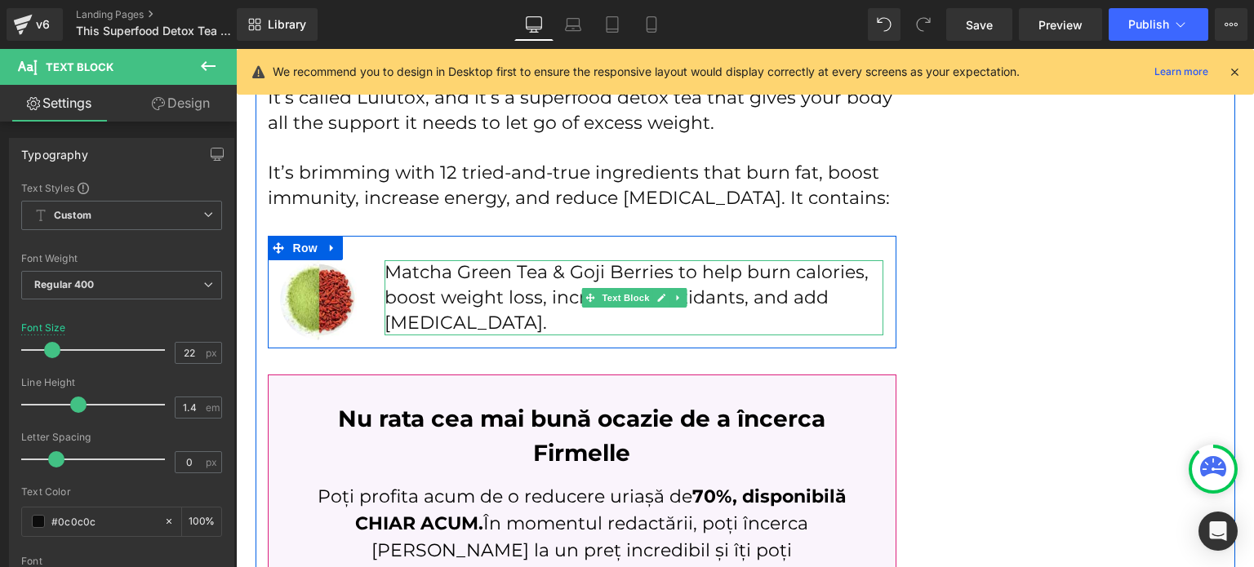
click at [523, 305] on p "Matcha Green Tea & Goji Berries to help burn calories, boost weight loss, incre…" at bounding box center [635, 297] width 500 height 75
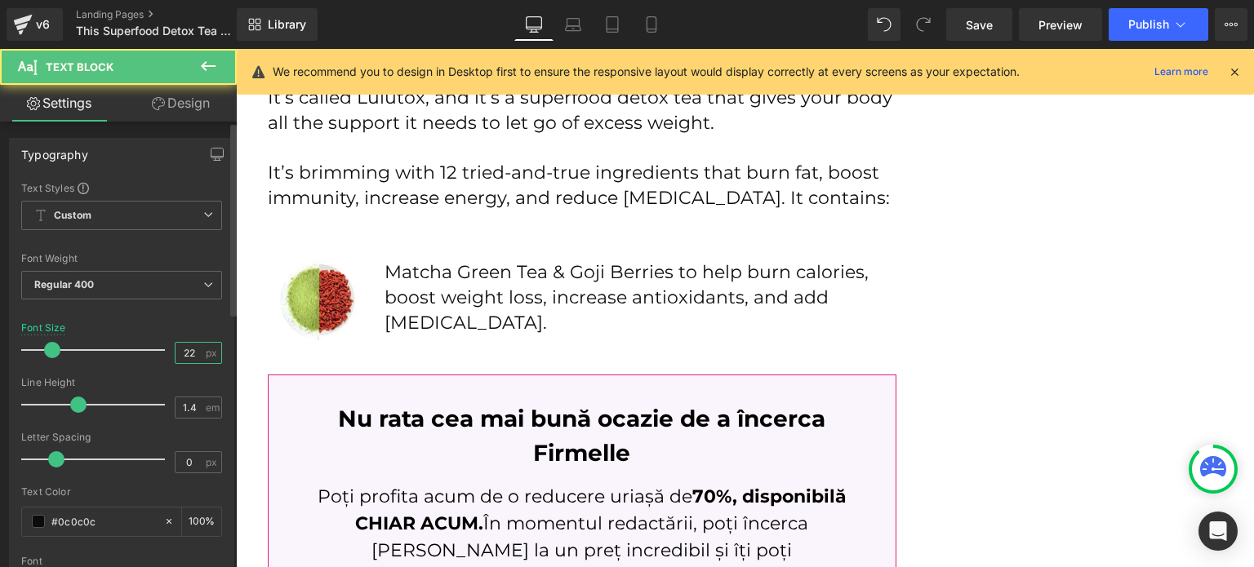
click at [194, 354] on input "22" at bounding box center [190, 353] width 29 height 20
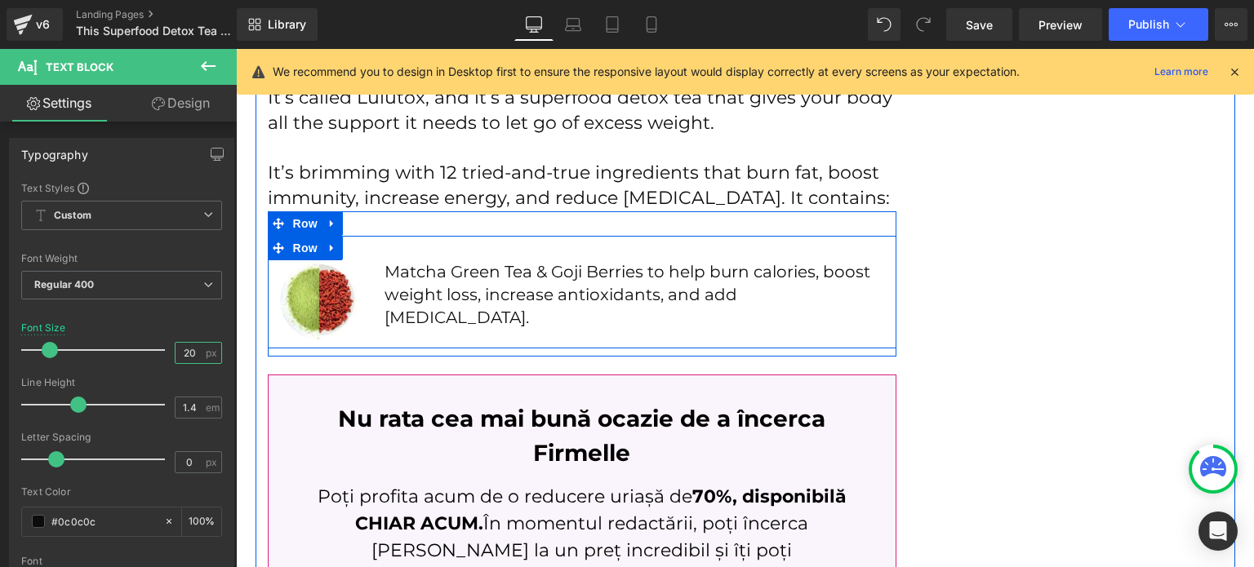
type input "20"
click at [451, 313] on div "Image Matcha Green Tea & Goji Berries to help burn calories, boost weight loss,…" at bounding box center [582, 292] width 629 height 113
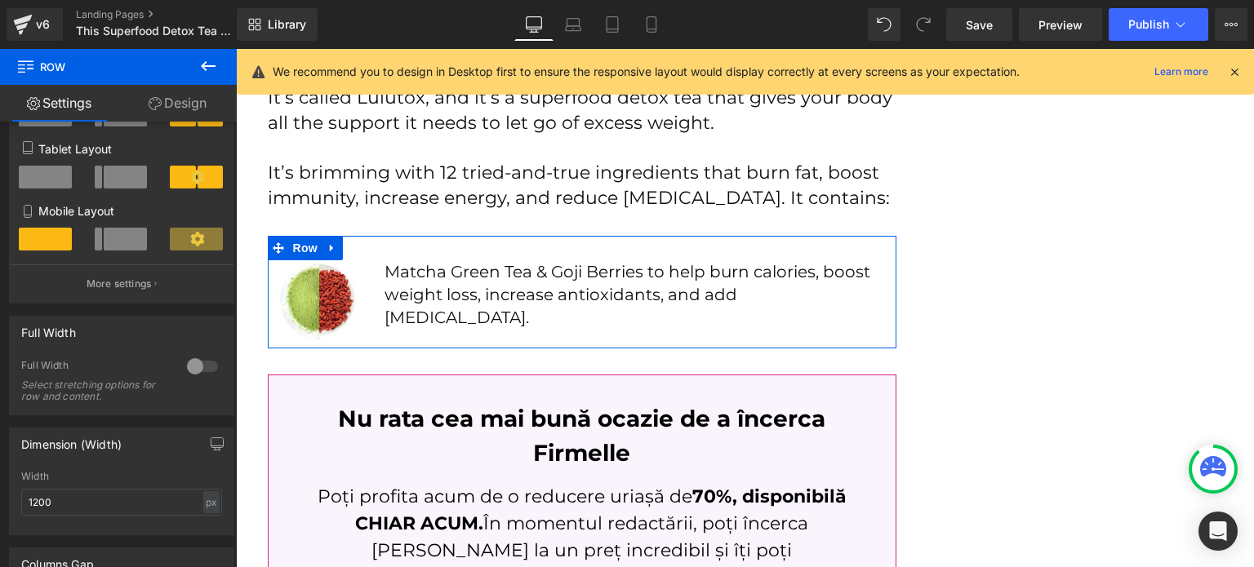
scroll to position [245, 0]
click at [173, 365] on div "Full Width Select stretching options for row and content." at bounding box center [121, 386] width 201 height 56
click at [183, 367] on div at bounding box center [202, 365] width 39 height 26
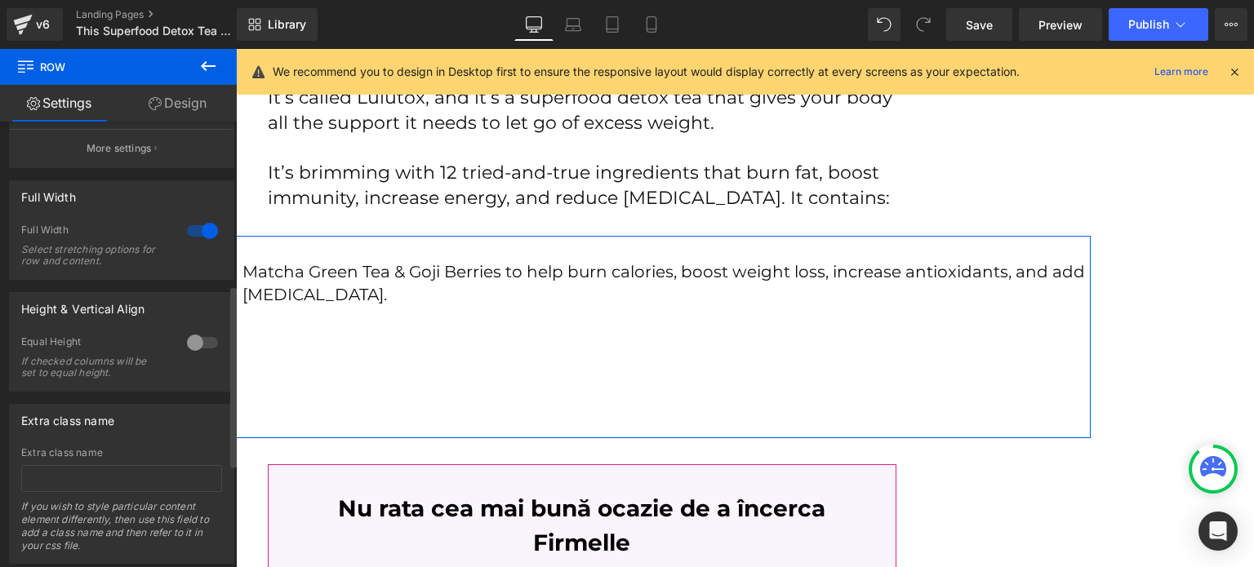
scroll to position [408, 0]
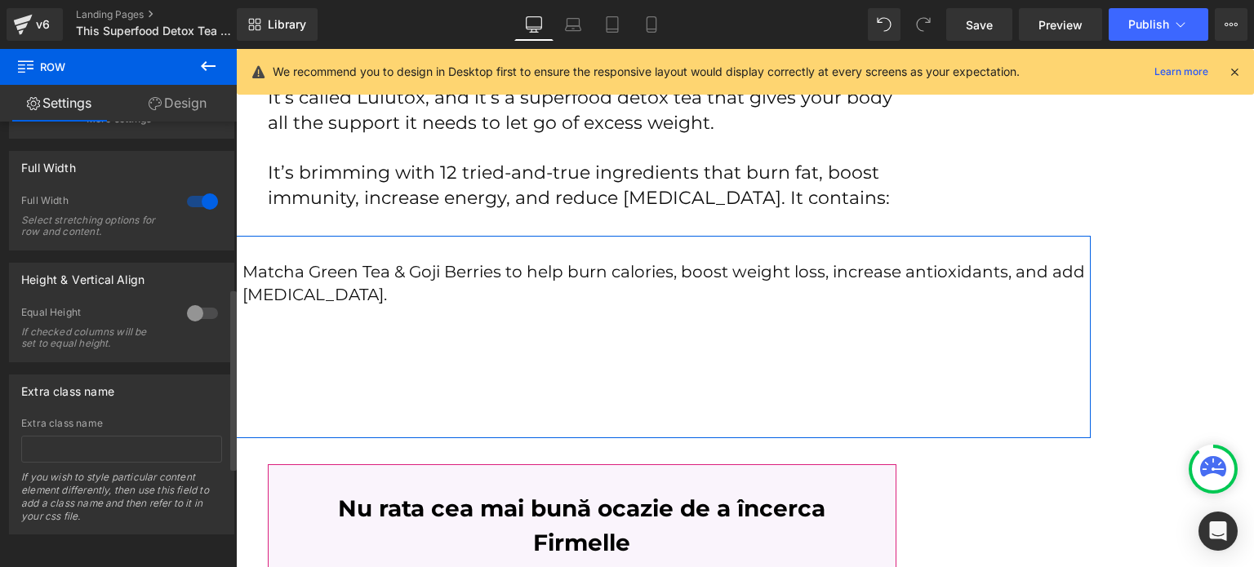
click at [188, 215] on div at bounding box center [202, 202] width 39 height 26
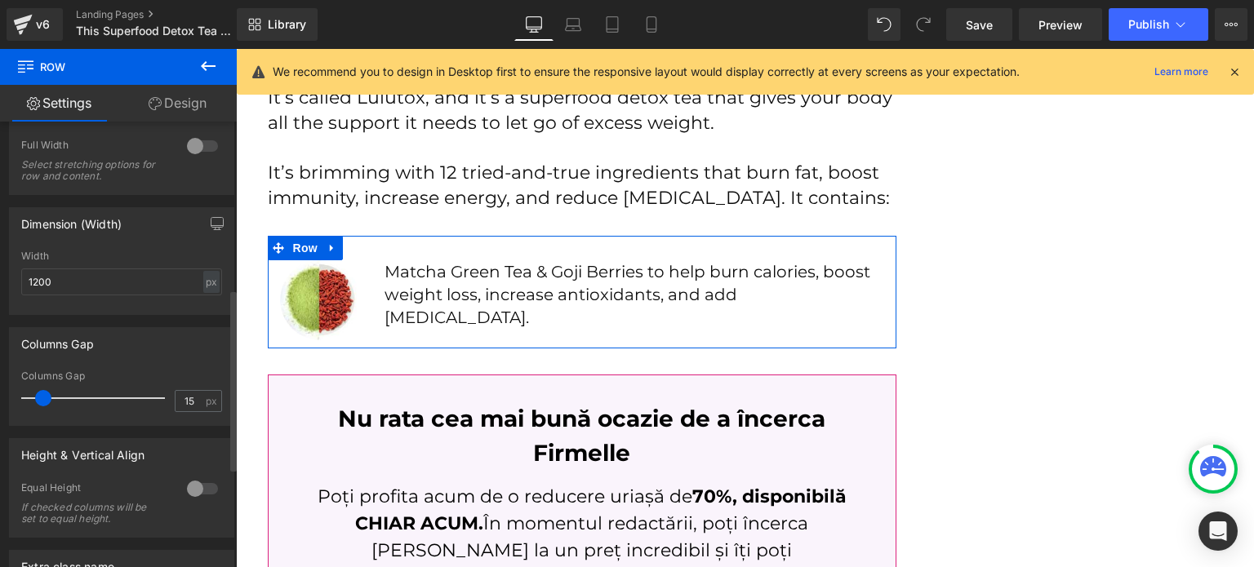
scroll to position [653, 0]
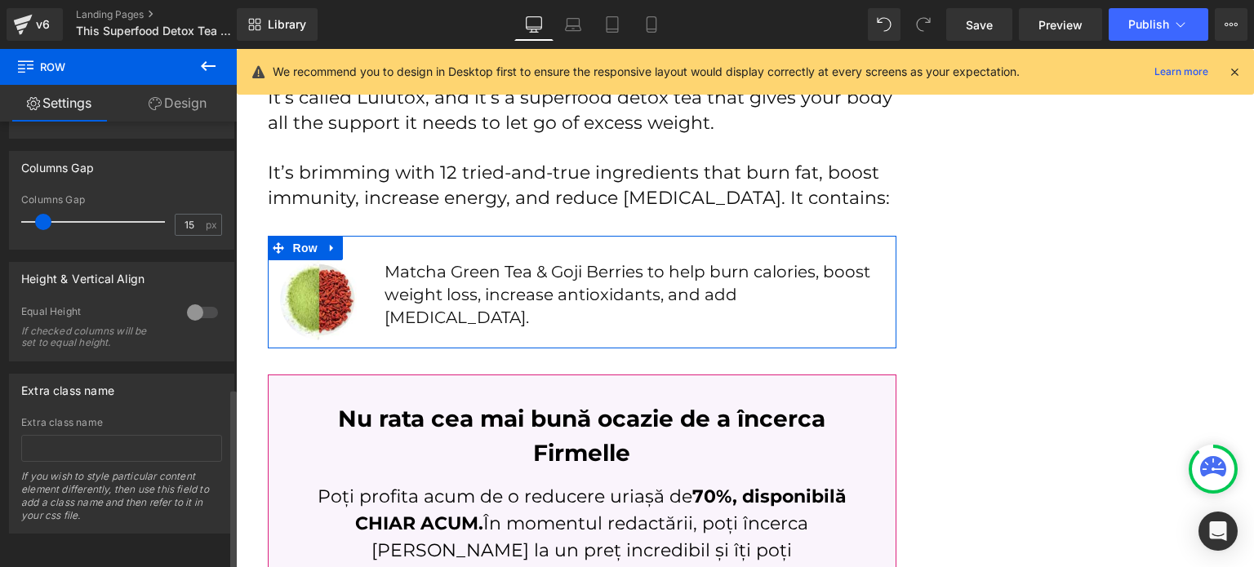
click at [195, 287] on div "Height & Vertical Align 0 Equal Height If checked columns will be set to equal …" at bounding box center [121, 312] width 225 height 100
click at [195, 300] on div at bounding box center [202, 313] width 39 height 26
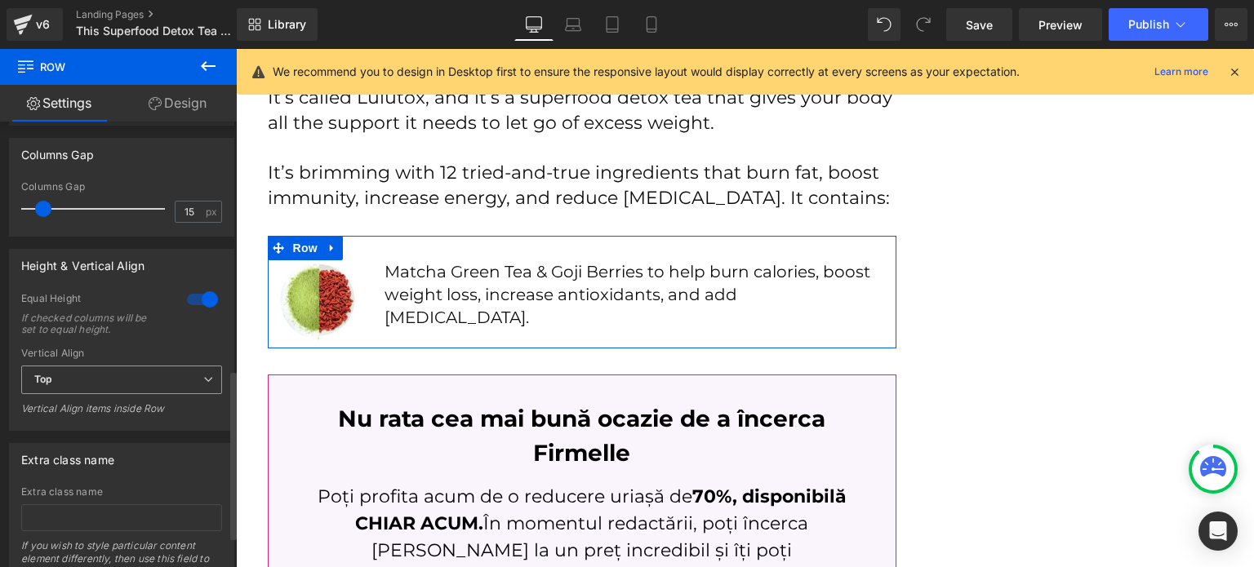
click at [80, 385] on span "Top" at bounding box center [121, 380] width 201 height 29
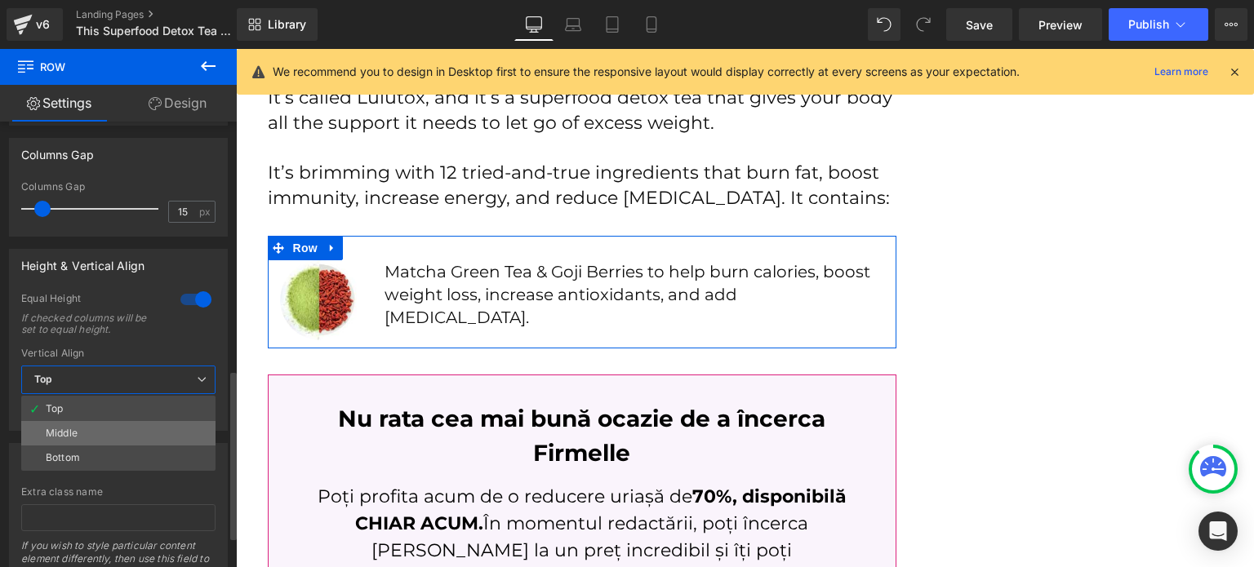
click at [69, 427] on li "Middle" at bounding box center [118, 433] width 194 height 24
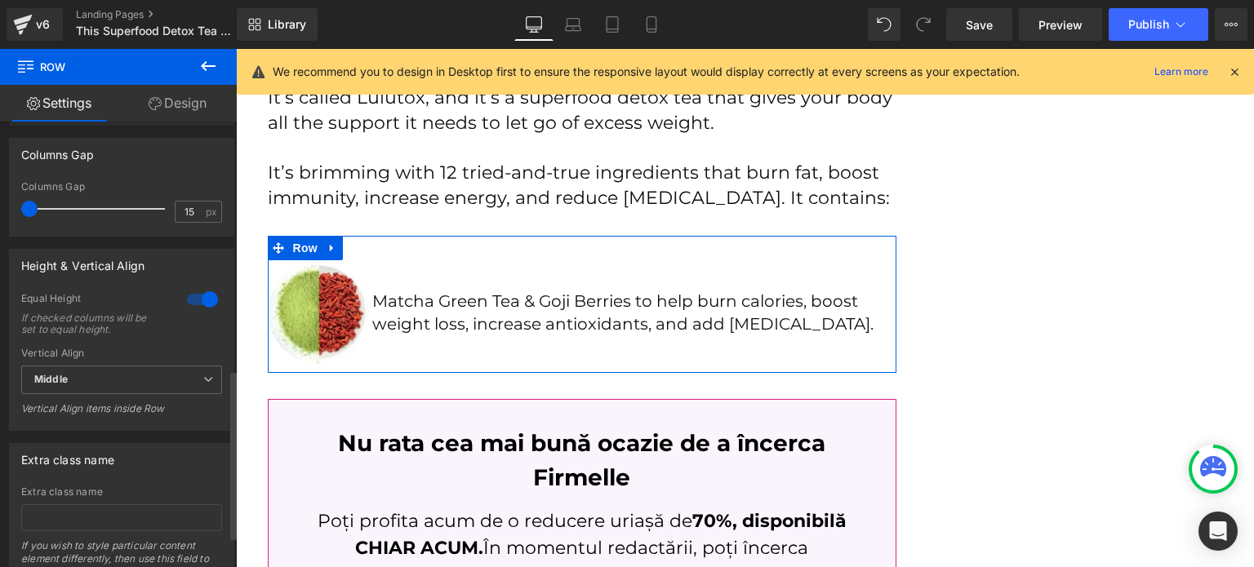
drag, startPoint x: 41, startPoint y: 211, endPoint x: 16, endPoint y: 208, distance: 24.7
click at [16, 208] on div "15px Columns Gap 15 px" at bounding box center [122, 208] width 224 height 55
click at [177, 217] on input "15" at bounding box center [190, 212] width 29 height 20
type input "15"
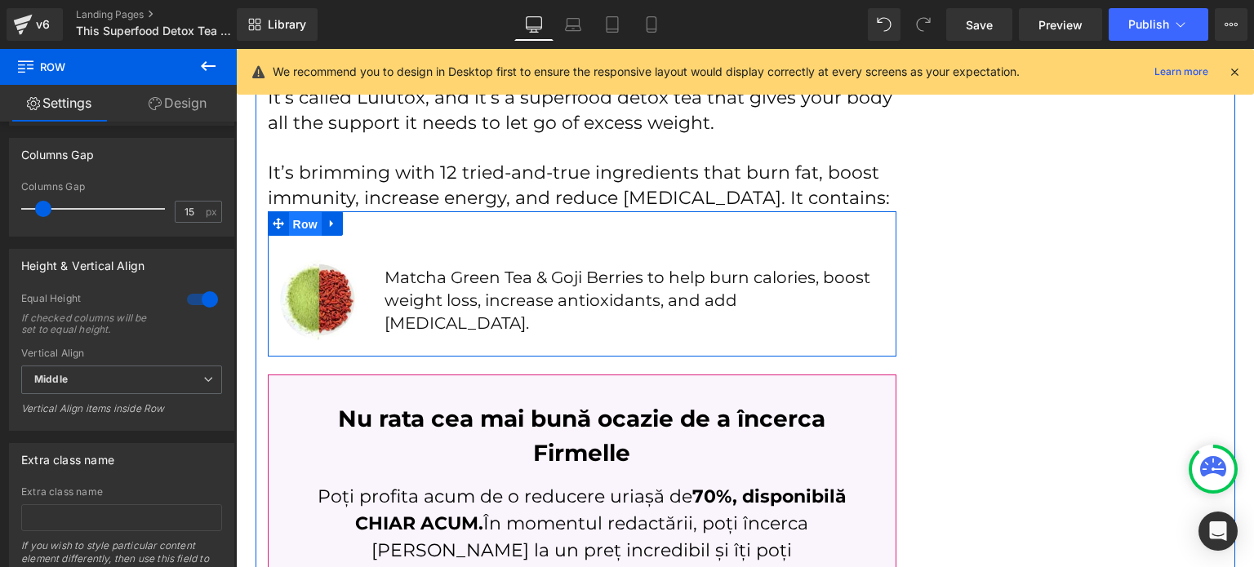
click at [309, 218] on span "Row" at bounding box center [305, 224] width 33 height 24
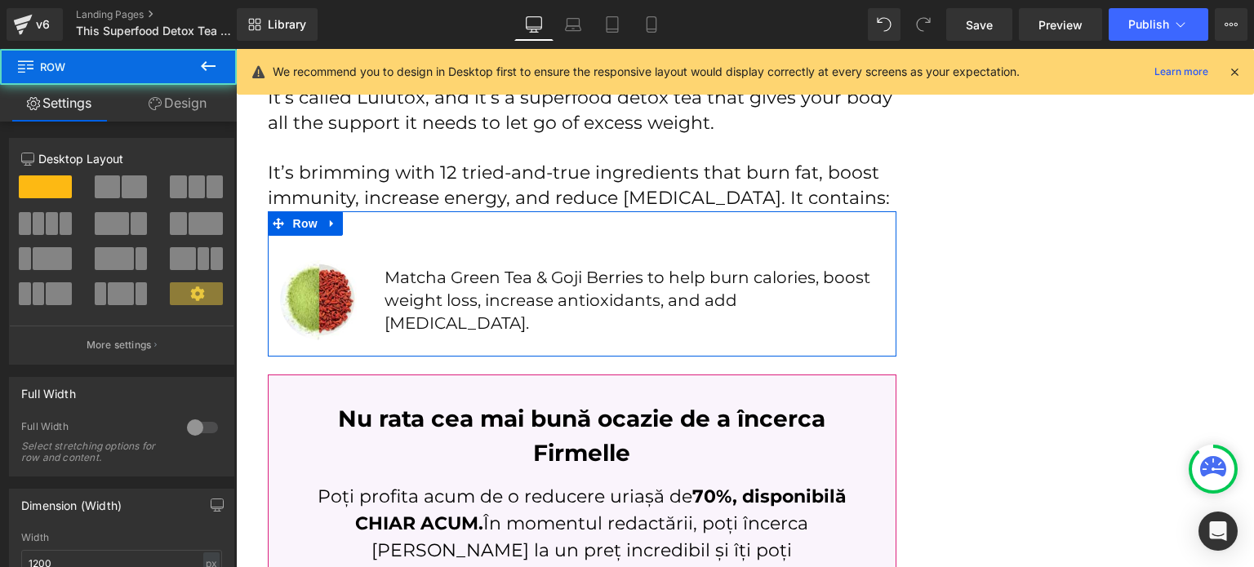
click at [189, 104] on link "Design" at bounding box center [177, 103] width 118 height 37
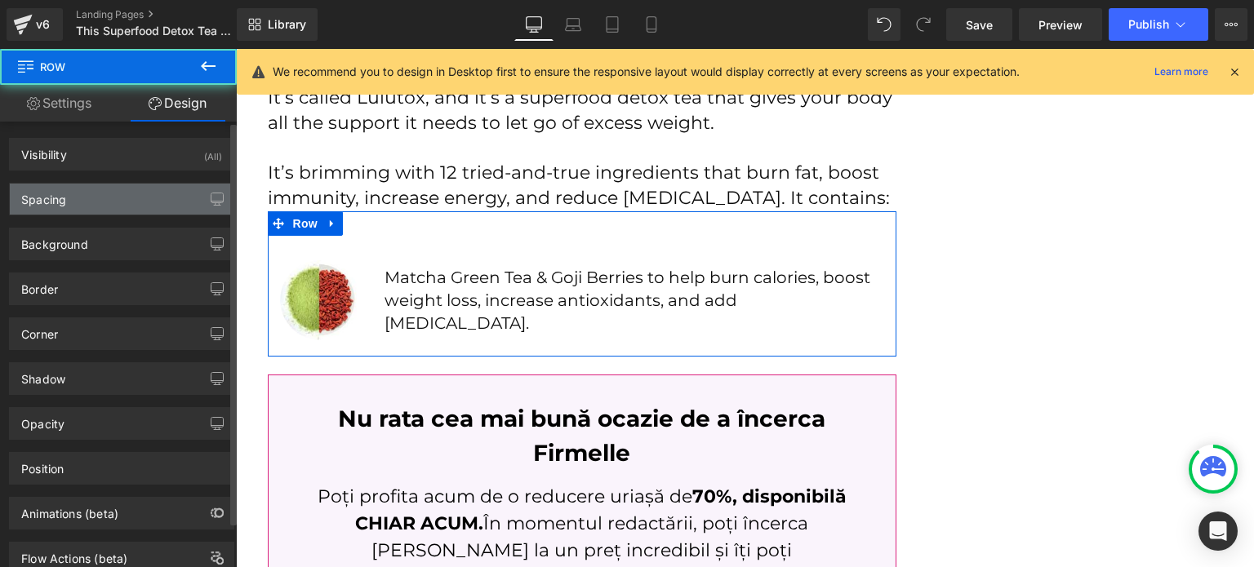
click at [98, 196] on div "Spacing" at bounding box center [122, 199] width 224 height 31
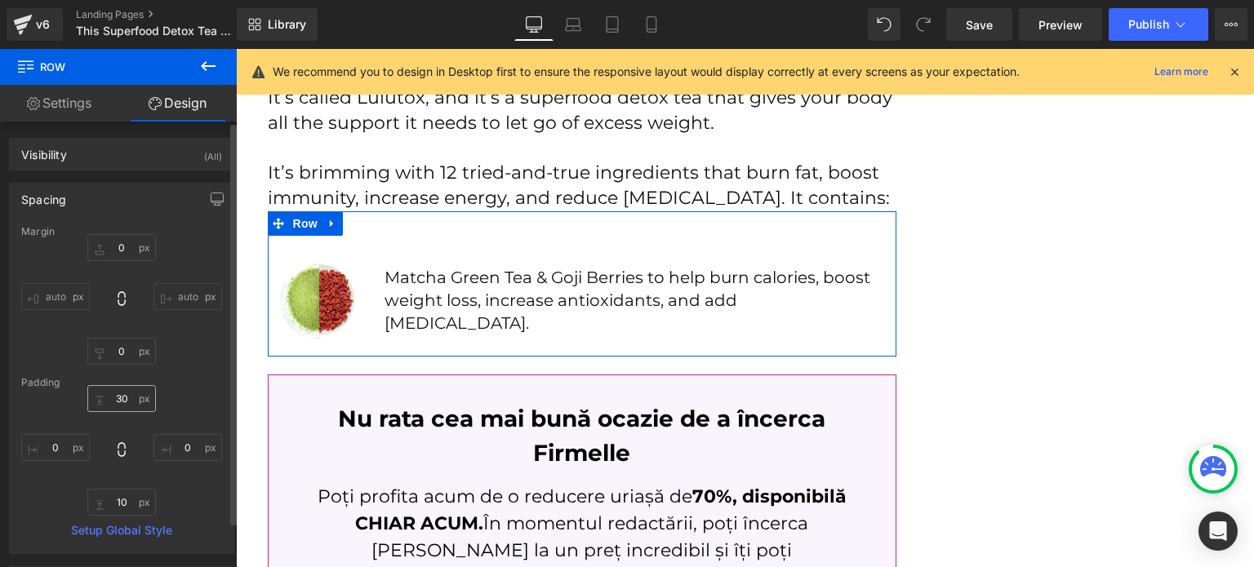
click at [122, 412] on div "30 0 10 0" at bounding box center [121, 450] width 201 height 131
click at [119, 411] on input "30" at bounding box center [121, 398] width 69 height 27
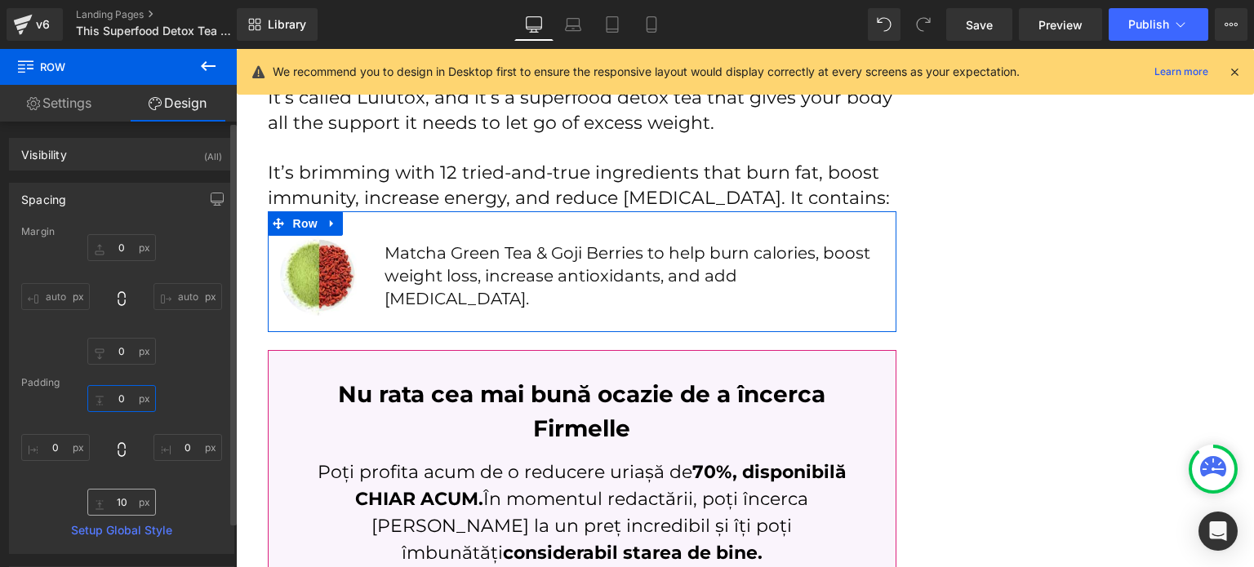
type input "0"
click at [116, 490] on input "10" at bounding box center [121, 502] width 69 height 27
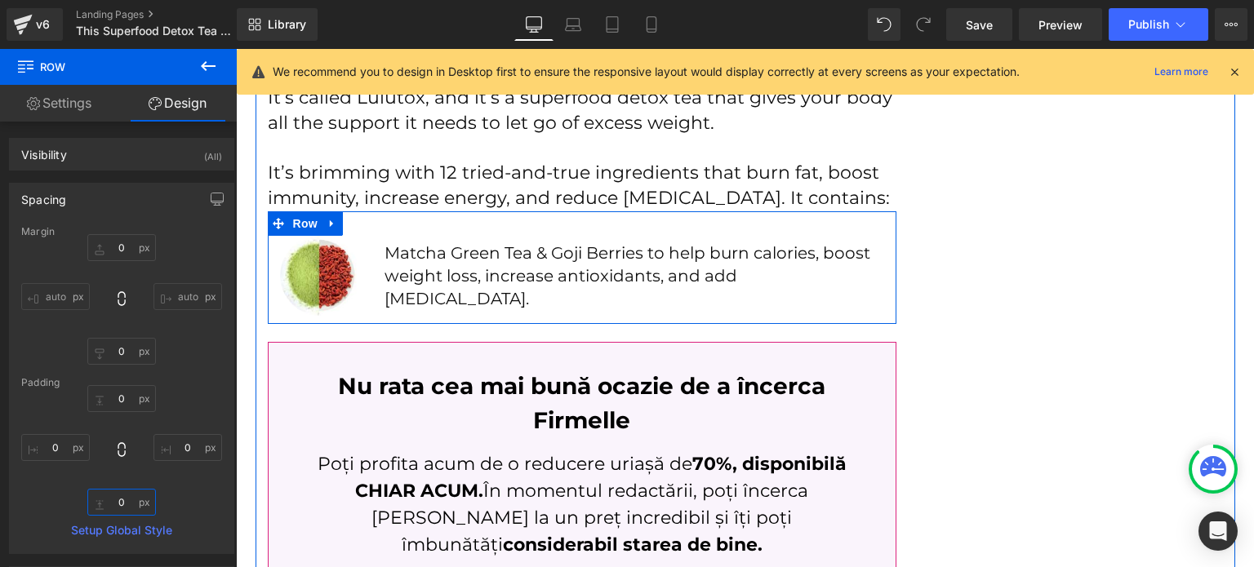
type input "0"
click at [299, 223] on span "Row" at bounding box center [305, 224] width 33 height 24
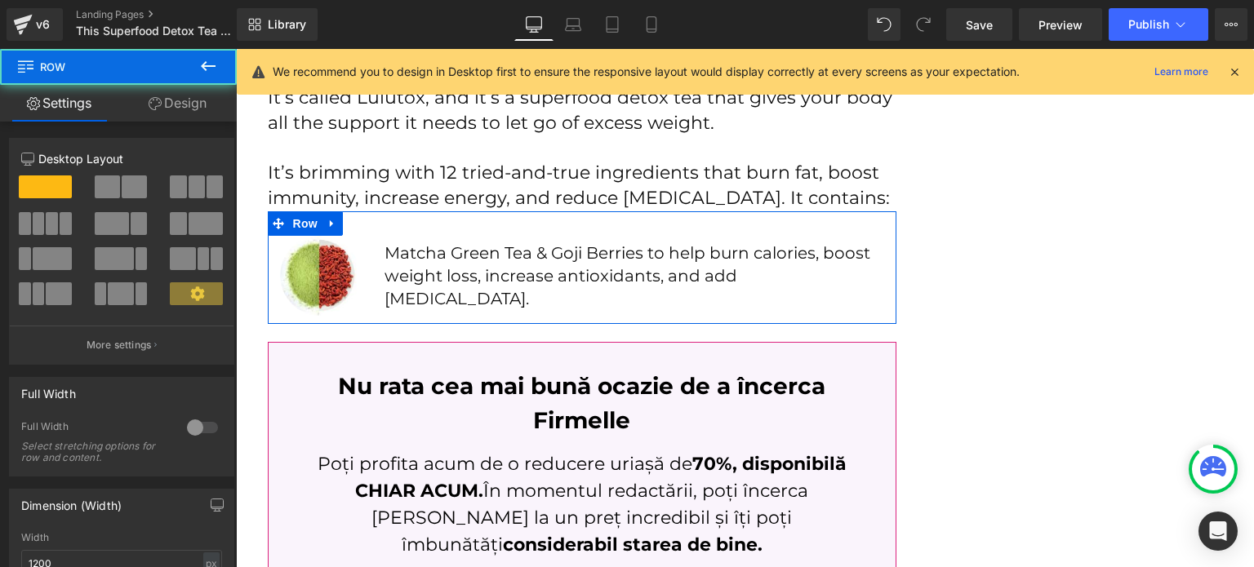
click at [171, 100] on link "Design" at bounding box center [177, 103] width 118 height 37
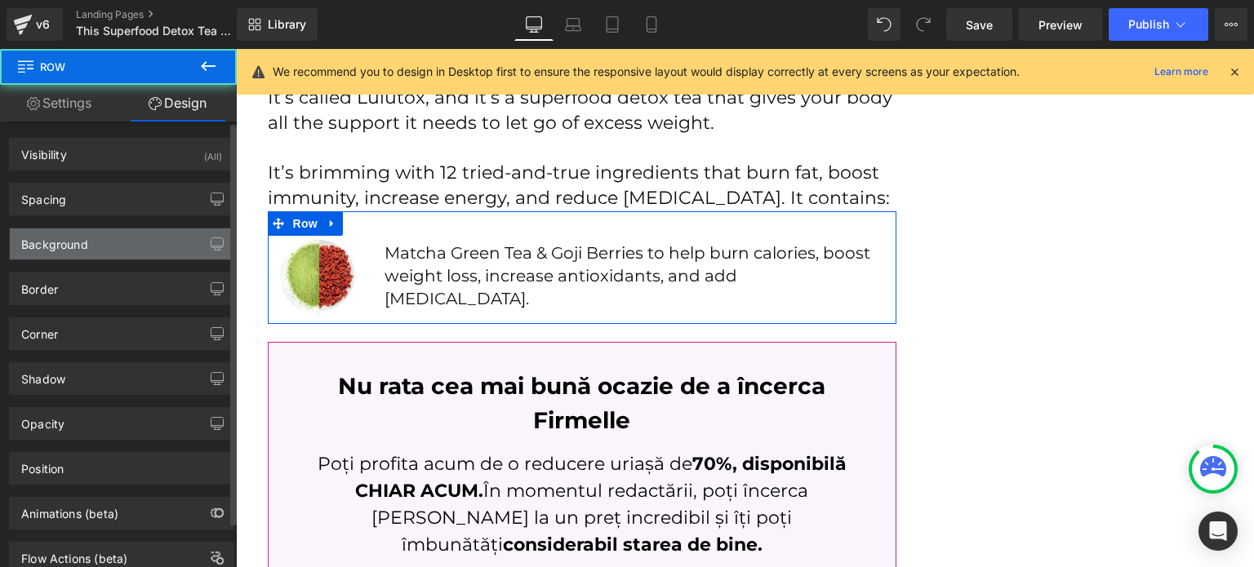
click at [73, 241] on div "Background" at bounding box center [54, 240] width 67 height 23
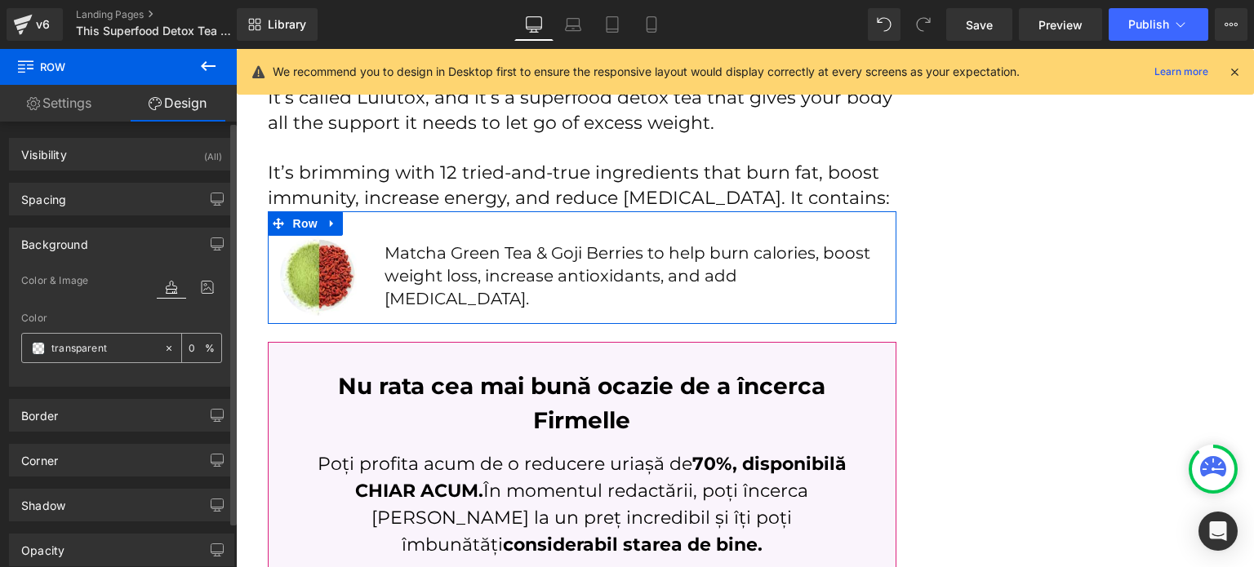
click at [105, 358] on div "transparent" at bounding box center [92, 348] width 141 height 29
click at [109, 349] on input "transparent" at bounding box center [103, 349] width 105 height 18
paste input "#fffbef"
type input "#fffbef"
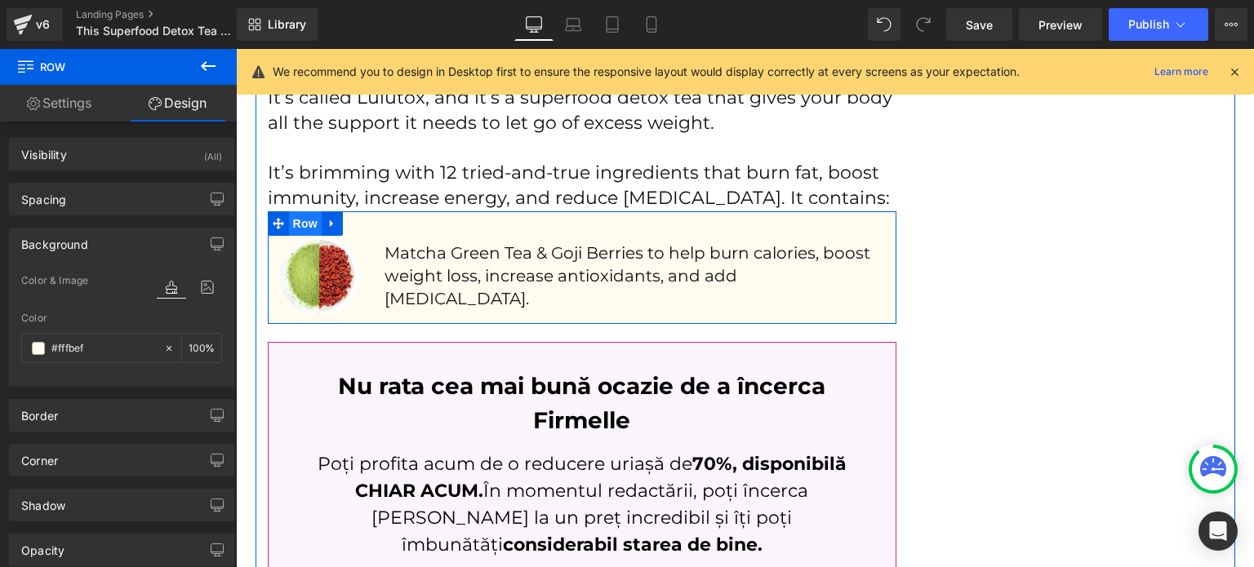
click at [296, 218] on span "Row" at bounding box center [305, 223] width 33 height 24
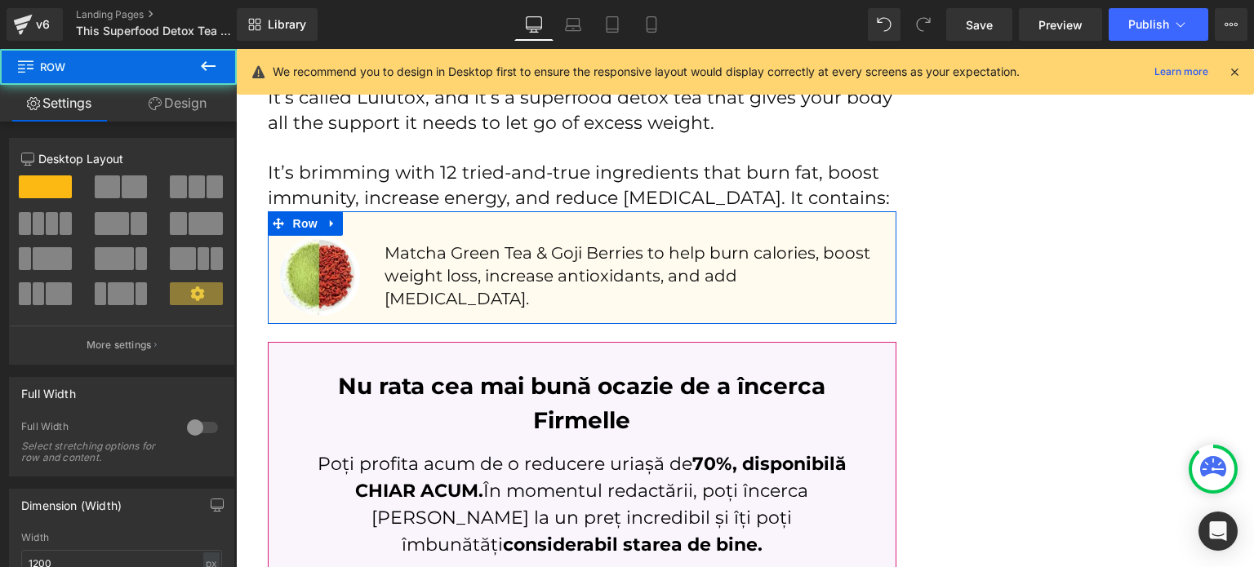
click at [194, 111] on link "Design" at bounding box center [177, 103] width 118 height 37
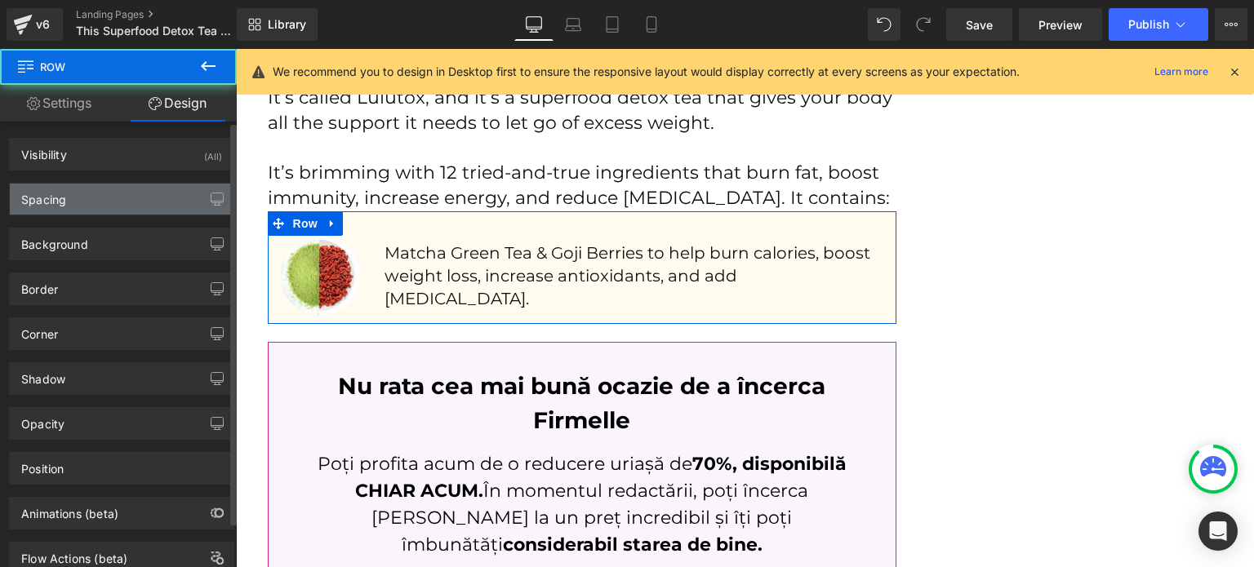
click at [101, 189] on div "Spacing" at bounding box center [122, 199] width 224 height 31
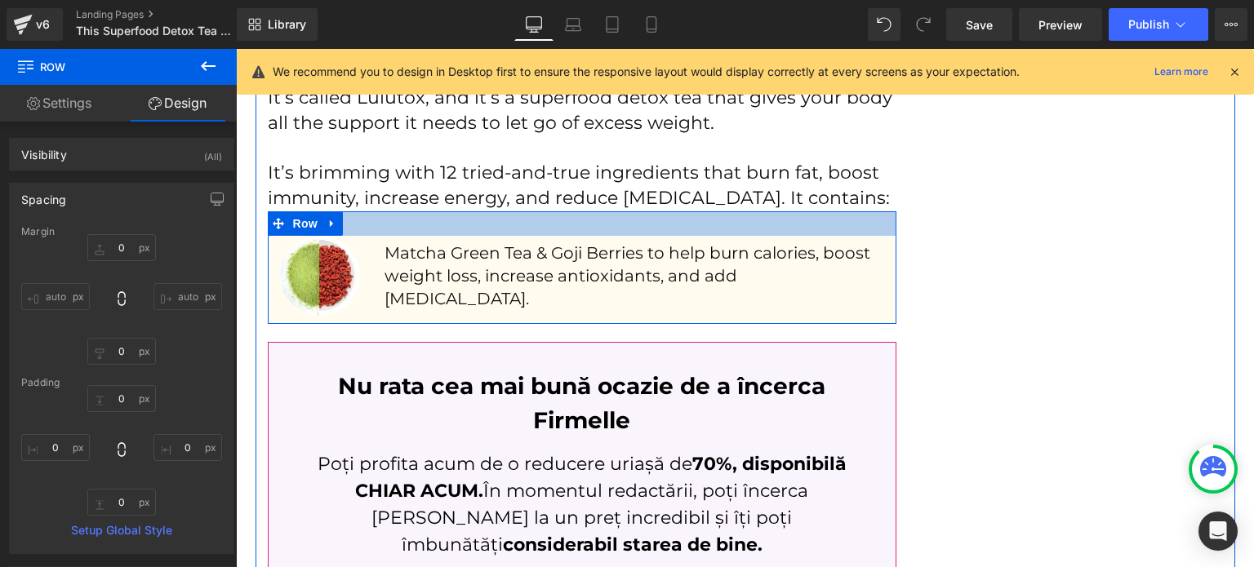
click at [363, 219] on div at bounding box center [582, 223] width 629 height 24
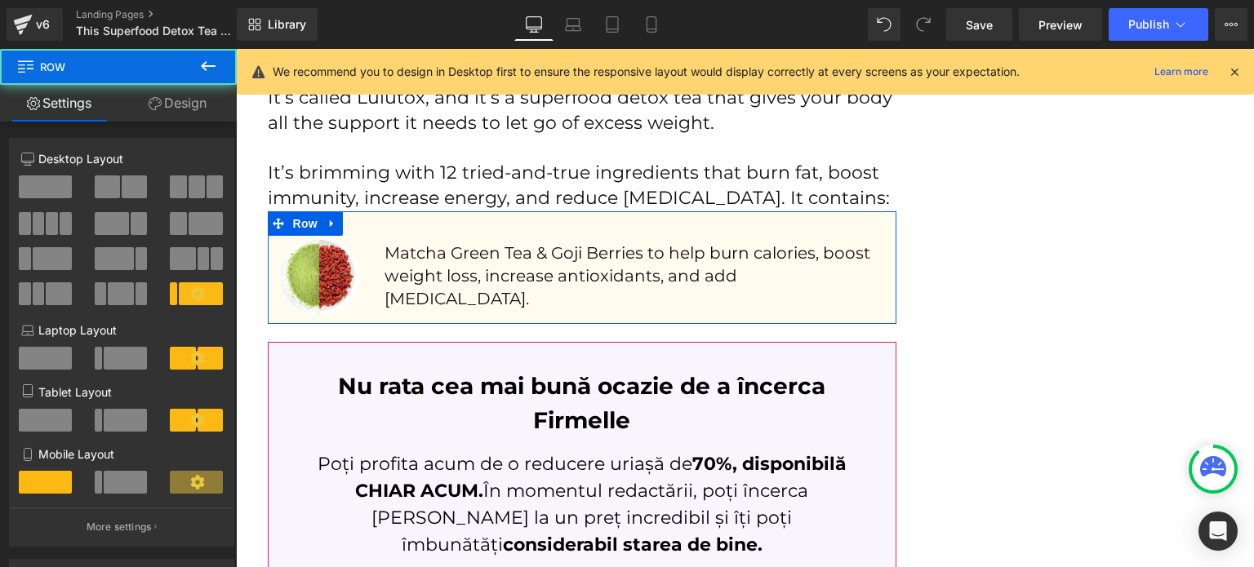
click at [154, 107] on icon at bounding box center [155, 103] width 13 height 13
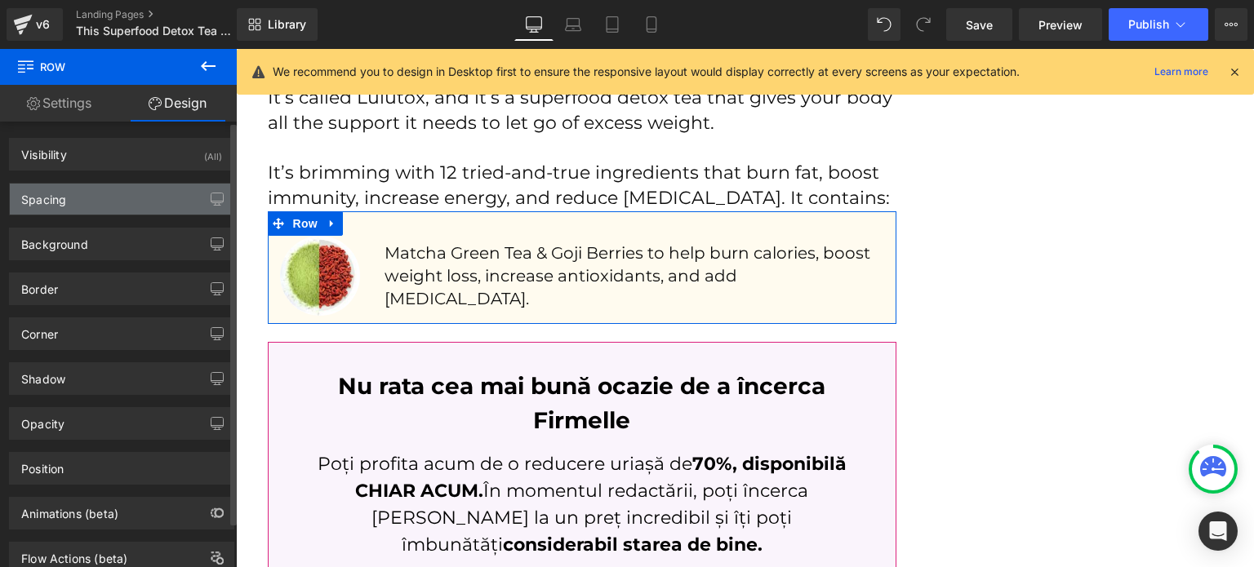
click at [97, 208] on div "Spacing" at bounding box center [122, 199] width 224 height 31
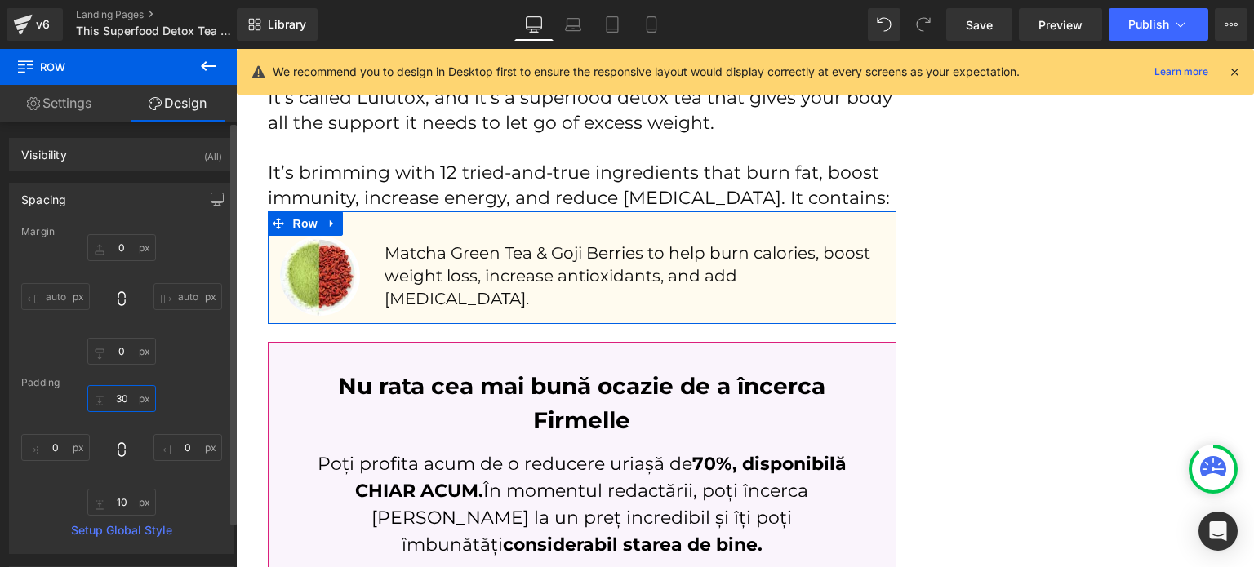
click at [115, 398] on input "30" at bounding box center [121, 398] width 69 height 27
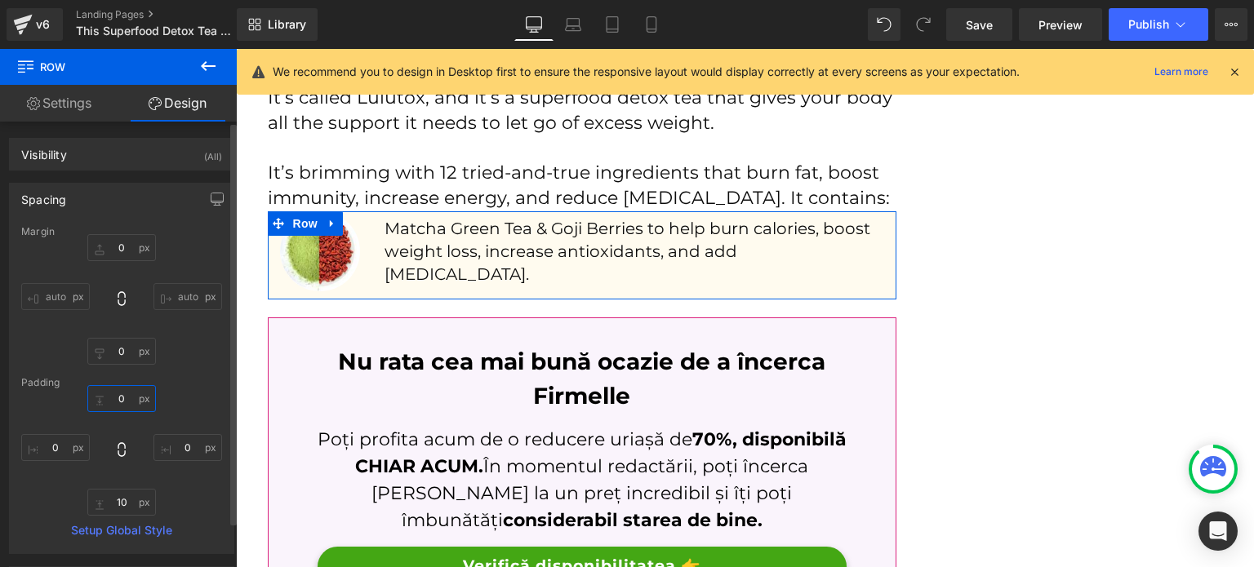
type input "0"
click at [183, 377] on div "Padding" at bounding box center [121, 382] width 201 height 11
click at [129, 496] on input "10" at bounding box center [121, 502] width 69 height 27
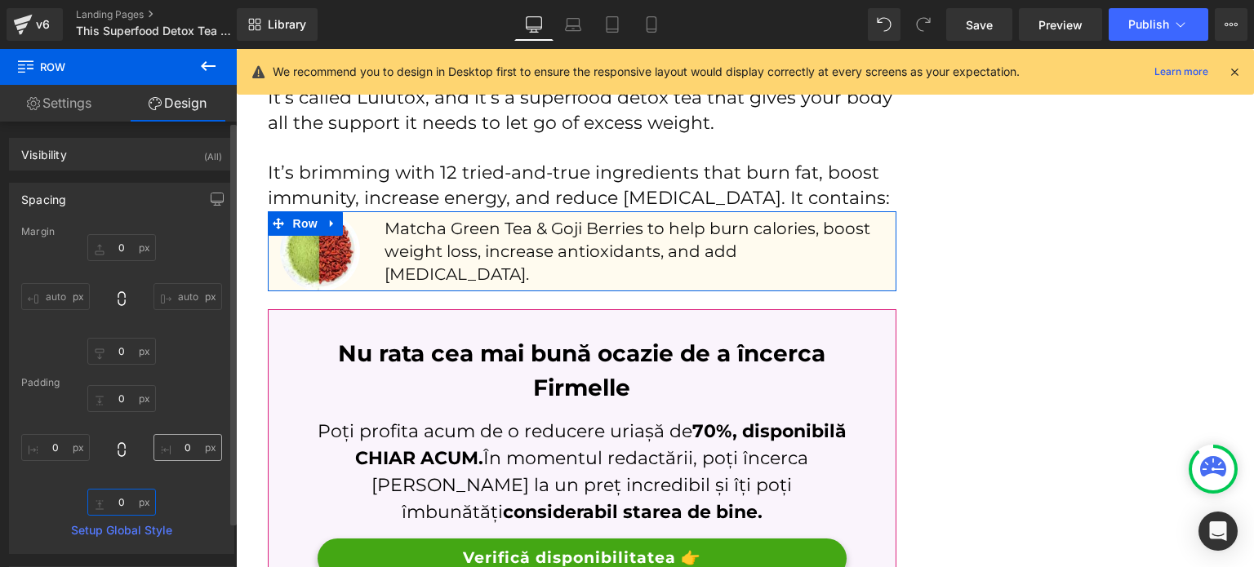
type input "0"
click at [181, 449] on input "0" at bounding box center [187, 447] width 69 height 27
click at [123, 400] on input "0" at bounding box center [121, 398] width 69 height 27
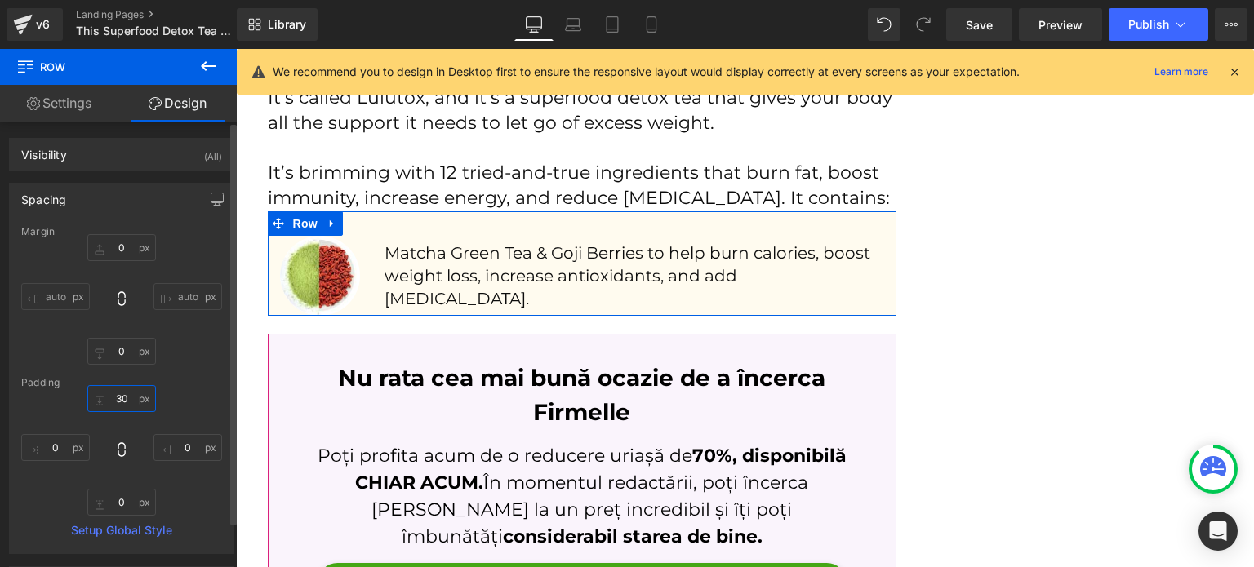
type input "3"
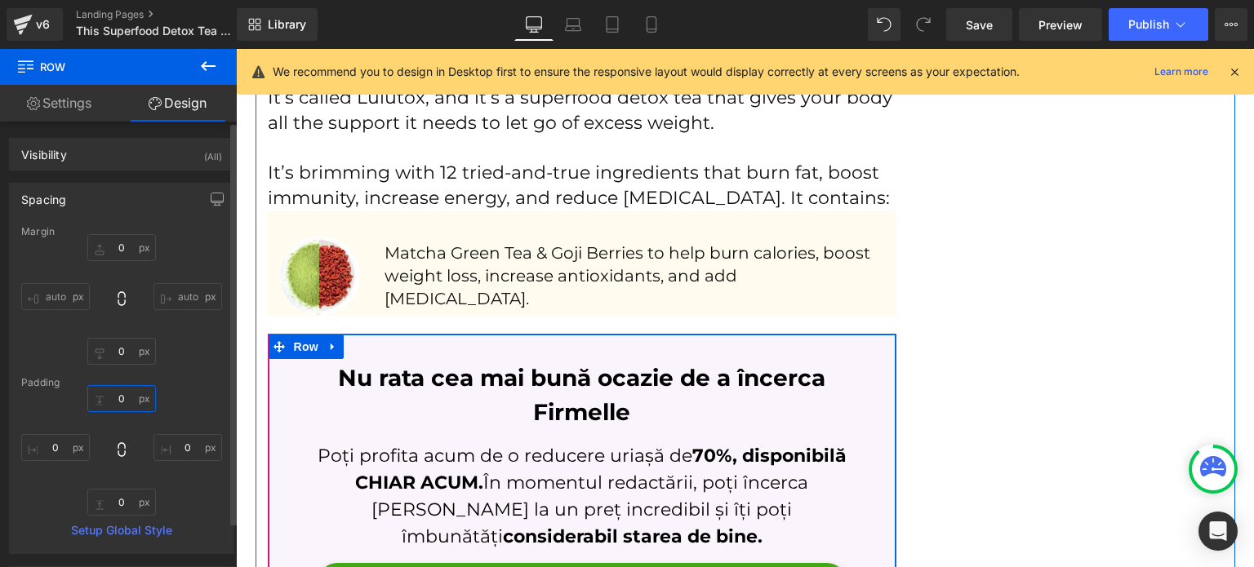
type input "0"
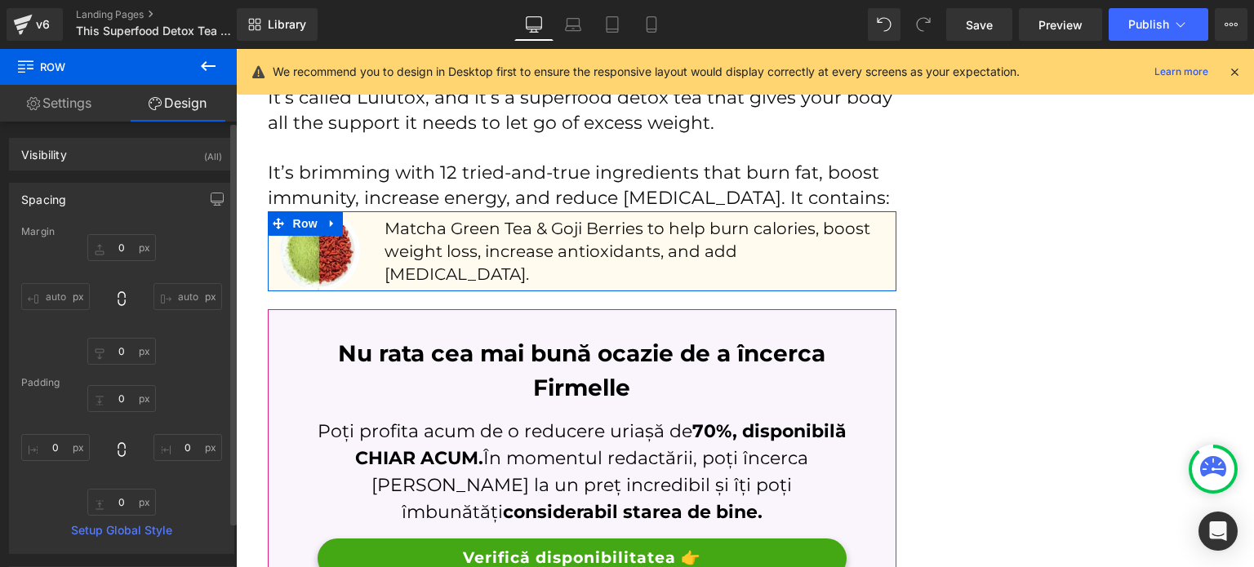
click at [209, 381] on div "Padding" at bounding box center [121, 382] width 201 height 11
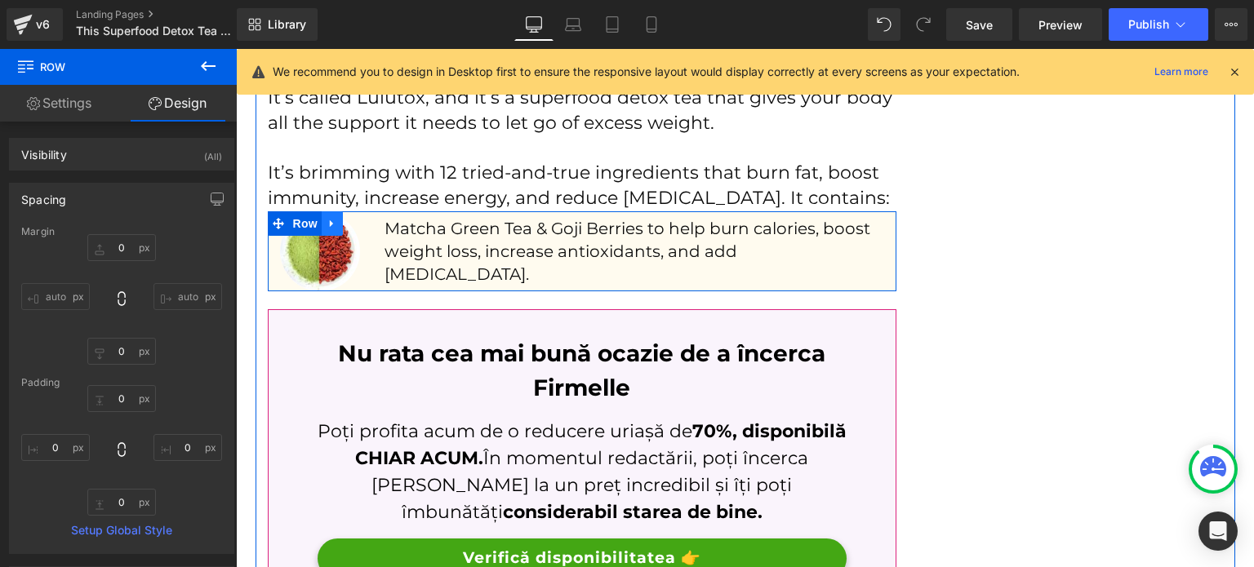
click at [330, 221] on icon at bounding box center [331, 223] width 3 height 7
click at [304, 228] on span "Row" at bounding box center [305, 223] width 33 height 24
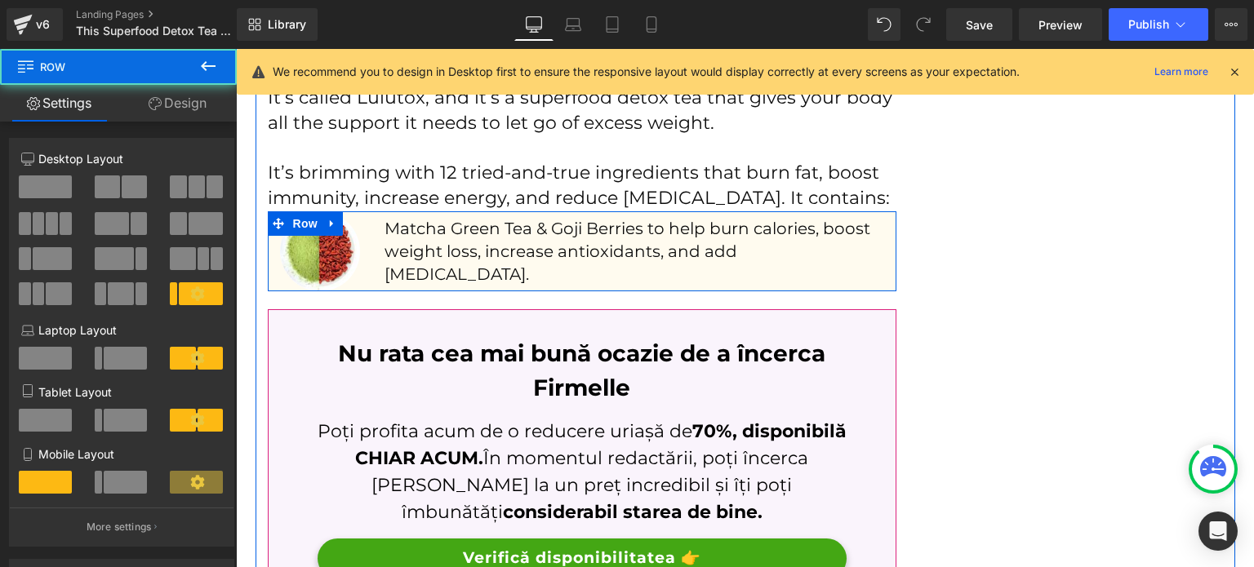
click at [359, 276] on div "Image" at bounding box center [320, 251] width 105 height 80
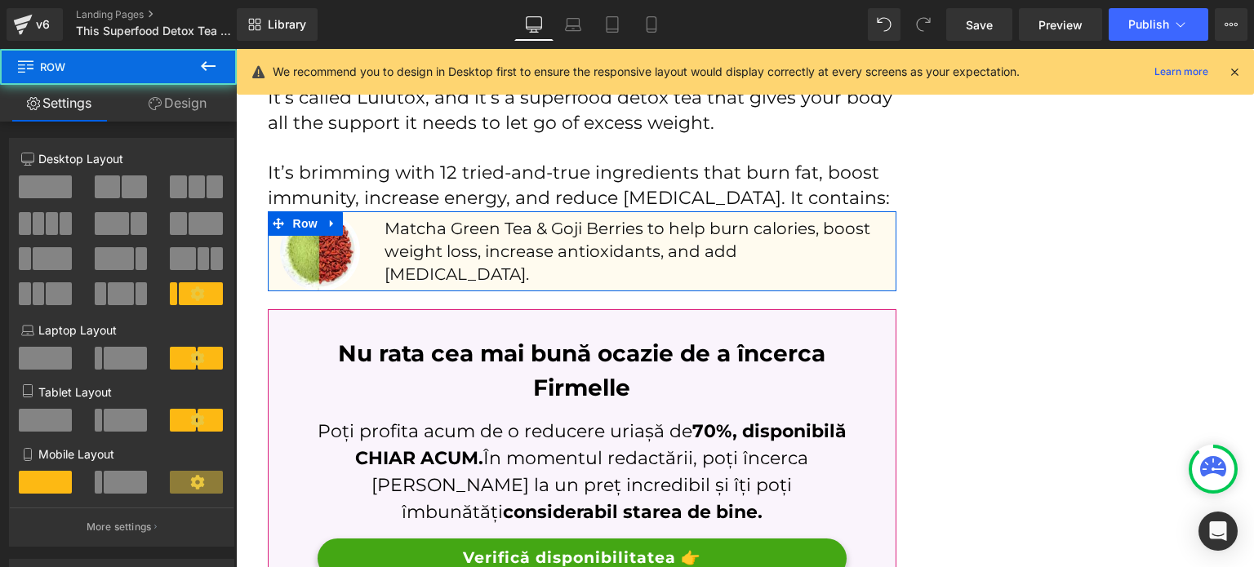
click at [185, 113] on link "Design" at bounding box center [177, 103] width 118 height 37
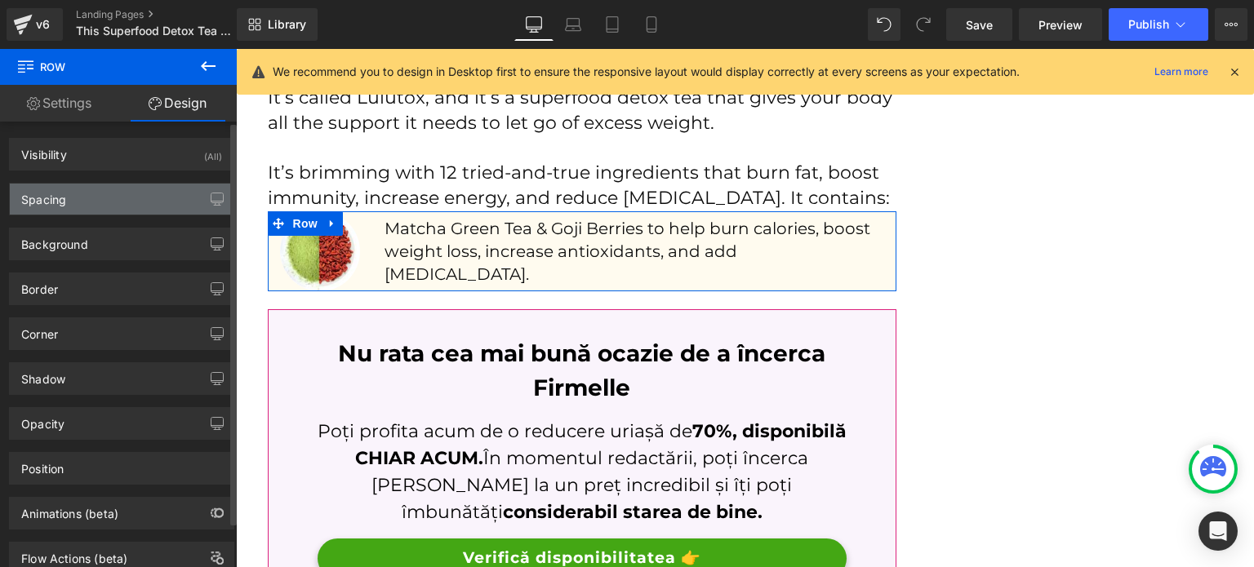
click at [131, 189] on div "Spacing" at bounding box center [122, 199] width 224 height 31
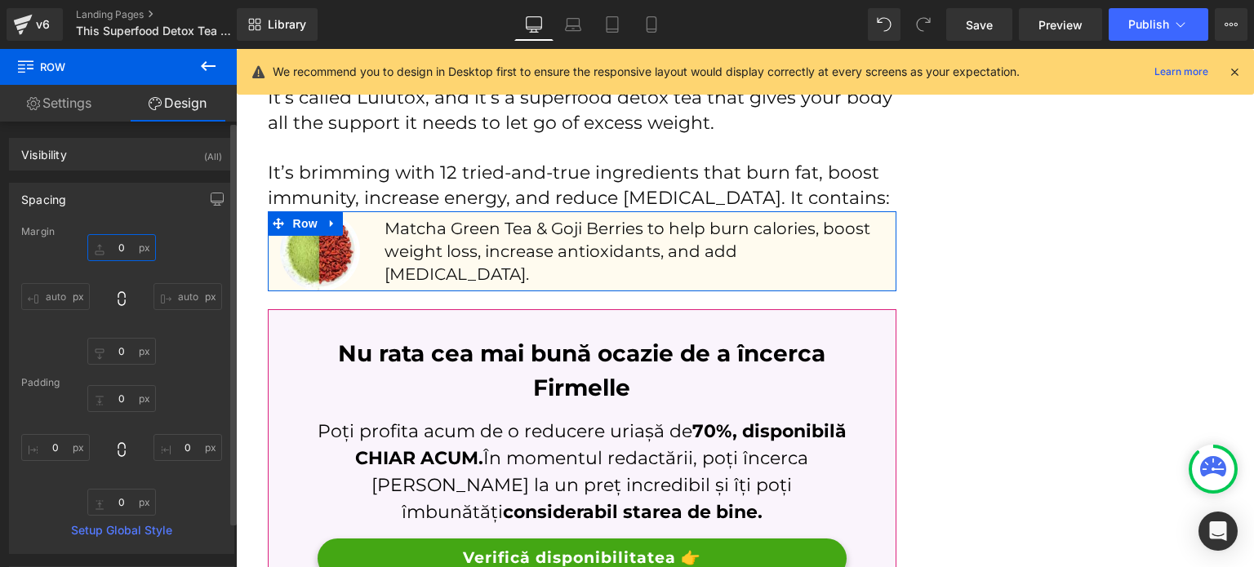
click at [114, 243] on input "0" at bounding box center [121, 247] width 69 height 27
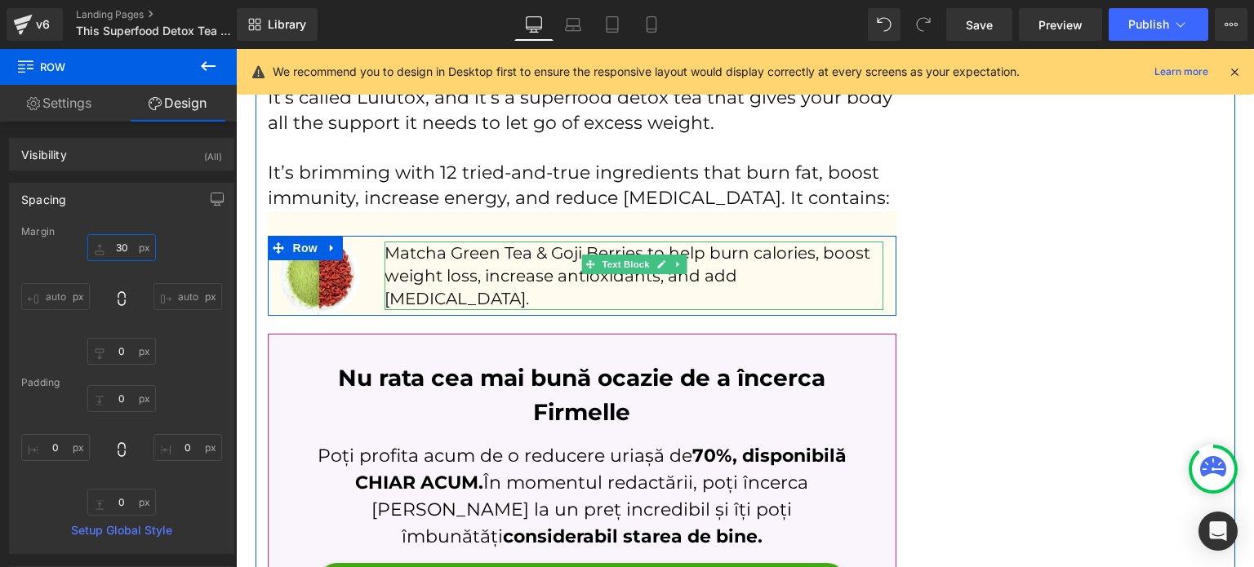
type input "30"
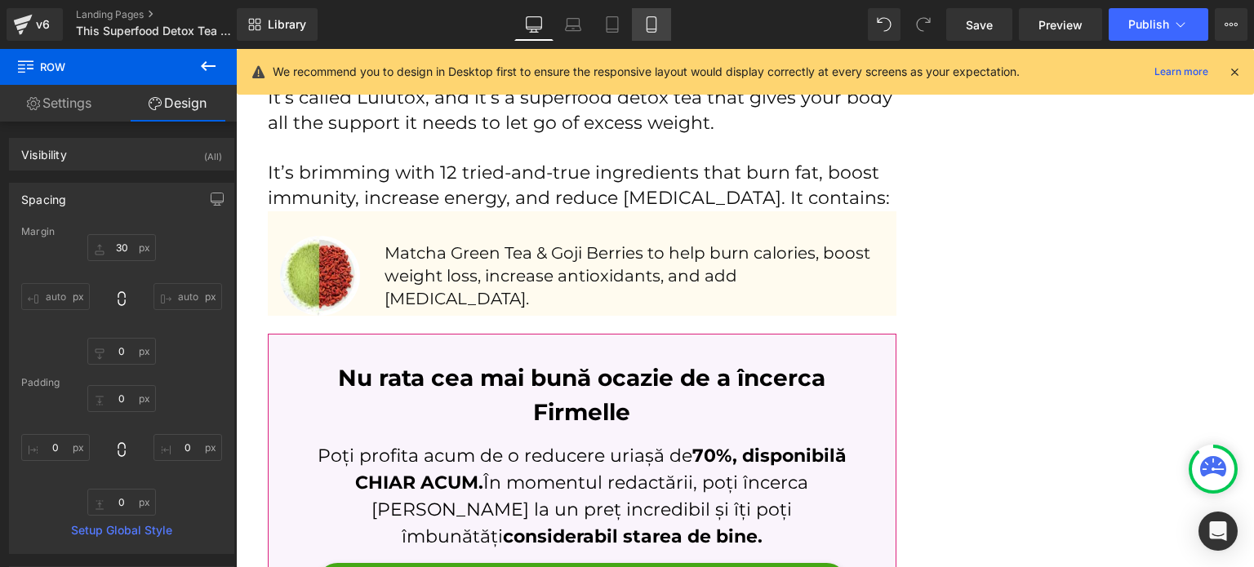
click at [647, 23] on icon at bounding box center [651, 25] width 9 height 16
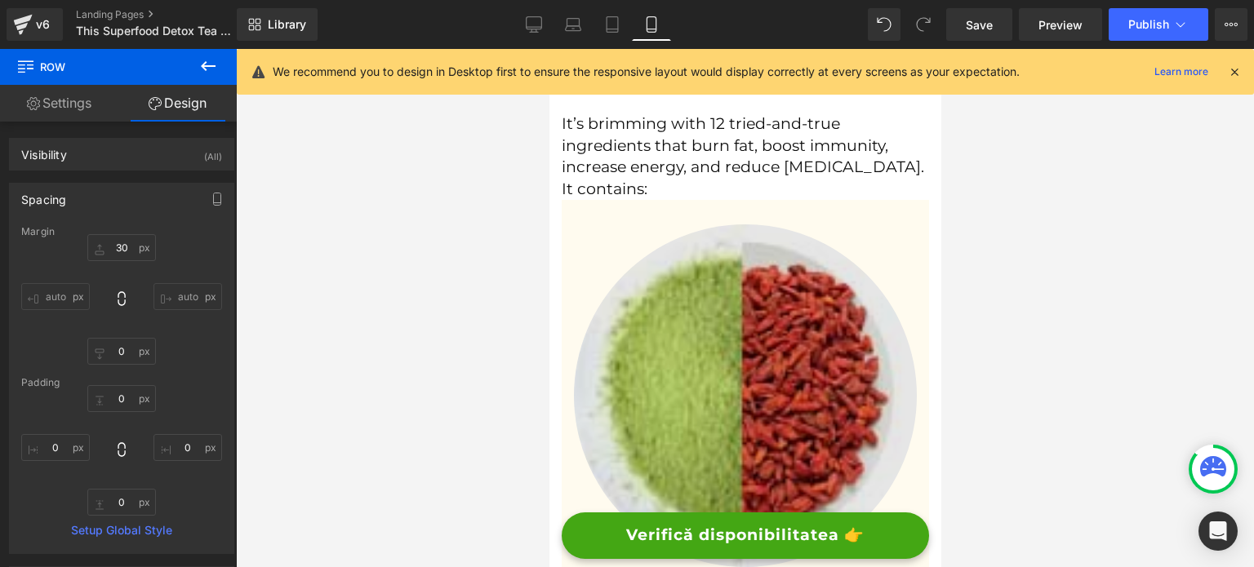
scroll to position [2111, 0]
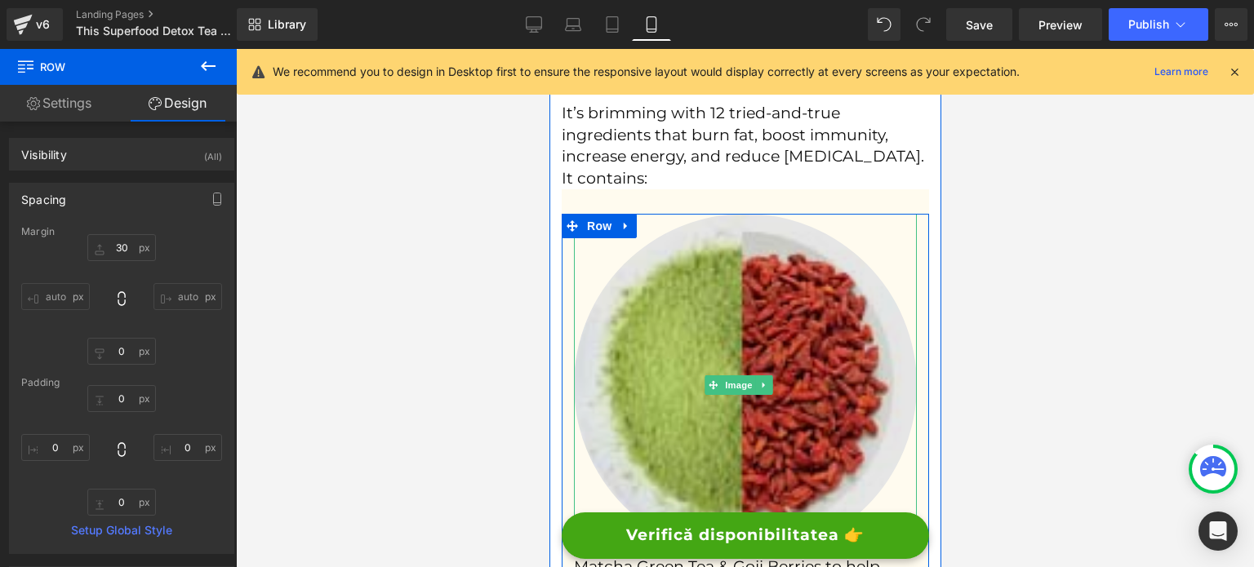
click at [678, 277] on img at bounding box center [744, 385] width 343 height 343
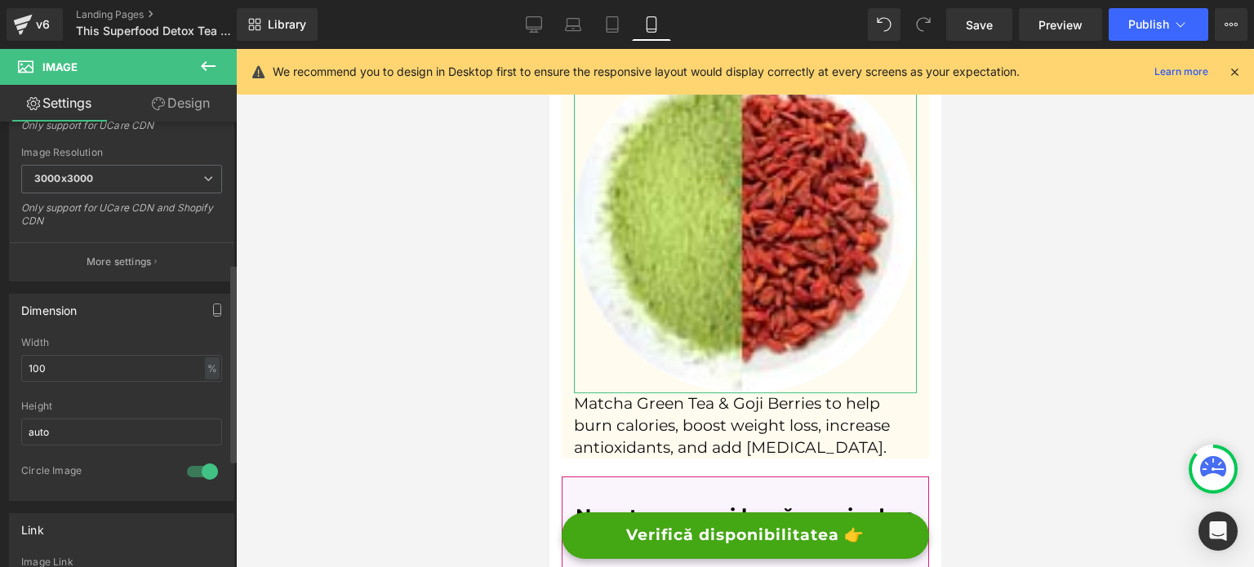
scroll to position [327, 0]
click at [62, 369] on input "100" at bounding box center [121, 365] width 201 height 27
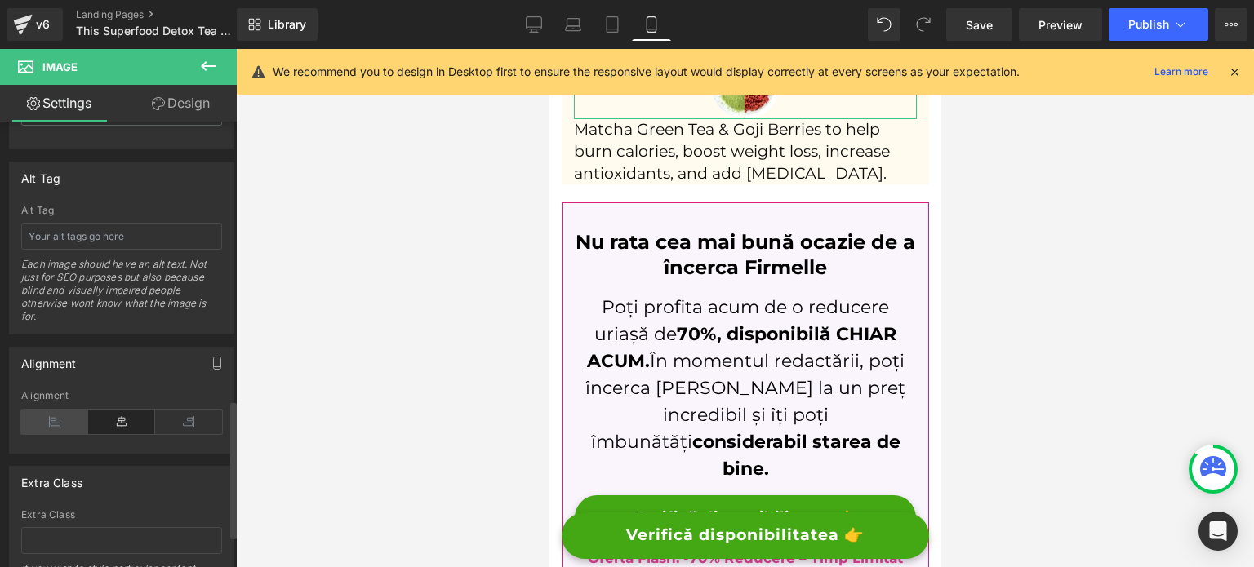
click at [49, 418] on icon at bounding box center [54, 422] width 67 height 24
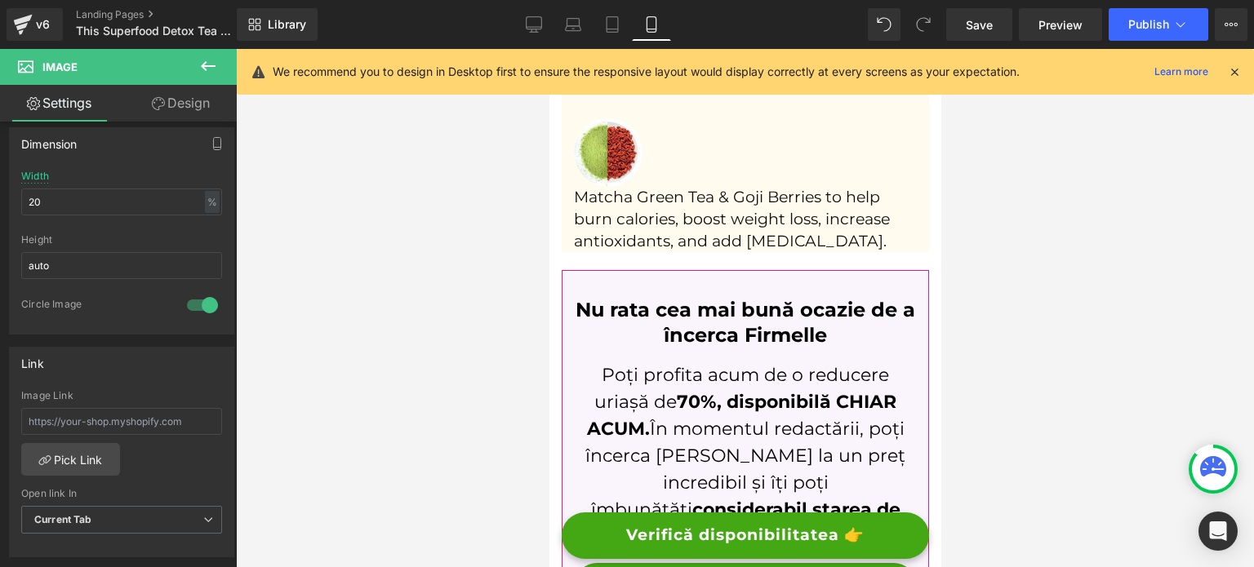
scroll to position [2111, 0]
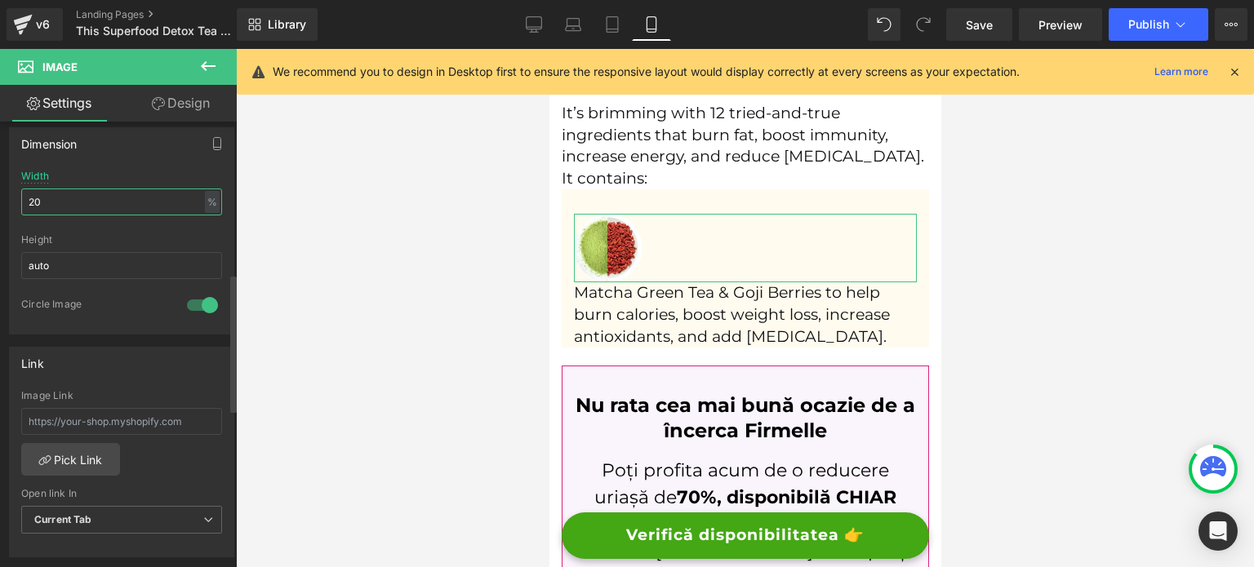
click at [72, 198] on input "20" at bounding box center [121, 202] width 201 height 27
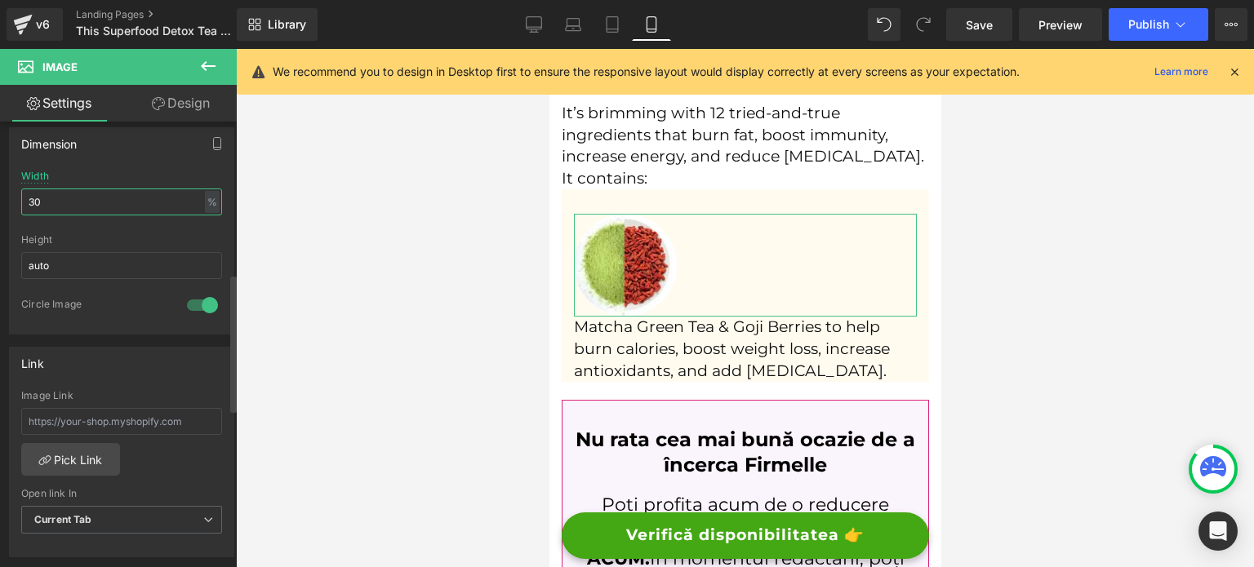
type input "3"
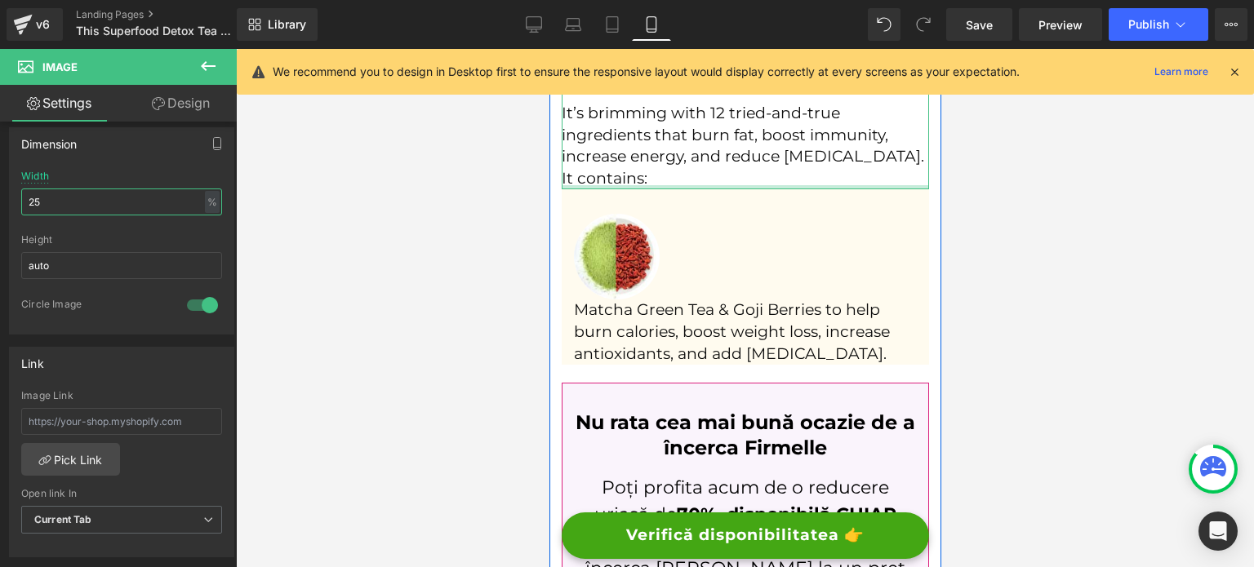
type input "25"
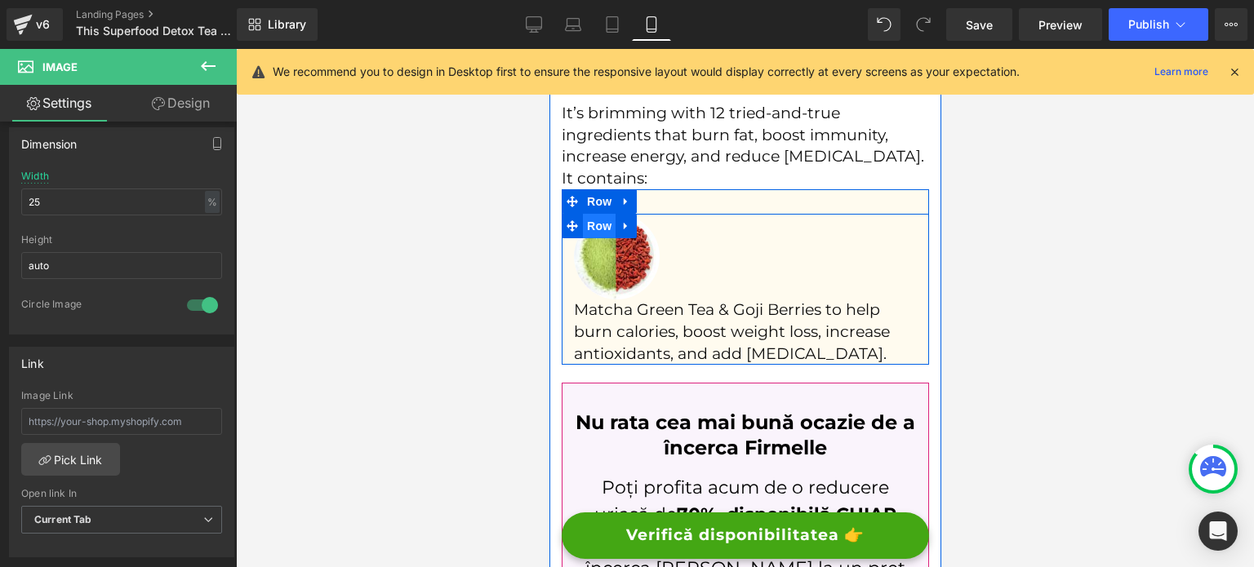
click at [612, 238] on span "Row" at bounding box center [598, 226] width 33 height 24
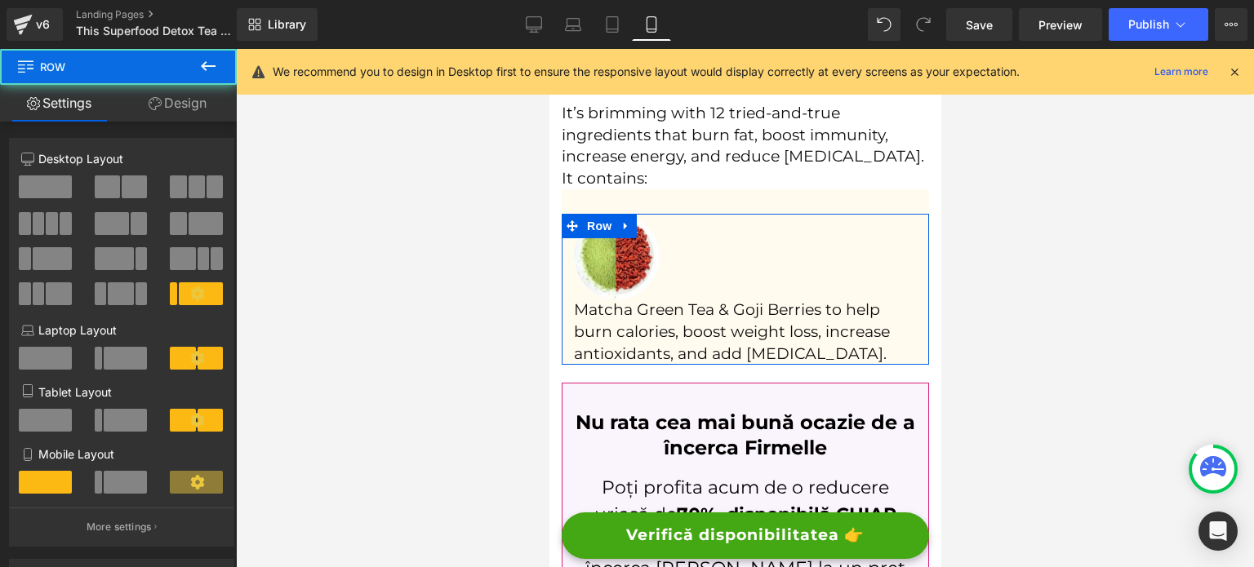
click at [194, 115] on link "Design" at bounding box center [177, 103] width 118 height 37
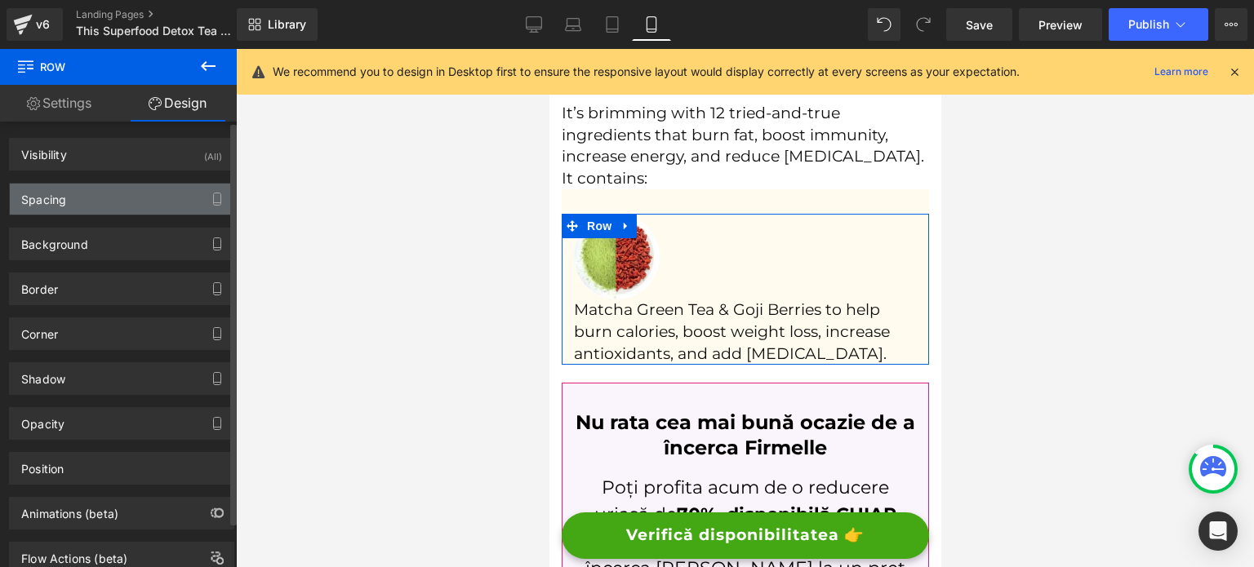
click at [96, 205] on div "Spacing" at bounding box center [122, 199] width 224 height 31
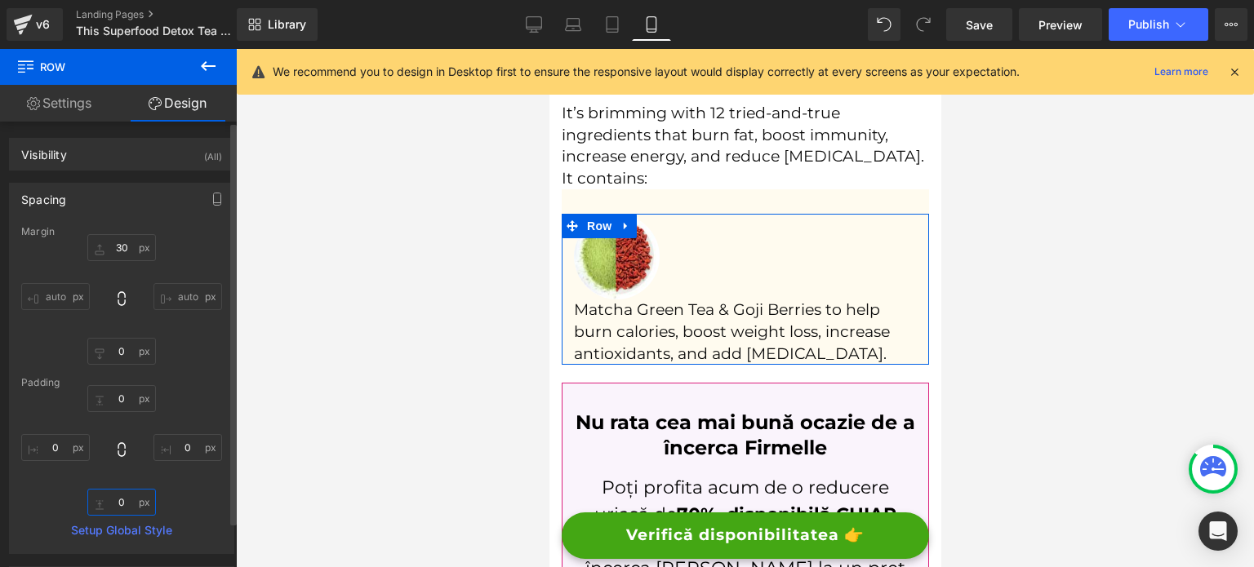
click at [113, 495] on input "0" at bounding box center [121, 502] width 69 height 27
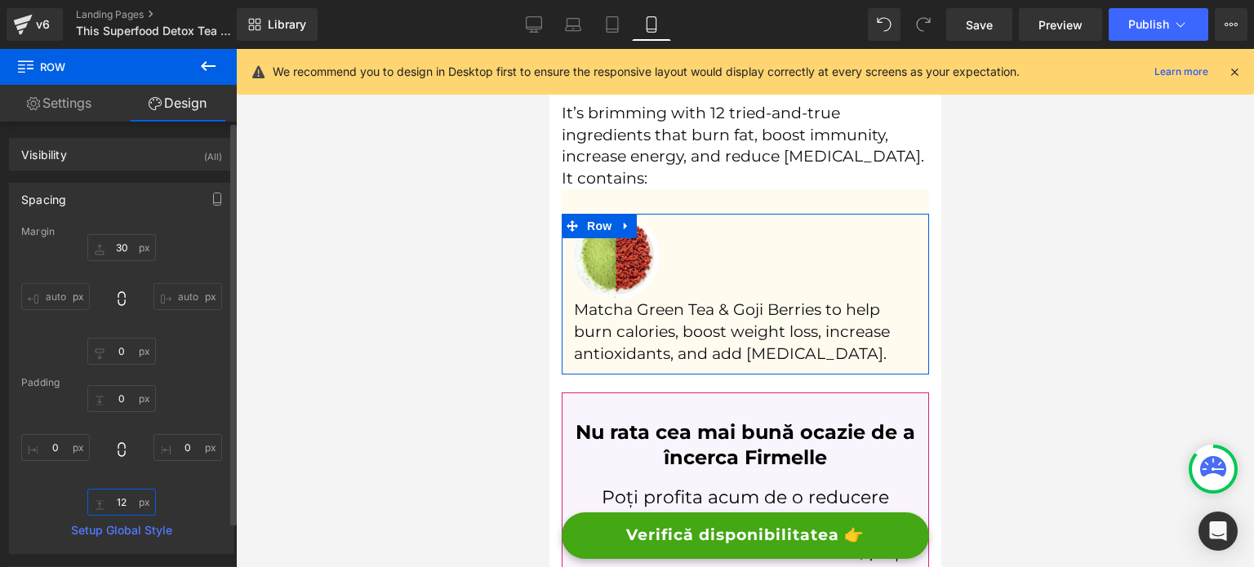
type input "1"
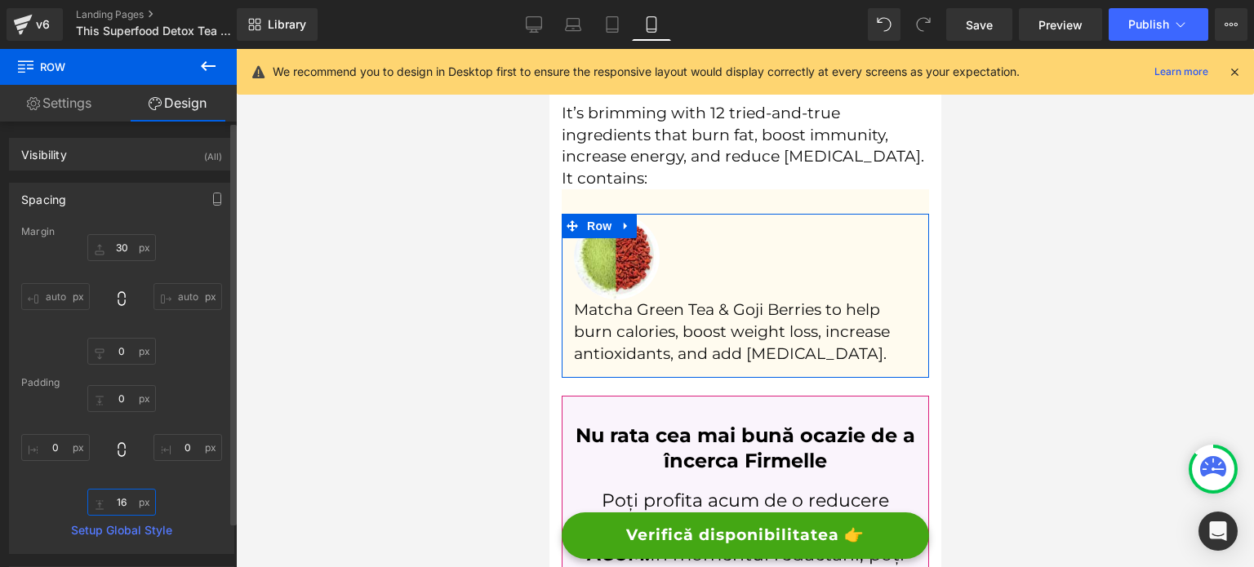
type input "16"
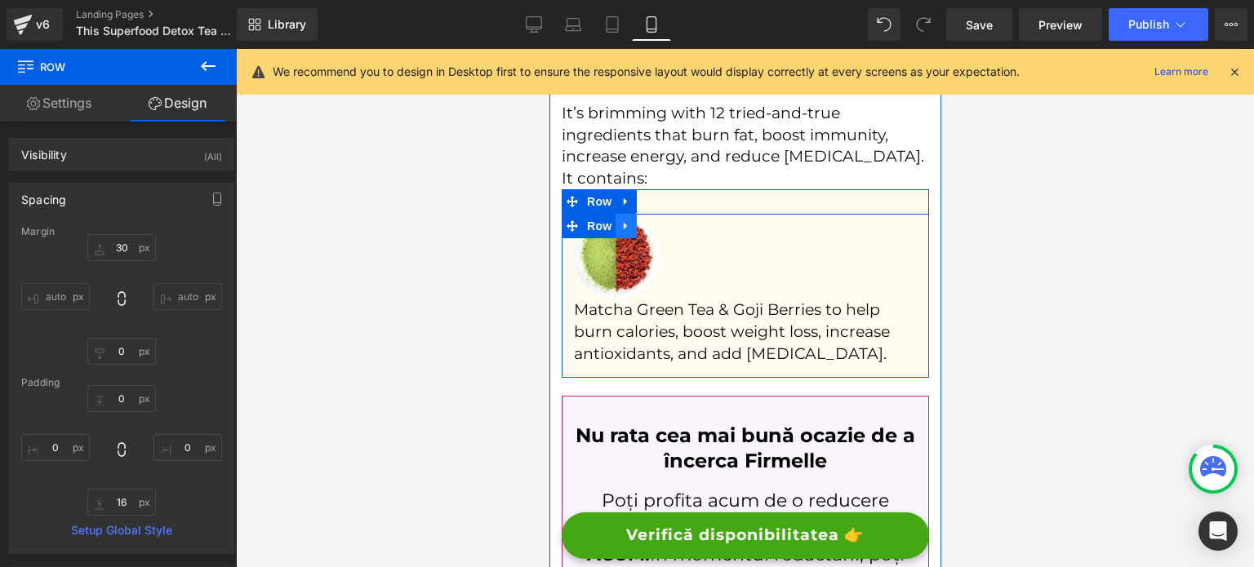
click at [628, 233] on icon at bounding box center [625, 226] width 11 height 12
click at [650, 233] on icon at bounding box center [646, 226] width 11 height 12
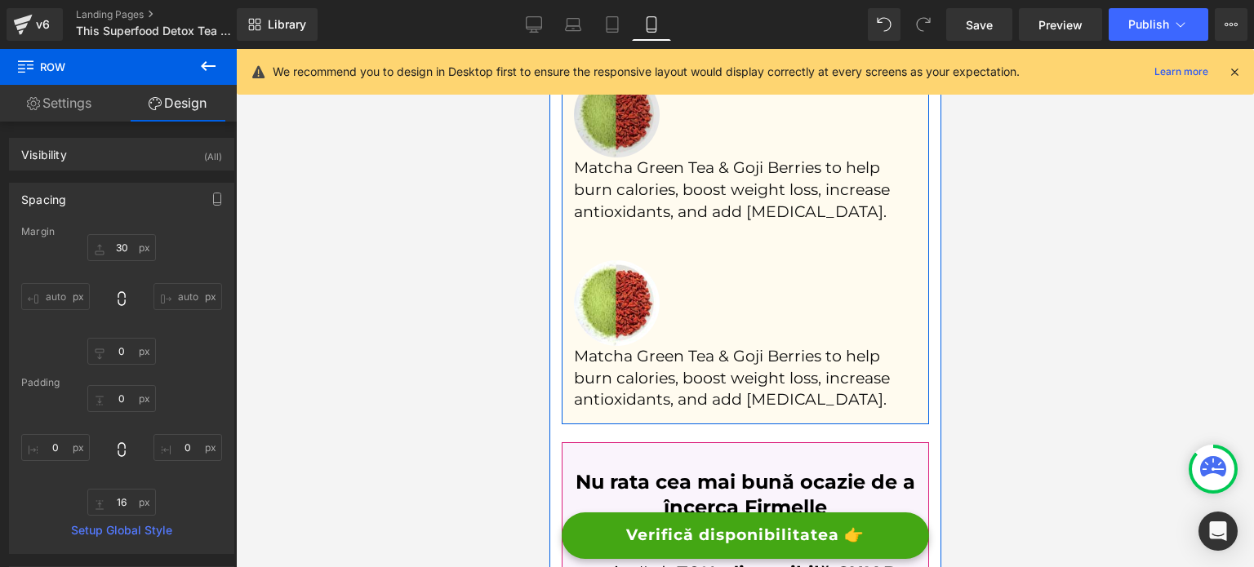
scroll to position [2171, 0]
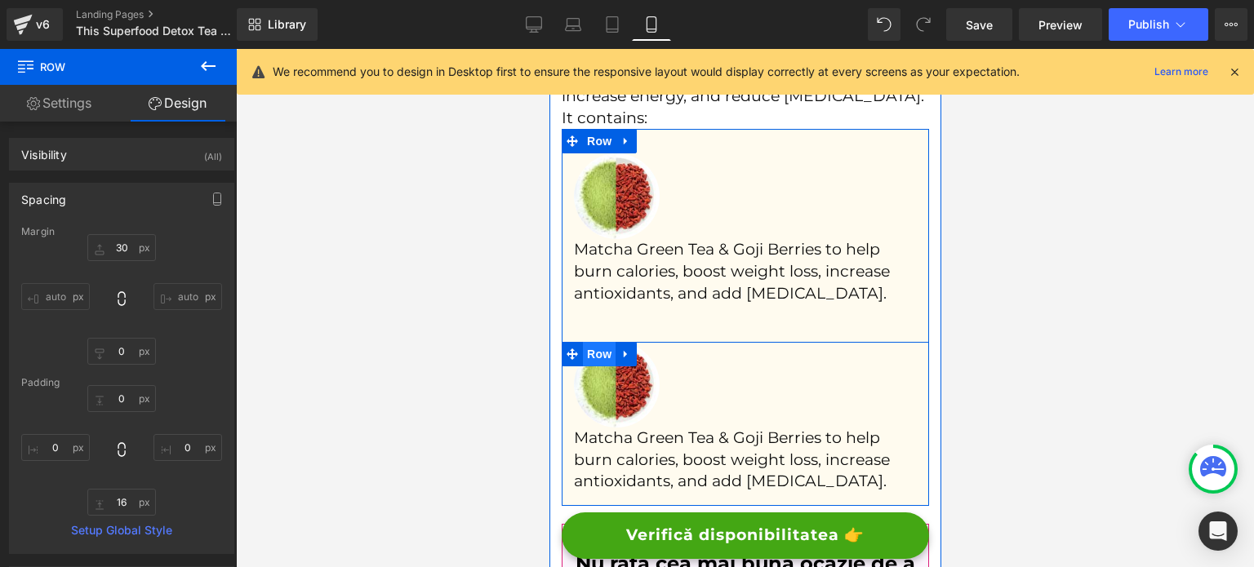
click at [587, 365] on span "Row" at bounding box center [598, 354] width 33 height 24
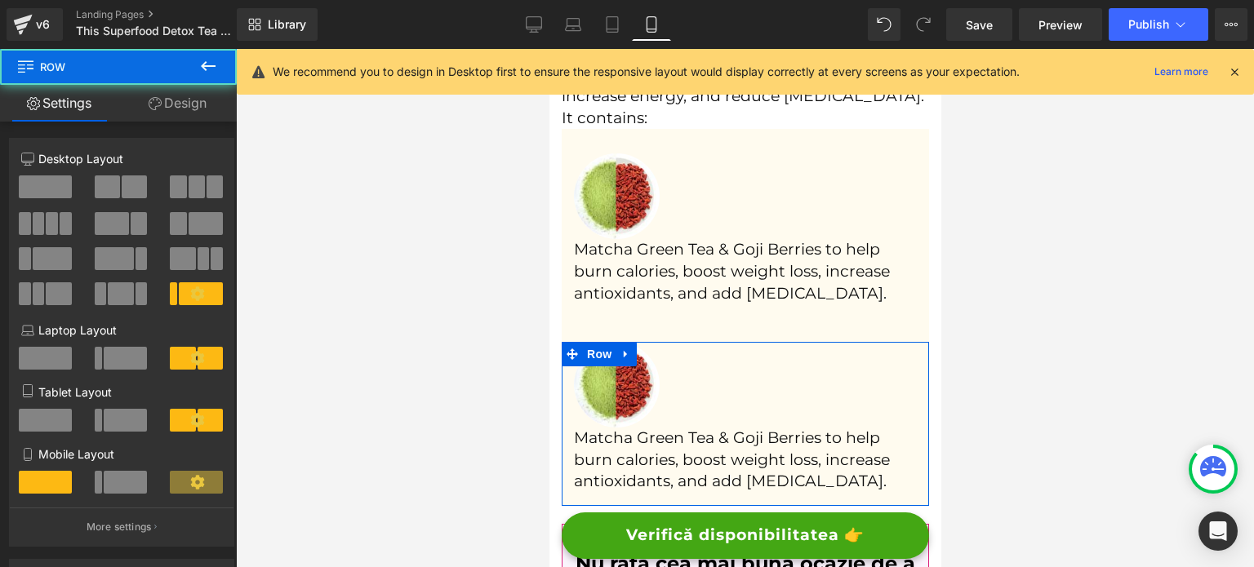
click at [177, 107] on link "Design" at bounding box center [177, 103] width 118 height 37
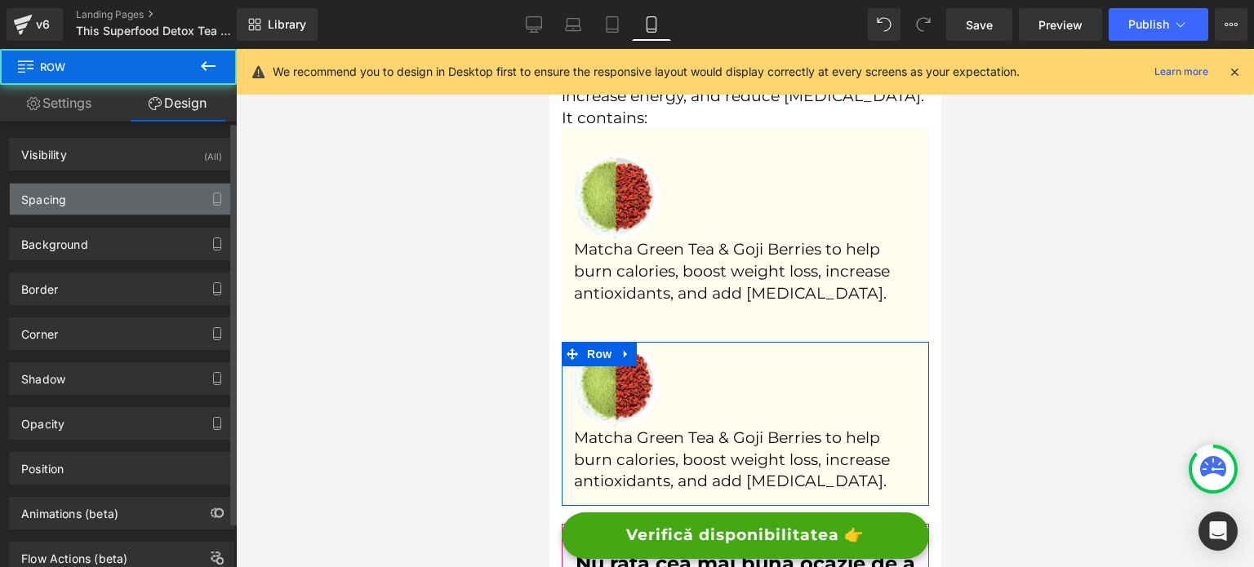
click at [96, 195] on div "Spacing" at bounding box center [122, 199] width 224 height 31
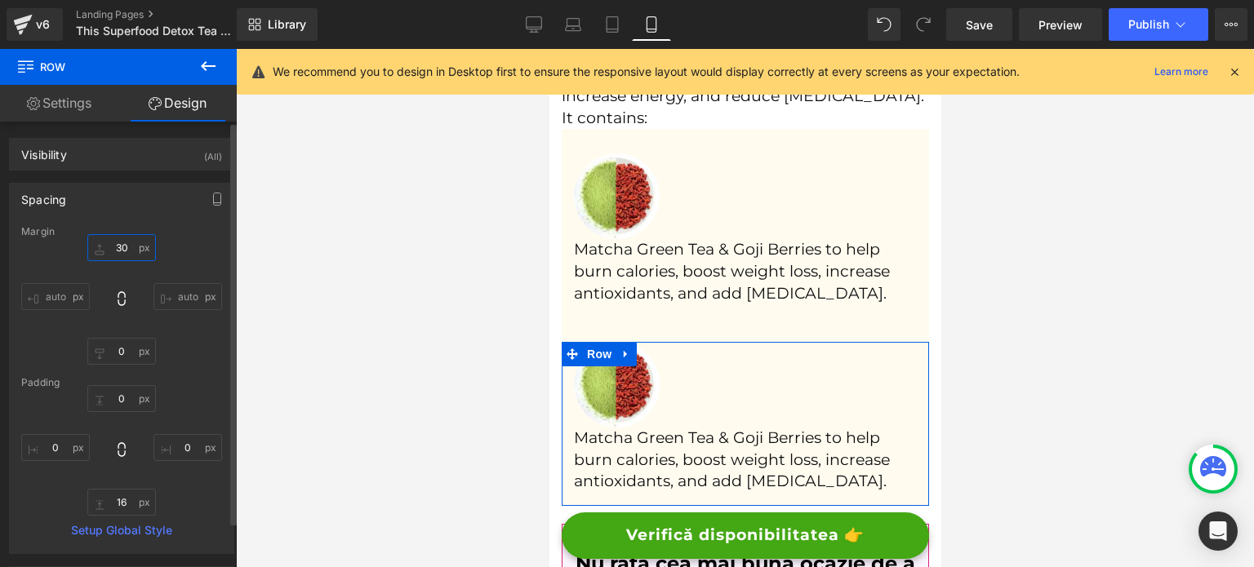
click at [121, 255] on input "30" at bounding box center [121, 247] width 69 height 27
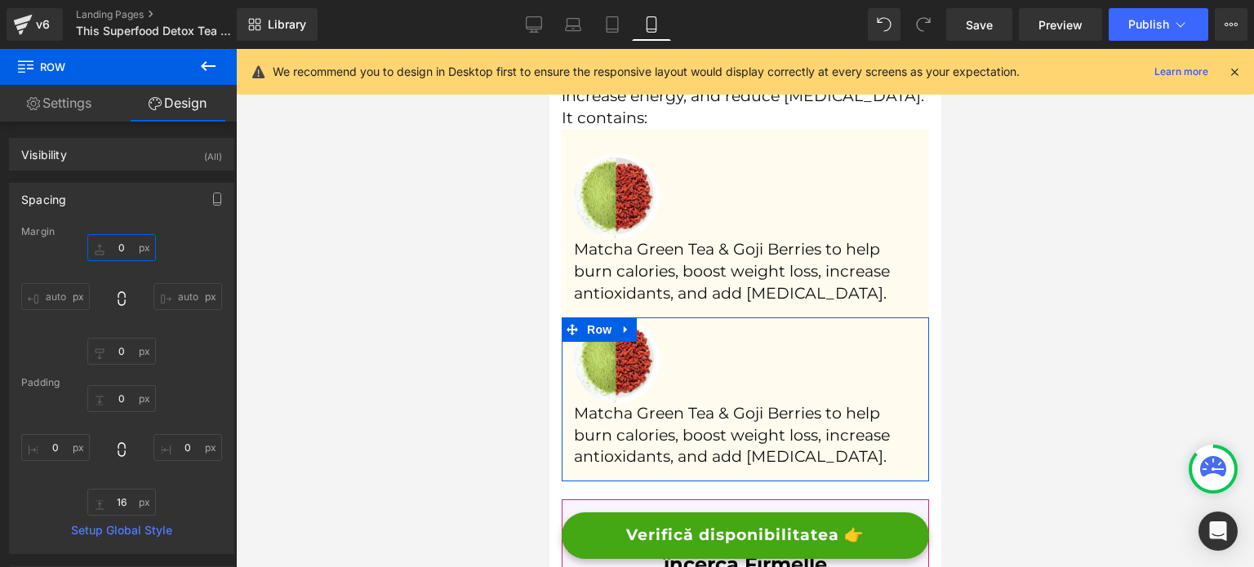
type input "0"
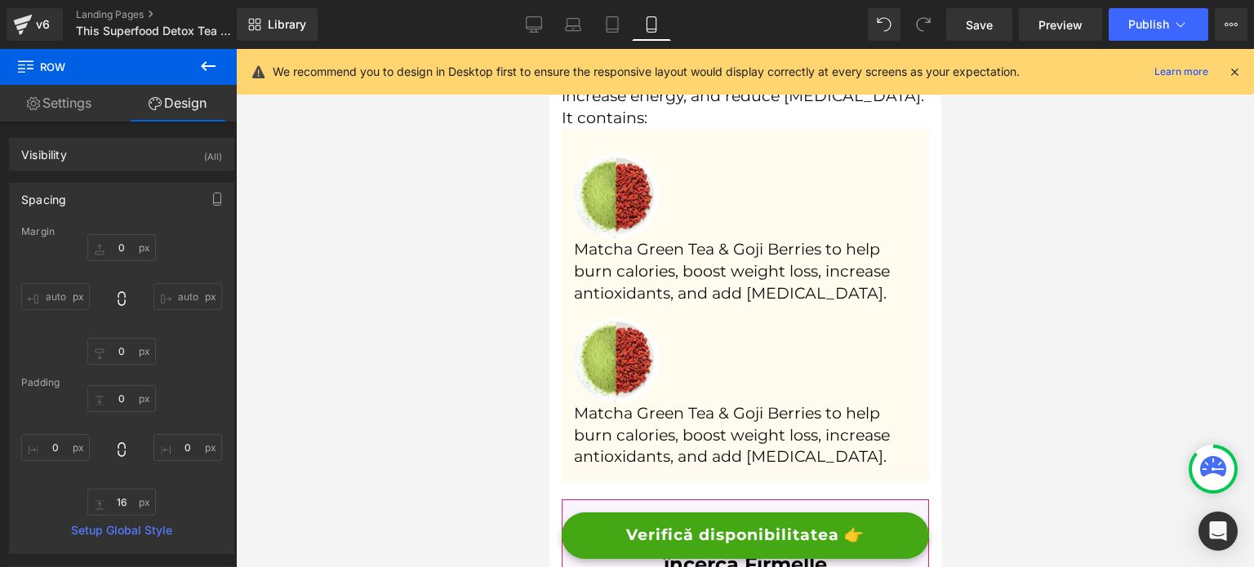
click at [387, 343] on div at bounding box center [745, 308] width 1018 height 518
click at [529, 33] on link "Desktop" at bounding box center [533, 24] width 39 height 33
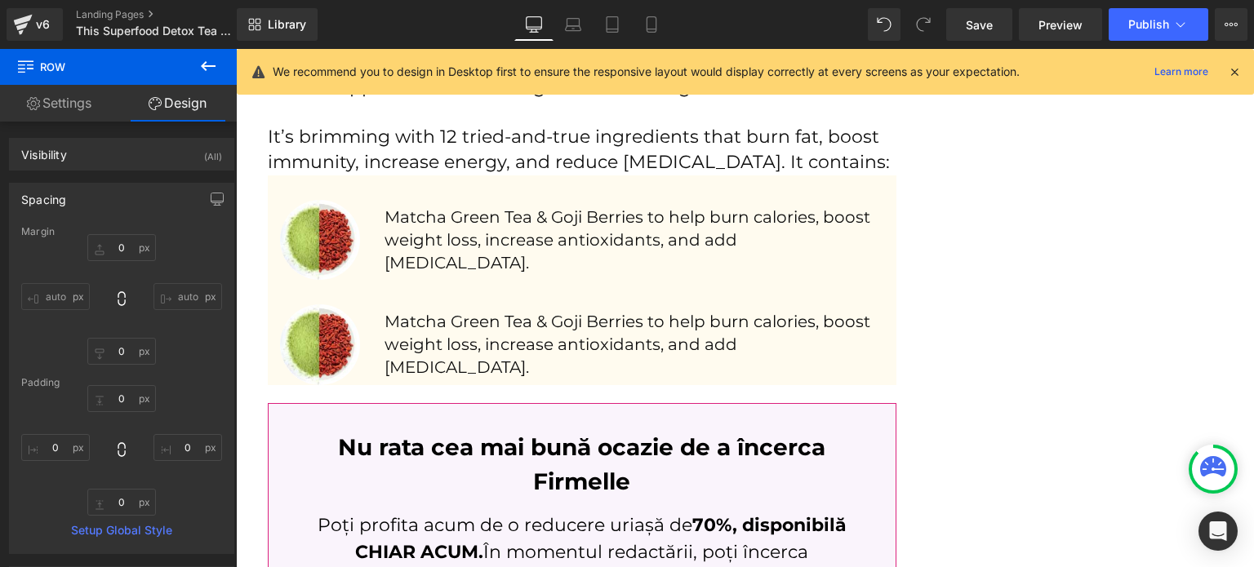
scroll to position [2269, 0]
click at [647, 34] on link "Mobile" at bounding box center [651, 24] width 39 height 33
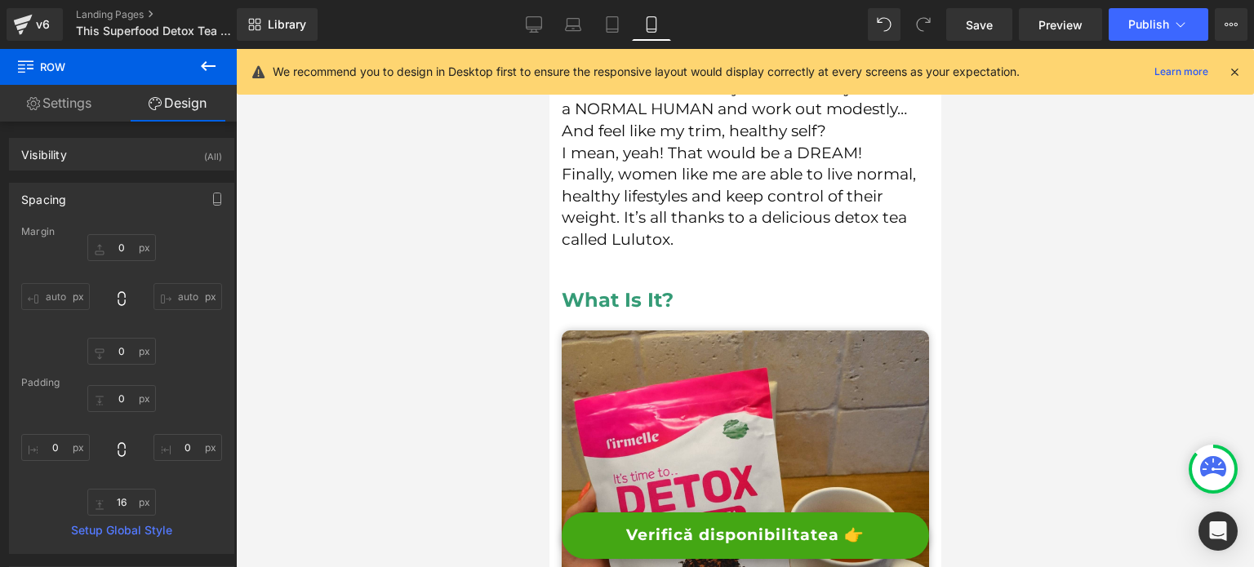
scroll to position [1413, 0]
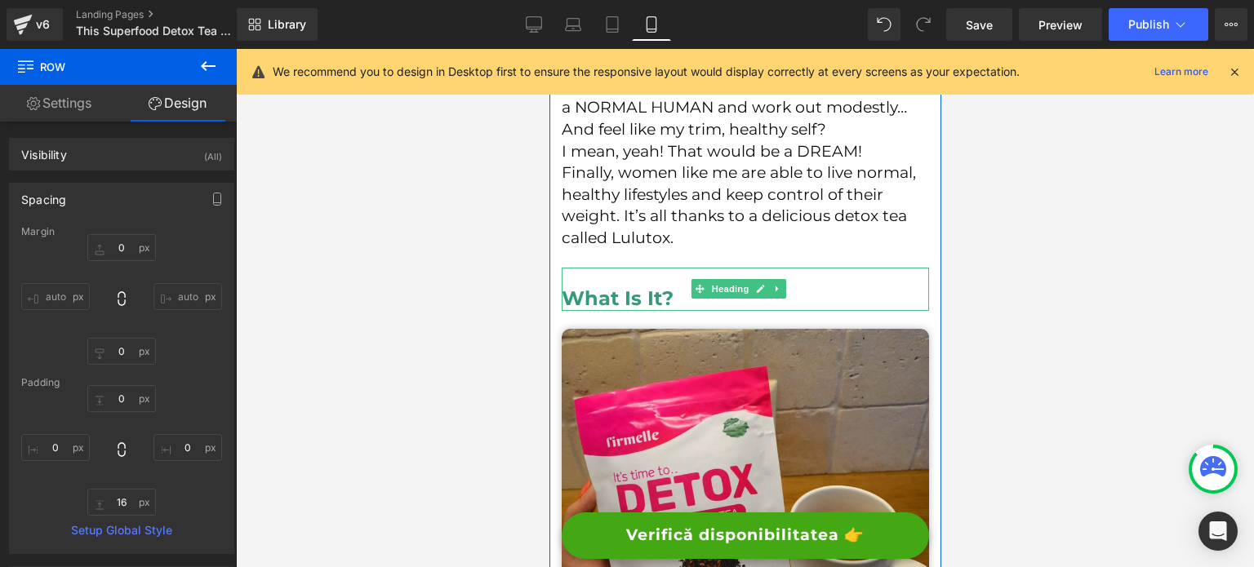
click at [605, 311] on h2 "What Is It?" at bounding box center [744, 298] width 367 height 25
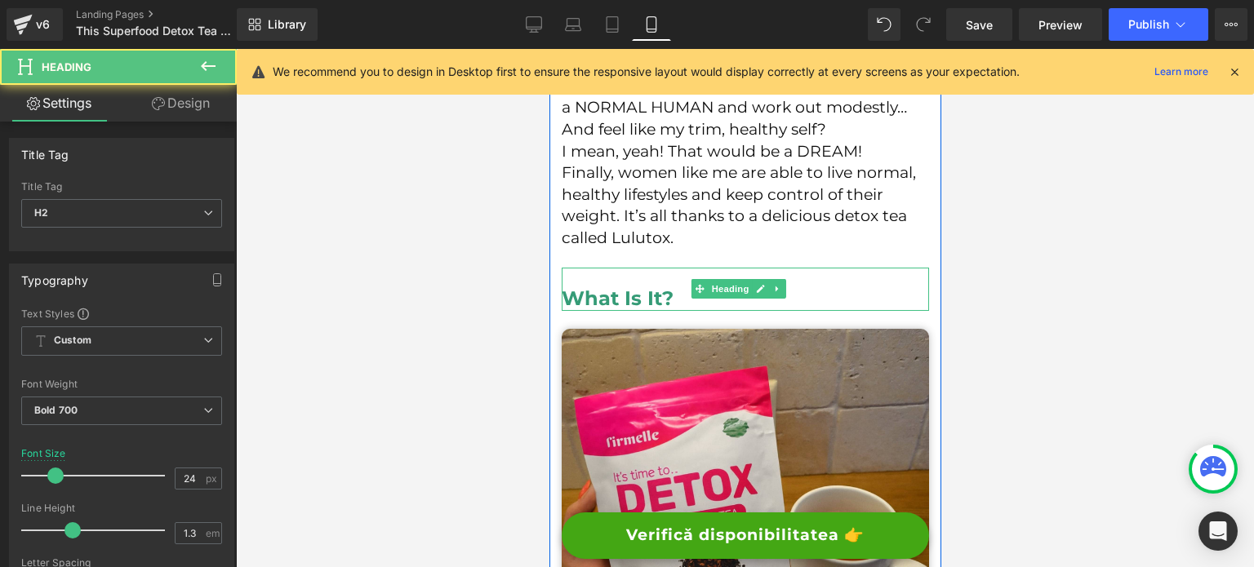
click at [643, 311] on div "What Is It?" at bounding box center [744, 289] width 367 height 43
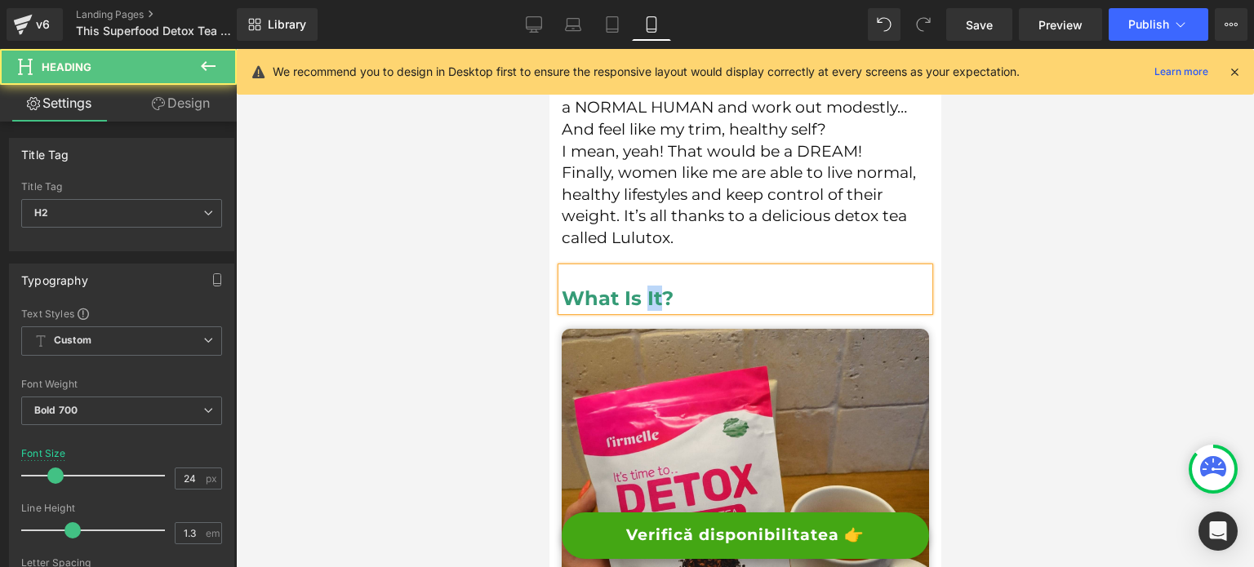
click at [643, 311] on div "What Is It?" at bounding box center [744, 289] width 367 height 43
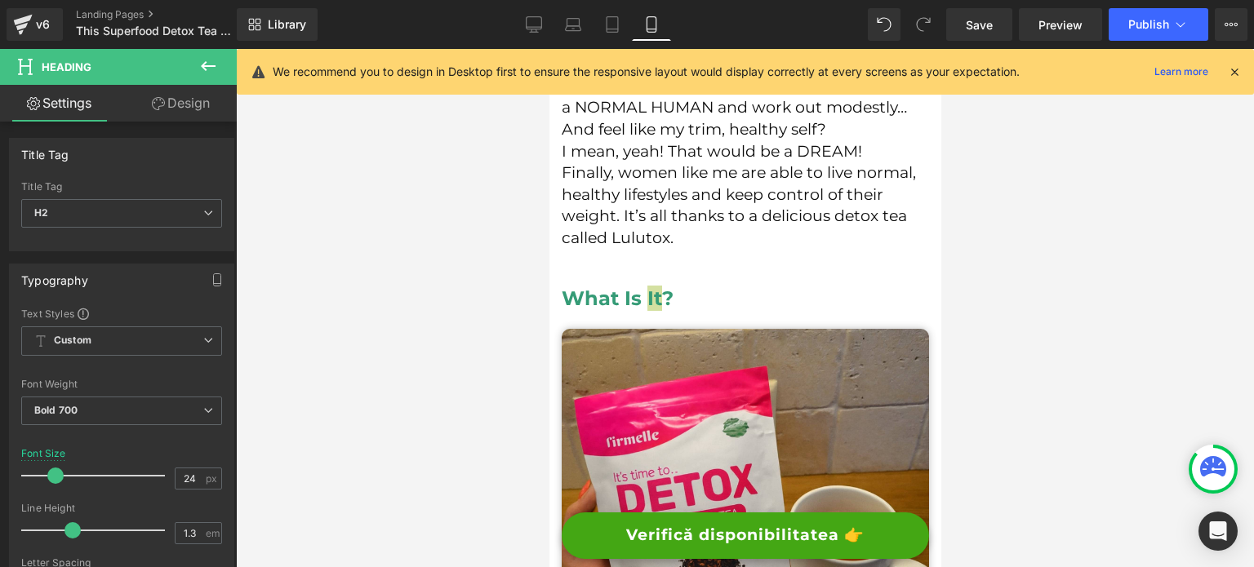
click at [451, 364] on div at bounding box center [745, 308] width 1018 height 518
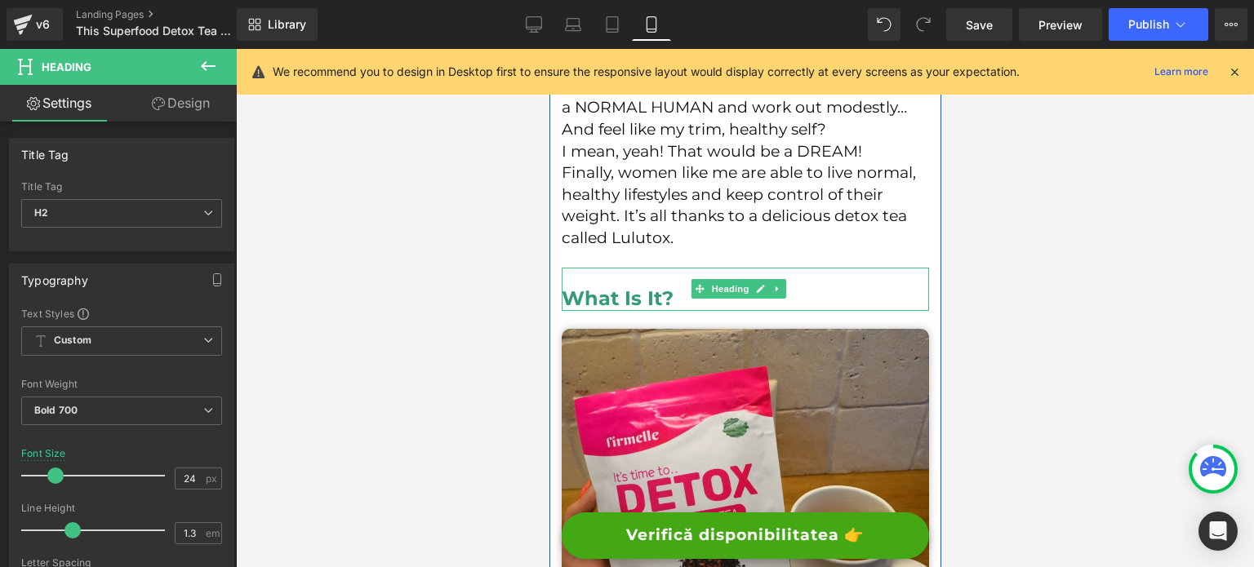
click at [616, 311] on h2 "What Is It?" at bounding box center [744, 298] width 367 height 25
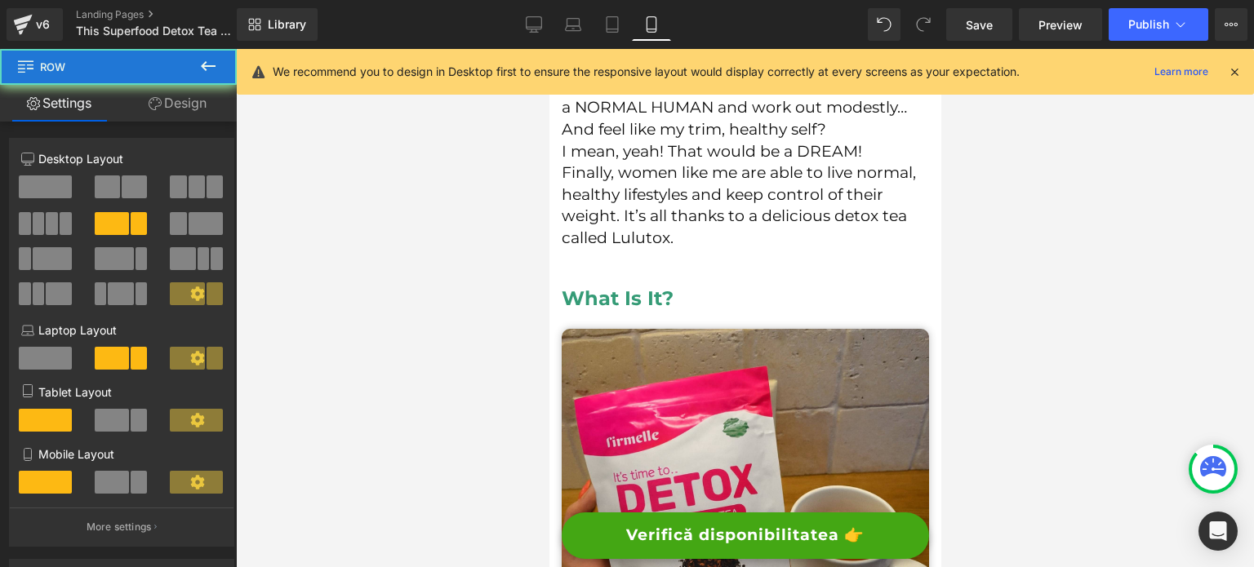
click at [765, 299] on link at bounding box center [760, 289] width 17 height 20
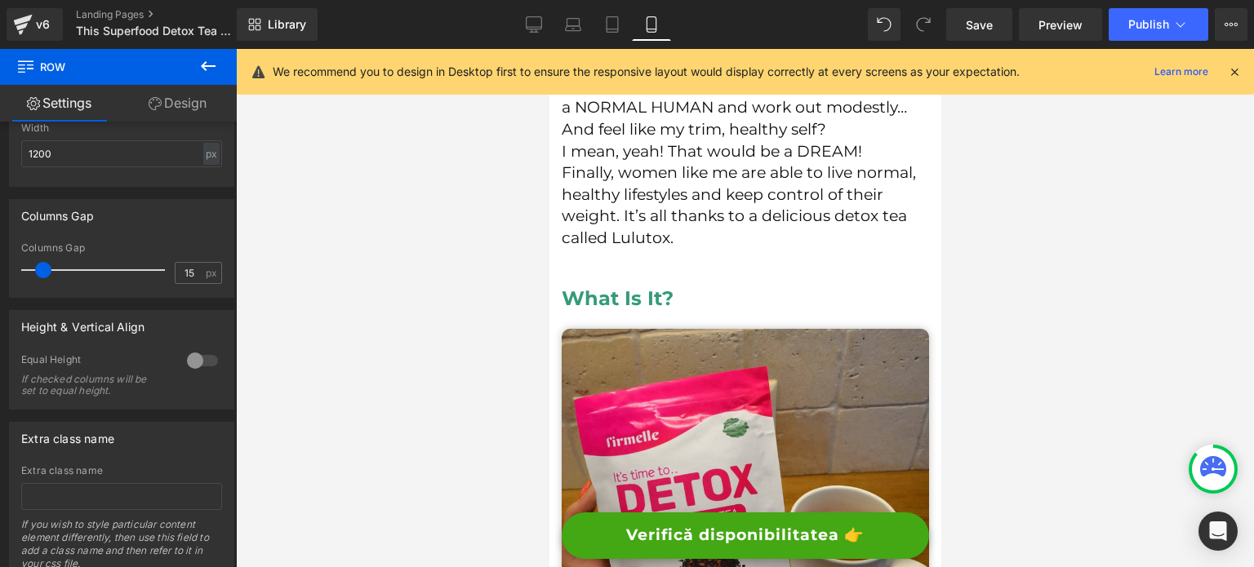
scroll to position [653, 0]
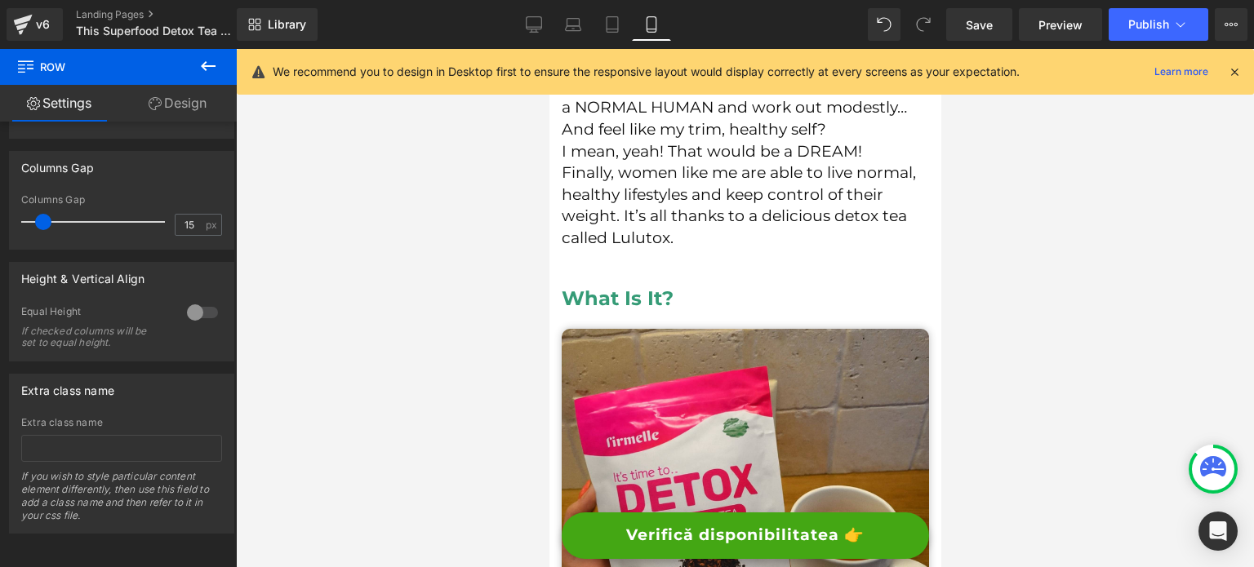
click at [412, 314] on div at bounding box center [745, 308] width 1018 height 518
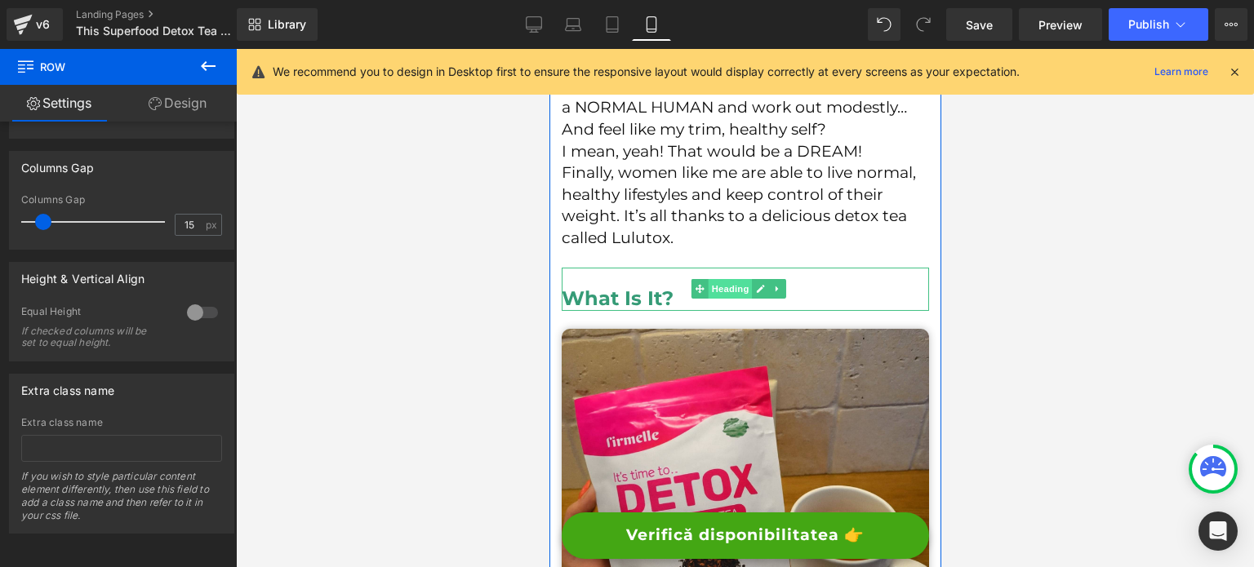
click at [719, 299] on span "Heading" at bounding box center [730, 289] width 44 height 20
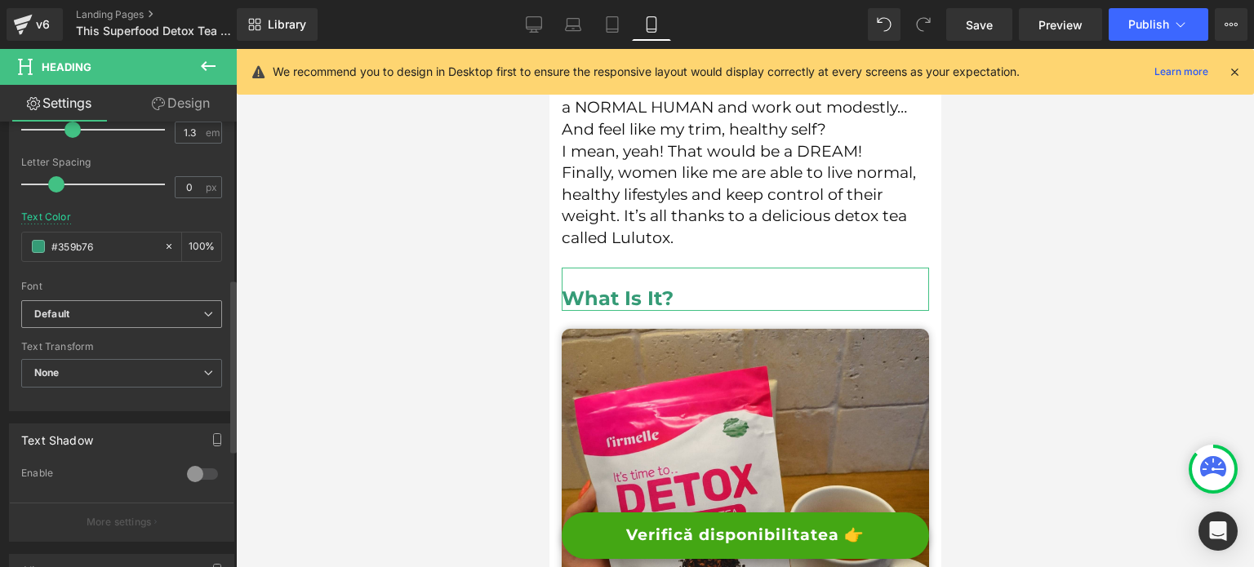
scroll to position [408, 0]
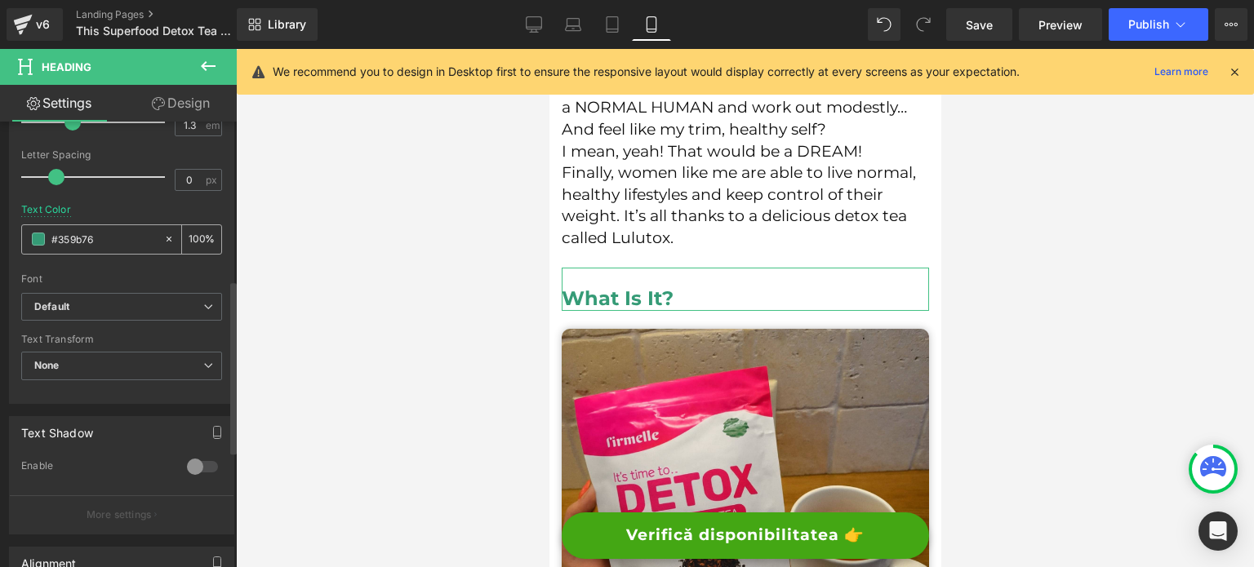
click at [43, 240] on span at bounding box center [38, 239] width 13 height 13
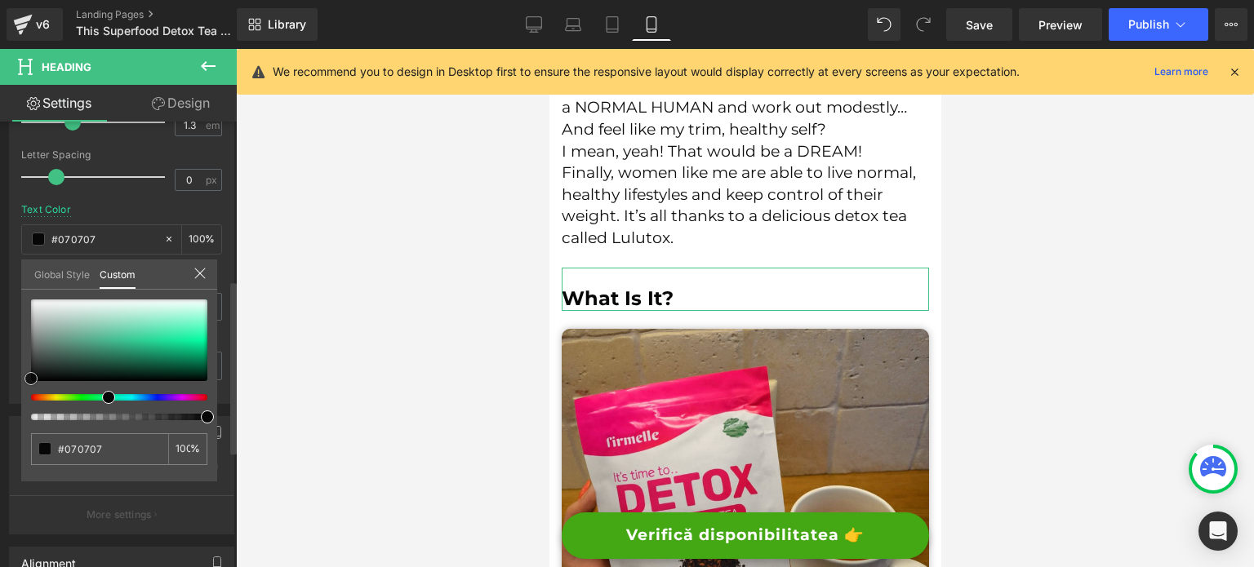
drag, startPoint x: 45, startPoint y: 332, endPoint x: 29, endPoint y: 378, distance: 48.3
click at [31, 378] on div at bounding box center [119, 341] width 176 height 82
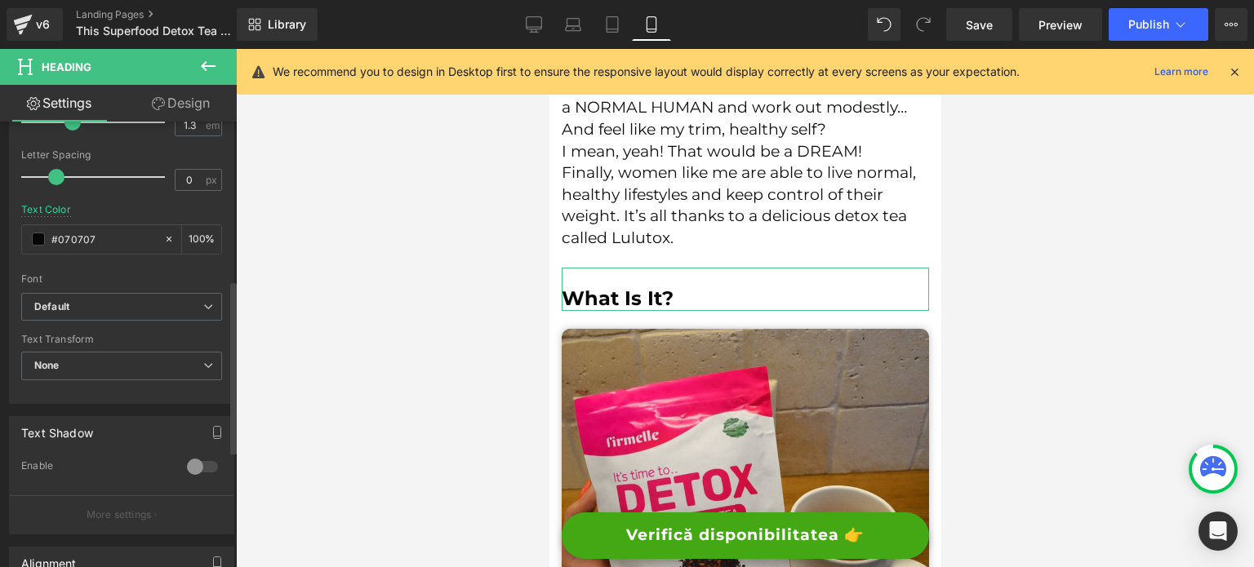
click at [402, 299] on div at bounding box center [745, 308] width 1018 height 518
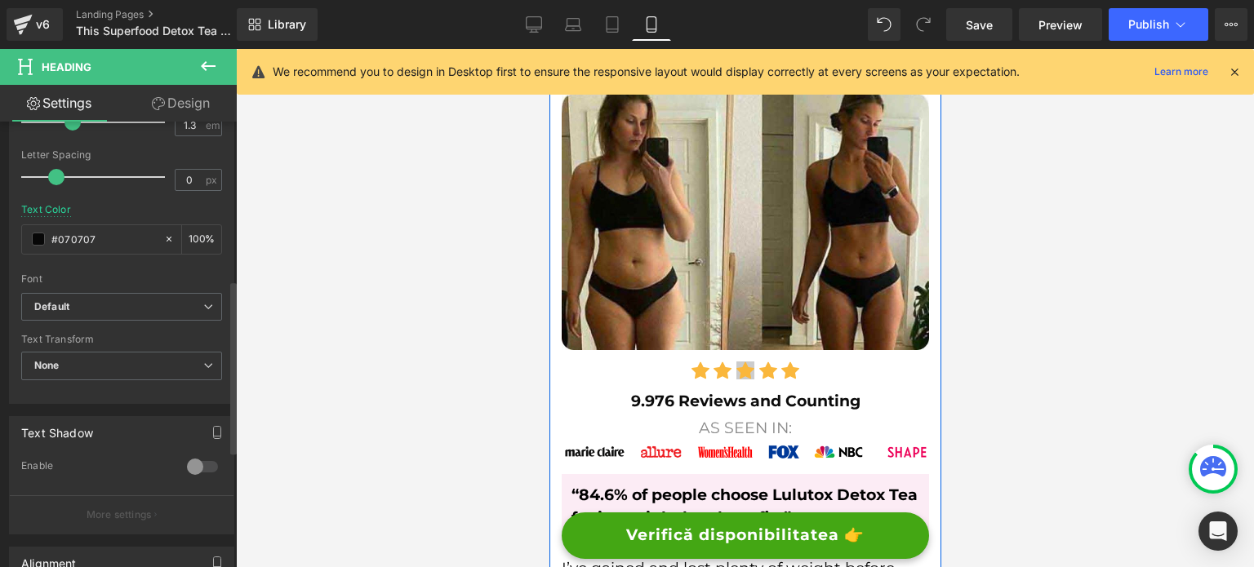
scroll to position [351, 0]
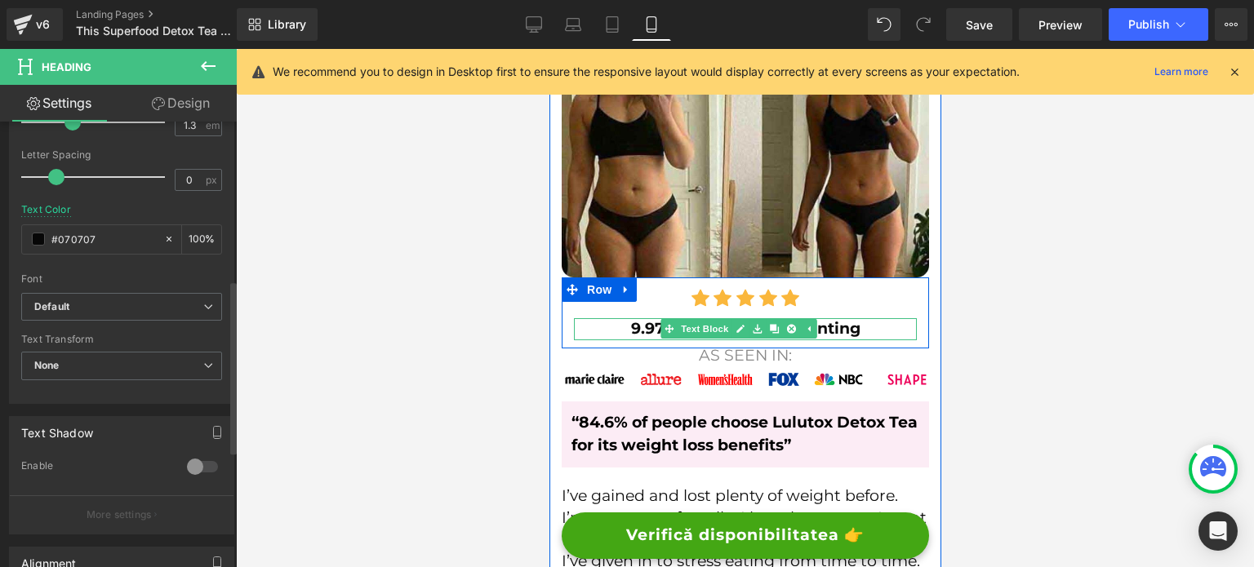
click at [646, 322] on strong "9.976 Reviews and Counting" at bounding box center [744, 328] width 229 height 19
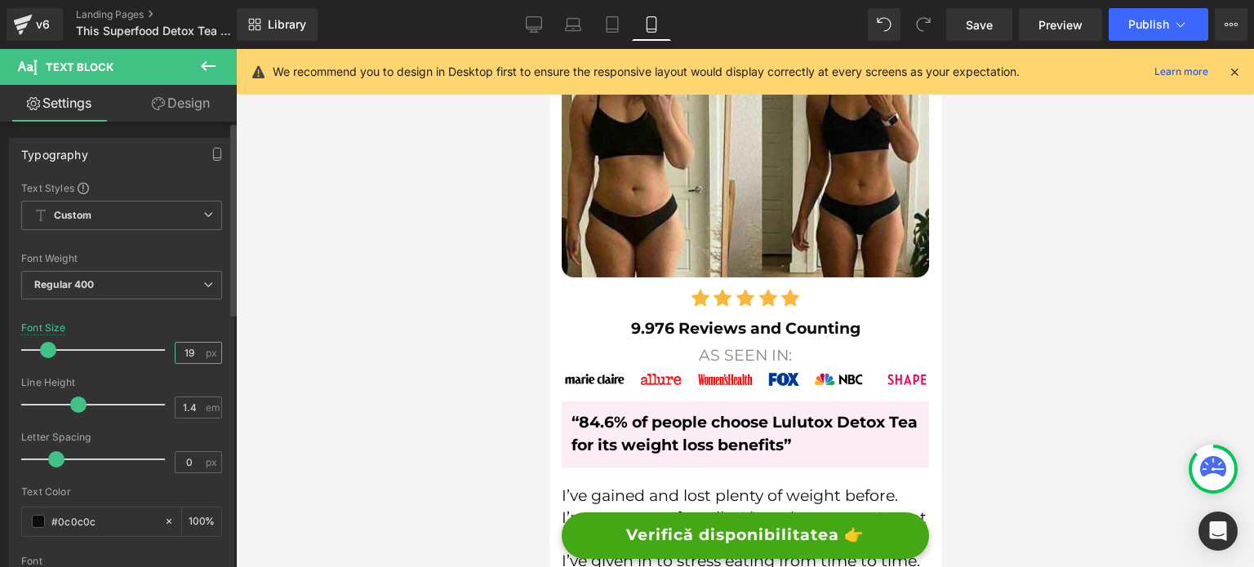
click at [185, 349] on input "19" at bounding box center [190, 353] width 29 height 20
type input "18"
click at [536, 17] on icon at bounding box center [535, 23] width 16 height 12
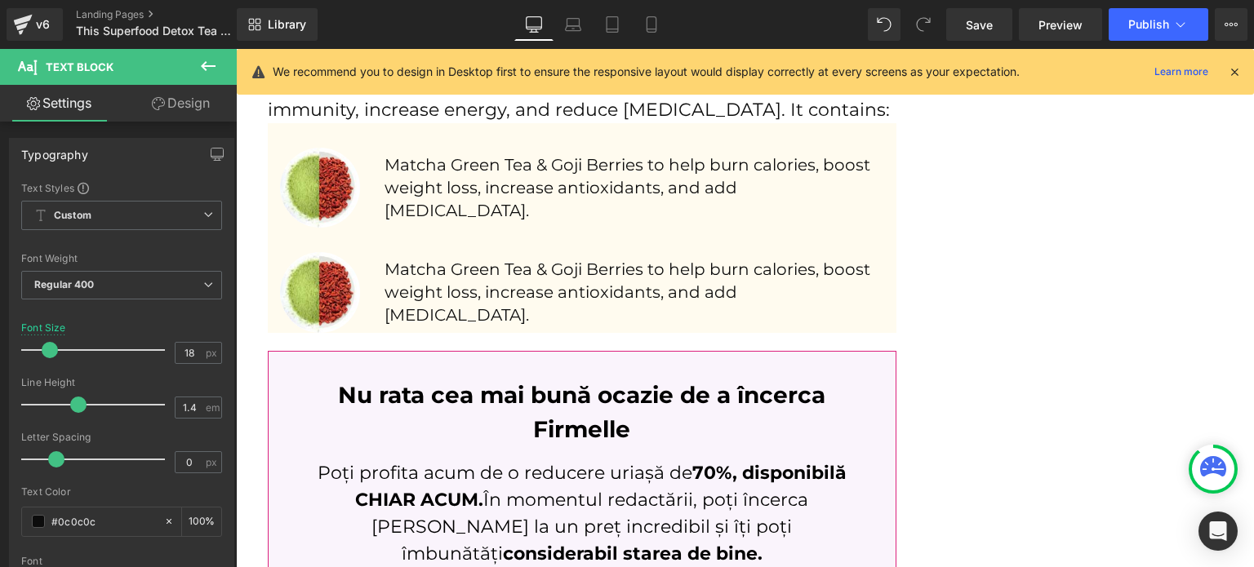
scroll to position [2323, 0]
click at [323, 295] on div "Image" at bounding box center [320, 291] width 80 height 80
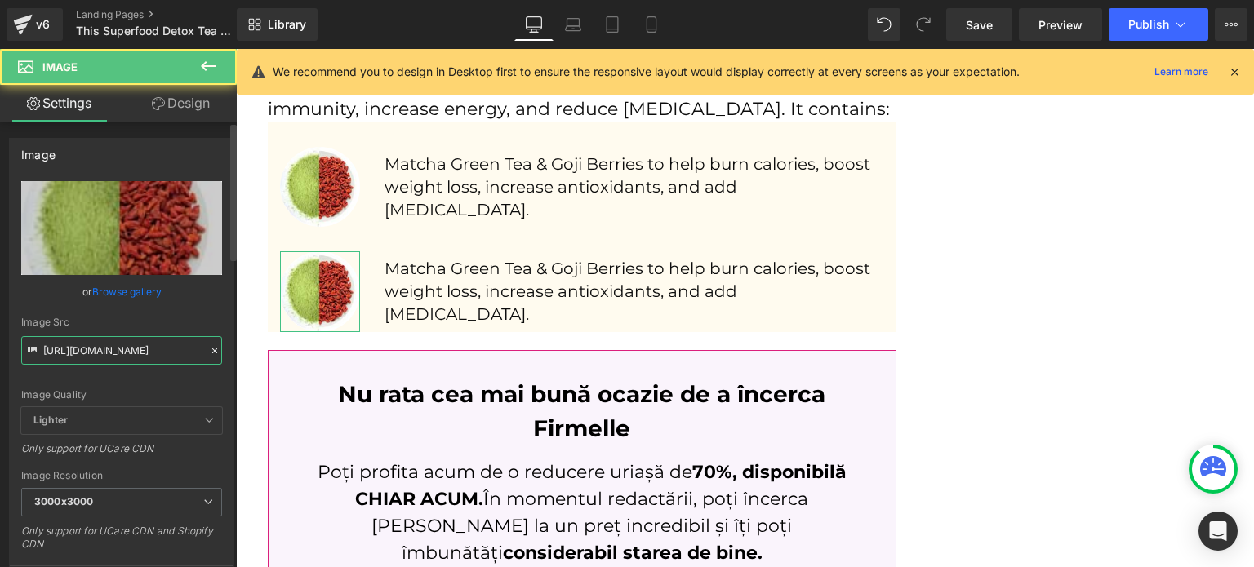
click at [121, 348] on input "https://lulutox.com/articles/t-double-am14/index_files/ing1.jpg" at bounding box center [121, 350] width 201 height 29
paste input "2"
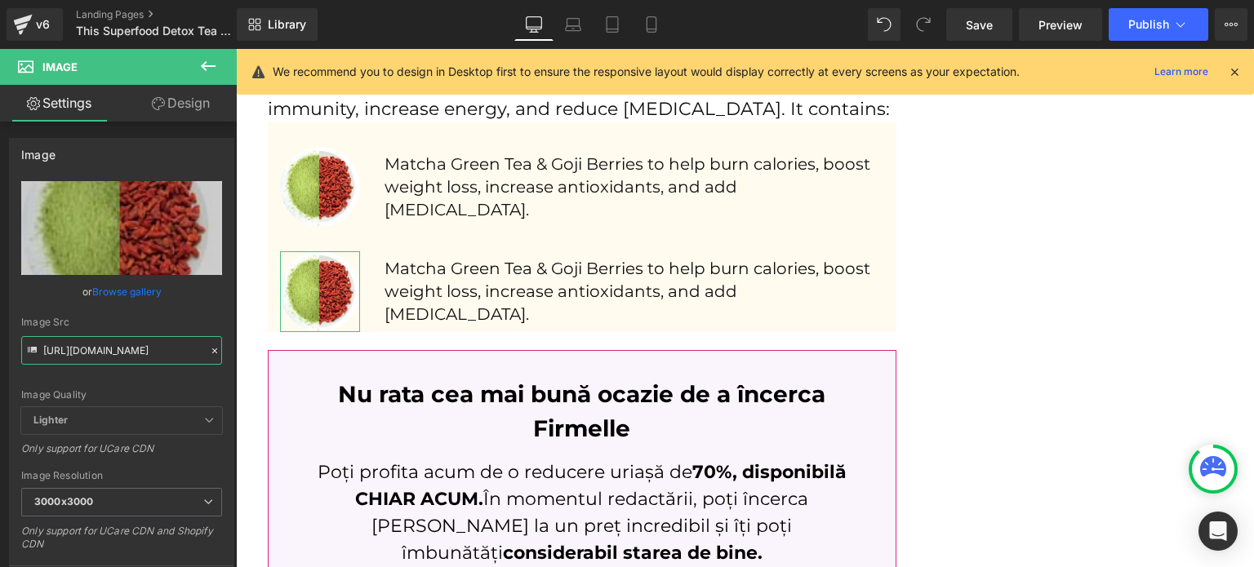
type input "https://lulutox.com/articles/t-double-am14/index_files/ing2.jpg"
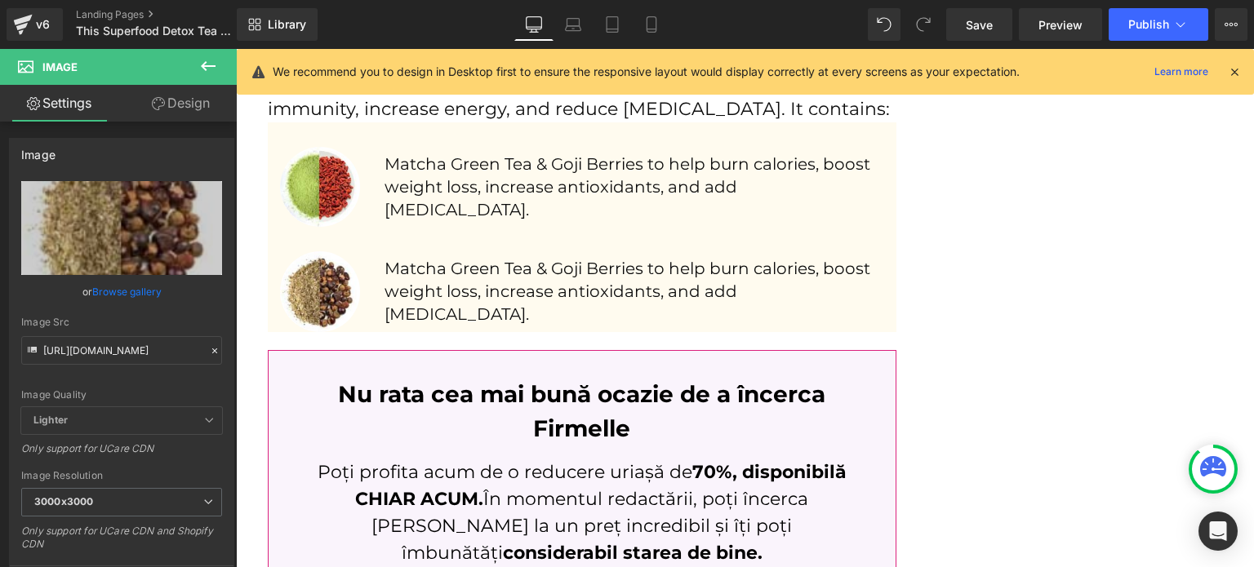
click at [477, 277] on p "Matcha Green Tea & Goji Berries to help burn calories, boost weight loss, incre…" at bounding box center [635, 291] width 500 height 69
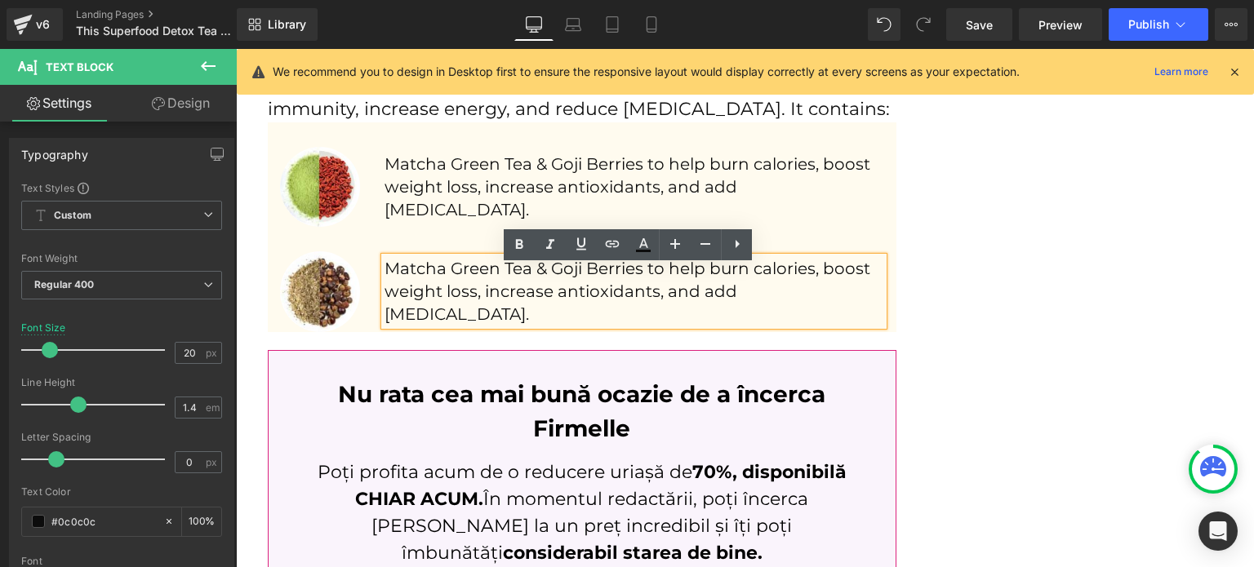
click at [487, 283] on p "Matcha Green Tea & Goji Berries to help burn calories, boost weight loss, incre…" at bounding box center [635, 291] width 500 height 69
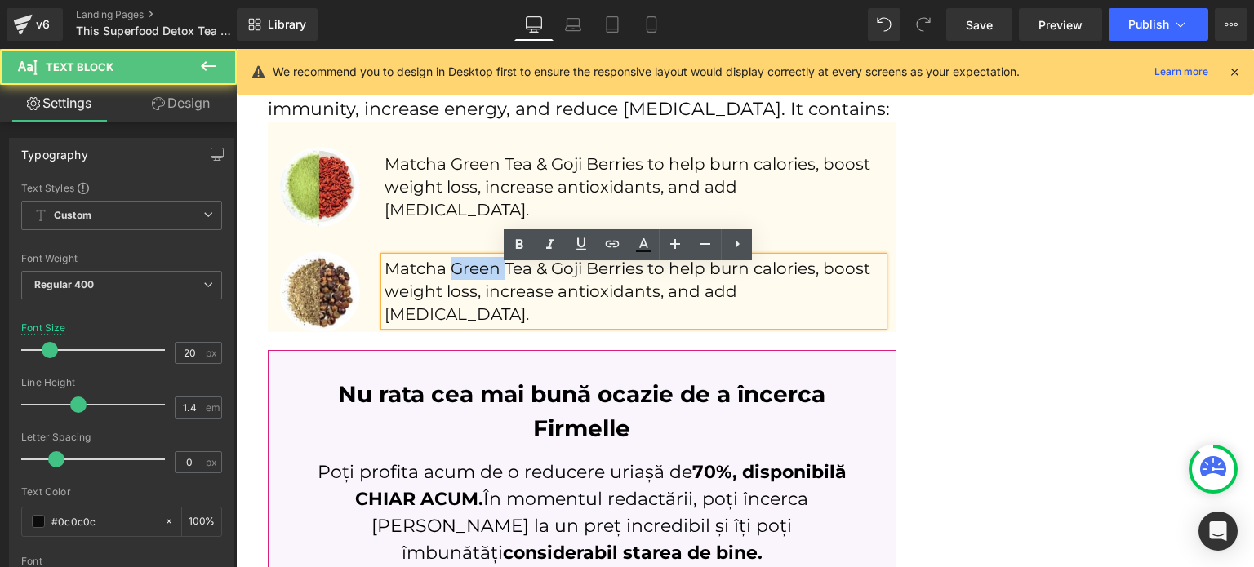
click at [487, 283] on p "Matcha Green Tea & Goji Berries to help burn calories, boost weight loss, incre…" at bounding box center [635, 291] width 500 height 69
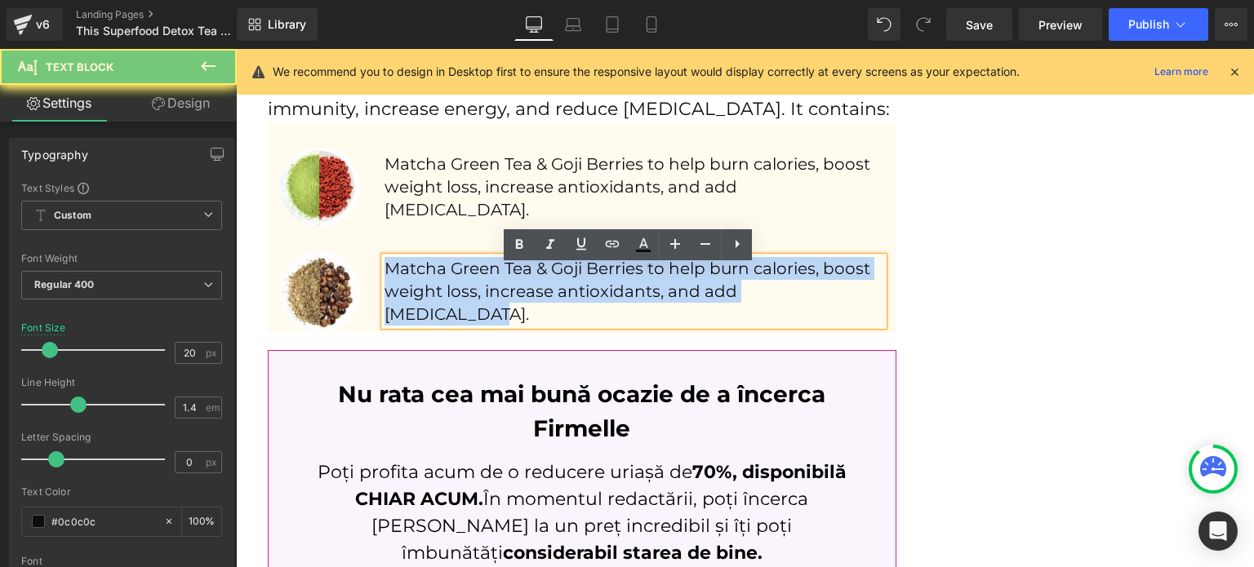
click at [487, 283] on p "Matcha Green Tea & Goji Berries to help burn calories, boost weight loss, incre…" at bounding box center [635, 291] width 500 height 69
paste div
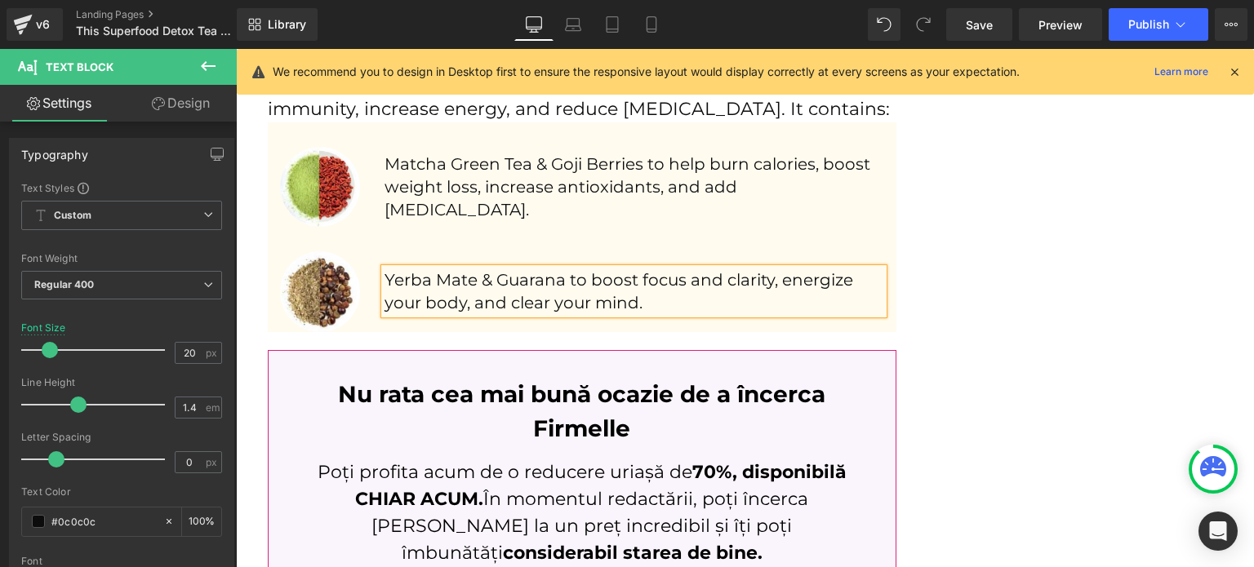
click at [355, 244] on div "Image Matcha Green Tea & Goji Berries to help burn calories, boost weight loss,…" at bounding box center [582, 227] width 629 height 210
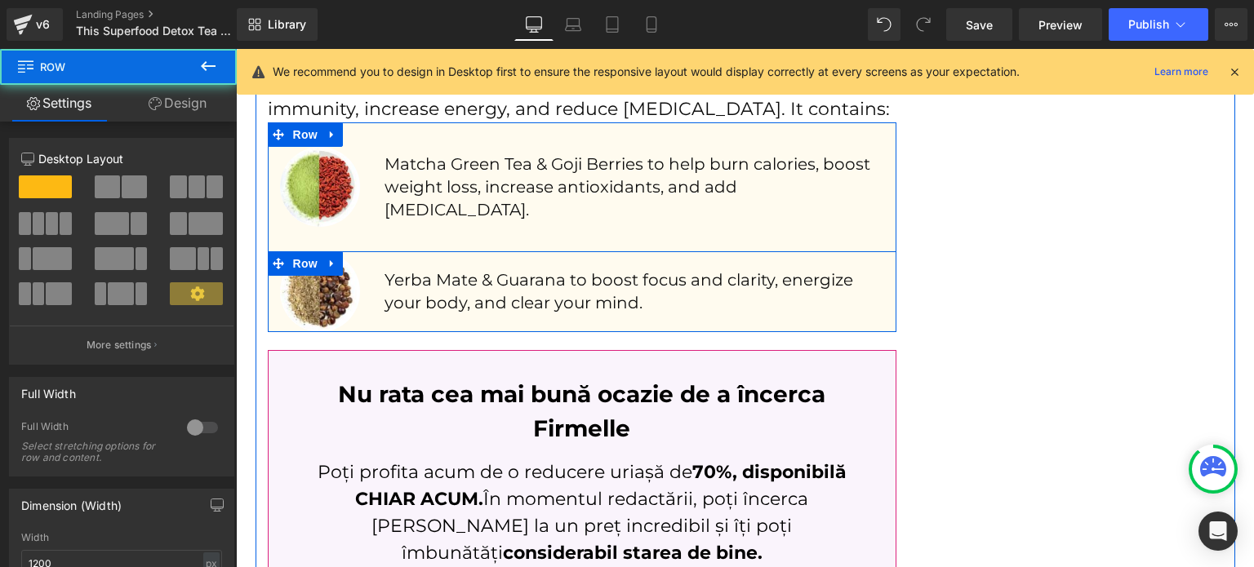
click at [327, 259] on icon at bounding box center [332, 264] width 11 height 12
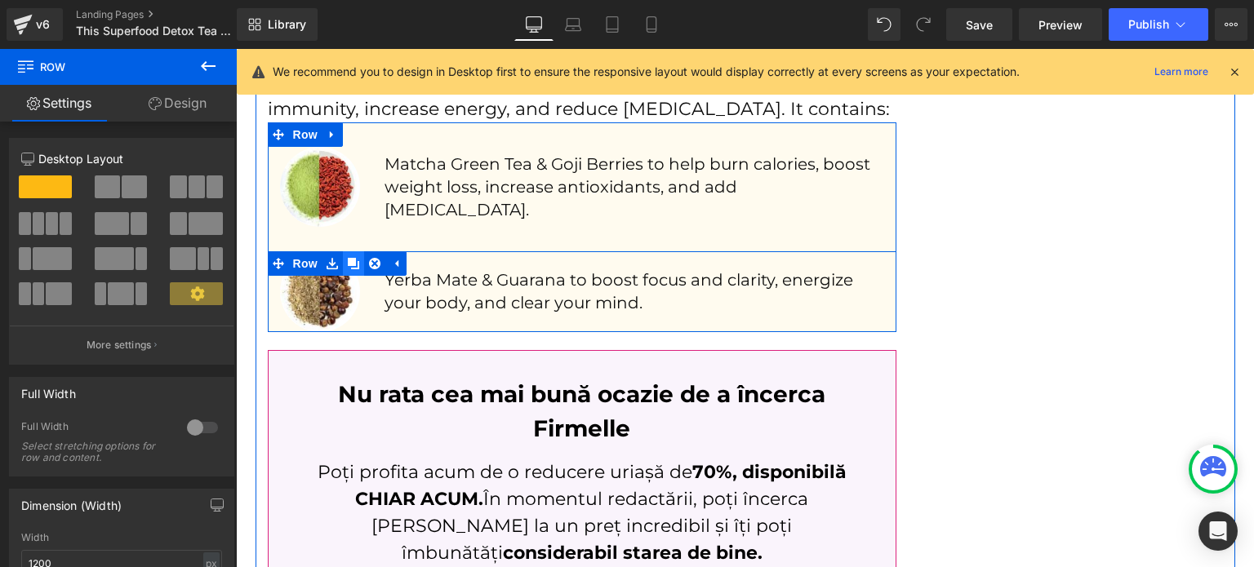
click at [343, 260] on link at bounding box center [353, 263] width 21 height 24
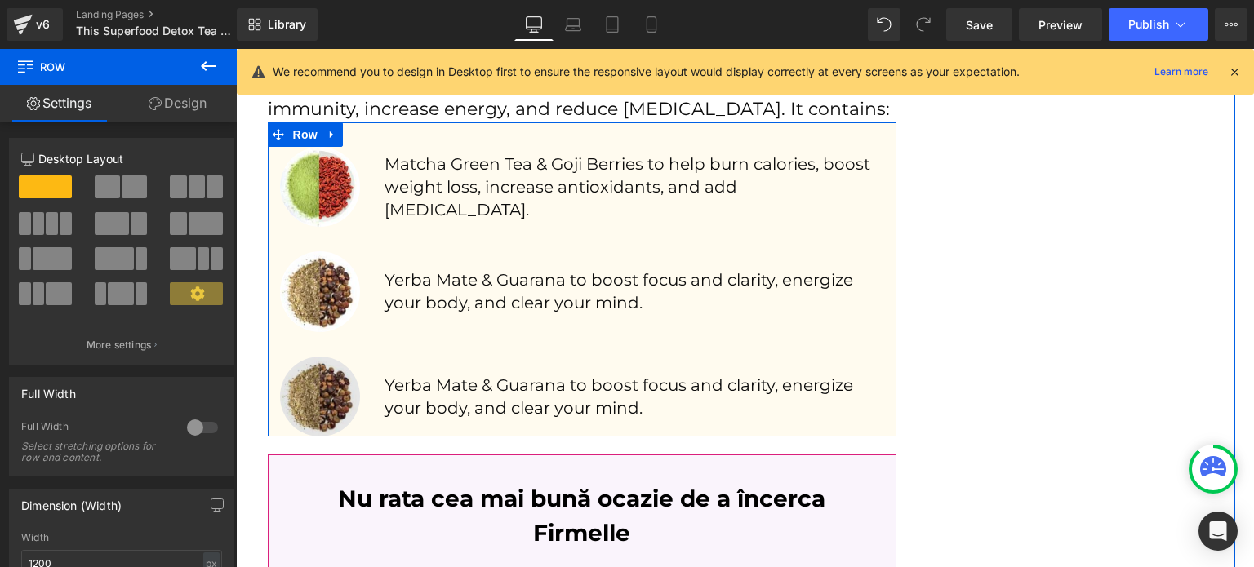
click at [331, 383] on img at bounding box center [320, 397] width 80 height 80
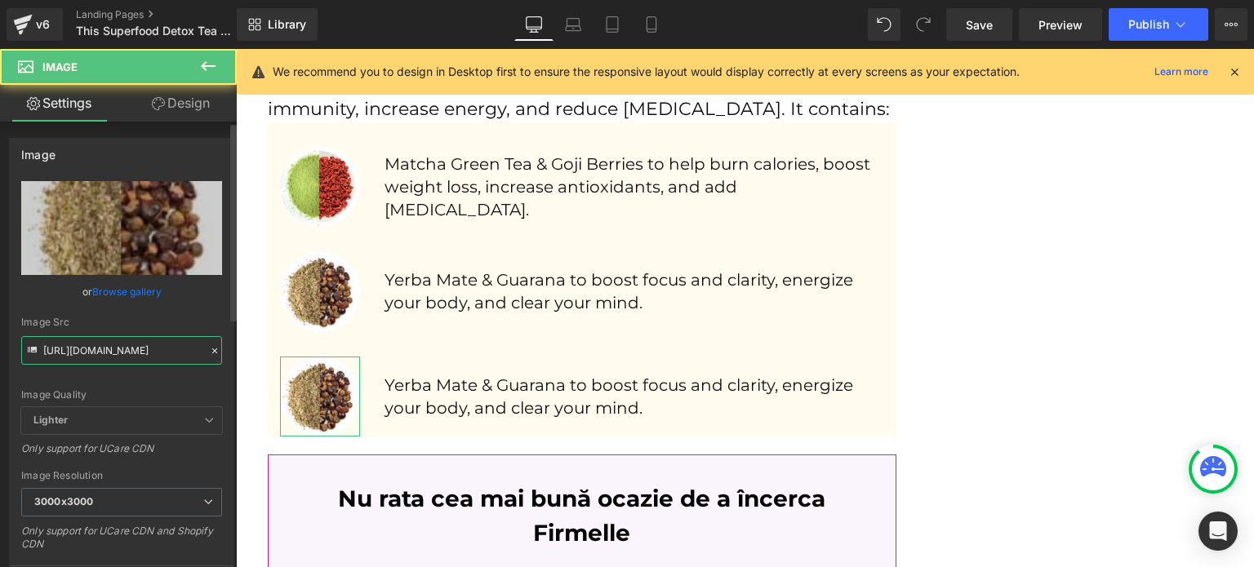
click at [124, 345] on input "https://lulutox.com/articles/t-double-am14/index_files/ing2.jpg" at bounding box center [121, 350] width 201 height 29
paste input "3"
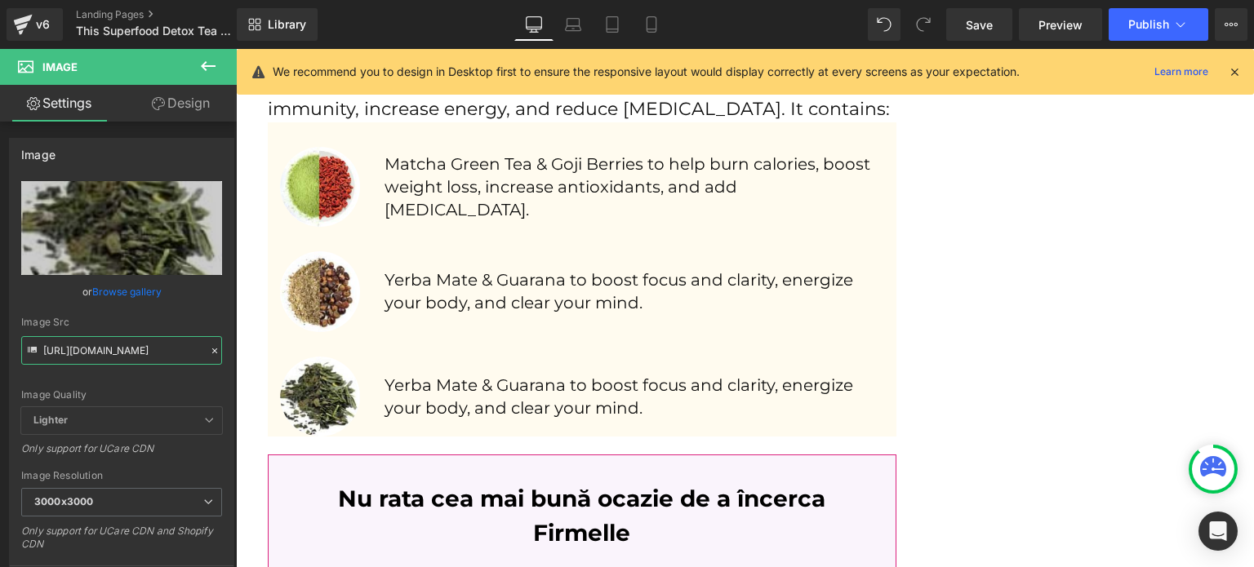
type input "https://lulutox.com/articles/t-double-am14/index_files/ing3.jpg"
click at [433, 378] on p "Yerba Mate & Guarana to boost focus and clarity, energize your body, and clear …" at bounding box center [635, 397] width 500 height 46
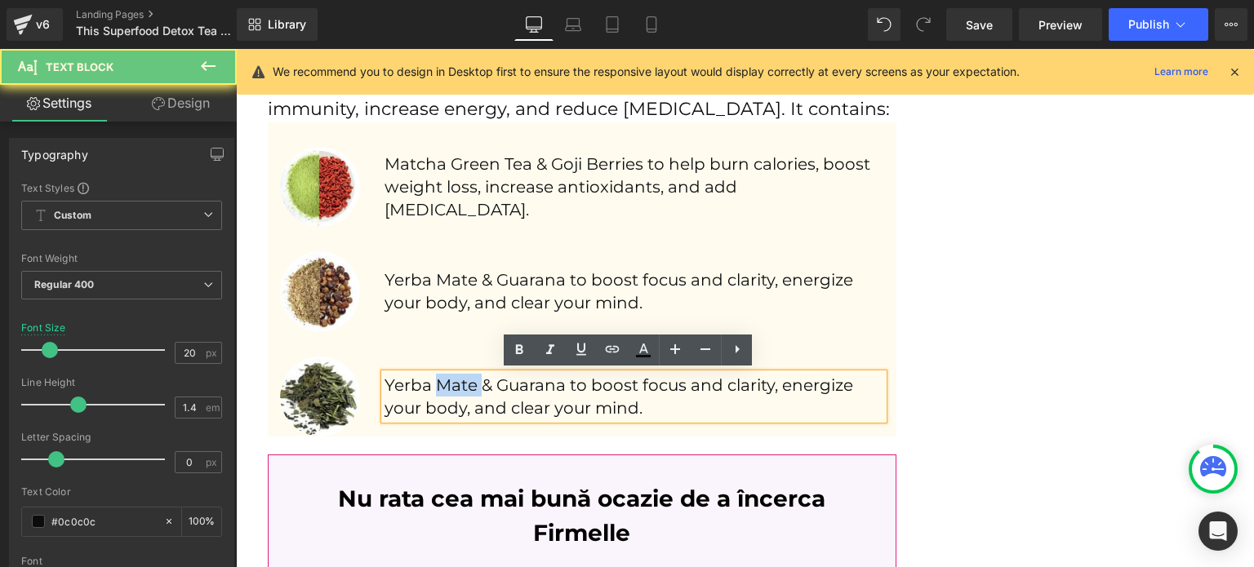
click at [433, 378] on p "Yerba Mate & Guarana to boost focus and clarity, energize your body, and clear …" at bounding box center [635, 397] width 500 height 46
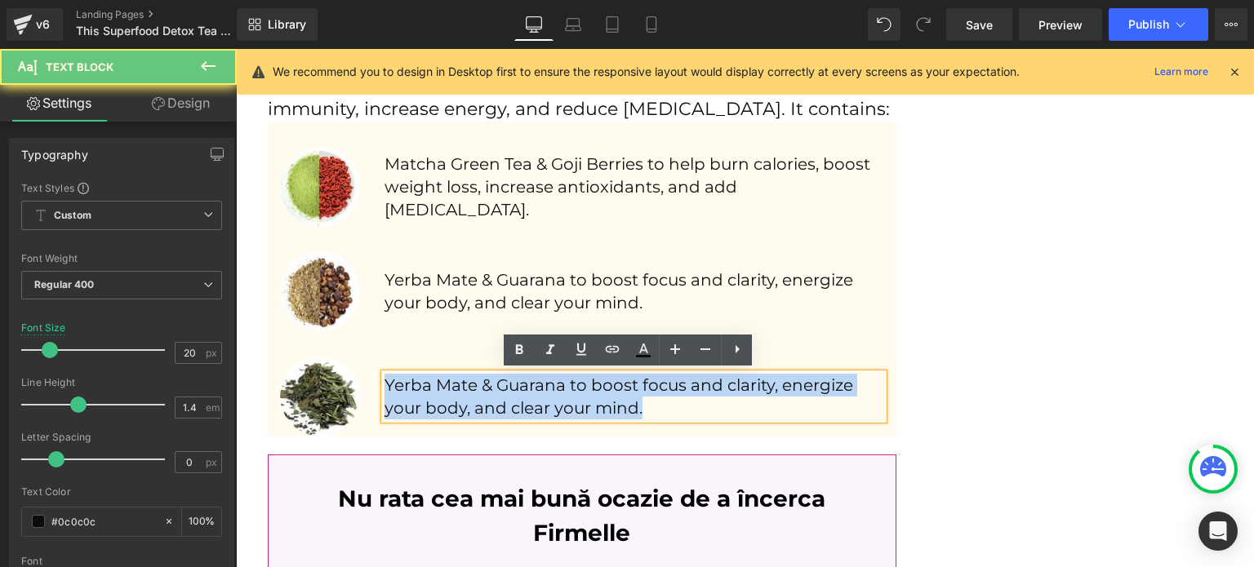
click at [433, 378] on p "Yerba Mate & Guarana to boost focus and clarity, energize your body, and clear …" at bounding box center [635, 397] width 500 height 46
paste div
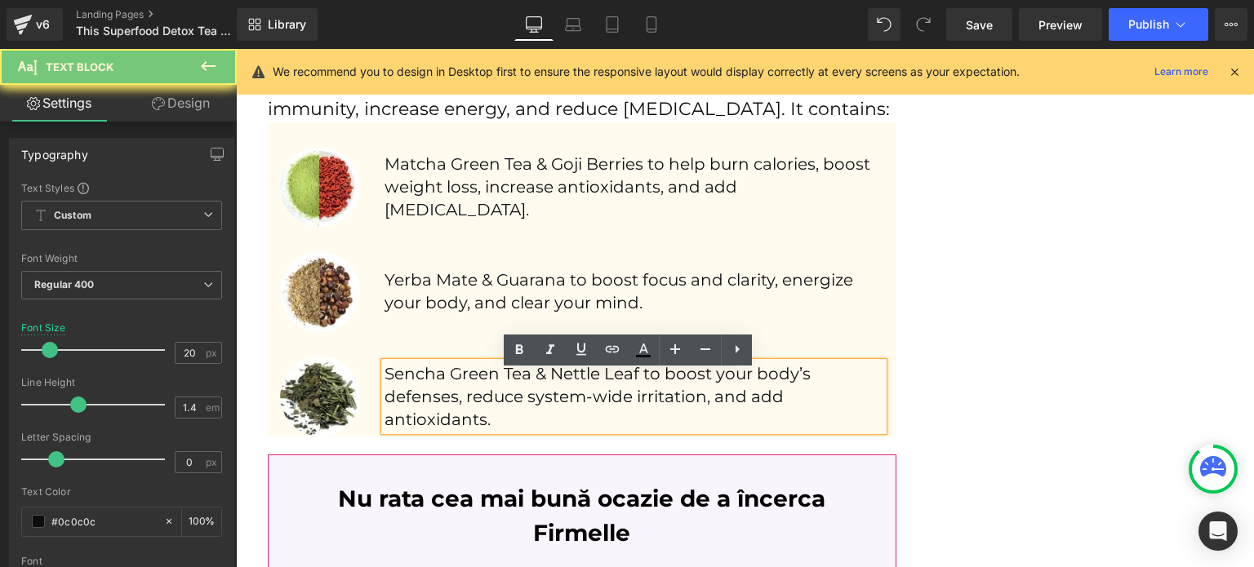
scroll to position [2311, 0]
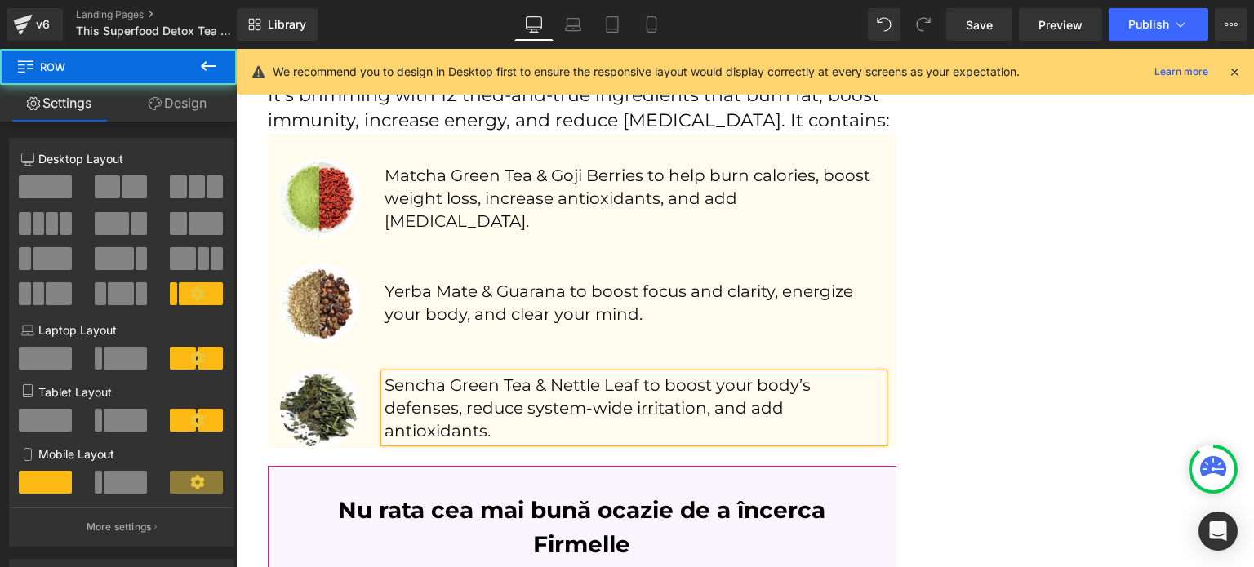
click at [360, 378] on div "Image" at bounding box center [320, 408] width 105 height 80
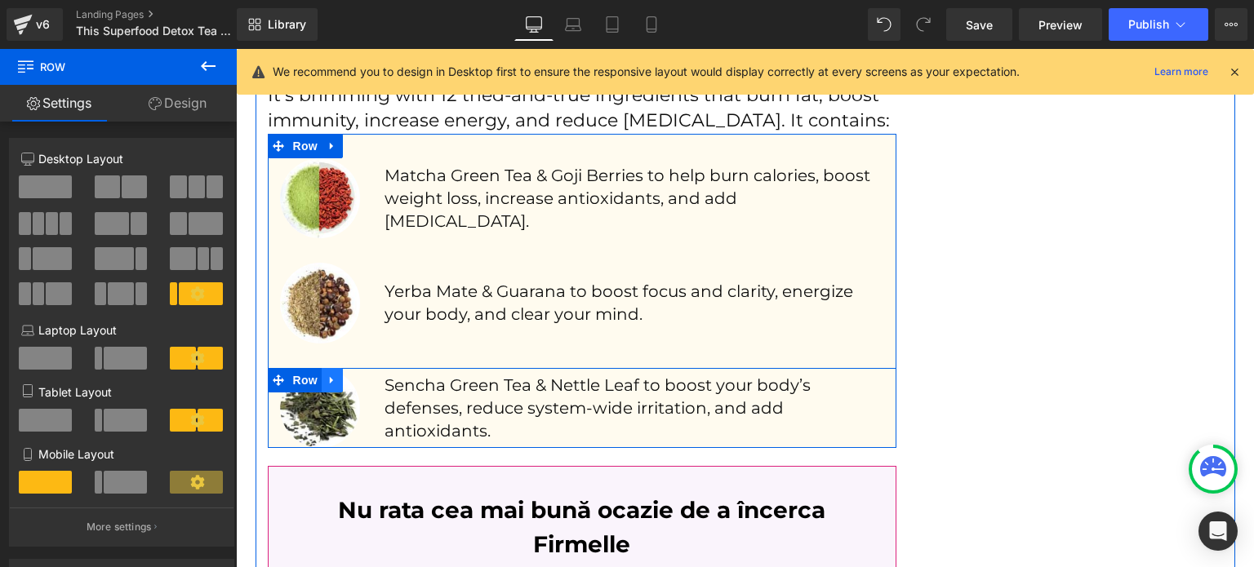
click at [327, 376] on icon at bounding box center [332, 380] width 11 height 12
click at [348, 375] on icon at bounding box center [353, 380] width 11 height 11
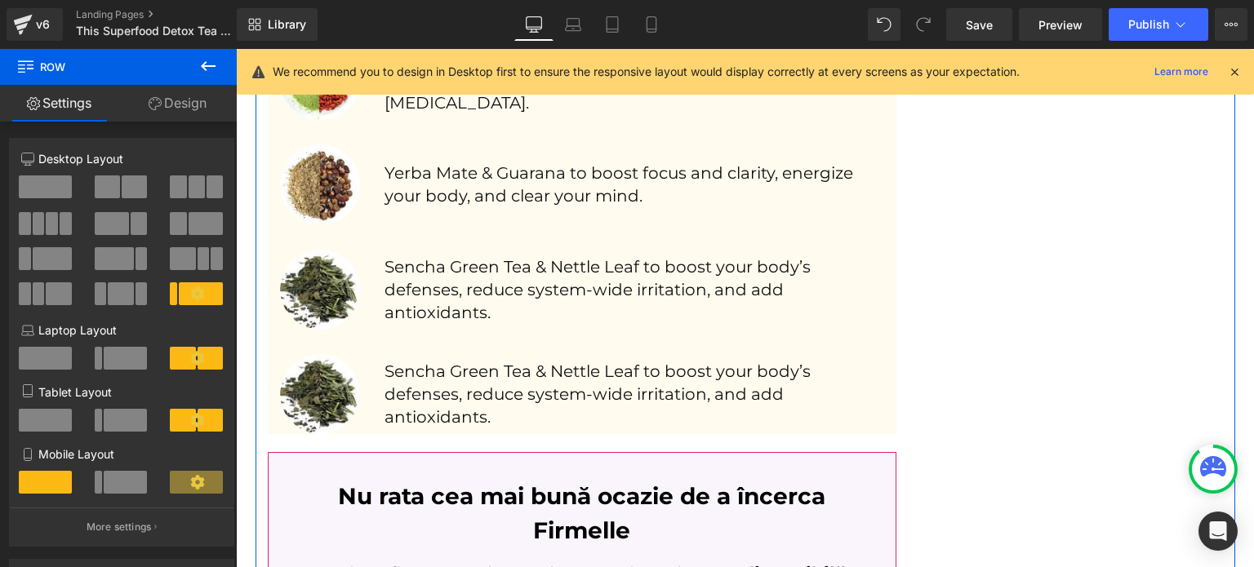
scroll to position [2423, 0]
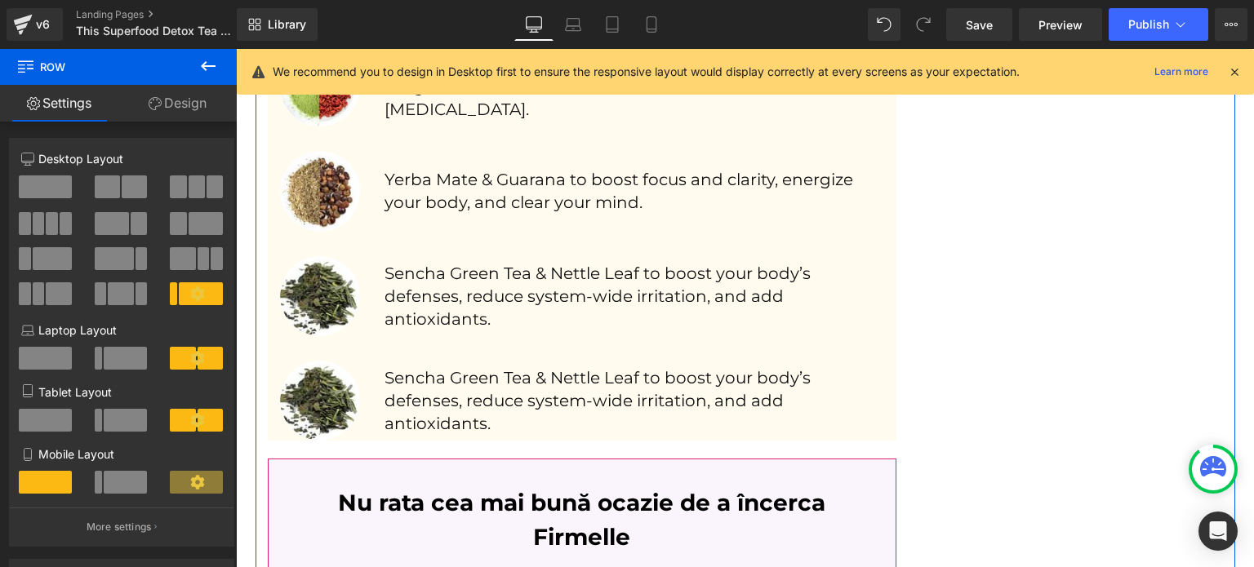
click at [405, 405] on p "Sencha Green Tea & Nettle Leaf to boost your body’s defenses, reduce system-wid…" at bounding box center [635, 401] width 500 height 69
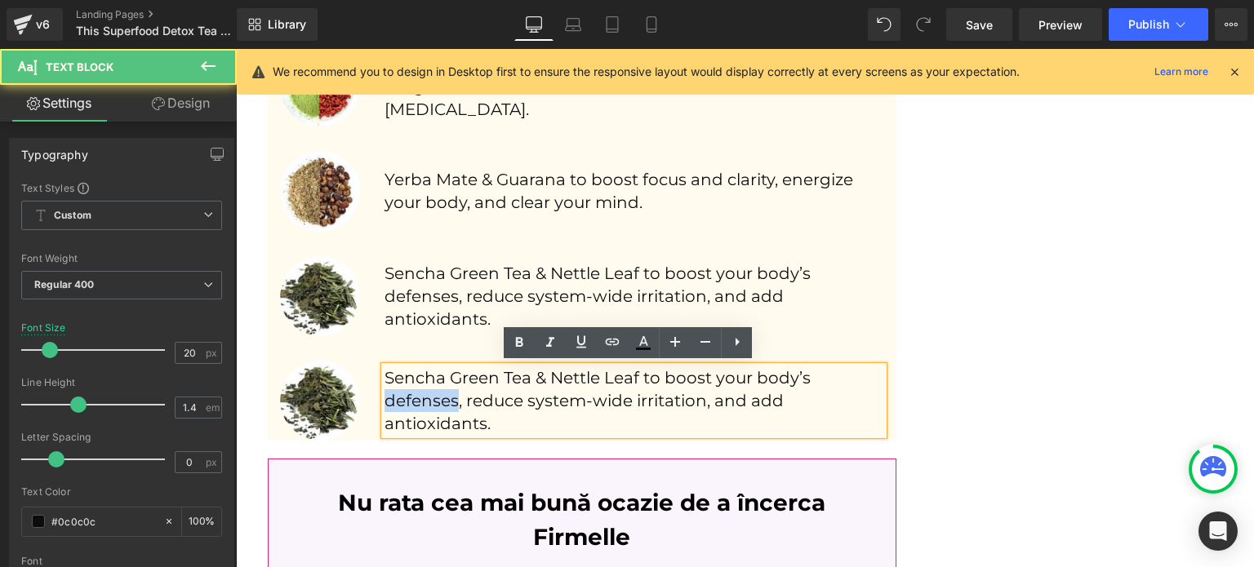
click at [405, 405] on p "Sencha Green Tea & Nettle Leaf to boost your body’s defenses, reduce system-wid…" at bounding box center [635, 401] width 500 height 69
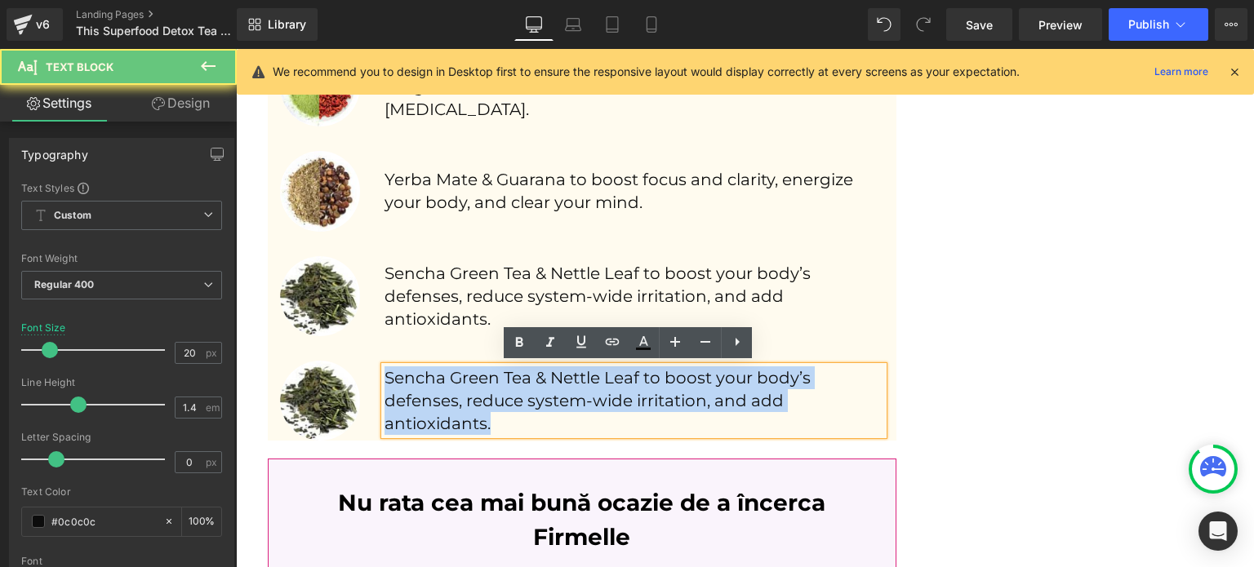
click at [405, 405] on p "Sencha Green Tea & Nettle Leaf to boost your body’s defenses, reduce system-wid…" at bounding box center [635, 401] width 500 height 69
paste div
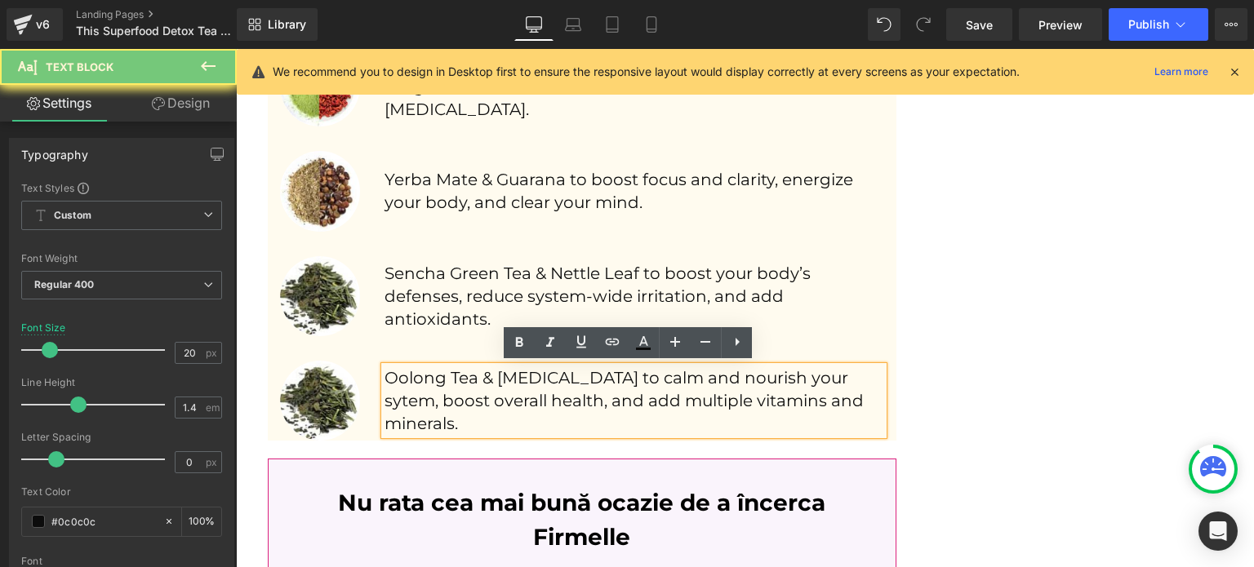
scroll to position [2436, 0]
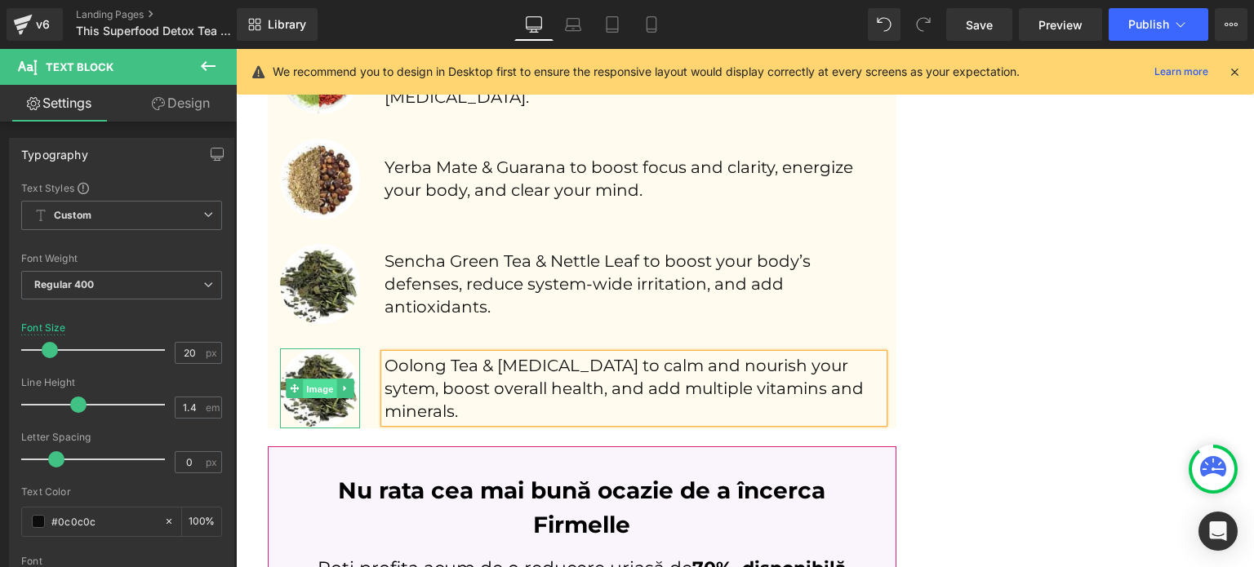
click at [319, 391] on span "Image" at bounding box center [320, 390] width 34 height 20
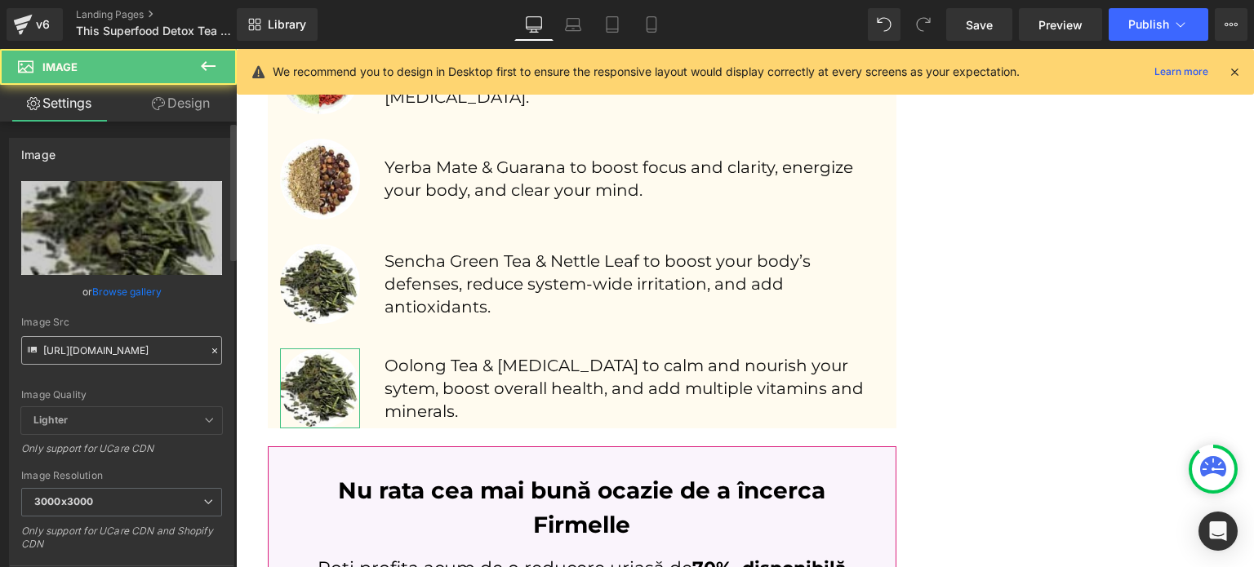
click at [138, 346] on input "https://lulutox.com/articles/t-double-am14/index_files/ing3.jpg" at bounding box center [121, 350] width 201 height 29
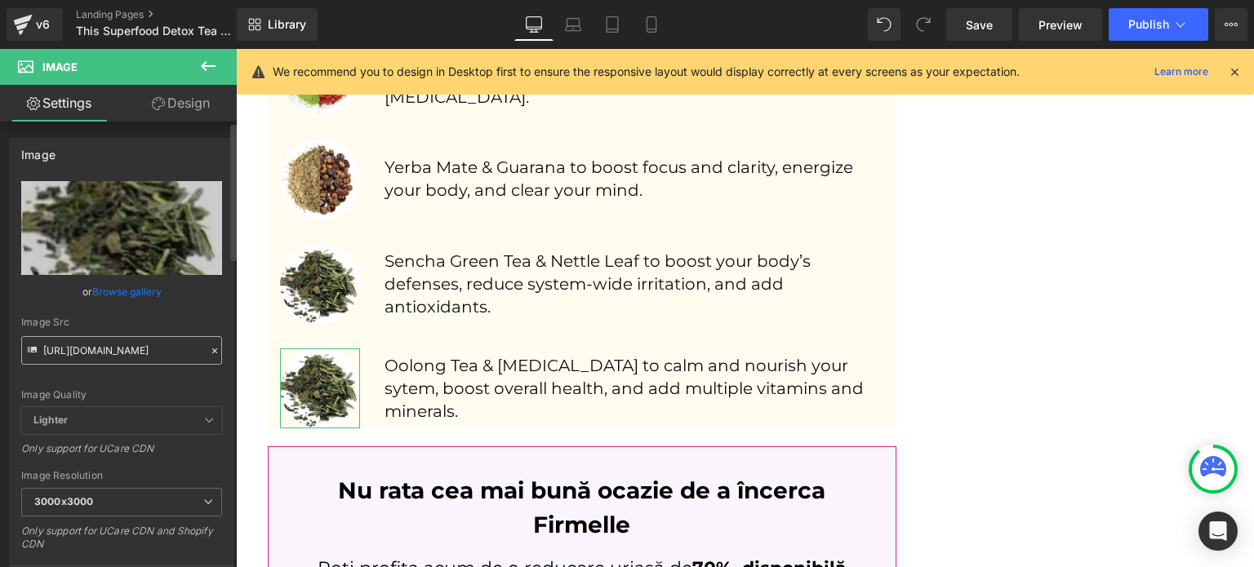
scroll to position [0, 137]
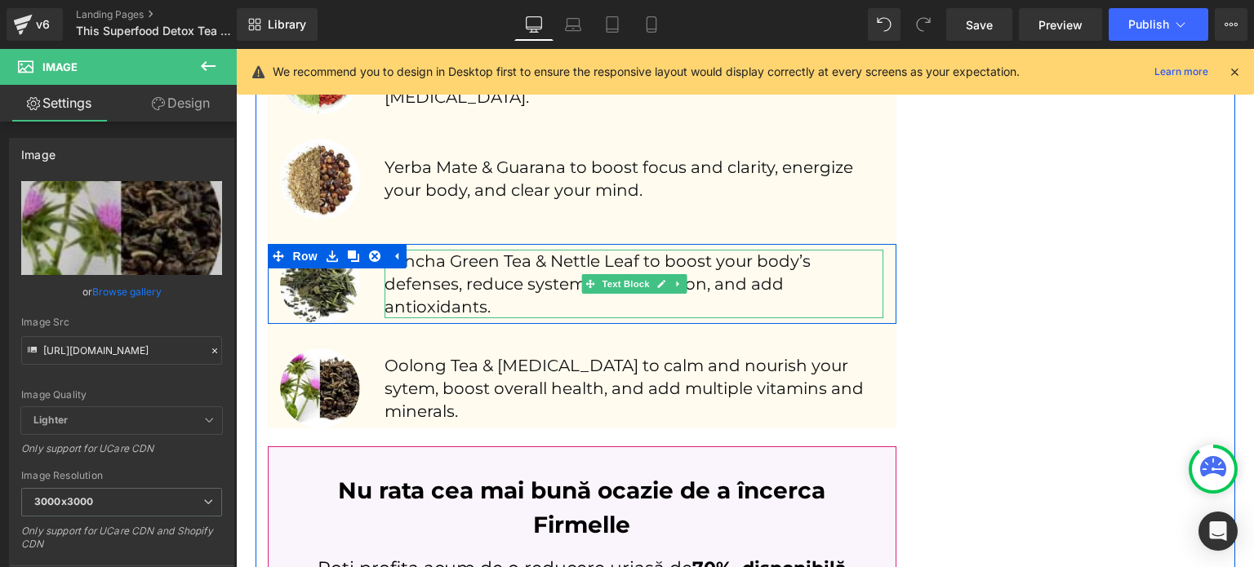
type input "https://lulutox.com/articles/t-double-am14/index_files/ing4.jpg"
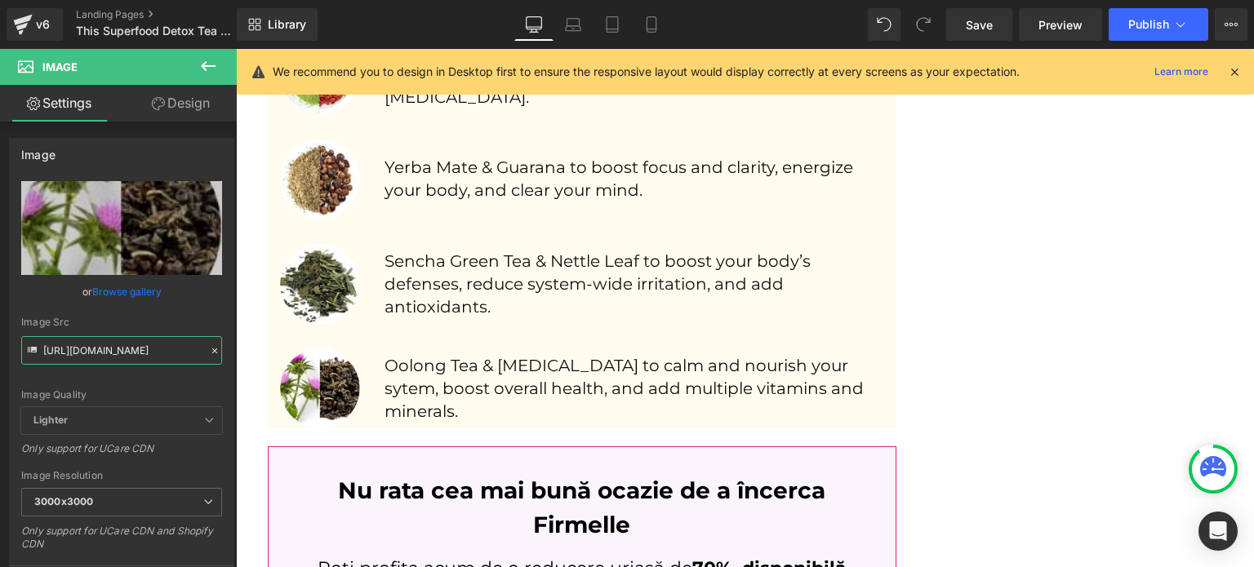
scroll to position [0, 0]
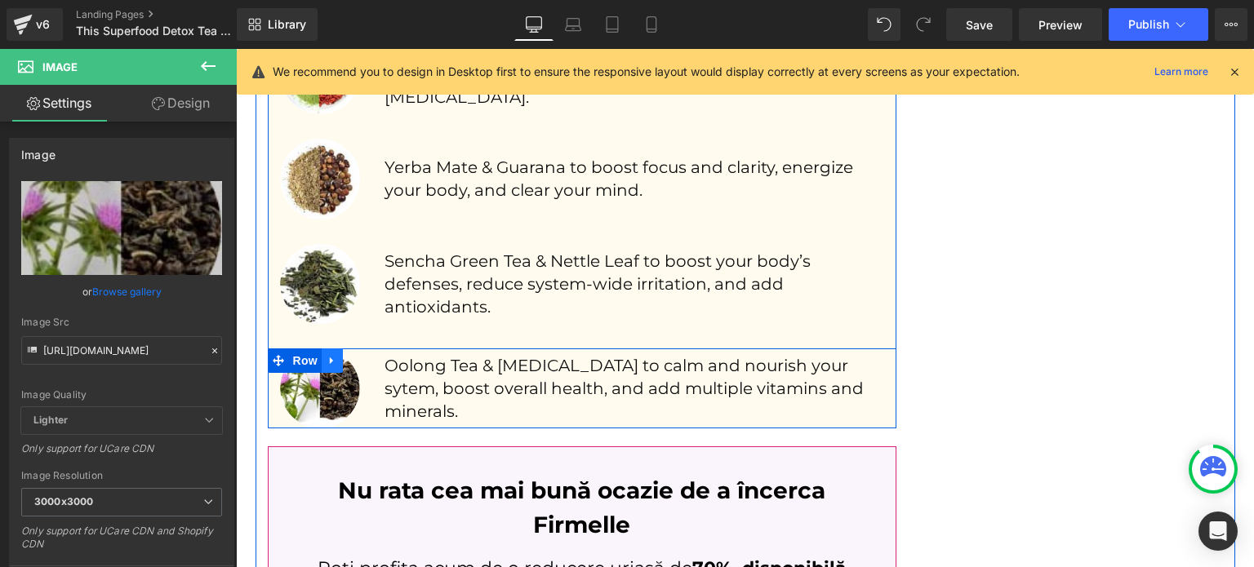
click at [333, 359] on link at bounding box center [332, 361] width 21 height 24
click at [349, 358] on icon at bounding box center [353, 360] width 11 height 11
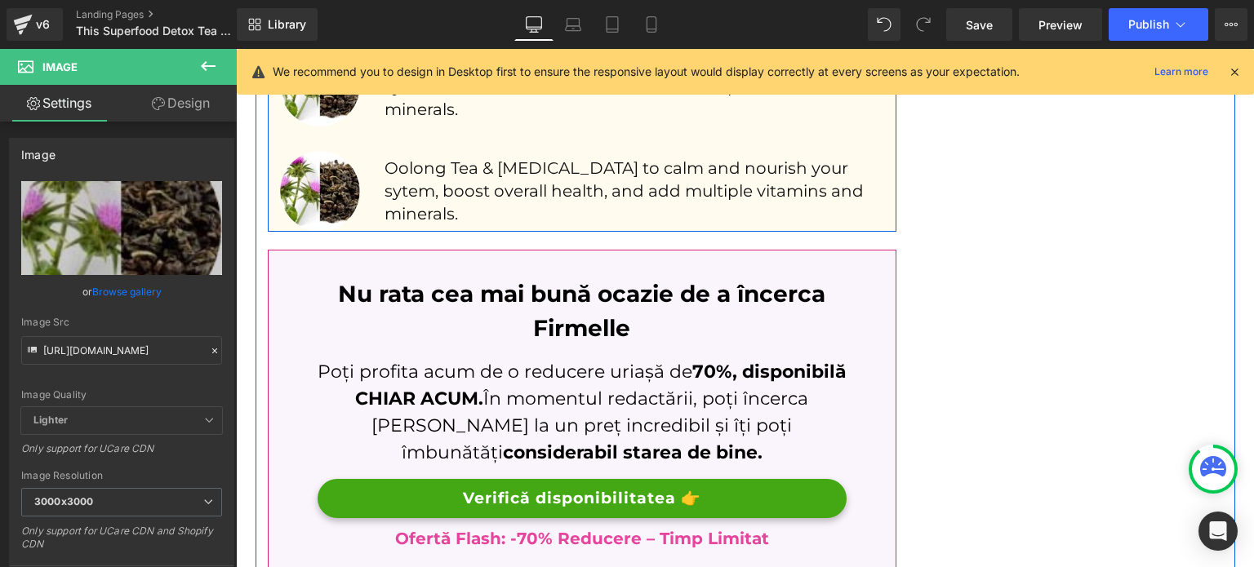
scroll to position [2773, 0]
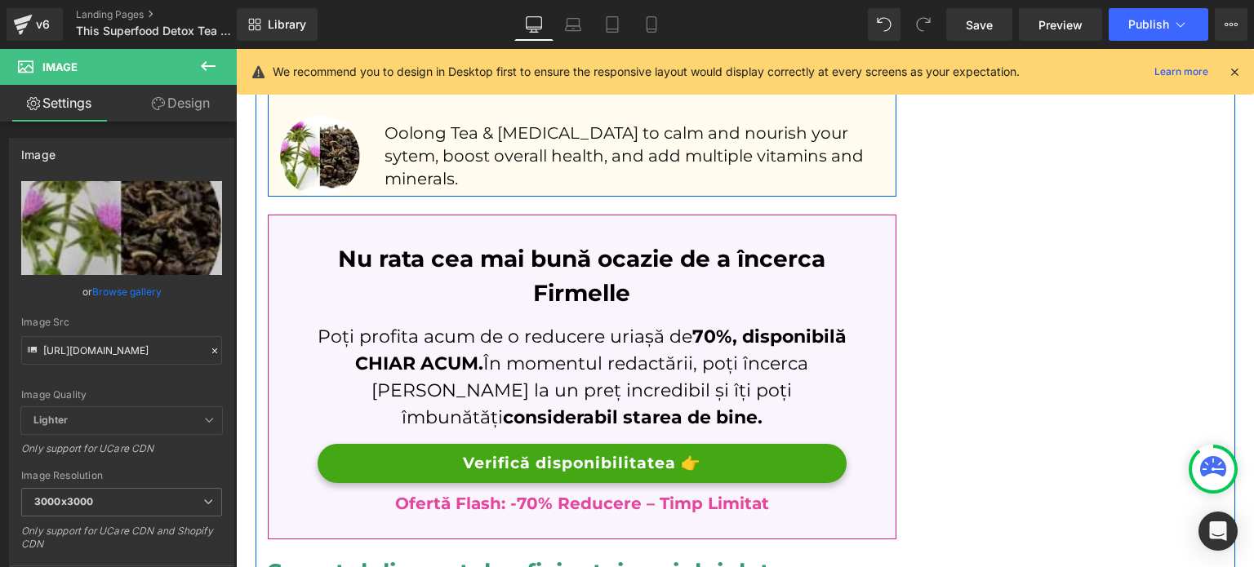
click at [424, 162] on p "Oolong Tea & [MEDICAL_DATA] to calm and nourish your sytem, boost overall healt…" at bounding box center [635, 156] width 500 height 69
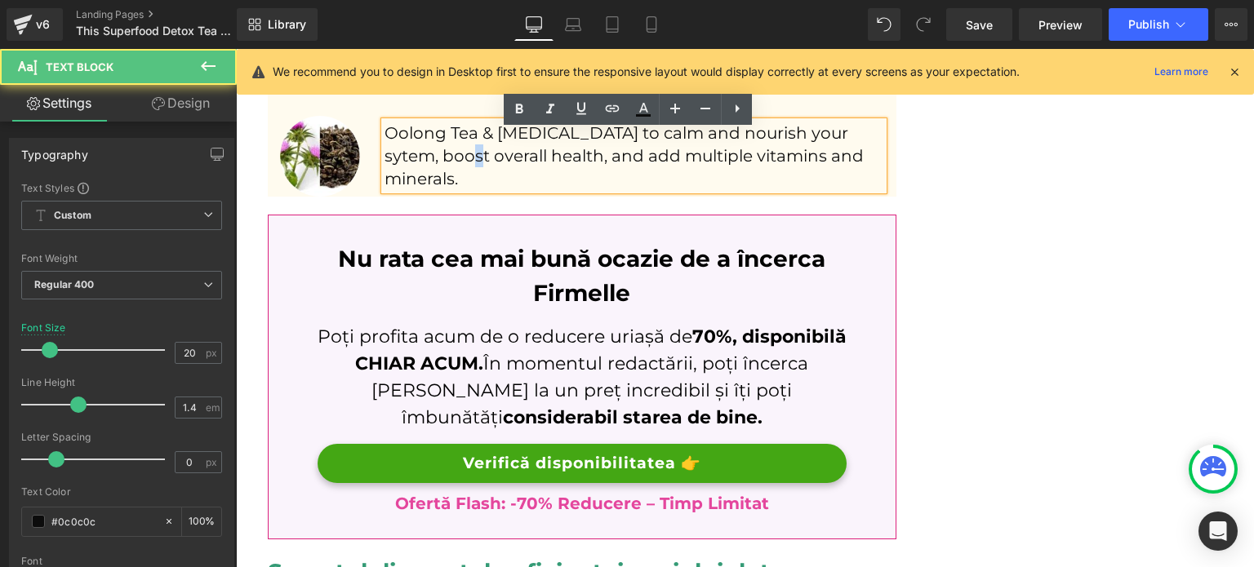
click at [423, 162] on p "Oolong Tea & [MEDICAL_DATA] to calm and nourish your sytem, boost overall healt…" at bounding box center [635, 156] width 500 height 69
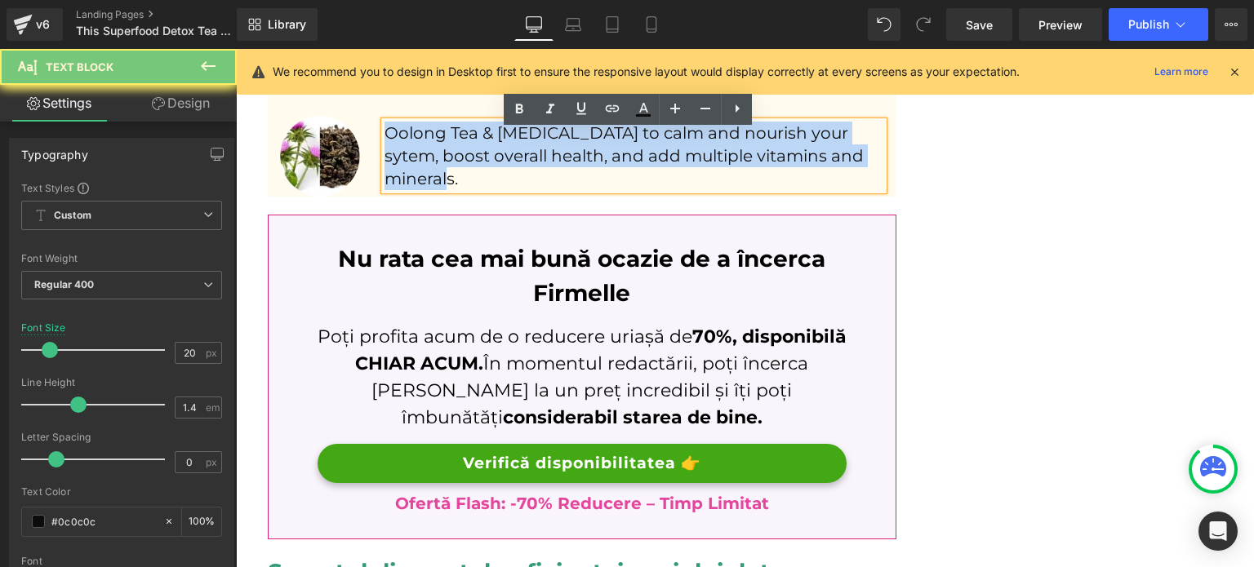
click at [423, 162] on p "Oolong Tea & [MEDICAL_DATA] to calm and nourish your sytem, boost overall healt…" at bounding box center [635, 156] width 500 height 69
paste div
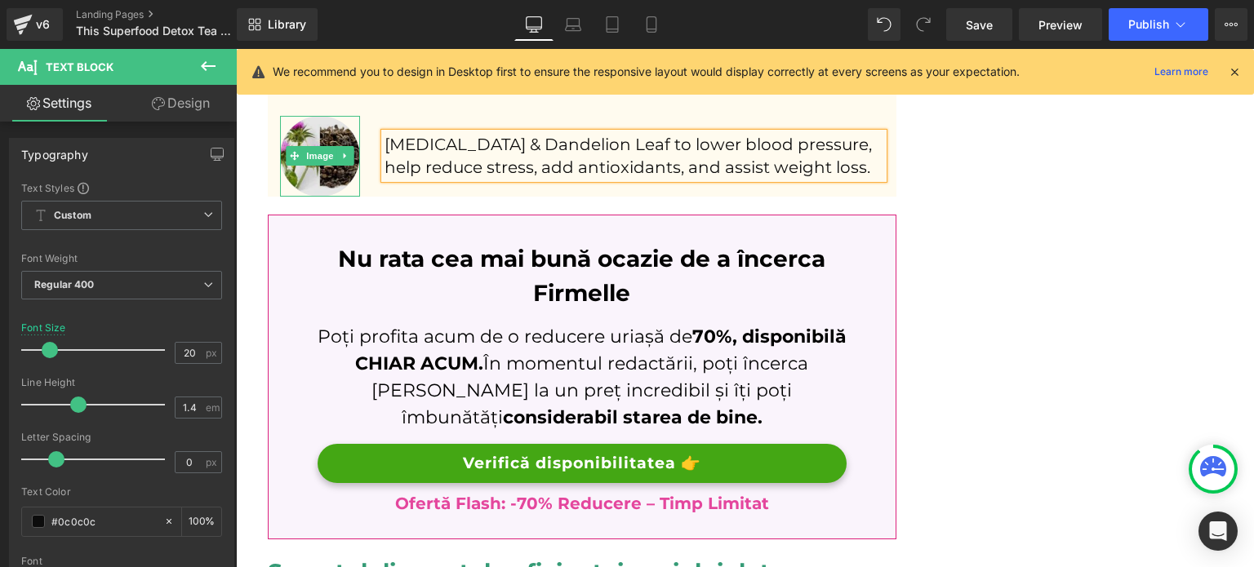
click at [336, 166] on img at bounding box center [320, 156] width 80 height 80
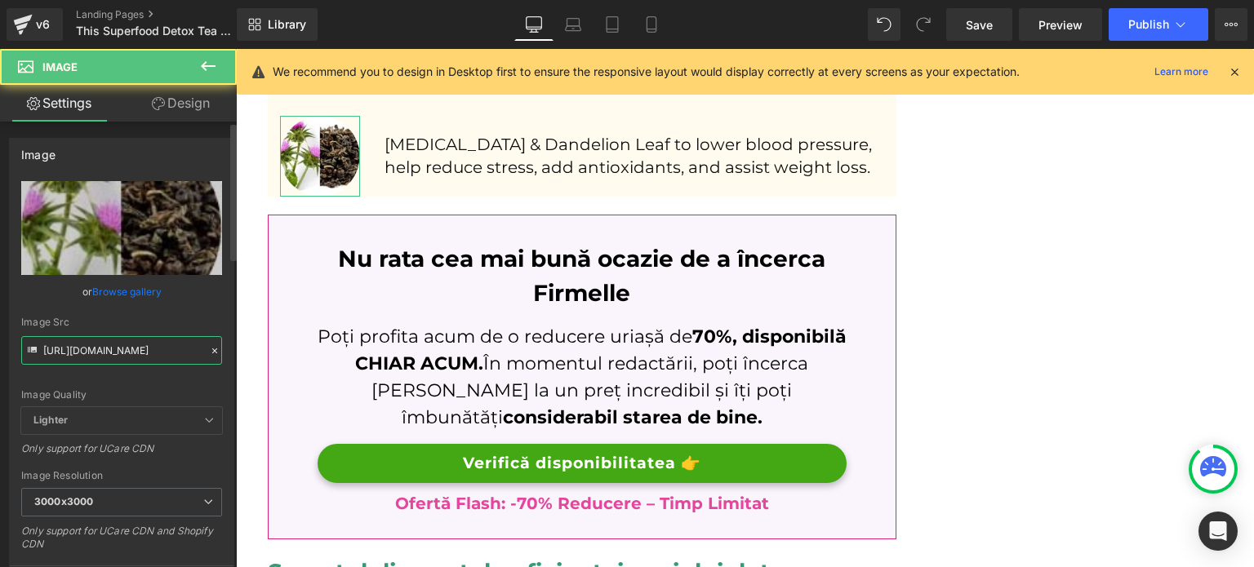
click at [124, 352] on input "https://lulutox.com/articles/t-double-am14/index_files/ing4.jpg" at bounding box center [121, 350] width 201 height 29
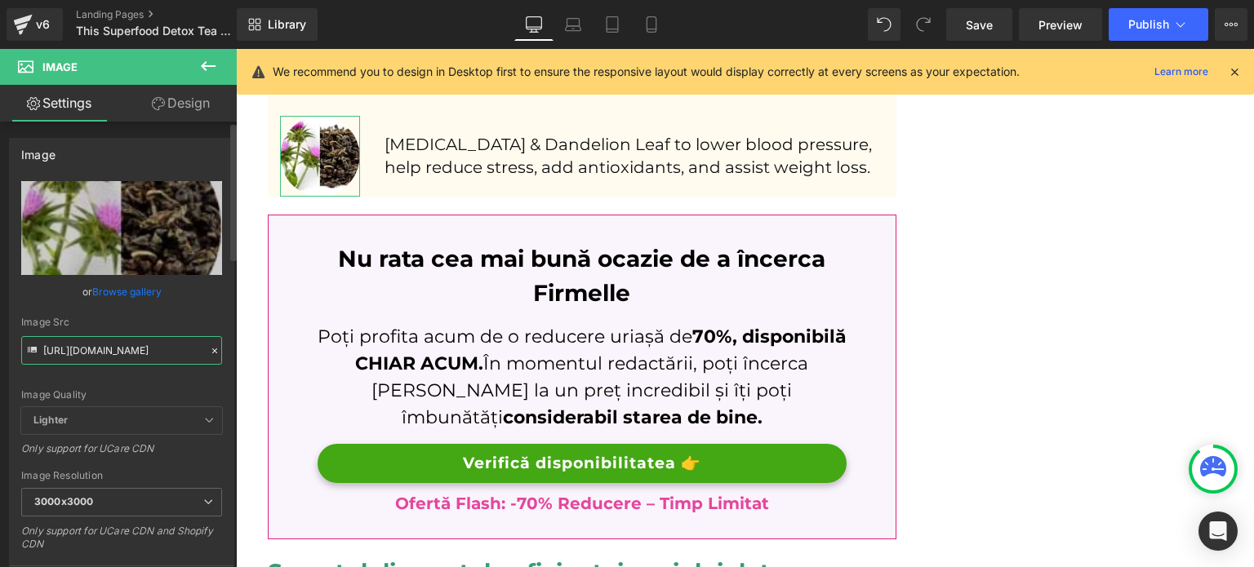
paste input "5"
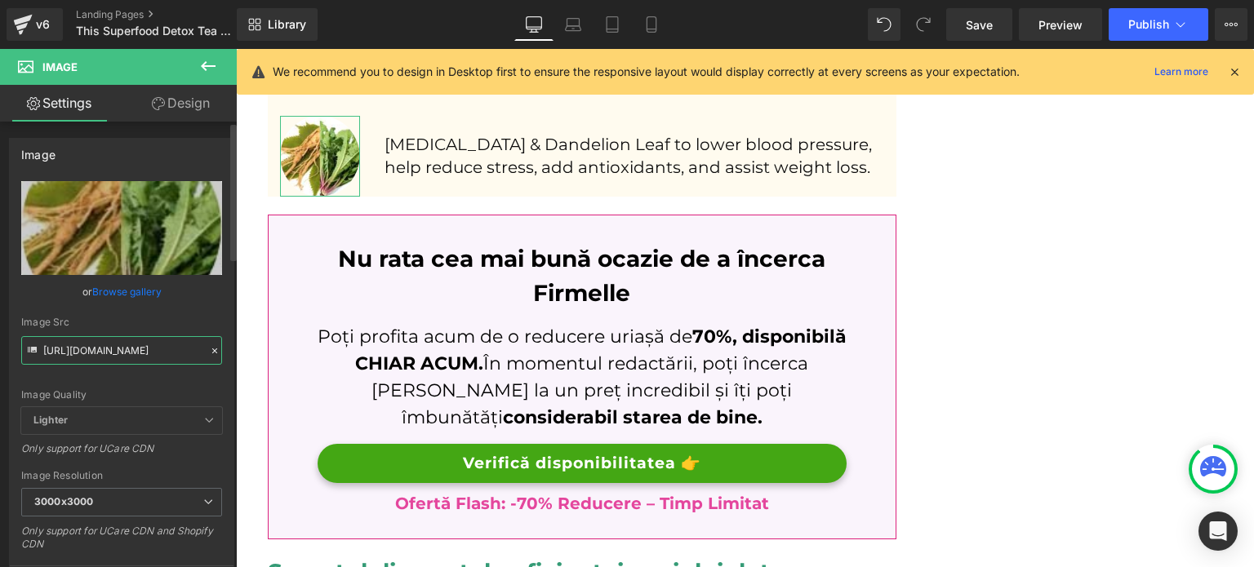
type input "https://lulutox.com/articles/t-double-am14/index_files/ing5.jpg"
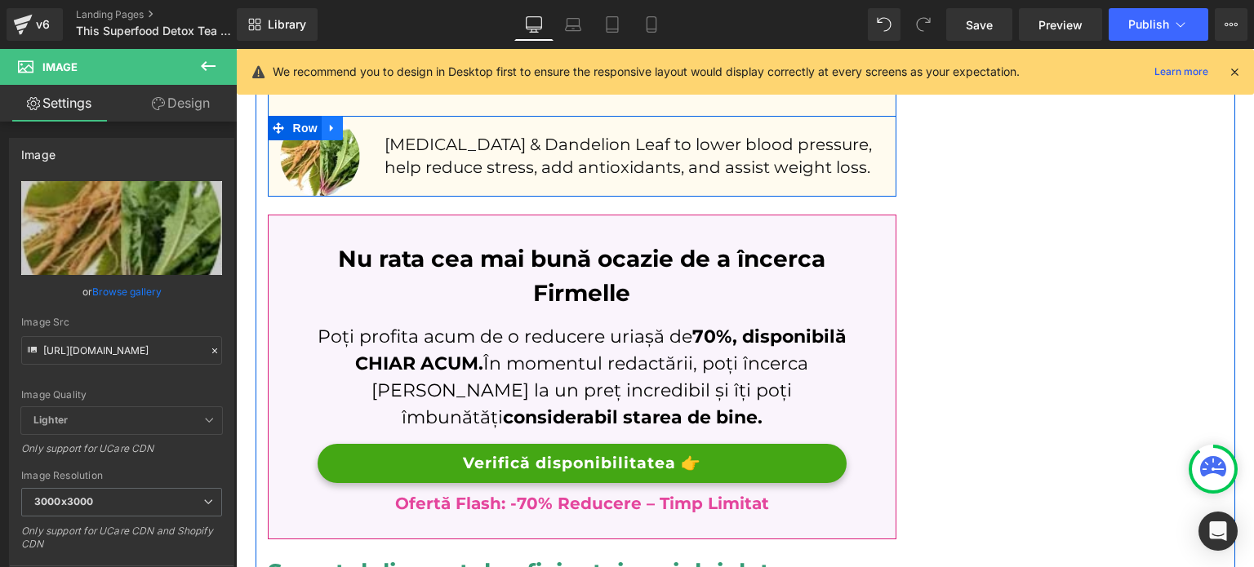
click at [334, 128] on link at bounding box center [332, 128] width 21 height 24
click at [348, 128] on icon at bounding box center [353, 127] width 11 height 11
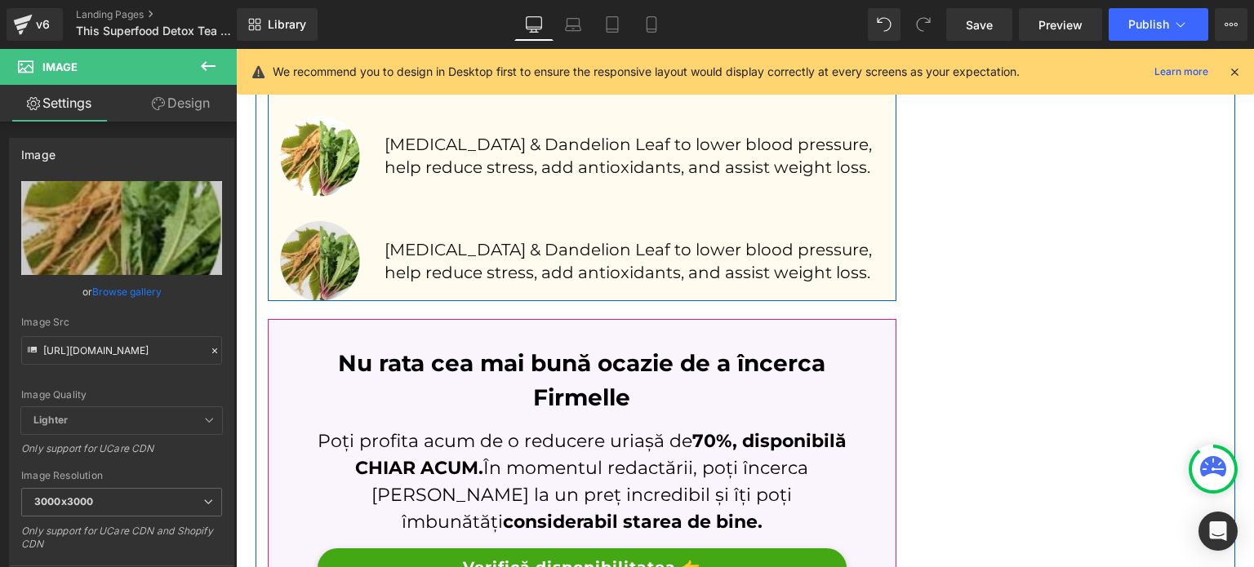
click at [332, 254] on div "Image" at bounding box center [320, 261] width 80 height 80
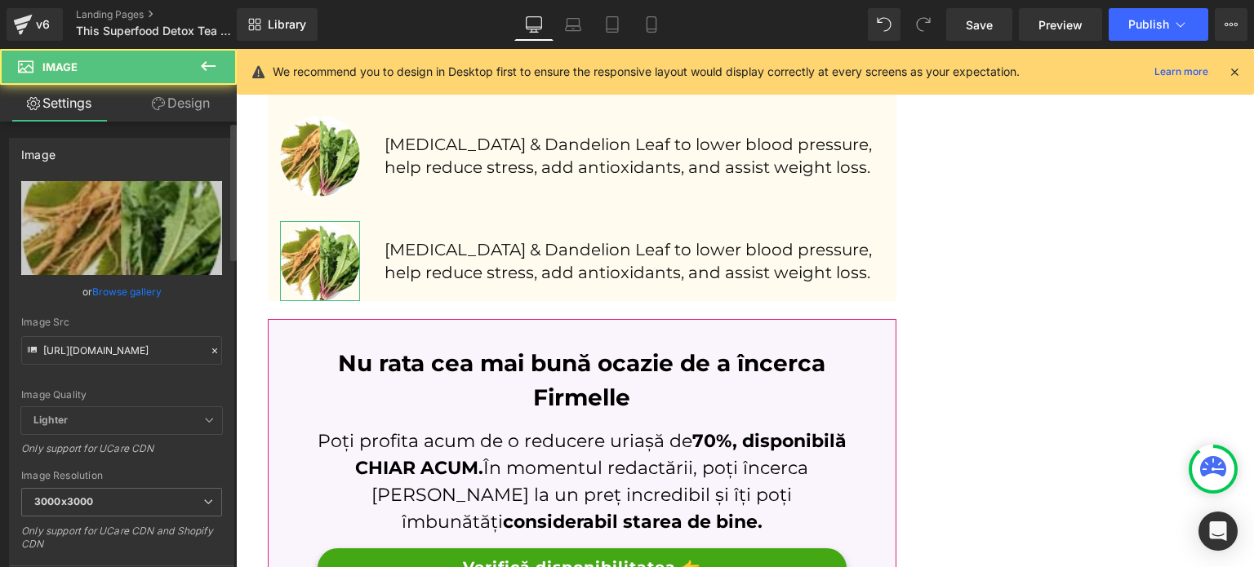
click at [134, 332] on div "Image Src https://lulutox.com/articles/t-double-am14/index_files/ing5.jpg" at bounding box center [121, 341] width 201 height 48
click at [129, 347] on input "https://lulutox.com/articles/t-double-am14/index_files/ing5.jpg" at bounding box center [121, 350] width 201 height 29
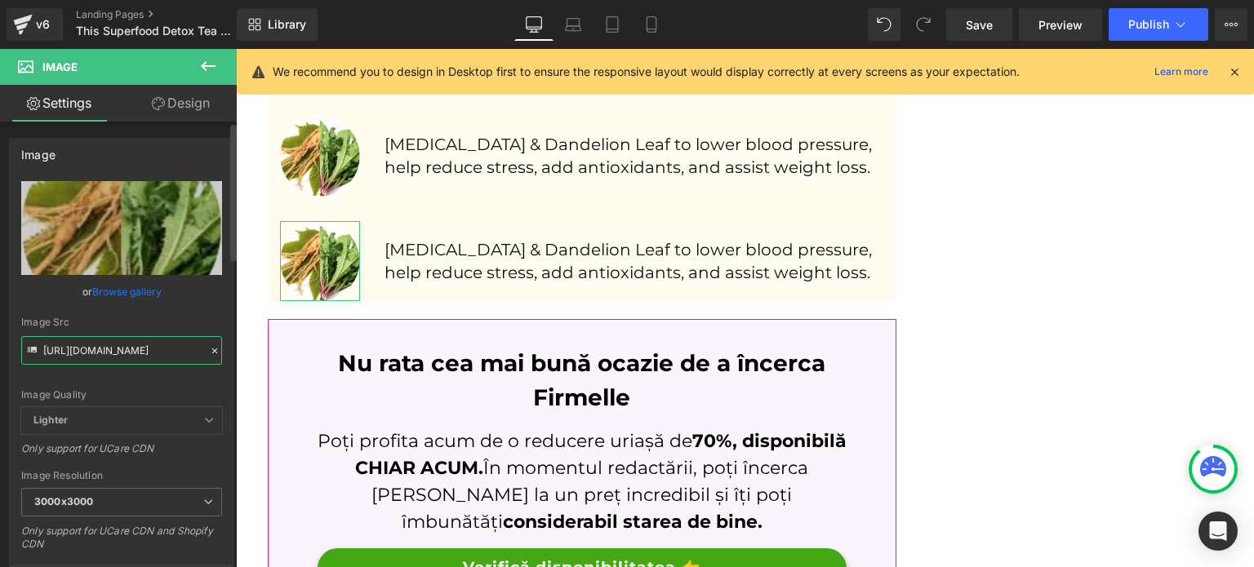
paste input "6"
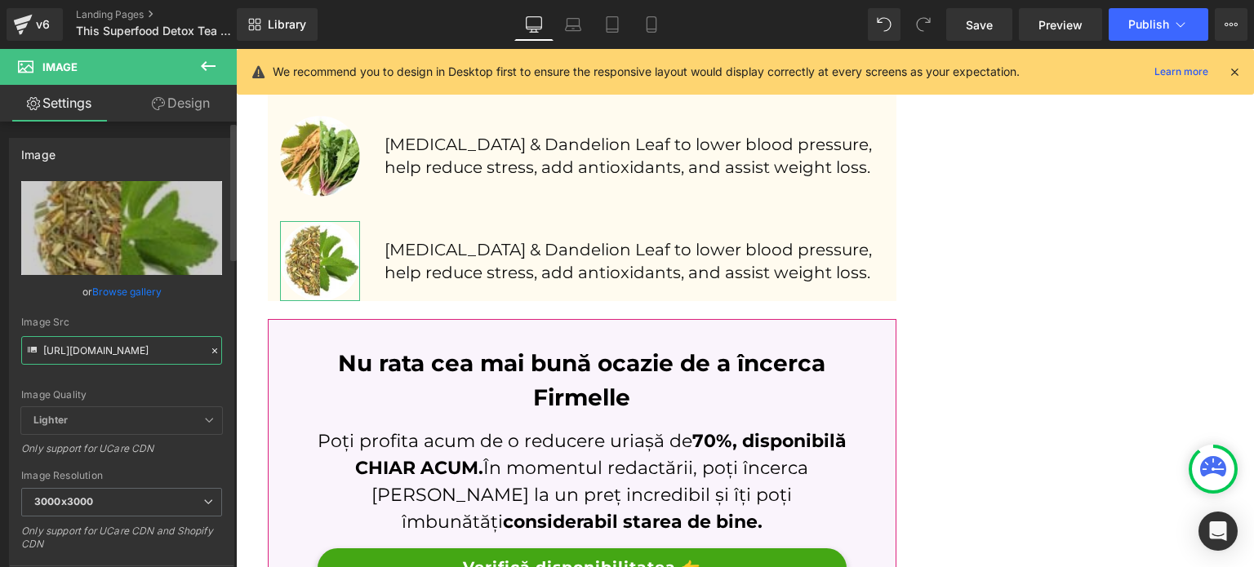
type input "https://lulutox.com/articles/t-double-am14/index_files/ing6.jpg"
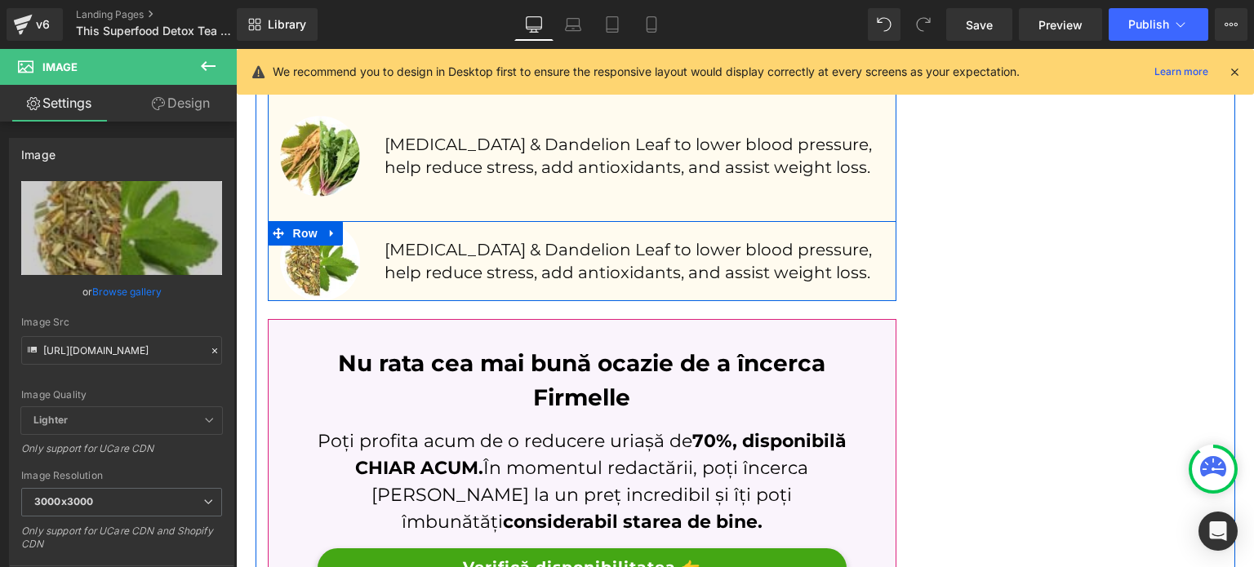
click at [470, 283] on div "Ginseng & Dandelion Leaf to lower blood pressure, help reduce stress, add antio…" at bounding box center [634, 261] width 524 height 80
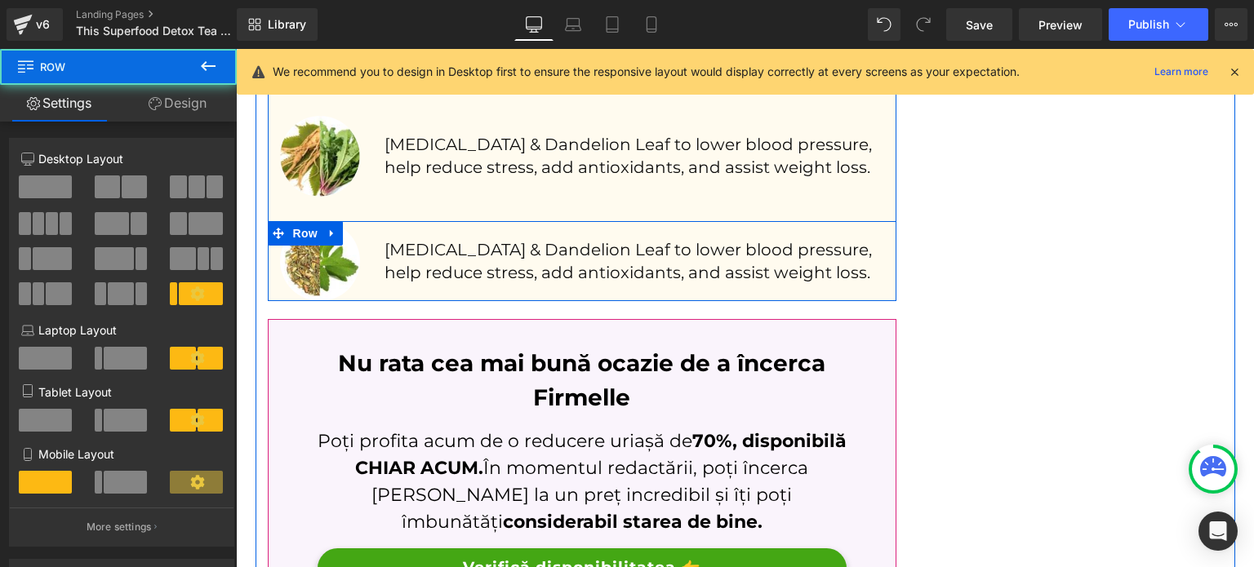
click at [469, 265] on p "[MEDICAL_DATA] & Dandelion Leaf to lower blood pressure, help reduce stress, ad…" at bounding box center [635, 261] width 500 height 46
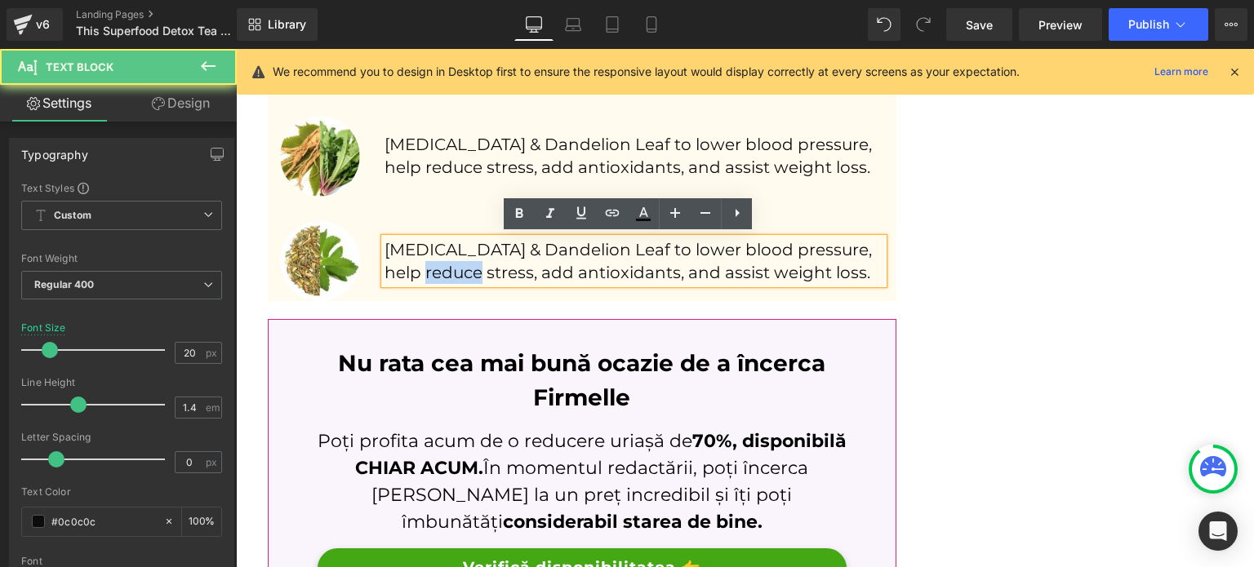
click at [469, 265] on p "[MEDICAL_DATA] & Dandelion Leaf to lower blood pressure, help reduce stress, ad…" at bounding box center [635, 261] width 500 height 46
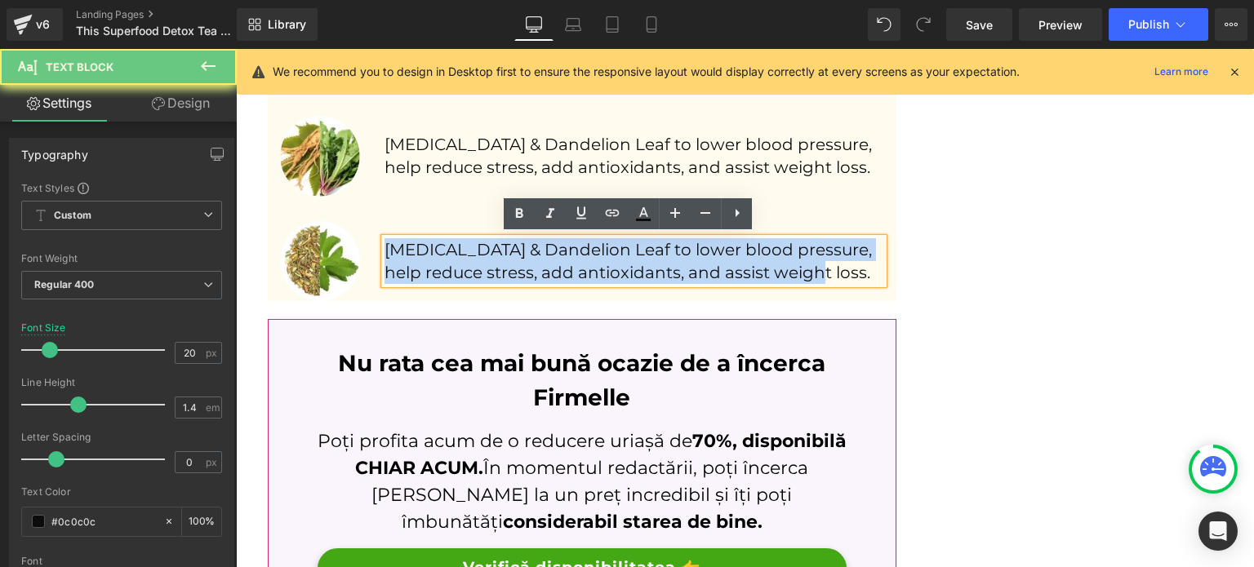
click at [469, 265] on p "[MEDICAL_DATA] & Dandelion Leaf to lower blood pressure, help reduce stress, ad…" at bounding box center [635, 261] width 500 height 46
paste div
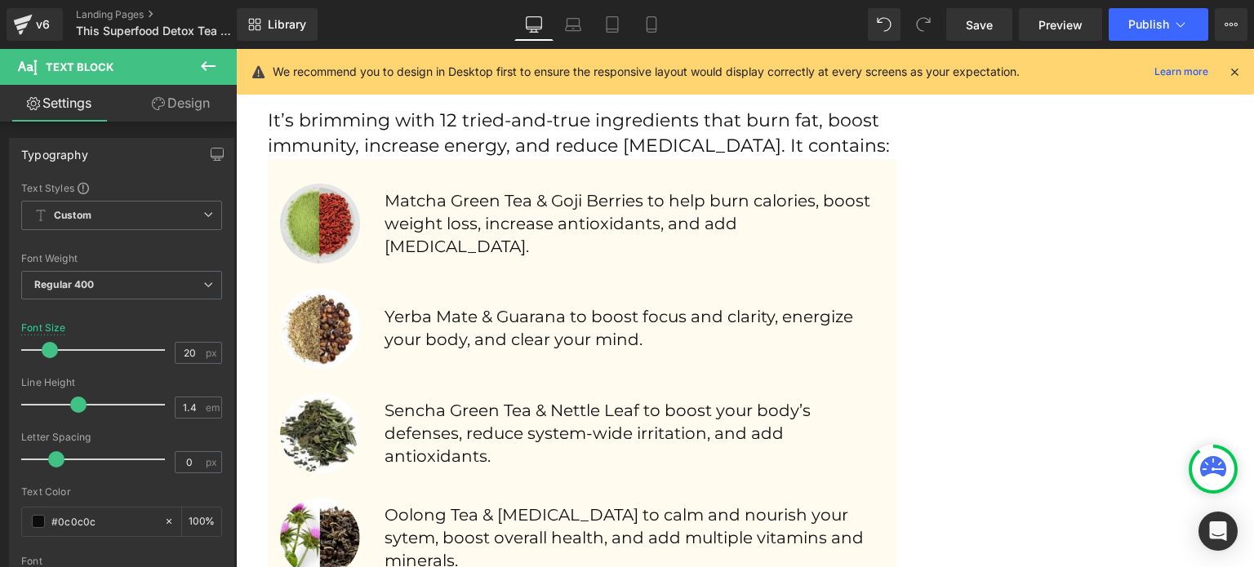
scroll to position [2283, 0]
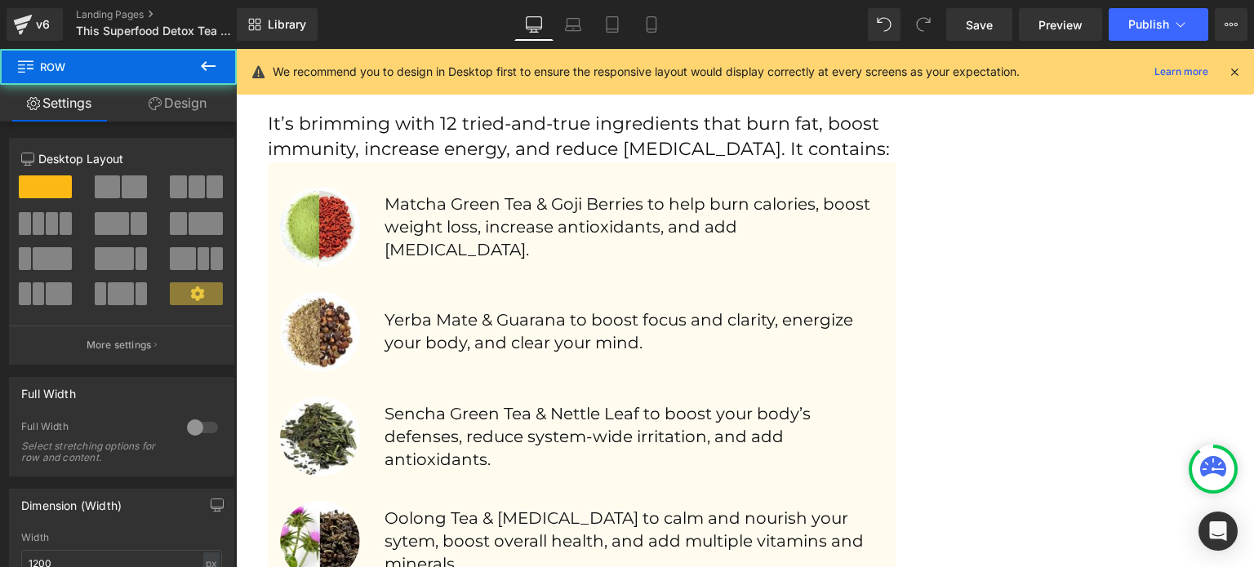
click at [290, 176] on div "Image Matcha Green Tea & Goji Berries to help burn calories, boost weight loss,…" at bounding box center [582, 476] width 629 height 629
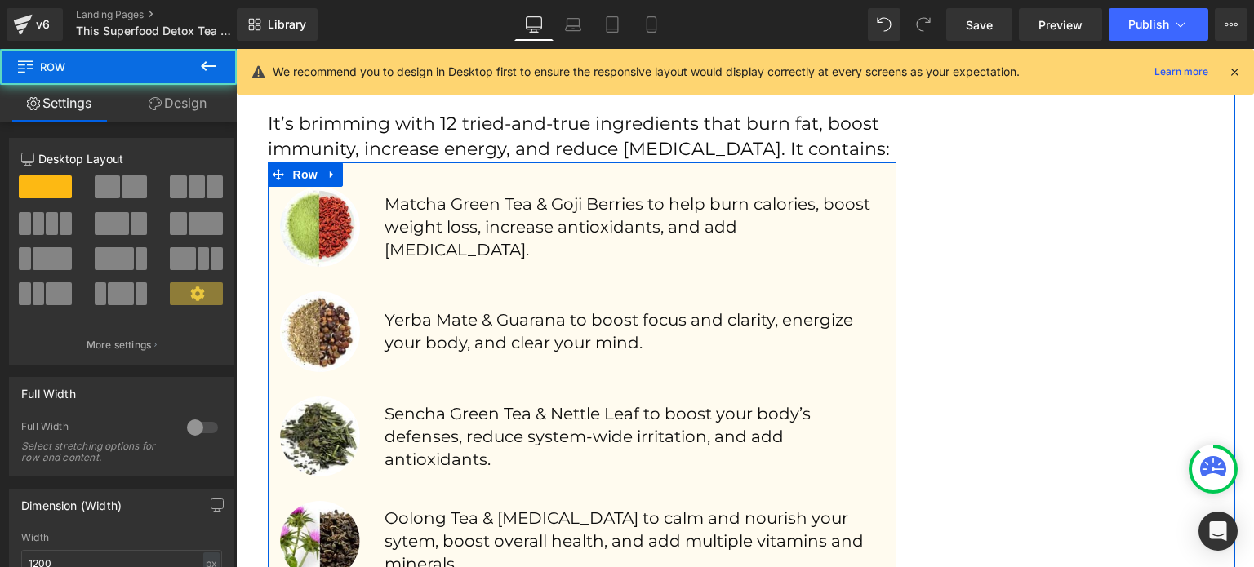
click at [408, 176] on div "Image Matcha Green Tea & Goji Berries to help burn calories, boost weight loss,…" at bounding box center [582, 476] width 629 height 629
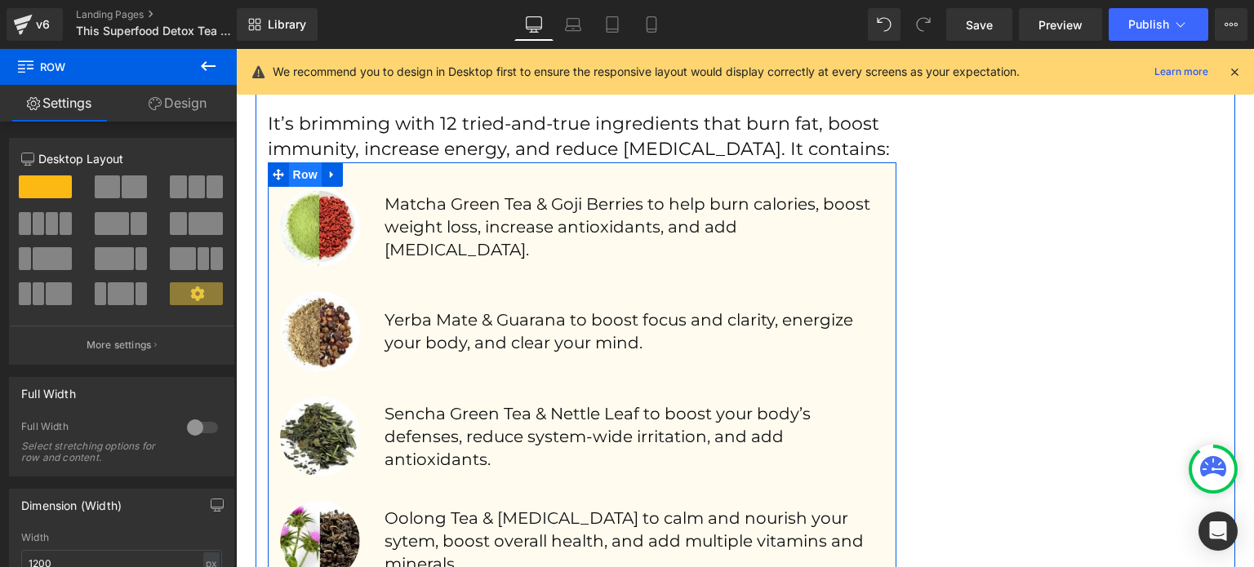
click at [304, 166] on span "Row" at bounding box center [305, 174] width 33 height 24
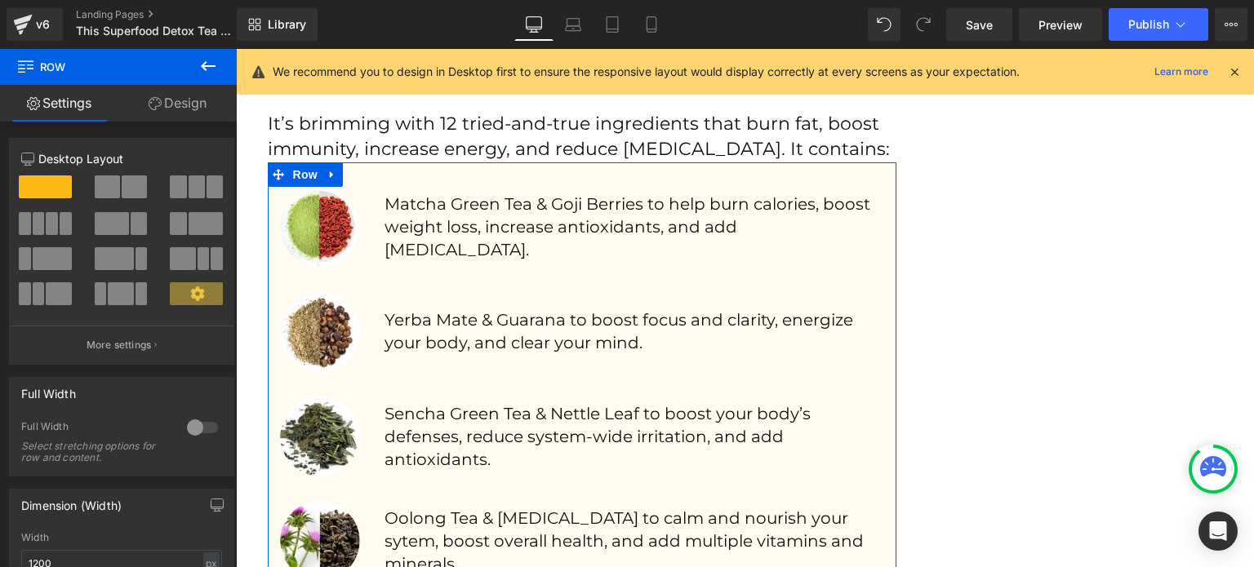
click at [207, 99] on link "Design" at bounding box center [177, 103] width 118 height 37
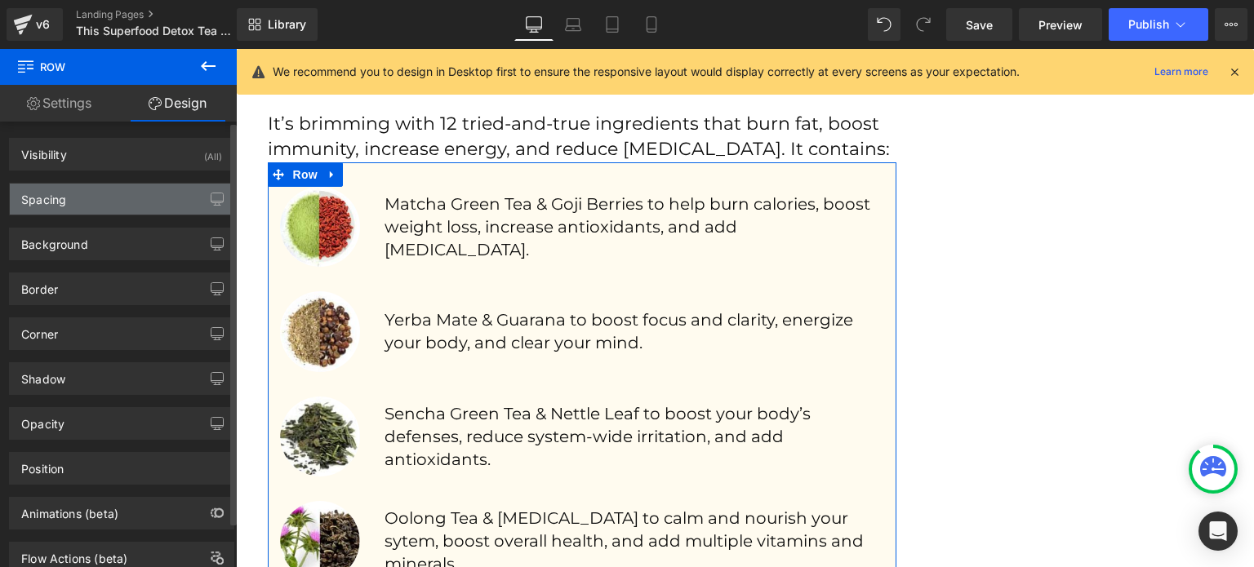
click at [121, 195] on div "Spacing" at bounding box center [122, 199] width 224 height 31
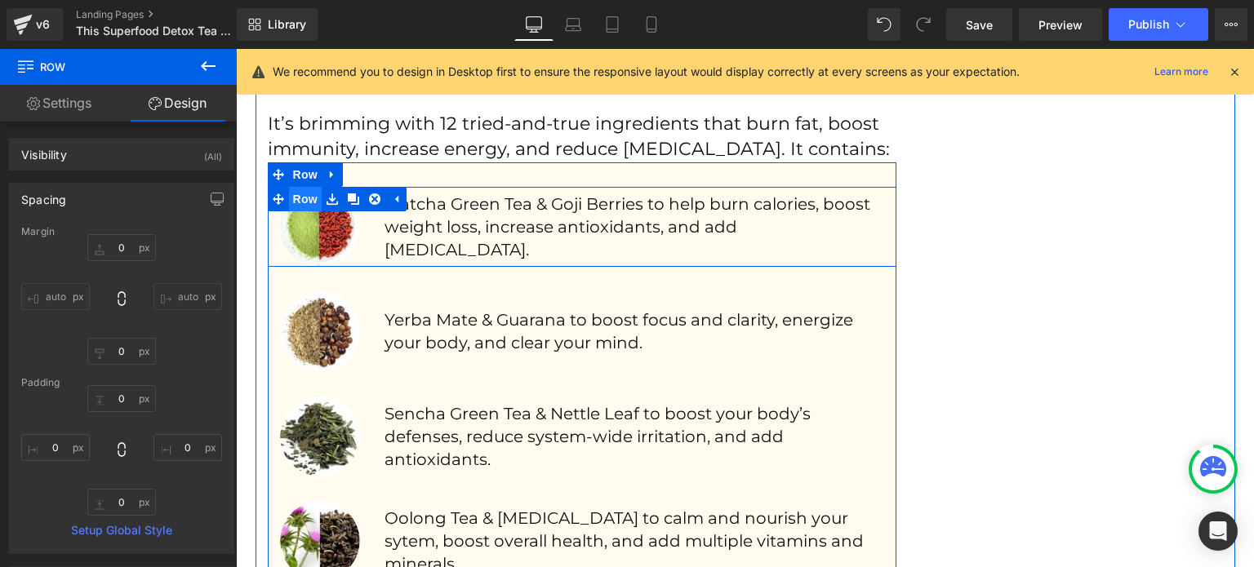
click at [295, 196] on span "Row" at bounding box center [305, 199] width 33 height 24
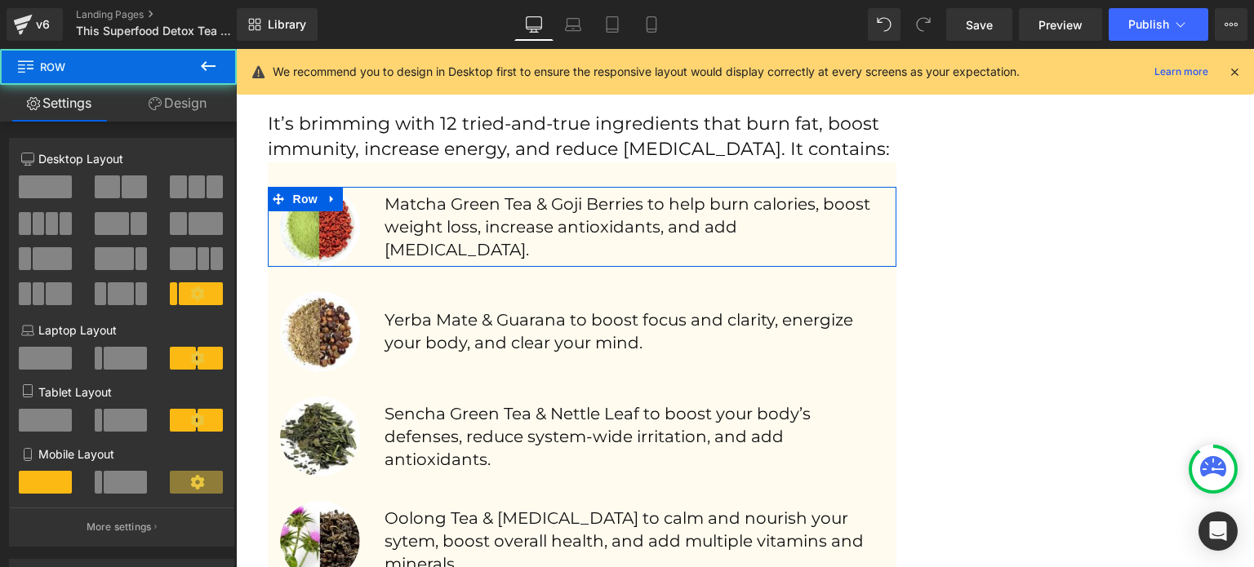
click at [210, 102] on link "Design" at bounding box center [177, 103] width 118 height 37
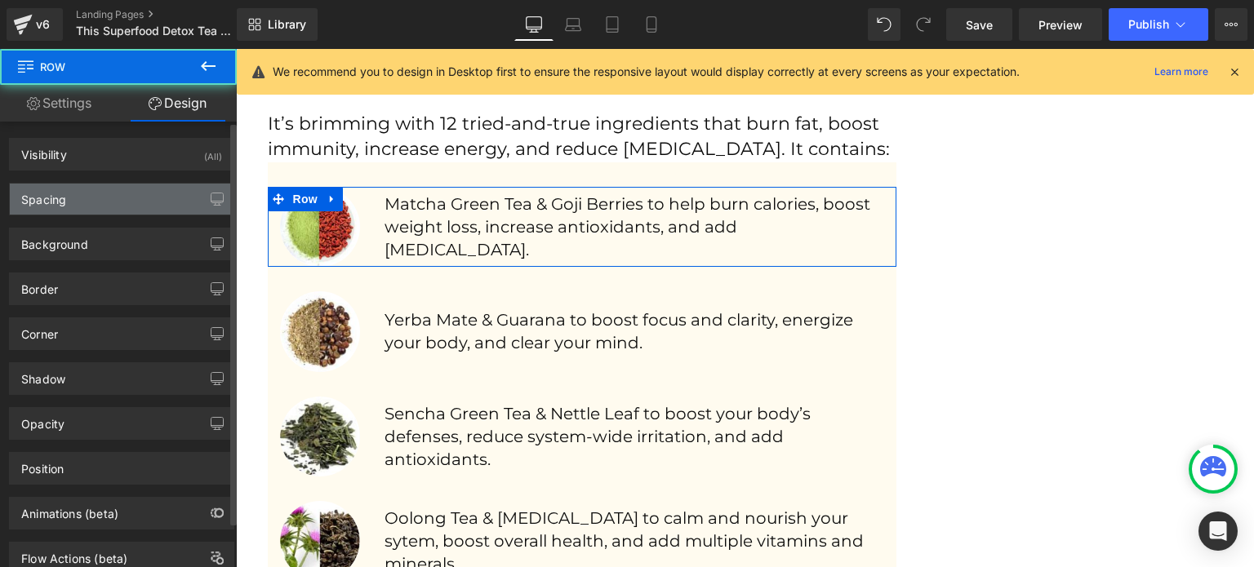
click at [73, 199] on div "Spacing" at bounding box center [122, 199] width 224 height 31
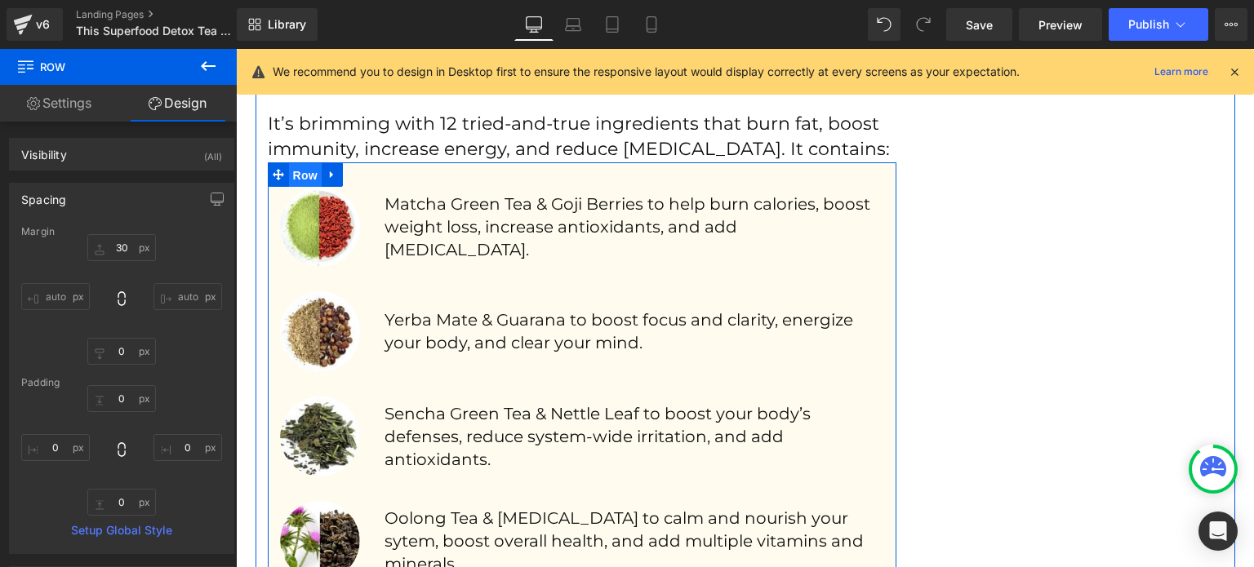
click at [305, 179] on span "Row" at bounding box center [305, 175] width 33 height 24
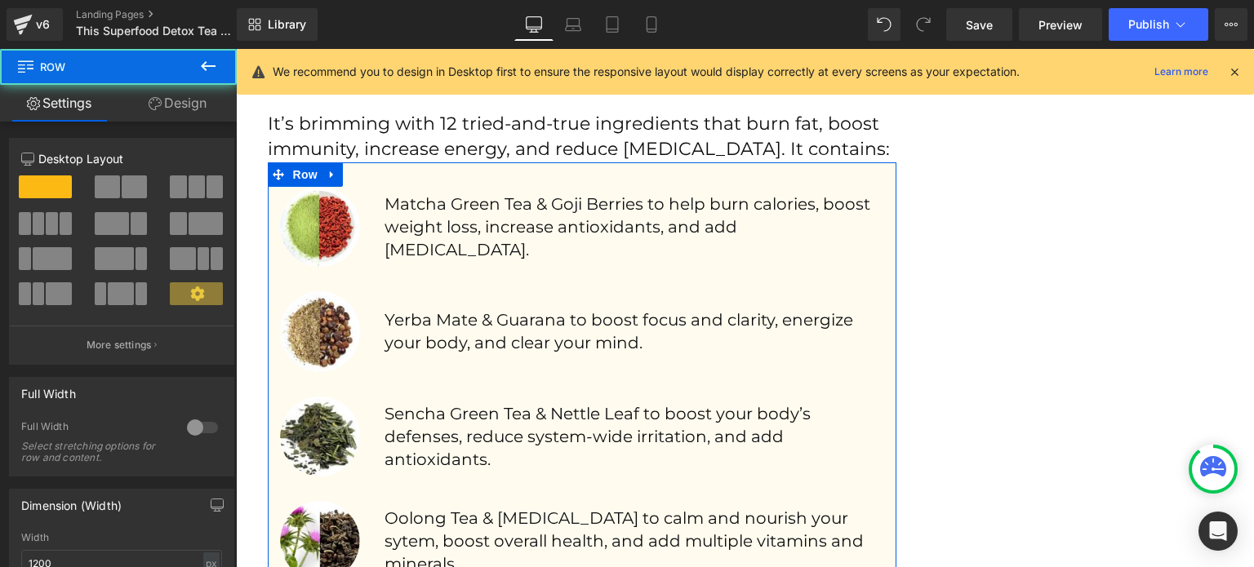
click at [173, 109] on link "Design" at bounding box center [177, 103] width 118 height 37
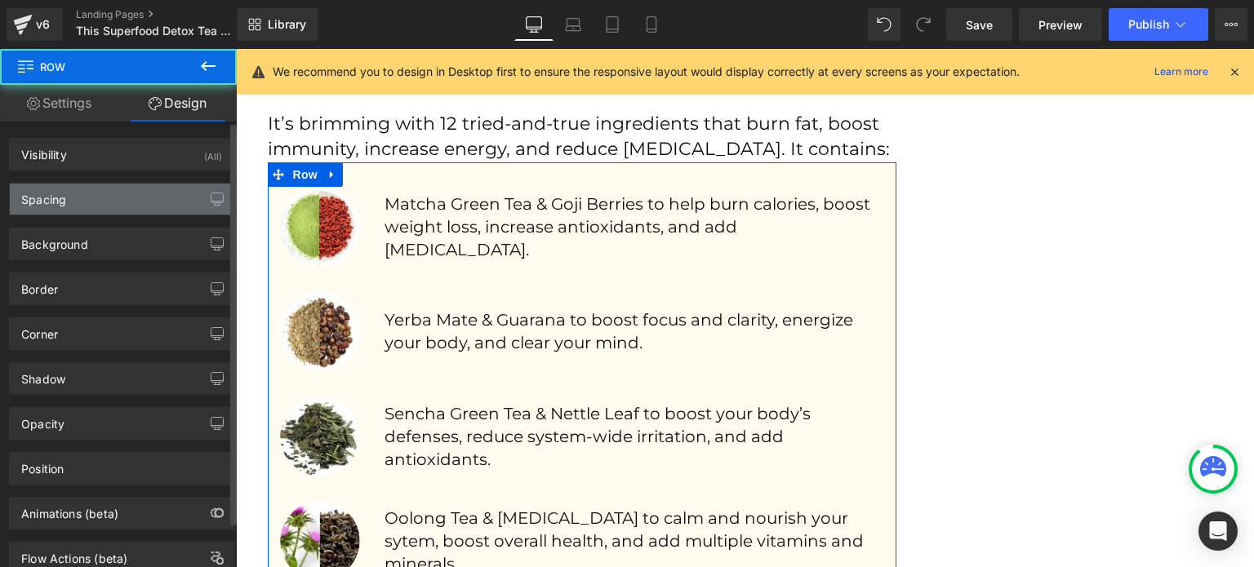
click at [75, 197] on div "Spacing" at bounding box center [122, 199] width 224 height 31
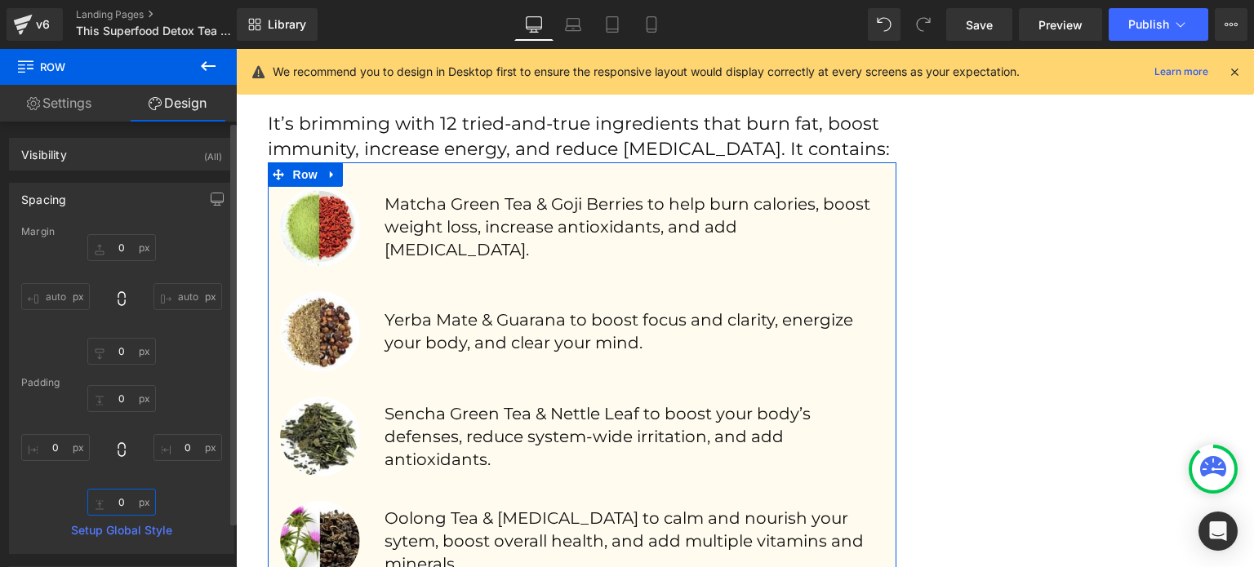
click at [130, 489] on input "0" at bounding box center [121, 502] width 69 height 27
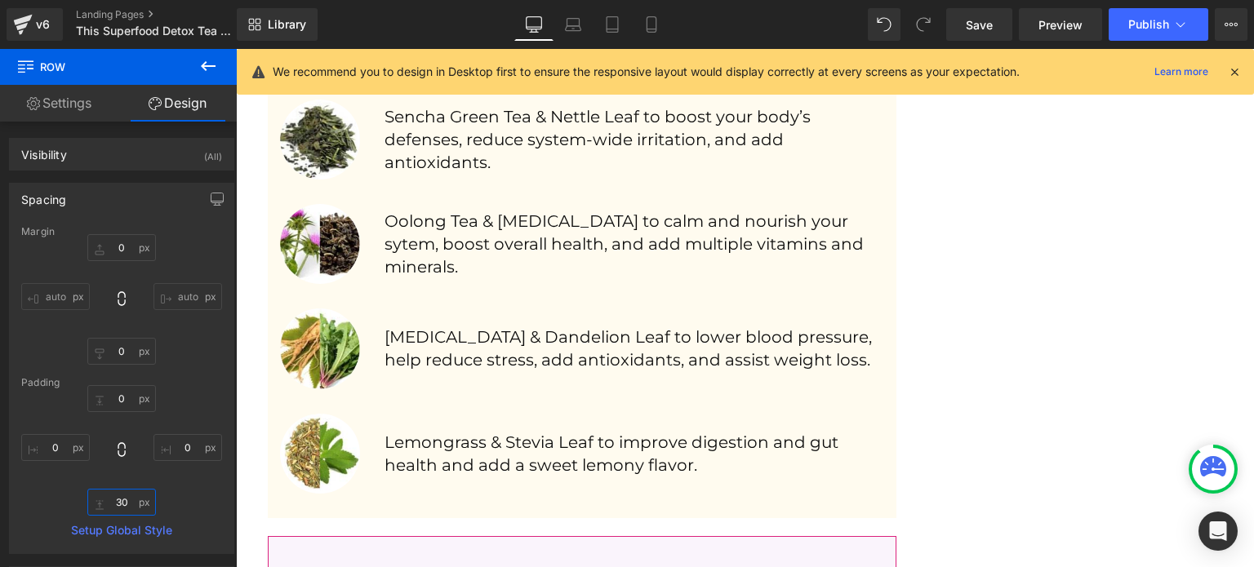
scroll to position [2691, 0]
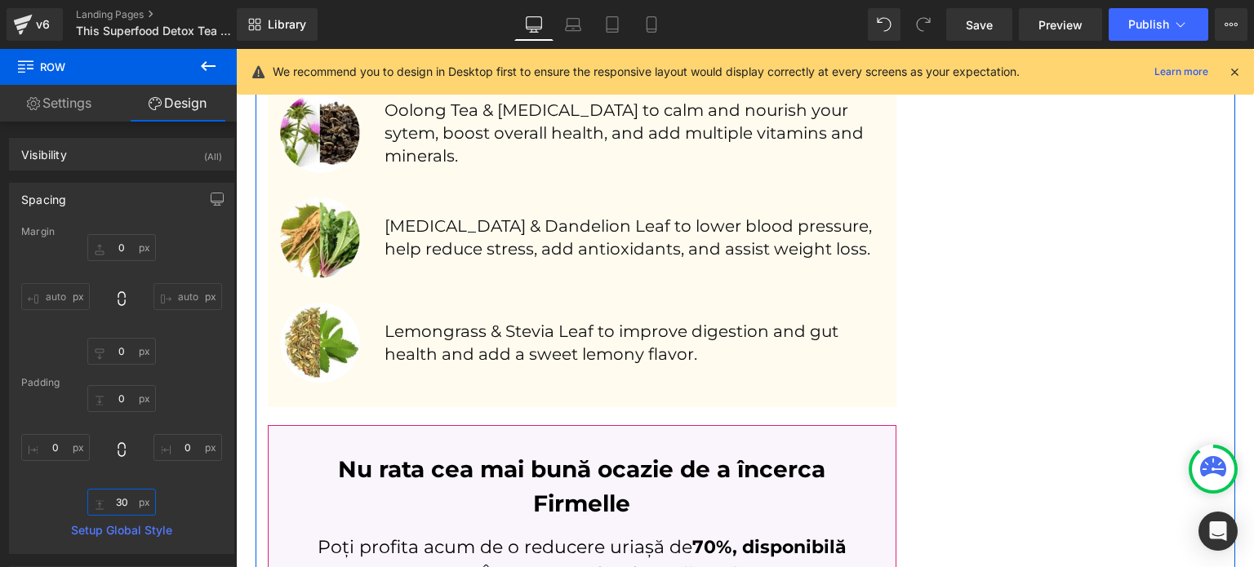
type input "30"
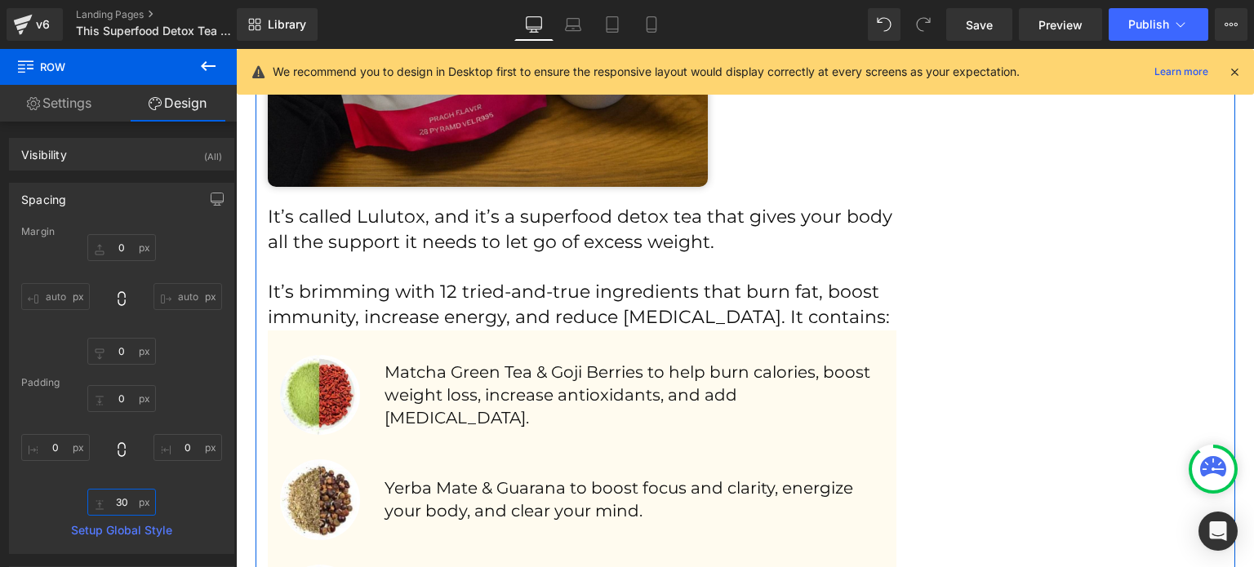
scroll to position [2120, 0]
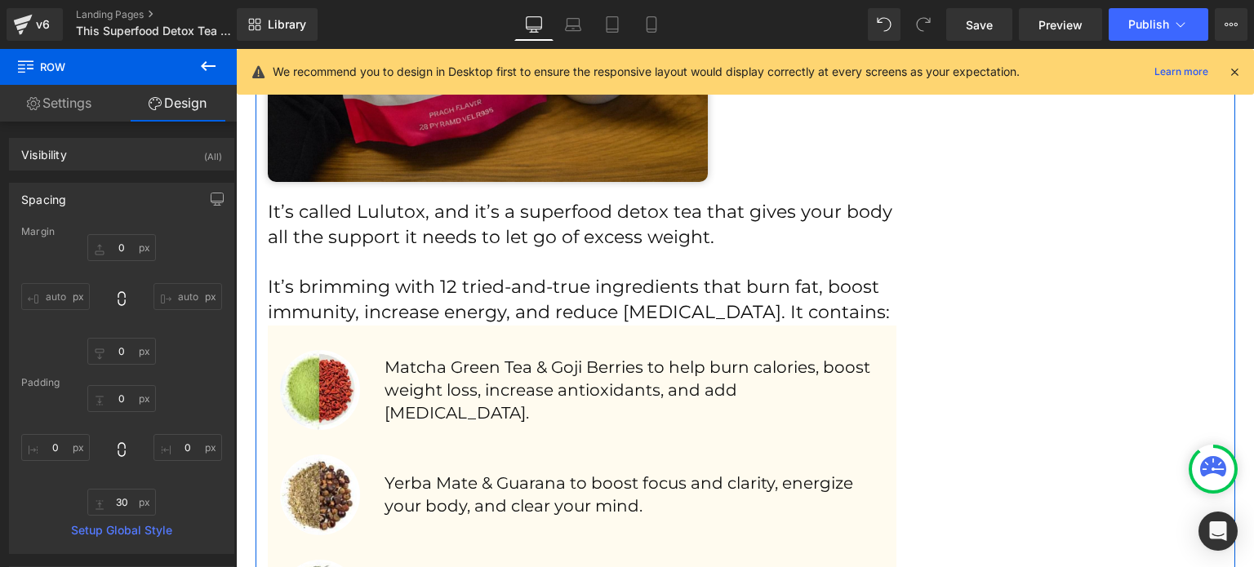
click at [421, 251] on p at bounding box center [582, 263] width 629 height 25
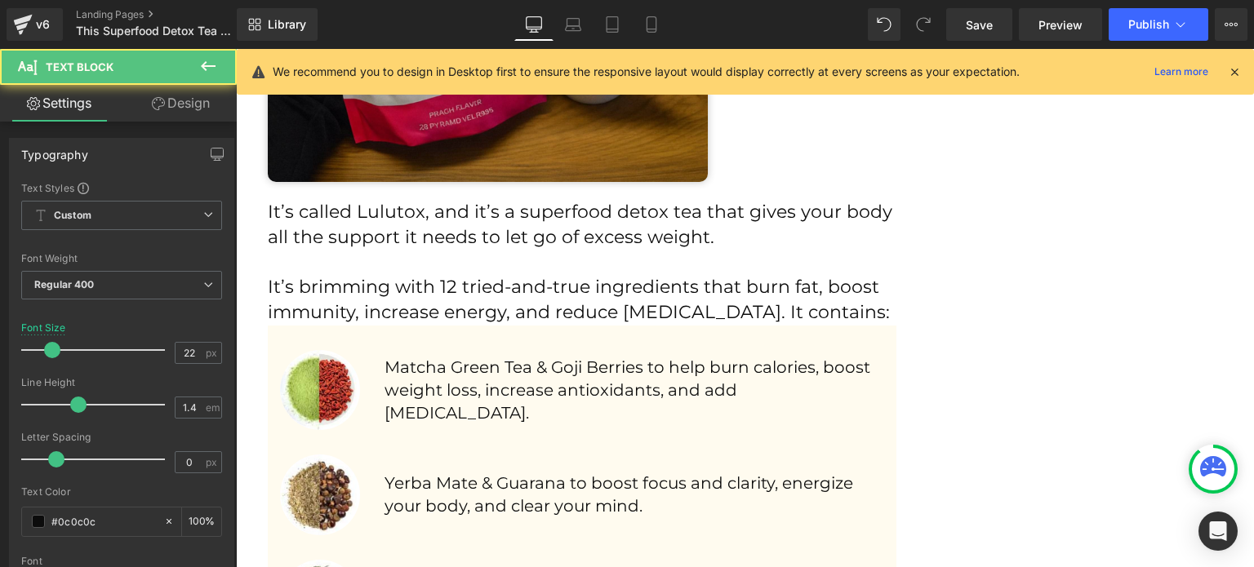
drag, startPoint x: 176, startPoint y: 113, endPoint x: 111, endPoint y: 207, distance: 114.4
click at [176, 114] on link "Design" at bounding box center [181, 103] width 118 height 37
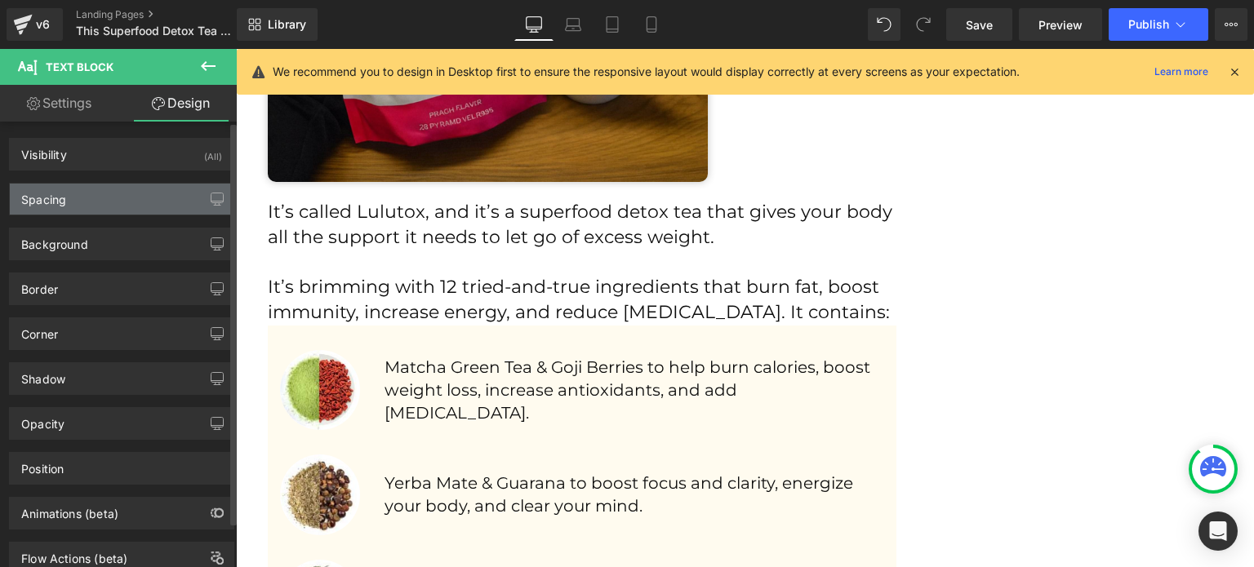
click at [103, 211] on div "Spacing" at bounding box center [122, 199] width 224 height 31
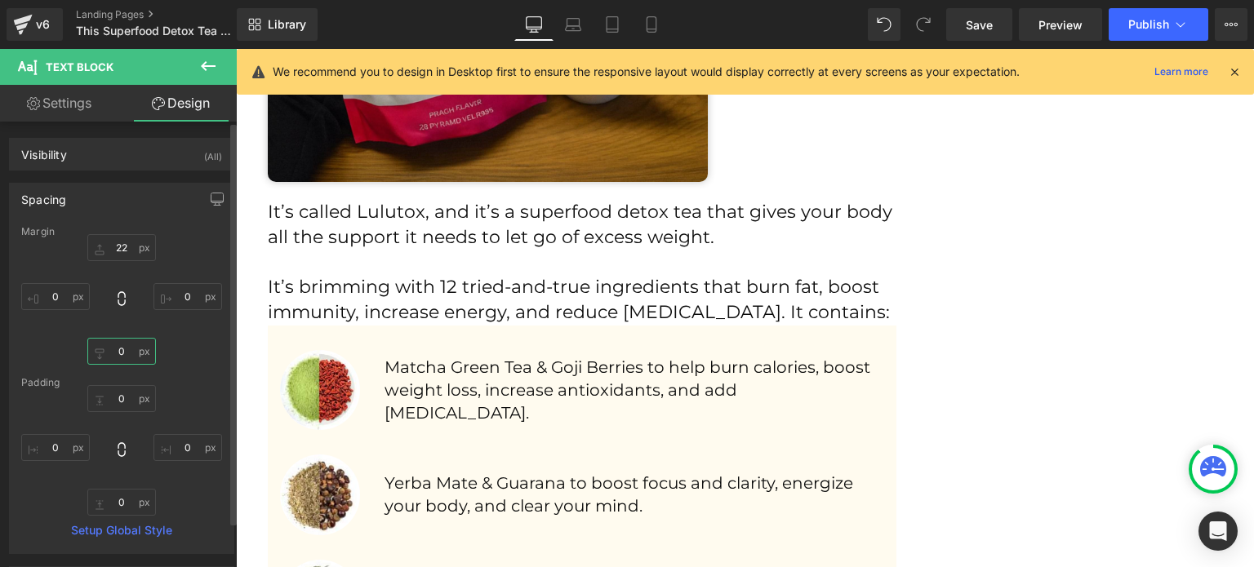
click at [116, 352] on input "0" at bounding box center [121, 351] width 69 height 27
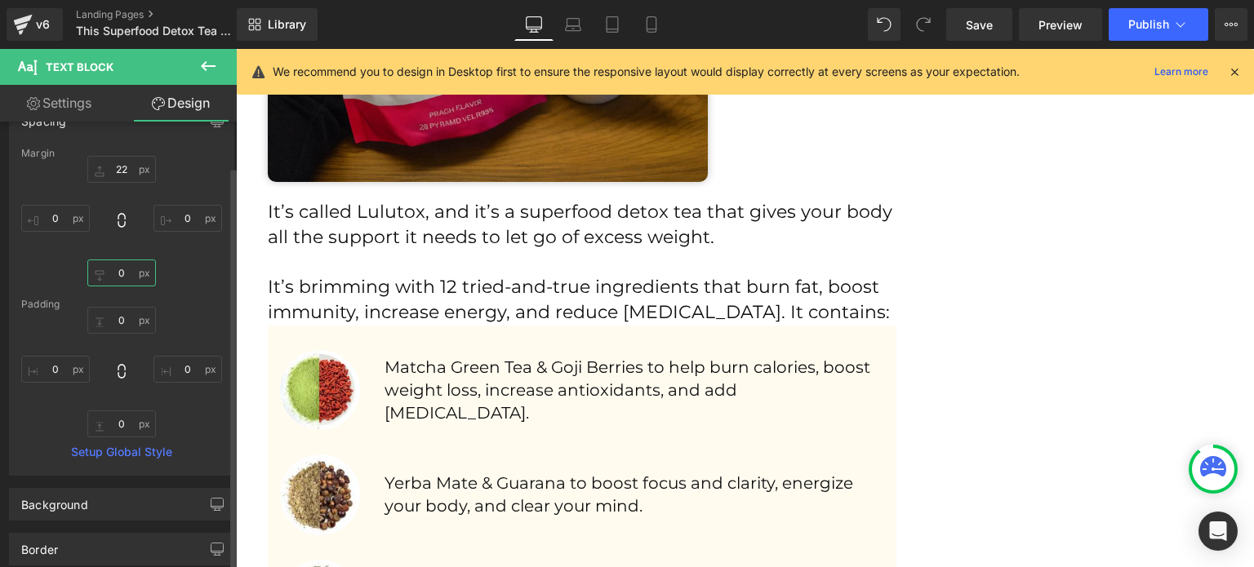
scroll to position [82, 0]
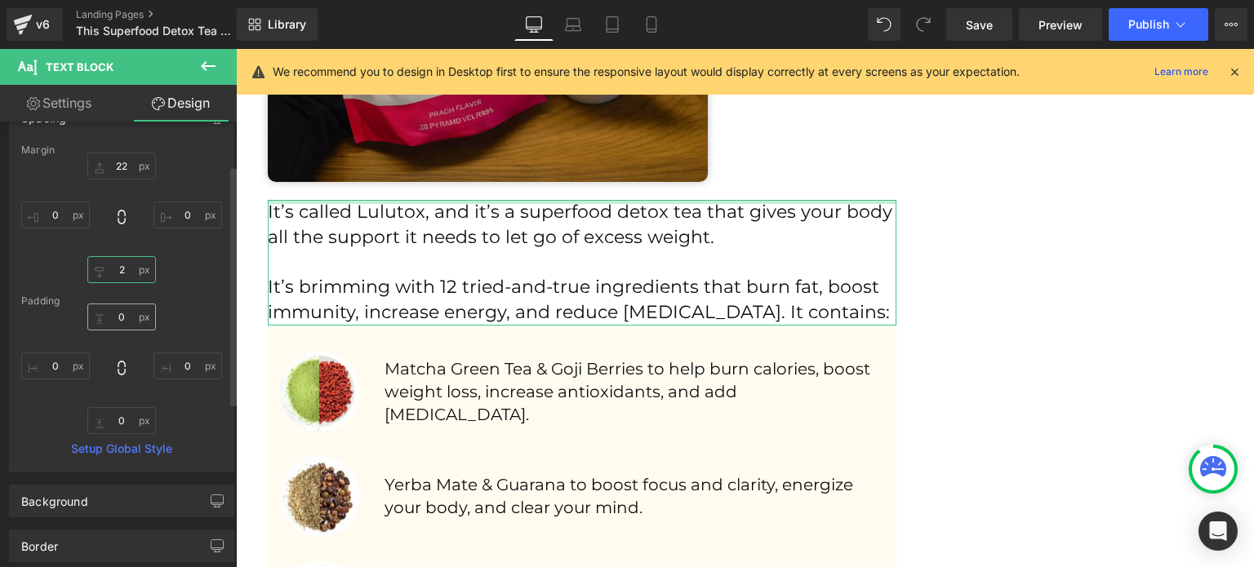
type input "22"
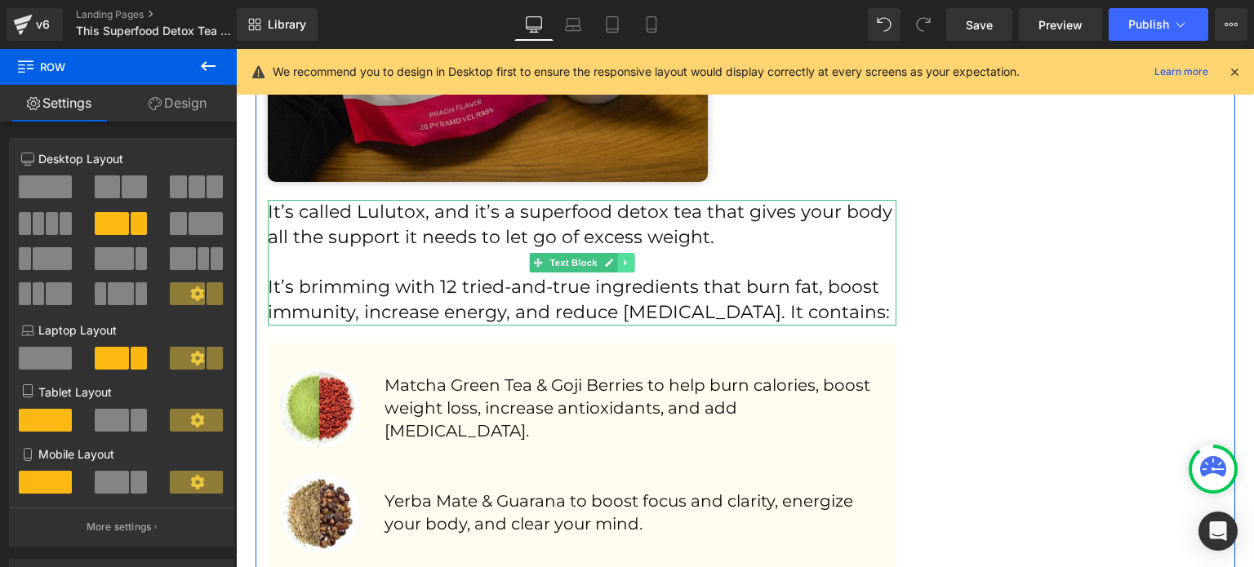
click at [621, 264] on icon at bounding box center [625, 263] width 9 height 10
click at [612, 260] on icon at bounding box center [616, 262] width 9 height 9
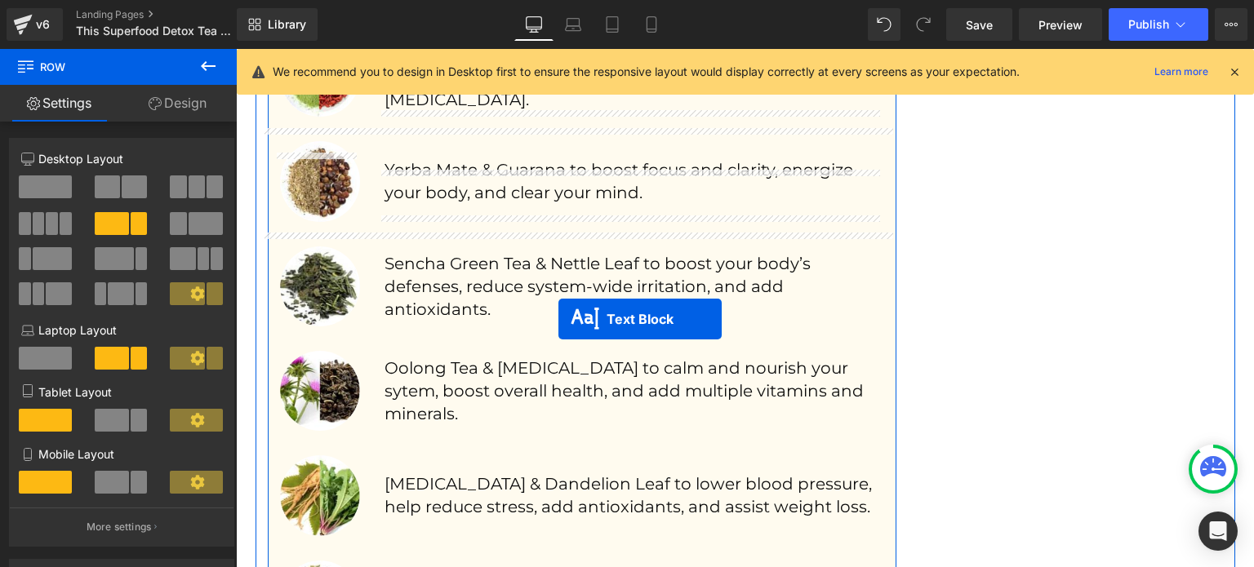
scroll to position [2936, 0]
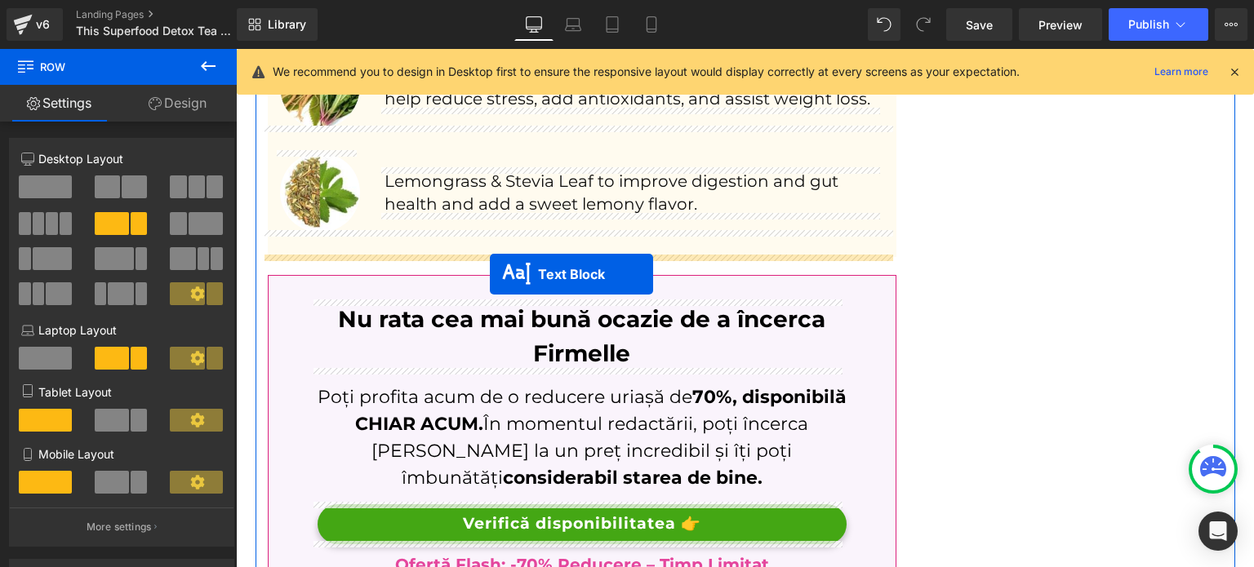
drag, startPoint x: 557, startPoint y: 425, endPoint x: 490, endPoint y: 274, distance: 164.5
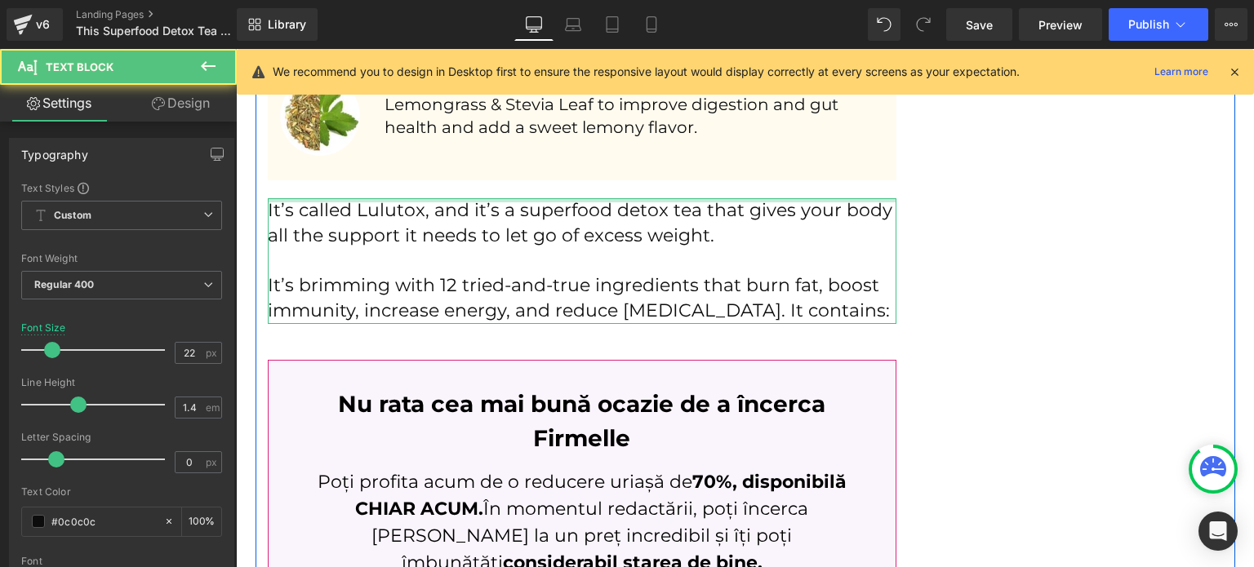
scroll to position [2859, 0]
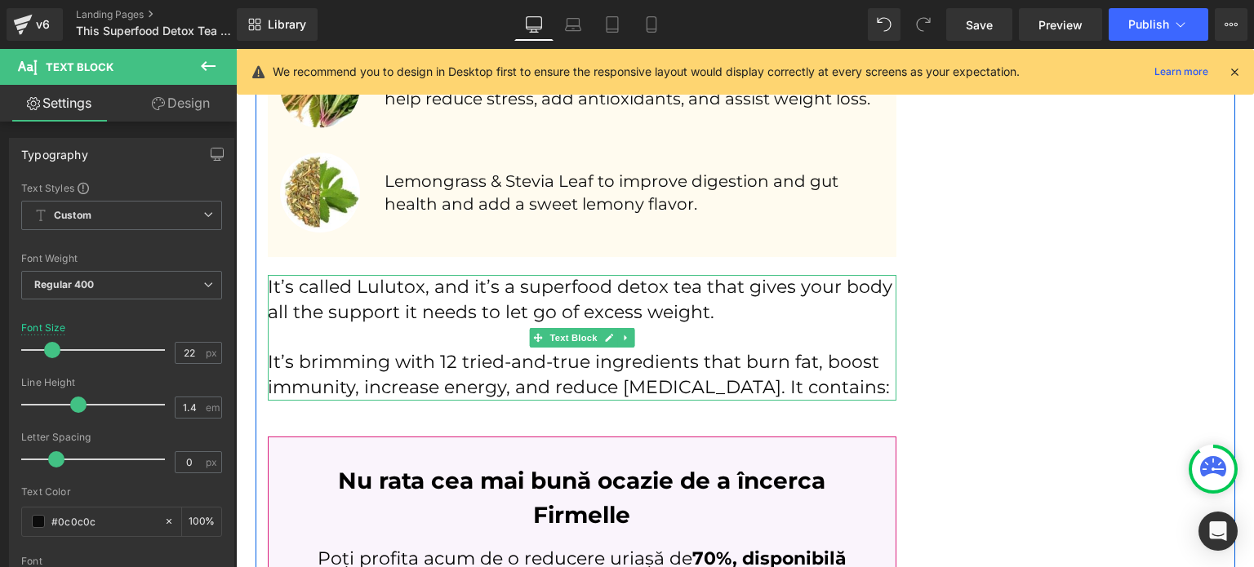
click at [501, 326] on p at bounding box center [582, 338] width 629 height 25
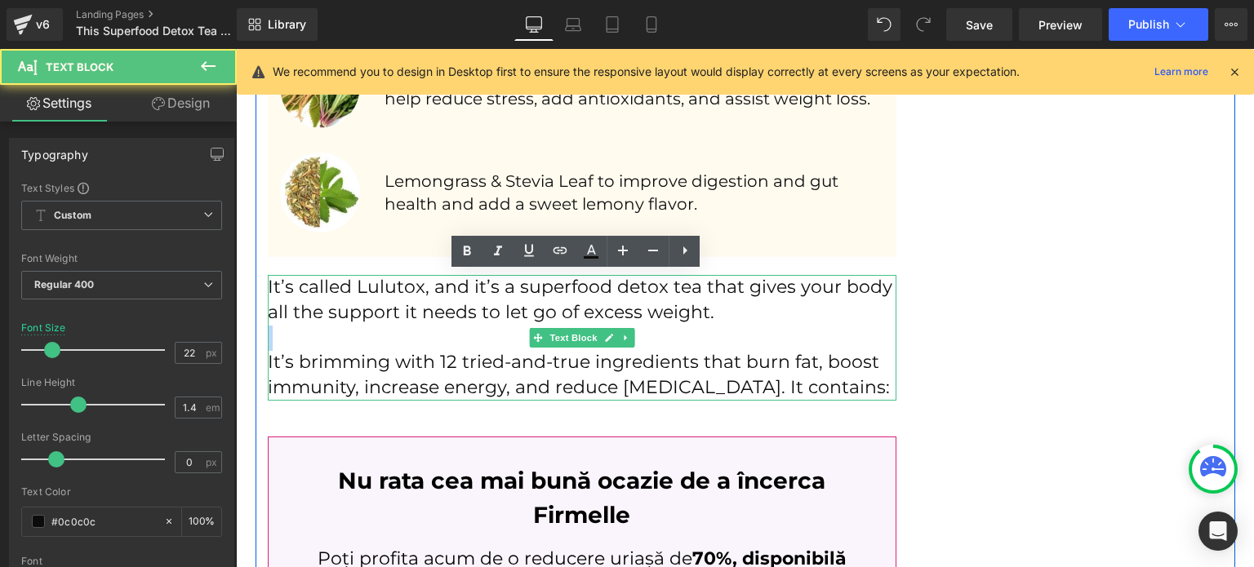
click at [501, 326] on p at bounding box center [582, 338] width 629 height 25
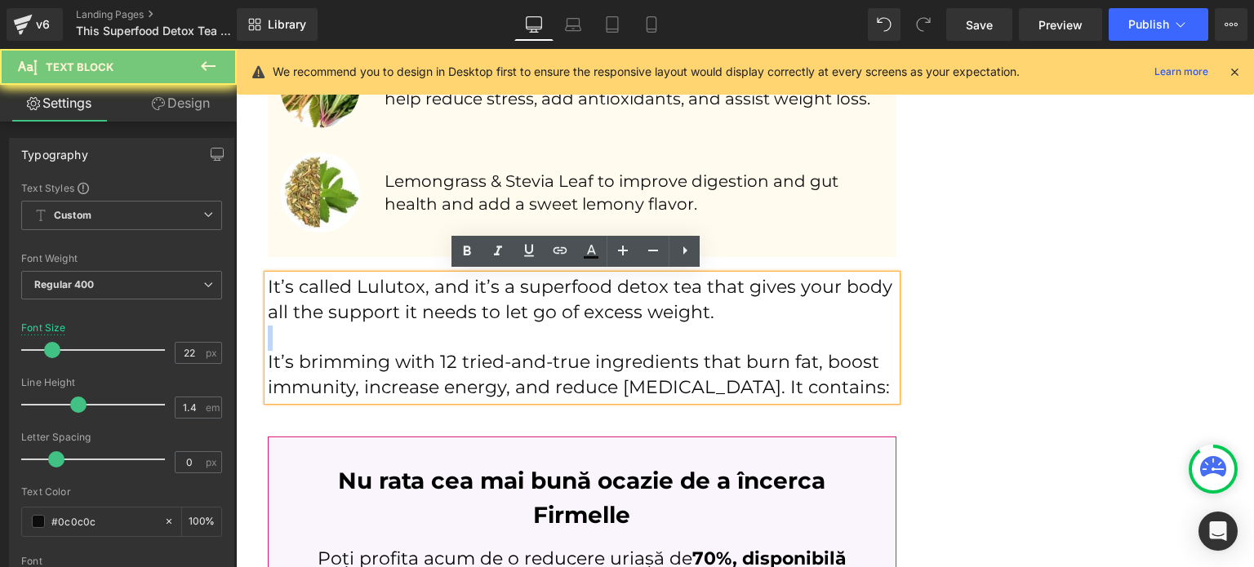
click at [501, 326] on p at bounding box center [582, 338] width 629 height 25
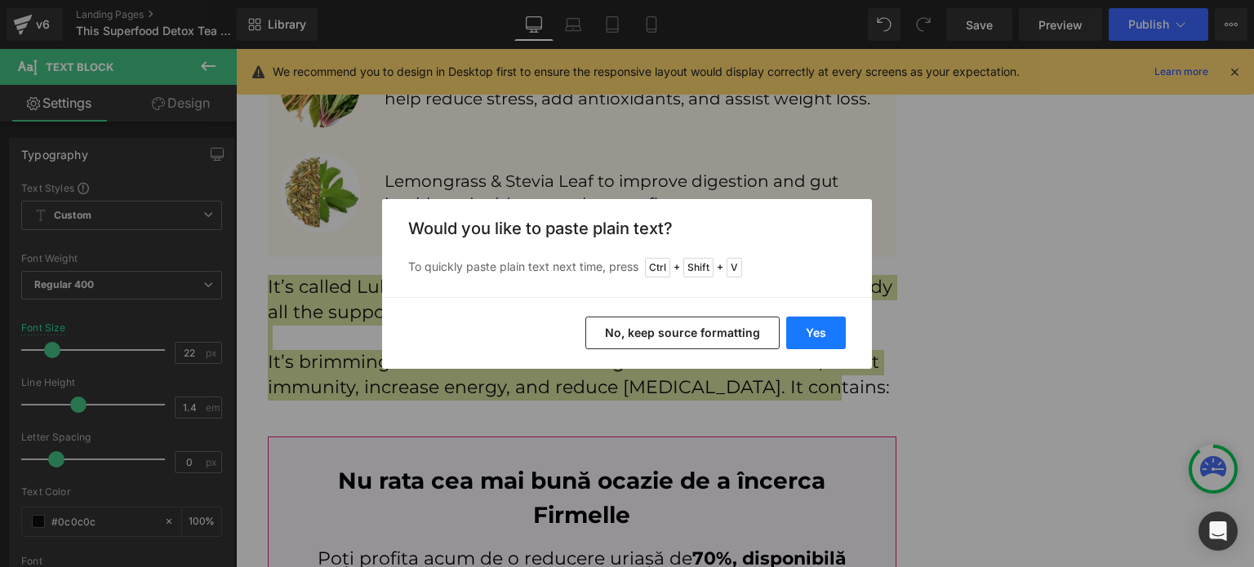
click at [836, 339] on button "Yes" at bounding box center [816, 333] width 60 height 33
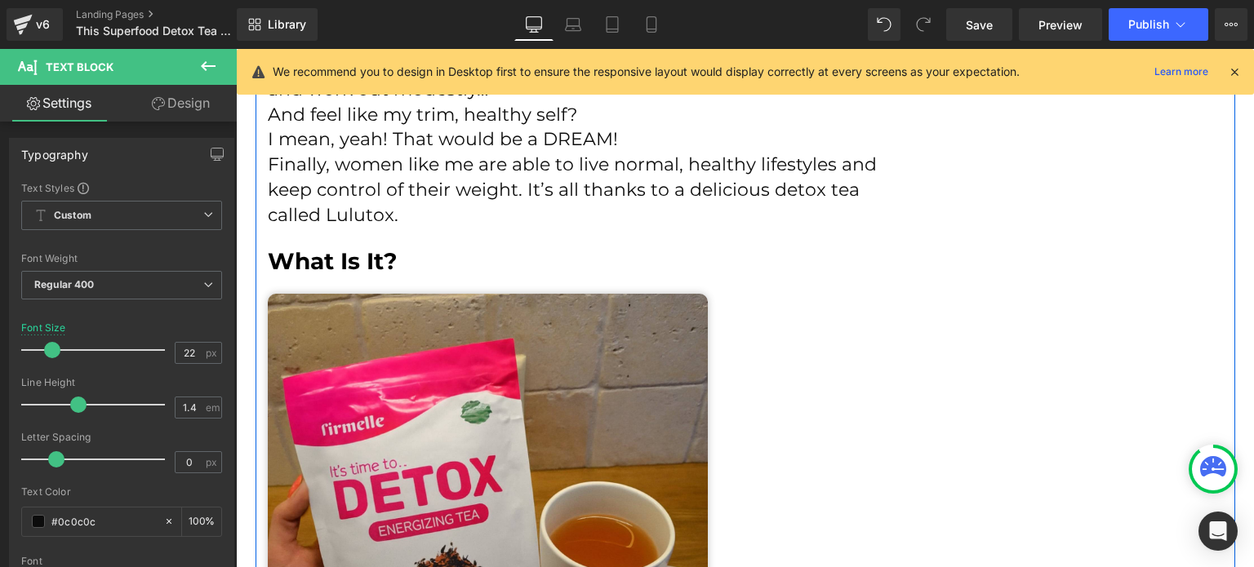
scroll to position [1553, 0]
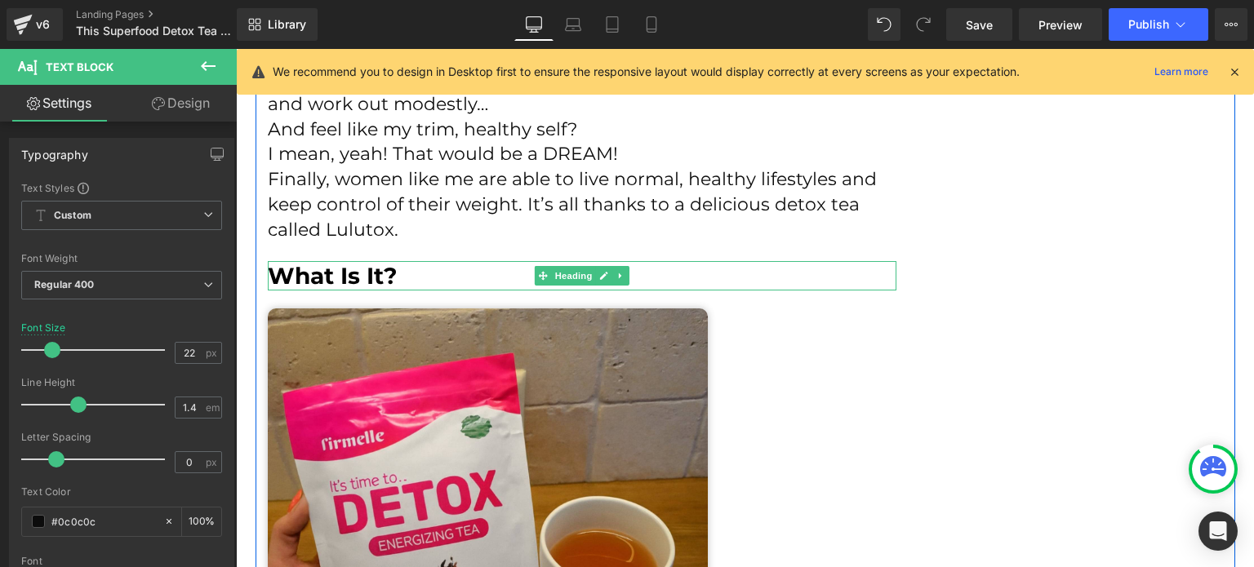
click at [625, 278] on h2 "What Is It?" at bounding box center [582, 275] width 629 height 29
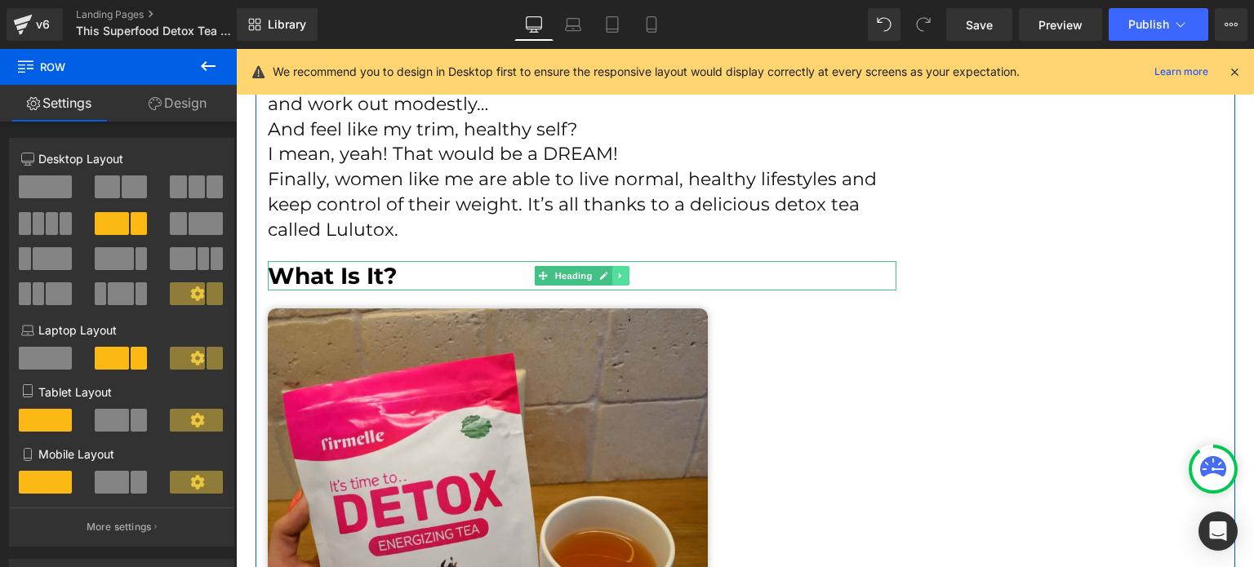
click at [621, 273] on link at bounding box center [620, 276] width 17 height 20
click at [608, 277] on icon at bounding box center [611, 275] width 9 height 9
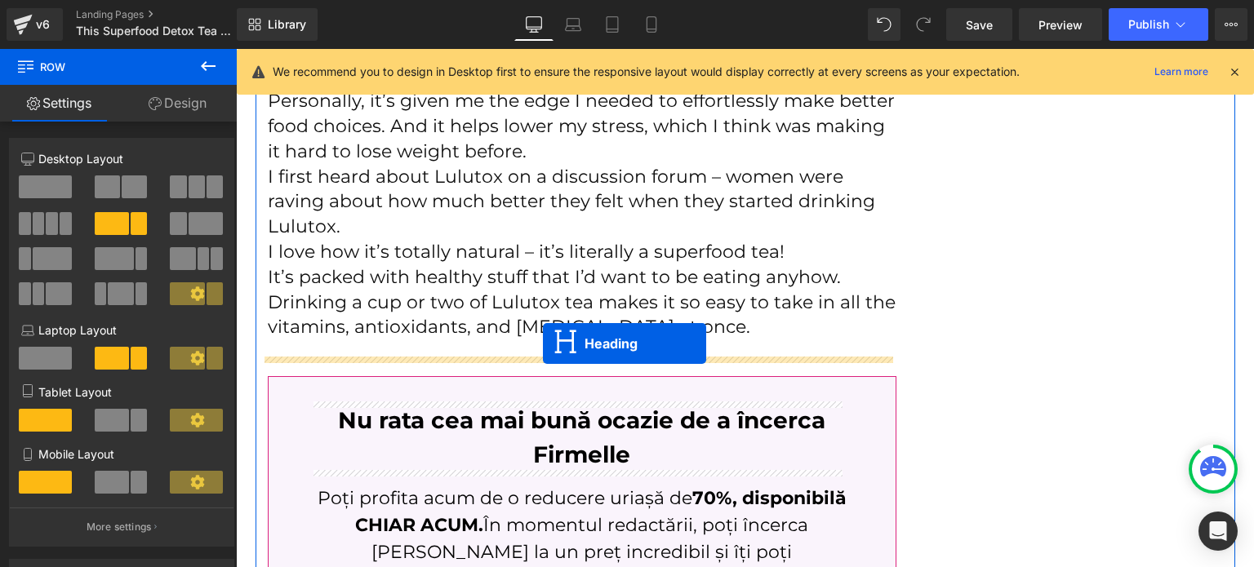
drag, startPoint x: 548, startPoint y: 316, endPoint x: 543, endPoint y: 344, distance: 28.2
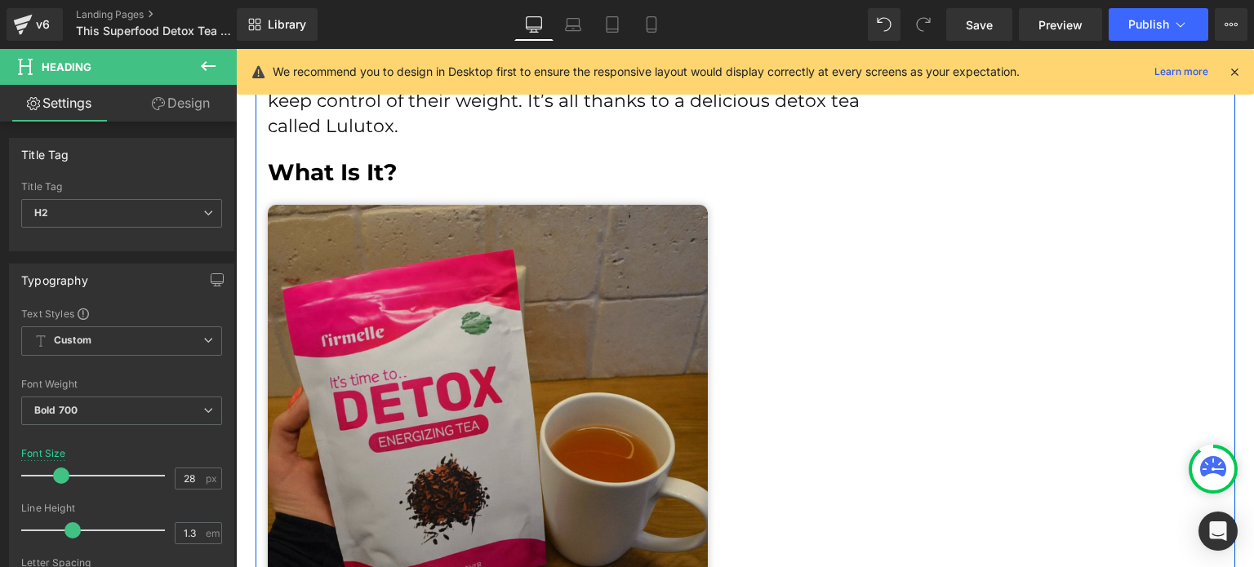
scroll to position [1657, 0]
click at [554, 378] on img at bounding box center [488, 424] width 440 height 440
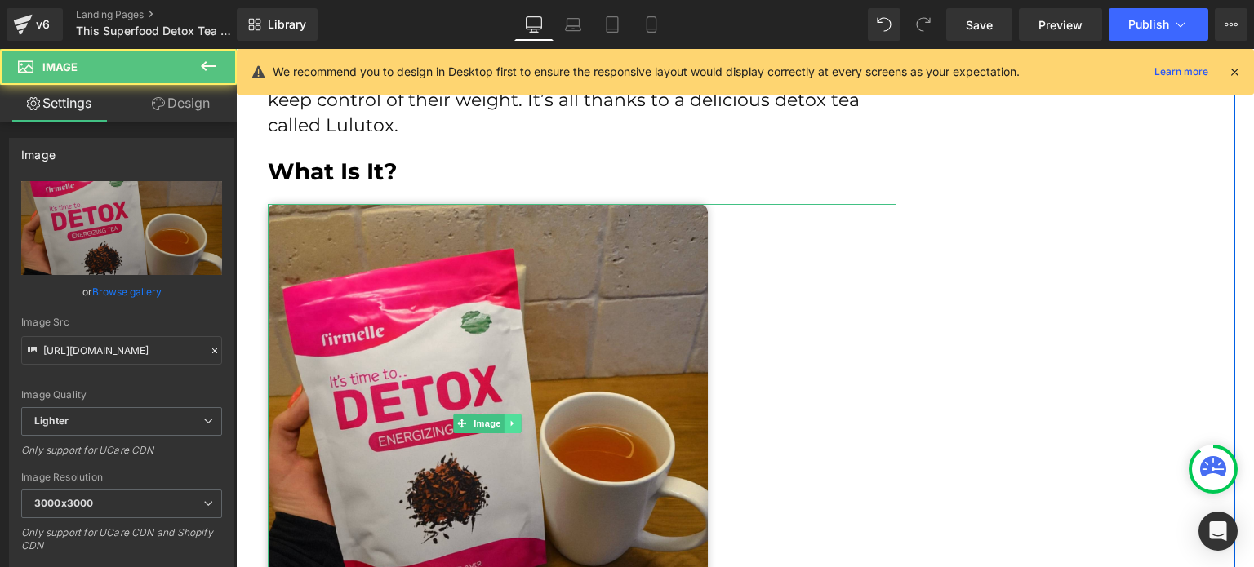
click at [509, 424] on icon at bounding box center [513, 424] width 9 height 10
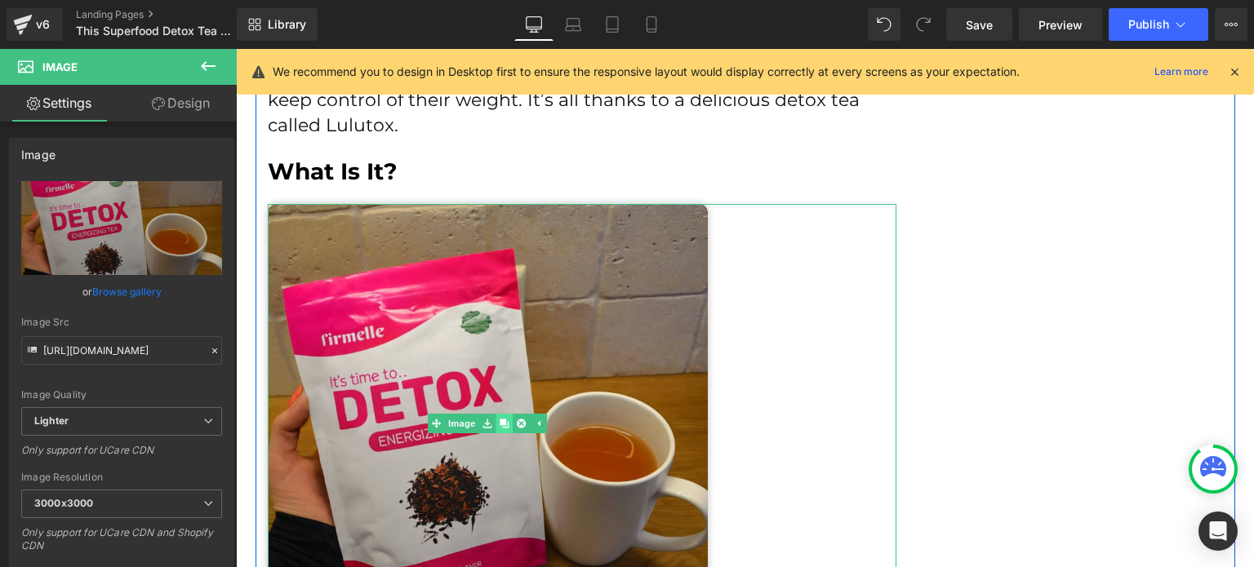
click at [503, 423] on li at bounding box center [504, 424] width 51 height 20
click at [503, 423] on link at bounding box center [504, 424] width 17 height 20
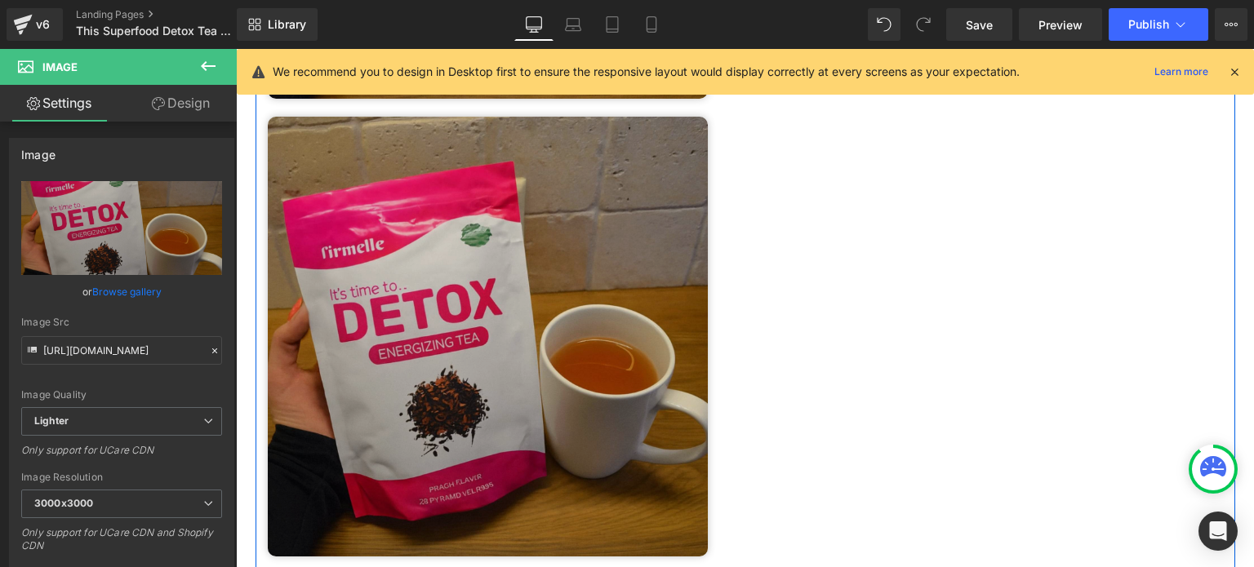
scroll to position [2204, 0]
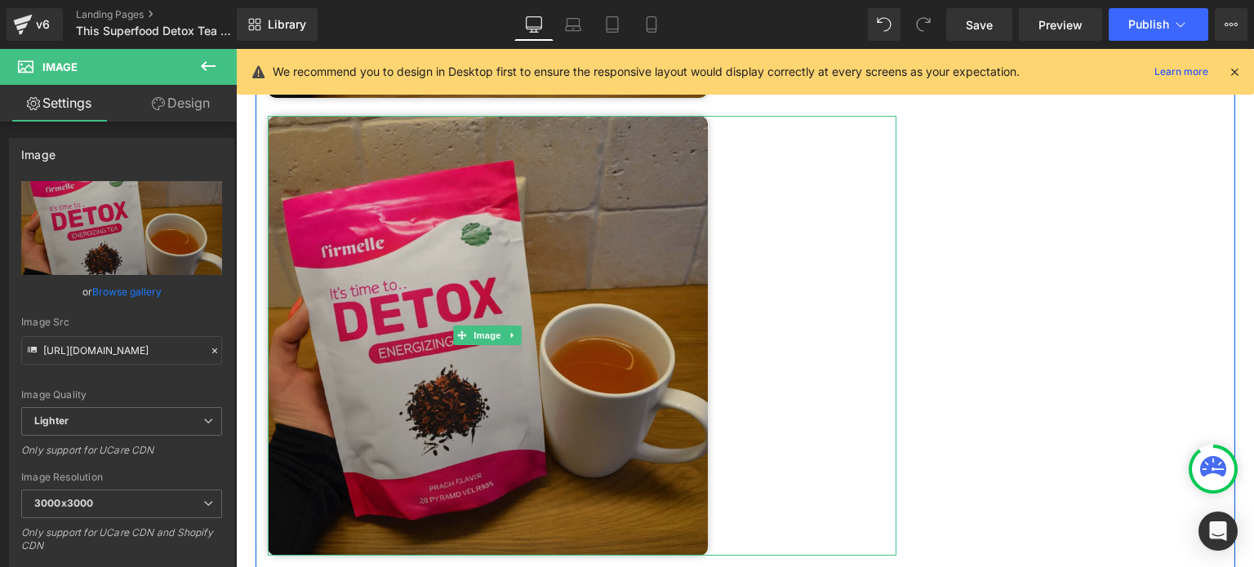
click at [475, 334] on div "Image" at bounding box center [582, 336] width 629 height 440
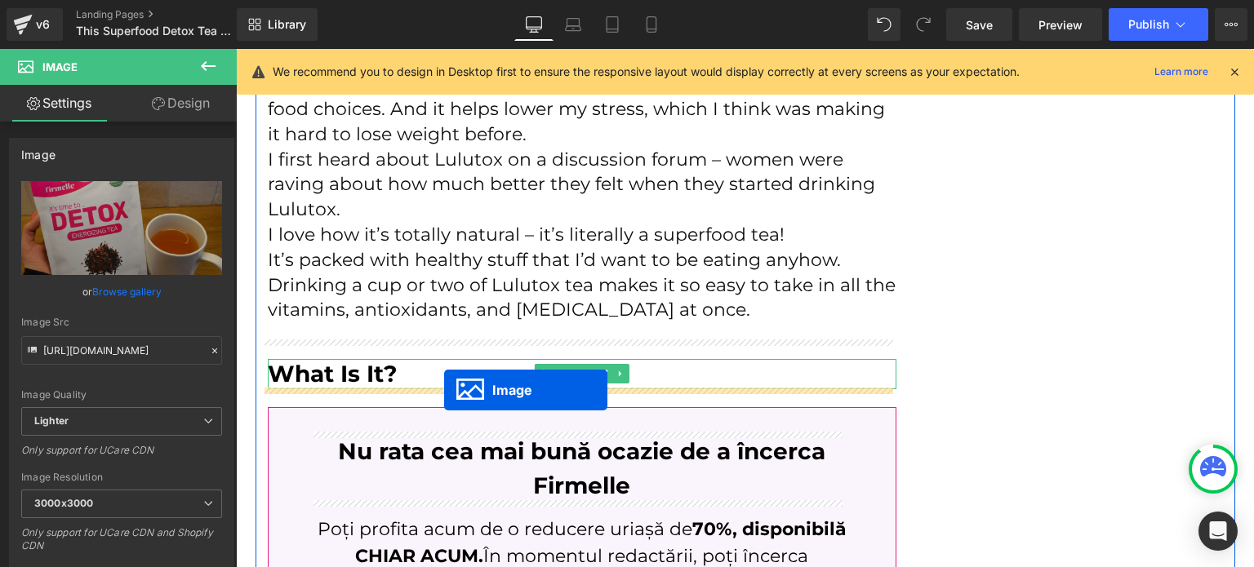
drag, startPoint x: 475, startPoint y: 334, endPoint x: 444, endPoint y: 390, distance: 64.3
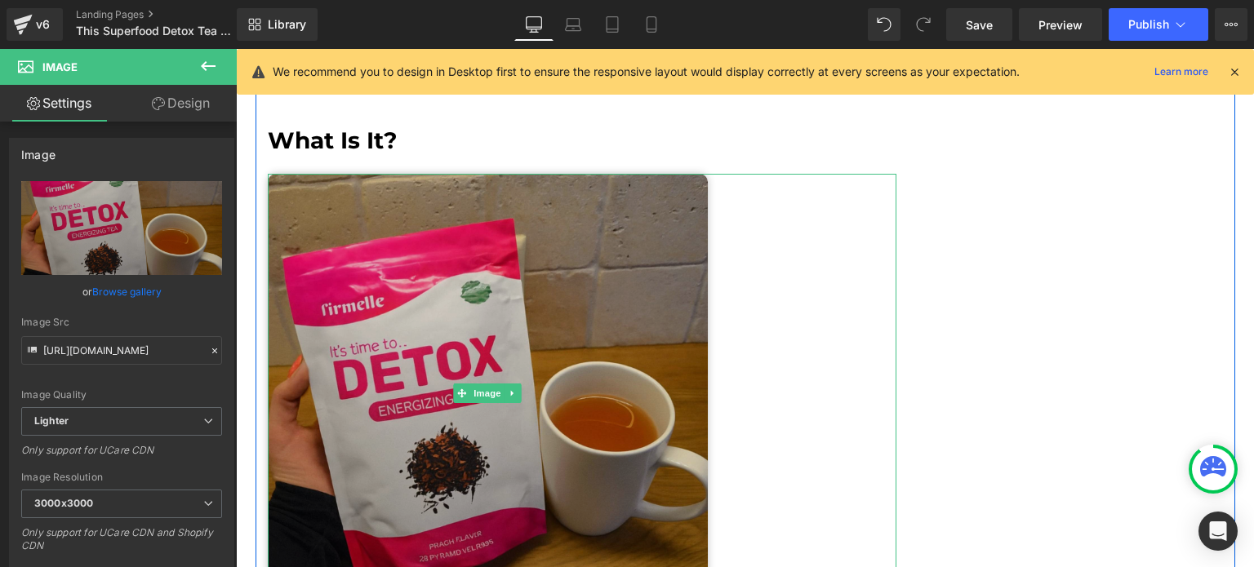
scroll to position [3383, 0]
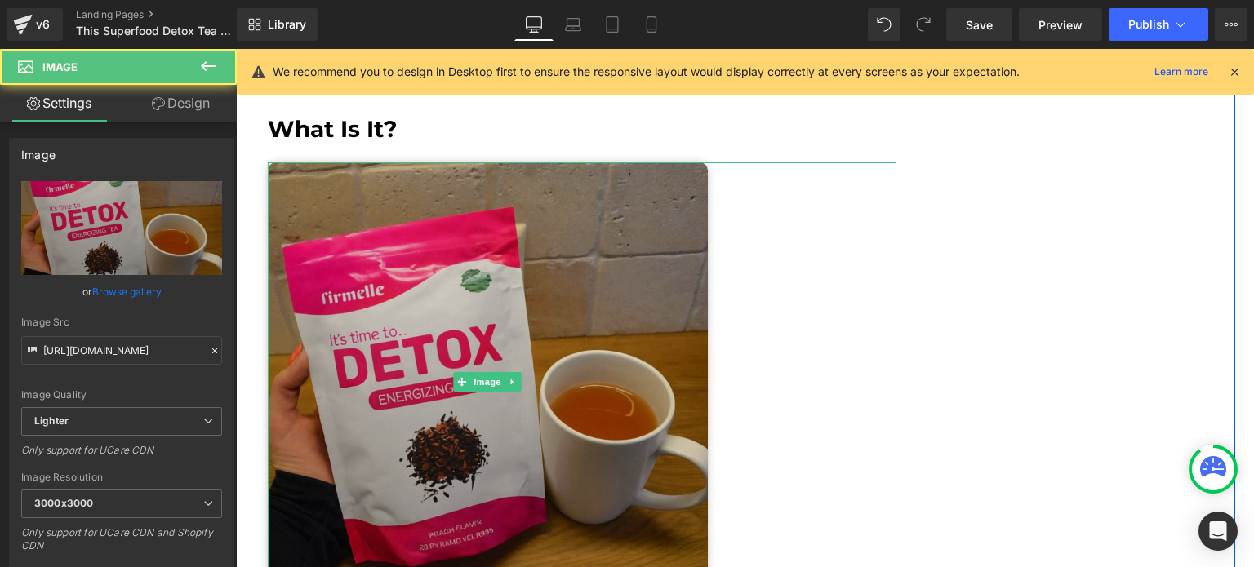
click at [431, 319] on img at bounding box center [488, 382] width 440 height 440
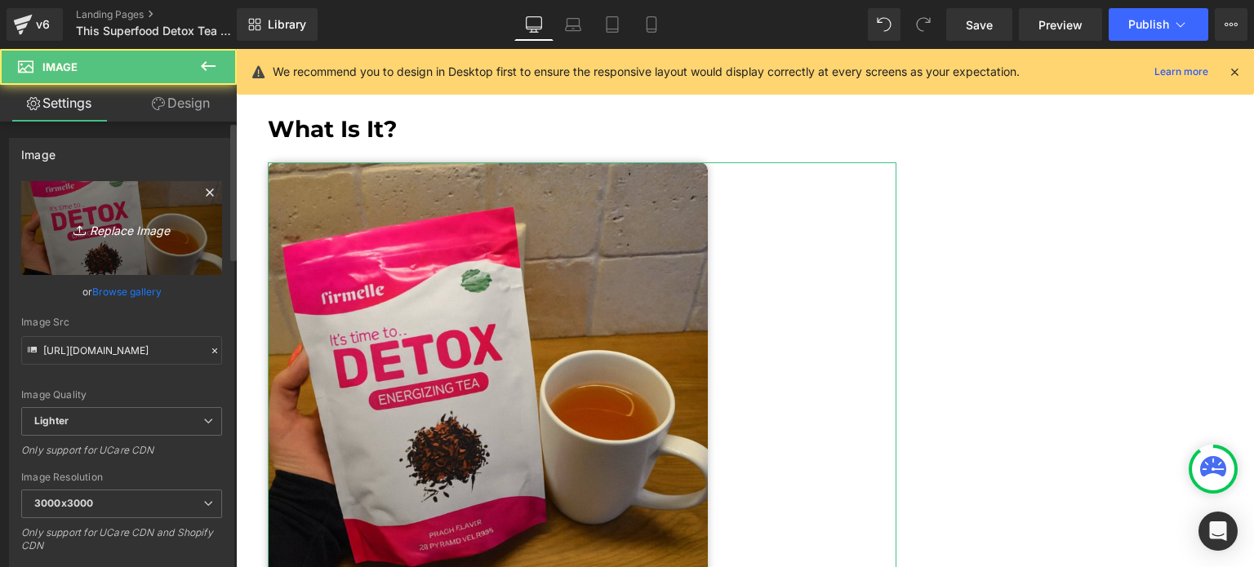
click at [111, 267] on link "Replace Image" at bounding box center [121, 228] width 201 height 94
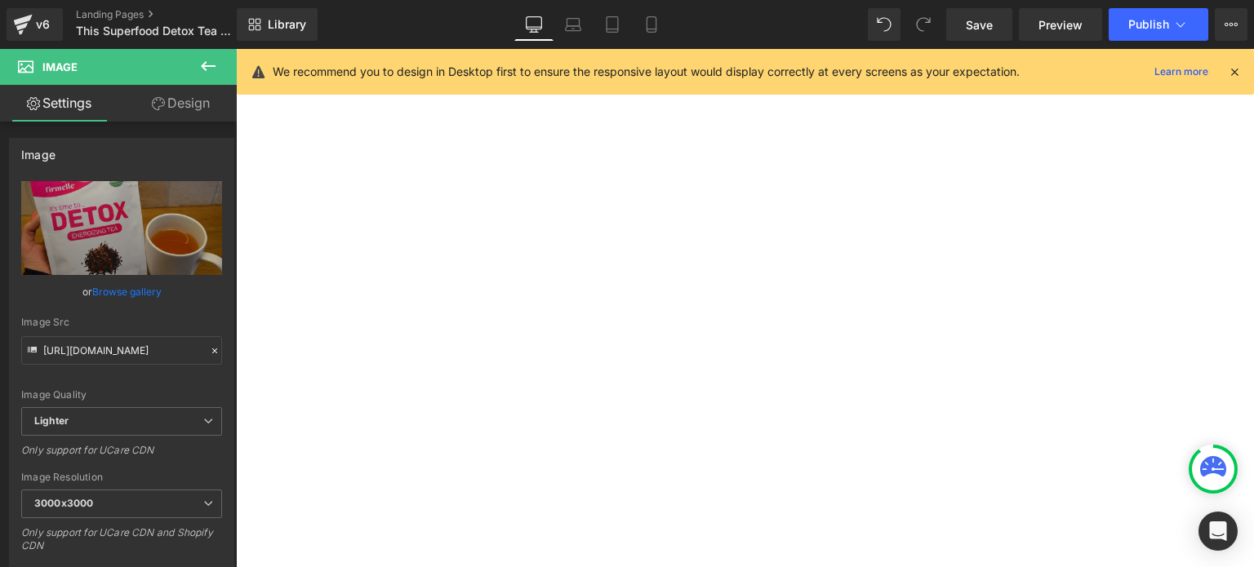
type input "C:\fakepath\4447cb92-fb6a-4fc6-82d8-5019c80f0ef0.jpg"
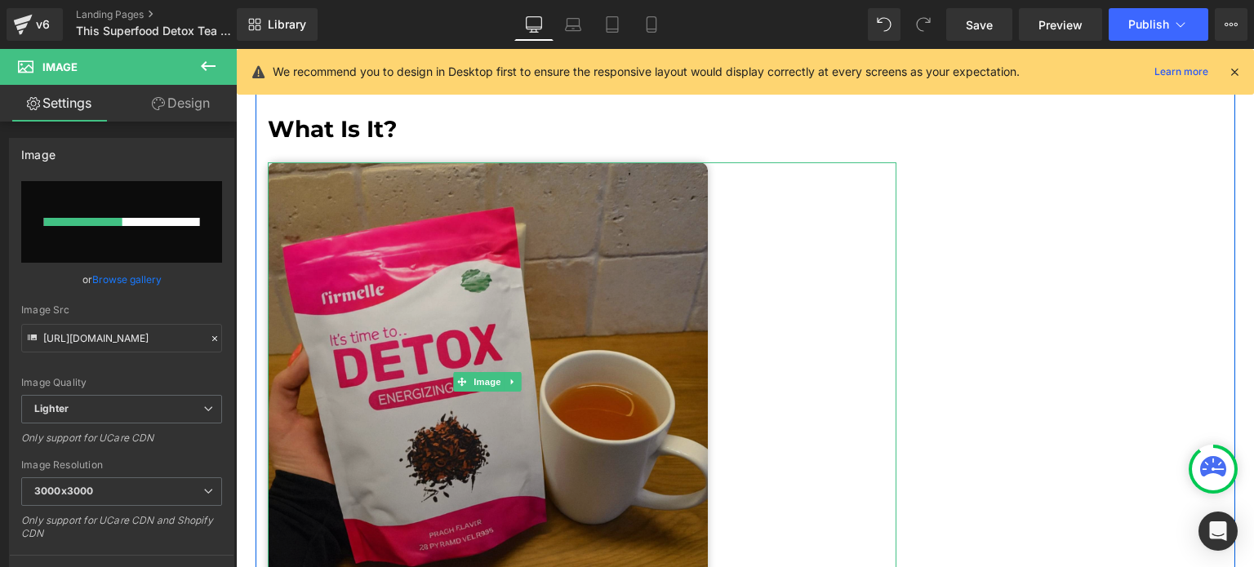
scroll to position [3628, 0]
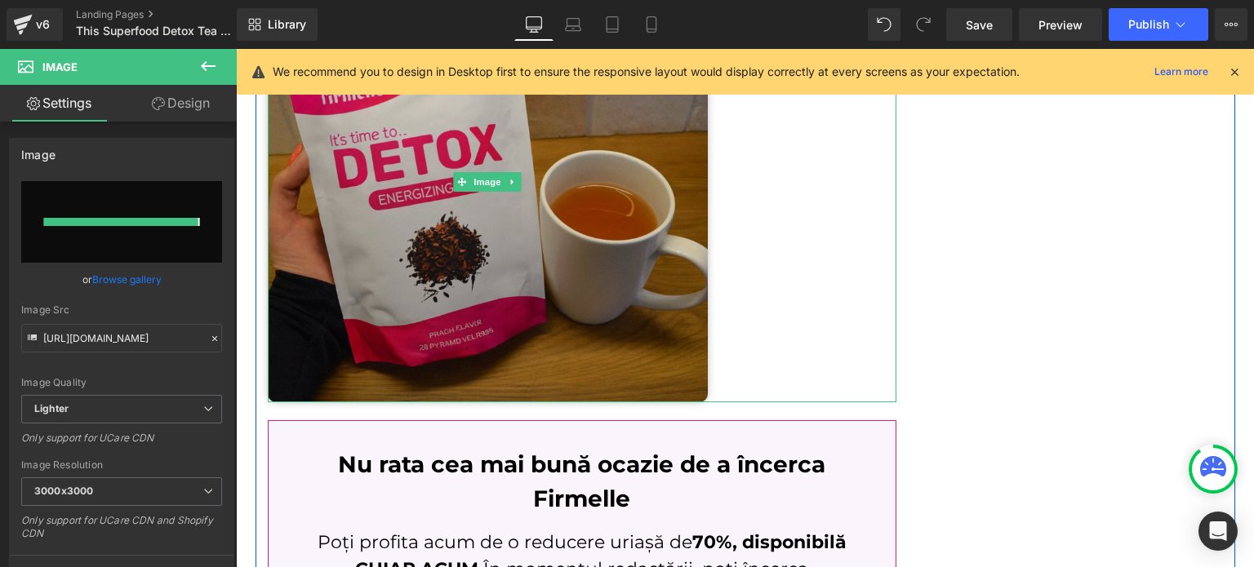
type input "[URL][DOMAIN_NAME]"
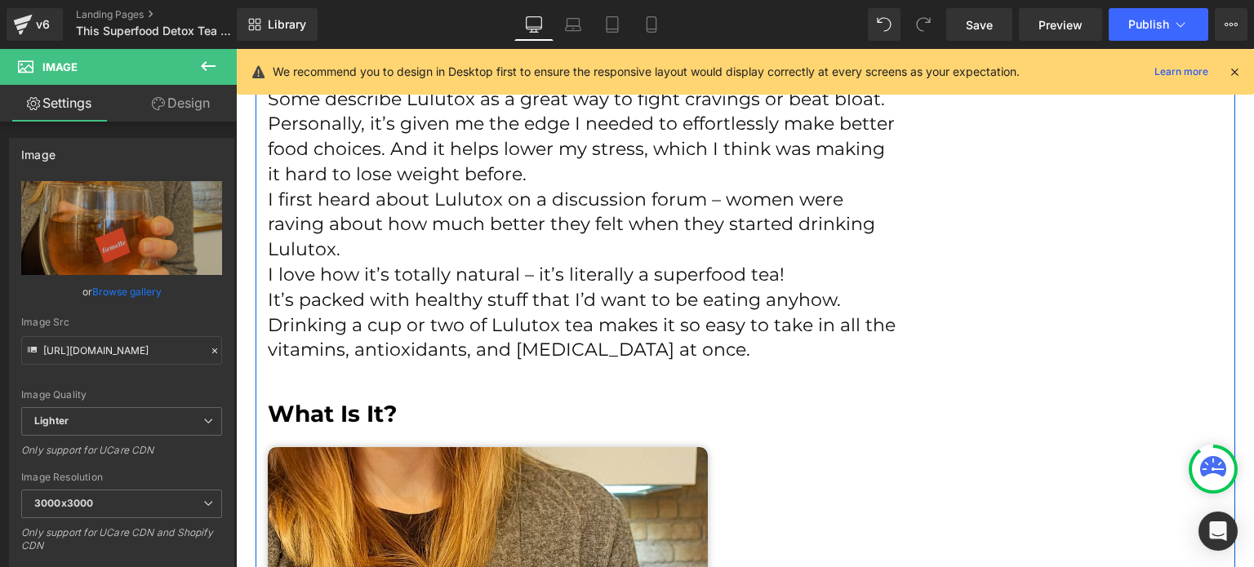
scroll to position [3056, 0]
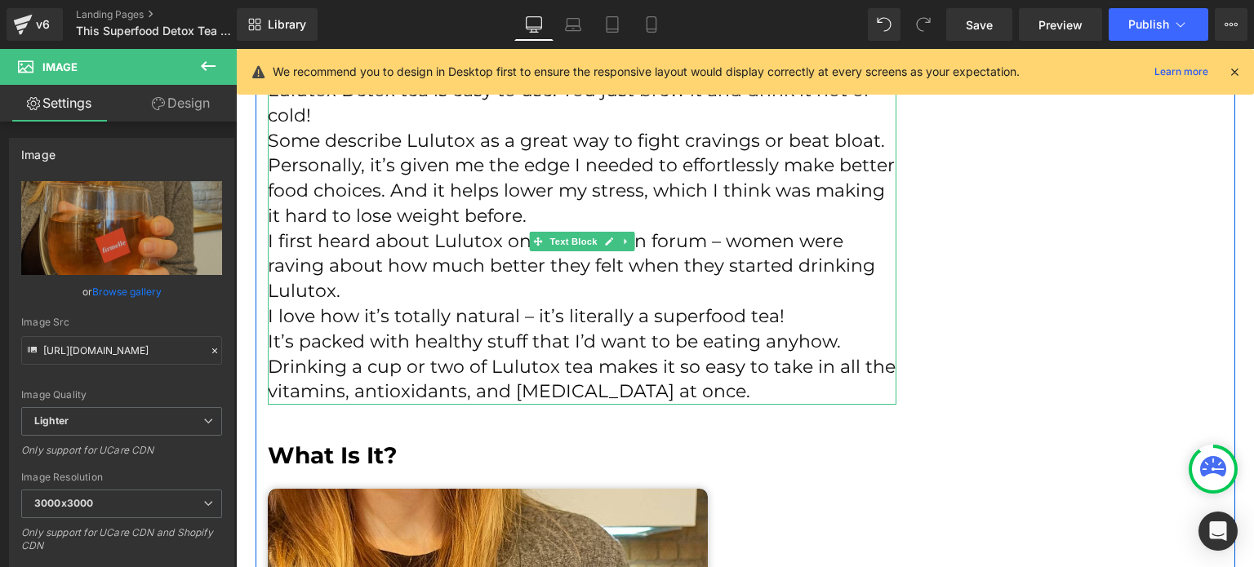
click at [625, 238] on link at bounding box center [625, 242] width 17 height 20
click at [609, 241] on link at bounding box center [617, 242] width 17 height 20
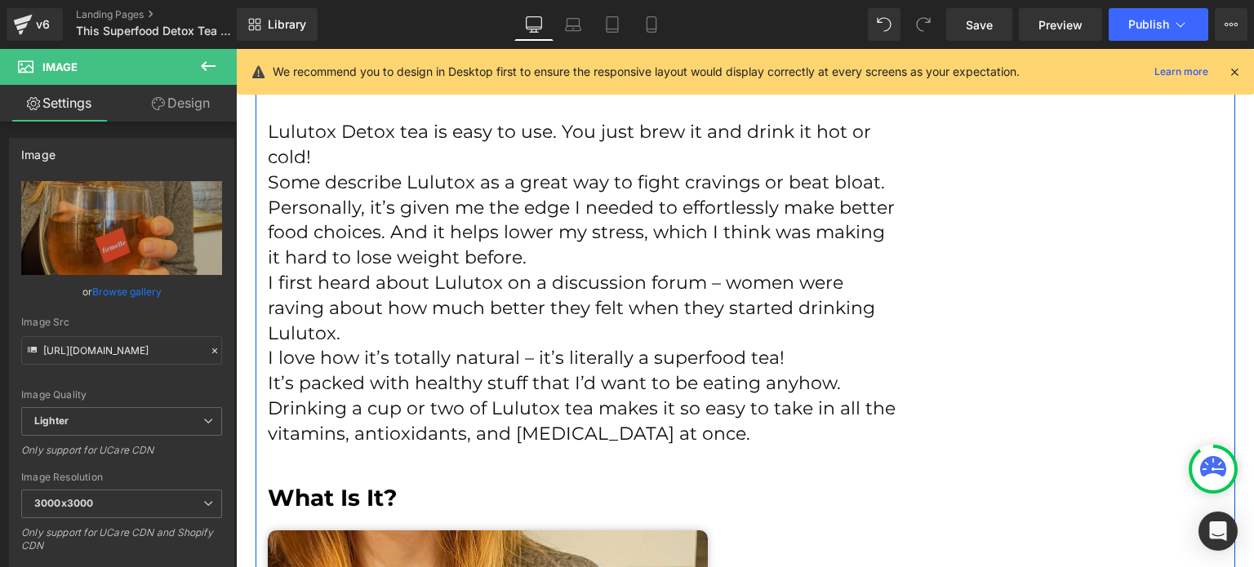
scroll to position [3381, 0]
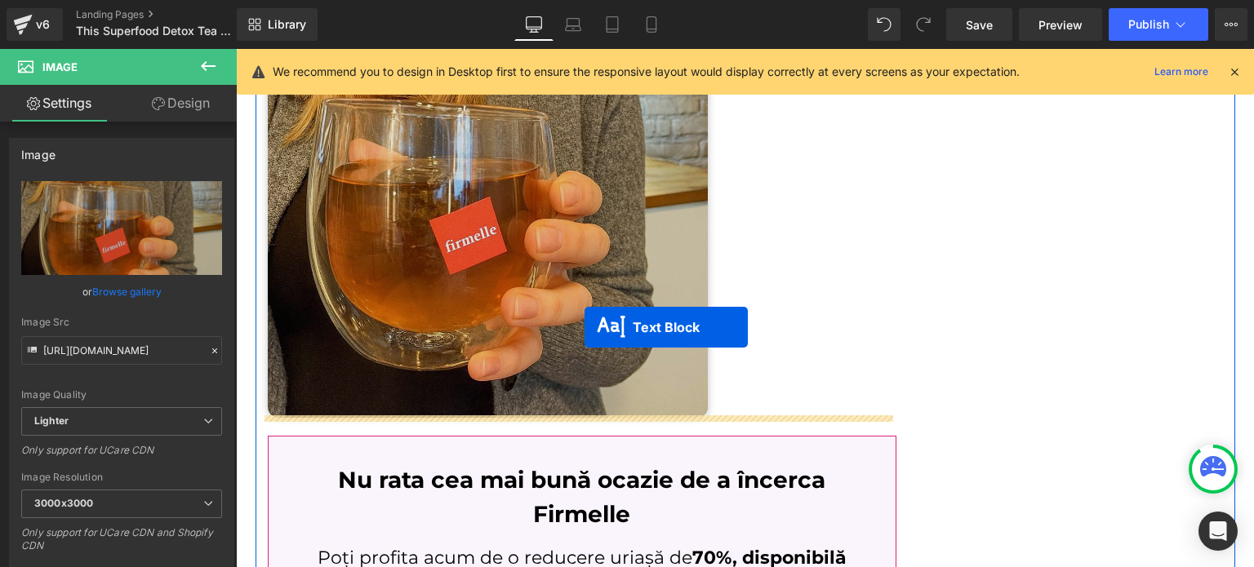
drag, startPoint x: 549, startPoint y: 278, endPoint x: 585, endPoint y: 327, distance: 61.4
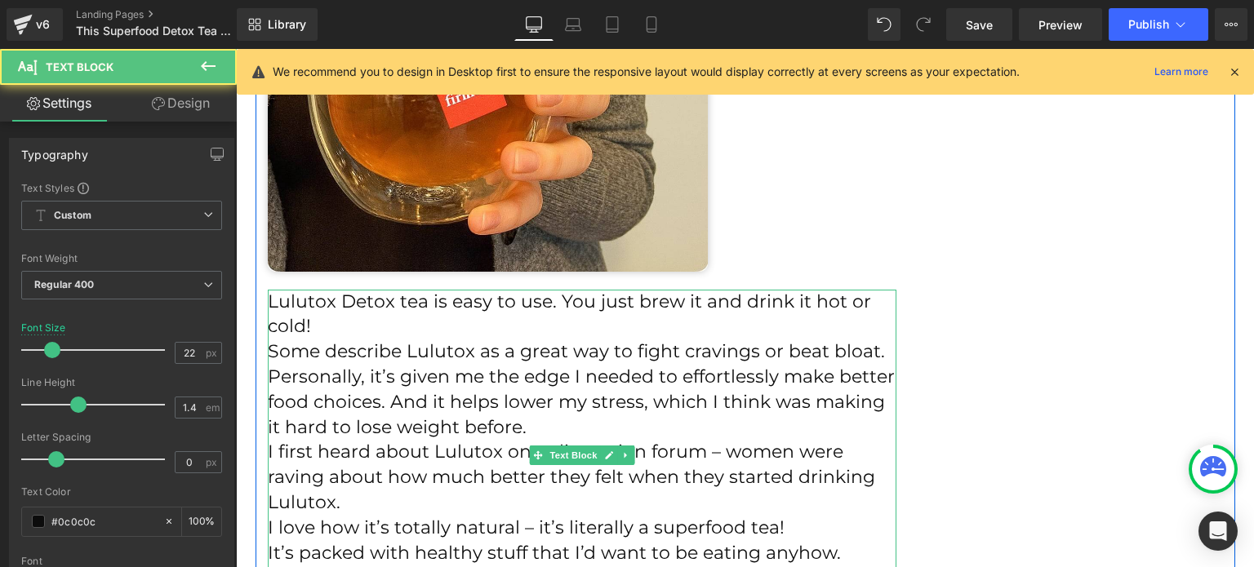
scroll to position [3731, 0]
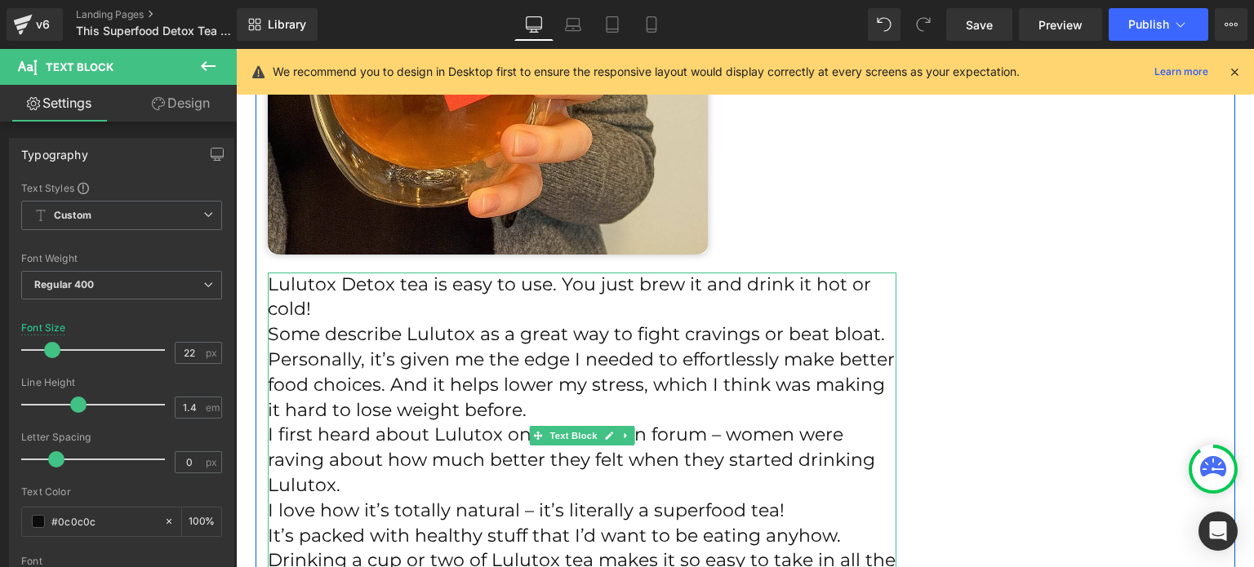
click at [518, 345] on p "Some describe Lulutox as a great way to fight cravings or beat bloat. Personall…" at bounding box center [582, 373] width 629 height 100
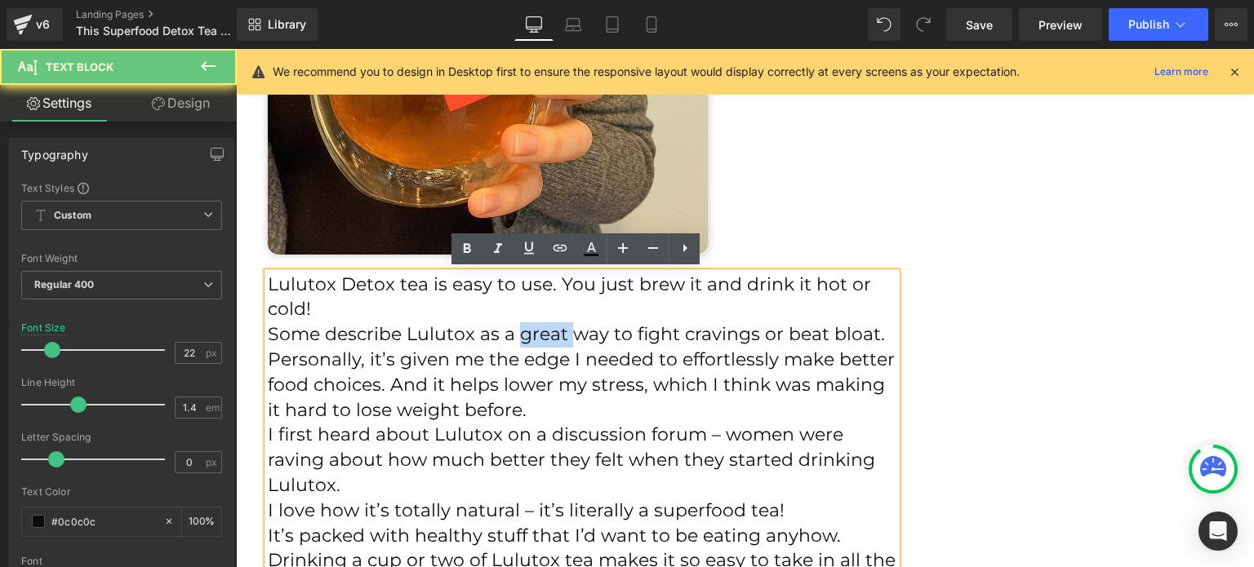
click at [518, 345] on p "Some describe Lulutox as a great way to fight cravings or beat bloat. Personall…" at bounding box center [582, 373] width 629 height 100
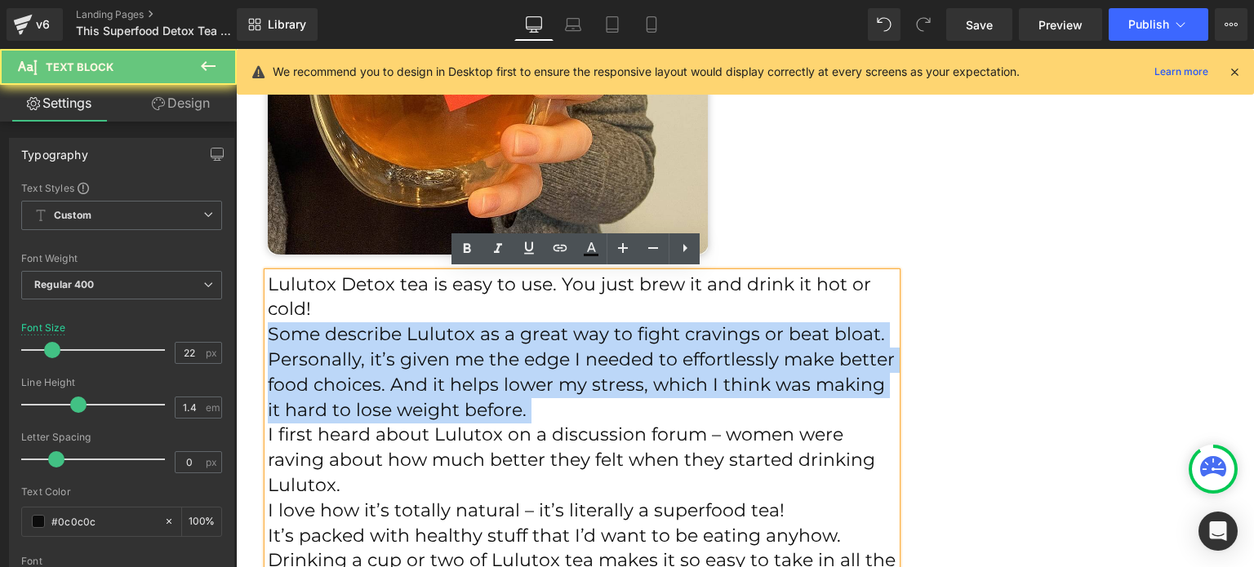
click at [518, 345] on p "Some describe Lulutox as a great way to fight cravings or beat bloat. Personall…" at bounding box center [582, 373] width 629 height 100
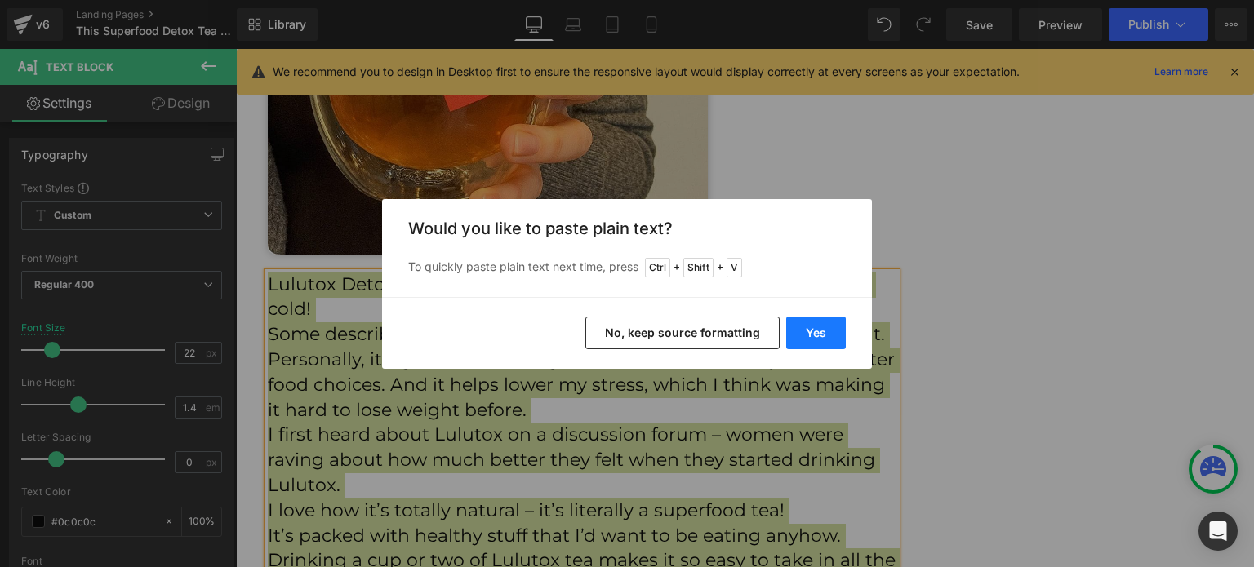
click at [839, 336] on button "Yes" at bounding box center [816, 333] width 60 height 33
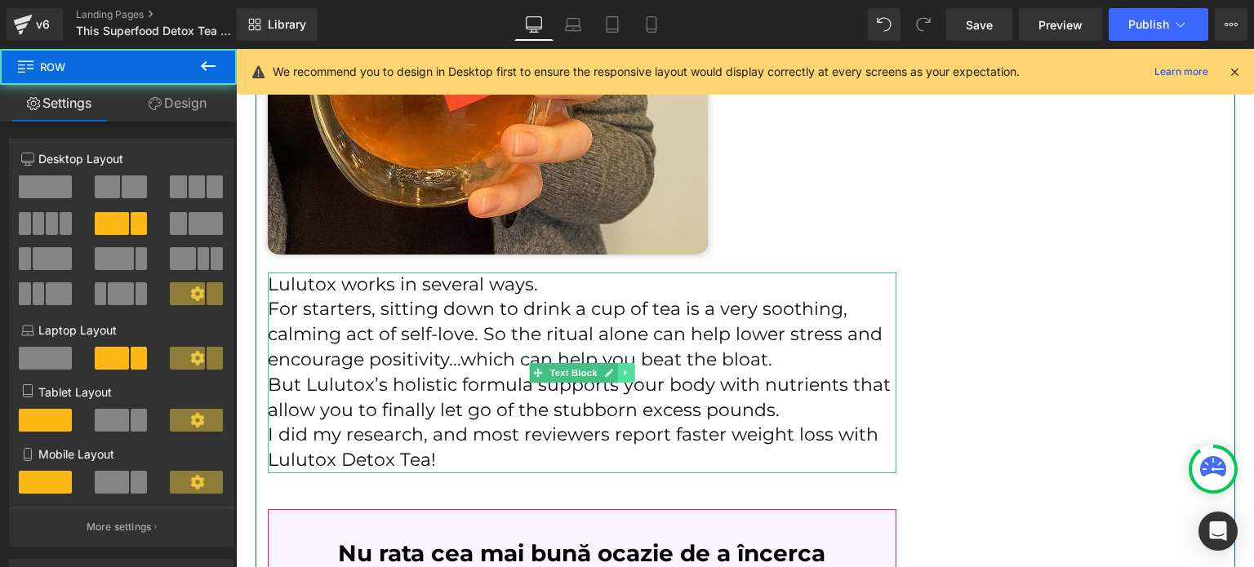
click at [626, 363] on link at bounding box center [625, 373] width 17 height 20
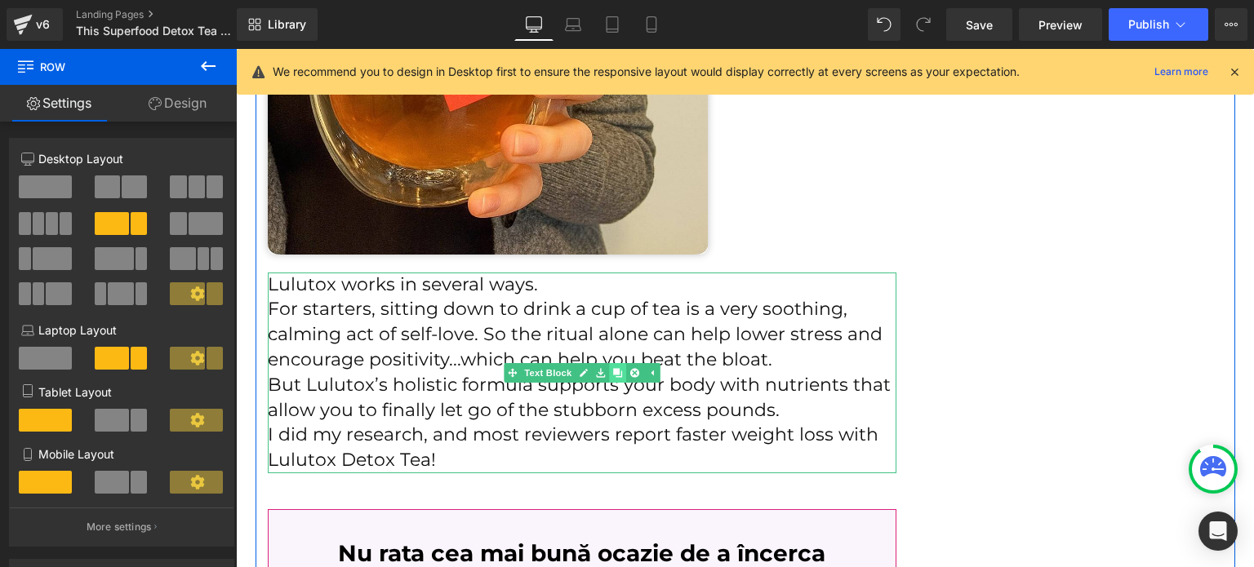
click at [612, 368] on icon at bounding box center [616, 372] width 9 height 9
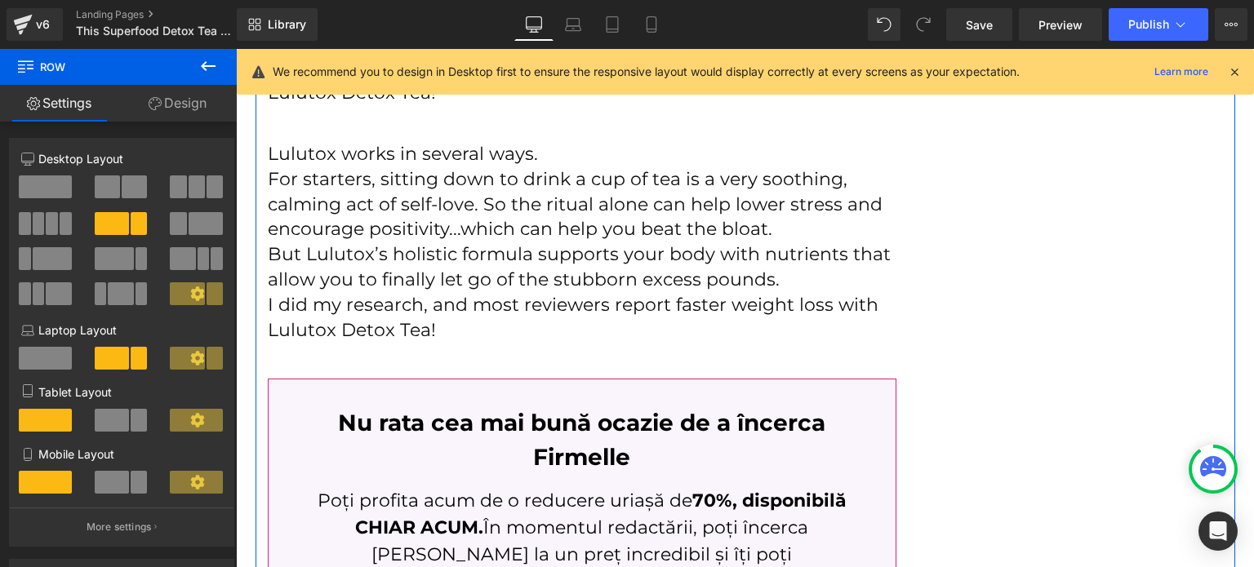
scroll to position [4124, 0]
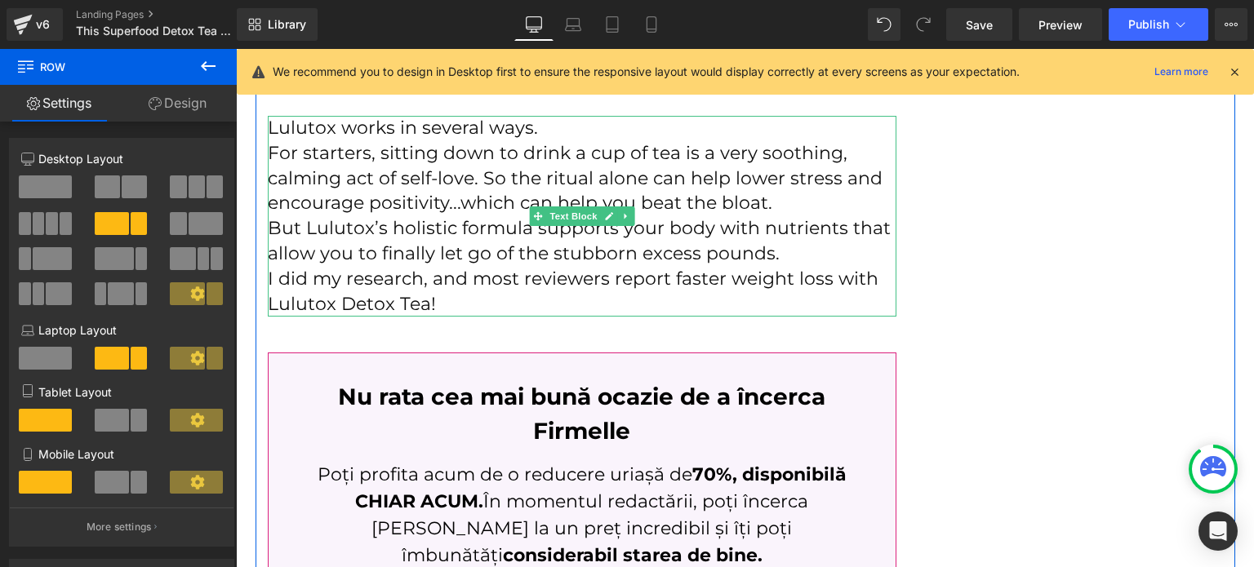
click at [437, 217] on p "But Lulutox’s holistic formula supports your body with nutrients that allow you…" at bounding box center [582, 241] width 629 height 51
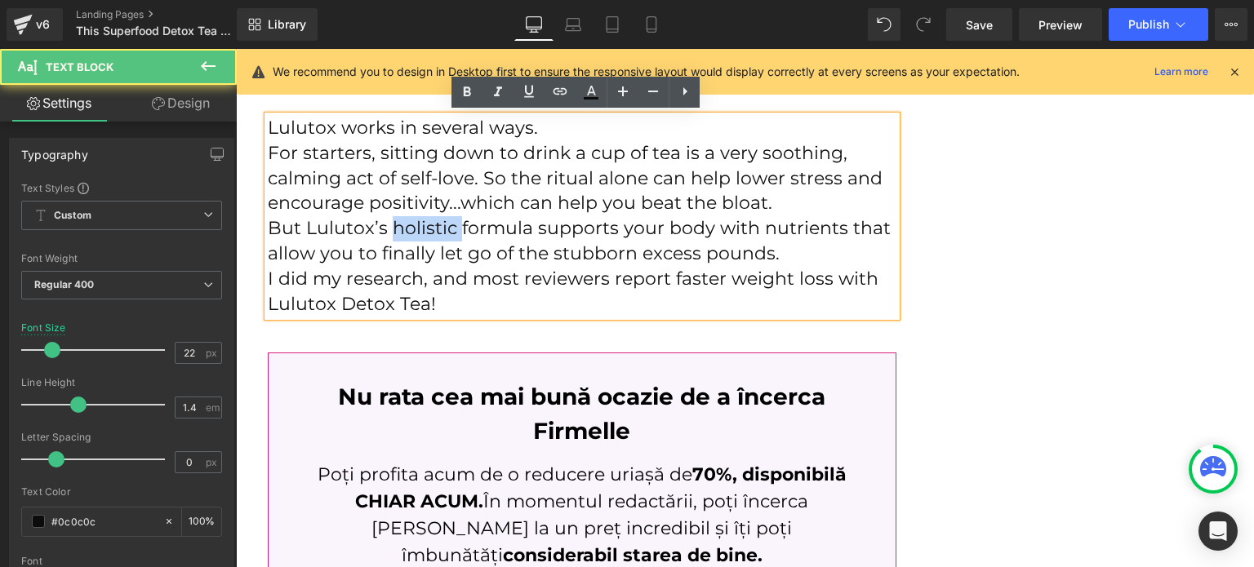
click at [437, 217] on p "But Lulutox’s holistic formula supports your body with nutrients that allow you…" at bounding box center [582, 241] width 629 height 51
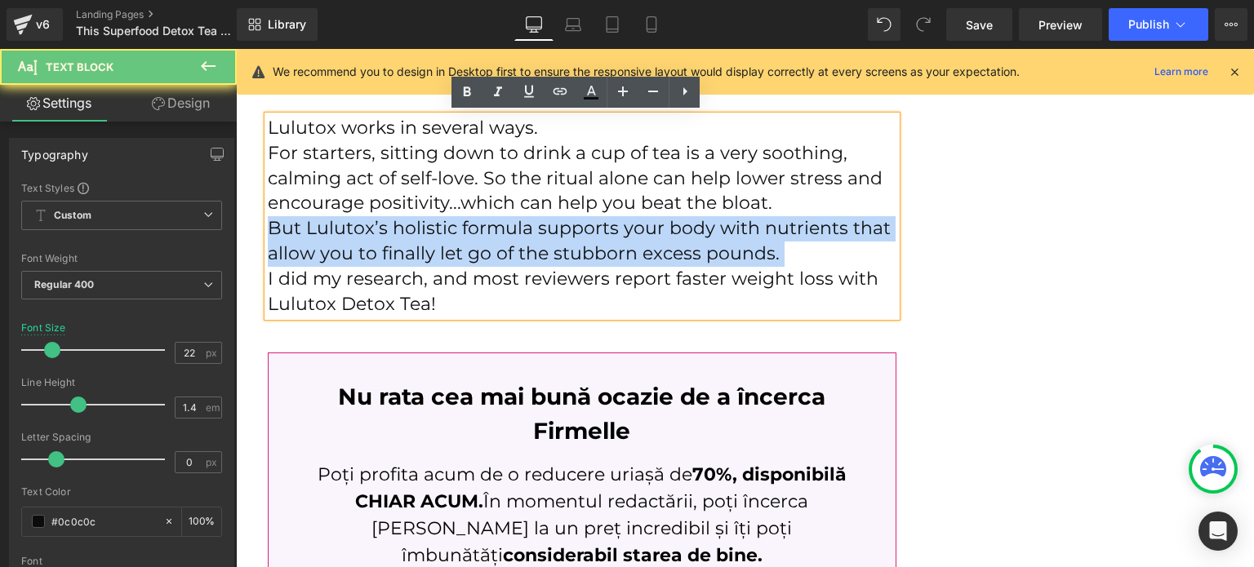
click at [437, 217] on p "But Lulutox’s holistic formula supports your body with nutrients that allow you…" at bounding box center [582, 241] width 629 height 51
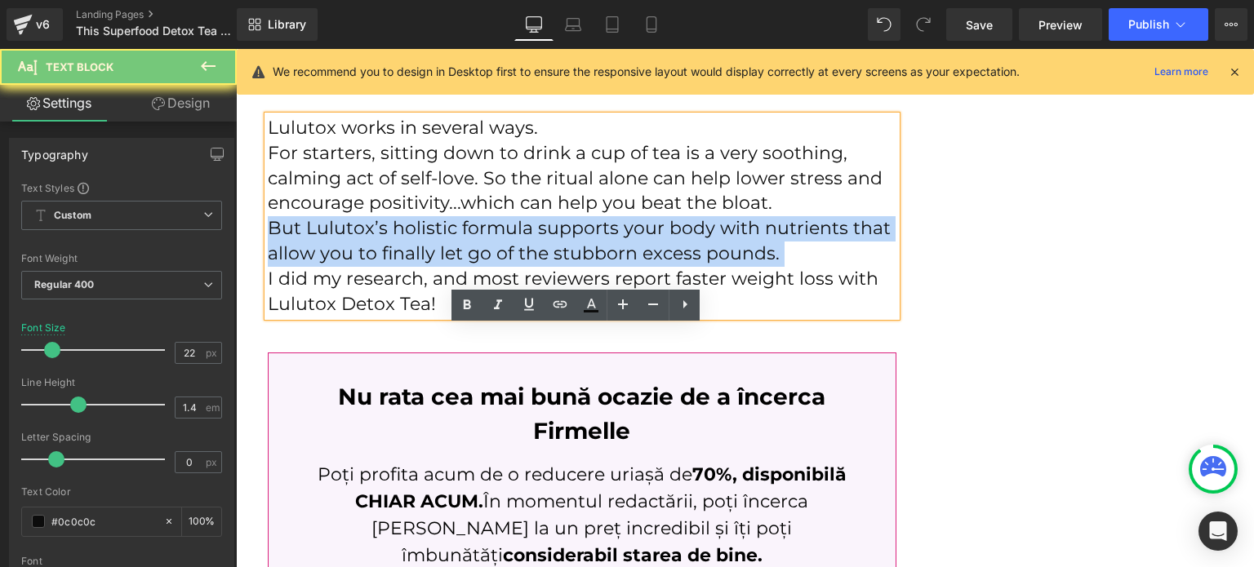
scroll to position [3879, 0]
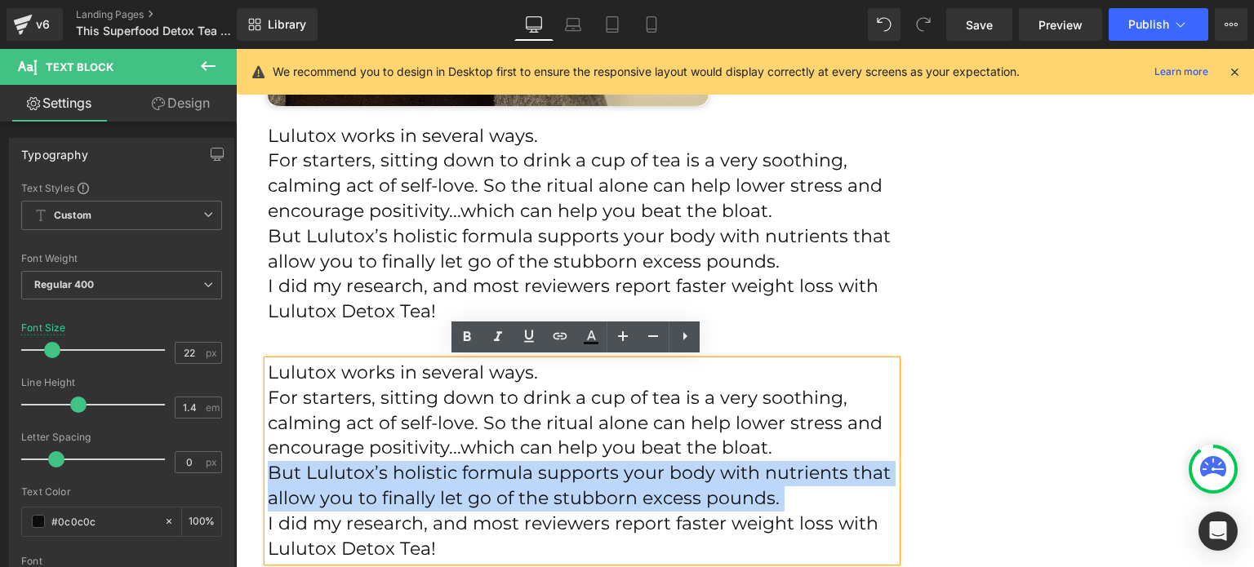
click at [380, 205] on p "For starters, sitting down to drink a cup of tea is a very soothing, calming ac…" at bounding box center [582, 186] width 629 height 75
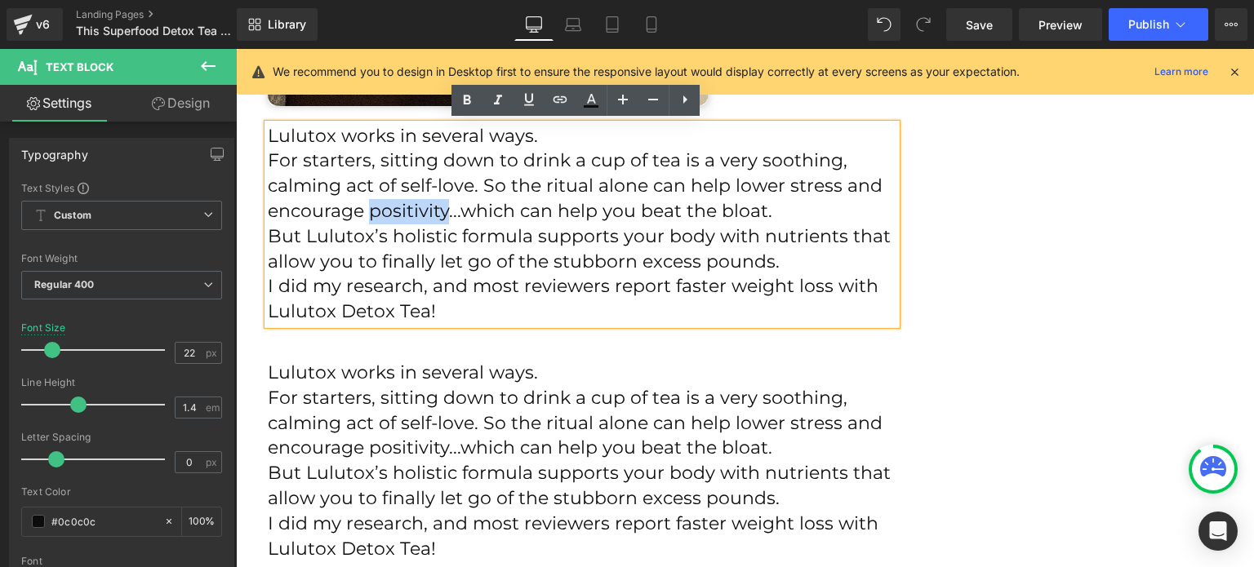
click at [380, 205] on p "For starters, sitting down to drink a cup of tea is a very soothing, calming ac…" at bounding box center [582, 186] width 629 height 75
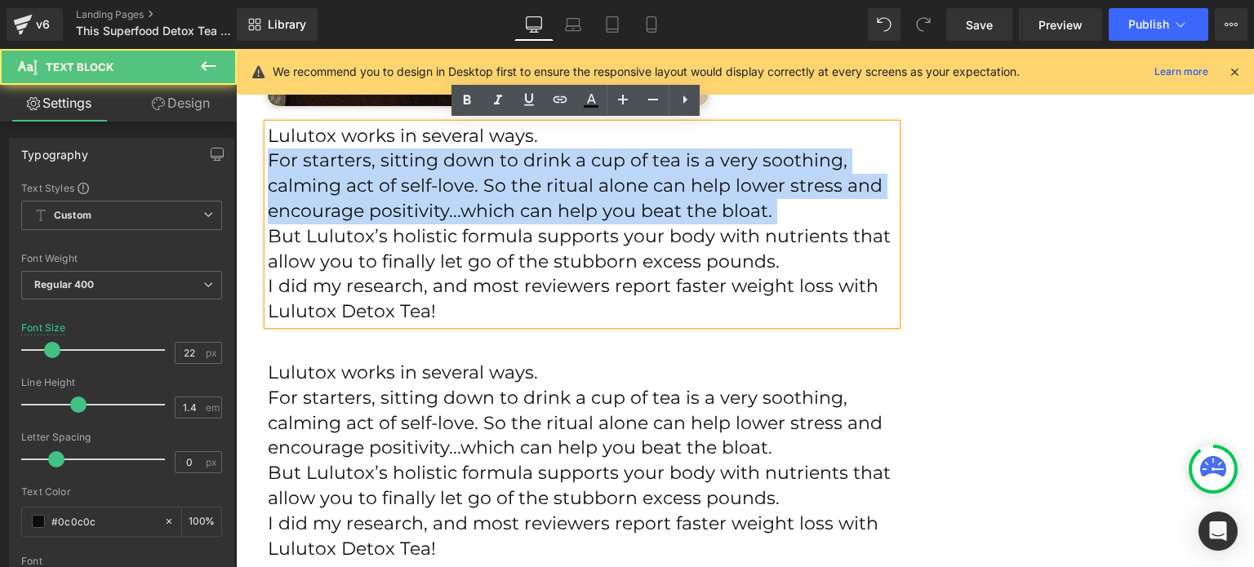
click at [380, 205] on p "For starters, sitting down to drink a cup of tea is a very soothing, calming ac…" at bounding box center [582, 186] width 629 height 75
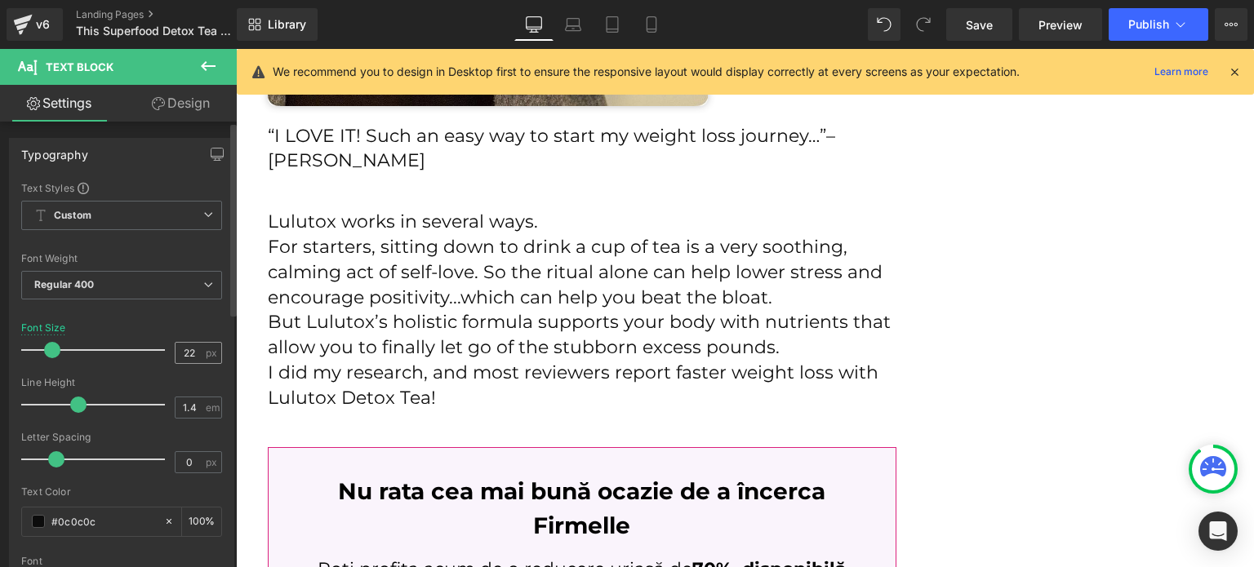
click at [189, 363] on div "22 px" at bounding box center [198, 353] width 47 height 22
click at [192, 348] on input "22" at bounding box center [190, 353] width 29 height 20
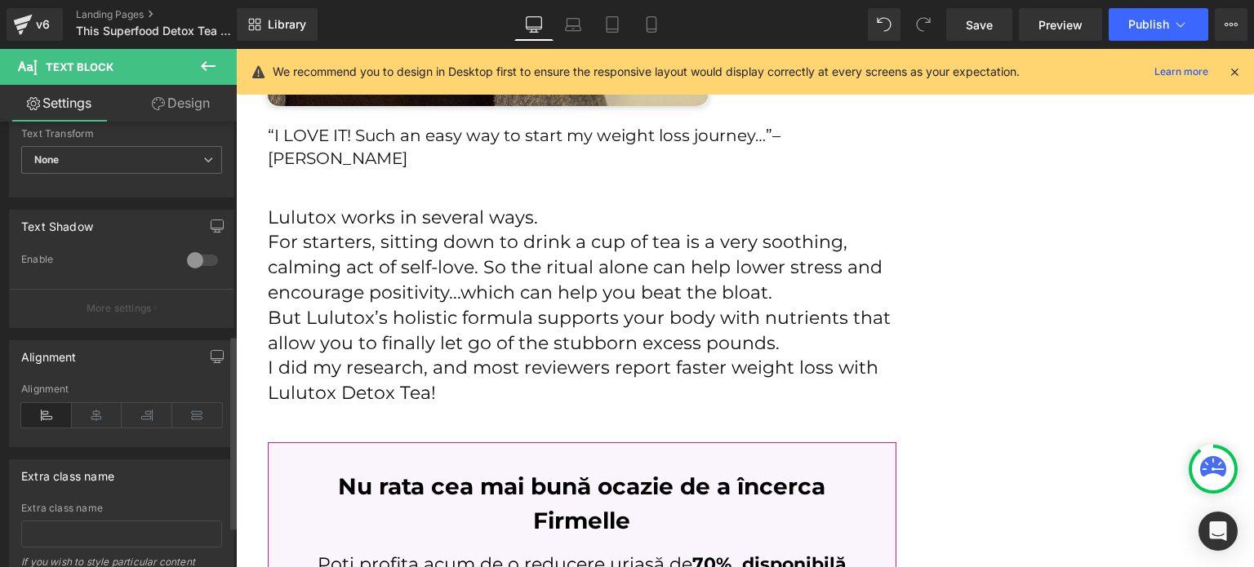
scroll to position [490, 0]
type input "20"
click at [113, 409] on icon at bounding box center [97, 415] width 51 height 24
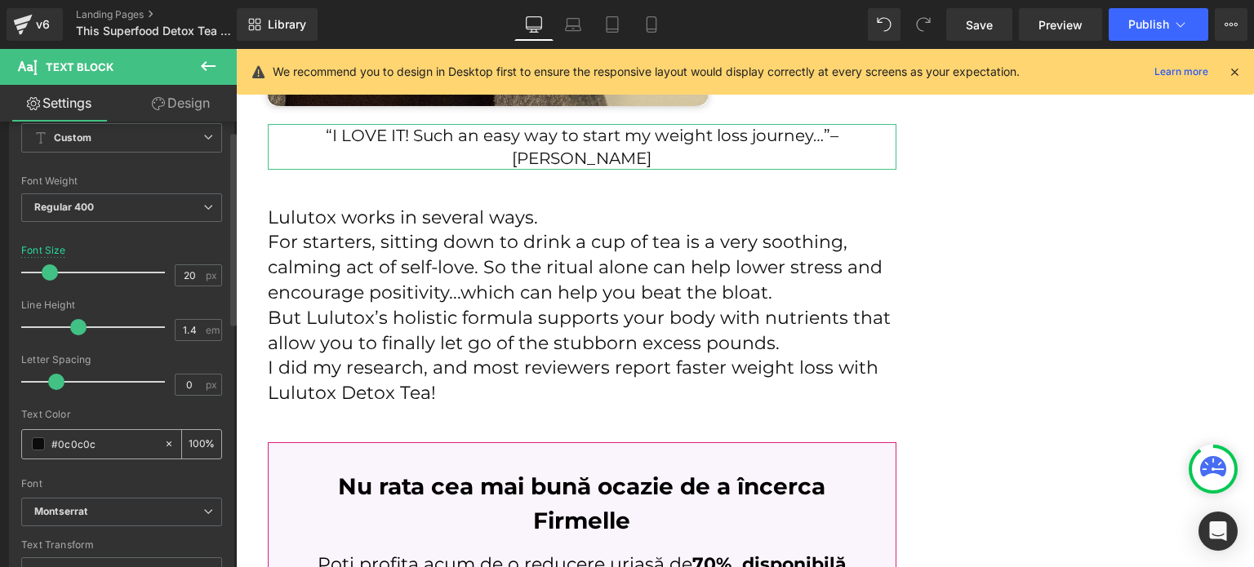
scroll to position [82, 0]
click at [42, 434] on span at bounding box center [38, 440] width 13 height 13
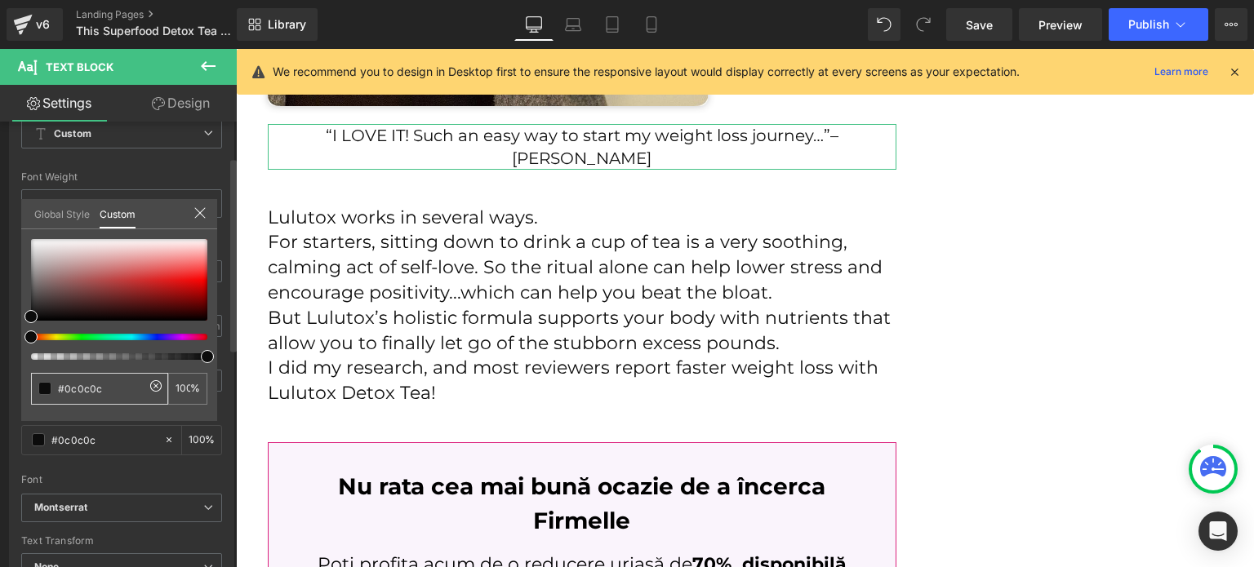
click at [107, 383] on input "#0c0c0c" at bounding box center [101, 388] width 87 height 17
paste input "e4469d"
type input "e4469d"
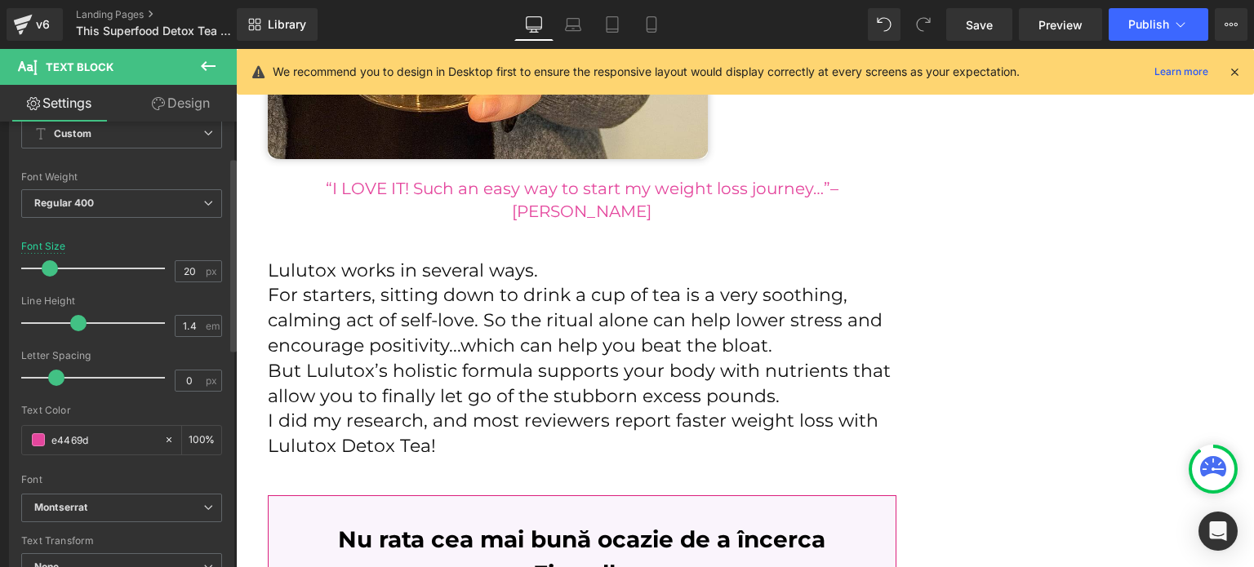
scroll to position [3716, 0]
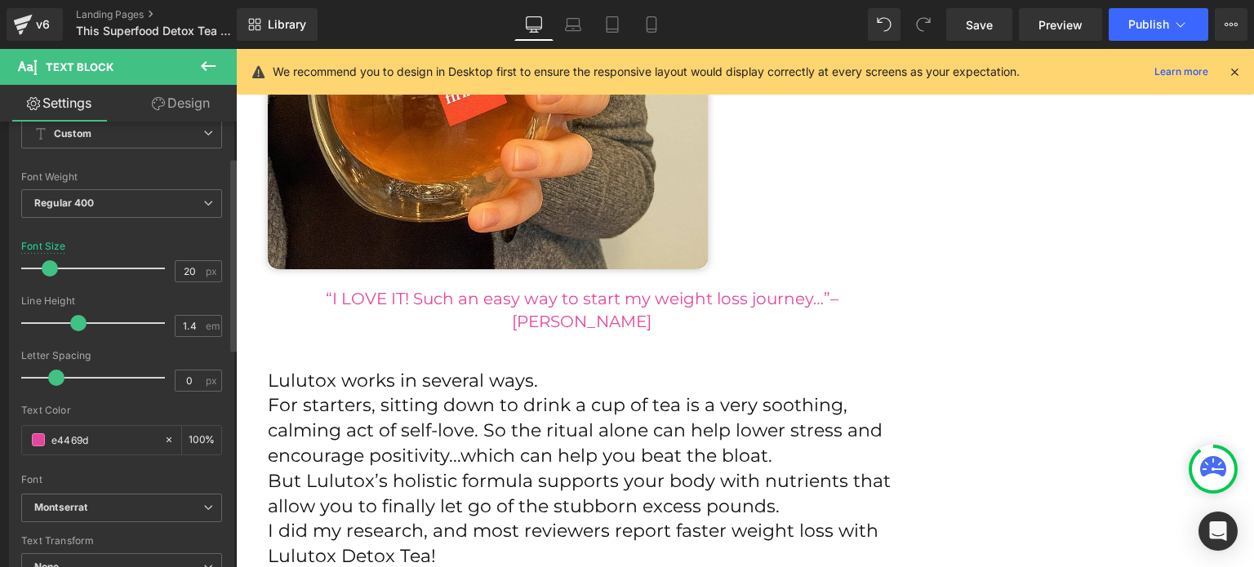
click at [414, 235] on body "Image PRODUS POPULAR ÎN ROMÂNIA Text Block Row Row This Superfood Detox Tea Sav…" at bounding box center [745, 112] width 1018 height 7559
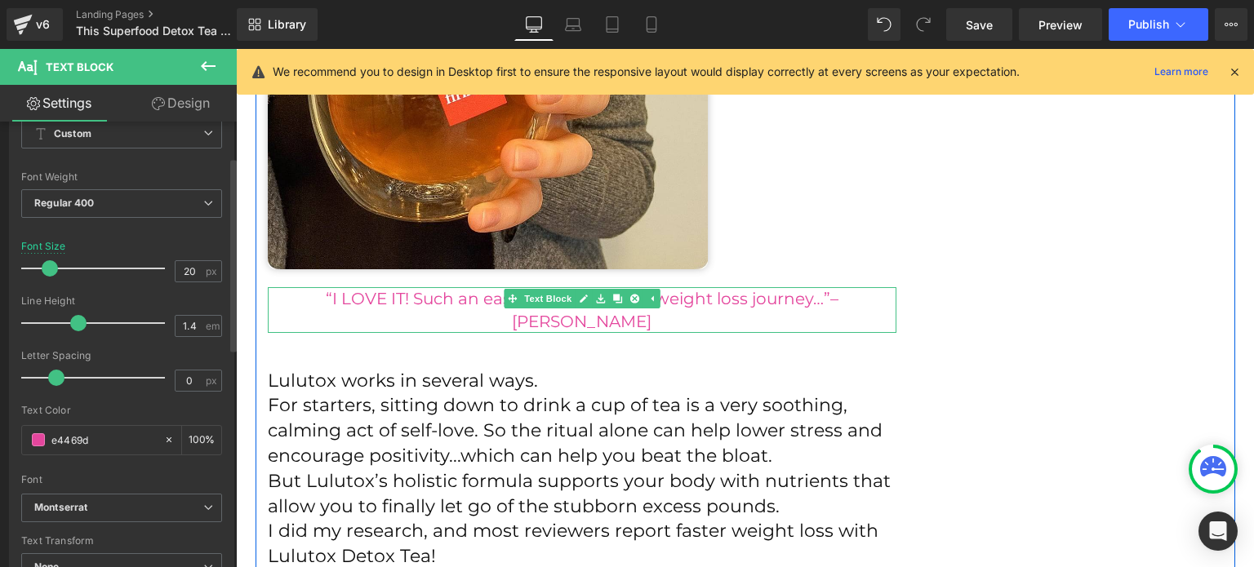
click at [416, 298] on p "“I LOVE IT! Such an easy way to start my weight loss journey…”– [PERSON_NAME]" at bounding box center [582, 310] width 629 height 46
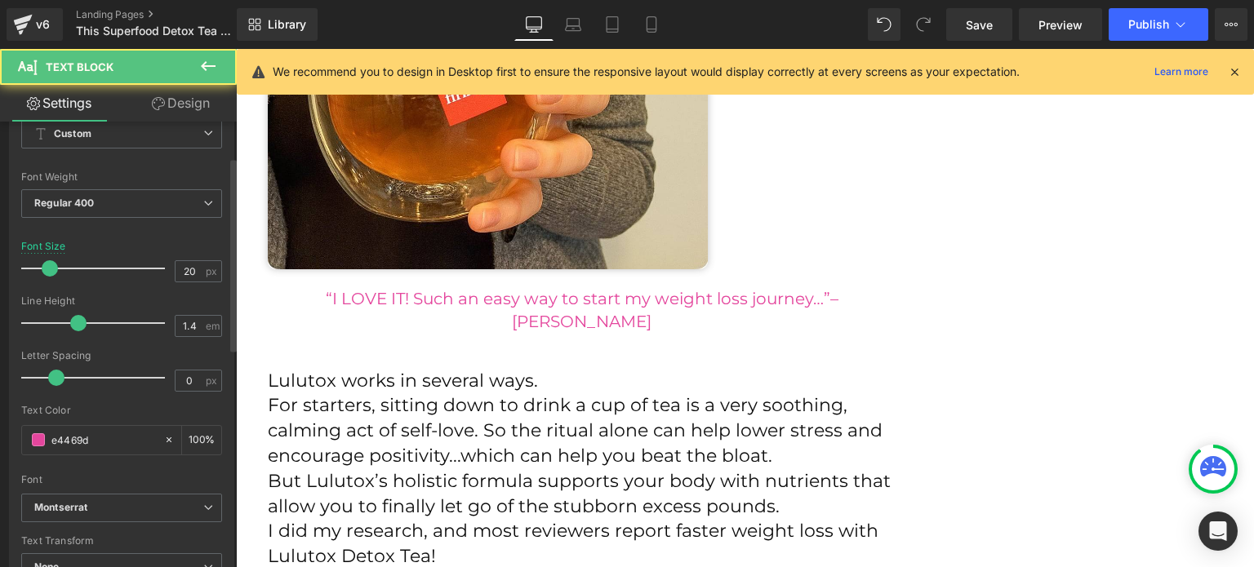
click at [180, 113] on link "Design" at bounding box center [181, 103] width 118 height 37
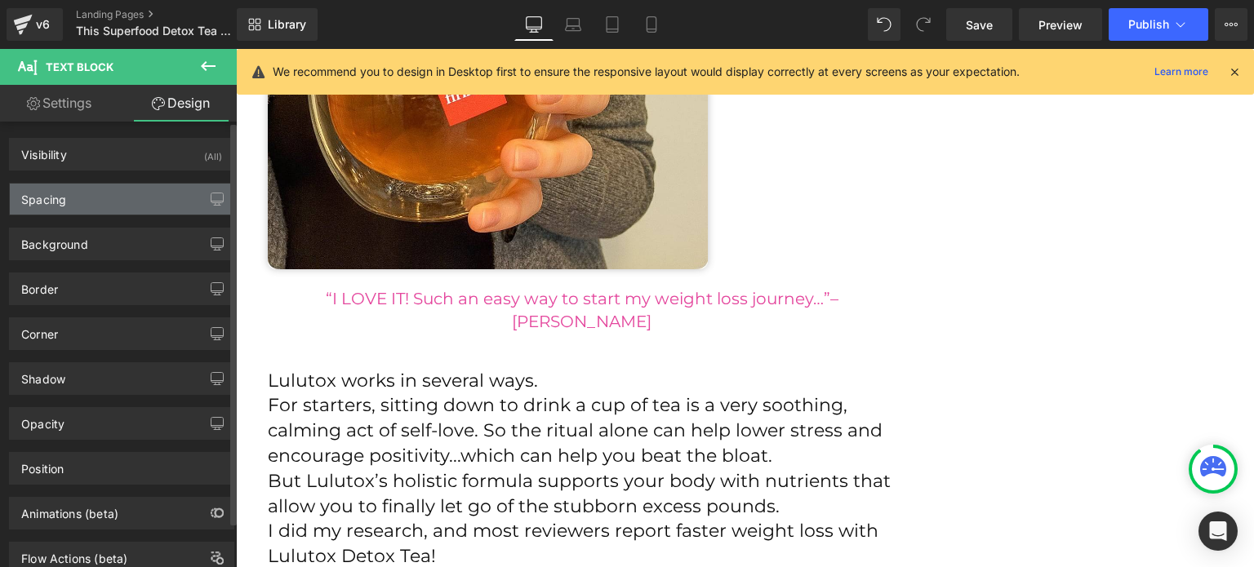
click at [145, 192] on div "Spacing" at bounding box center [122, 199] width 224 height 31
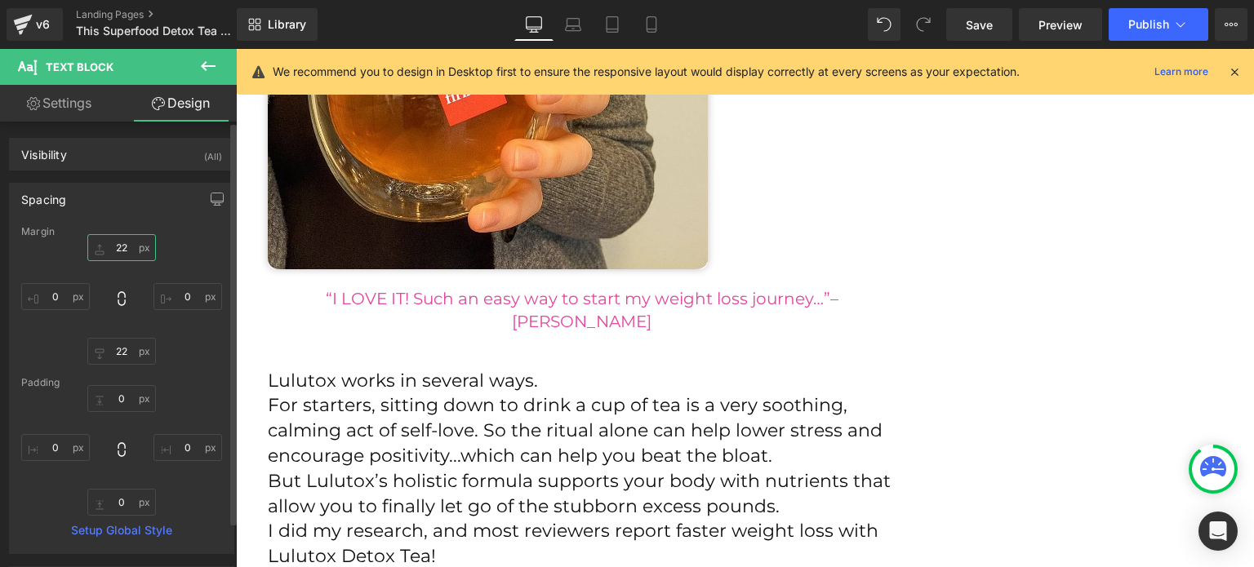
click at [114, 260] on input "22" at bounding box center [121, 247] width 69 height 27
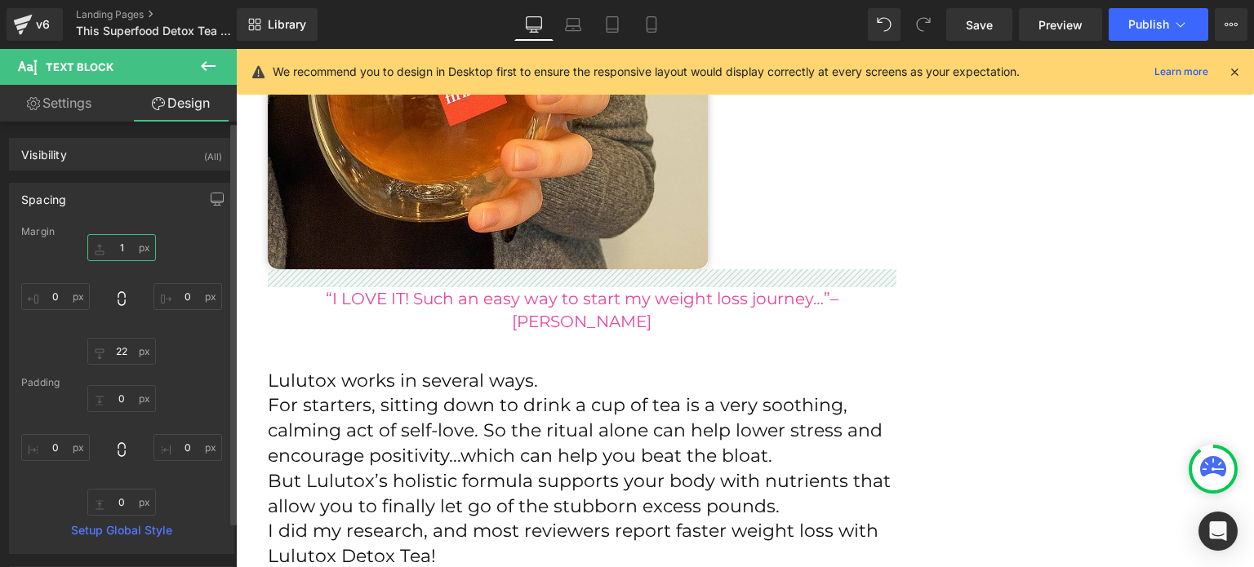
type input "12"
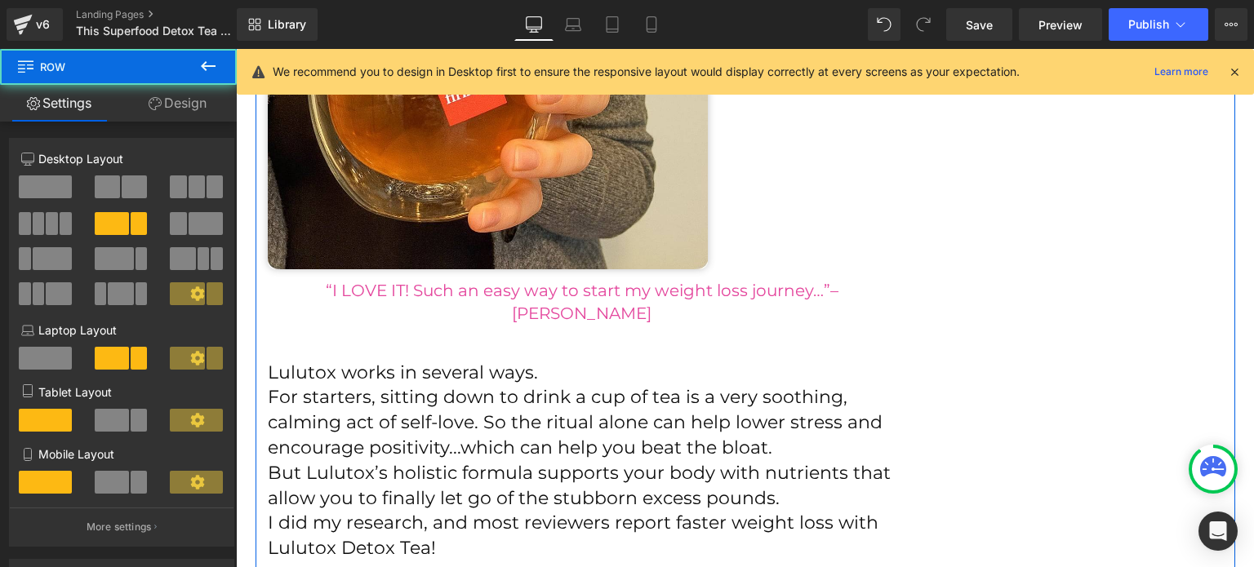
click at [921, 280] on div "This Superfood Detox Tea Saved Me From Deprivation, Dieting, & Endless Workouts…" at bounding box center [746, 45] width 980 height 7198
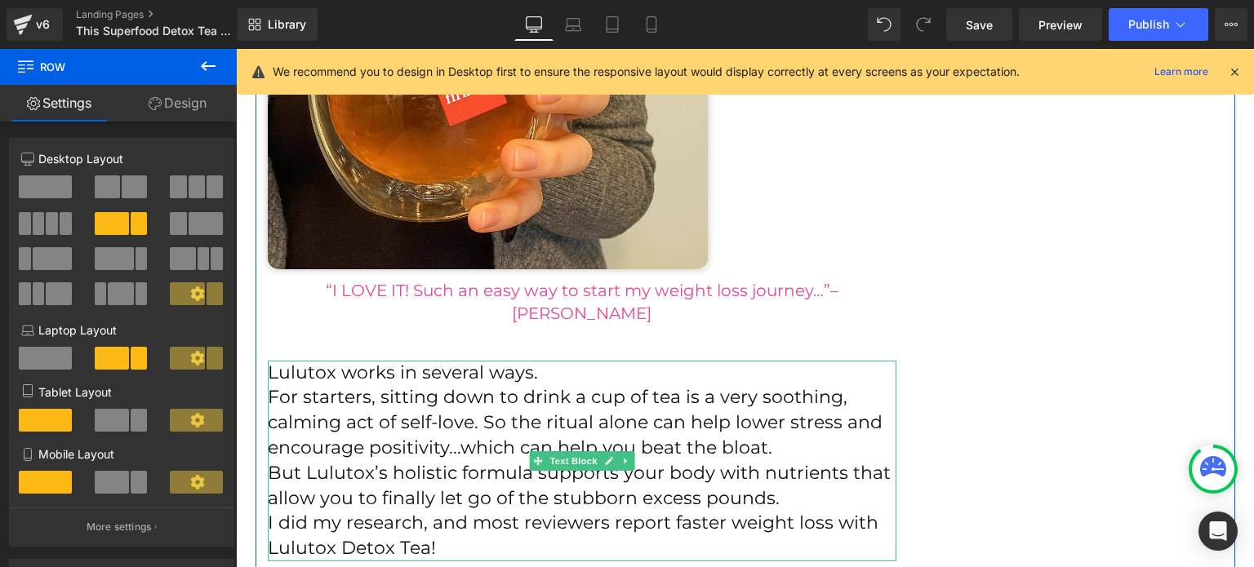
click at [369, 361] on p "Lulutox works in several ways." at bounding box center [582, 373] width 629 height 25
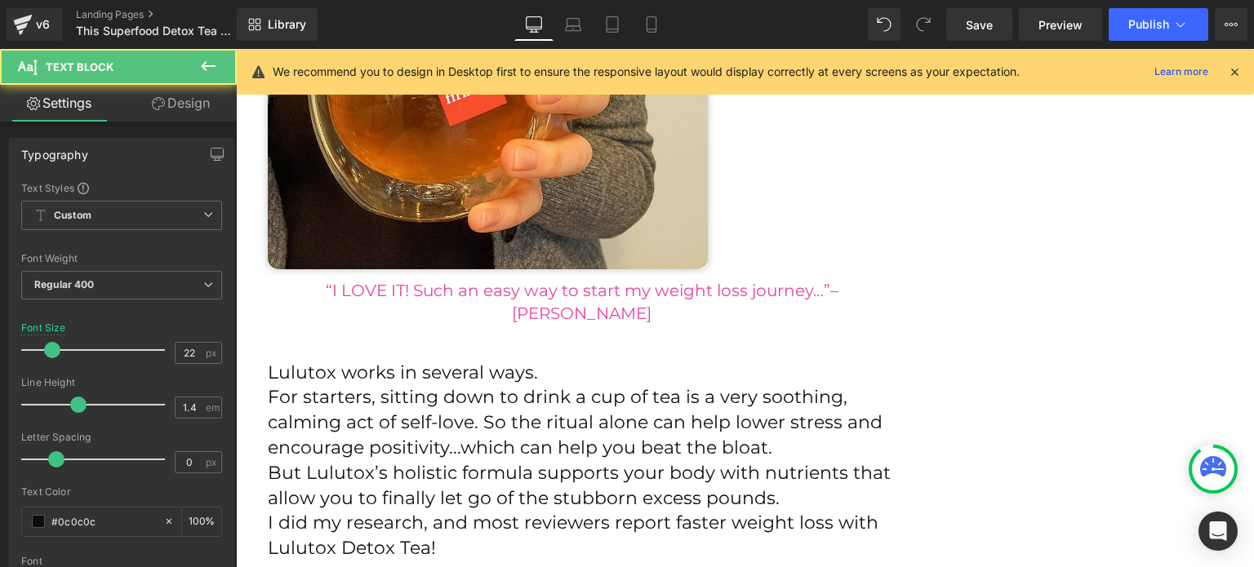
click at [189, 107] on link "Design" at bounding box center [181, 103] width 118 height 37
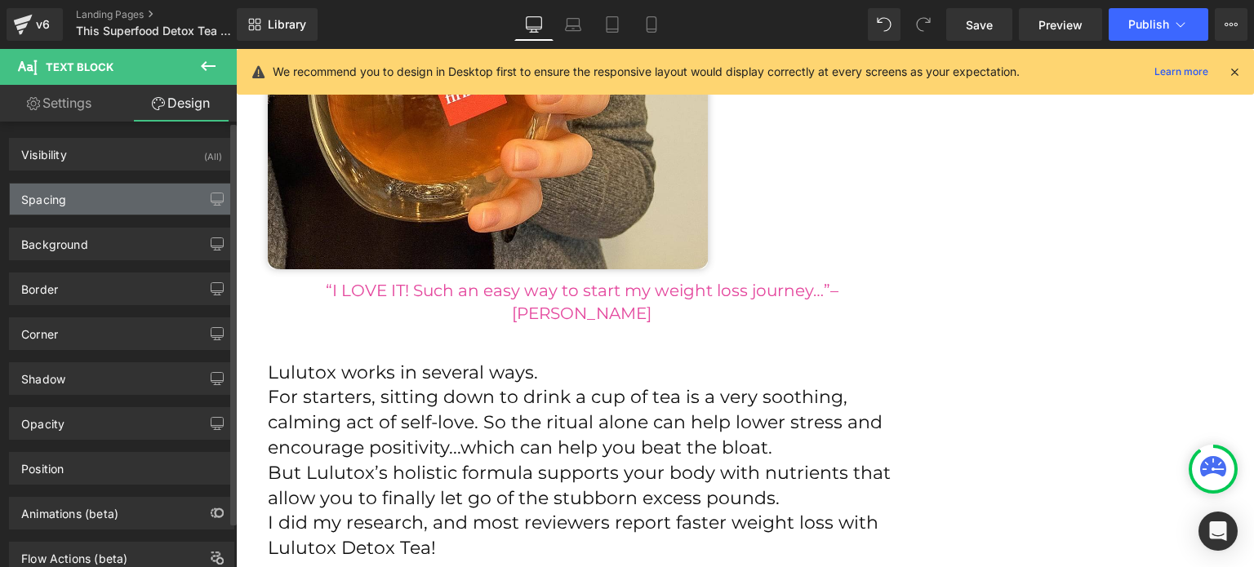
click at [98, 202] on div "Spacing" at bounding box center [122, 199] width 224 height 31
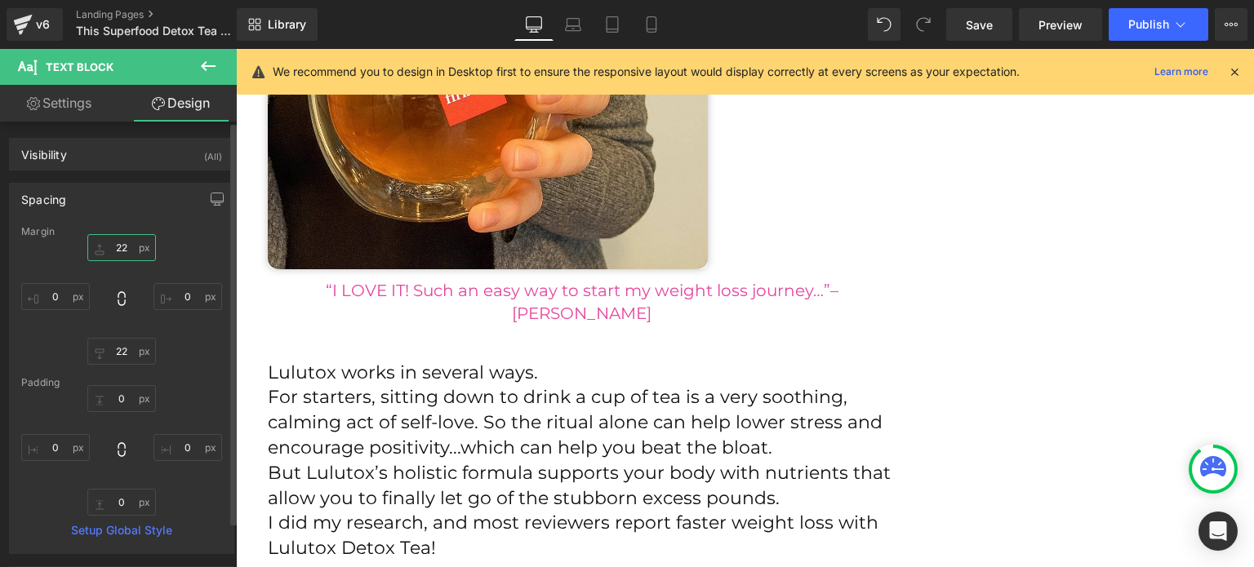
click at [112, 244] on input "22" at bounding box center [121, 247] width 69 height 27
type input "0"
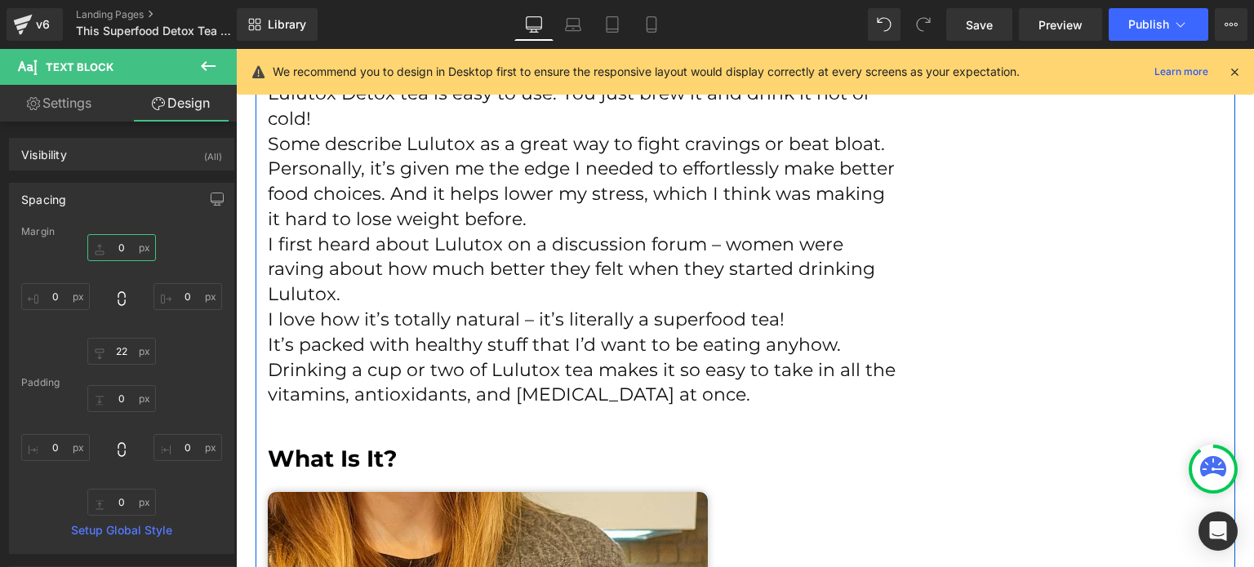
scroll to position [3226, 0]
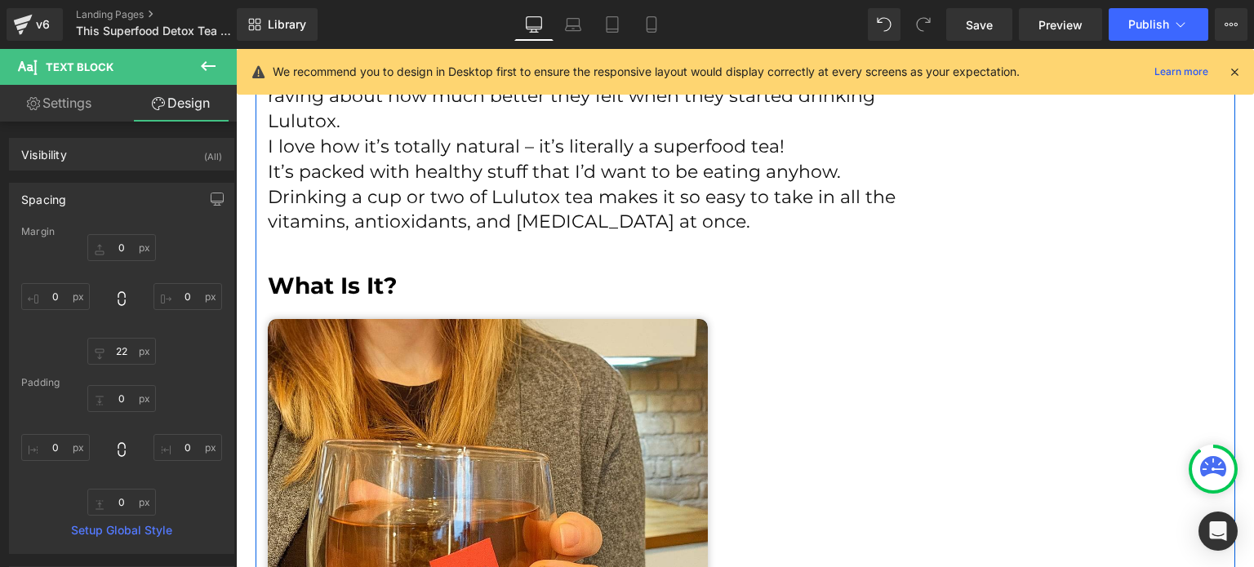
click at [411, 187] on p "It’s packed with healthy stuff that I’d want to be eating anyhow. Drinking a cu…" at bounding box center [582, 197] width 629 height 75
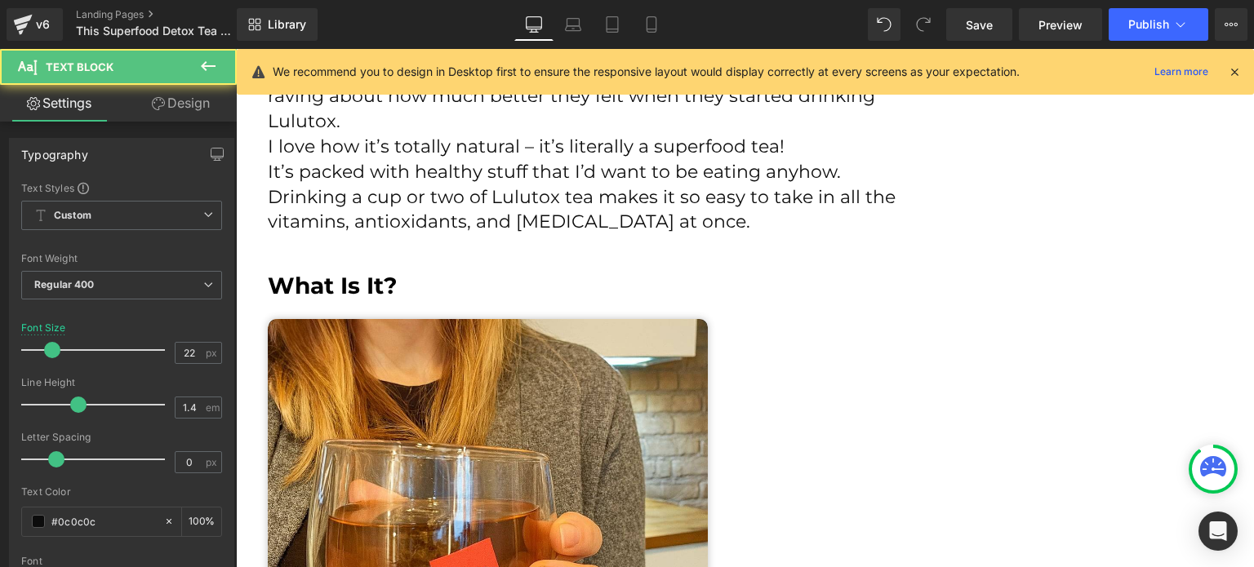
drag, startPoint x: 183, startPoint y: 115, endPoint x: 135, endPoint y: 176, distance: 77.3
click at [183, 116] on link "Design" at bounding box center [181, 103] width 118 height 37
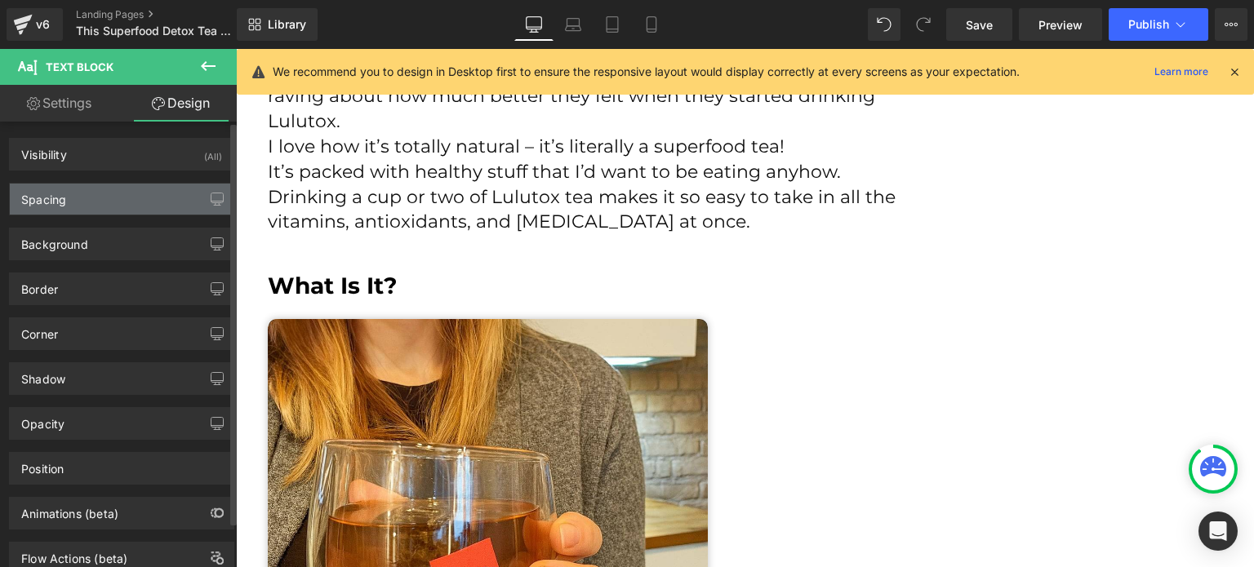
click at [132, 189] on div "Spacing" at bounding box center [122, 199] width 224 height 31
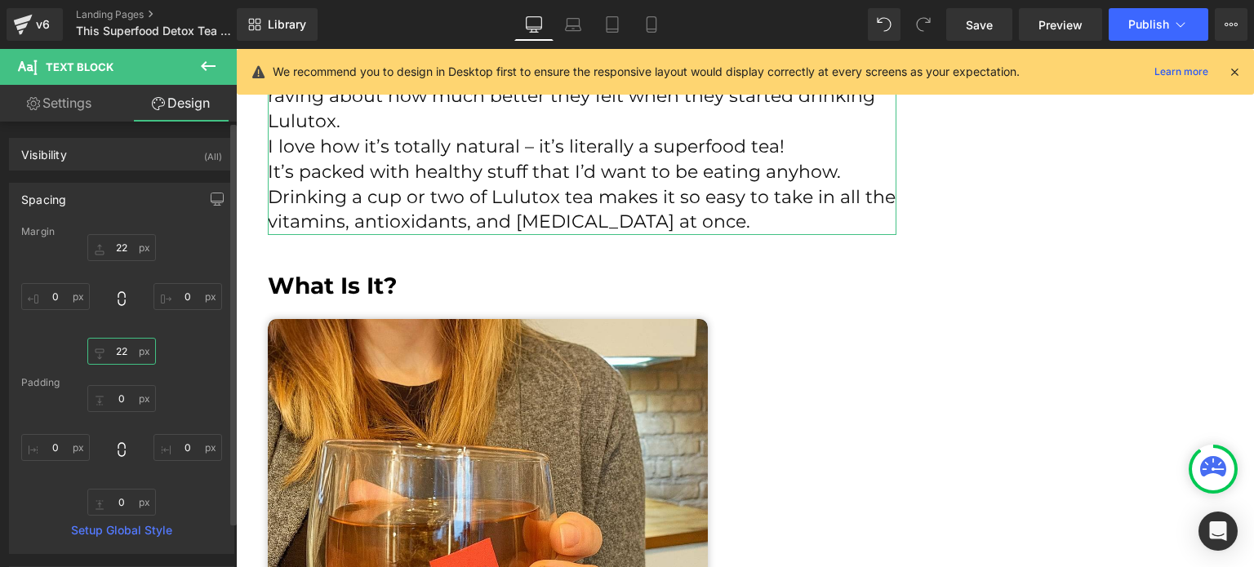
click at [111, 353] on input "22" at bounding box center [121, 351] width 69 height 27
type input "0"
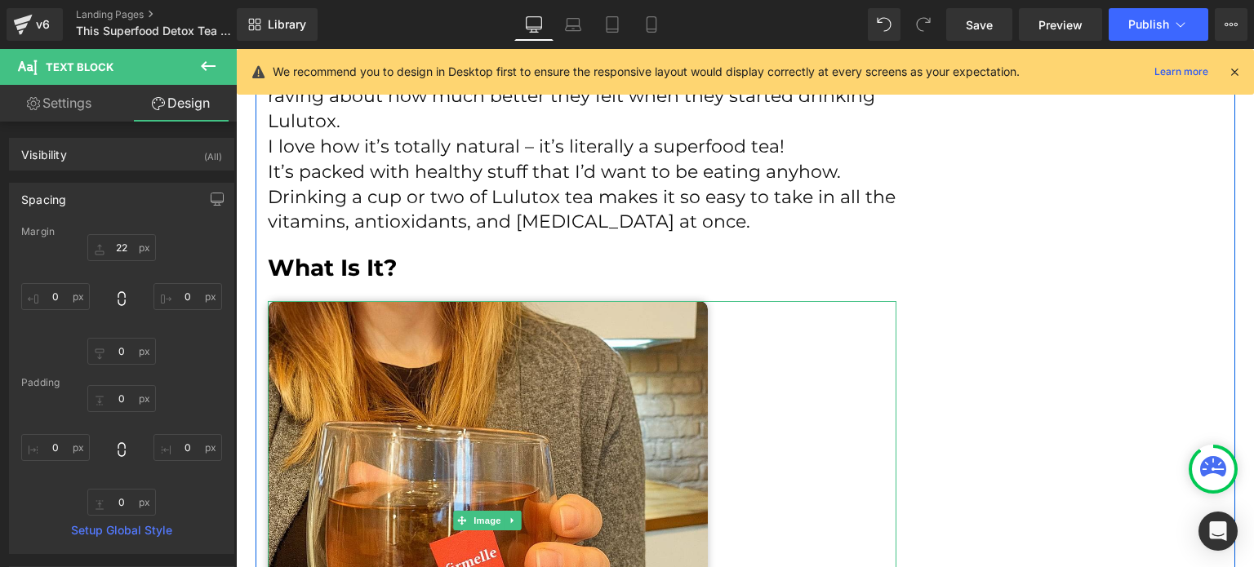
click at [807, 329] on div at bounding box center [582, 521] width 629 height 440
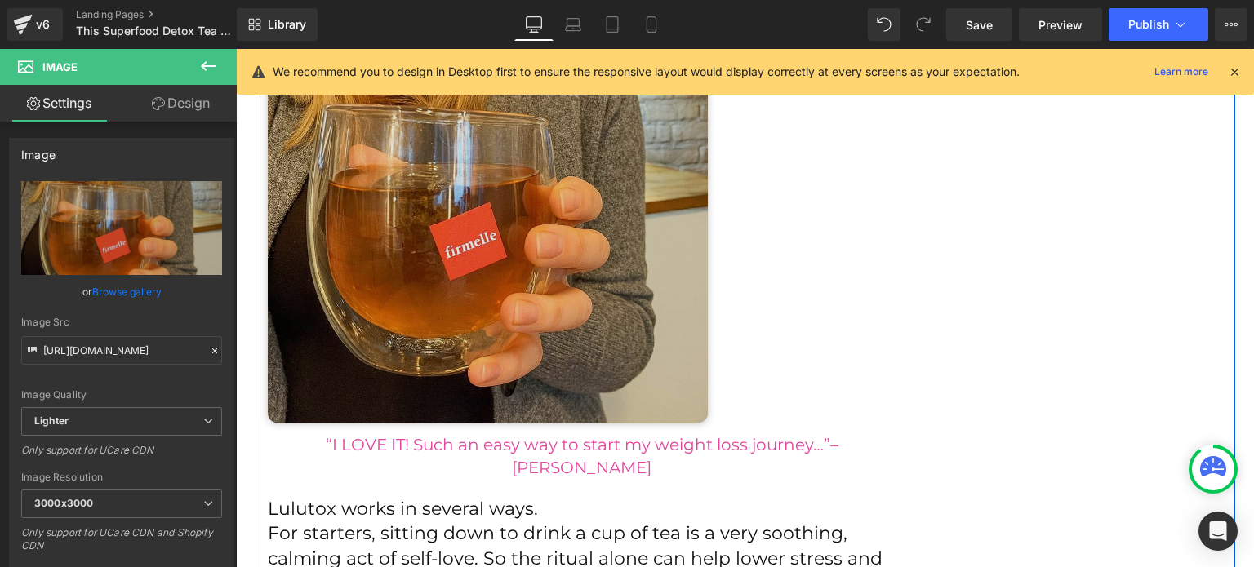
scroll to position [3553, 0]
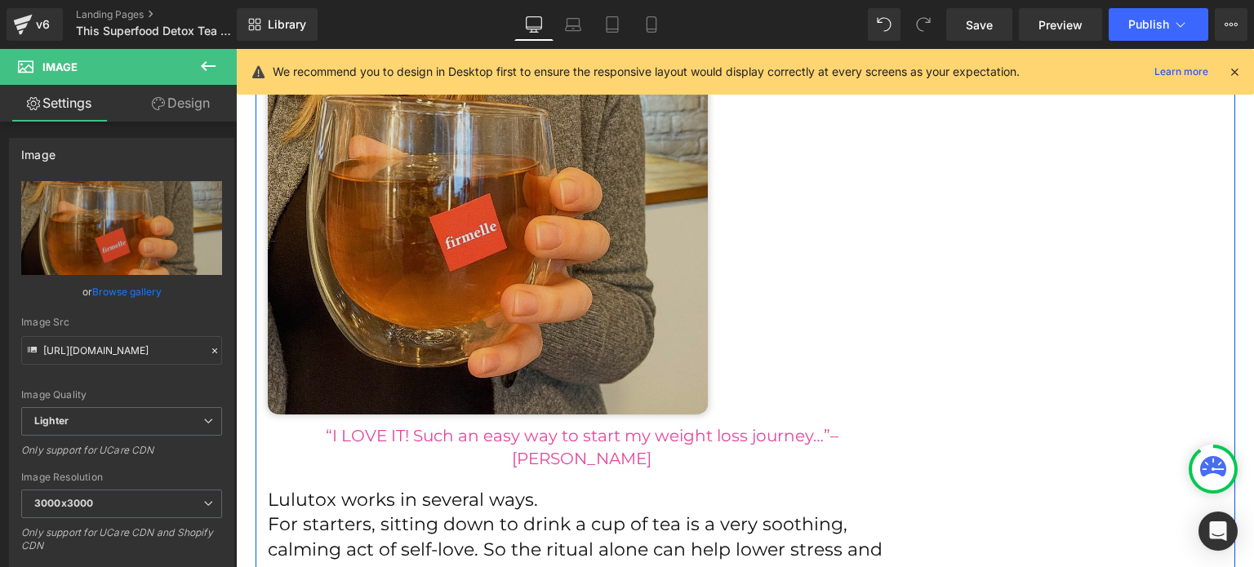
click at [604, 298] on img at bounding box center [488, 195] width 440 height 440
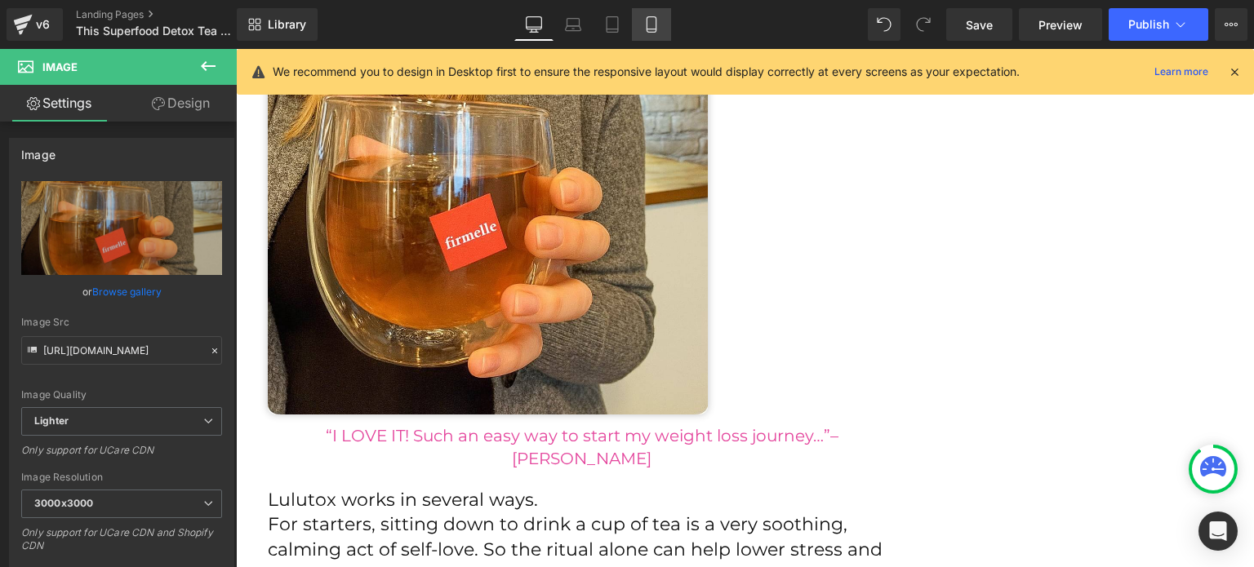
click at [667, 18] on link "Mobile" at bounding box center [651, 24] width 39 height 33
type input "100"
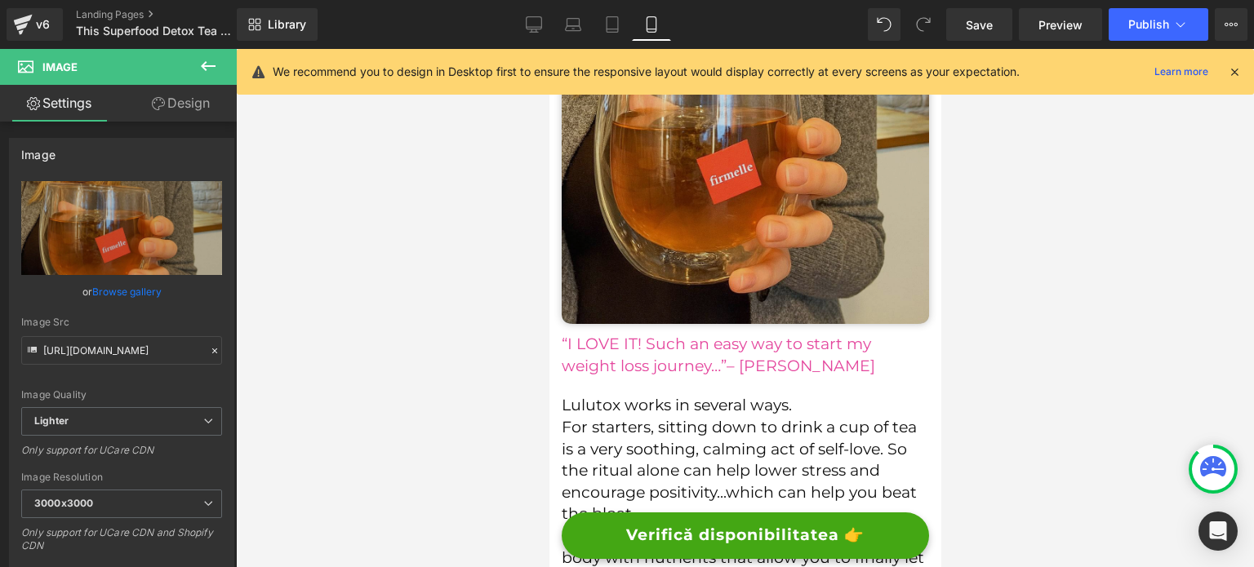
scroll to position [3922, 0]
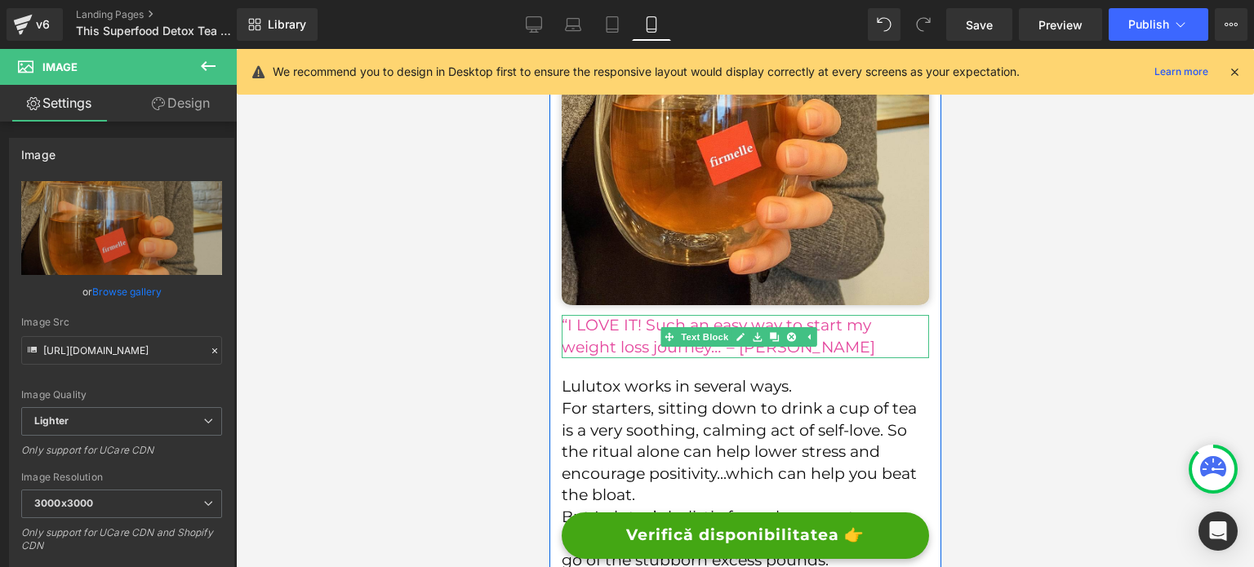
click at [638, 333] on p "“I LOVE IT! Such an easy way to start my weight loss journey…”– [PERSON_NAME]" at bounding box center [744, 336] width 367 height 43
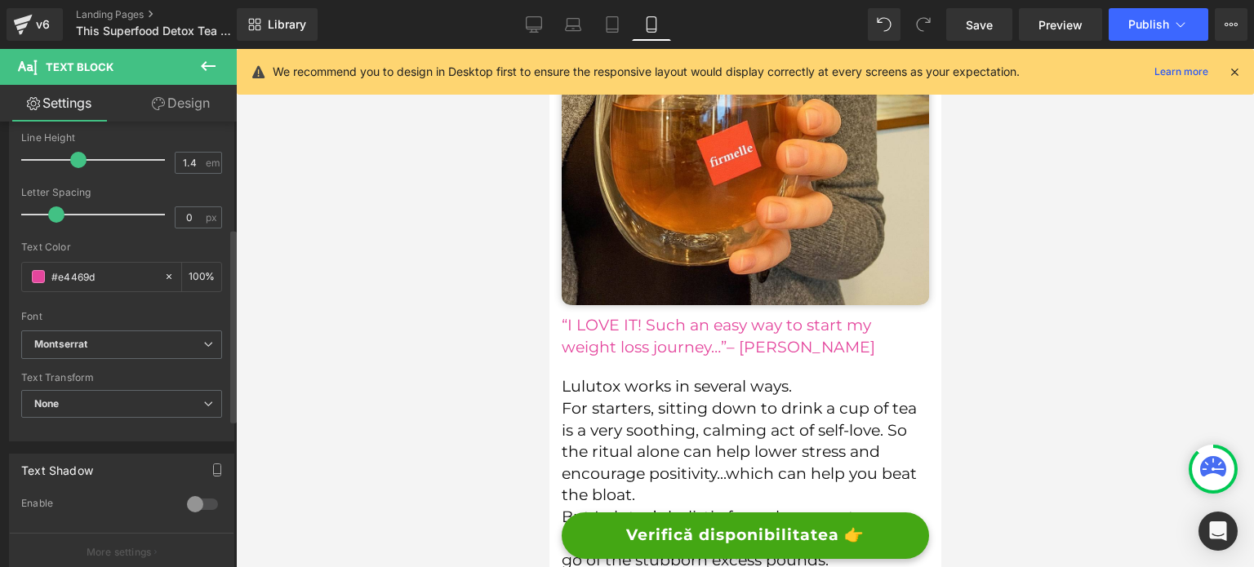
scroll to position [572, 0]
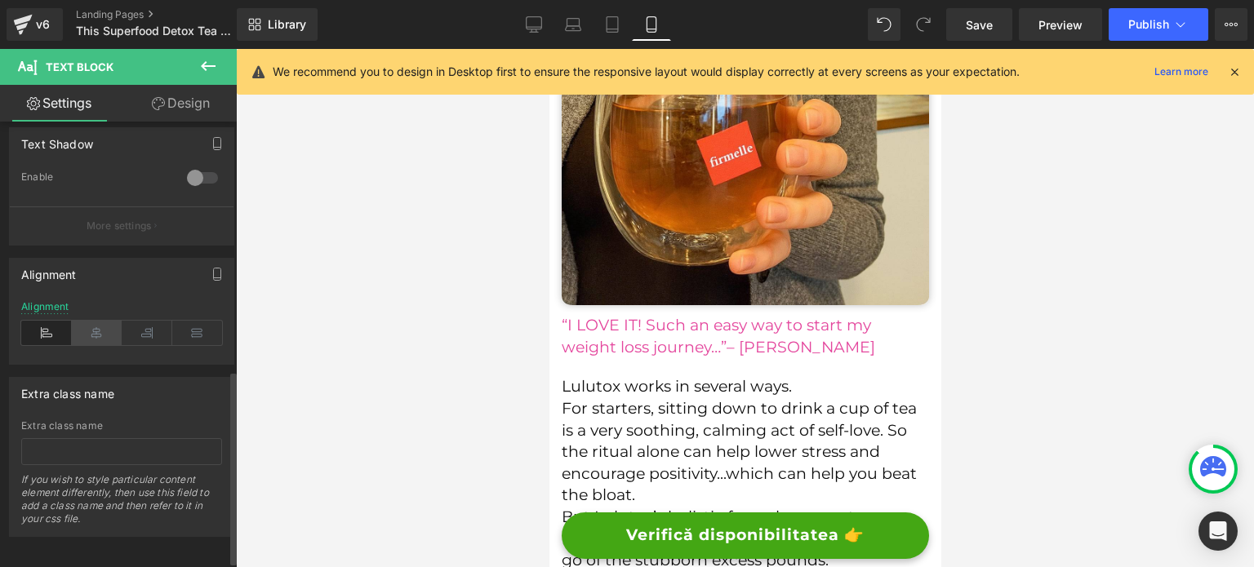
click at [90, 325] on icon at bounding box center [97, 333] width 51 height 24
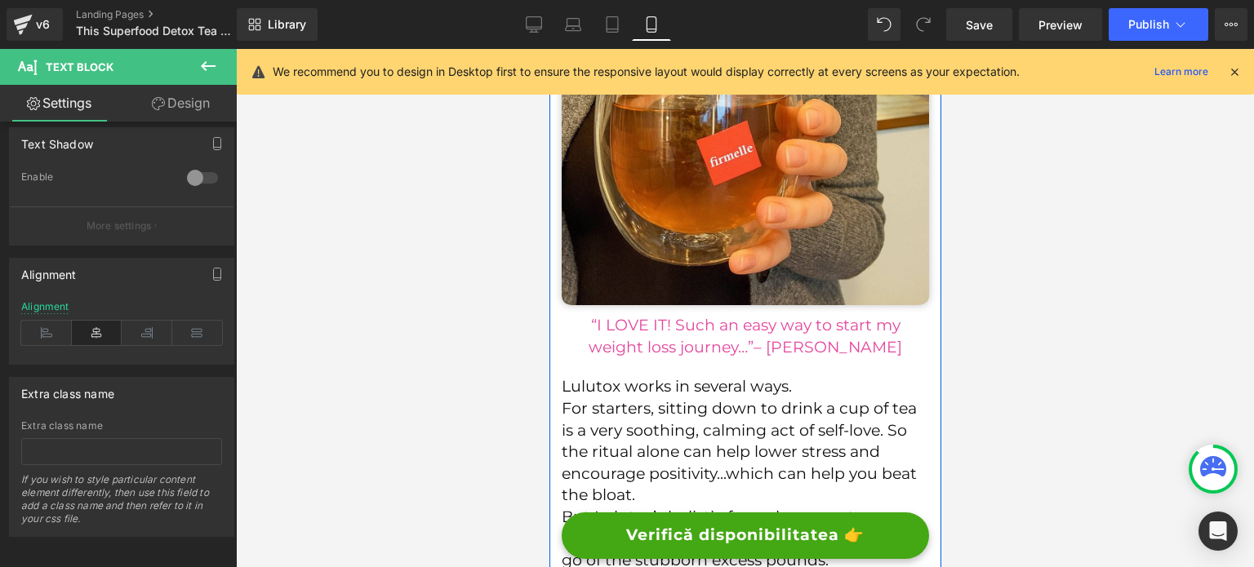
click at [668, 327] on div "“I LOVE IT! Such an easy way to start my weight loss journey…”– [PERSON_NAME] …" at bounding box center [744, 336] width 367 height 43
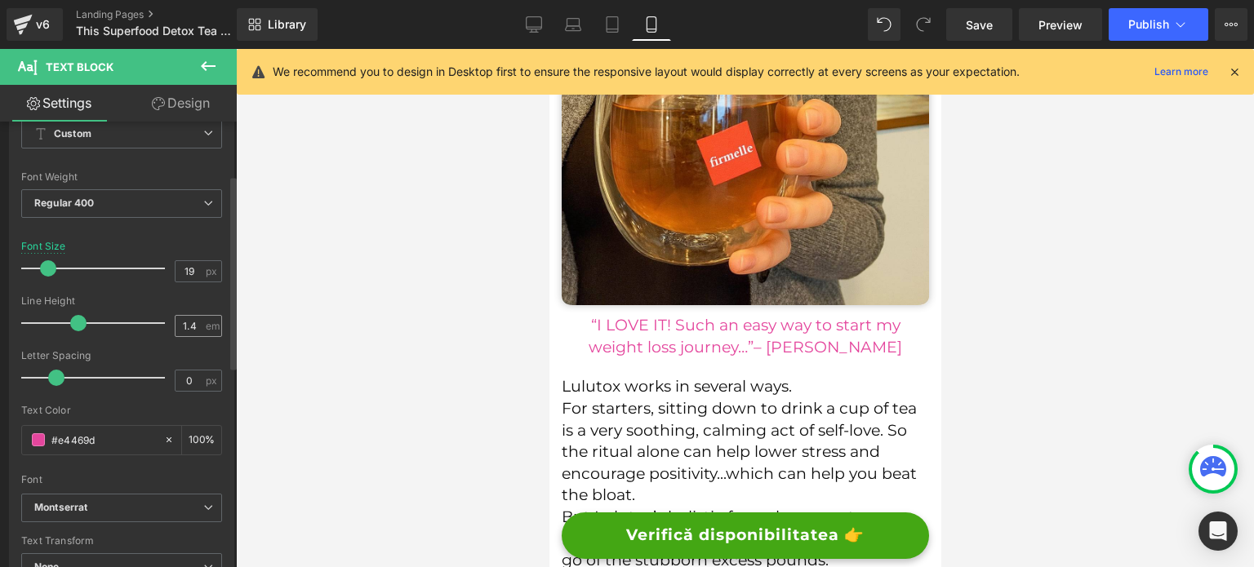
scroll to position [82, 0]
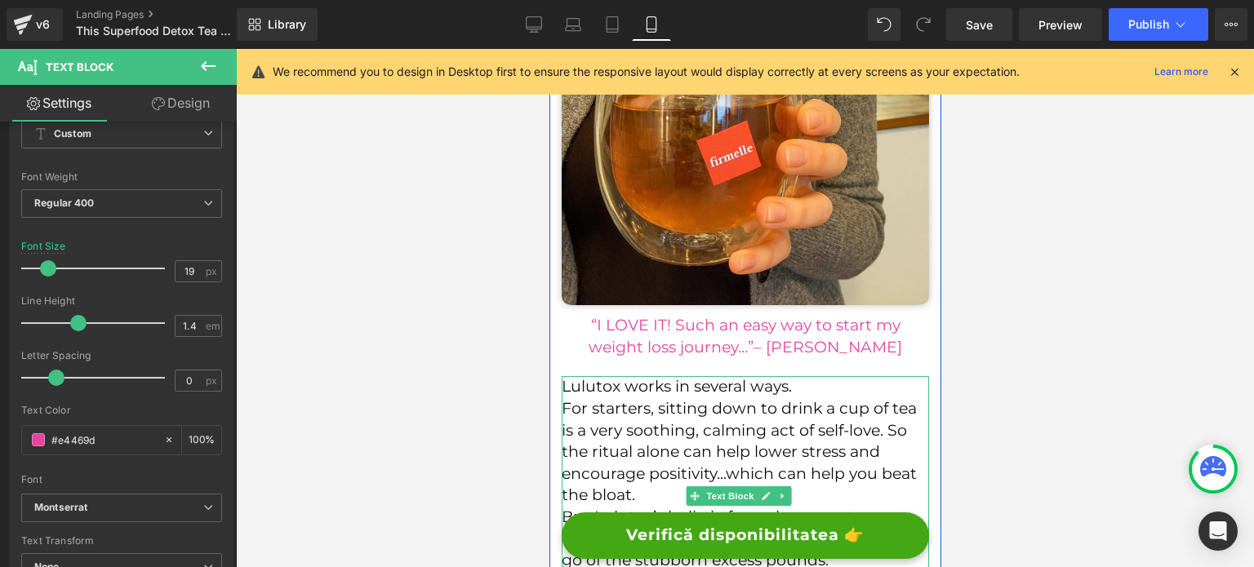
click at [620, 400] on p "For starters, sitting down to drink a cup of tea is a very soothing, calming ac…" at bounding box center [744, 452] width 367 height 109
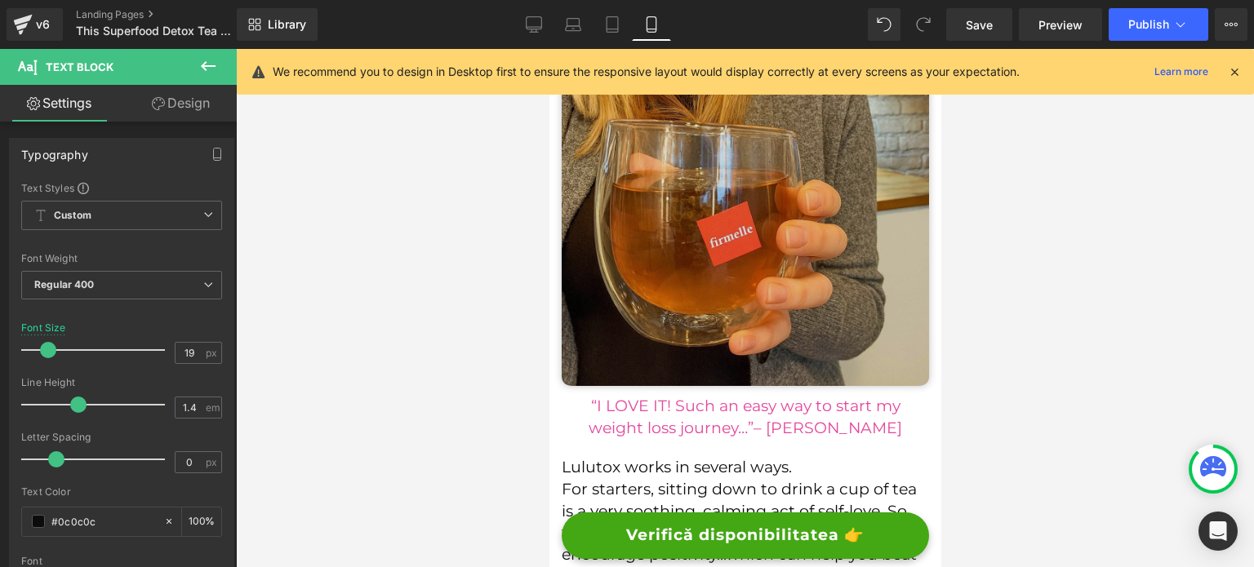
scroll to position [3840, 0]
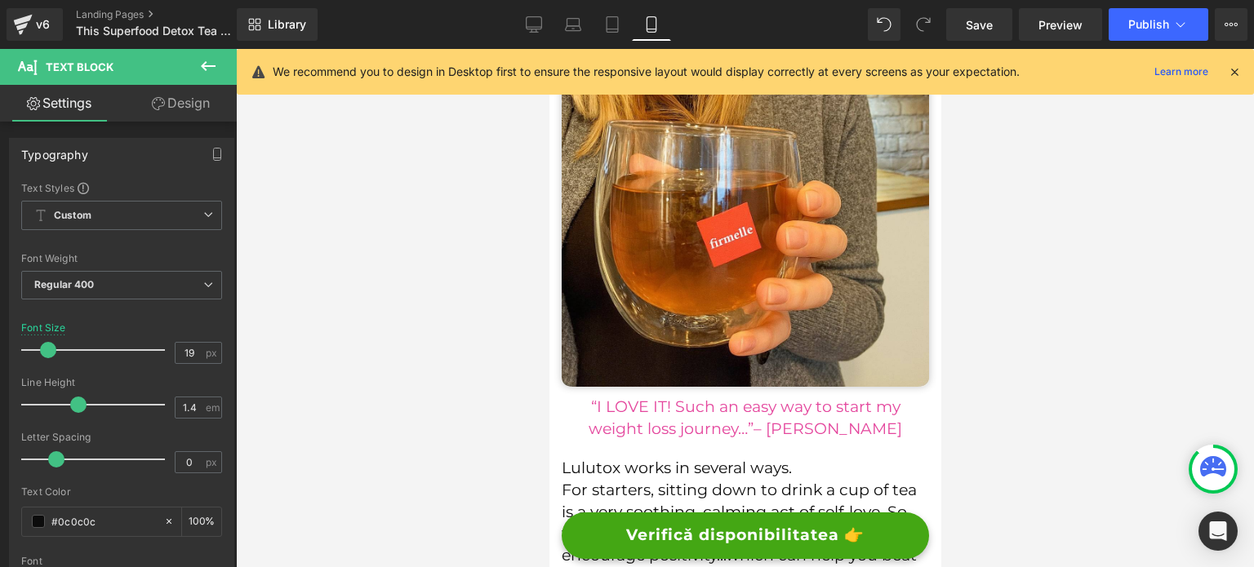
click at [612, 397] on p "“I LOVE IT! Such an easy way to start my weight loss journey…”– [PERSON_NAME]" at bounding box center [744, 418] width 367 height 43
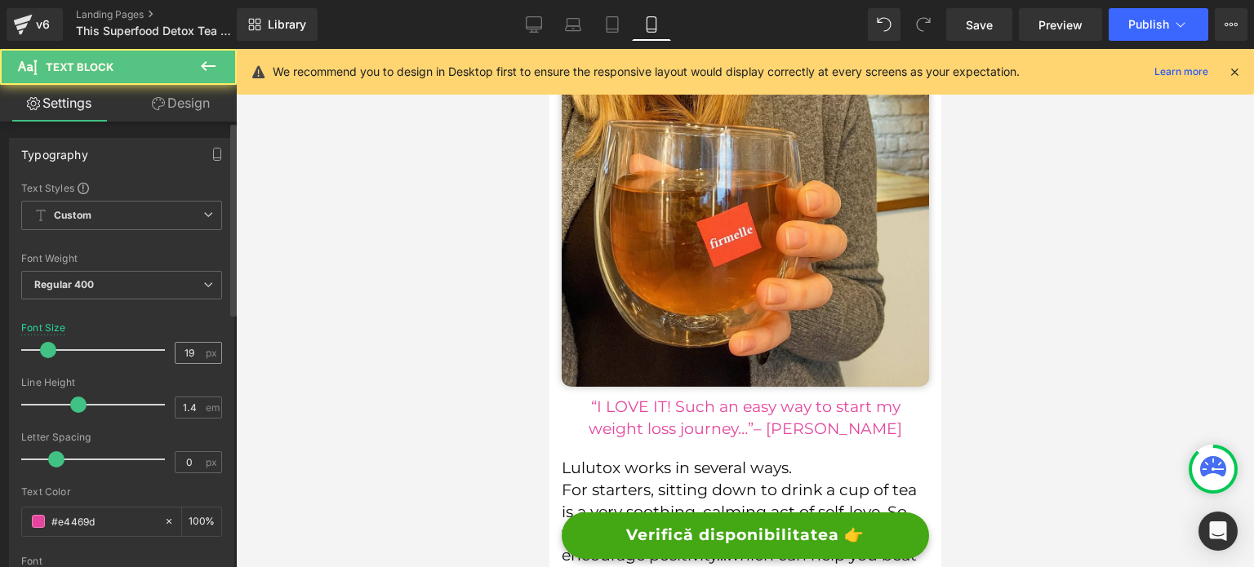
click at [206, 354] on span "px" at bounding box center [213, 353] width 14 height 11
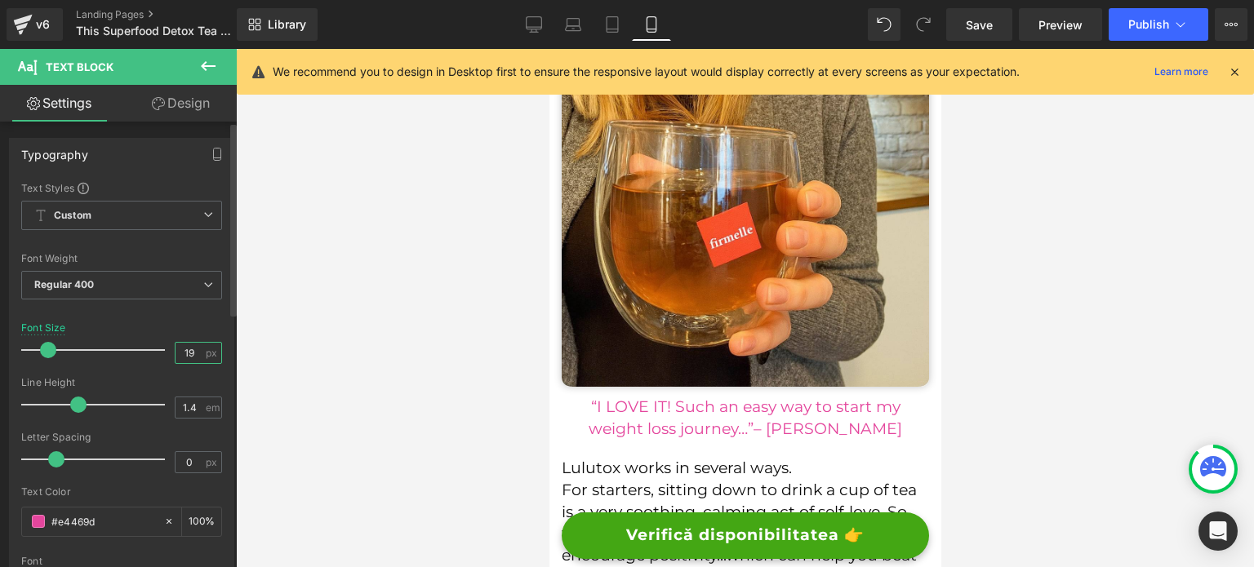
click at [195, 352] on input "19" at bounding box center [190, 353] width 29 height 20
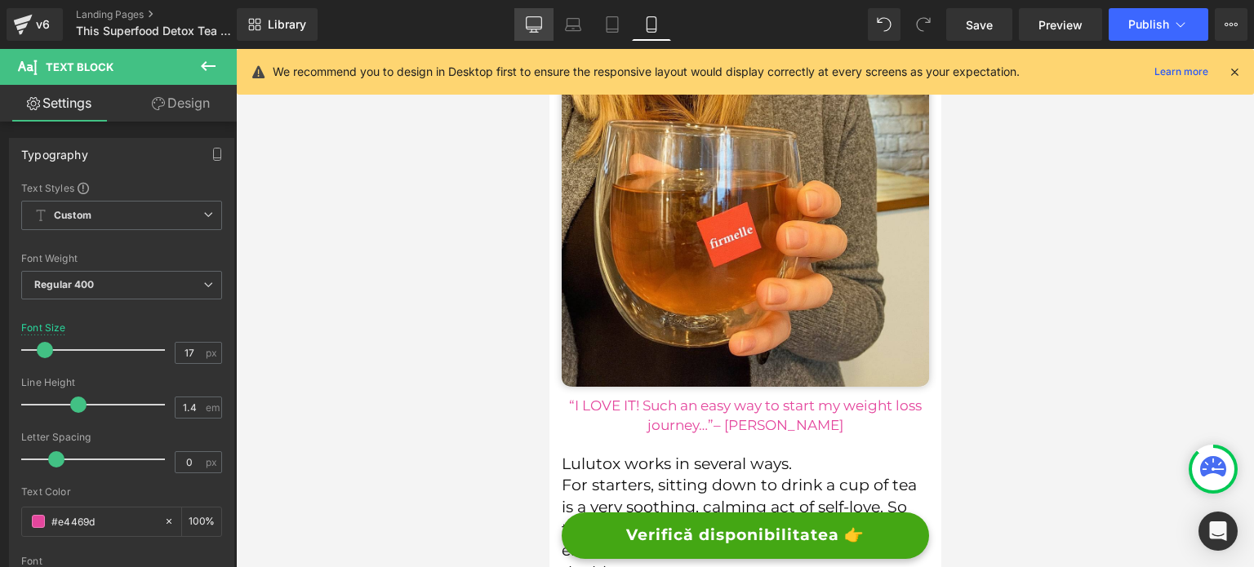
click at [534, 29] on icon at bounding box center [535, 23] width 16 height 12
type input "20"
type input "100"
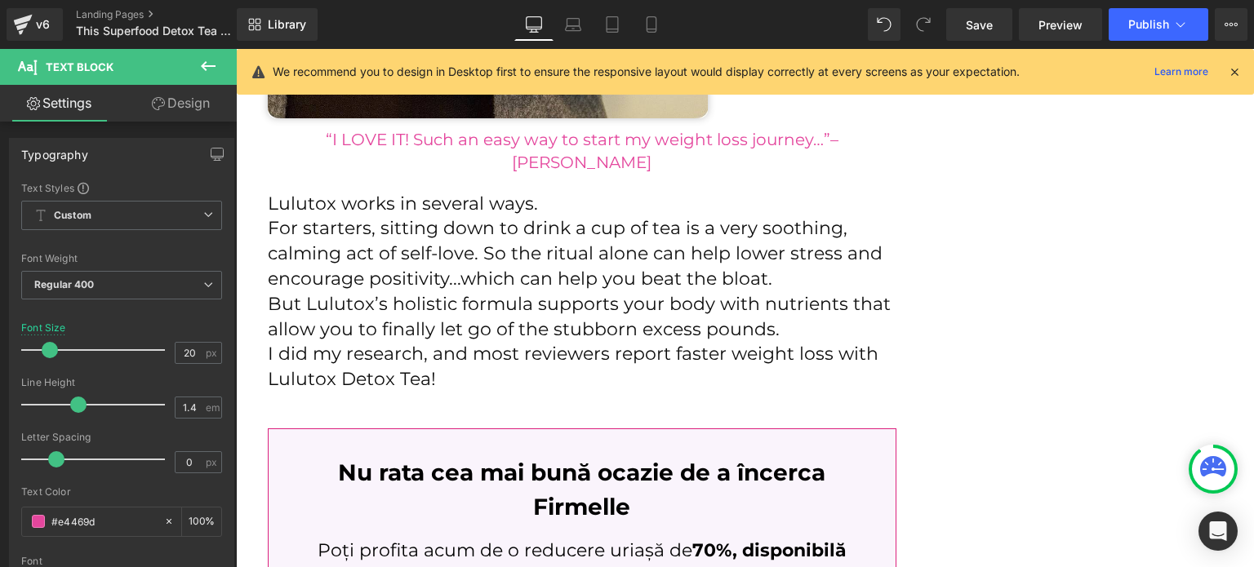
scroll to position [3890, 0]
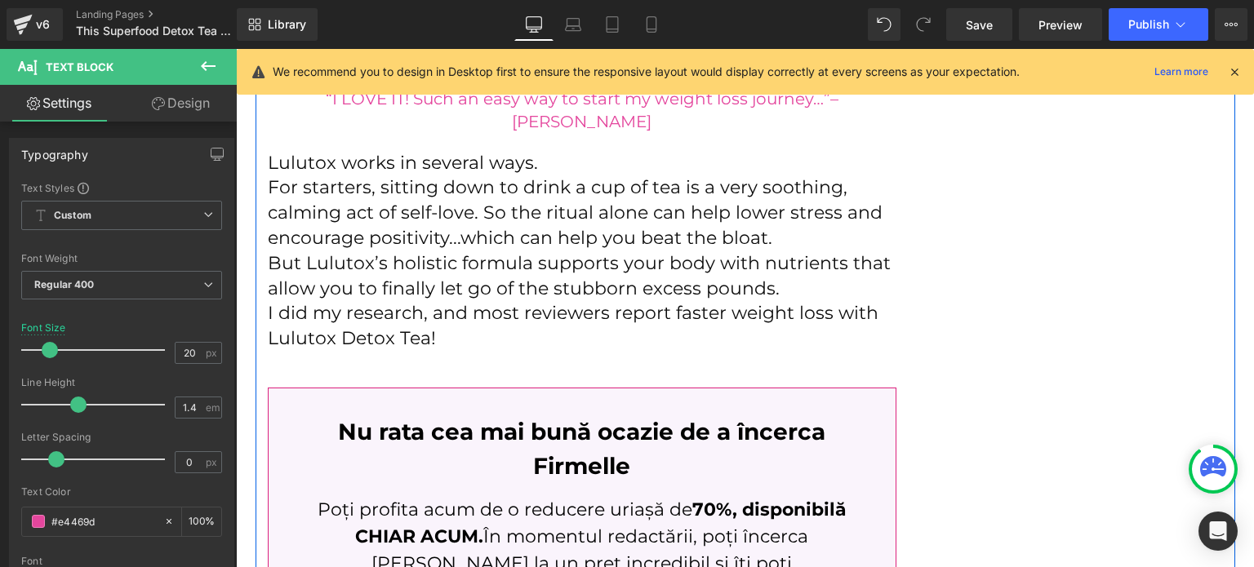
click at [387, 207] on p "For starters, sitting down to drink a cup of tea is a very soothing, calming ac…" at bounding box center [582, 213] width 629 height 75
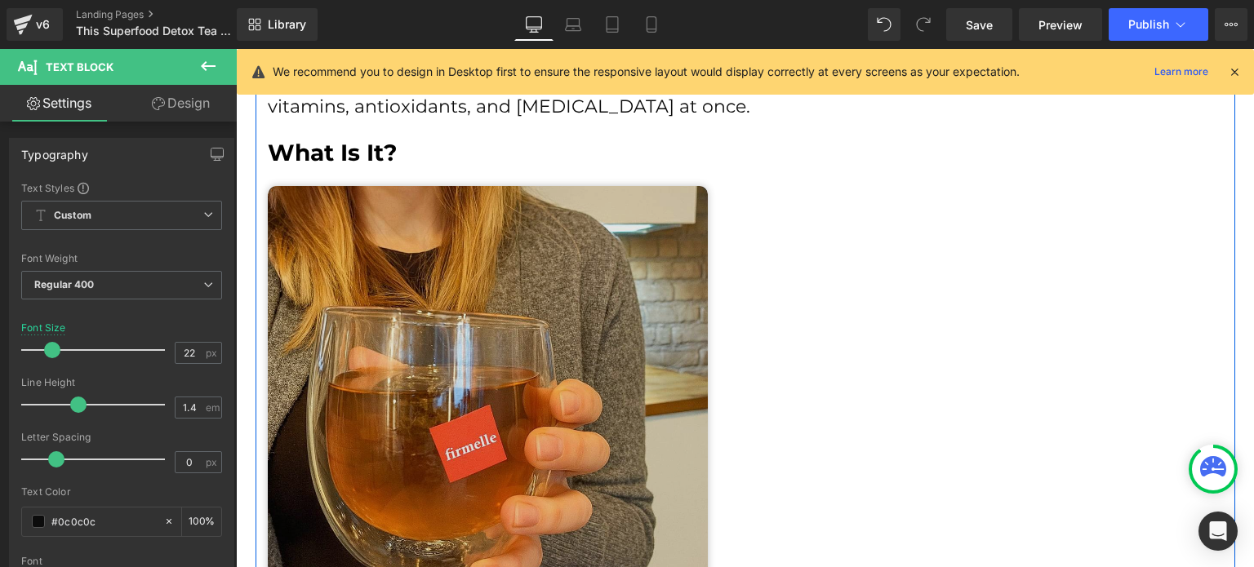
scroll to position [3318, 0]
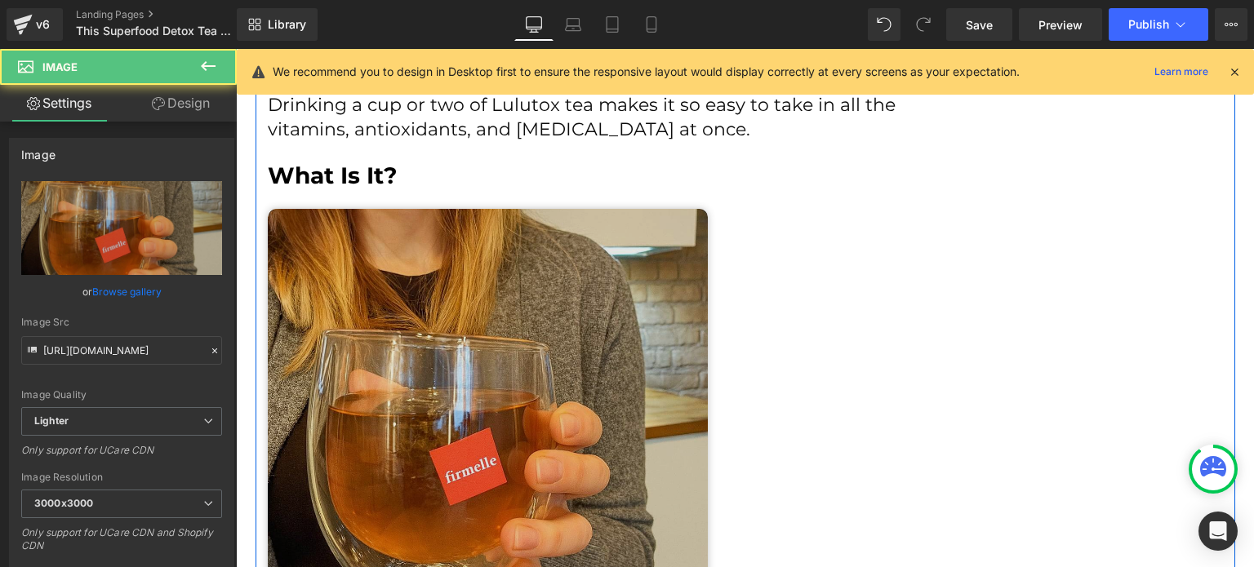
click at [625, 361] on img at bounding box center [488, 429] width 440 height 440
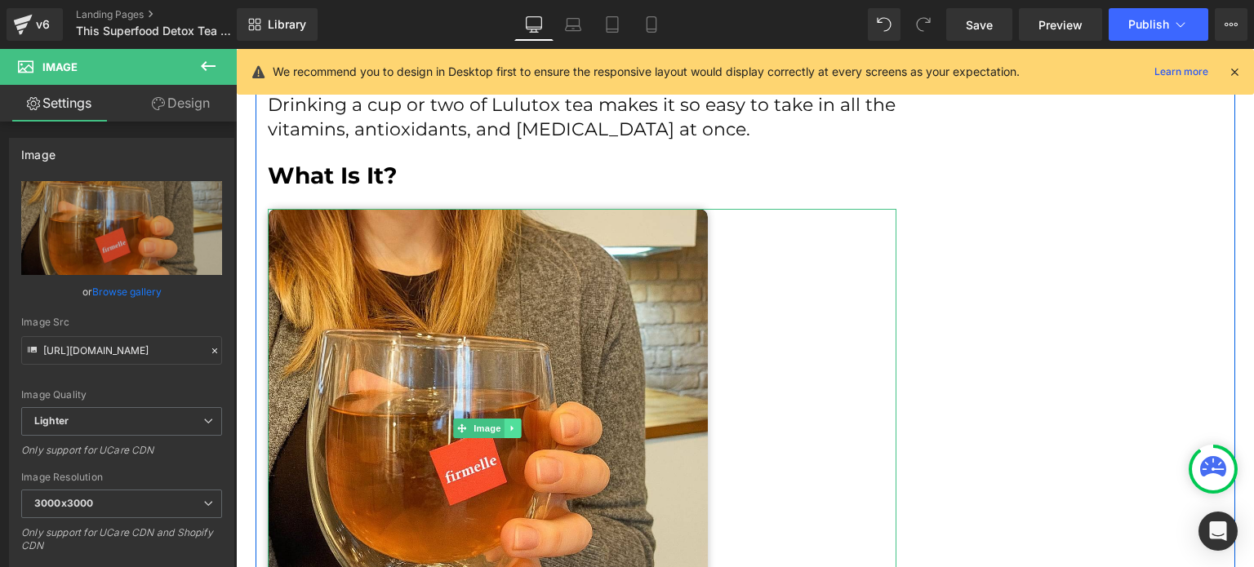
click at [510, 424] on icon at bounding box center [513, 429] width 9 height 10
click at [501, 424] on icon at bounding box center [504, 429] width 9 height 10
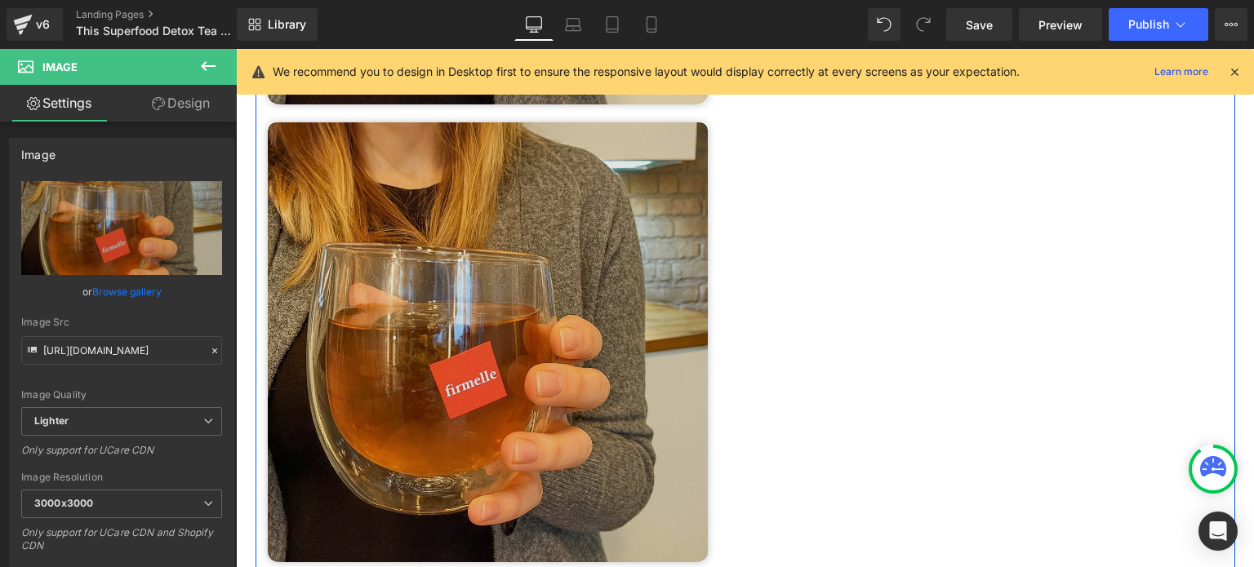
scroll to position [3869, 0]
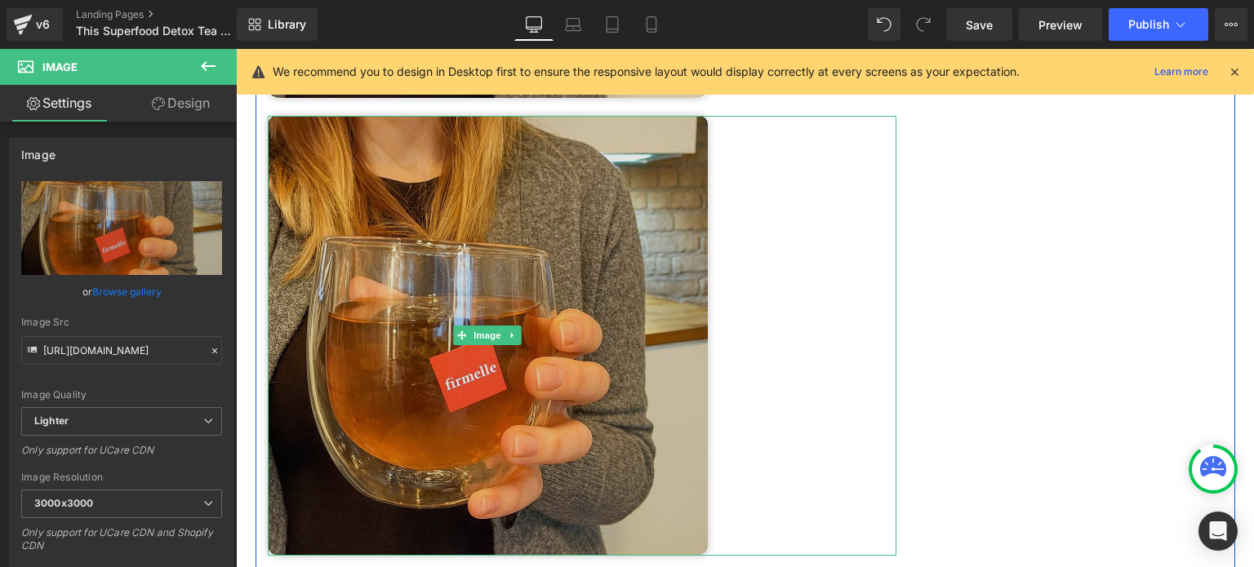
click at [477, 338] on div "Image" at bounding box center [582, 336] width 629 height 440
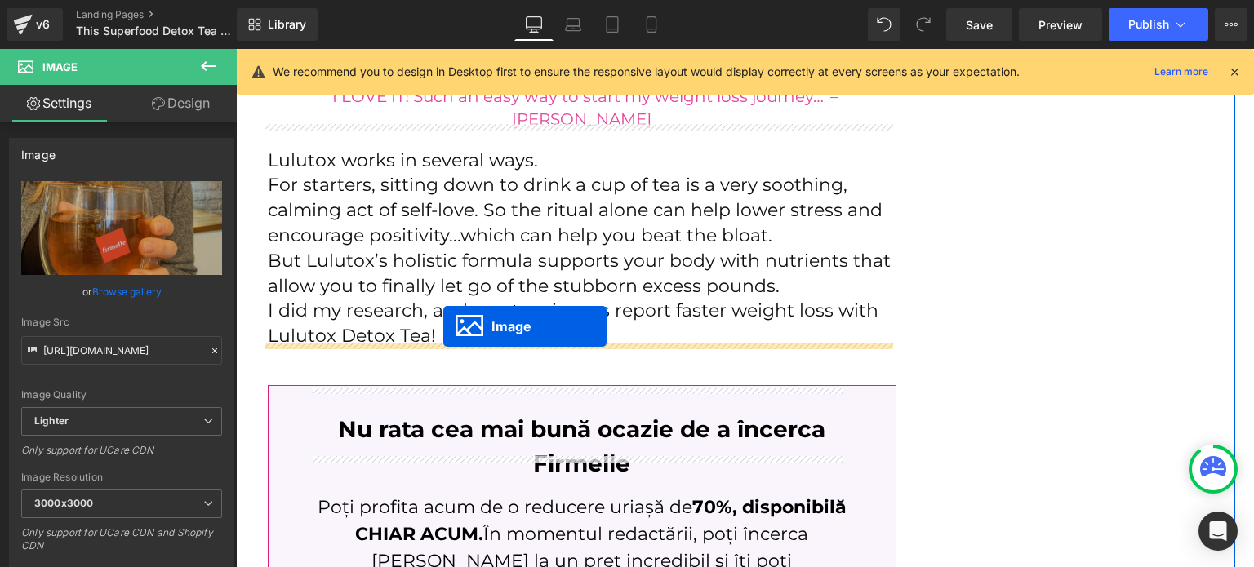
drag, startPoint x: 477, startPoint y: 338, endPoint x: 443, endPoint y: 326, distance: 35.6
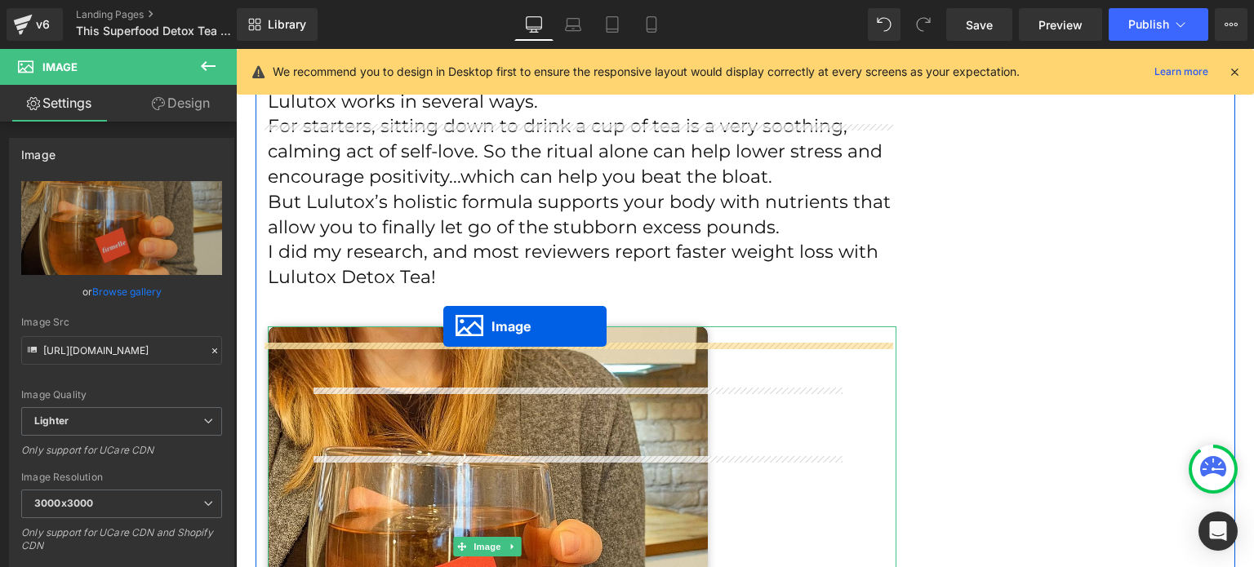
scroll to position [3892, 0]
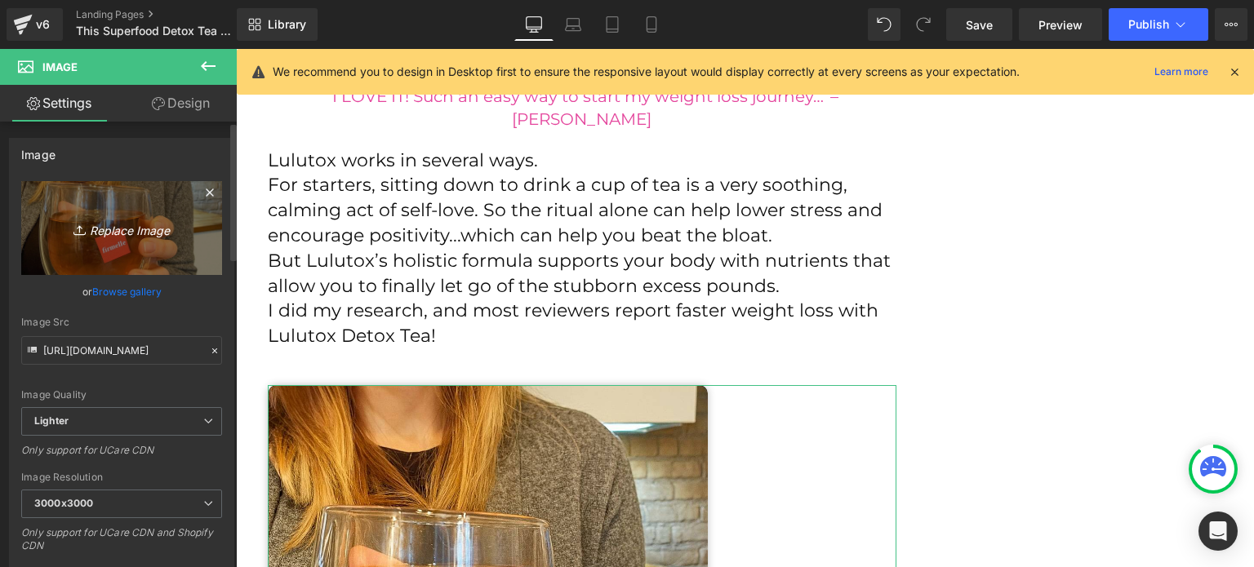
click at [113, 250] on link "Replace Image" at bounding box center [121, 228] width 201 height 94
type input "C:\fakepath\d48889fb-dafd-46a7-af80-cb2ef6b3ae77.jpg"
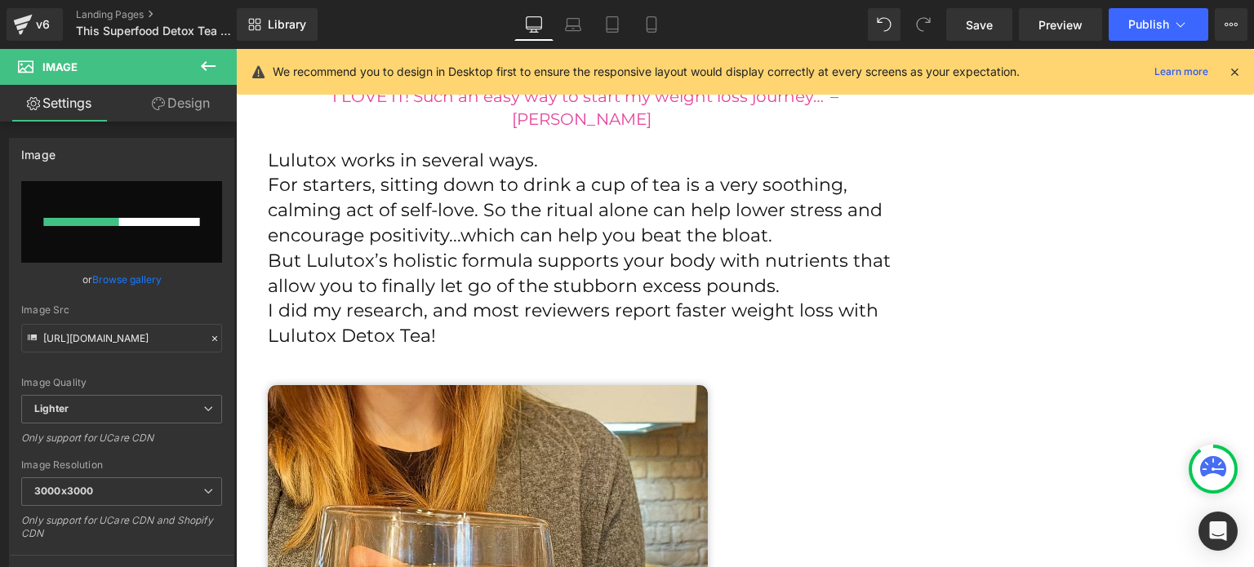
click at [1235, 68] on icon at bounding box center [1234, 72] width 15 height 15
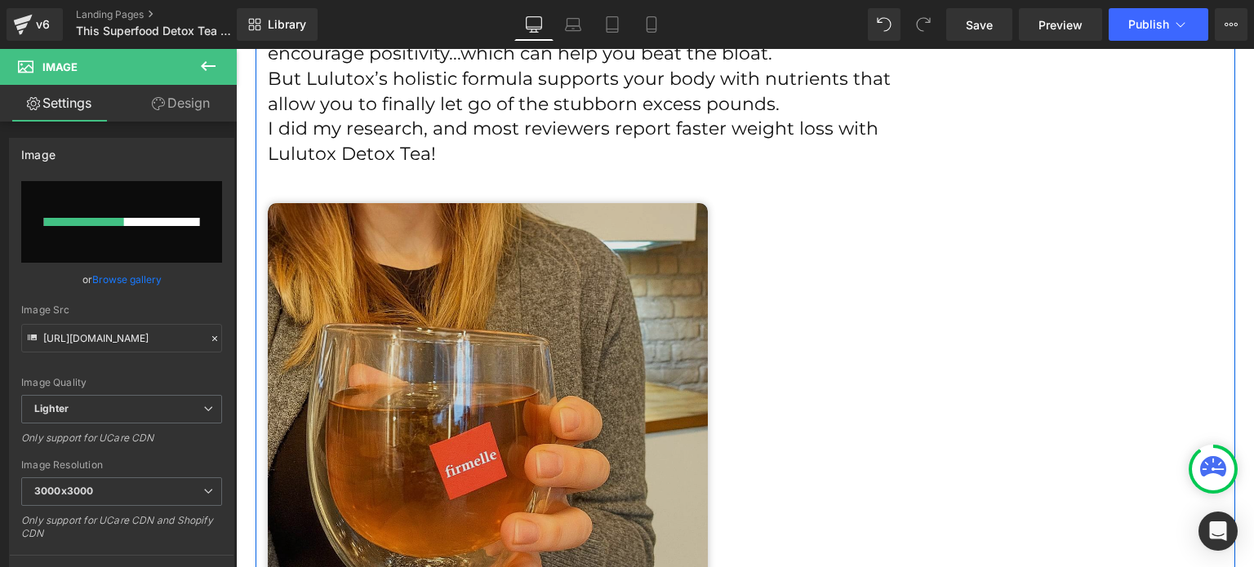
scroll to position [4055, 0]
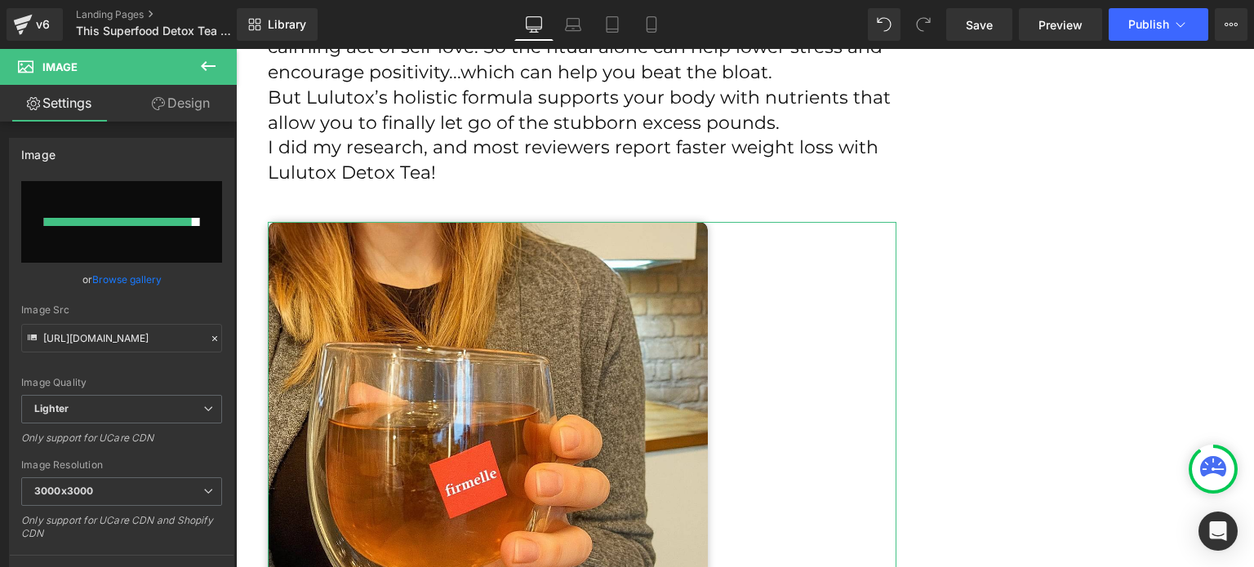
type input "[URL][DOMAIN_NAME]"
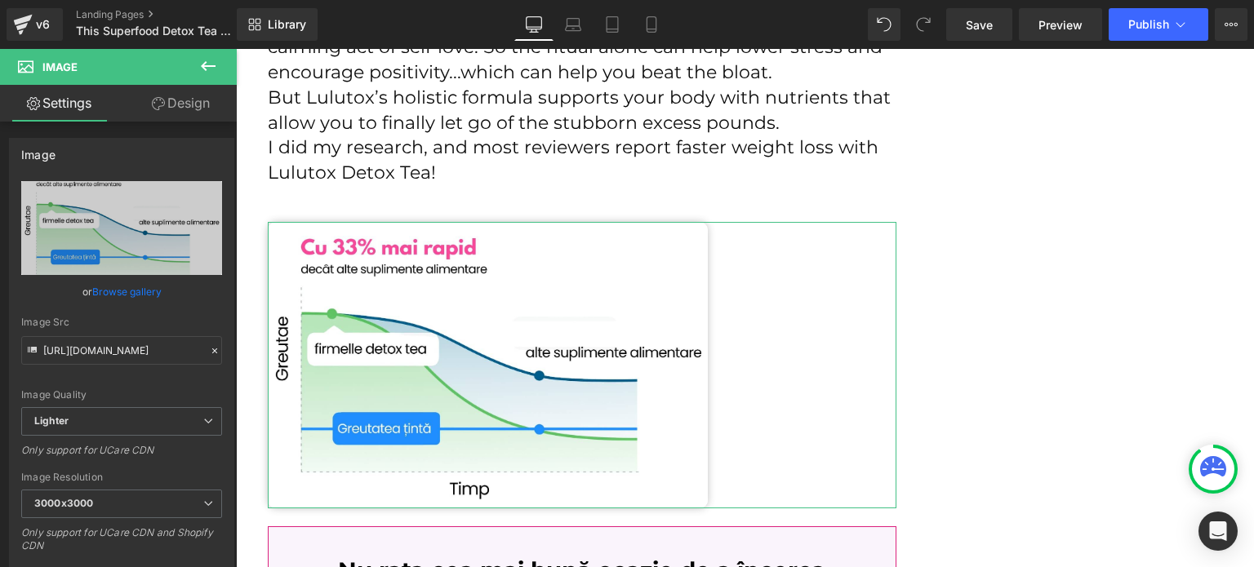
click at [190, 105] on link "Design" at bounding box center [181, 103] width 118 height 37
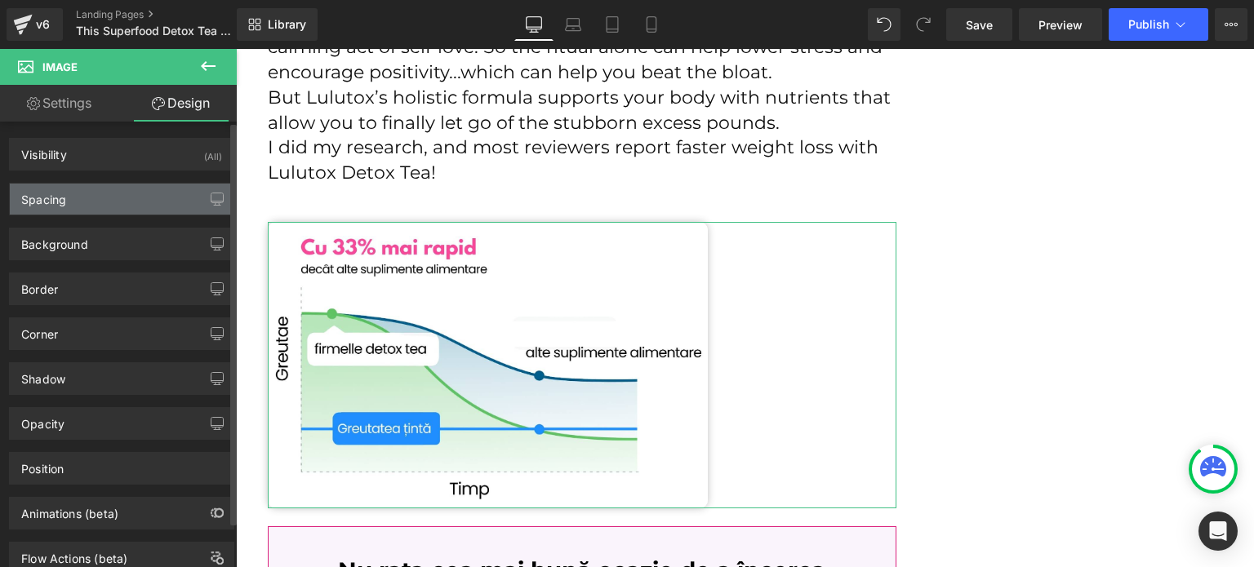
click at [114, 202] on div "Spacing" at bounding box center [122, 199] width 224 height 31
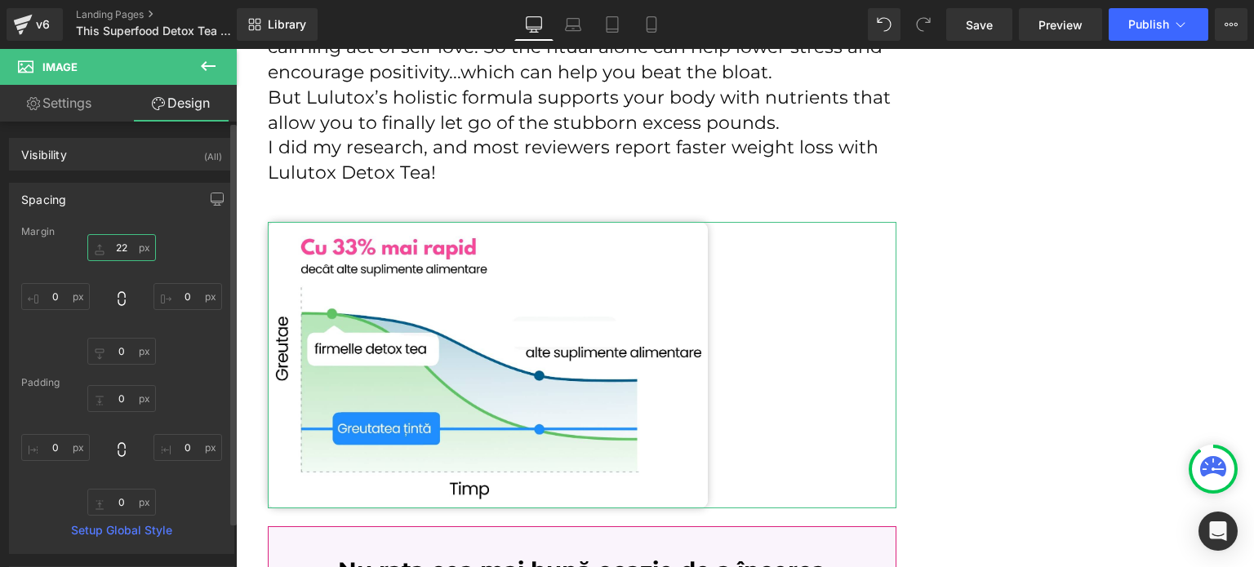
click at [114, 239] on input "22" at bounding box center [121, 247] width 69 height 27
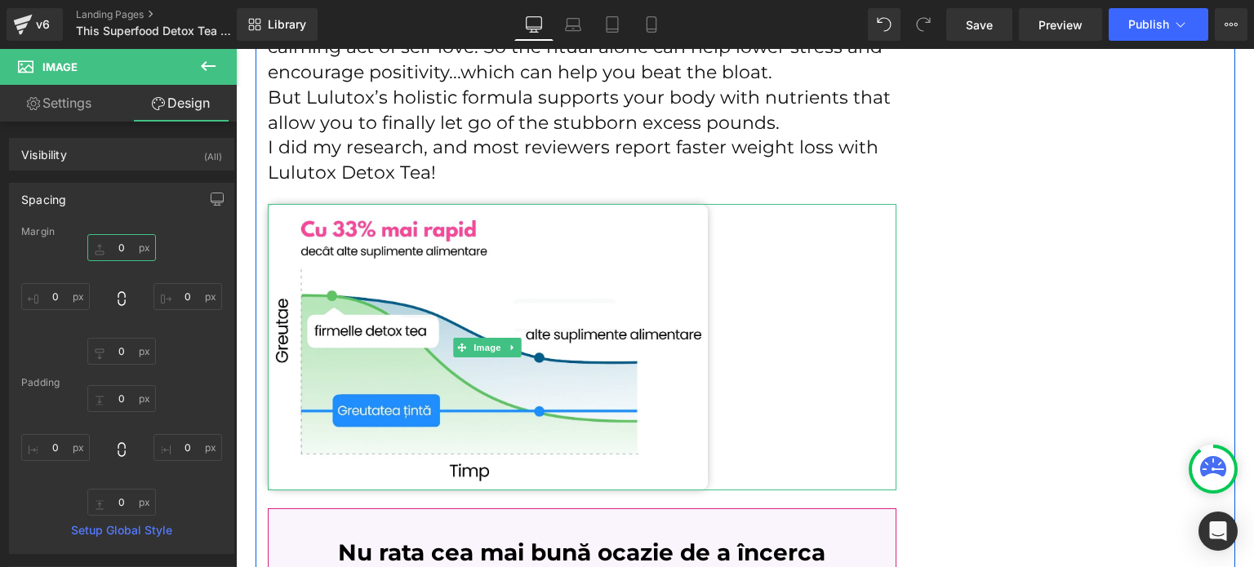
type input "0"
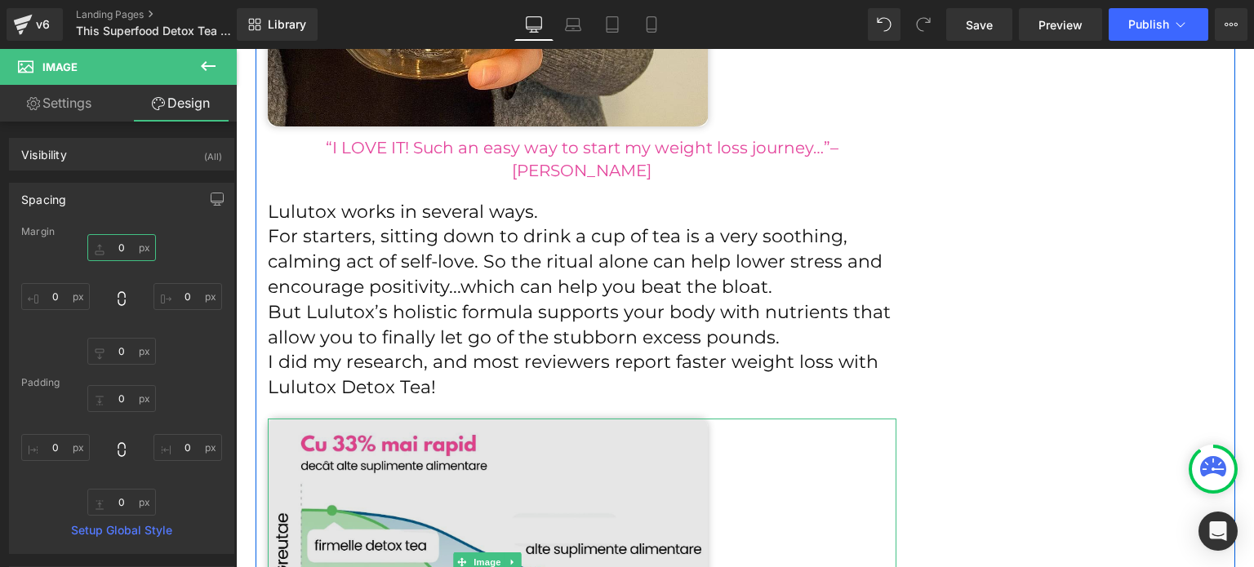
scroll to position [3729, 0]
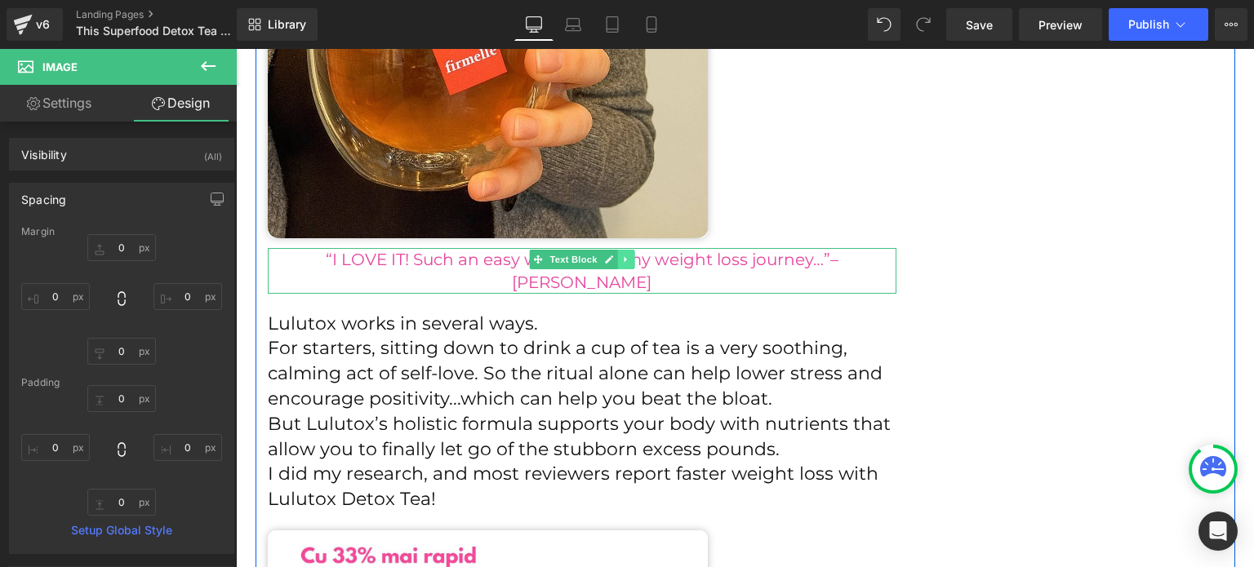
click at [617, 259] on link at bounding box center [625, 260] width 17 height 20
click at [612, 259] on icon at bounding box center [616, 259] width 9 height 9
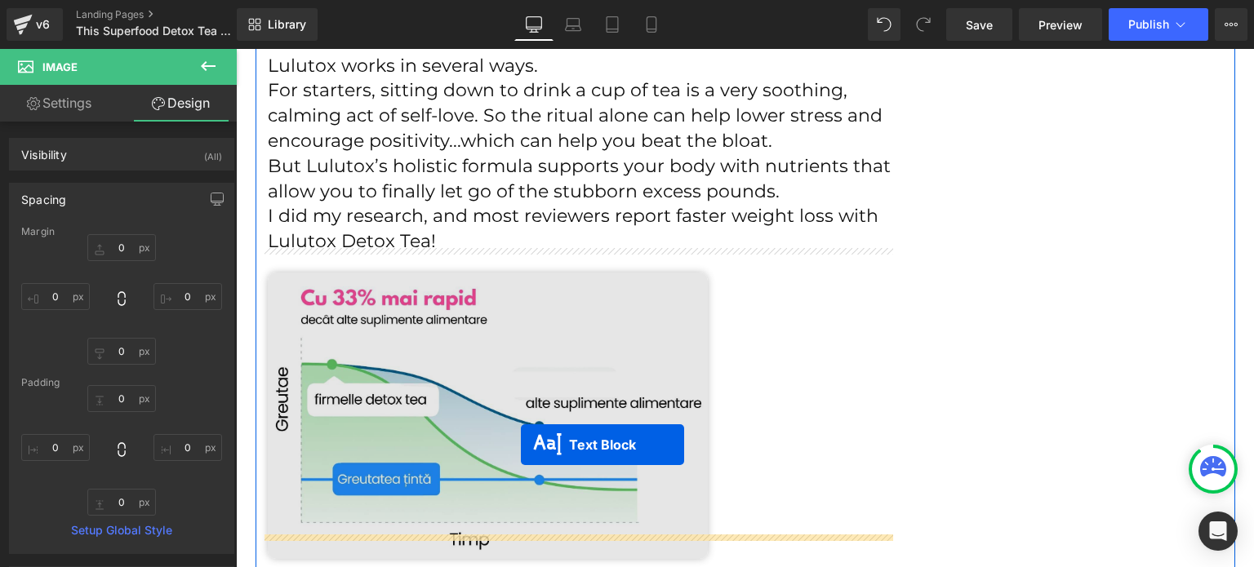
drag, startPoint x: 558, startPoint y: 306, endPoint x: 521, endPoint y: 444, distance: 143.0
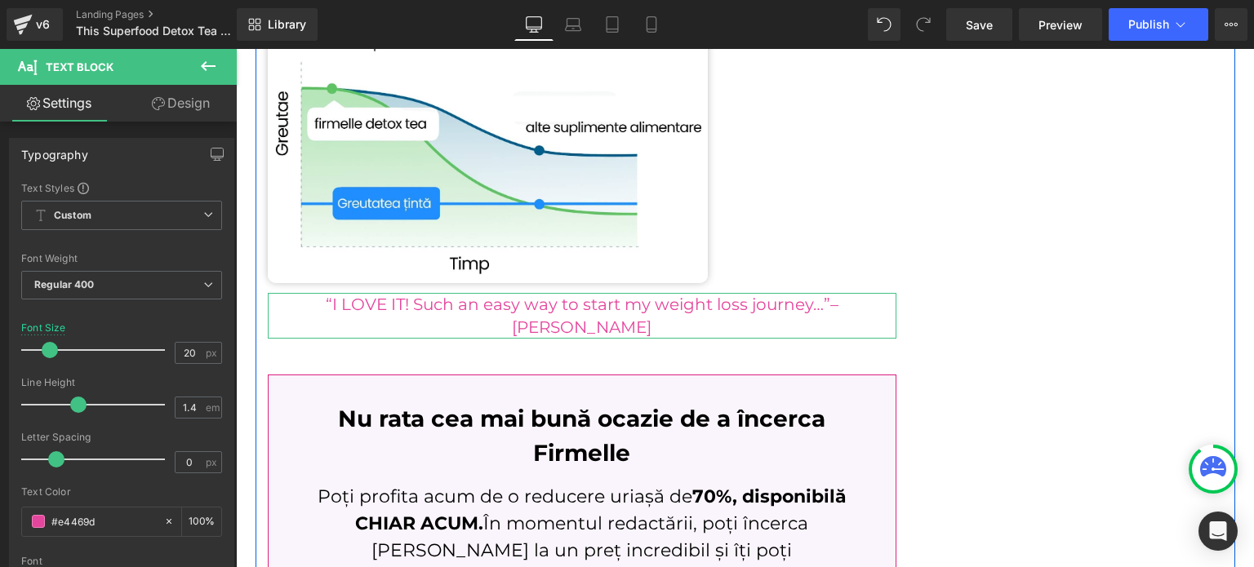
scroll to position [4232, 0]
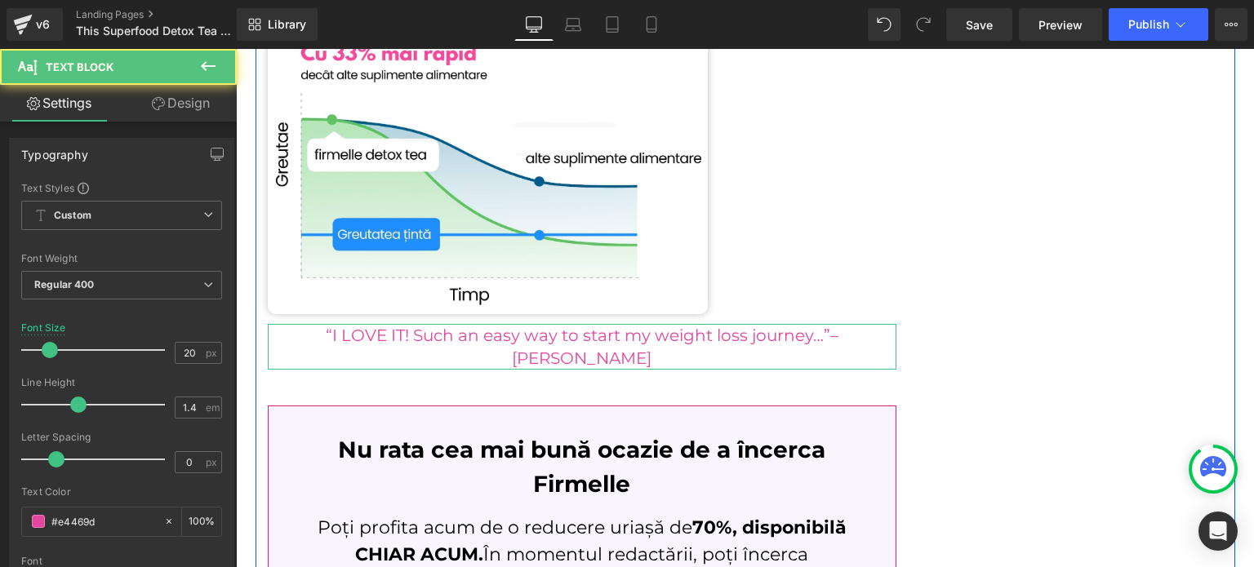
click at [370, 324] on p "“I LOVE IT! Such an easy way to start my weight loss journey…”– [PERSON_NAME]" at bounding box center [582, 347] width 629 height 46
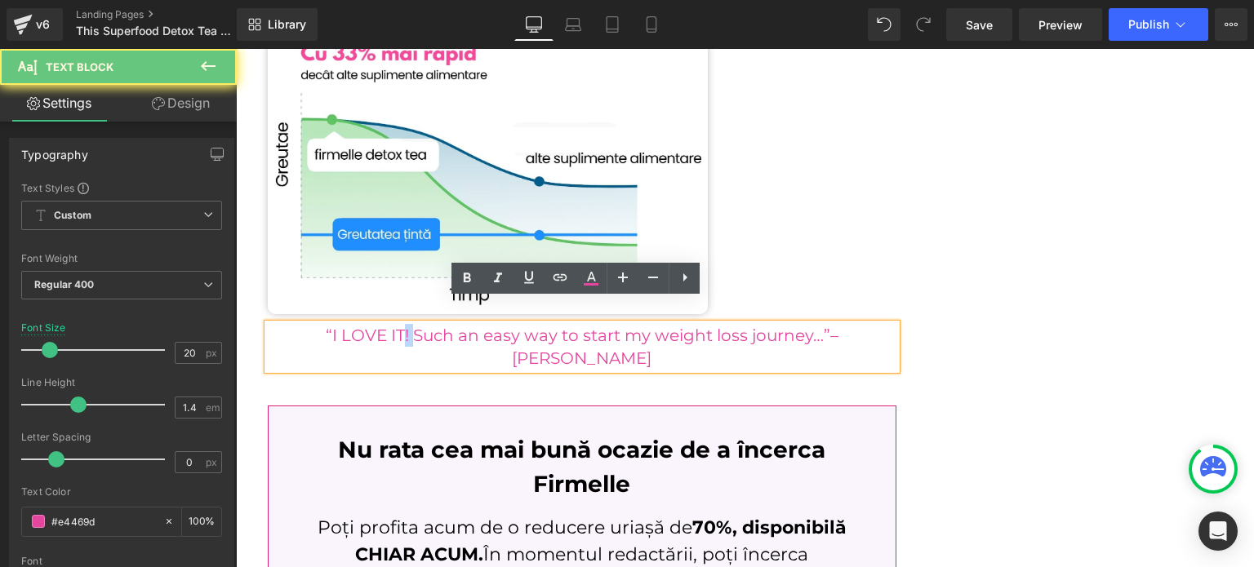
click at [370, 324] on p "“I LOVE IT! Such an easy way to start my weight loss journey…”– [PERSON_NAME]" at bounding box center [582, 347] width 629 height 46
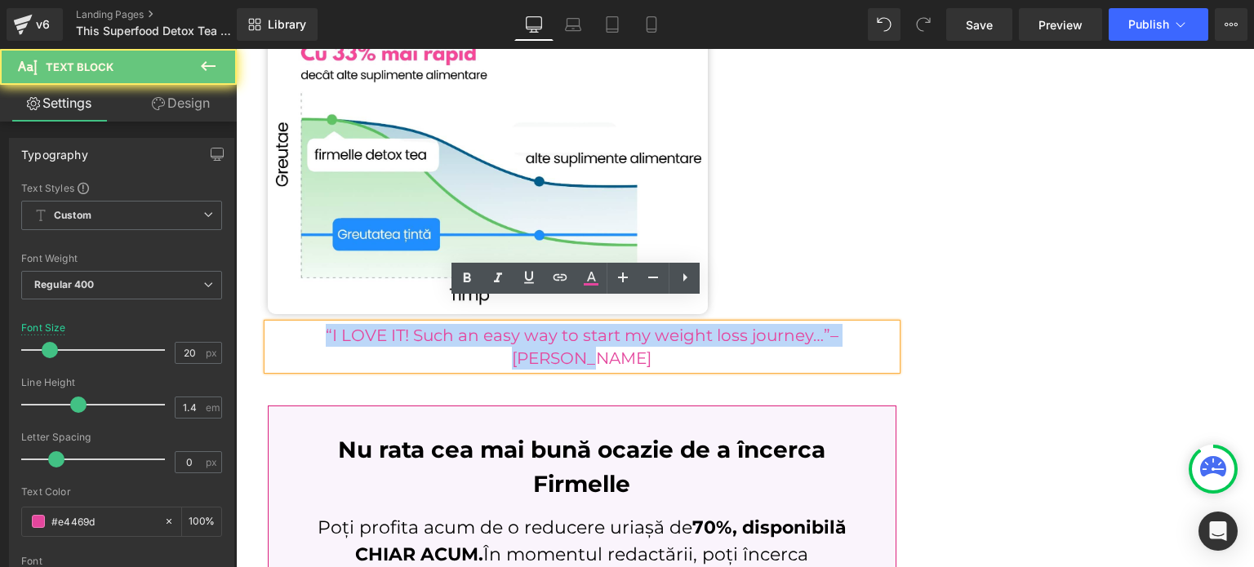
click at [370, 324] on p "“I LOVE IT! Such an easy way to start my weight loss journey…”– [PERSON_NAME]" at bounding box center [582, 347] width 629 height 46
paste div
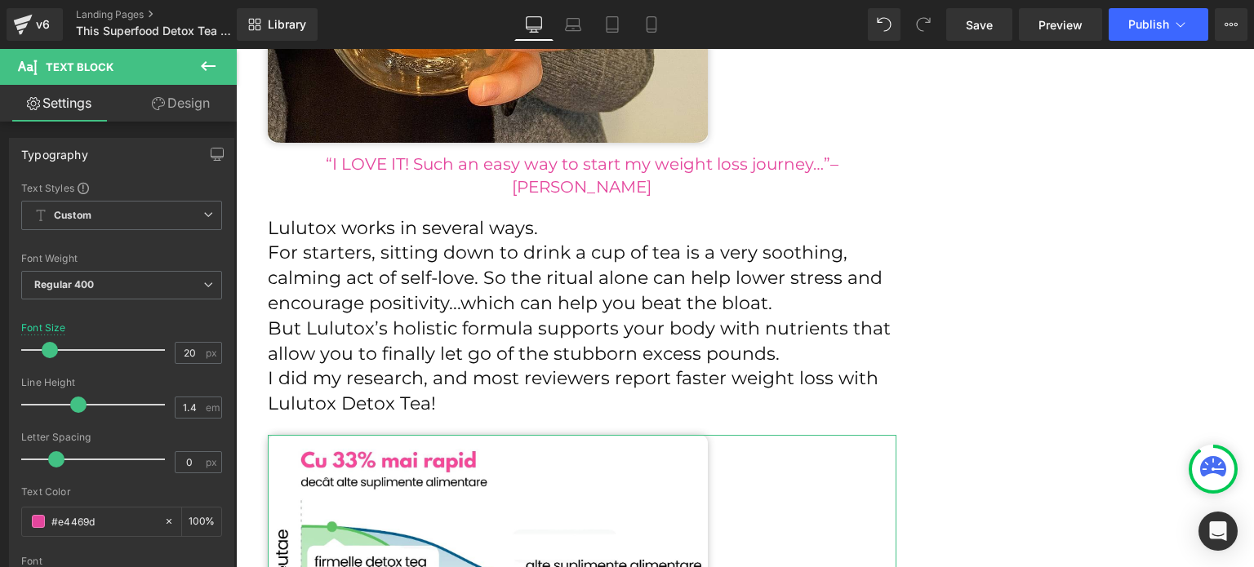
scroll to position [3824, 0]
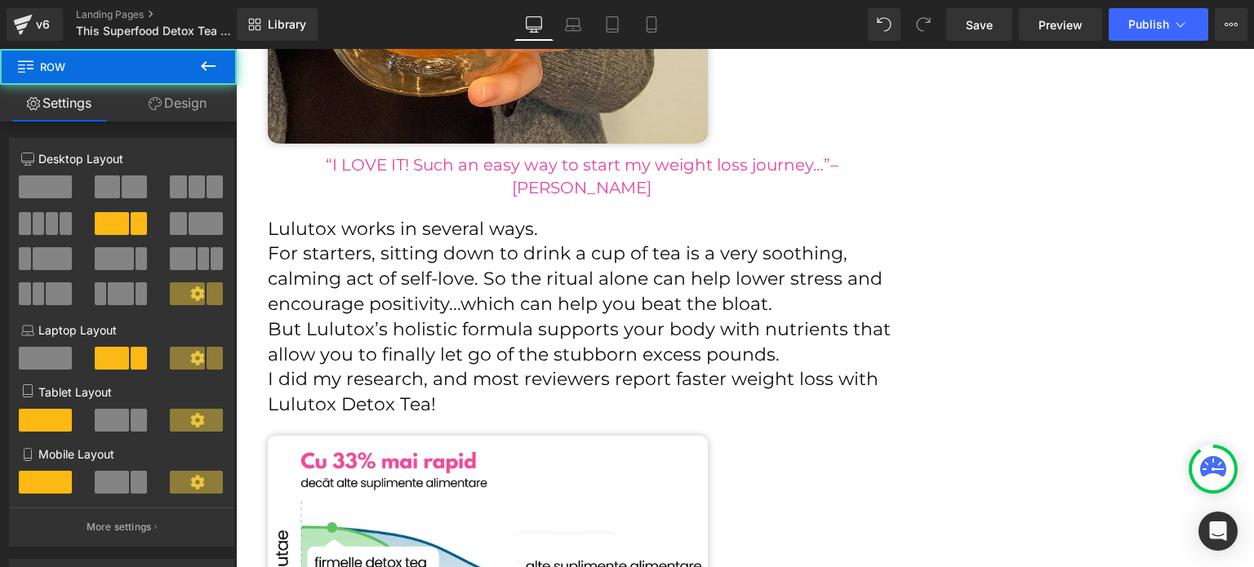
click at [976, 318] on div "This Superfood Detox Tea Saved Me From Deprivation, Dieting, & Endless Workouts…" at bounding box center [746, 87] width 980 height 7499
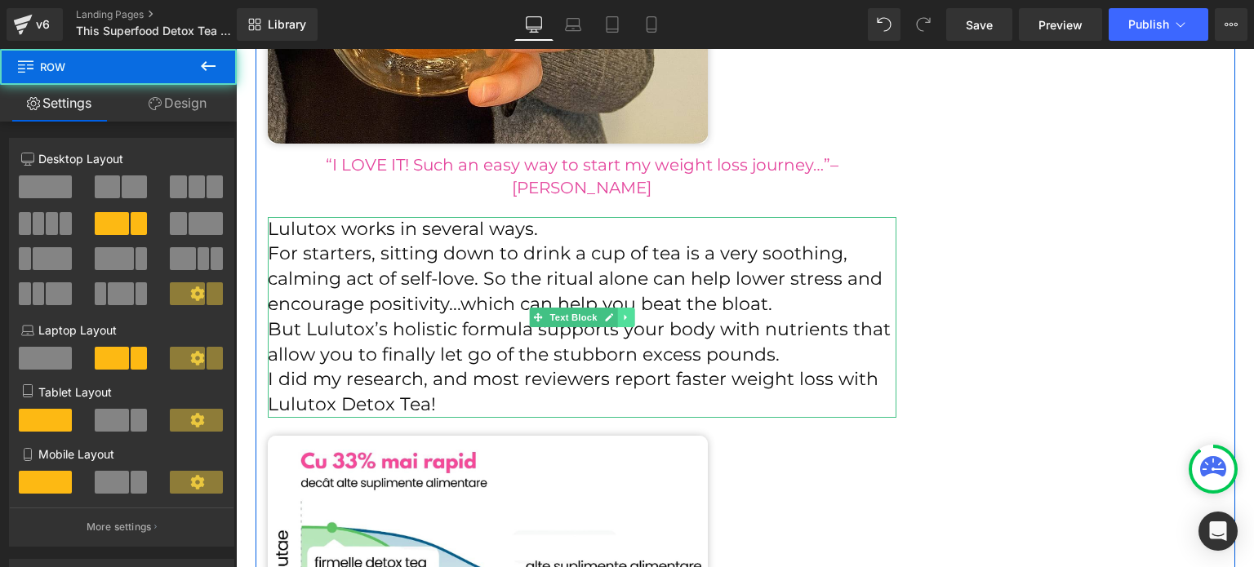
click at [617, 308] on link at bounding box center [625, 318] width 17 height 20
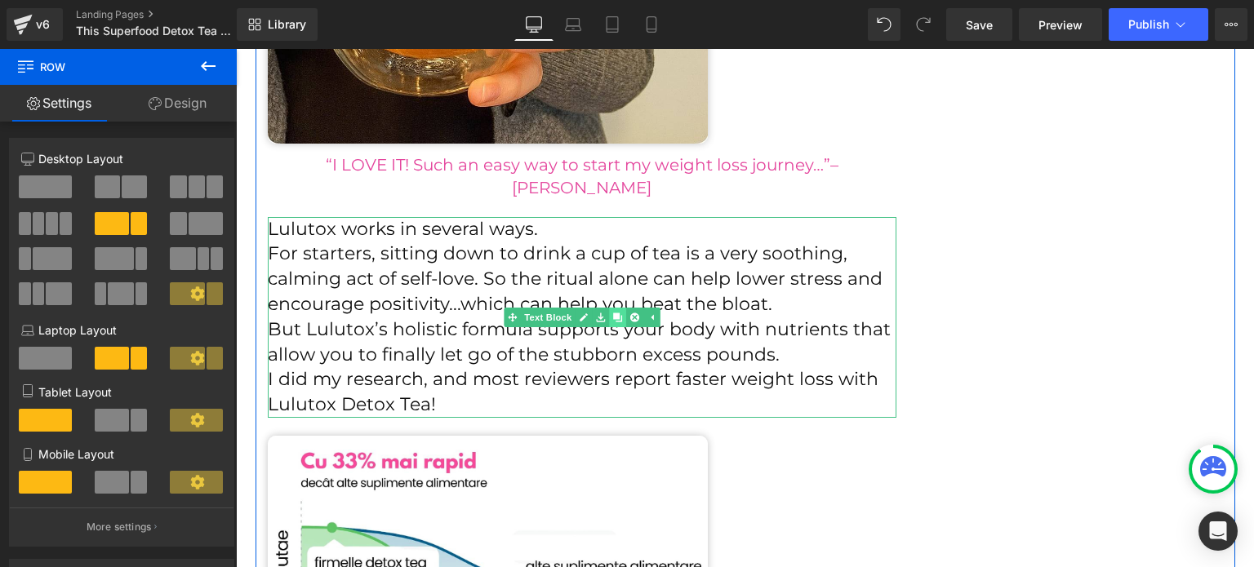
click at [612, 313] on icon at bounding box center [616, 318] width 9 height 10
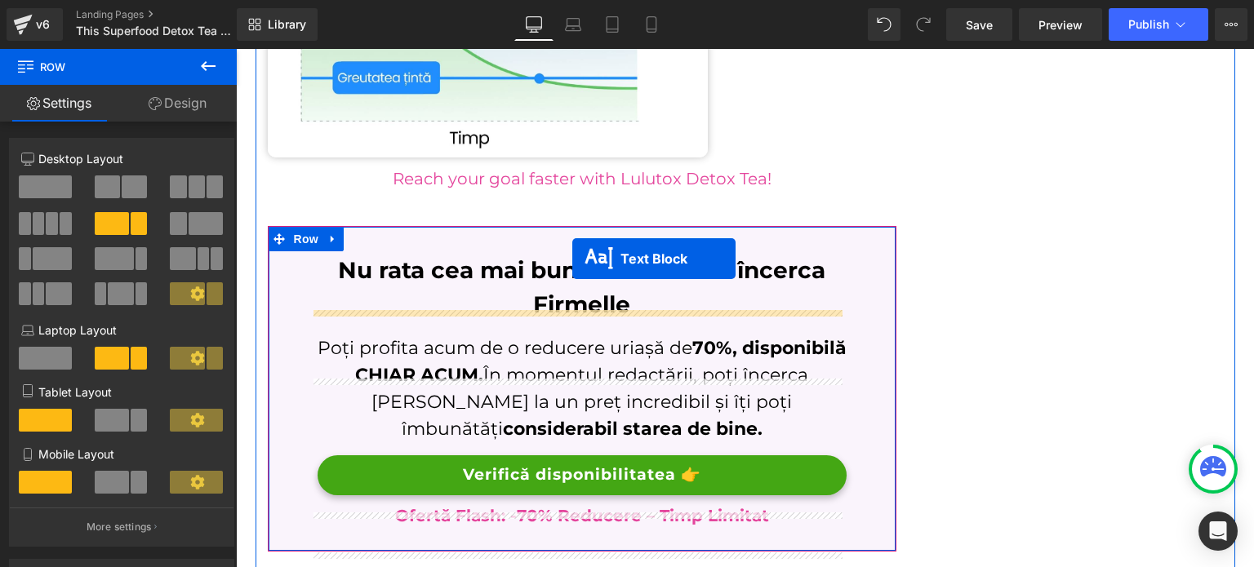
scroll to position [4366, 0]
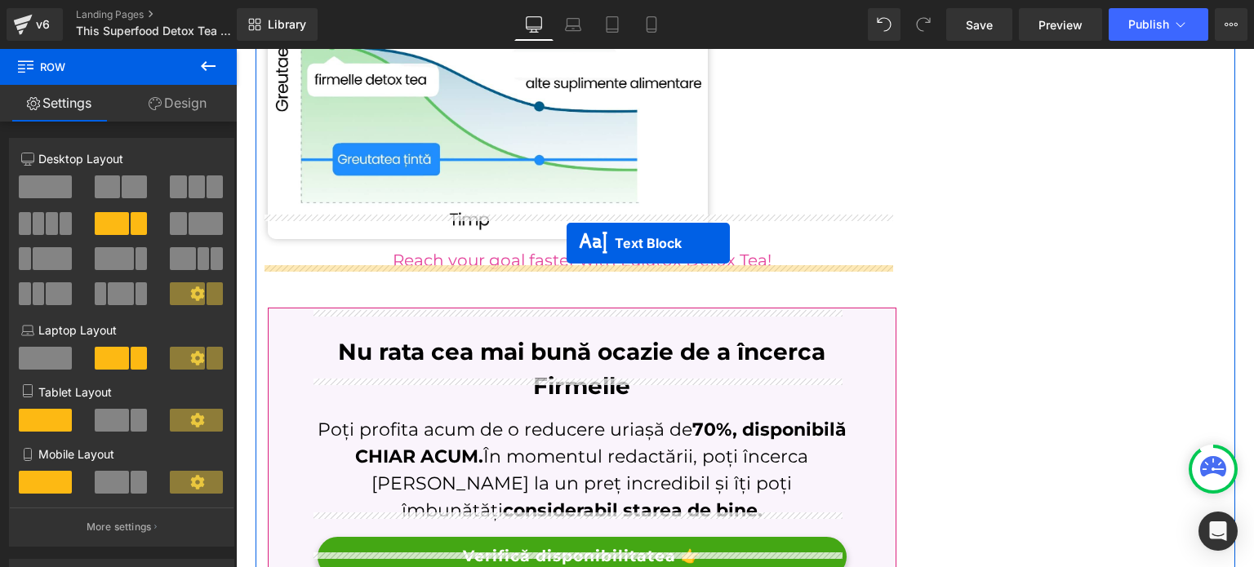
drag, startPoint x: 572, startPoint y: 208, endPoint x: 567, endPoint y: 243, distance: 35.4
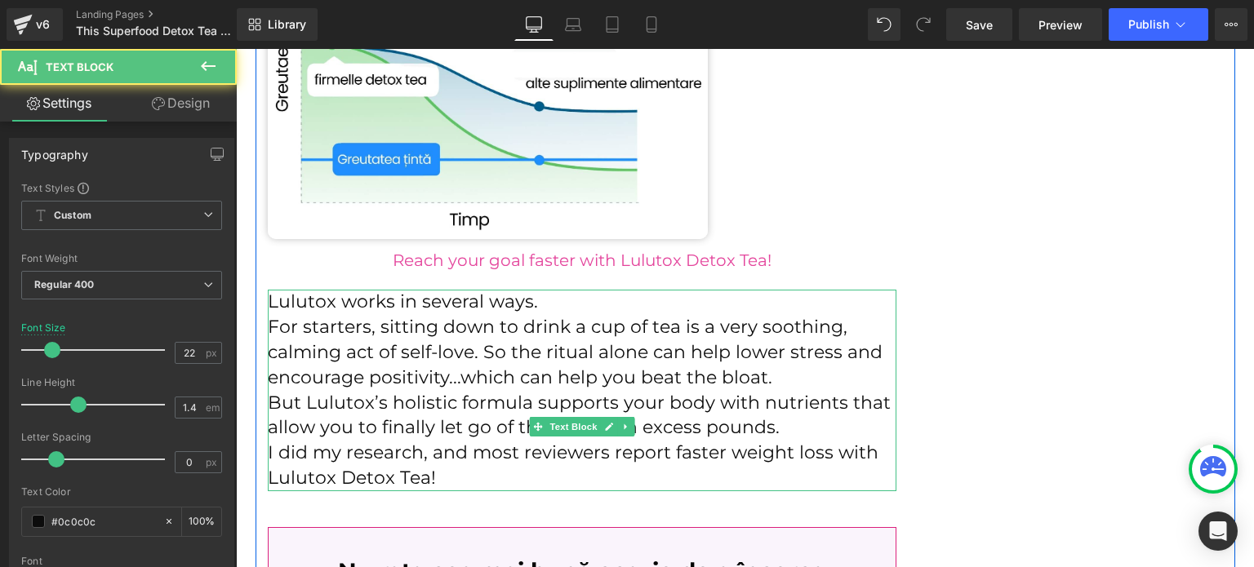
click at [372, 315] on p "For starters, sitting down to drink a cup of tea is a very soothing, calming ac…" at bounding box center [582, 352] width 629 height 75
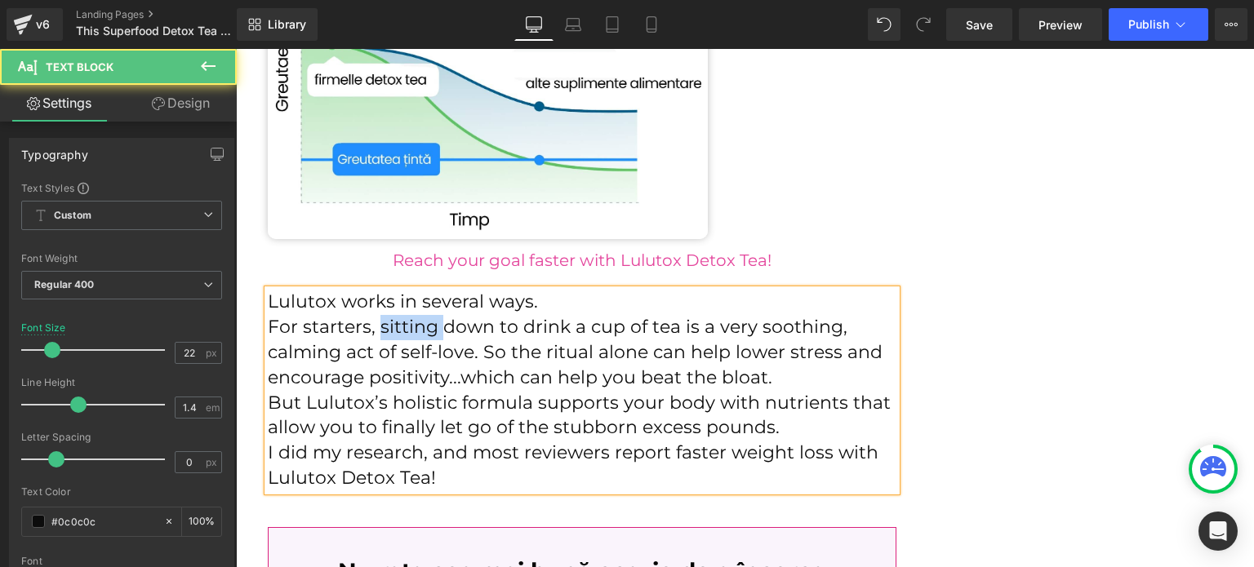
click at [372, 315] on p "For starters, sitting down to drink a cup of tea is a very soothing, calming ac…" at bounding box center [582, 352] width 629 height 75
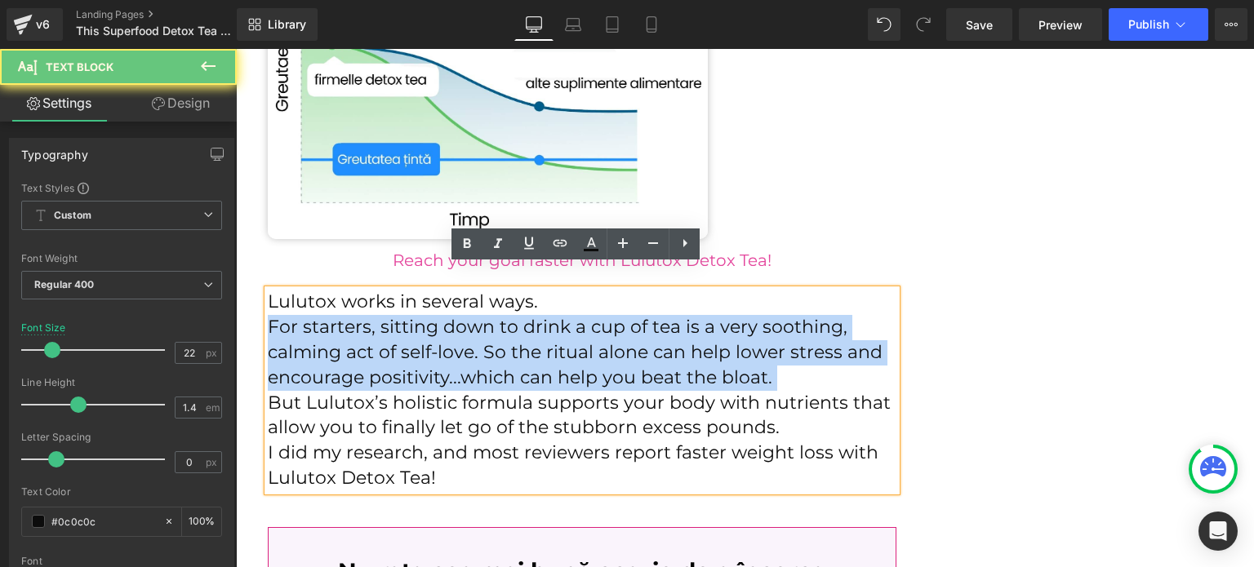
click at [372, 315] on p "For starters, sitting down to drink a cup of tea is a very soothing, calming ac…" at bounding box center [582, 352] width 629 height 75
paste div
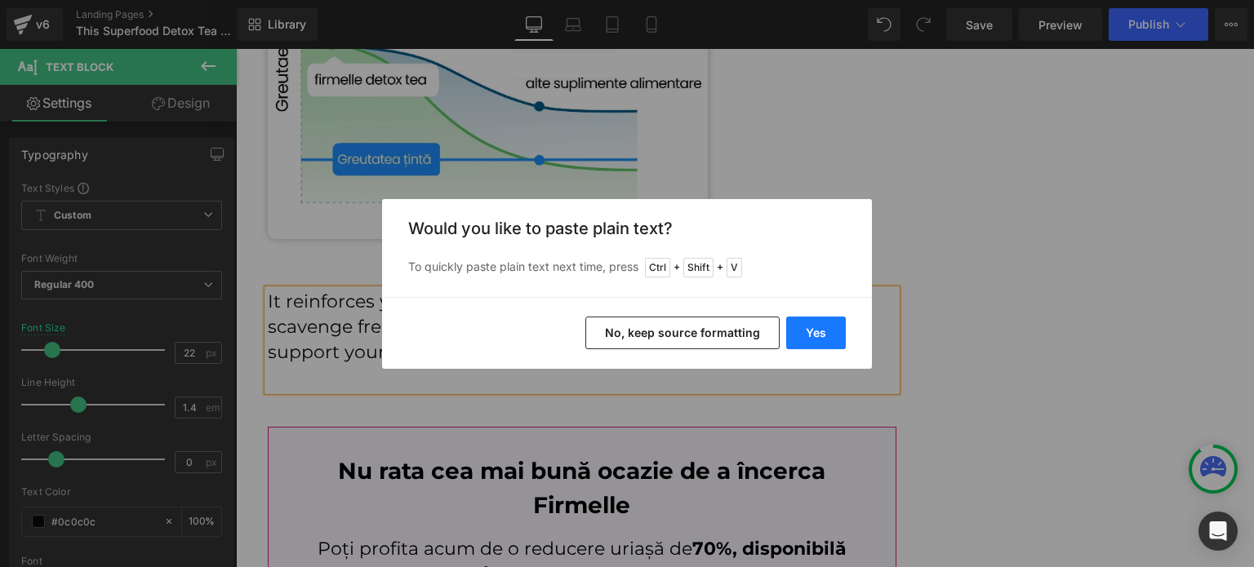
click at [834, 330] on button "Yes" at bounding box center [816, 333] width 60 height 33
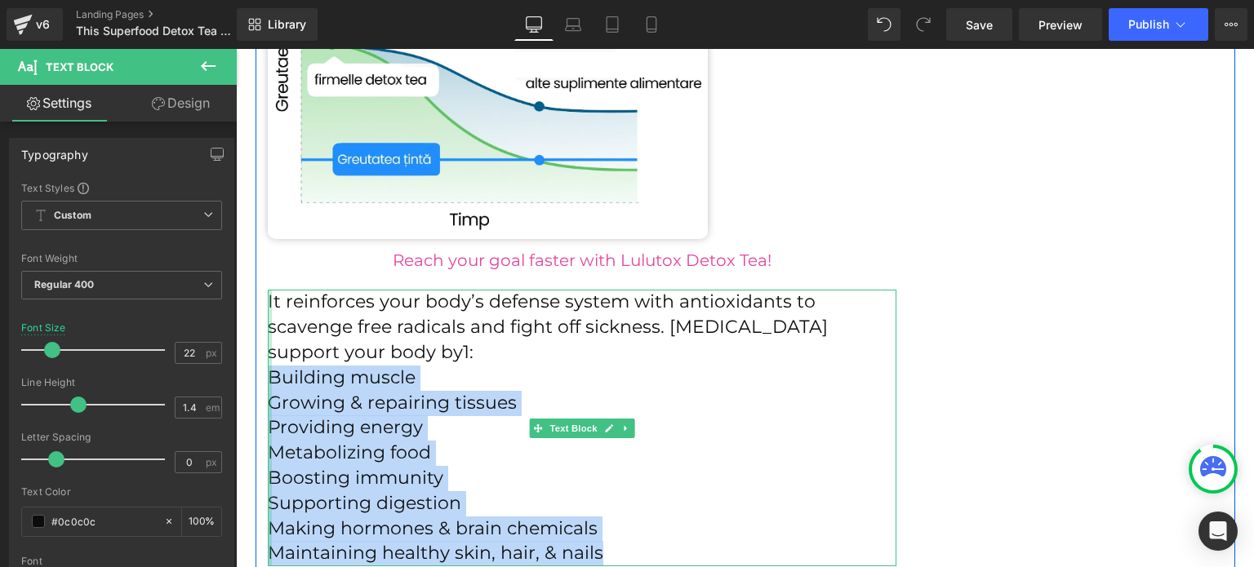
drag, startPoint x: 587, startPoint y: 524, endPoint x: 265, endPoint y: 350, distance: 366.4
click at [268, 350] on div "It reinforces your body’s defense system with antioxidants to scavenge free rad…" at bounding box center [582, 428] width 629 height 277
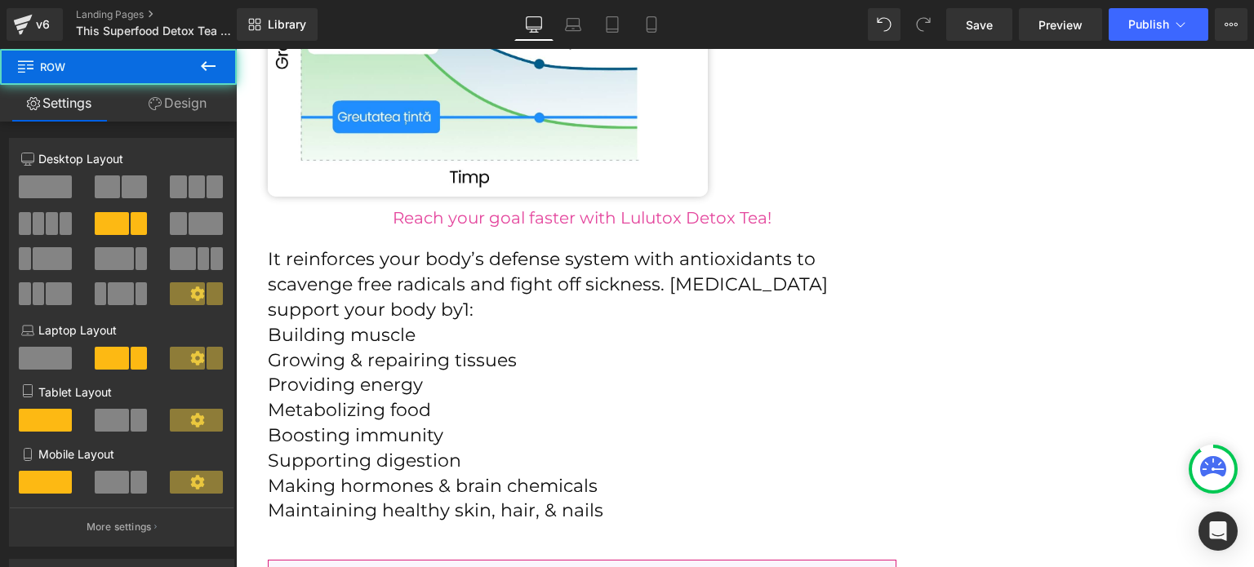
scroll to position [4389, 0]
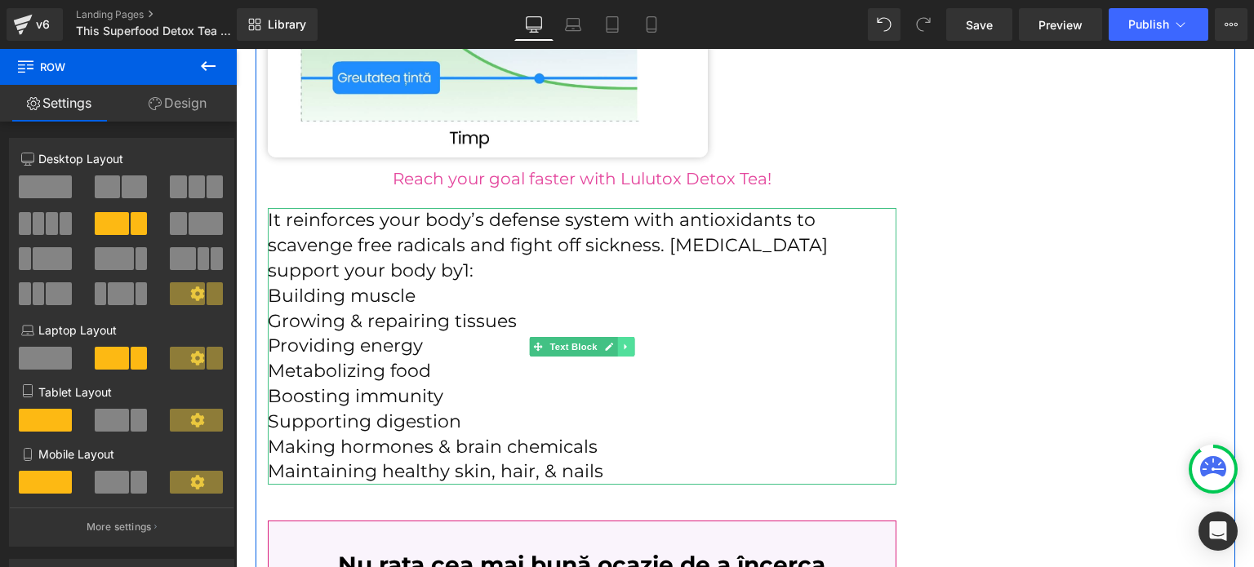
click at [617, 337] on link at bounding box center [625, 347] width 17 height 20
click at [612, 342] on icon at bounding box center [616, 346] width 9 height 9
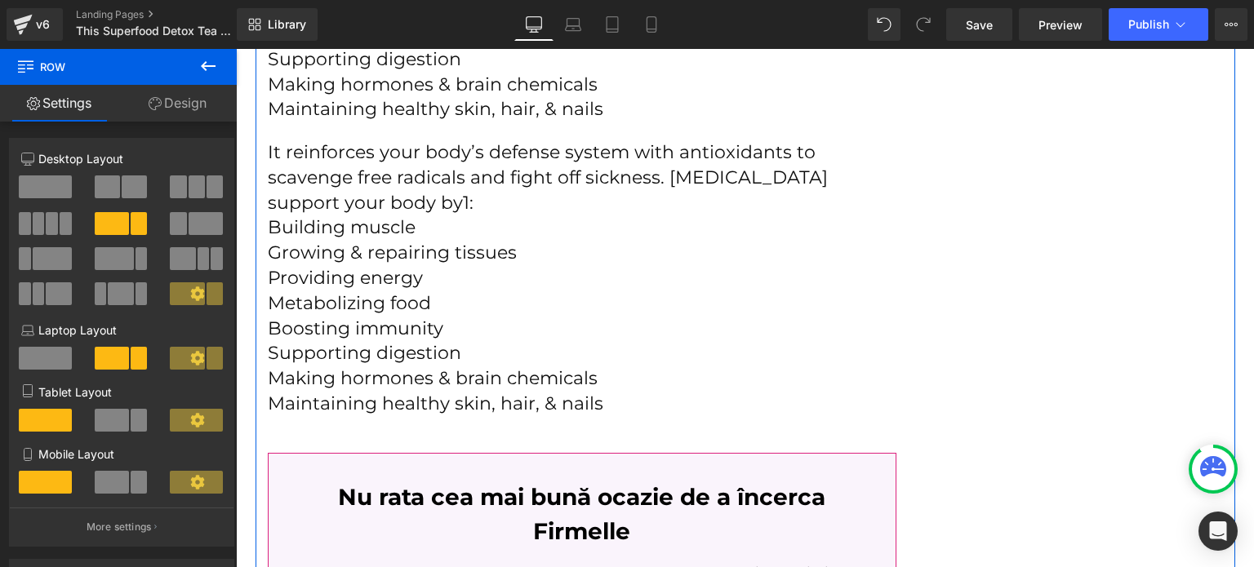
scroll to position [4753, 0]
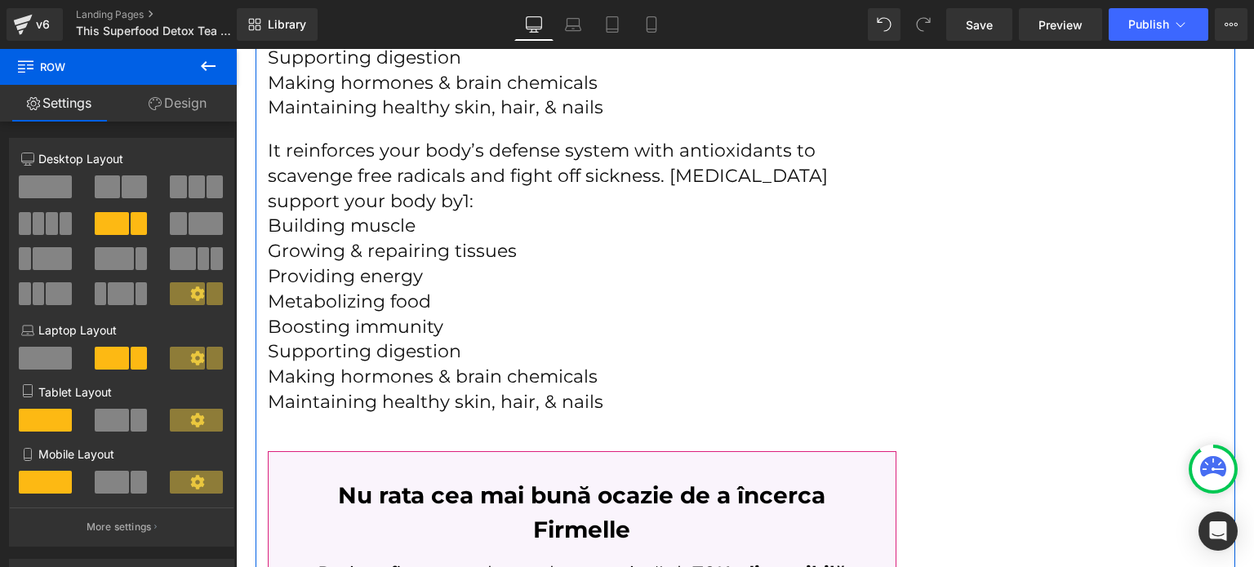
click at [483, 145] on p "It reinforces your body’s defense system with antioxidants to scavenge free rad…" at bounding box center [582, 176] width 629 height 75
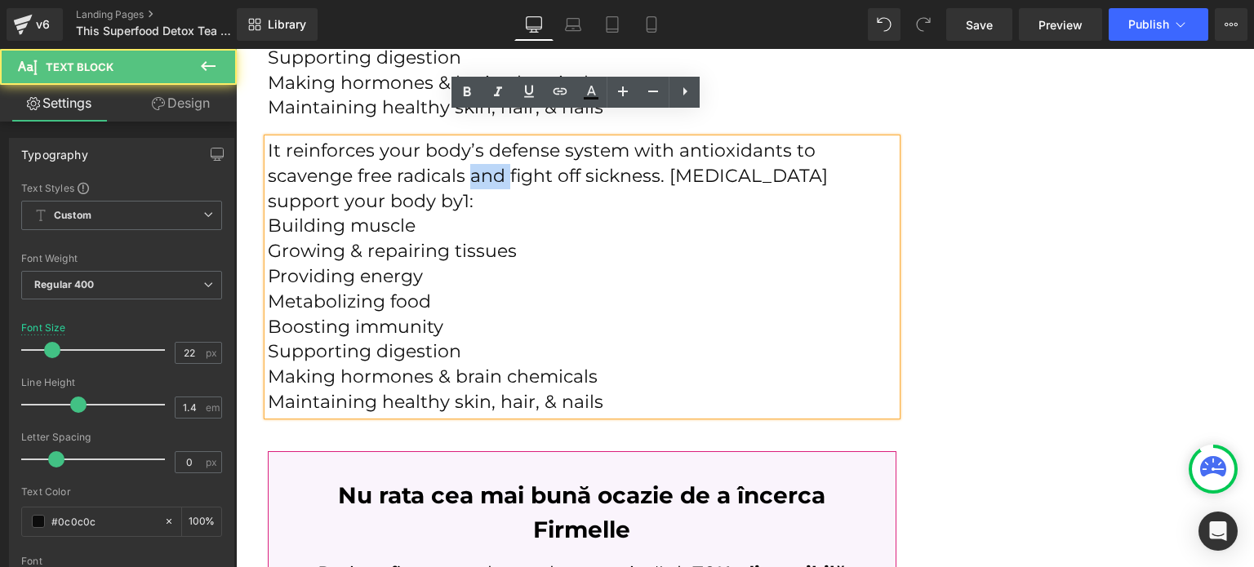
click at [483, 145] on p "It reinforces your body’s defense system with antioxidants to scavenge free rad…" at bounding box center [582, 176] width 629 height 75
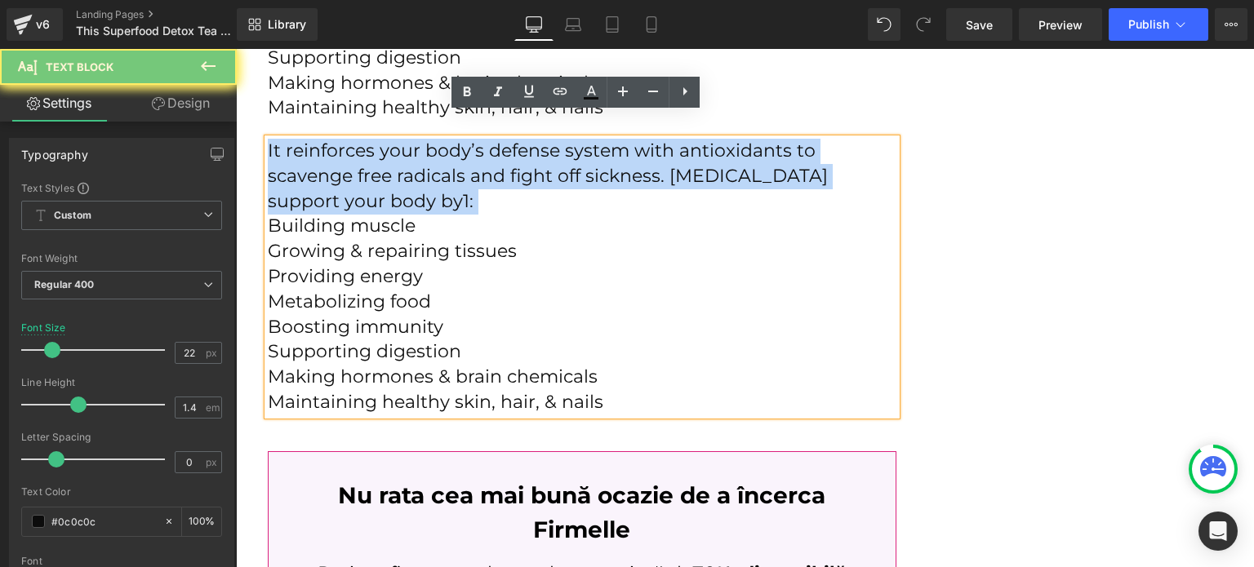
click at [483, 145] on p "It reinforces your body’s defense system with antioxidants to scavenge free rad…" at bounding box center [582, 176] width 629 height 75
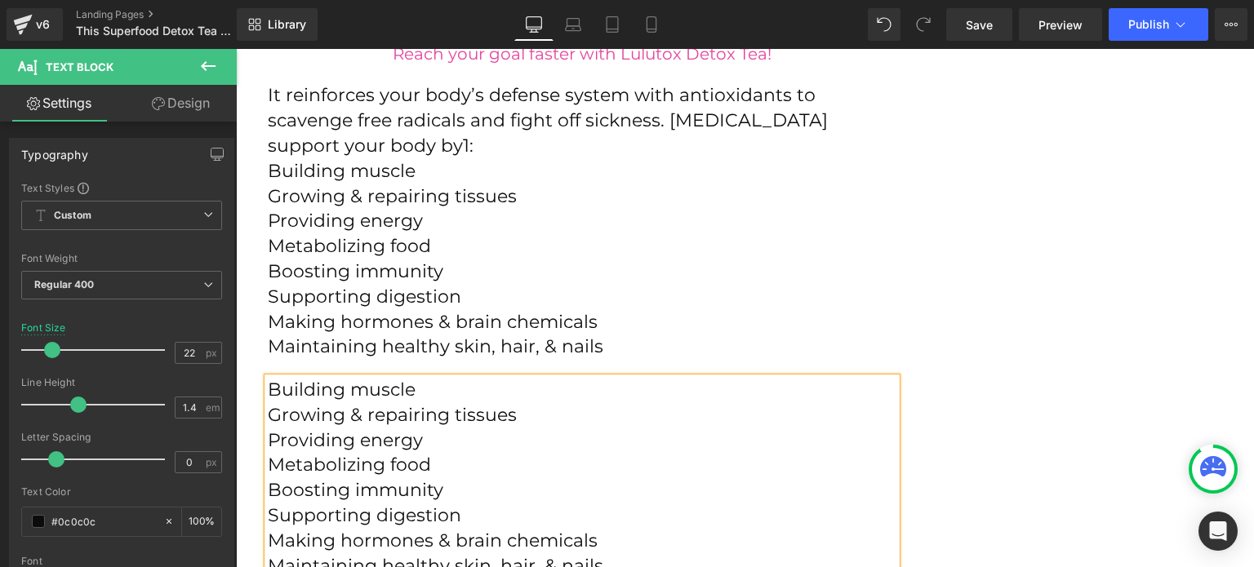
scroll to position [4426, 0]
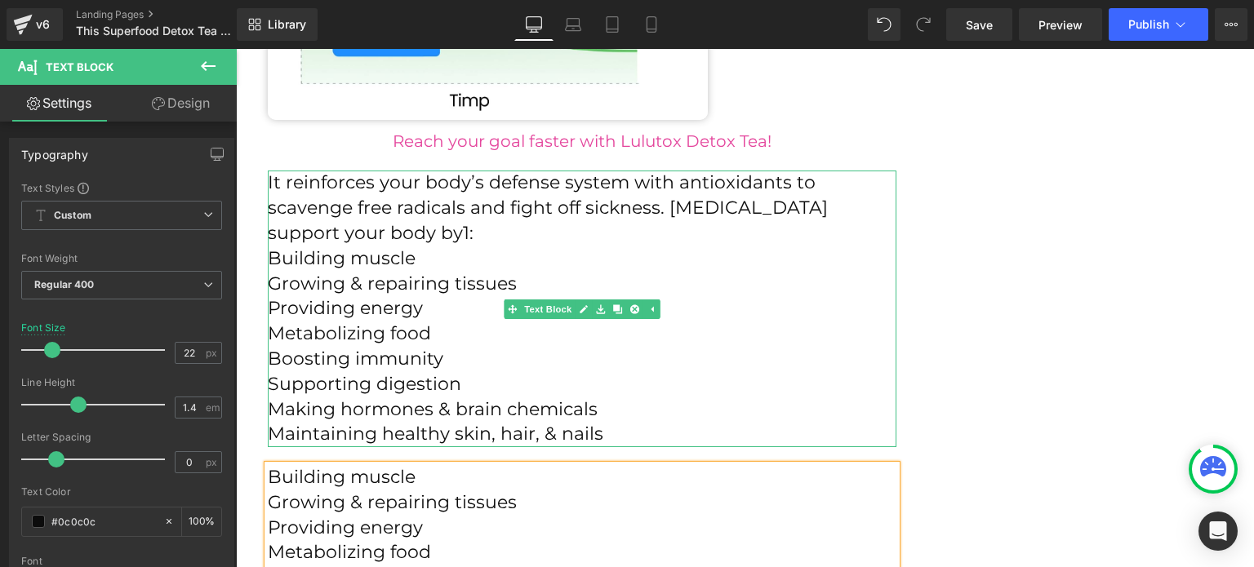
drag, startPoint x: 363, startPoint y: 241, endPoint x: 346, endPoint y: 238, distance: 16.5
click at [363, 247] on p "Building muscle" at bounding box center [582, 259] width 629 height 25
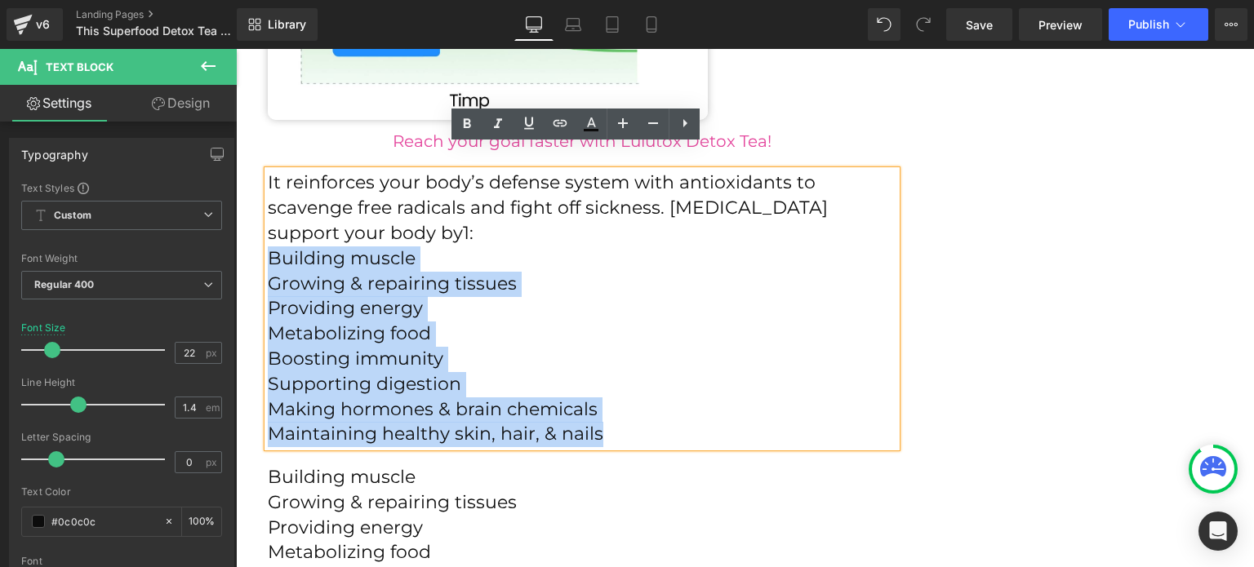
drag, startPoint x: 265, startPoint y: 230, endPoint x: 659, endPoint y: 412, distance: 434.0
click at [660, 413] on div "It reinforces your body’s defense system with antioxidants to scavenge free rad…" at bounding box center [582, 309] width 629 height 277
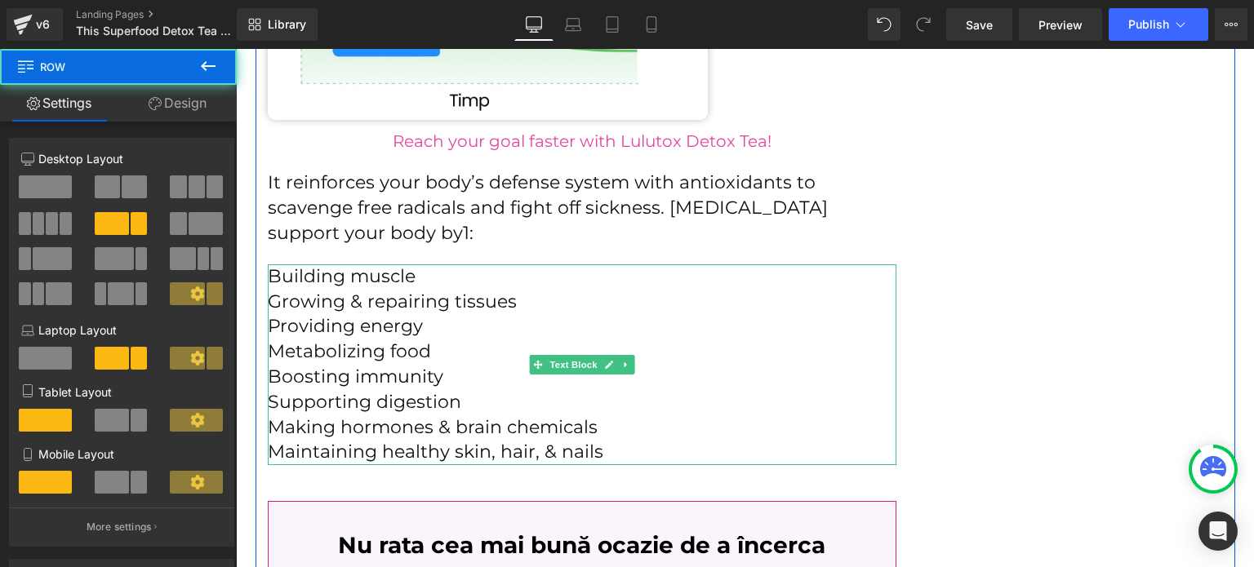
click at [581, 314] on p "Providing energy" at bounding box center [582, 326] width 629 height 25
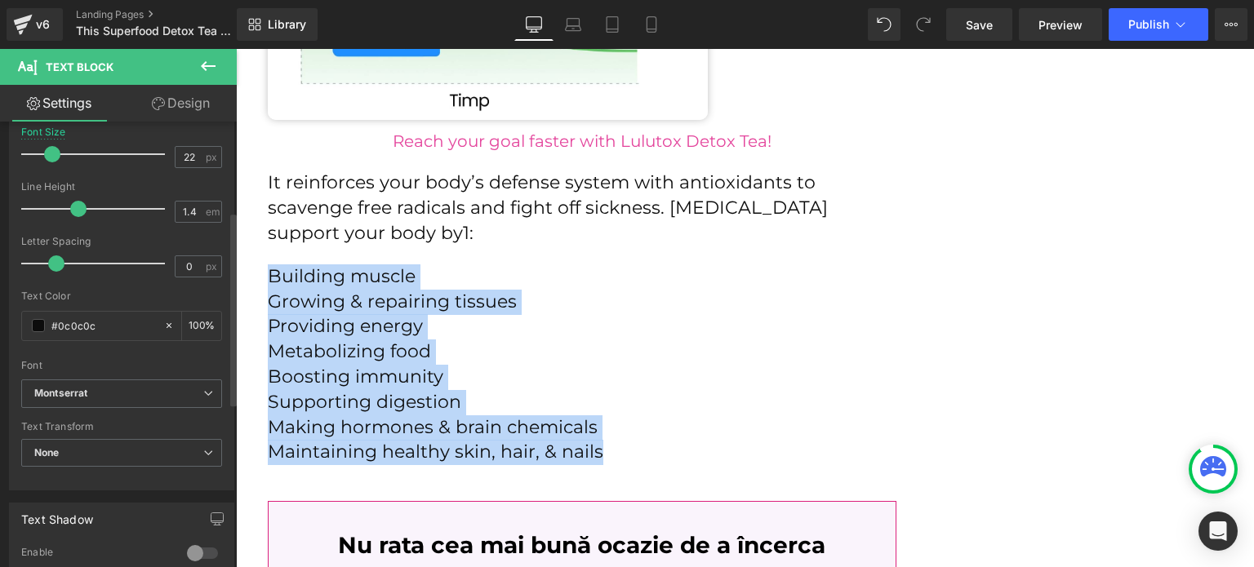
scroll to position [0, 0]
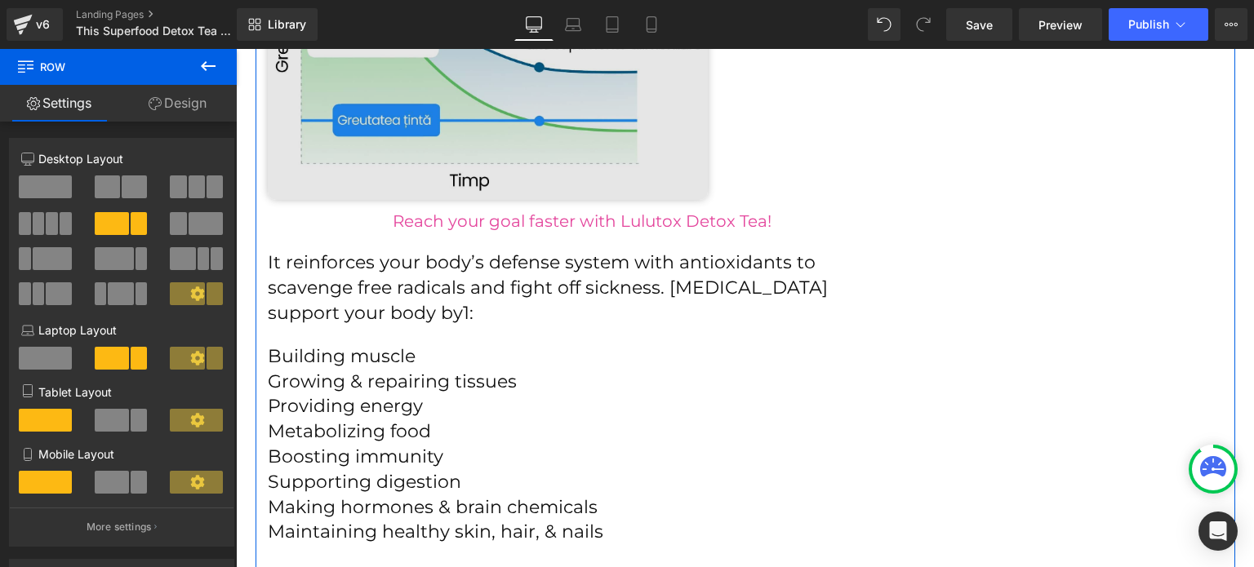
scroll to position [4345, 0]
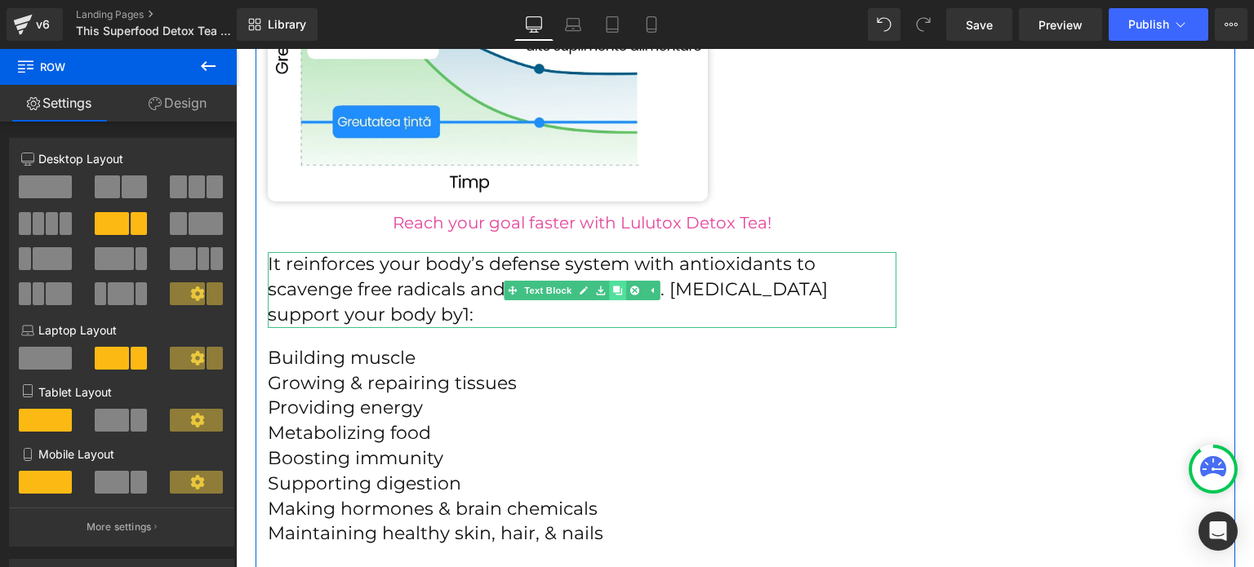
click at [612, 286] on icon at bounding box center [616, 291] width 9 height 10
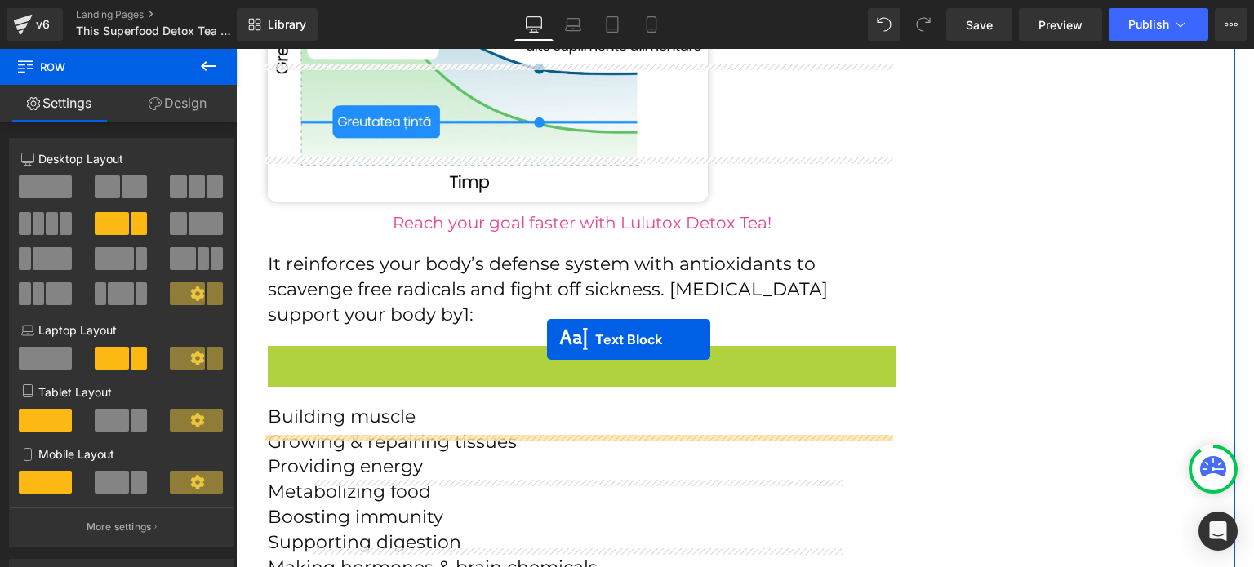
scroll to position [4508, 0]
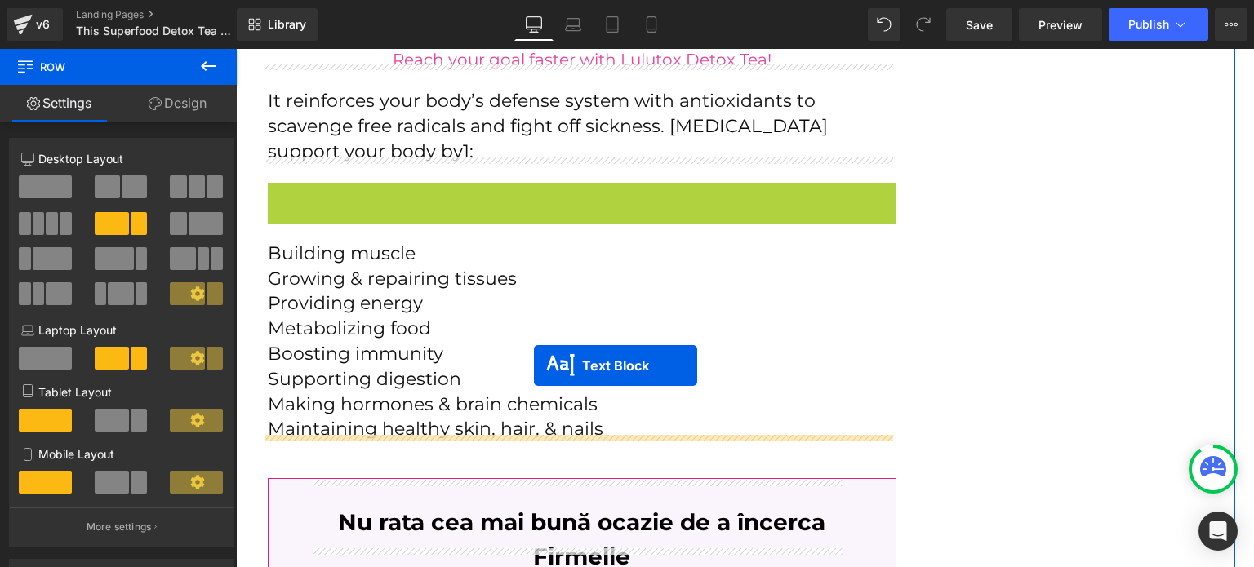
drag, startPoint x: 547, startPoint y: 358, endPoint x: 534, endPoint y: 365, distance: 14.6
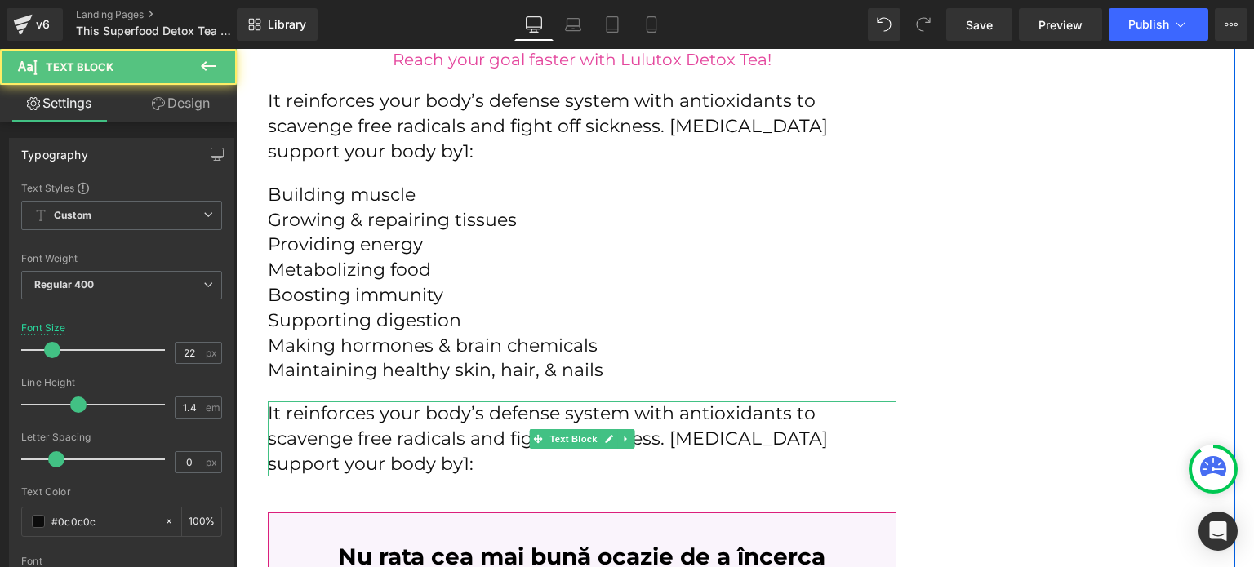
click at [425, 402] on p "It reinforces your body’s defense system with antioxidants to scavenge free rad…" at bounding box center [582, 439] width 629 height 75
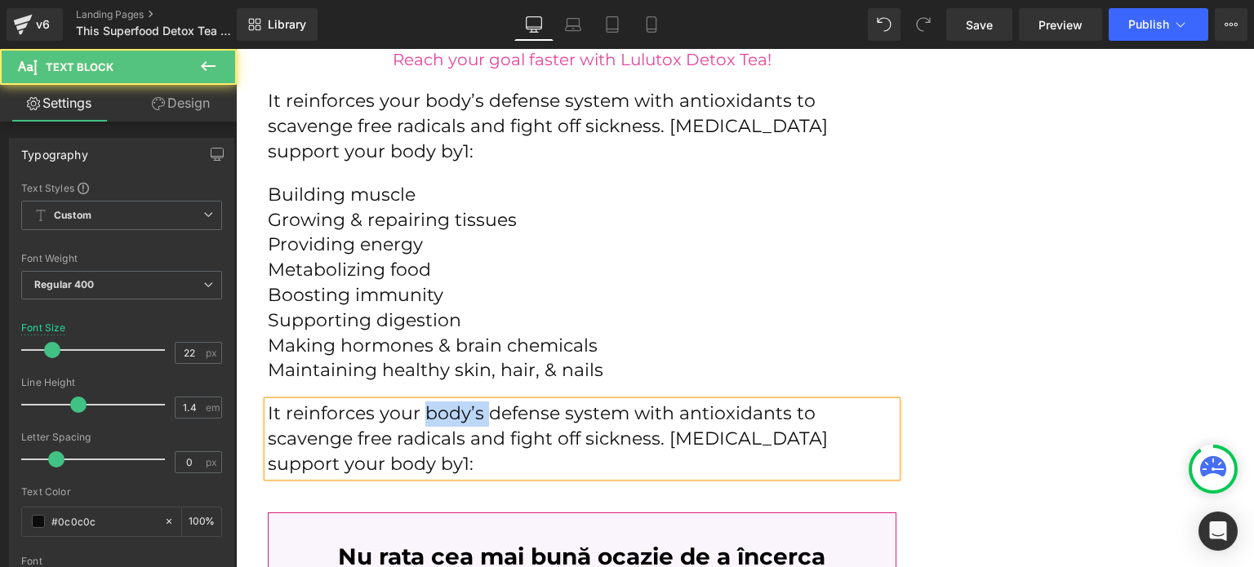
click at [425, 402] on p "It reinforces your body’s defense system with antioxidants to scavenge free rad…" at bounding box center [582, 439] width 629 height 75
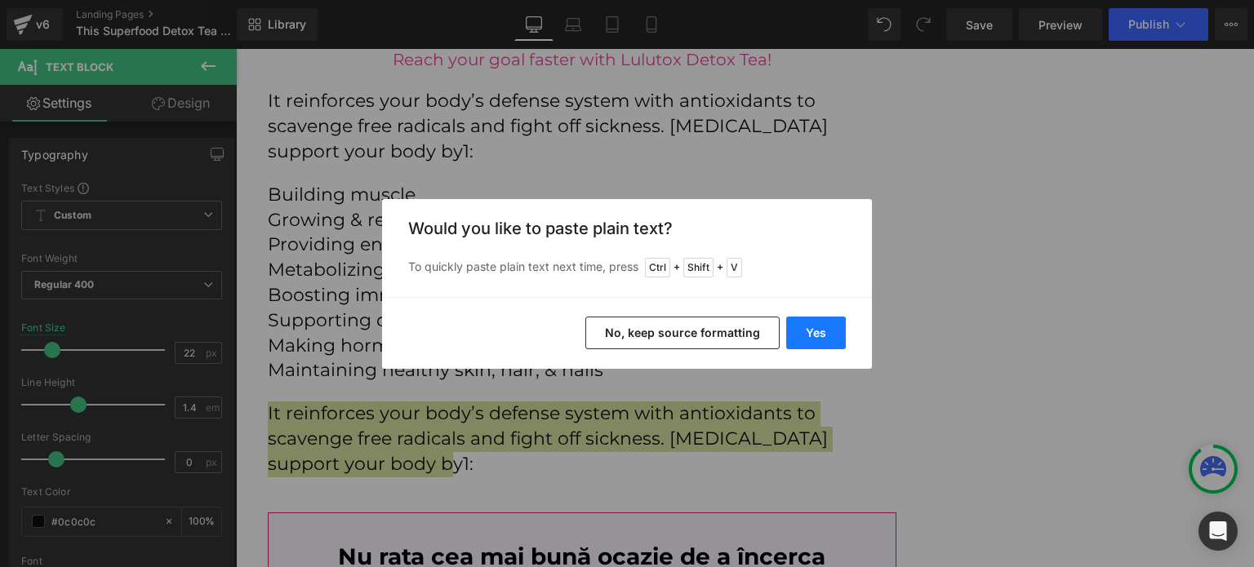
click at [811, 344] on button "Yes" at bounding box center [816, 333] width 60 height 33
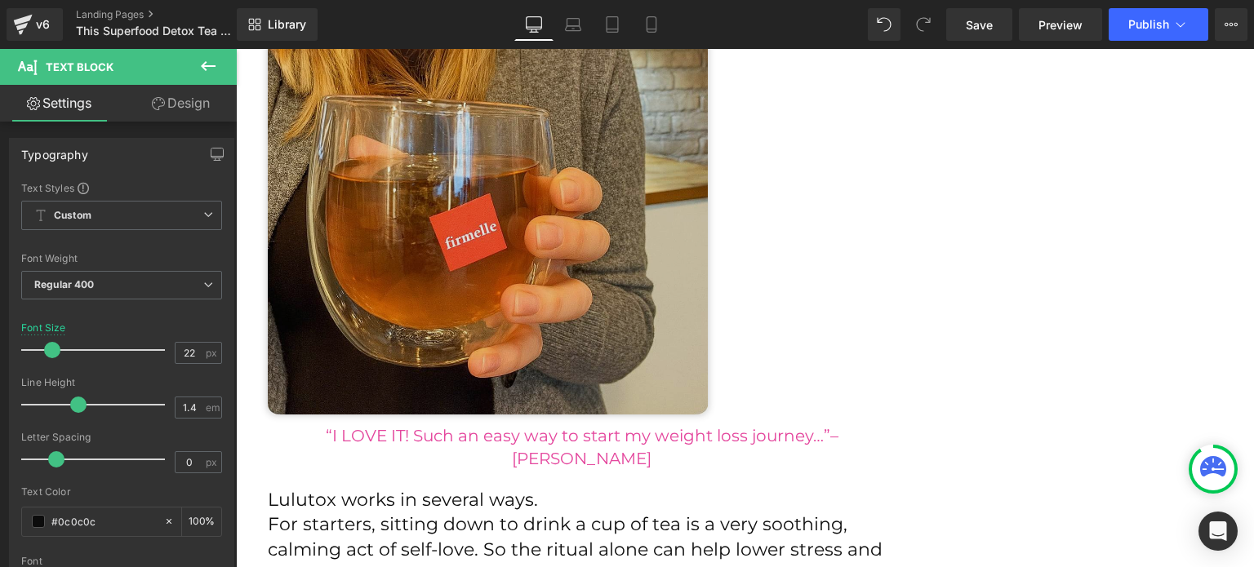
scroll to position [3201, 0]
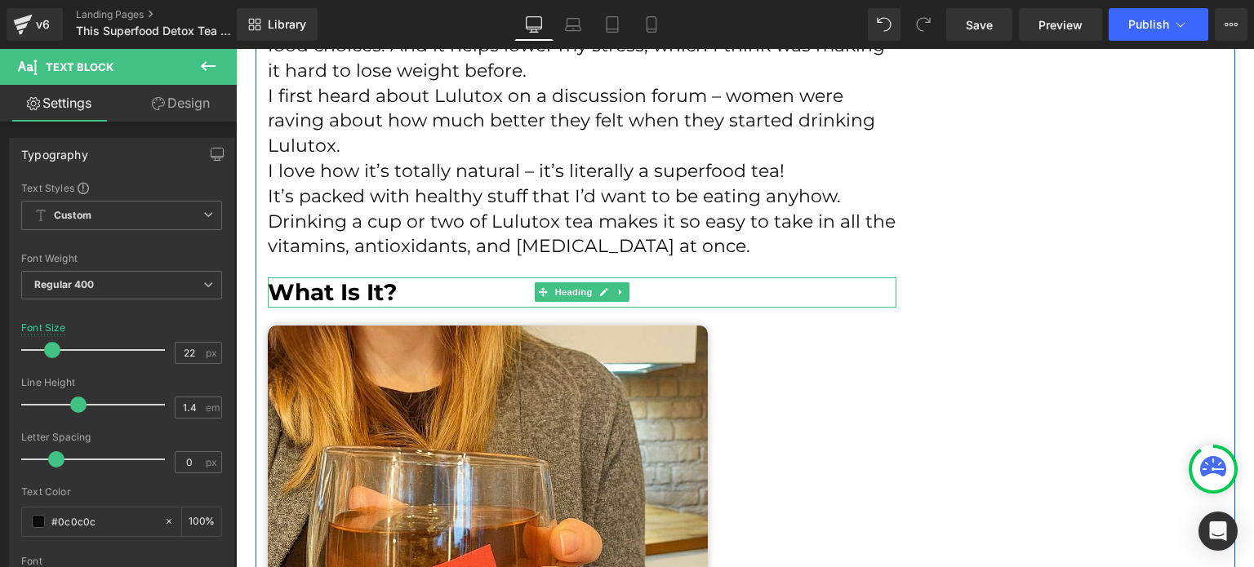
click at [616, 287] on icon at bounding box center [620, 292] width 9 height 10
click at [611, 288] on link at bounding box center [611, 293] width 17 height 20
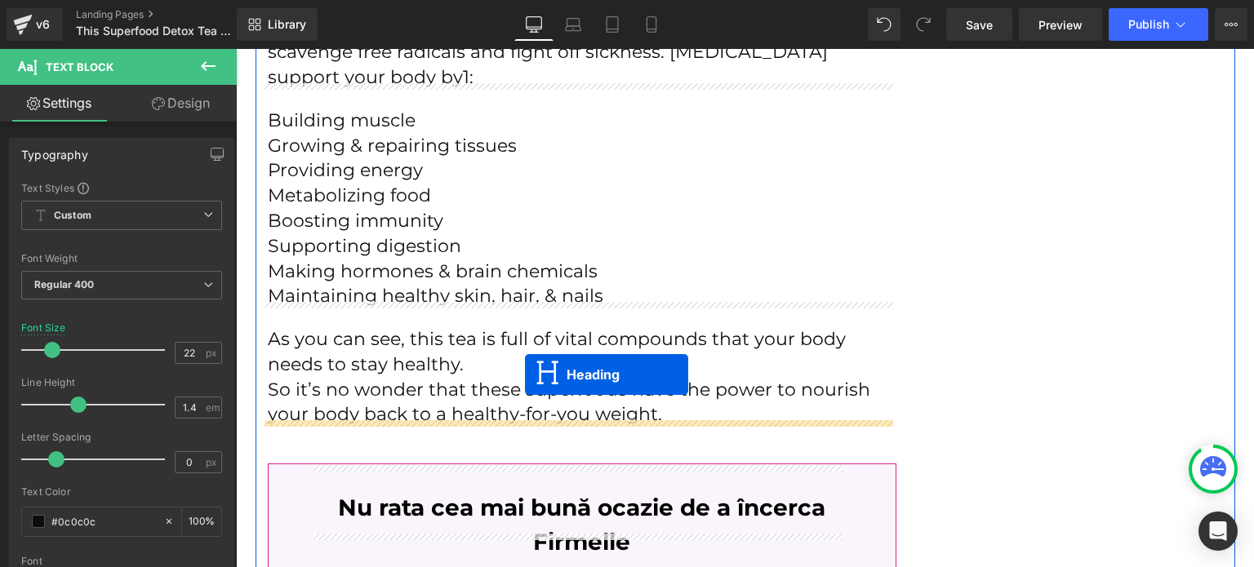
drag, startPoint x: 563, startPoint y: 336, endPoint x: 525, endPoint y: 375, distance: 54.3
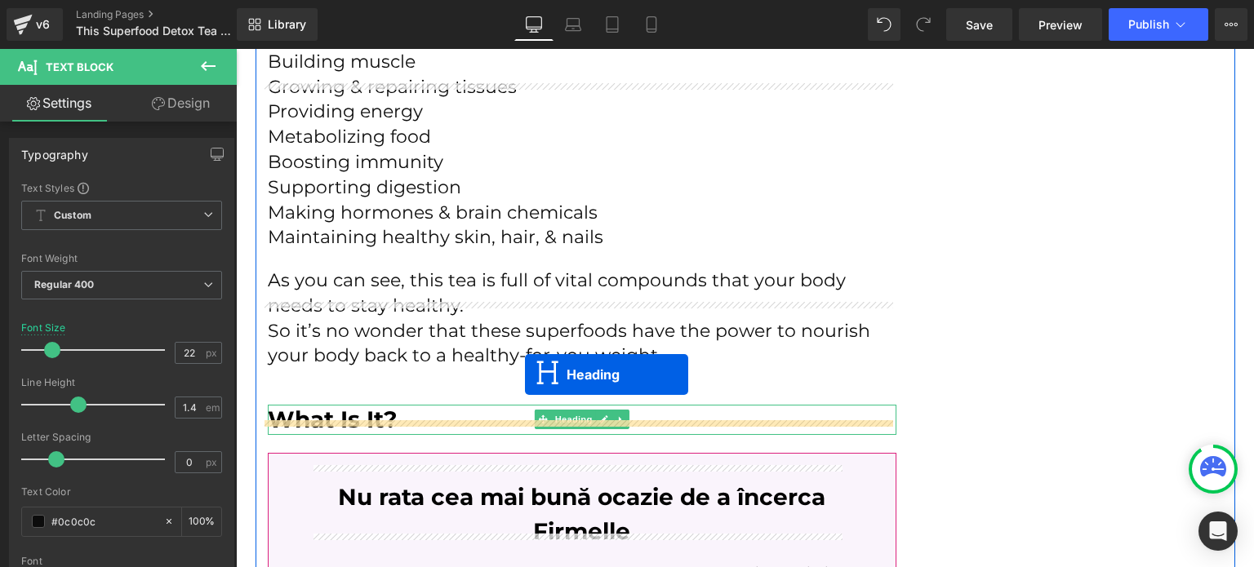
scroll to position [4582, 0]
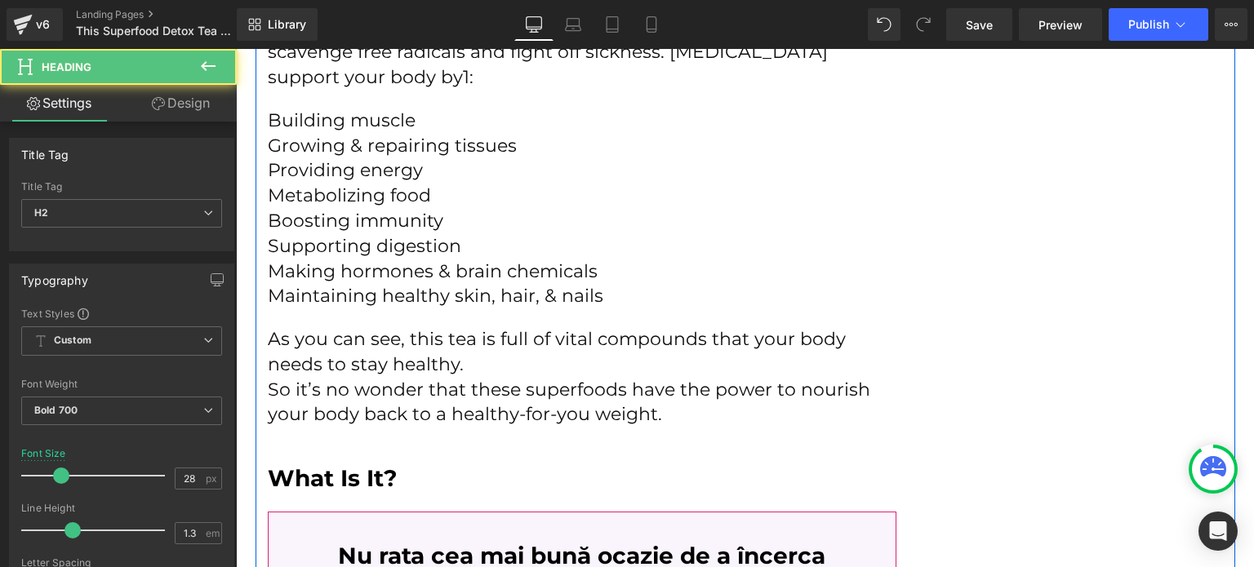
click at [305, 464] on h2 "What Is It?" at bounding box center [582, 478] width 629 height 29
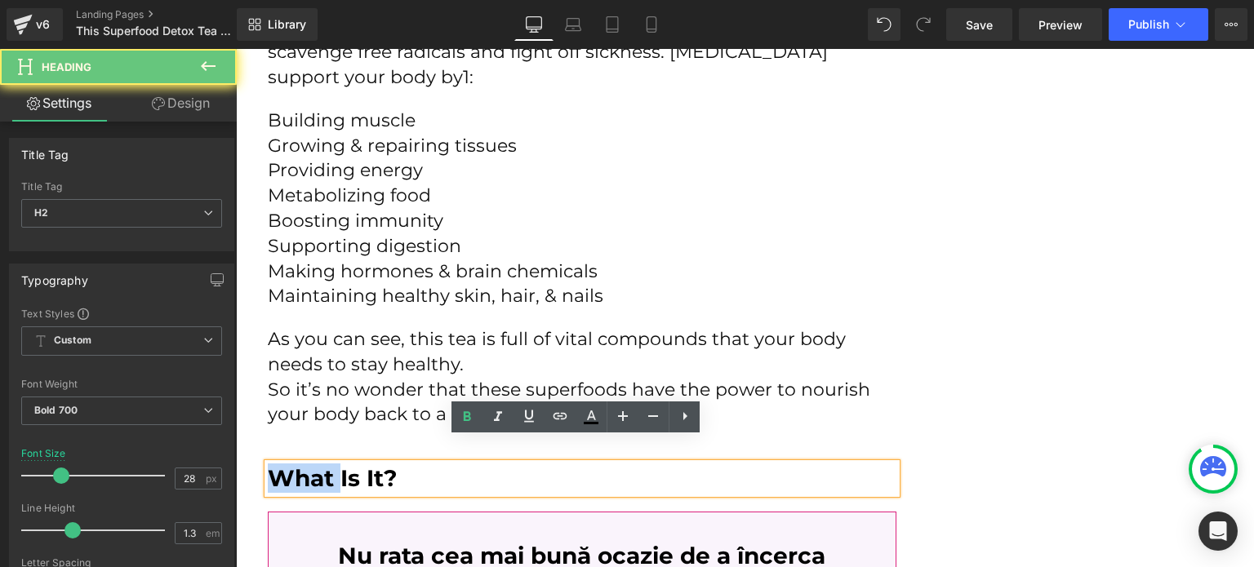
click at [305, 464] on h2 "What Is It?" at bounding box center [582, 478] width 629 height 29
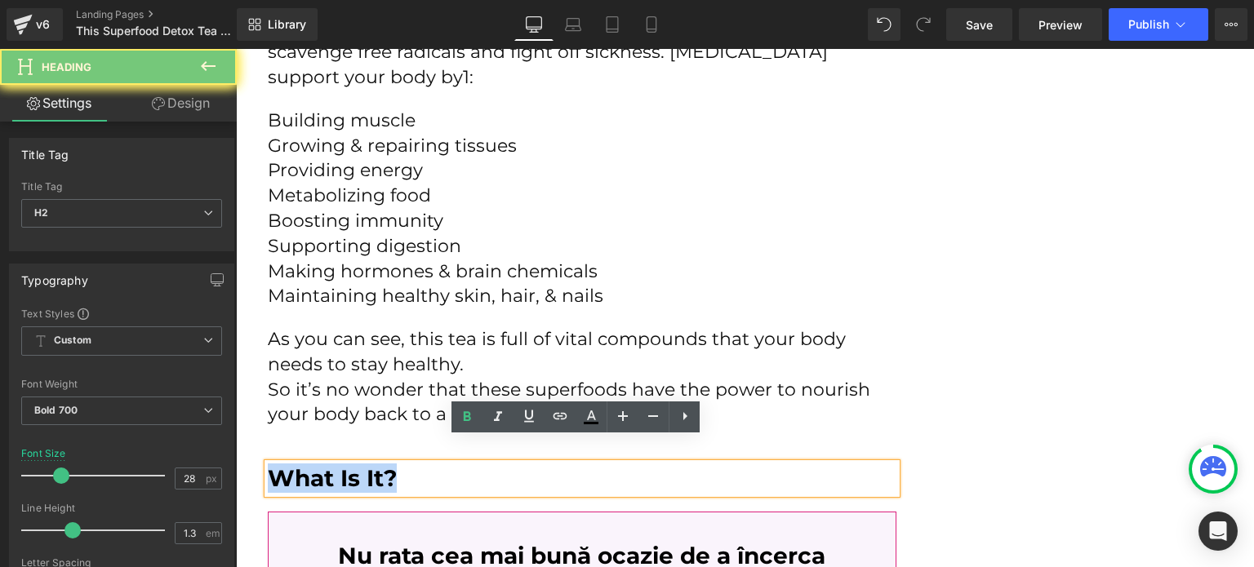
click at [305, 464] on h2 "What Is It?" at bounding box center [582, 478] width 629 height 29
paste div
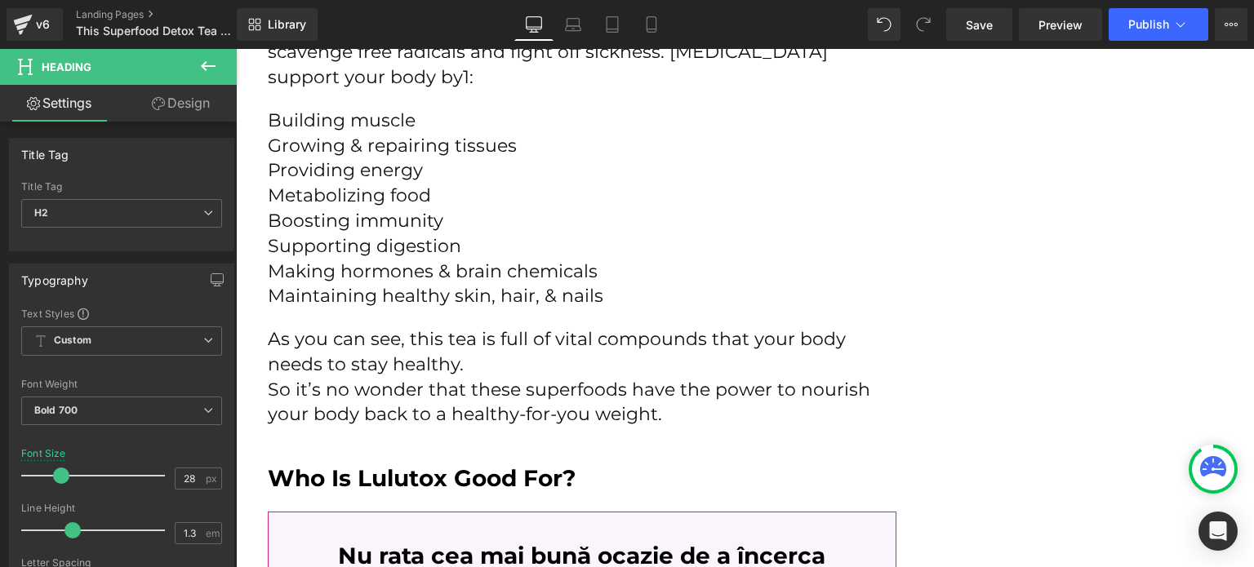
click at [158, 113] on link "Design" at bounding box center [181, 103] width 118 height 37
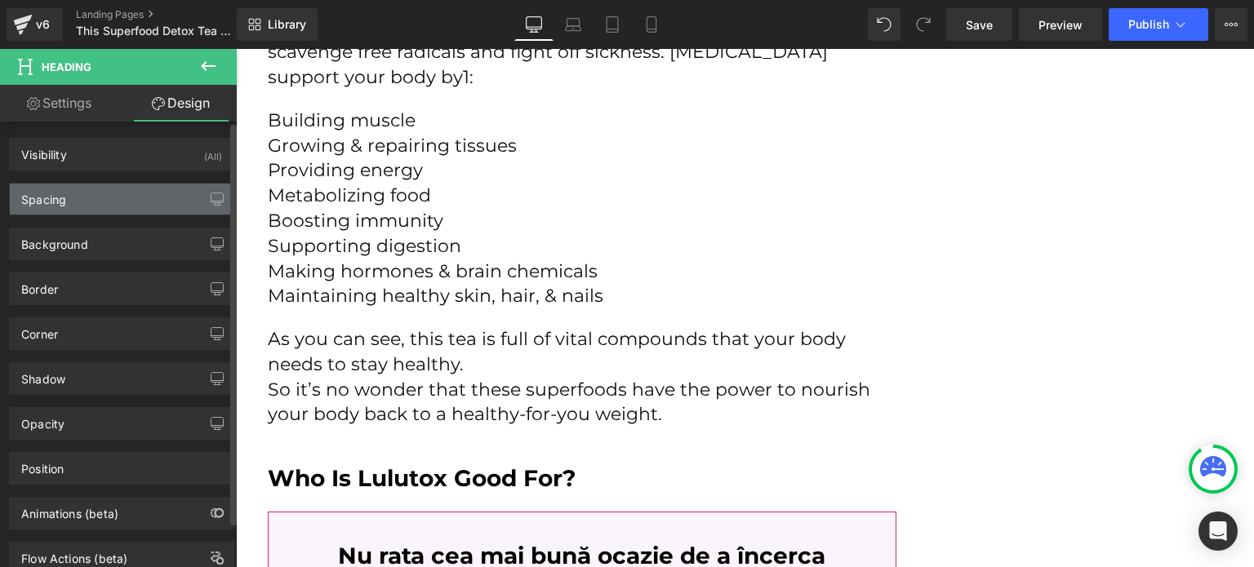
click at [136, 194] on div "Spacing" at bounding box center [122, 199] width 224 height 31
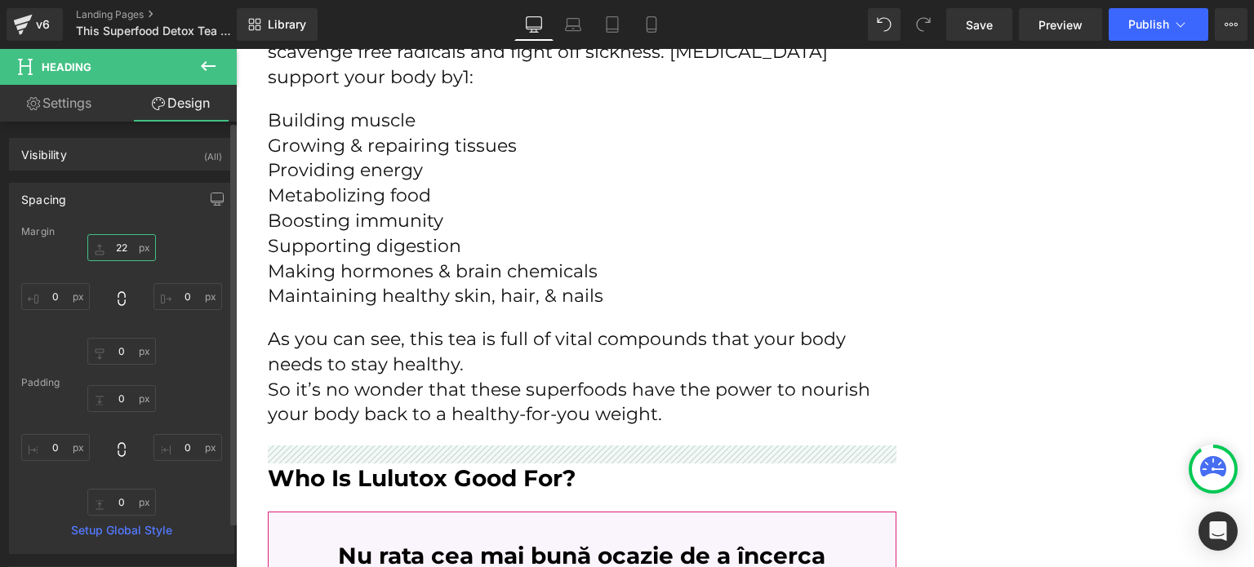
click at [133, 246] on input "22" at bounding box center [121, 247] width 69 height 27
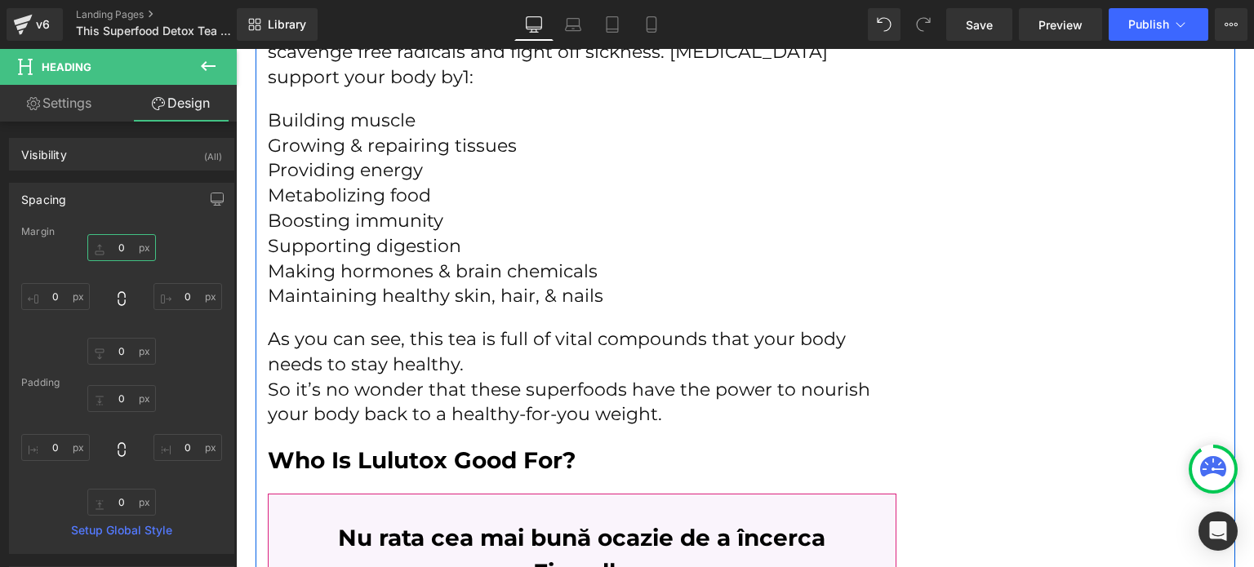
type input "0"
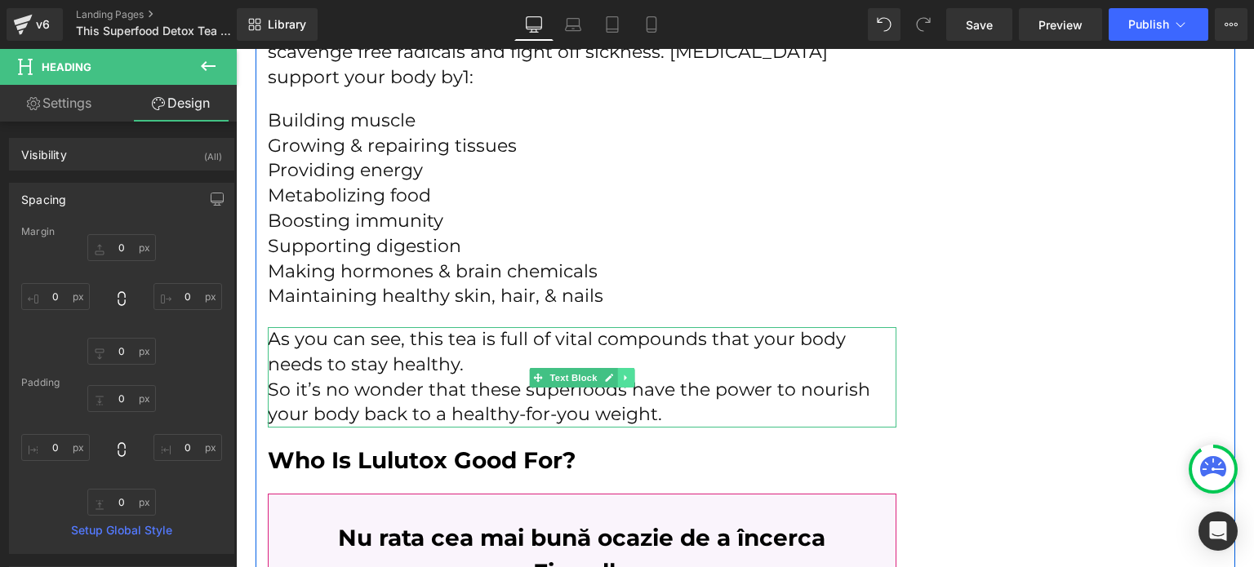
click at [617, 368] on link at bounding box center [625, 378] width 17 height 20
click at [612, 373] on icon at bounding box center [616, 378] width 9 height 10
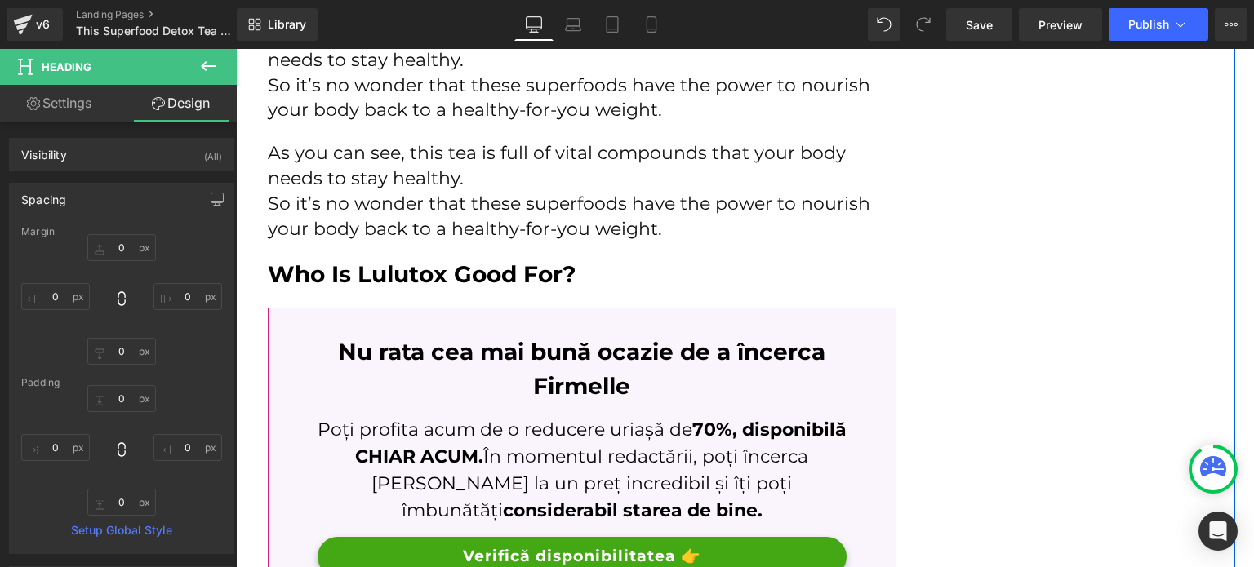
scroll to position [4889, 0]
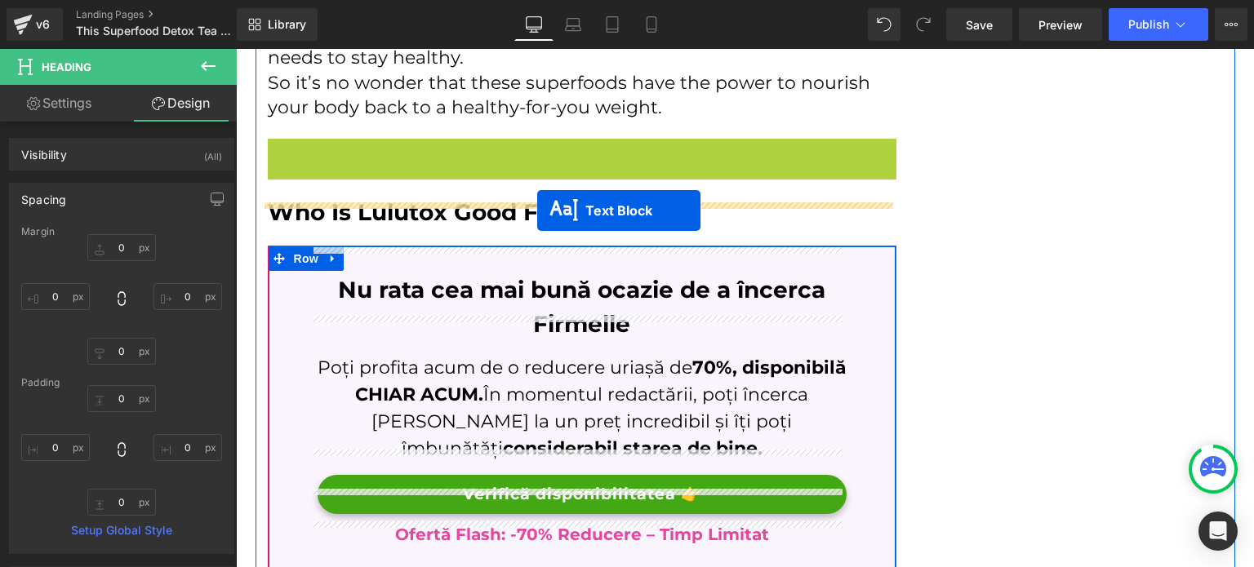
drag, startPoint x: 569, startPoint y: 166, endPoint x: 537, endPoint y: 211, distance: 55.7
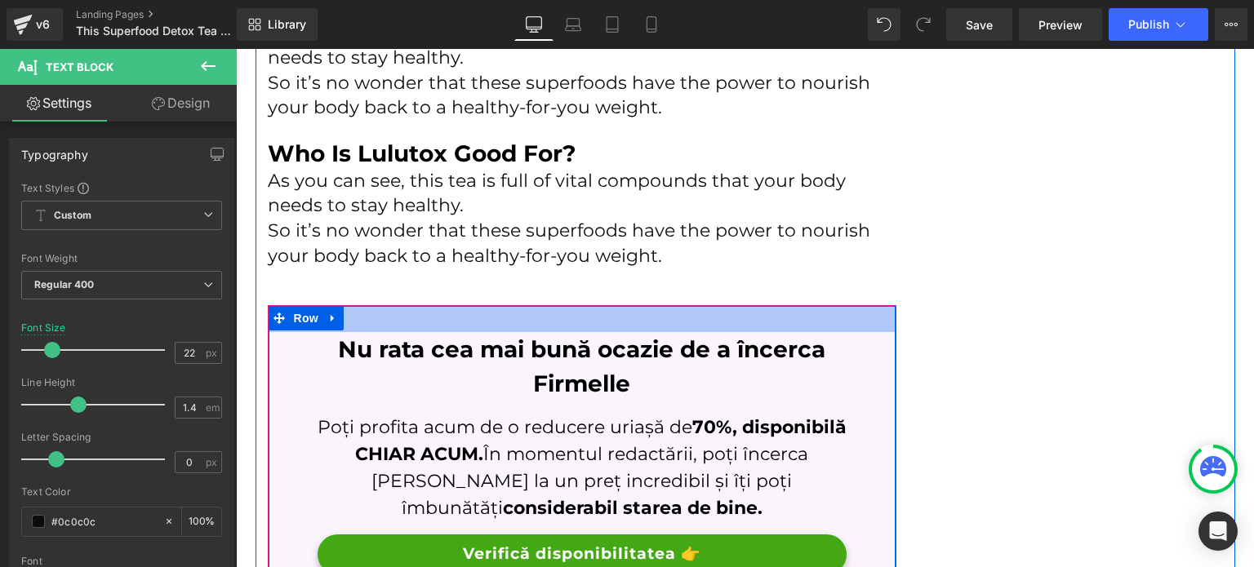
click at [375, 234] on p "So it’s no wonder that these superfoods have the power to nourish your body bac…" at bounding box center [582, 244] width 629 height 51
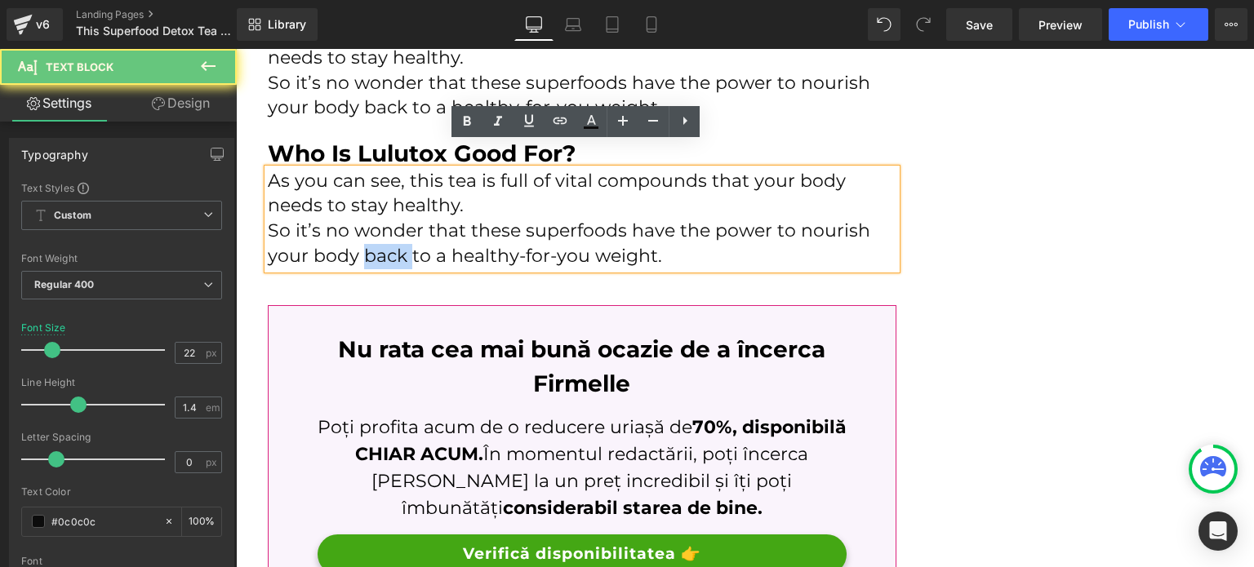
click at [375, 234] on p "So it’s no wonder that these superfoods have the power to nourish your body bac…" at bounding box center [582, 244] width 629 height 51
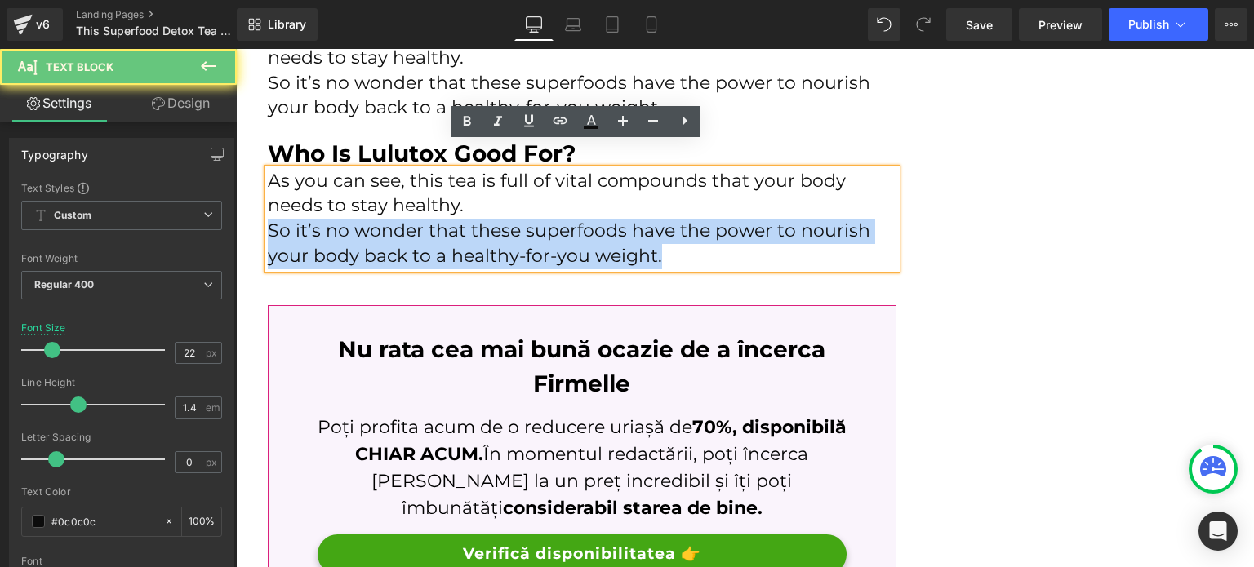
click at [375, 234] on p "So it’s no wonder that these superfoods have the power to nourish your body bac…" at bounding box center [582, 244] width 629 height 51
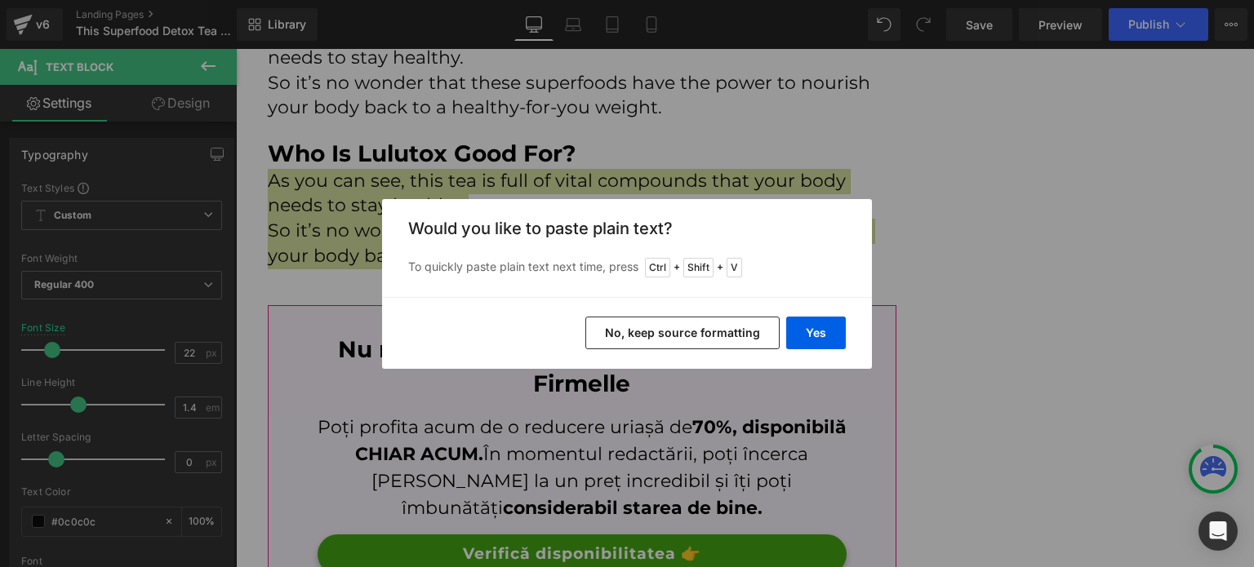
click at [851, 339] on div "Yes No, keep source formatting" at bounding box center [627, 333] width 490 height 72
click at [787, 323] on button "Yes" at bounding box center [816, 333] width 60 height 33
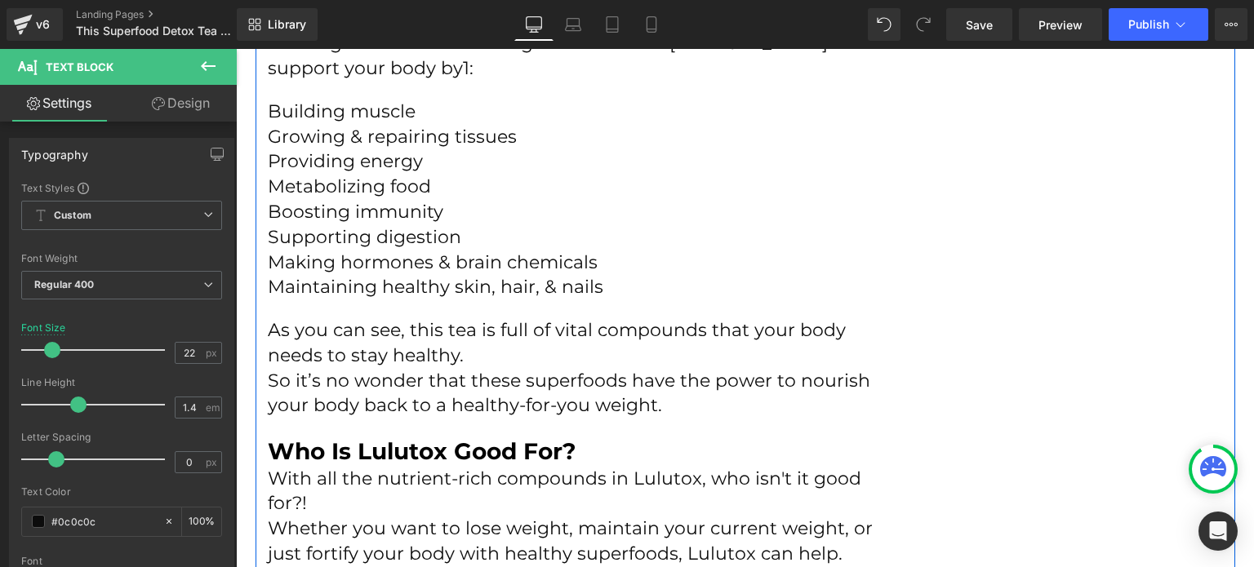
scroll to position [4726, 0]
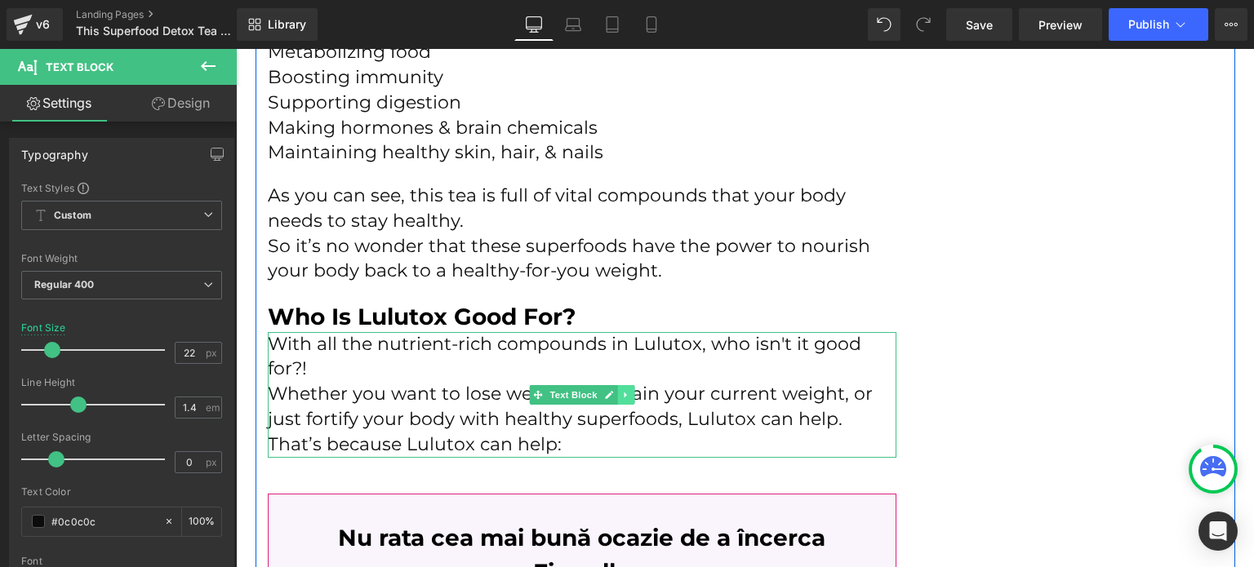
click at [617, 385] on link at bounding box center [625, 395] width 17 height 20
click at [609, 385] on link at bounding box center [617, 395] width 17 height 20
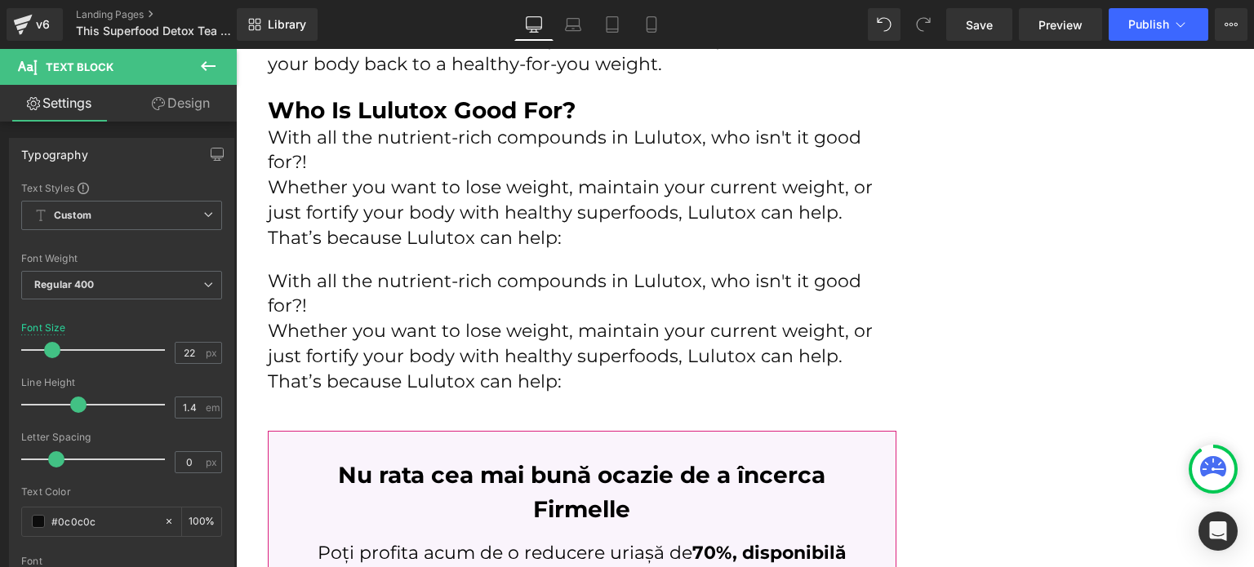
scroll to position [5063, 0]
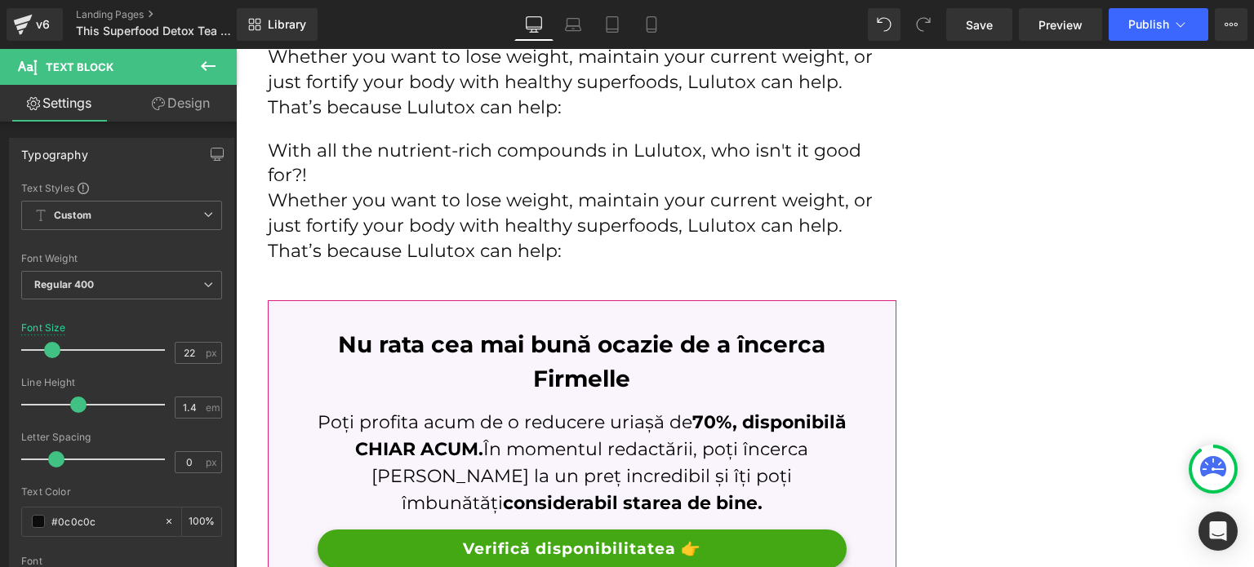
click at [420, 349] on h3 "Nu rata cea mai bună ocazie de a încerca Firmelle" at bounding box center [582, 361] width 529 height 69
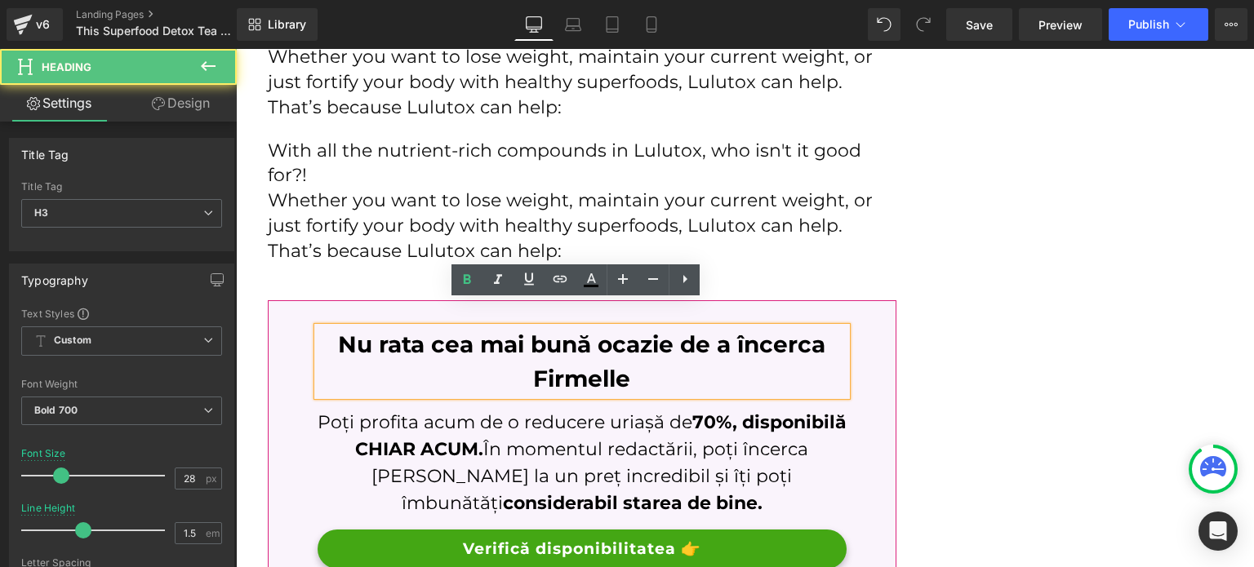
click at [376, 195] on p "Whether you want to lose weight, maintain your current weight, or just fortify …" at bounding box center [582, 226] width 629 height 75
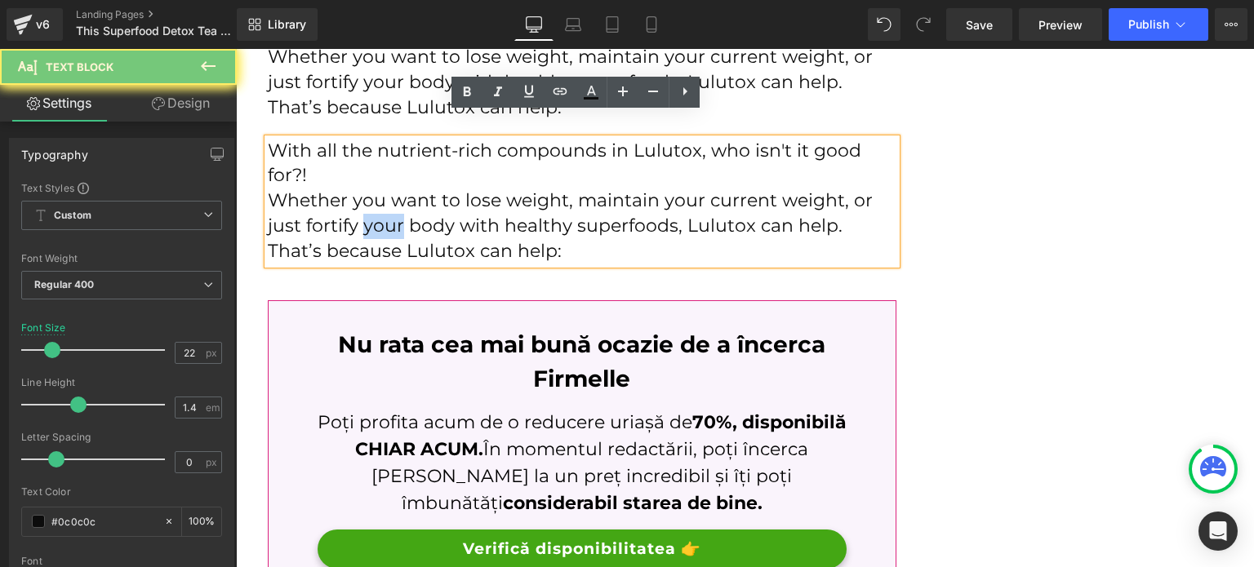
click at [376, 196] on p "Whether you want to lose weight, maintain your current weight, or just fortify …" at bounding box center [582, 226] width 629 height 75
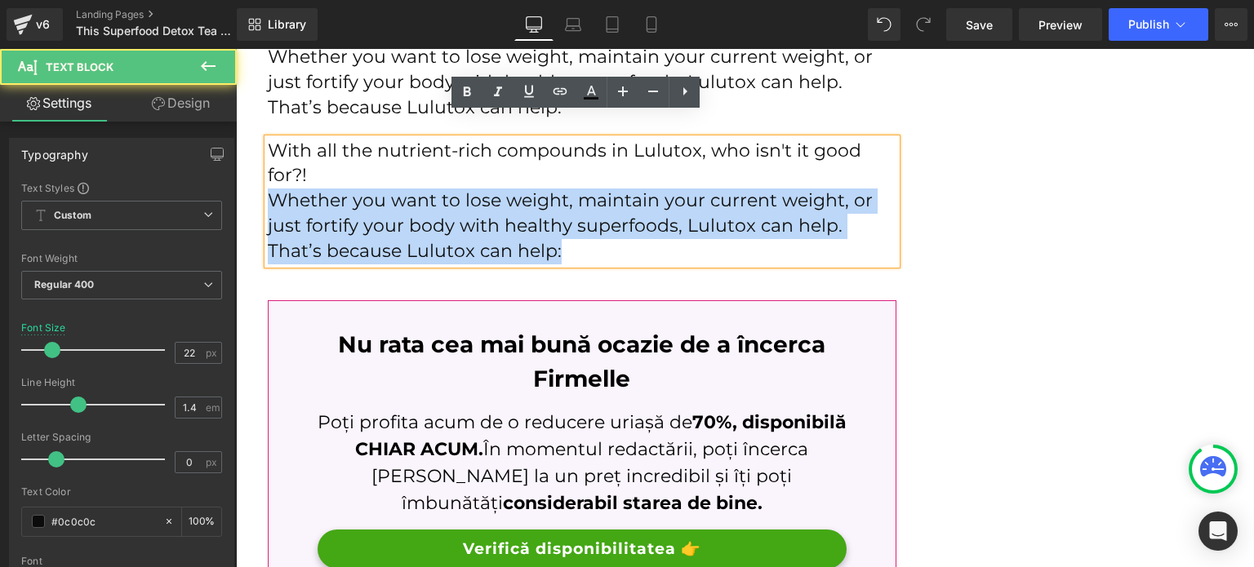
click at [376, 196] on p "Whether you want to lose weight, maintain your current weight, or just fortify …" at bounding box center [582, 226] width 629 height 75
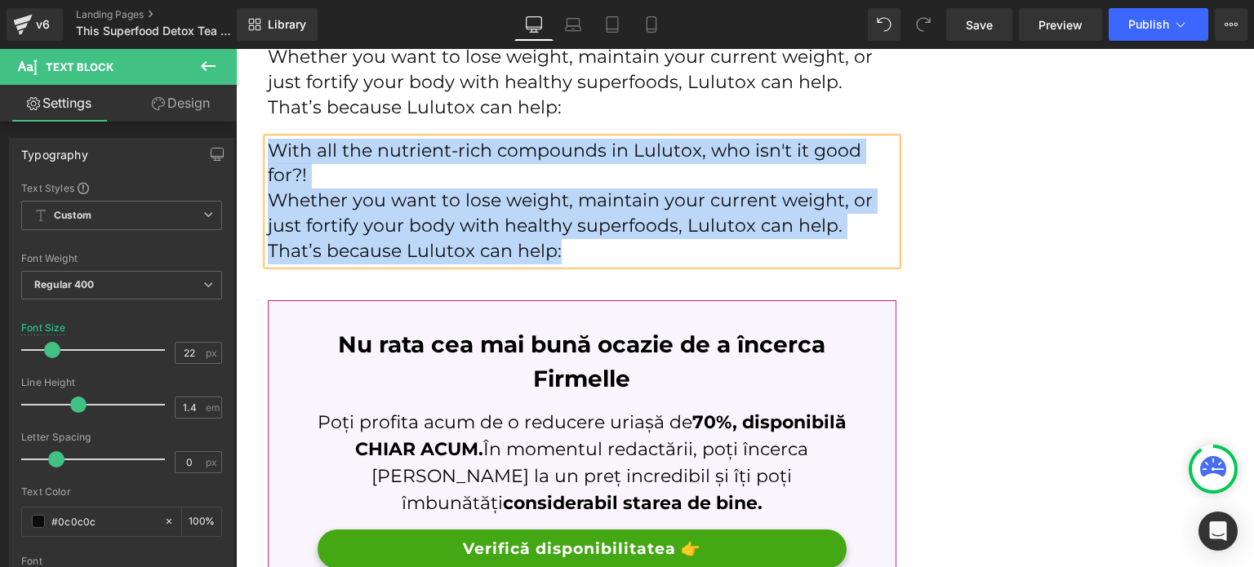
paste div
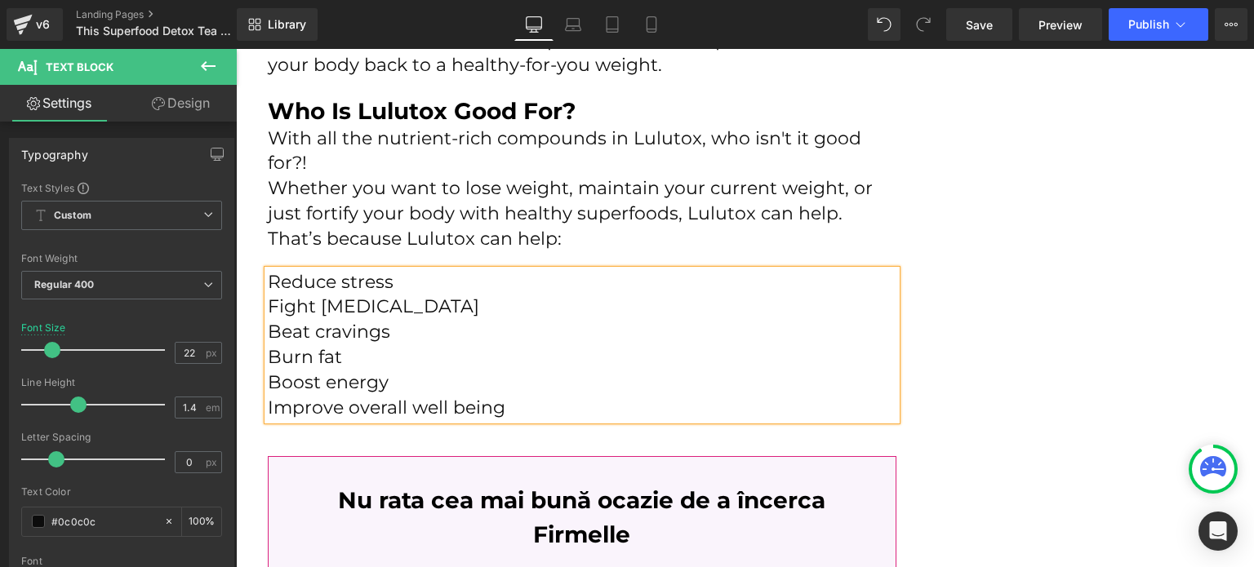
scroll to position [4900, 0]
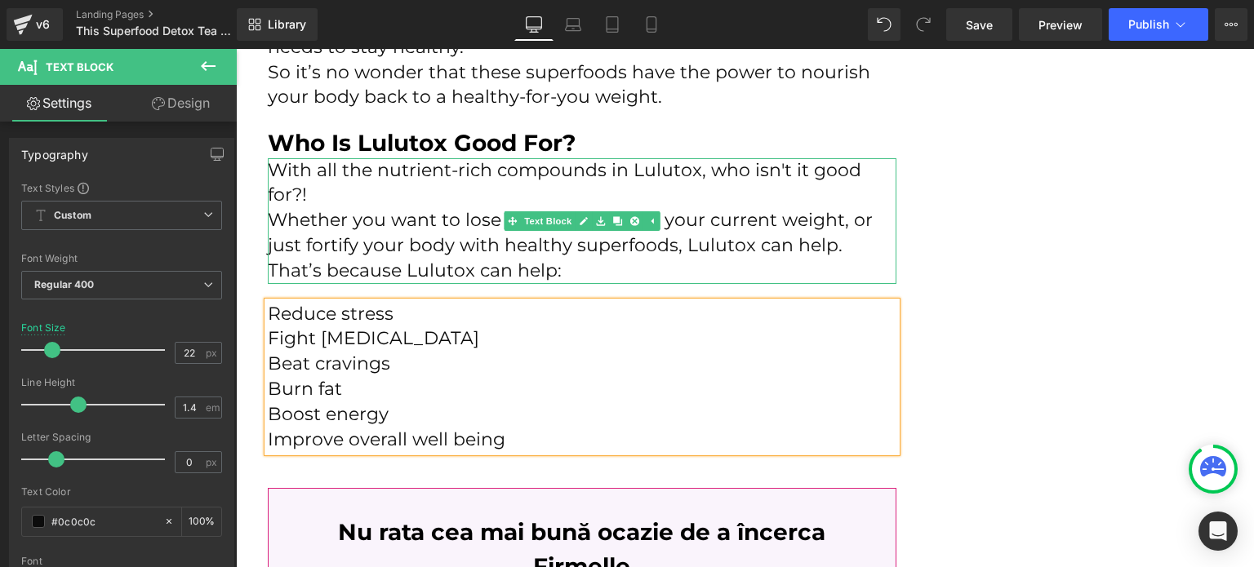
click at [366, 224] on p "Whether you want to lose weight, maintain your current weight, or just fortify …" at bounding box center [582, 245] width 629 height 75
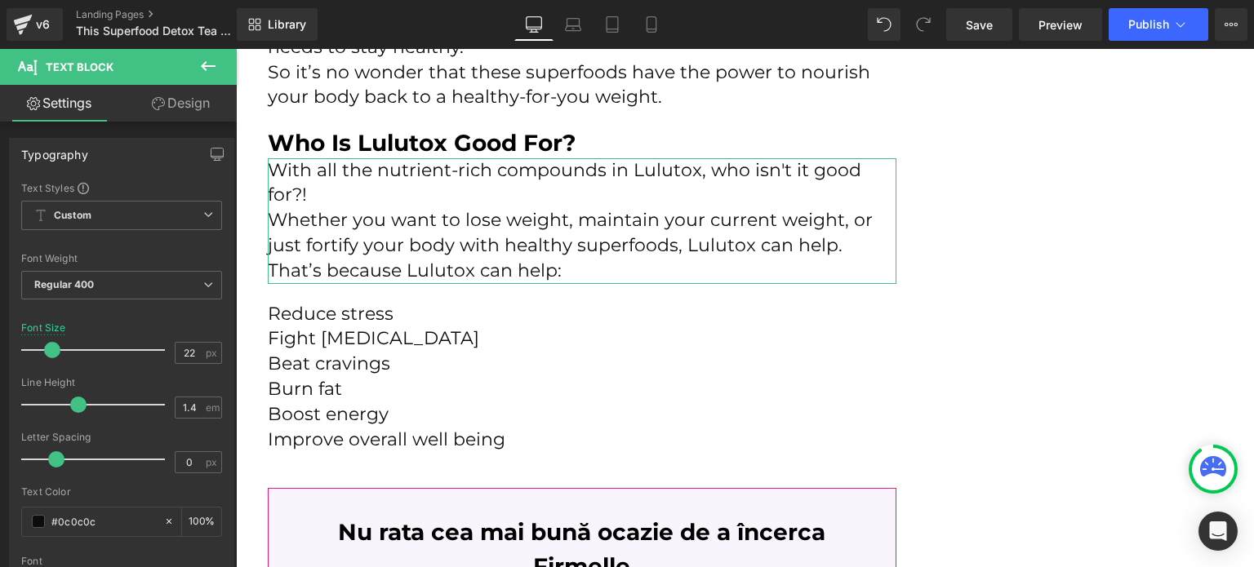
click at [198, 100] on link "Design" at bounding box center [181, 103] width 118 height 37
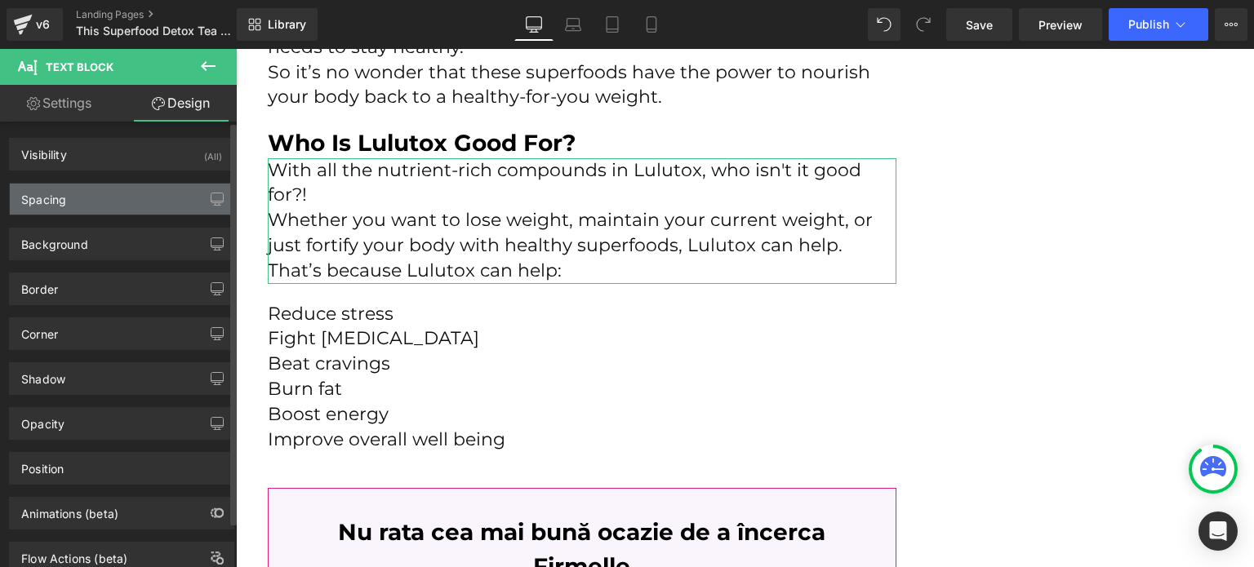
click at [122, 198] on div "Spacing" at bounding box center [122, 199] width 224 height 31
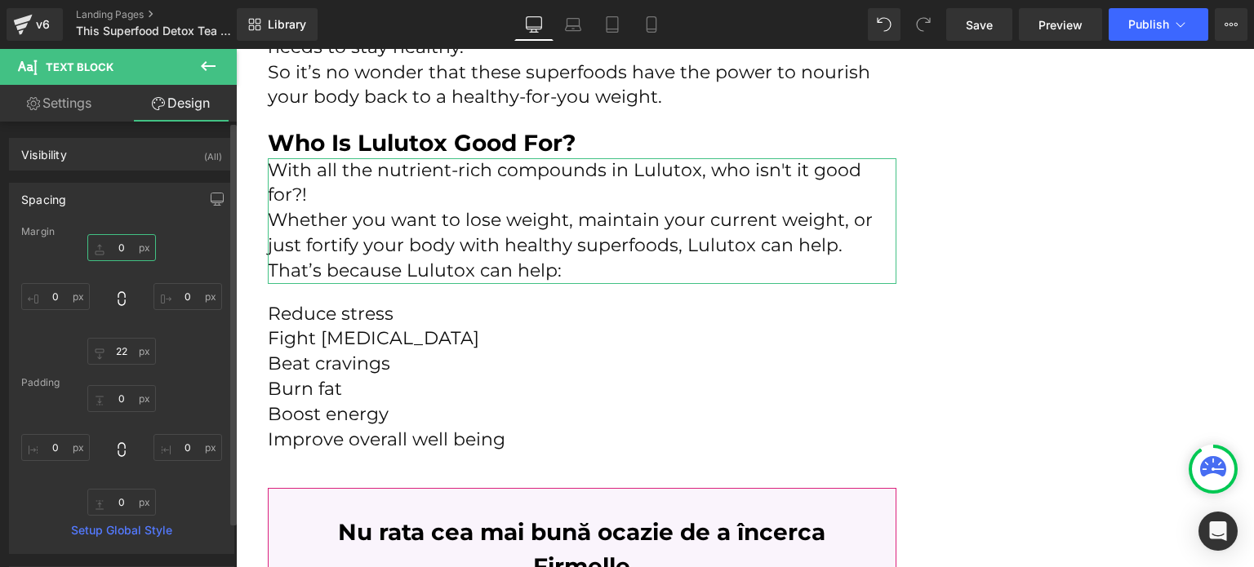
click at [122, 245] on input "0" at bounding box center [121, 247] width 69 height 27
type input "22"
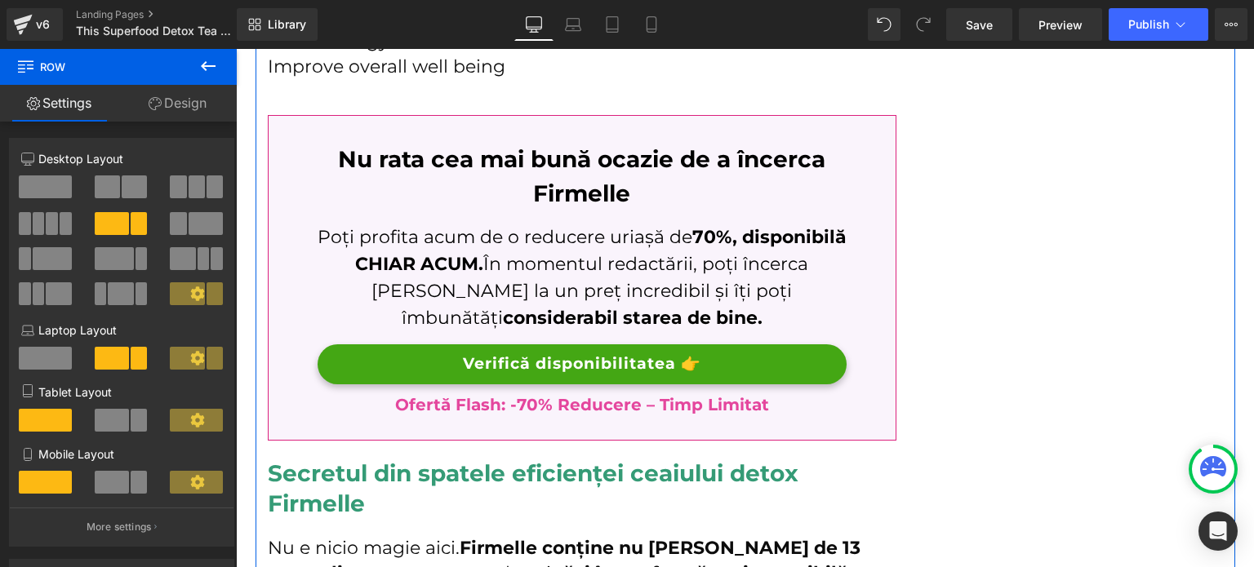
scroll to position [5308, 0]
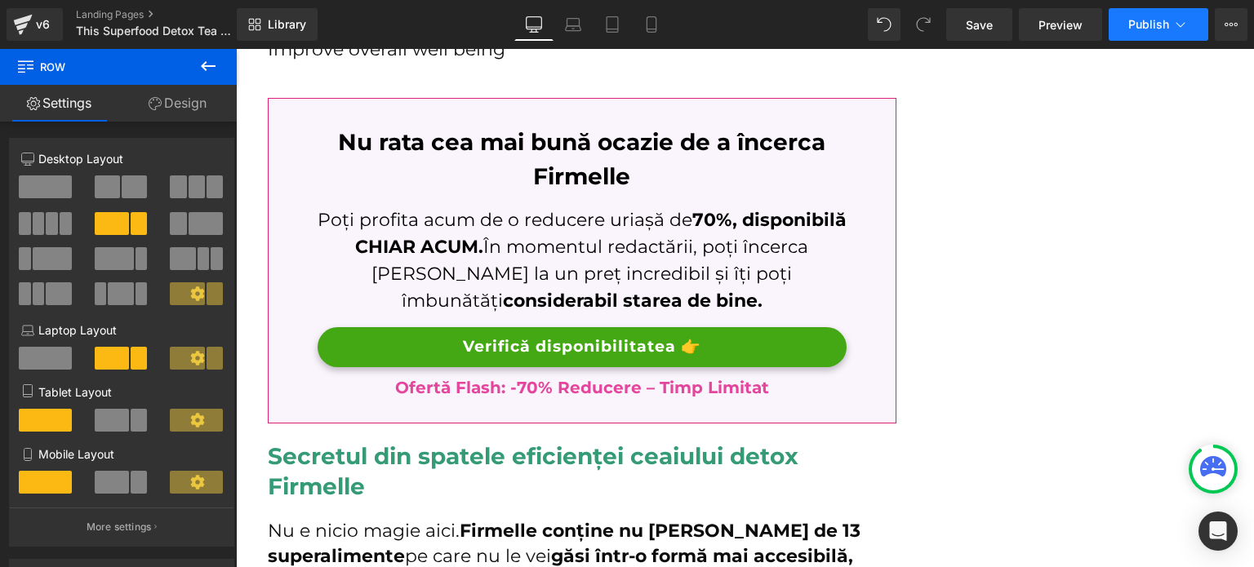
click at [1137, 34] on button "Publish" at bounding box center [1159, 24] width 100 height 33
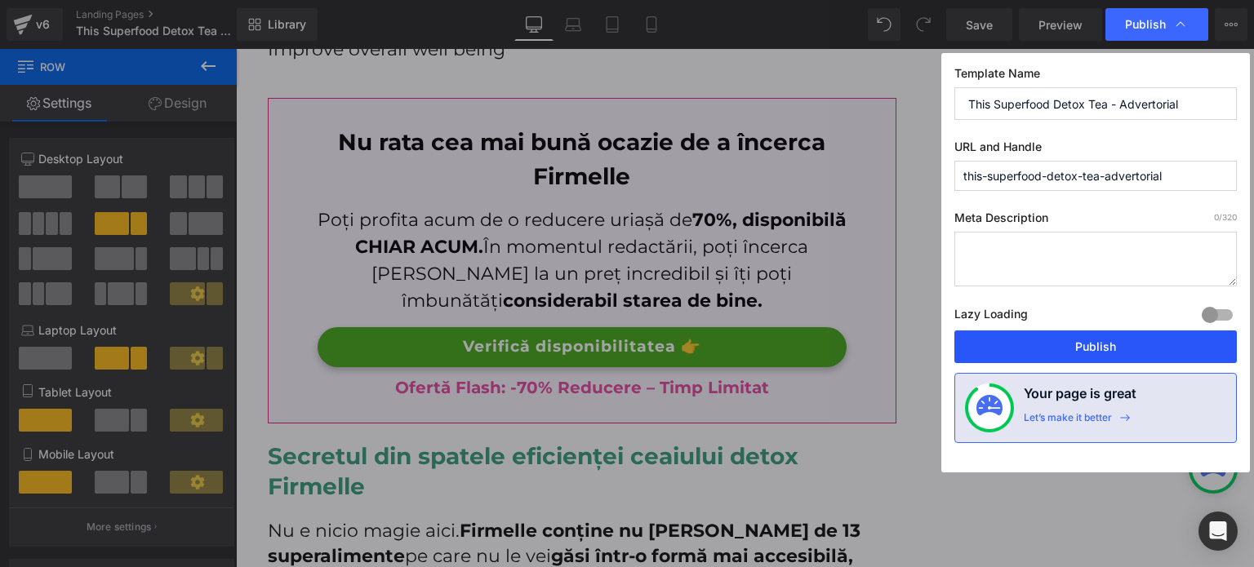
click at [1083, 339] on button "Publish" at bounding box center [1095, 347] width 283 height 33
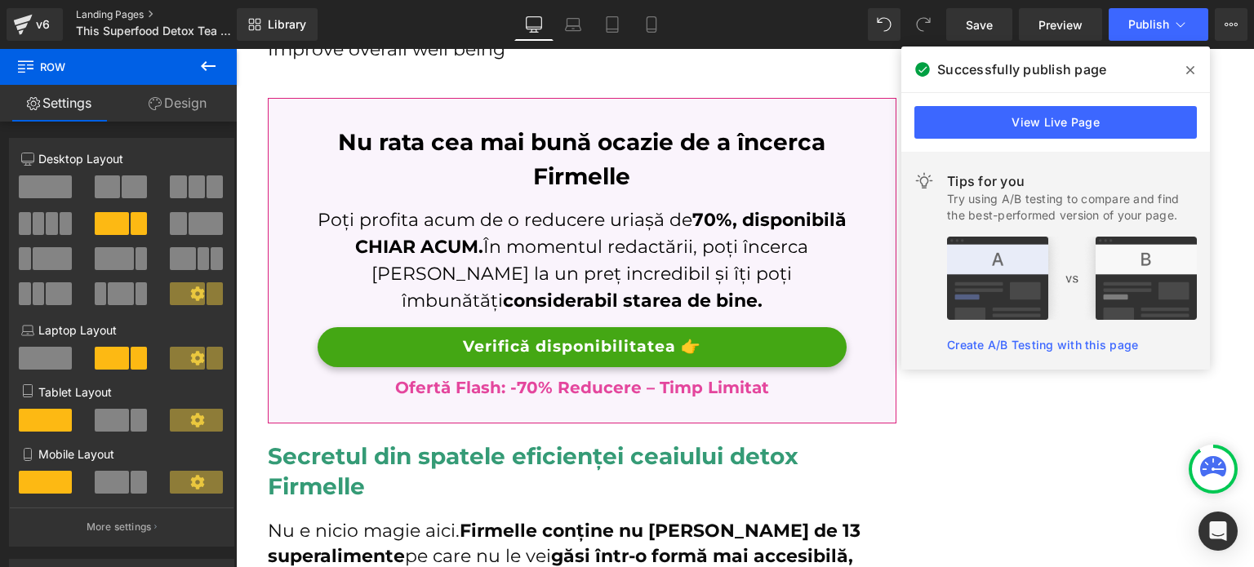
click at [95, 17] on link "Landing Pages" at bounding box center [170, 14] width 188 height 13
